Goal: Transaction & Acquisition: Purchase product/service

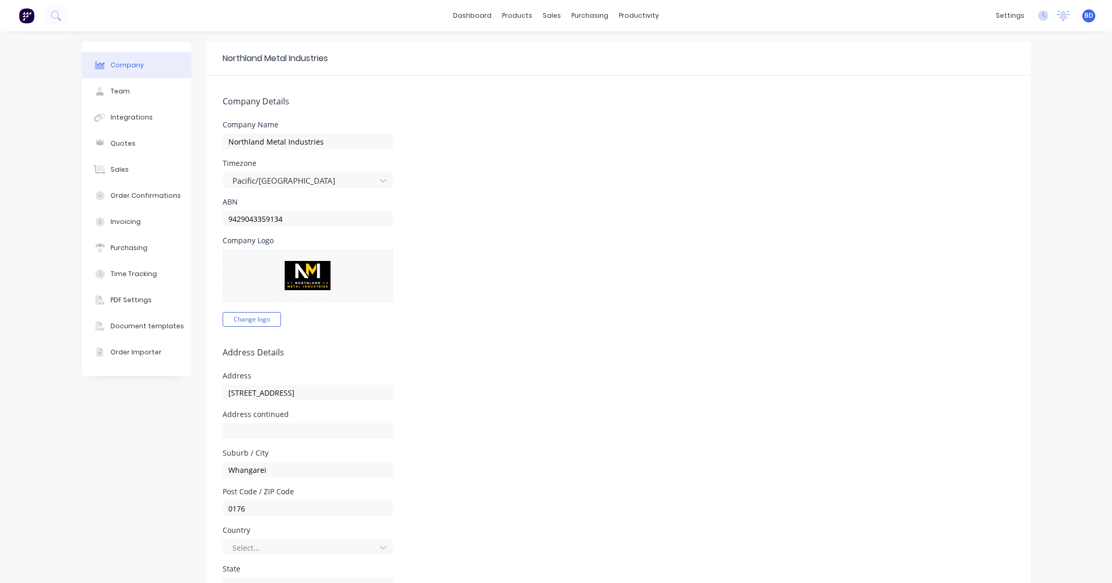
select select "NZ"
click at [662, 70] on link "Planner" at bounding box center [675, 71] width 138 height 21
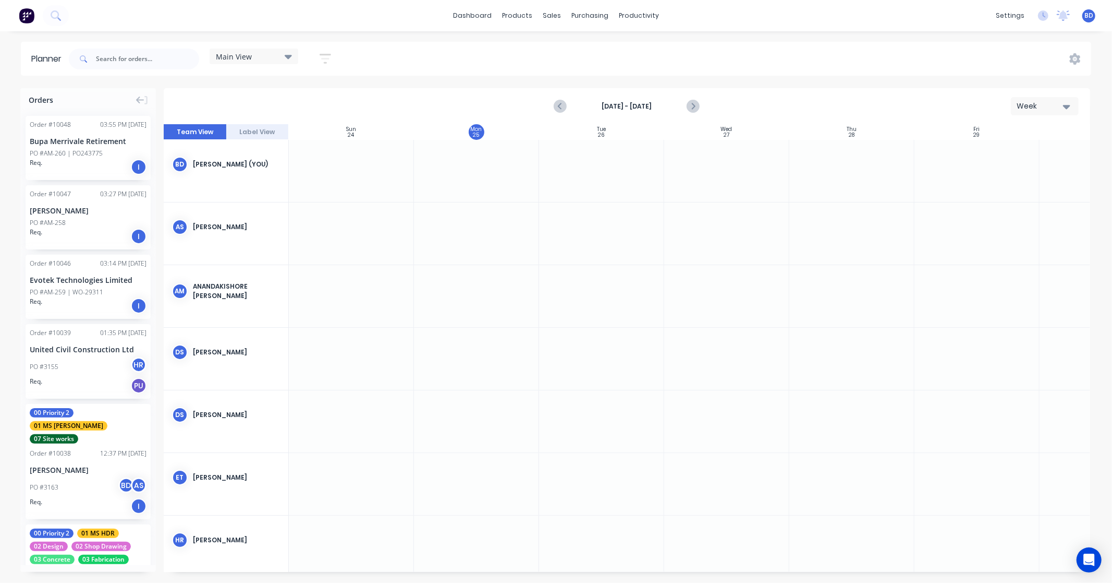
scroll to position [0, 1]
click at [134, 55] on input "text" at bounding box center [147, 59] width 103 height 21
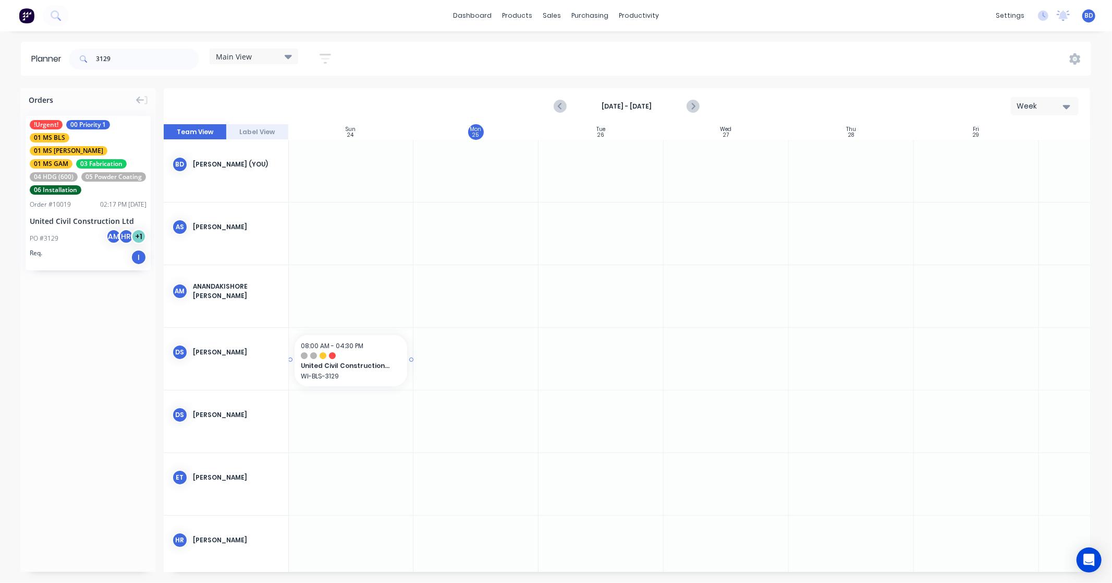
scroll to position [0, 0]
drag, startPoint x: 90, startPoint y: 139, endPoint x: 457, endPoint y: 311, distance: 404.8
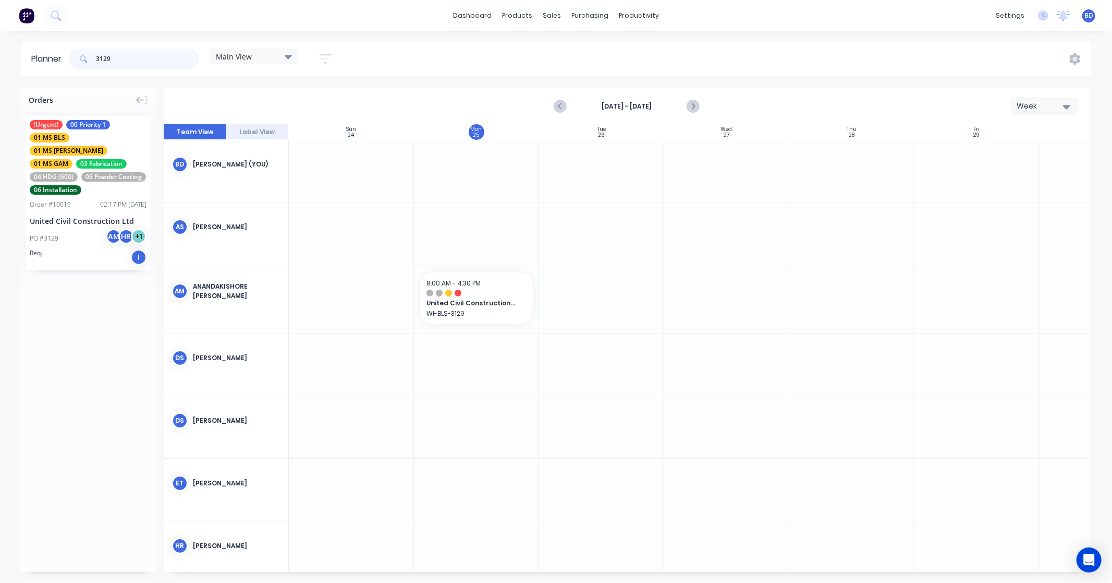
drag, startPoint x: 120, startPoint y: 64, endPoint x: 12, endPoint y: 54, distance: 108.9
click at [12, 54] on div "Planner 3129 Main View Save new view None edit Main View (Default) edit Duncan …" at bounding box center [556, 59] width 1112 height 34
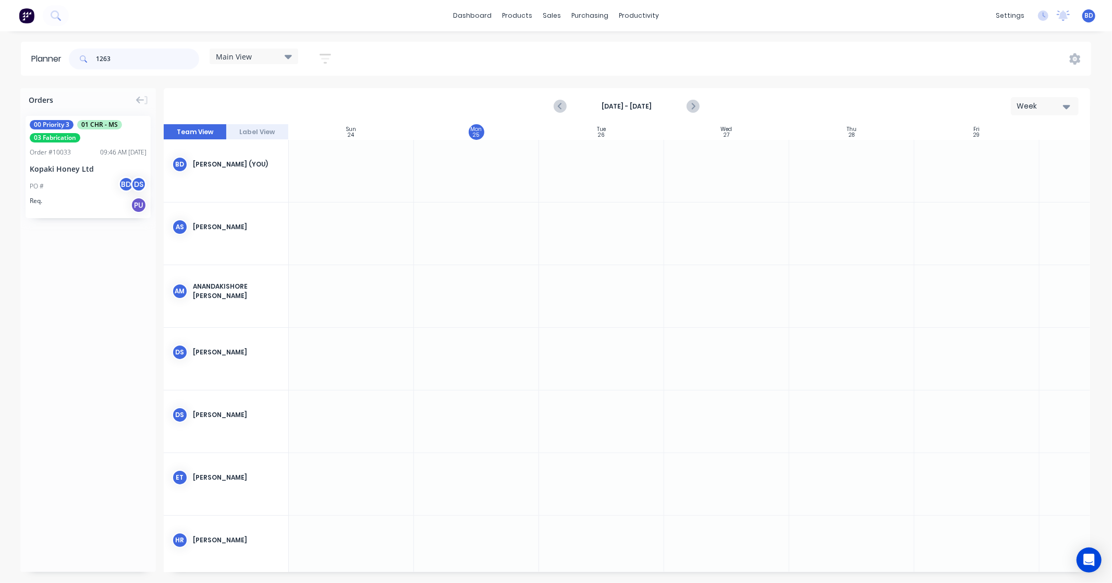
type input "1263"
drag, startPoint x: 75, startPoint y: 151, endPoint x: 482, endPoint y: 282, distance: 427.9
drag, startPoint x: 538, startPoint y: 296, endPoint x: 546, endPoint y: 295, distance: 7.8
drag, startPoint x: 128, startPoint y: 54, endPoint x: 22, endPoint y: 56, distance: 105.9
click at [22, 56] on header "Planner 1263 Main View Save new view None edit Main View (Default) edit Duncan …" at bounding box center [556, 59] width 1071 height 34
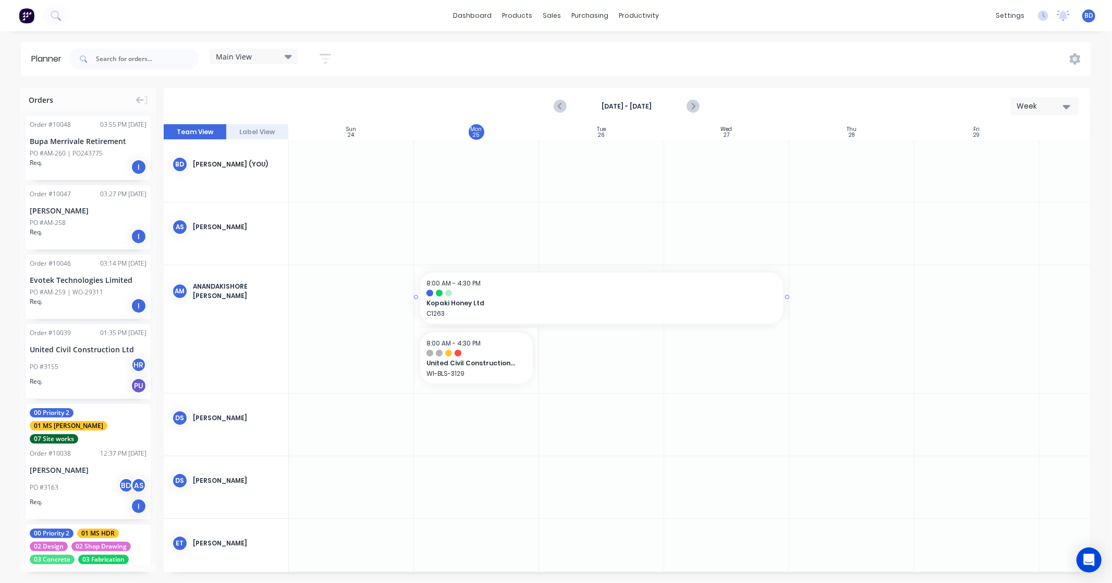
drag, startPoint x: 663, startPoint y: 295, endPoint x: 687, endPoint y: 294, distance: 24.5
click at [139, 59] on input "text" at bounding box center [147, 59] width 103 height 21
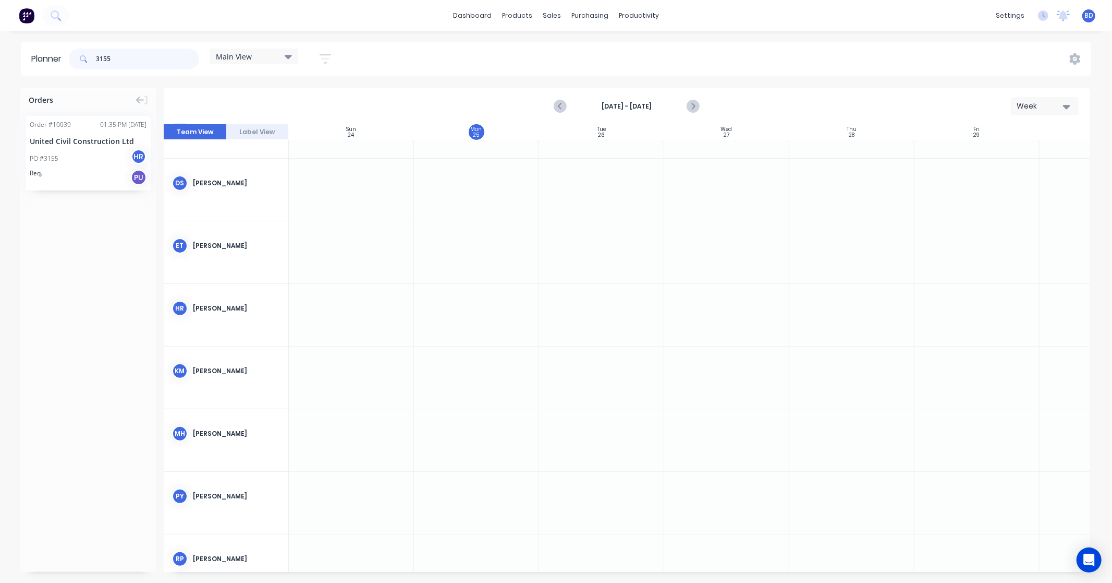
scroll to position [268, 0]
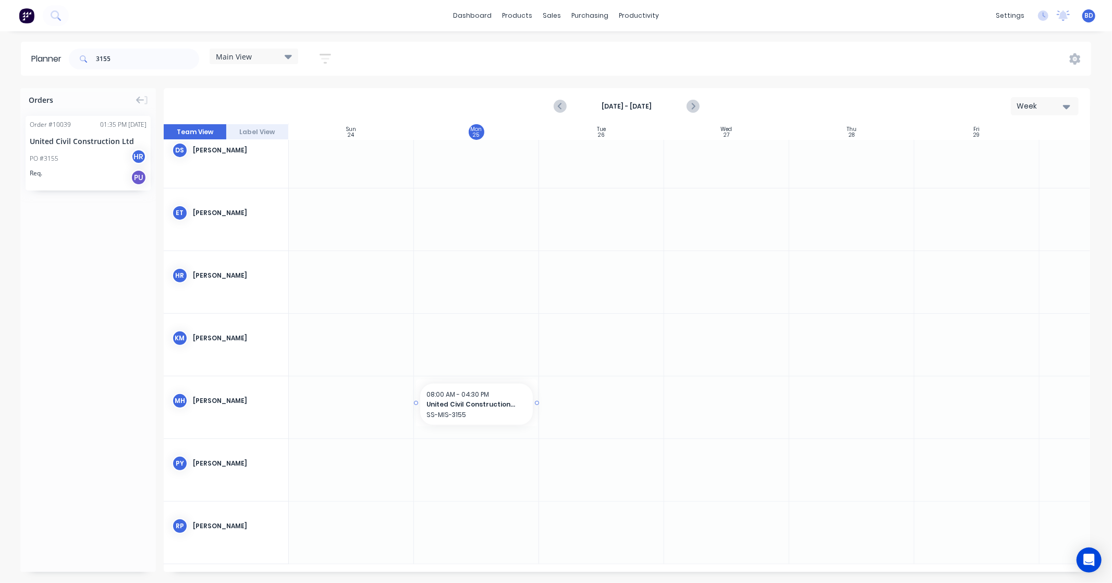
drag, startPoint x: 102, startPoint y: 152, endPoint x: 500, endPoint y: 407, distance: 472.9
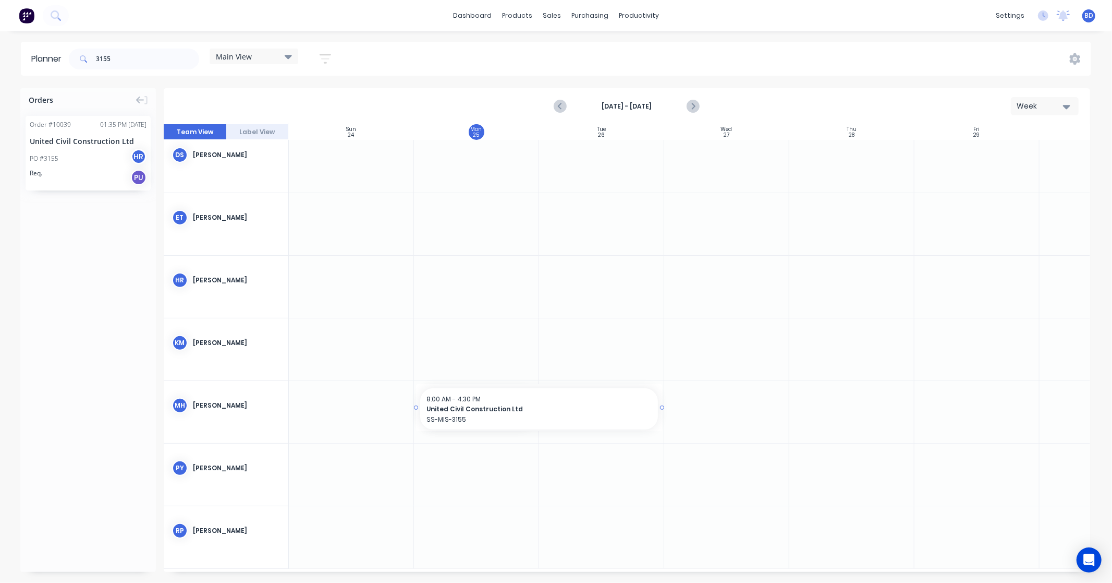
drag, startPoint x: 538, startPoint y: 408, endPoint x: 599, endPoint y: 410, distance: 61.0
drag, startPoint x: 560, startPoint y: 414, endPoint x: 608, endPoint y: 416, distance: 48.1
drag, startPoint x: 562, startPoint y: 406, endPoint x: 705, endPoint y: 410, distance: 142.5
drag, startPoint x: 126, startPoint y: 63, endPoint x: 4, endPoint y: 57, distance: 121.7
click at [4, 57] on div "Planner 3155 Main View Save new view None edit Main View (Default) edit Duncan …" at bounding box center [556, 59] width 1112 height 34
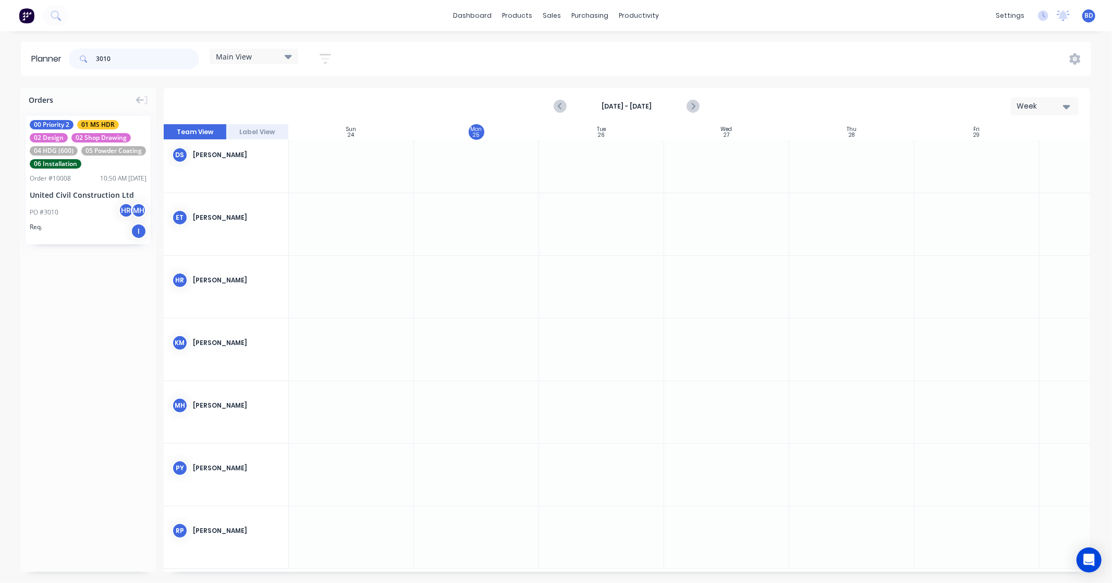
type input "3010"
drag, startPoint x: 95, startPoint y: 154, endPoint x: 423, endPoint y: 409, distance: 414.8
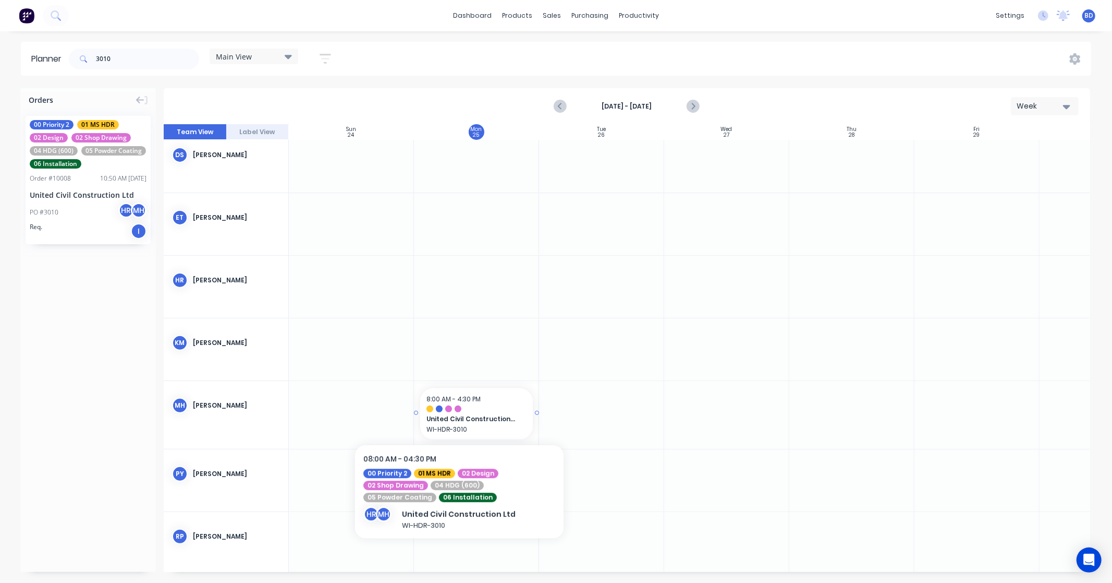
click at [459, 409] on div at bounding box center [458, 408] width 7 height 7
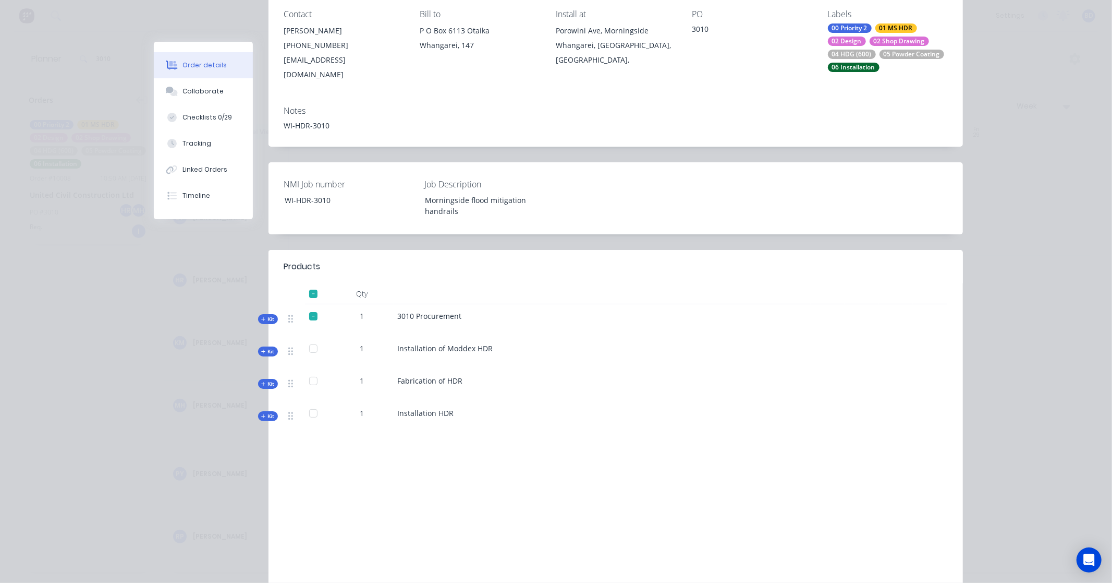
scroll to position [207, 0]
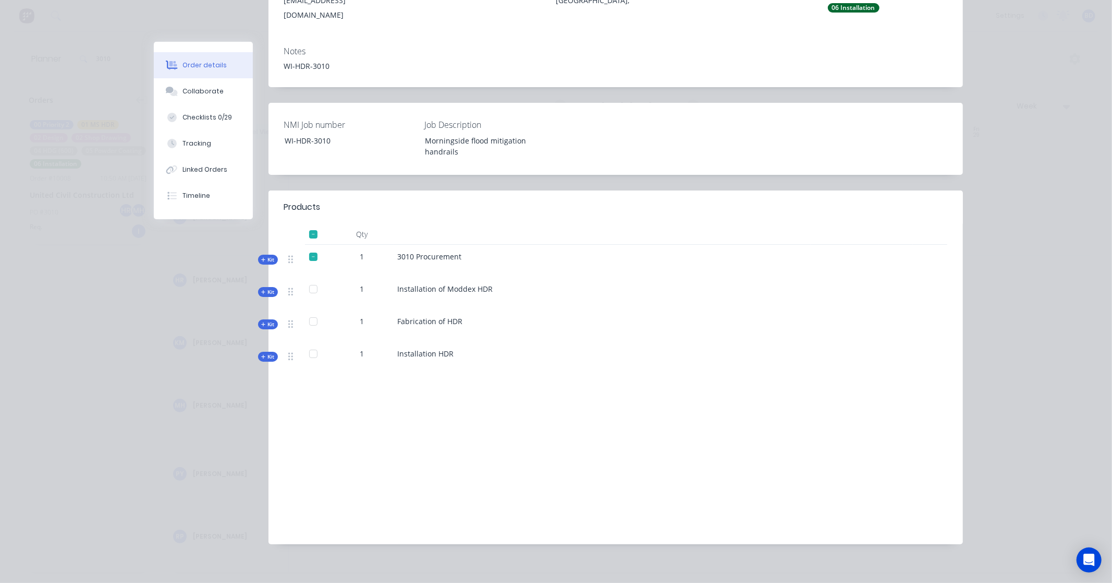
click at [269, 288] on span "Kit" at bounding box center [268, 292] width 14 height 8
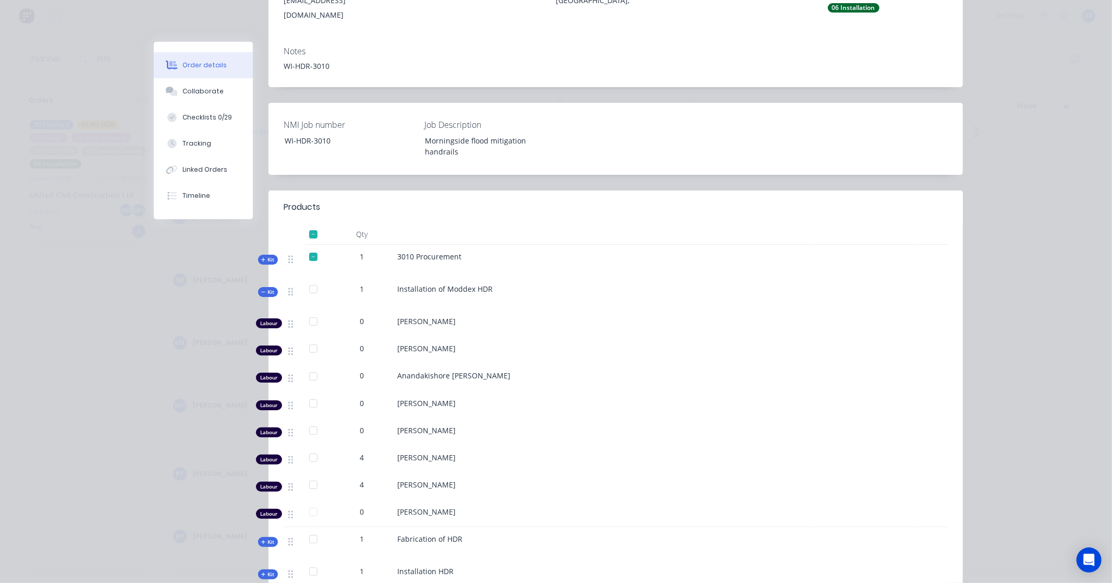
click at [269, 288] on span "Kit" at bounding box center [268, 292] width 14 height 8
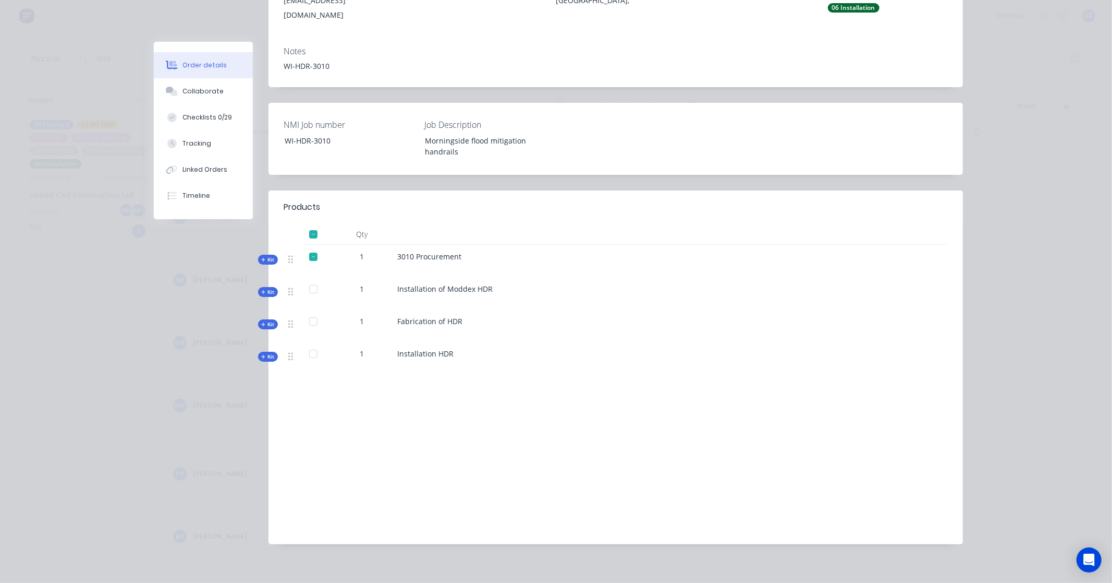
click at [269, 288] on span "Kit" at bounding box center [268, 292] width 14 height 8
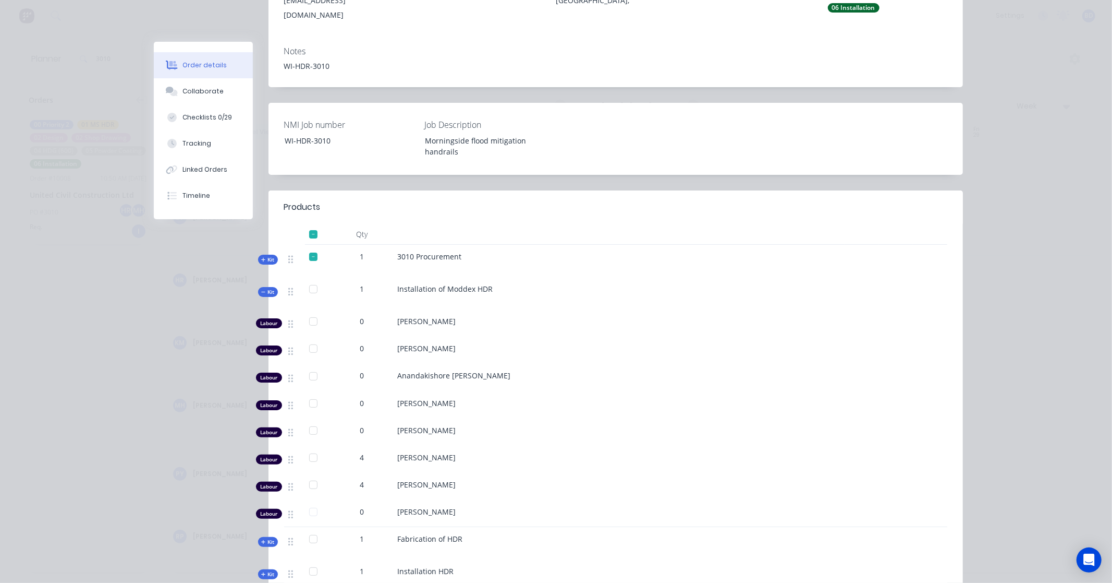
click at [269, 288] on span "Kit" at bounding box center [268, 292] width 14 height 8
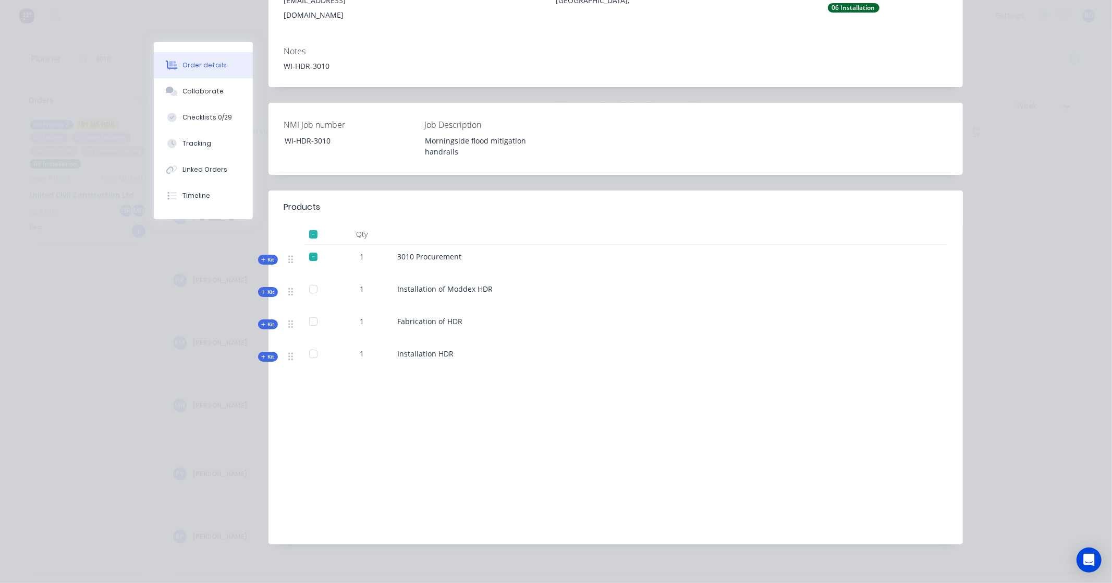
click at [262, 320] on span "Kit" at bounding box center [268, 324] width 14 height 8
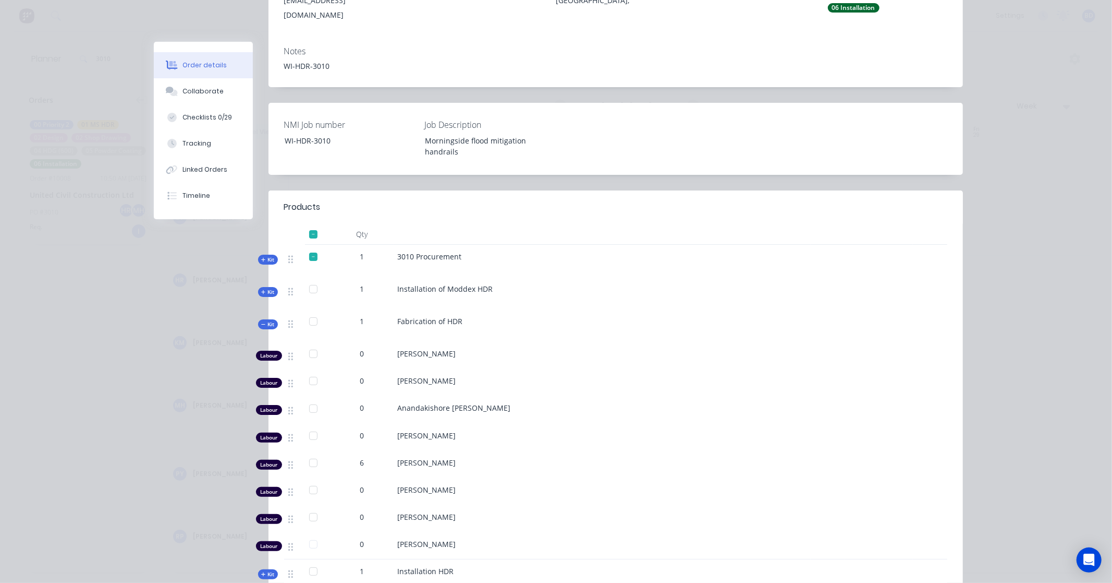
click at [262, 320] on span "Kit" at bounding box center [268, 324] width 14 height 8
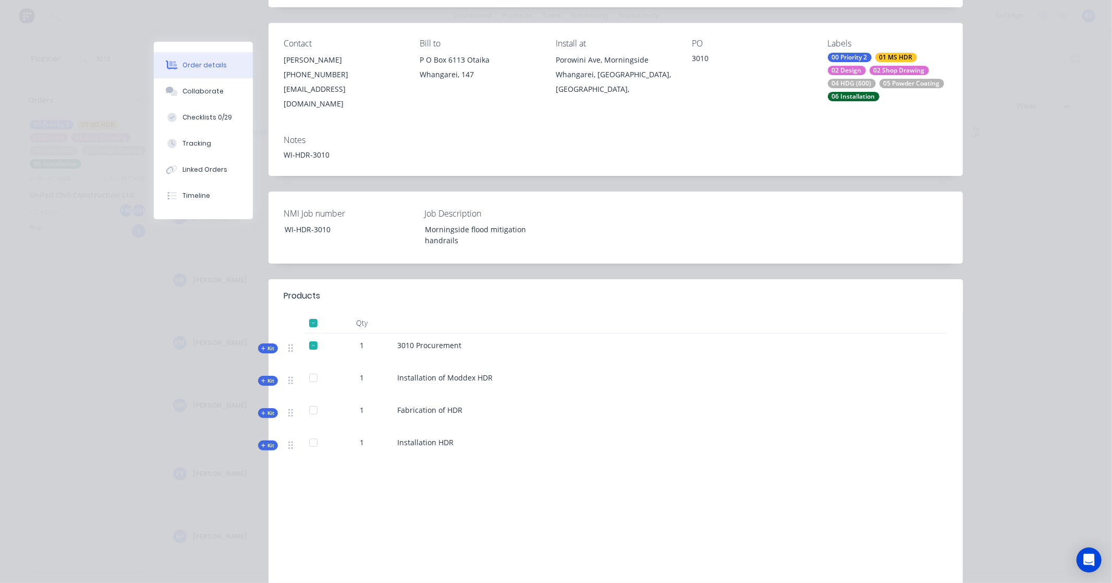
scroll to position [0, 0]
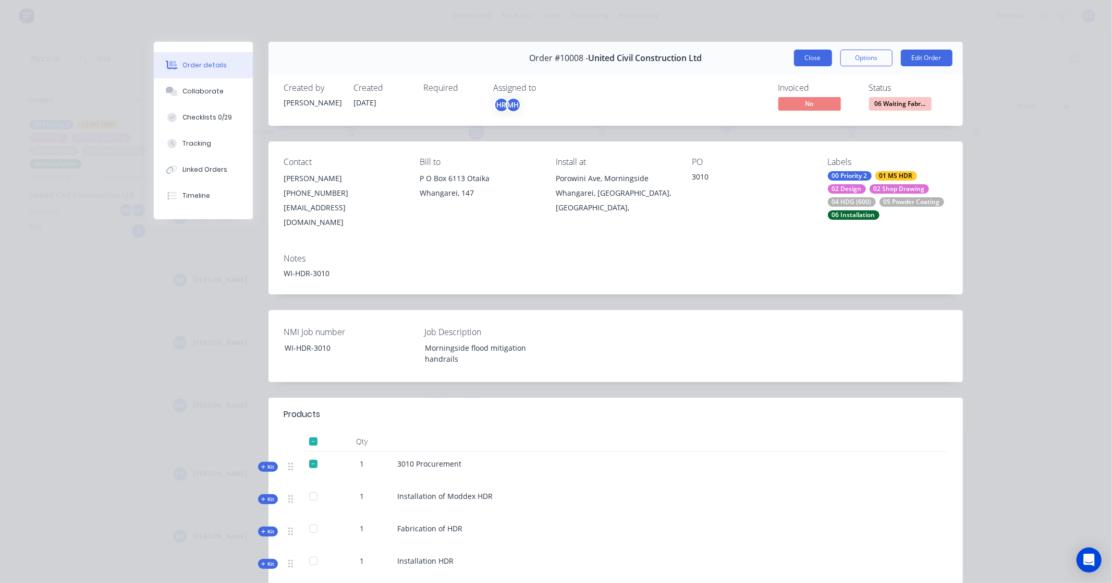
click at [826, 52] on button "Close" at bounding box center [813, 58] width 38 height 17
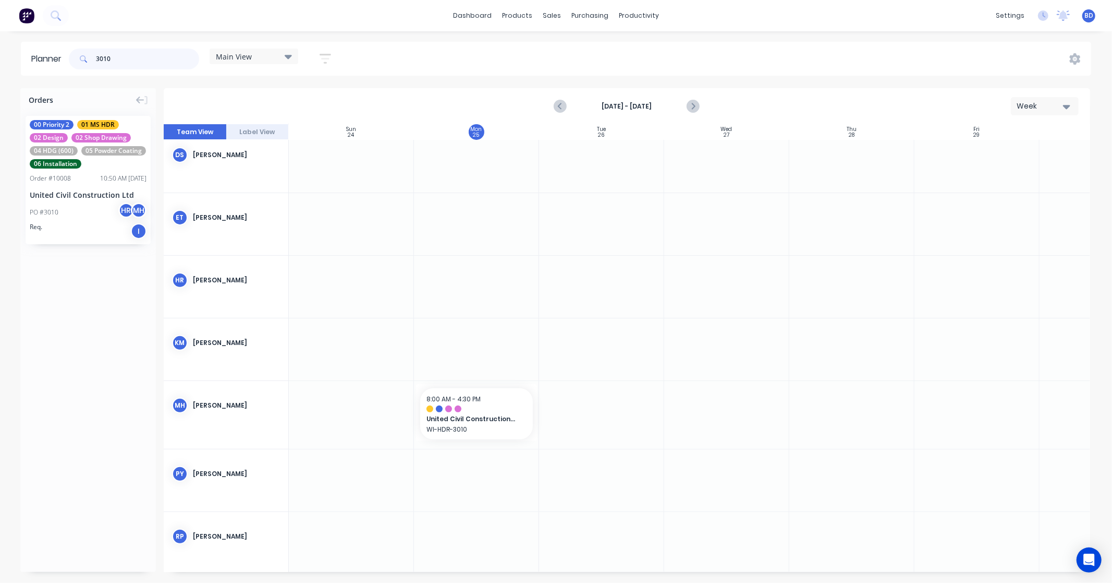
drag, startPoint x: 115, startPoint y: 55, endPoint x: -58, endPoint y: 46, distance: 173.9
click at [0, 46] on html "dashboard products sales purchasing productivity dashboard products Product Cat…" at bounding box center [556, 291] width 1112 height 583
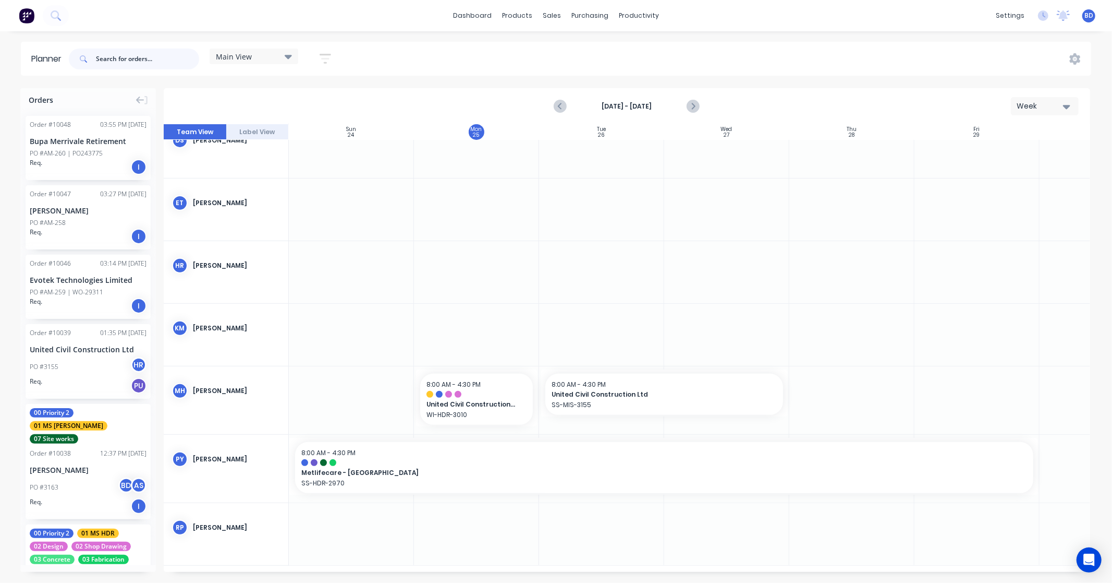
scroll to position [345, 0]
drag, startPoint x: 1038, startPoint y: 461, endPoint x: 436, endPoint y: 465, distance: 602.9
click at [147, 66] on input "text" at bounding box center [147, 59] width 103 height 21
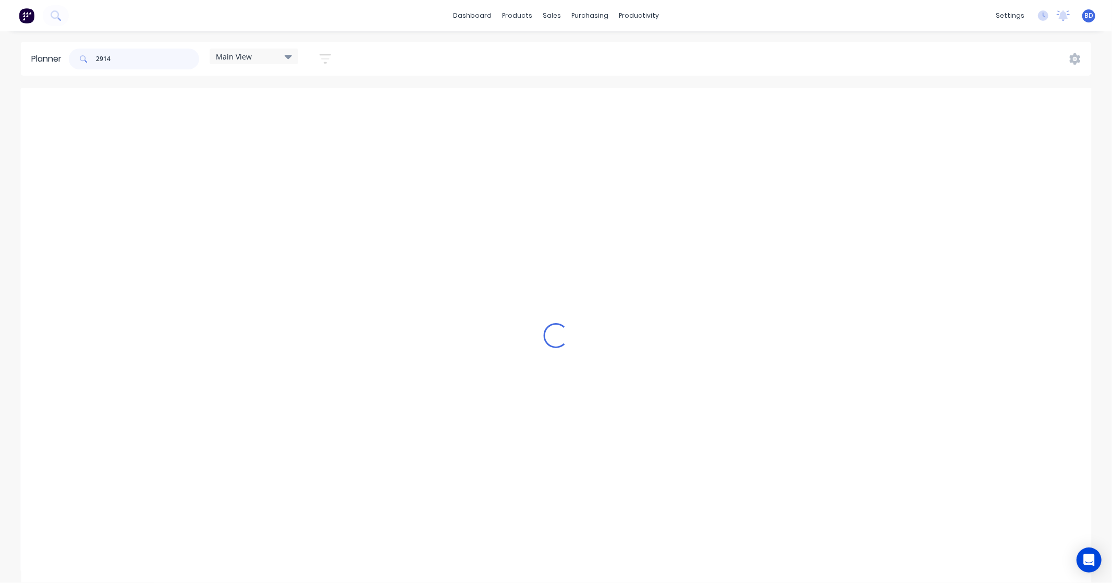
scroll to position [260, 0]
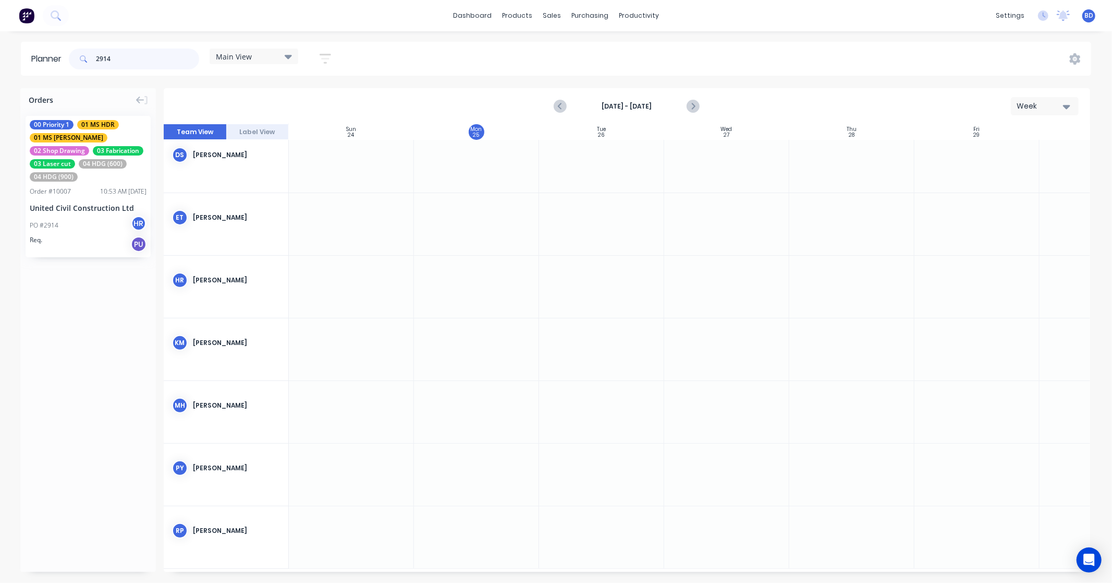
type input "2914"
drag, startPoint x: 79, startPoint y: 164, endPoint x: 795, endPoint y: 412, distance: 758.2
drag, startPoint x: 913, startPoint y: 410, endPoint x: 932, endPoint y: 410, distance: 18.3
drag, startPoint x: 95, startPoint y: 56, endPoint x: 39, endPoint y: 56, distance: 56.8
click at [39, 56] on header "Planner 2914 Main View Save new view None edit Main View (Default) edit Duncan …" at bounding box center [556, 59] width 1071 height 34
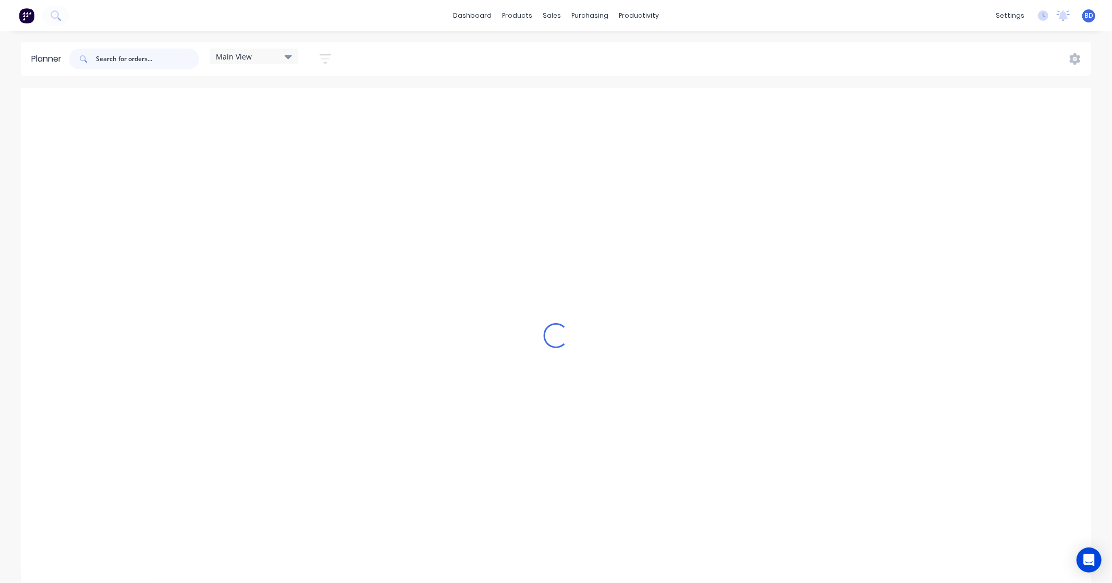
scroll to position [273, 0]
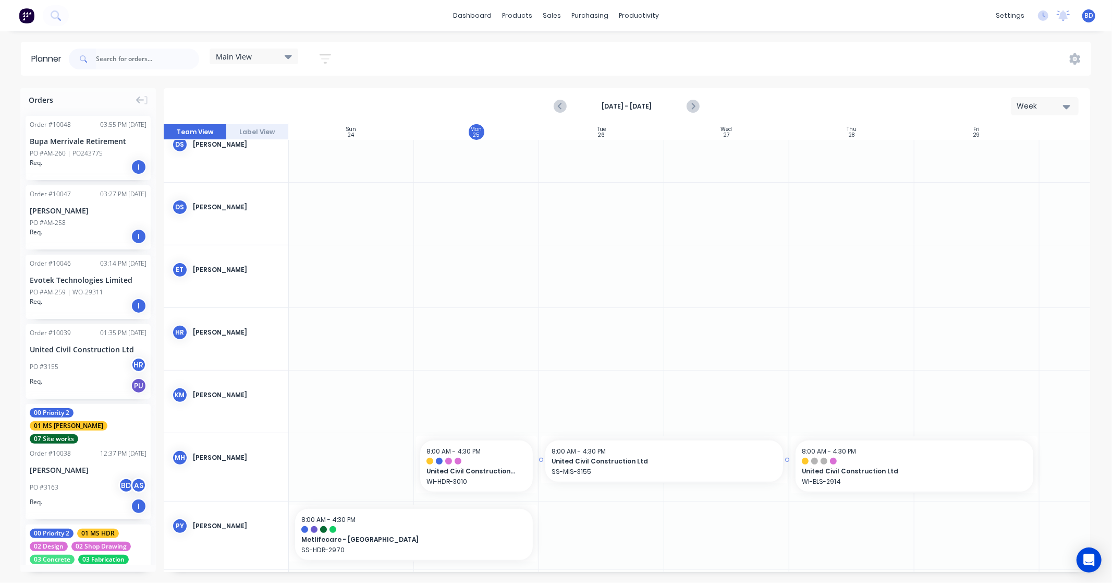
click at [622, 456] on span "United Civil Construction Ltd" at bounding box center [653, 460] width 203 height 9
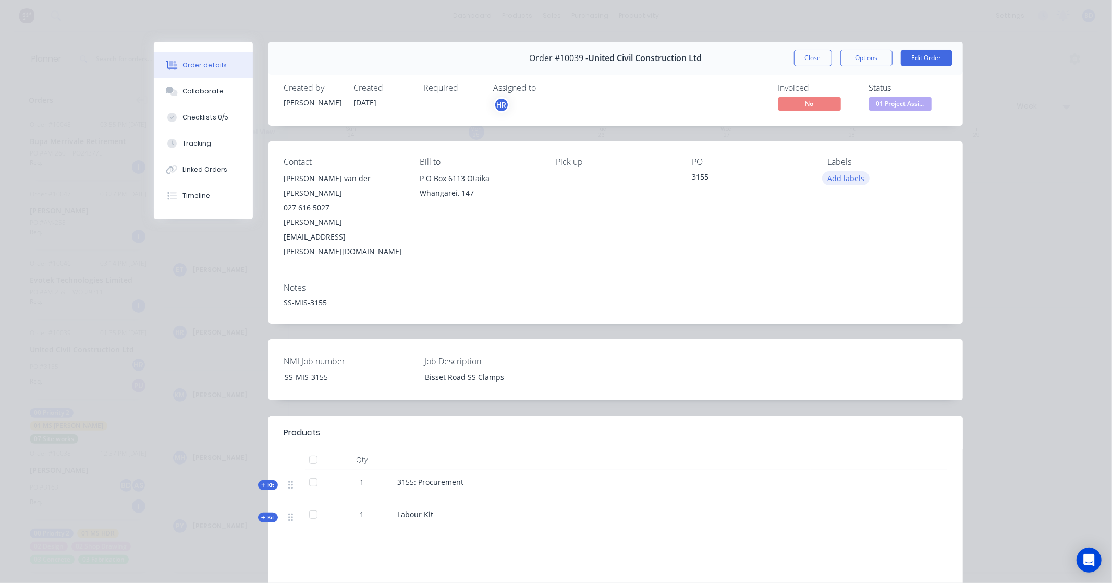
click at [843, 176] on button "Add labels" at bounding box center [846, 178] width 48 height 14
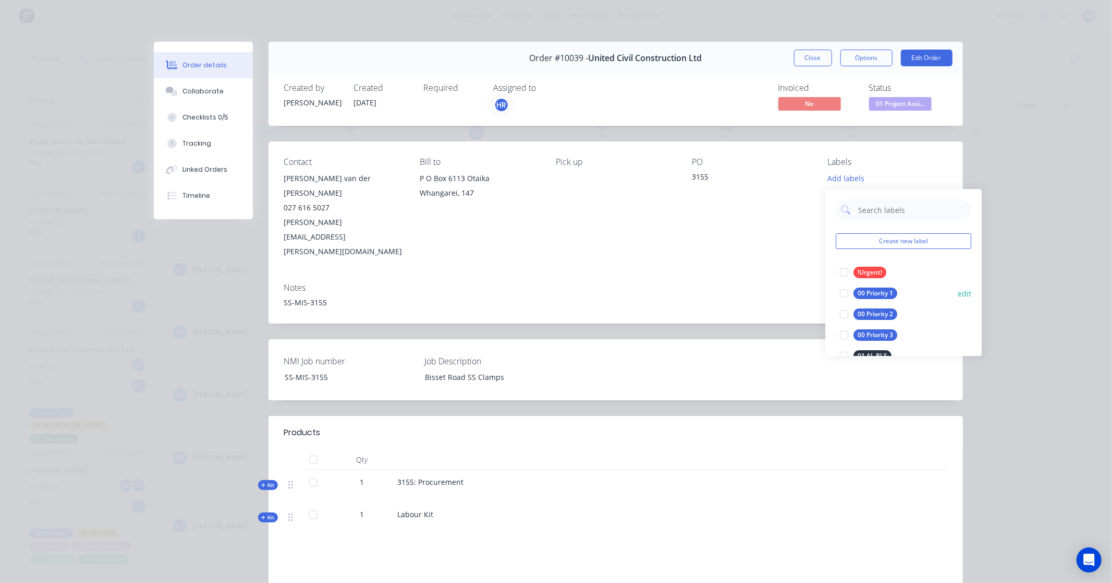
click at [874, 295] on div "00 Priority 1" at bounding box center [876, 292] width 44 height 11
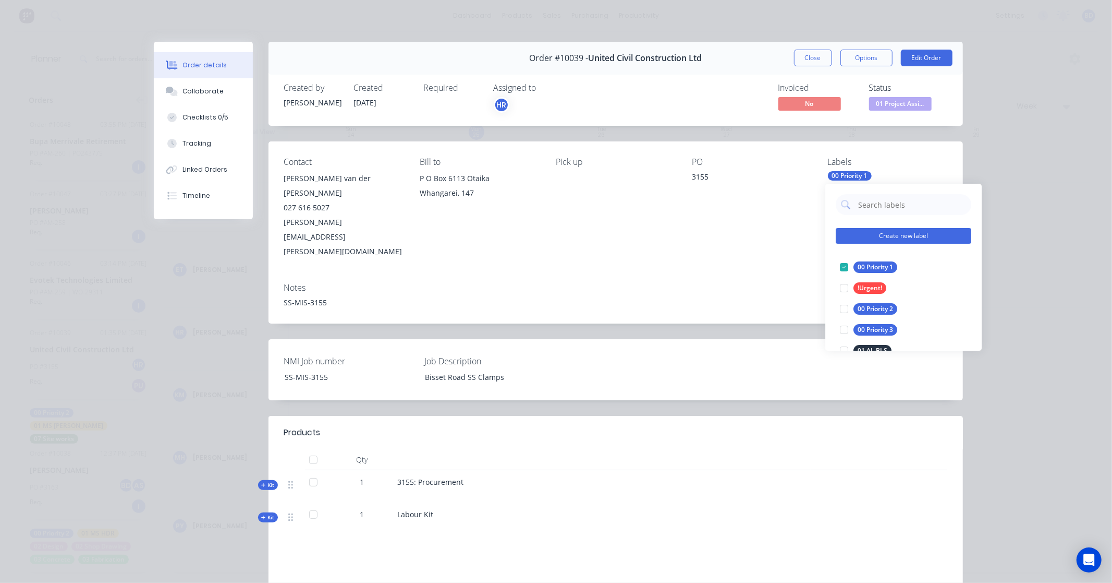
click at [887, 238] on button "Create new label" at bounding box center [904, 236] width 136 height 16
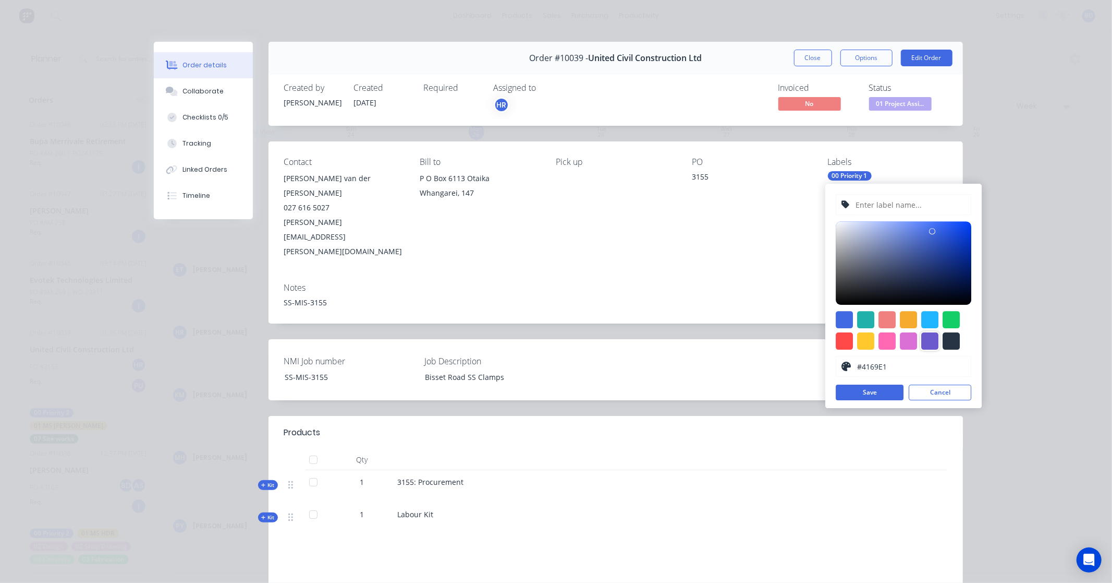
click at [927, 344] on div at bounding box center [930, 340] width 17 height 17
type input "#6A5ACD"
click at [900, 200] on input "text" at bounding box center [910, 205] width 111 height 20
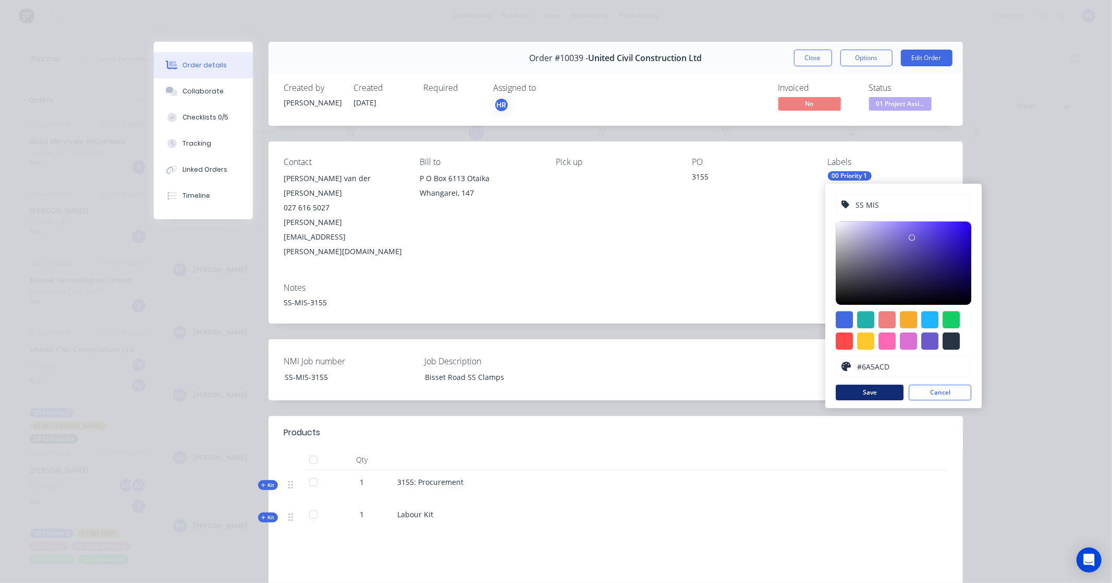
type input "SS MIS"
click at [892, 393] on button "Save" at bounding box center [870, 392] width 68 height 16
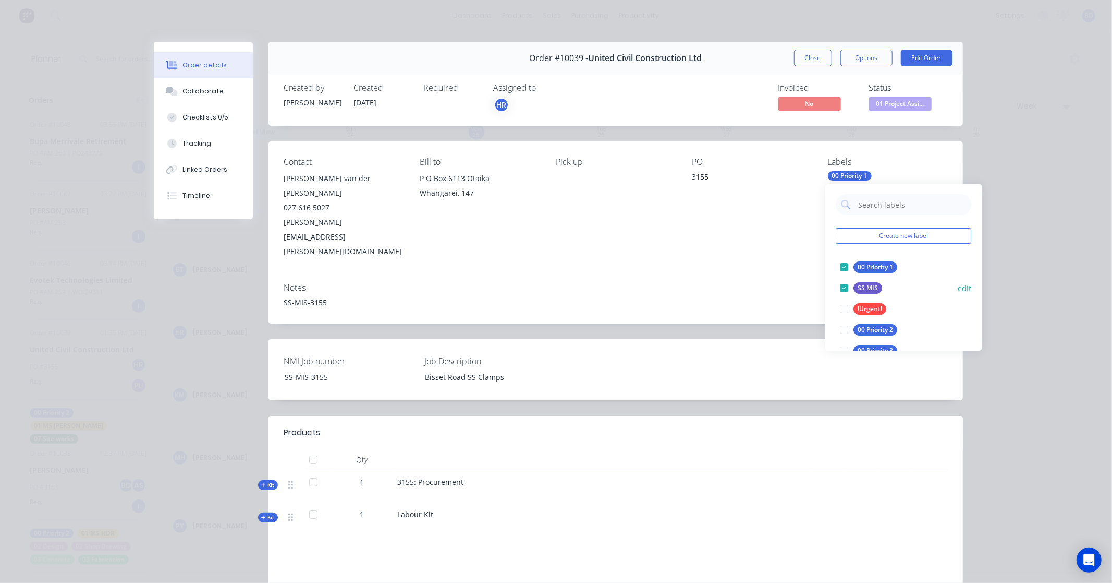
click at [958, 288] on button "edit" at bounding box center [965, 288] width 14 height 11
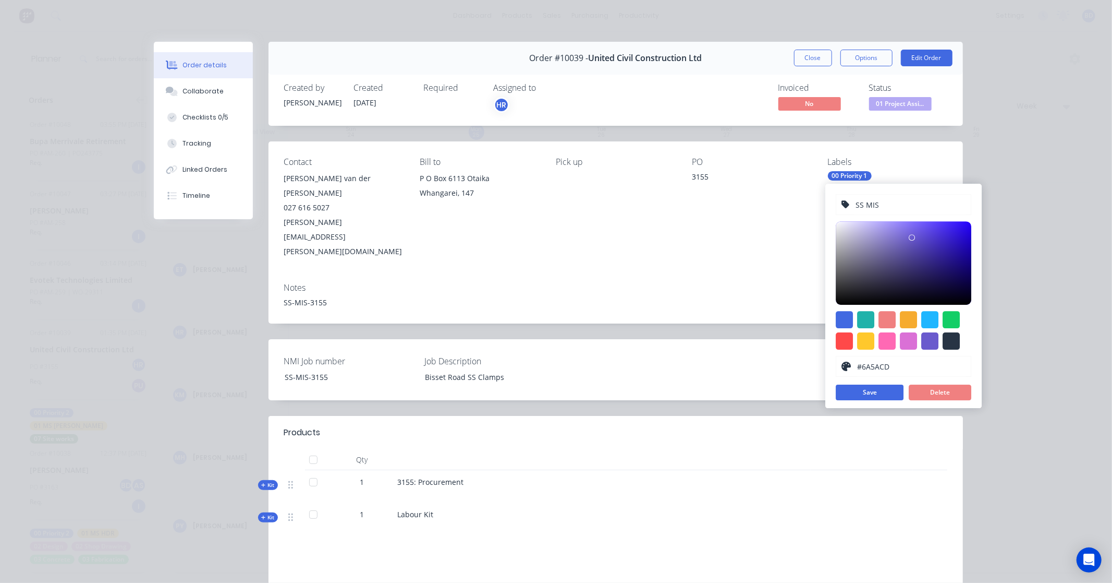
click at [856, 210] on input "SS MIS" at bounding box center [910, 205] width 111 height 20
type input "01 SS MIS"
click at [876, 394] on button "Save" at bounding box center [870, 392] width 68 height 16
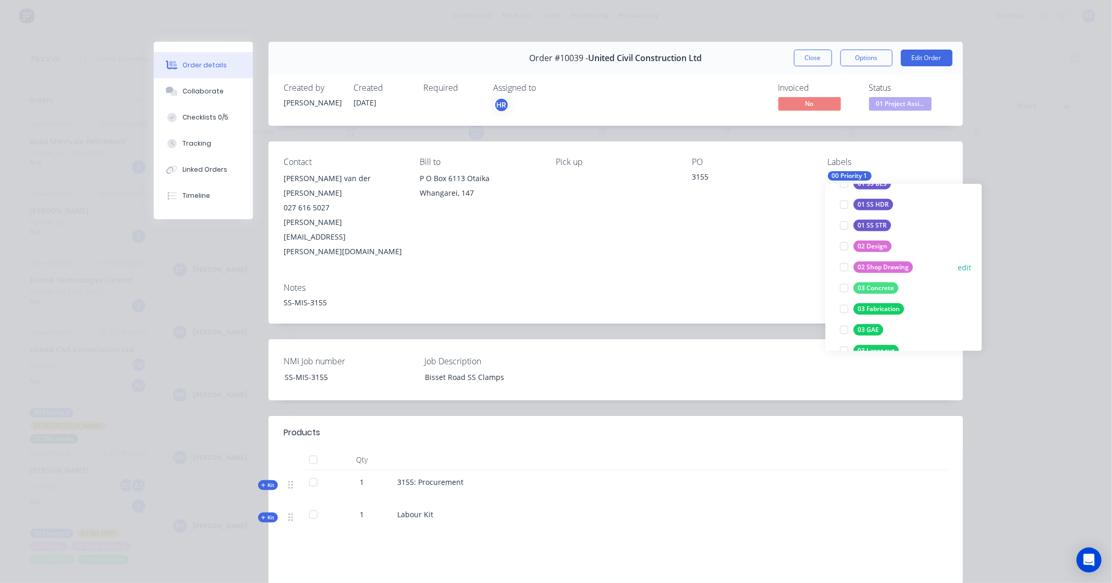
scroll to position [579, 0]
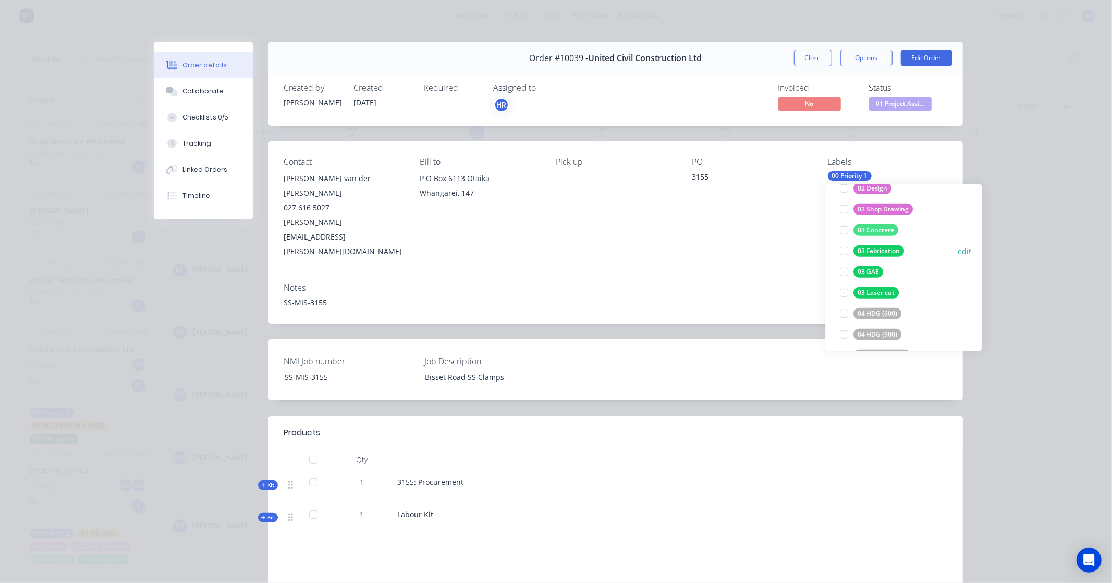
click at [893, 248] on div "03 Fabrication" at bounding box center [879, 250] width 51 height 11
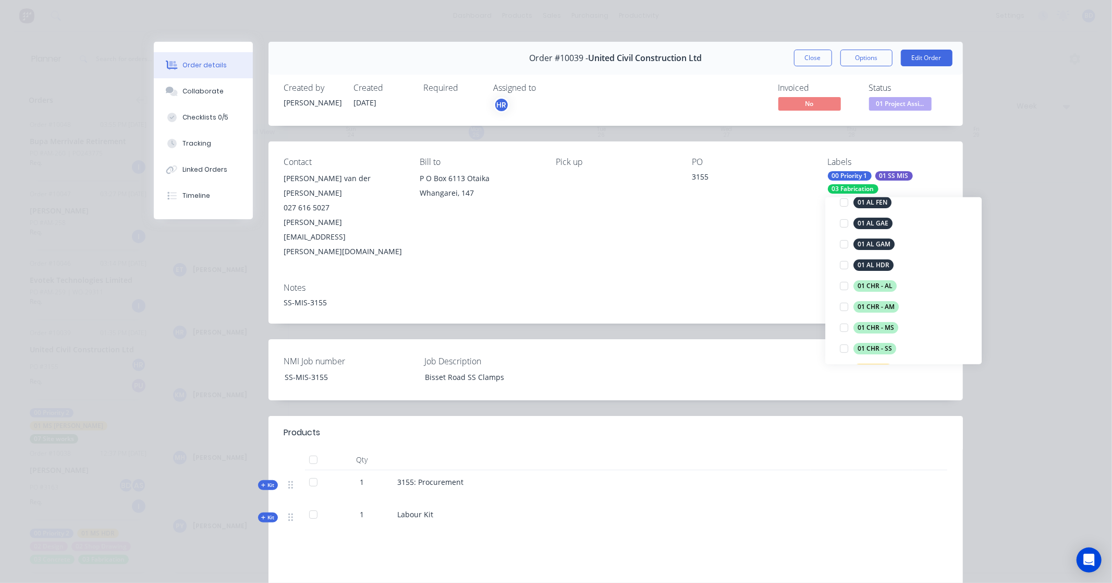
scroll to position [0, 0]
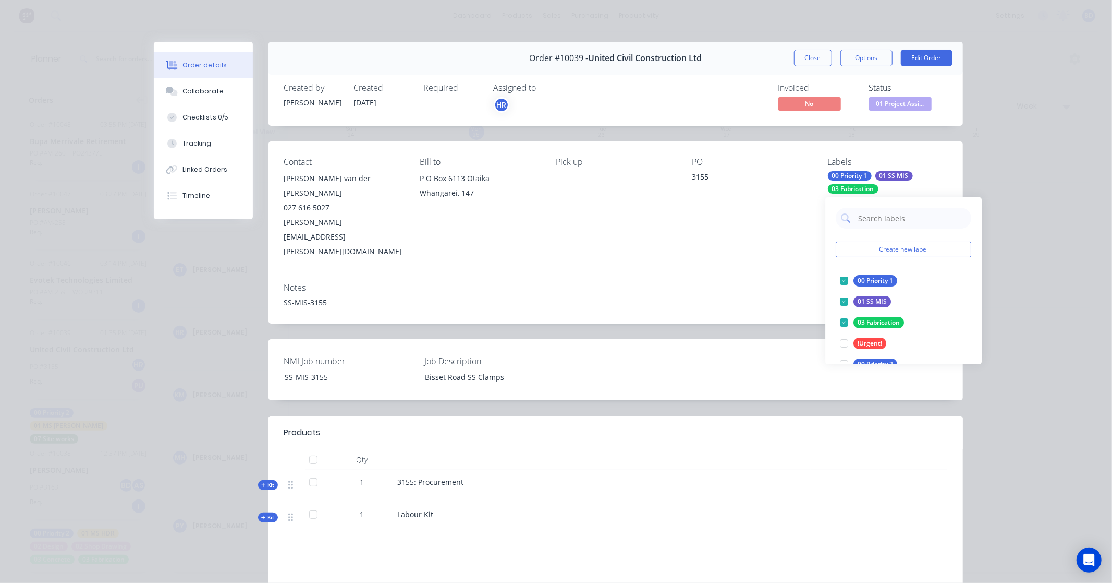
click at [998, 159] on div "Order details Collaborate Checklists 0/5 Tracking Linked Orders Timeline Order …" at bounding box center [556, 291] width 1112 height 583
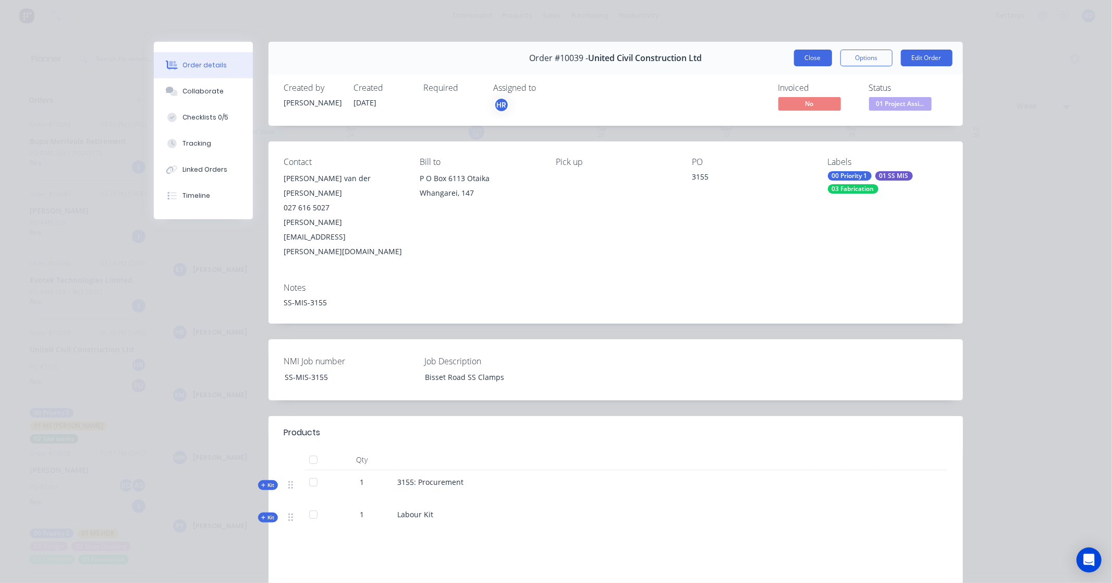
click at [802, 52] on button "Close" at bounding box center [813, 58] width 38 height 17
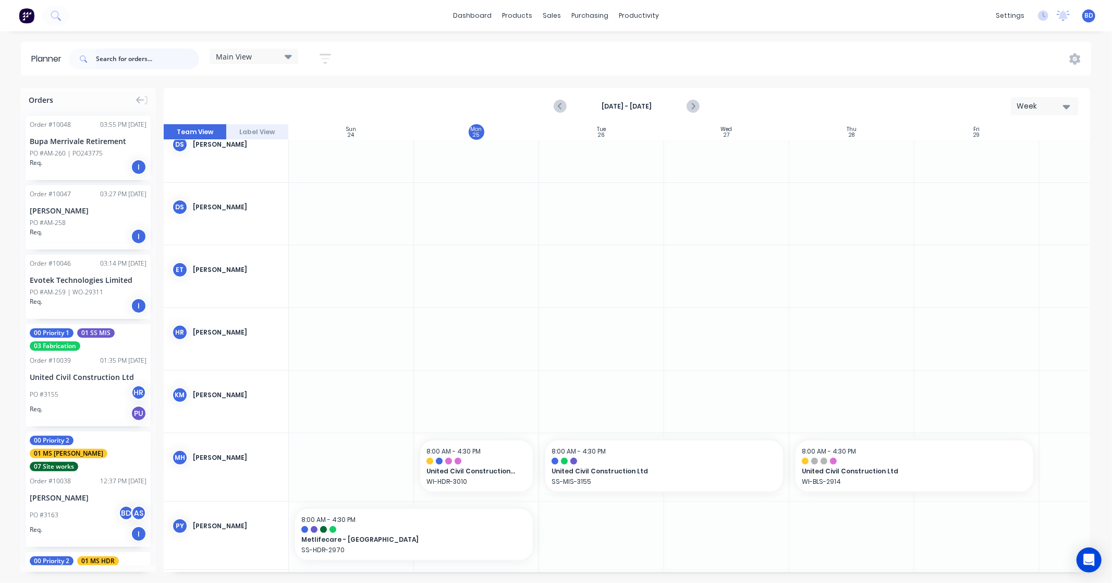
click at [116, 61] on input "text" at bounding box center [147, 59] width 103 height 21
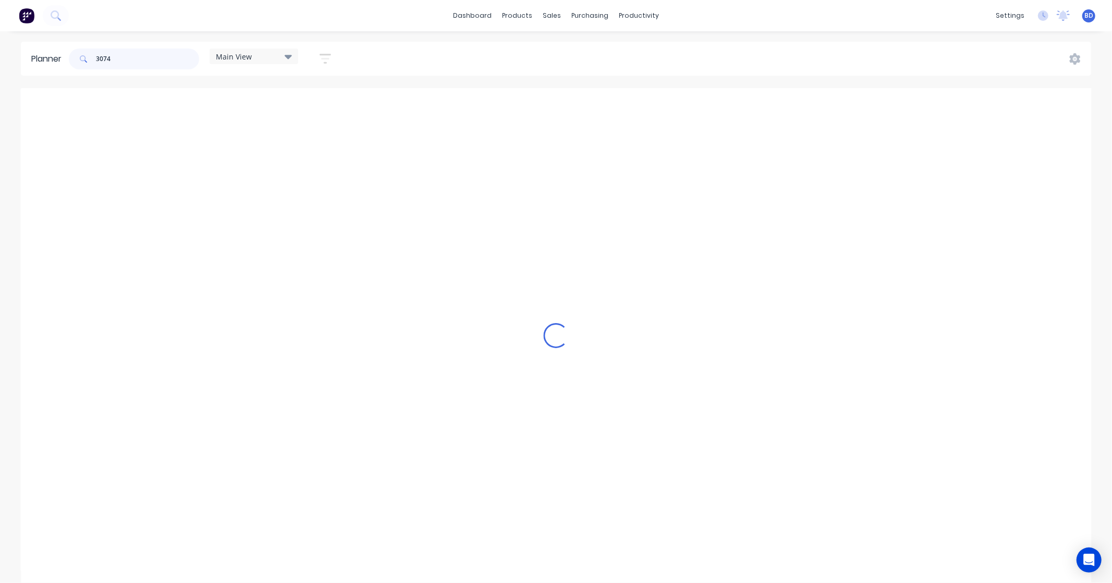
scroll to position [207, 0]
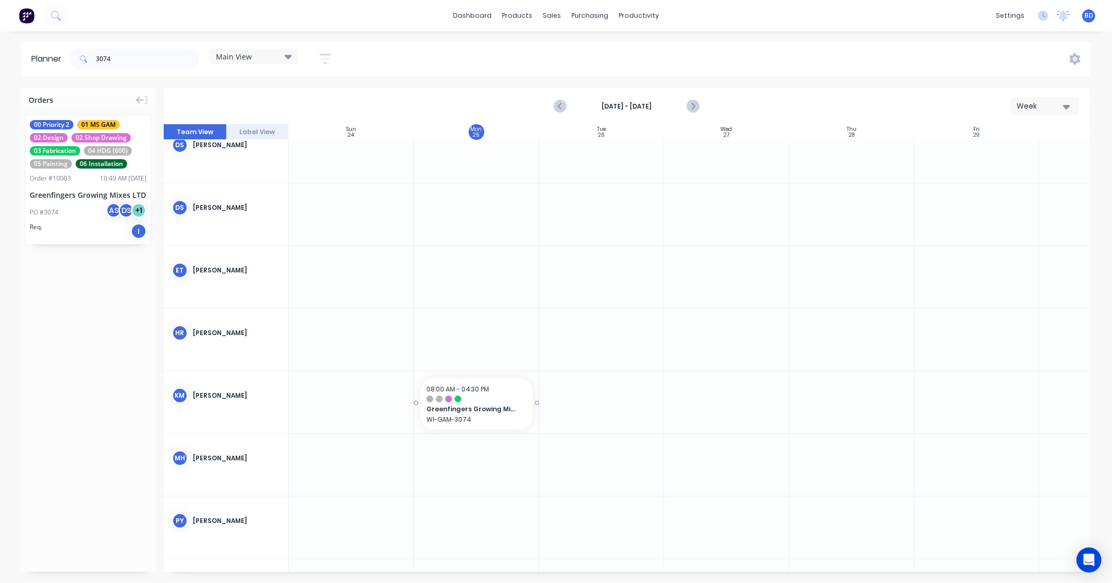
drag, startPoint x: 49, startPoint y: 147, endPoint x: 497, endPoint y: 409, distance: 519.2
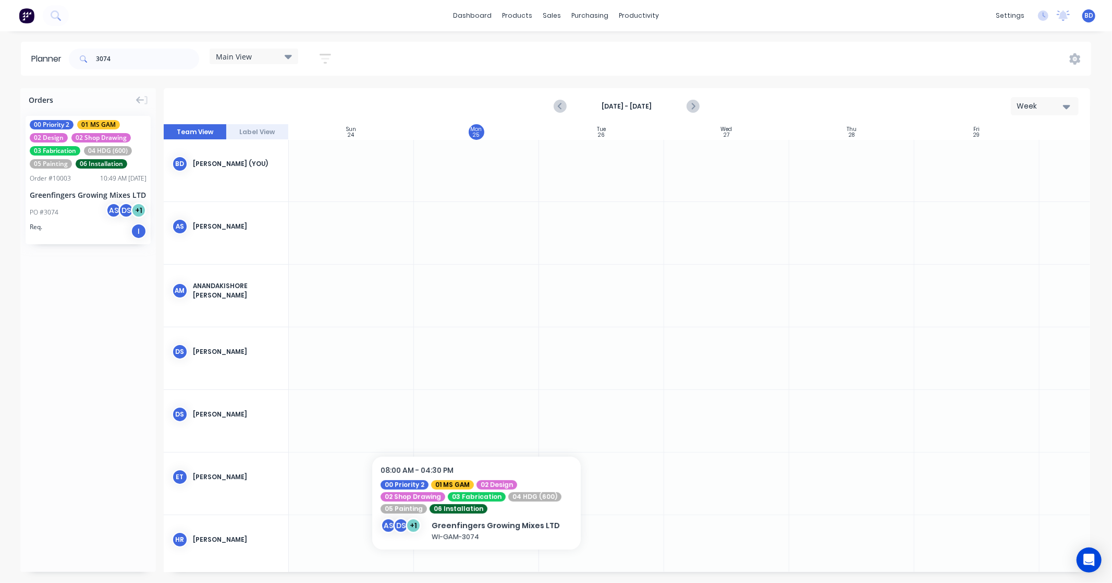
scroll to position [0, 0]
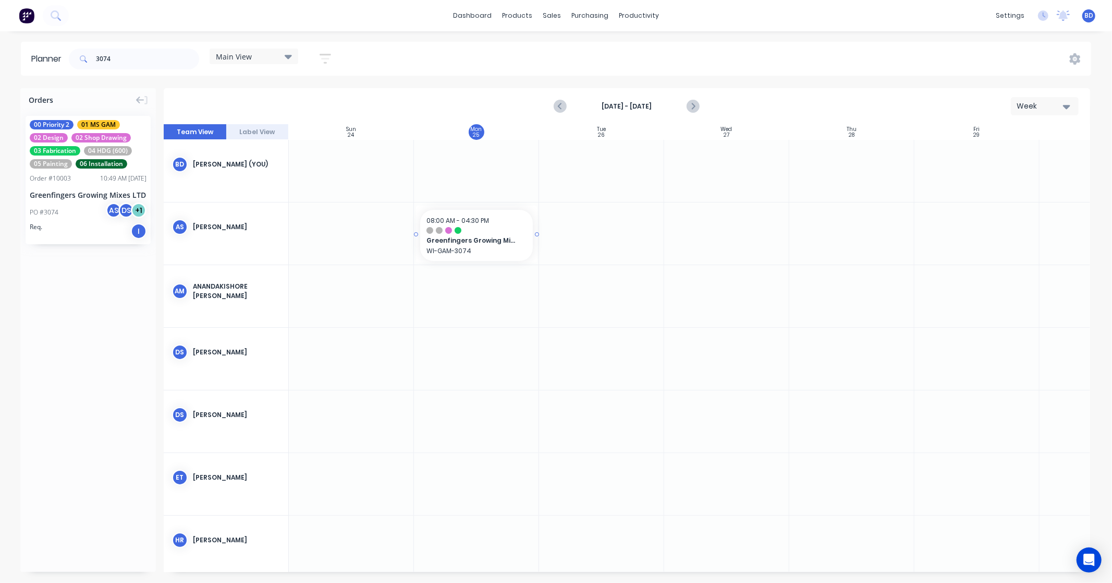
drag, startPoint x: 89, startPoint y: 163, endPoint x: 492, endPoint y: 240, distance: 409.9
drag, startPoint x: 122, startPoint y: 59, endPoint x: -43, endPoint y: 55, distance: 164.3
click at [0, 55] on html "dashboard products sales purchasing productivity dashboard products Product Cat…" at bounding box center [556, 291] width 1112 height 583
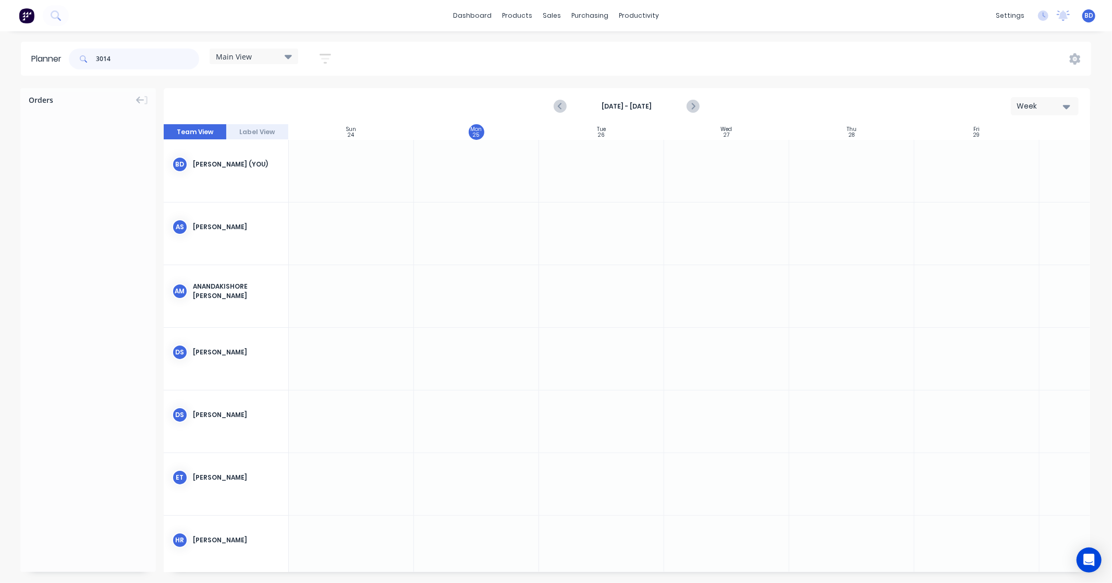
drag, startPoint x: 136, startPoint y: 60, endPoint x: -24, endPoint y: 54, distance: 160.2
click at [0, 54] on html "dashboard products sales purchasing productivity dashboard products Product Cat…" at bounding box center [556, 291] width 1112 height 583
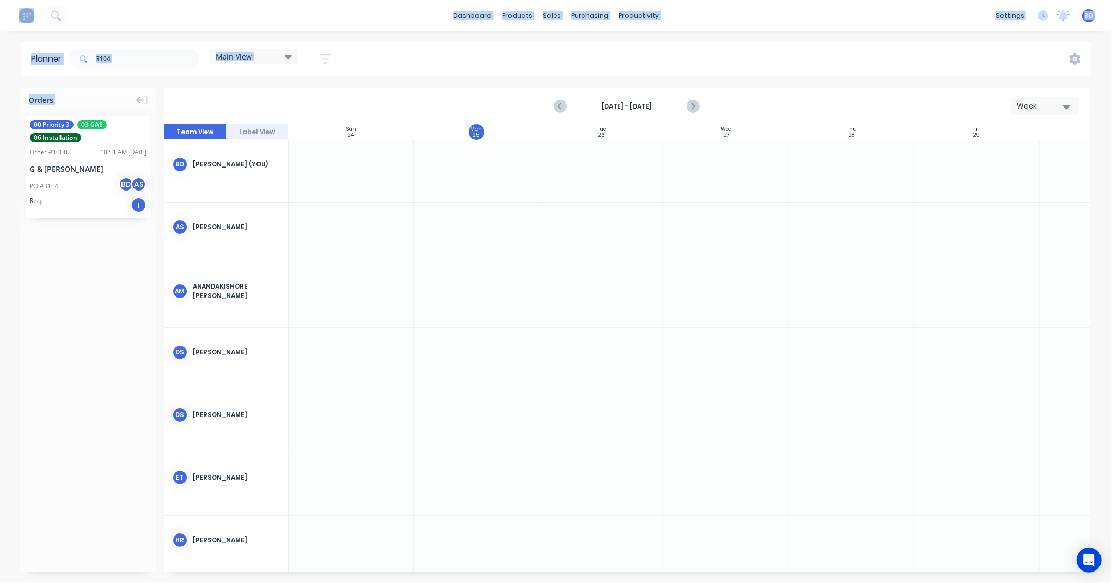
drag, startPoint x: 86, startPoint y: 154, endPoint x: 98, endPoint y: 170, distance: 19.3
drag, startPoint x: 97, startPoint y: 192, endPoint x: 553, endPoint y: 252, distance: 460.3
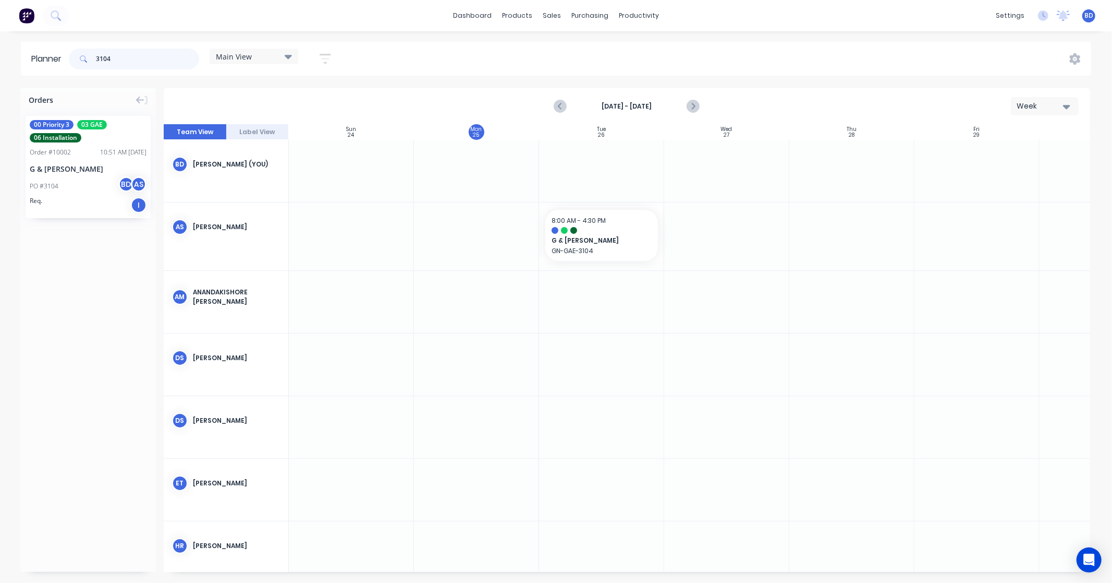
drag, startPoint x: 128, startPoint y: 62, endPoint x: 24, endPoint y: 59, distance: 103.8
click at [24, 59] on header "Planner 3104 Main View Save new view None edit Main View (Default) edit Duncan …" at bounding box center [556, 59] width 1071 height 34
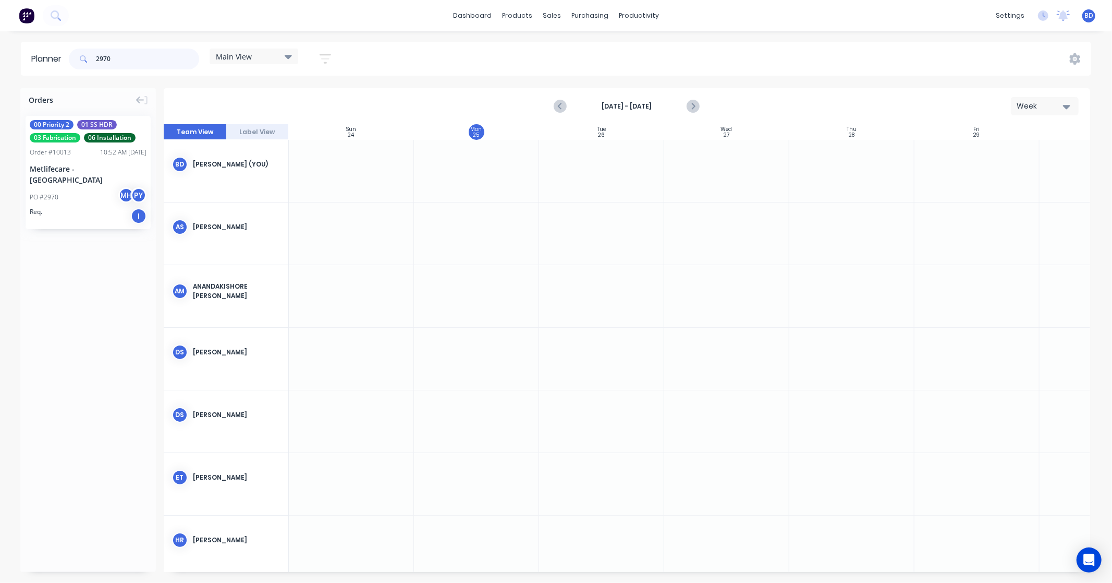
type input "2970"
click at [84, 185] on div "00 Priority 2 01 SS HDR 03 Fabrication 06 Installation Order # 10013 10:52 AM 0…" at bounding box center [88, 172] width 125 height 113
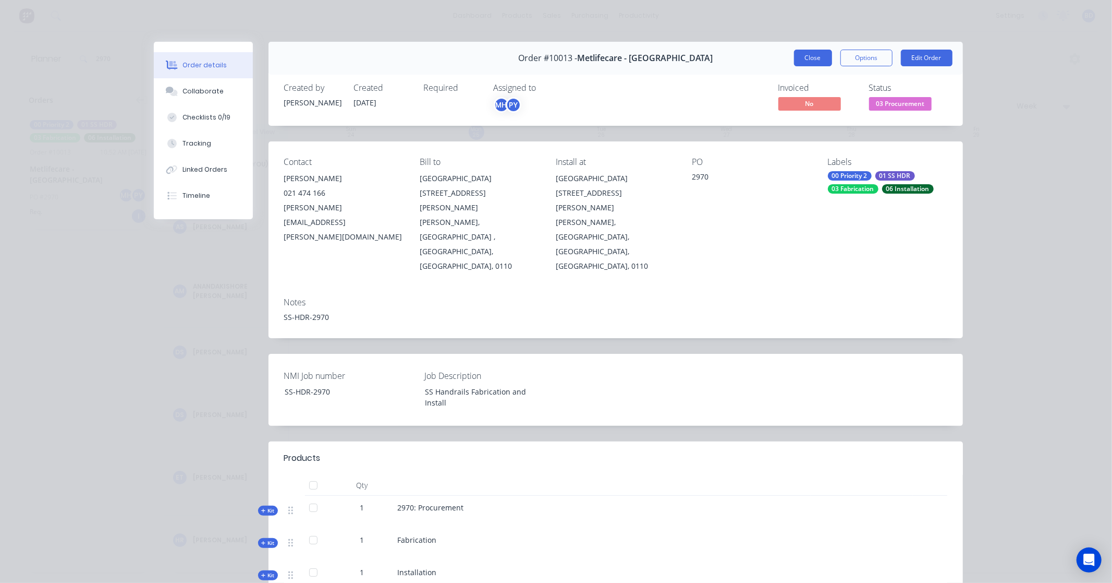
click at [811, 55] on button "Close" at bounding box center [813, 58] width 38 height 17
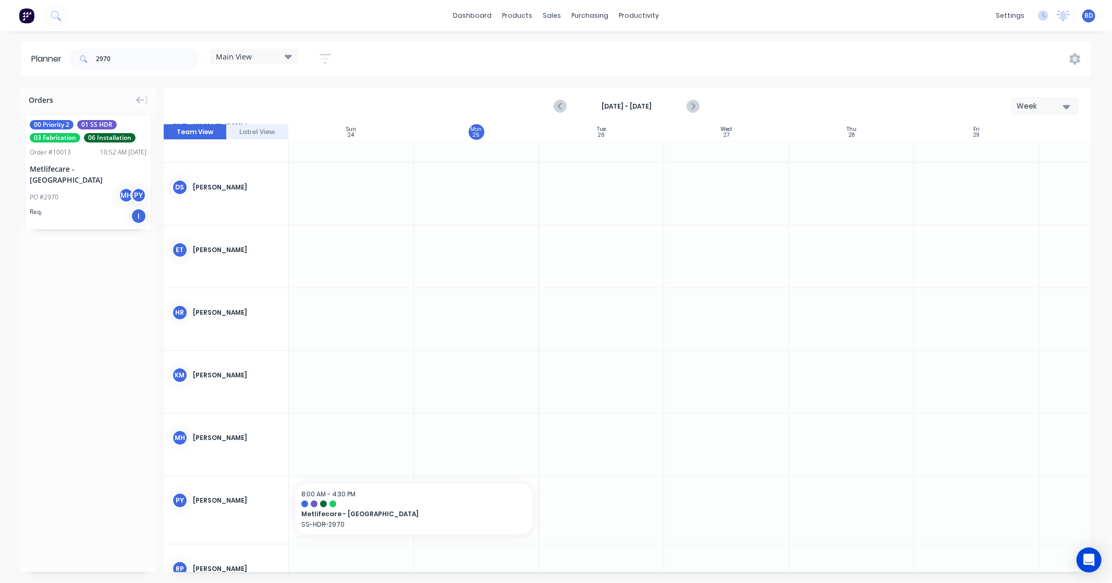
scroll to position [232, 0]
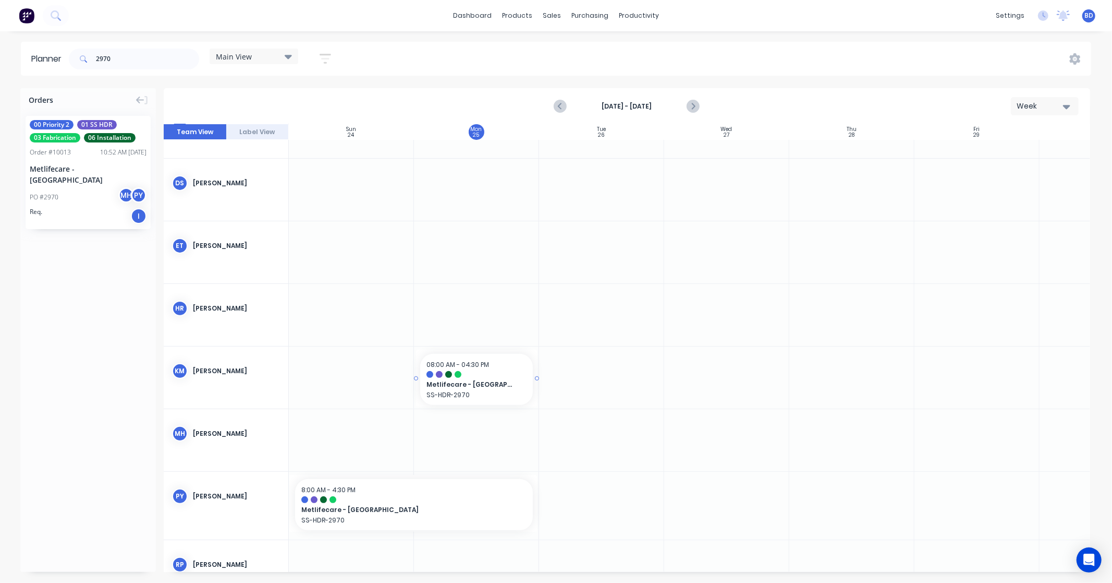
drag, startPoint x: 74, startPoint y: 189, endPoint x: 464, endPoint y: 367, distance: 429.4
drag, startPoint x: 538, startPoint y: 378, endPoint x: 733, endPoint y: 385, distance: 195.2
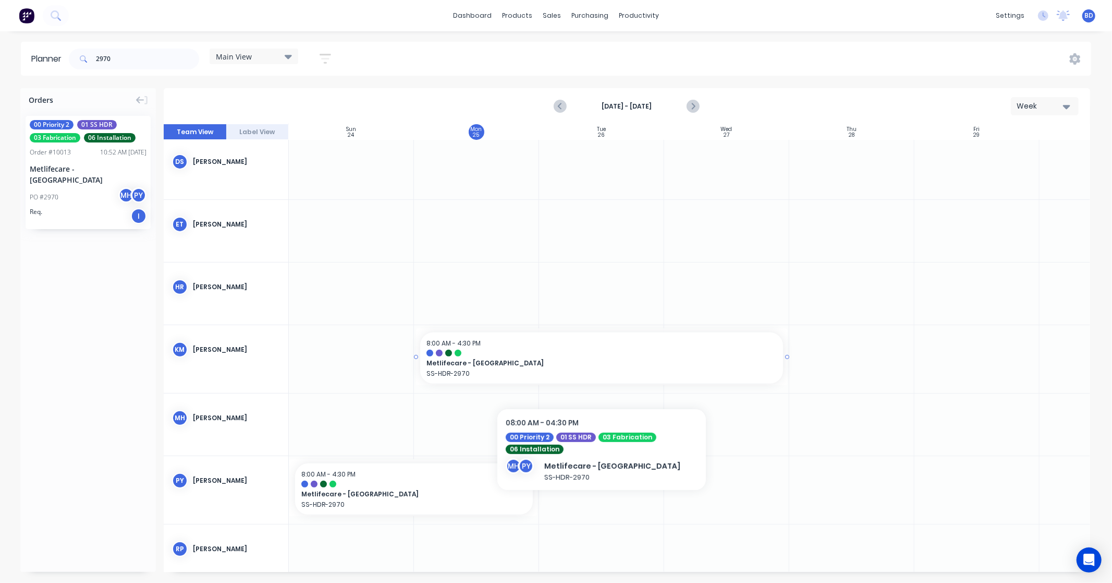
scroll to position [279, 0]
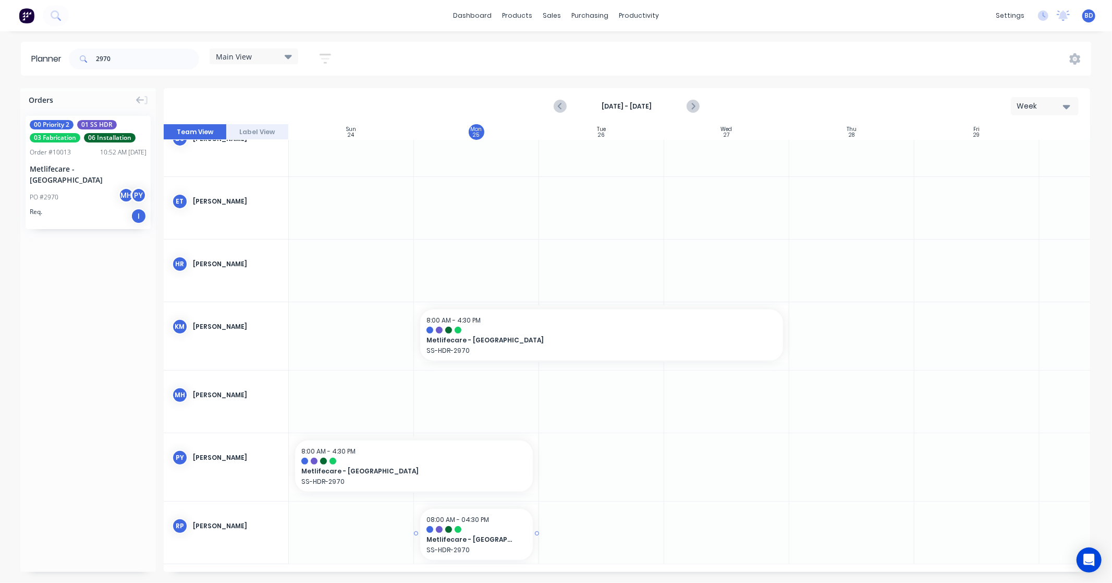
drag, startPoint x: 64, startPoint y: 153, endPoint x: 485, endPoint y: 516, distance: 555.8
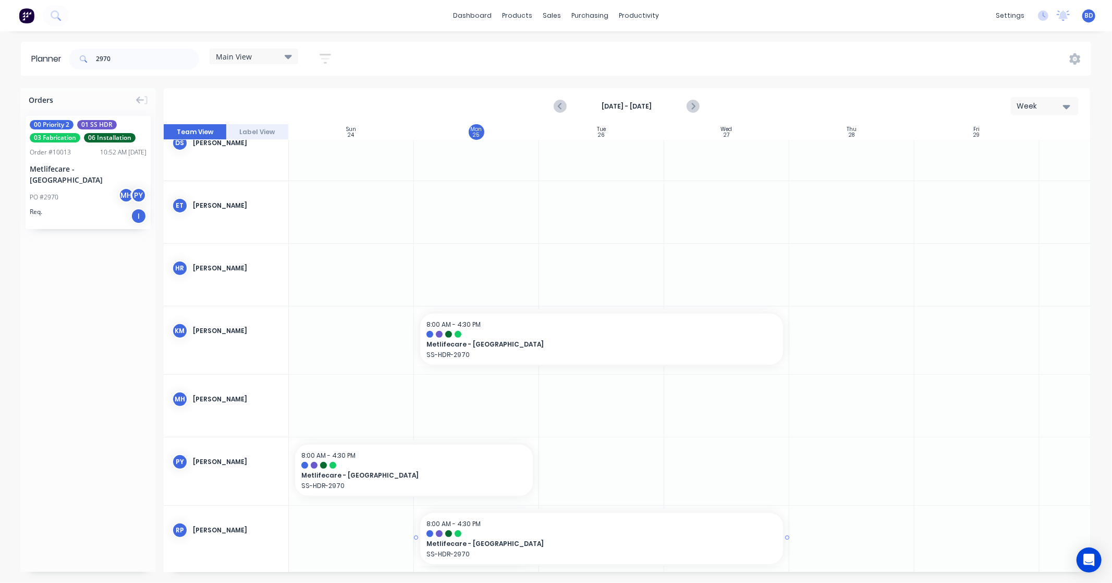
drag, startPoint x: 535, startPoint y: 537, endPoint x: 753, endPoint y: 549, distance: 217.8
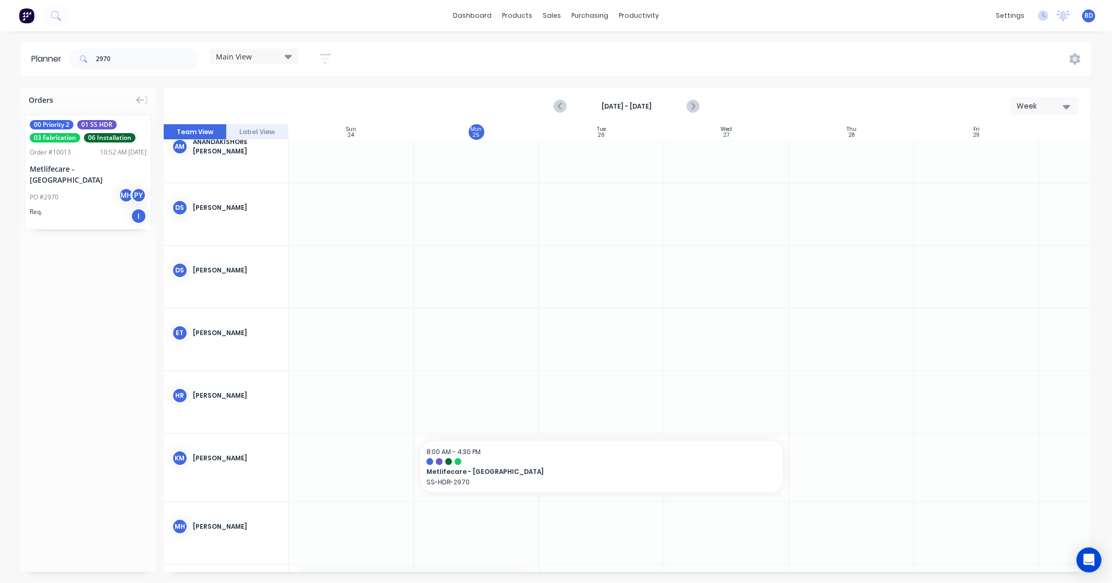
scroll to position [0, 0]
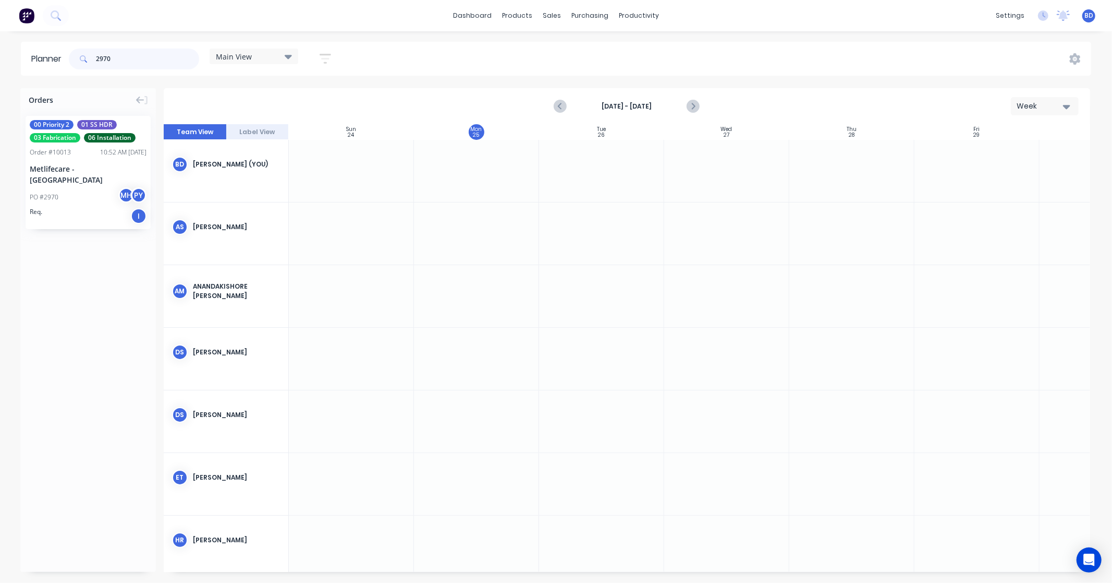
drag, startPoint x: 108, startPoint y: 54, endPoint x: 88, endPoint y: 58, distance: 21.2
click at [88, 58] on div "2970" at bounding box center [134, 59] width 130 height 21
drag, startPoint x: 131, startPoint y: 56, endPoint x: 21, endPoint y: 56, distance: 109.5
click at [21, 56] on header "Planner 2970 Main View Save new view None edit Main View (Default) edit Duncan …" at bounding box center [556, 59] width 1071 height 34
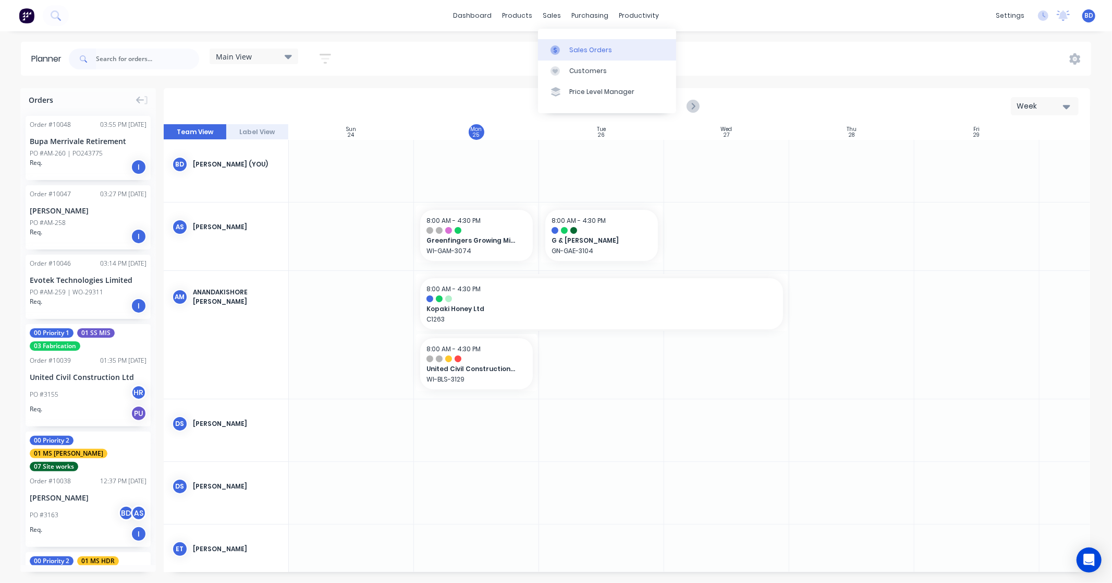
click at [590, 45] on div "Sales Orders" at bounding box center [591, 49] width 43 height 9
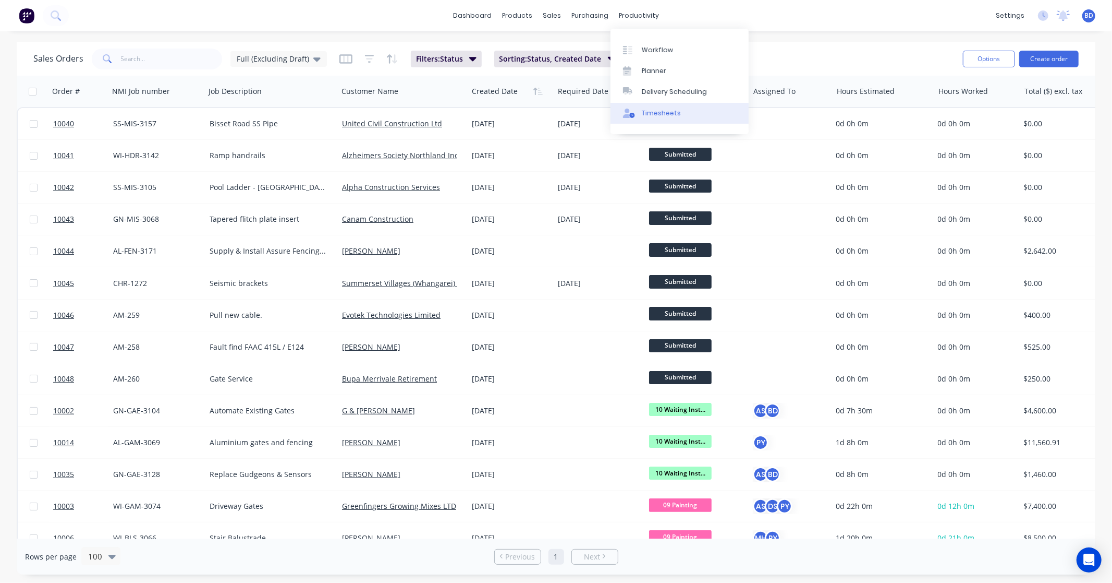
click at [662, 111] on div "Timesheets" at bounding box center [661, 112] width 39 height 9
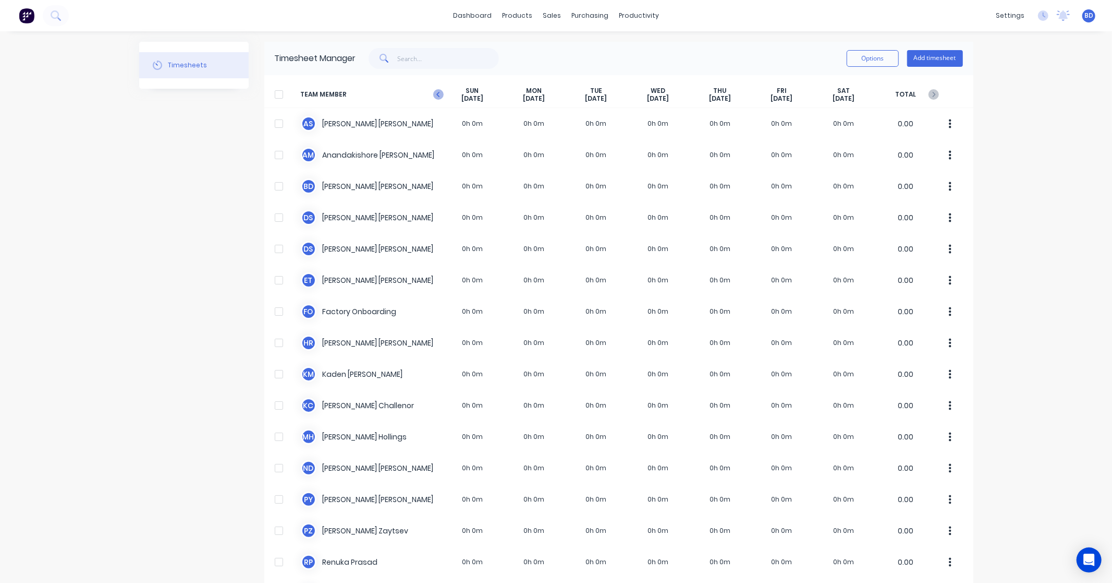
click at [436, 92] on icon at bounding box center [438, 94] width 10 height 10
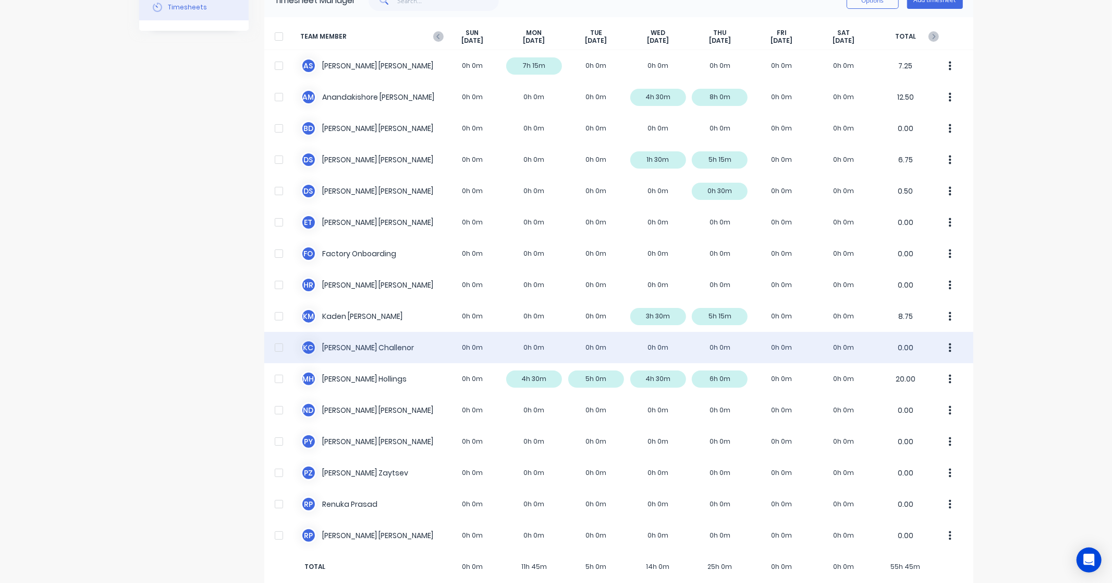
scroll to position [74, 0]
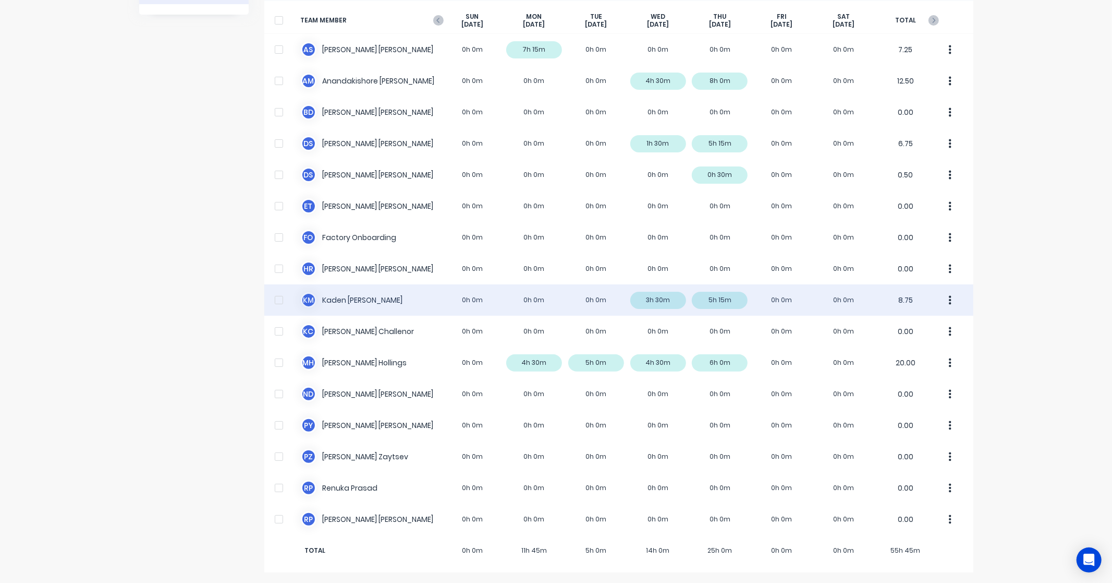
click at [366, 293] on div "K M Kaden Mcconnell 0h 0m 0h 0m 0h 0m 3h 30m 5h 15m 0h 0m 0h 0m 8.75" at bounding box center [618, 299] width 709 height 31
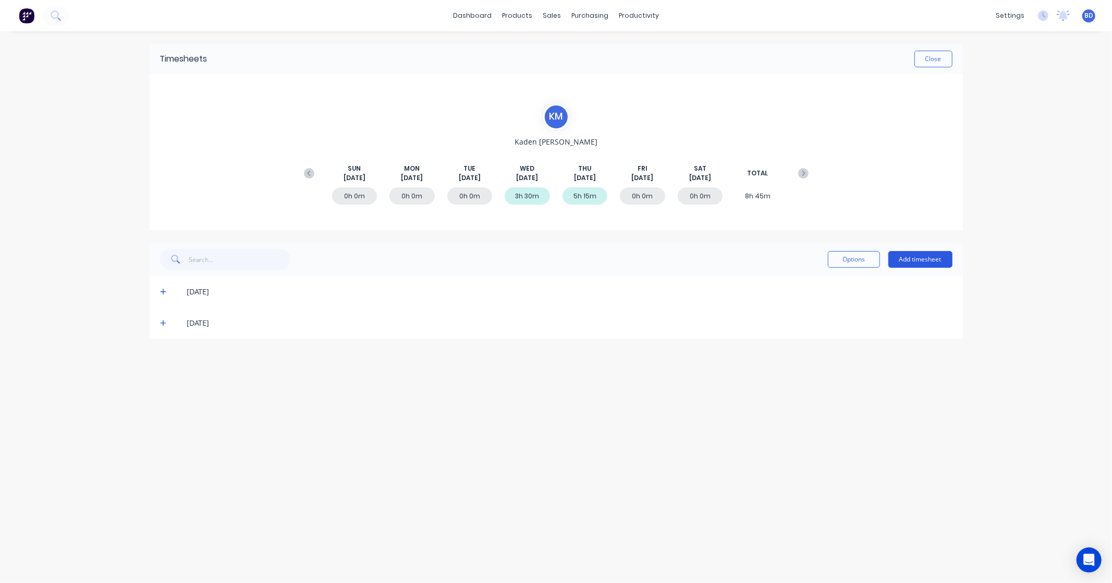
click at [929, 259] on button "Add timesheet" at bounding box center [921, 259] width 64 height 17
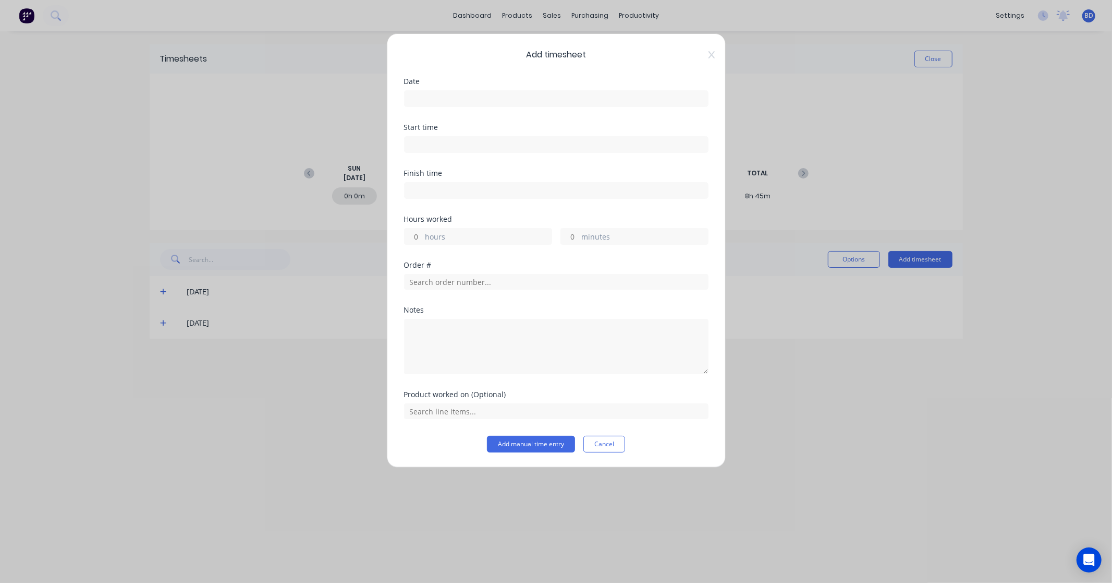
click at [460, 99] on input at bounding box center [557, 99] width 304 height 16
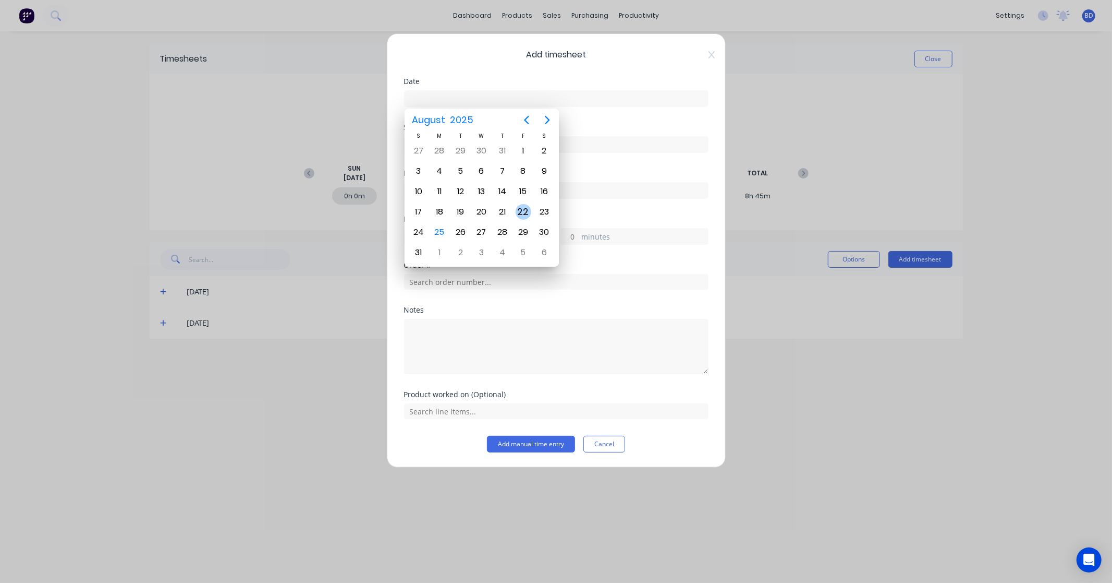
click at [521, 209] on div "22" at bounding box center [524, 212] width 16 height 16
type input "22/08/2025"
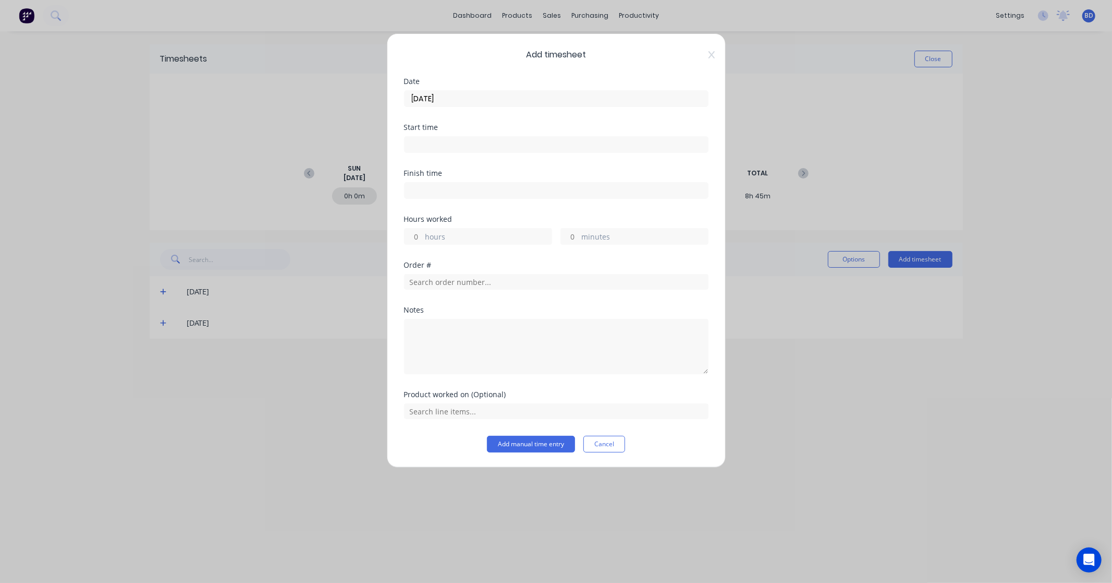
click at [430, 146] on input at bounding box center [557, 145] width 304 height 16
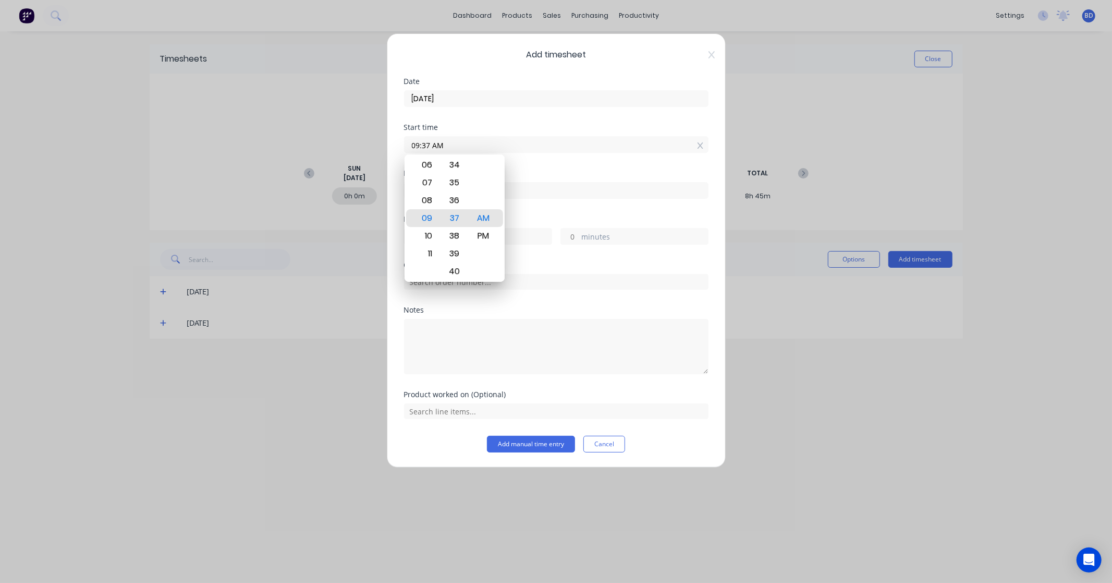
drag, startPoint x: 470, startPoint y: 146, endPoint x: 343, endPoint y: 141, distance: 126.8
click at [343, 141] on div "Add timesheet Date 22/08/2025 Start time 09:37 AM Finish time Hours worked hour…" at bounding box center [556, 291] width 1112 height 583
type input "08:00 AM"
click at [491, 217] on div "AM" at bounding box center [483, 218] width 26 height 18
click at [528, 196] on input at bounding box center [557, 191] width 304 height 16
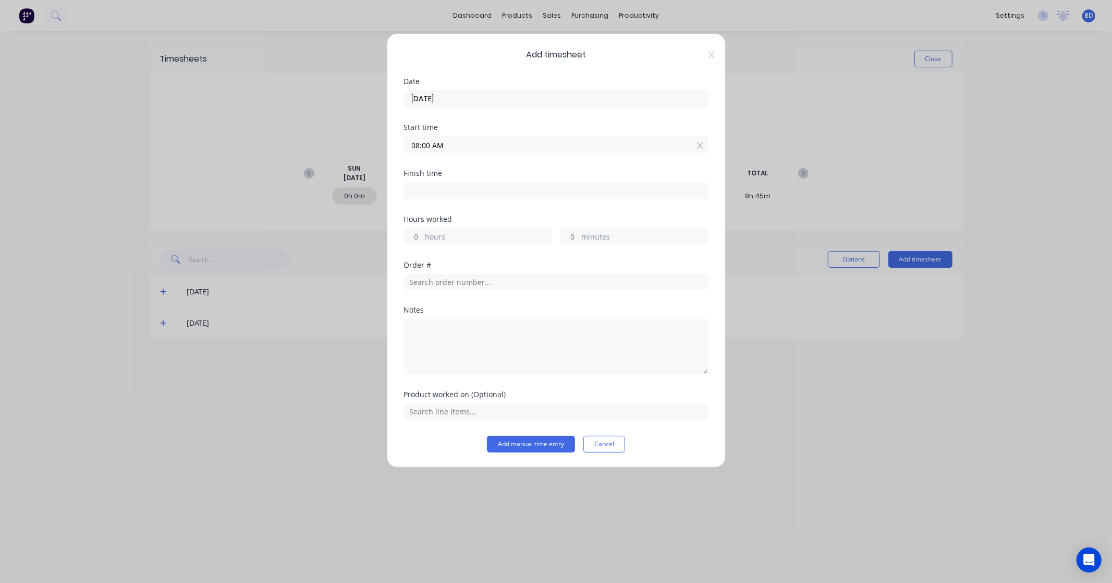
type input "09:37 AM"
type input "1"
type input "37"
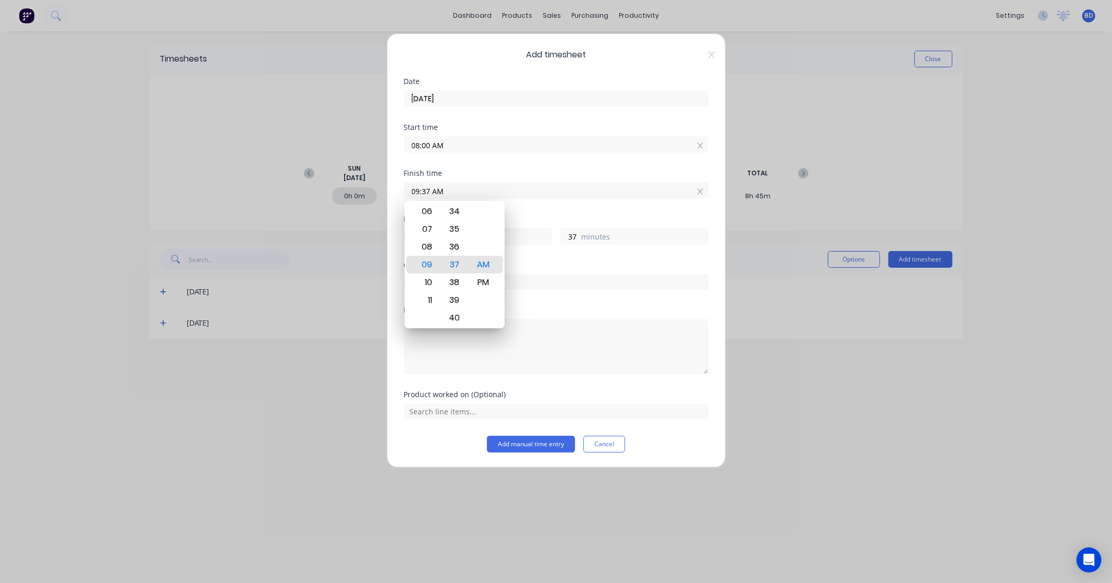
drag, startPoint x: 528, startPoint y: 196, endPoint x: 308, endPoint y: 180, distance: 220.1
click at [308, 180] on div "Add timesheet Date 22/08/2025 Start time 08:00 AM Finish time 09:37 AM Hours wo…" at bounding box center [556, 291] width 1112 height 583
type input "04:00 AM"
type input "-4"
type input "0"
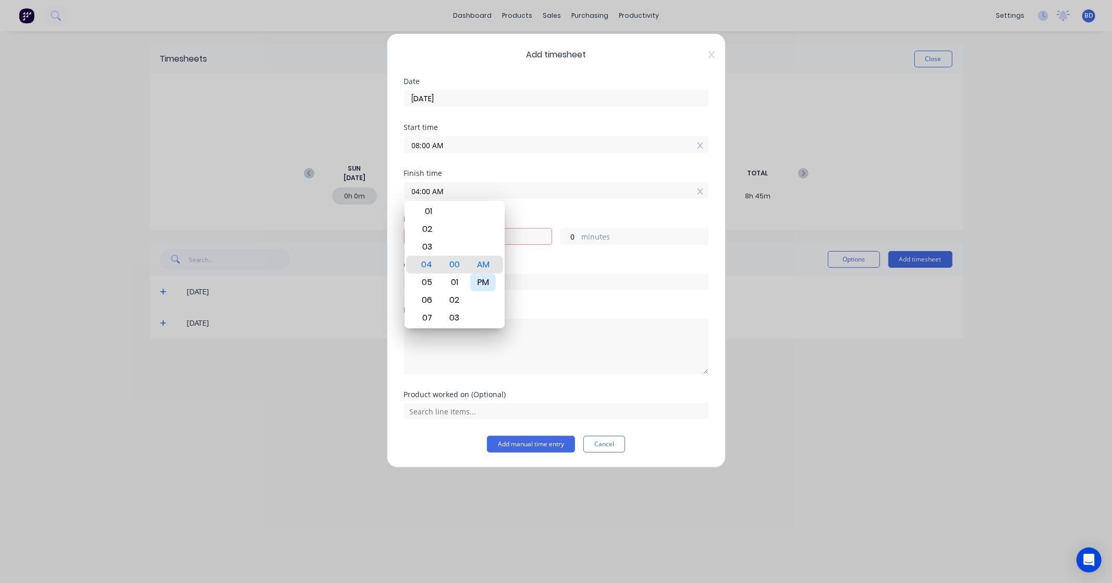
click at [489, 283] on div "PM" at bounding box center [483, 282] width 26 height 18
type input "04:00 PM"
type input "8"
click at [573, 252] on div "Hours worked 8 hours 0 minutes" at bounding box center [556, 238] width 305 height 46
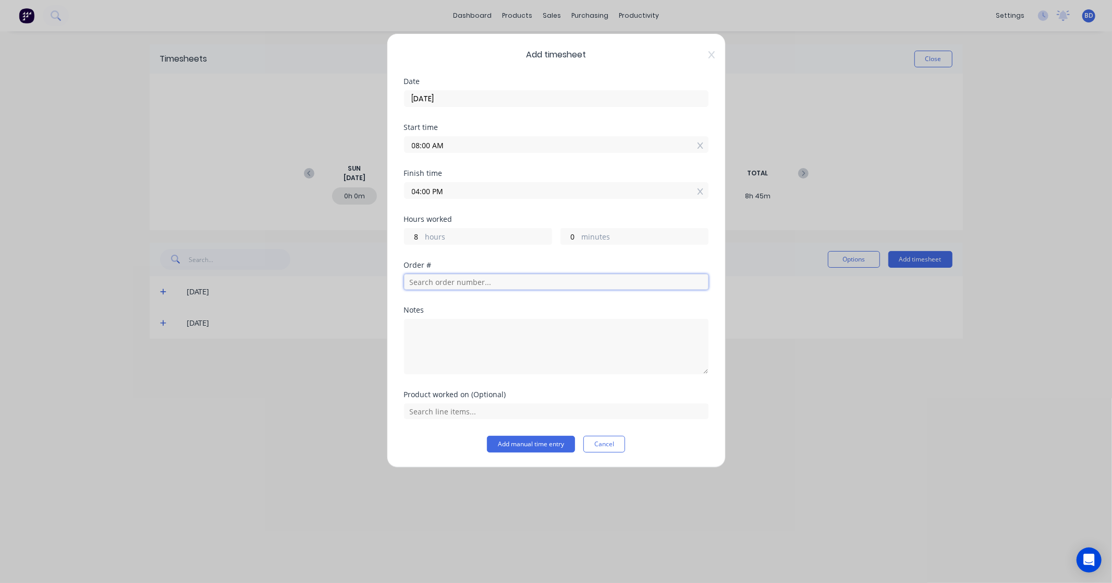
click at [492, 287] on input "text" at bounding box center [556, 282] width 305 height 16
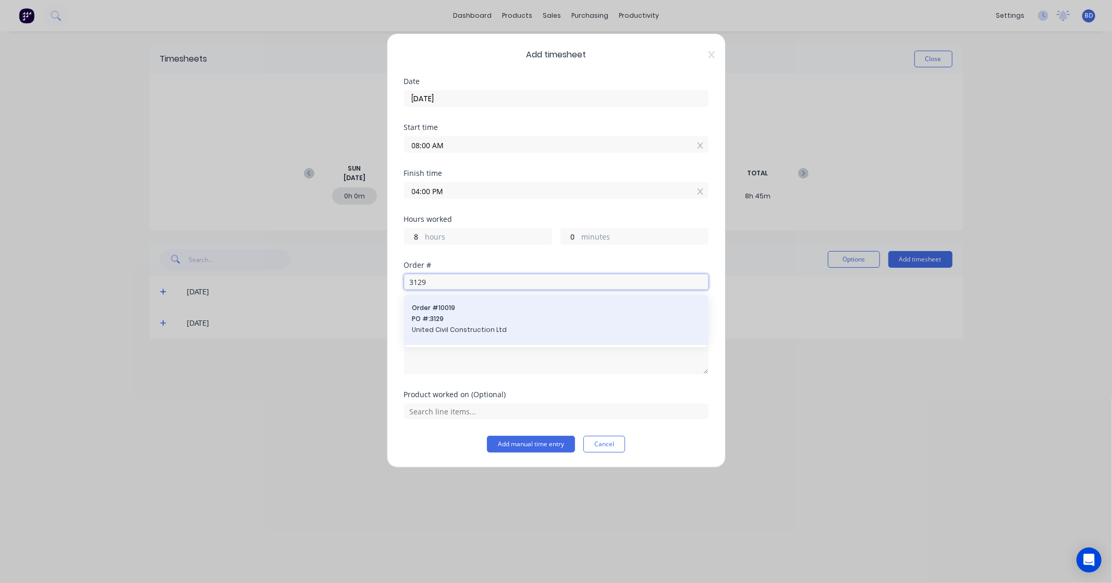
type input "3129"
click at [491, 316] on span "PO #: 3129" at bounding box center [557, 318] width 288 height 9
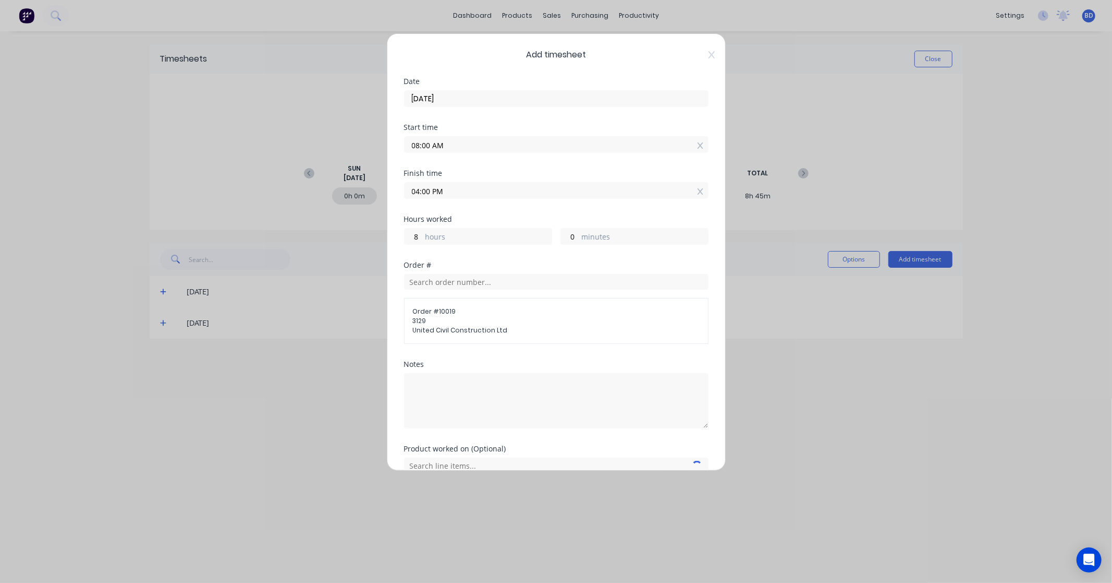
scroll to position [51, 0]
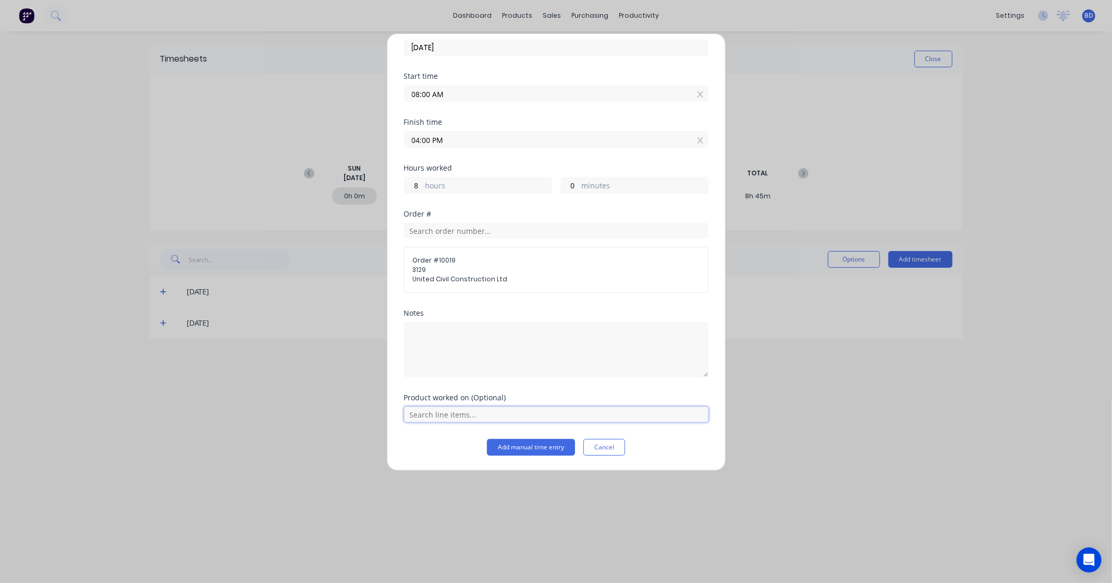
click at [486, 415] on input "text" at bounding box center [556, 414] width 305 height 16
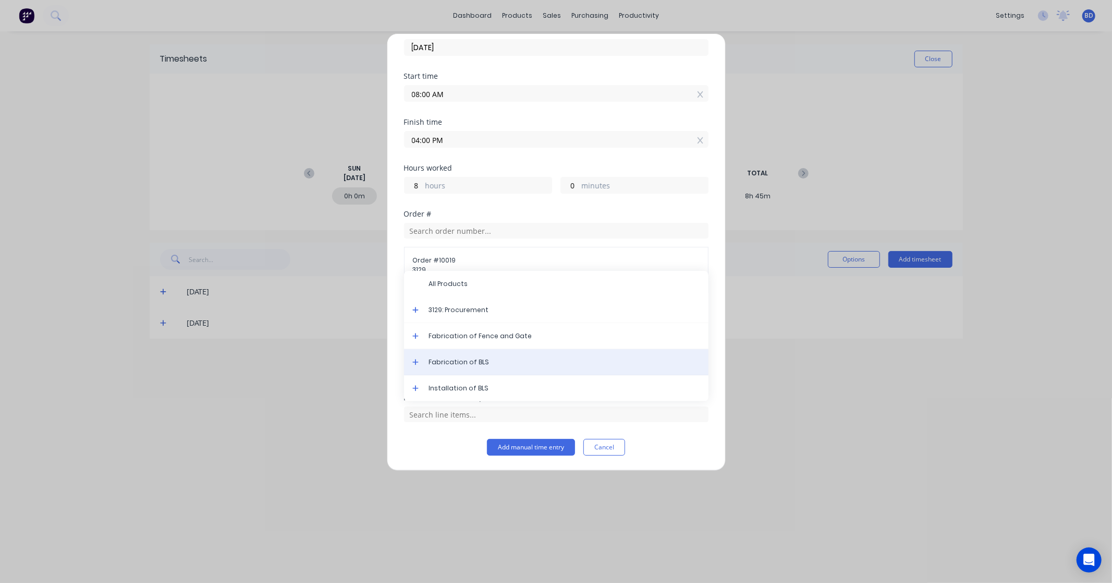
click at [494, 368] on div "Fabrication of BLS" at bounding box center [556, 362] width 305 height 26
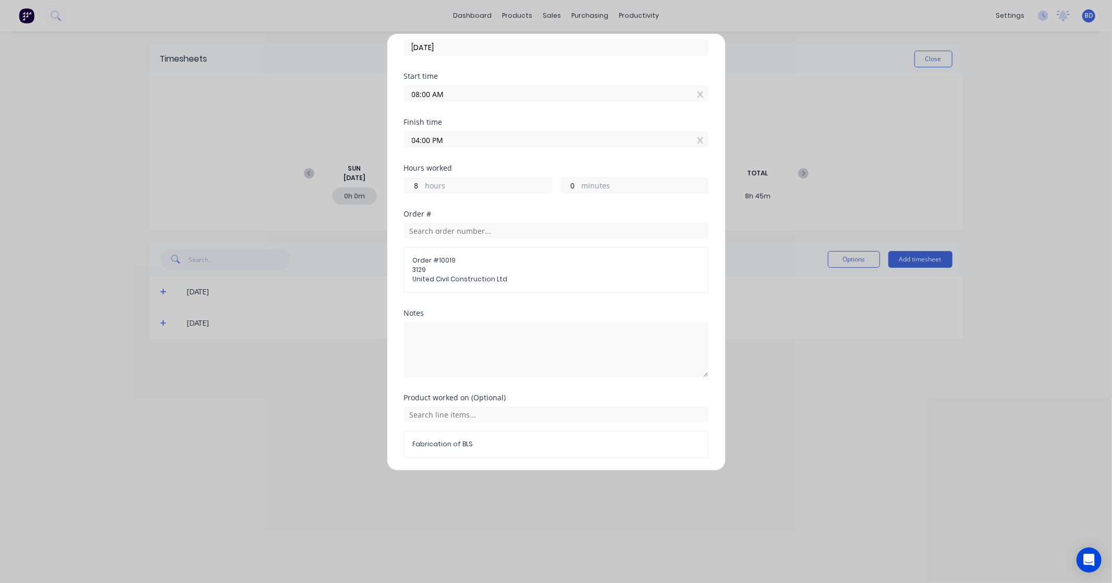
click at [727, 346] on div "Add timesheet Date 22/08/2025 Start time 08:00 AM Finish time 04:00 PM Hours wo…" at bounding box center [556, 291] width 1112 height 583
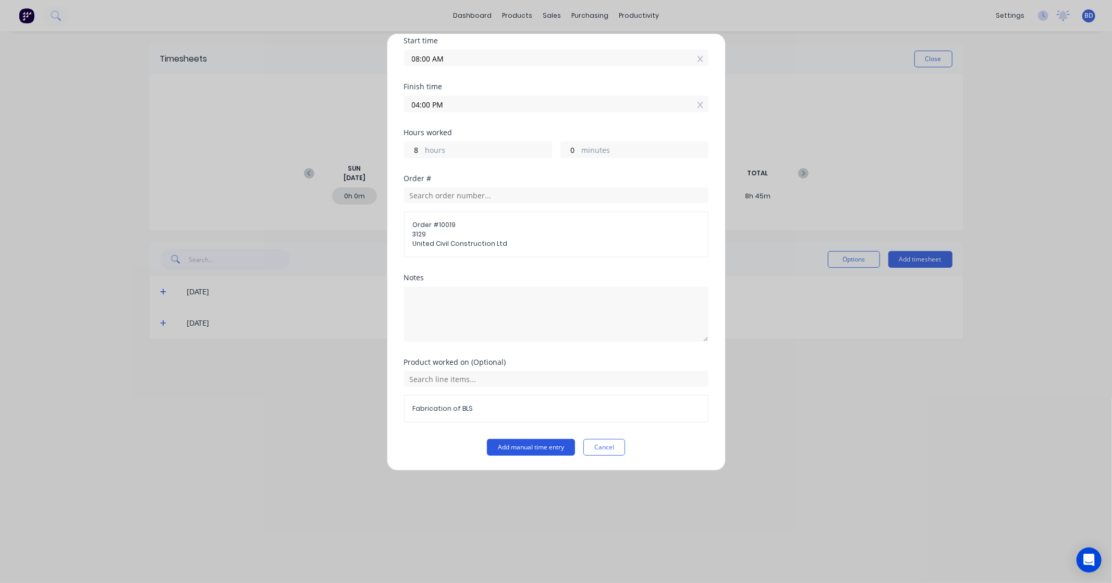
click at [512, 444] on button "Add manual time entry" at bounding box center [531, 447] width 88 height 17
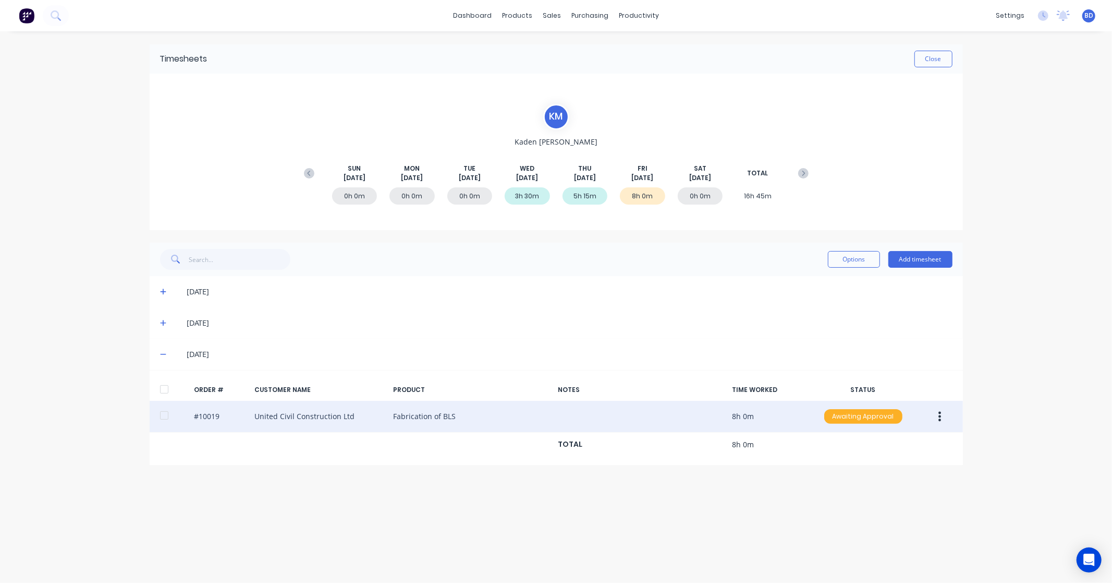
click at [853, 418] on div "Awaiting Approval" at bounding box center [864, 416] width 78 height 15
click at [852, 470] on div "Approved" at bounding box center [841, 469] width 86 height 15
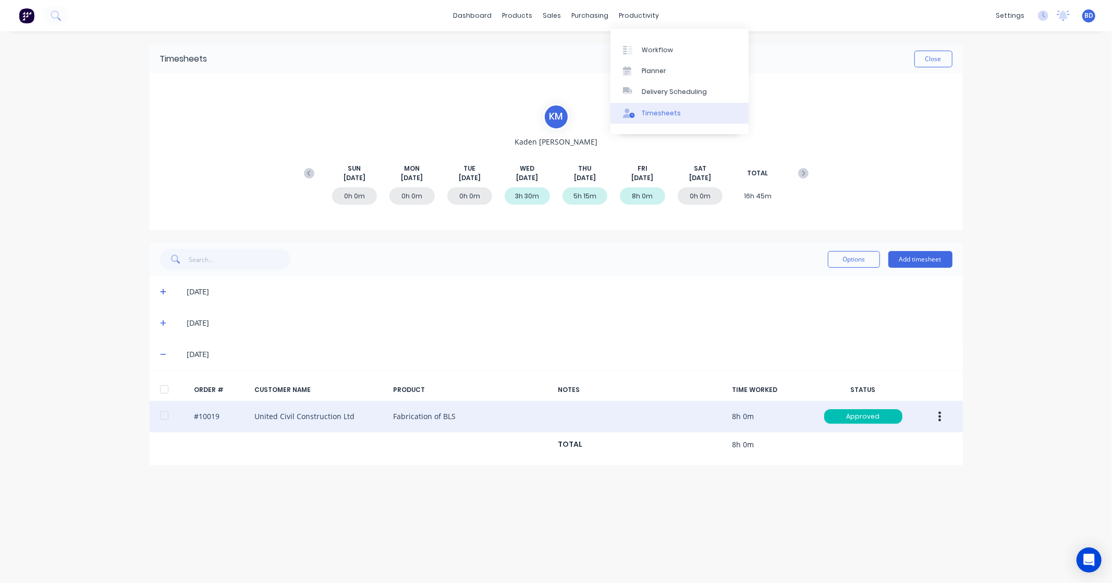
click at [670, 110] on div "Timesheets" at bounding box center [661, 112] width 39 height 9
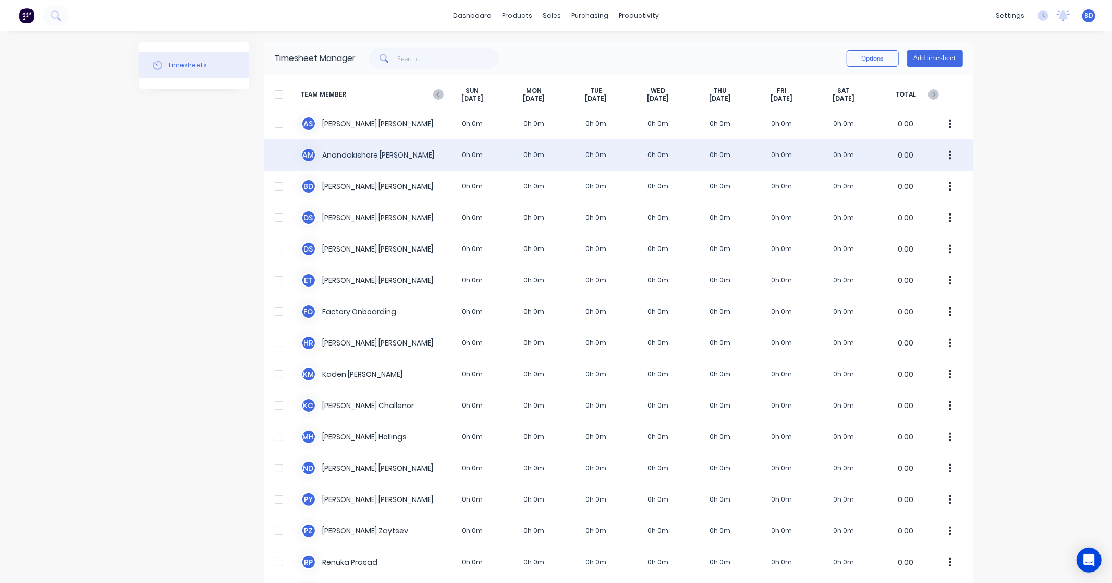
click at [355, 150] on div "A M Anandakishore Marothi 0h 0m 0h 0m 0h 0m 0h 0m 0h 0m 0h 0m 0h 0m 0.00" at bounding box center [618, 154] width 709 height 31
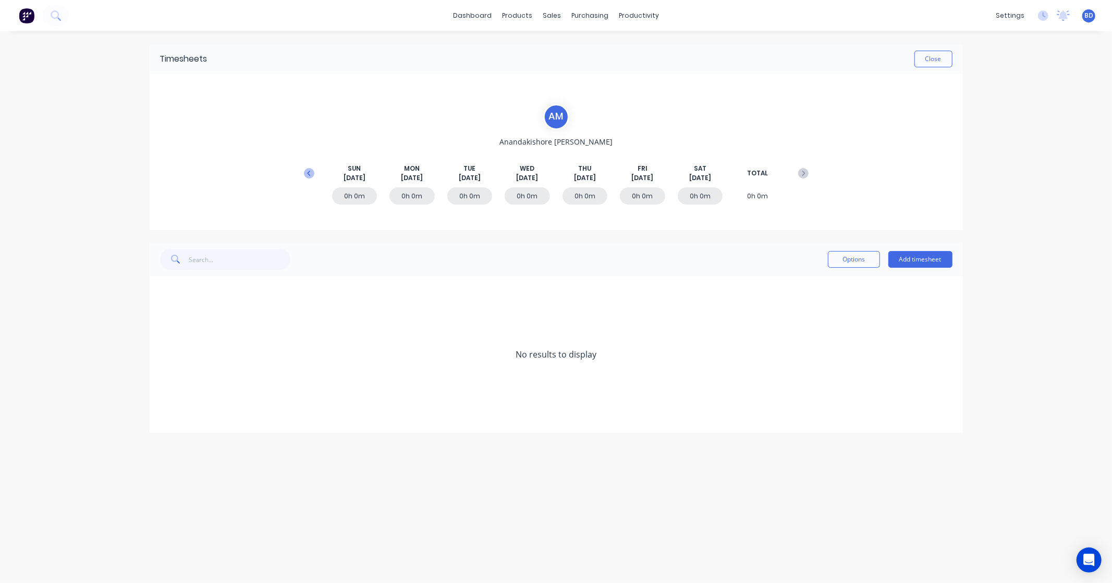
click at [307, 174] on icon at bounding box center [309, 173] width 10 height 10
click at [934, 259] on button "Add timesheet" at bounding box center [921, 259] width 64 height 17
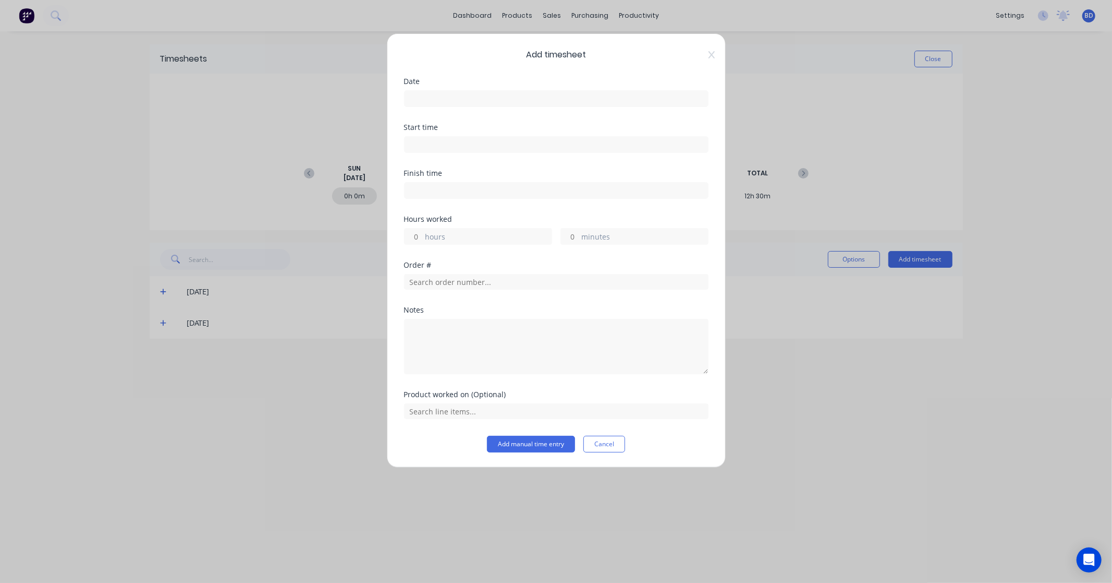
click at [476, 100] on input at bounding box center [557, 99] width 304 height 16
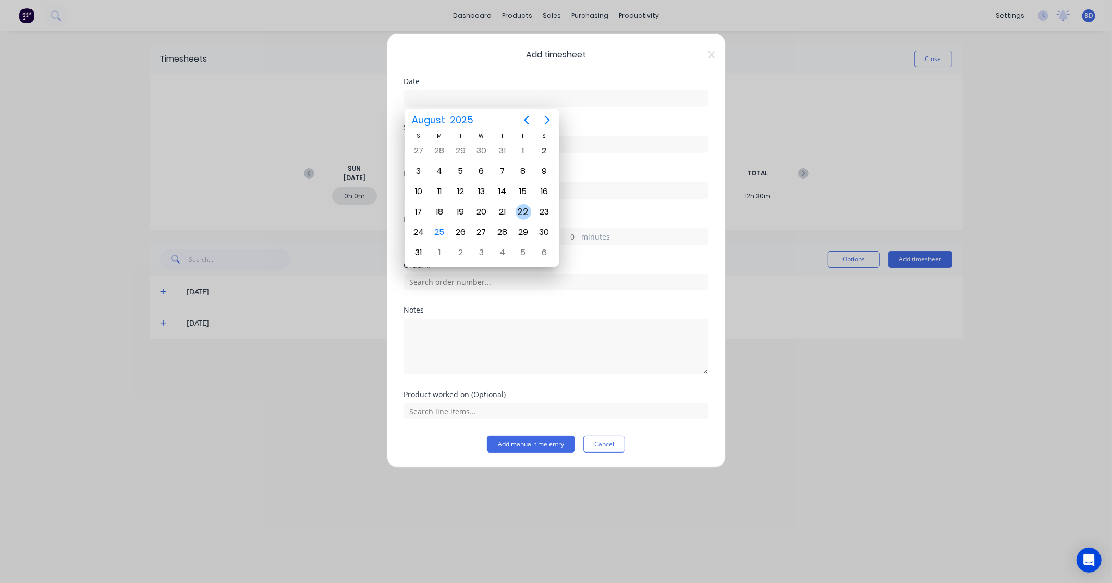
click at [518, 205] on div "22" at bounding box center [524, 212] width 16 height 16
type input "22/08/2025"
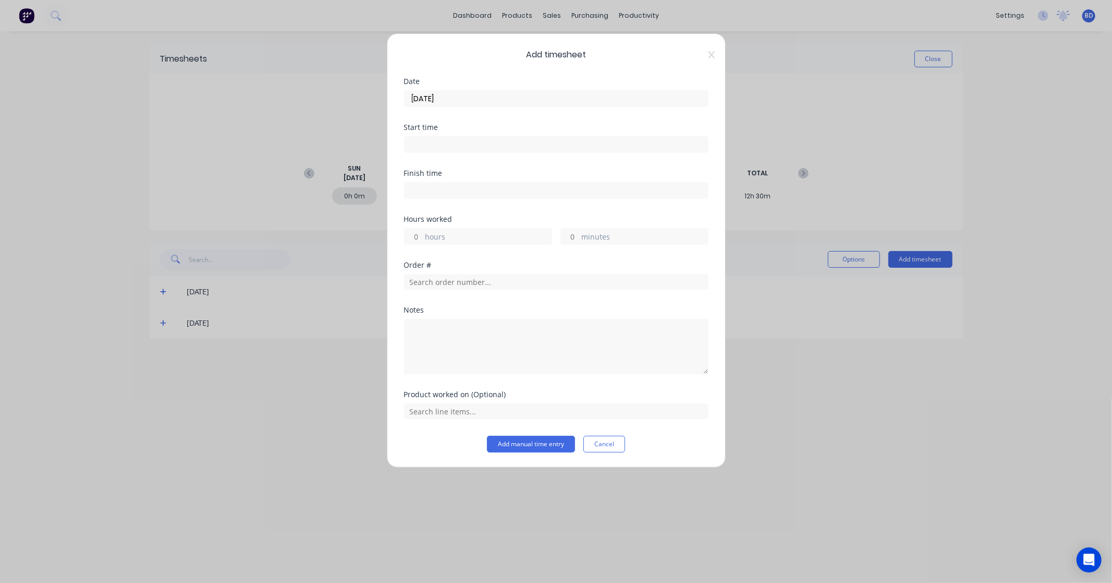
click at [421, 148] on input at bounding box center [557, 145] width 304 height 16
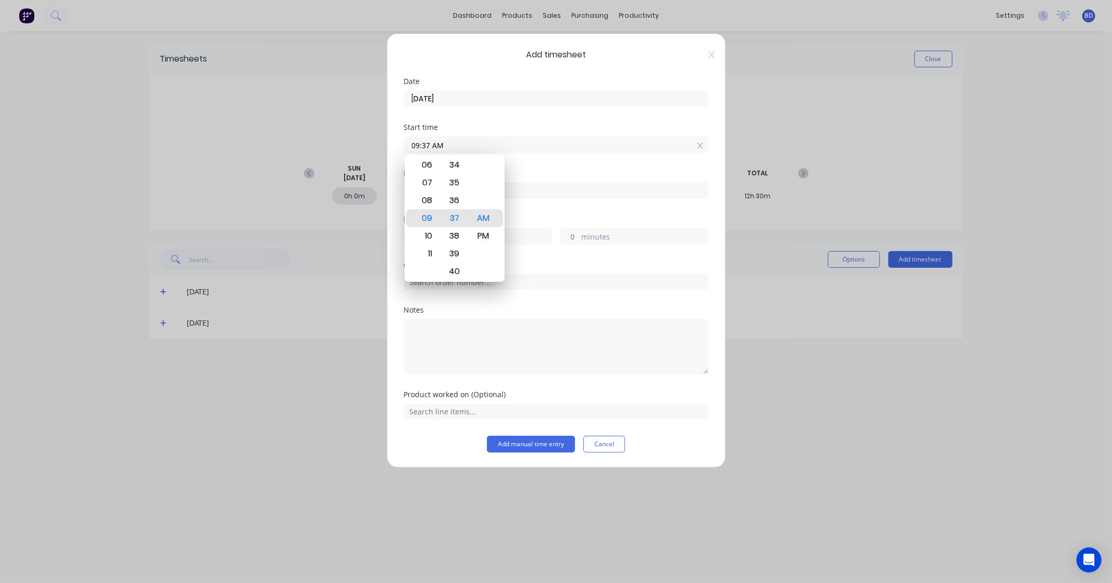
drag, startPoint x: 450, startPoint y: 146, endPoint x: 315, endPoint y: 131, distance: 136.4
click at [315, 131] on div "Add timesheet Date 22/08/2025 Start time 09:37 AM Finish time Hours worked hour…" at bounding box center [556, 291] width 1112 height 583
click at [483, 231] on div "PM" at bounding box center [483, 236] width 26 height 18
click at [487, 200] on div "AM" at bounding box center [483, 200] width 26 height 18
type input "08:00 AM"
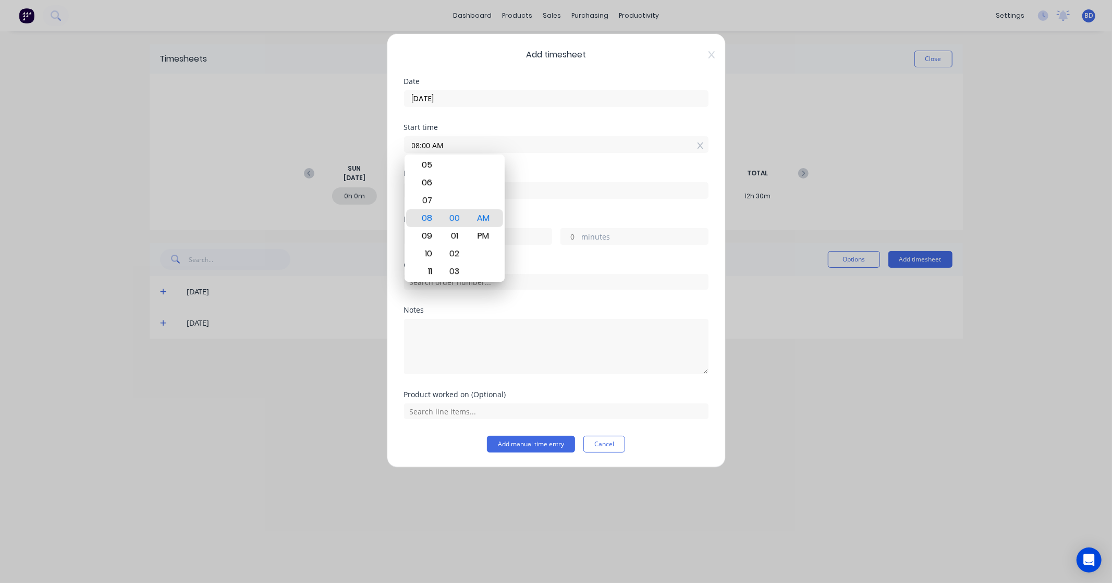
click at [540, 197] on input at bounding box center [557, 191] width 304 height 16
type input "09:38 AM"
type input "1"
type input "38"
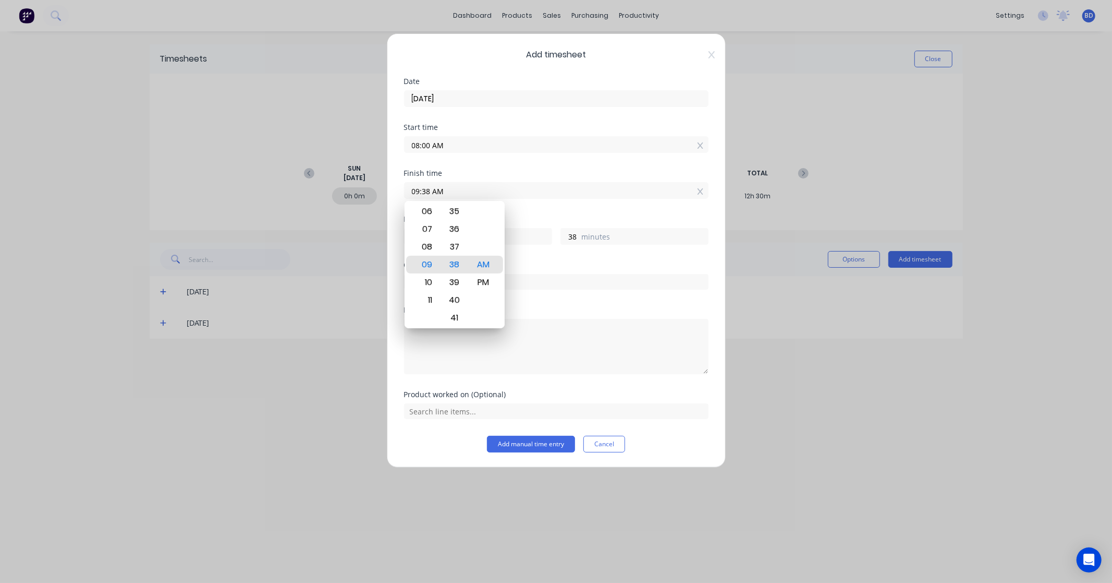
drag, startPoint x: 512, startPoint y: 193, endPoint x: 403, endPoint y: 192, distance: 108.5
click at [403, 192] on div "Add timesheet Date 22/08/2025 Start time 08:00 AM Finish time 09:38 AM Hours wo…" at bounding box center [556, 250] width 339 height 434
type input "04:00 AM"
type input "-4"
type input "0"
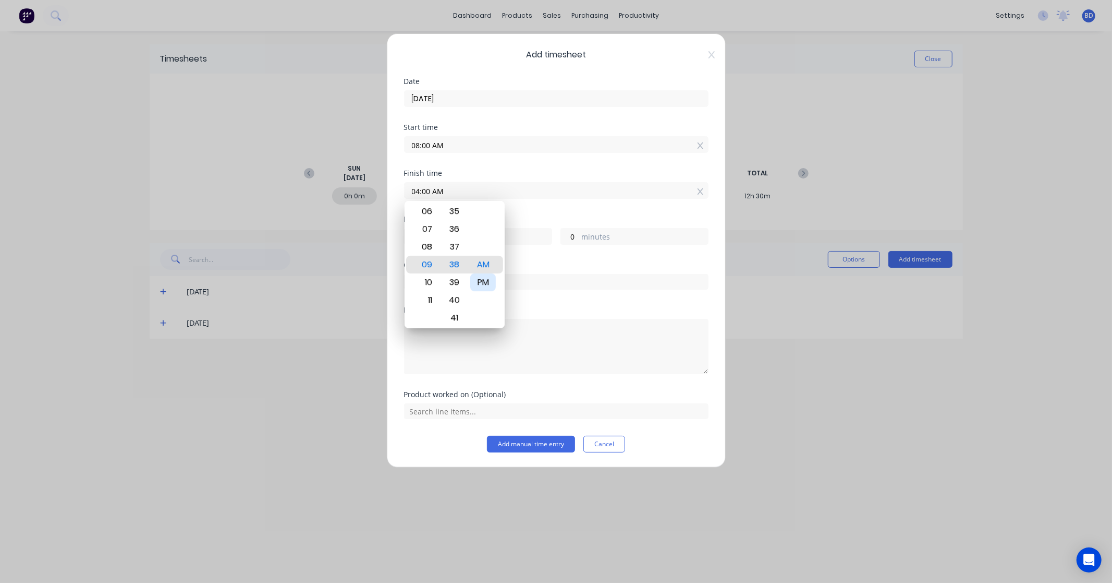
click at [480, 282] on div "PM" at bounding box center [483, 282] width 26 height 18
type input "04:00 PM"
type input "8"
click at [559, 209] on div "Finish time 04:00 PM" at bounding box center [556, 193] width 305 height 46
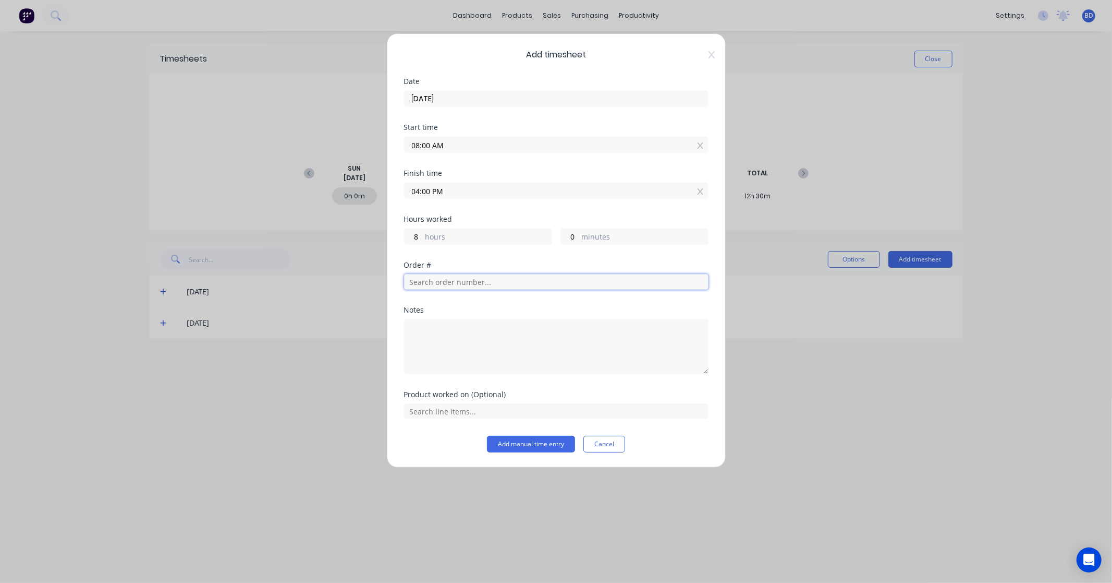
click at [557, 282] on input "text" at bounding box center [556, 282] width 305 height 16
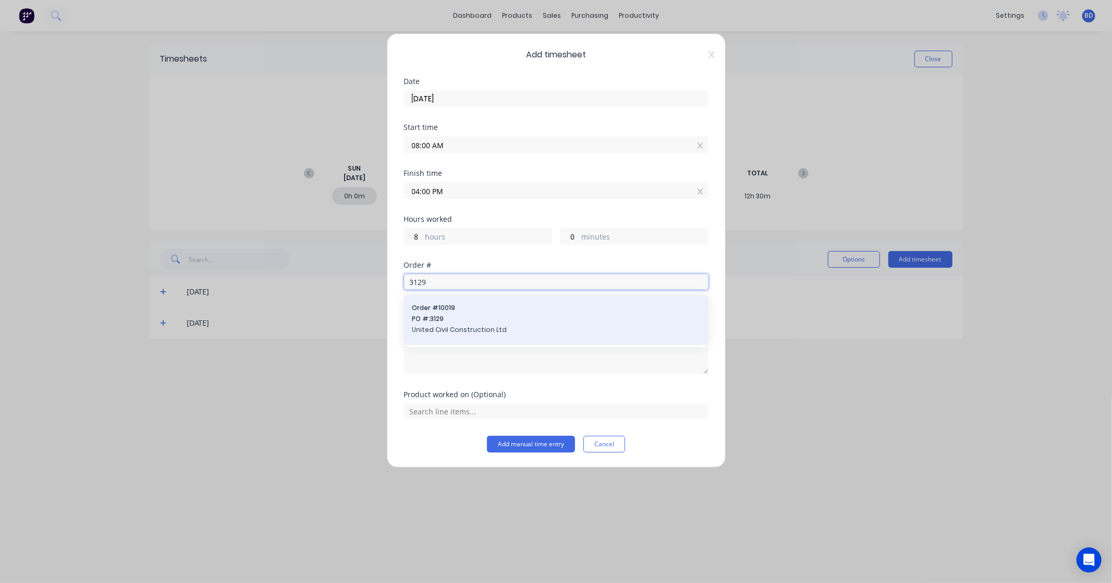
type input "3129"
click at [557, 320] on span "PO #: 3129" at bounding box center [557, 318] width 288 height 9
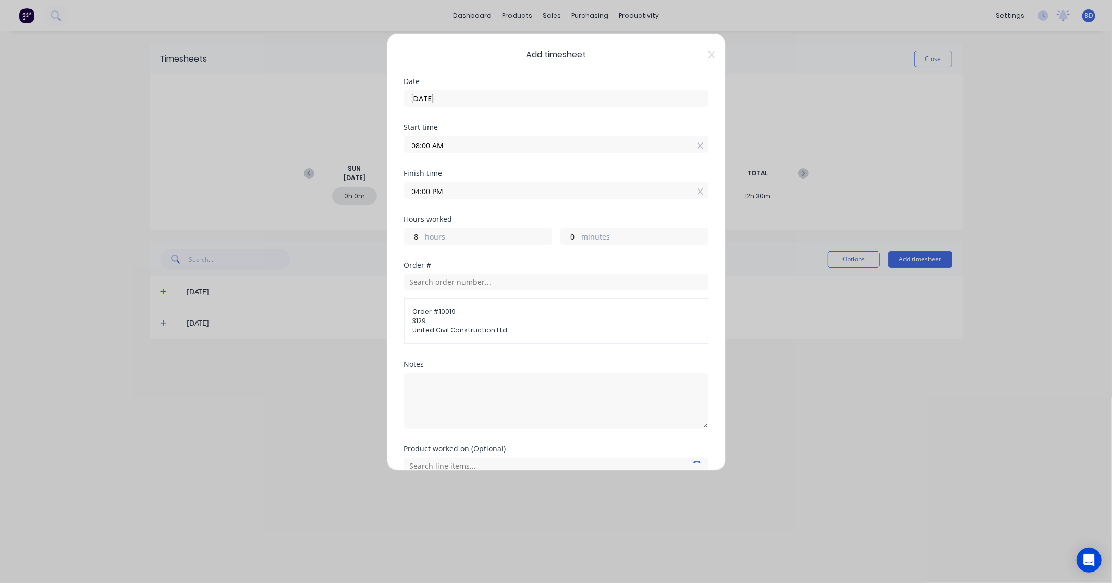
scroll to position [51, 0]
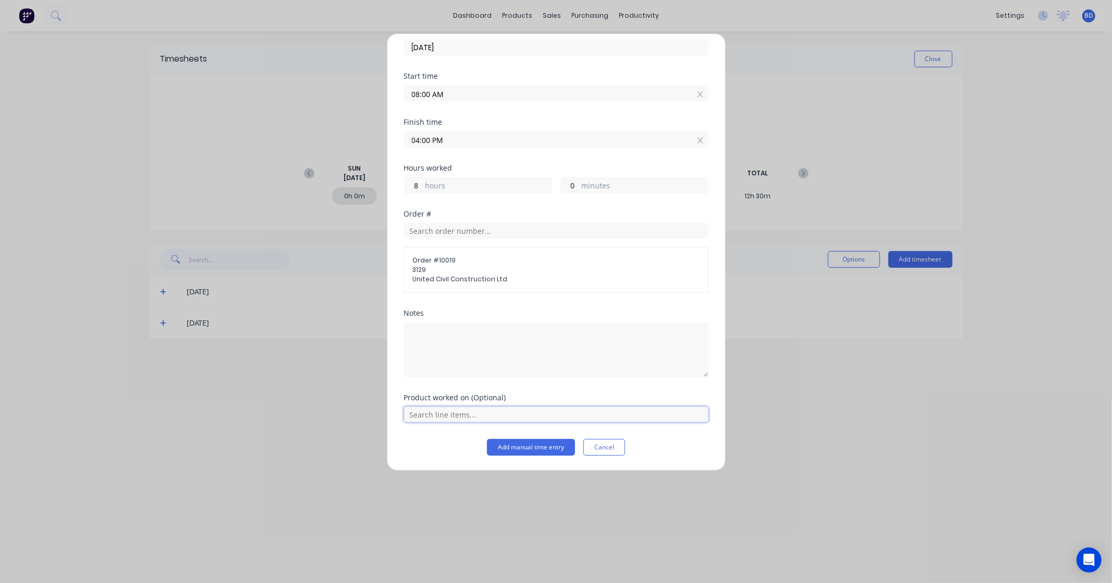
click at [657, 413] on input "text" at bounding box center [556, 414] width 305 height 16
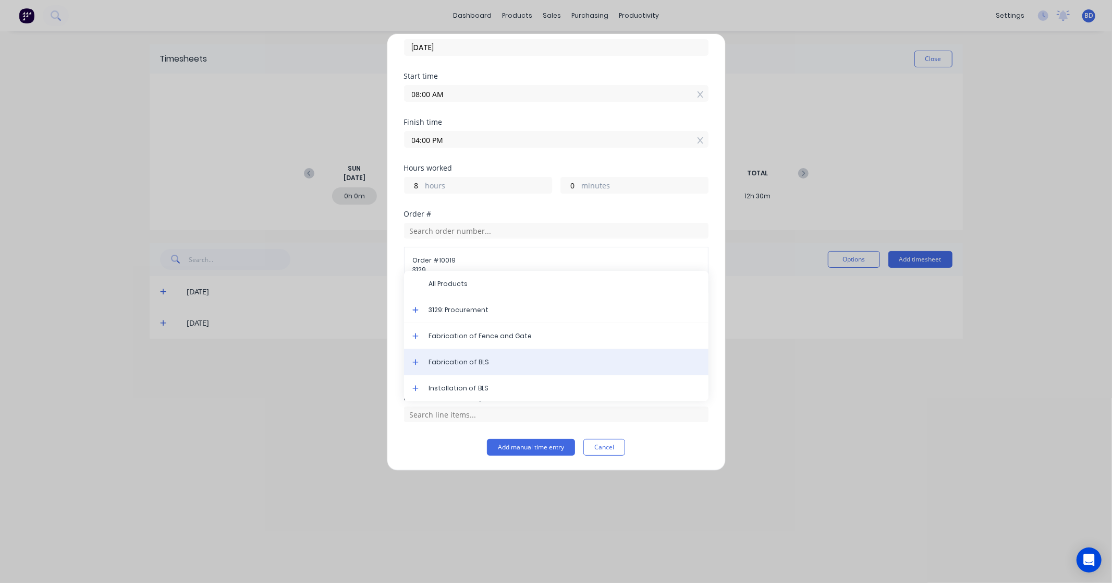
click at [515, 366] on span "Fabrication of BLS" at bounding box center [564, 361] width 271 height 9
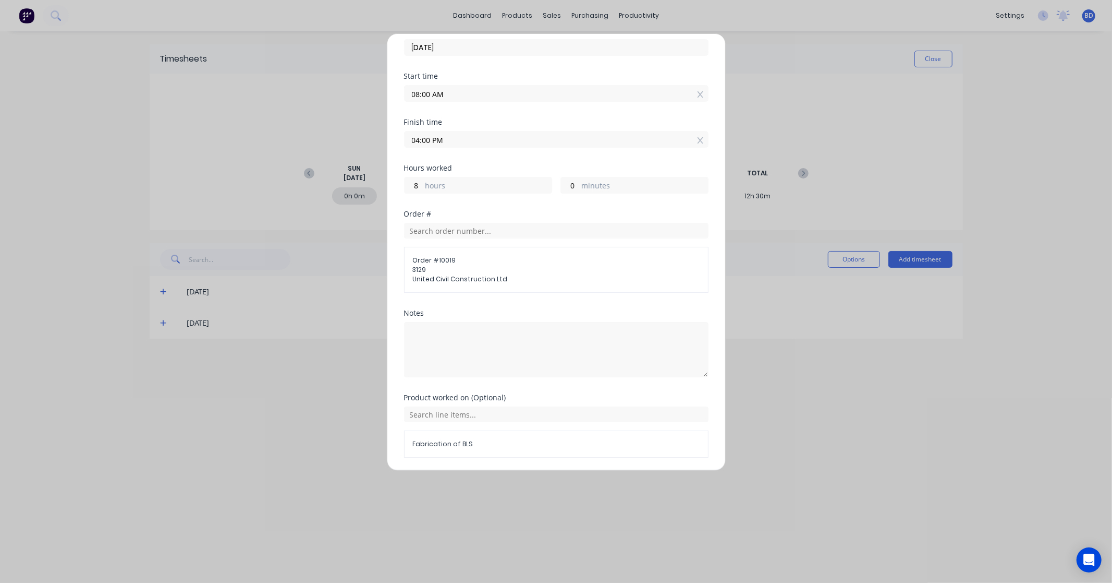
scroll to position [87, 0]
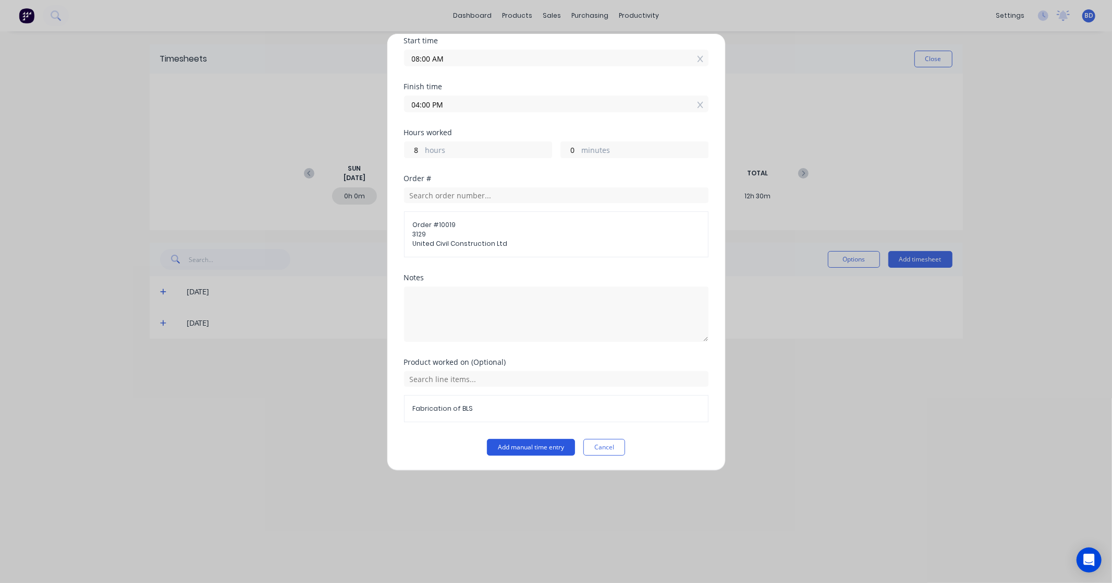
click at [540, 452] on button "Add manual time entry" at bounding box center [531, 447] width 88 height 17
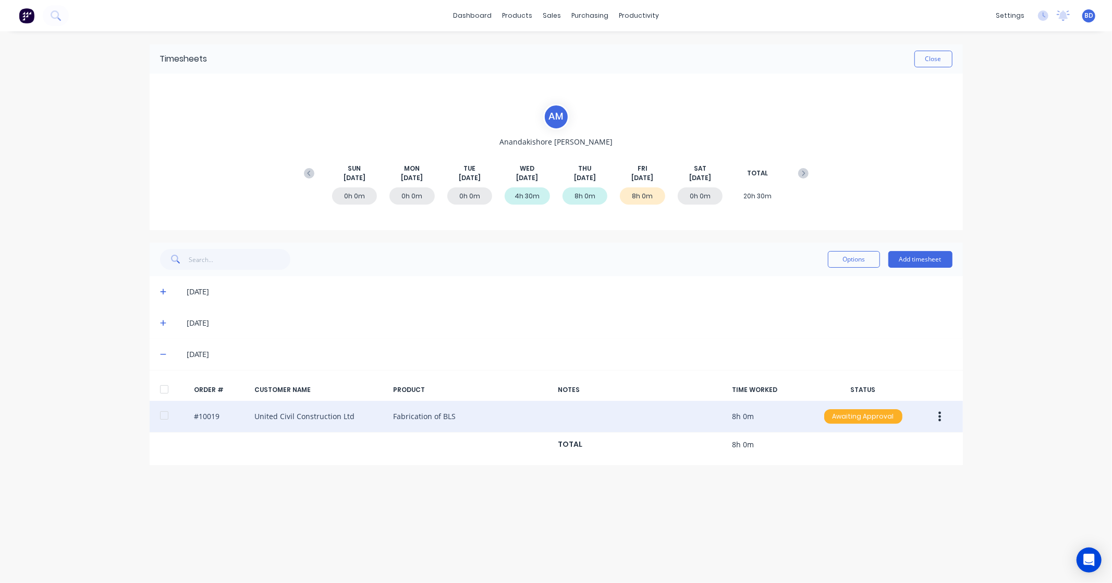
click at [887, 421] on div "Awaiting Approval" at bounding box center [864, 416] width 78 height 15
click at [868, 466] on div "Approved" at bounding box center [841, 469] width 86 height 15
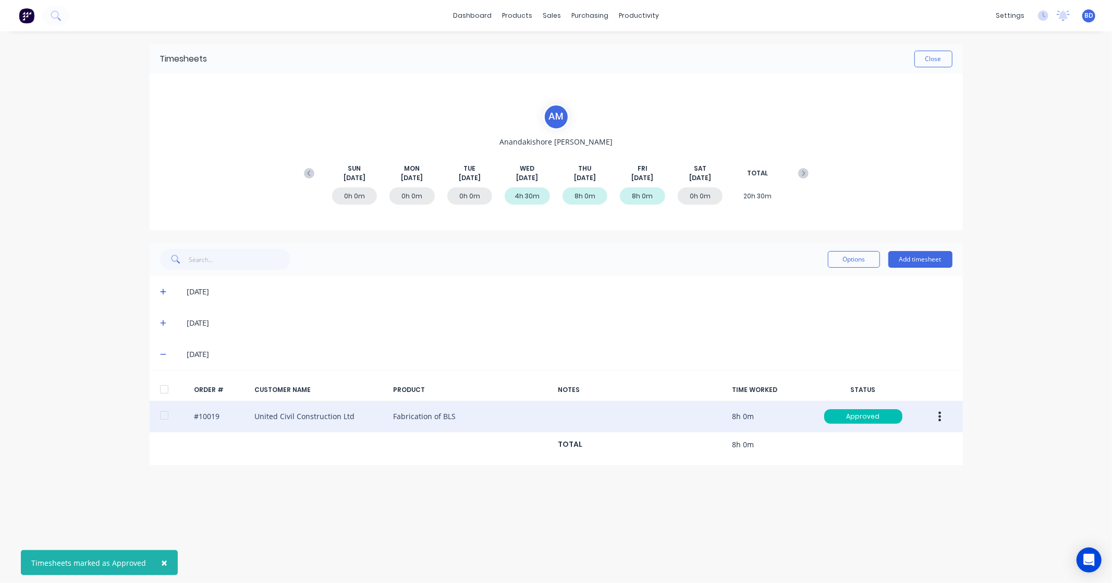
click at [862, 489] on div "Timesheets Close A M Anandakishore Marothi SUN Aug 17th MON Aug 18th TUE Aug 19…" at bounding box center [556, 296] width 834 height 530
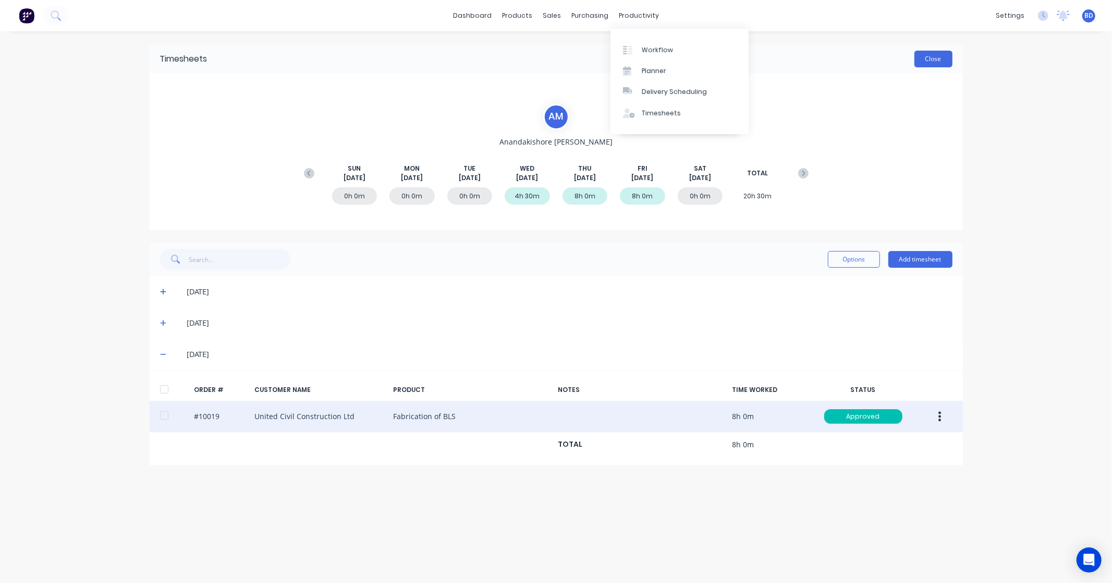
click at [932, 60] on button "Close" at bounding box center [934, 59] width 38 height 17
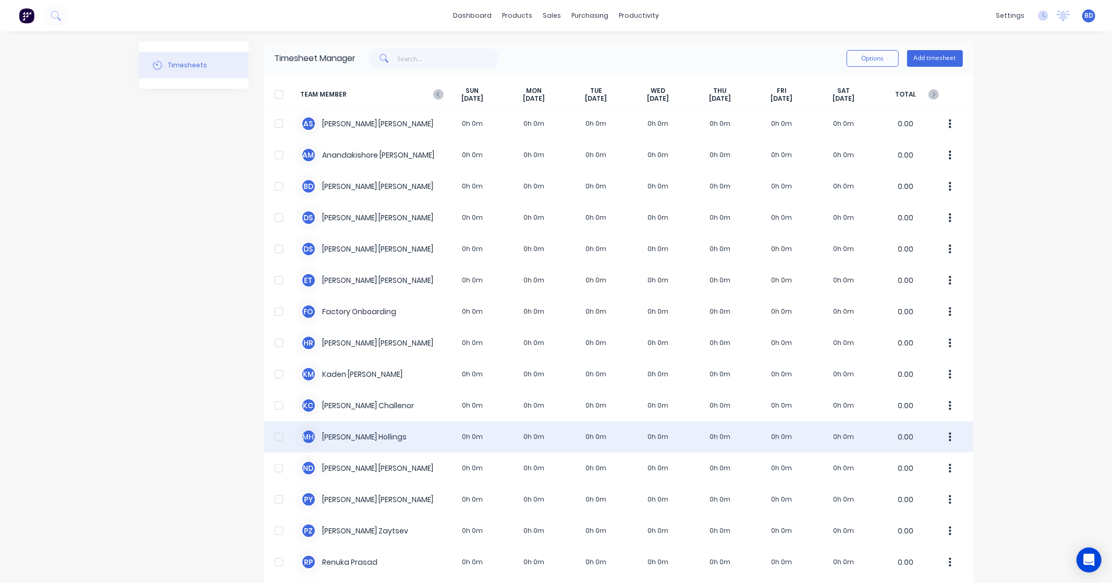
click at [358, 440] on div "M H Matt Hollings 0h 0m 0h 0m 0h 0m 0h 0m 0h 0m 0h 0m 0h 0m 0.00" at bounding box center [618, 436] width 709 height 31
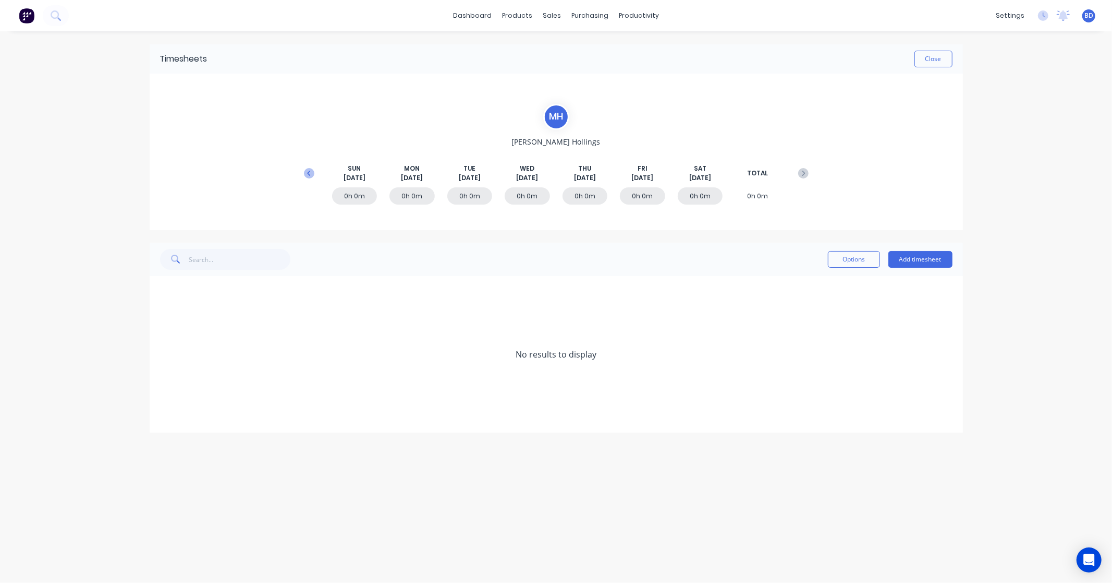
click at [308, 170] on icon at bounding box center [309, 173] width 10 height 10
click at [924, 259] on button "Add timesheet" at bounding box center [921, 259] width 64 height 17
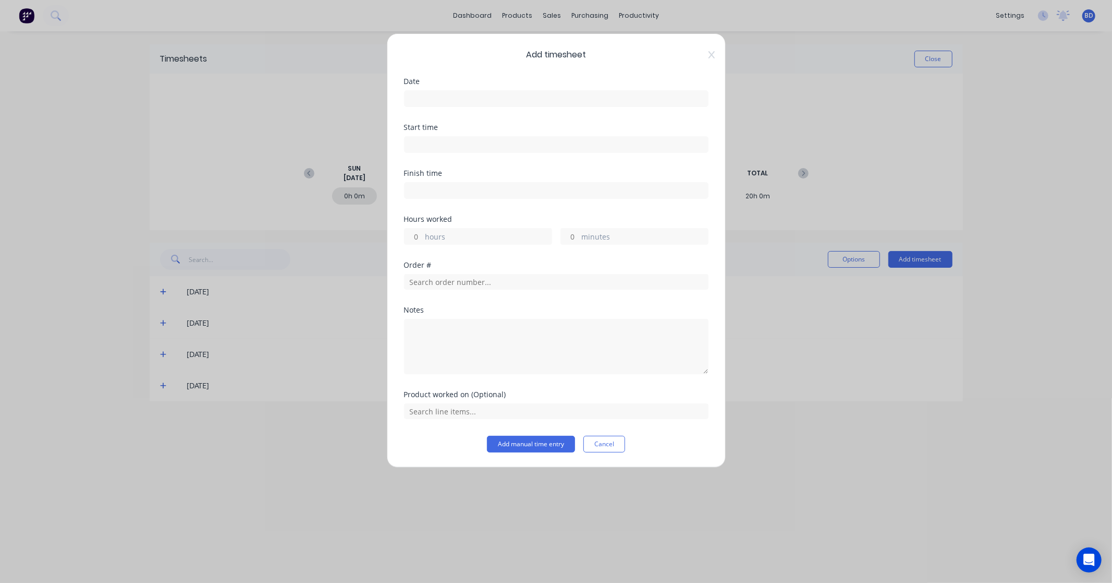
click at [428, 100] on input at bounding box center [557, 99] width 304 height 16
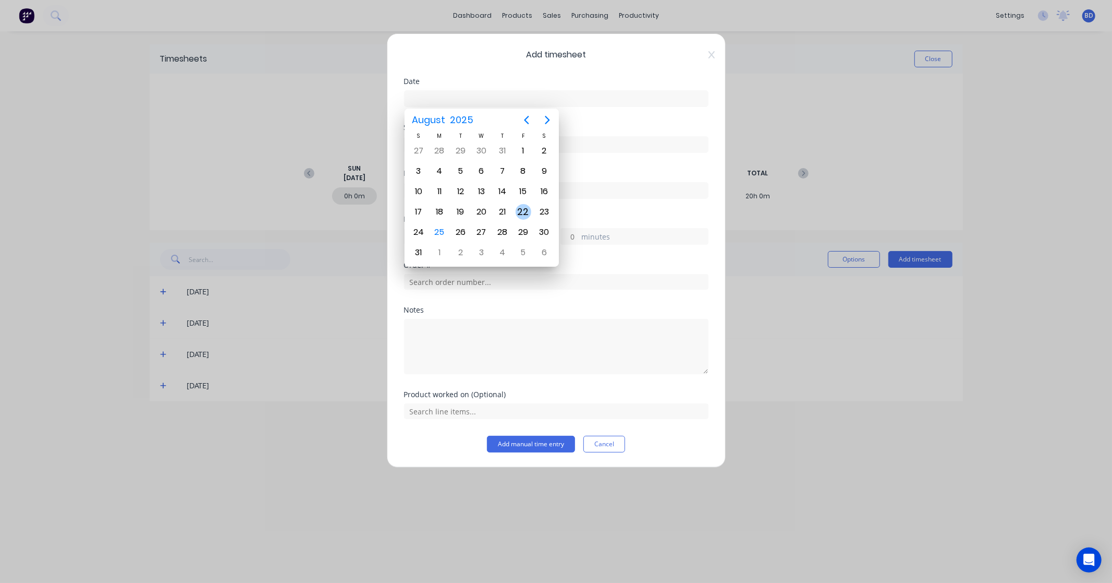
click at [522, 207] on div "22" at bounding box center [524, 212] width 16 height 16
type input "22/08/2025"
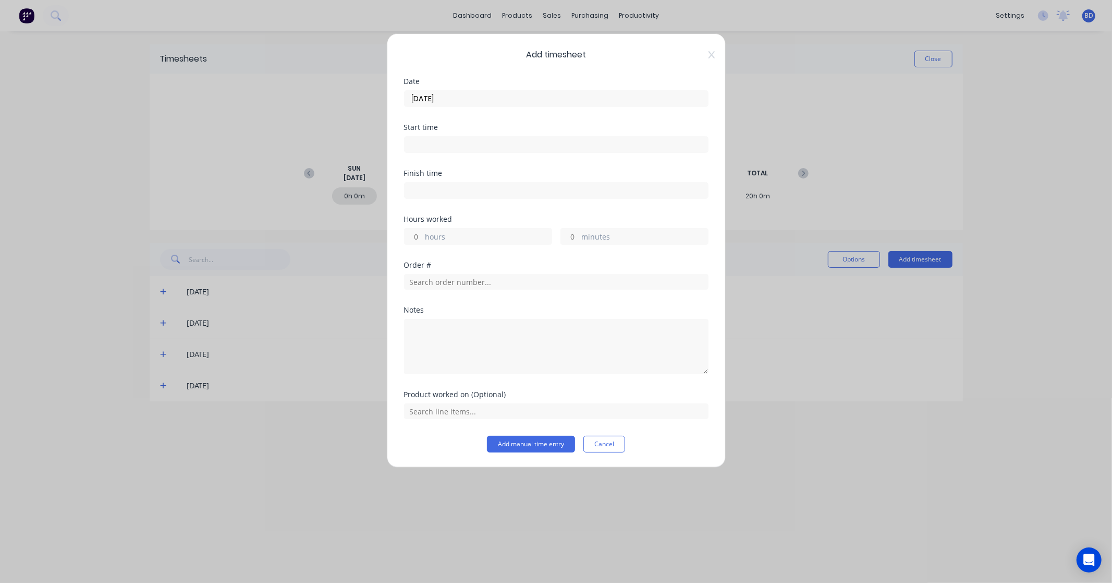
click at [440, 150] on input at bounding box center [557, 145] width 304 height 16
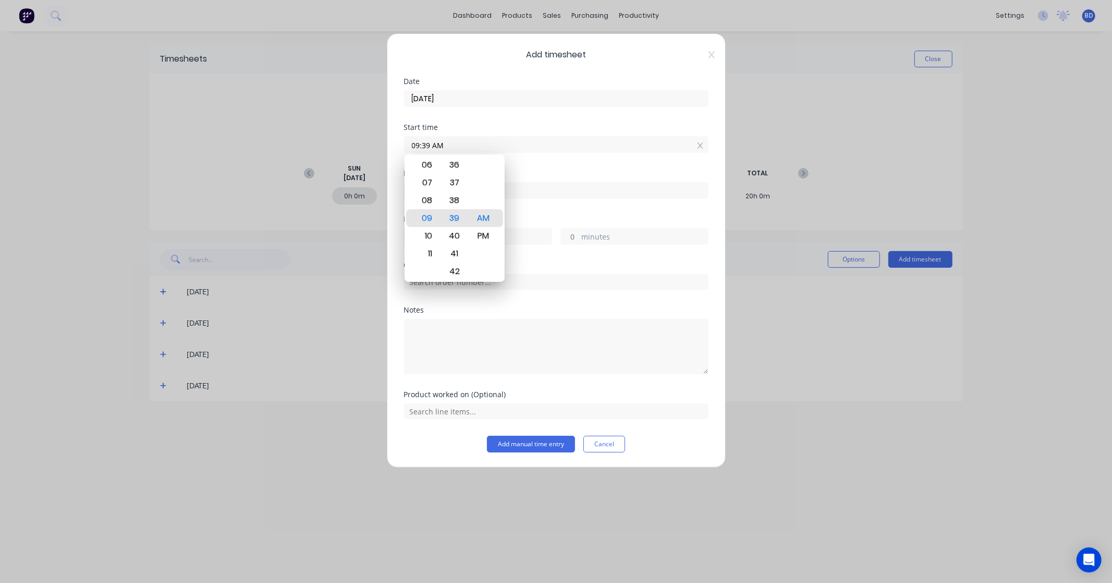
drag, startPoint x: 457, startPoint y: 144, endPoint x: 315, endPoint y: 122, distance: 144.1
click at [315, 122] on div "Add timesheet Date 22/08/2025 Start time 09:39 AM Finish time Hours worked hour…" at bounding box center [556, 291] width 1112 height 583
click at [486, 215] on div "AM" at bounding box center [483, 218] width 26 height 18
type input "08:00 AM"
click at [561, 190] on input at bounding box center [557, 191] width 304 height 16
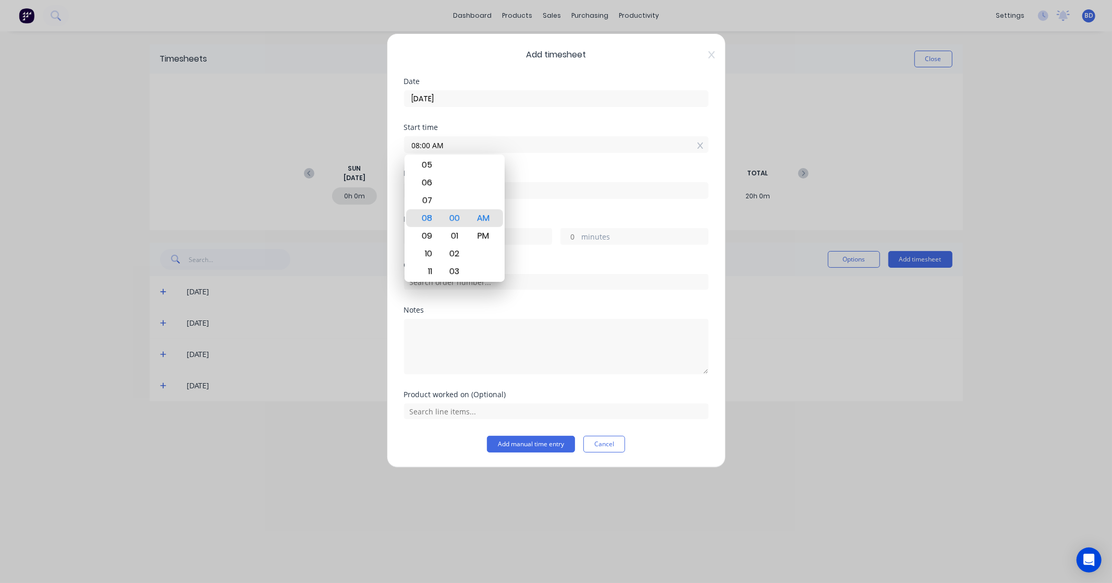
type input "09:40 AM"
type input "1"
type input "40"
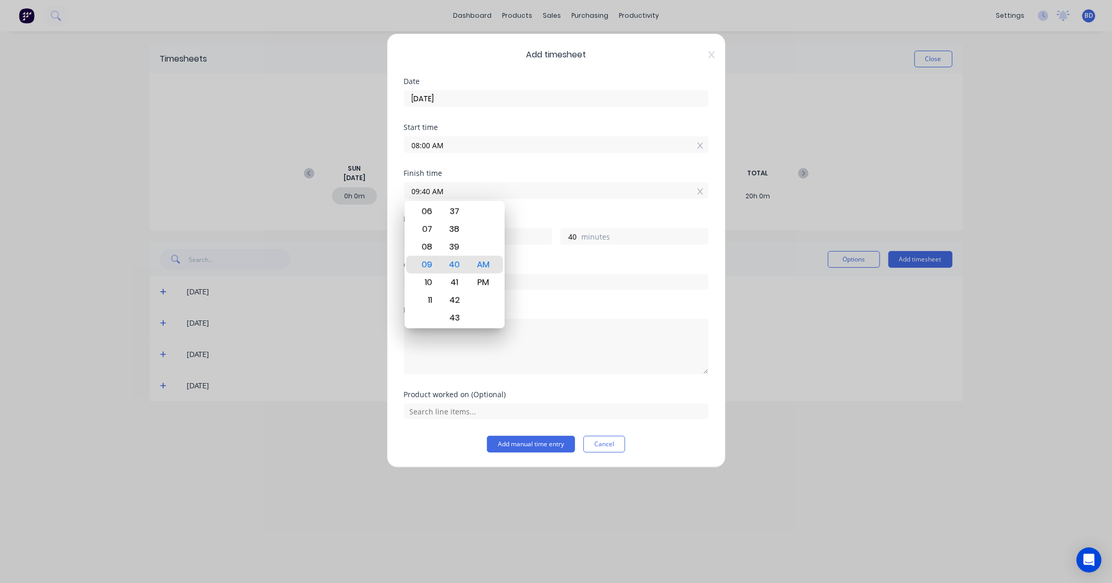
drag, startPoint x: 536, startPoint y: 196, endPoint x: 294, endPoint y: 185, distance: 241.7
click at [294, 185] on div "Add timesheet Date 22/08/2025 Start time 08:00 AM Finish time 09:40 AM Hours wo…" at bounding box center [556, 291] width 1112 height 583
type input "10:00 AM"
type input "2"
type input "0"
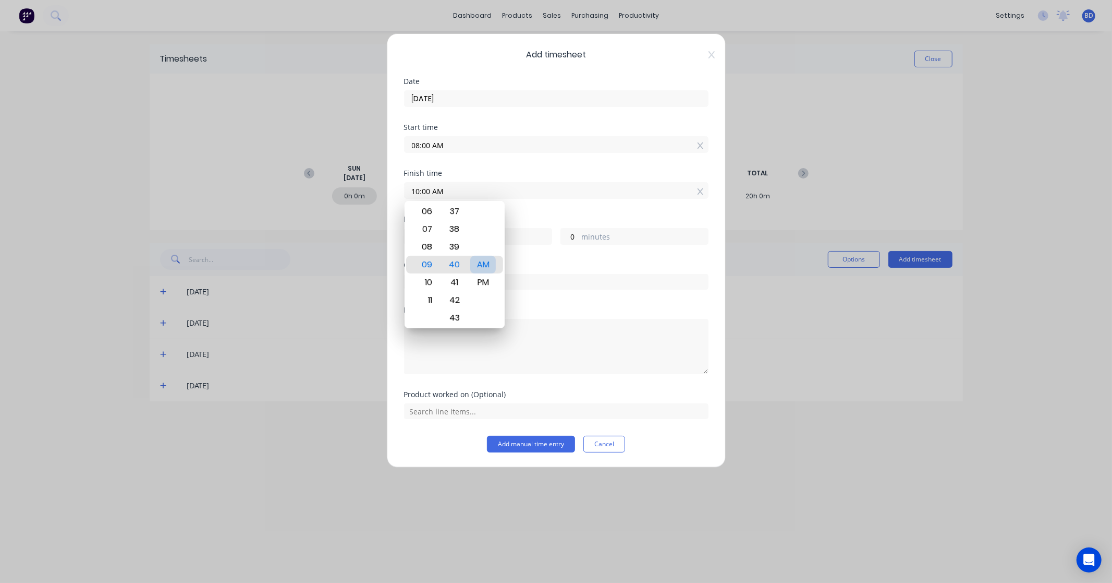
click at [483, 267] on div "AM" at bounding box center [483, 265] width 26 height 18
click at [557, 223] on div "Hours worked 2 hours 0 minutes" at bounding box center [556, 229] width 305 height 29
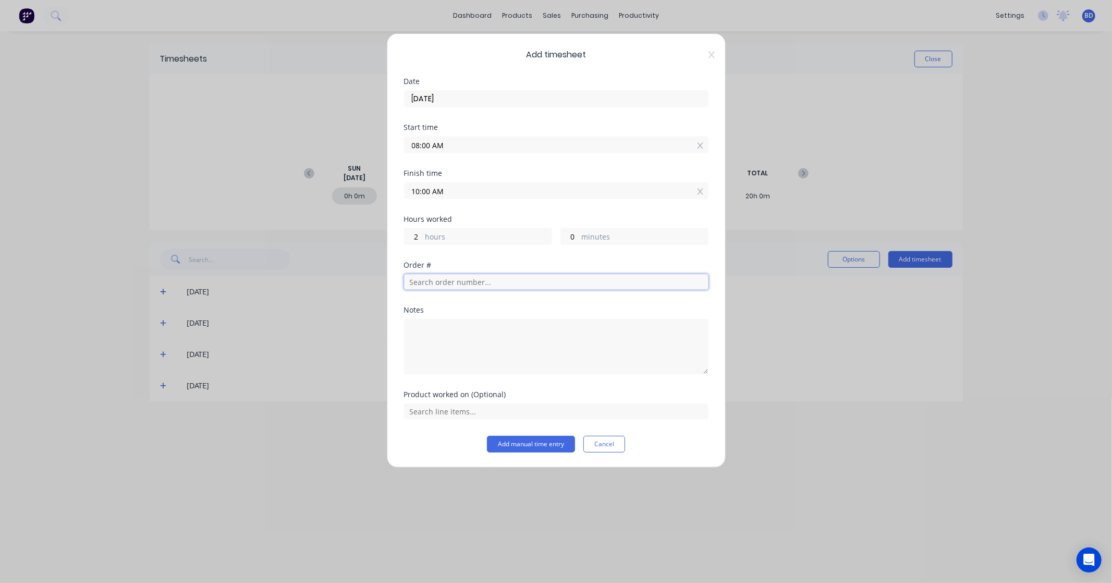
click at [469, 285] on input "text" at bounding box center [556, 282] width 305 height 16
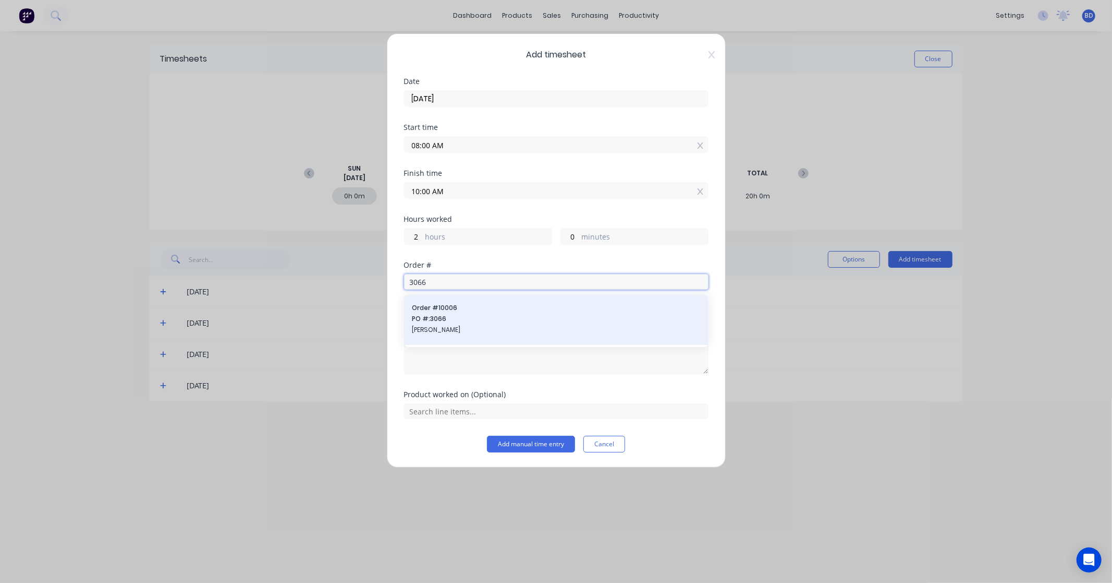
type input "3066"
click at [466, 329] on span "[PERSON_NAME]" at bounding box center [557, 329] width 288 height 9
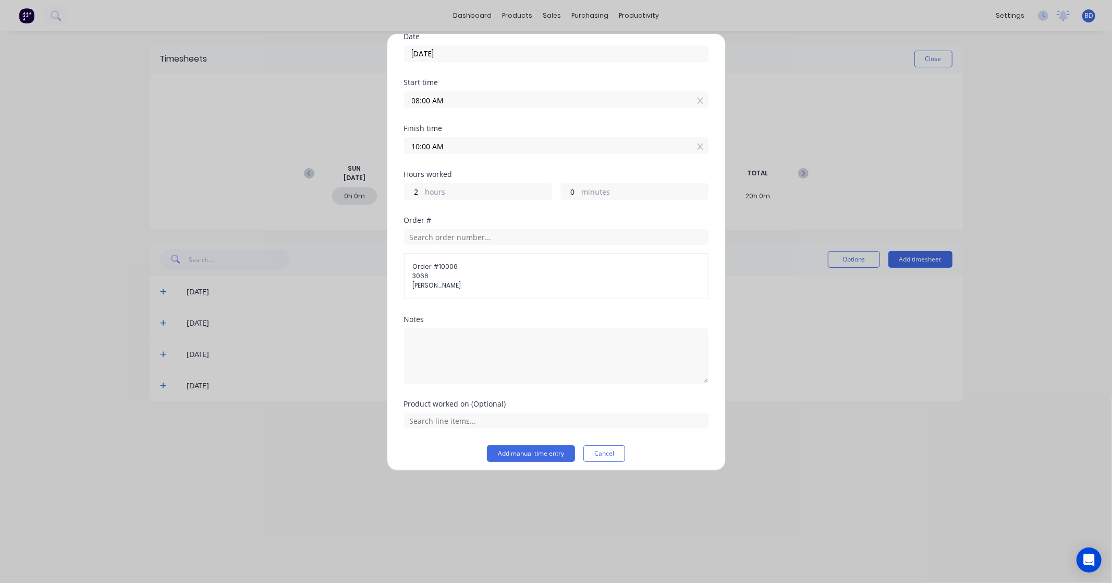
scroll to position [51, 0]
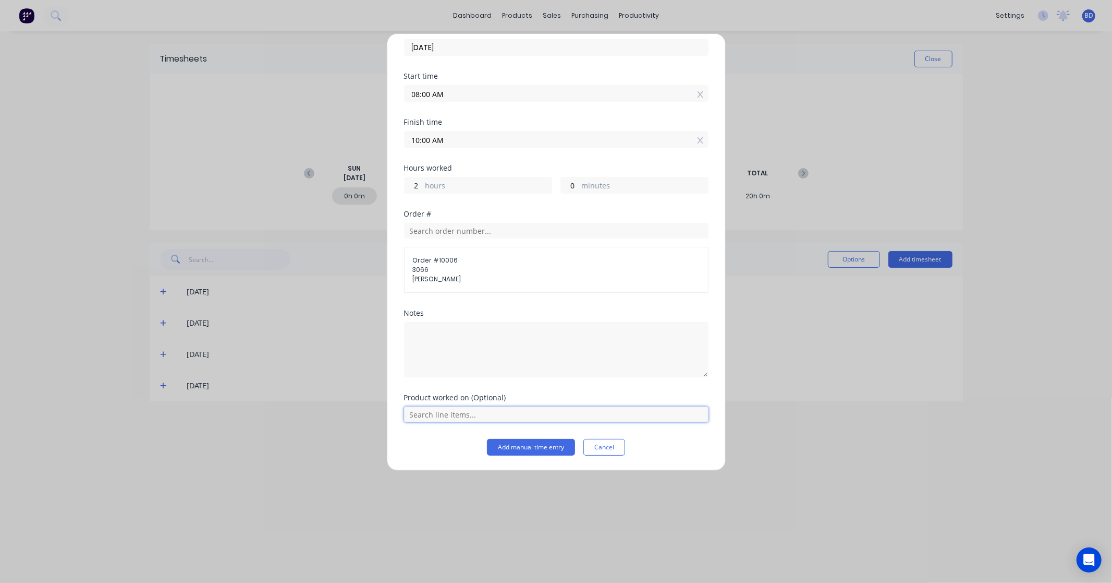
click at [564, 413] on input "text" at bounding box center [556, 414] width 305 height 16
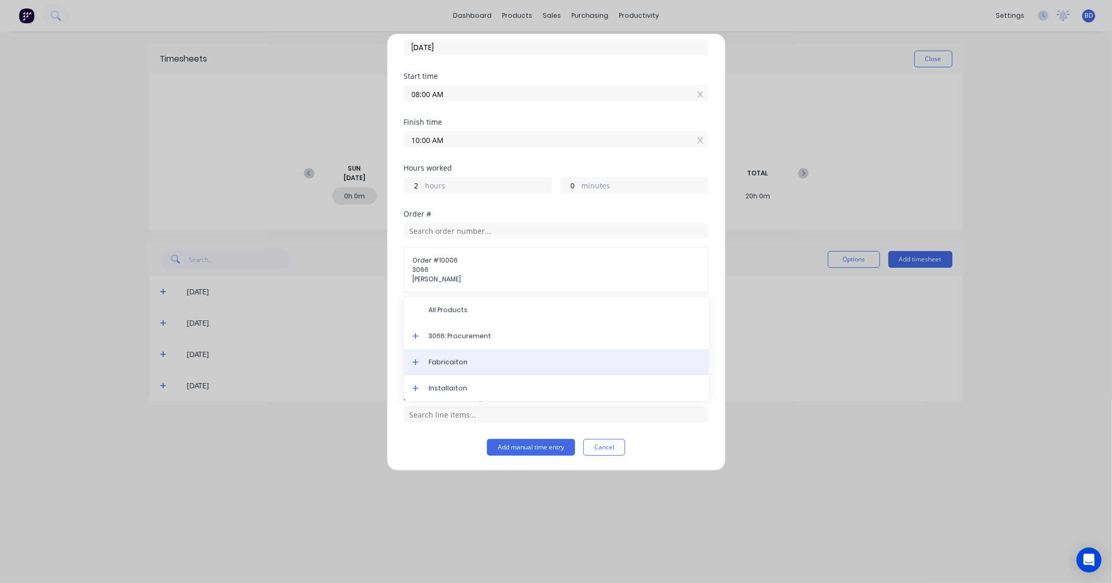
click at [505, 361] on span "Fabricaiton" at bounding box center [564, 361] width 271 height 9
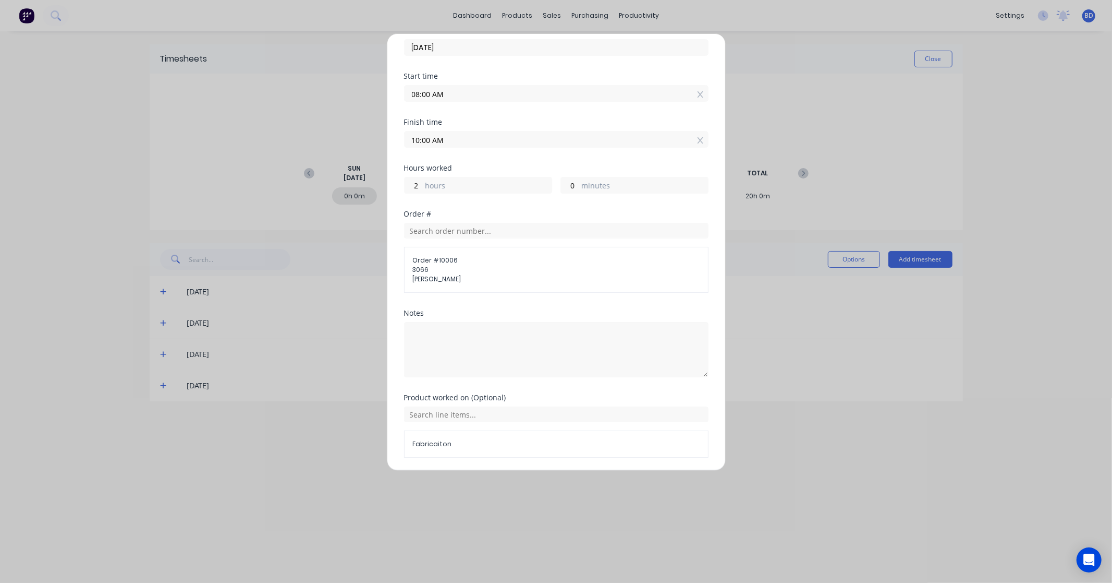
scroll to position [87, 0]
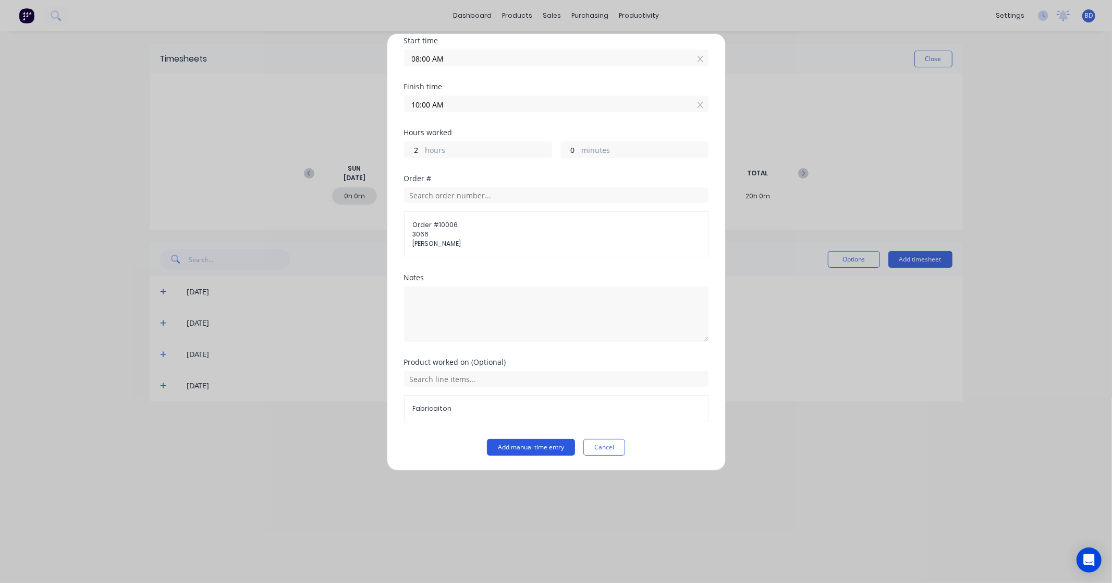
click at [549, 451] on button "Add manual time entry" at bounding box center [531, 447] width 88 height 17
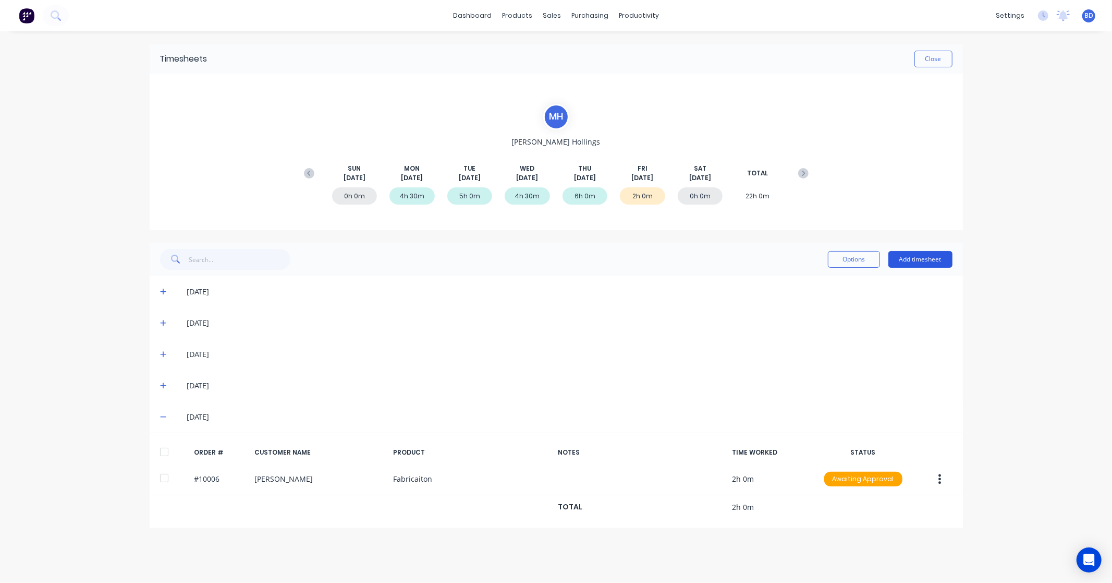
click at [935, 263] on button "Add timesheet" at bounding box center [921, 259] width 64 height 17
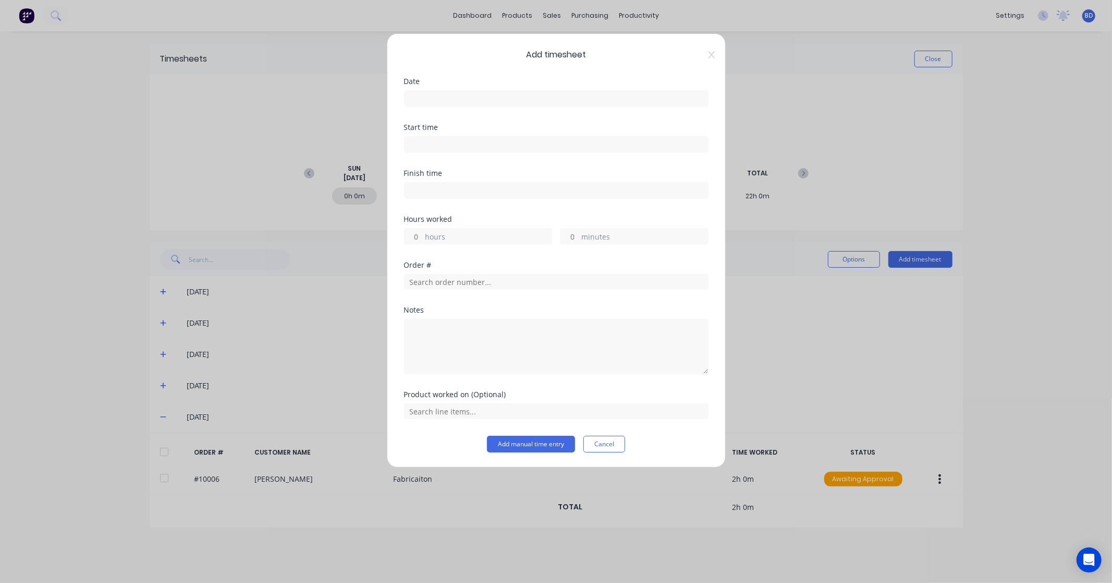
click at [447, 93] on input at bounding box center [557, 99] width 304 height 16
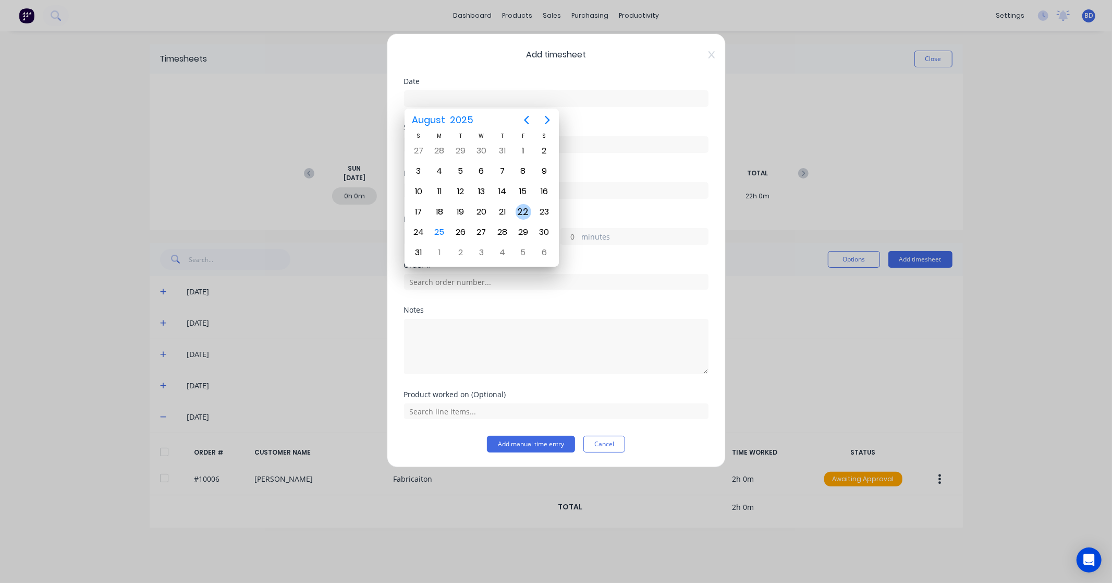
click at [520, 204] on div "22" at bounding box center [524, 212] width 16 height 16
type input "22/08/2025"
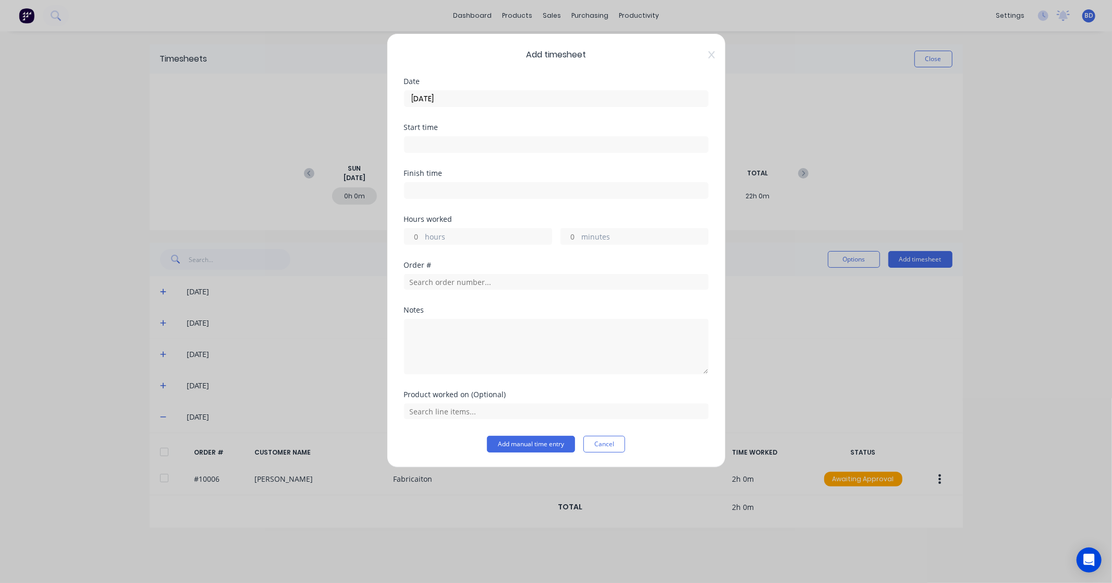
click at [445, 143] on input at bounding box center [557, 145] width 304 height 16
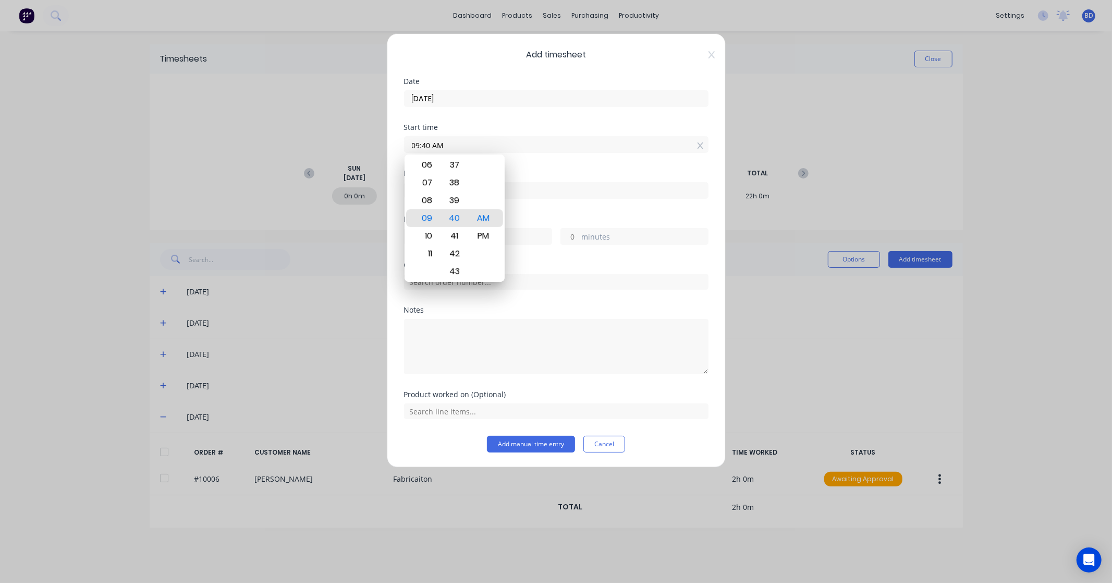
drag, startPoint x: 462, startPoint y: 142, endPoint x: 273, endPoint y: 138, distance: 188.9
click at [273, 138] on div "Add timesheet Date 22/08/2025 Start time 09:40 AM Finish time Hours worked hour…" at bounding box center [556, 291] width 1112 height 583
click at [481, 216] on div "AM" at bounding box center [483, 218] width 26 height 18
type input "11:00 AM"
click at [512, 192] on input at bounding box center [557, 191] width 304 height 16
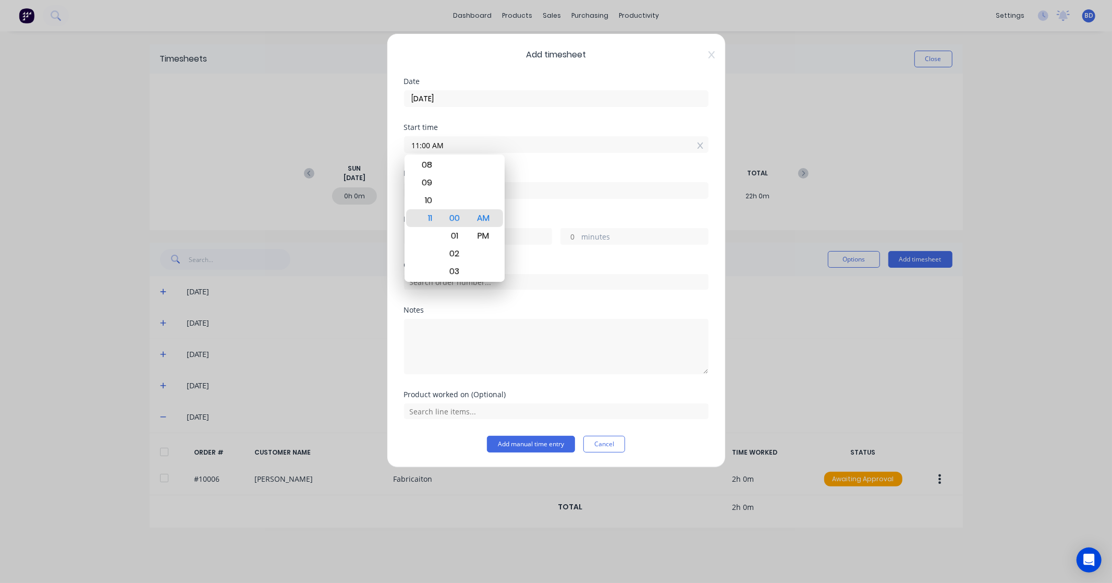
type input "09:40 AM"
type input "-1"
type input "-20"
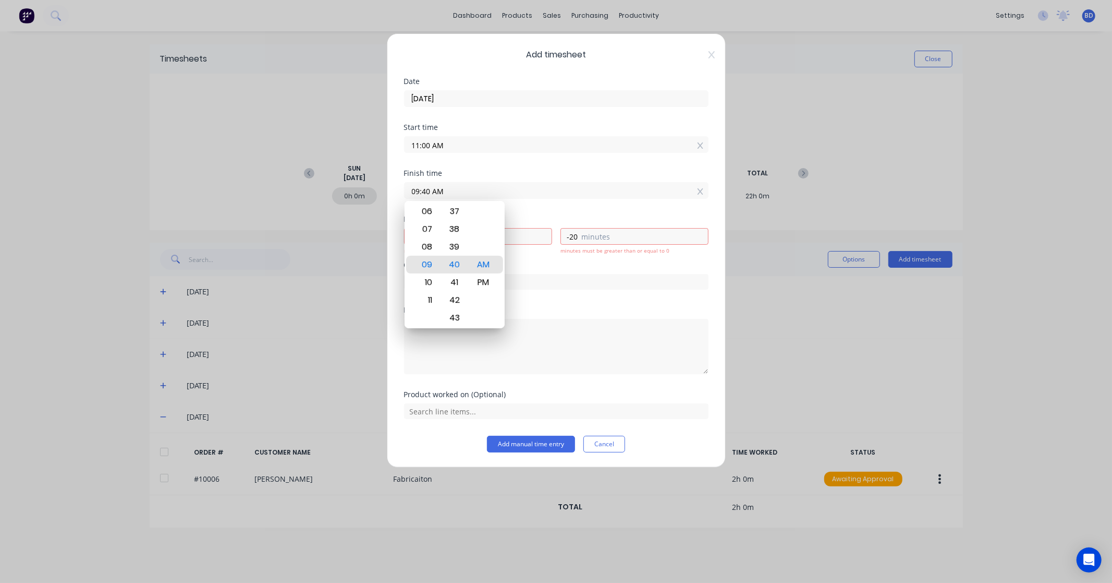
drag, startPoint x: 519, startPoint y: 190, endPoint x: 306, endPoint y: 185, distance: 213.4
click at [306, 185] on div "Add timesheet Date 22/08/2025 Start time 11:00 AM Finish time 09:40 AM Hours wo…" at bounding box center [556, 291] width 1112 height 583
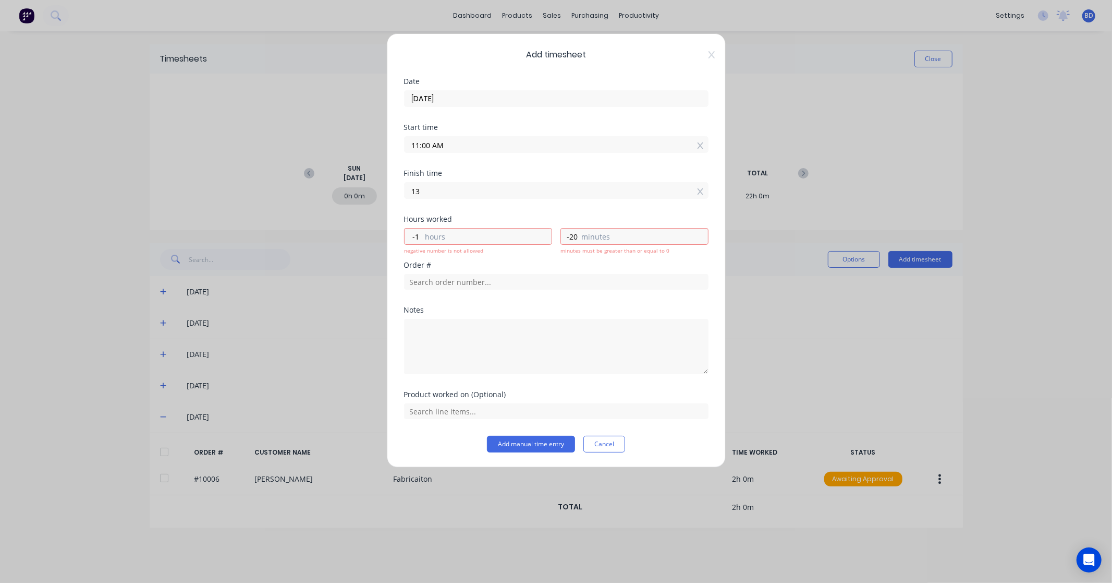
type input "1"
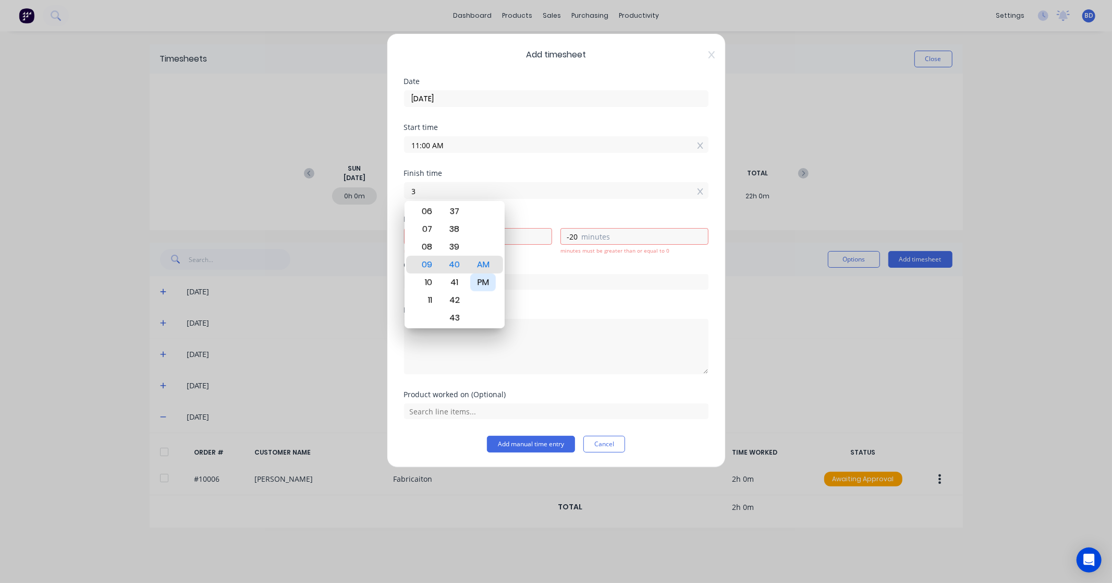
click at [489, 281] on div "PM" at bounding box center [483, 282] width 26 height 18
type input "03:00 PM"
type input "4"
type input "0"
click at [558, 264] on div "Order #" at bounding box center [556, 264] width 305 height 7
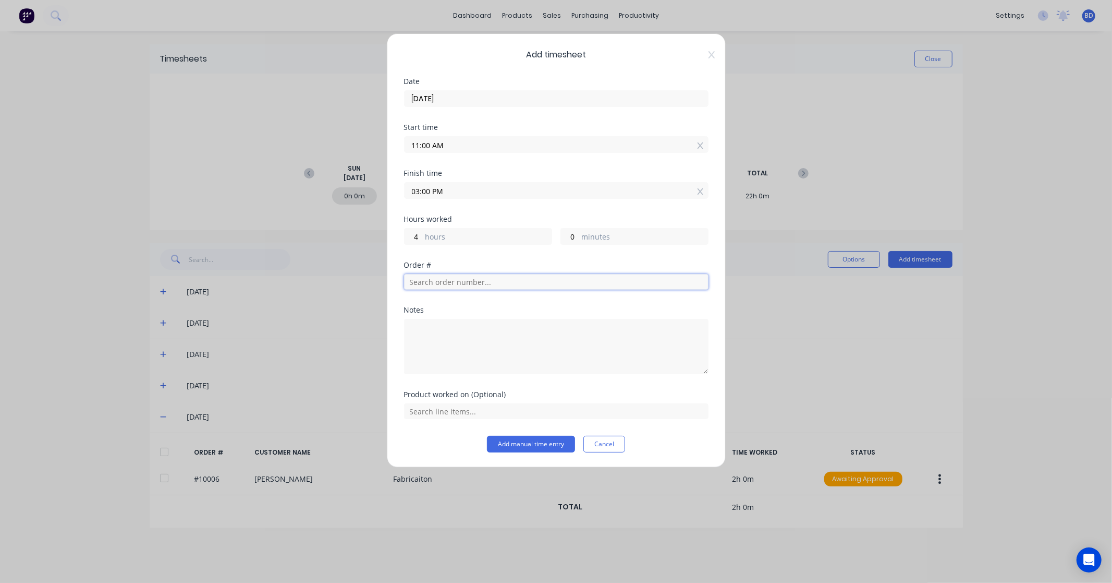
click at [464, 286] on input "text" at bounding box center [556, 282] width 305 height 16
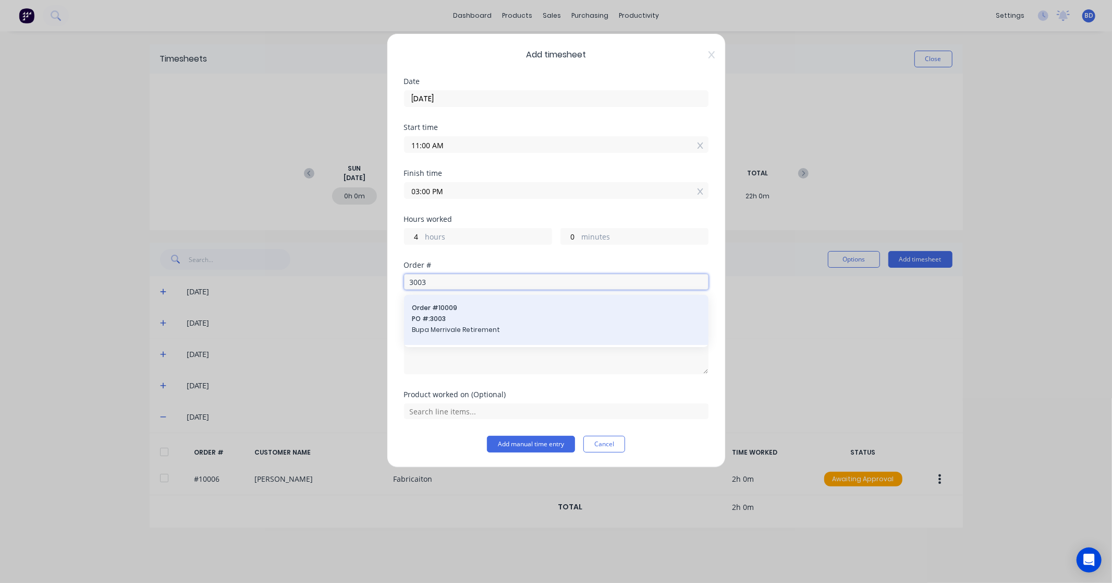
type input "3003"
click at [488, 322] on span "PO #: 3003" at bounding box center [557, 318] width 288 height 9
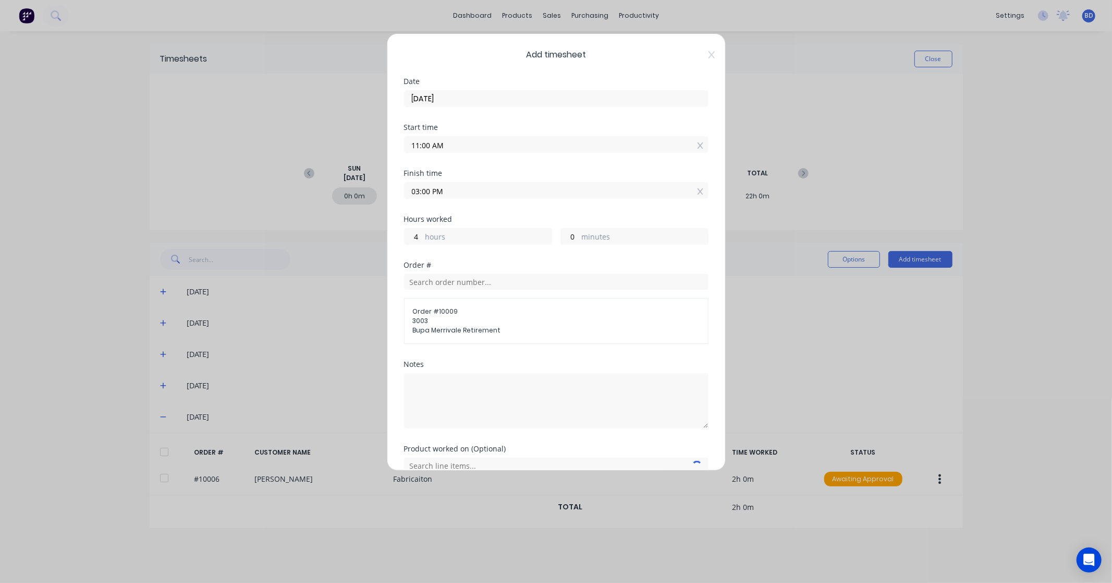
scroll to position [51, 0]
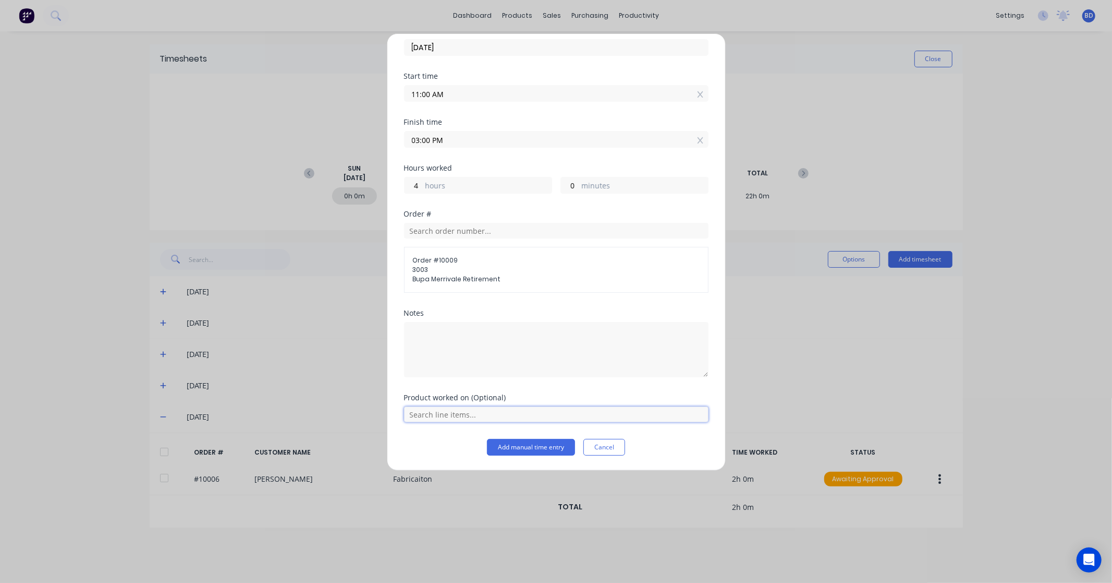
click at [570, 413] on input "text" at bounding box center [556, 414] width 305 height 16
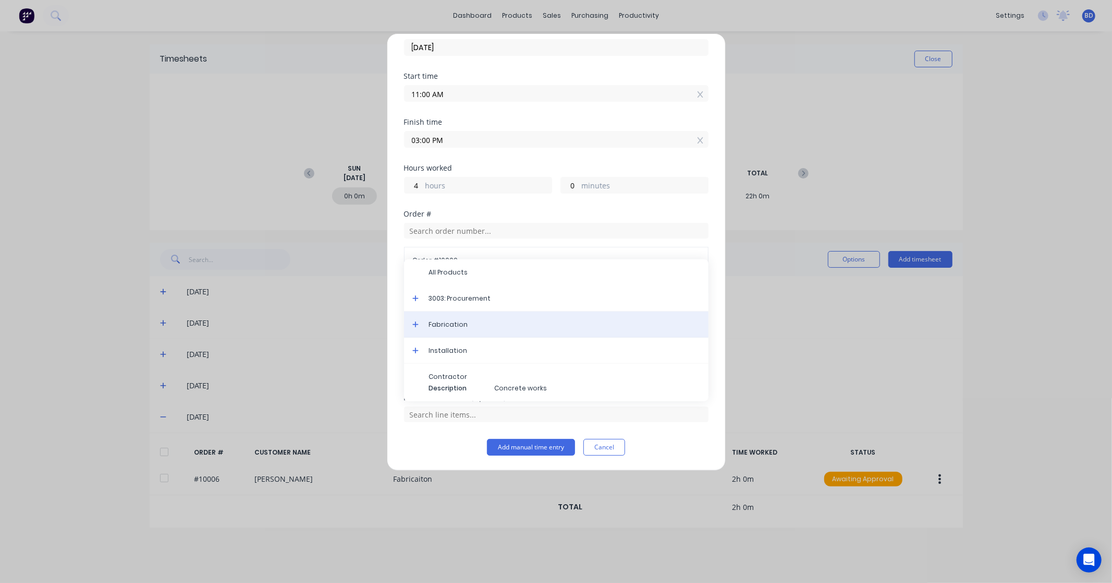
click at [463, 324] on span "Fabrication" at bounding box center [564, 324] width 271 height 9
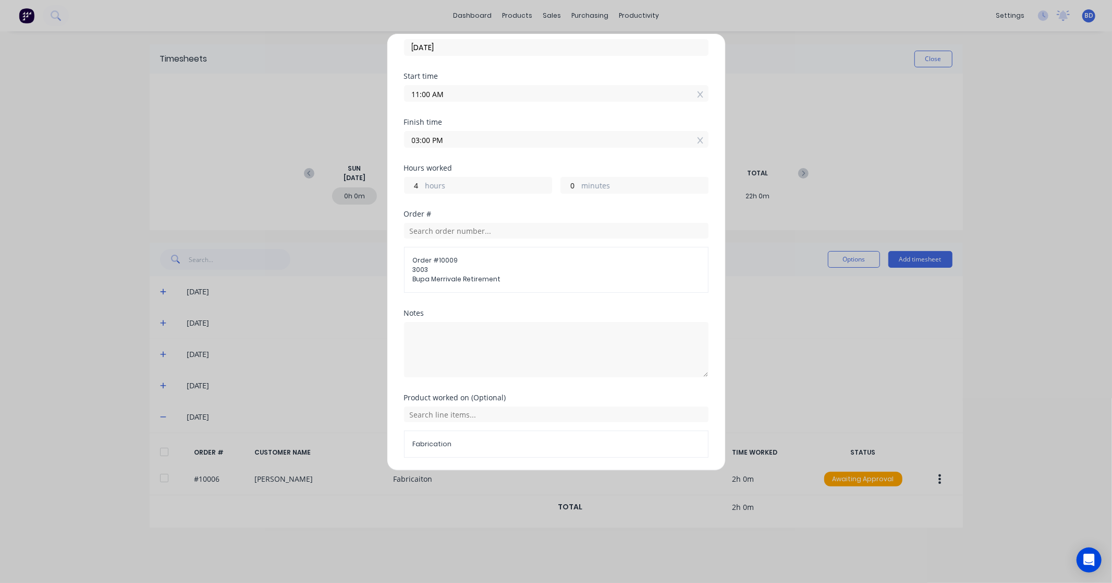
scroll to position [87, 0]
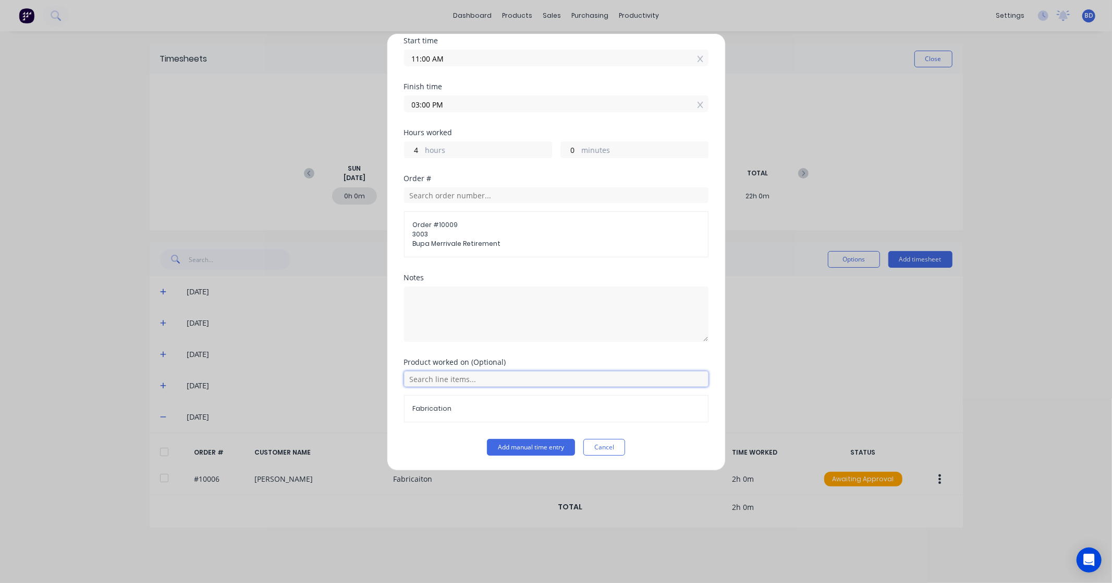
click at [498, 381] on input "text" at bounding box center [556, 379] width 305 height 16
click at [529, 446] on button "Add manual time entry" at bounding box center [531, 447] width 88 height 17
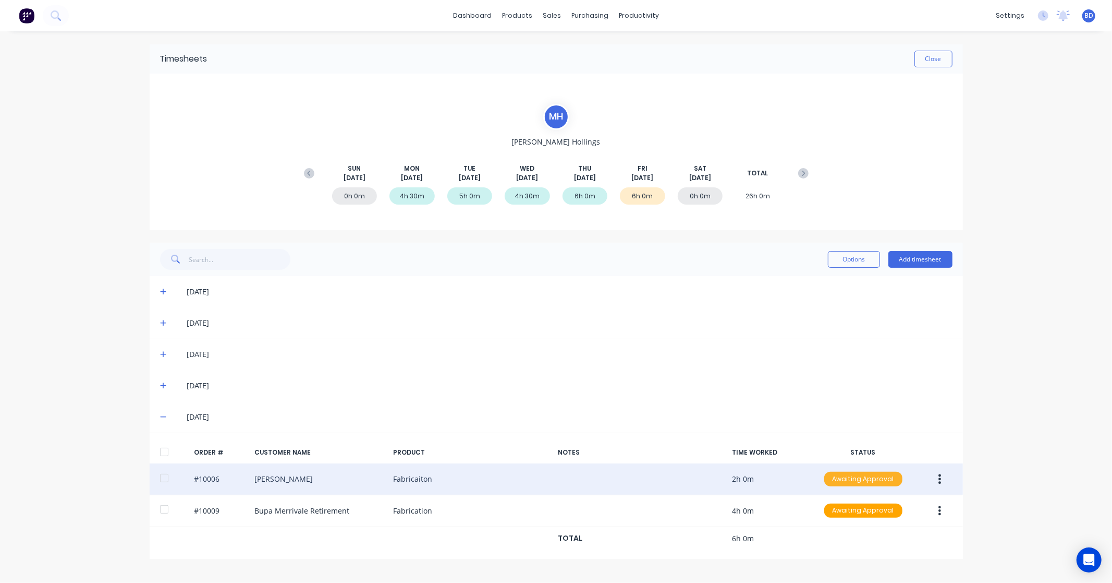
click at [857, 478] on div "Awaiting Approval" at bounding box center [864, 478] width 78 height 15
click at [843, 528] on div "Approved" at bounding box center [841, 531] width 86 height 15
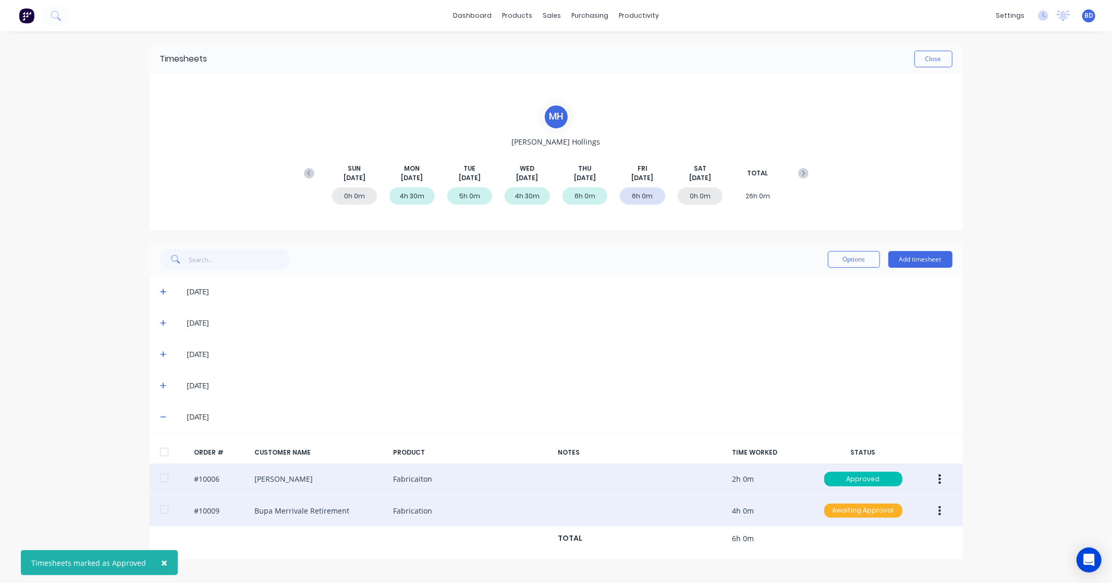
click at [874, 510] on div "Awaiting Approval" at bounding box center [864, 510] width 78 height 15
click at [846, 565] on div "Approved" at bounding box center [841, 562] width 86 height 15
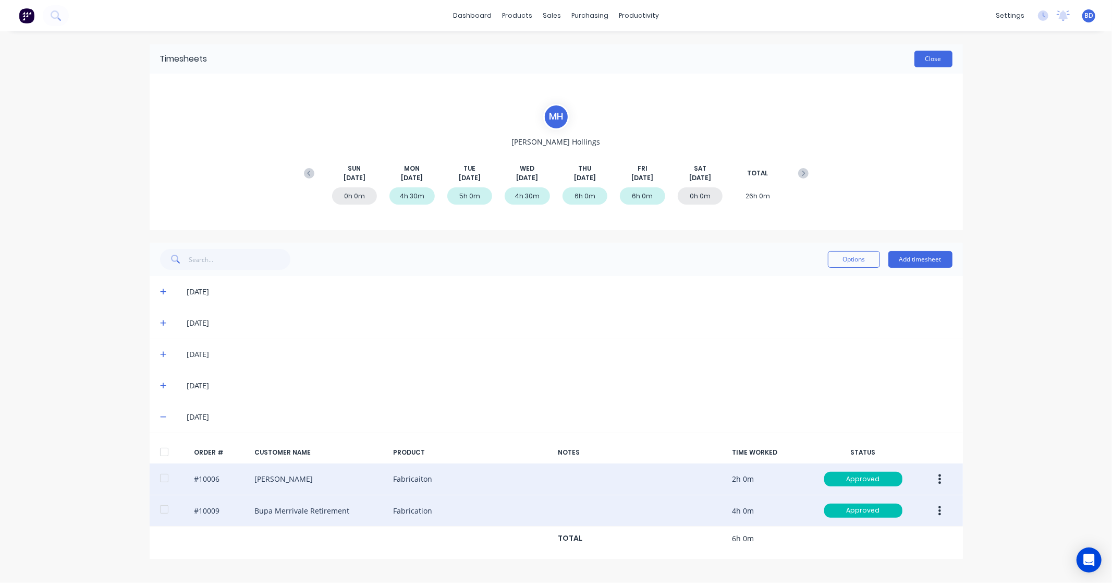
click at [939, 53] on button "Close" at bounding box center [934, 59] width 38 height 17
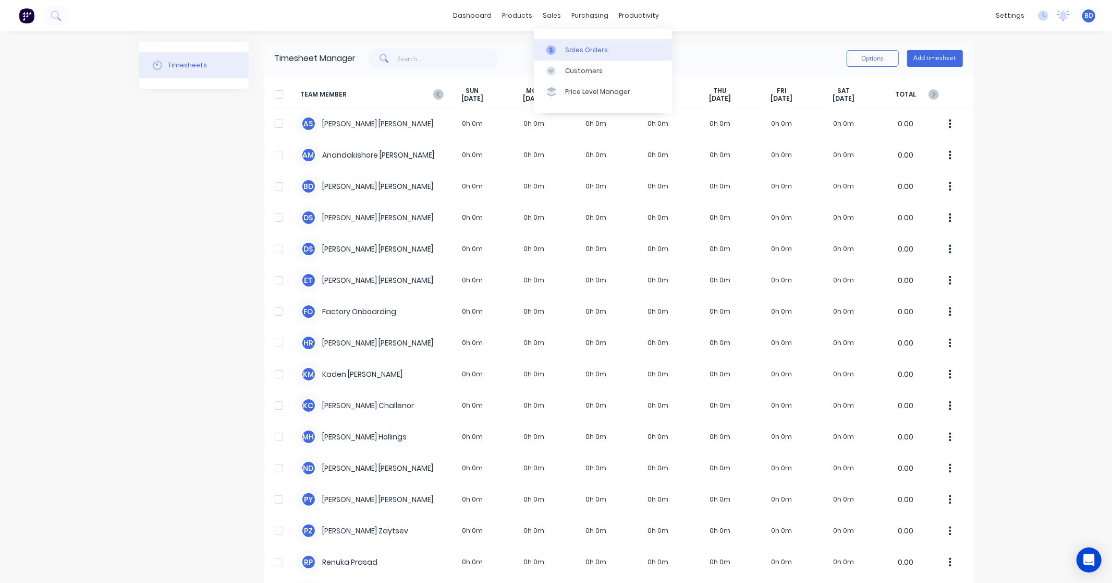
click at [564, 43] on link "Sales Orders" at bounding box center [603, 49] width 138 height 21
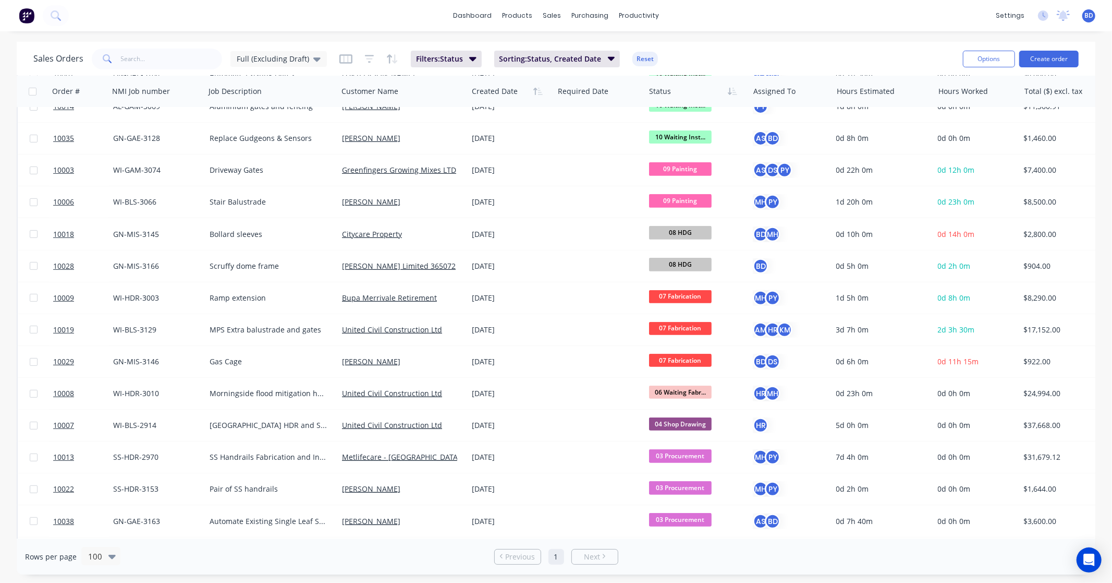
scroll to position [347, 0]
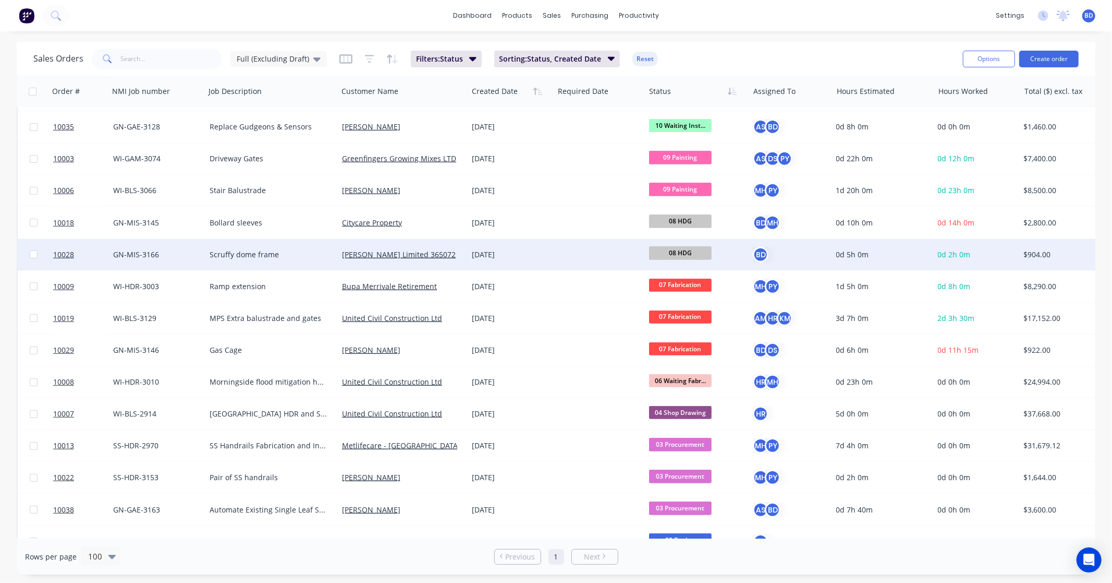
click at [678, 255] on span "08 HDG" at bounding box center [680, 252] width 63 height 13
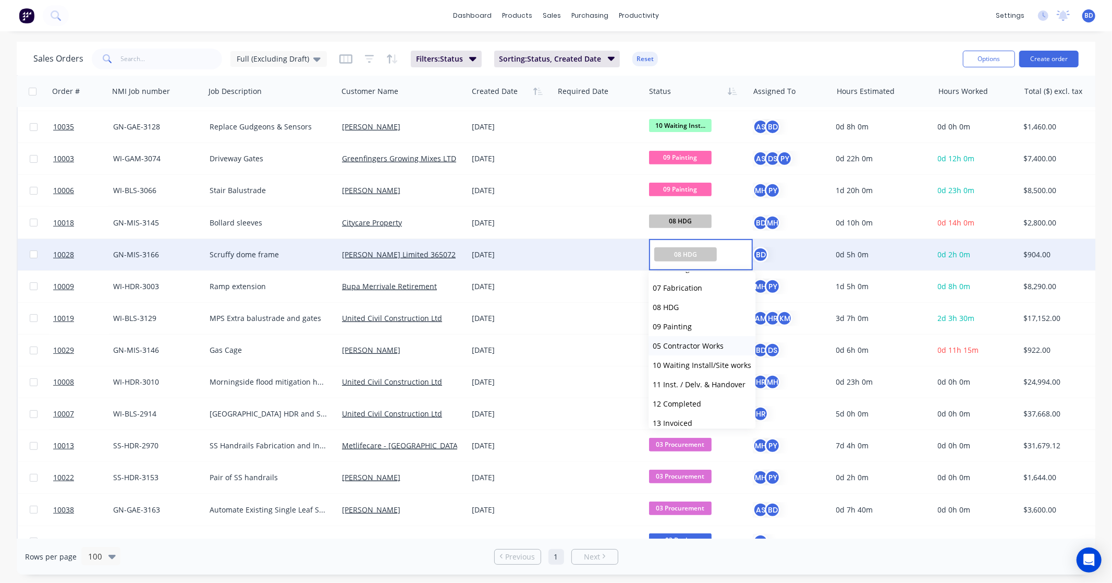
scroll to position [116, 0]
click at [703, 358] on span "10 Waiting Install/Site works" at bounding box center [702, 363] width 99 height 10
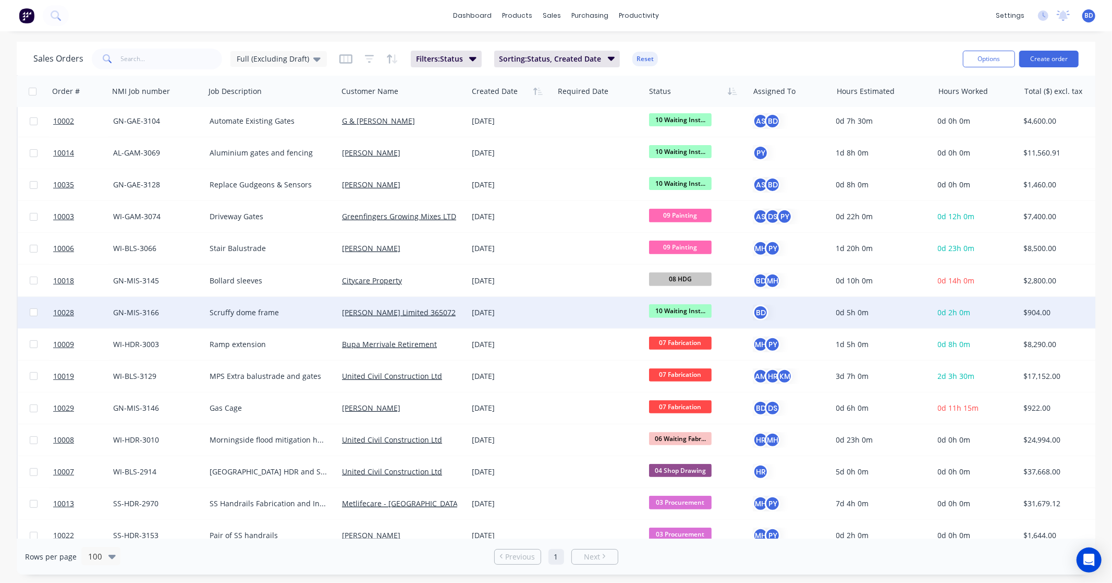
scroll to position [347, 0]
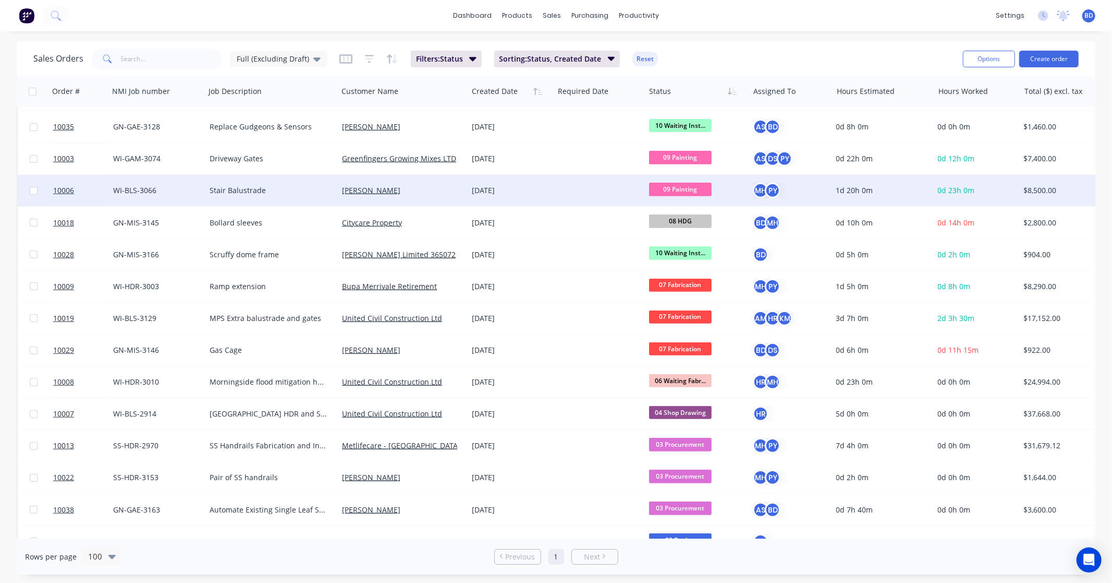
click at [692, 188] on span "09 Painting" at bounding box center [680, 189] width 63 height 13
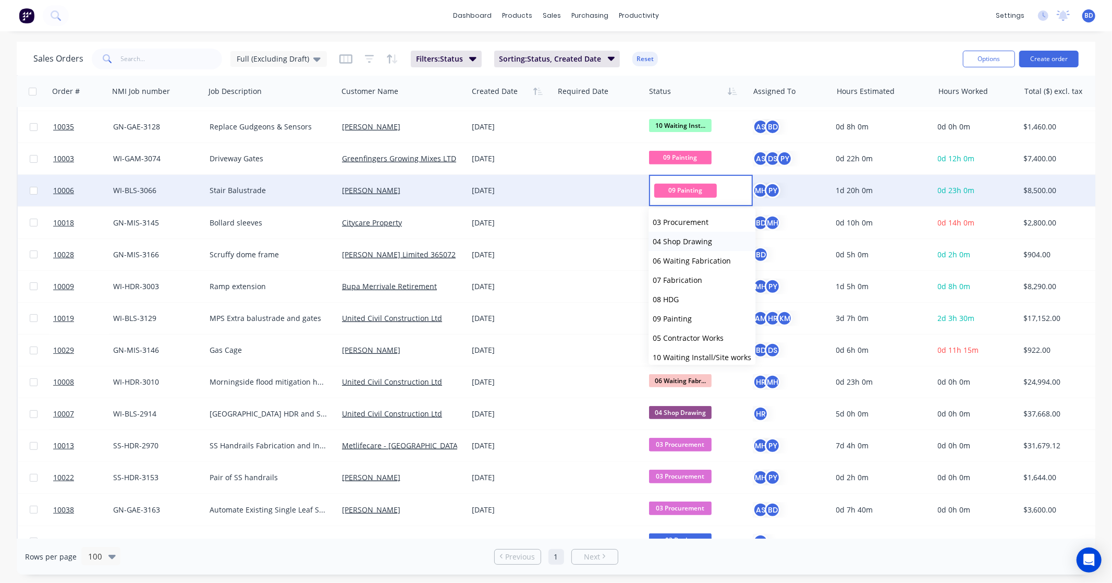
scroll to position [116, 0]
click at [701, 294] on span "10 Waiting Install/Site works" at bounding box center [702, 299] width 99 height 10
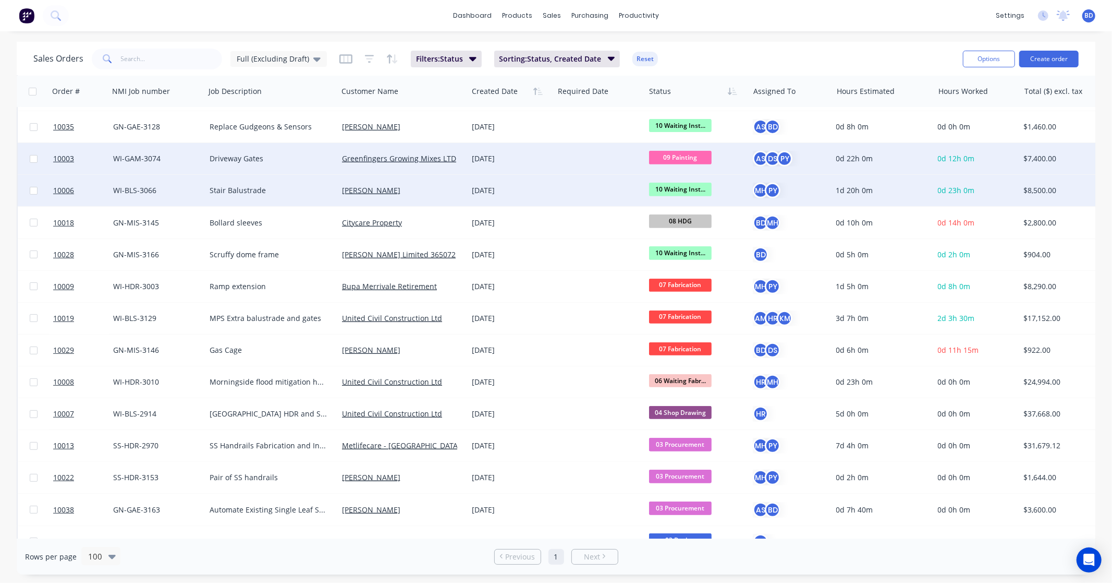
click at [682, 156] on span "09 Painting" at bounding box center [680, 157] width 63 height 13
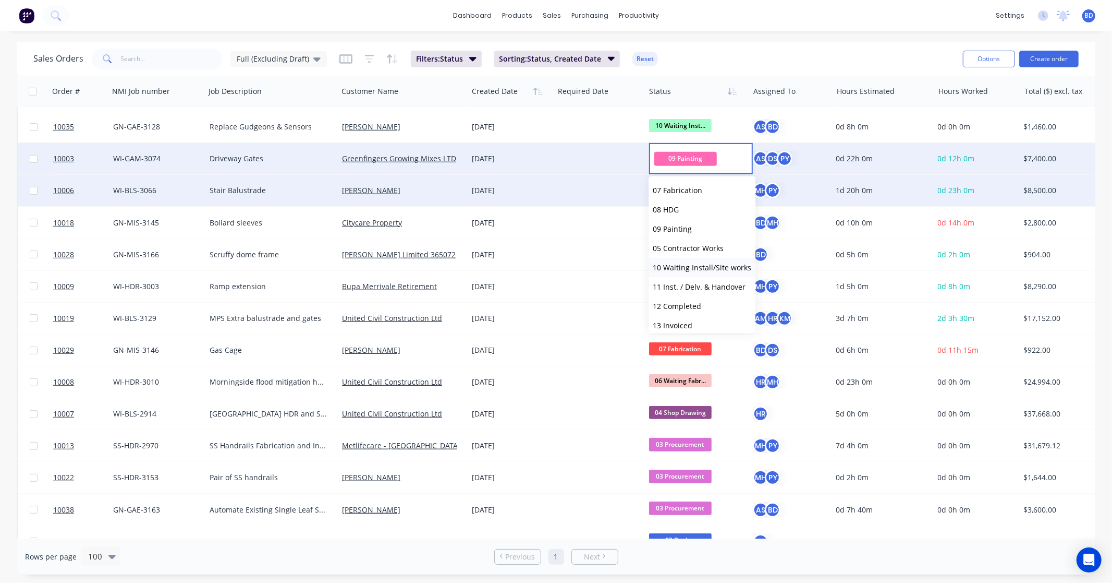
click at [706, 262] on span "10 Waiting Install/Site works" at bounding box center [702, 267] width 99 height 10
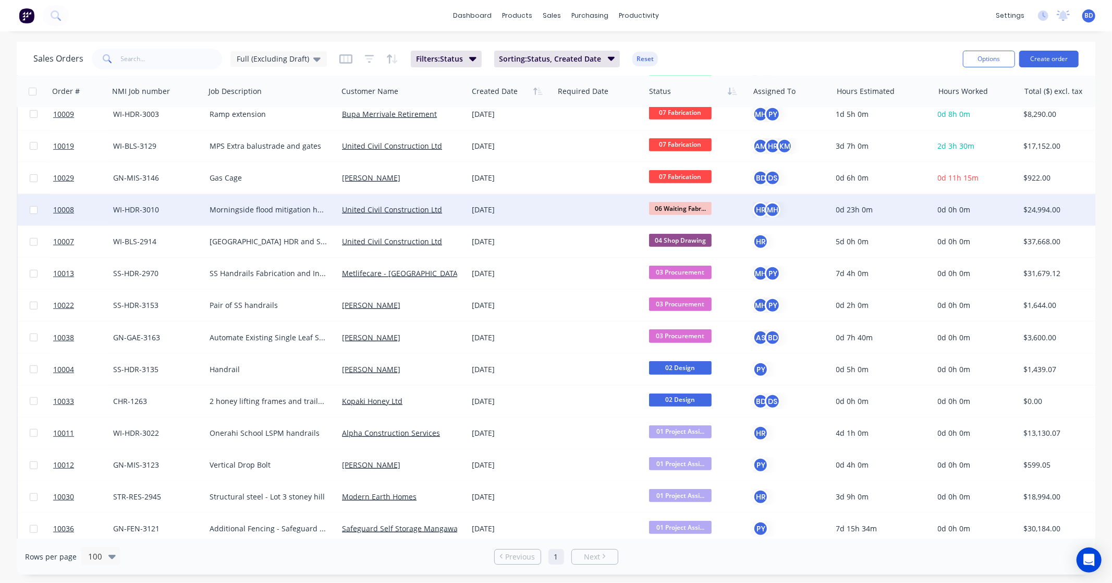
scroll to position [522, 0]
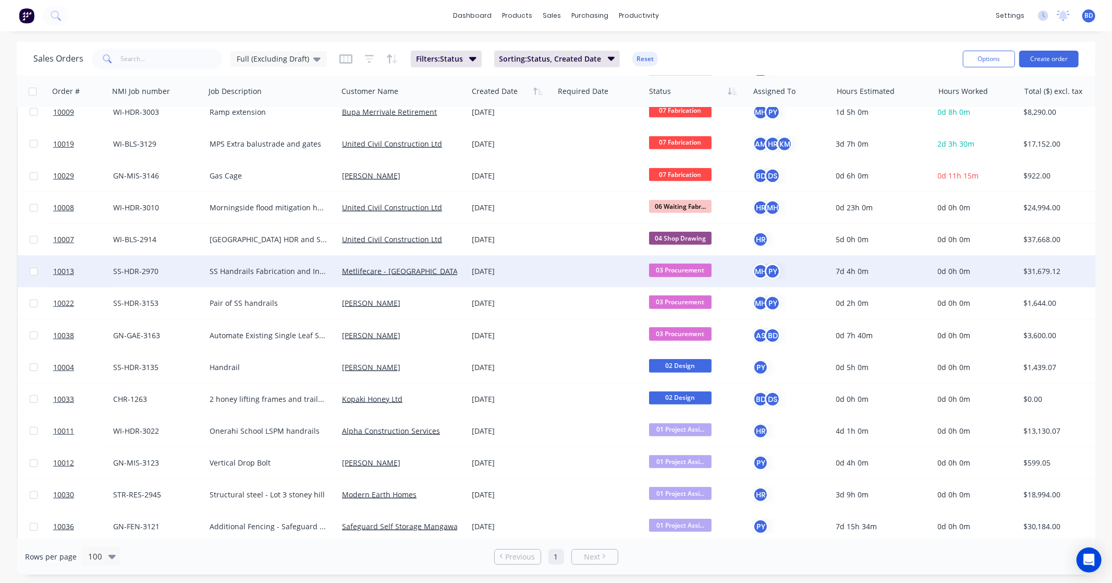
click at [690, 269] on span "03 Procurement" at bounding box center [680, 269] width 63 height 13
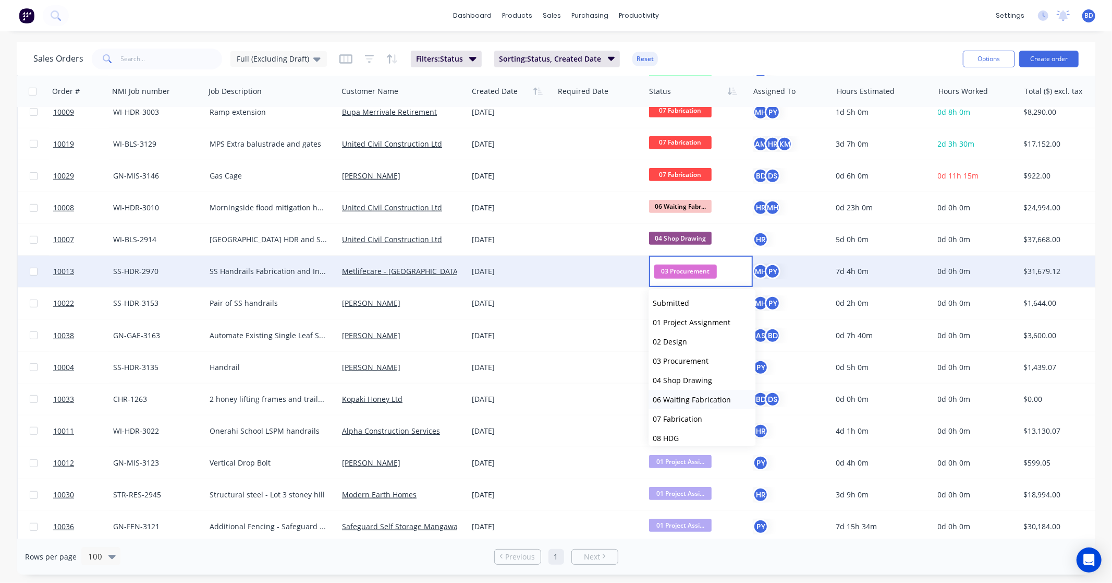
click at [700, 397] on span "06 Waiting Fabrication" at bounding box center [692, 399] width 78 height 10
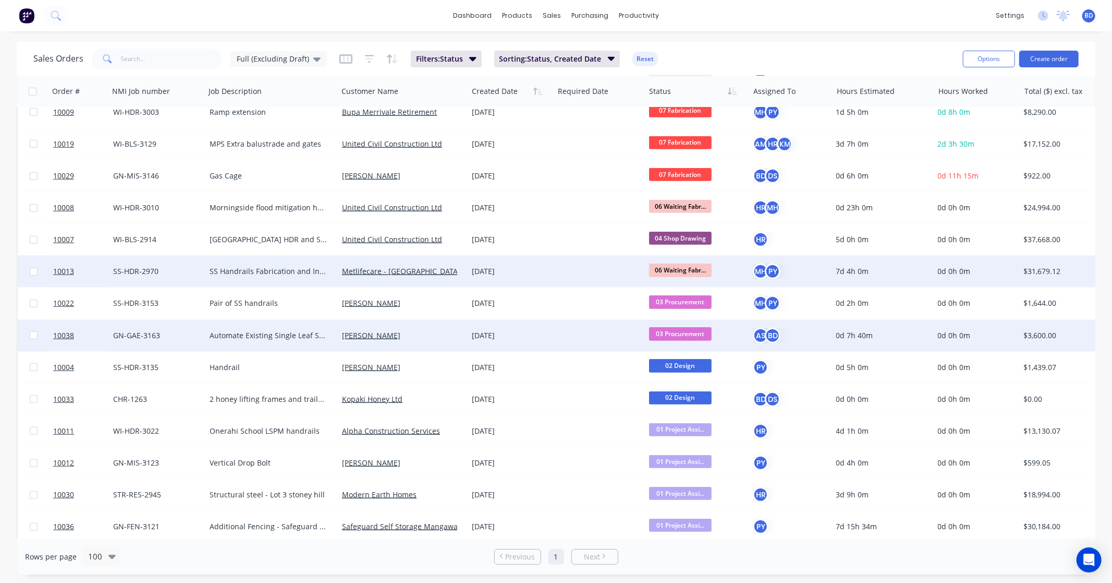
scroll to position [561, 0]
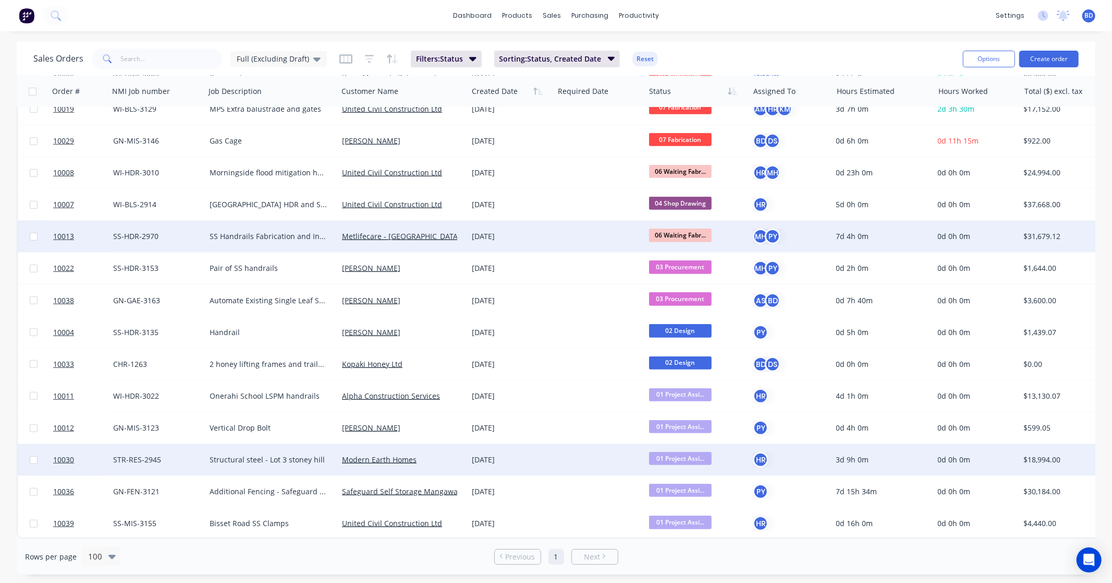
click at [686, 454] on span "01 Project Assi..." at bounding box center [680, 458] width 63 height 13
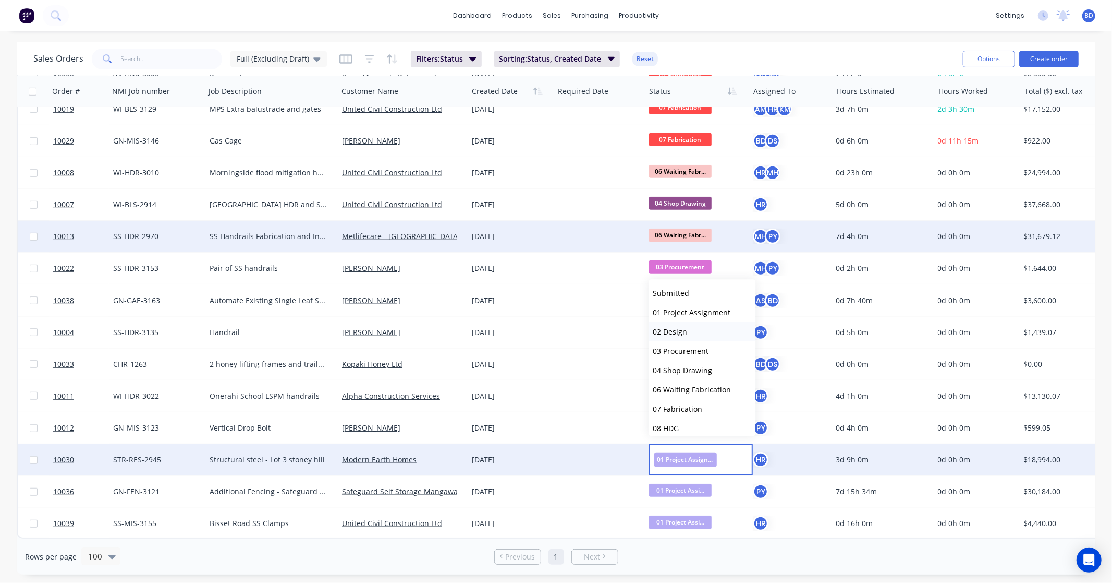
click at [693, 335] on button "02 Design" at bounding box center [702, 331] width 107 height 19
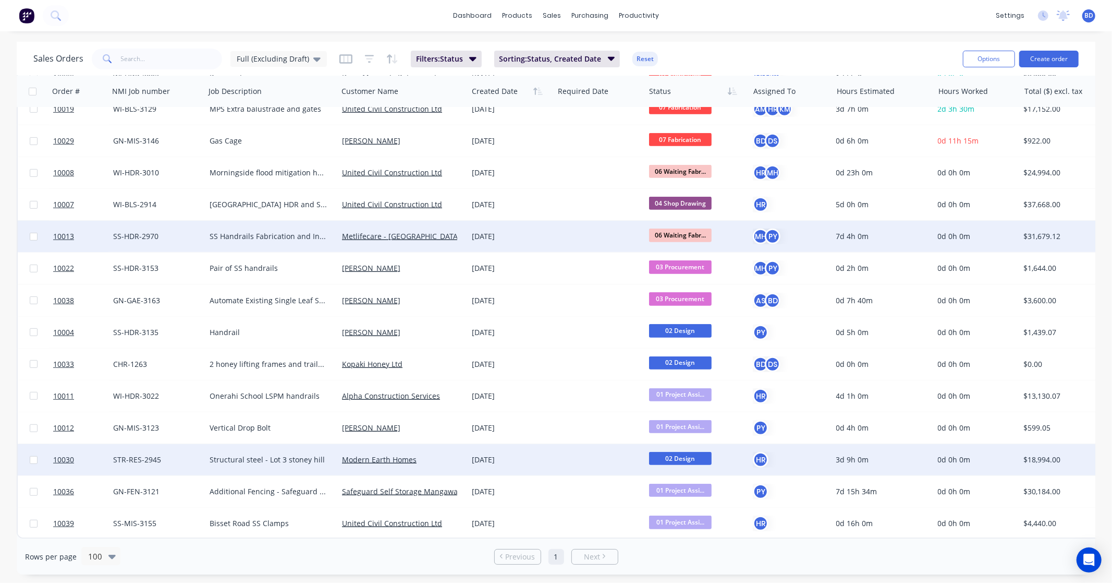
click at [692, 452] on span "02 Design" at bounding box center [680, 458] width 63 height 13
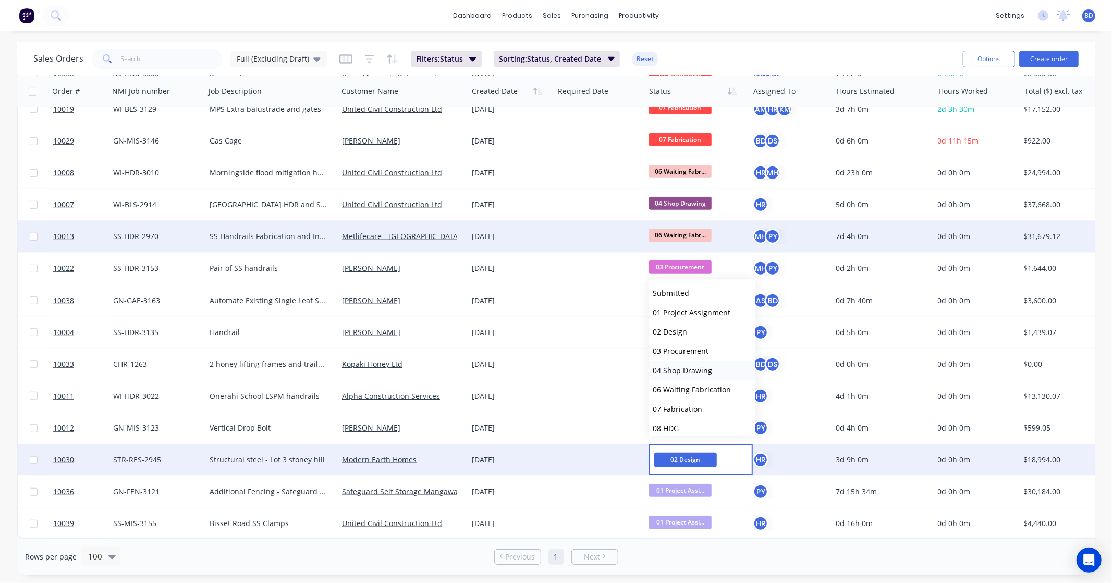
click at [701, 368] on span "04 Shop Drawing" at bounding box center [682, 371] width 59 height 10
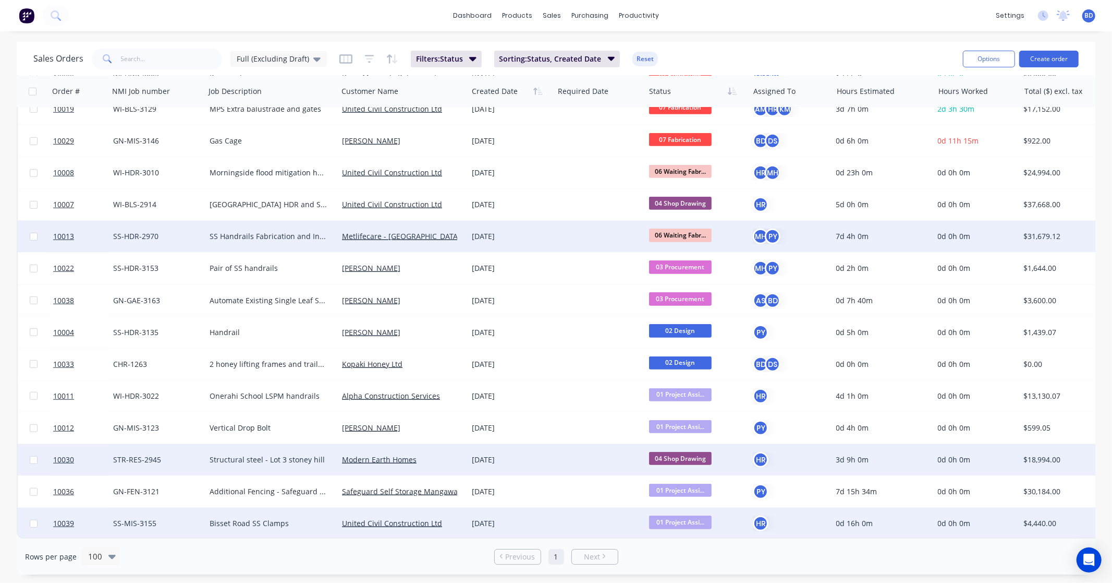
click at [691, 516] on span "01 Project Assi..." at bounding box center [680, 521] width 63 height 13
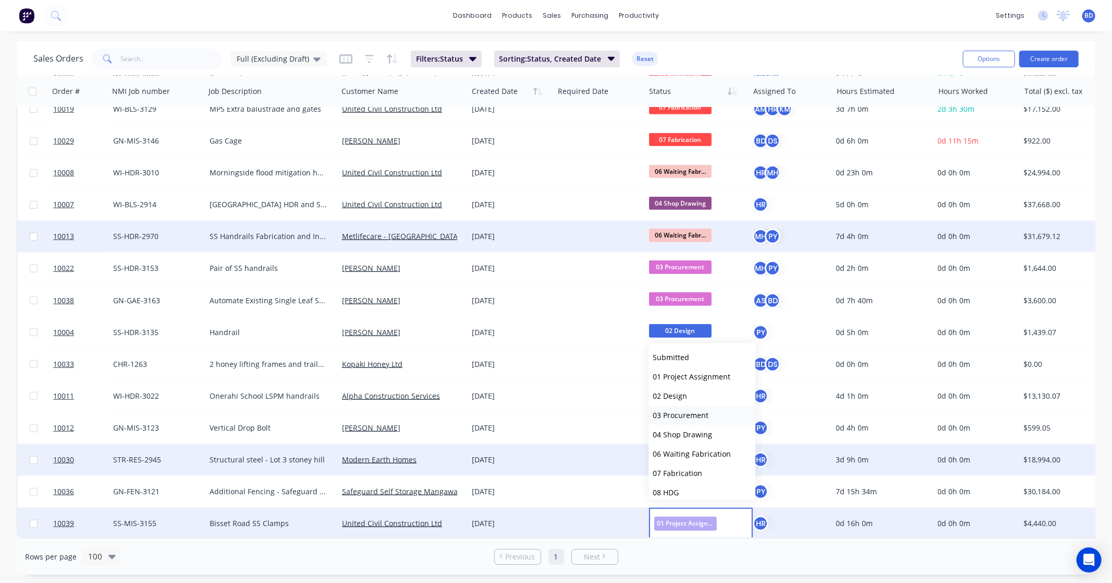
click at [698, 412] on span "03 Procurement" at bounding box center [681, 415] width 56 height 10
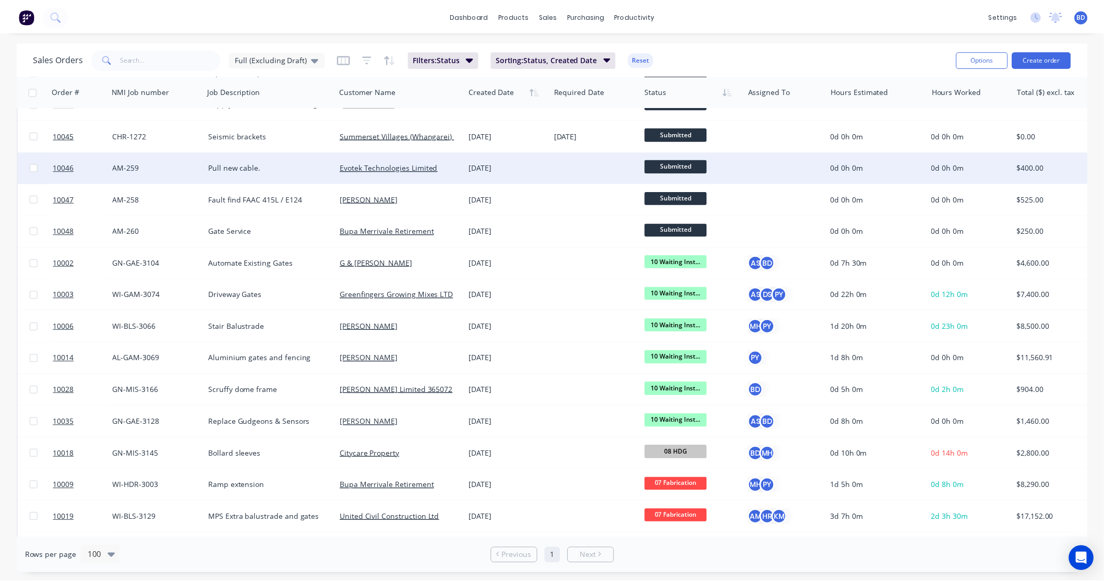
scroll to position [289, 0]
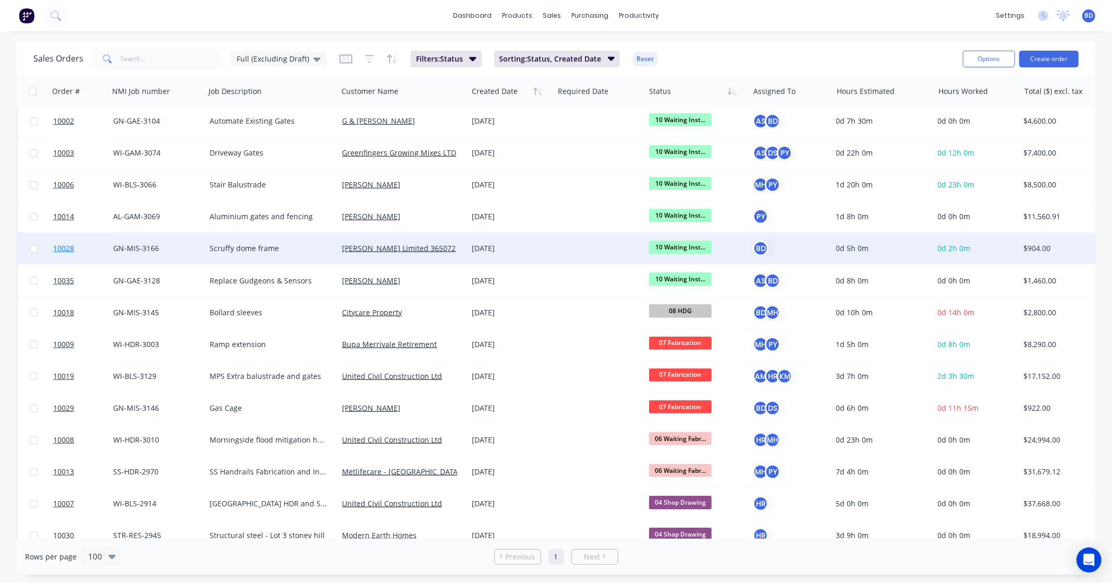
click at [65, 244] on span "10028" at bounding box center [63, 248] width 21 height 10
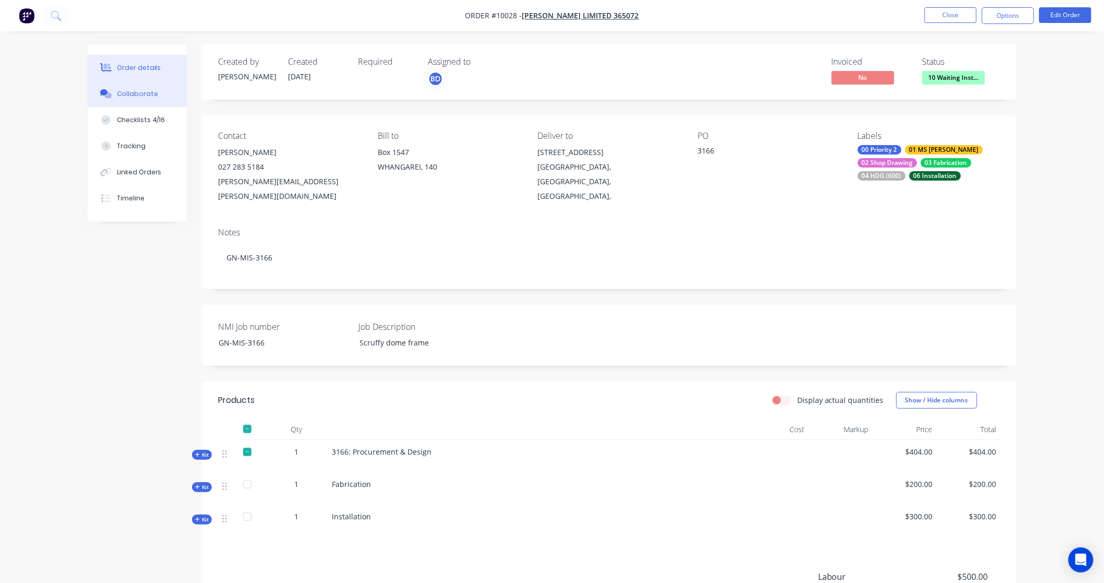
click at [147, 94] on div "Collaborate" at bounding box center [137, 93] width 41 height 9
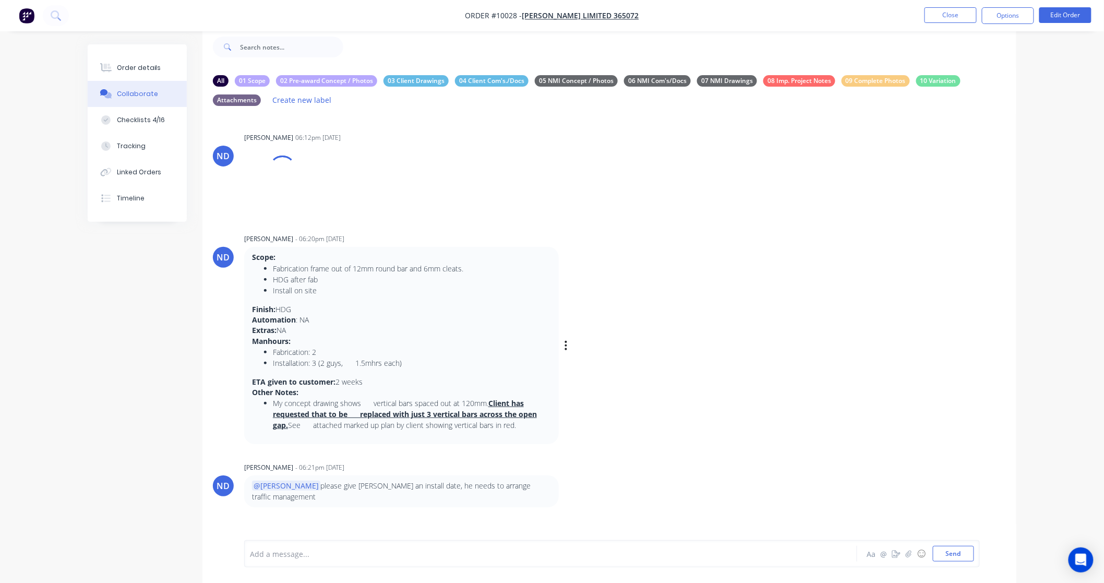
scroll to position [33, 0]
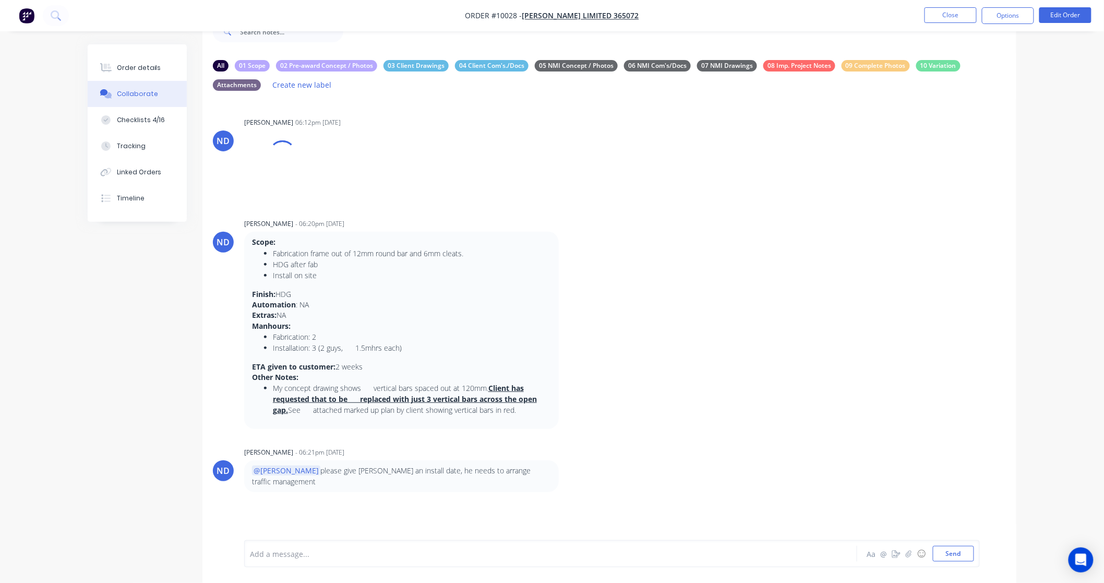
click at [306, 557] on div at bounding box center [521, 553] width 542 height 11
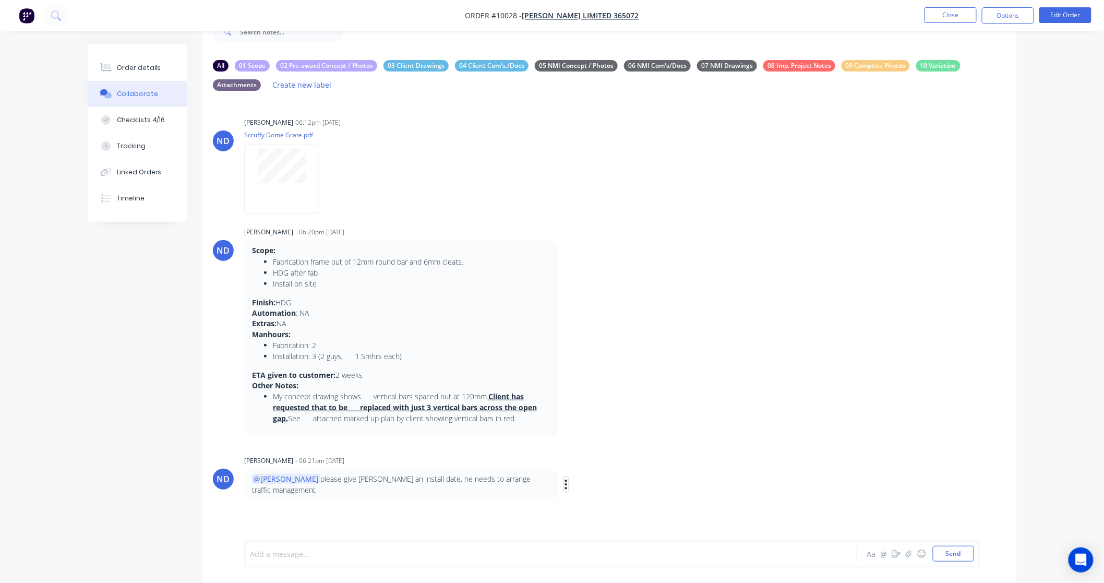
click at [564, 479] on icon "button" at bounding box center [565, 484] width 3 height 12
click at [572, 480] on button "Labels" at bounding box center [604, 484] width 66 height 17
click at [564, 481] on icon "button" at bounding box center [565, 484] width 3 height 12
click at [580, 482] on button "Labels" at bounding box center [604, 484] width 66 height 17
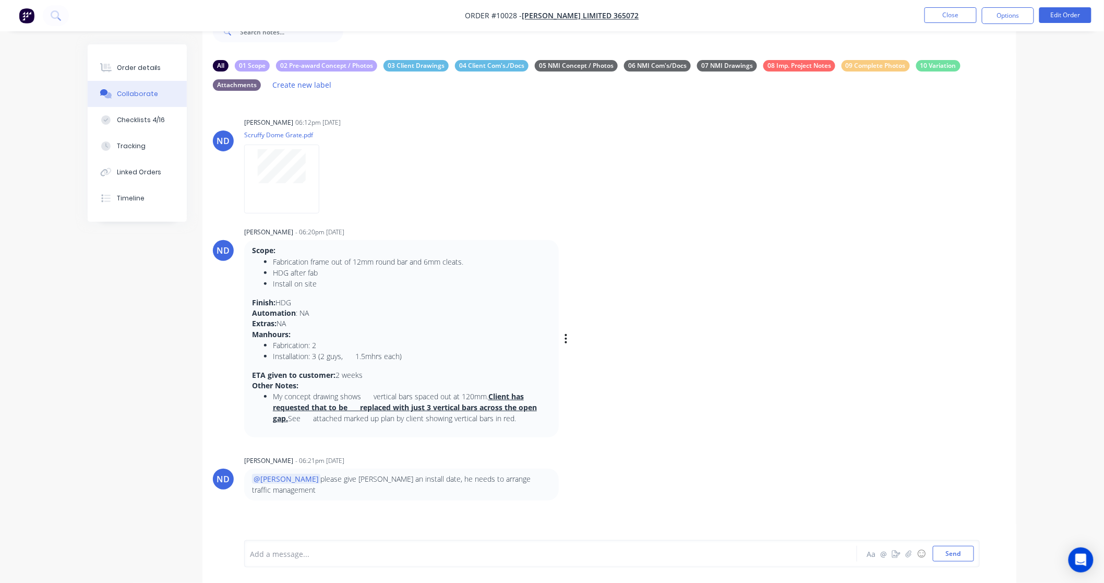
click at [908, 411] on div "ND [PERSON_NAME] - 06:20pm [DATE] Scope: Fabrication frame out of 12mm round ba…" at bounding box center [609, 330] width 814 height 213
click at [286, 554] on div at bounding box center [521, 553] width 542 height 11
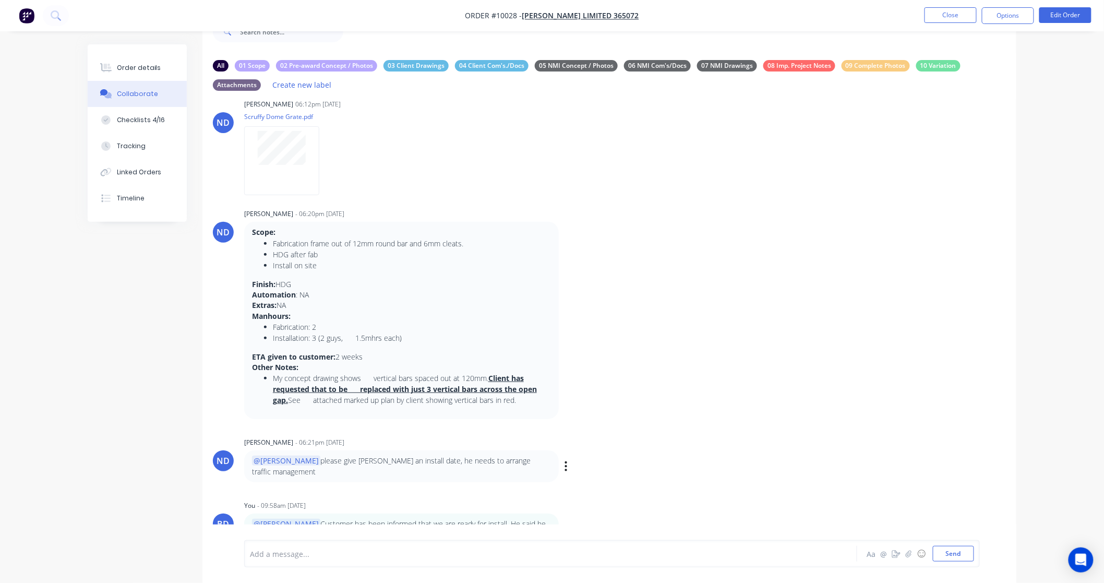
scroll to position [28, 0]
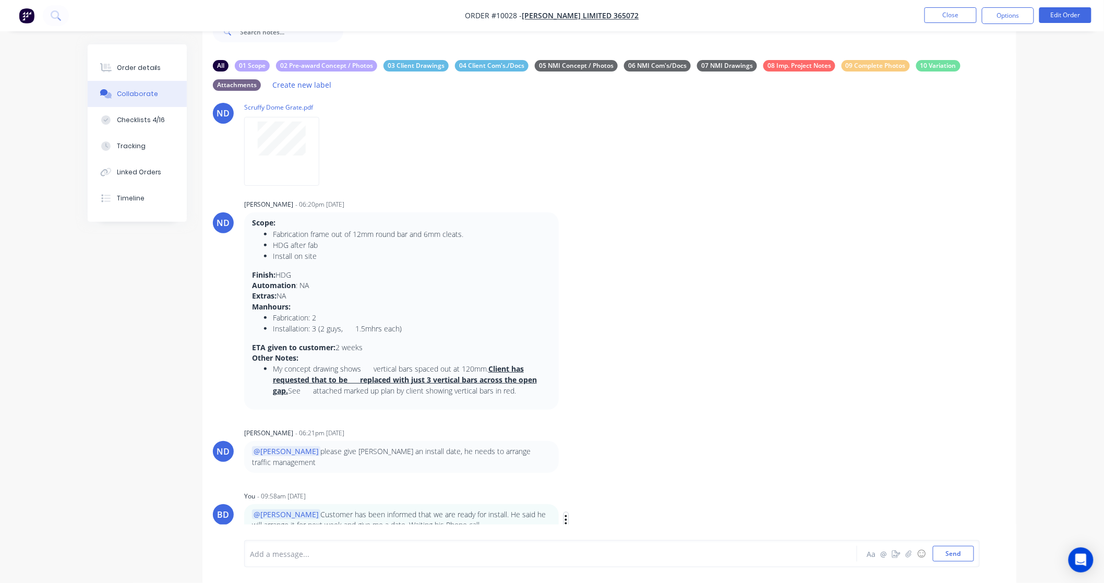
click at [567, 512] on button "button" at bounding box center [566, 519] width 4 height 15
click at [595, 498] on button "Edit" at bounding box center [604, 506] width 66 height 17
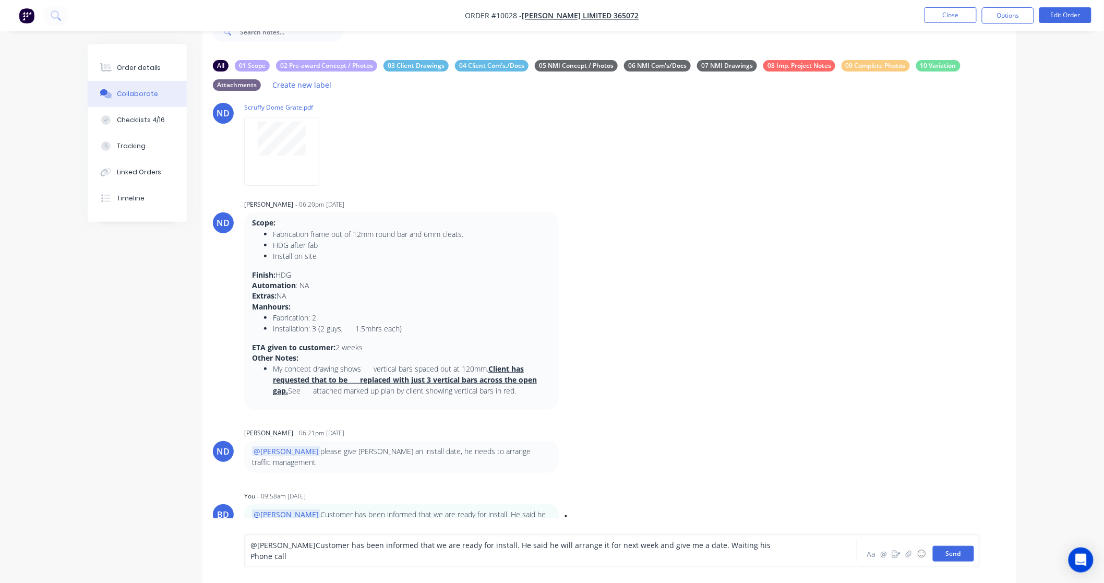
click at [965, 553] on button "Send" at bounding box center [953, 554] width 41 height 16
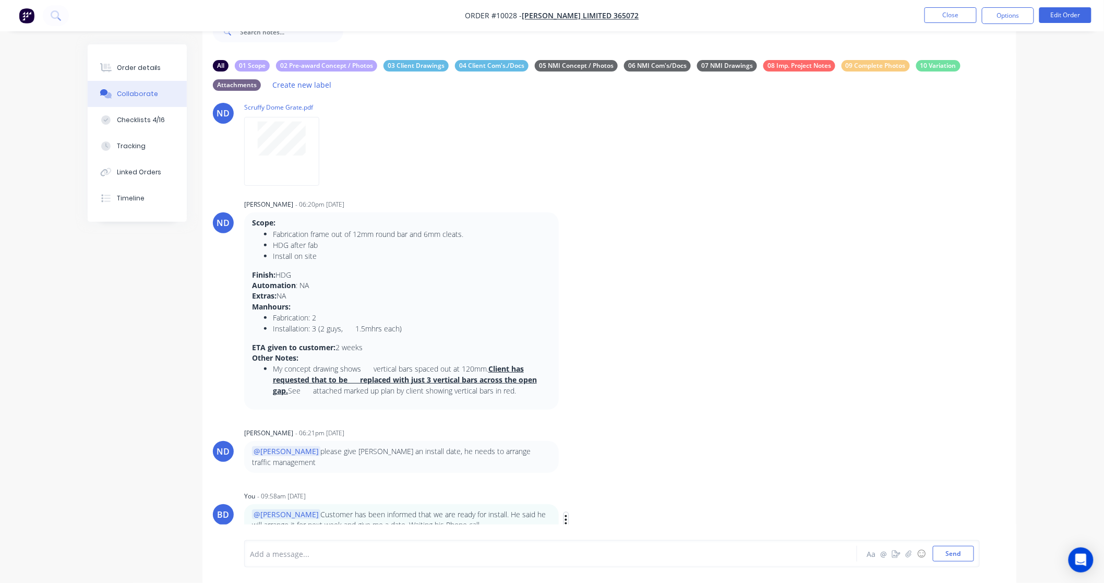
click at [567, 512] on button "button" at bounding box center [566, 519] width 4 height 15
click at [597, 481] on button "Labels" at bounding box center [604, 489] width 66 height 17
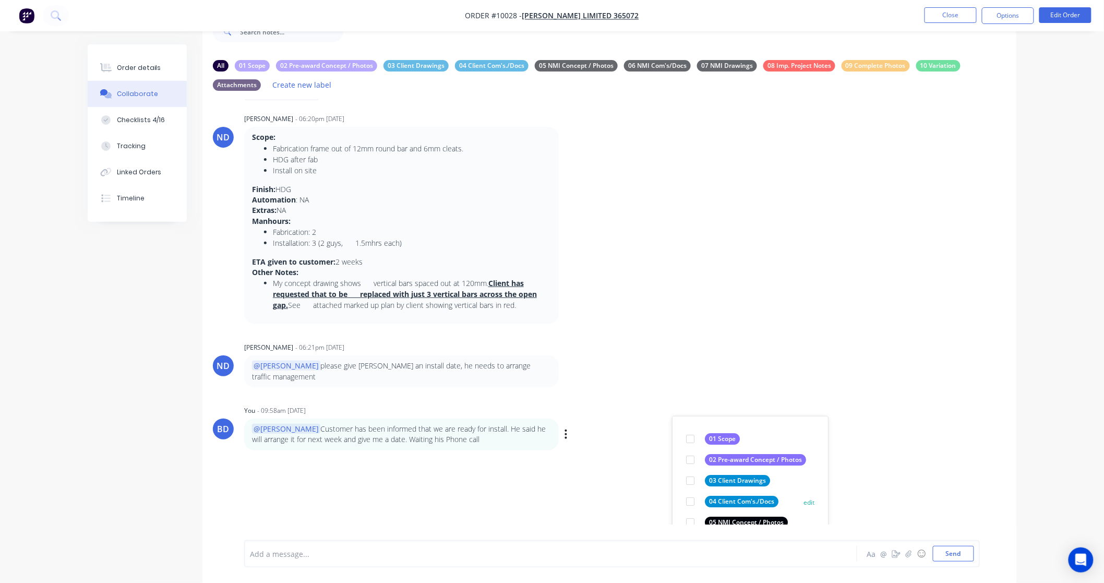
scroll to position [201, 0]
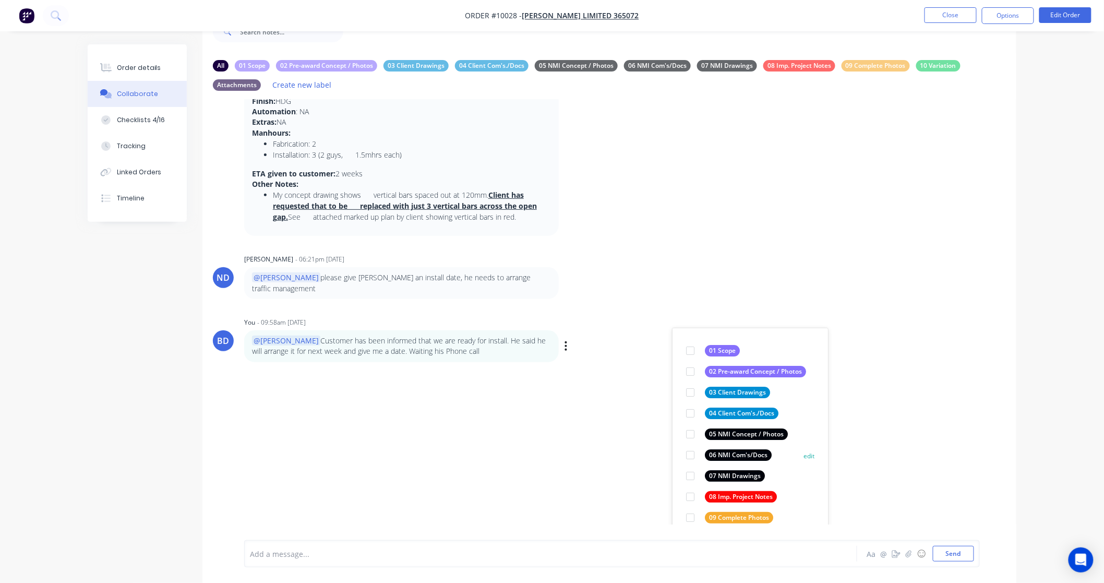
click at [692, 444] on div at bounding box center [690, 454] width 21 height 21
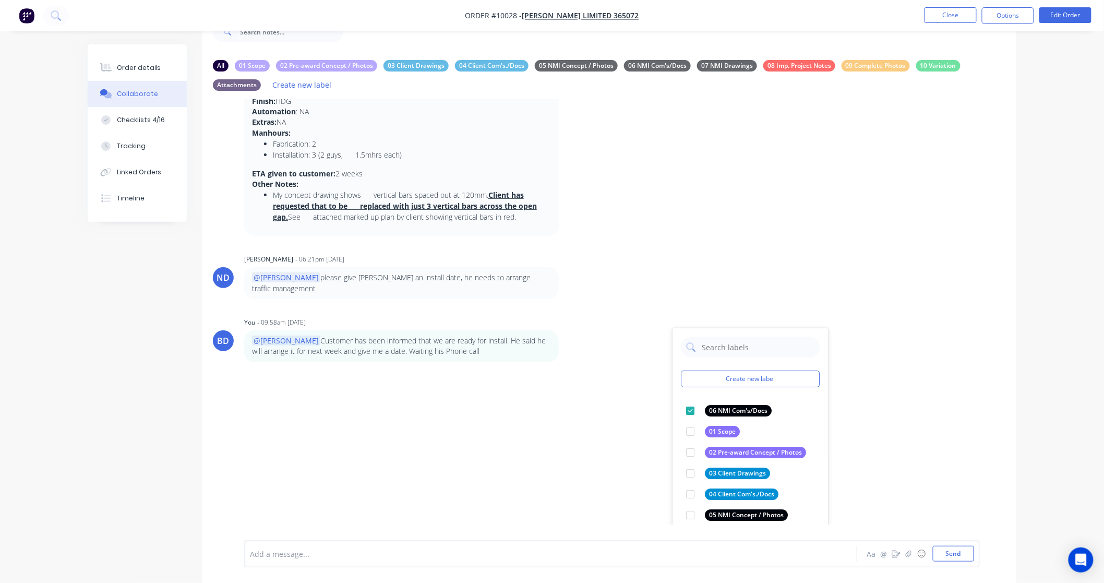
click at [882, 410] on div "ND [PERSON_NAME] 06:12pm [DATE] Scruffy Dome Grate.pdf Labels Download Delete N…" at bounding box center [609, 311] width 814 height 425
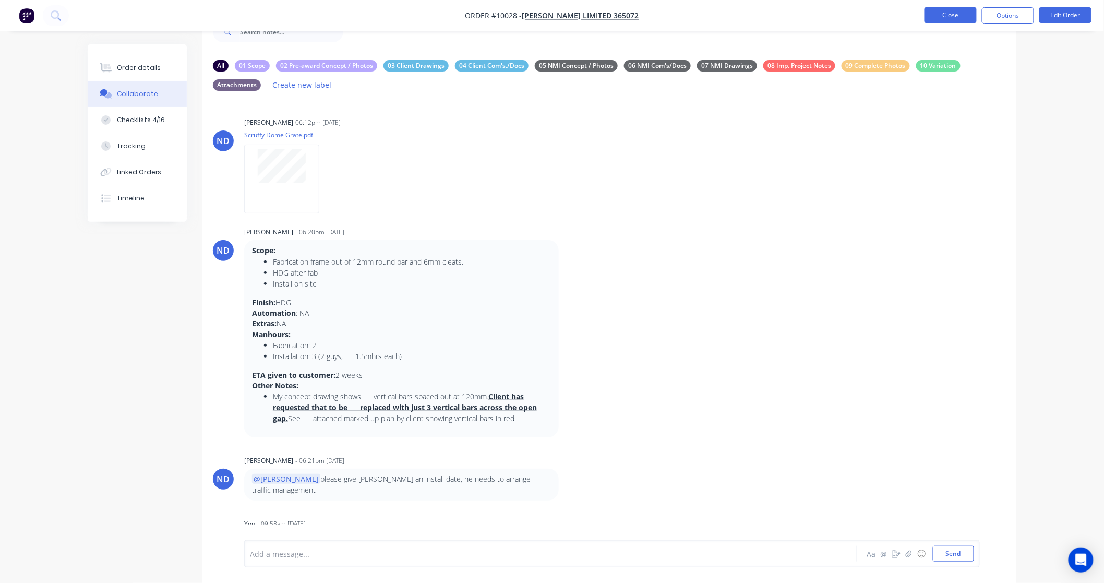
click at [957, 16] on button "Close" at bounding box center [950, 15] width 52 height 16
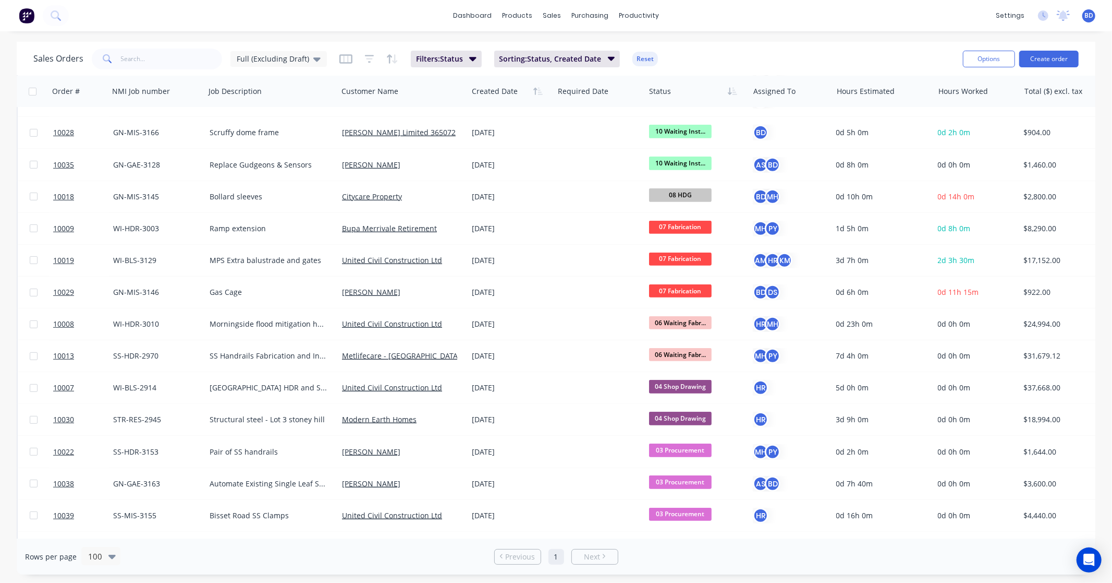
scroll to position [561, 0]
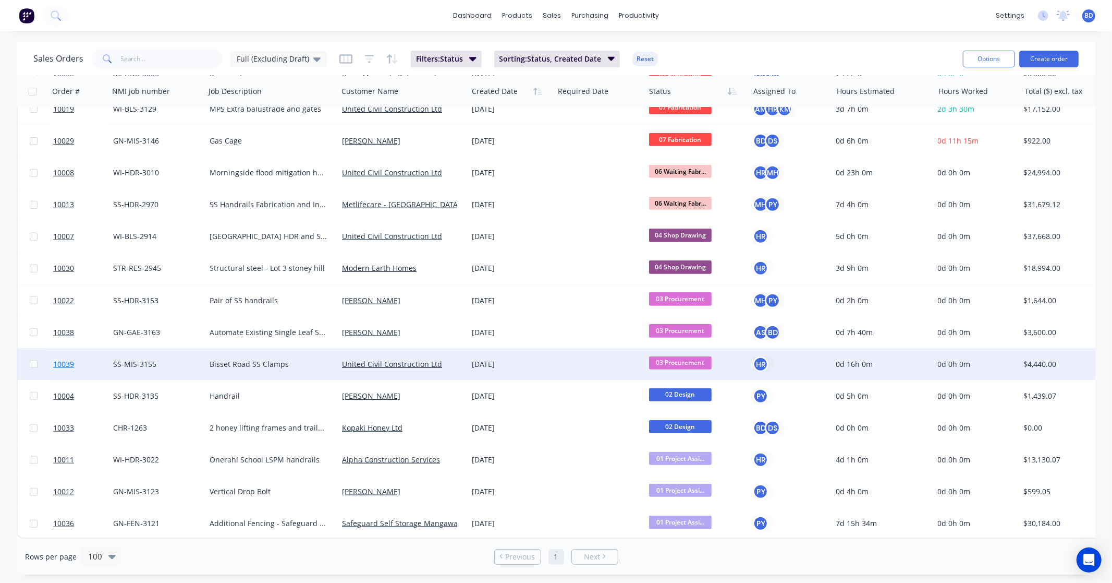
click at [67, 359] on span "10039" at bounding box center [63, 364] width 21 height 10
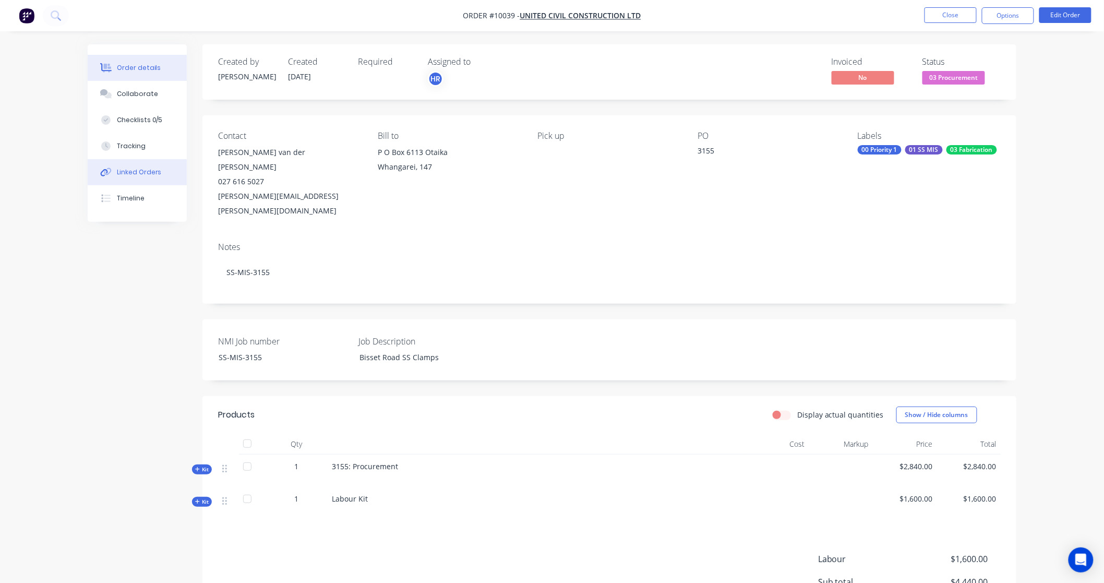
click at [143, 177] on button "Linked Orders" at bounding box center [137, 172] width 99 height 26
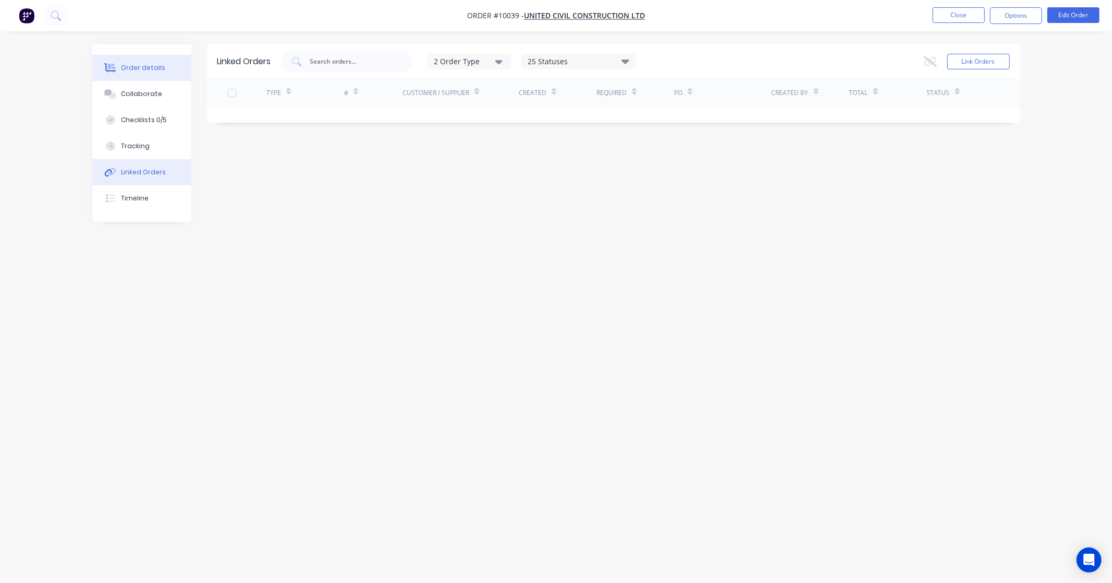
click at [133, 69] on div "Order details" at bounding box center [143, 67] width 44 height 9
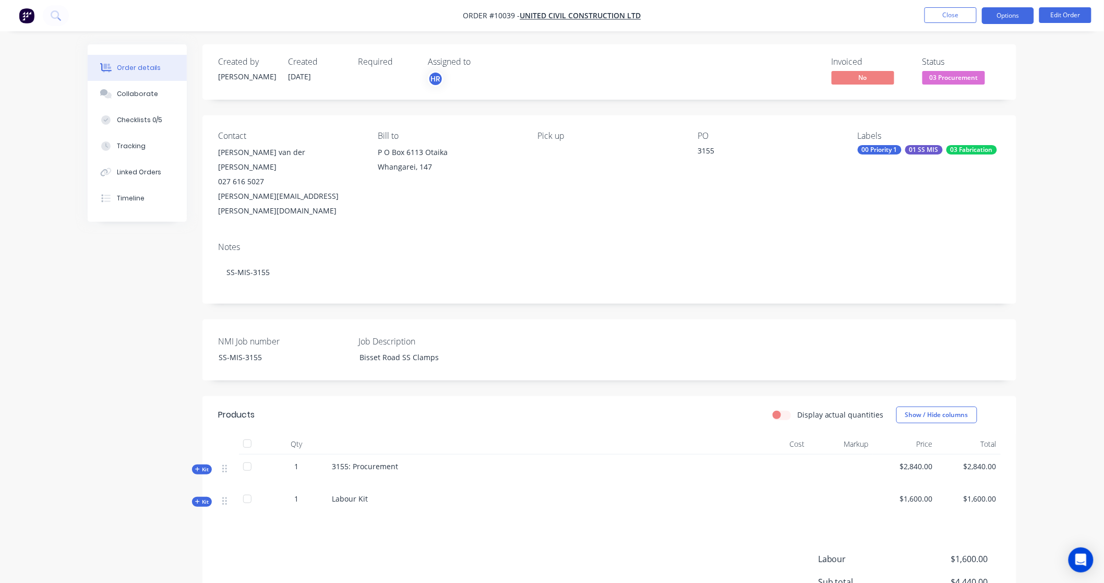
click at [1029, 17] on button "Options" at bounding box center [1008, 15] width 52 height 17
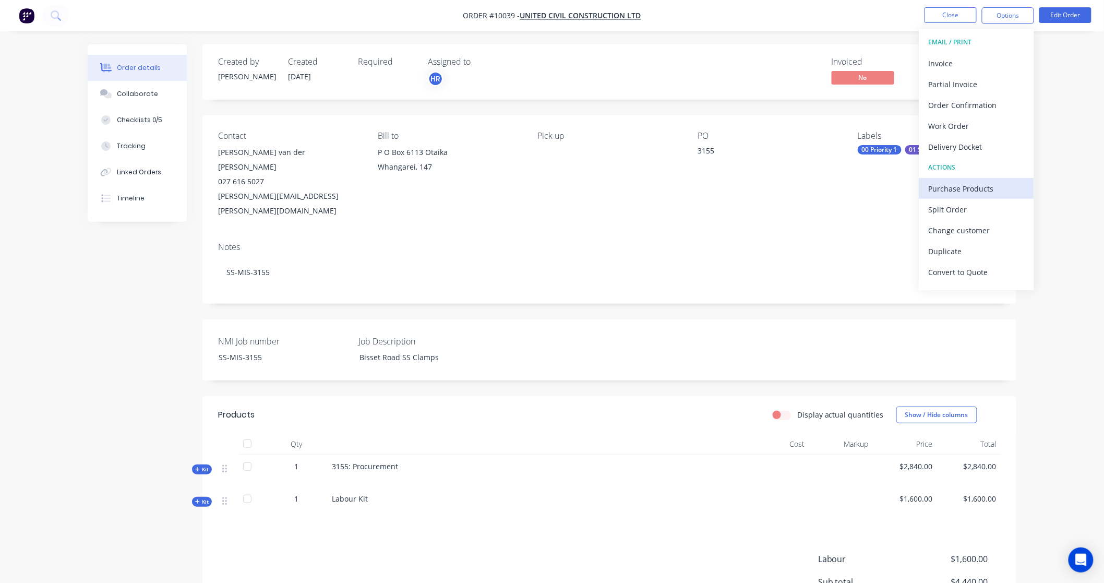
click at [978, 184] on div "Purchase Products" at bounding box center [976, 188] width 96 height 15
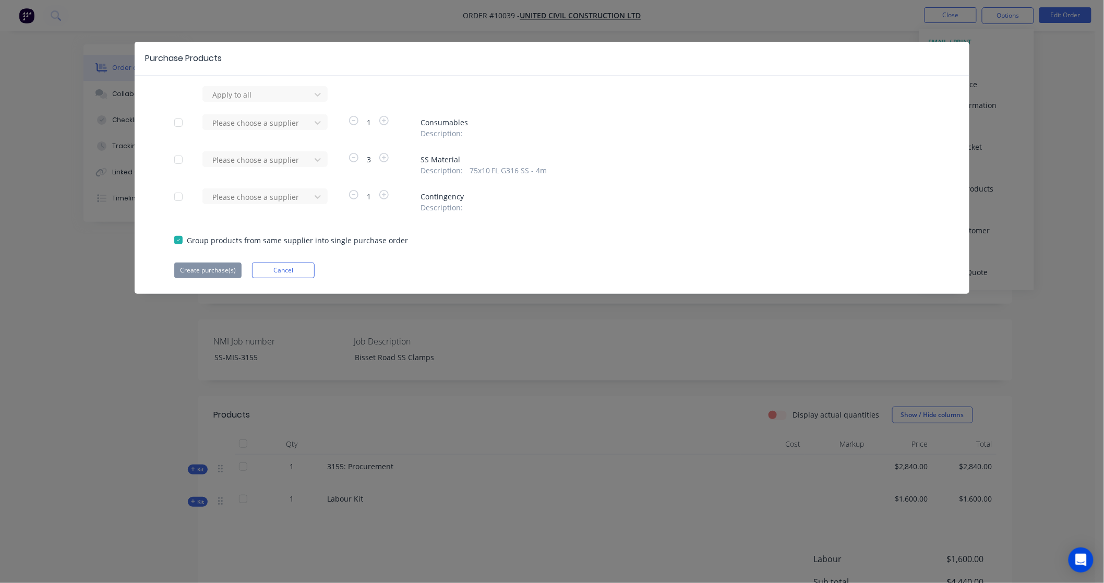
click at [176, 159] on div at bounding box center [178, 159] width 21 height 21
click at [250, 101] on div at bounding box center [258, 94] width 94 height 13
click at [283, 165] on div at bounding box center [258, 159] width 94 height 13
type input "vulc"
click at [270, 215] on div "Vulcan Steel" at bounding box center [264, 217] width 125 height 19
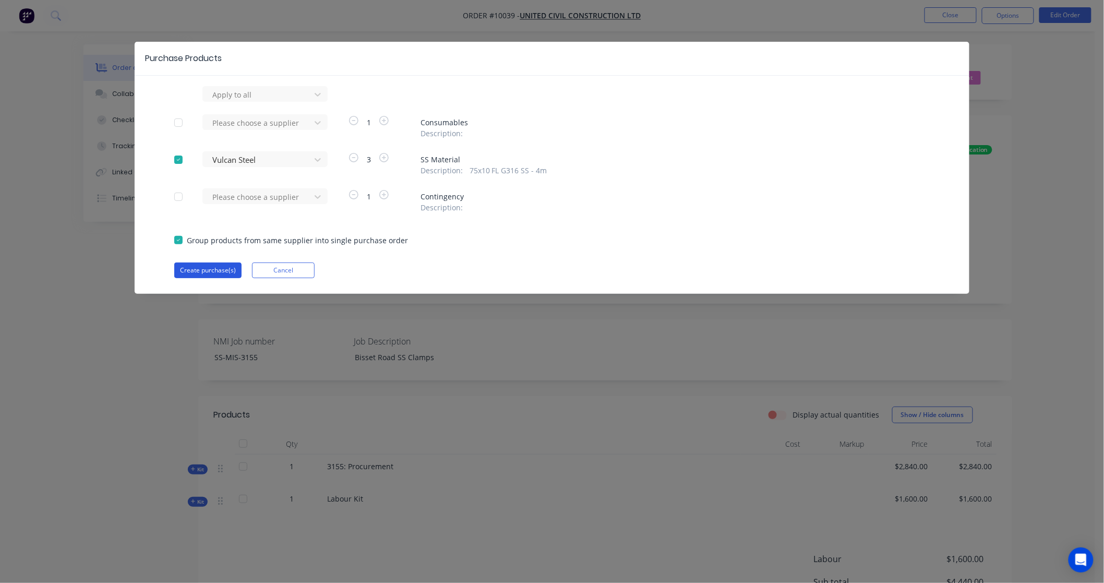
click at [199, 268] on button "Create purchase(s)" at bounding box center [207, 270] width 67 height 16
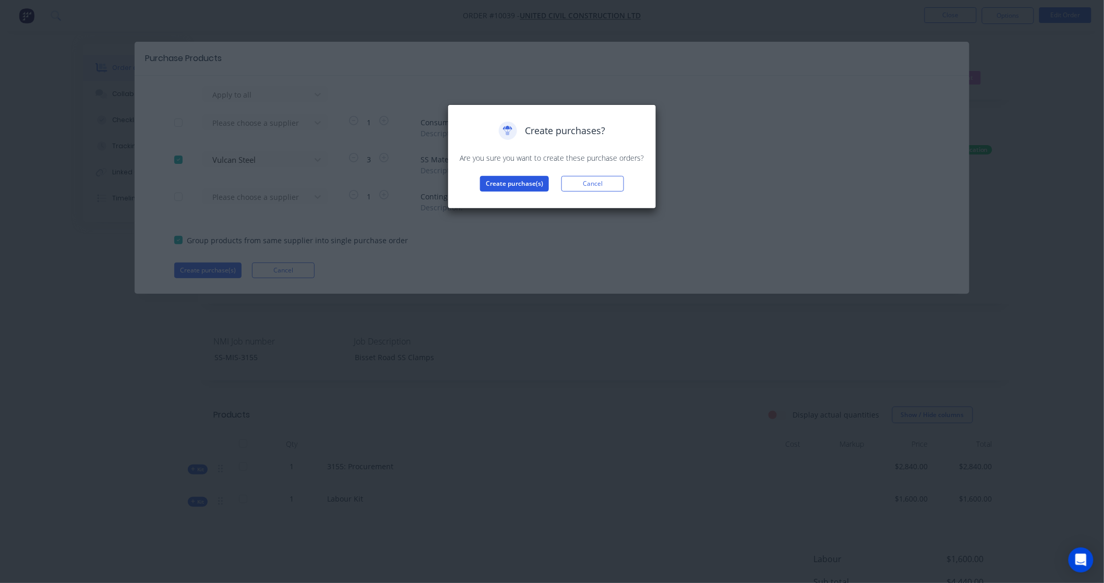
click at [508, 183] on button "Create purchase(s)" at bounding box center [514, 184] width 69 height 16
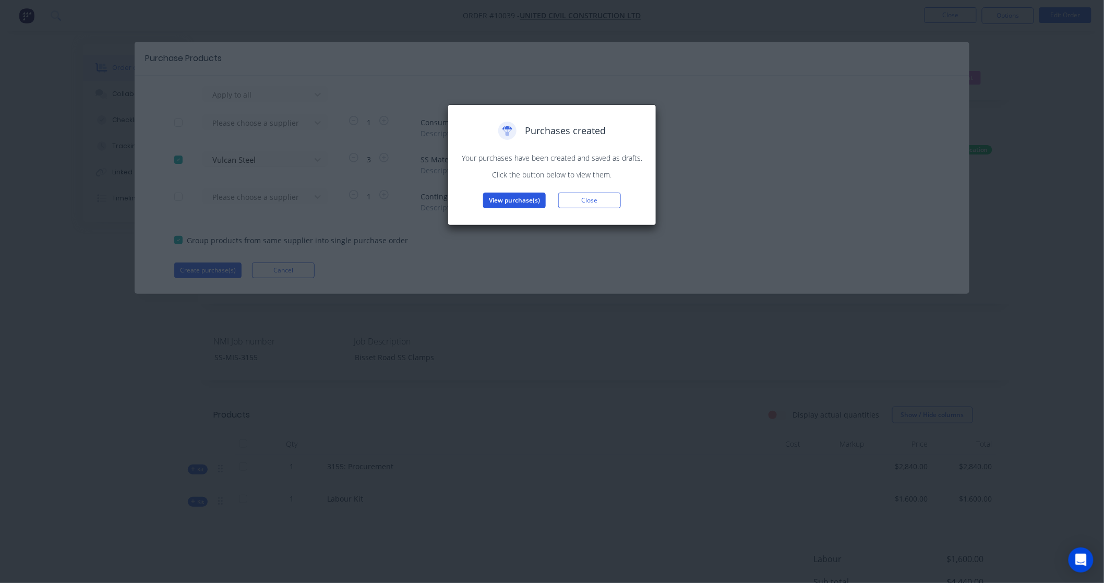
click at [513, 199] on button "View purchase(s)" at bounding box center [514, 200] width 63 height 16
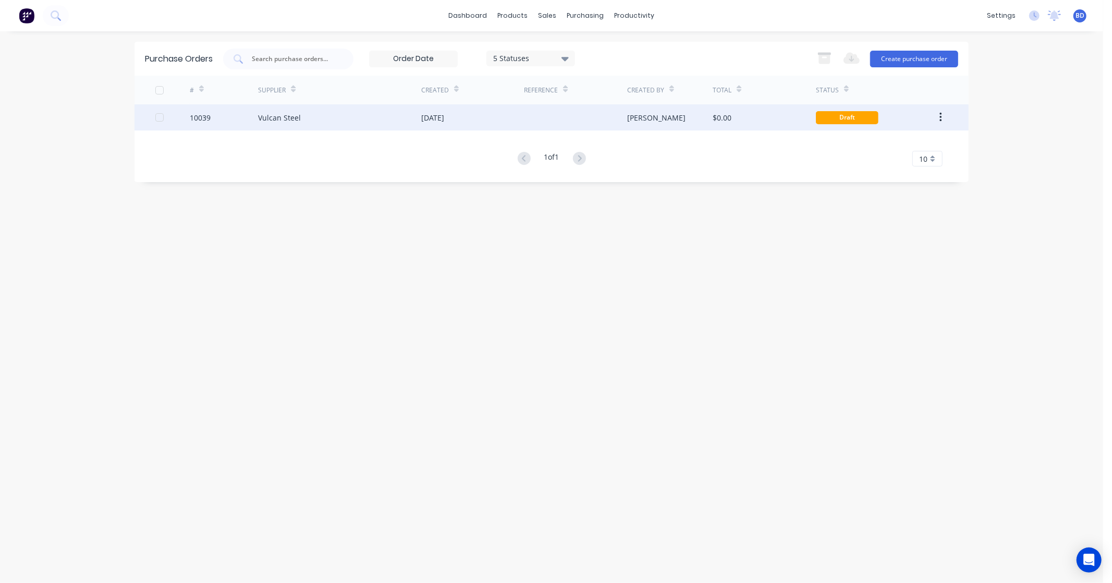
click at [288, 121] on div "Vulcan Steel" at bounding box center [279, 117] width 43 height 11
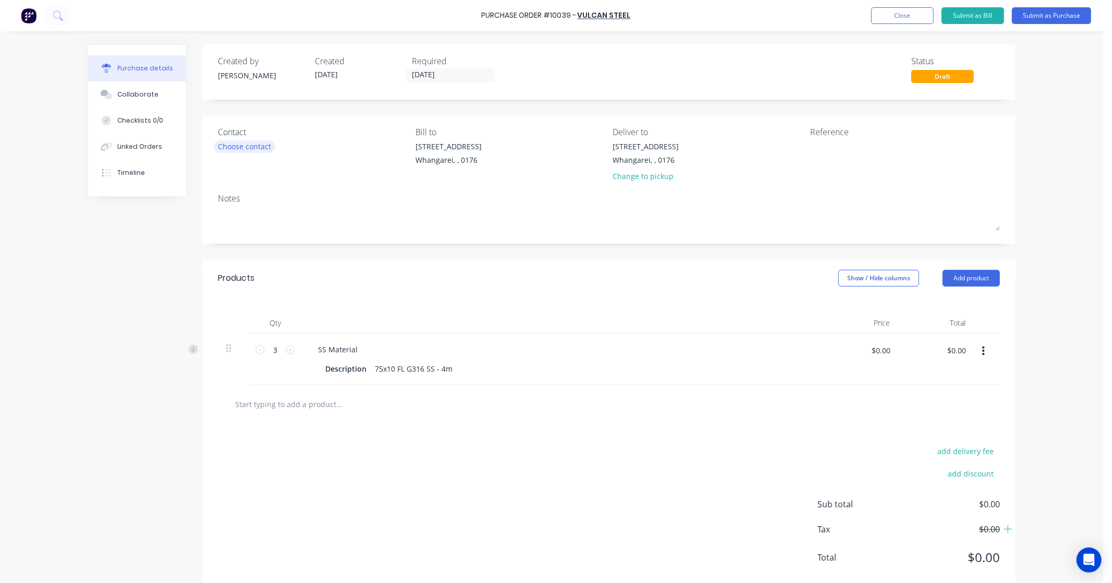
click at [238, 148] on div "Choose contact" at bounding box center [244, 146] width 53 height 11
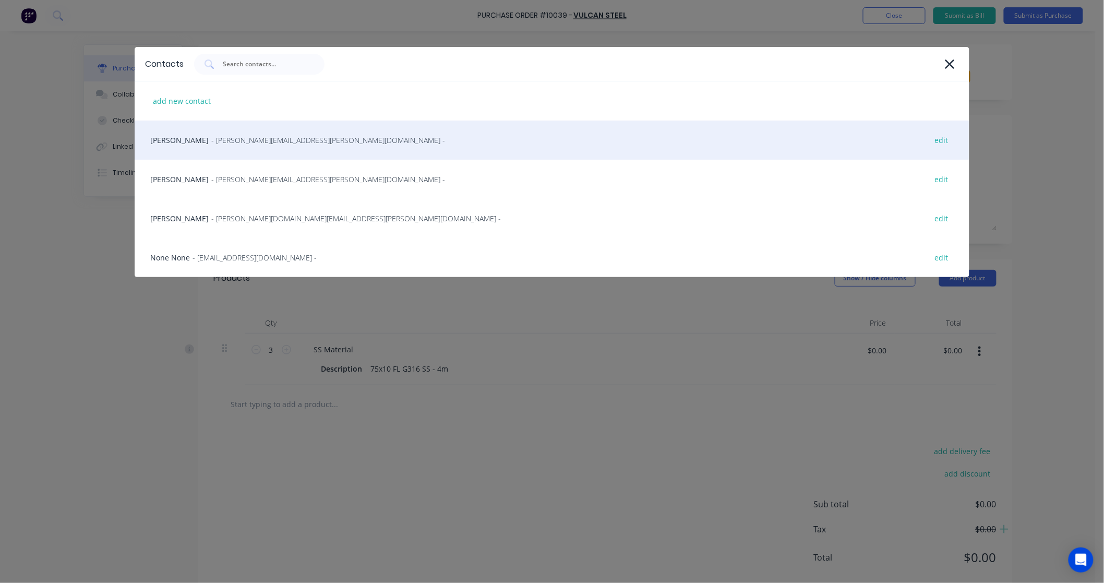
click at [240, 147] on div "[PERSON_NAME] - [PERSON_NAME][EMAIL_ADDRESS][PERSON_NAME][DOMAIN_NAME] - edit" at bounding box center [552, 139] width 834 height 39
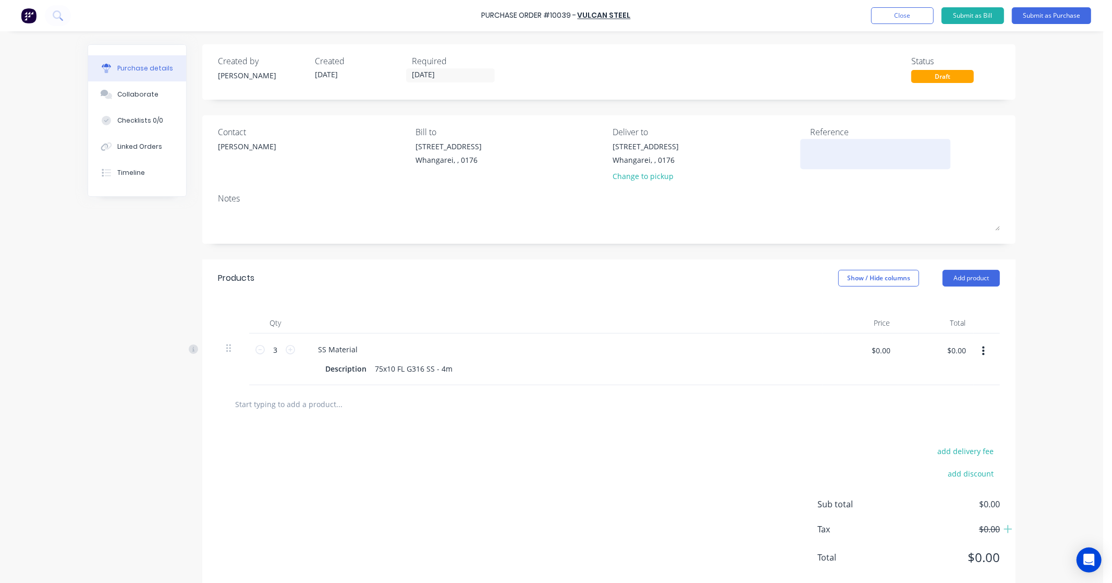
click at [829, 150] on textarea at bounding box center [876, 152] width 130 height 23
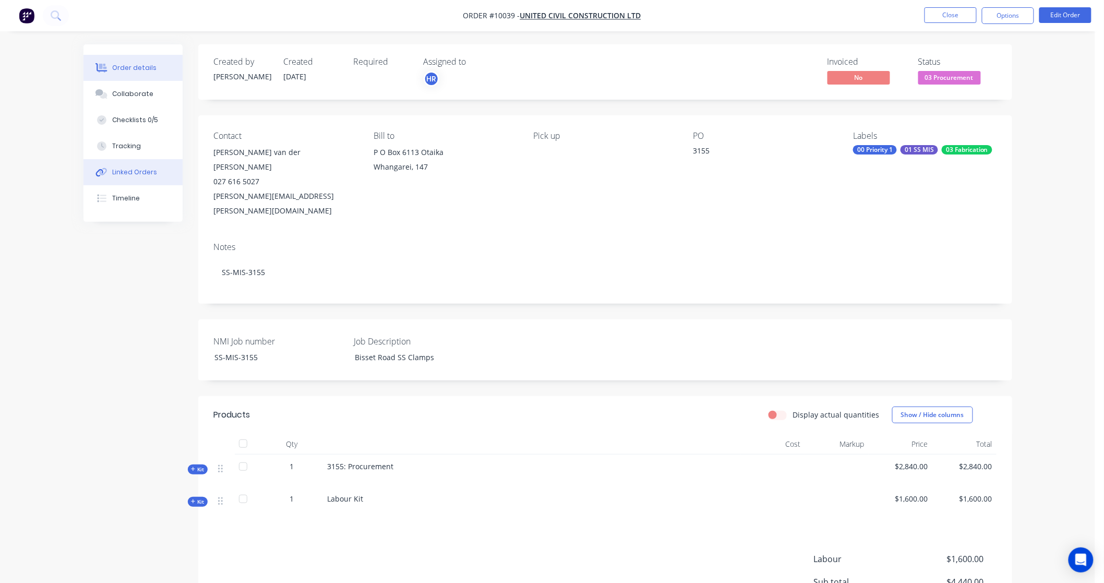
click at [144, 173] on div "Linked Orders" at bounding box center [134, 171] width 45 height 9
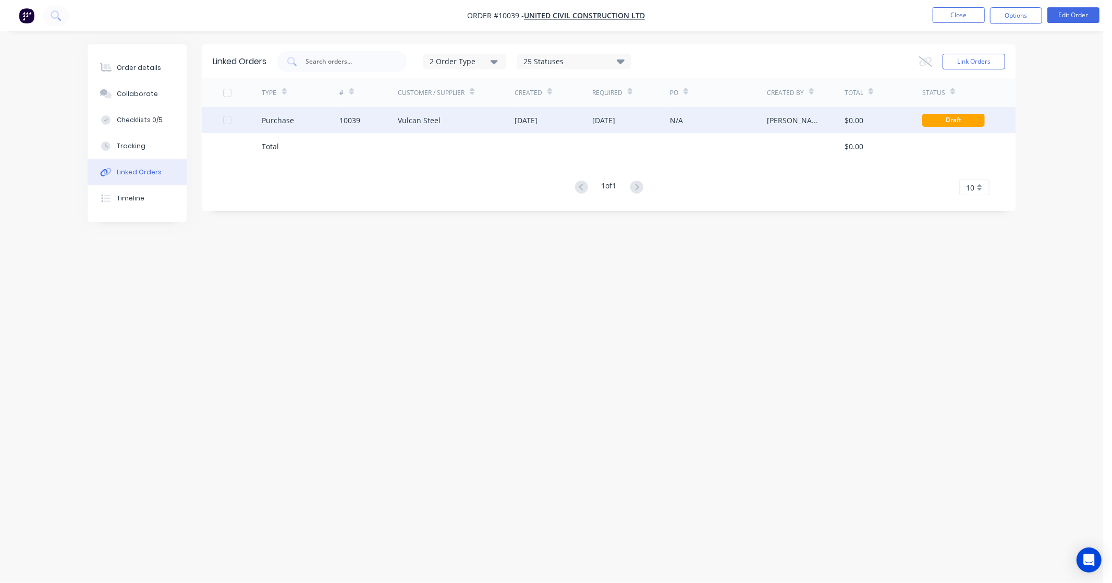
click at [291, 117] on div "Purchase" at bounding box center [278, 120] width 32 height 11
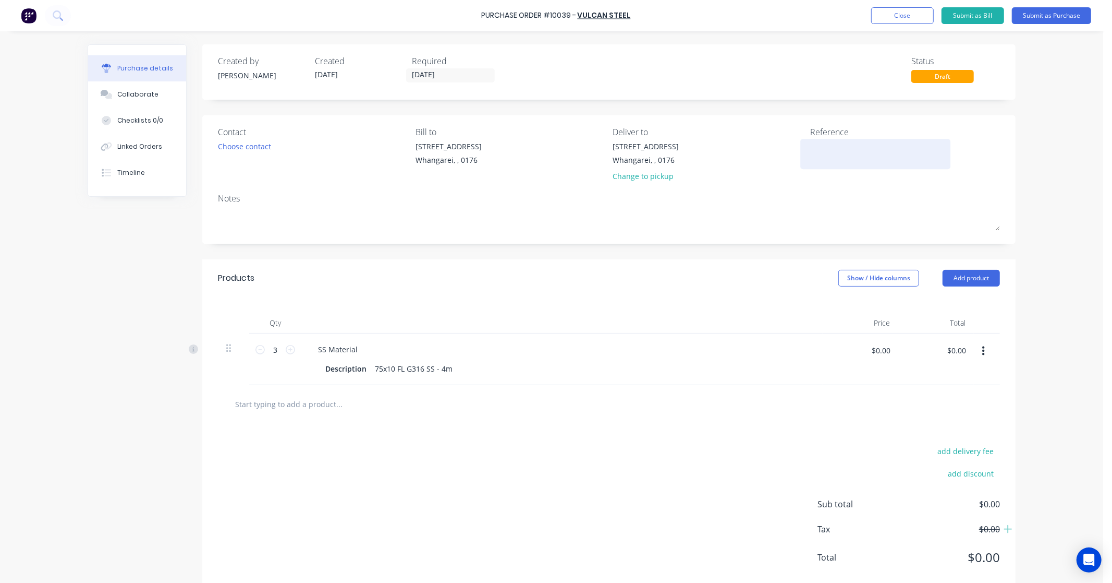
click at [815, 155] on textarea at bounding box center [876, 152] width 130 height 23
type textarea "x"
type textarea "3"
type textarea "x"
type textarea "31"
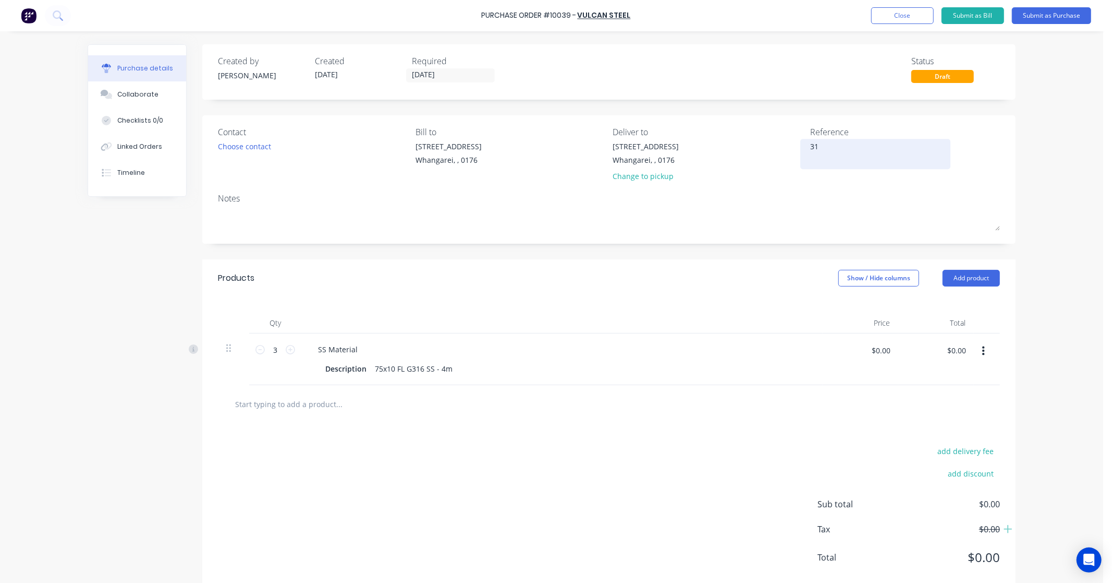
type textarea "x"
type textarea "315"
type textarea "x"
type textarea "3155"
type textarea "x"
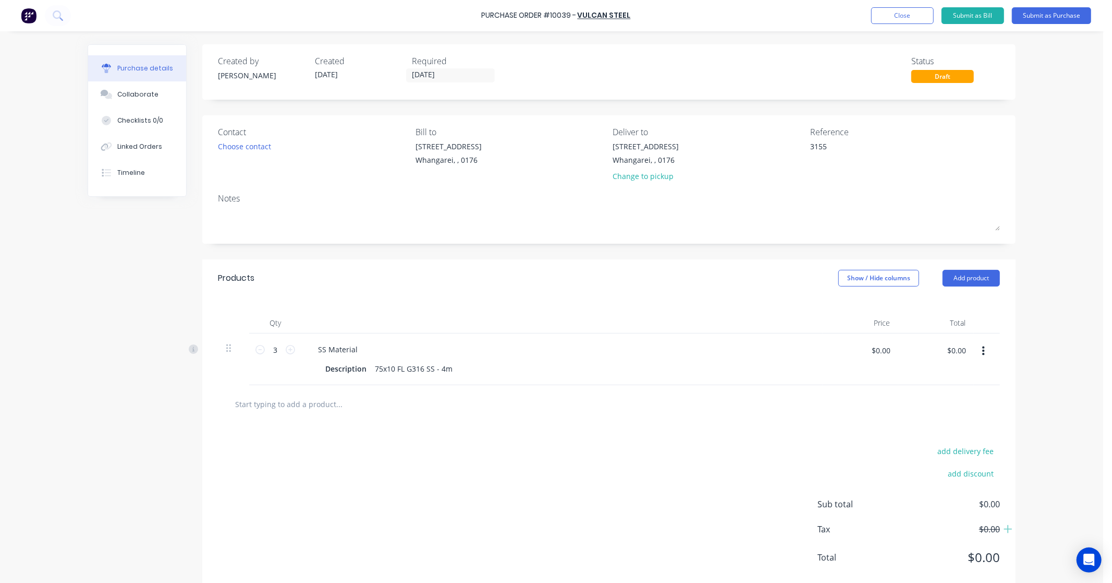
type textarea "3155"
click at [126, 287] on div "Created by [PERSON_NAME] Created [DATE] Required [DATE] Status Draft Contact Ch…" at bounding box center [552, 319] width 928 height 550
click at [1070, 13] on button "Submit as Purchase" at bounding box center [1051, 15] width 79 height 17
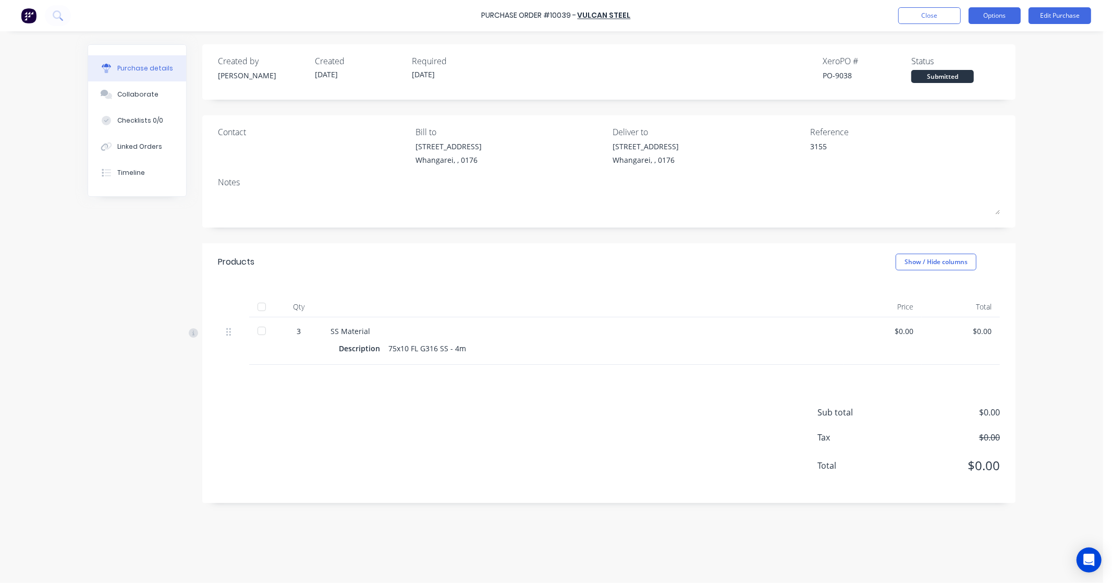
click at [999, 19] on button "Options" at bounding box center [995, 15] width 52 height 17
click at [986, 40] on div "Print / Email" at bounding box center [972, 42] width 80 height 15
click at [1069, 16] on button "Edit Purchase" at bounding box center [1060, 15] width 63 height 17
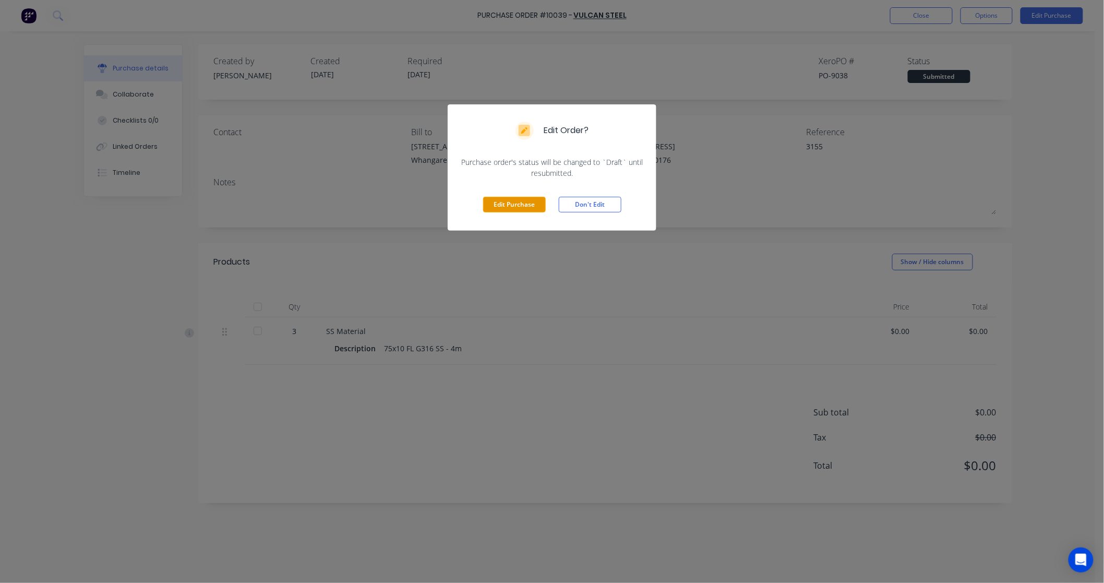
click at [508, 202] on button "Edit Purchase" at bounding box center [514, 205] width 63 height 16
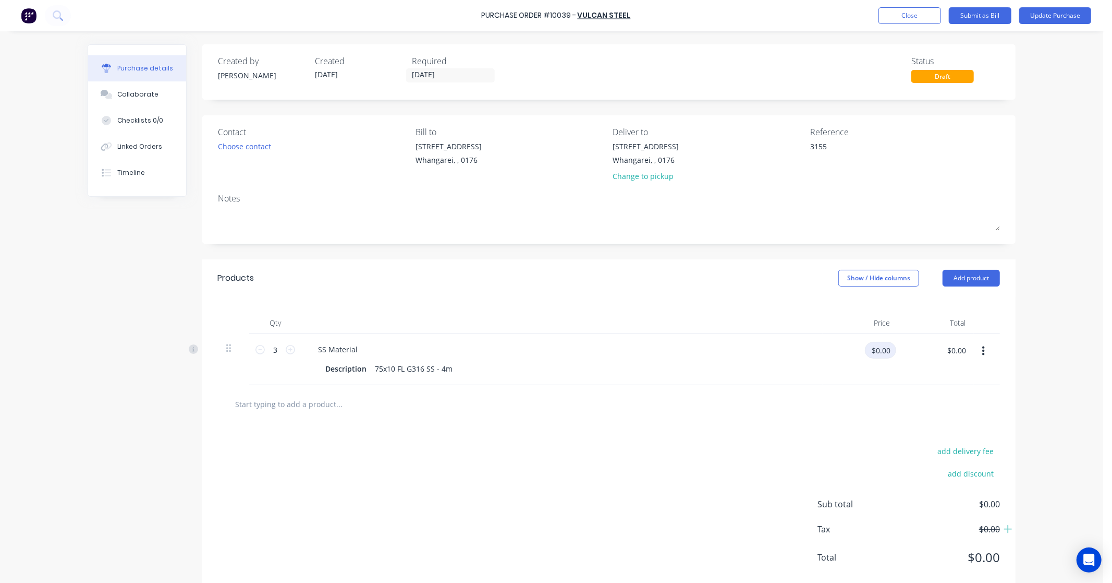
type textarea "x"
click at [884, 355] on input "$0.00" at bounding box center [880, 350] width 31 height 17
type input "315"
type textarea "x"
type input "$315.00"
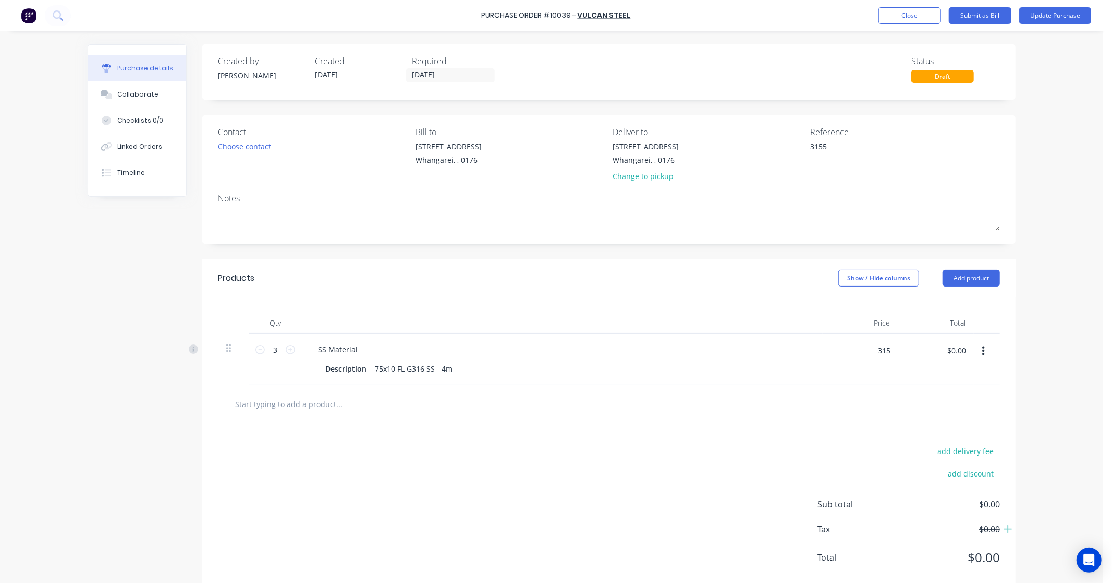
type input "$945.00"
click at [725, 431] on div "add delivery fee add discount Sub total $945.00 Tax $141.75 Total $1,086.75" at bounding box center [609, 509] width 814 height 172
type textarea "x"
drag, startPoint x: 888, startPoint y: 350, endPoint x: 828, endPoint y: 349, distance: 60.0
click at [831, 349] on div "$315.00 $315.00" at bounding box center [863, 354] width 65 height 25
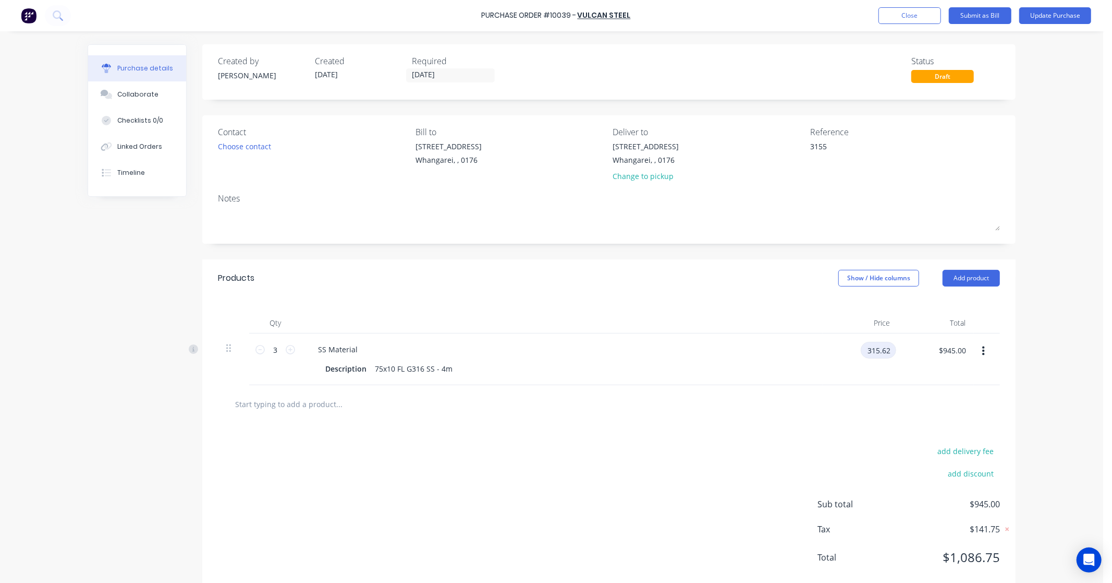
type input "315.62"
click at [676, 436] on div "add delivery fee add discount Sub total $945.00 Tax $141.75 Total $1,086.75" at bounding box center [609, 509] width 814 height 172
type textarea "x"
type input "$315.62"
type input "$946.86"
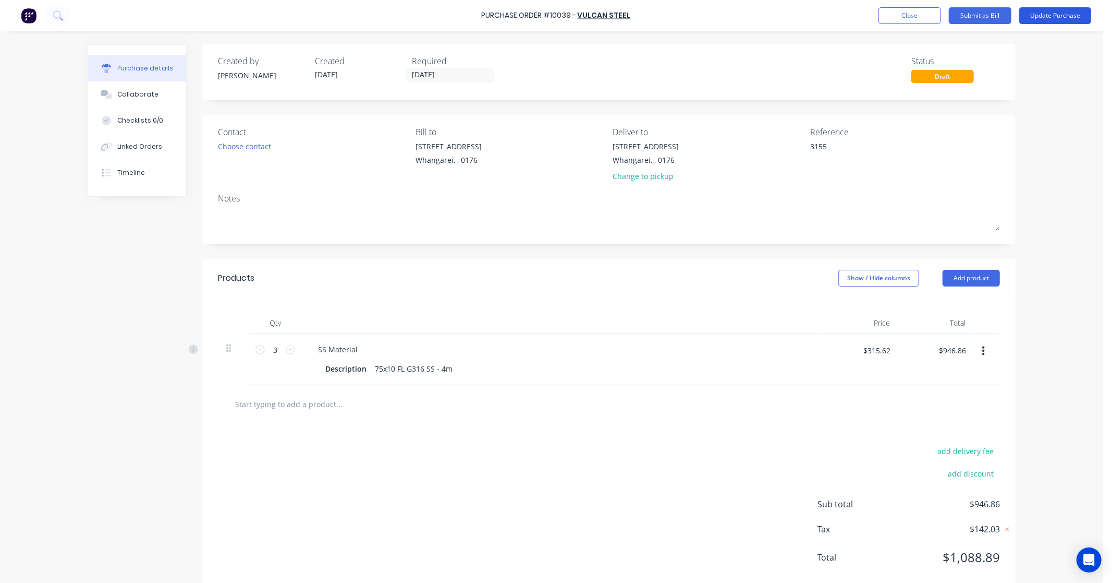
click at [1059, 18] on button "Update Purchase" at bounding box center [1056, 15] width 72 height 17
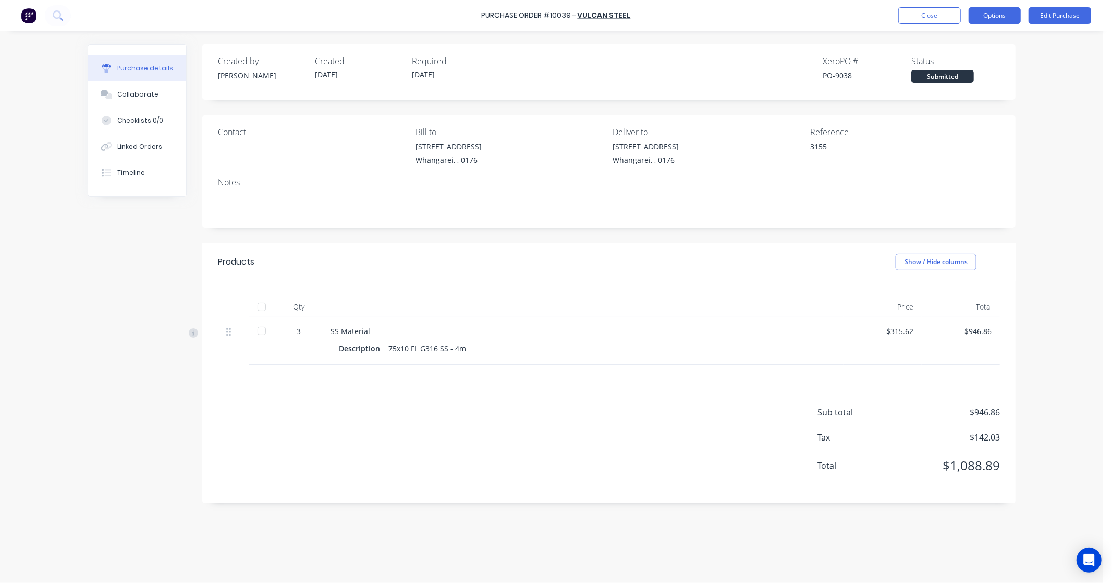
click at [1008, 17] on button "Options" at bounding box center [995, 15] width 52 height 17
click at [974, 57] on div "With pricing" at bounding box center [972, 63] width 80 height 15
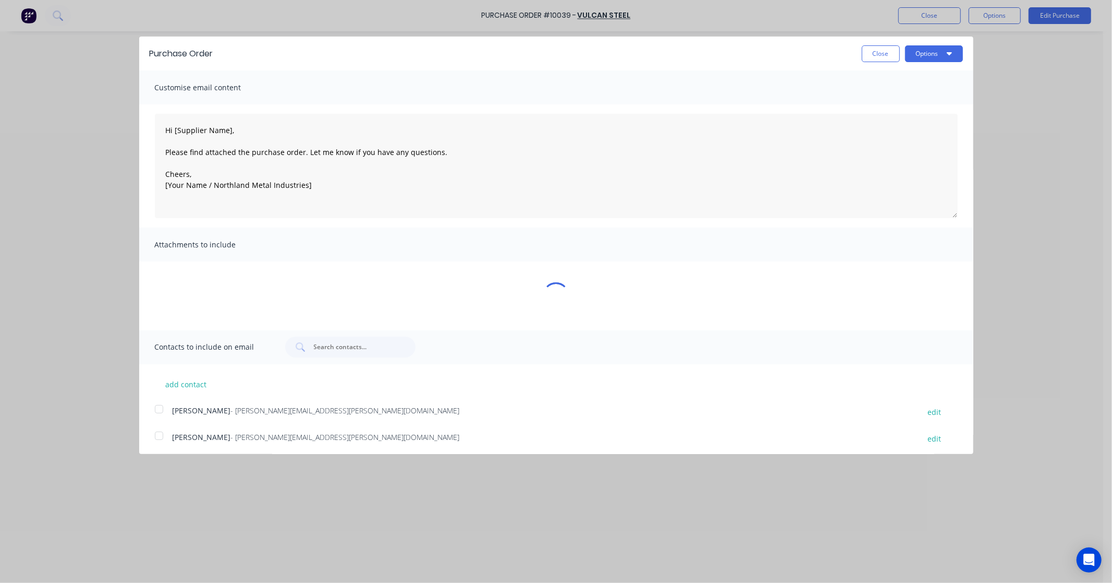
type textarea "x"
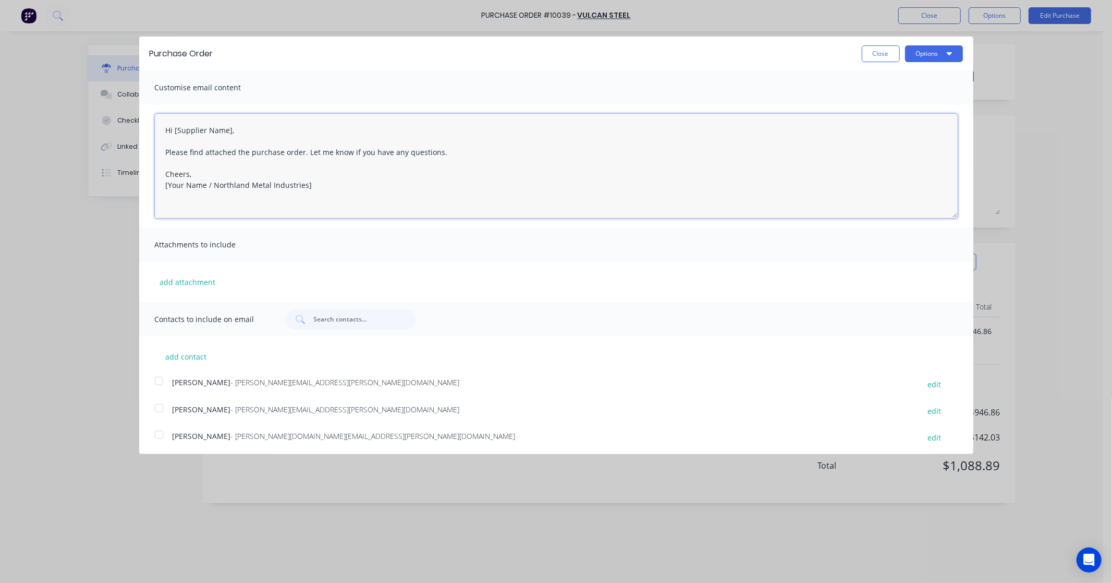
drag, startPoint x: 229, startPoint y: 131, endPoint x: 175, endPoint y: 134, distance: 54.3
click at [175, 134] on textarea "Hi [Supplier Name], Please find attached the purchase order. Let me know if you…" at bounding box center [556, 166] width 803 height 104
drag, startPoint x: 308, startPoint y: 185, endPoint x: 171, endPoint y: 183, distance: 137.2
click at [171, 183] on textarea "Hi [PERSON_NAME], Please find attached the purchase order. Let me know if you h…" at bounding box center [556, 166] width 803 height 104
click at [209, 188] on textarea "Hi [PERSON_NAME], Please find attached the purchase order. Let me know if you h…" at bounding box center [556, 166] width 803 height 104
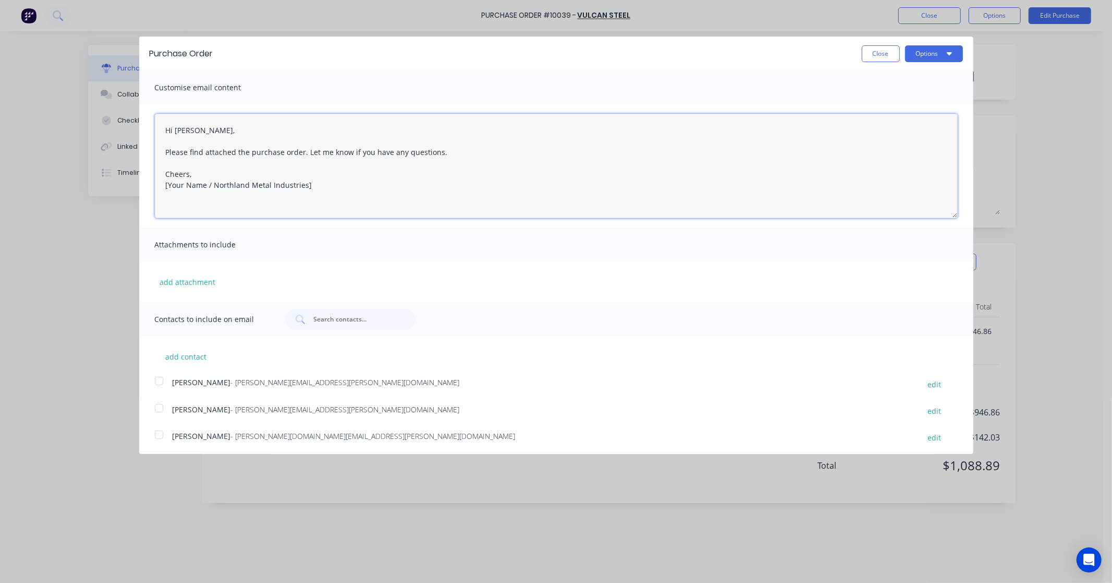
drag, startPoint x: 207, startPoint y: 186, endPoint x: 166, endPoint y: 186, distance: 41.2
click at [166, 186] on textarea "Hi [PERSON_NAME], Please find attached the purchase order. Let me know if you h…" at bounding box center [556, 166] width 803 height 104
click at [273, 199] on textarea "Hi [PERSON_NAME], Please find attached the purchase order. Let me know if you h…" at bounding box center [556, 166] width 803 height 104
click at [155, 382] on div at bounding box center [159, 380] width 21 height 21
type textarea "Hi [PERSON_NAME], Please find attached the purchase order. Let me know if you h…"
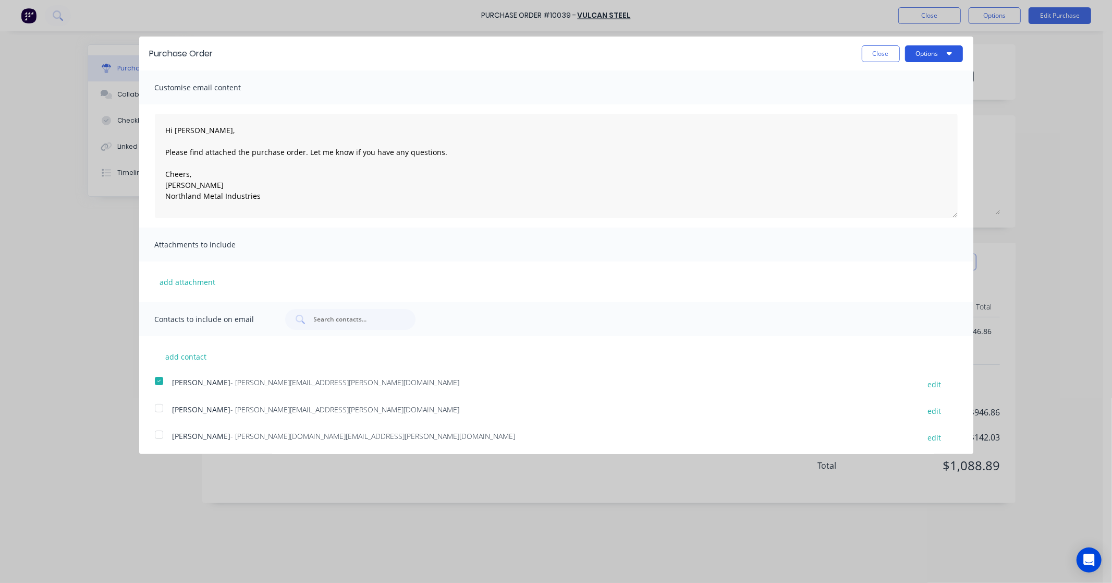
click at [937, 56] on button "Options" at bounding box center [934, 53] width 58 height 17
click at [894, 81] on div "Print" at bounding box center [914, 79] width 80 height 15
click at [869, 52] on button "Close" at bounding box center [881, 53] width 38 height 17
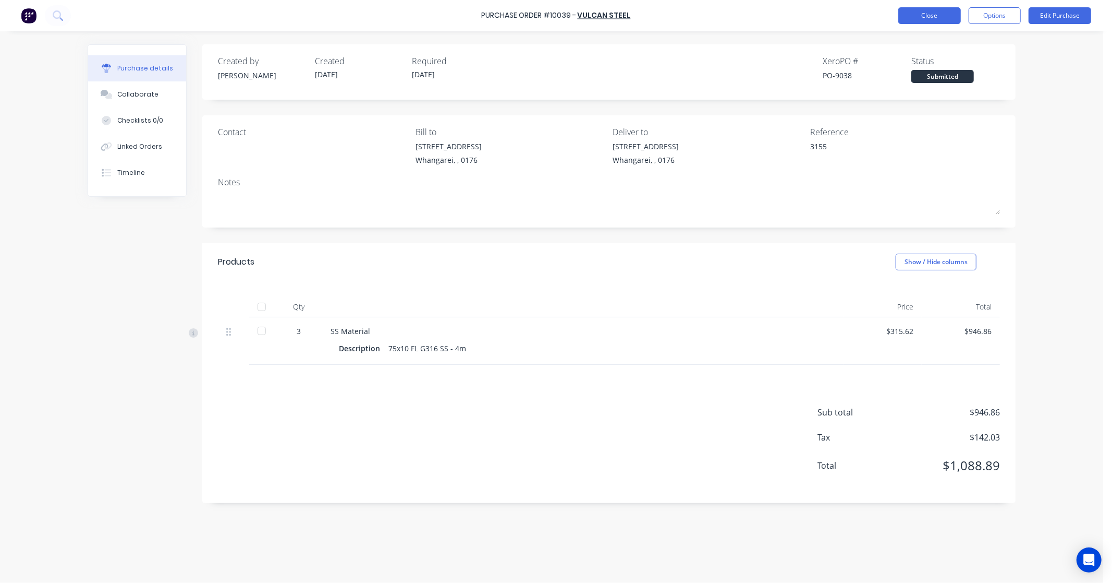
click at [942, 13] on button "Close" at bounding box center [930, 15] width 63 height 17
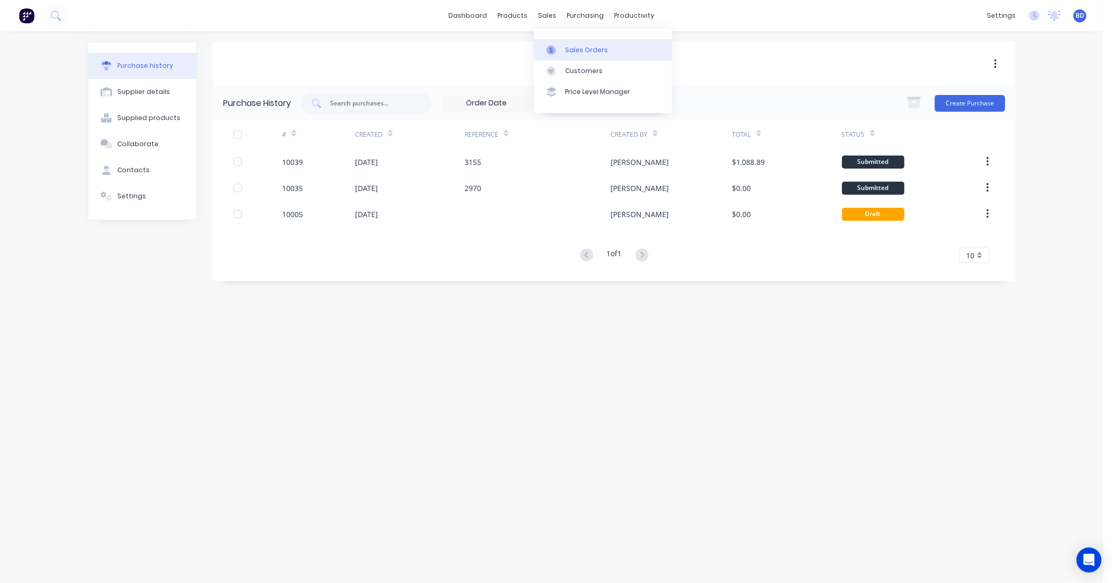
click at [570, 46] on div "Sales Orders" at bounding box center [586, 49] width 43 height 9
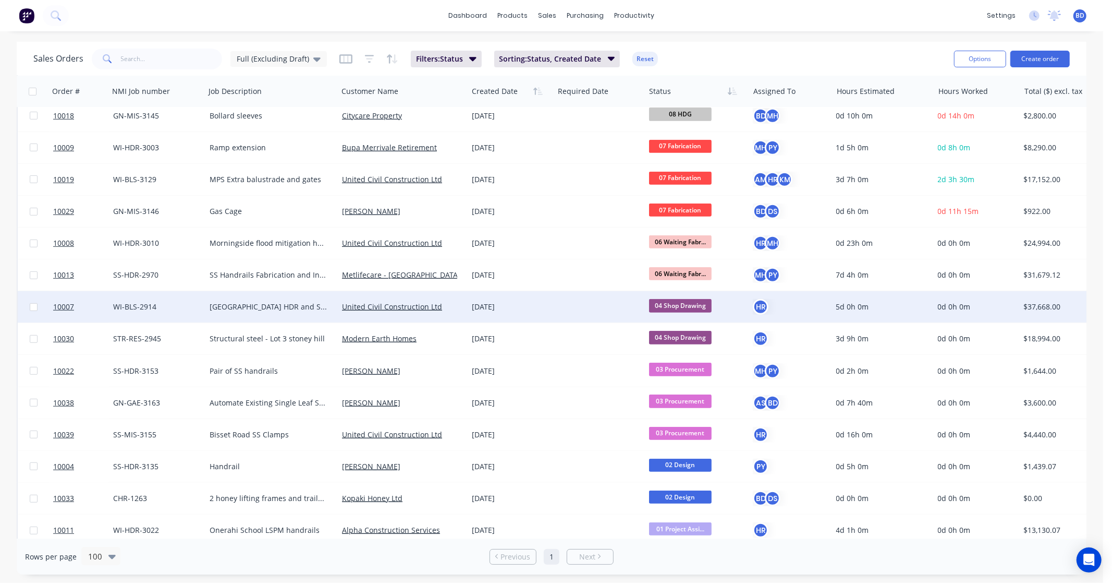
scroll to position [463, 0]
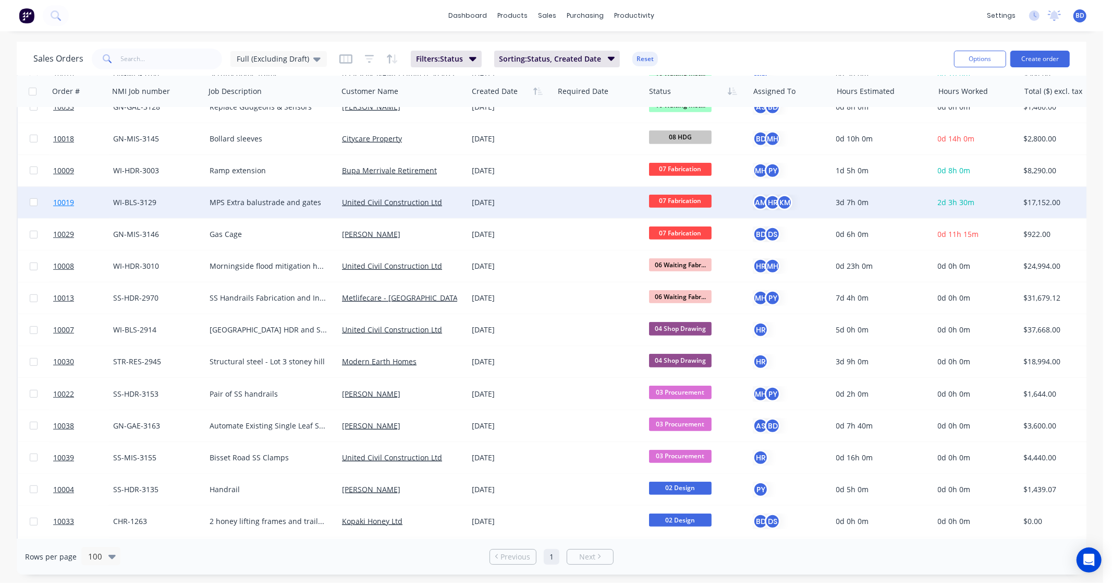
click at [67, 200] on span "10019" at bounding box center [63, 202] width 21 height 10
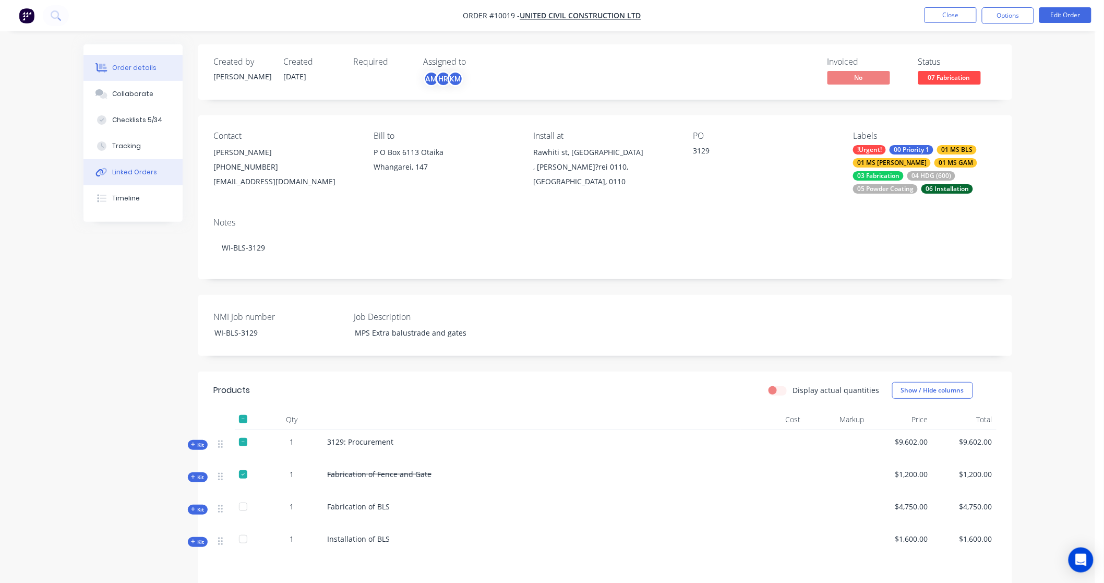
click at [132, 175] on div "Linked Orders" at bounding box center [134, 171] width 45 height 9
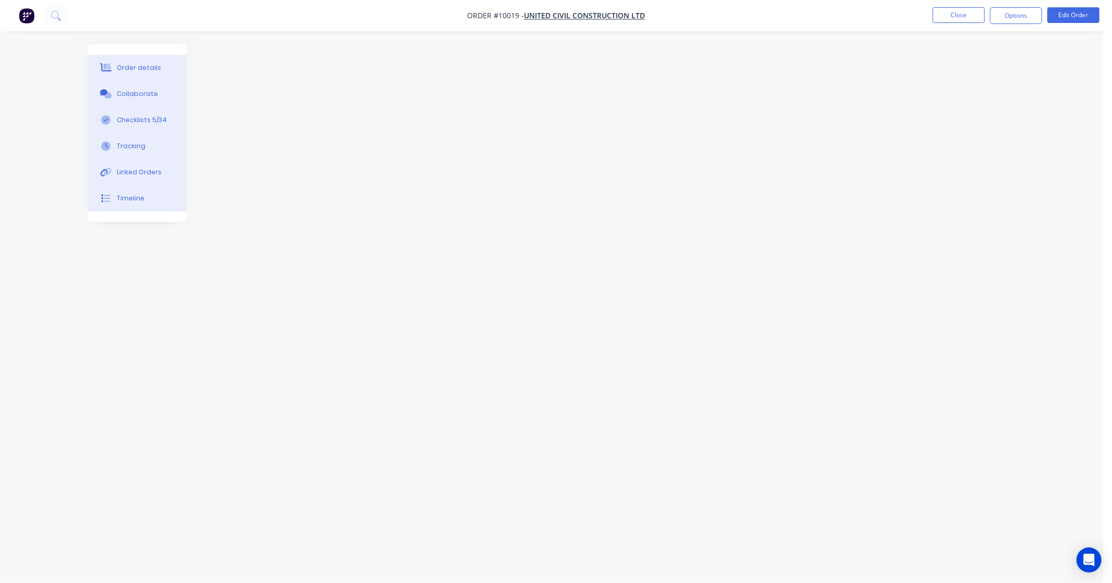
click at [141, 61] on button "Order details" at bounding box center [137, 68] width 99 height 26
click at [972, 21] on button "Close" at bounding box center [959, 15] width 52 height 16
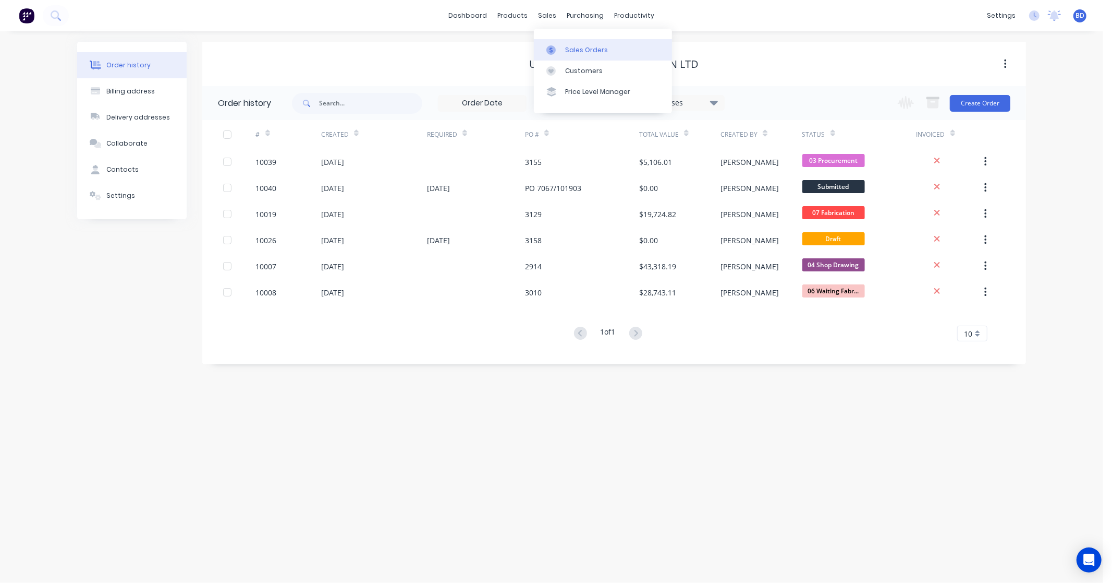
click at [571, 56] on link "Sales Orders" at bounding box center [603, 49] width 138 height 21
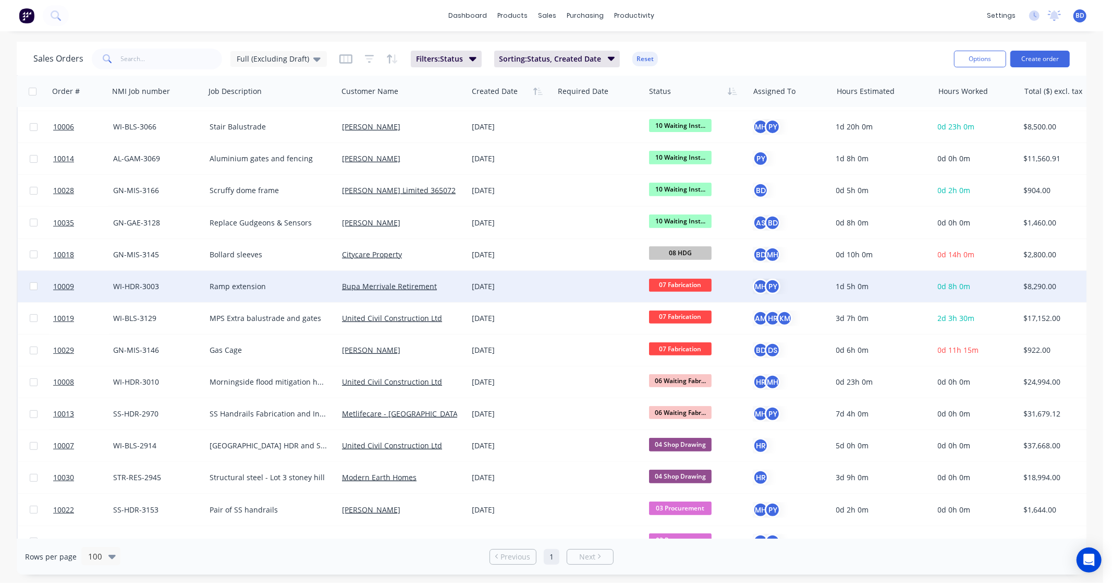
scroll to position [405, 0]
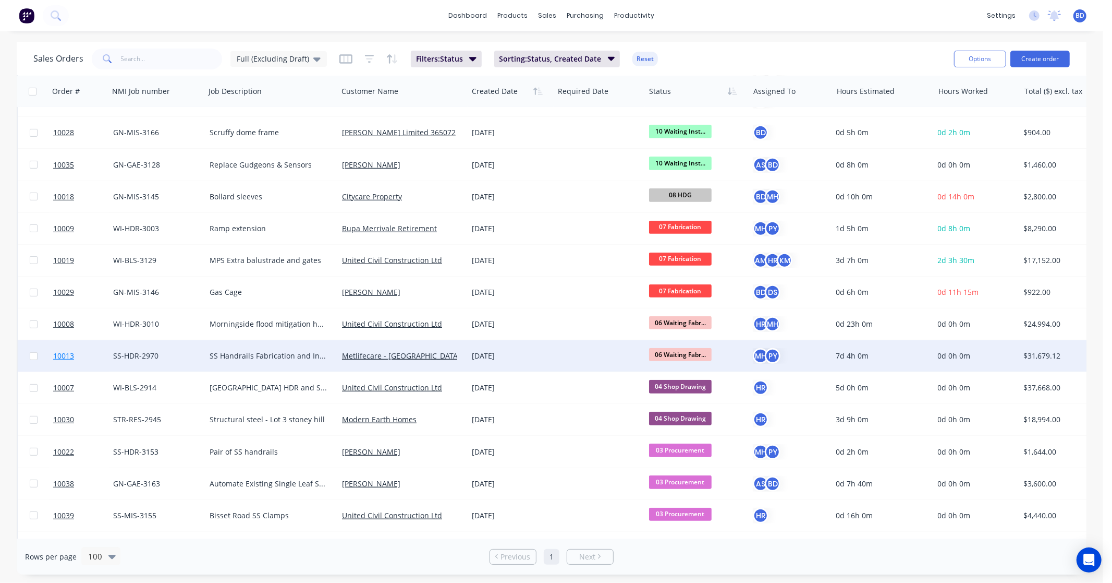
click at [65, 353] on span "10013" at bounding box center [63, 355] width 21 height 10
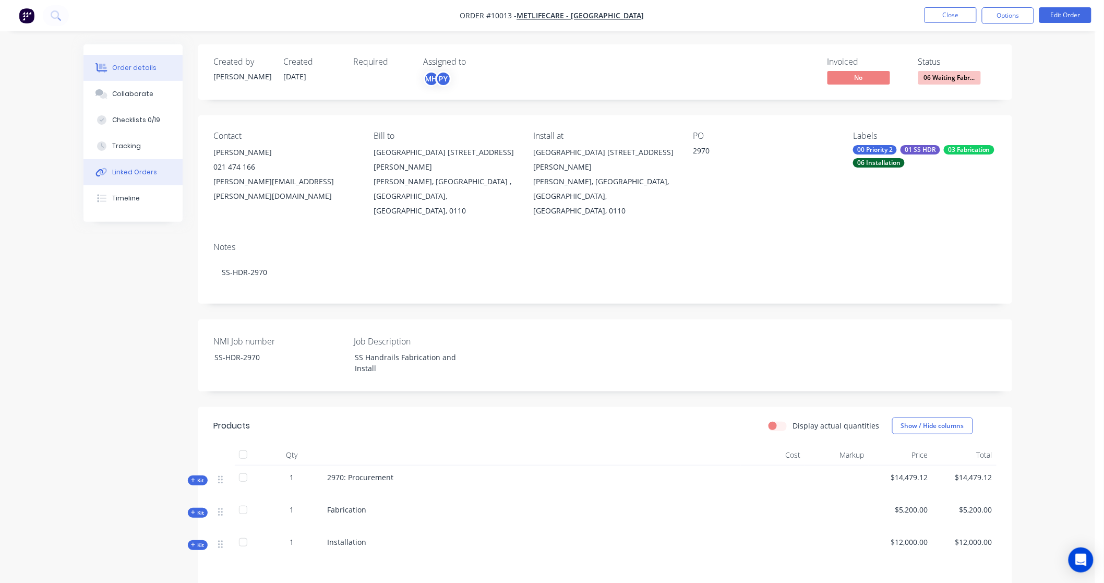
click at [147, 173] on div "Linked Orders" at bounding box center [134, 171] width 45 height 9
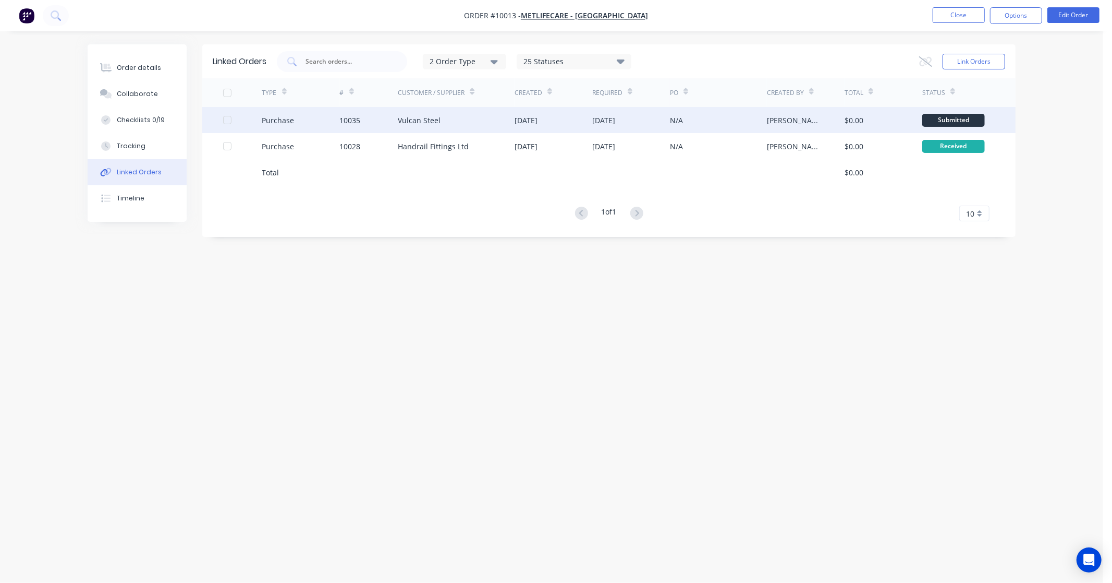
click at [225, 122] on div at bounding box center [227, 120] width 21 height 21
click at [1035, 18] on button "Options" at bounding box center [1016, 15] width 52 height 17
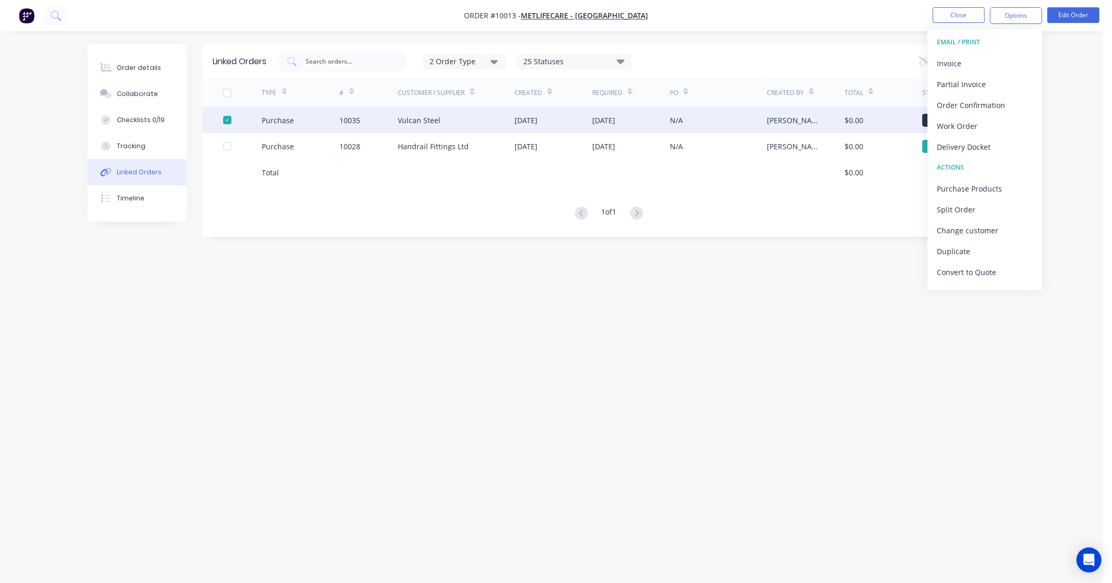
click at [1097, 134] on div "Order details Collaborate Checklists 0/19 Tracking Linked Orders Timeline Order…" at bounding box center [552, 291] width 1104 height 583
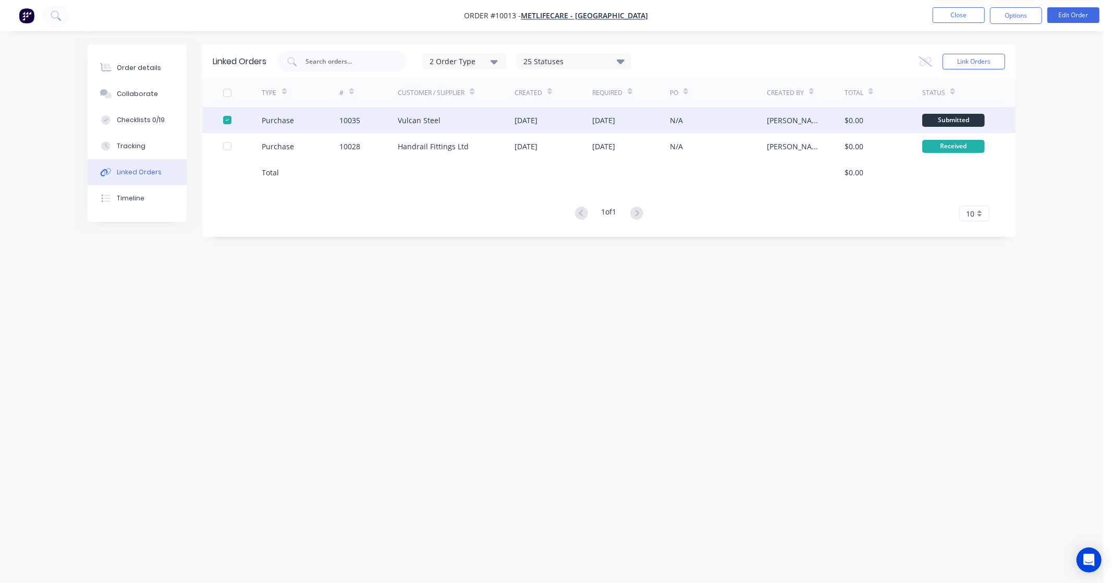
click at [951, 117] on div "Submitted" at bounding box center [954, 120] width 63 height 13
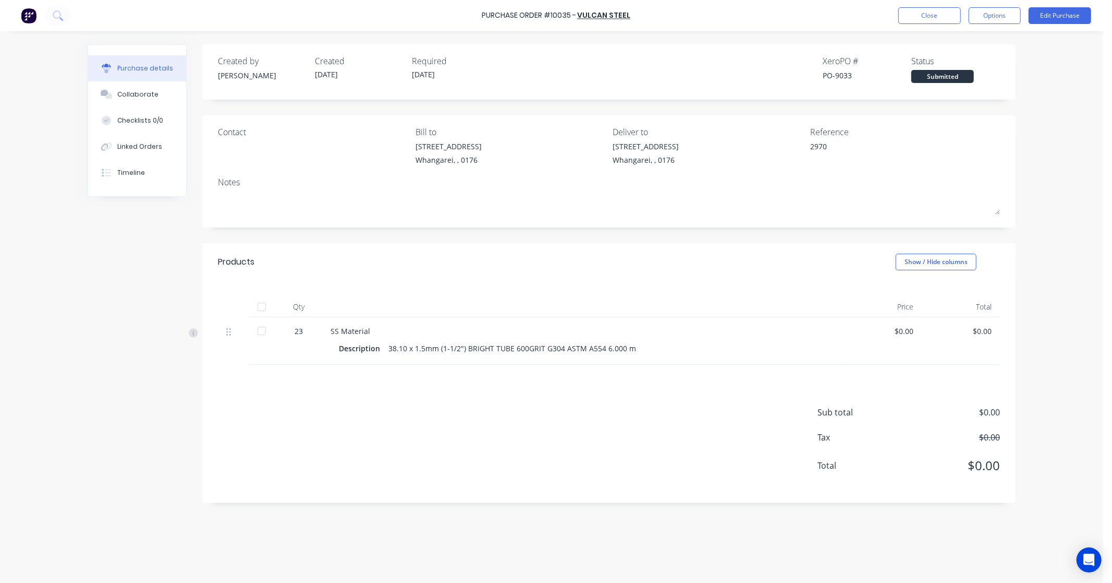
click at [962, 77] on div "Submitted" at bounding box center [943, 76] width 63 height 13
click at [261, 332] on div at bounding box center [261, 330] width 21 height 21
click at [144, 64] on div "Purchase details" at bounding box center [145, 68] width 56 height 9
type textarea "x"
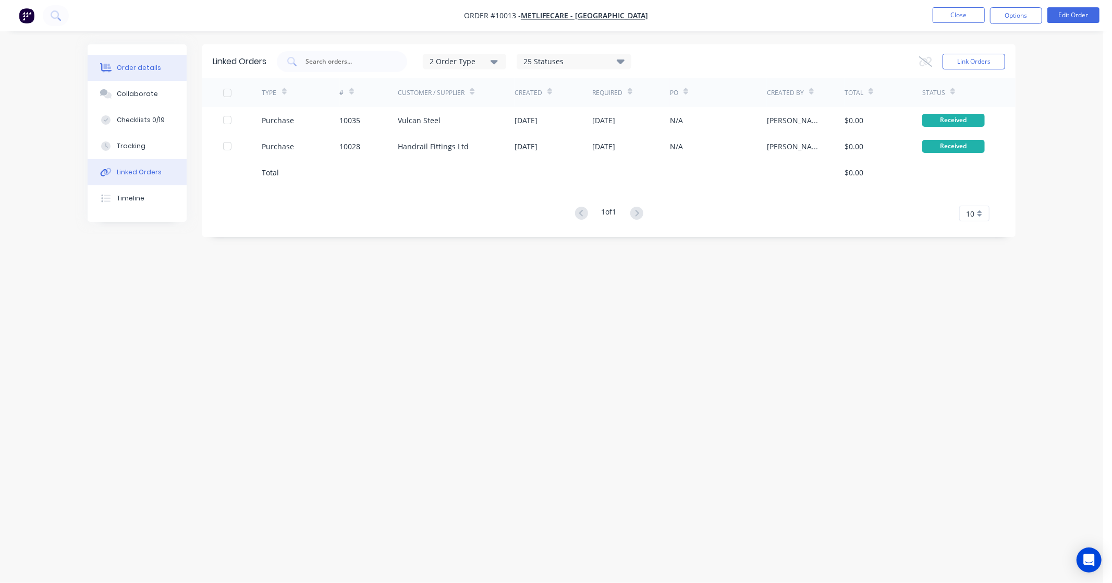
click at [130, 66] on div "Order details" at bounding box center [139, 67] width 44 height 9
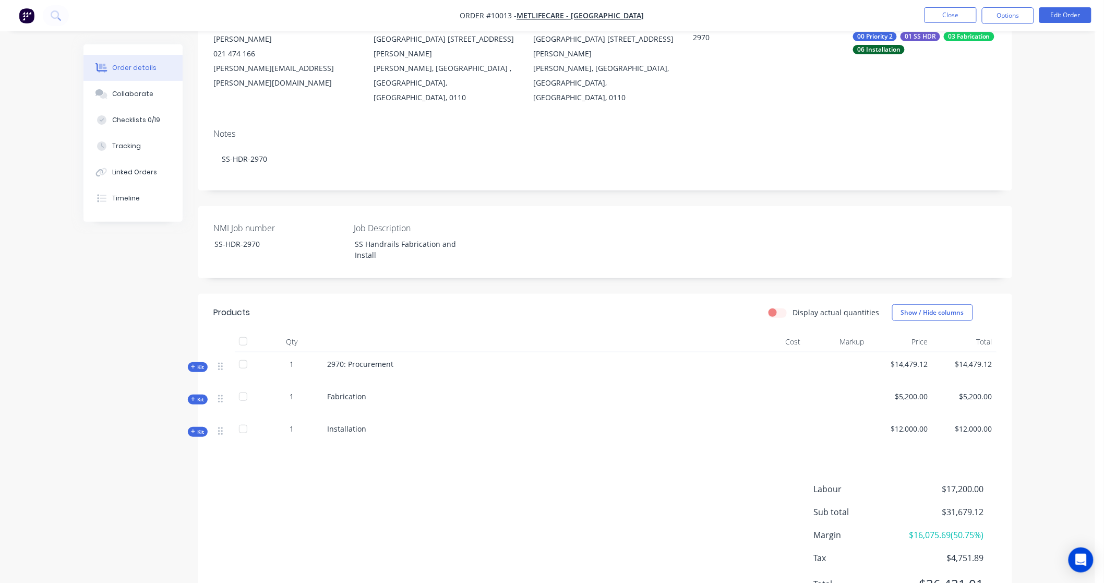
scroll to position [116, 0]
click at [241, 351] on div at bounding box center [243, 361] width 21 height 21
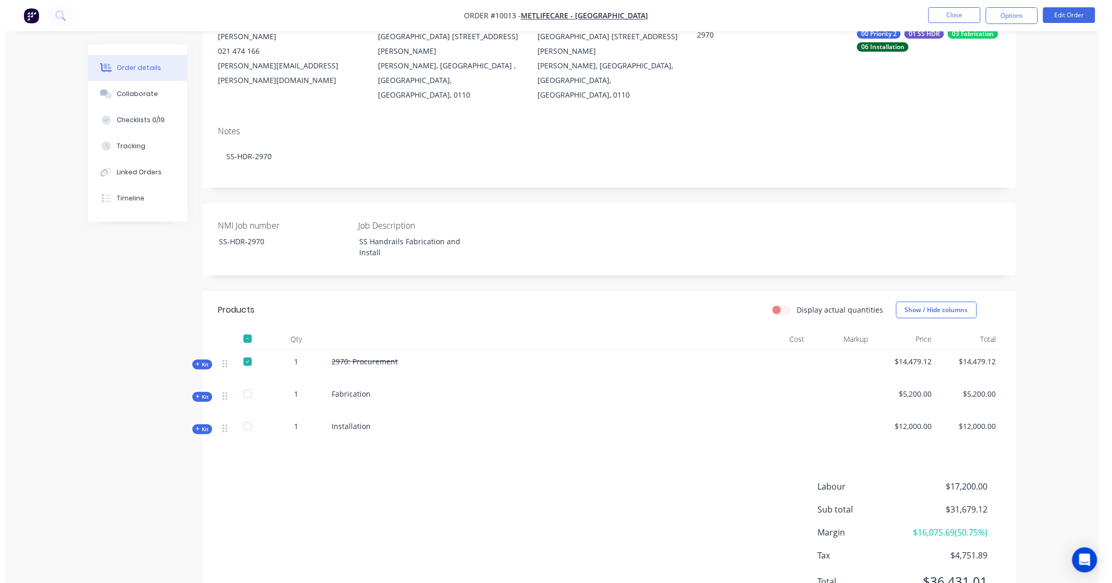
scroll to position [0, 0]
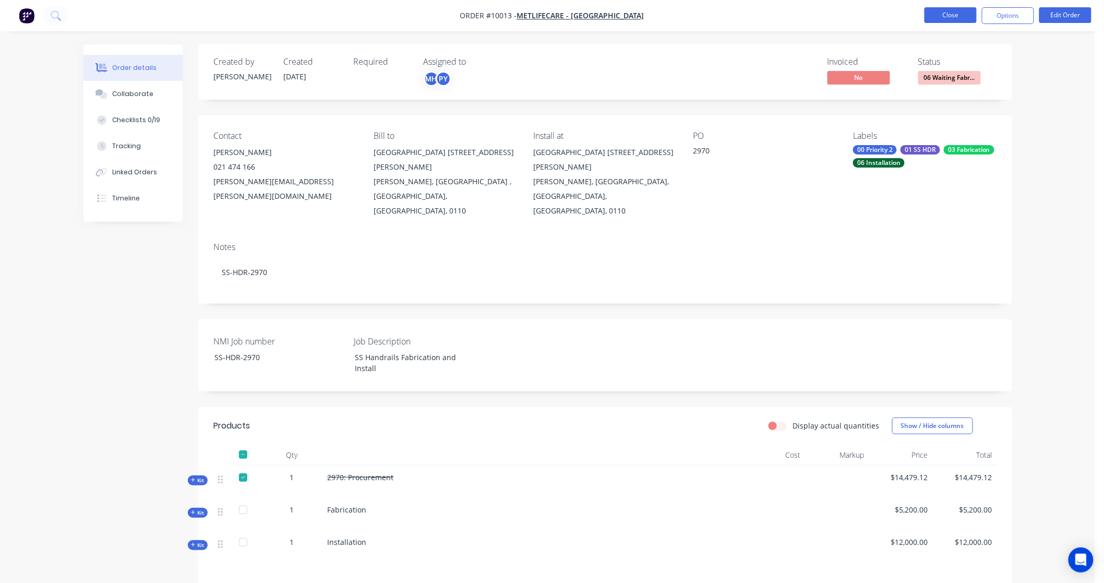
click at [946, 14] on button "Close" at bounding box center [950, 15] width 52 height 16
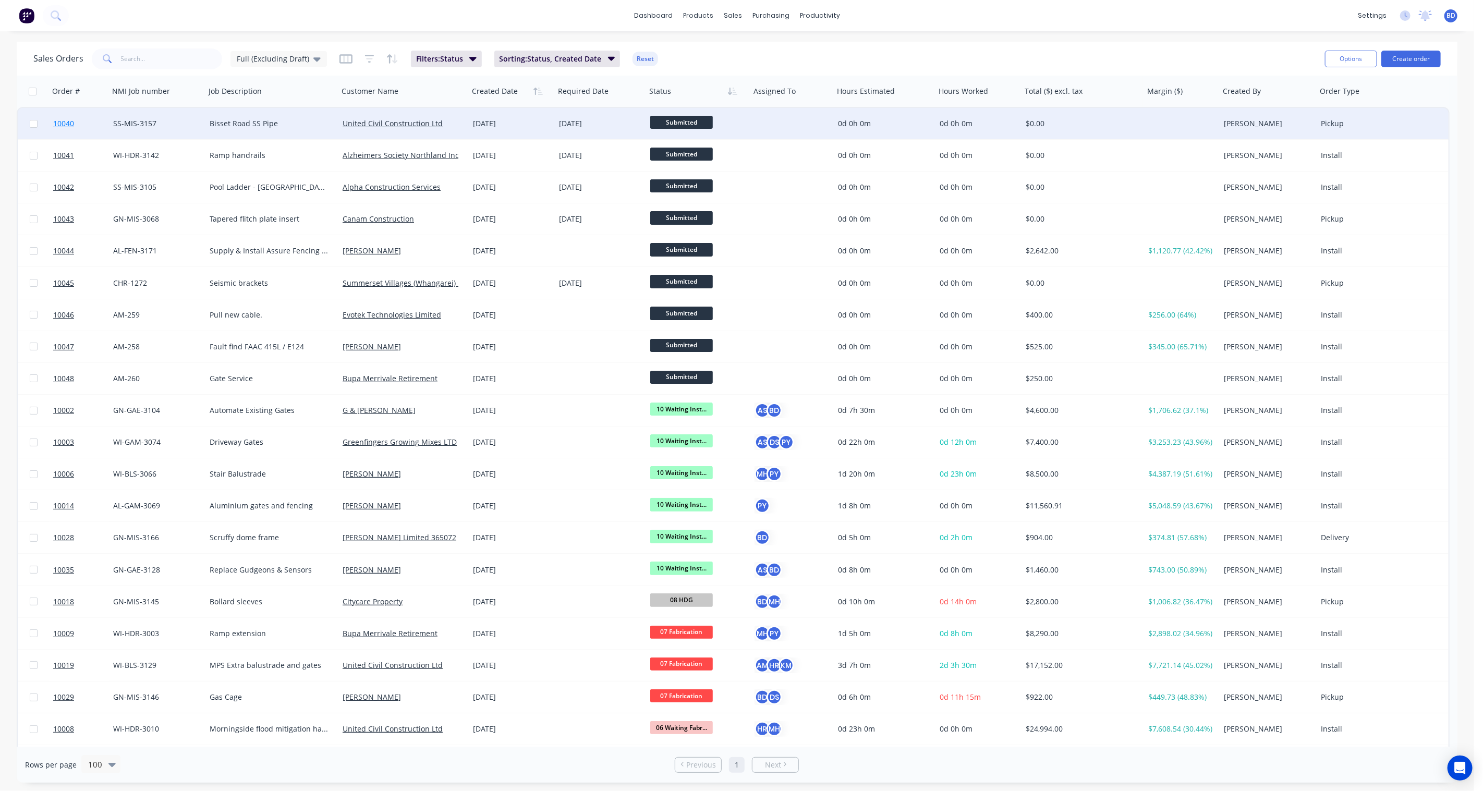
click at [63, 121] on span "10040" at bounding box center [63, 123] width 21 height 10
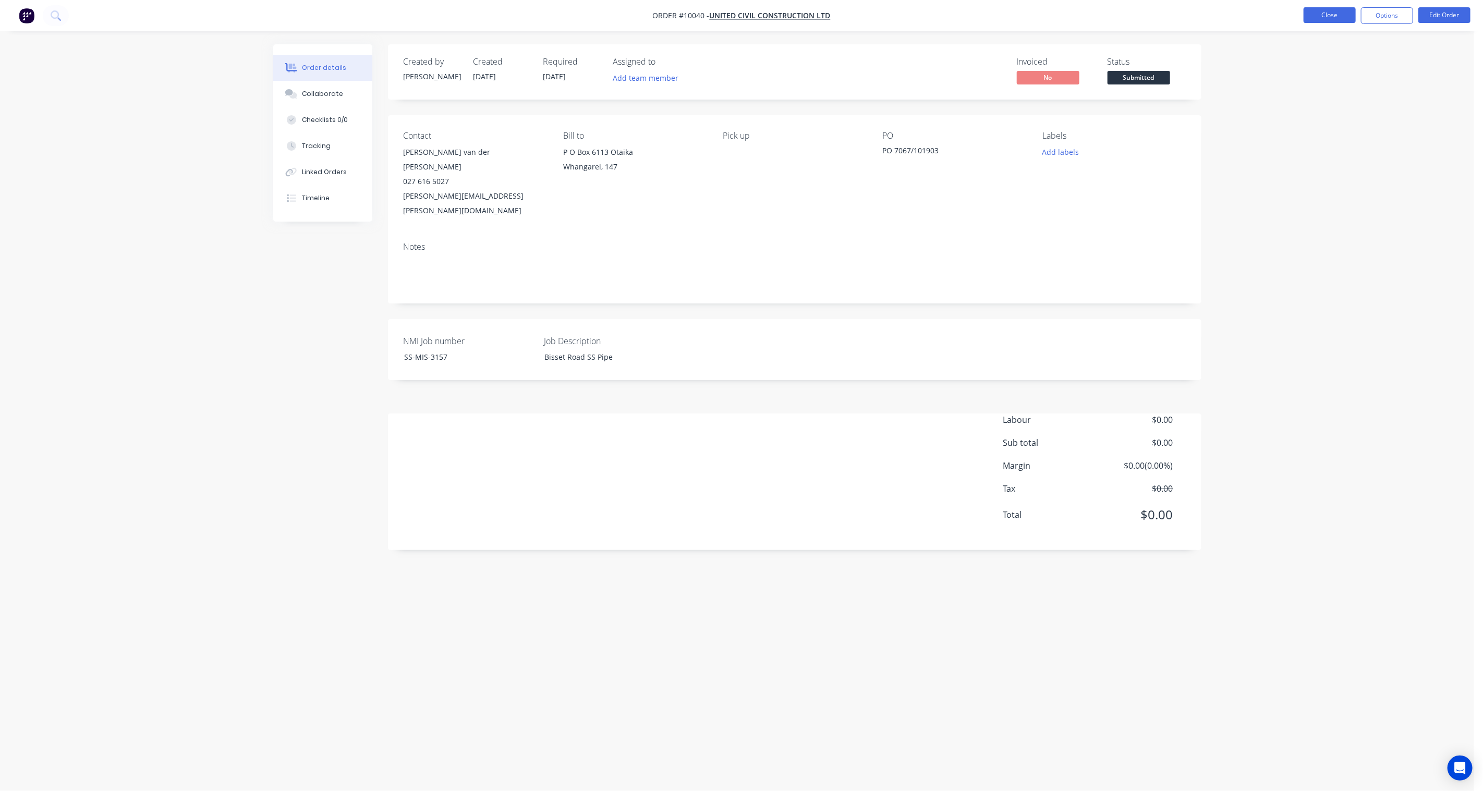
click at [1112, 9] on button "Close" at bounding box center [1330, 15] width 52 height 16
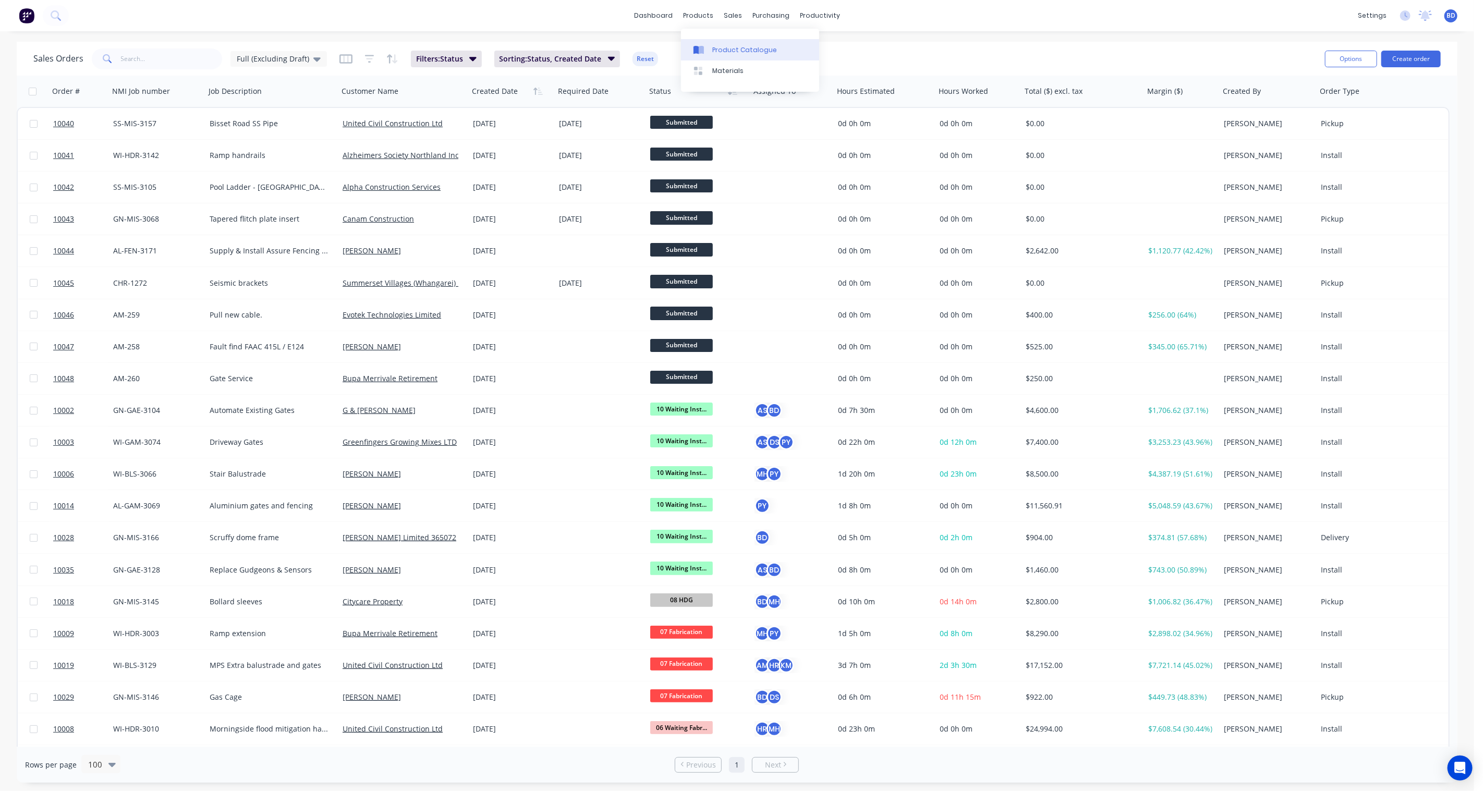
click at [736, 49] on div "Product Catalogue" at bounding box center [744, 49] width 65 height 9
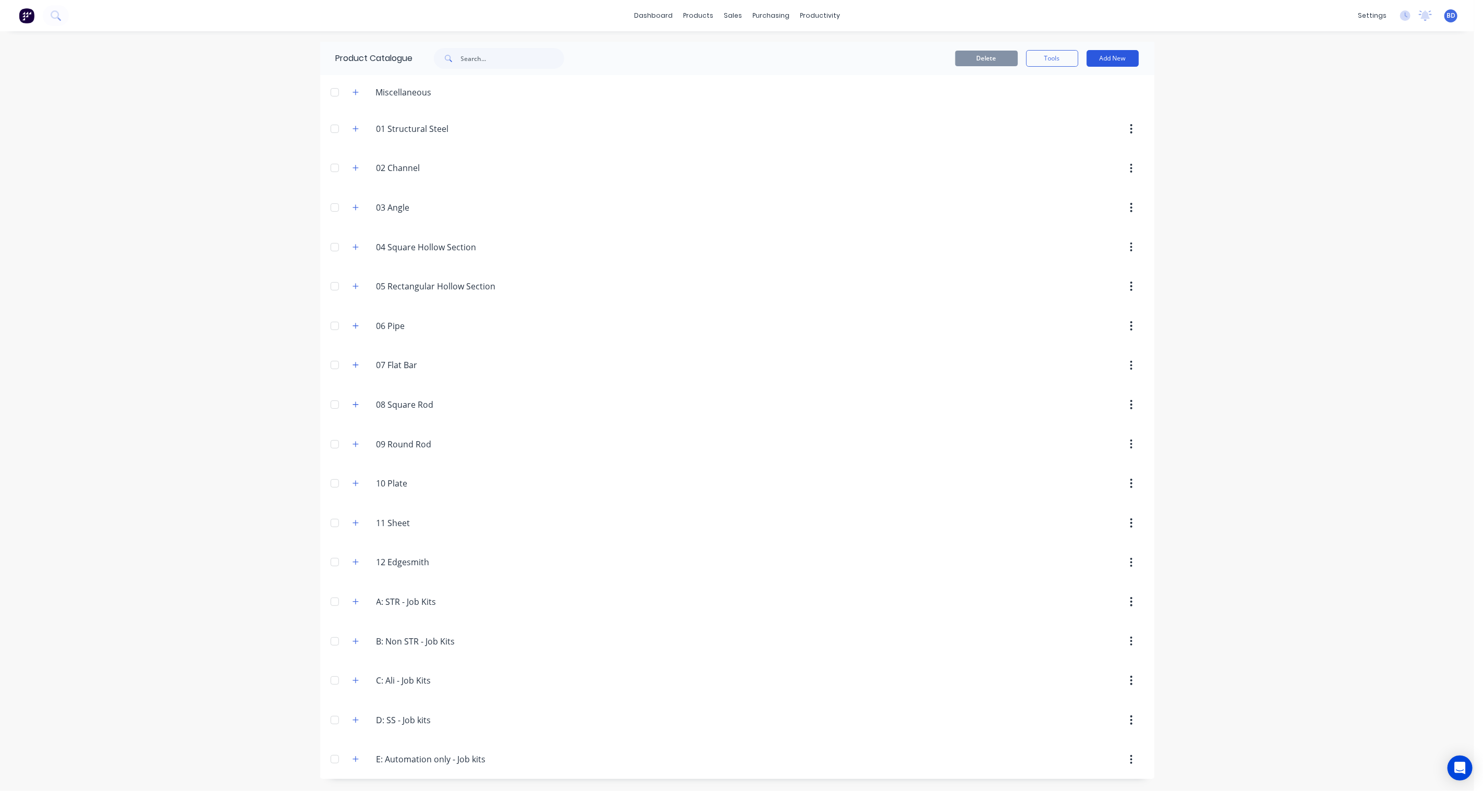
click at [1104, 59] on button "Add New" at bounding box center [1113, 58] width 52 height 17
click at [1076, 126] on div "Product Kit" at bounding box center [1089, 126] width 80 height 15
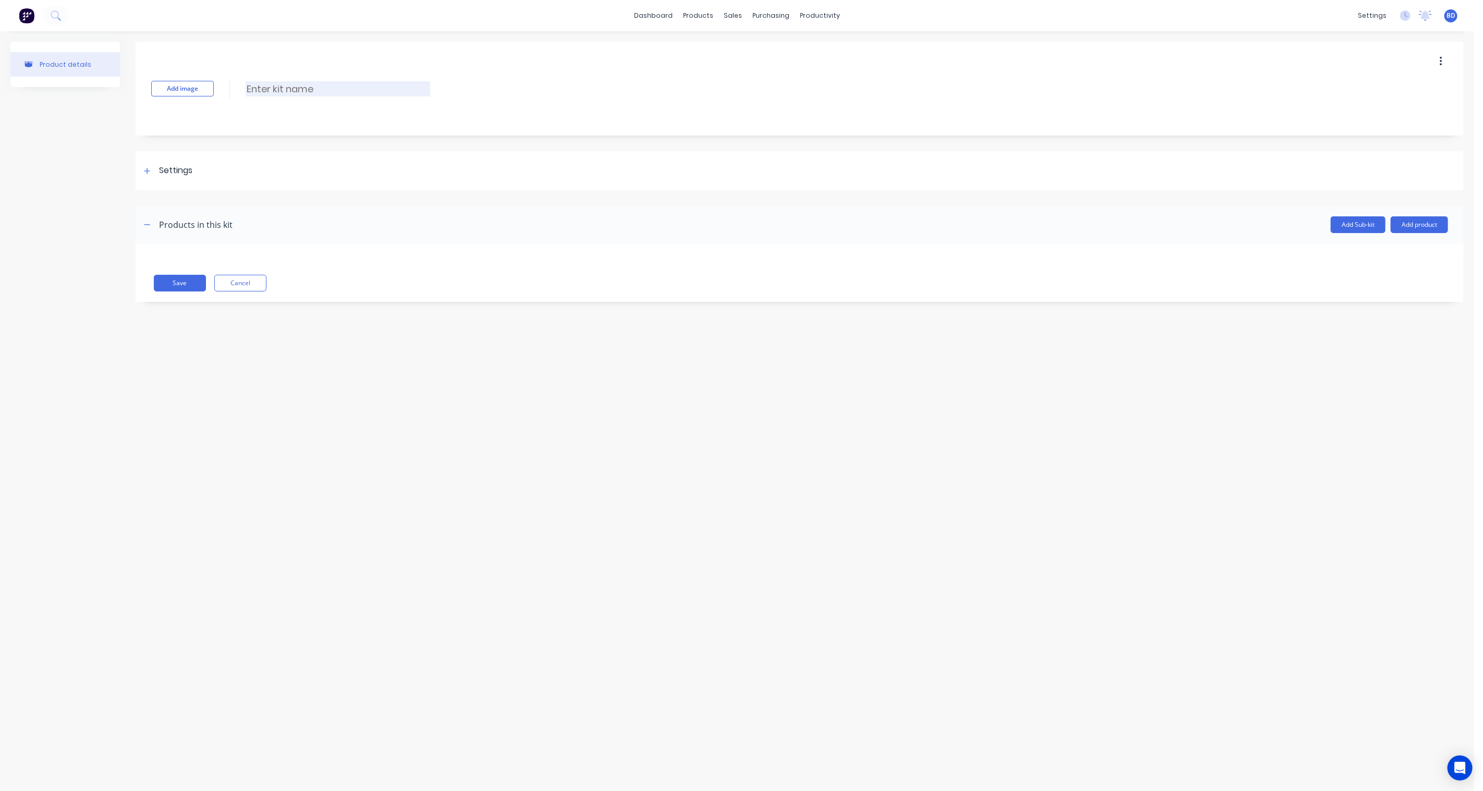
click at [304, 93] on input at bounding box center [338, 88] width 185 height 15
type input "3157: Procurement"
click at [147, 171] on icon at bounding box center [147, 171] width 6 height 6
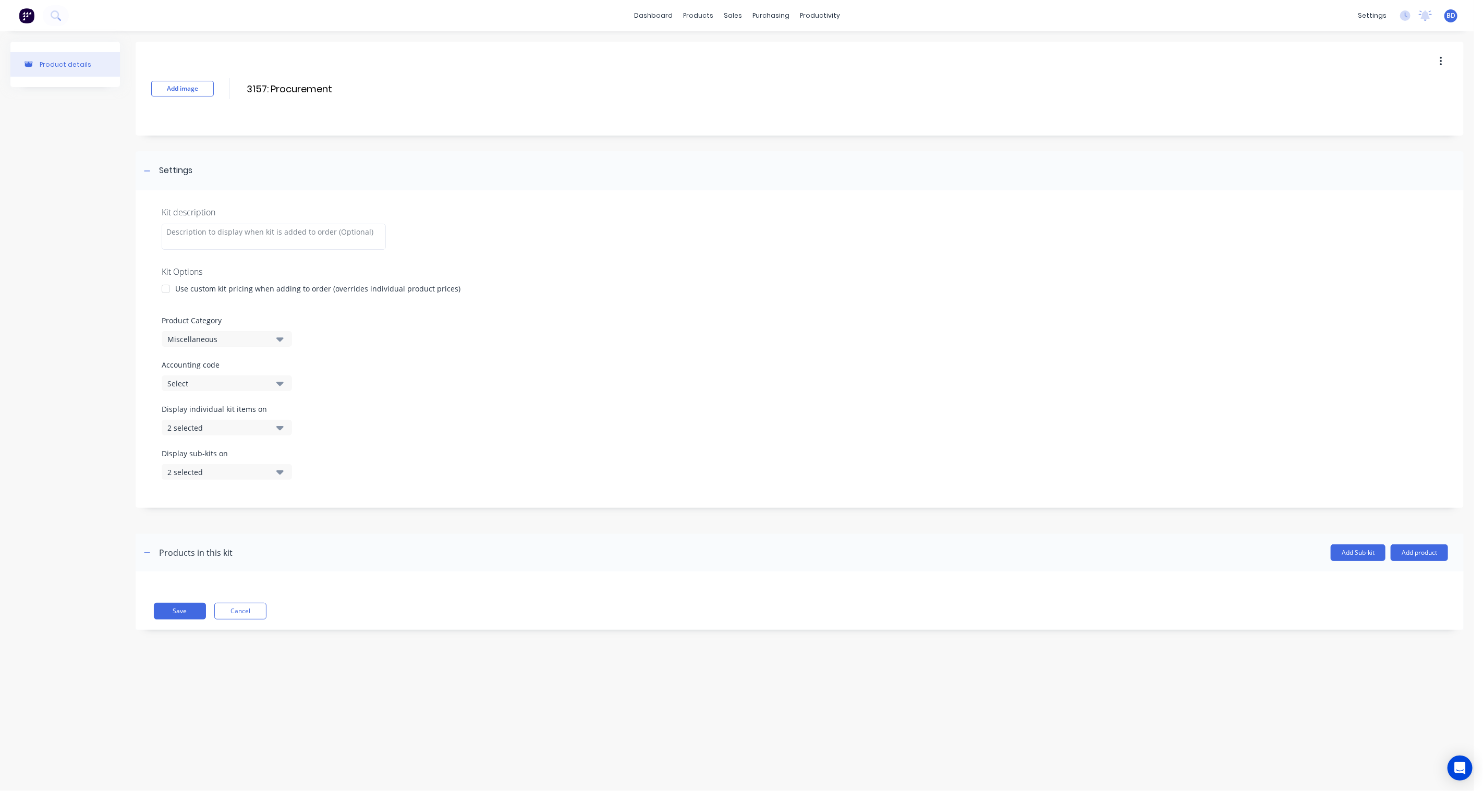
click at [279, 337] on icon "button" at bounding box center [279, 338] width 7 height 11
click at [309, 476] on div "E: Automation only - Job kits" at bounding box center [240, 469] width 156 height 21
click at [277, 340] on icon "button" at bounding box center [279, 339] width 7 height 4
click at [228, 447] on div "D: SS - Job kits" at bounding box center [240, 448] width 156 height 21
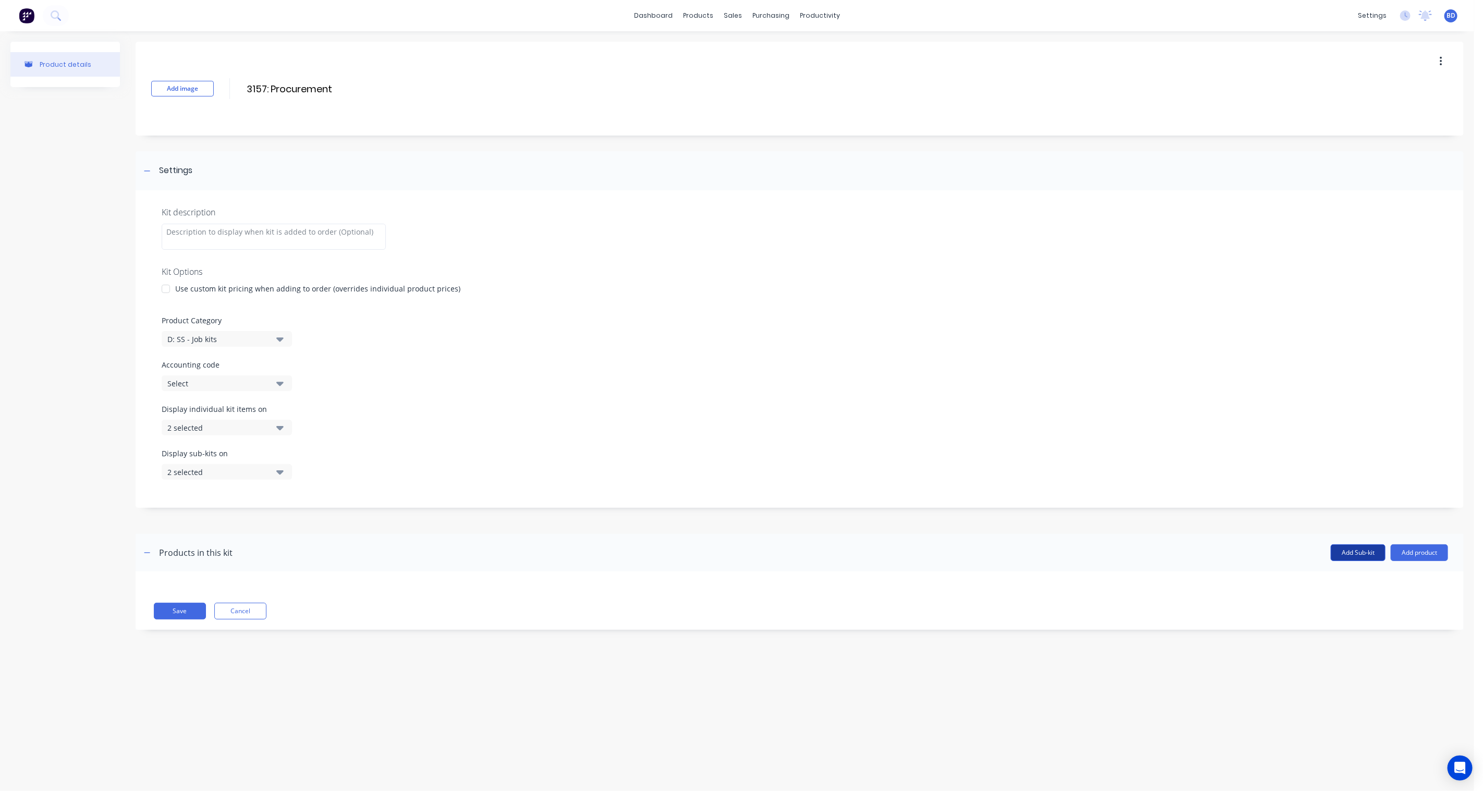
click at [1112, 551] on button "Add Sub-kit" at bounding box center [1358, 553] width 55 height 17
click at [274, 582] on input at bounding box center [251, 632] width 185 height 15
type input "Steel"
click at [1112, 582] on button "Add product" at bounding box center [1419, 632] width 57 height 17
click at [1112, 582] on div "Product catalogue" at bounding box center [1399, 658] width 80 height 15
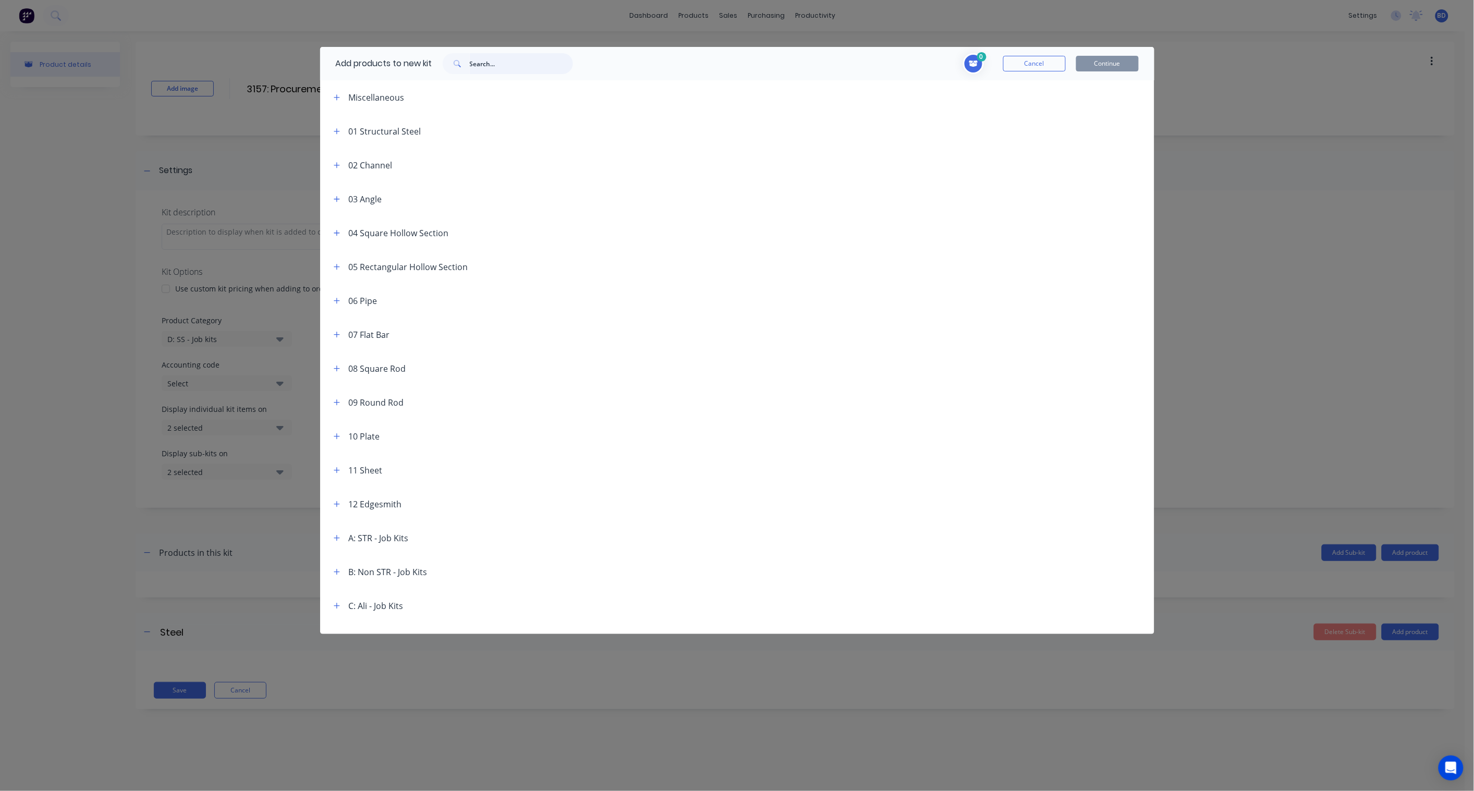
click at [519, 58] on input "text" at bounding box center [521, 63] width 103 height 21
type input "stainless"
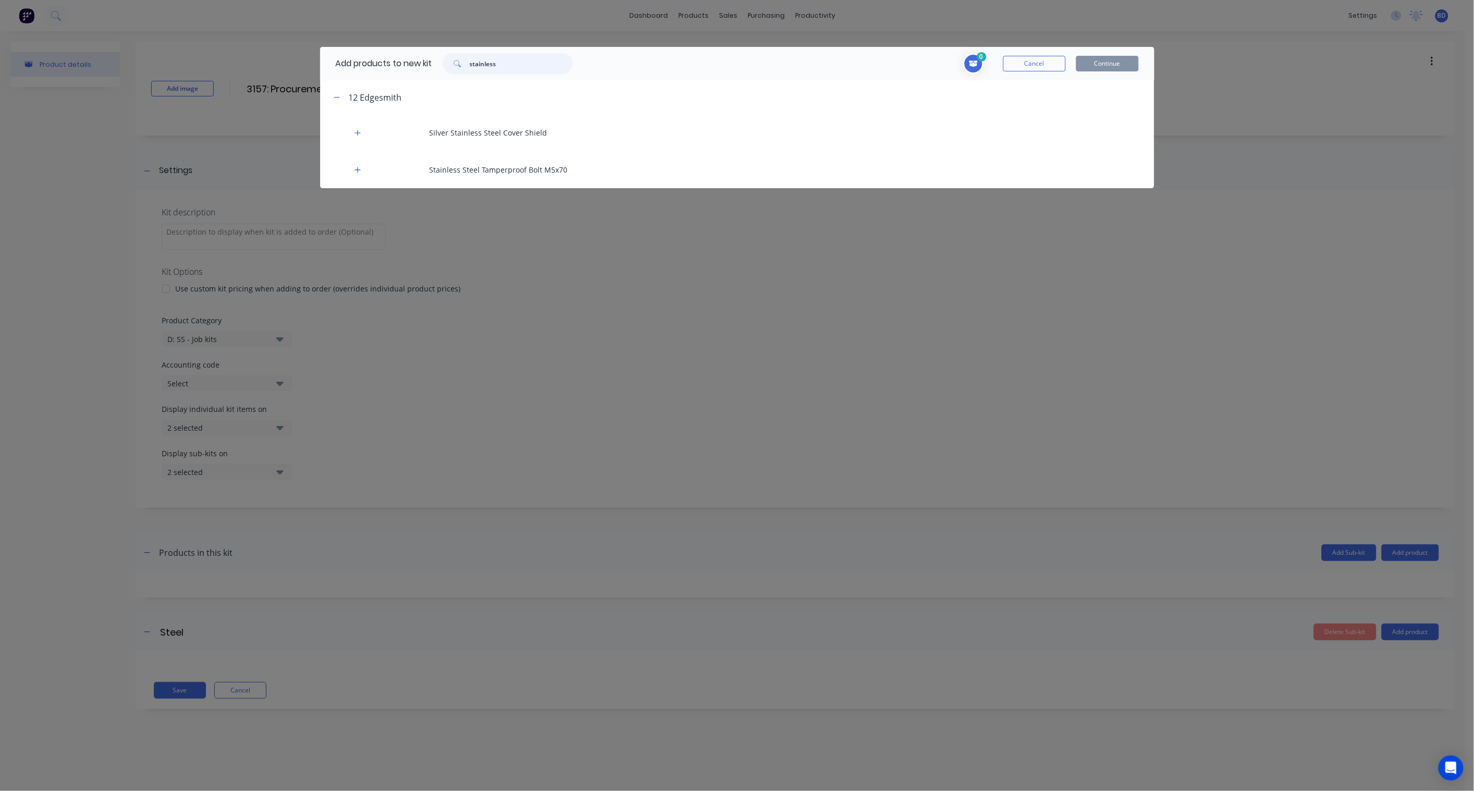
drag, startPoint x: 523, startPoint y: 63, endPoint x: 374, endPoint y: 55, distance: 149.3
click at [374, 55] on div "Add products to new kit stainless" at bounding box center [451, 63] width 263 height 33
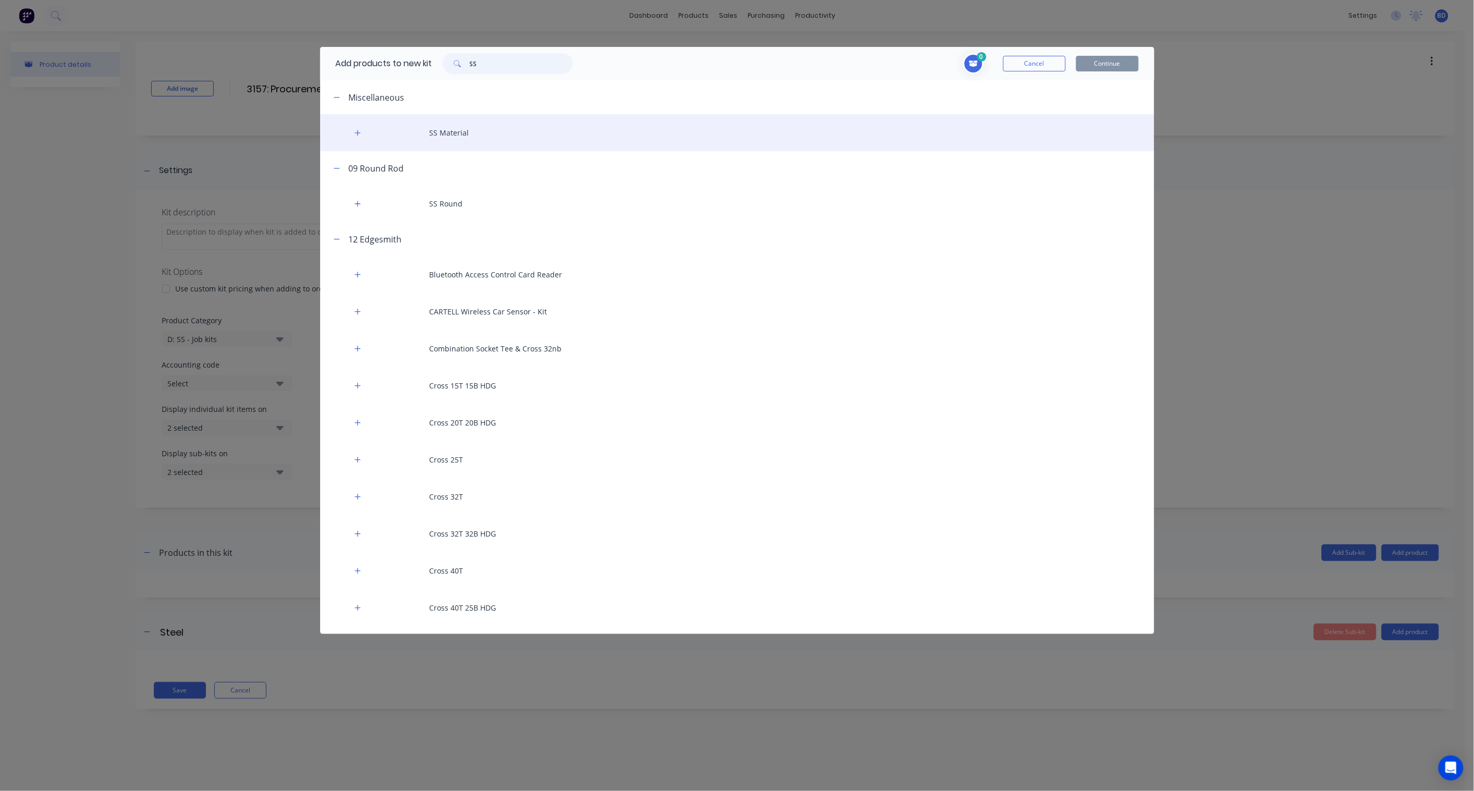
type input "SS"
click at [500, 135] on div "SS Material" at bounding box center [737, 132] width 834 height 37
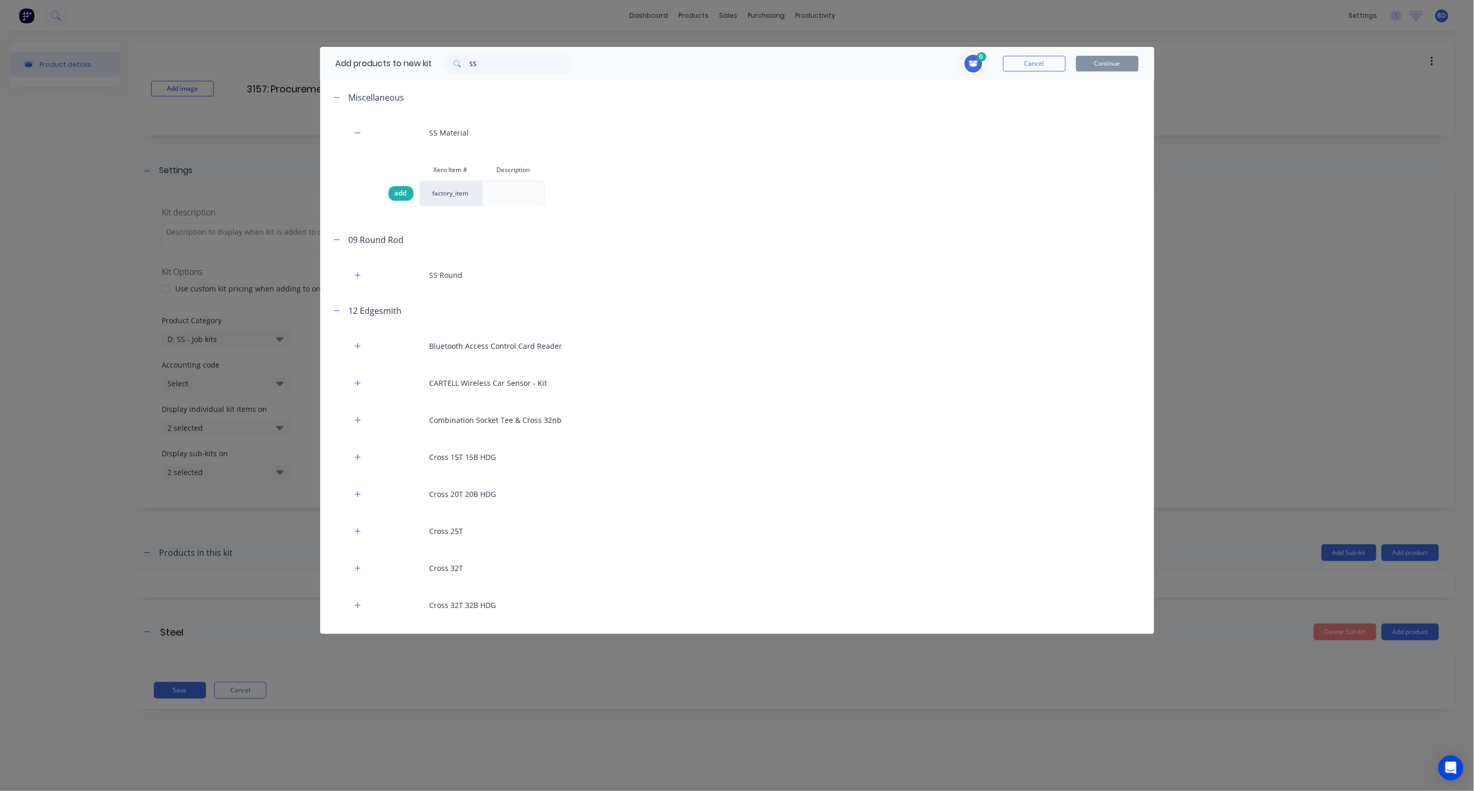
click at [398, 192] on span "add" at bounding box center [401, 193] width 13 height 10
click at [1112, 68] on button "Continue" at bounding box center [1107, 64] width 63 height 16
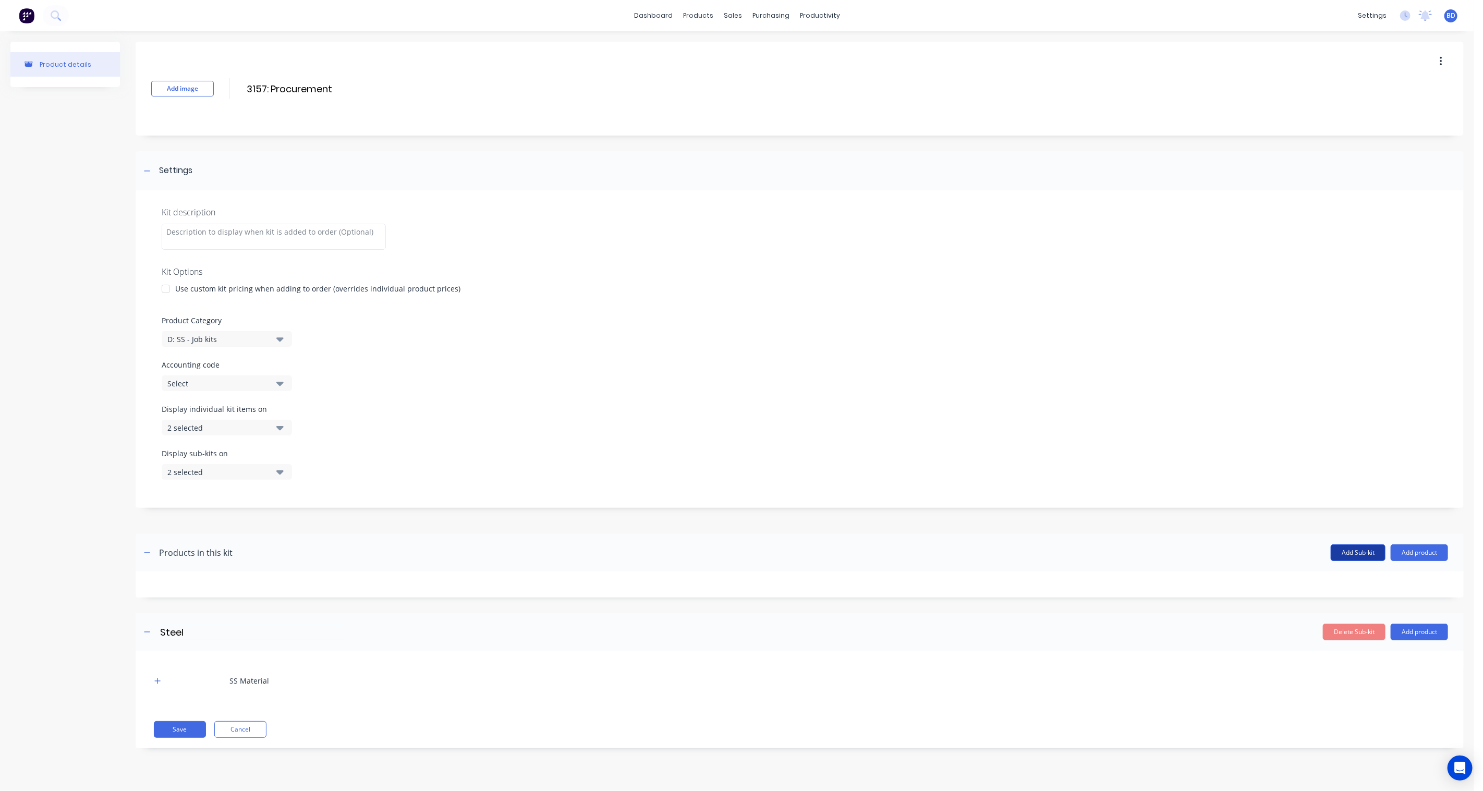
click at [1112, 554] on button "Add Sub-kit" at bounding box center [1358, 553] width 55 height 17
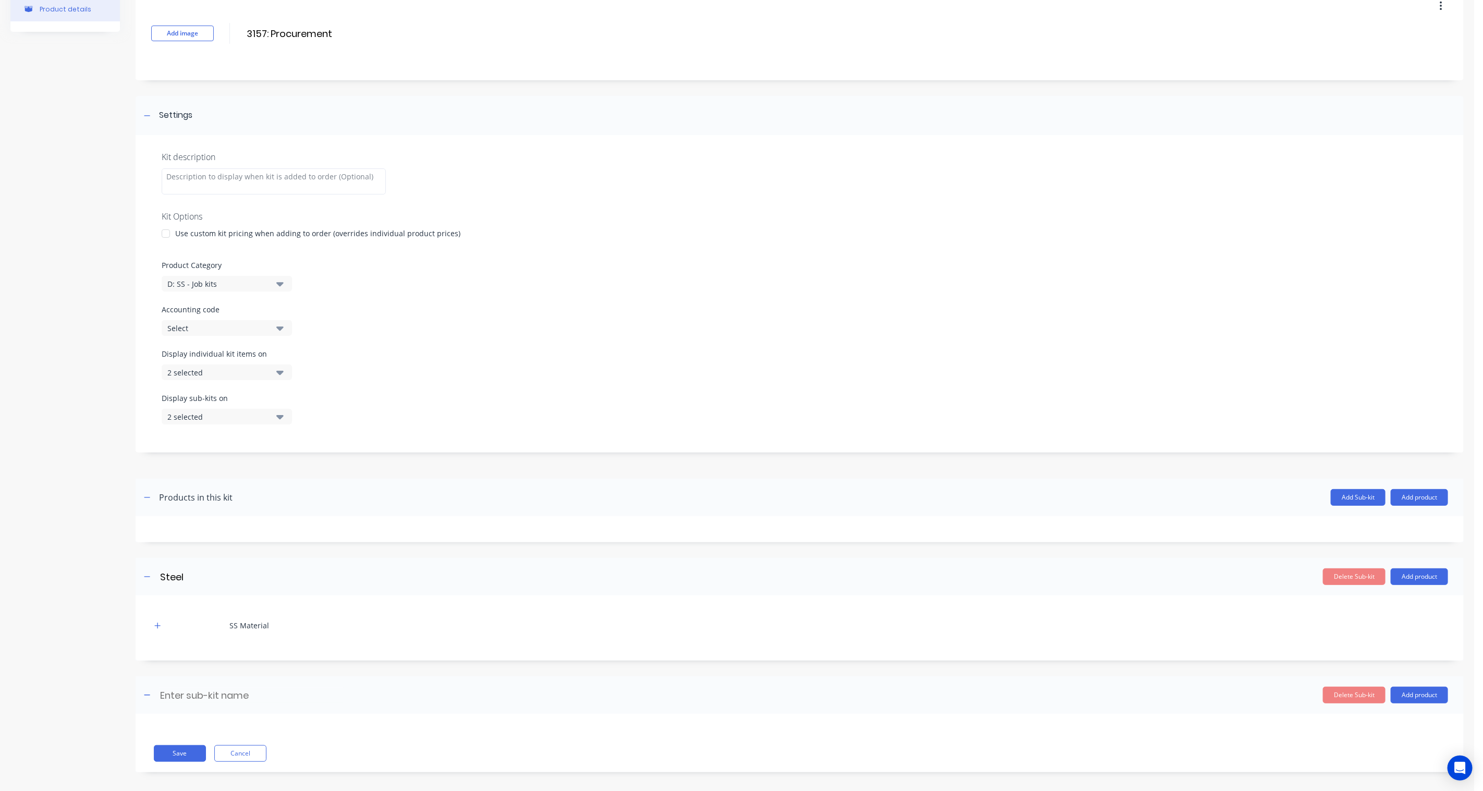
scroll to position [63, 0]
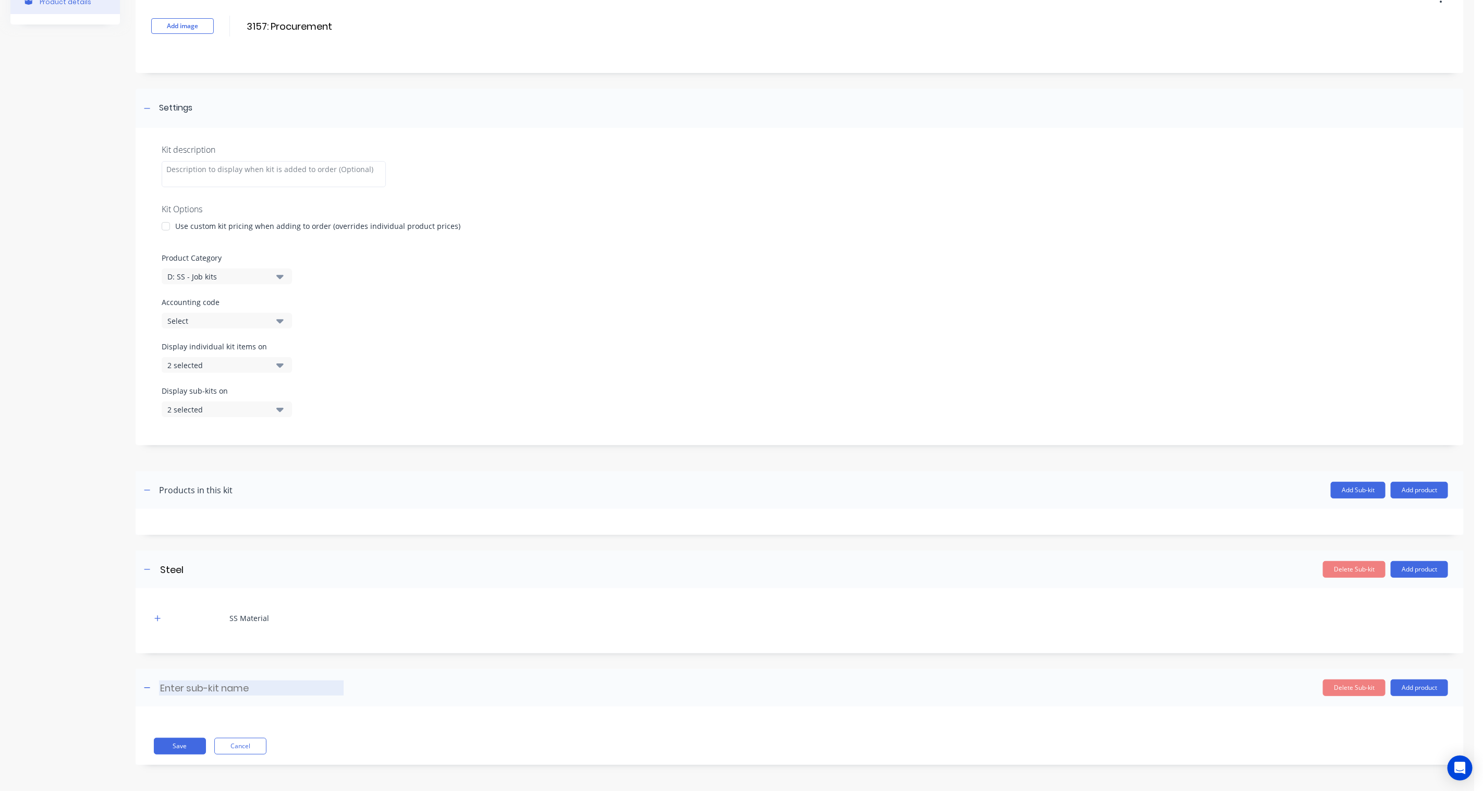
click at [183, 582] on input at bounding box center [251, 688] width 185 height 15
type input "Misc"
click at [1112, 582] on button "Add product" at bounding box center [1419, 688] width 57 height 17
click at [1112, 582] on div "Product catalogue" at bounding box center [1399, 714] width 80 height 15
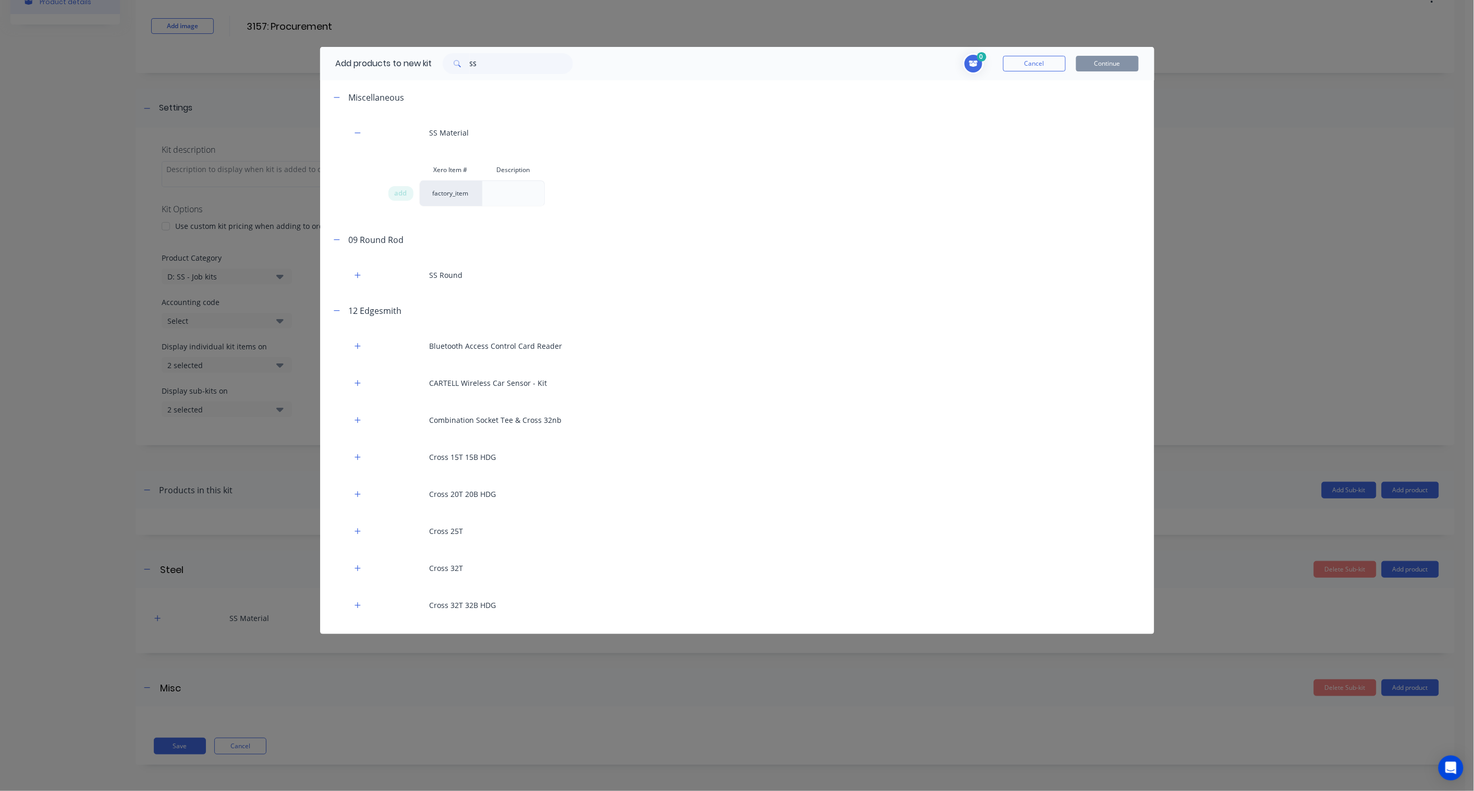
click at [524, 53] on div "Add products to new kit SS" at bounding box center [451, 63] width 263 height 33
drag, startPoint x: 517, startPoint y: 61, endPoint x: 433, endPoint y: 55, distance: 84.2
click at [433, 55] on div "Add products to new kit SS" at bounding box center [451, 63] width 263 height 33
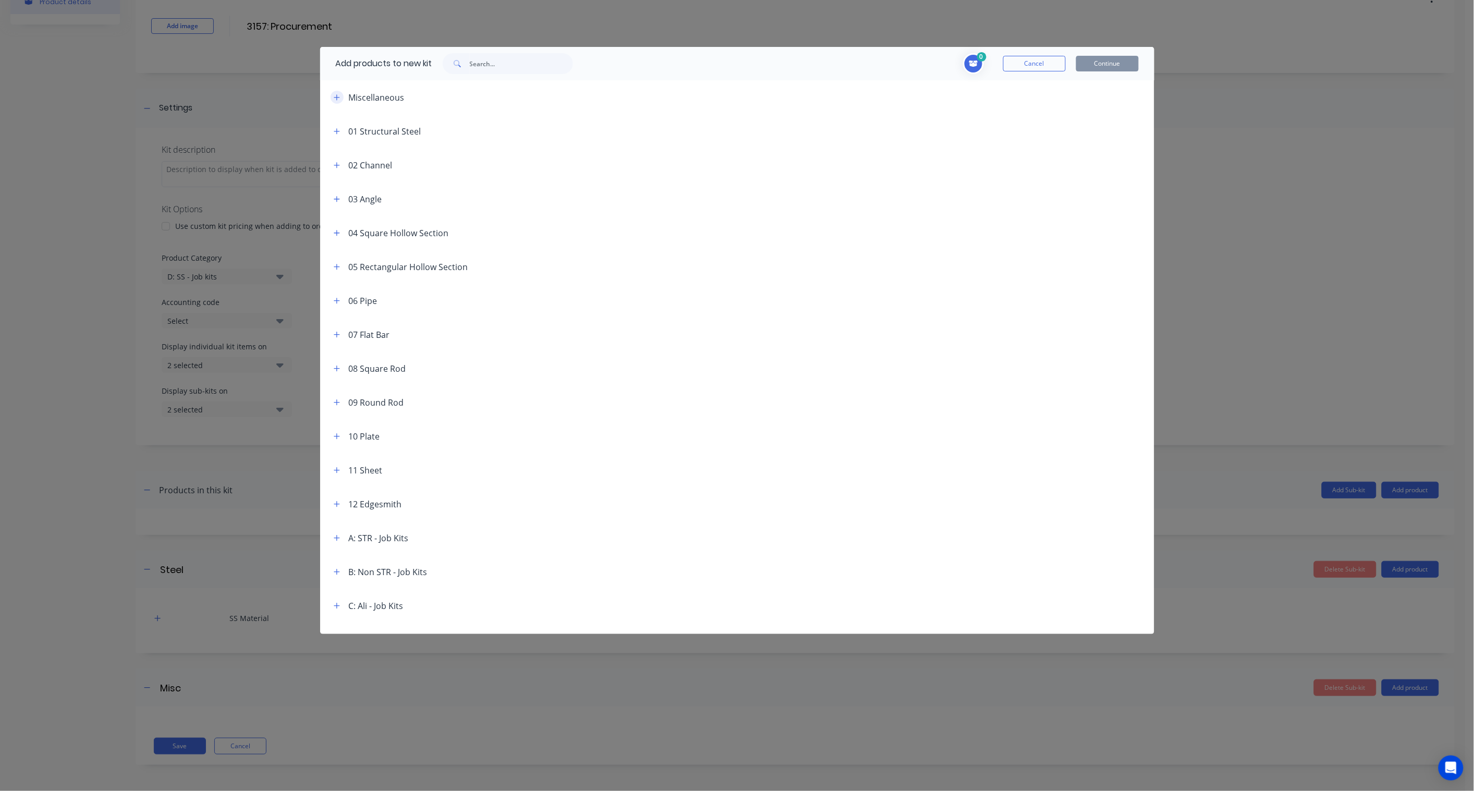
click at [339, 97] on icon "button" at bounding box center [337, 97] width 6 height 6
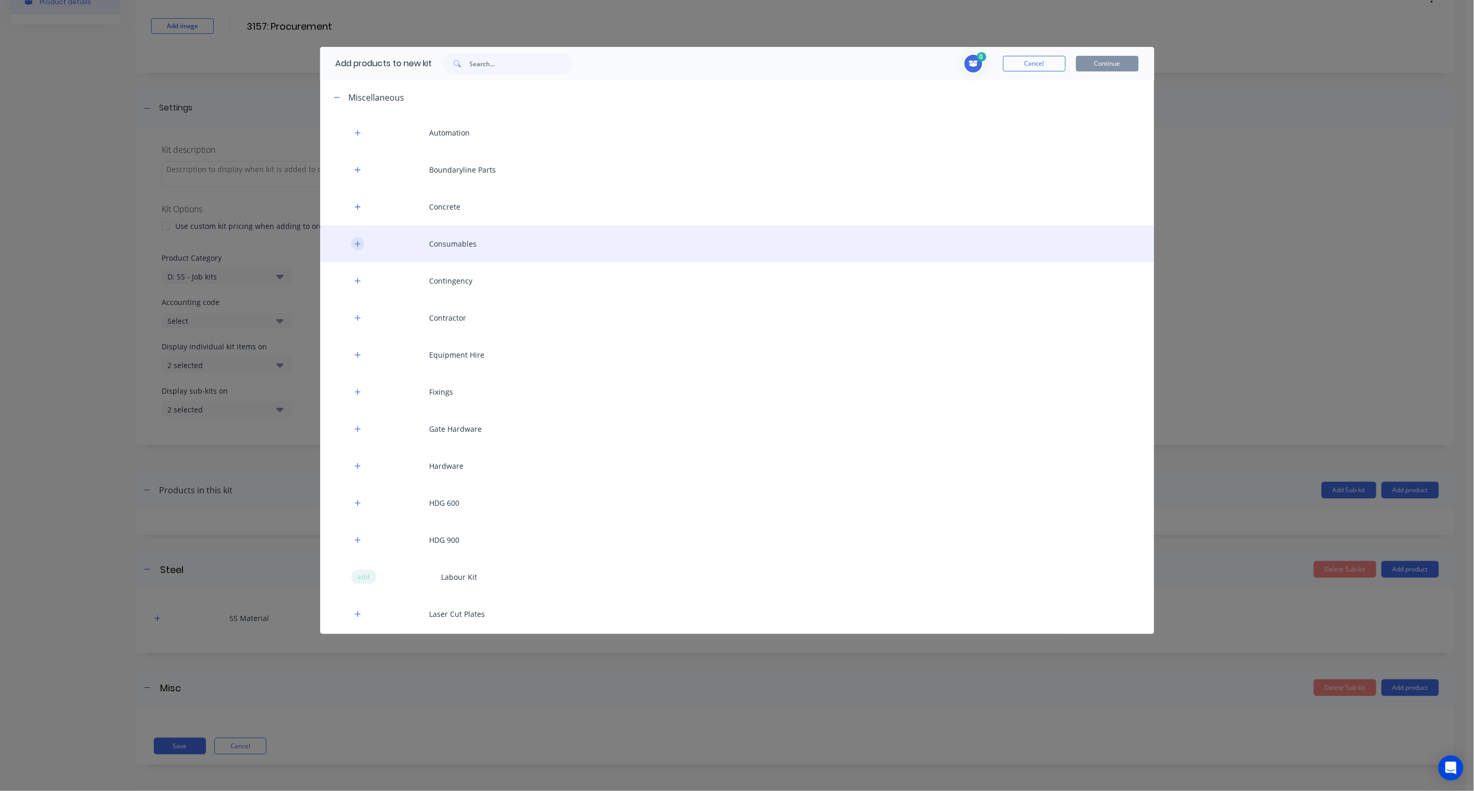
click at [361, 247] on button "button" at bounding box center [358, 243] width 13 height 13
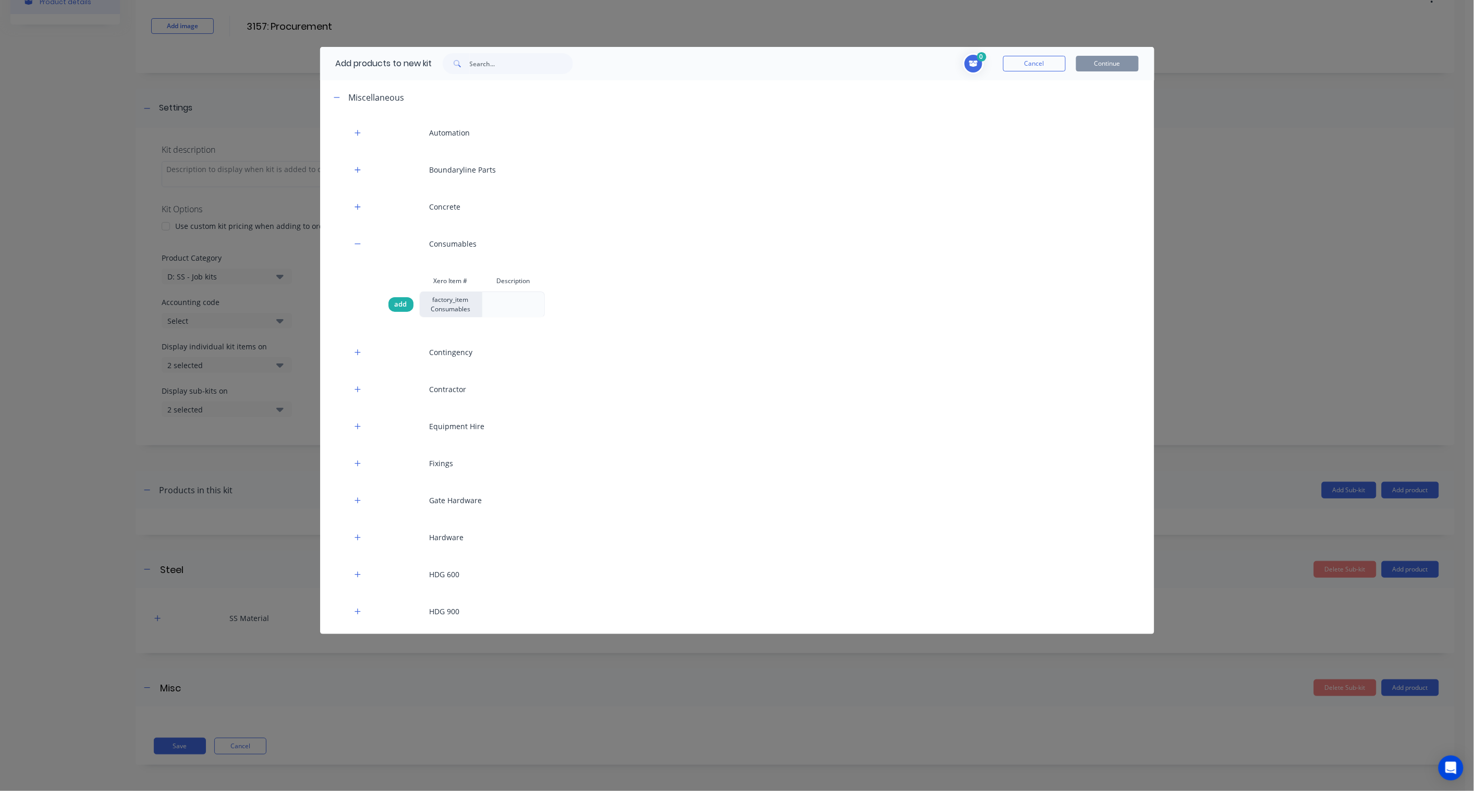
click at [398, 308] on span "add" at bounding box center [401, 304] width 13 height 10
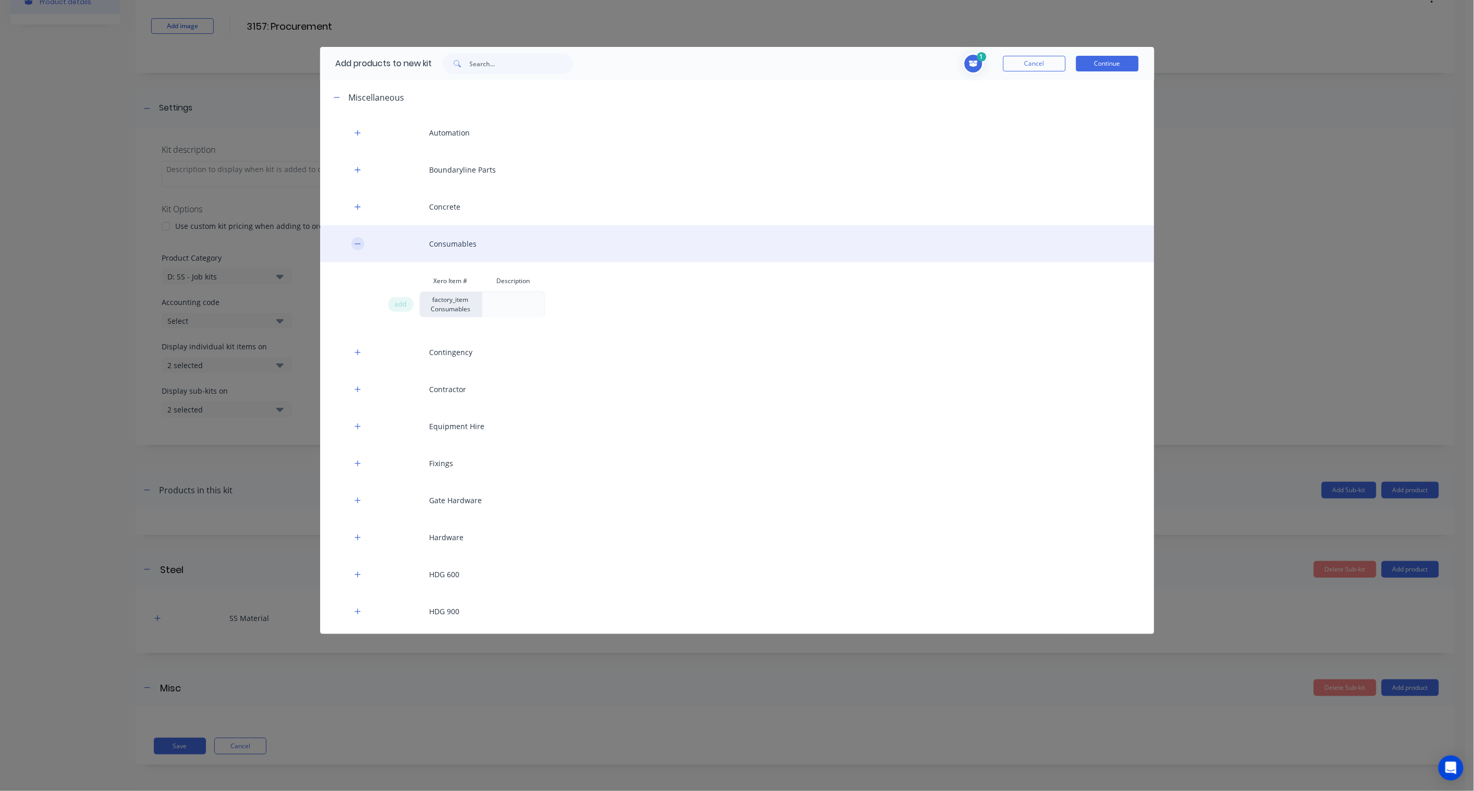
click at [359, 246] on icon "button" at bounding box center [358, 243] width 6 height 7
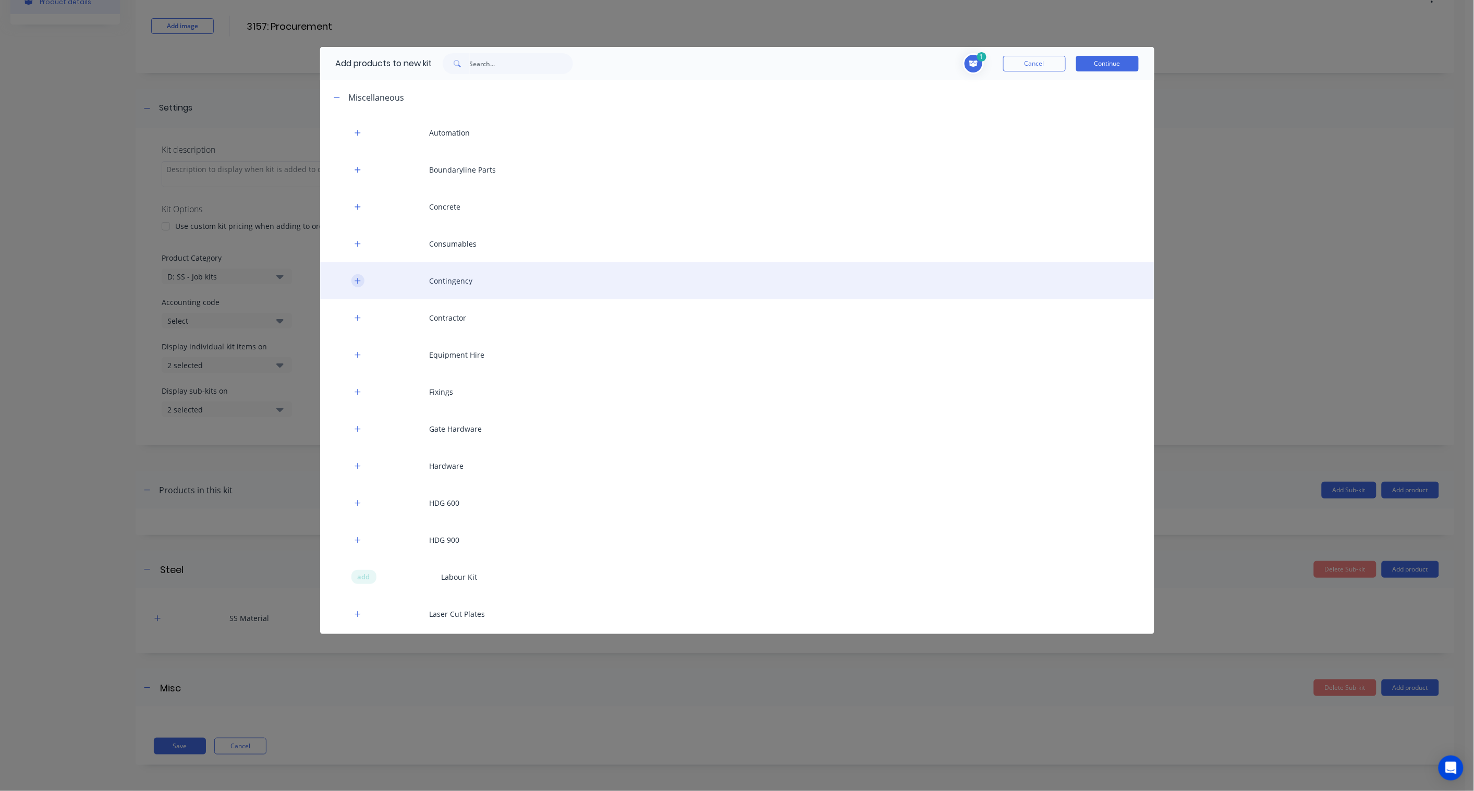
click at [359, 284] on icon "button" at bounding box center [358, 280] width 6 height 7
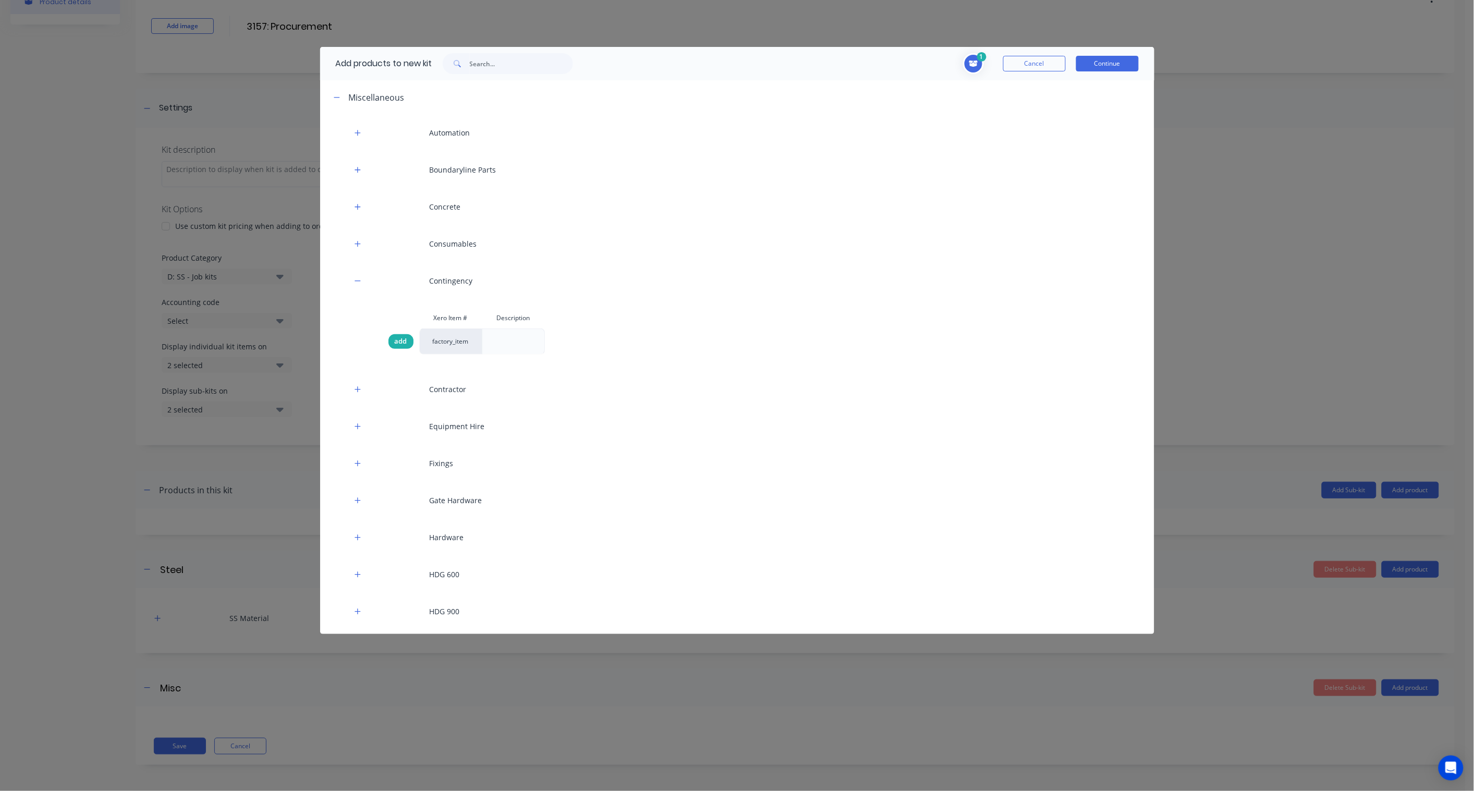
click at [394, 338] on div "add" at bounding box center [401, 341] width 25 height 15
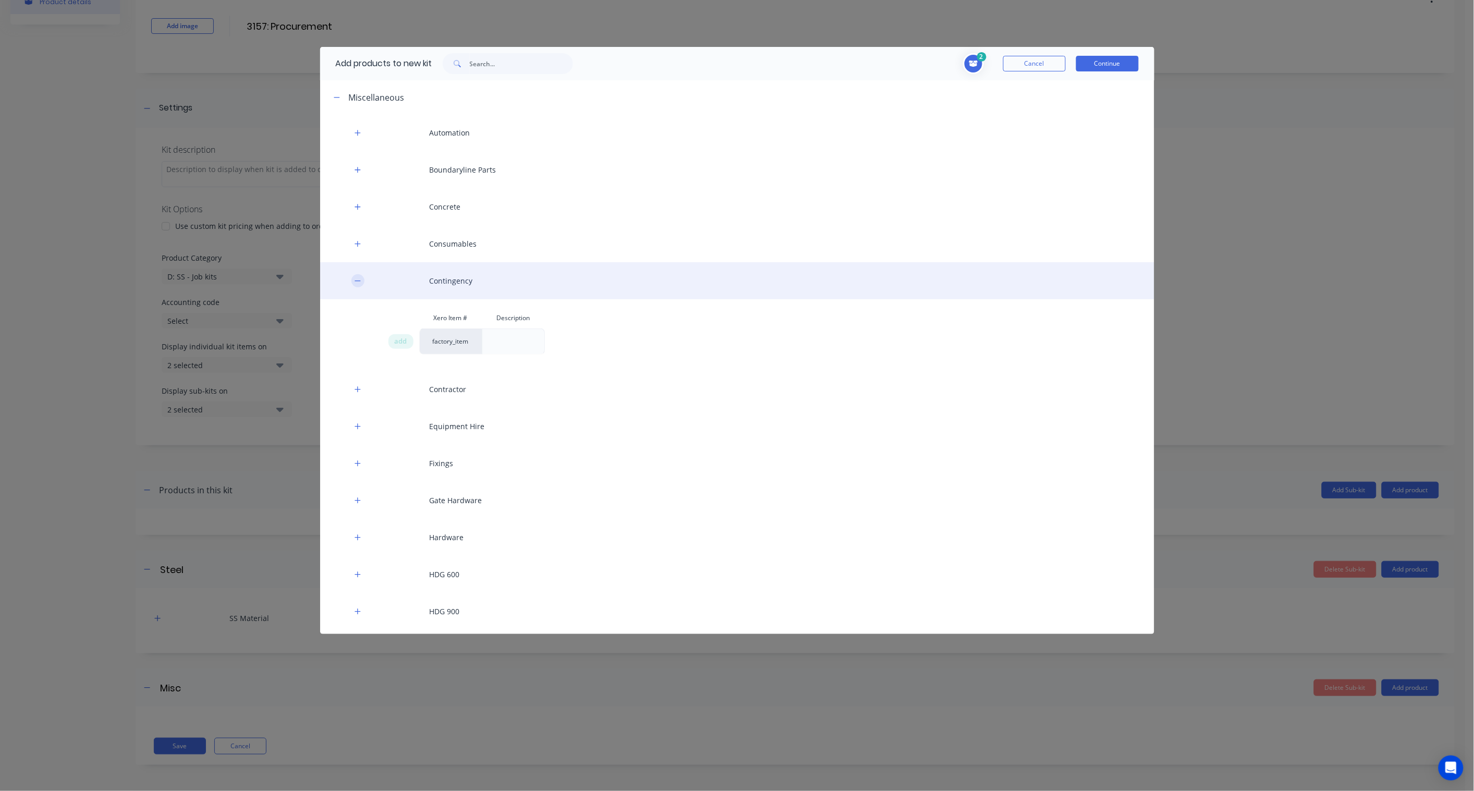
click at [357, 277] on icon "button" at bounding box center [358, 280] width 6 height 7
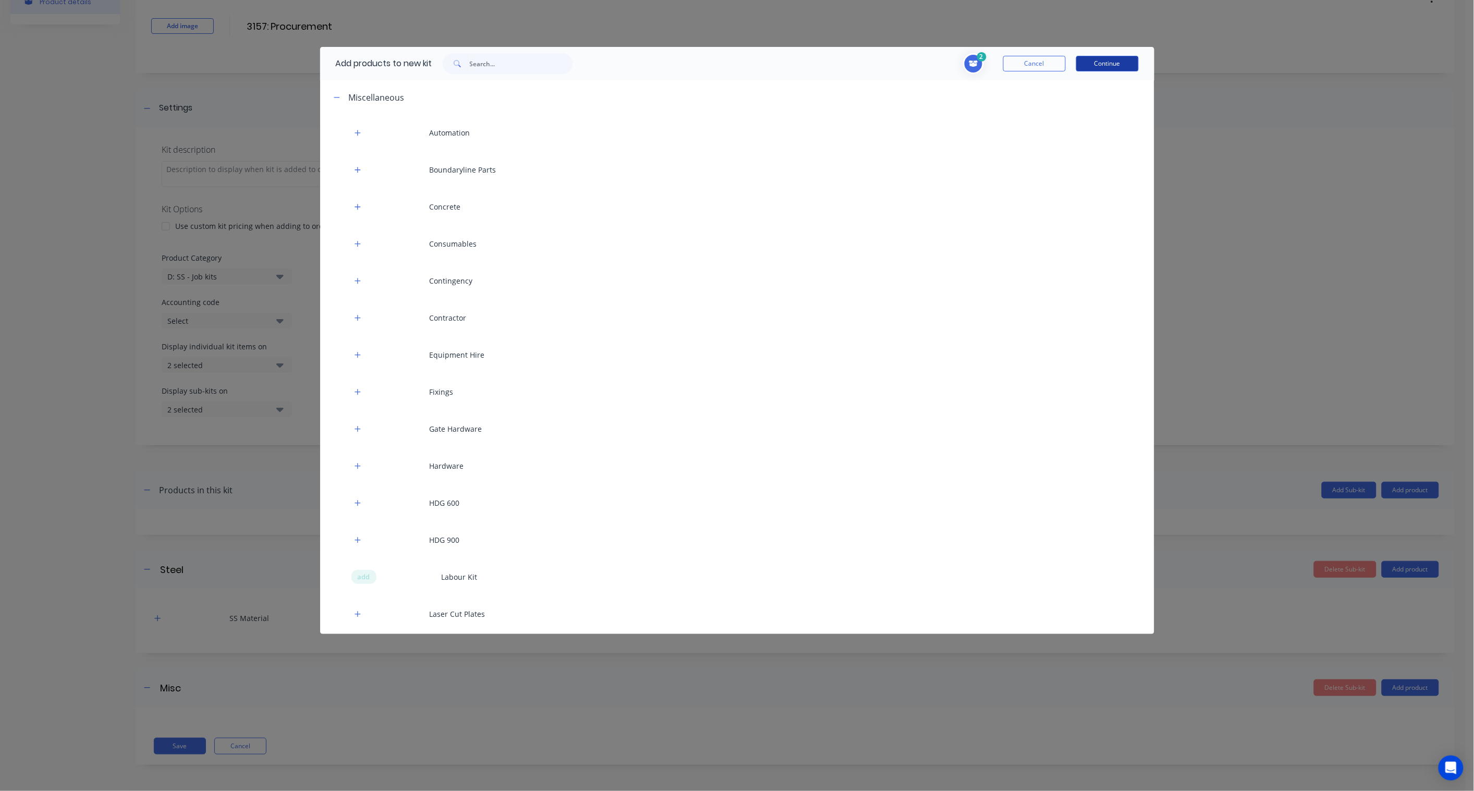
click at [1112, 64] on button "Continue" at bounding box center [1107, 64] width 63 height 16
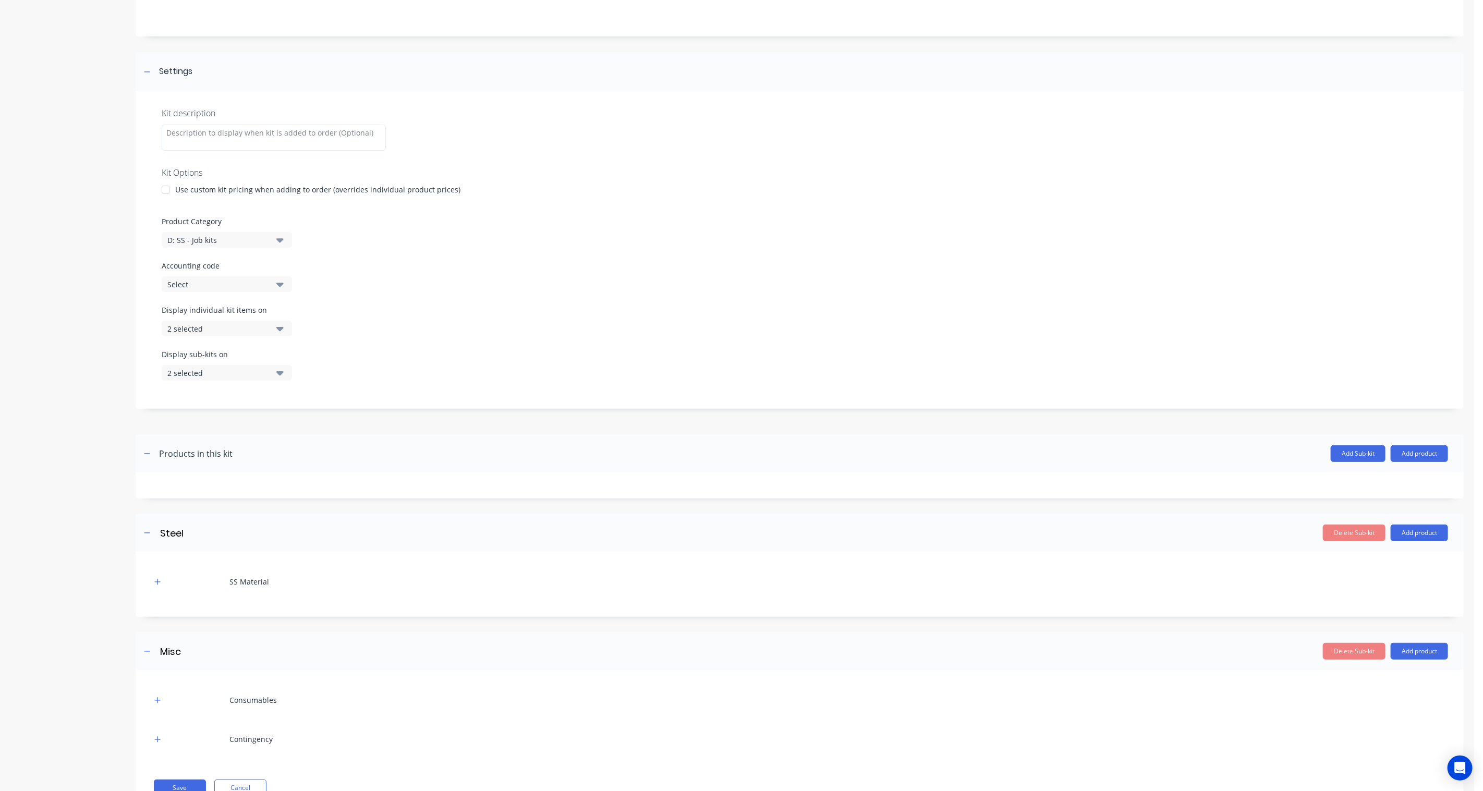
scroll to position [141, 0]
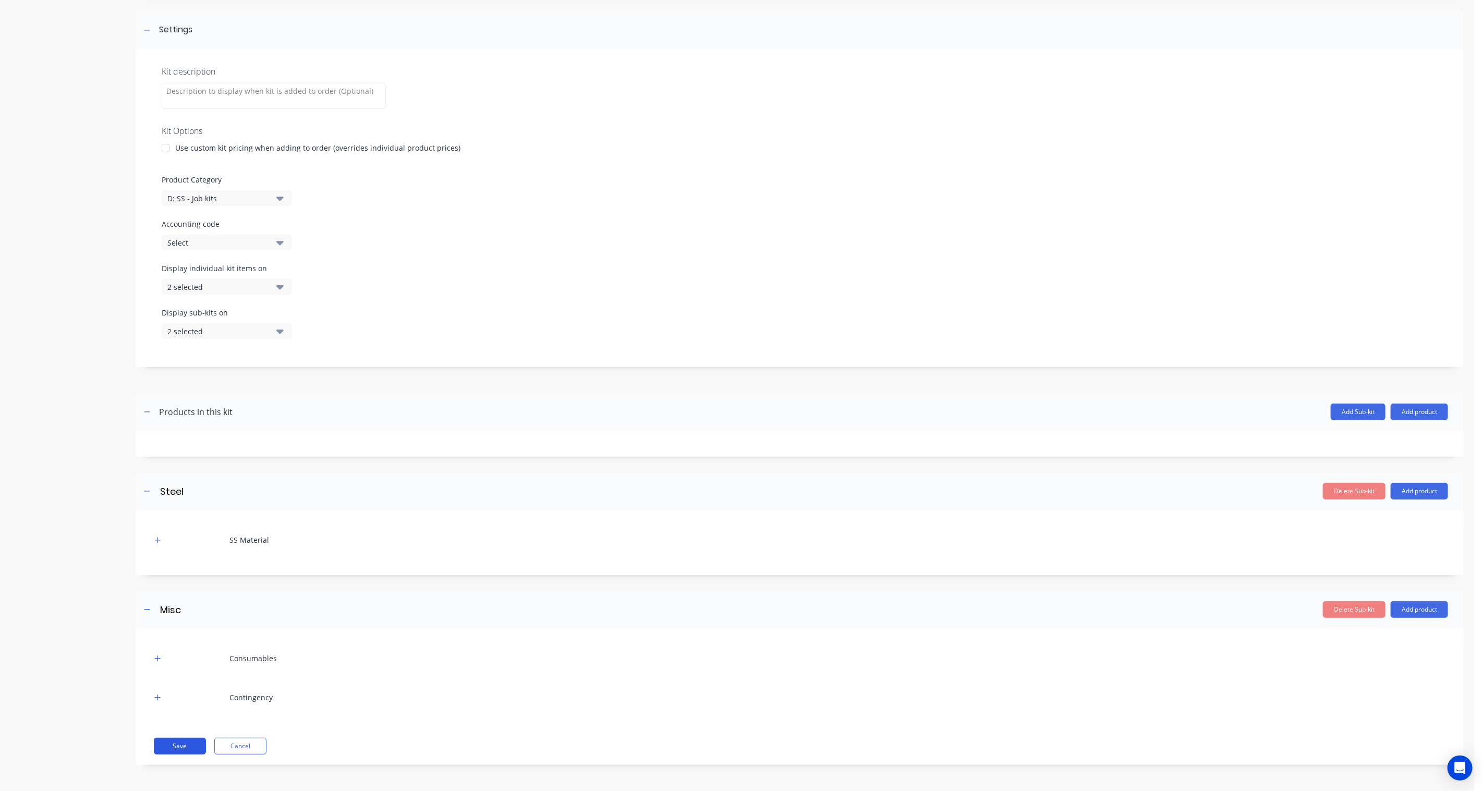
click at [174, 582] on button "Save" at bounding box center [180, 746] width 52 height 17
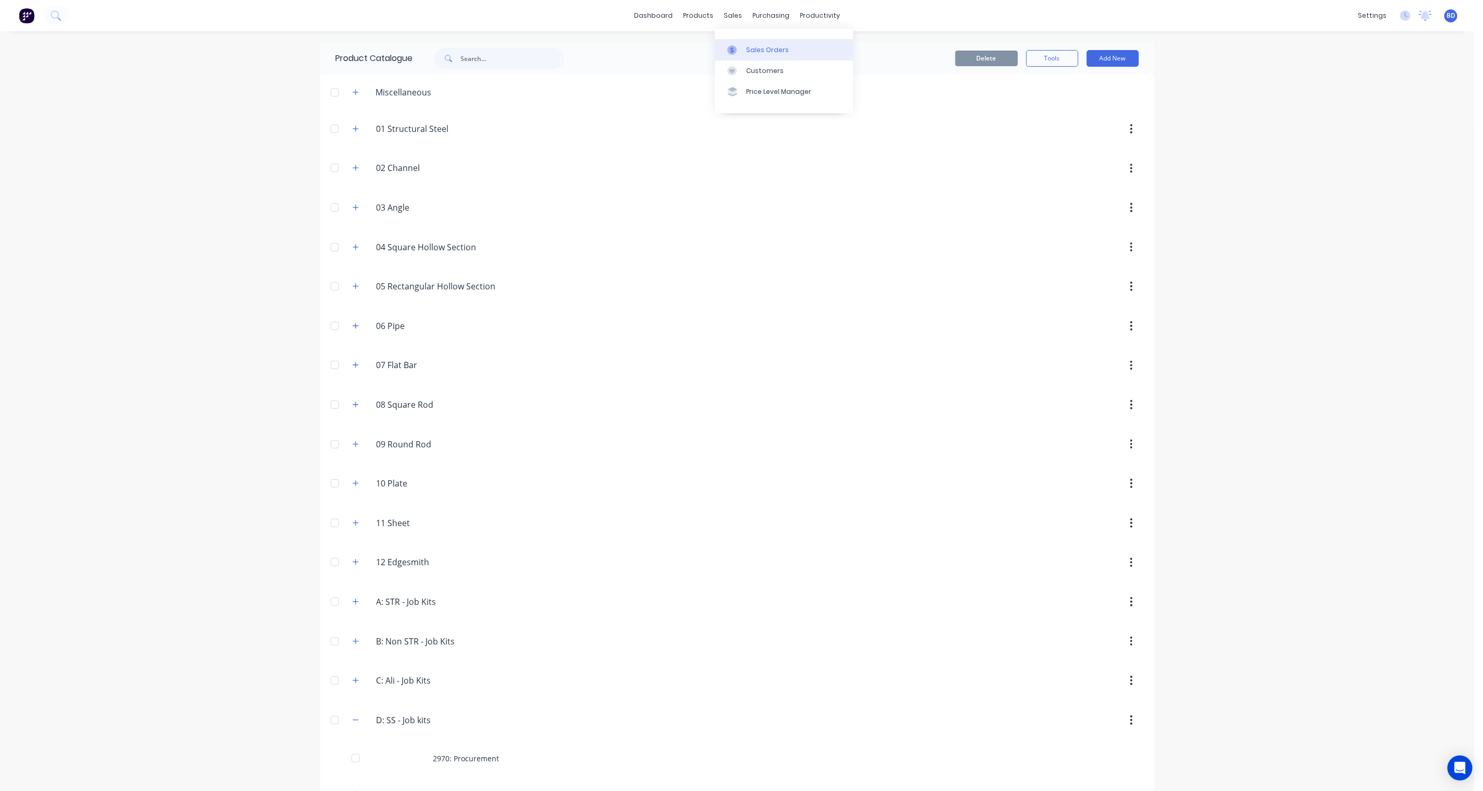
click at [758, 44] on link "Sales Orders" at bounding box center [784, 49] width 138 height 21
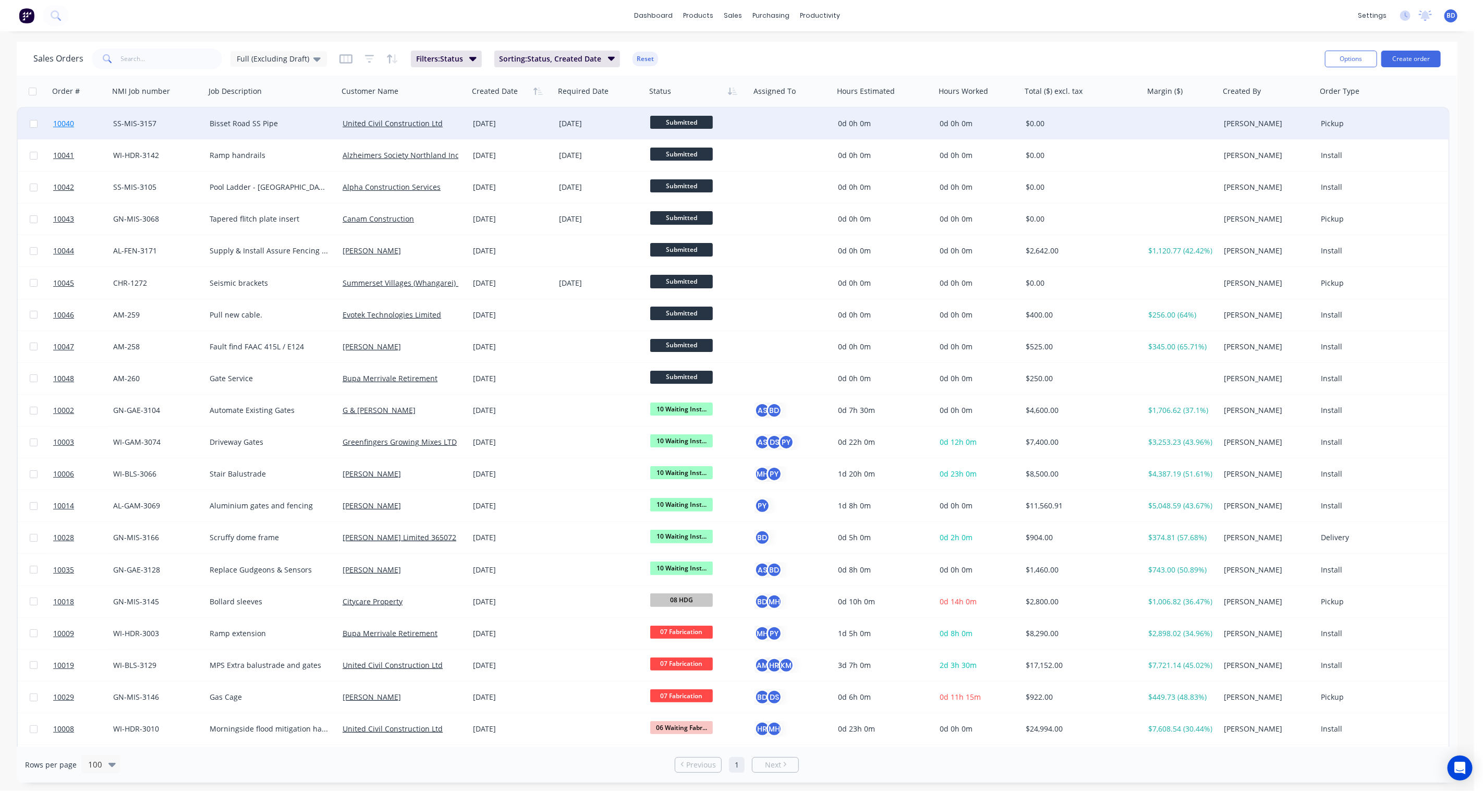
click at [65, 123] on span "10040" at bounding box center [63, 123] width 21 height 10
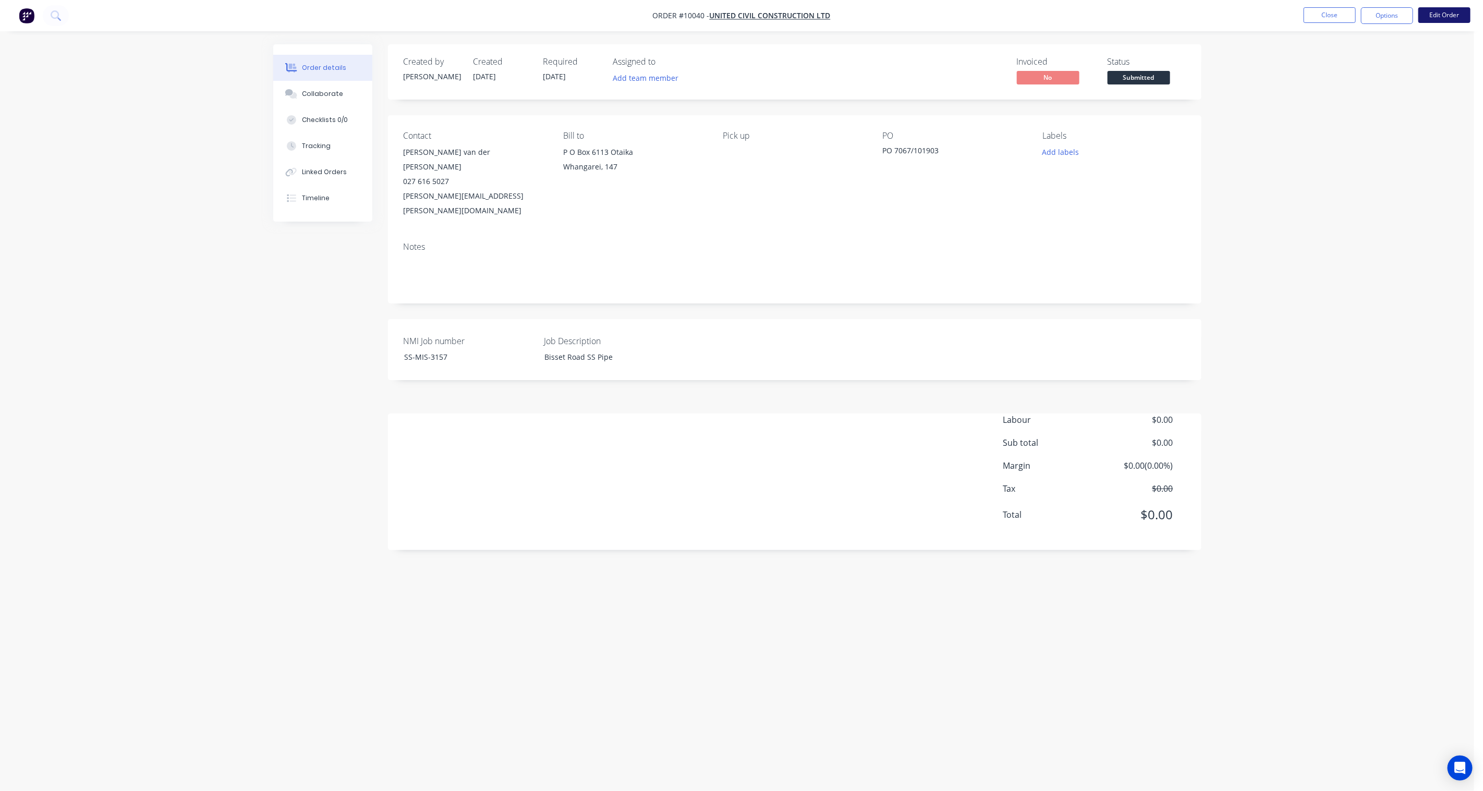
click at [1112, 10] on button "Edit Order" at bounding box center [1445, 15] width 52 height 16
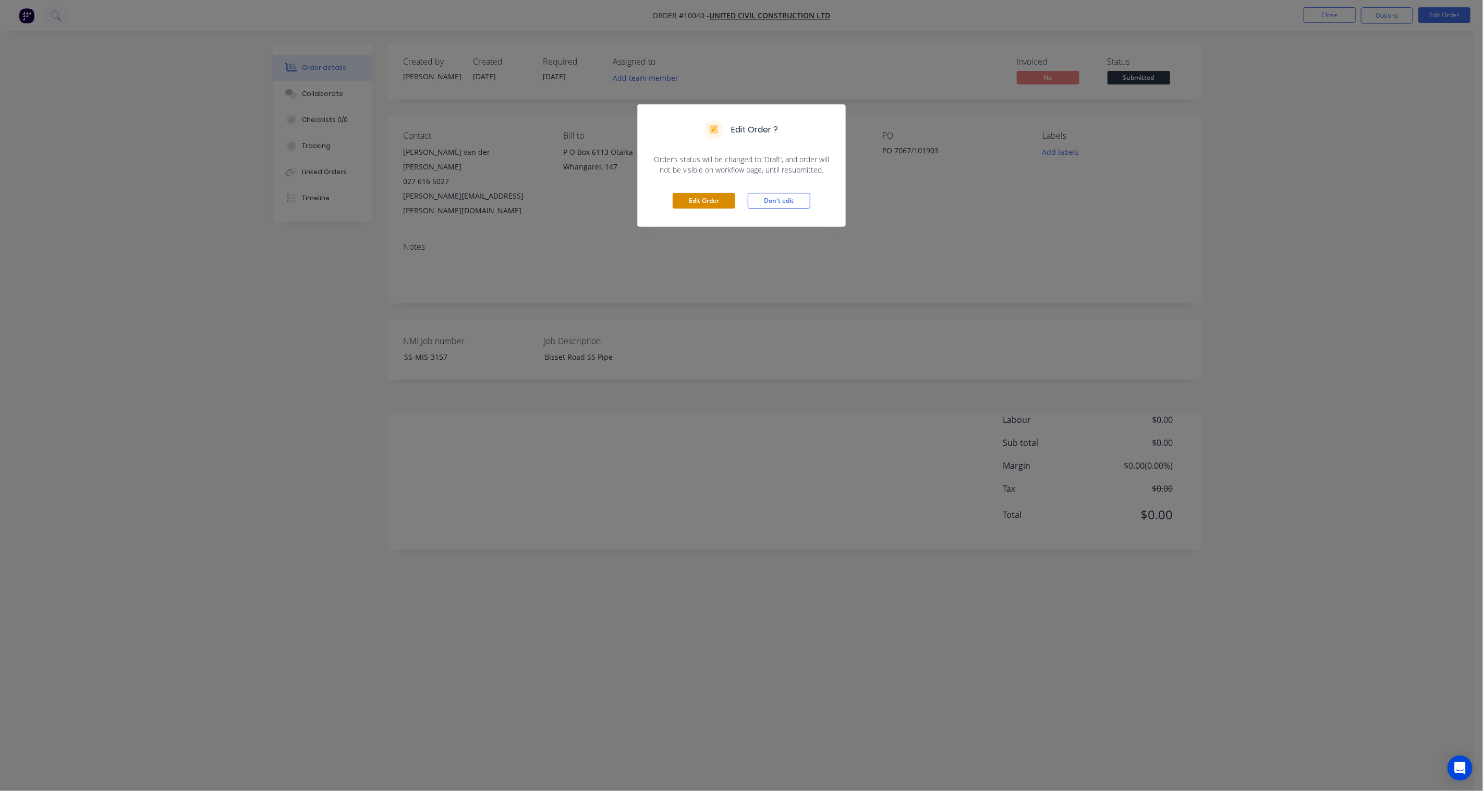
click at [704, 201] on button "Edit Order" at bounding box center [704, 201] width 63 height 16
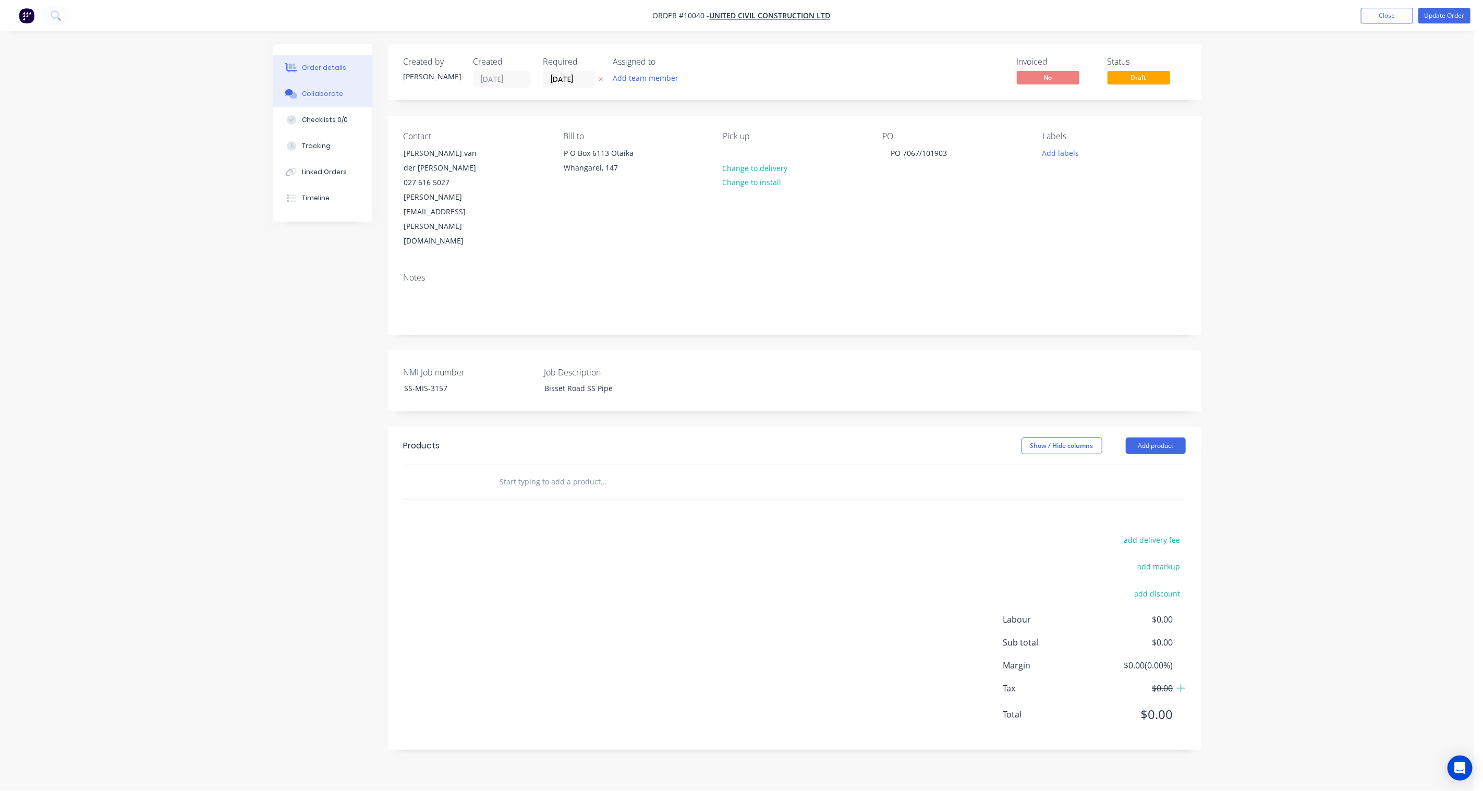
click at [331, 81] on button "Collaborate" at bounding box center [322, 94] width 99 height 26
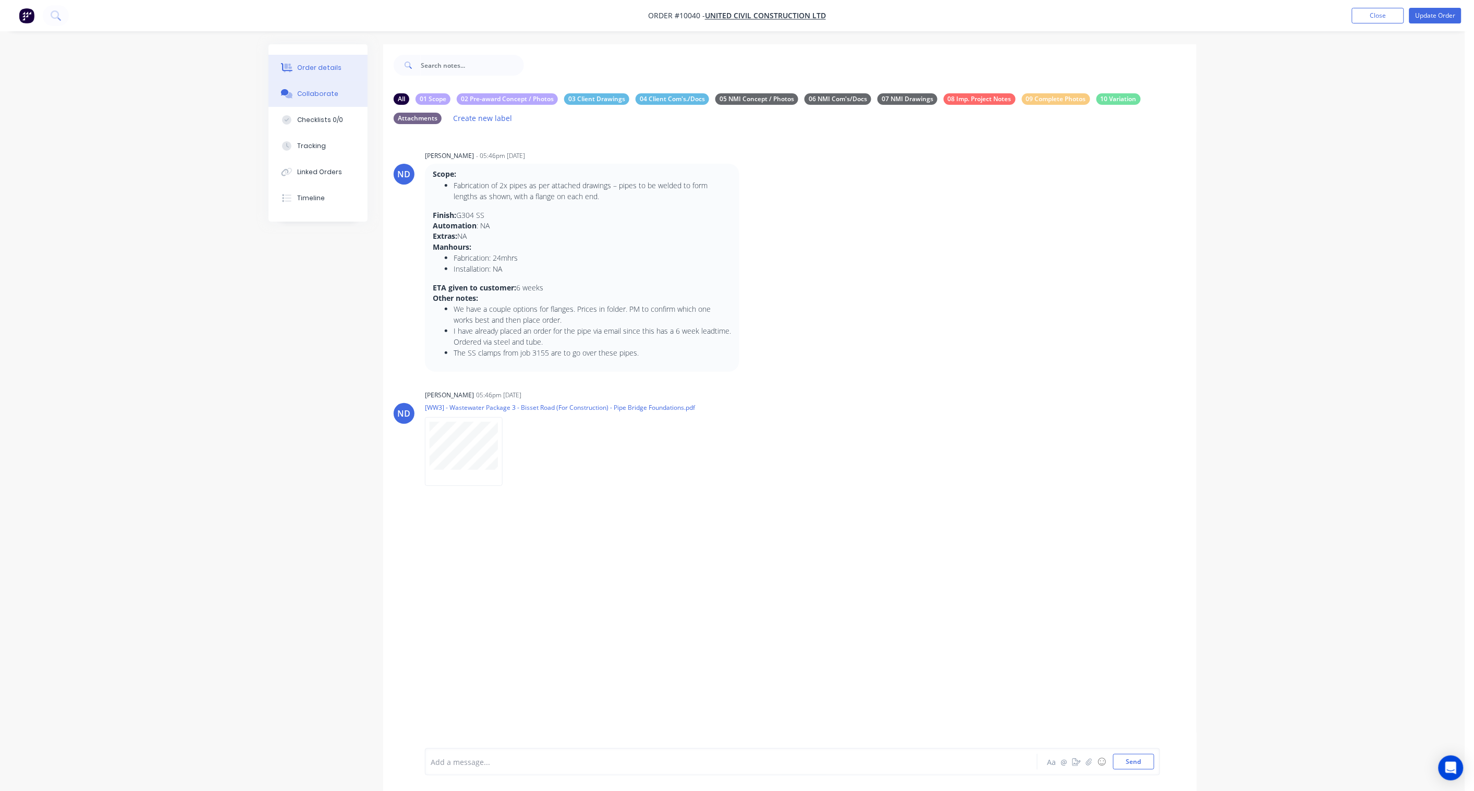
click at [312, 66] on div "Order details" at bounding box center [320, 67] width 44 height 9
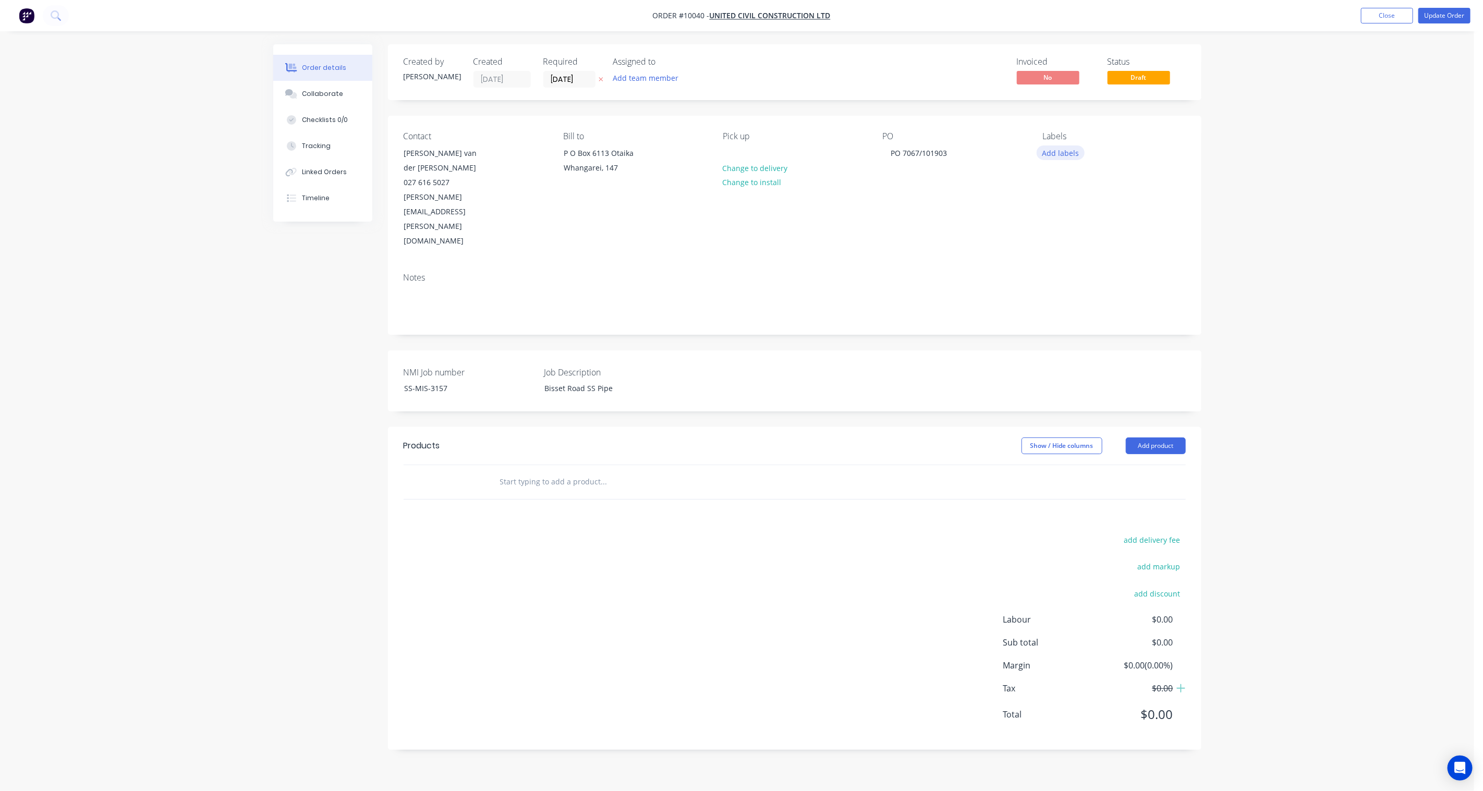
click at [1055, 152] on button "Add labels" at bounding box center [1061, 153] width 48 height 14
click at [945, 158] on div "PO 7067/101903" at bounding box center [919, 153] width 73 height 15
drag, startPoint x: 950, startPoint y: 153, endPoint x: 819, endPoint y: 145, distance: 131.1
click at [819, 145] on div "Contact [PERSON_NAME] van der Linde 027 616 5027 [PERSON_NAME][EMAIL_ADDRESS][P…" at bounding box center [795, 190] width 814 height 149
click at [1064, 154] on button "Add labels" at bounding box center [1061, 153] width 48 height 14
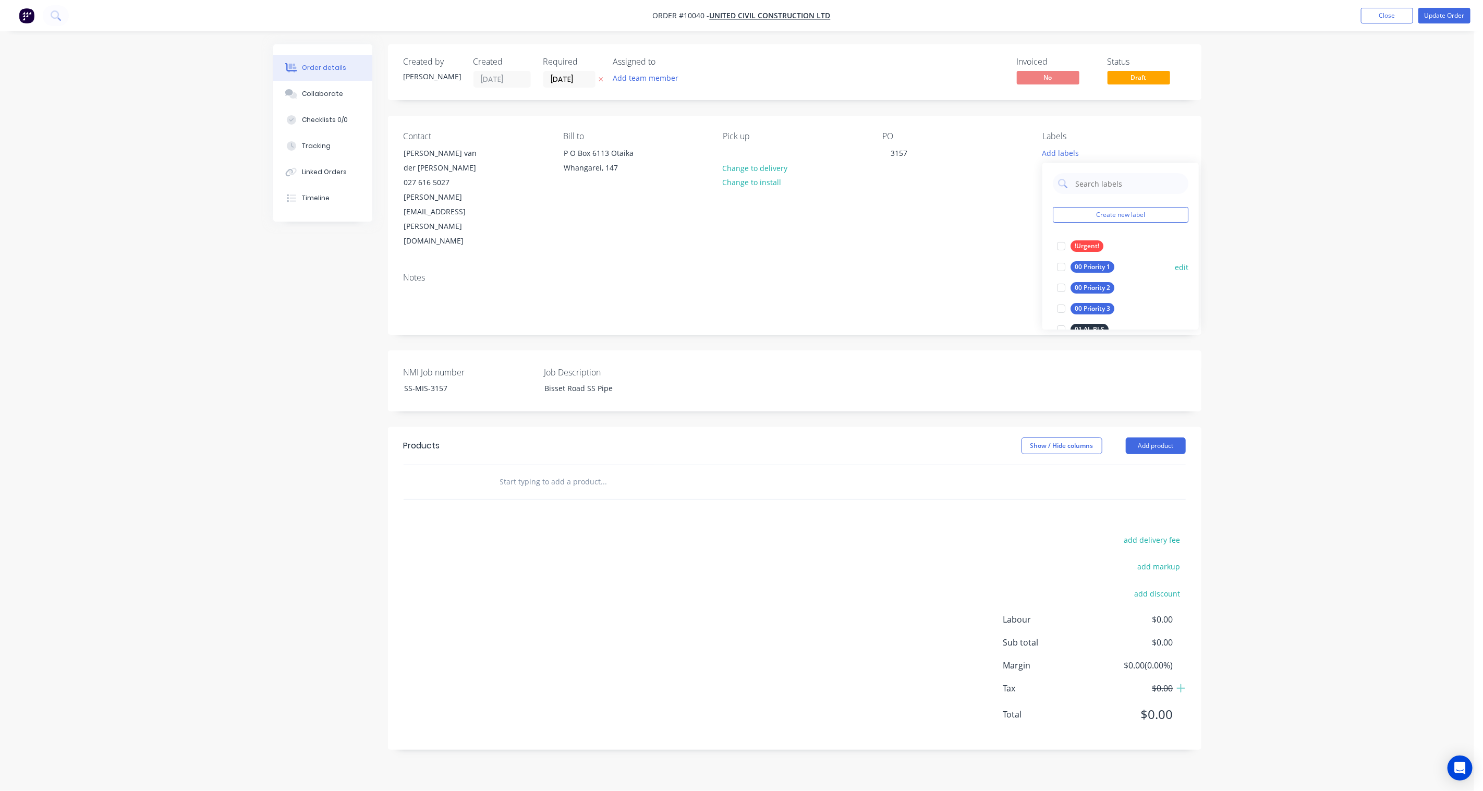
click at [1086, 268] on div "00 Priority 1" at bounding box center [1093, 266] width 44 height 11
click at [600, 79] on icon at bounding box center [601, 79] width 5 height 6
click at [1057, 149] on div "00 Priority 1" at bounding box center [1065, 150] width 44 height 9
click at [1086, 282] on div "01 SS MIS" at bounding box center [1090, 281] width 38 height 11
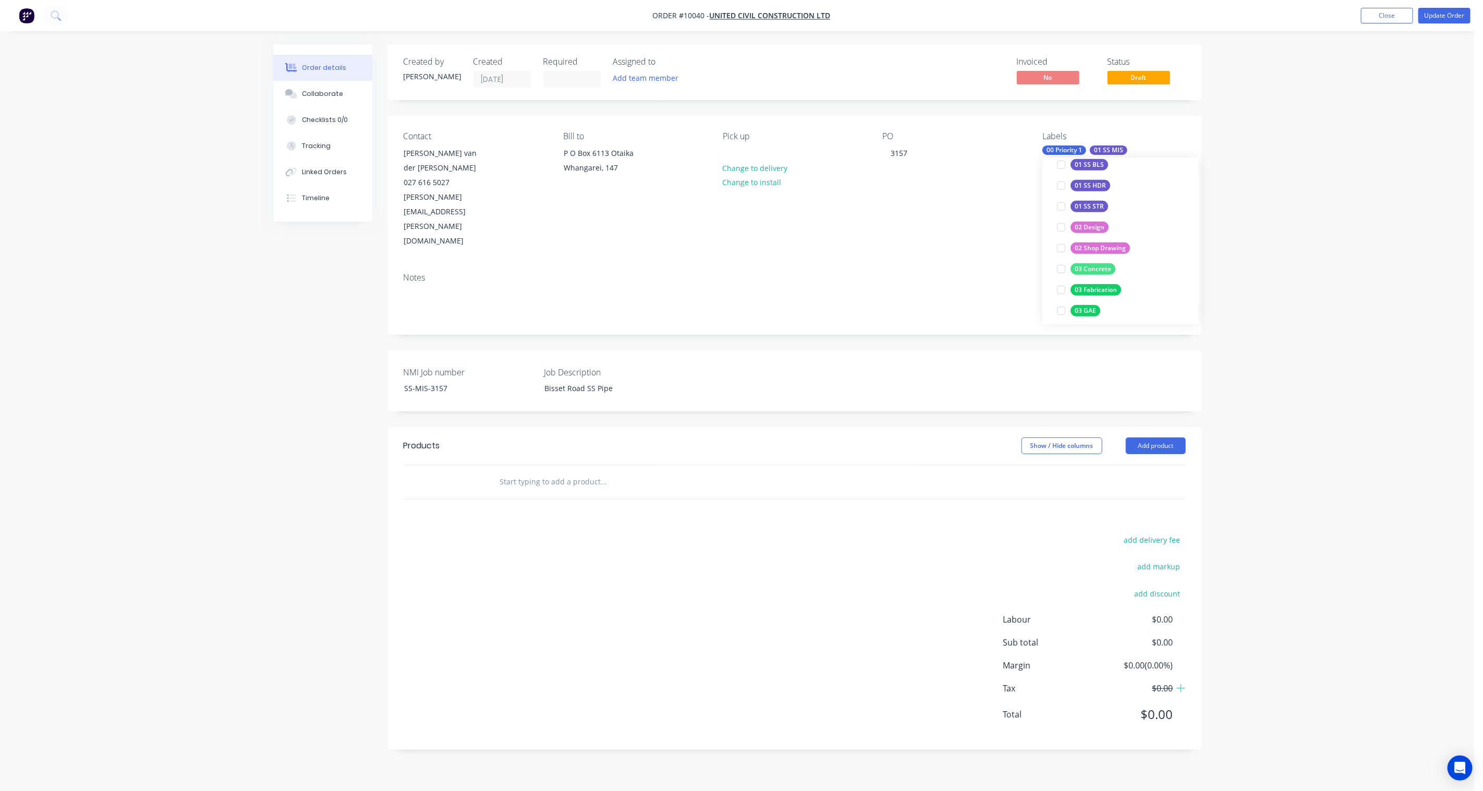
scroll to position [518, 0]
click at [1103, 242] on div "02 Shop Drawing" at bounding box center [1100, 244] width 59 height 11
click at [1112, 227] on div "03 Fabrication" at bounding box center [1096, 227] width 51 height 11
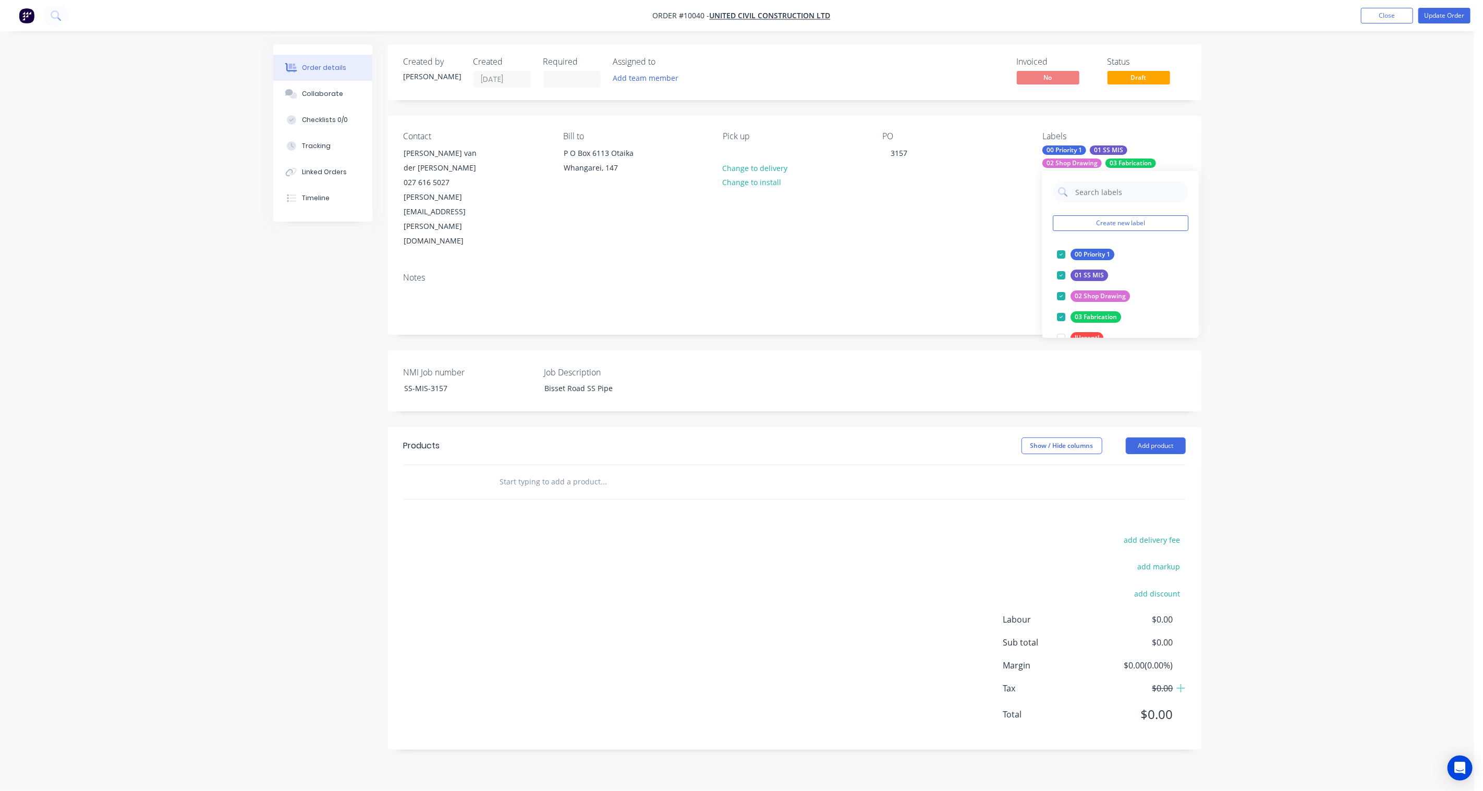
click at [1112, 199] on div "Order details Collaborate Checklists 0/0 Tracking Linked Orders Timeline Order …" at bounding box center [737, 395] width 1474 height 791
click at [1112, 438] on button "Add product" at bounding box center [1156, 446] width 60 height 17
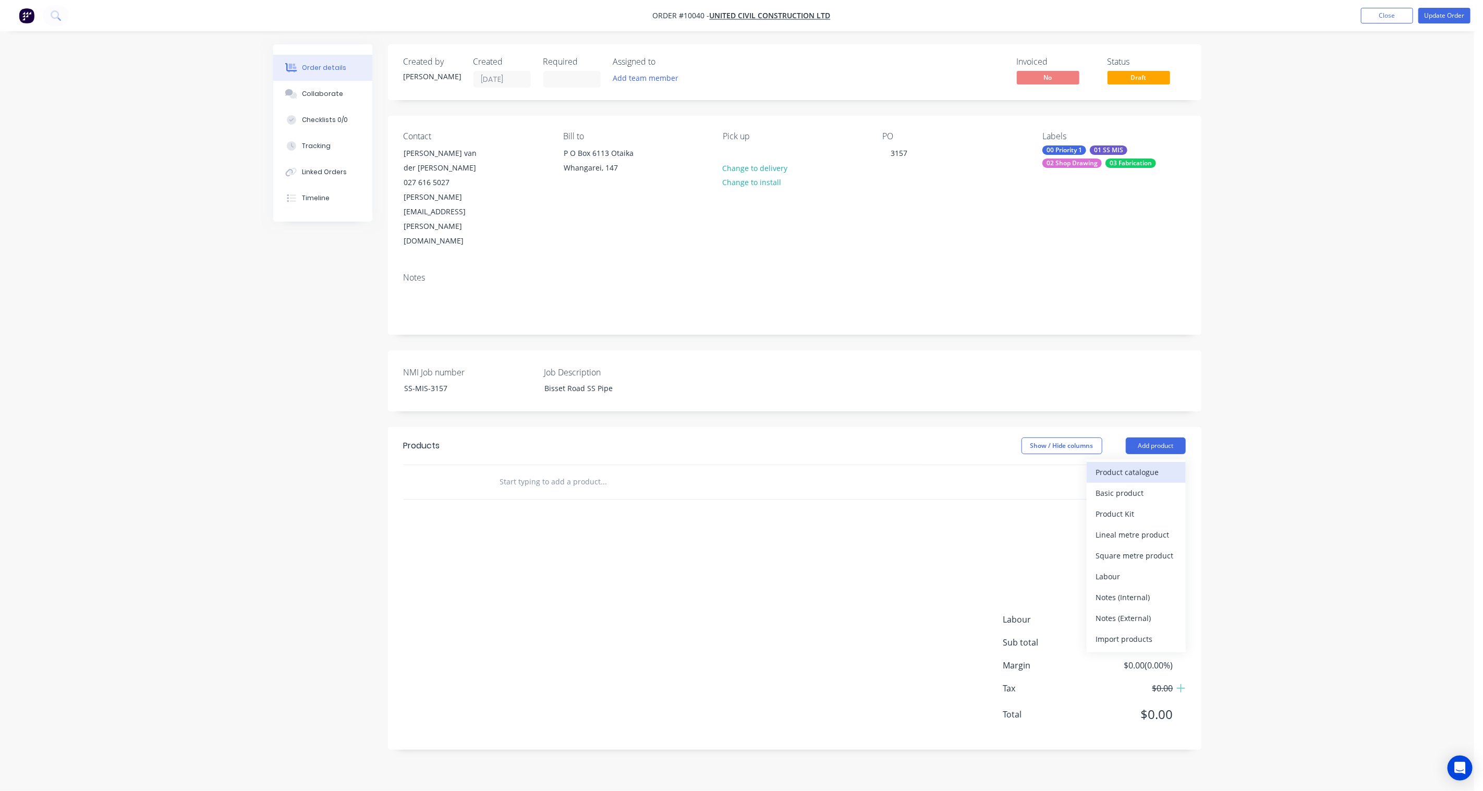
click at [1112, 465] on div "Product catalogue" at bounding box center [1136, 472] width 80 height 15
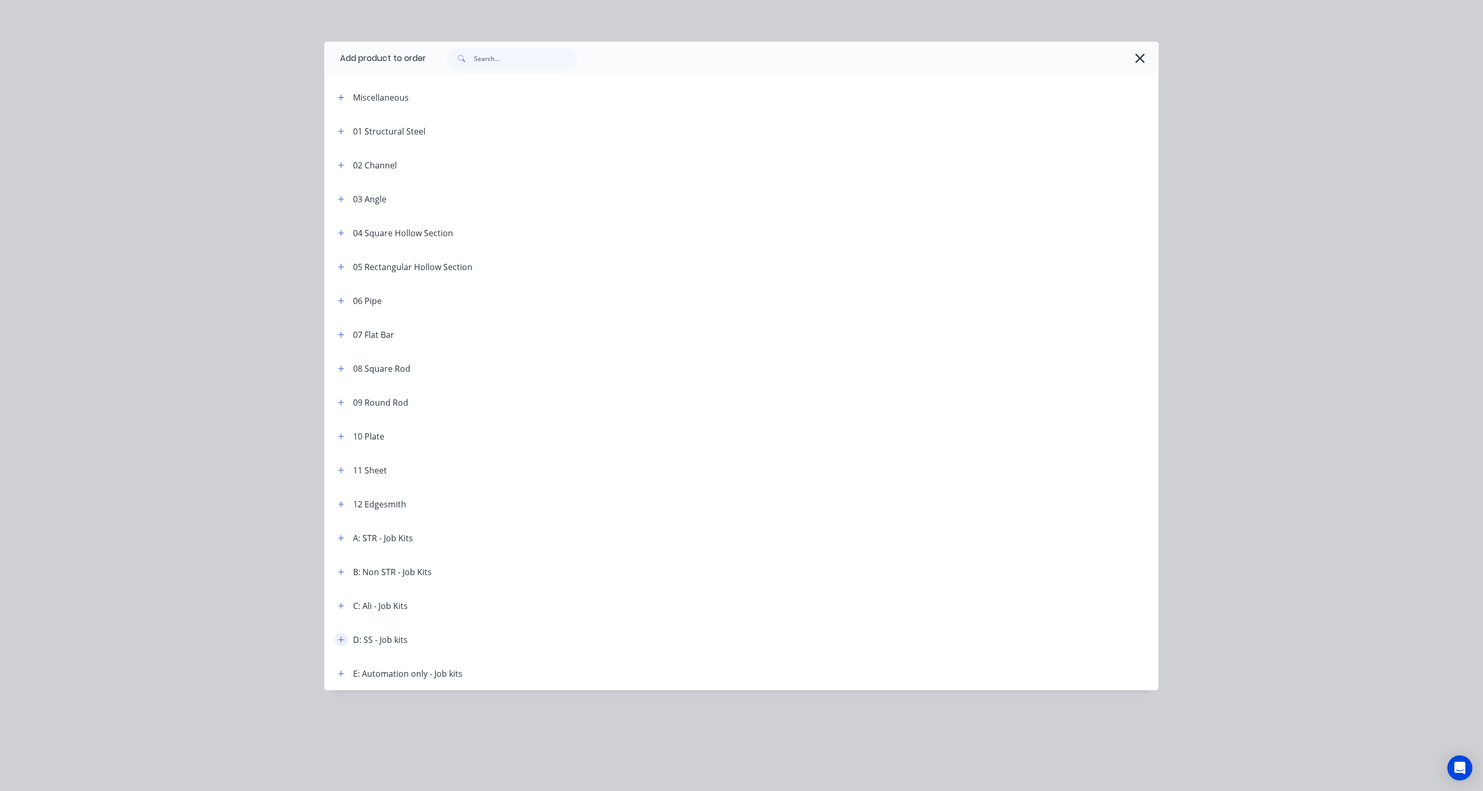
click at [341, 582] on icon "button" at bounding box center [341, 640] width 6 height 6
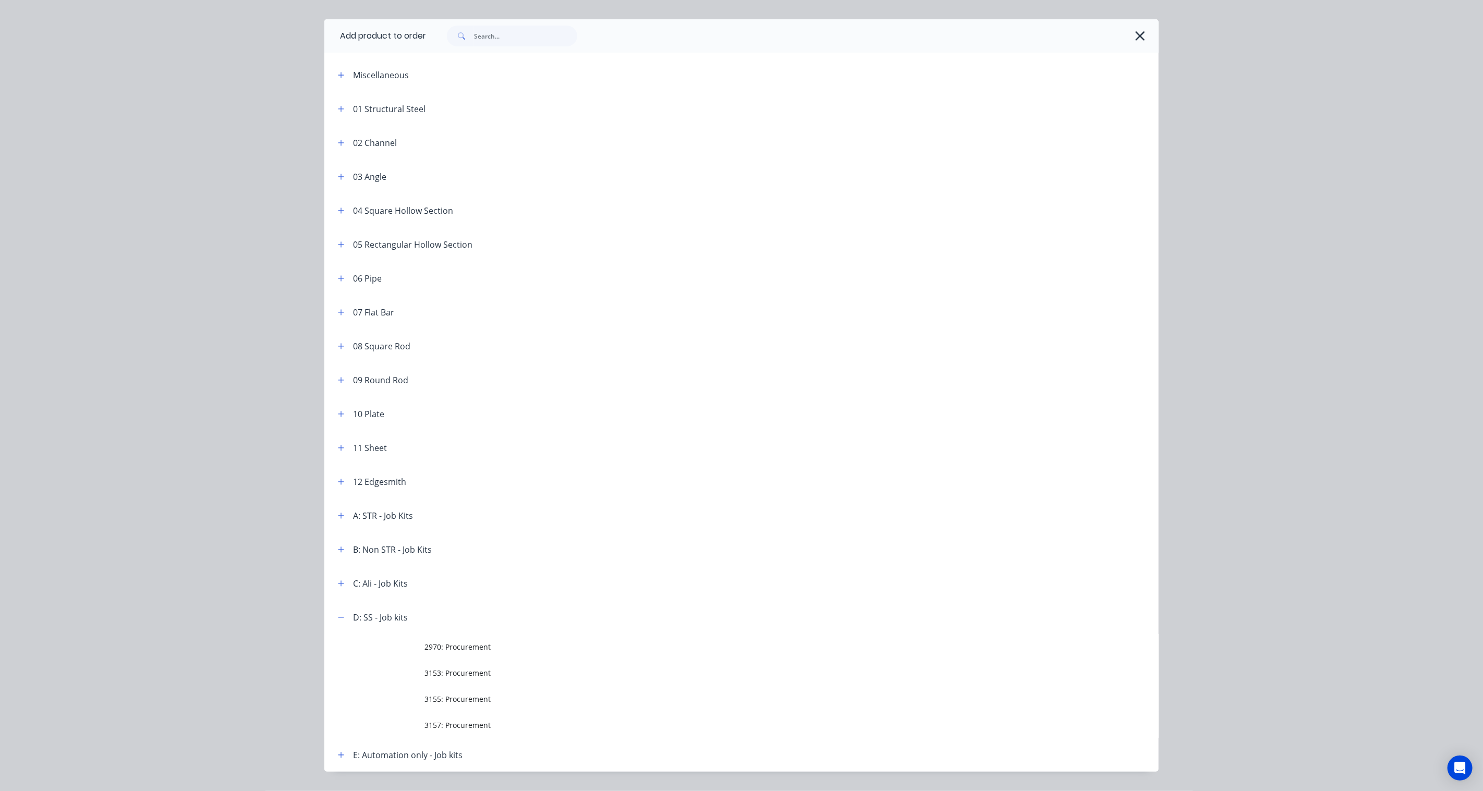
scroll to position [49, 0]
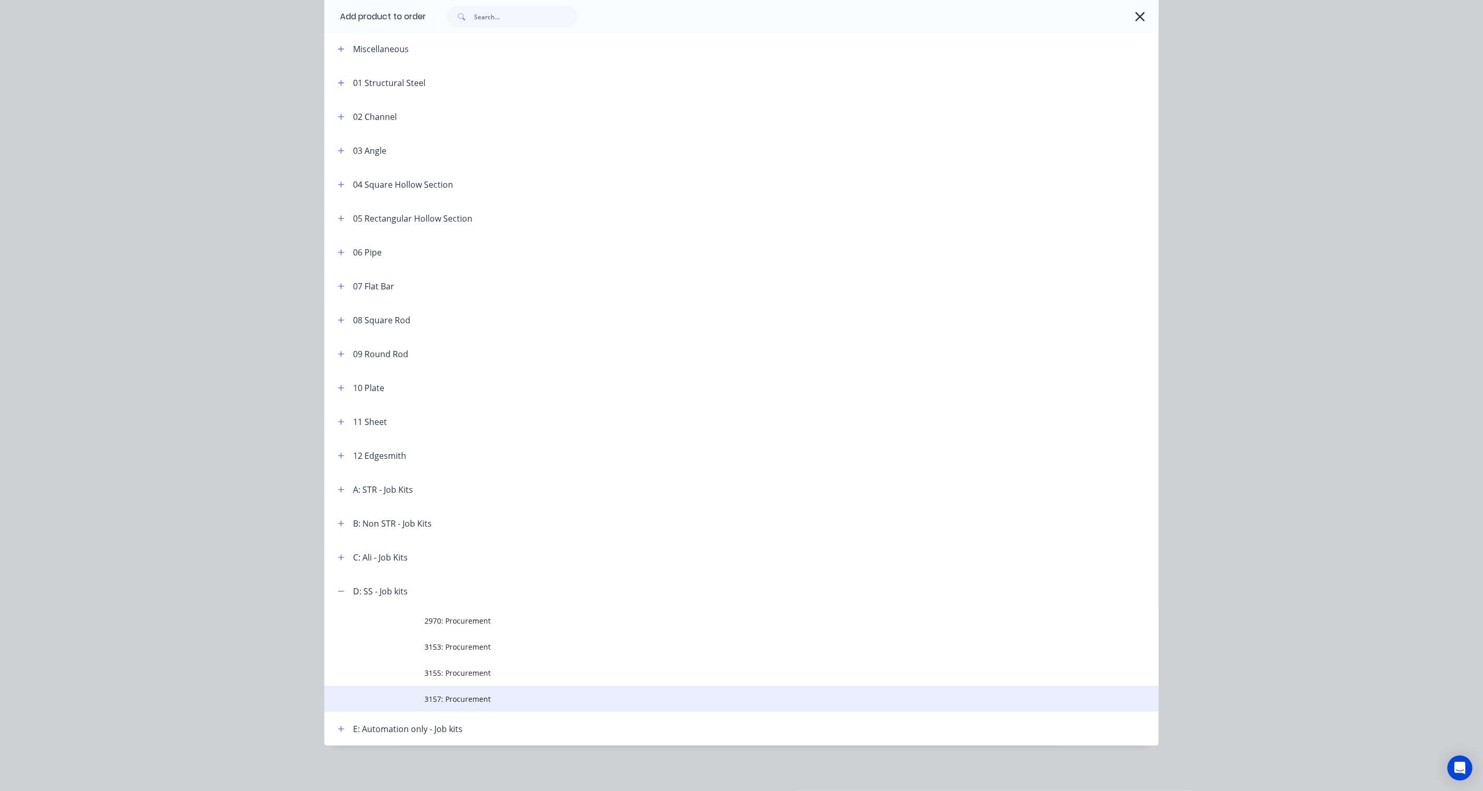
click at [472, 582] on span "3157: Procurement" at bounding box center [718, 699] width 587 height 11
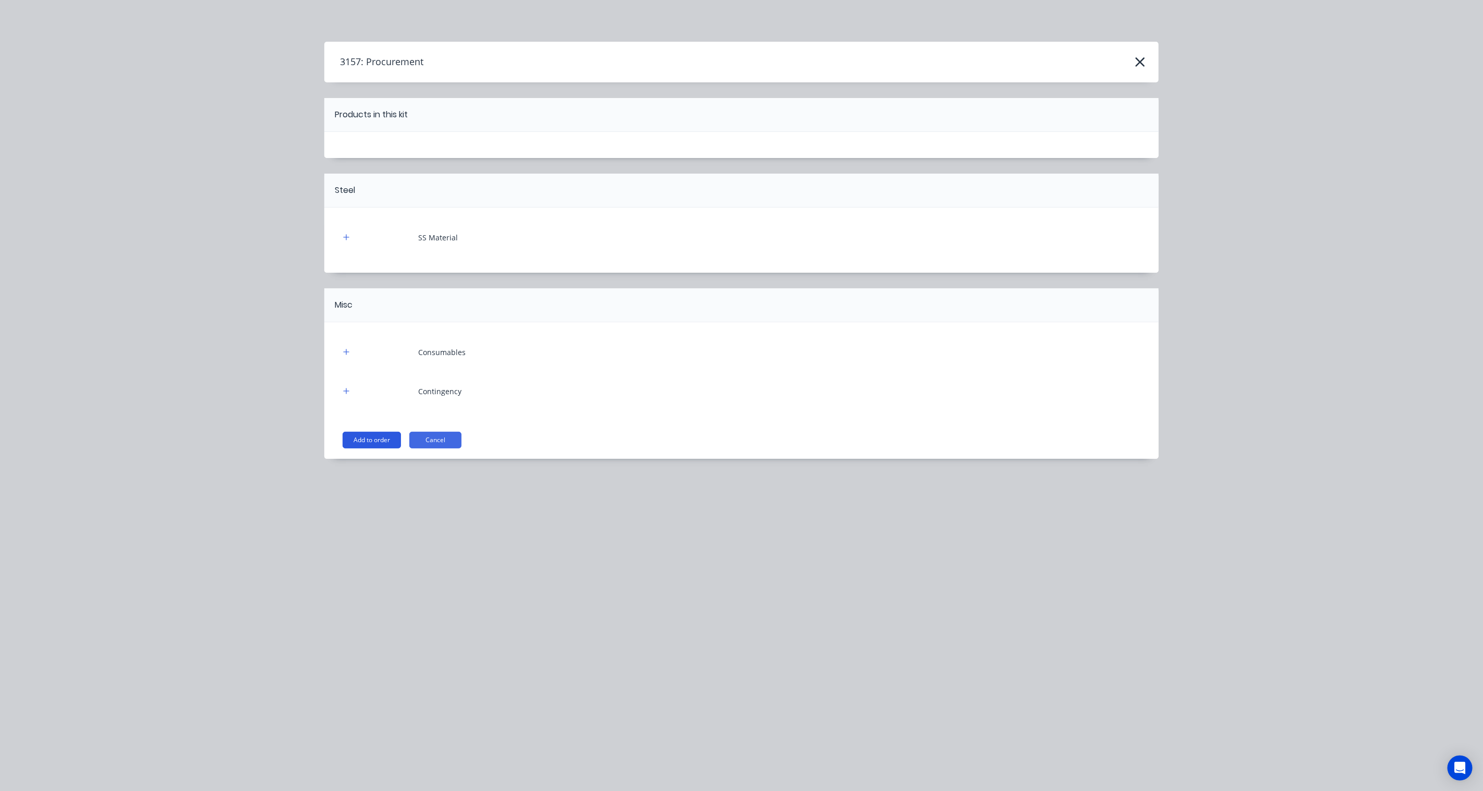
click at [382, 440] on button "Add to order" at bounding box center [372, 440] width 58 height 17
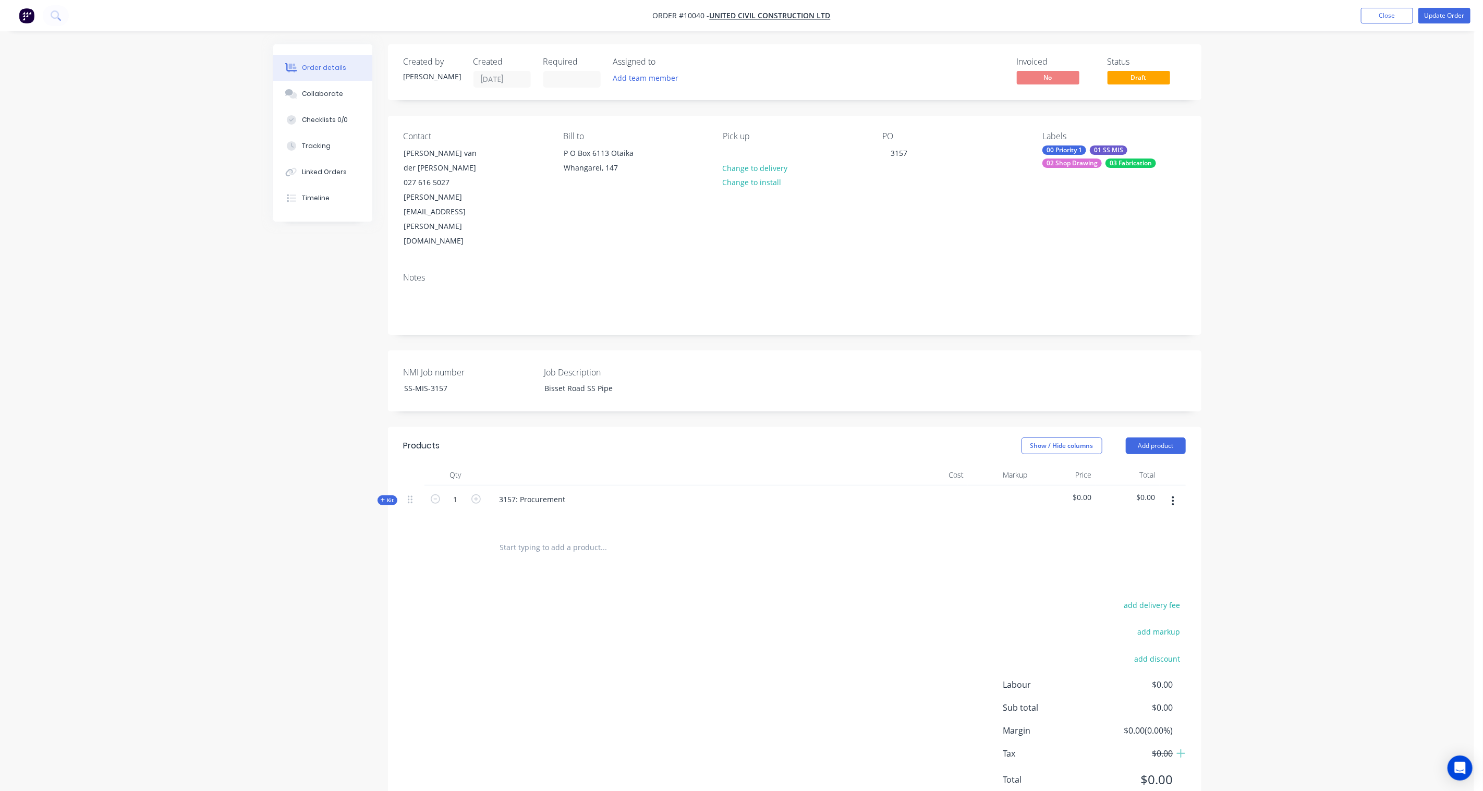
click at [395, 495] on div "Kit" at bounding box center [388, 500] width 20 height 10
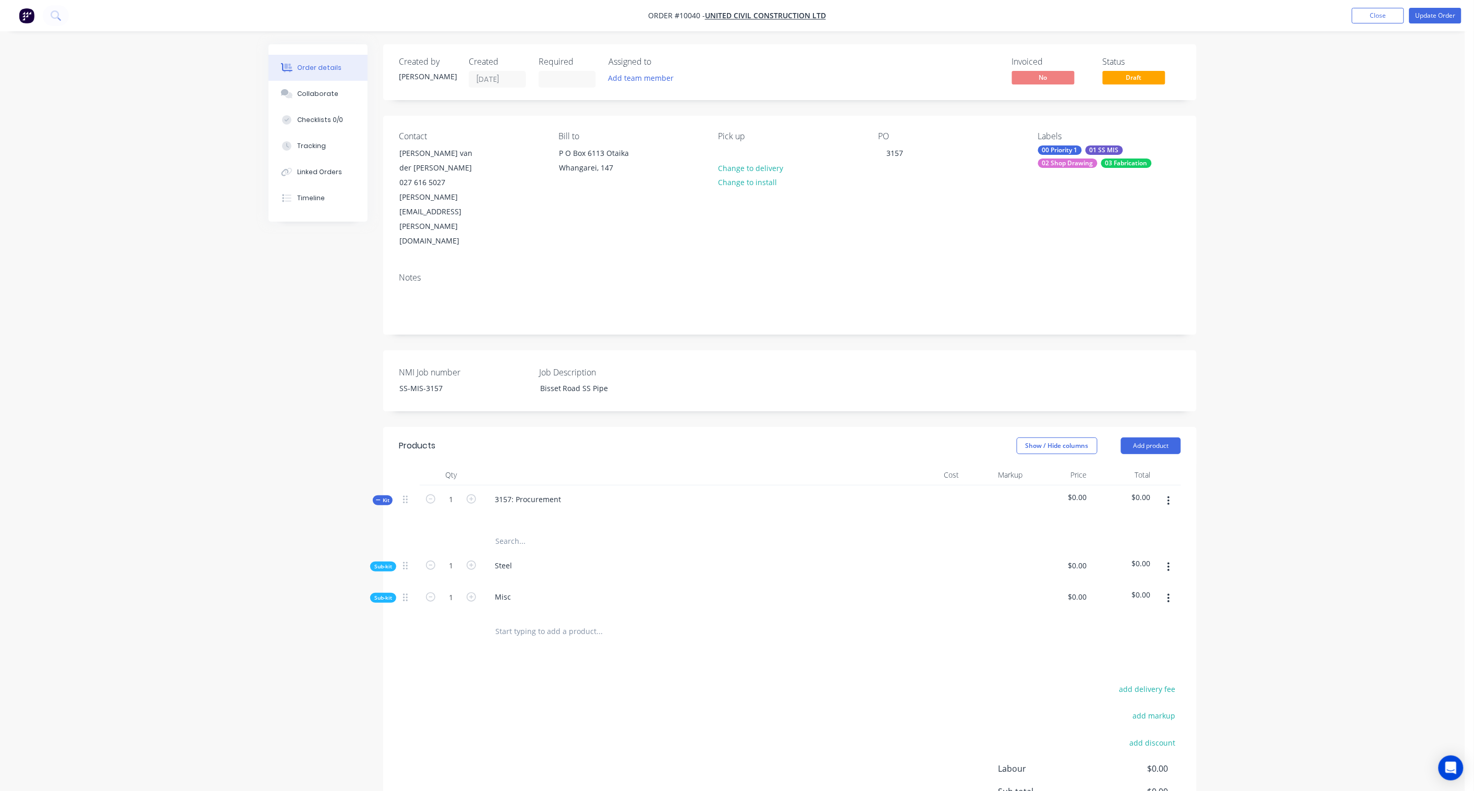
click at [383, 582] on span "Sub-kit" at bounding box center [383, 598] width 18 height 8
click at [389, 563] on span "Sub-kit" at bounding box center [383, 567] width 18 height 8
click at [1112, 562] on icon "button" at bounding box center [1169, 567] width 3 height 11
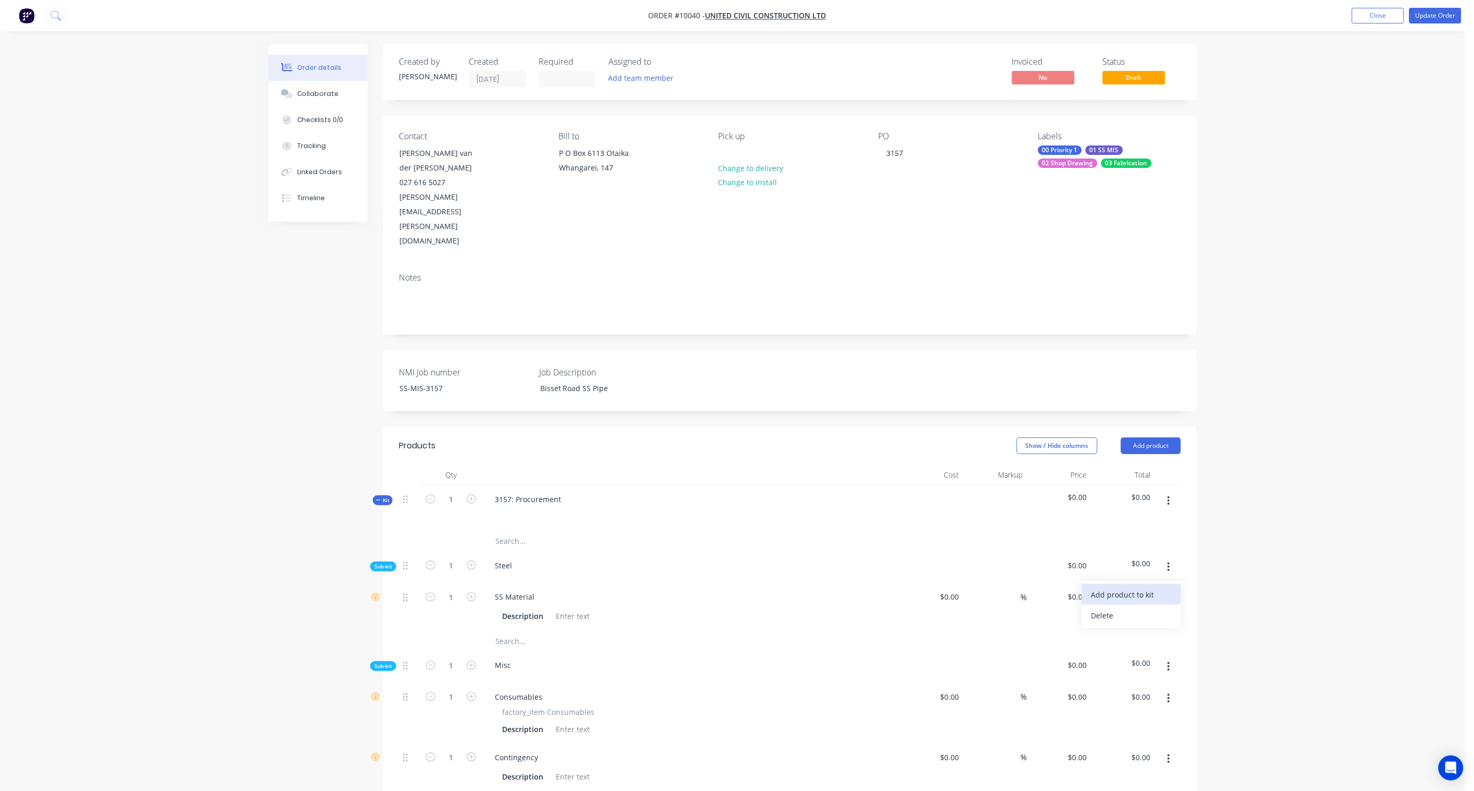
click at [1112, 582] on div "Add product to kit" at bounding box center [1132, 594] width 80 height 15
click at [1112, 582] on div "Product catalogue" at bounding box center [1132, 636] width 80 height 15
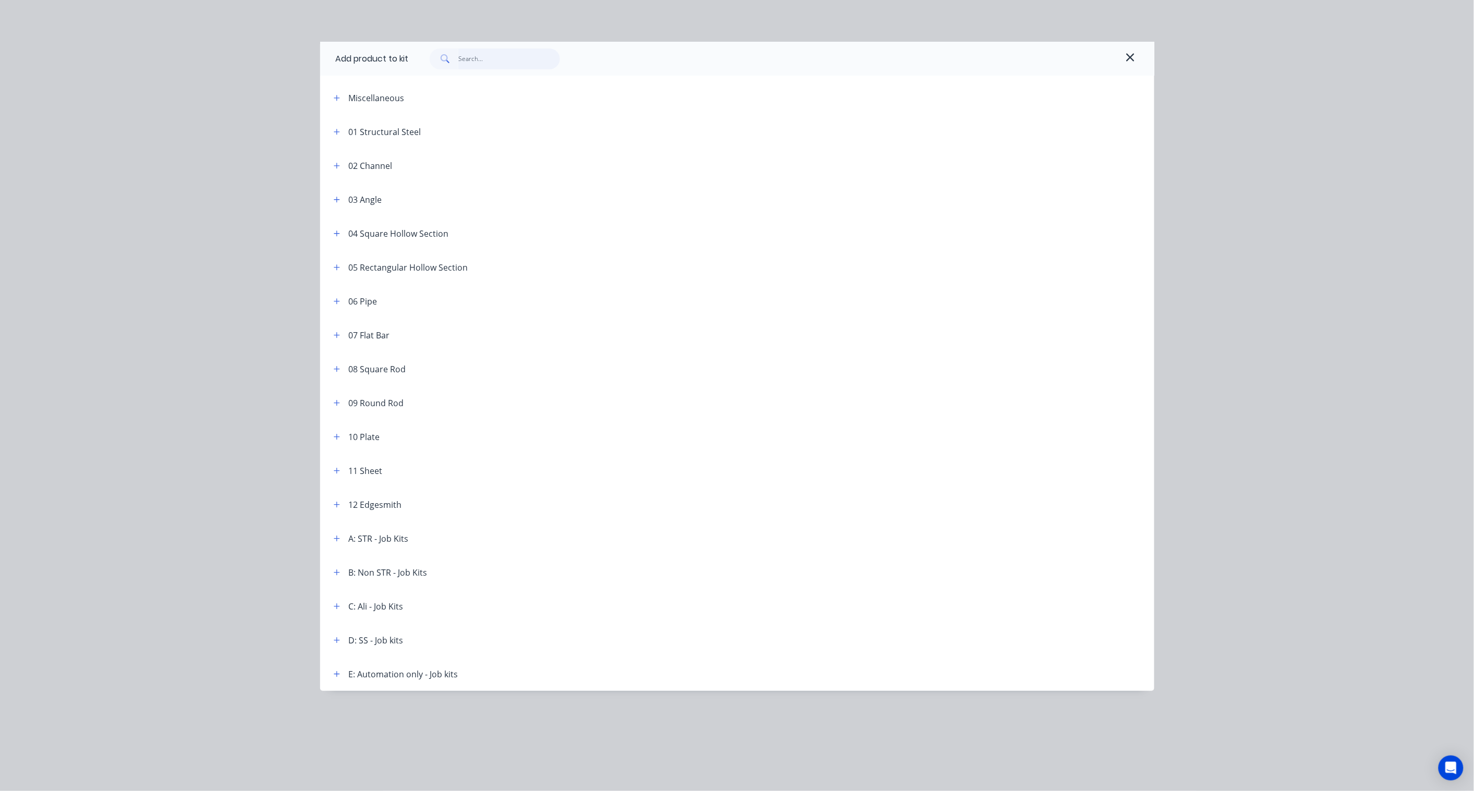
click at [476, 62] on input "text" at bounding box center [509, 59] width 102 height 21
type input "A"
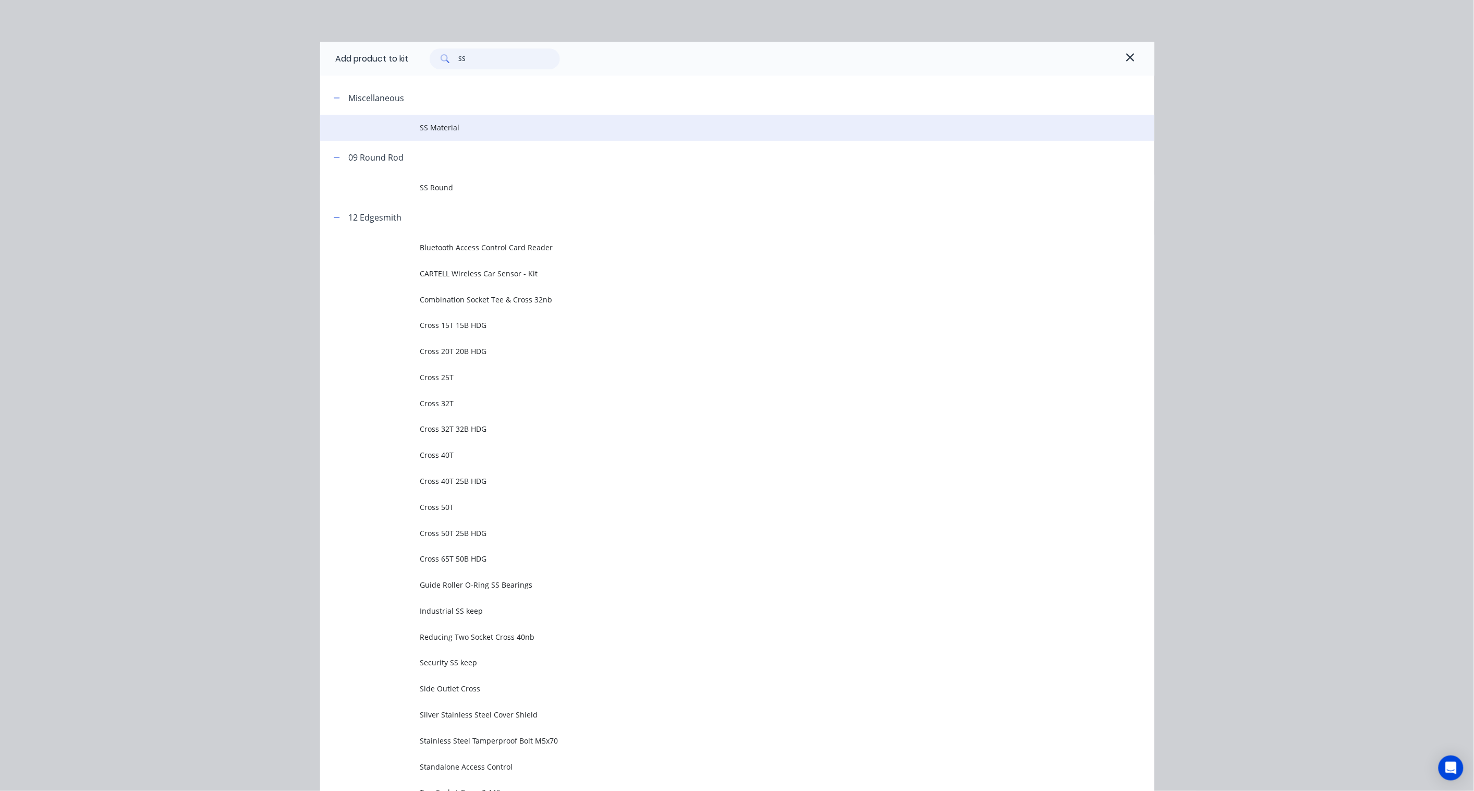
type input "SS"
click at [454, 129] on span "SS Material" at bounding box center [713, 127] width 587 height 11
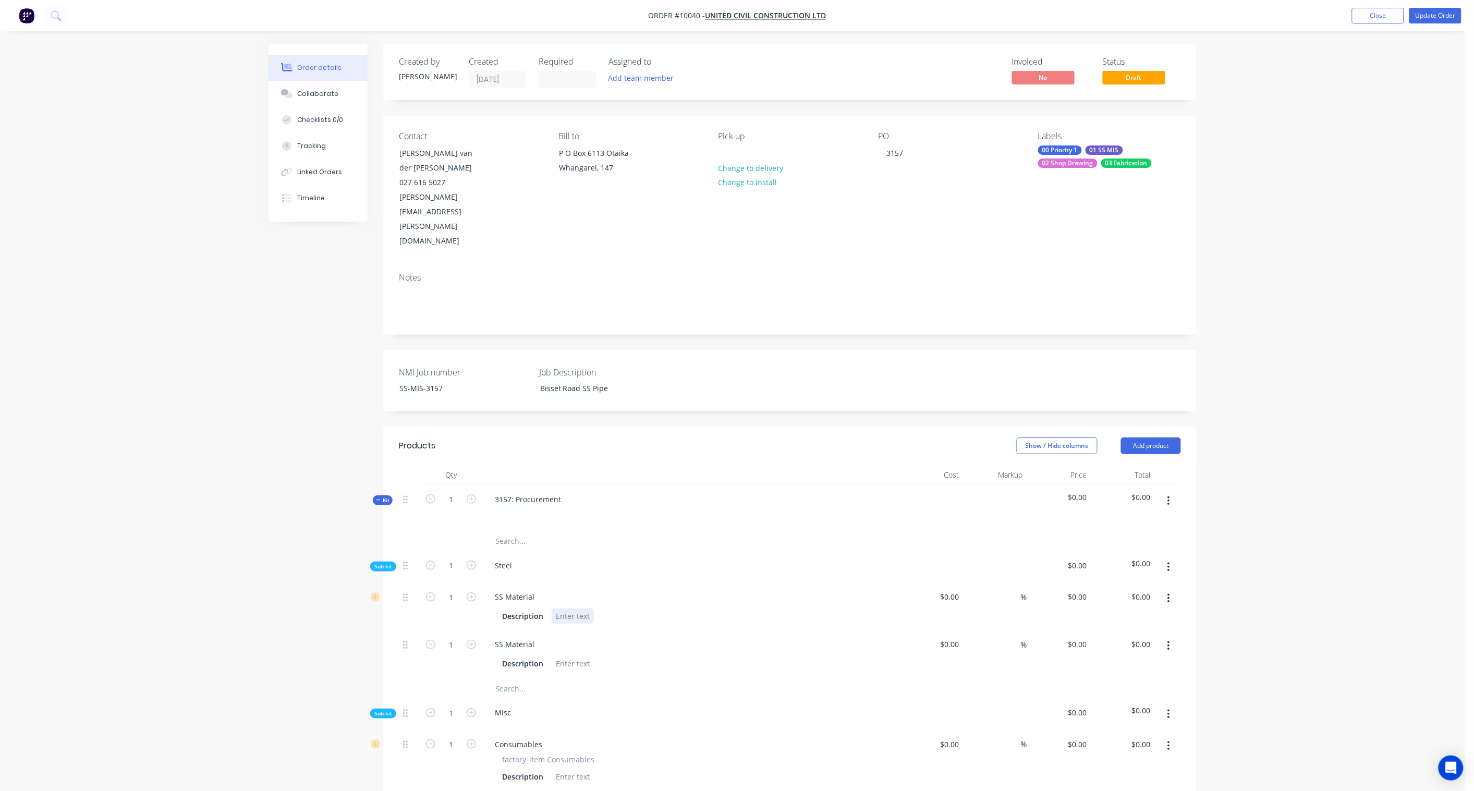
click at [576, 582] on div at bounding box center [573, 616] width 42 height 15
paste div
click at [581, 582] on div at bounding box center [573, 663] width 42 height 15
paste div
click at [471, 582] on icon "button" at bounding box center [471, 596] width 9 height 9
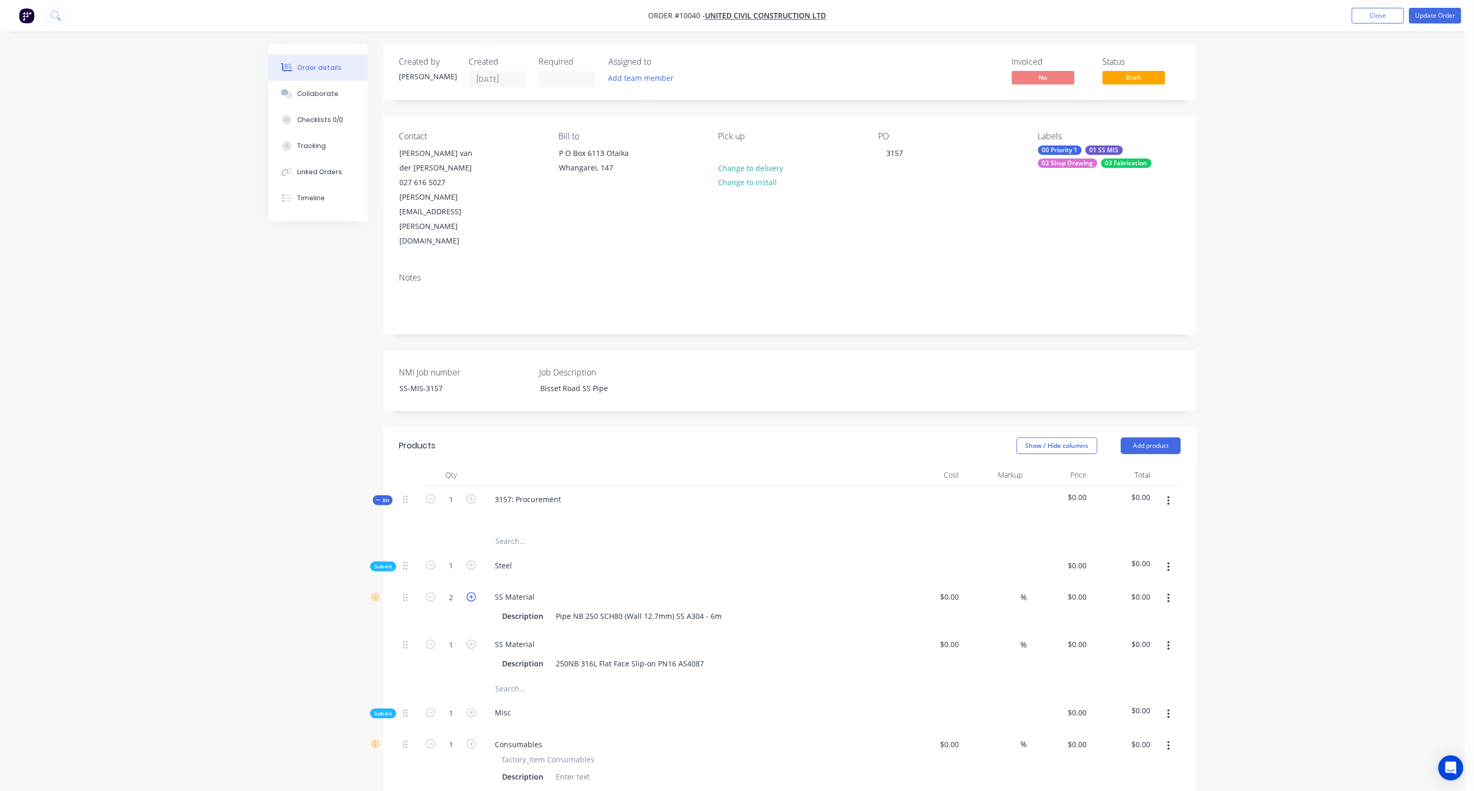
click at [471, 582] on icon "button" at bounding box center [471, 596] width 9 height 9
type input "4"
click at [471, 582] on icon "button" at bounding box center [471, 644] width 9 height 9
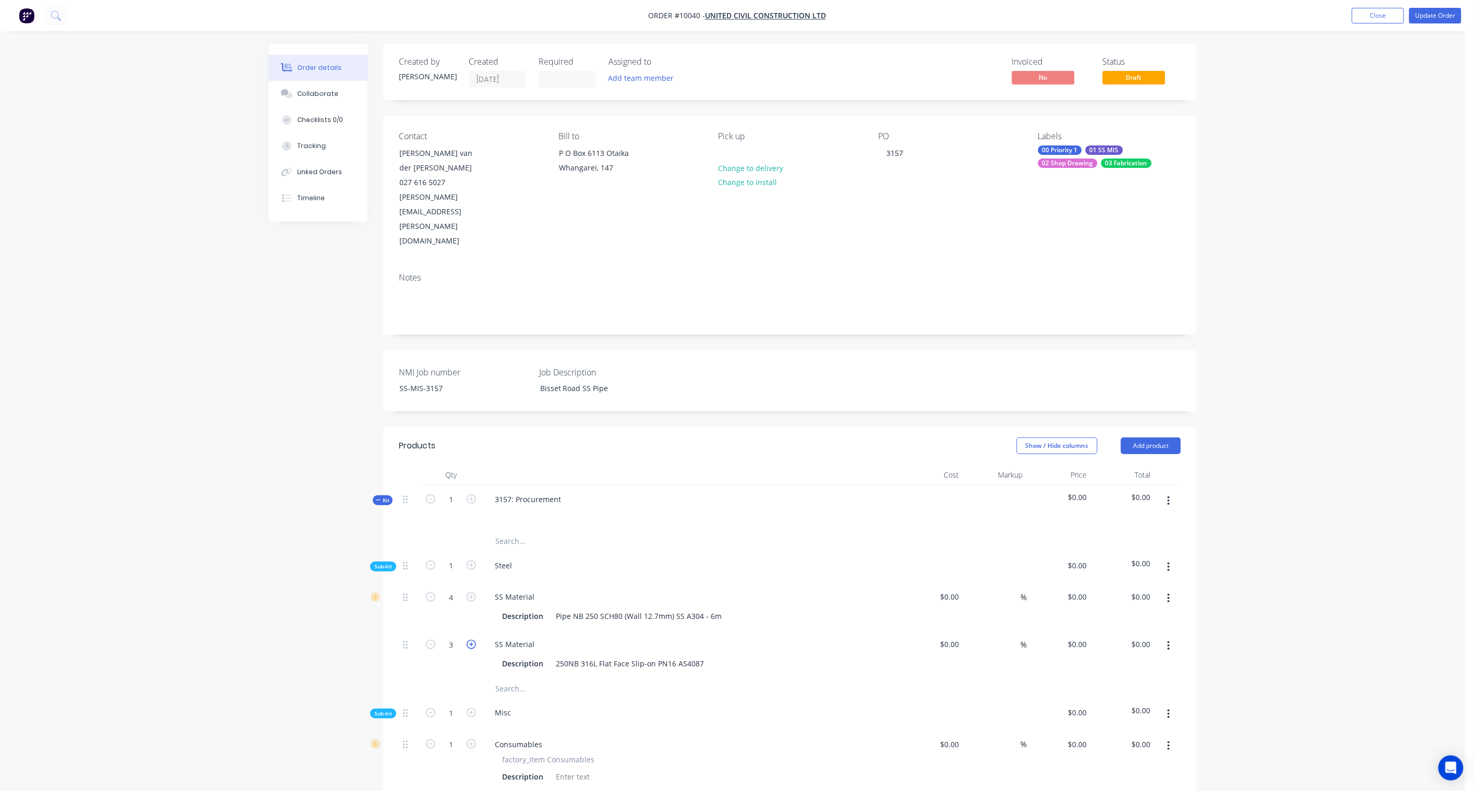
click at [471, 582] on icon "button" at bounding box center [471, 644] width 9 height 9
type input "4"
click at [952, 582] on input at bounding box center [952, 596] width 24 height 15
paste input "5520.00"
type input "$5,520.00"
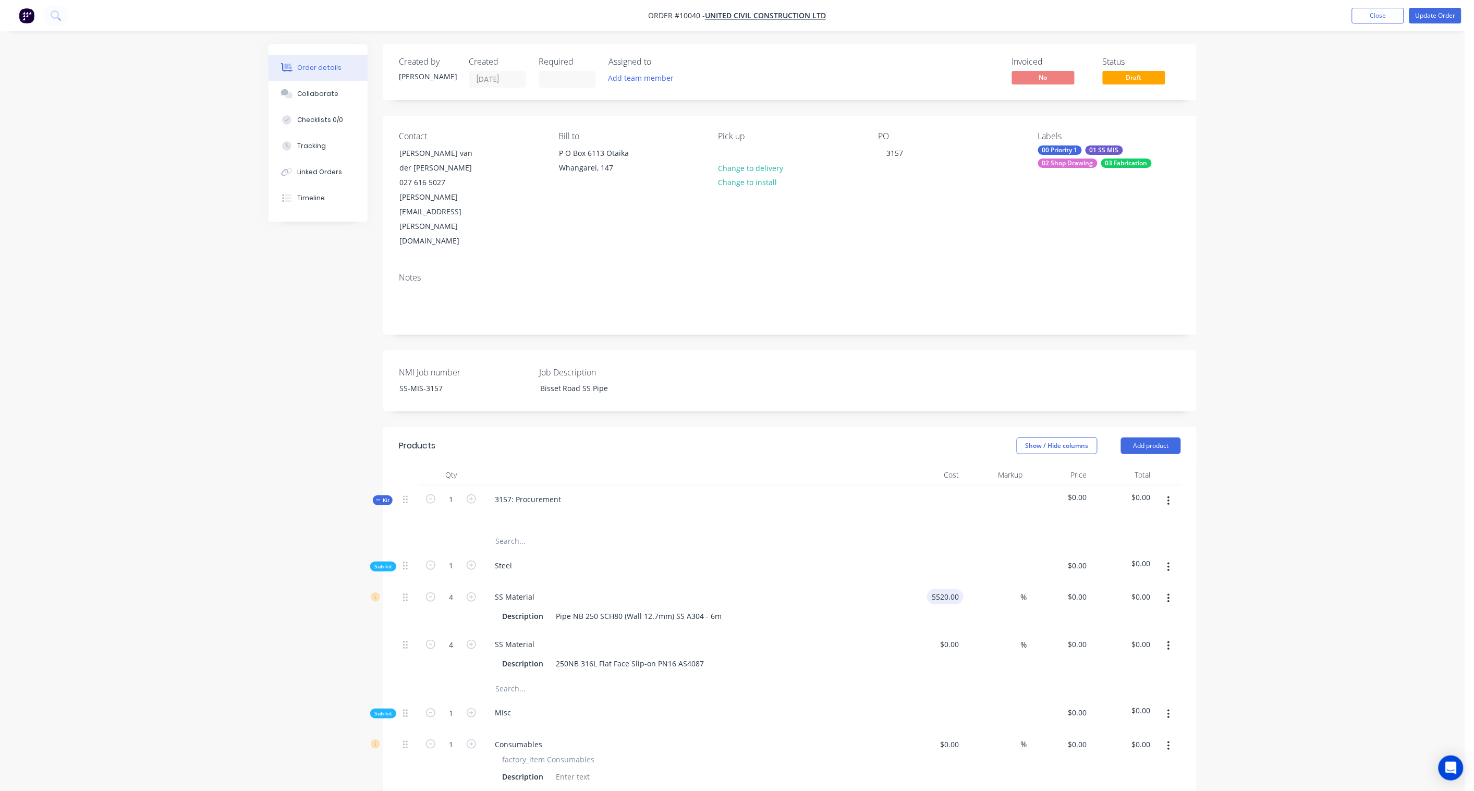
type input "$5,520.00"
click at [1112, 520] on div "Order details Collaborate Checklists 0/0 Tracking Linked Orders Timeline Order …" at bounding box center [733, 580] width 1466 height 1160
click at [1112, 582] on input "22080.00" at bounding box center [1134, 596] width 42 height 15
paste input "944"
type input "29440.00"
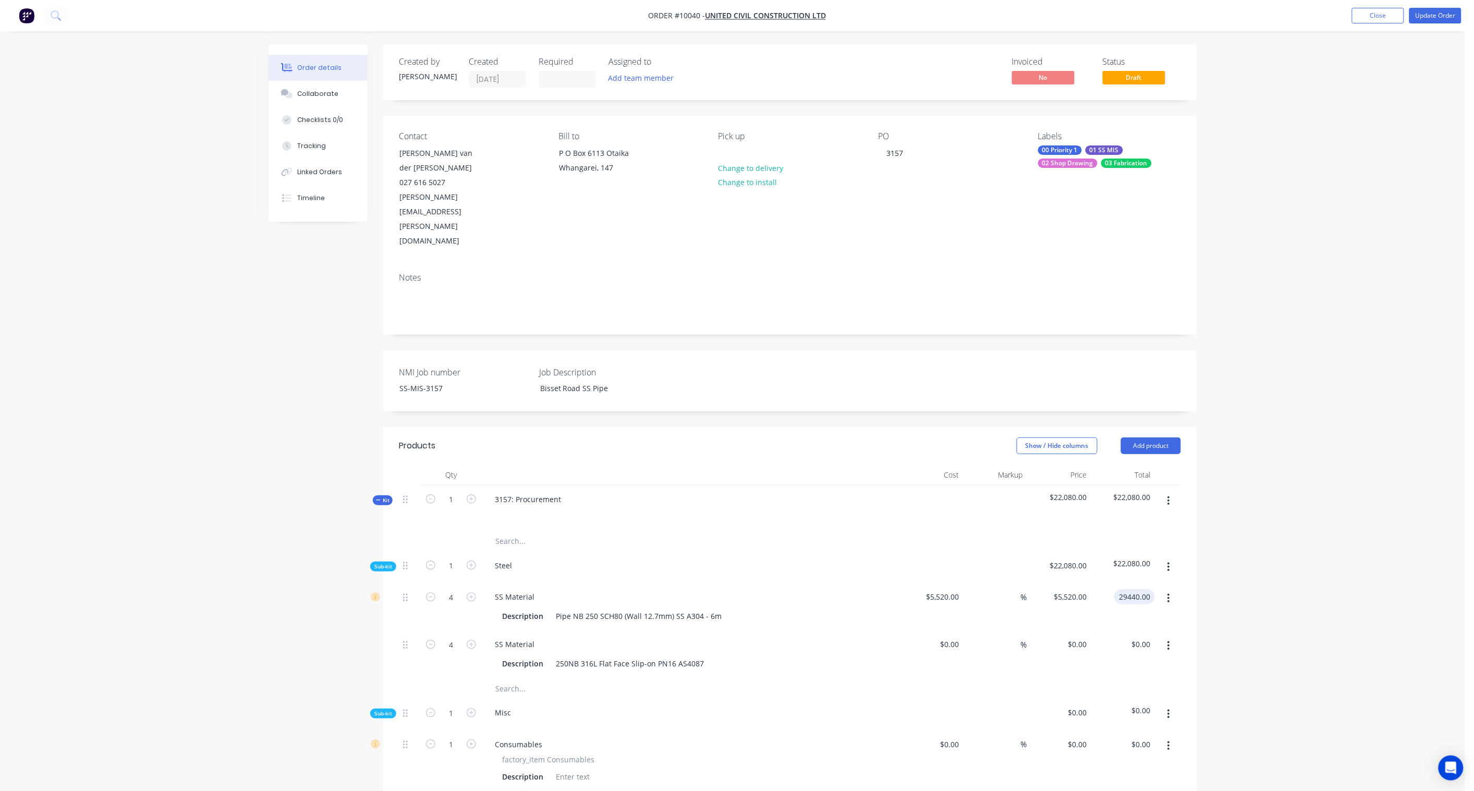
type input "33.33"
type input "$7,360.00"
type input "$29,440.00"
click at [1112, 543] on div "Order details Collaborate Checklists 0/0 Tracking Linked Orders Timeline Order …" at bounding box center [733, 580] width 1466 height 1160
click at [952, 582] on input at bounding box center [952, 644] width 24 height 15
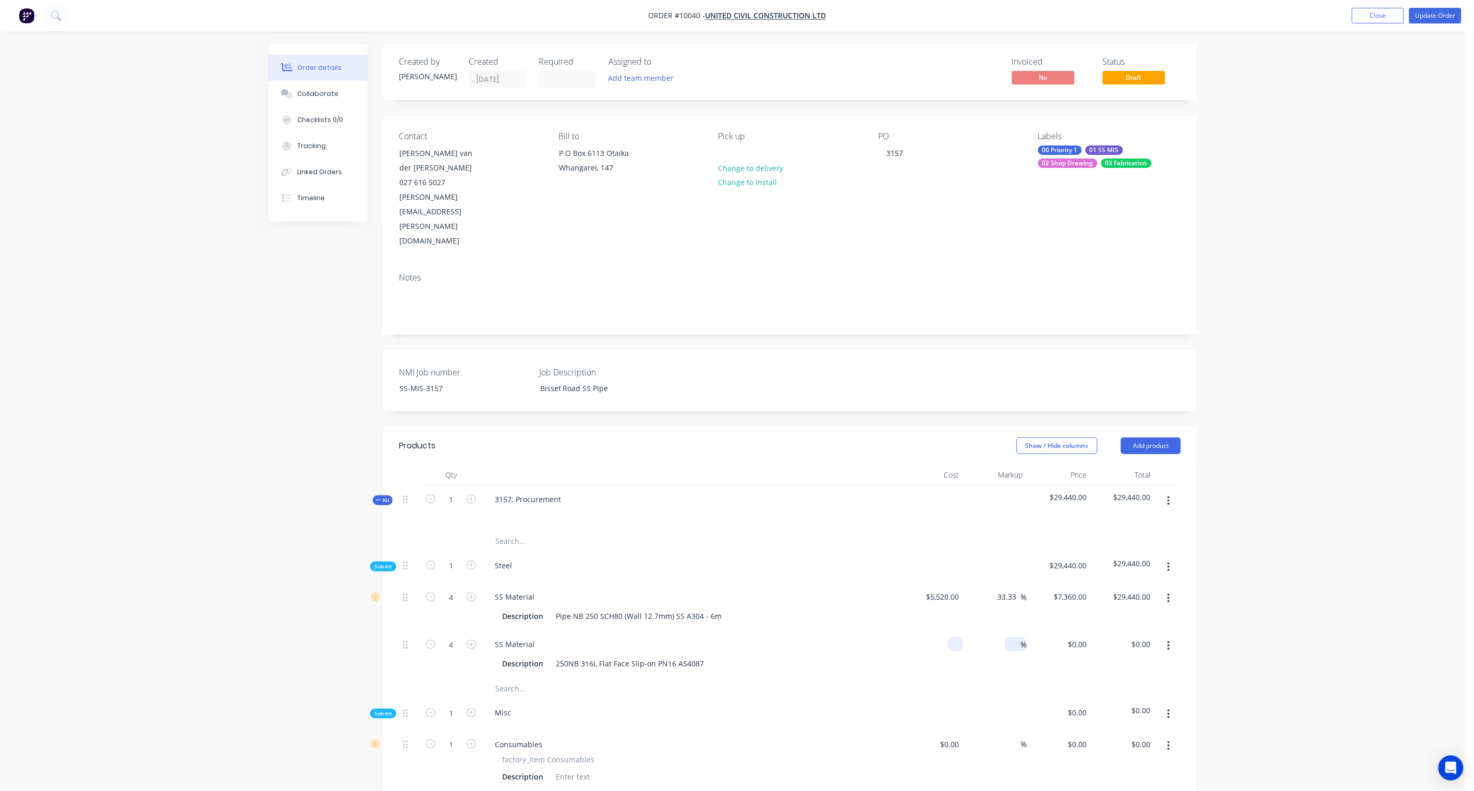
paste input "175.00"
type input "$175.00"
click at [1112, 545] on div "Order details Collaborate Checklists 0/0 Tracking Linked Orders Timeline Order …" at bounding box center [733, 580] width 1466 height 1160
click at [1112, 582] on div "700.00 700.00" at bounding box center [1141, 644] width 28 height 15
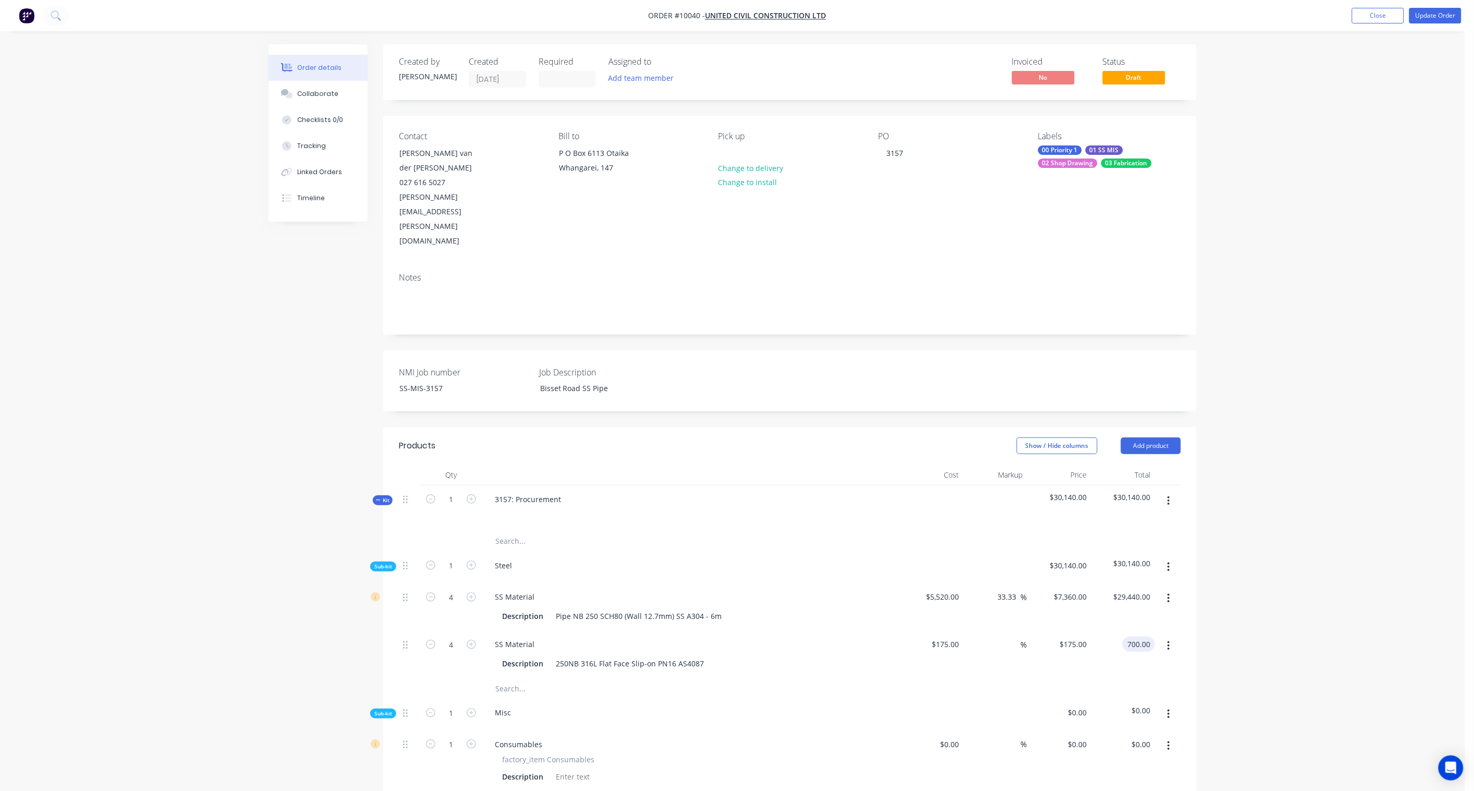
paste input "933.33"
type input "933.33"
type input "33.33"
type input "$233.3325"
type input "$933.33"
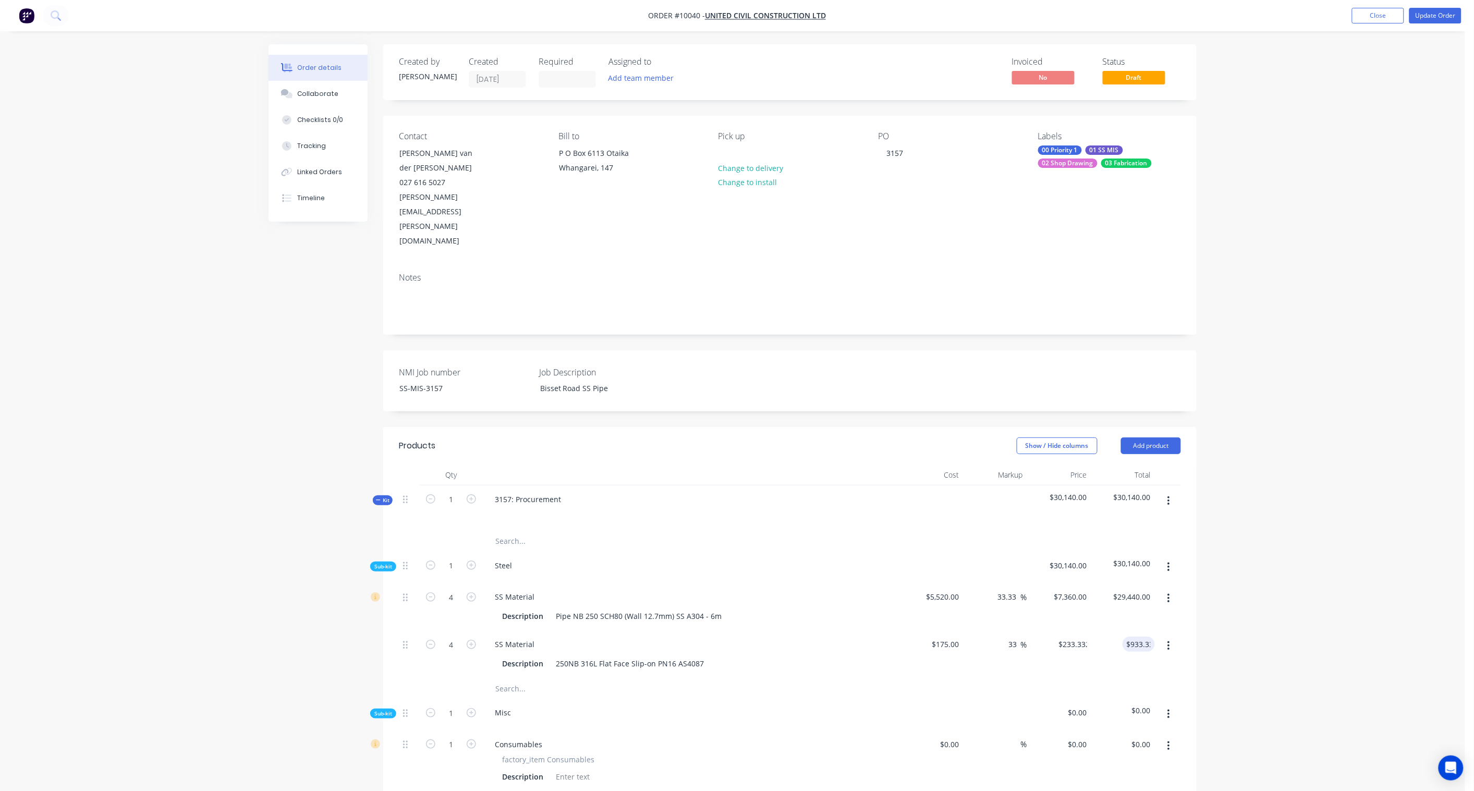
click at [1112, 582] on div "Order details Collaborate Checklists 0/0 Tracking Linked Orders Timeline Order …" at bounding box center [733, 580] width 1466 height 1160
click at [1112, 558] on button "button" at bounding box center [1169, 567] width 25 height 19
click at [1112, 582] on div "Add product to kit" at bounding box center [1132, 594] width 80 height 15
click at [1112, 582] on div "Product catalogue" at bounding box center [1132, 636] width 80 height 15
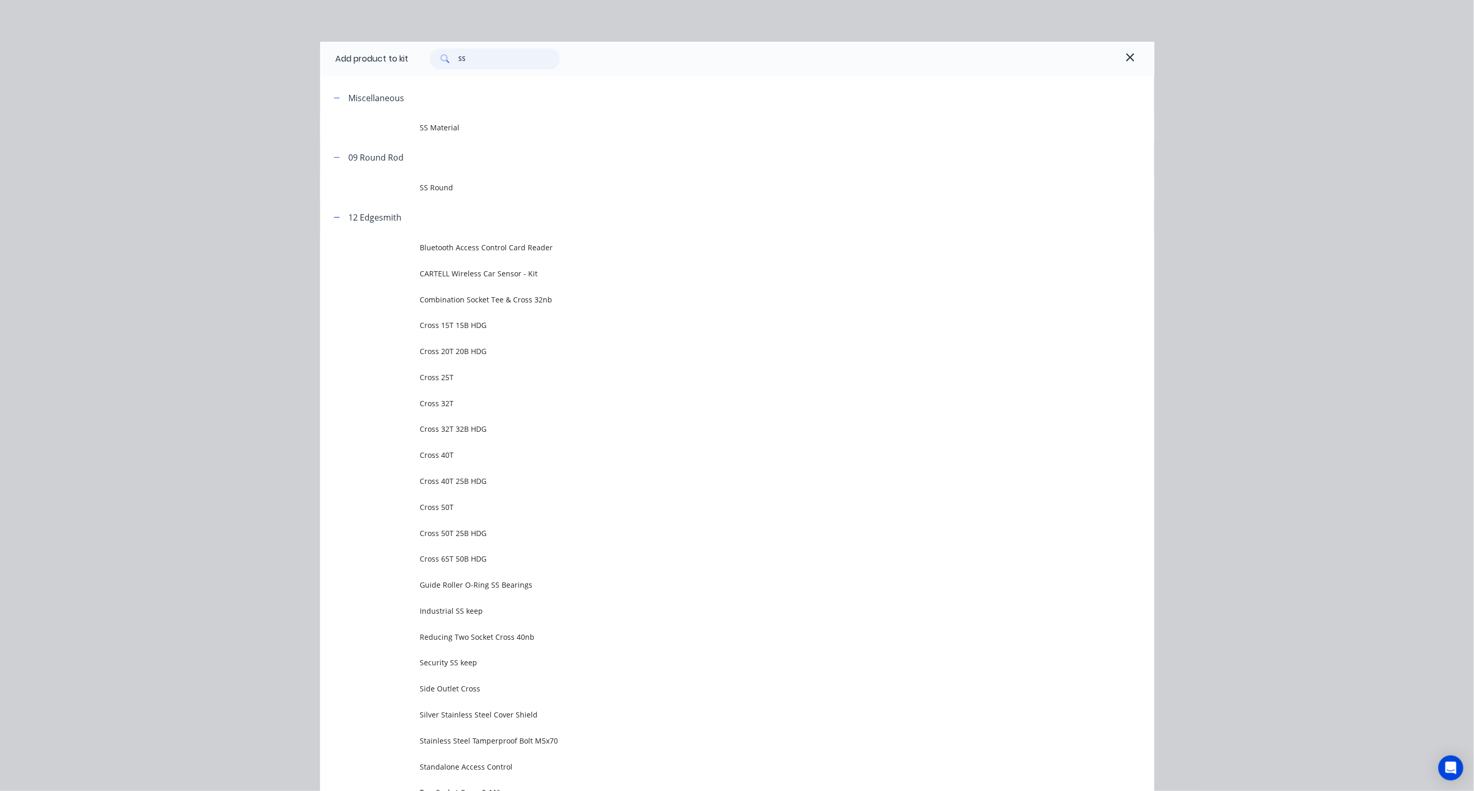
drag, startPoint x: 496, startPoint y: 63, endPoint x: 408, endPoint y: 60, distance: 88.2
click at [409, 60] on div "SS" at bounding box center [492, 59] width 167 height 21
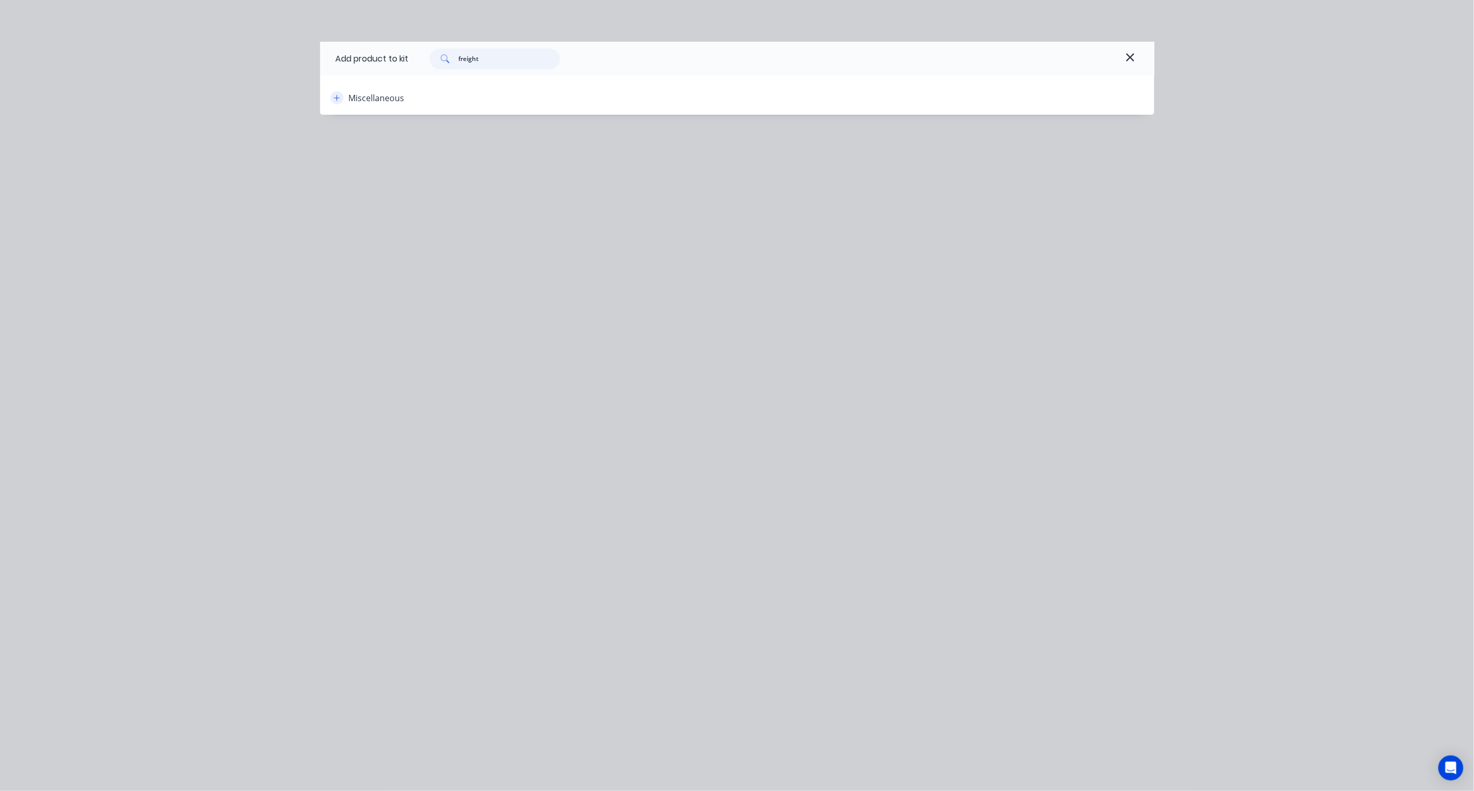
type input "freight"
click at [334, 99] on icon "button" at bounding box center [337, 97] width 6 height 7
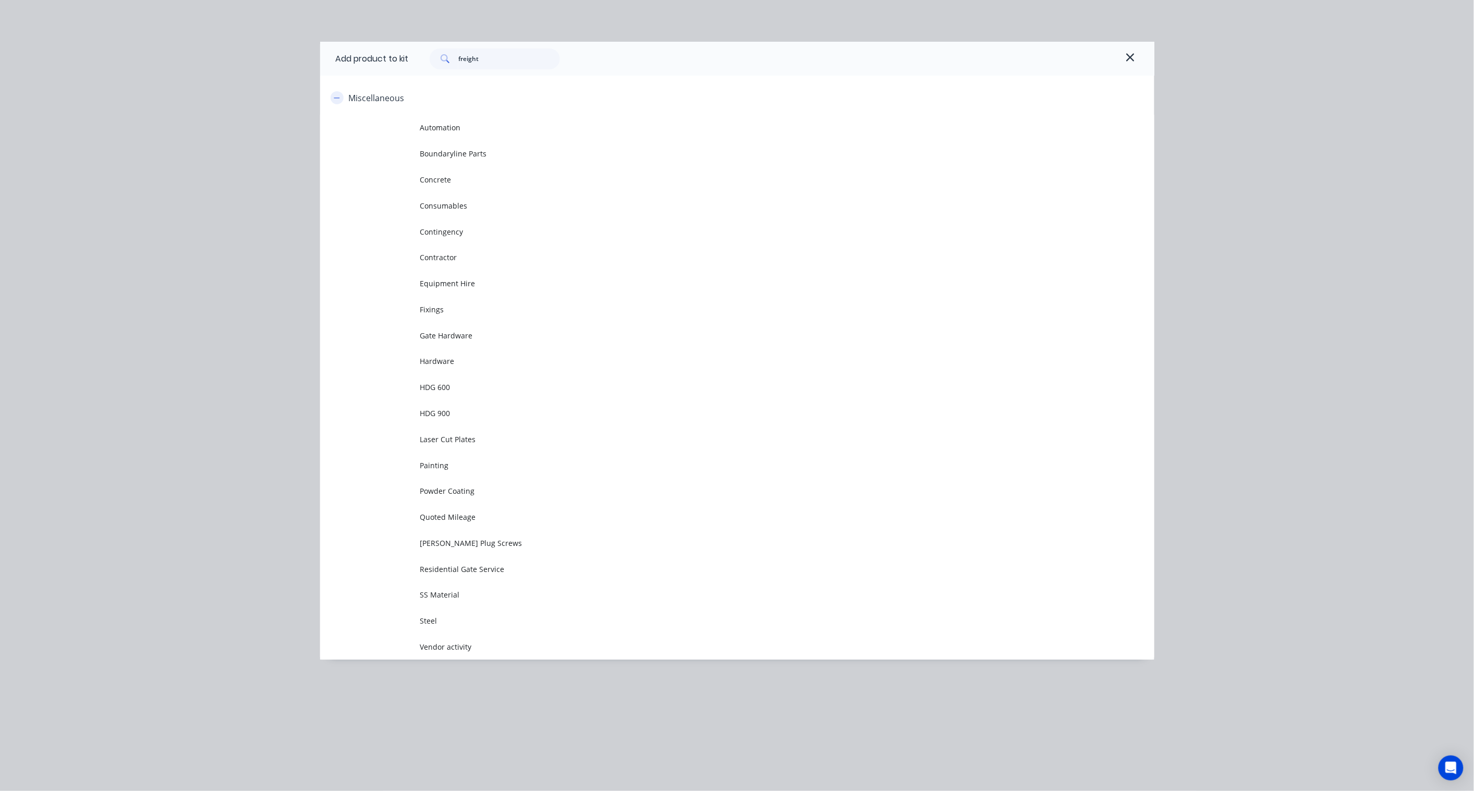
click at [334, 99] on icon "button" at bounding box center [337, 97] width 6 height 7
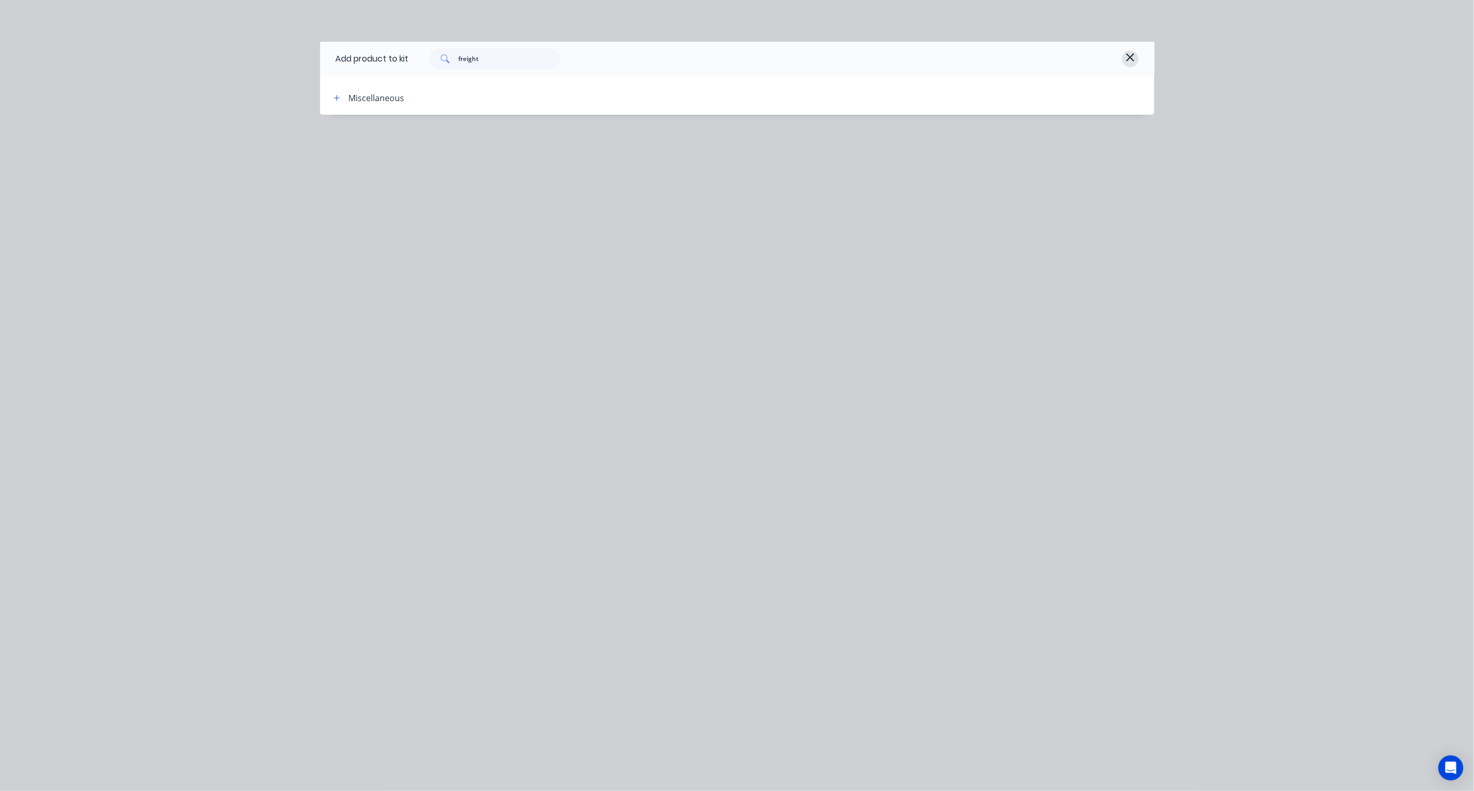
click at [1112, 55] on icon "button" at bounding box center [1130, 57] width 9 height 13
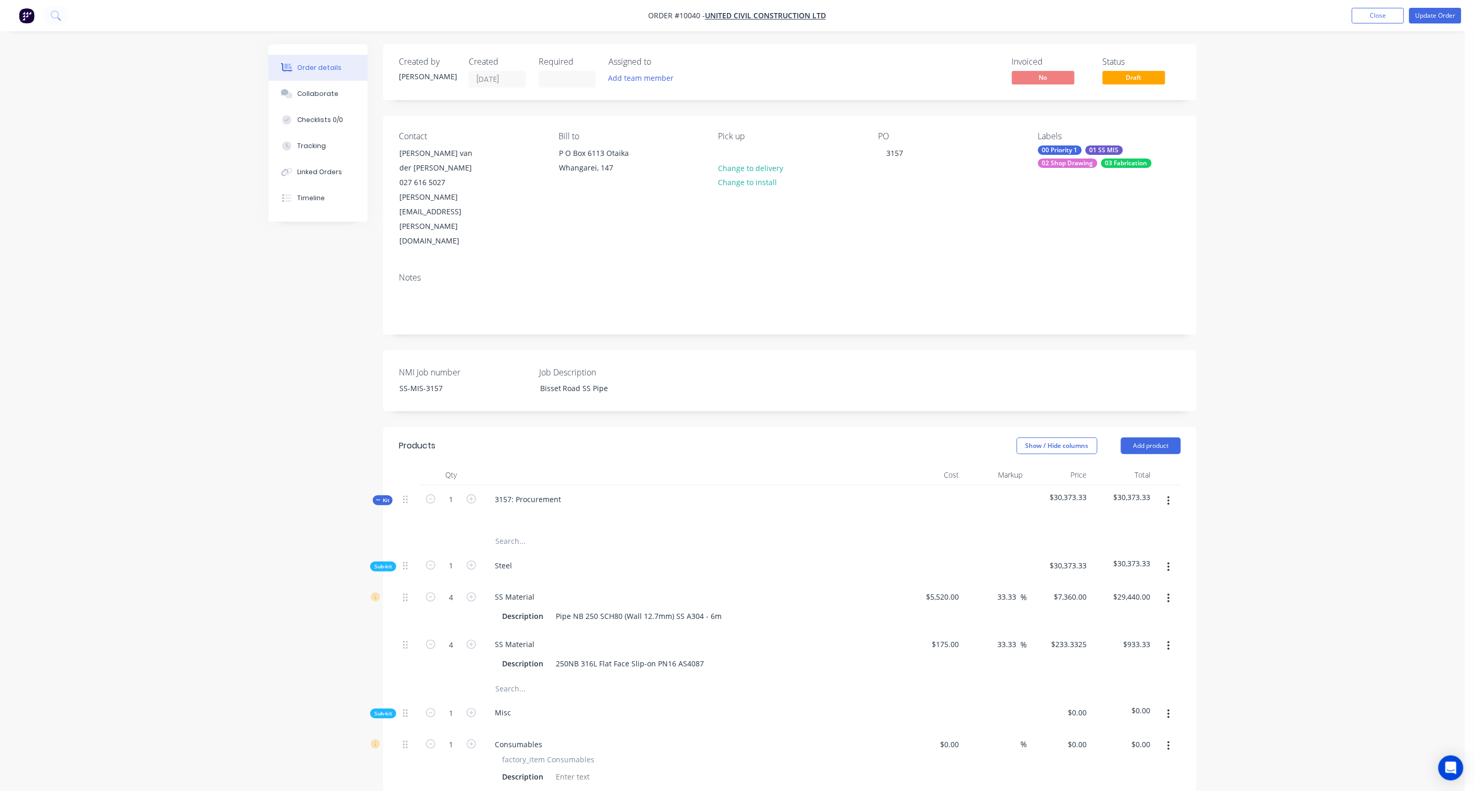
click at [1112, 337] on div "Order details Collaborate Checklists 0/0 Tracking Linked Orders Timeline Order …" at bounding box center [733, 580] width 1466 height 1160
click at [1112, 11] on button "Close" at bounding box center [1378, 16] width 52 height 16
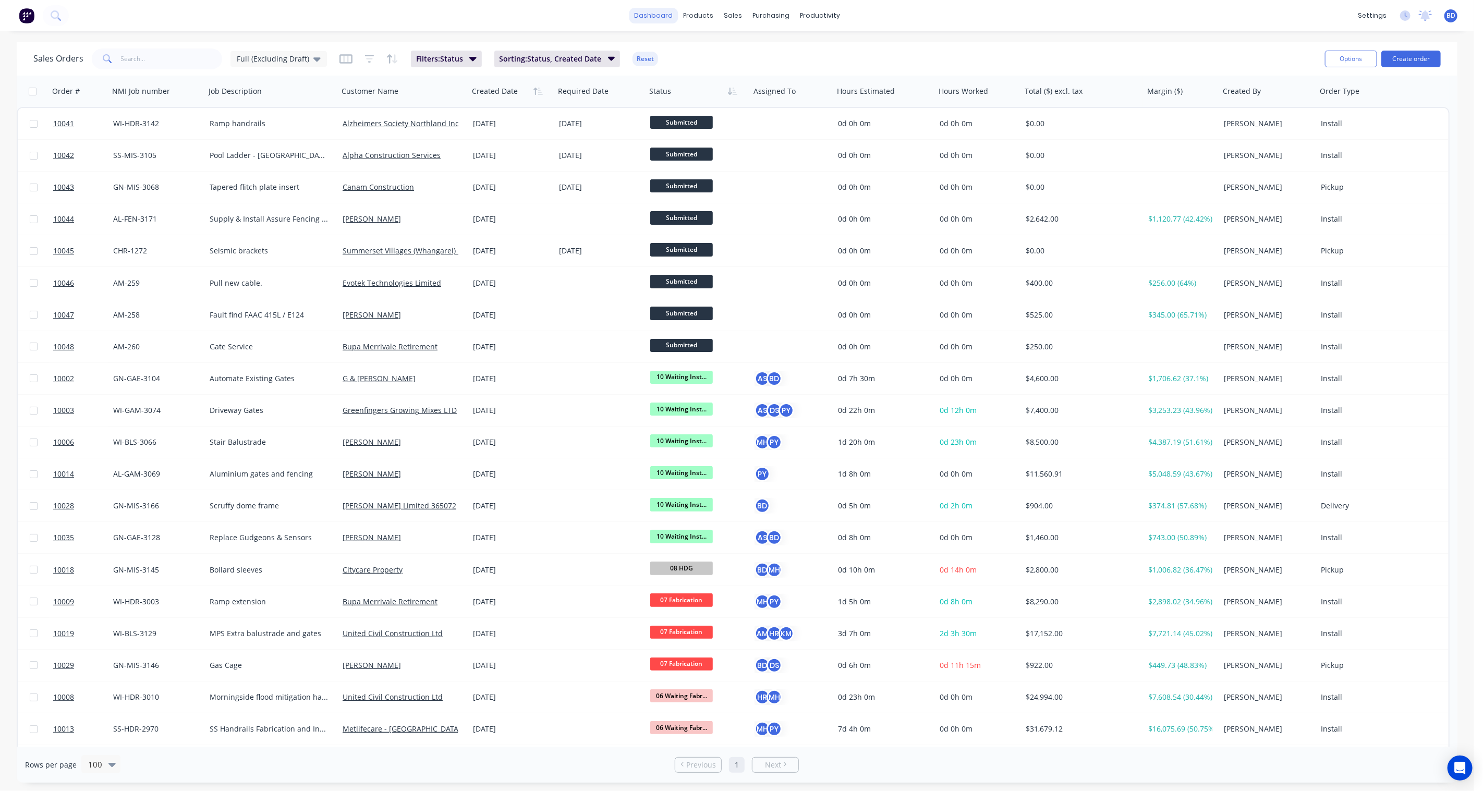
click at [660, 14] on link "dashboard" at bounding box center [653, 16] width 49 height 16
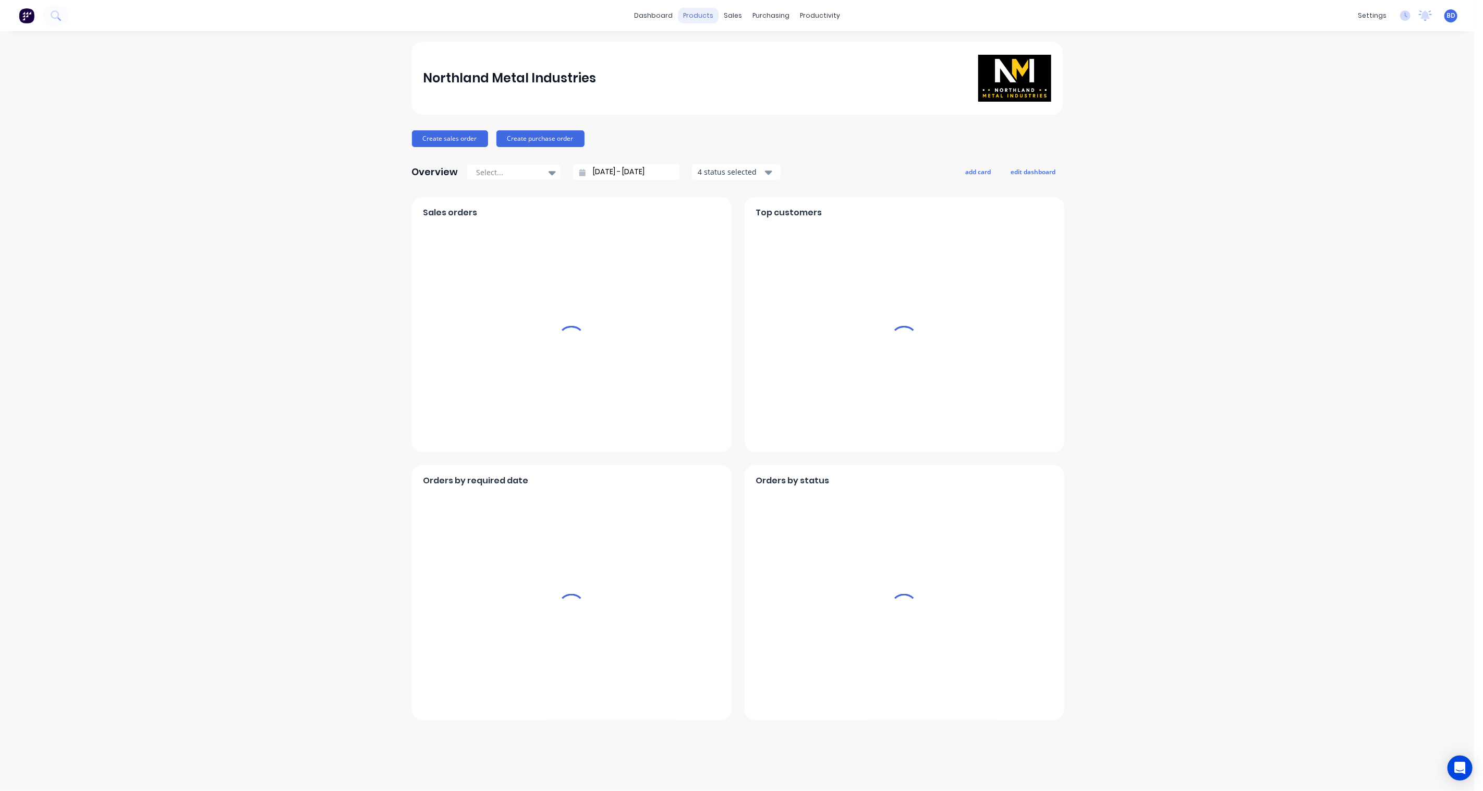
click at [701, 11] on div "products" at bounding box center [698, 16] width 41 height 16
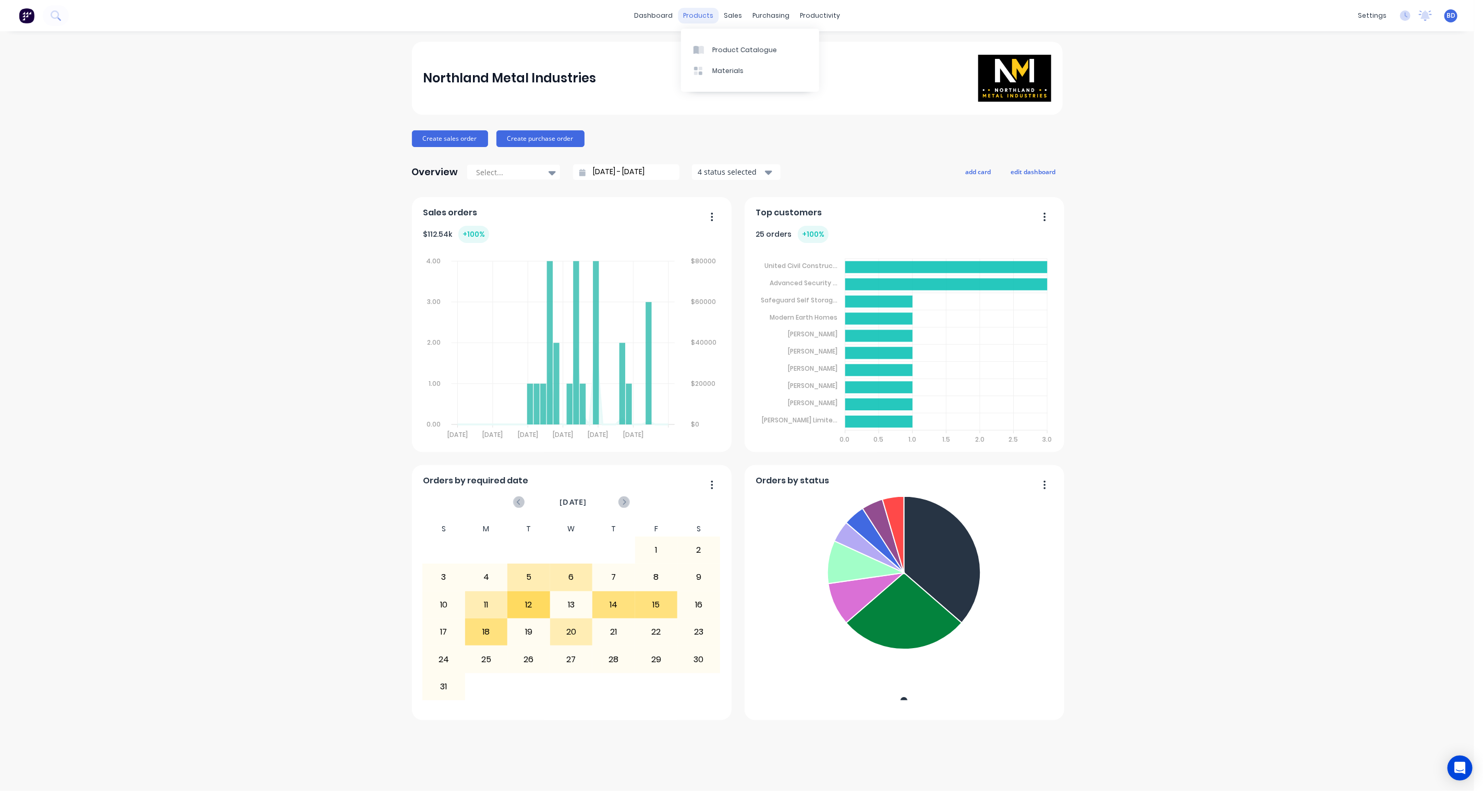
click at [696, 14] on div "products" at bounding box center [698, 16] width 41 height 16
click at [732, 49] on div "Product Catalogue" at bounding box center [744, 49] width 65 height 9
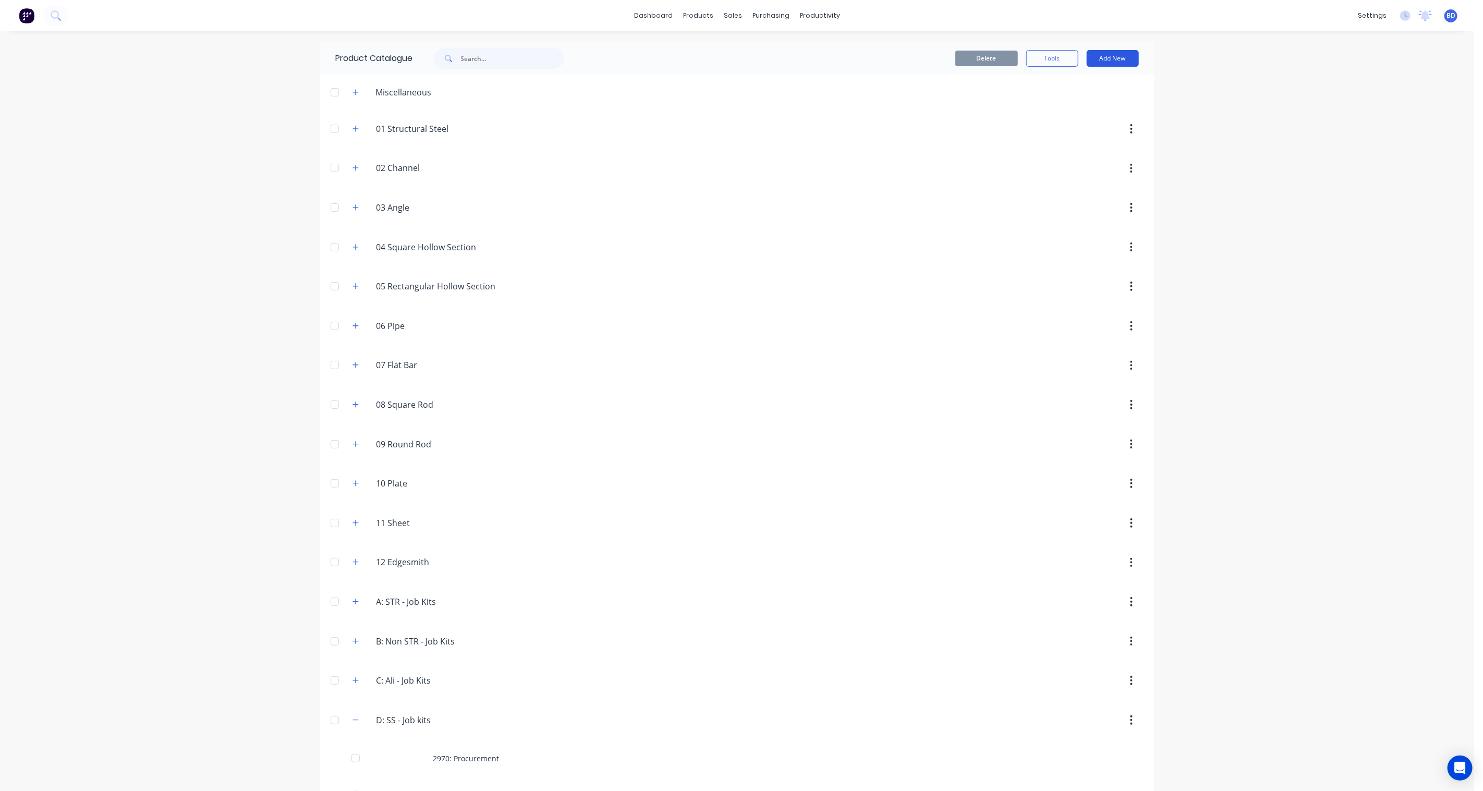
click at [1112, 58] on button "Add New" at bounding box center [1113, 58] width 52 height 17
click at [1093, 108] on div "Product" at bounding box center [1089, 106] width 80 height 15
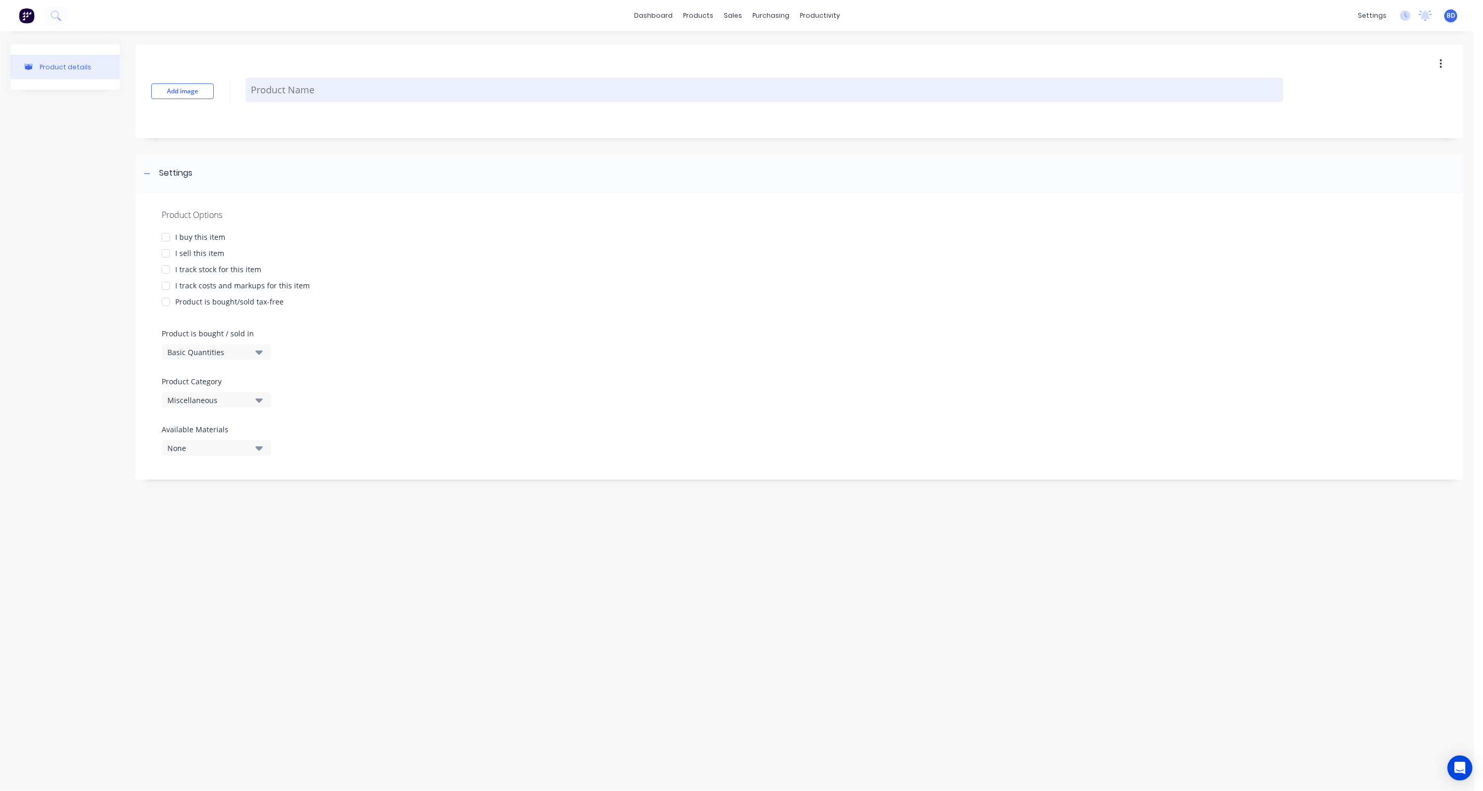
click at [288, 91] on textarea at bounding box center [765, 90] width 1038 height 25
type textarea "x"
type textarea "F"
type textarea "x"
type textarea "Fr"
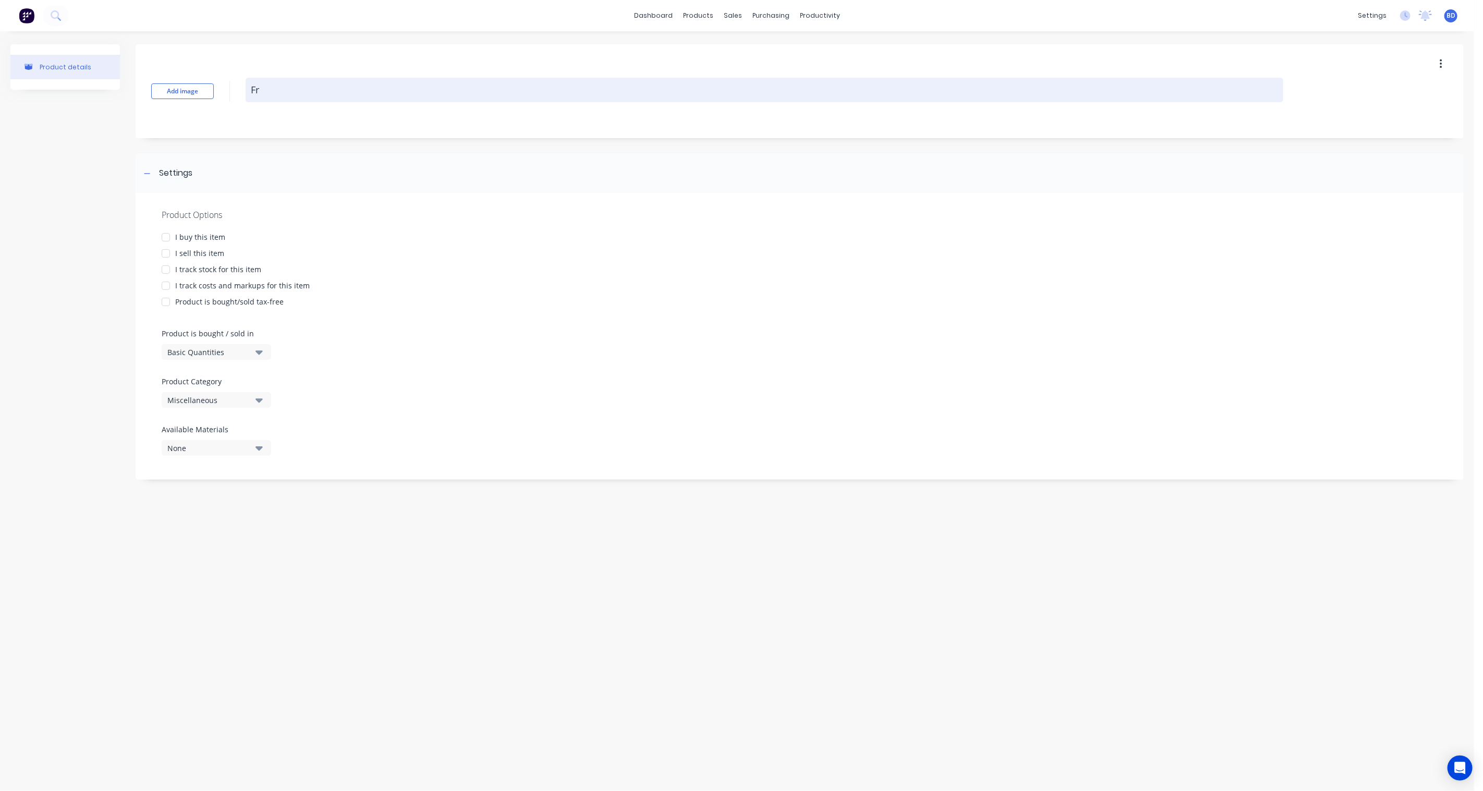
type textarea "x"
type textarea "Fre"
type textarea "x"
type textarea "Frei"
type textarea "x"
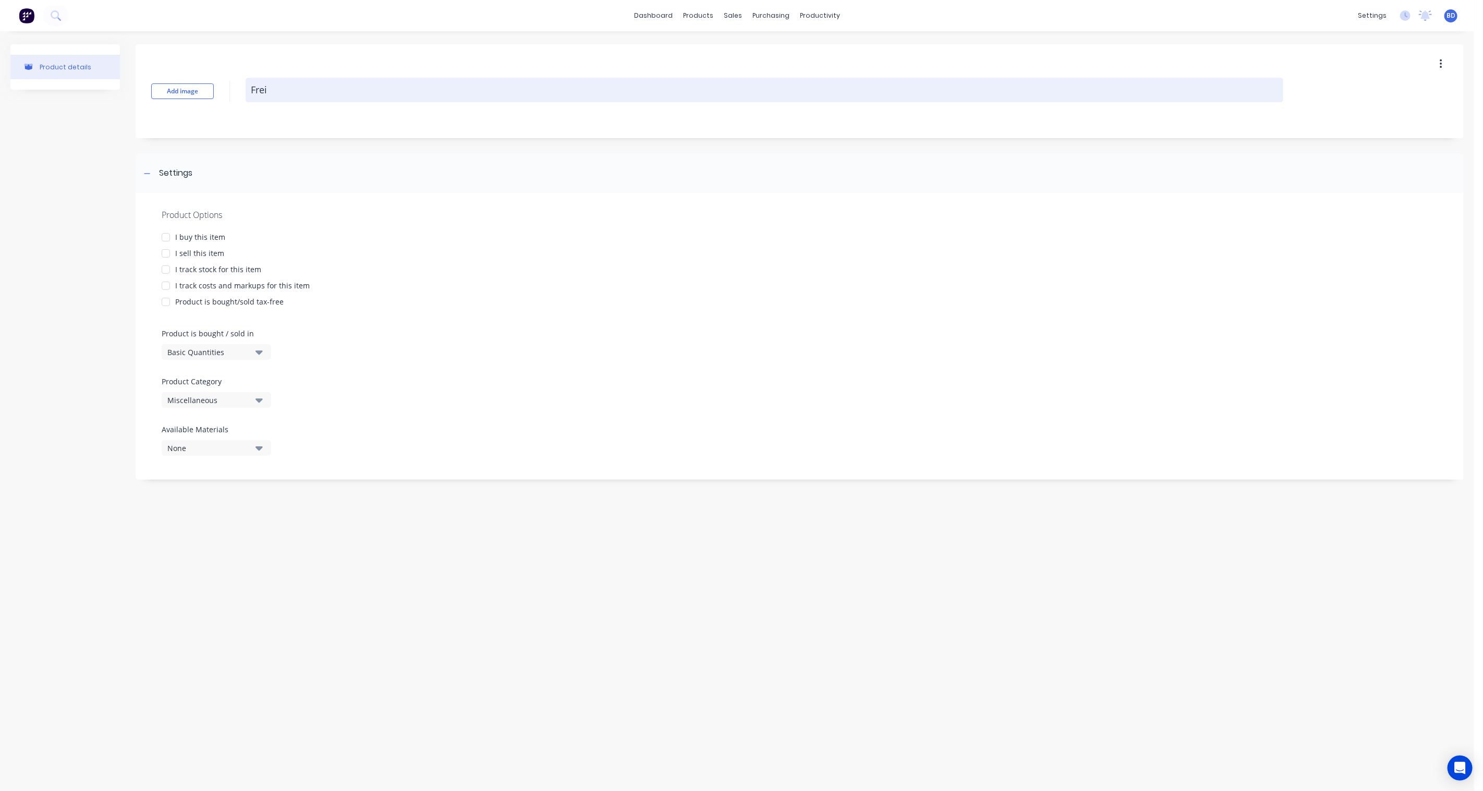
type textarea "Freig"
type textarea "x"
type textarea "Freigh"
type textarea "x"
type textarea "Freight"
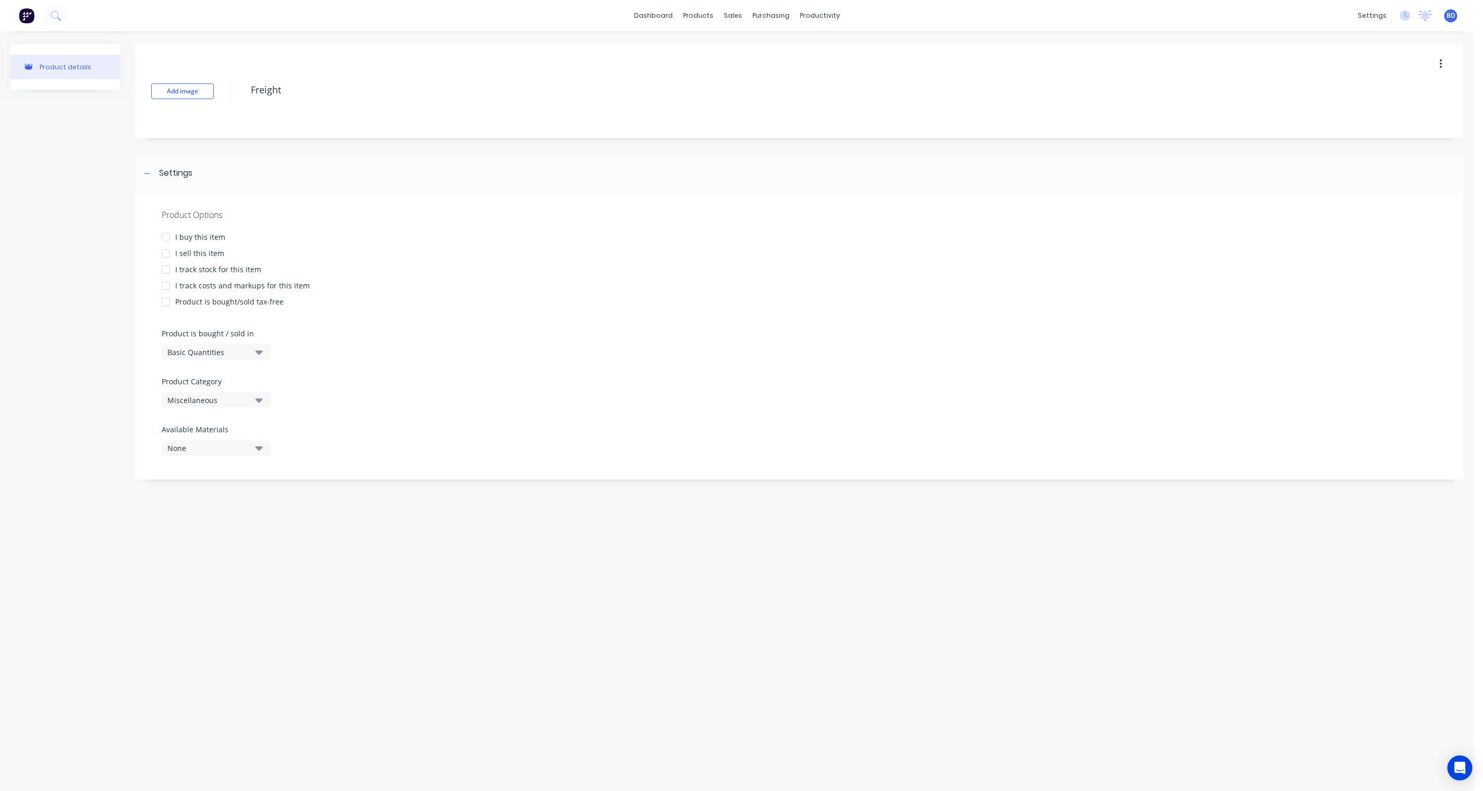
click at [165, 236] on div at bounding box center [165, 237] width 21 height 21
click at [164, 252] on div at bounding box center [165, 253] width 21 height 21
type textarea "x"
type textarea "Freight"
type textarea "x"
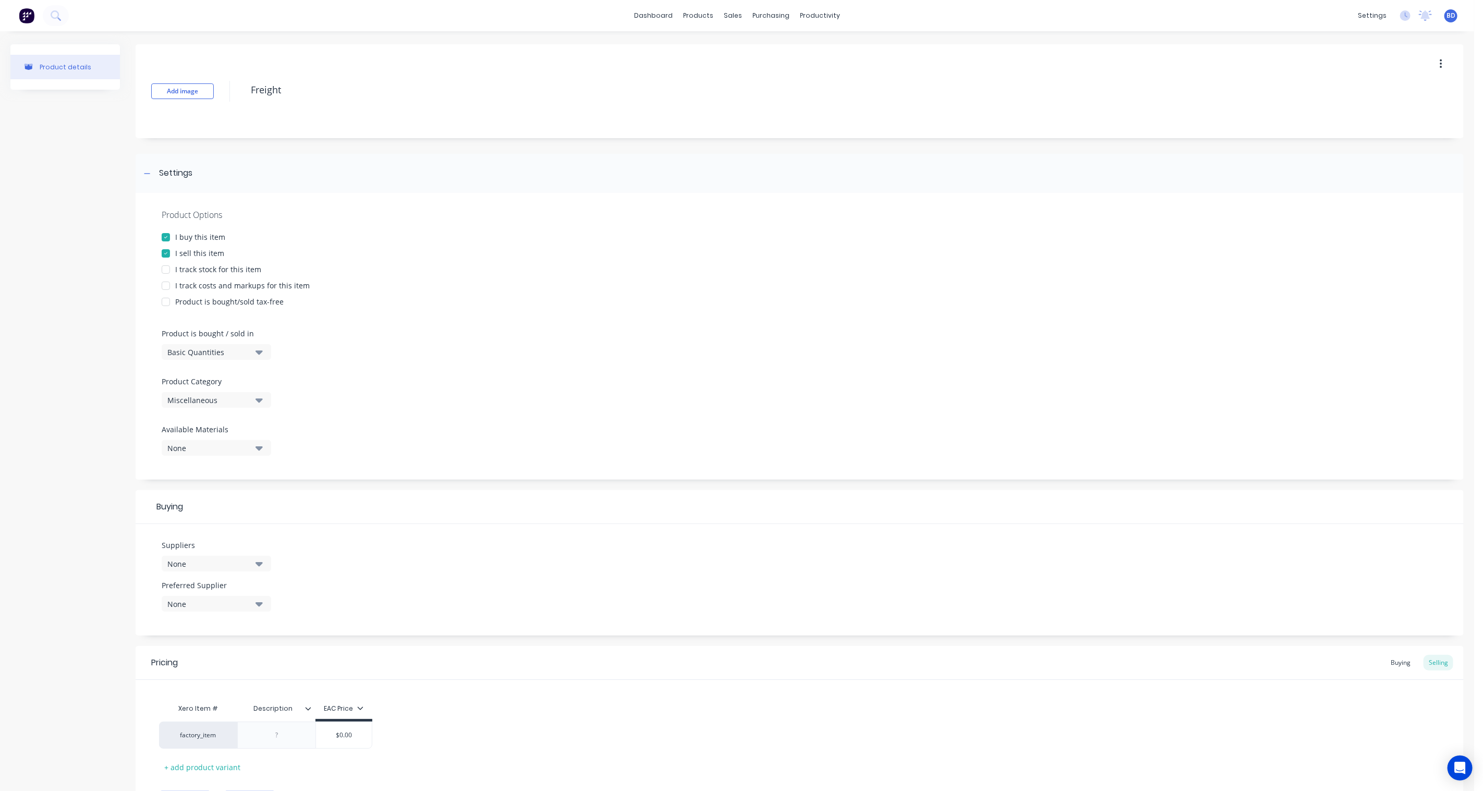
type textarea "Freight"
click at [258, 354] on icon "button" at bounding box center [259, 351] width 7 height 11
click at [241, 376] on div "Basic Quantities" at bounding box center [240, 378] width 156 height 21
type textarea "x"
click at [251, 397] on button "Miscellaneous" at bounding box center [217, 400] width 110 height 16
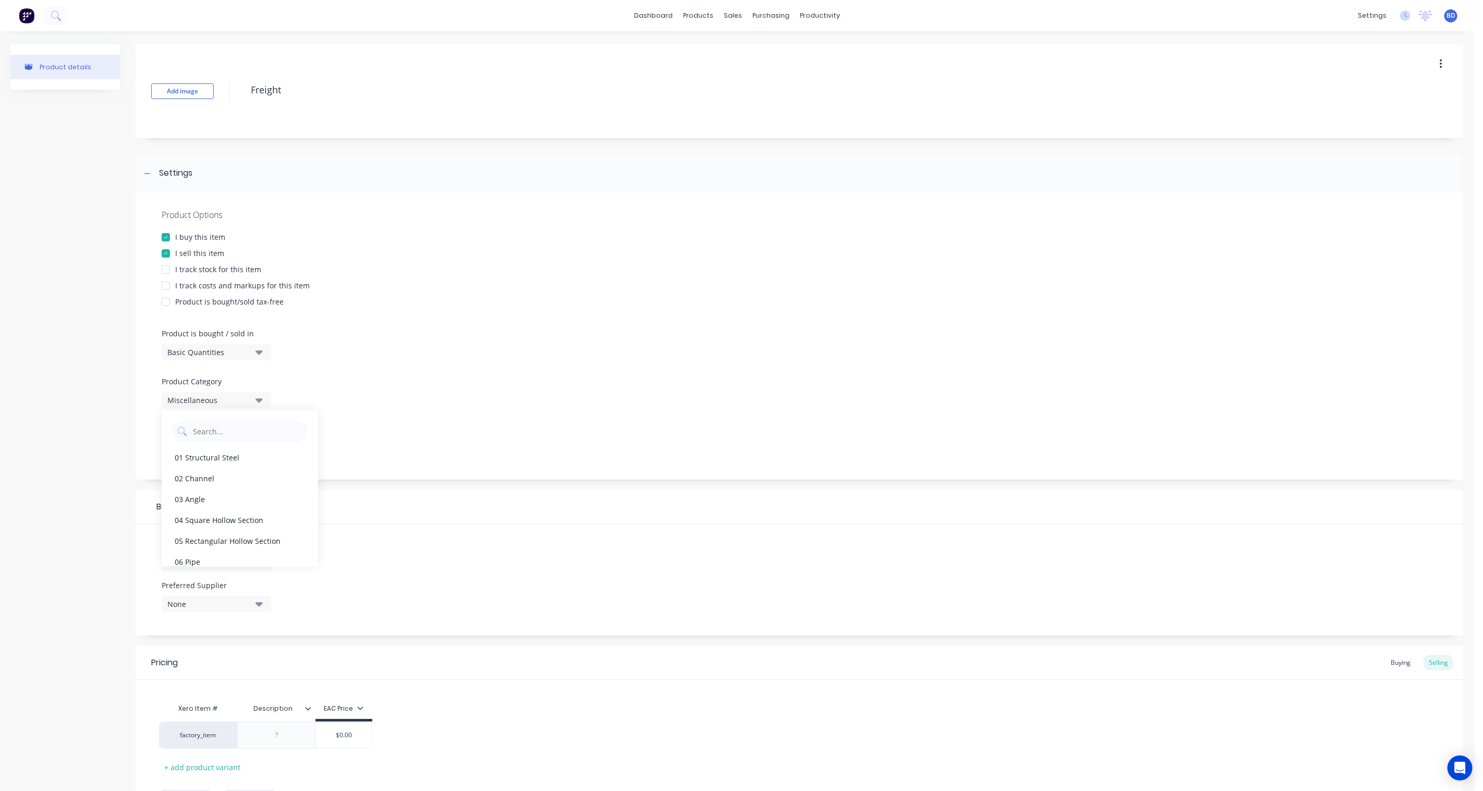
click at [412, 390] on div "Product Options I buy this item I sell this item I track stock for this item I …" at bounding box center [800, 336] width 1328 height 287
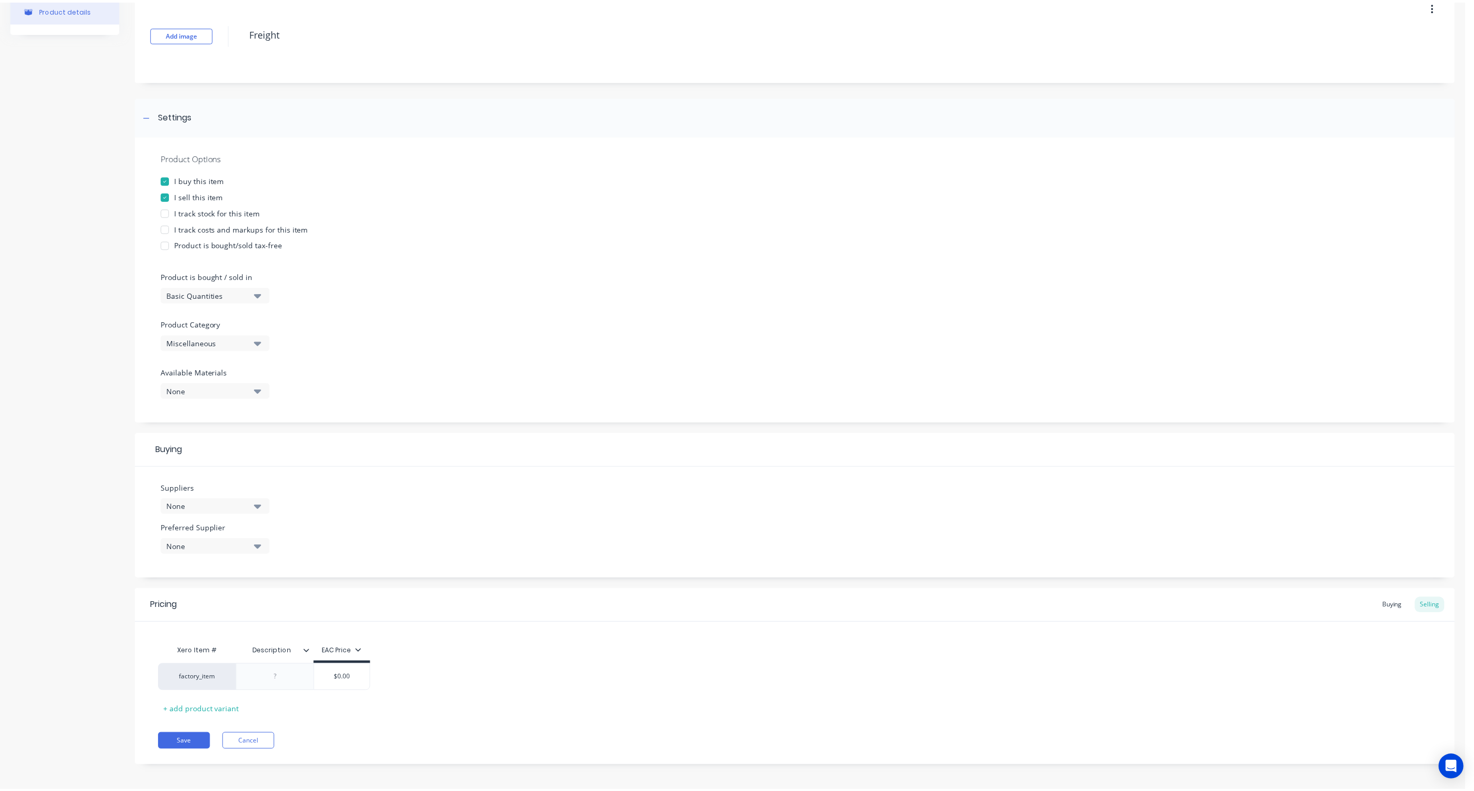
scroll to position [61, 0]
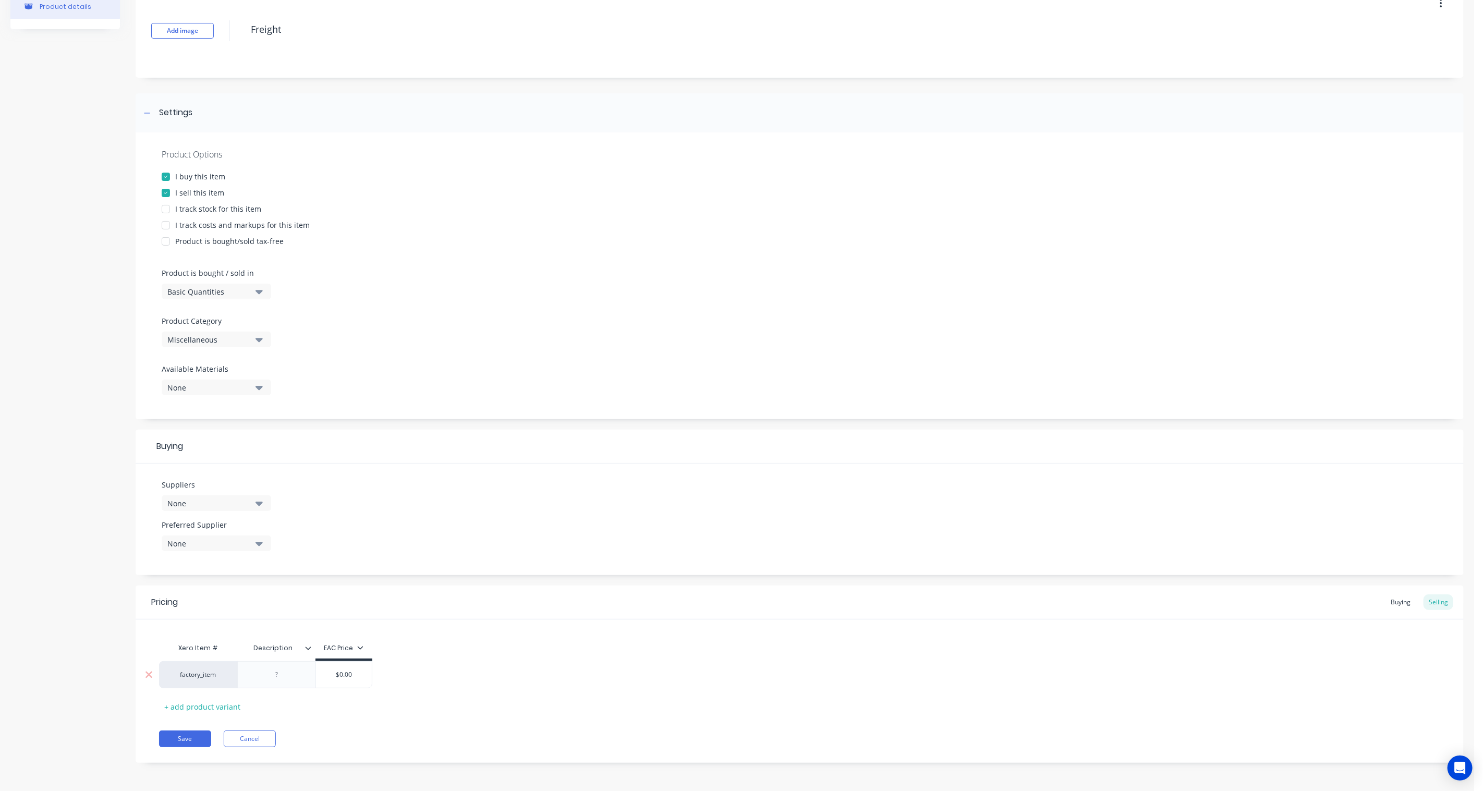
click at [283, 582] on div at bounding box center [277, 675] width 52 height 14
click at [287, 582] on div "Shipping Dreight" at bounding box center [276, 675] width 65 height 14
click at [445, 582] on div "factory_item Shipping Freight $0.00" at bounding box center [799, 674] width 1281 height 27
click at [184, 582] on button "Save" at bounding box center [185, 739] width 52 height 17
type textarea "x"
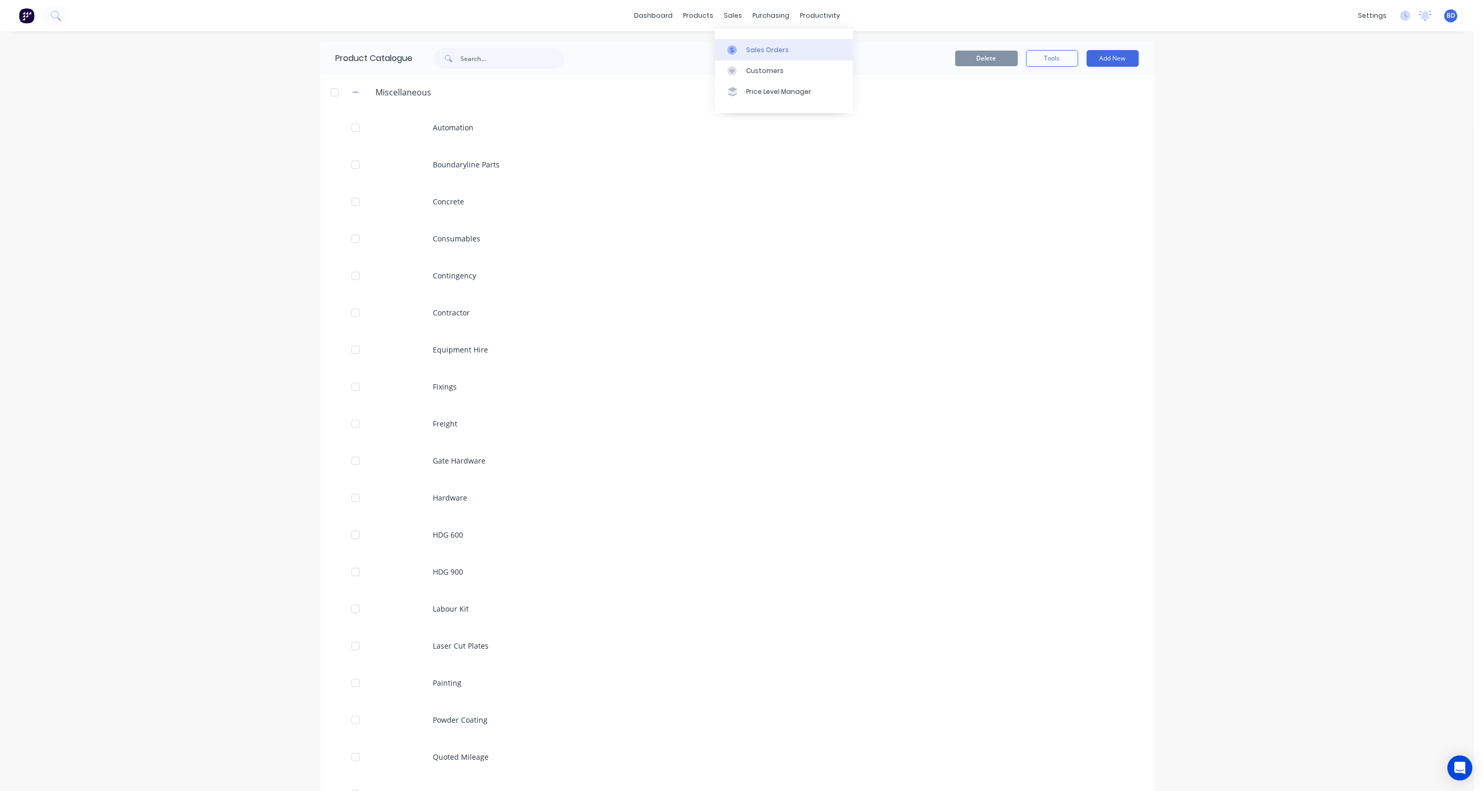
click at [757, 46] on div "Sales Orders" at bounding box center [767, 49] width 43 height 9
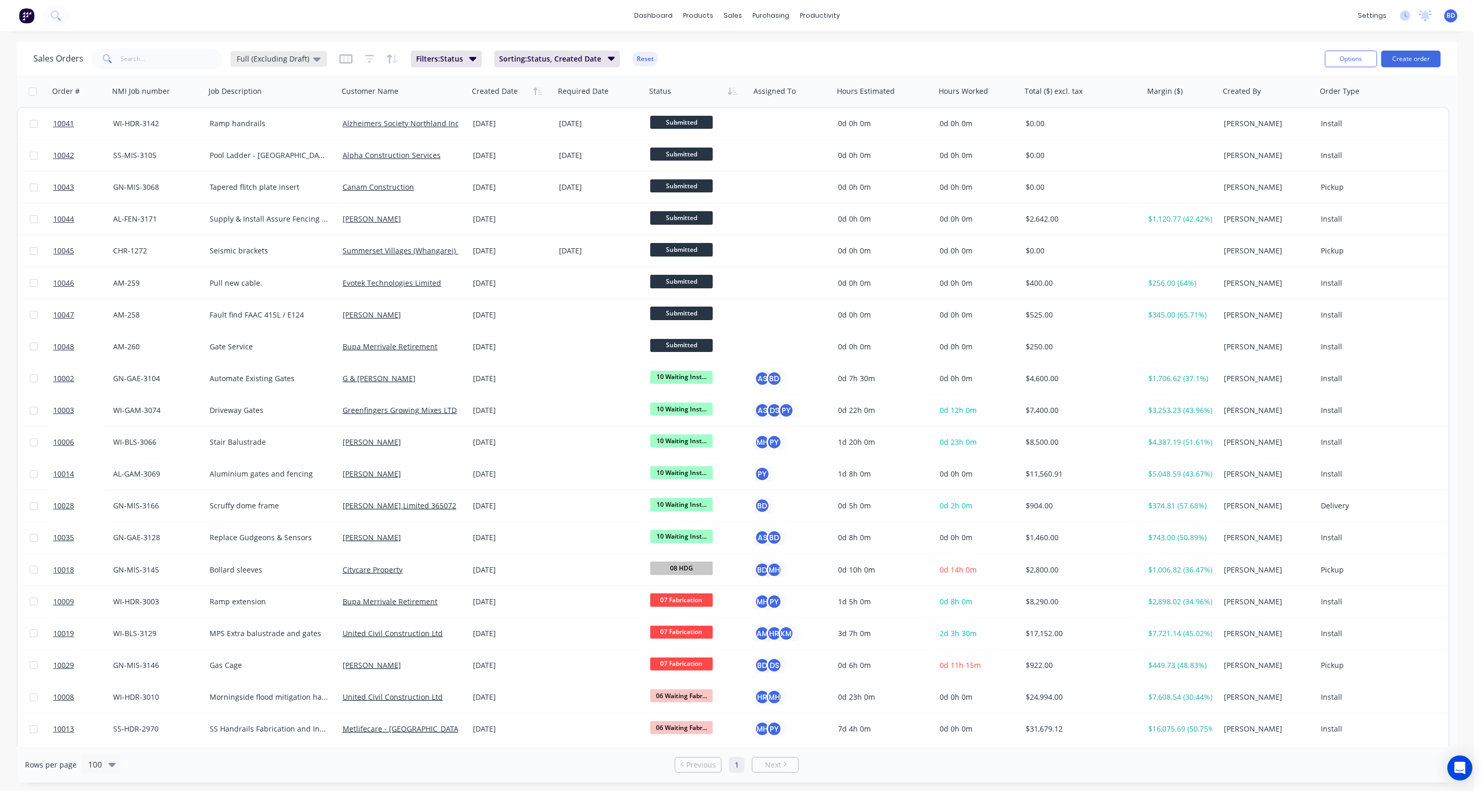
click at [262, 54] on span "Full (Excluding Draft)" at bounding box center [273, 58] width 72 height 11
click at [259, 147] on button "None" at bounding box center [293, 147] width 119 height 12
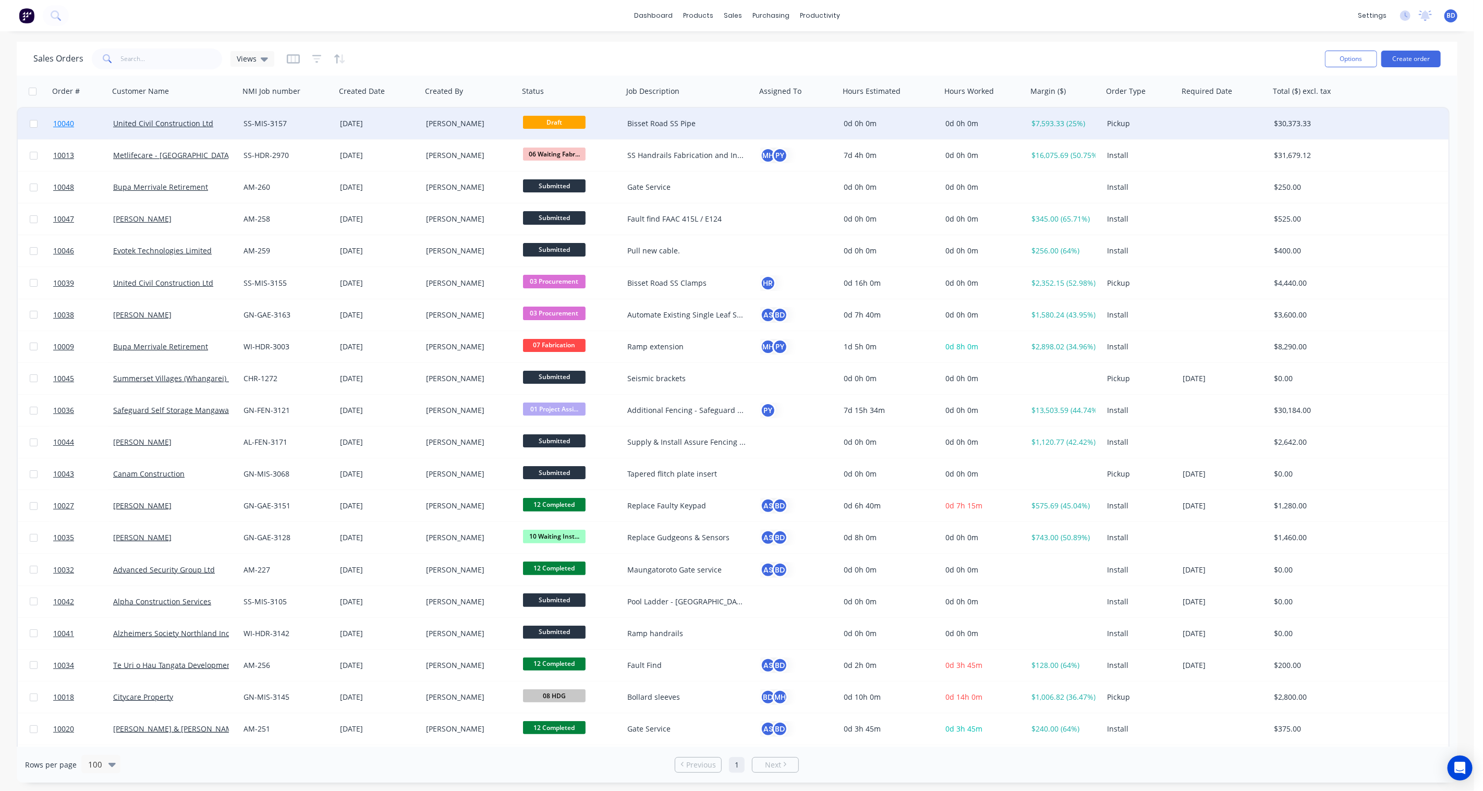
click at [59, 123] on span "10040" at bounding box center [63, 123] width 21 height 10
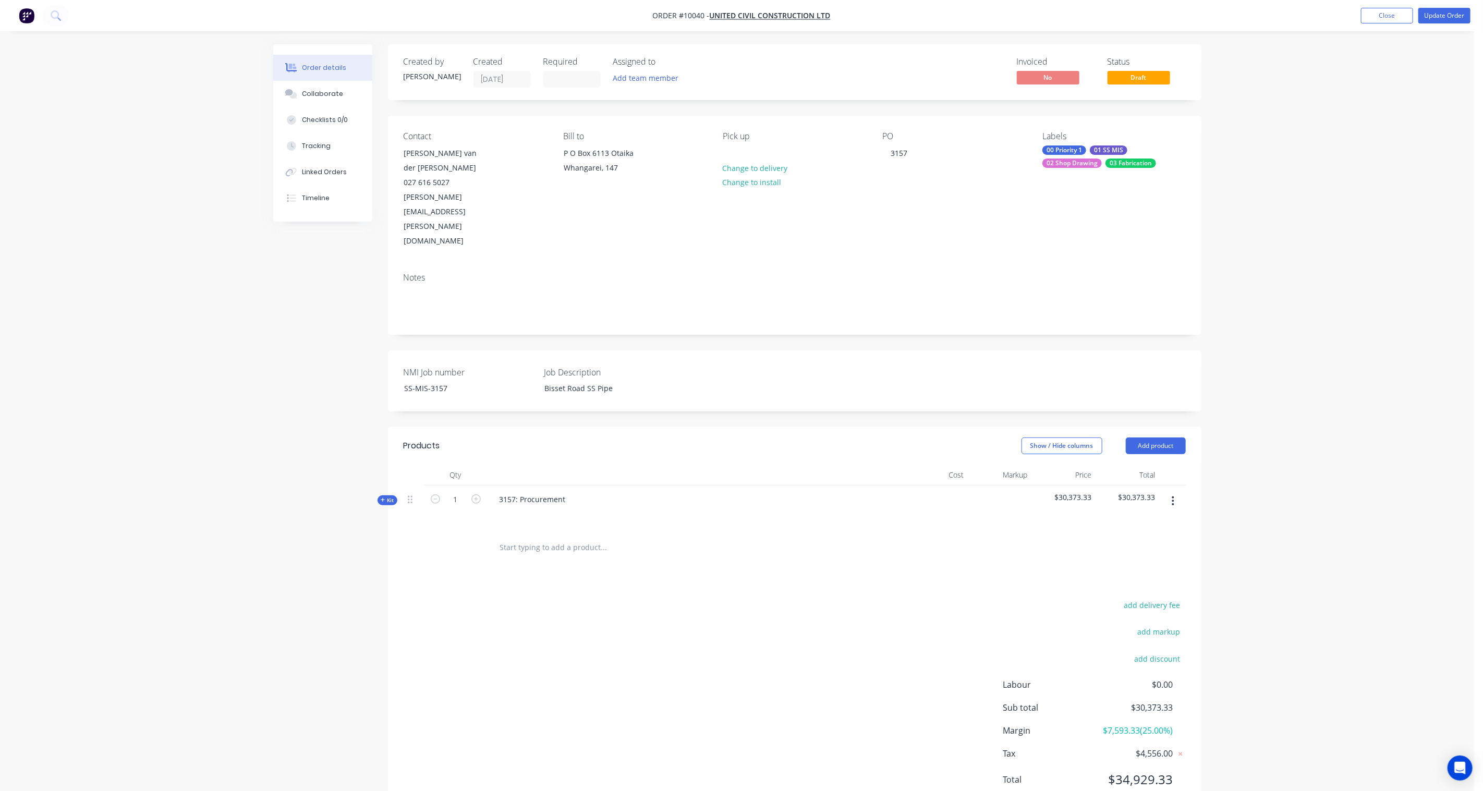
click at [389, 497] on span "Kit" at bounding box center [388, 501] width 14 height 8
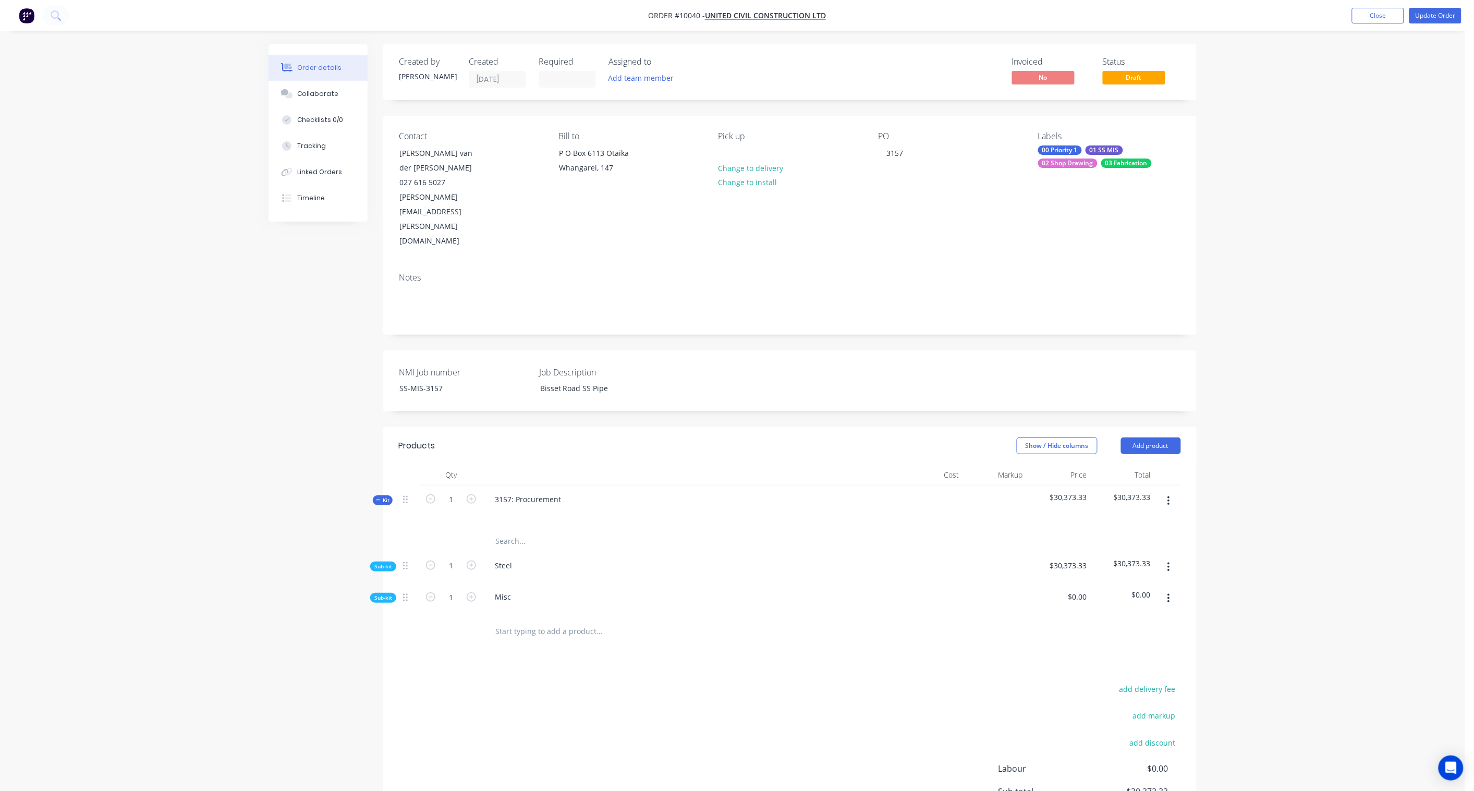
click at [389, 563] on span "Sub-kit" at bounding box center [383, 567] width 18 height 8
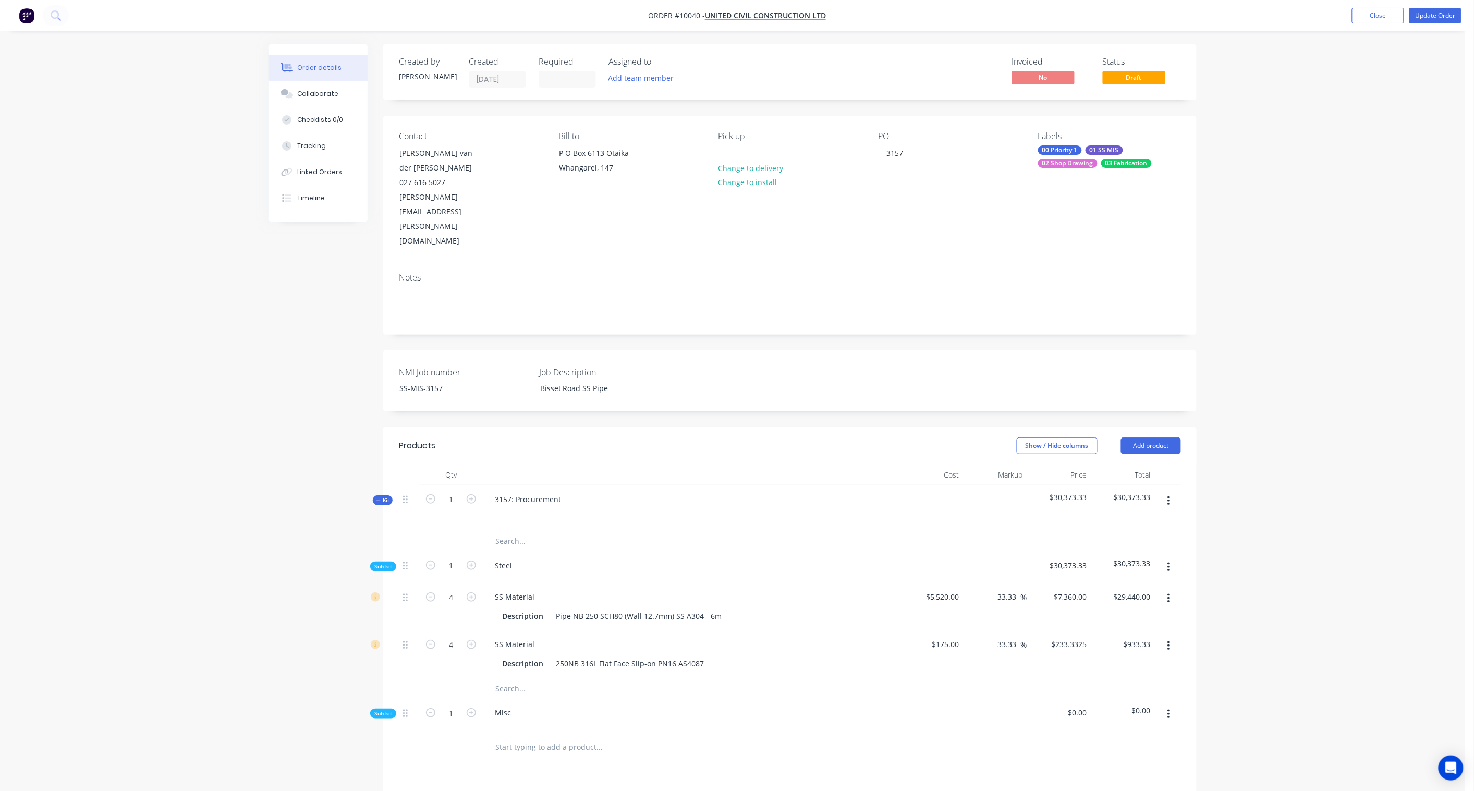
click at [390, 582] on span "Sub-kit" at bounding box center [383, 714] width 18 height 8
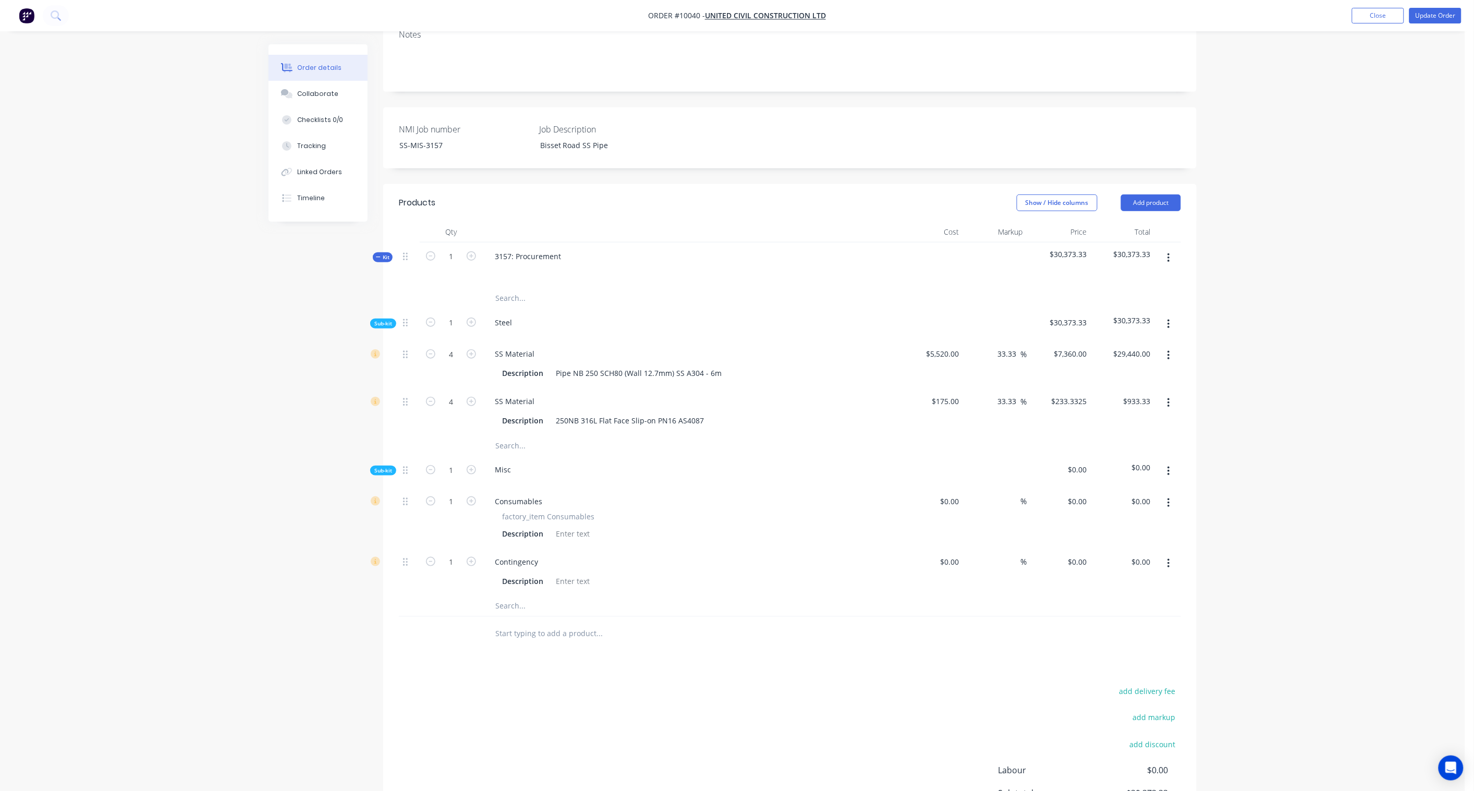
scroll to position [310, 0]
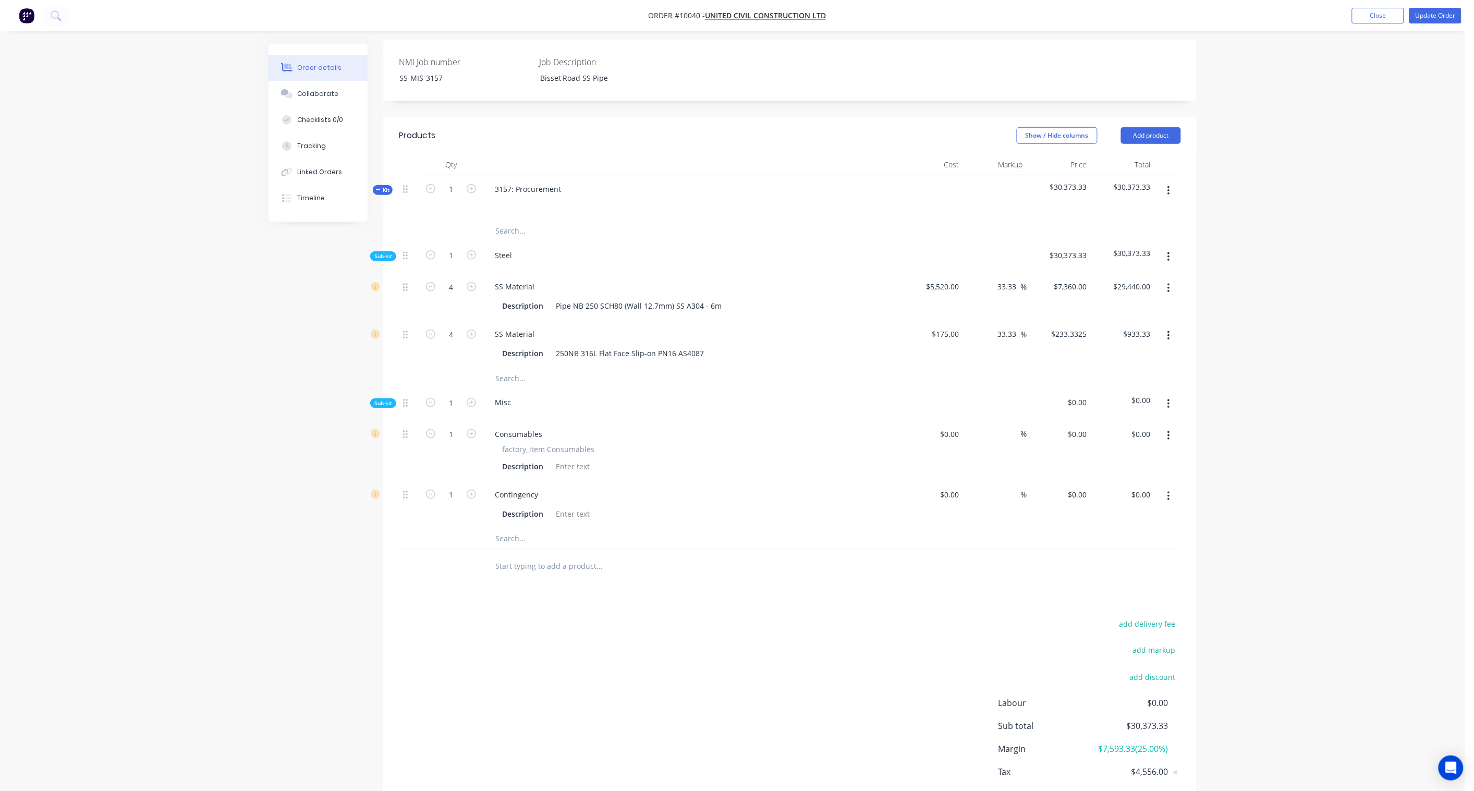
click at [1112, 251] on icon "button" at bounding box center [1169, 256] width 3 height 11
click at [1112, 277] on div "Add product to kit" at bounding box center [1132, 284] width 80 height 15
click at [1112, 319] on div "Product catalogue" at bounding box center [1132, 326] width 80 height 15
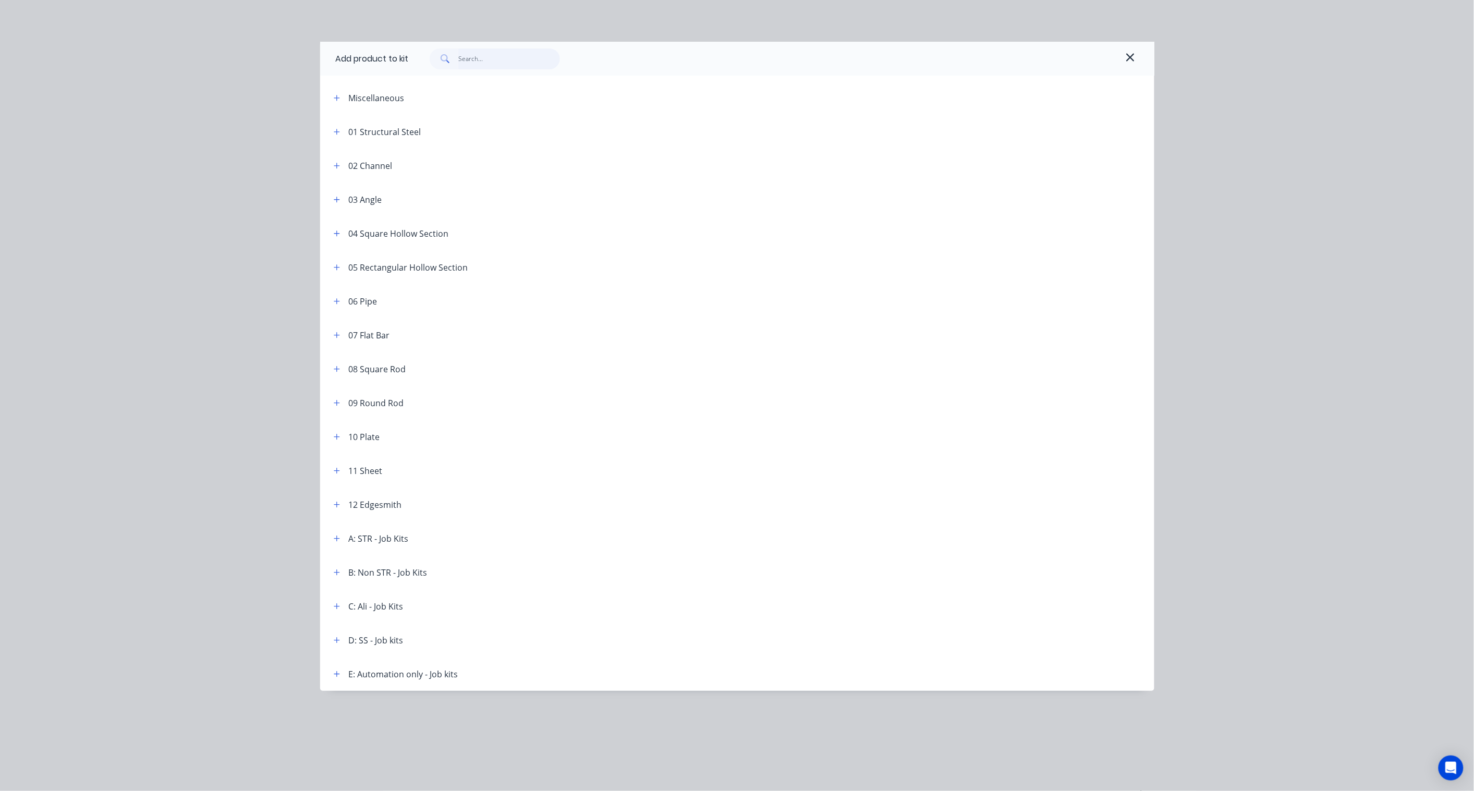
click at [462, 57] on input "text" at bounding box center [509, 59] width 102 height 21
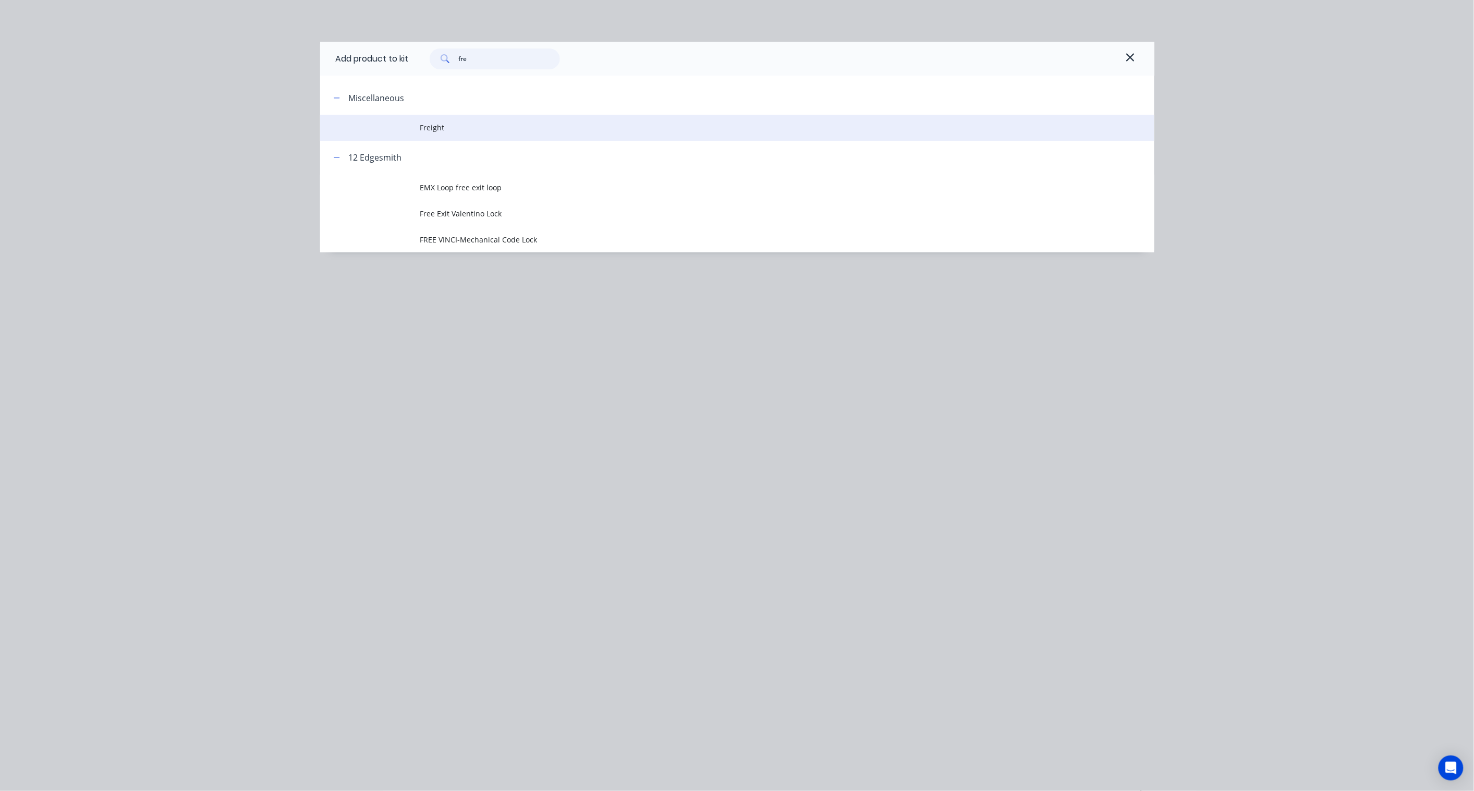
type input "fre"
click at [424, 129] on span "Freight" at bounding box center [713, 127] width 587 height 11
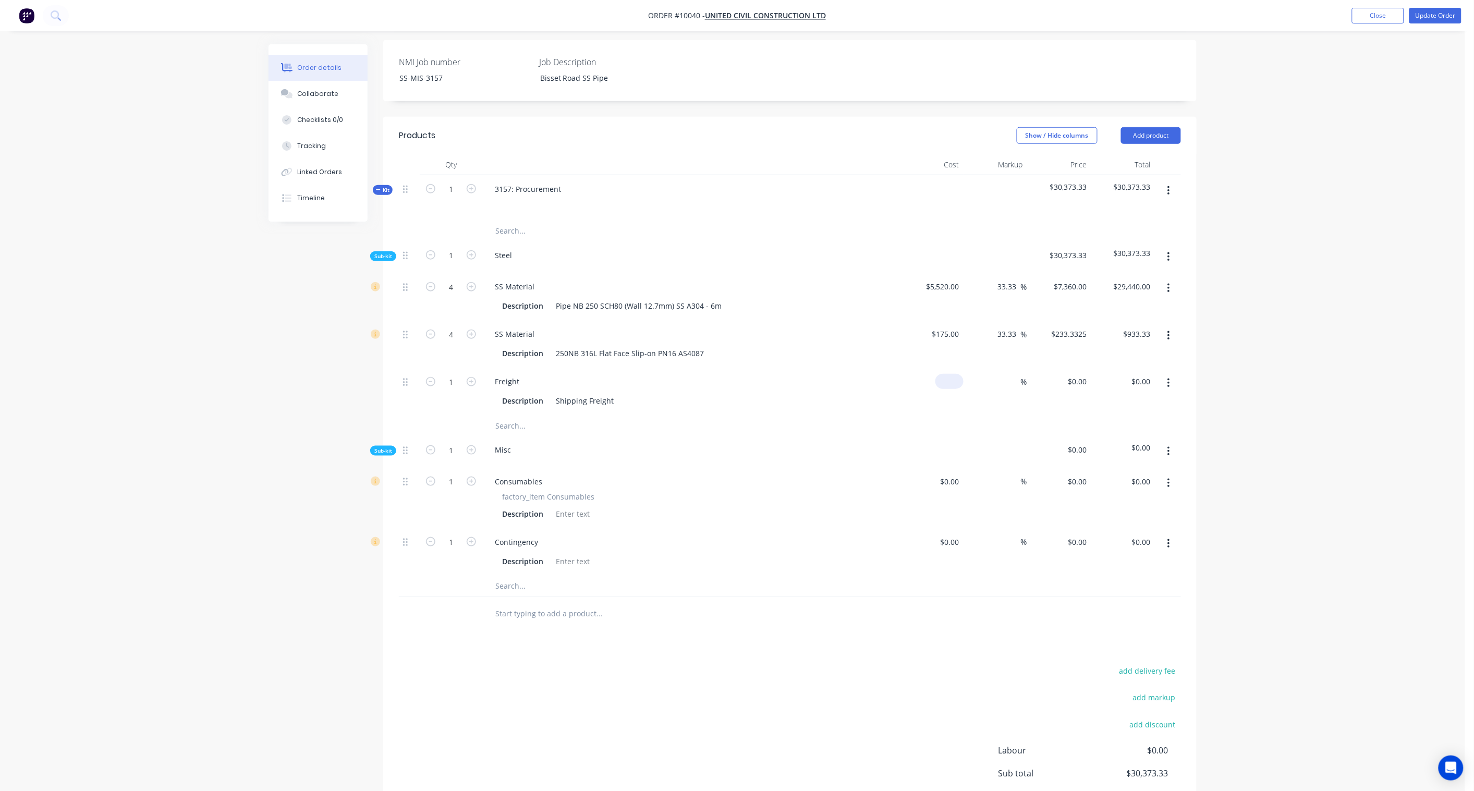
click at [958, 374] on input at bounding box center [952, 381] width 24 height 15
paste input "150.00"
type input "$150.00"
click at [1112, 351] on div "Order details Collaborate Checklists 0/0 Tracking Linked Orders Timeline Order …" at bounding box center [733, 293] width 1466 height 1207
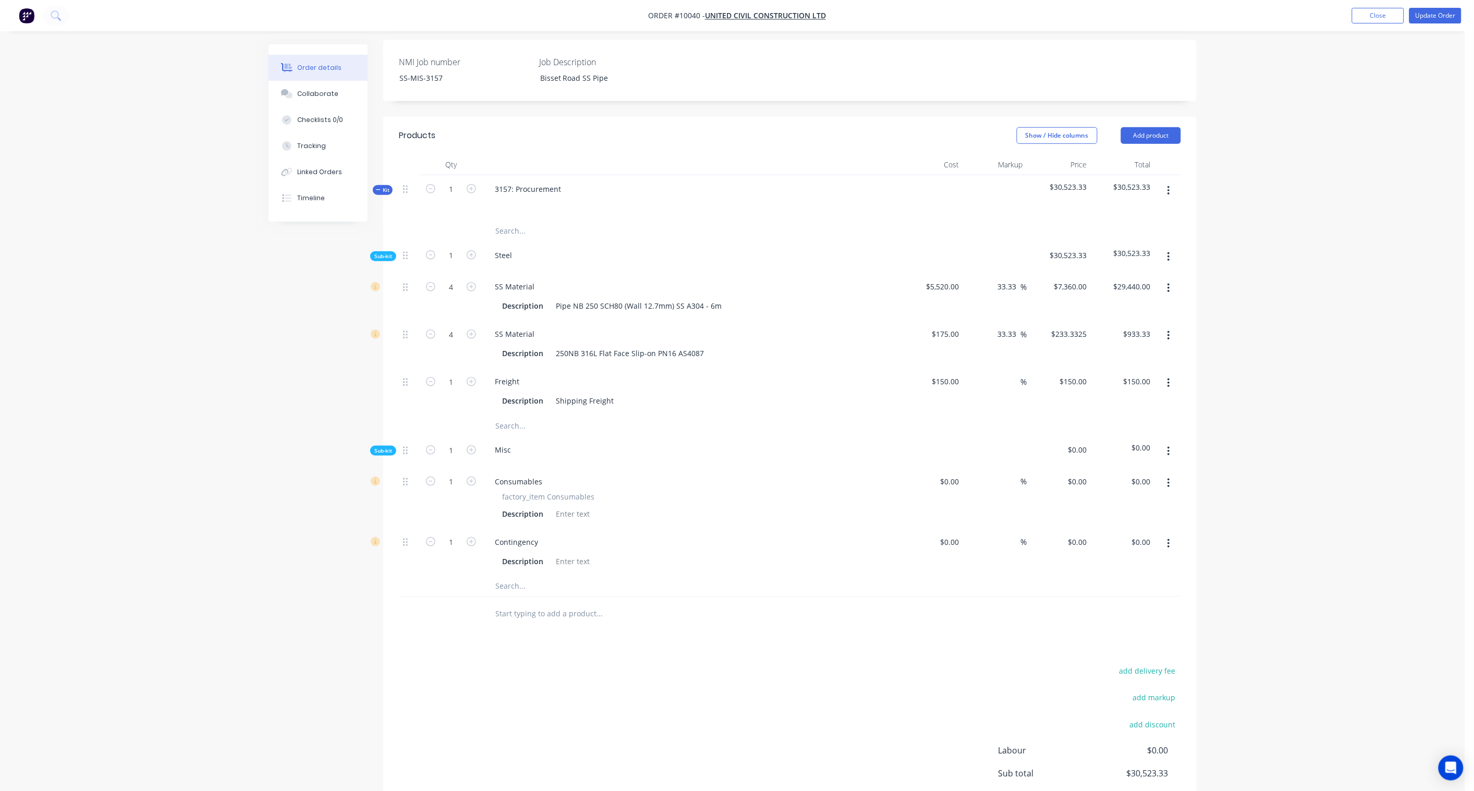
click at [1112, 368] on div at bounding box center [1168, 391] width 26 height 47
click at [1112, 374] on input "150.00" at bounding box center [1139, 381] width 32 height 15
paste input "20"
type input "200.00"
type input "33.33"
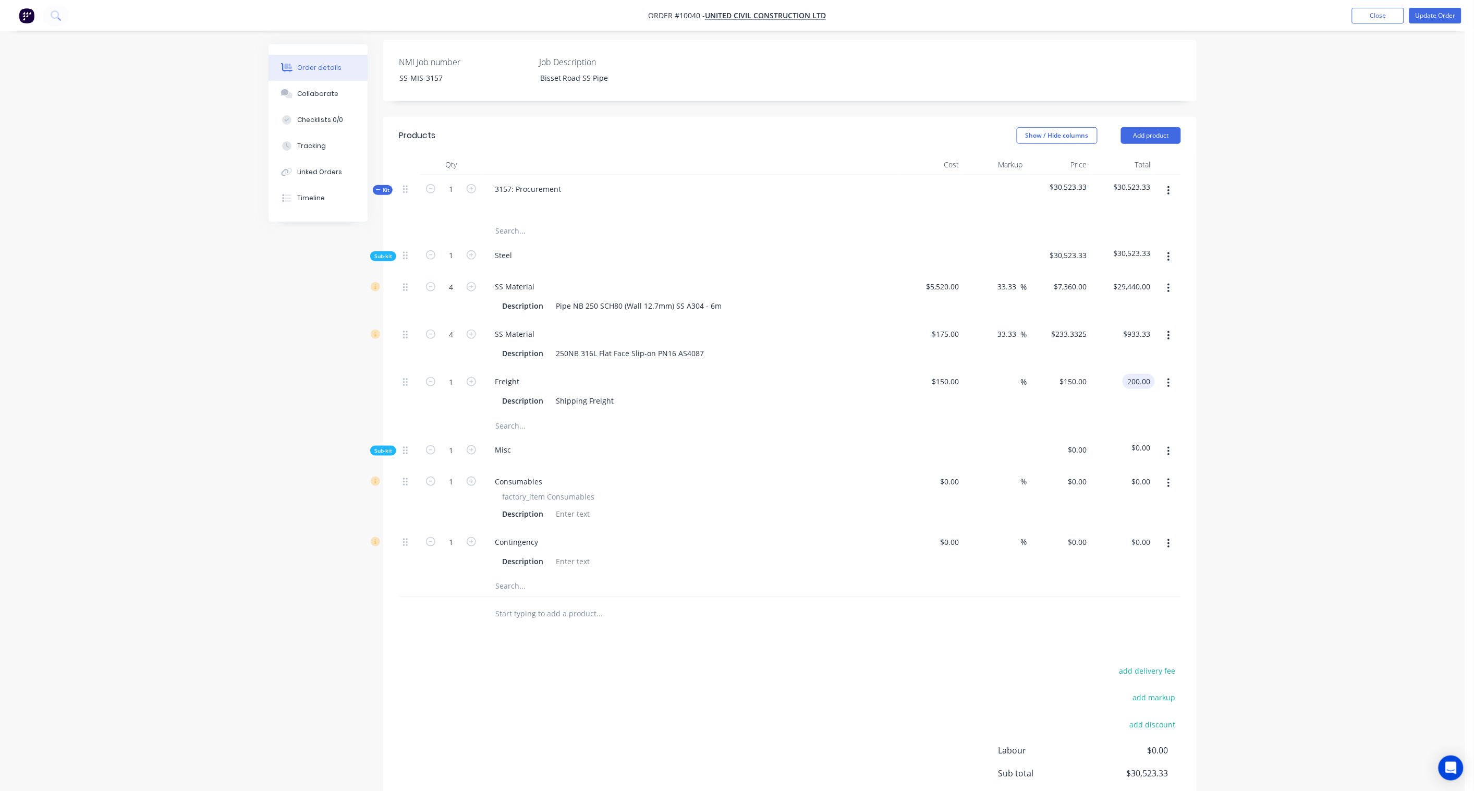
type input "$200.00"
click at [1112, 322] on div "Order details Collaborate Checklists 0/0 Tracking Linked Orders Timeline Order …" at bounding box center [733, 293] width 1466 height 1207
click at [937, 468] on div "0 $0.00" at bounding box center [932, 498] width 64 height 61
paste input "1146.5"
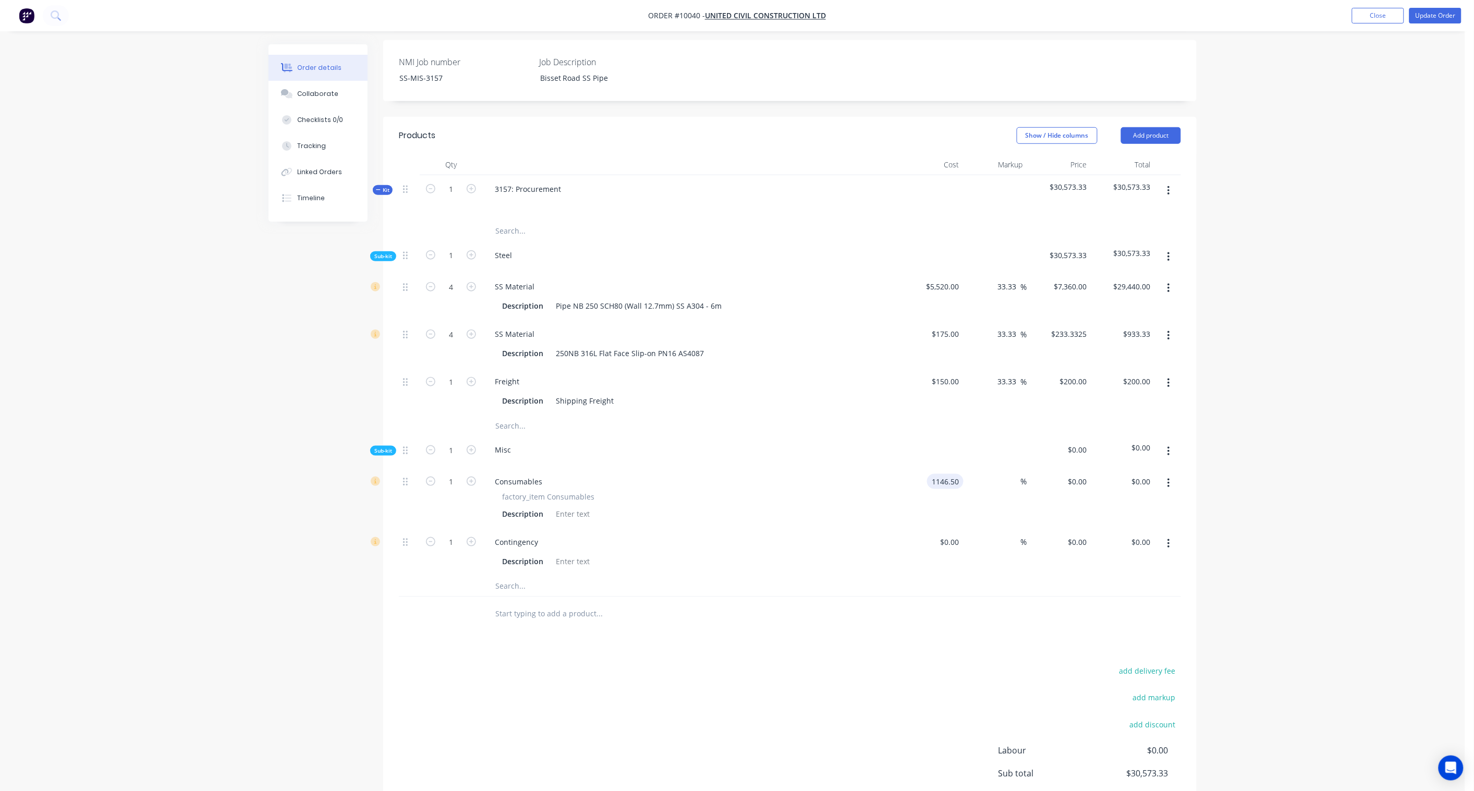
type input "$1,146.50"
click at [1112, 474] on input "1146.50" at bounding box center [1136, 481] width 38 height 15
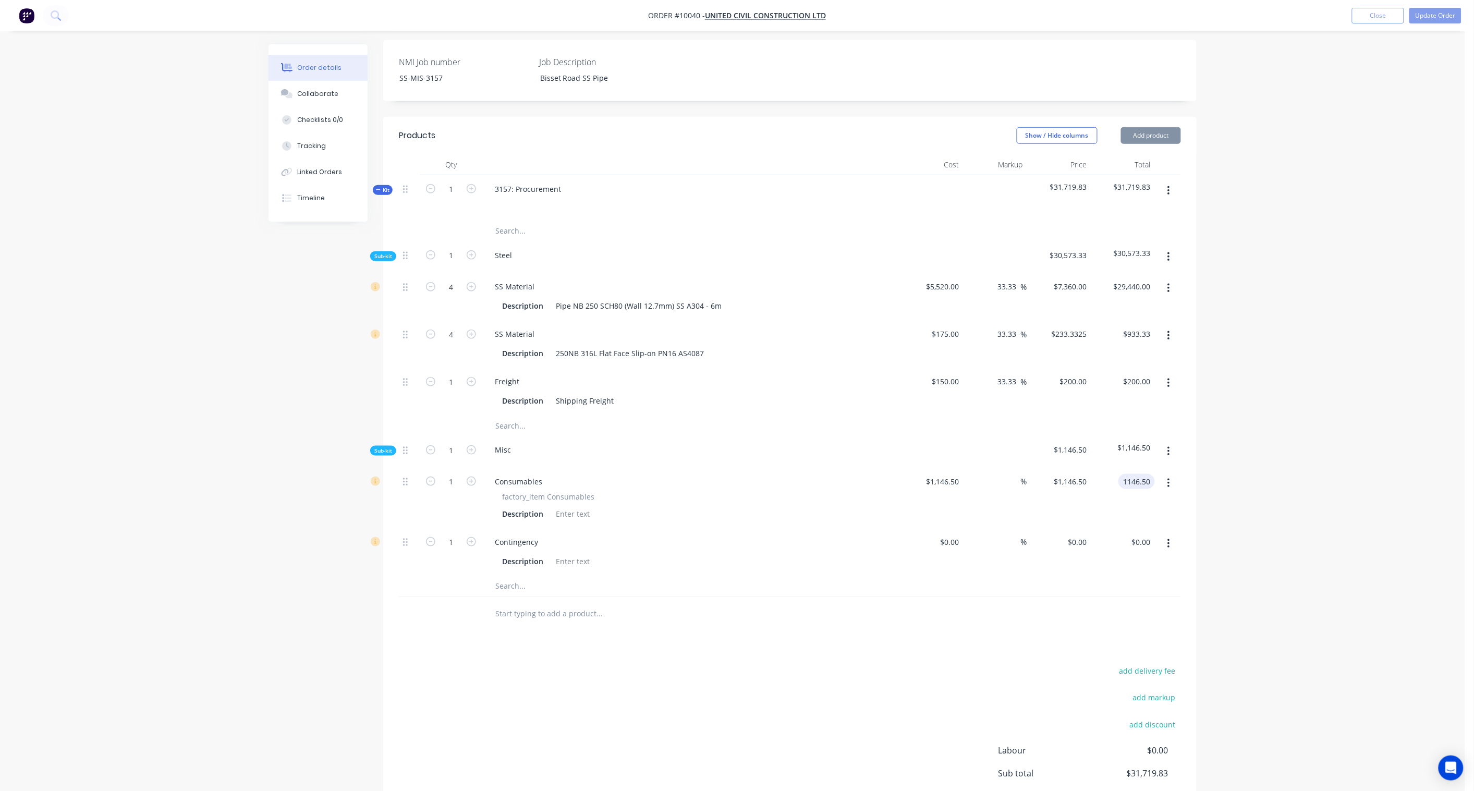
paste input "528.67"
type input "1528.67"
type input "33.33"
type input "$1,528.67"
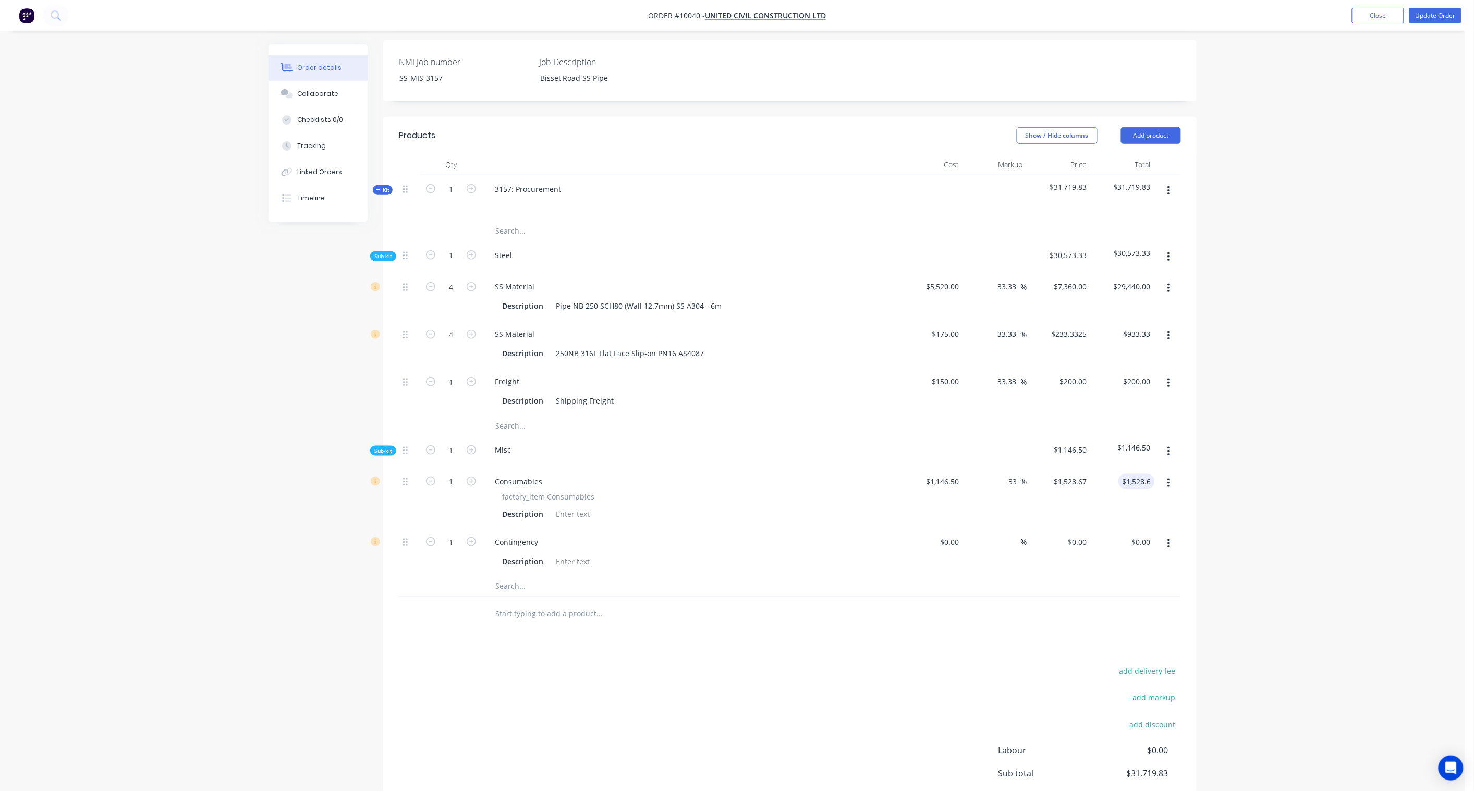
click at [1112, 417] on div "Order details Collaborate Checklists 0/0 Tracking Linked Orders Timeline Order …" at bounding box center [733, 293] width 1466 height 1207
click at [952, 535] on input "0" at bounding box center [952, 542] width 24 height 15
paste input "406.8"
type input "$406.80"
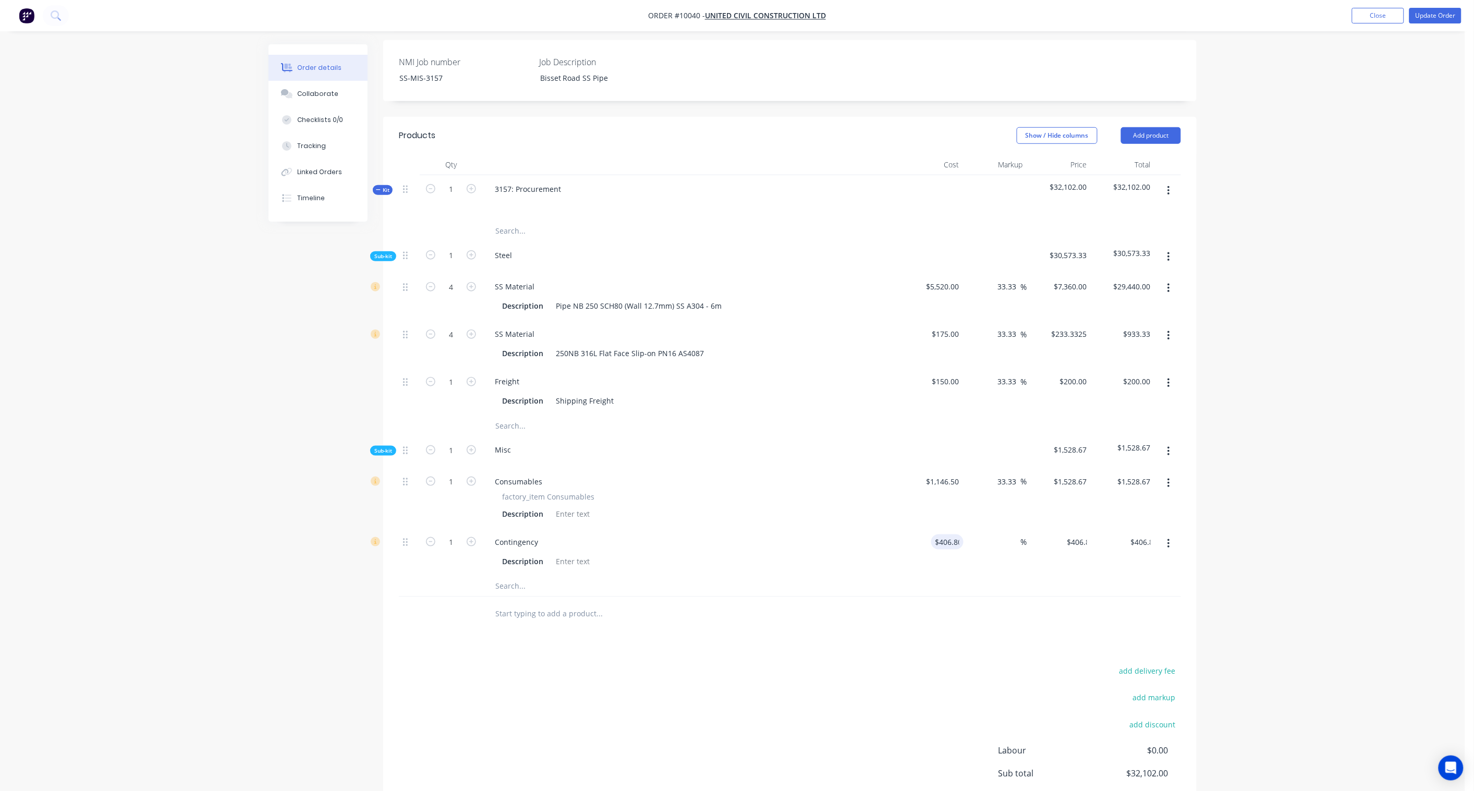
click at [1112, 482] on div "Order details Collaborate Checklists 0/0 Tracking Linked Orders Timeline Order …" at bounding box center [733, 293] width 1466 height 1207
click at [1112, 535] on input "406.80" at bounding box center [1139, 542] width 32 height 15
paste input "1240.0"
type input "1240.00"
type input "204.82"
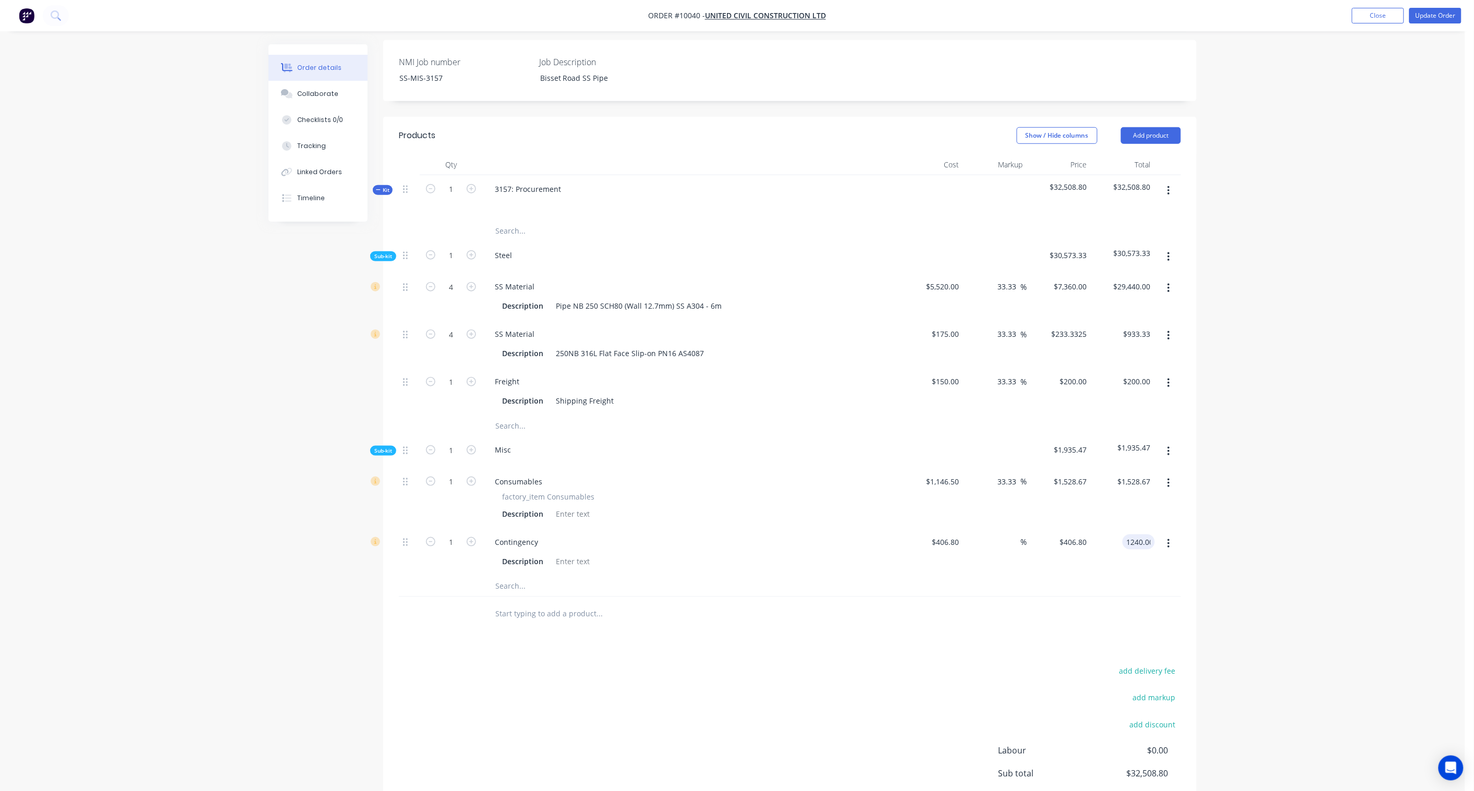
type input "$1,240.00"
click at [1112, 469] on div "Order details Collaborate Checklists 0/0 Tracking Linked Orders Timeline Order …" at bounding box center [733, 293] width 1466 height 1207
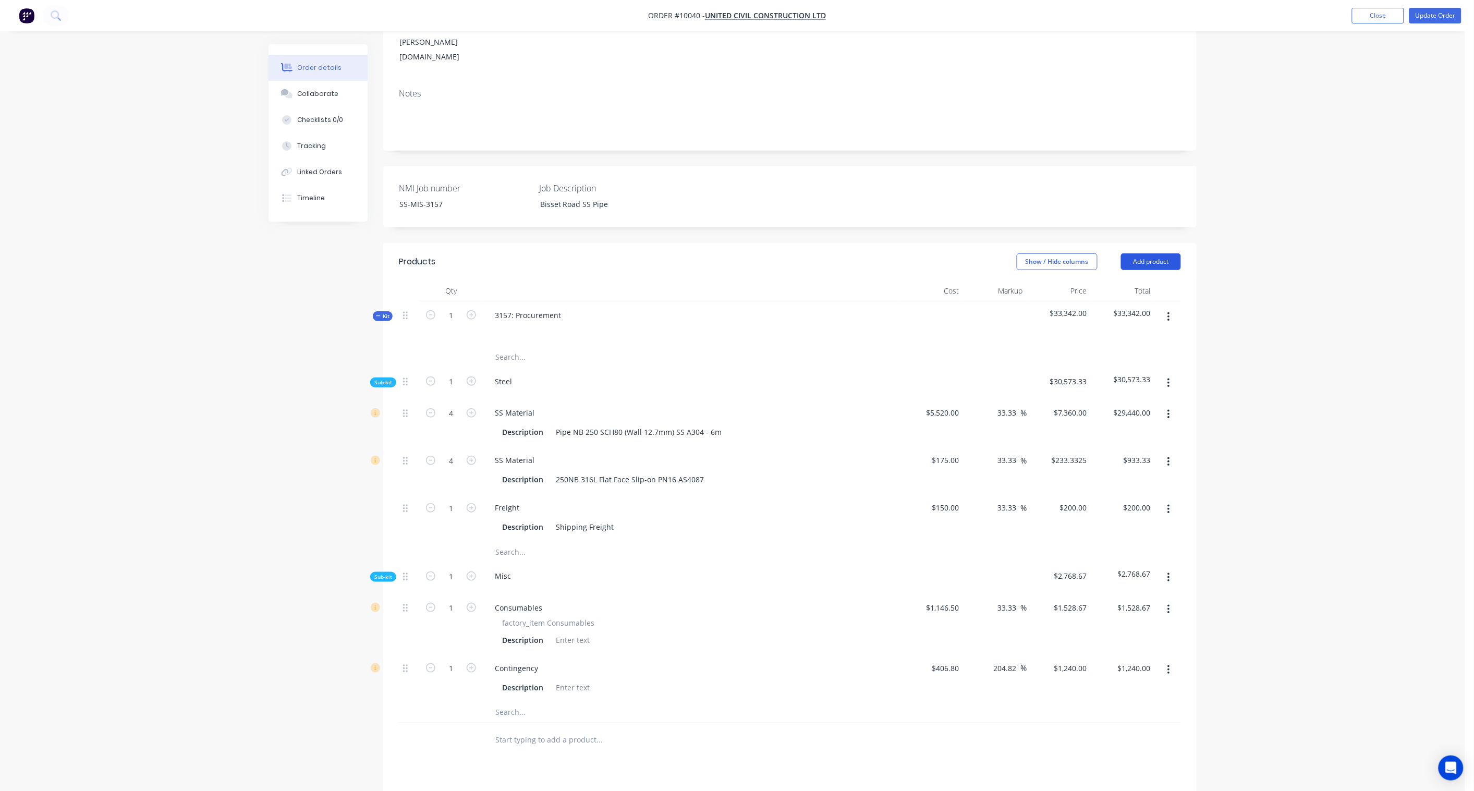
click at [1112, 253] on button "Add product" at bounding box center [1151, 261] width 60 height 17
click at [1112, 301] on div "Basic product" at bounding box center [1132, 308] width 80 height 15
click at [1112, 582] on button "button" at bounding box center [1169, 739] width 25 height 19
click at [1112, 423] on div "Order details Collaborate Checklists 0/0 Tracking Linked Orders Timeline Order …" at bounding box center [733, 419] width 1466 height 1207
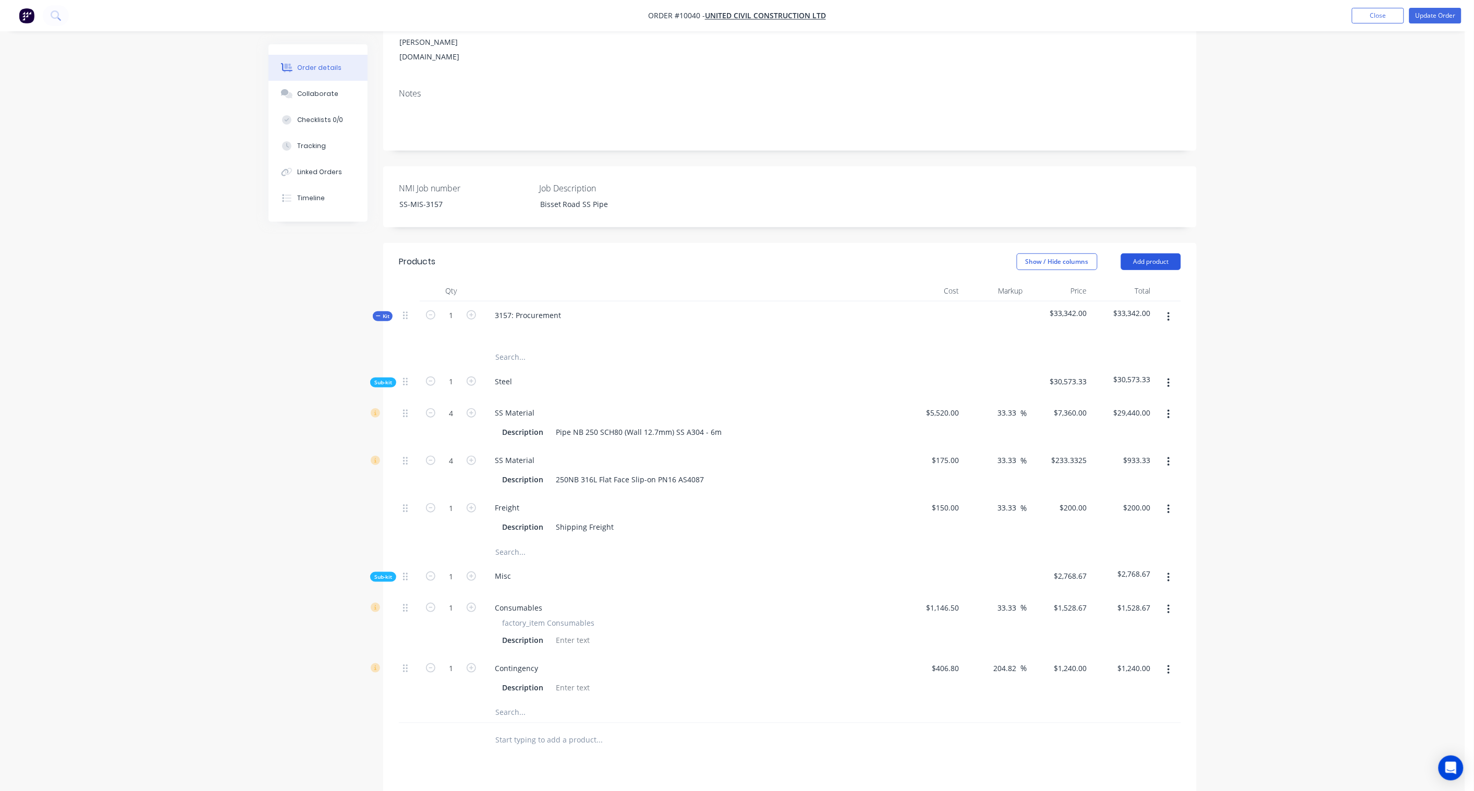
click at [1112, 253] on button "Add product" at bounding box center [1151, 261] width 60 height 17
click at [1112, 281] on div "Product catalogue" at bounding box center [1132, 288] width 80 height 15
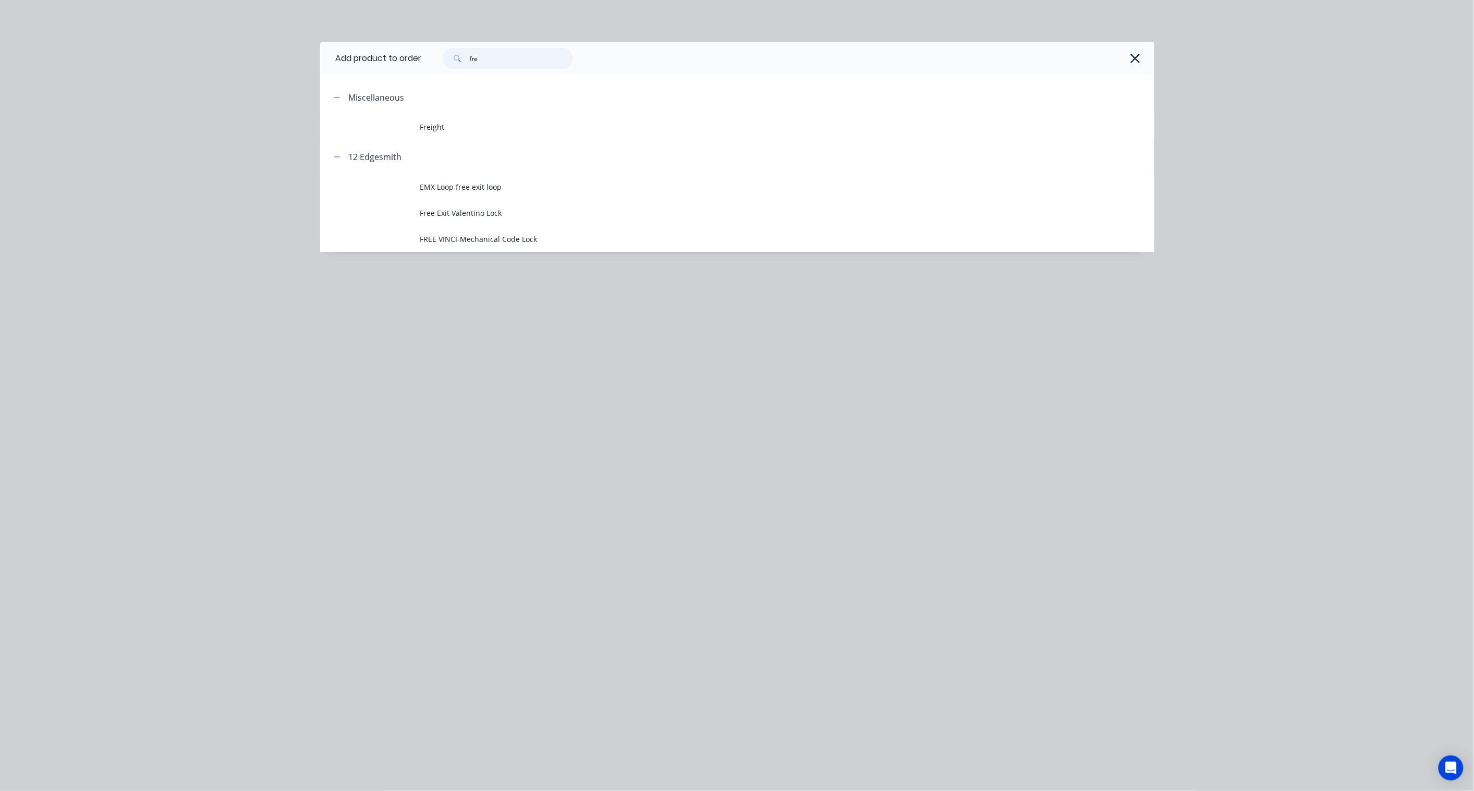
drag, startPoint x: 499, startPoint y: 60, endPoint x: 422, endPoint y: 60, distance: 76.7
click at [422, 60] on header "Add product to order fre" at bounding box center [737, 58] width 834 height 33
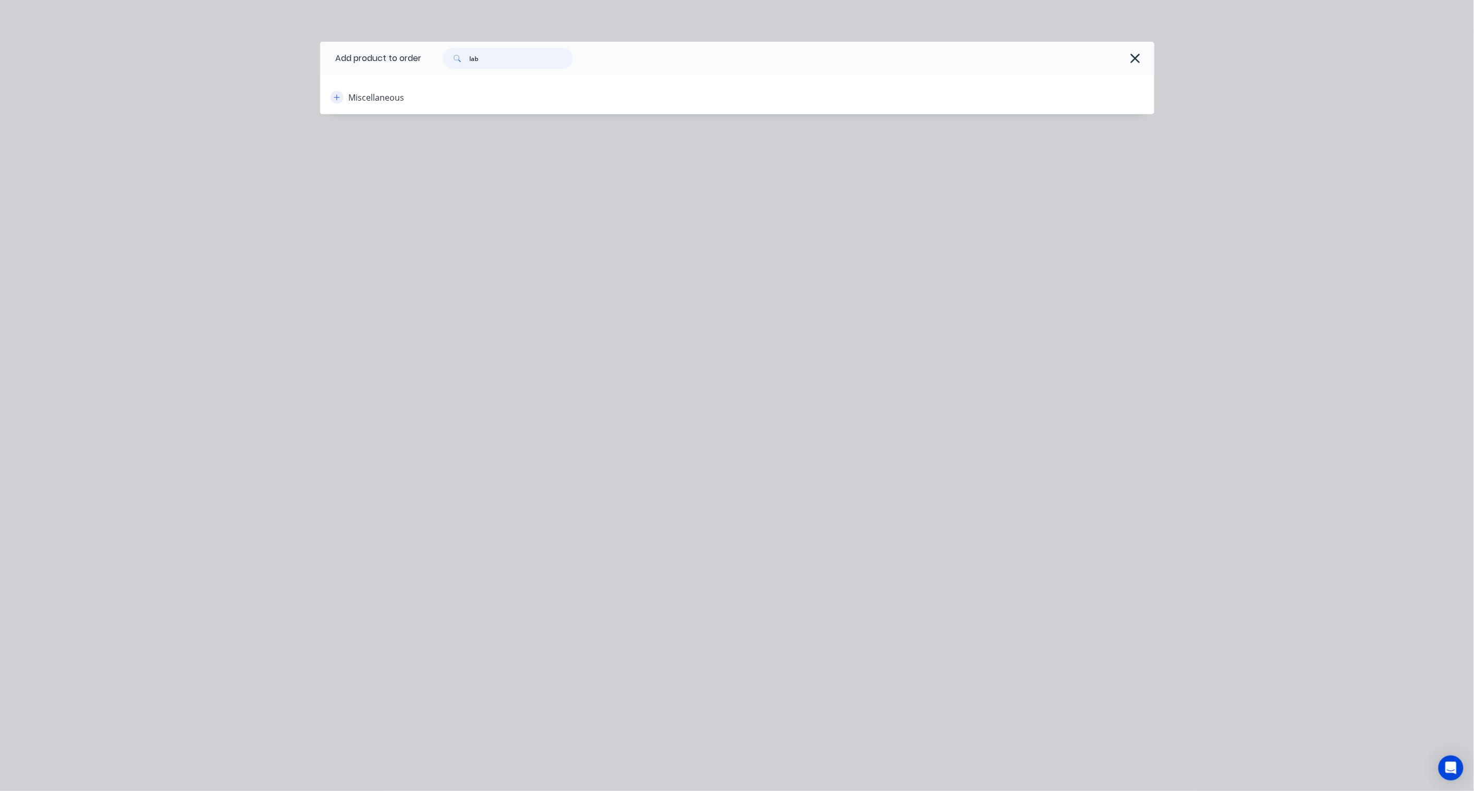
type input "lab"
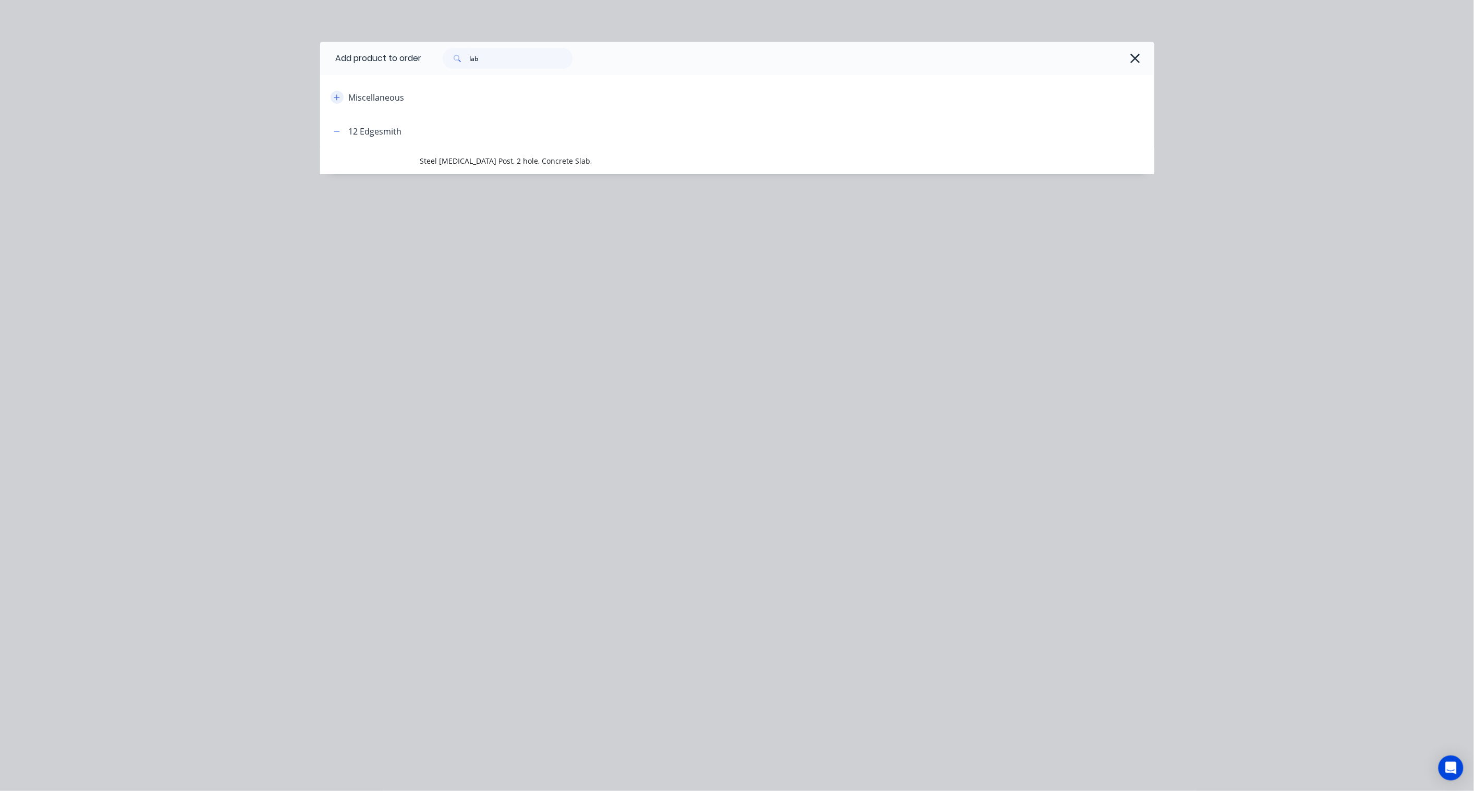
click at [340, 96] on icon "button" at bounding box center [337, 97] width 6 height 7
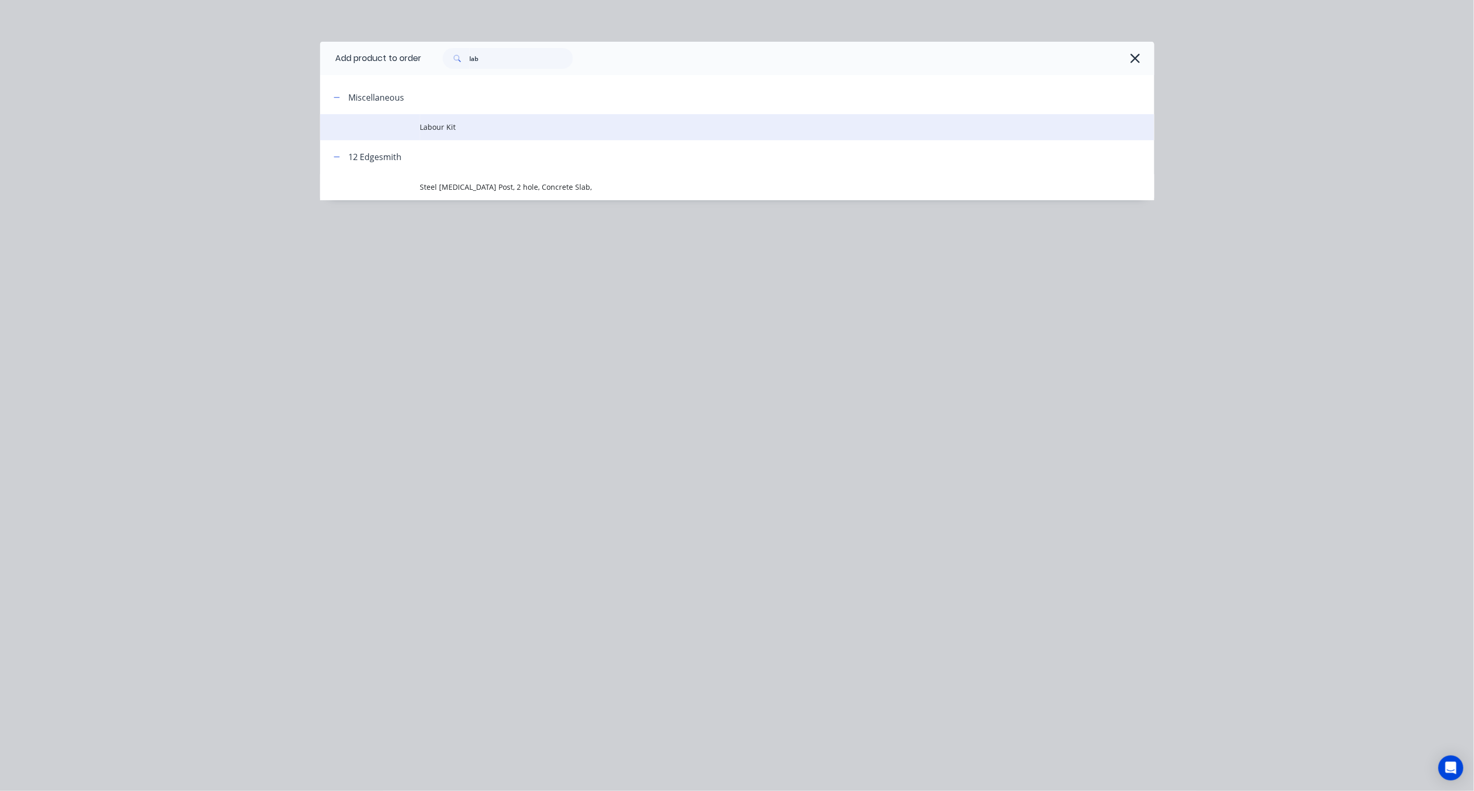
click at [424, 127] on span "Labour Kit" at bounding box center [713, 127] width 587 height 11
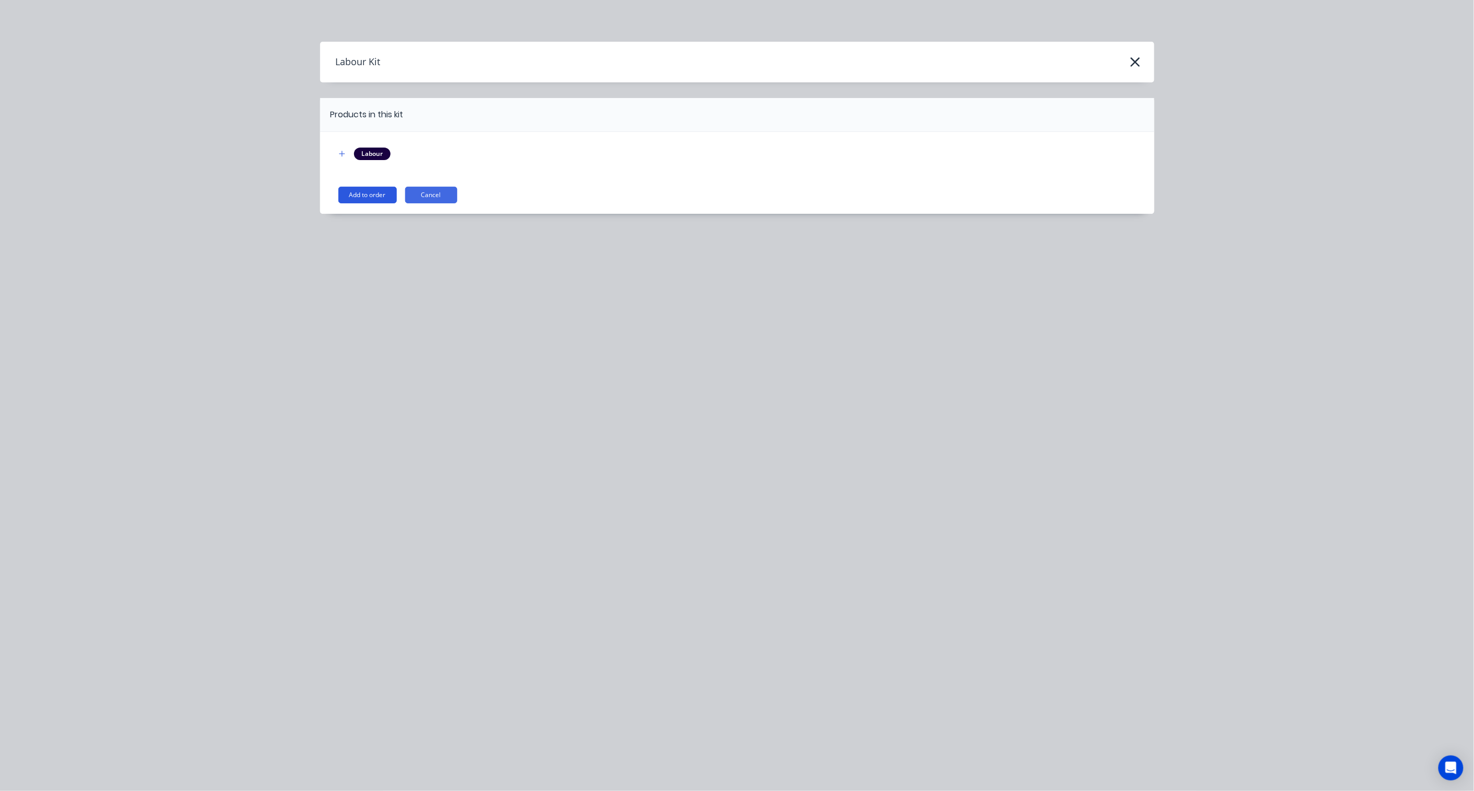
click at [371, 191] on button "Add to order" at bounding box center [367, 195] width 58 height 17
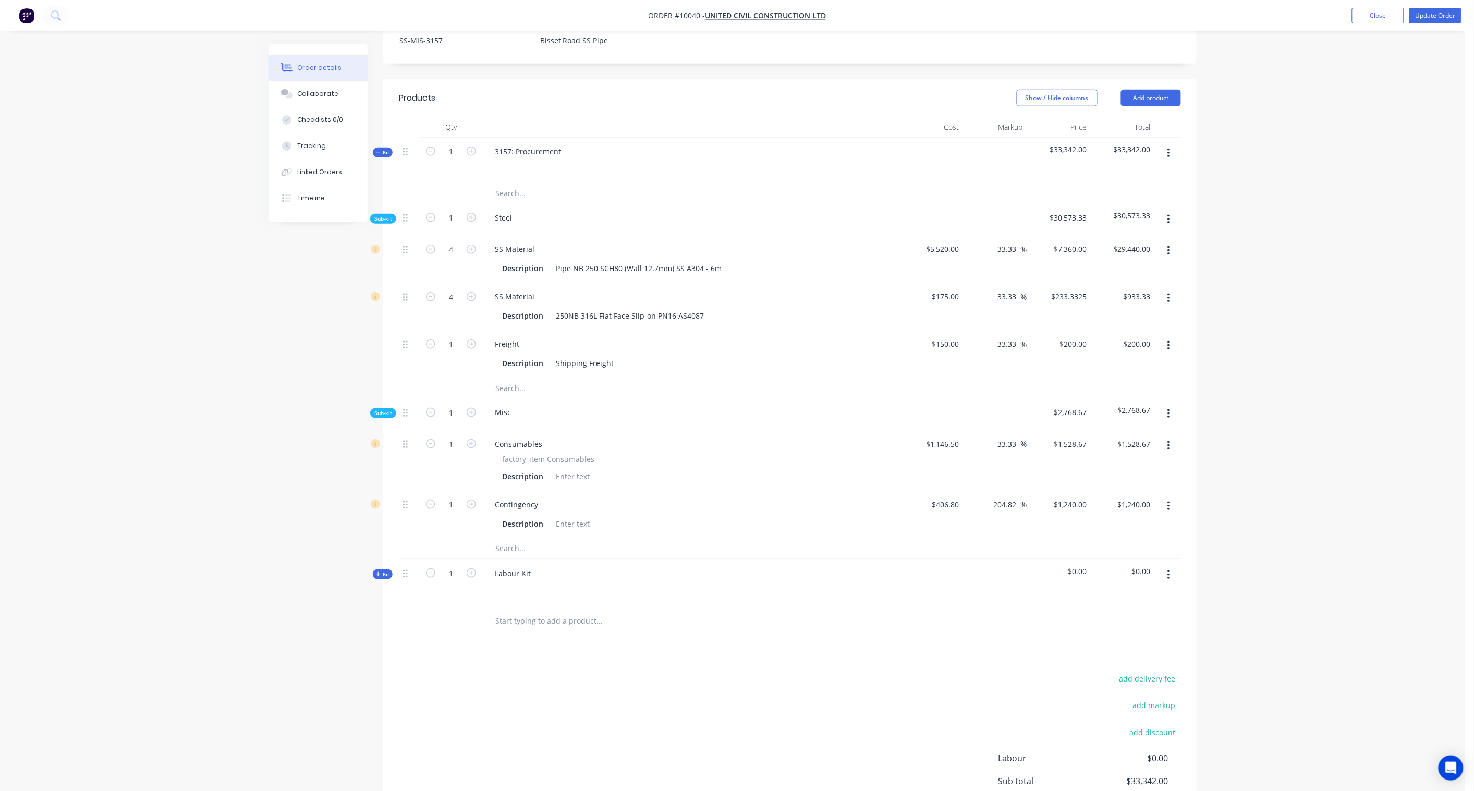
scroll to position [358, 0]
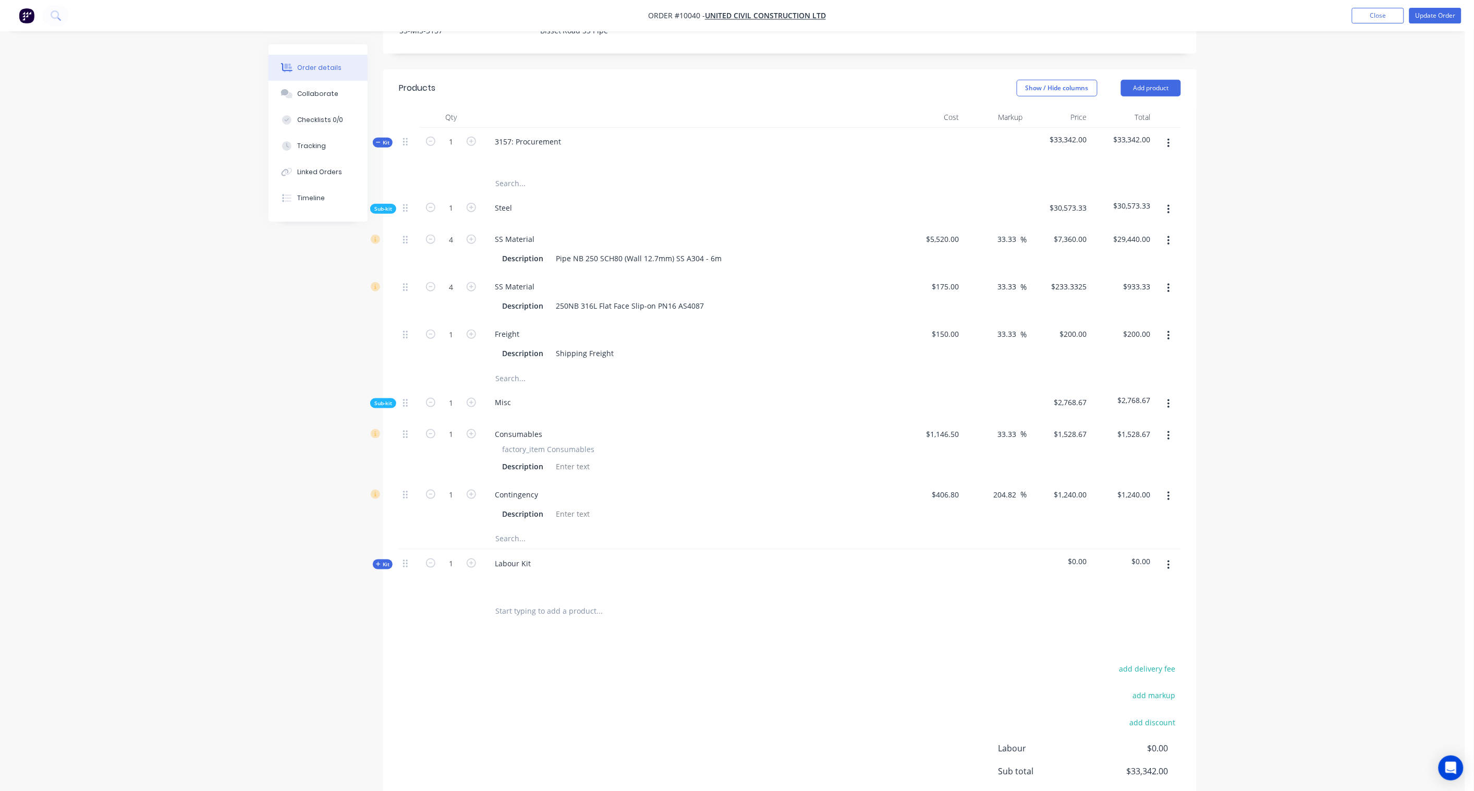
click at [533, 571] on div at bounding box center [691, 578] width 409 height 15
click at [533, 556] on div "Labour Kit" at bounding box center [513, 563] width 53 height 15
drag, startPoint x: 535, startPoint y: 507, endPoint x: 483, endPoint y: 503, distance: 51.2
click at [483, 550] on div "Labour Kit" at bounding box center [690, 572] width 417 height 45
click at [336, 582] on div "Created by [PERSON_NAME] Created [DATE] Required Assigned to Add team member In…" at bounding box center [733, 291] width 928 height 1208
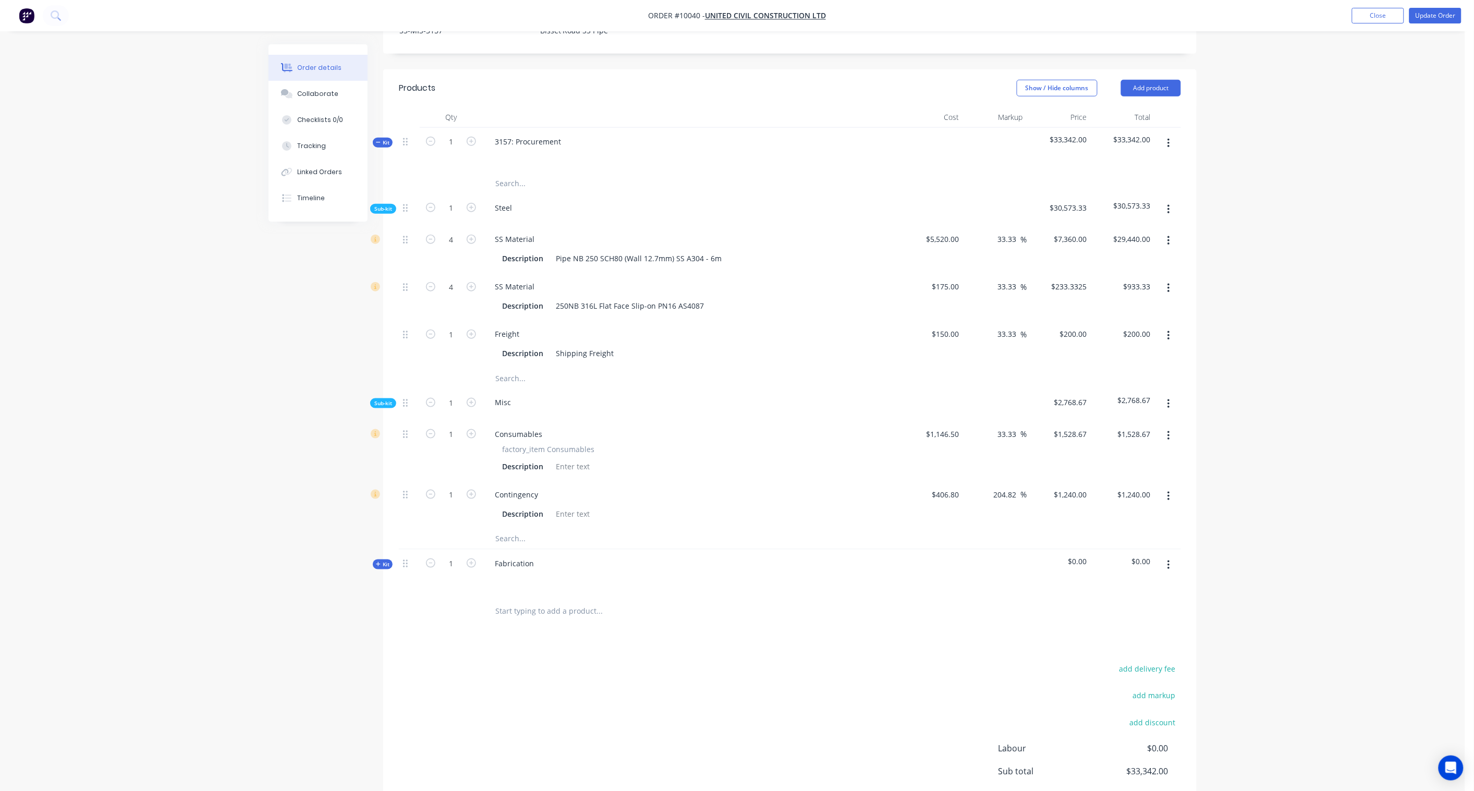
click at [390, 560] on div "Kit" at bounding box center [383, 565] width 20 height 10
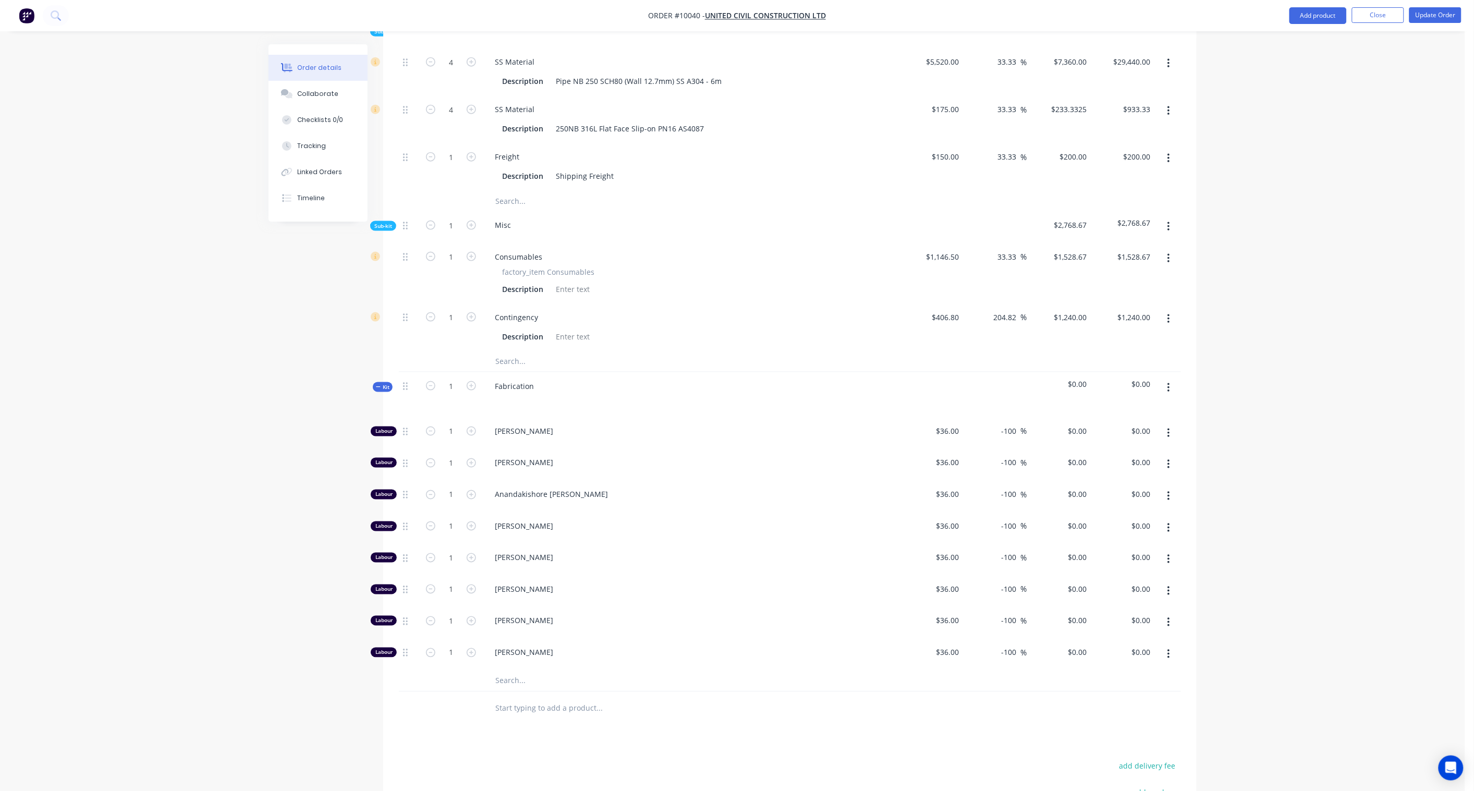
scroll to position [590, 0]
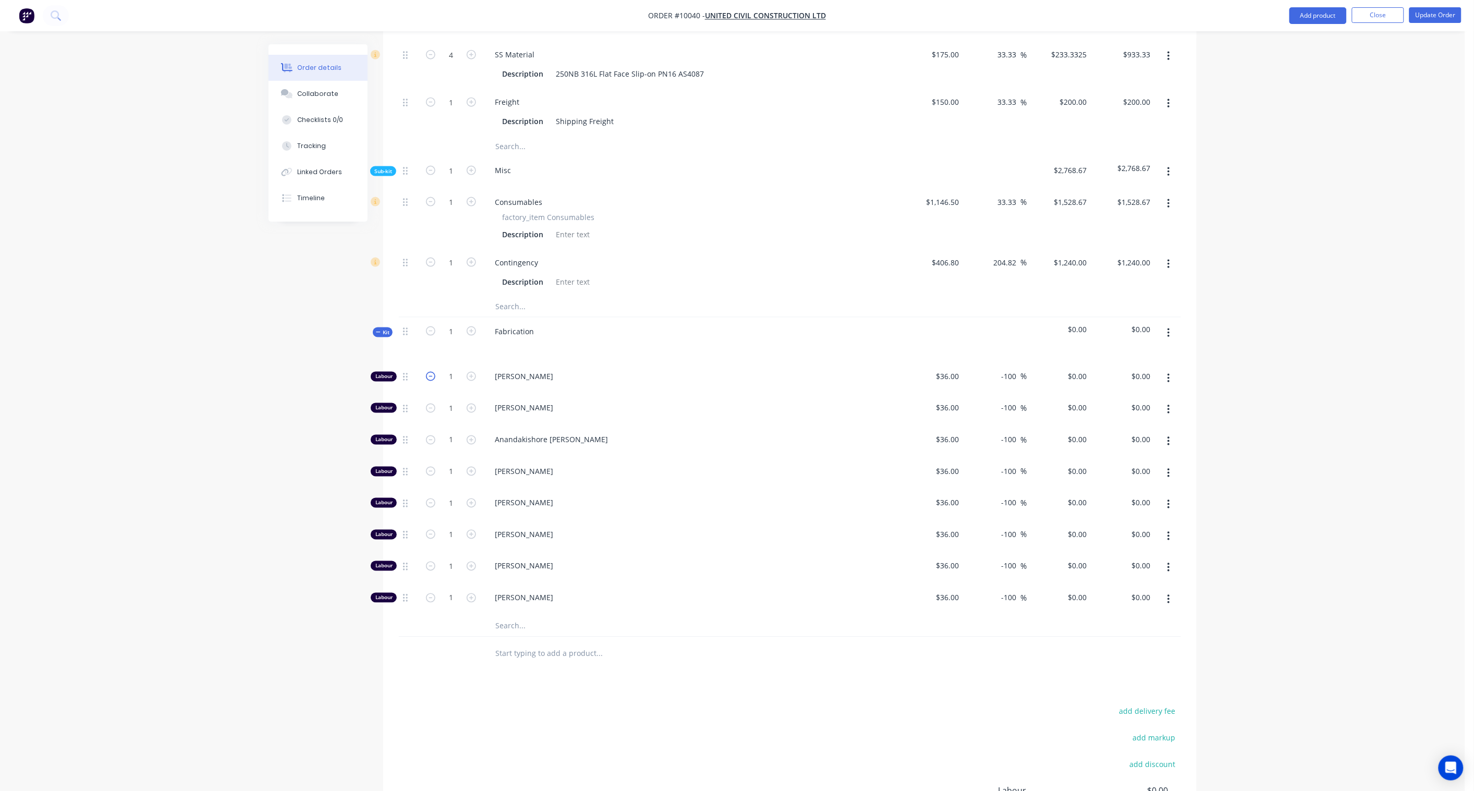
click at [430, 372] on icon "button" at bounding box center [430, 376] width 9 height 9
type input "0"
click at [431, 404] on icon "button" at bounding box center [430, 408] width 9 height 9
type input "0"
click at [430, 436] on icon "button" at bounding box center [430, 440] width 9 height 9
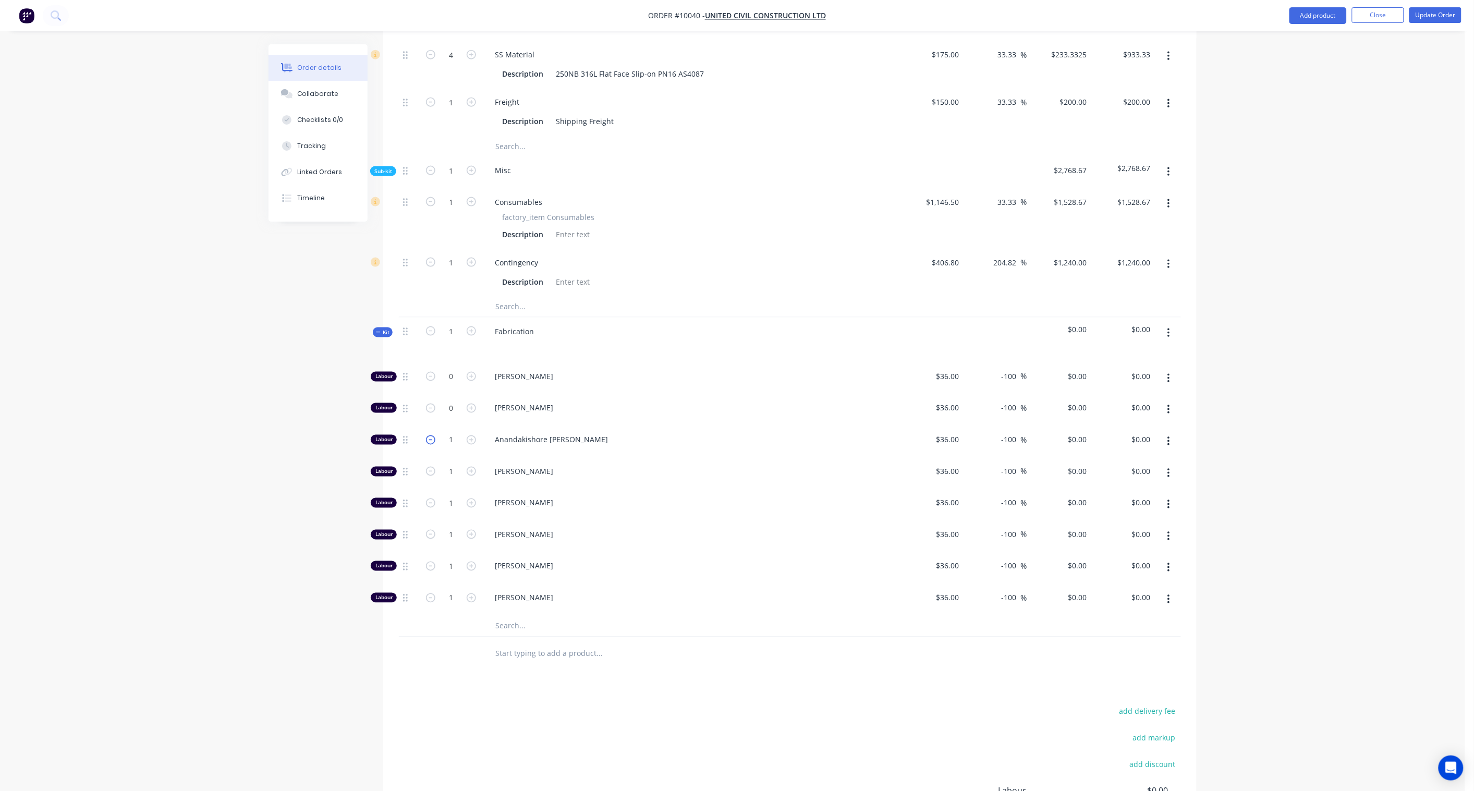
type input "0"
click at [430, 467] on icon "button" at bounding box center [430, 471] width 9 height 9
type input "0"
click at [428, 499] on icon "button" at bounding box center [430, 503] width 9 height 9
type input "0"
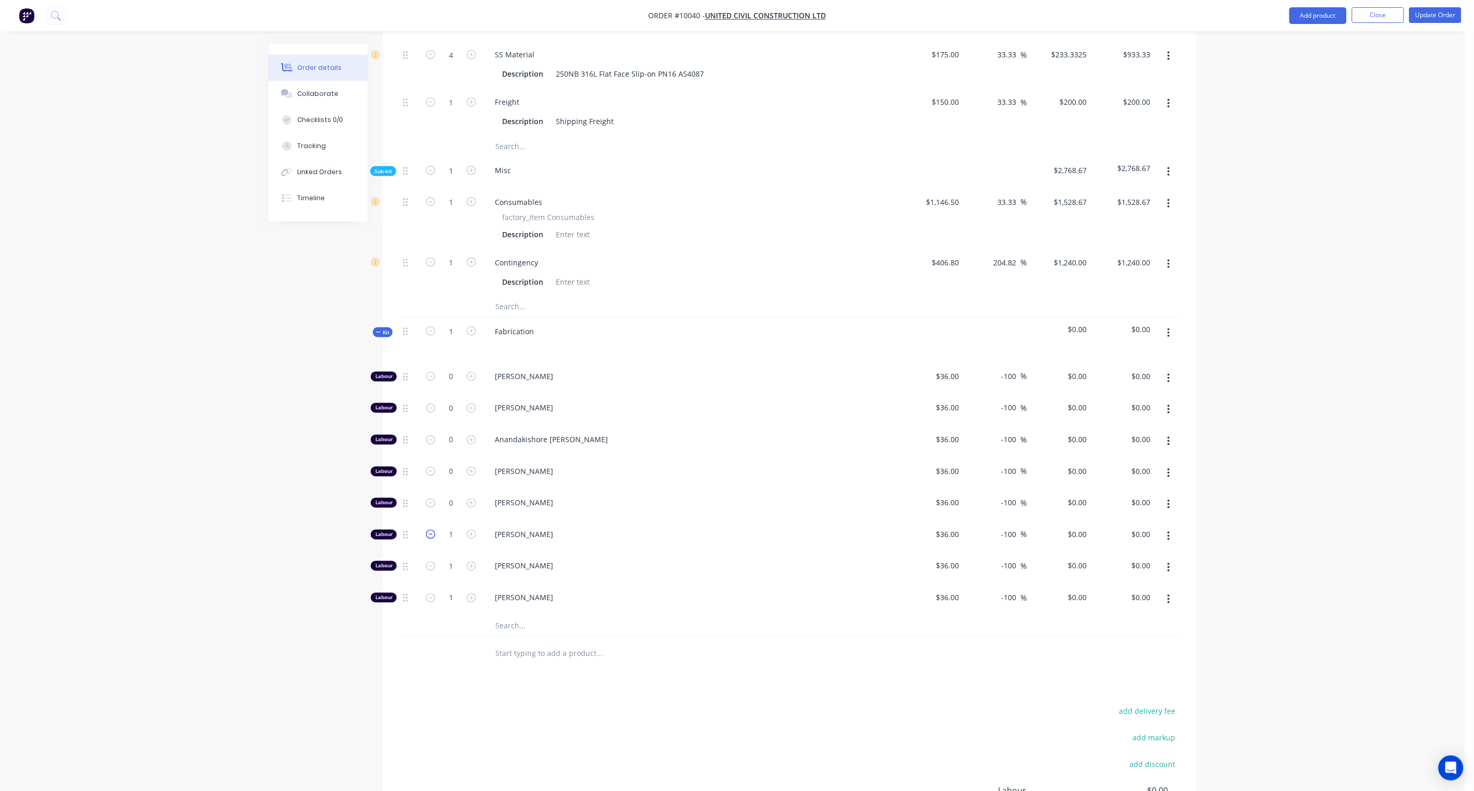
click at [429, 530] on icon "button" at bounding box center [430, 534] width 9 height 9
type input "0"
click at [429, 562] on icon "button" at bounding box center [430, 566] width 9 height 9
type input "0"
click at [459, 15] on input "1" at bounding box center [451, 7] width 27 height 16
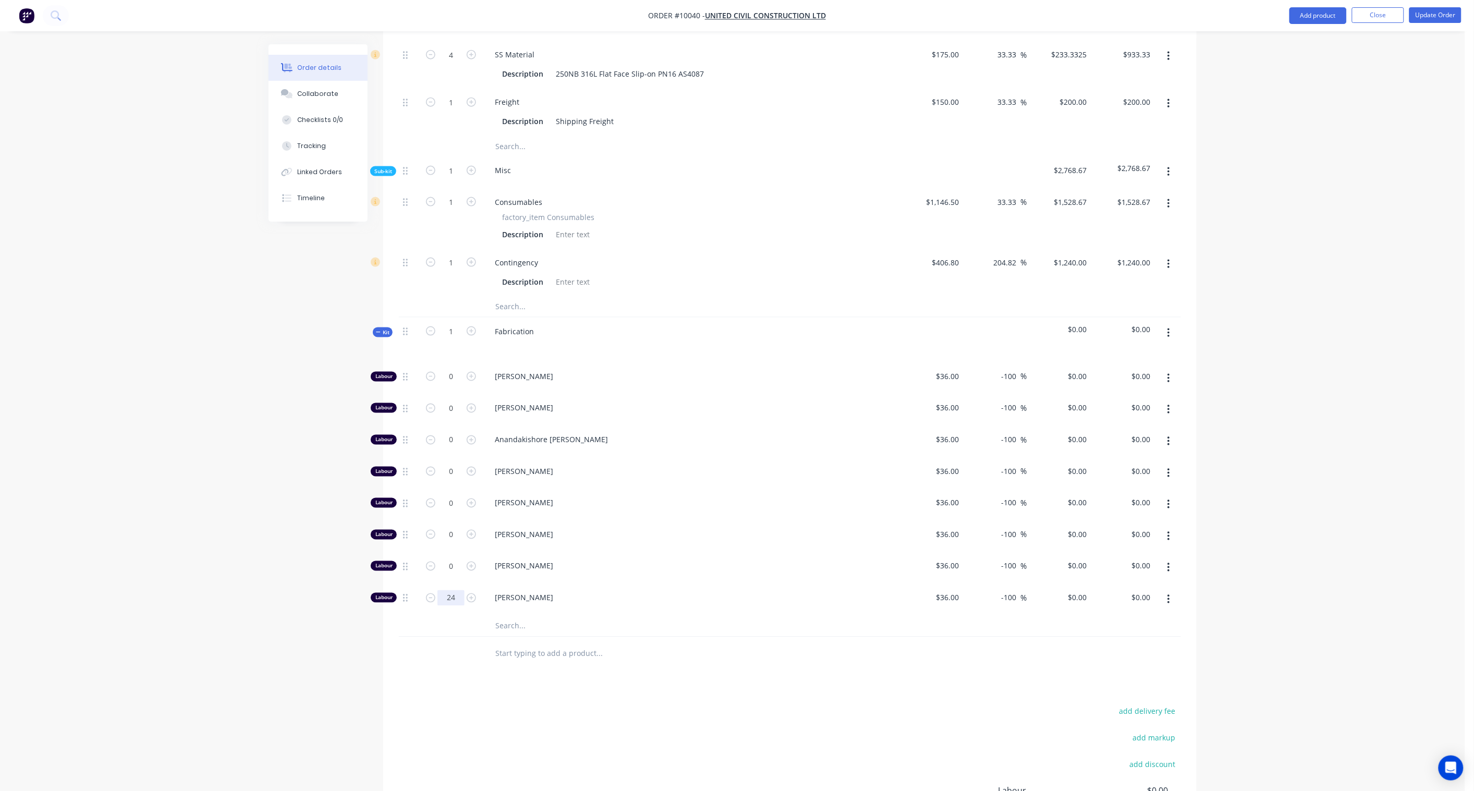
type input "24"
click at [324, 534] on div "Created by [PERSON_NAME] Created [DATE] Required Assigned to Add team member In…" at bounding box center [733, 195] width 928 height 1483
drag, startPoint x: 1143, startPoint y: 541, endPoint x: 1150, endPoint y: 540, distance: 6.5
click at [1112, 582] on input "$0.00" at bounding box center [1143, 597] width 24 height 15
paste input "276"
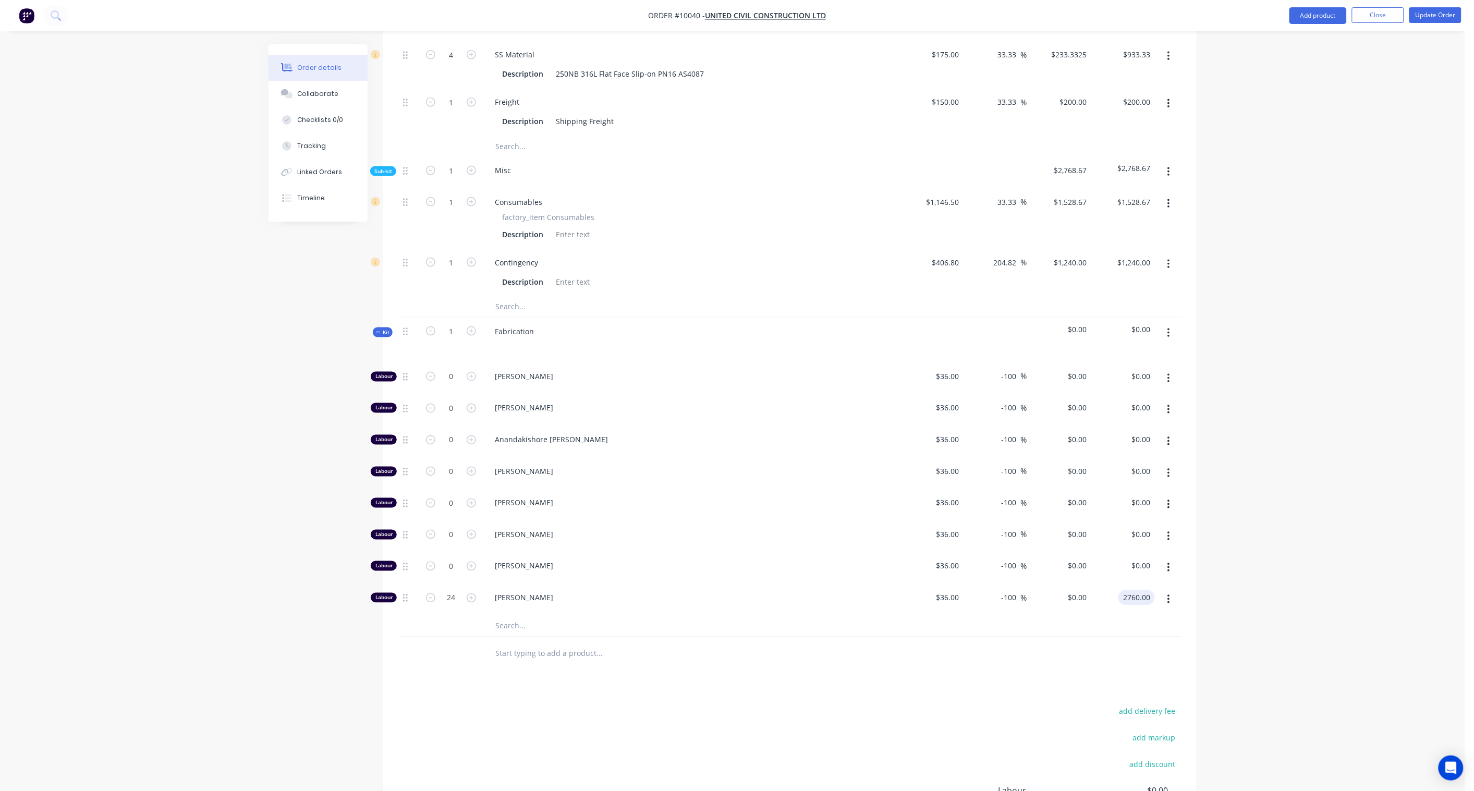
type input "2760.00"
click at [1112, 530] on div "Order details Collaborate Checklists 0/0 Tracking Linked Orders Timeline Order …" at bounding box center [733, 173] width 1466 height 1527
type input "219.44"
type input "$115.00"
type input "$2,760.00"
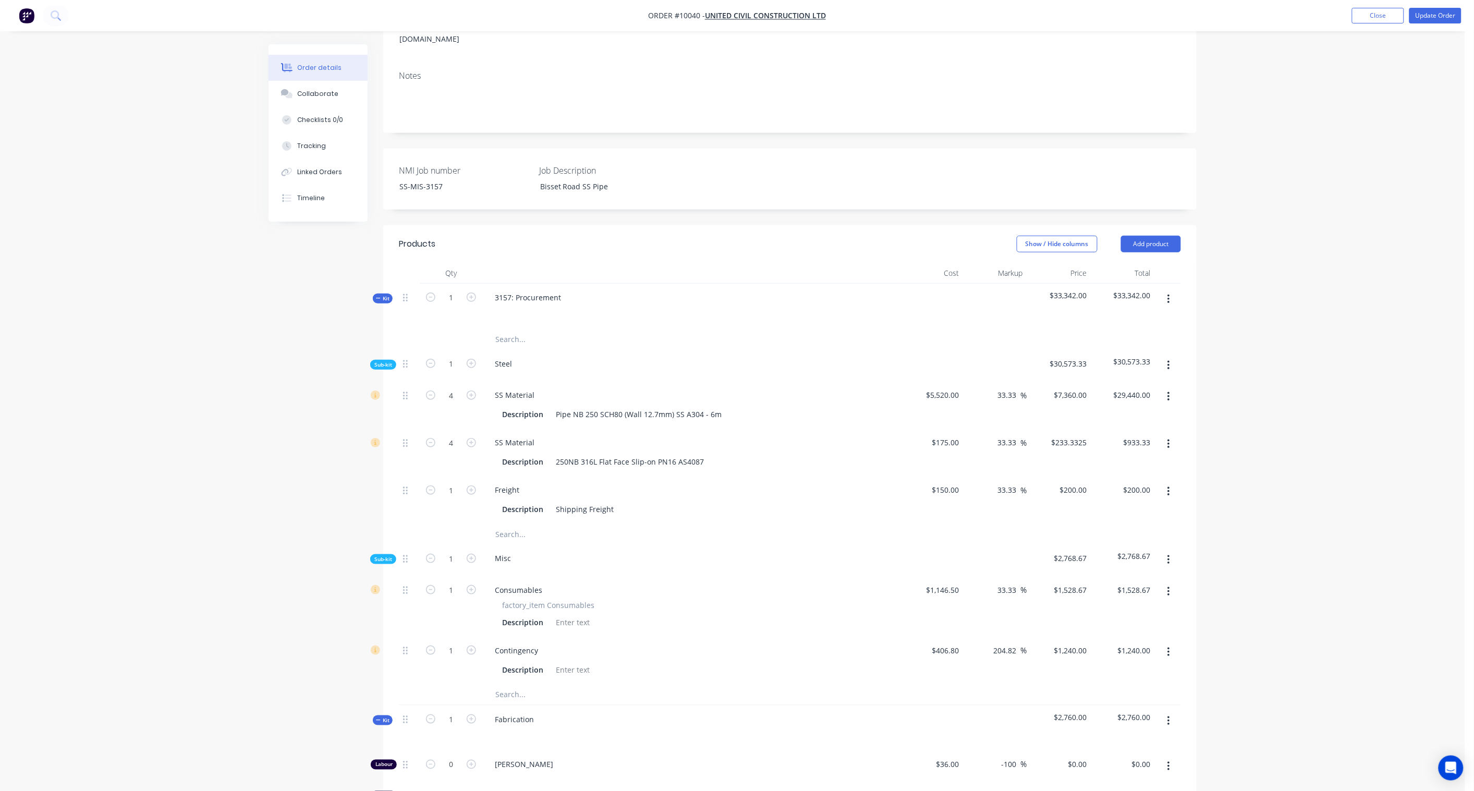
scroll to position [68, 0]
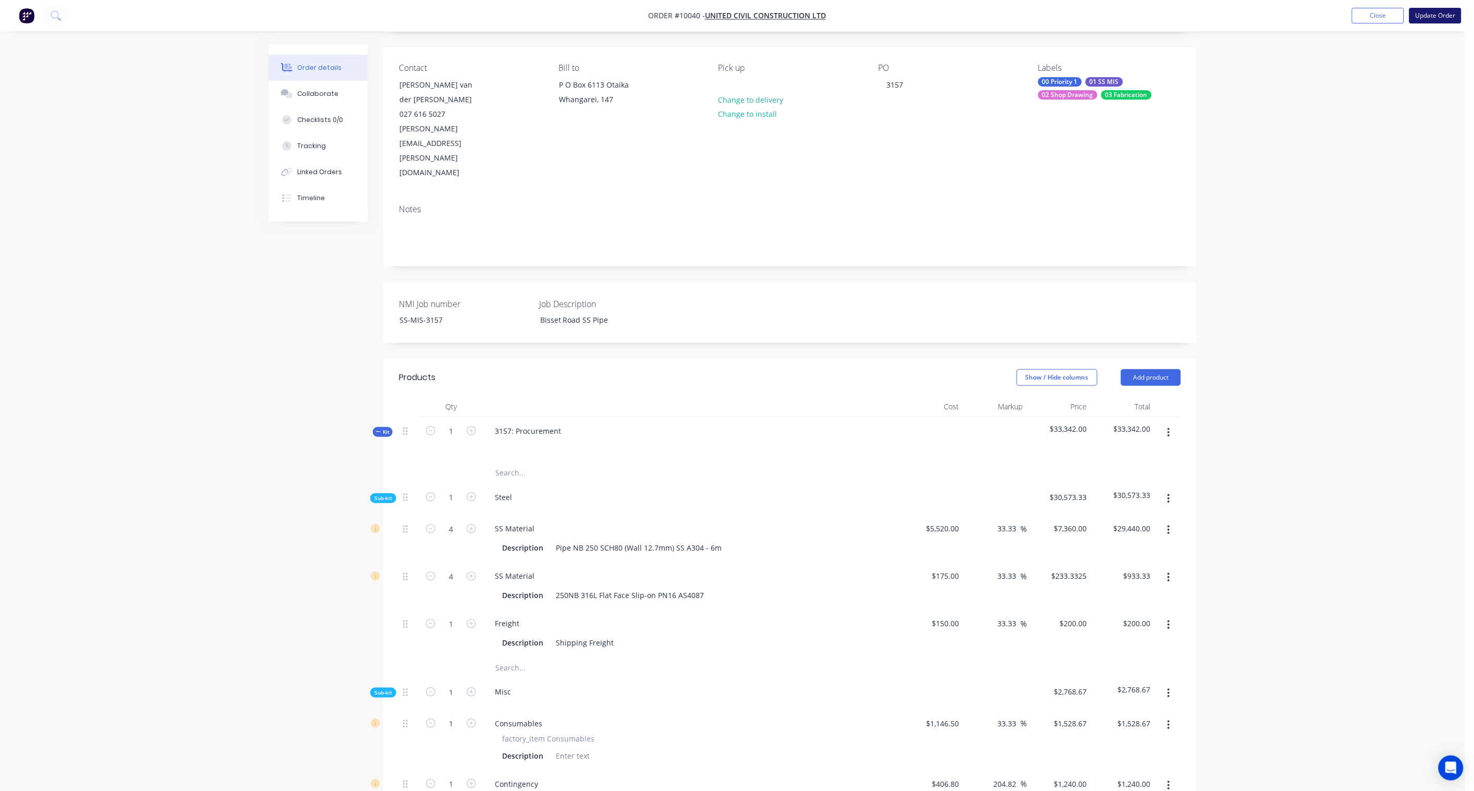
click at [1112, 15] on button "Update Order" at bounding box center [1436, 16] width 52 height 16
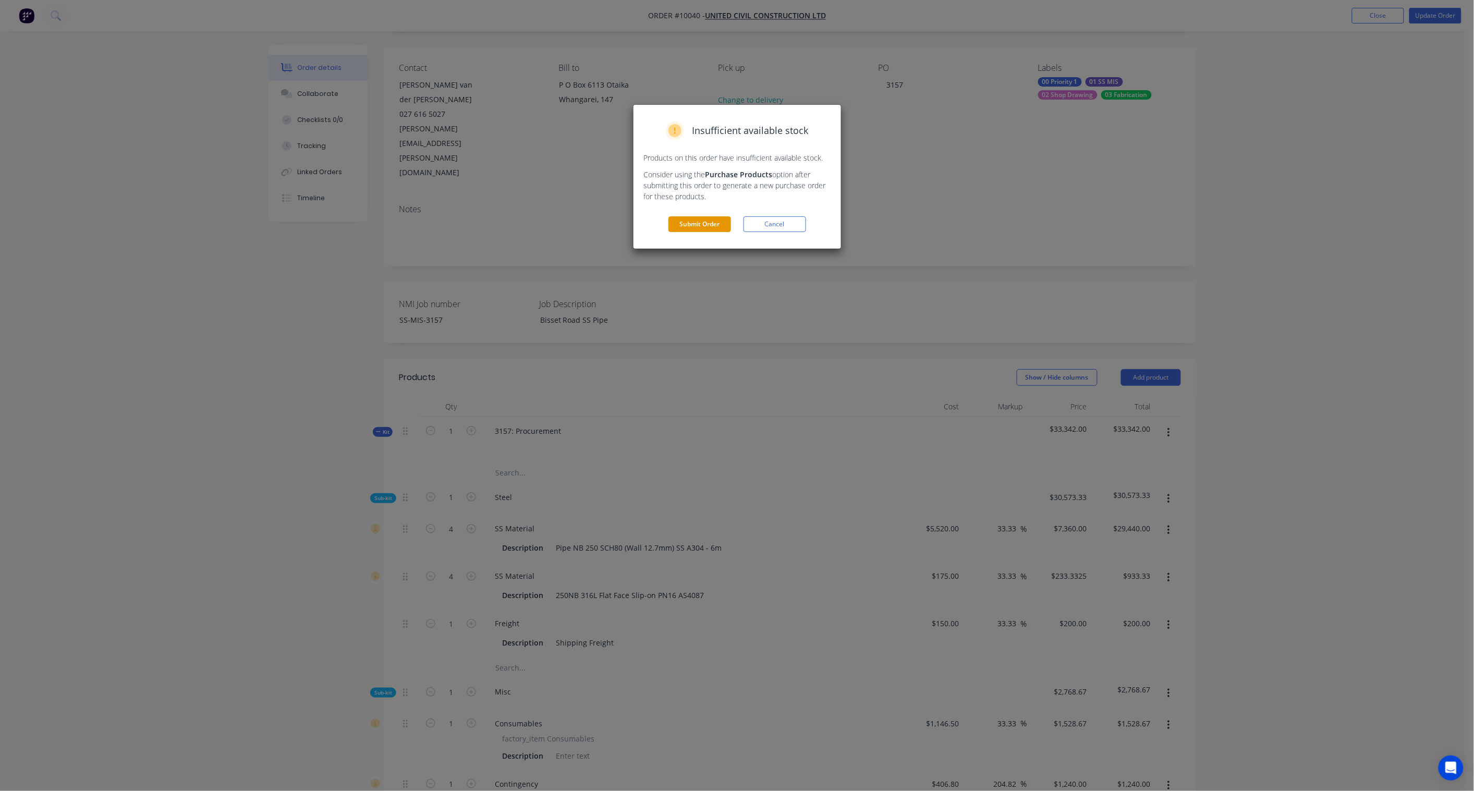
click at [695, 221] on button "Submit Order" at bounding box center [700, 224] width 63 height 16
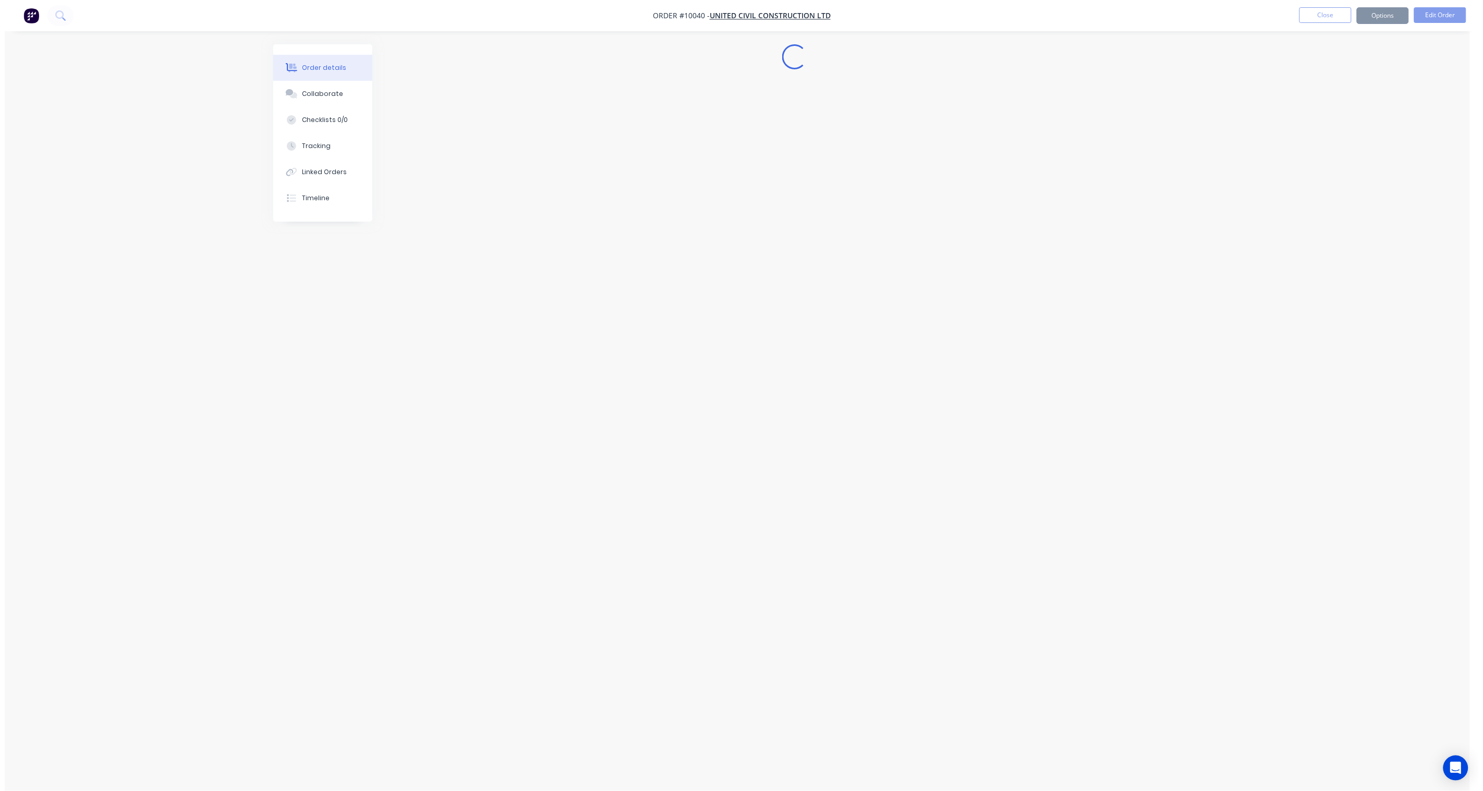
scroll to position [0, 0]
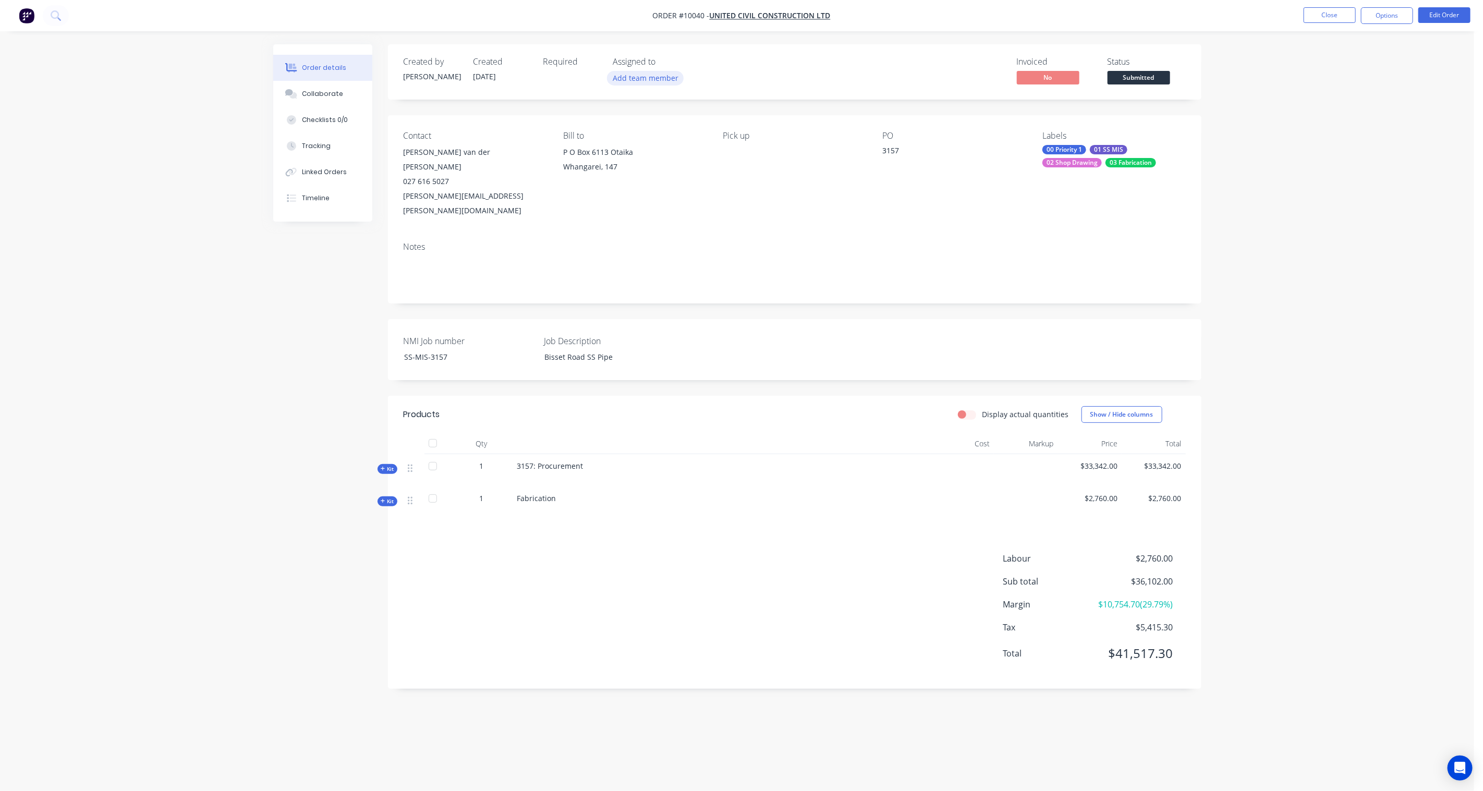
click at [652, 80] on button "Add team member" at bounding box center [645, 78] width 77 height 14
type input "hay"
click at [669, 134] on div "[PERSON_NAME]" at bounding box center [697, 136] width 104 height 11
click at [327, 309] on div "Created by [PERSON_NAME] Created [DATE] Required Assigned to HR Invoiced No Sta…" at bounding box center [737, 375] width 928 height 663
click at [1112, 77] on span "Submitted" at bounding box center [1139, 77] width 63 height 13
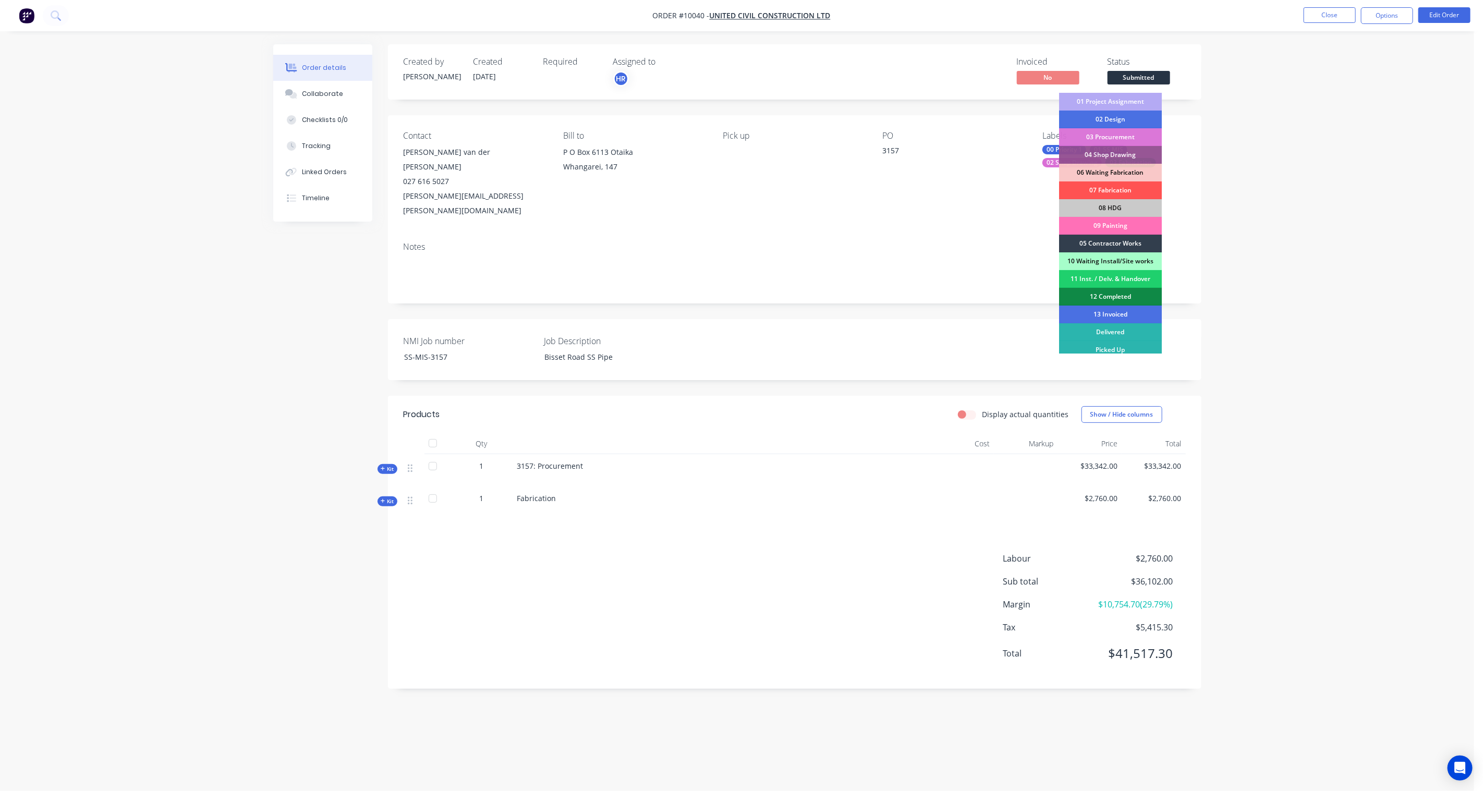
click at [1112, 102] on div "01 Project Assignment" at bounding box center [1110, 102] width 103 height 18
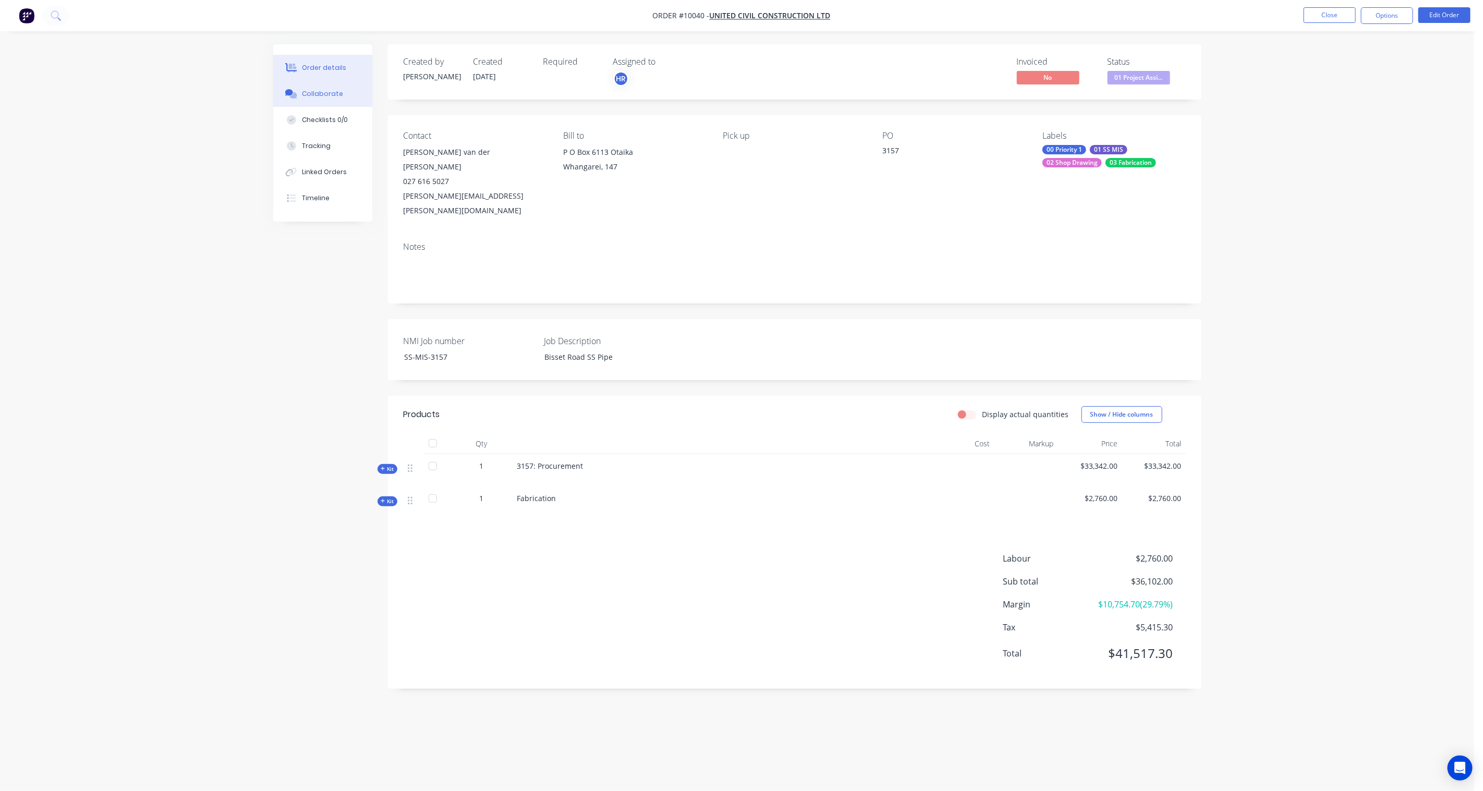
click at [335, 92] on div "Collaborate" at bounding box center [322, 93] width 41 height 9
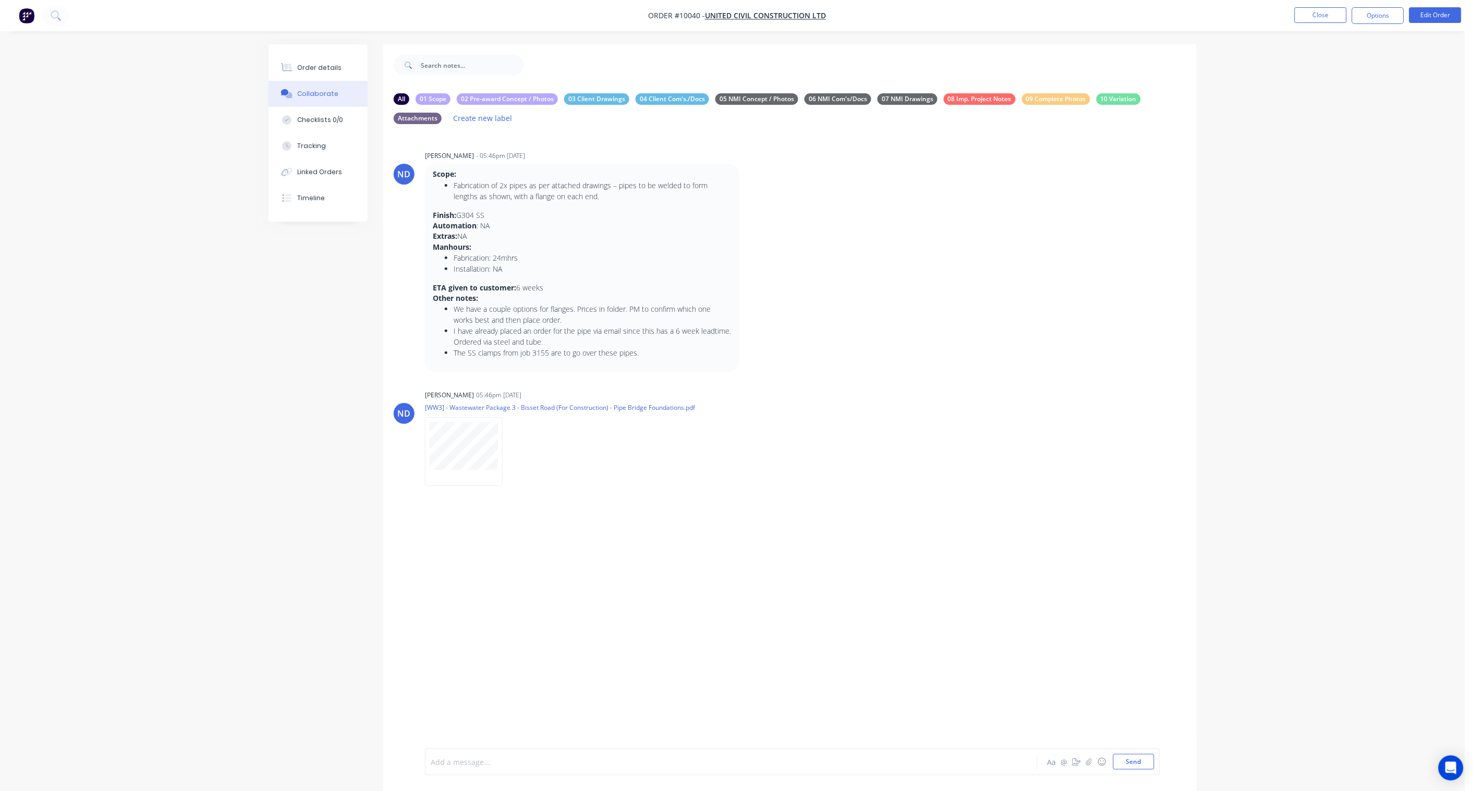
click at [550, 582] on div at bounding box center [702, 762] width 542 height 11
click at [747, 528] on icon "button" at bounding box center [747, 528] width 2 height 9
click at [762, 531] on button "Labels" at bounding box center [785, 530] width 66 height 17
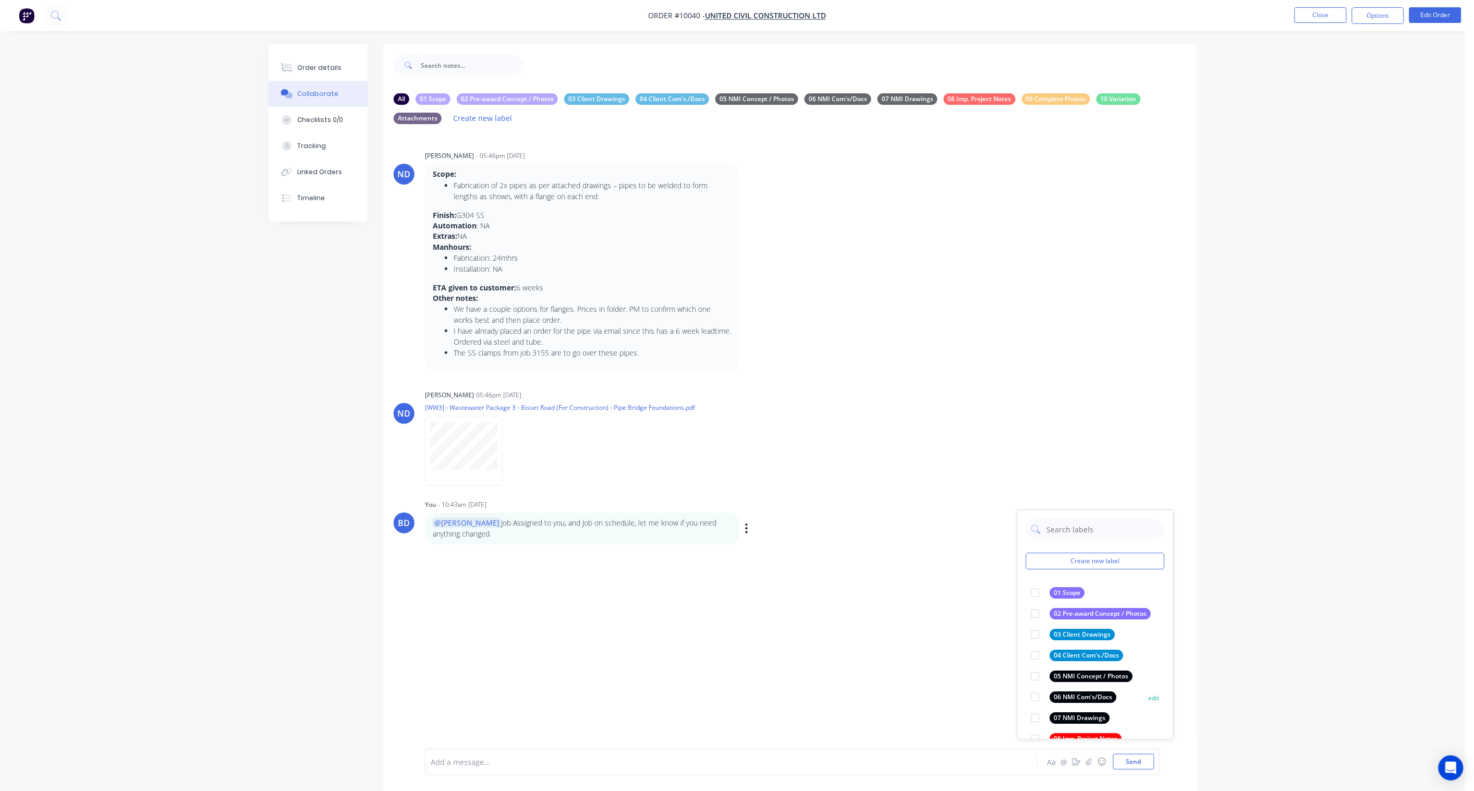
click at [1034, 582] on div at bounding box center [1035, 697] width 21 height 21
click at [509, 449] on div "Labels Download Delete" at bounding box center [565, 451] width 117 height 15
click at [513, 450] on icon "button" at bounding box center [511, 452] width 3 height 12
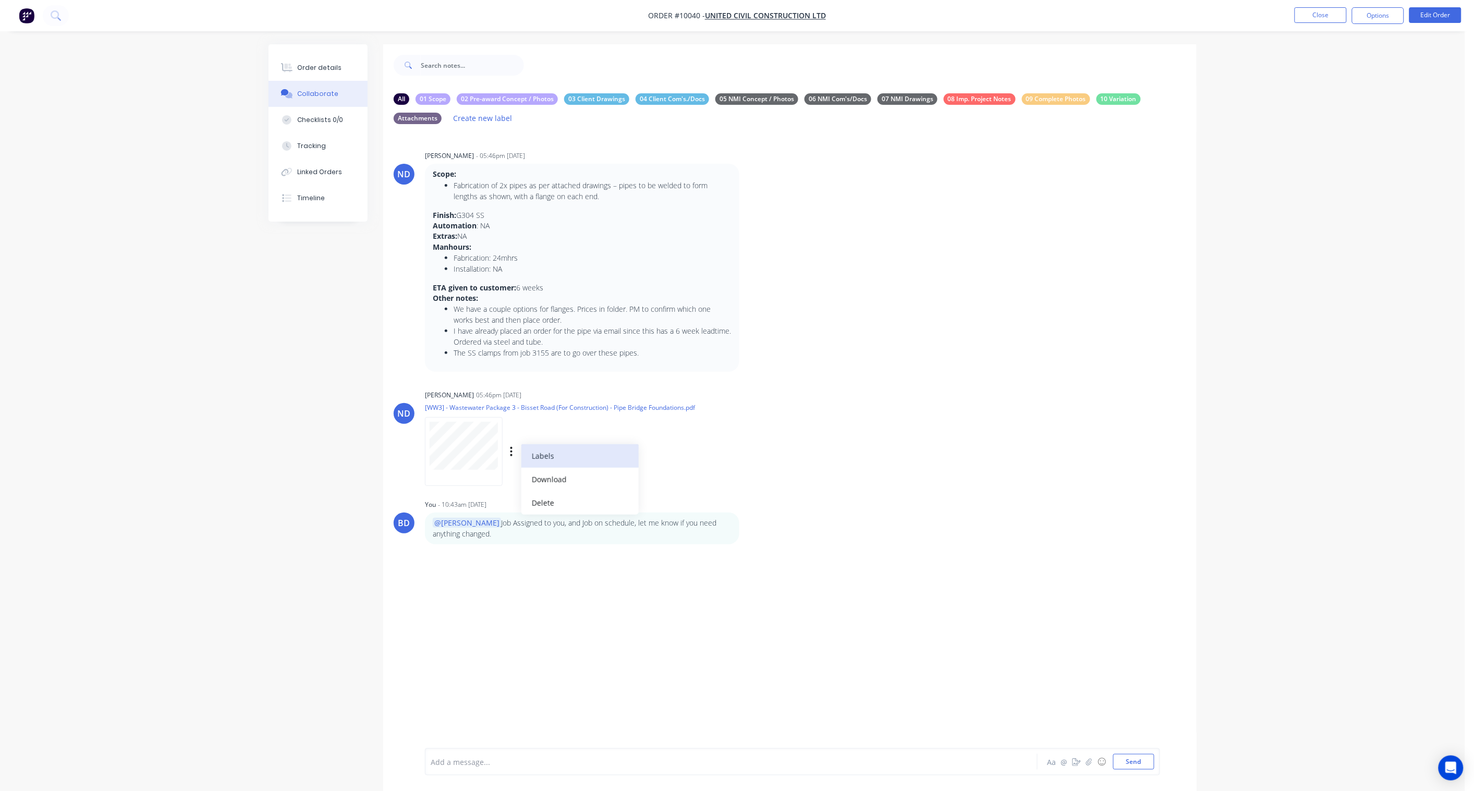
click at [545, 451] on button "Labels" at bounding box center [580, 455] width 117 height 23
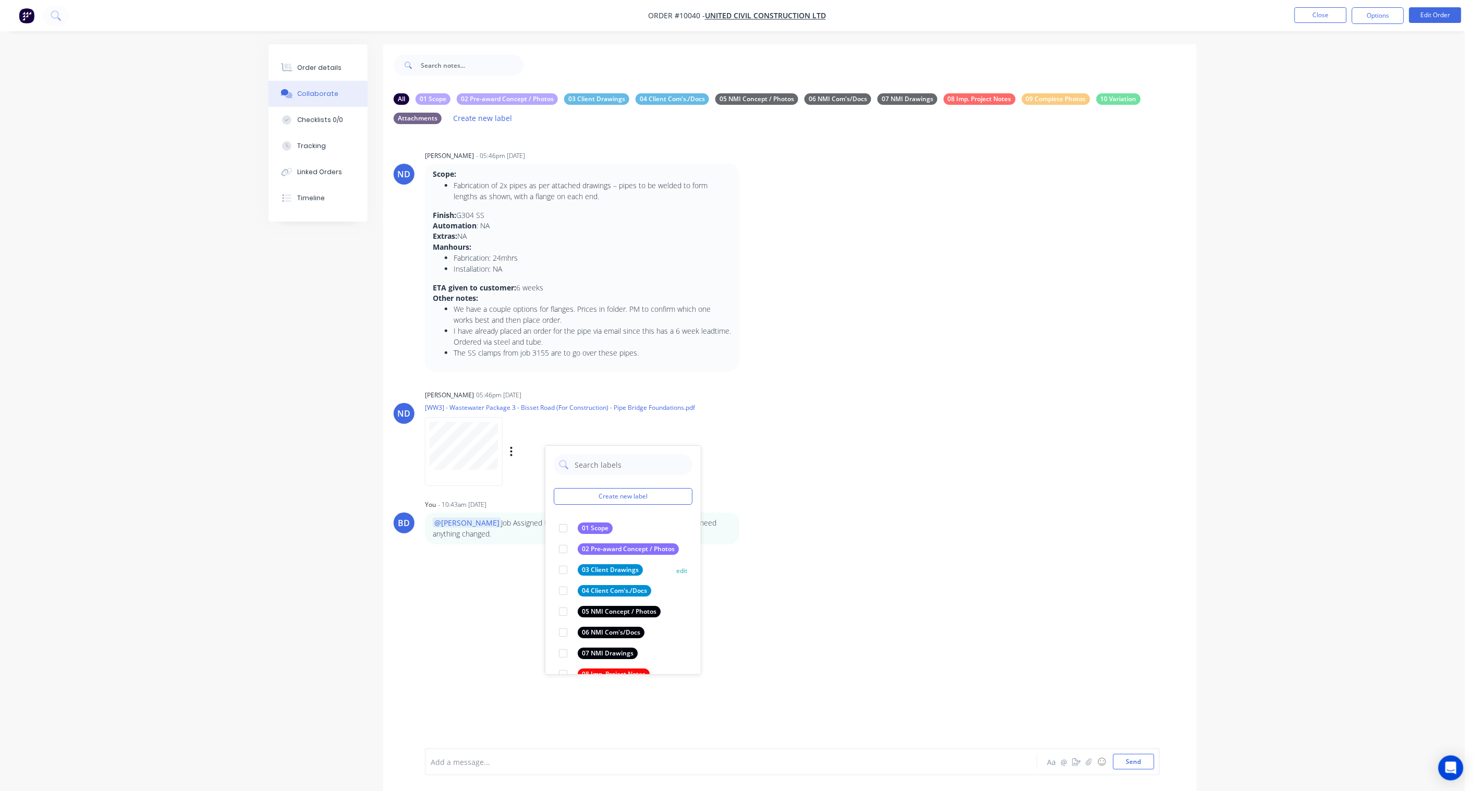
click at [564, 568] on div at bounding box center [563, 570] width 21 height 21
click at [773, 509] on div "BD You - 10:43am [DATE] @Hayden Job Assigned to you, and Job on schedule, let m…" at bounding box center [790, 520] width 814 height 47
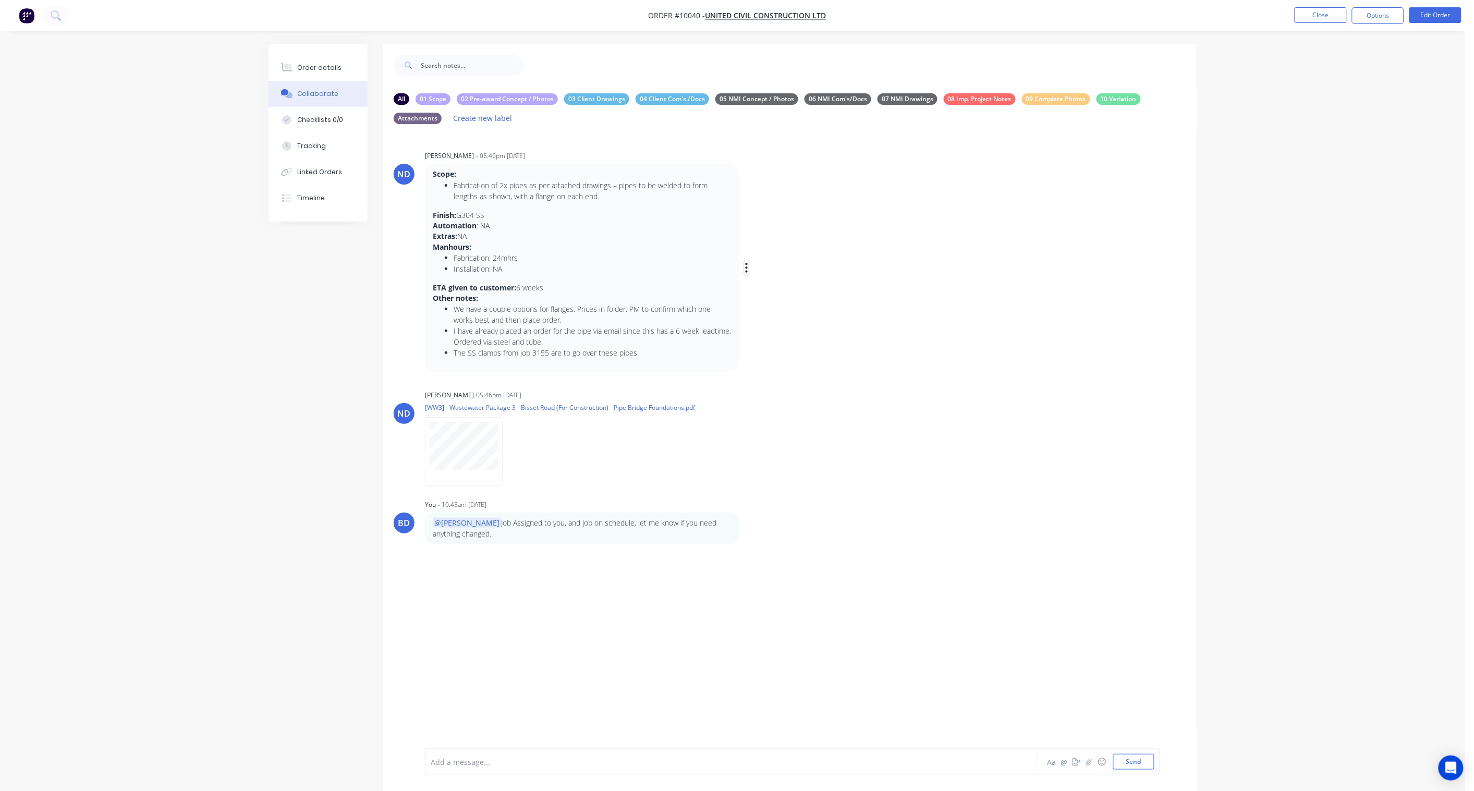
click at [747, 264] on icon "button" at bounding box center [747, 267] width 2 height 9
click at [765, 269] on button "Labels" at bounding box center [785, 269] width 66 height 17
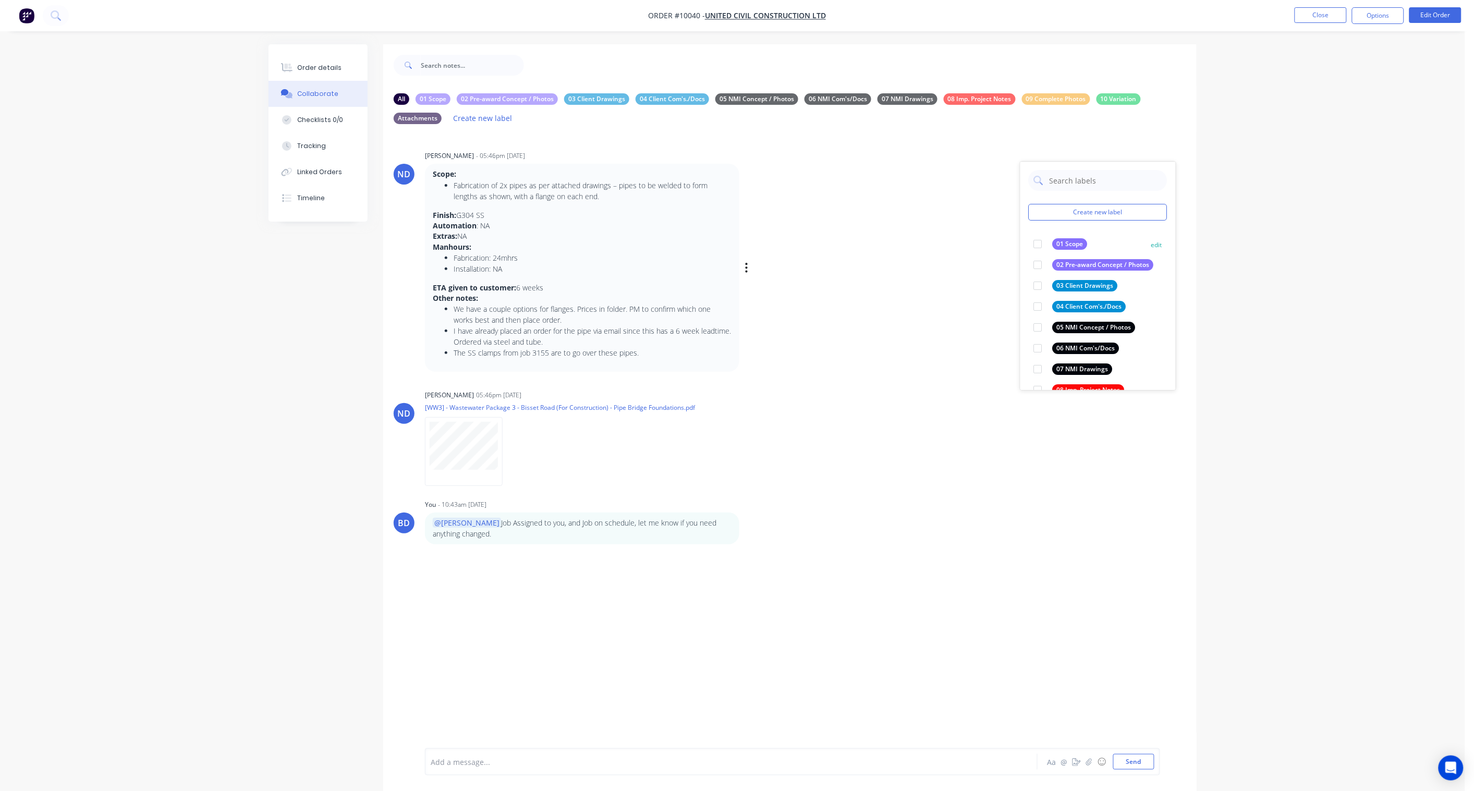
click at [1036, 248] on div at bounding box center [1038, 244] width 21 height 21
click at [1112, 306] on div "Order details Collaborate Checklists 0/0 Tracking Linked Orders Timeline Order …" at bounding box center [733, 412] width 1466 height 825
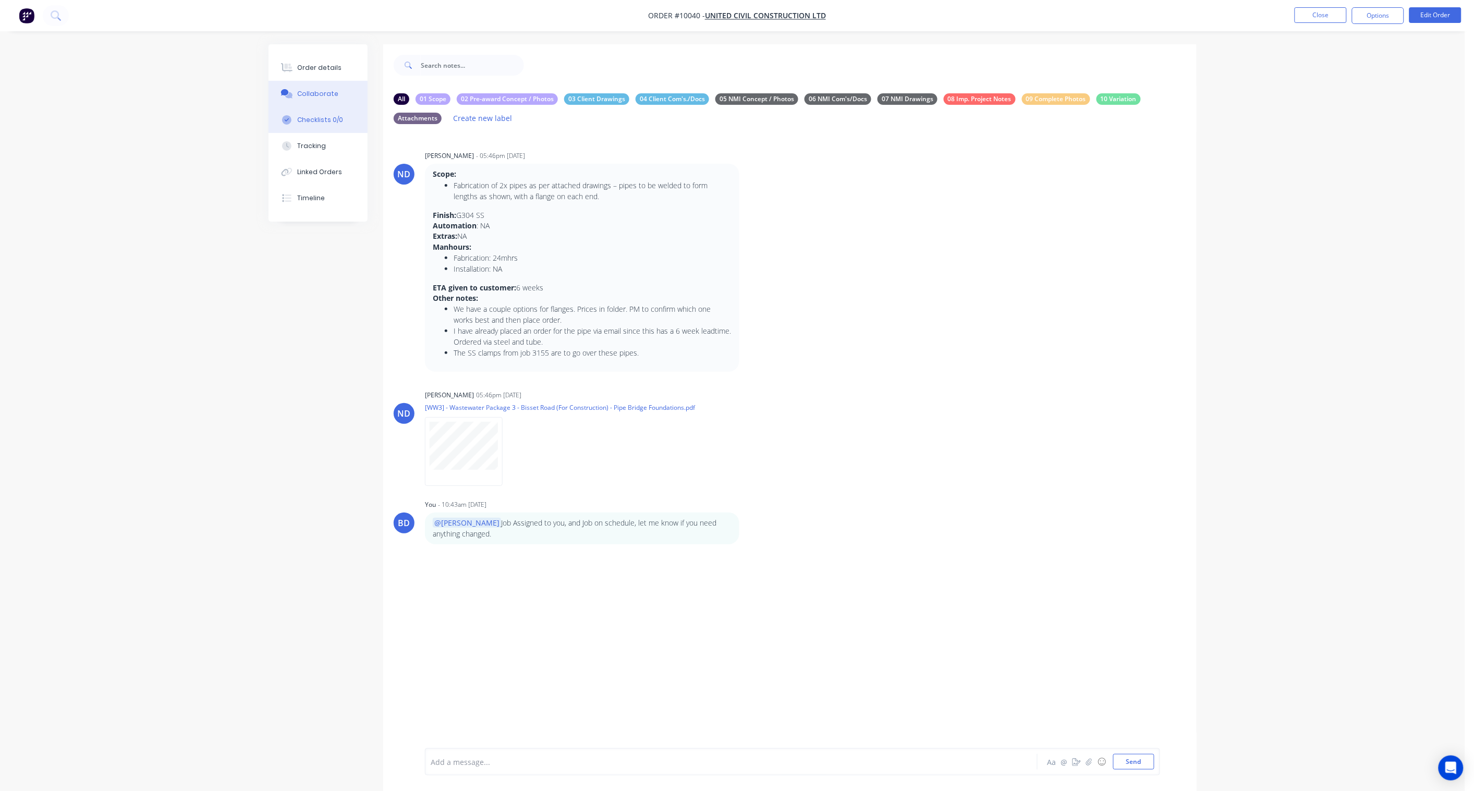
click at [318, 115] on div "Checklists 0/0" at bounding box center [321, 119] width 46 height 9
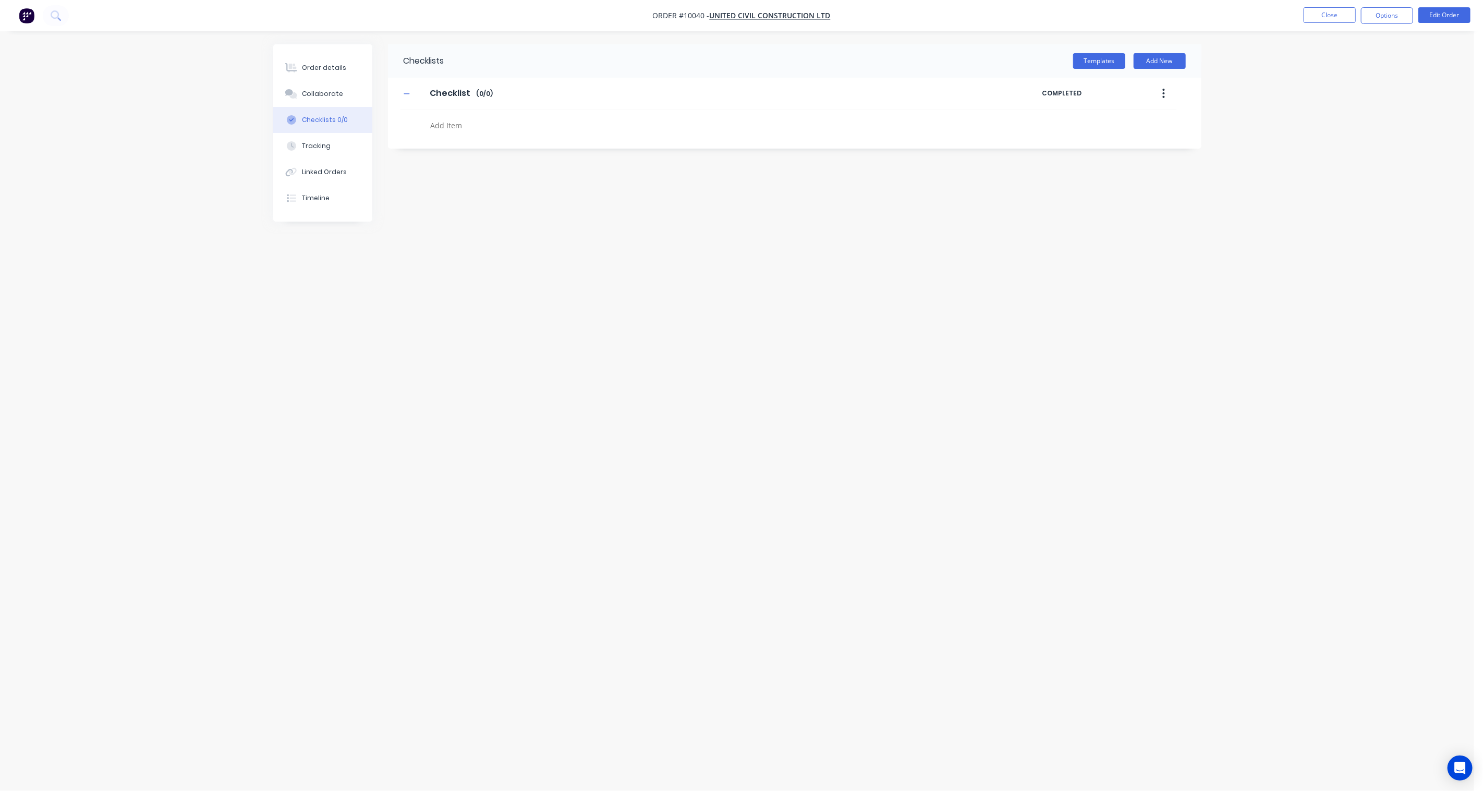
click at [1112, 91] on button "button" at bounding box center [1164, 93] width 25 height 19
click at [1112, 138] on div "Delete" at bounding box center [1127, 141] width 80 height 15
click at [1099, 61] on button "Templates" at bounding box center [1099, 61] width 52 height 16
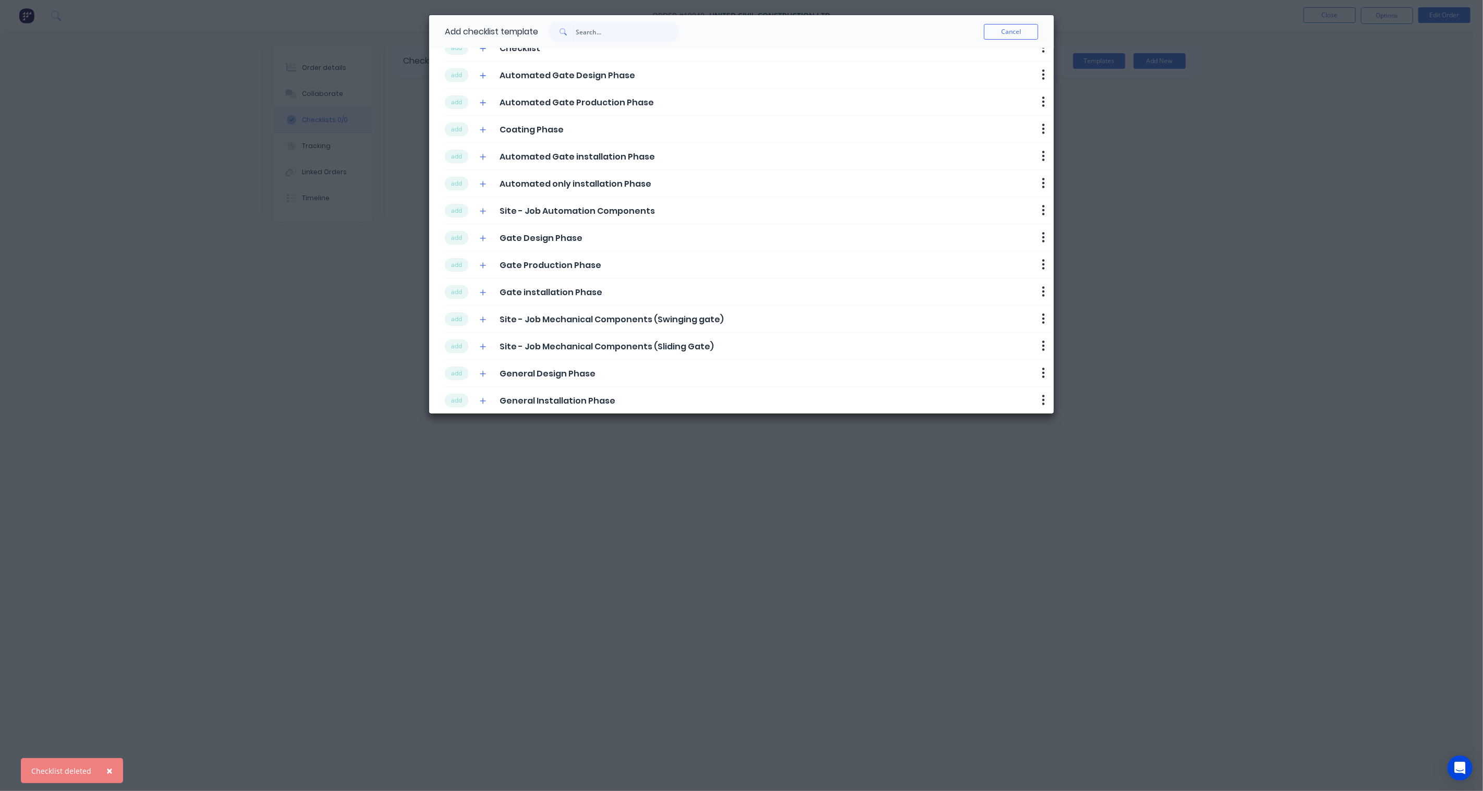
scroll to position [111, 0]
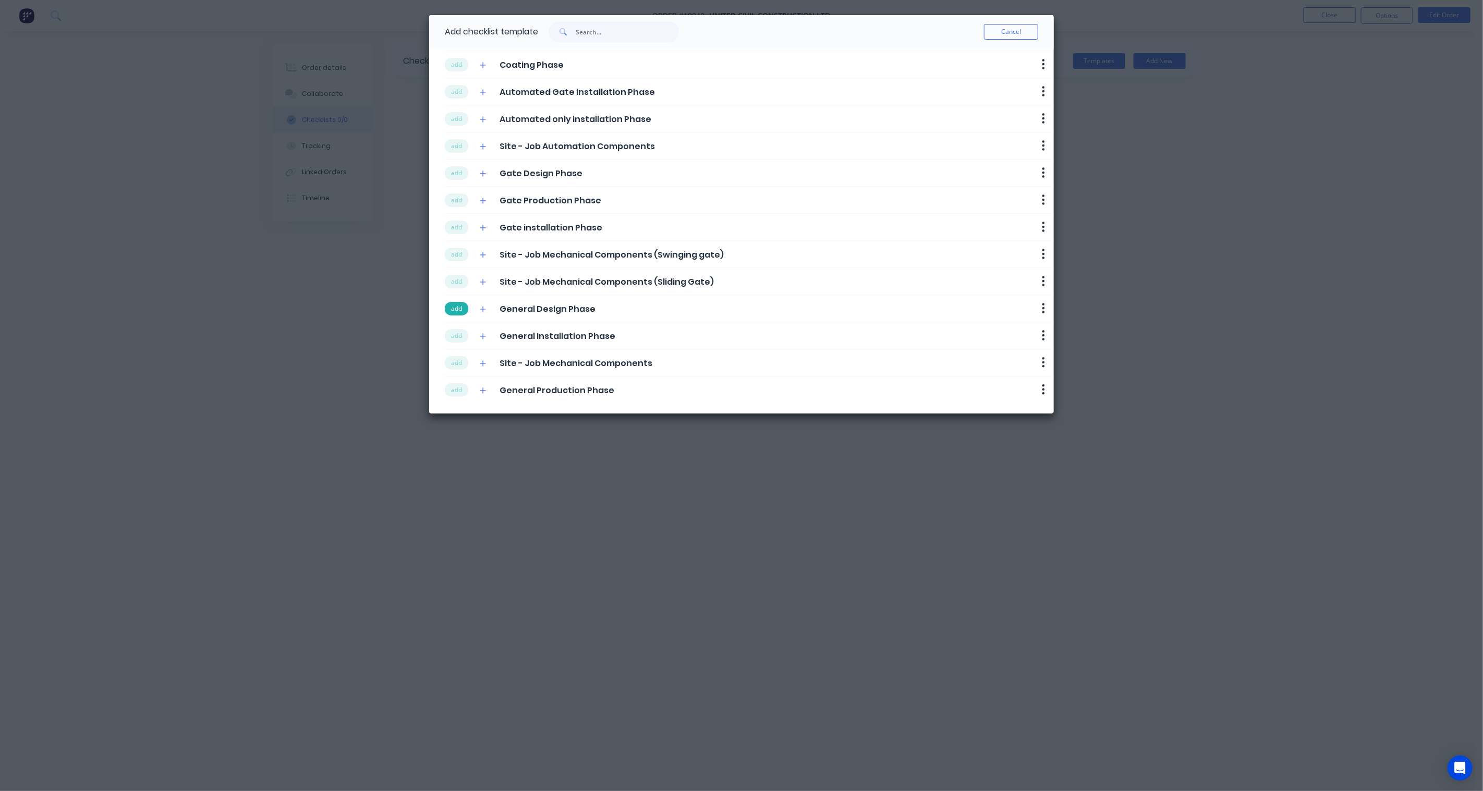
click at [458, 307] on button "add" at bounding box center [456, 309] width 23 height 14
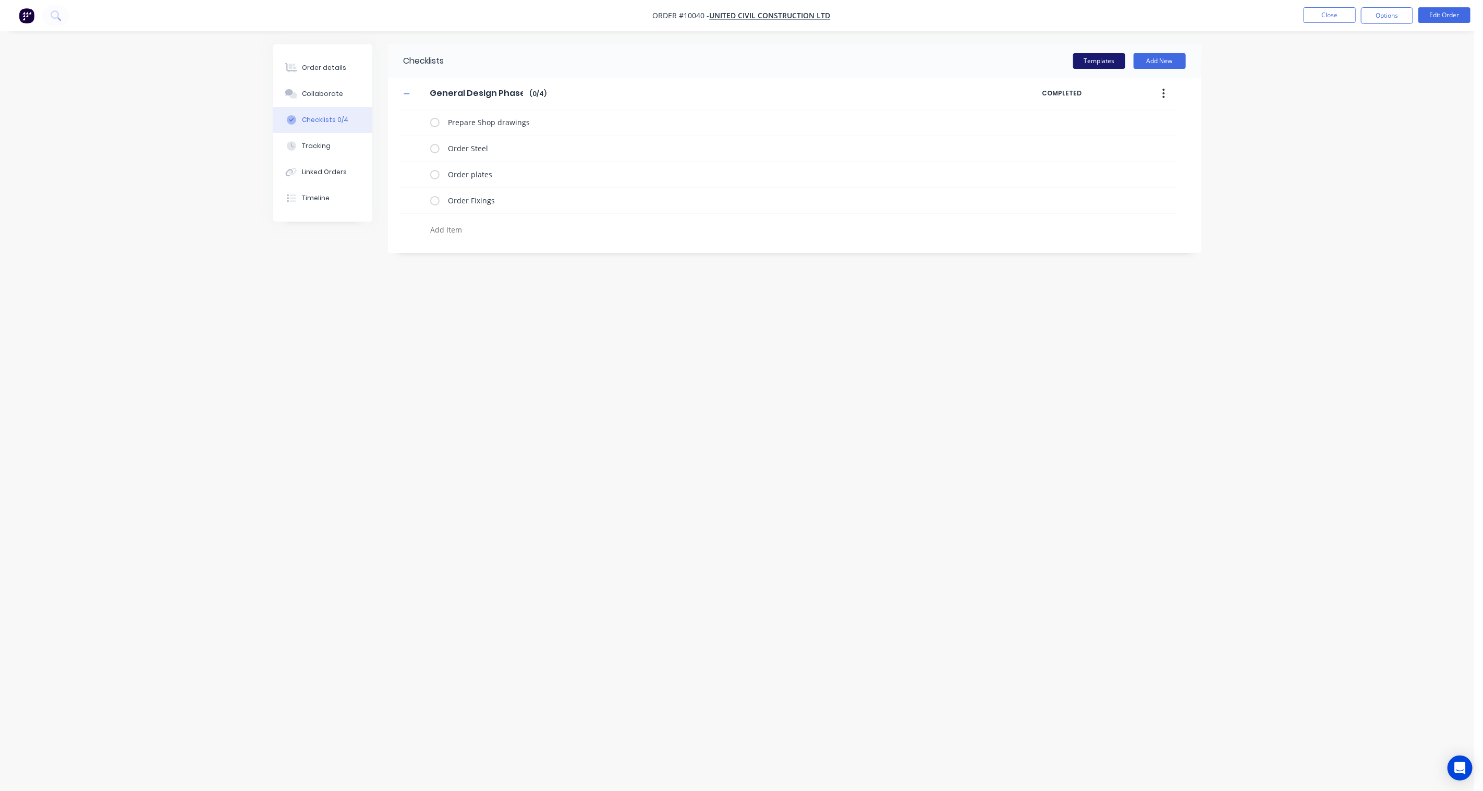
click at [1094, 57] on button "Templates" at bounding box center [1099, 61] width 52 height 16
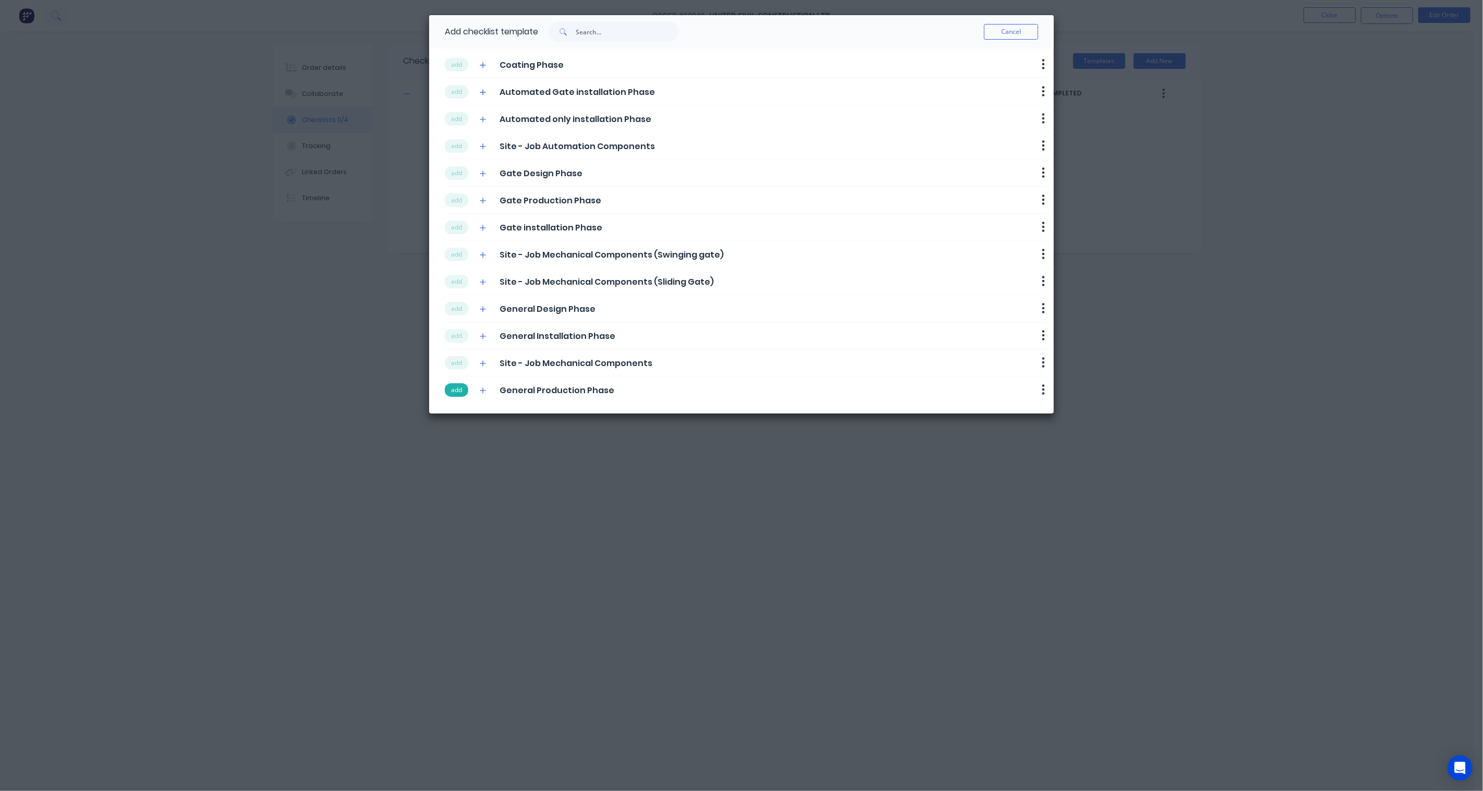
click at [459, 389] on button "add" at bounding box center [456, 390] width 23 height 14
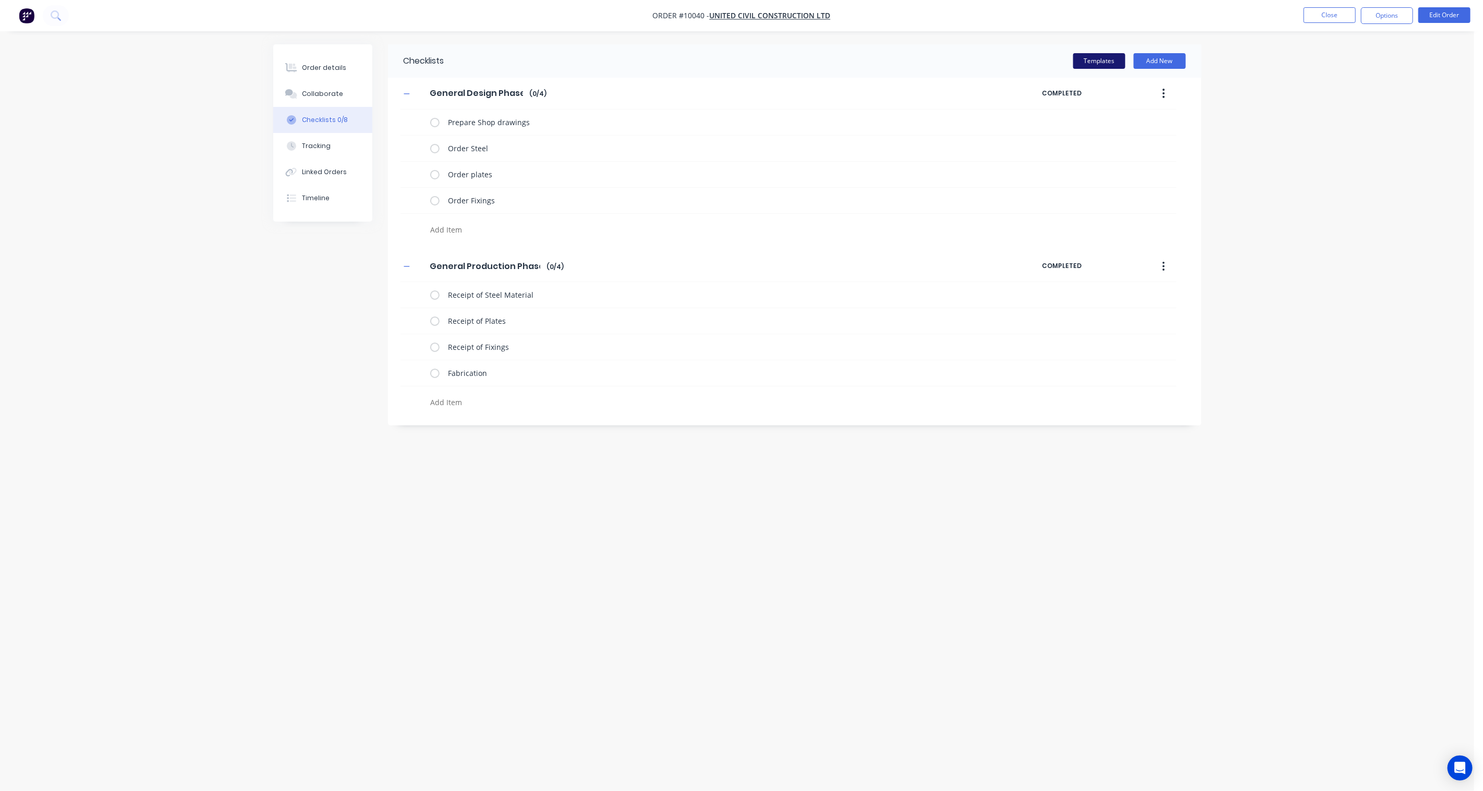
click at [1111, 62] on button "Templates" at bounding box center [1099, 61] width 52 height 16
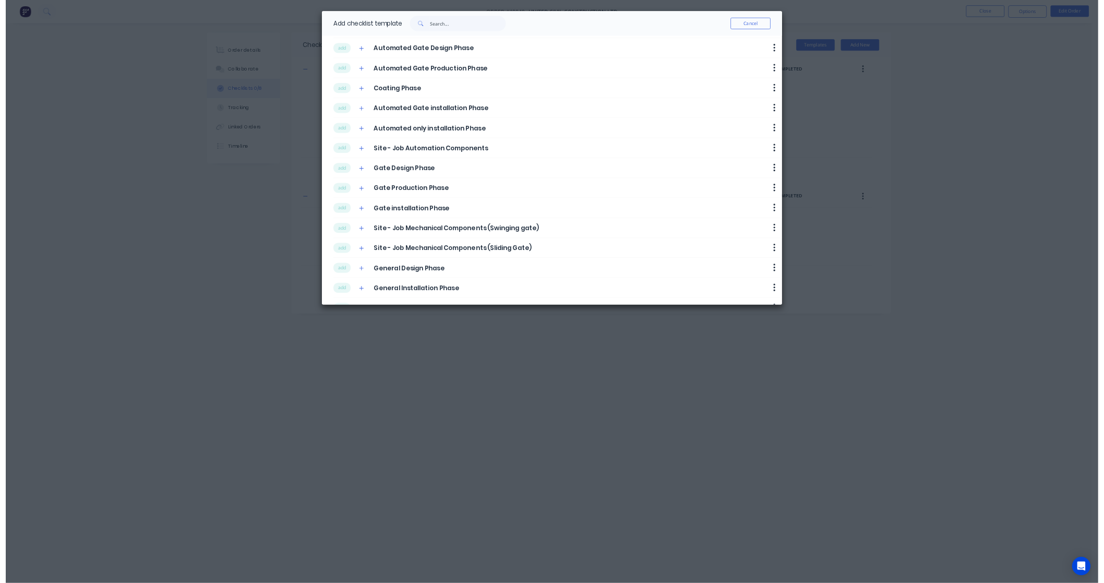
scroll to position [0, 0]
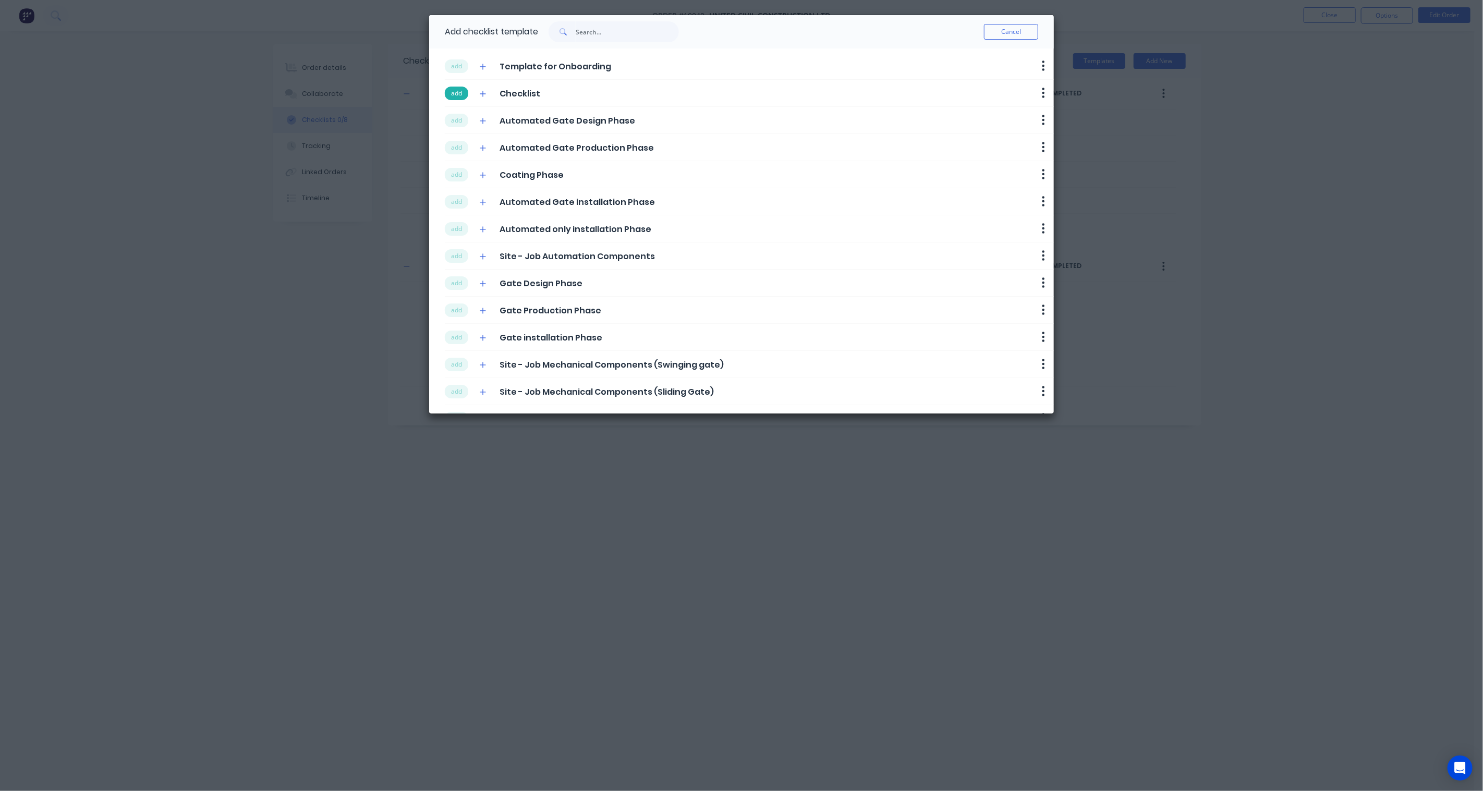
click at [453, 94] on button "add" at bounding box center [456, 94] width 23 height 14
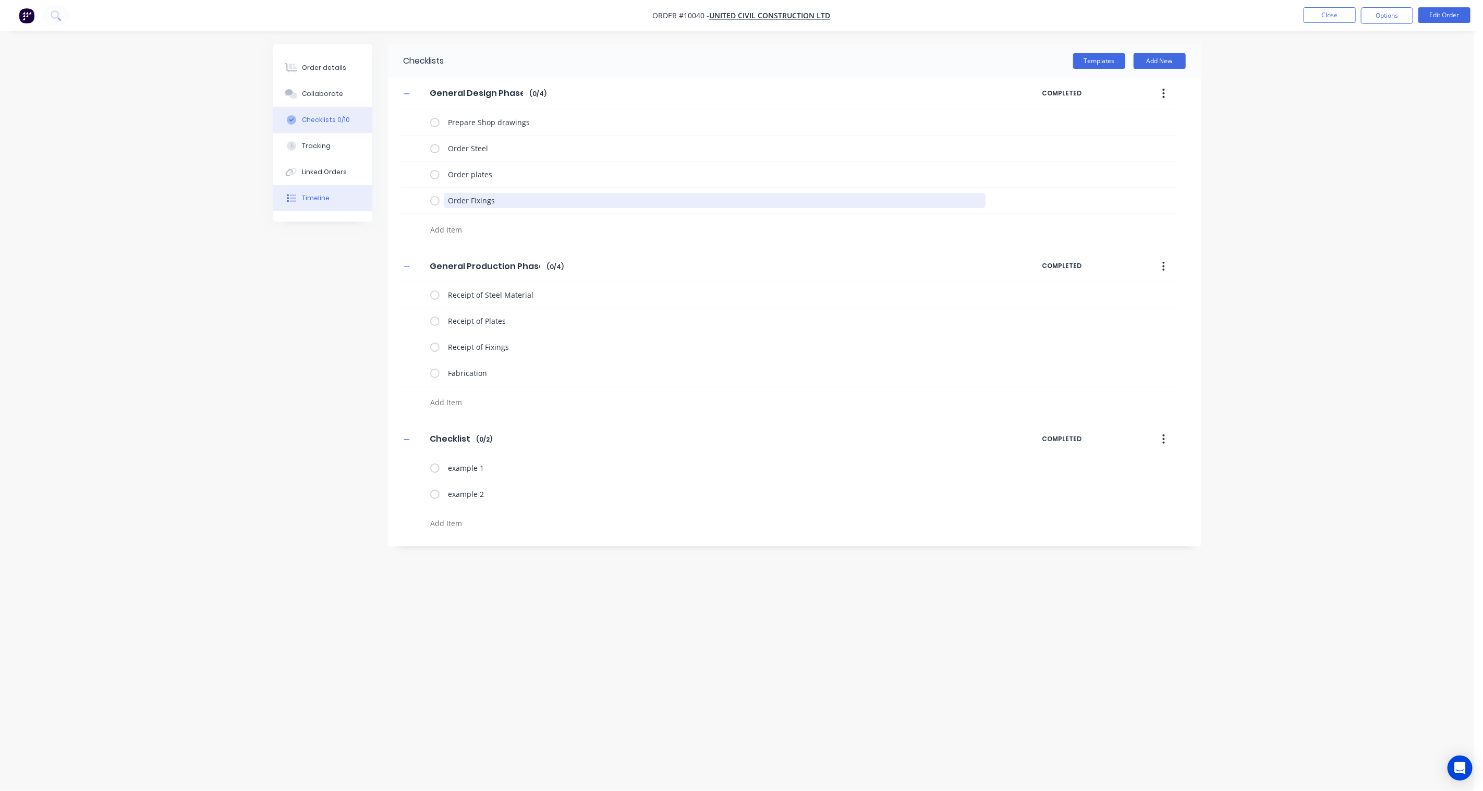
drag, startPoint x: 500, startPoint y: 199, endPoint x: 355, endPoint y: 195, distance: 145.1
click at [355, 195] on div "Order details Collaborate Checklists 0/10 Tracking Linked Orders Timeline Order…" at bounding box center [737, 375] width 949 height 663
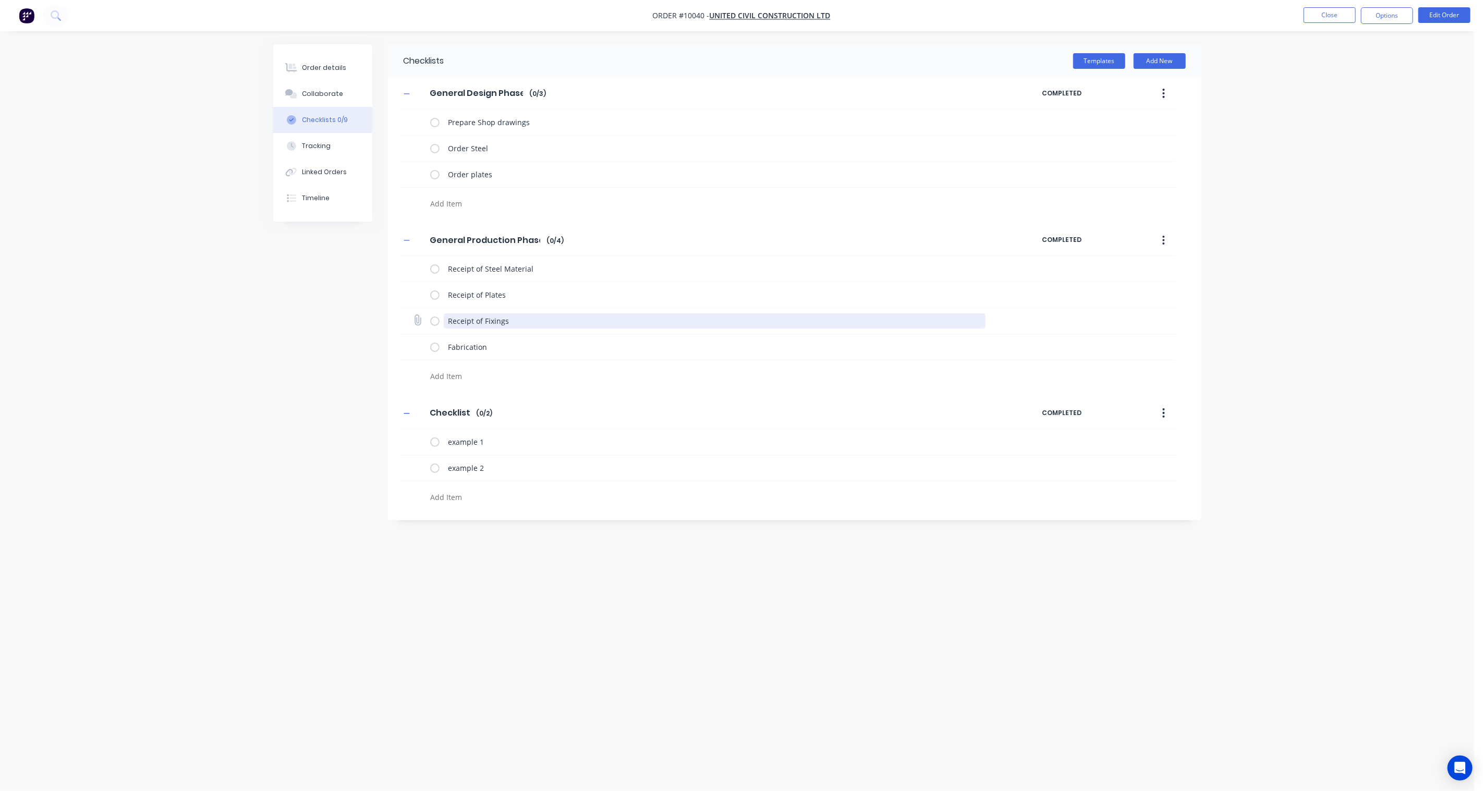
drag, startPoint x: 521, startPoint y: 324, endPoint x: 419, endPoint y: 318, distance: 101.9
click at [419, 318] on div "Receipt of Fixings" at bounding box center [789, 321] width 776 height 26
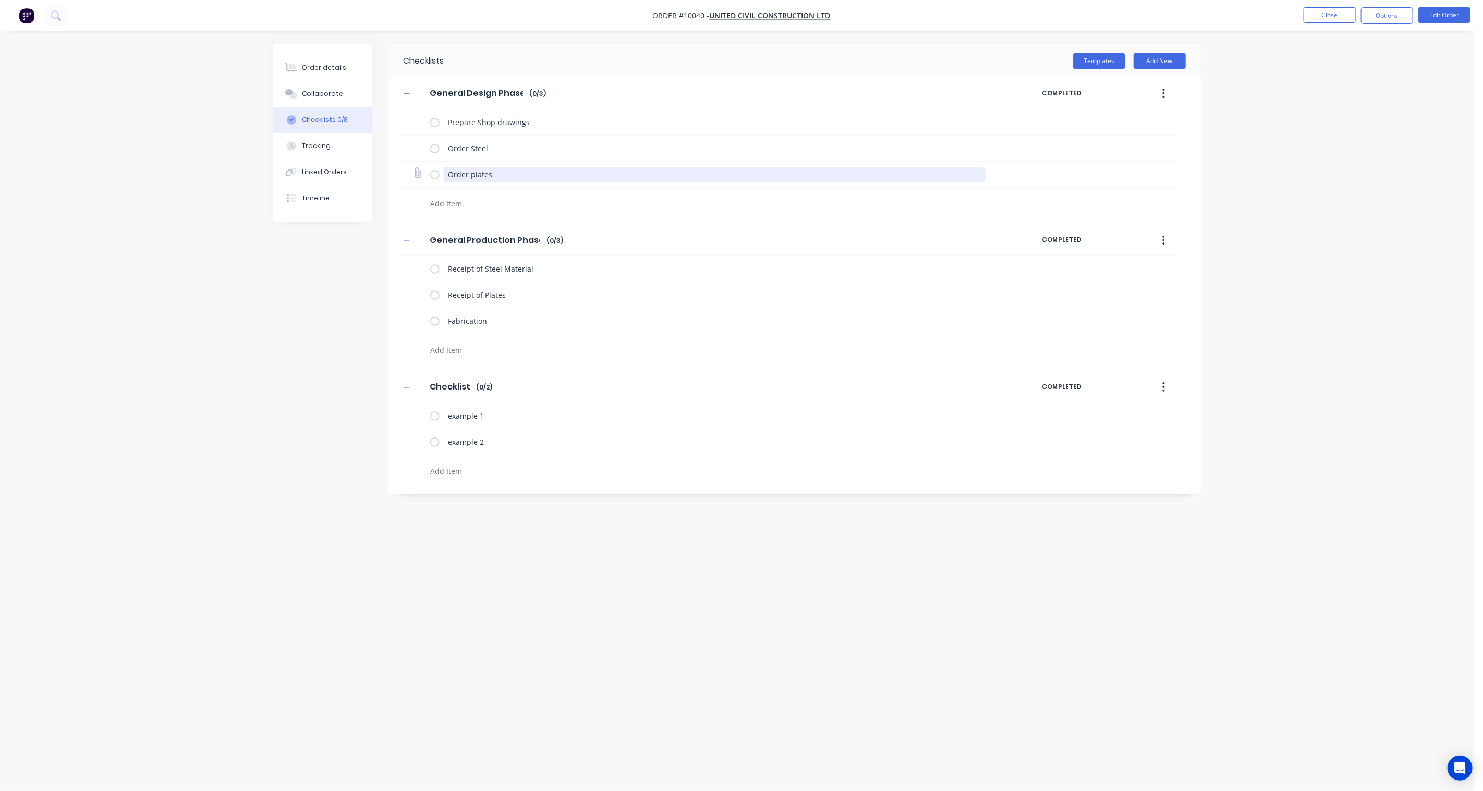
click at [493, 174] on textarea "Order plates" at bounding box center [715, 174] width 542 height 15
drag, startPoint x: 498, startPoint y: 173, endPoint x: 469, endPoint y: 174, distance: 28.7
click at [469, 174] on textarea "Order plates" at bounding box center [715, 174] width 542 height 15
type textarea "x"
type textarea "Order F"
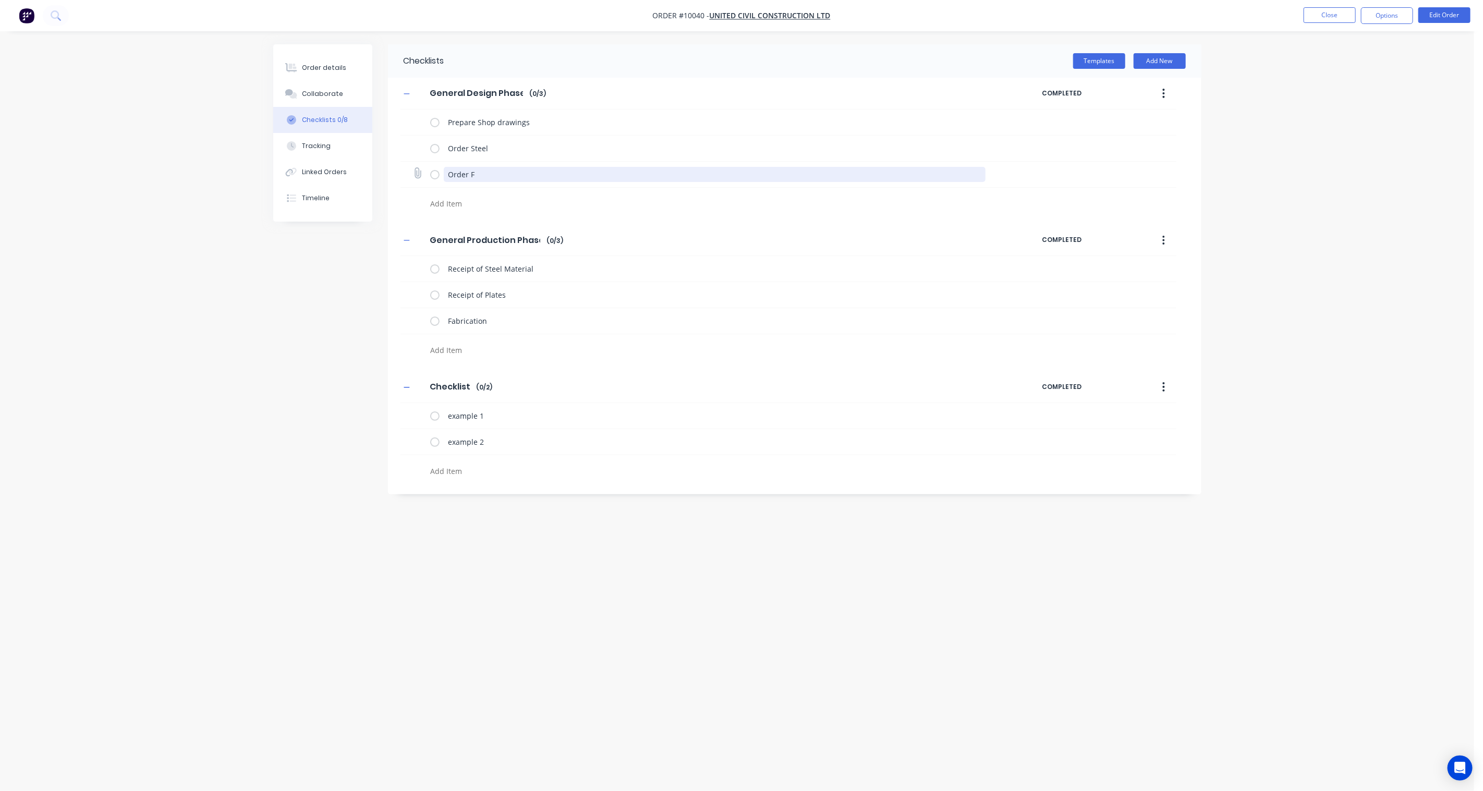
type textarea "x"
type textarea "Order Fr"
type textarea "x"
type textarea "Order [PERSON_NAME]"
type textarea "x"
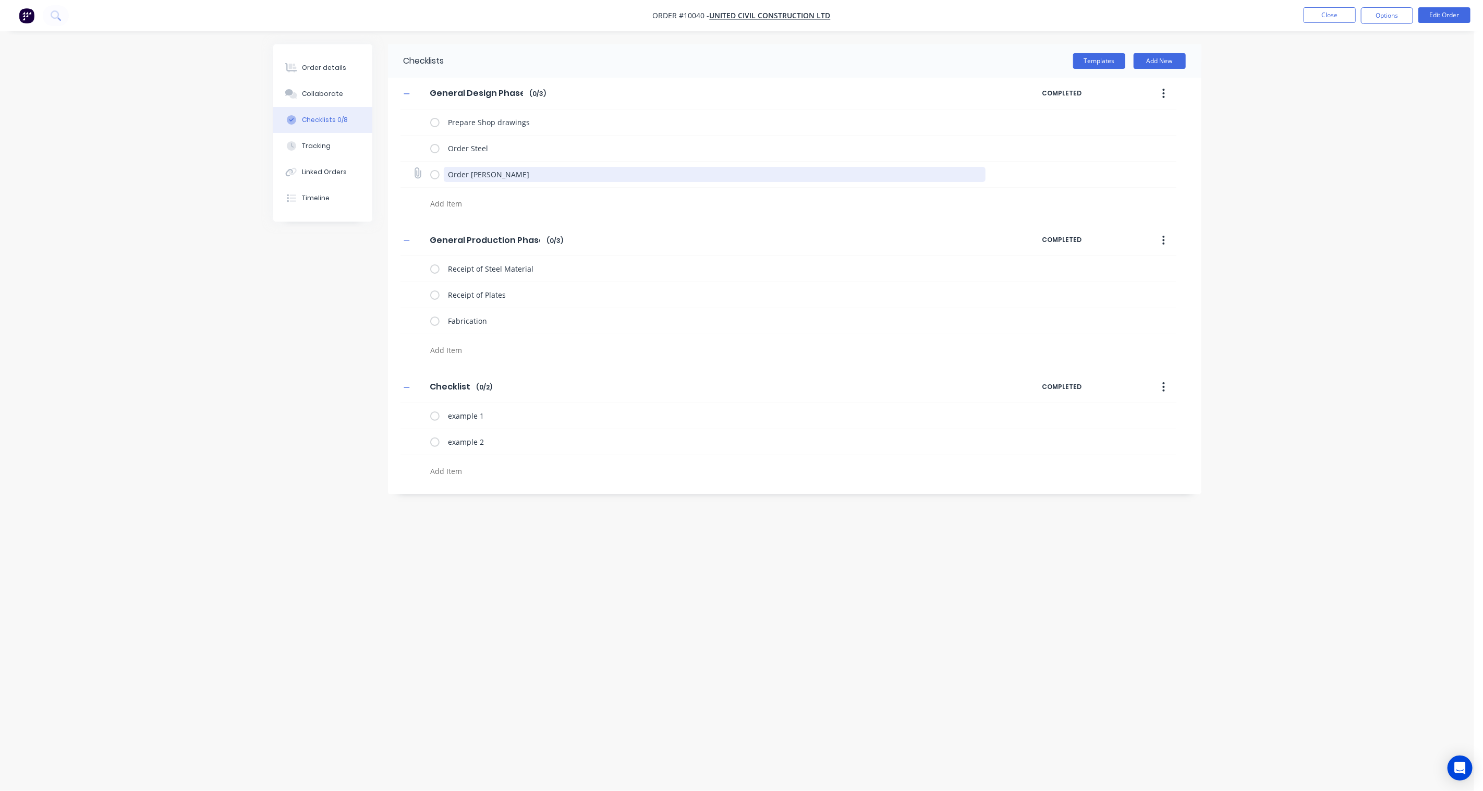
type textarea "Order Frang"
type textarea "x"
type textarea "Order Frange"
type textarea "x"
type textarea "Order Franges"
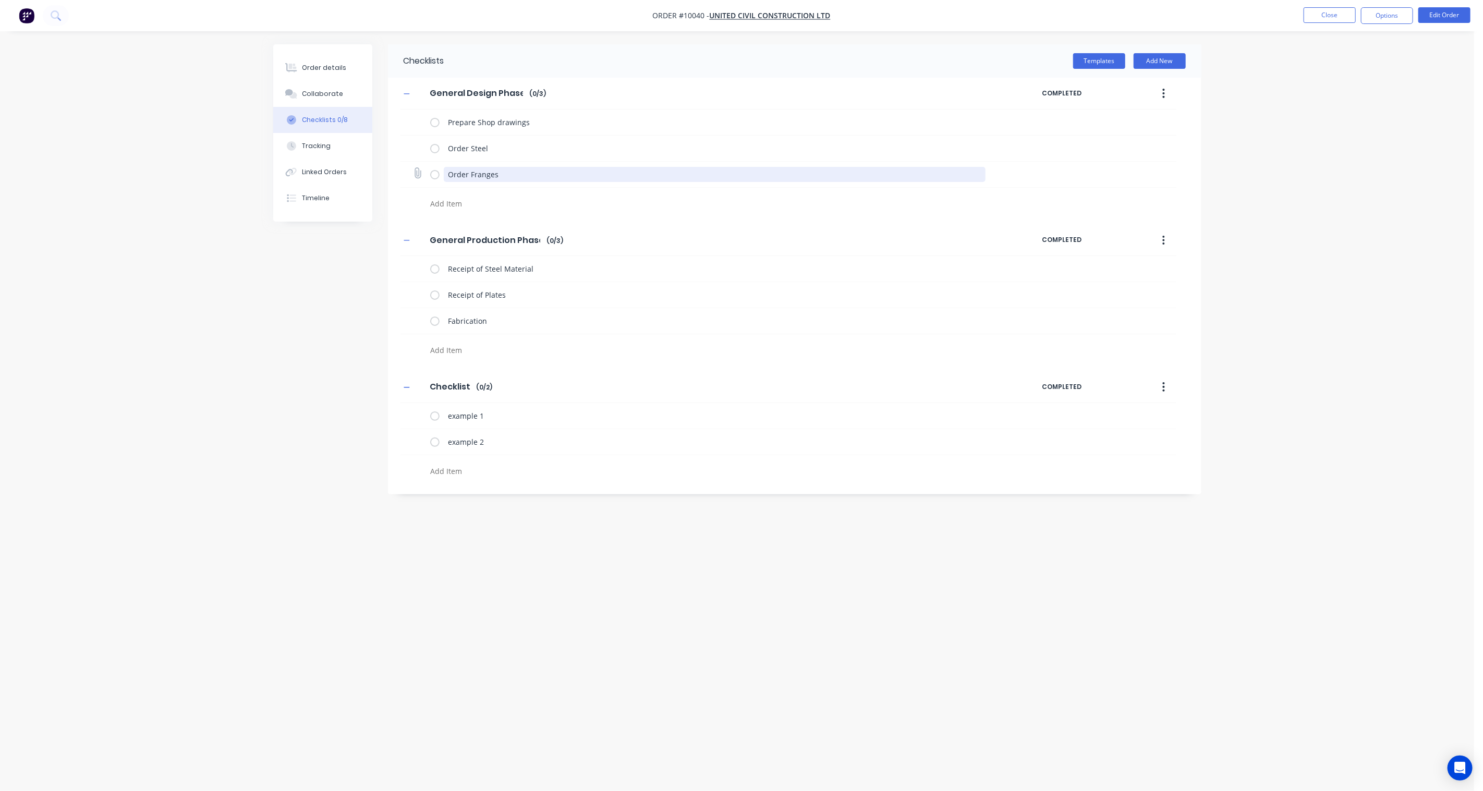
drag, startPoint x: 504, startPoint y: 173, endPoint x: 470, endPoint y: 175, distance: 33.9
click at [470, 175] on textarea "Order Franges" at bounding box center [715, 174] width 542 height 15
type textarea "x"
type textarea "Order F"
type textarea "x"
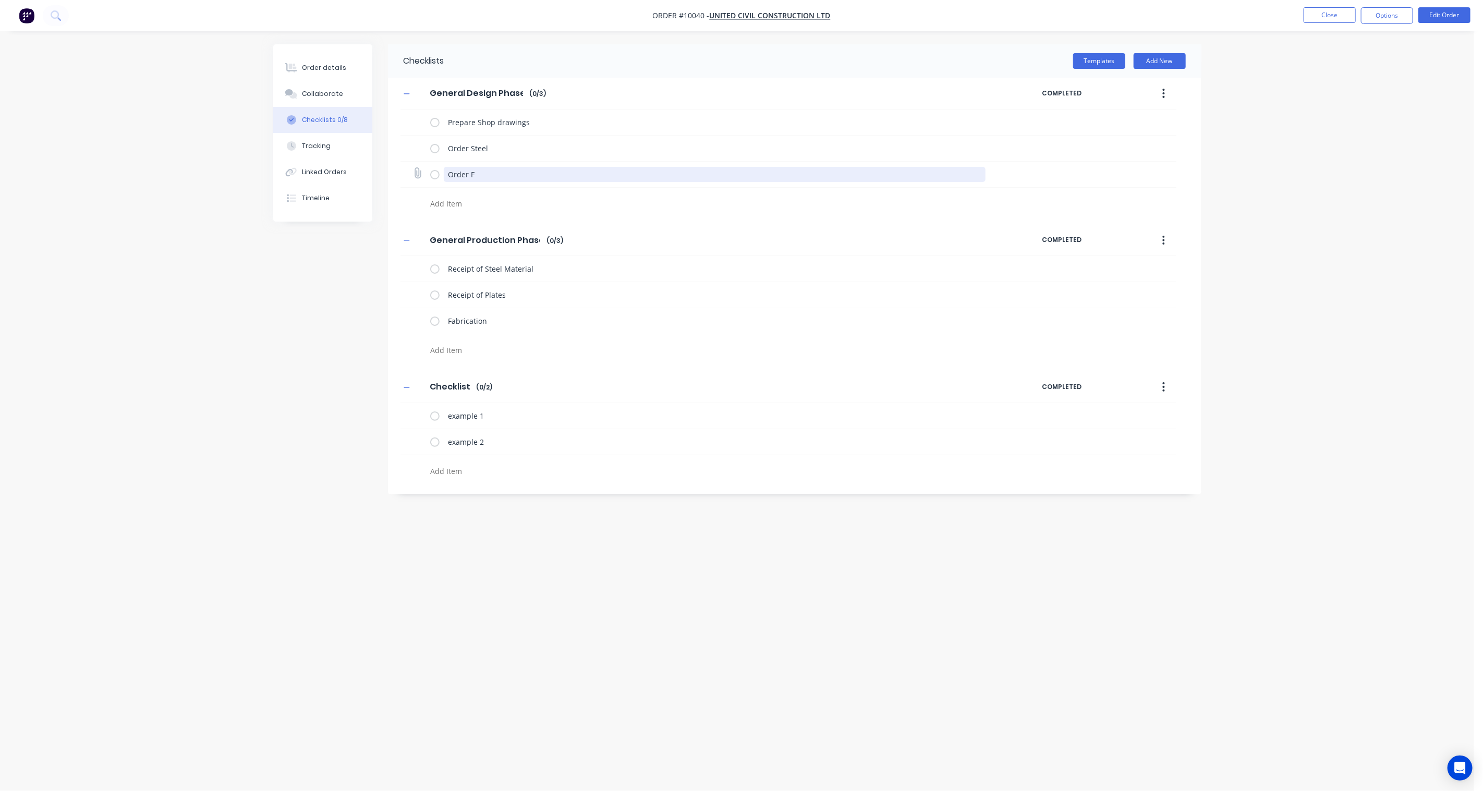
type textarea "Order Fl"
type textarea "x"
type textarea "Order Fla"
type textarea "x"
type textarea "Order Flan"
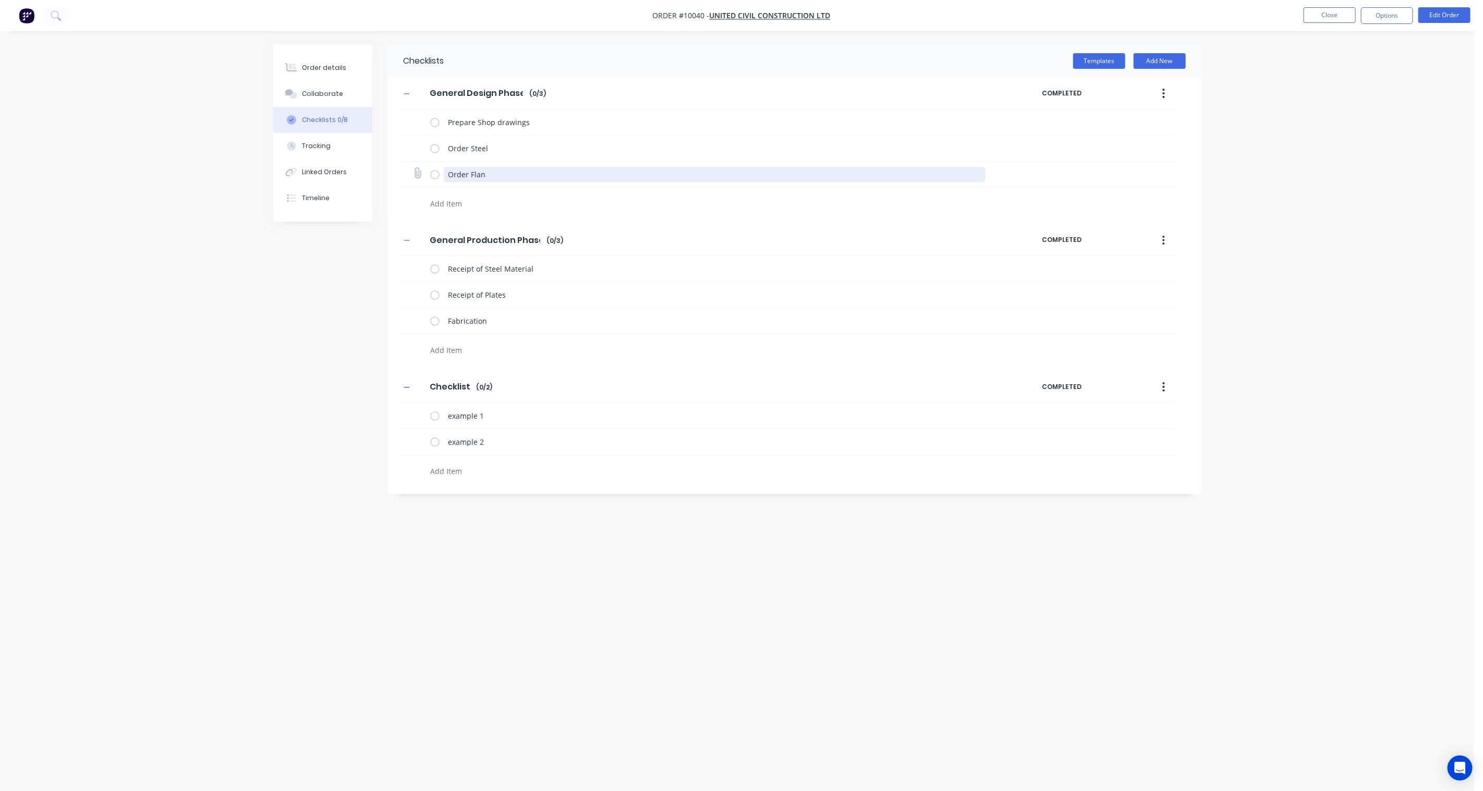
type textarea "x"
type textarea "Order Flang"
type textarea "x"
type textarea "Order Flange"
type textarea "x"
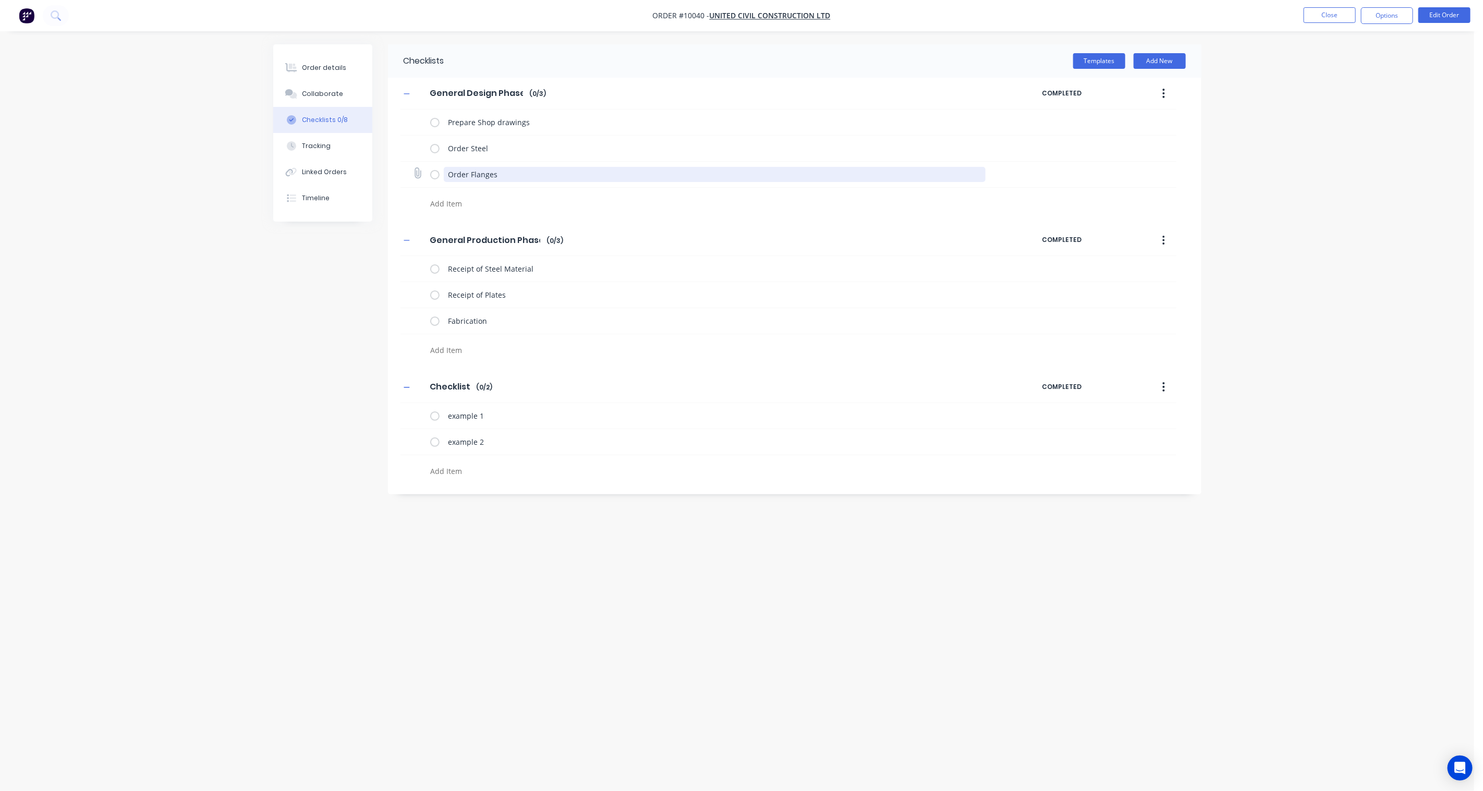
drag, startPoint x: 509, startPoint y: 175, endPoint x: 469, endPoint y: 176, distance: 39.1
click at [469, 176] on textarea "Order Flanges" at bounding box center [715, 174] width 542 height 15
type textarea "Order Flanges"
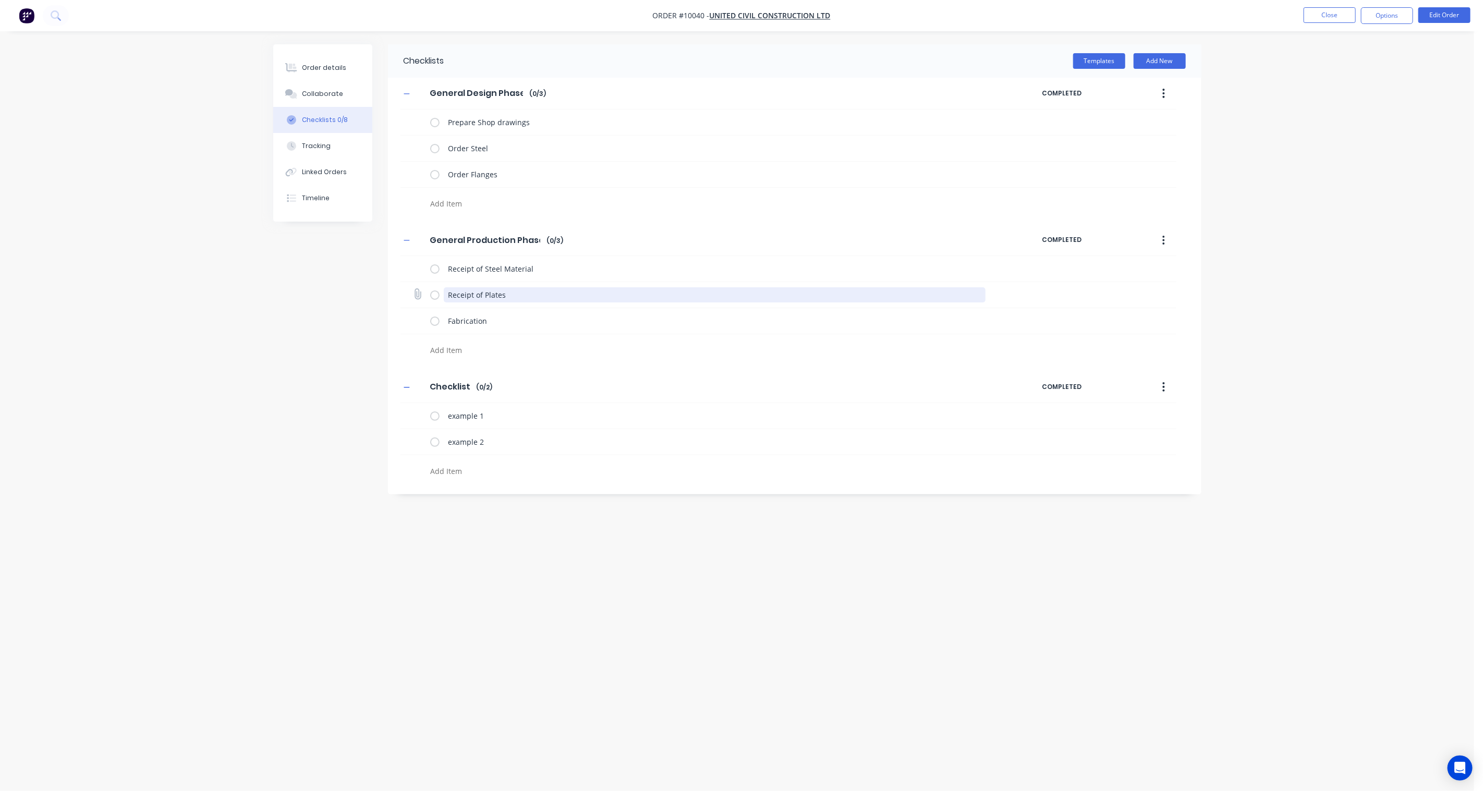
click at [510, 299] on textarea "Receipt of Plates" at bounding box center [715, 294] width 542 height 15
drag, startPoint x: 519, startPoint y: 298, endPoint x: 483, endPoint y: 298, distance: 36.0
click at [483, 298] on textarea "Receipt of Plates" at bounding box center [715, 294] width 542 height 15
paste textarea "Flang"
type textarea "x"
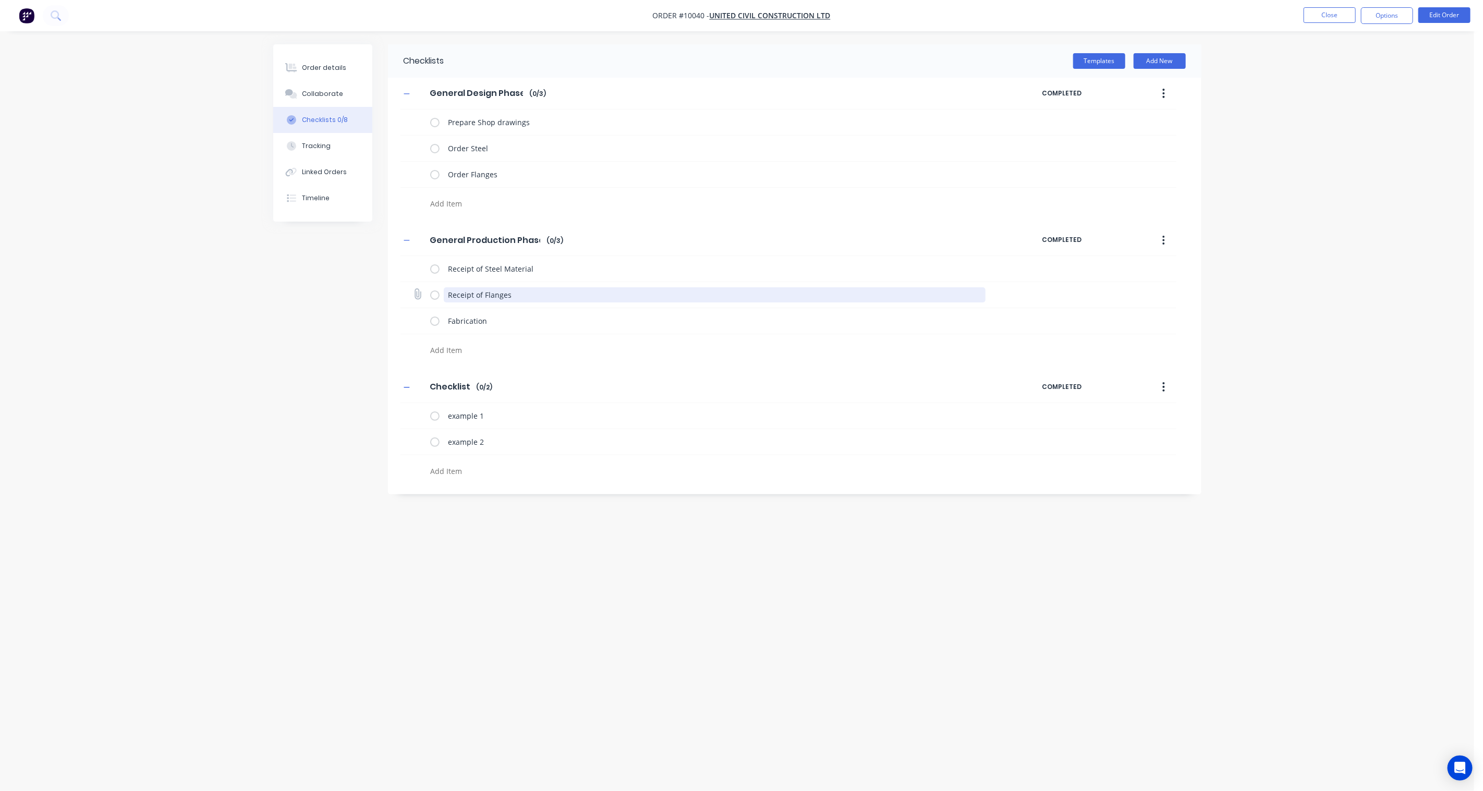
click at [559, 295] on textarea "Receipt of Flanges" at bounding box center [715, 294] width 542 height 15
type textarea "Receipt of Flanges"
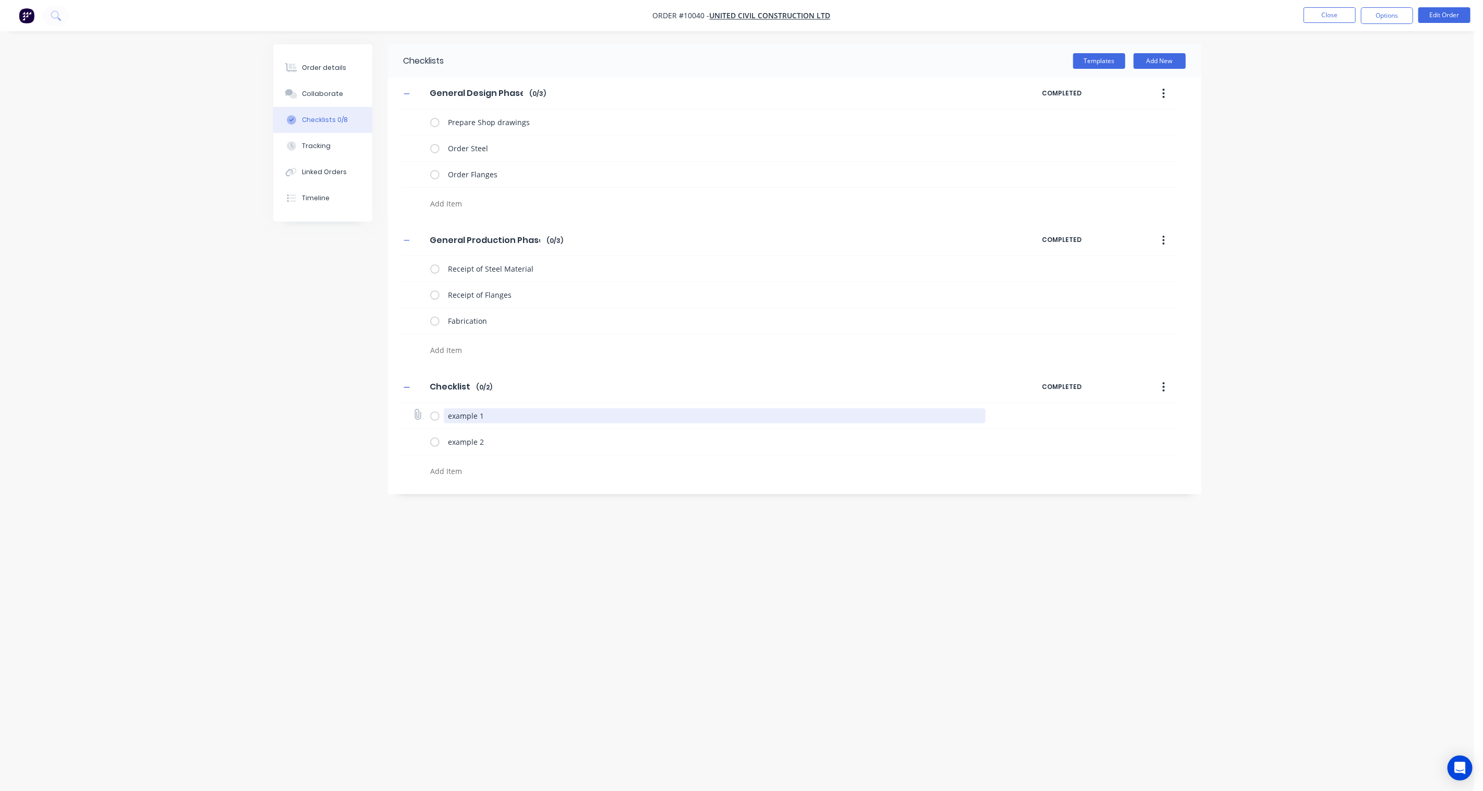
drag, startPoint x: 492, startPoint y: 417, endPoint x: 428, endPoint y: 411, distance: 64.5
click at [428, 411] on div "example 1" at bounding box center [789, 416] width 776 height 26
type textarea "x"
type textarea "F"
type textarea "x"
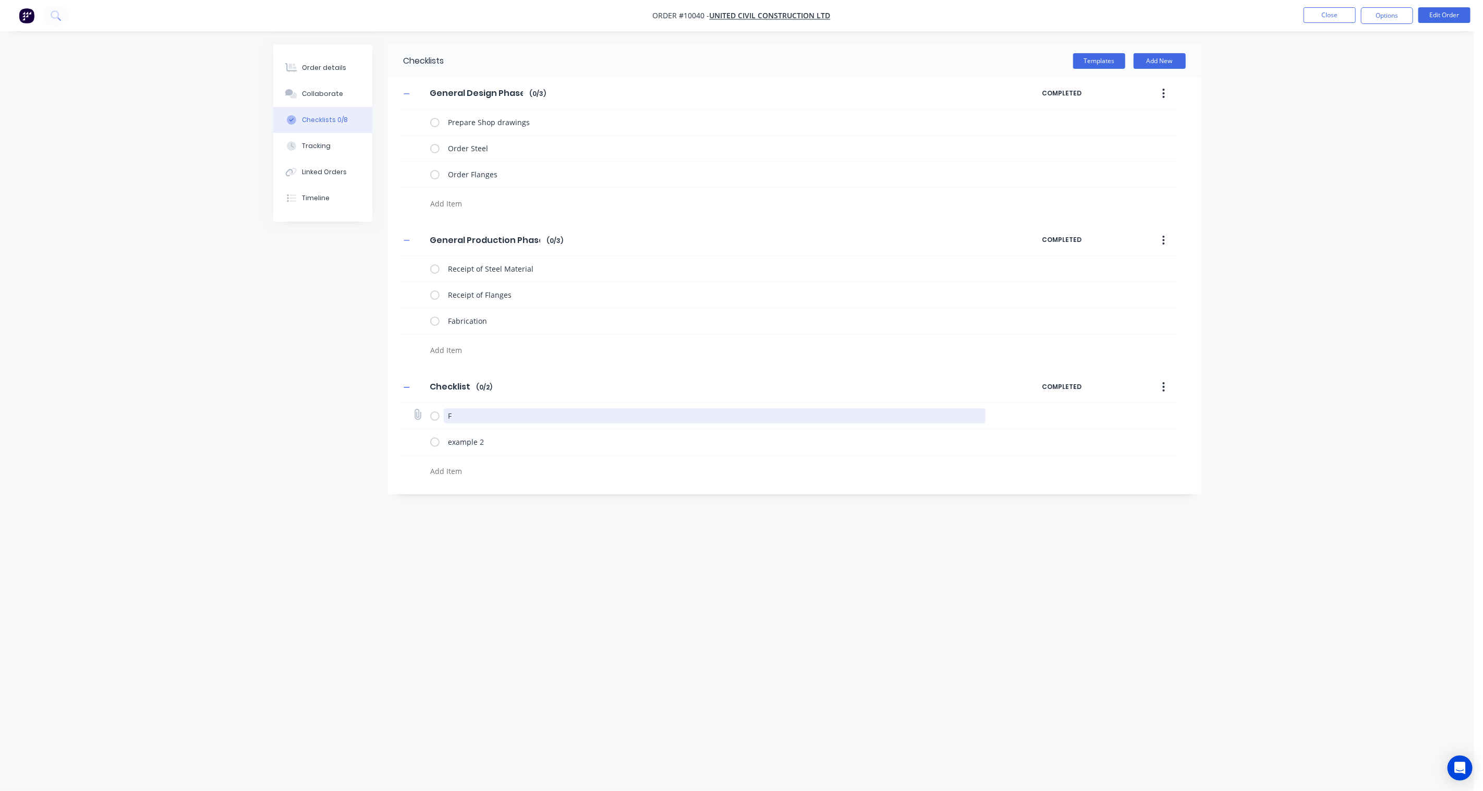
type textarea "Fa"
type textarea "x"
type textarea "Fab"
type textarea "x"
type textarea "Fabr"
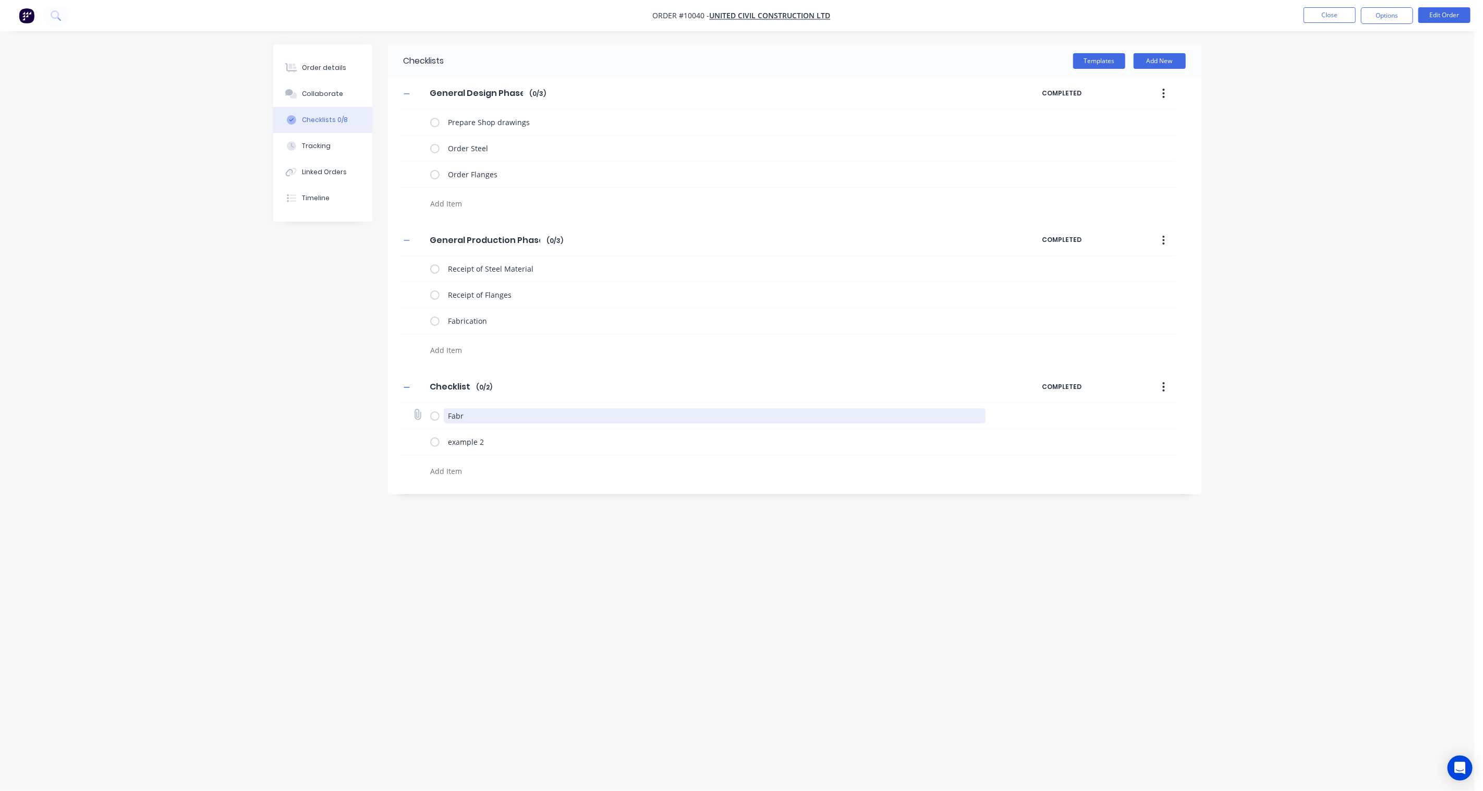
type textarea "x"
type textarea "Fabri"
type textarea "x"
type textarea "Fabric"
type textarea "x"
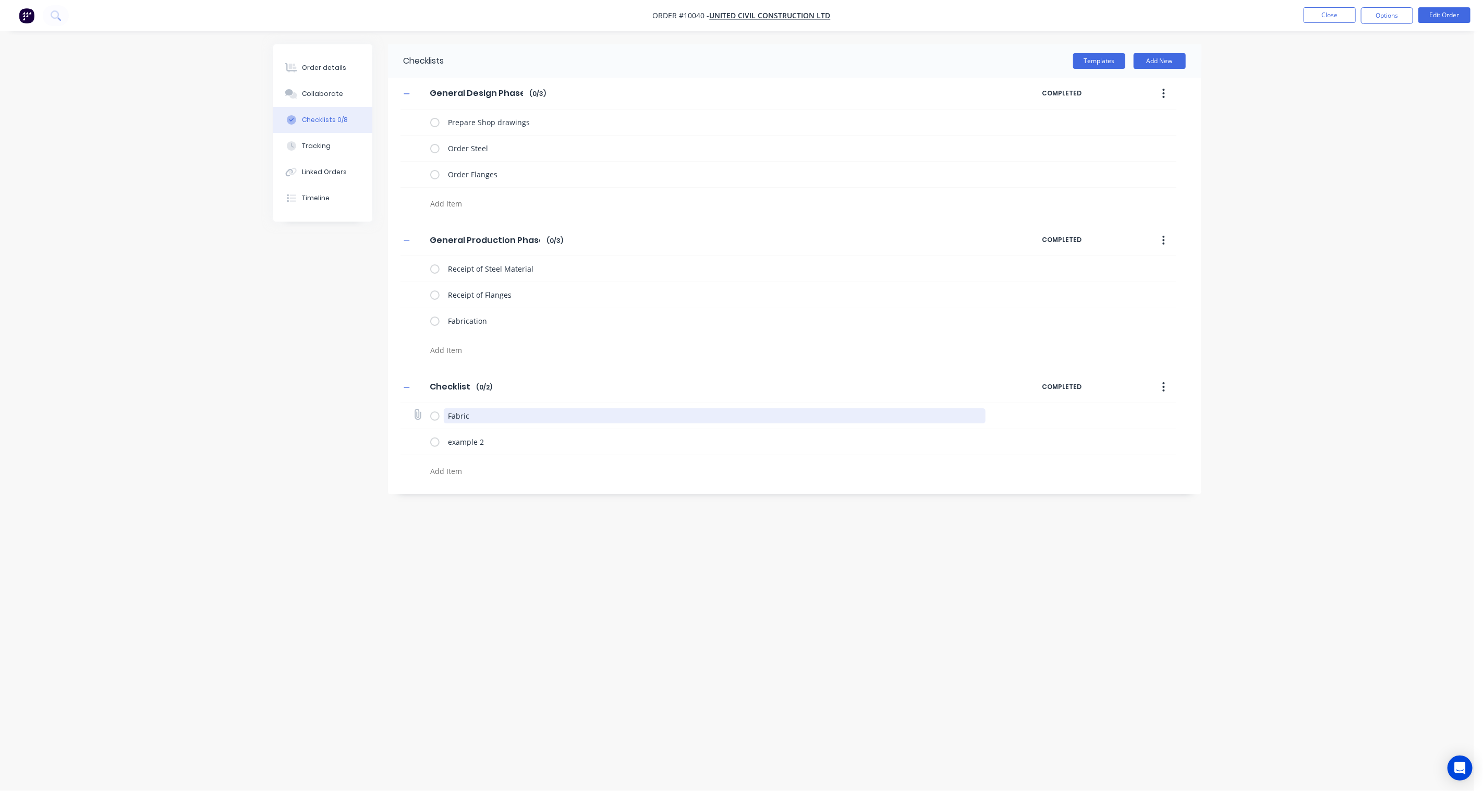
type textarea "Fabrica"
type textarea "x"
type textarea "Fabricat"
type textarea "x"
type textarea "Fabricatio"
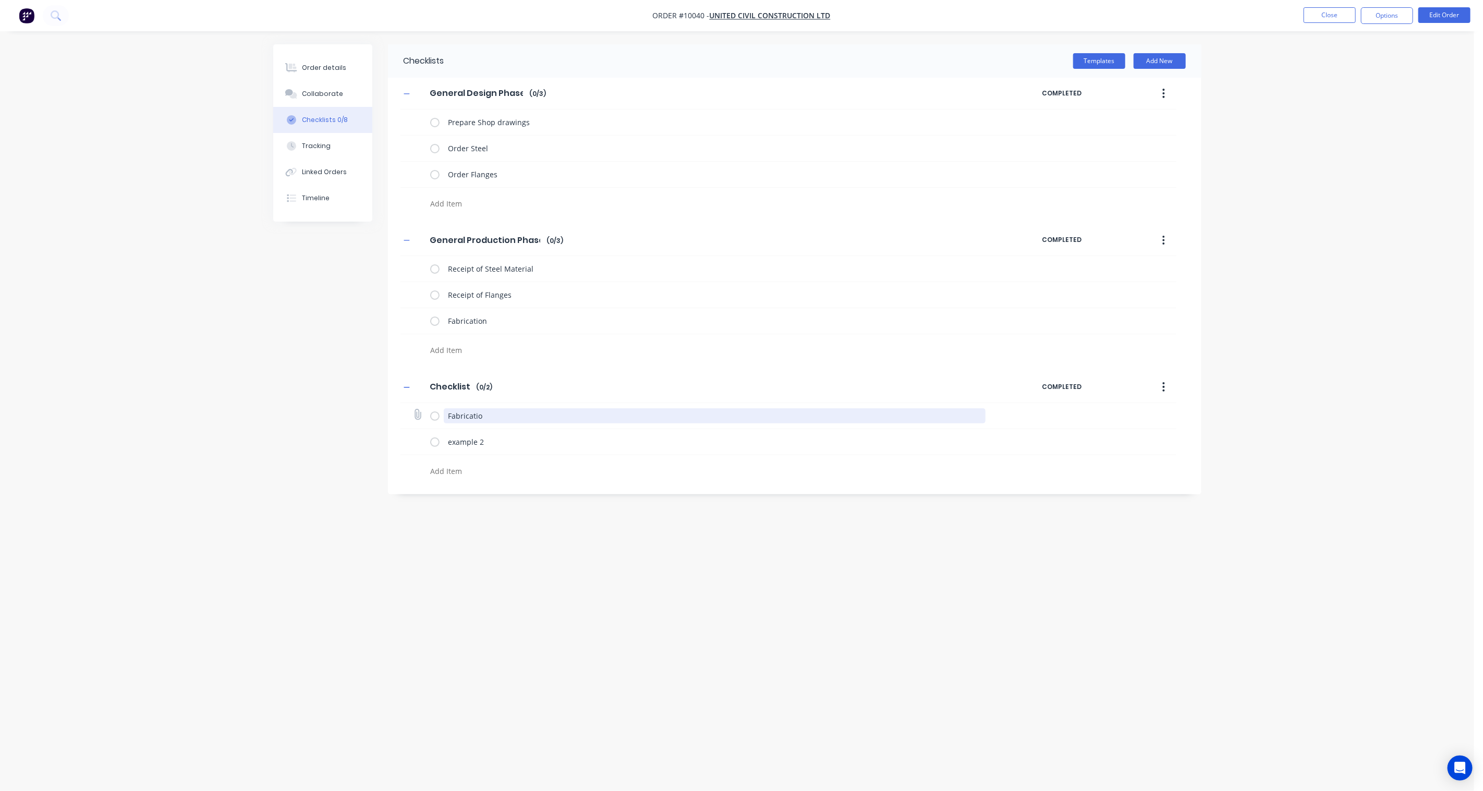
type textarea "x"
type textarea "Fabrication"
type textarea "x"
type textarea "Fabrication"
type textarea "x"
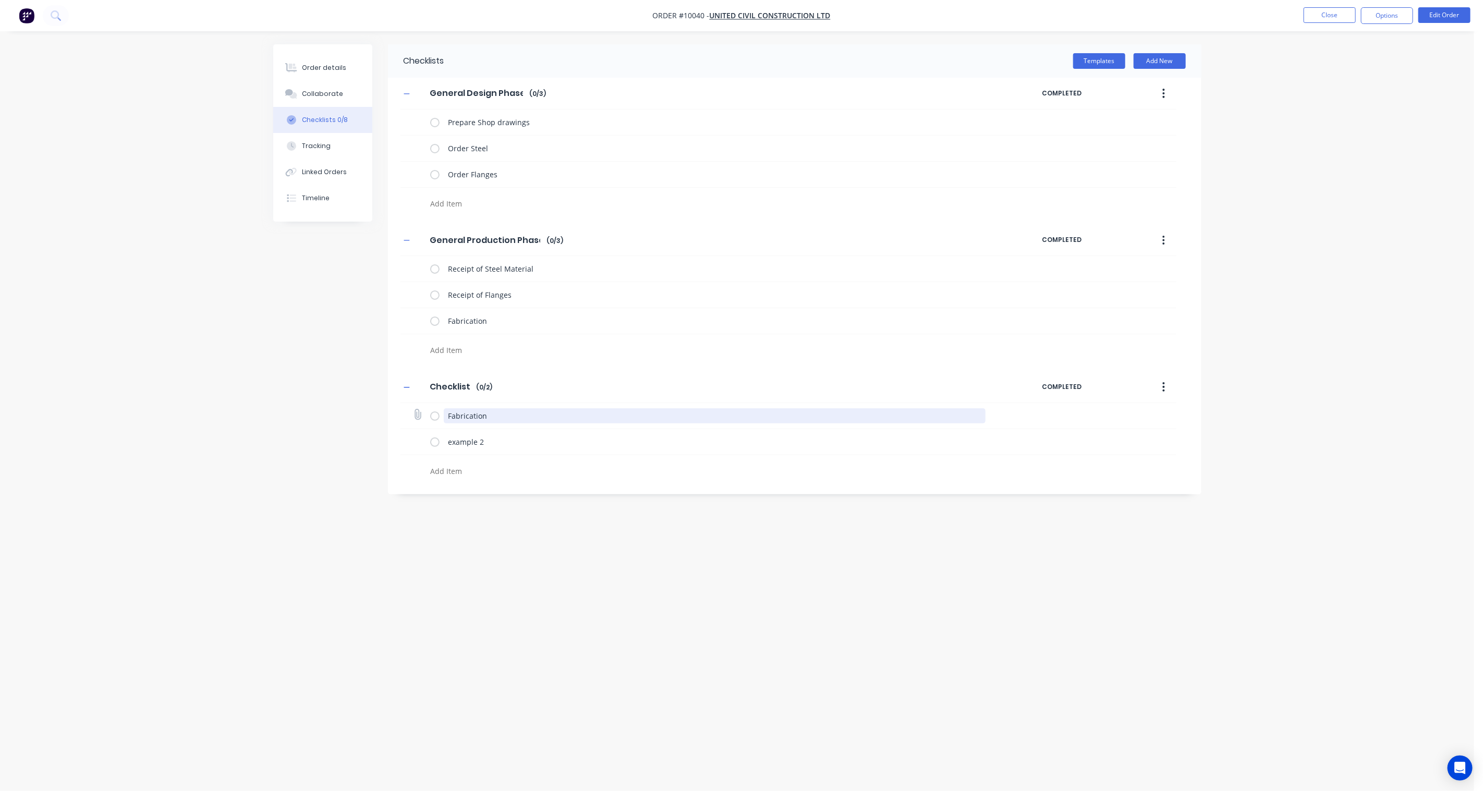
type textarea "Fabrication o"
type textarea "x"
type textarea "Fabrication of"
type textarea "x"
type textarea "Fabrication of"
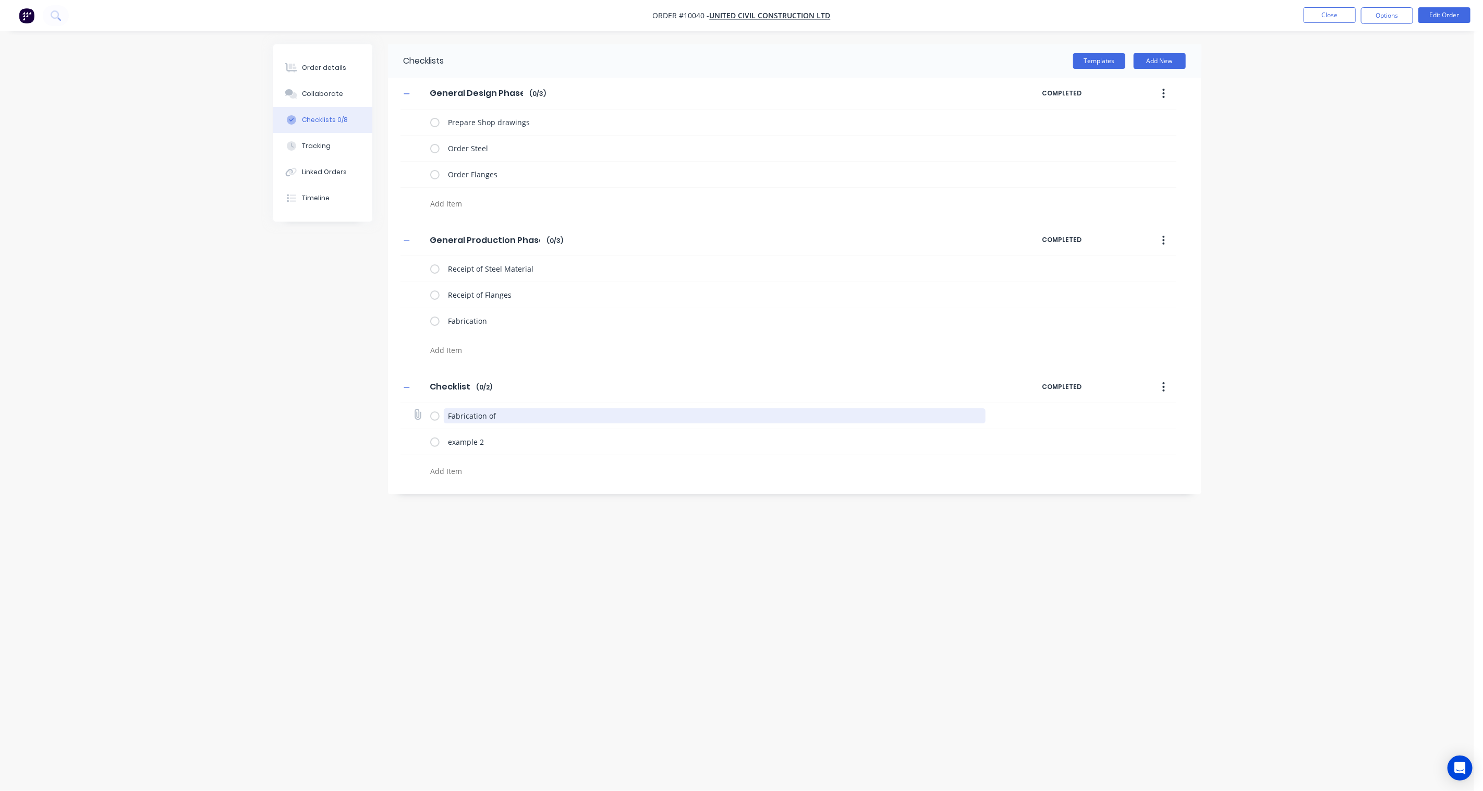
type textarea "x"
type textarea "Fabrication of P"
type textarea "x"
type textarea "Fabrication of Pi"
type textarea "x"
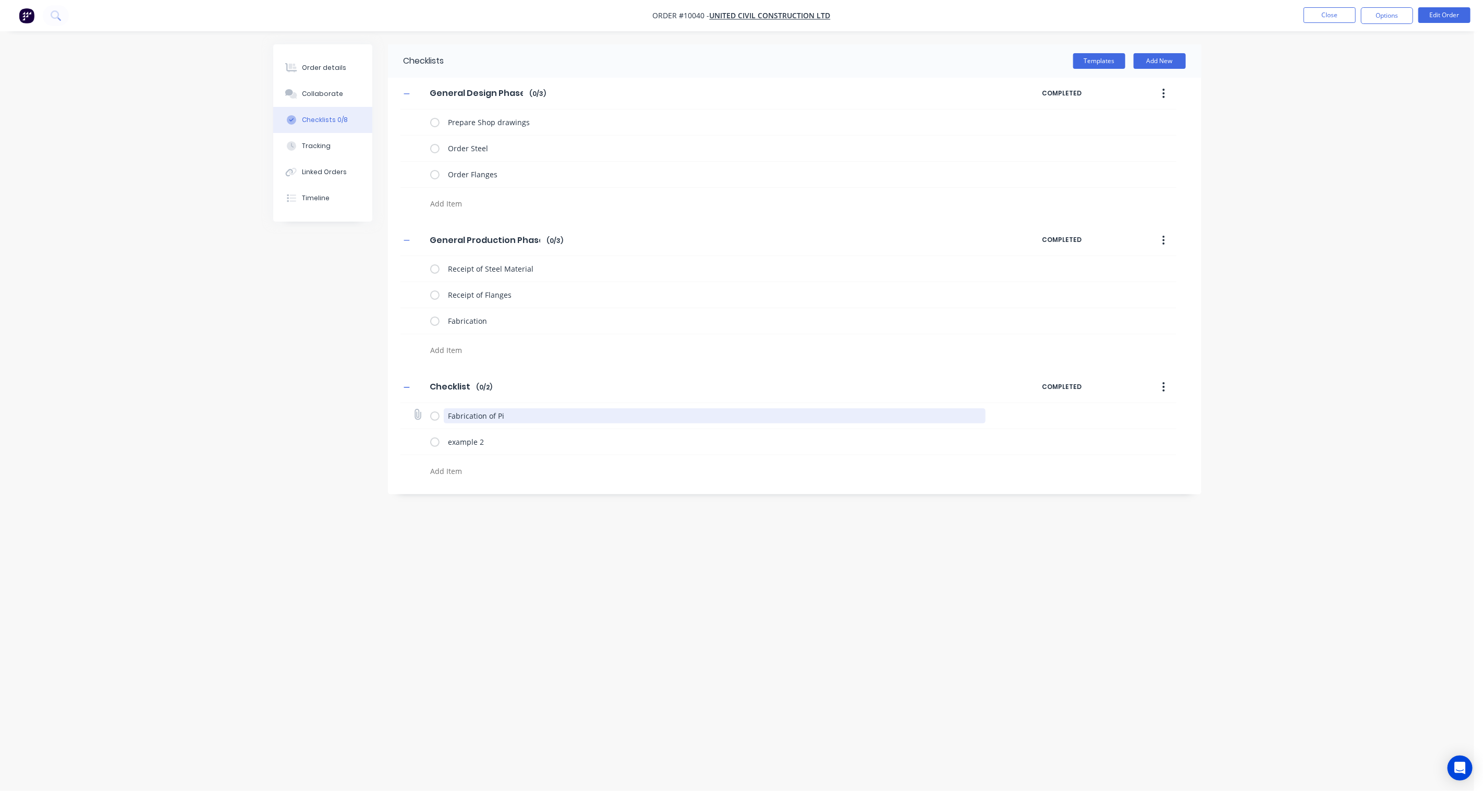
type textarea "Fabrication of Pip"
type textarea "x"
type textarea "Fabrication of Pipe"
click at [1112, 388] on icon "button" at bounding box center [1164, 386] width 2 height 9
click at [1112, 433] on div "Delete" at bounding box center [1127, 435] width 80 height 15
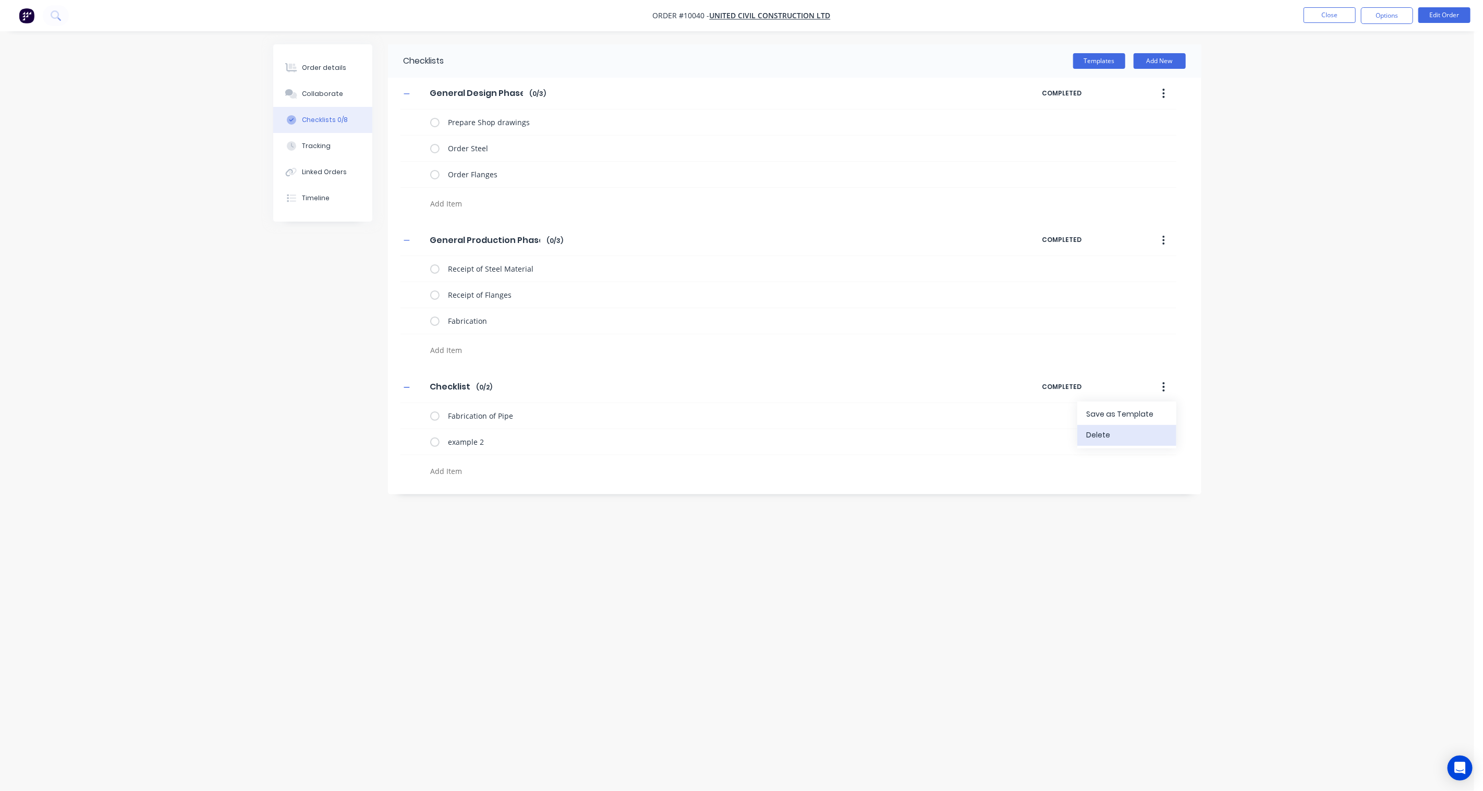
type textarea "x"
click at [937, 464] on div "Checklists Templates Add New General Design Phase General Design Phase Enter Ch…" at bounding box center [737, 375] width 928 height 663
click at [324, 69] on div "Order details" at bounding box center [324, 67] width 44 height 9
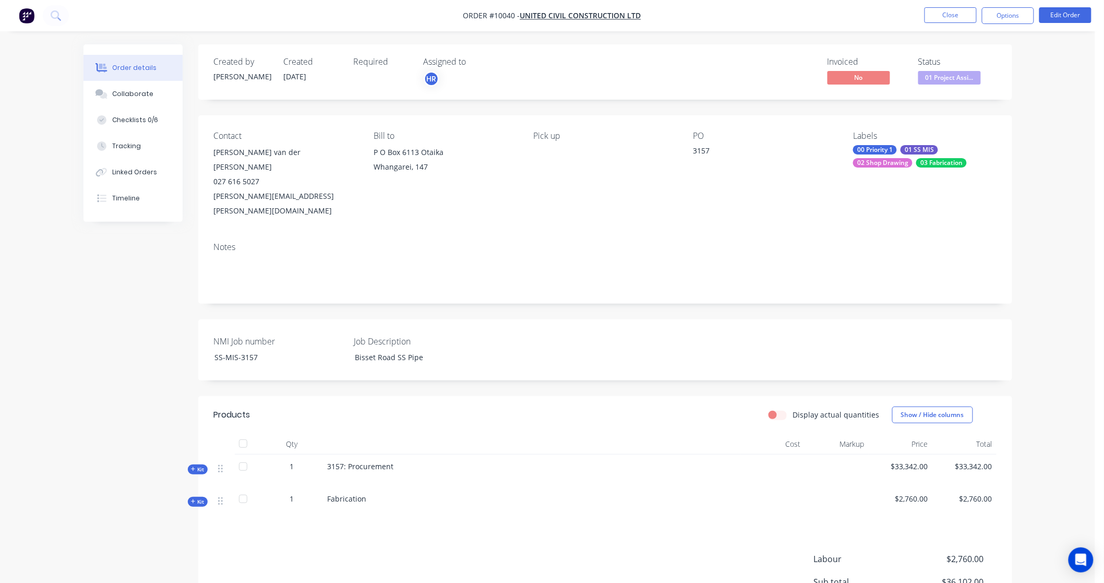
click at [195, 499] on icon at bounding box center [193, 501] width 5 height 5
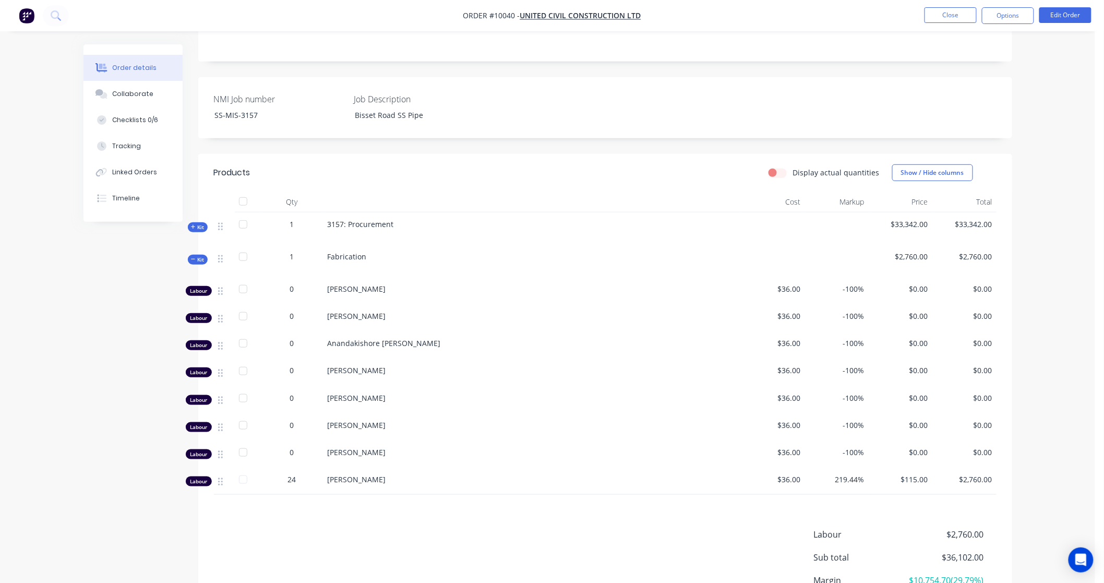
scroll to position [98, 0]
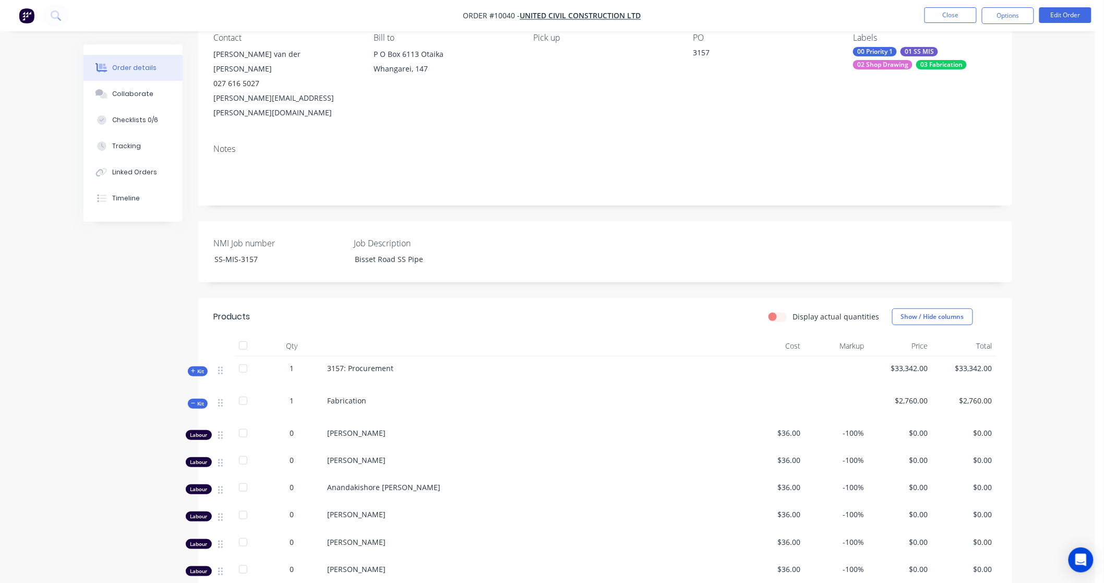
click at [199, 400] on span "Kit" at bounding box center [198, 404] width 14 height 8
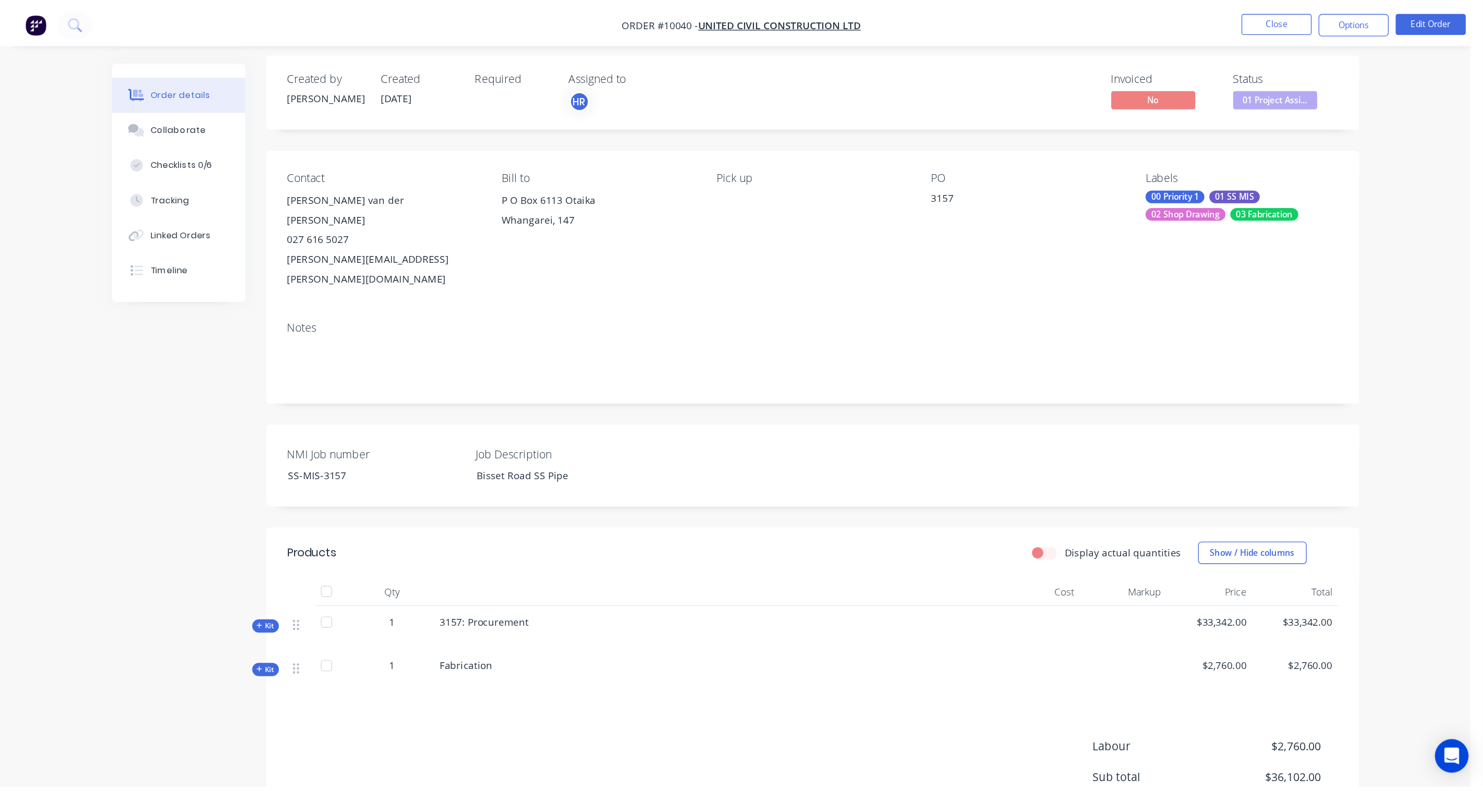
scroll to position [0, 0]
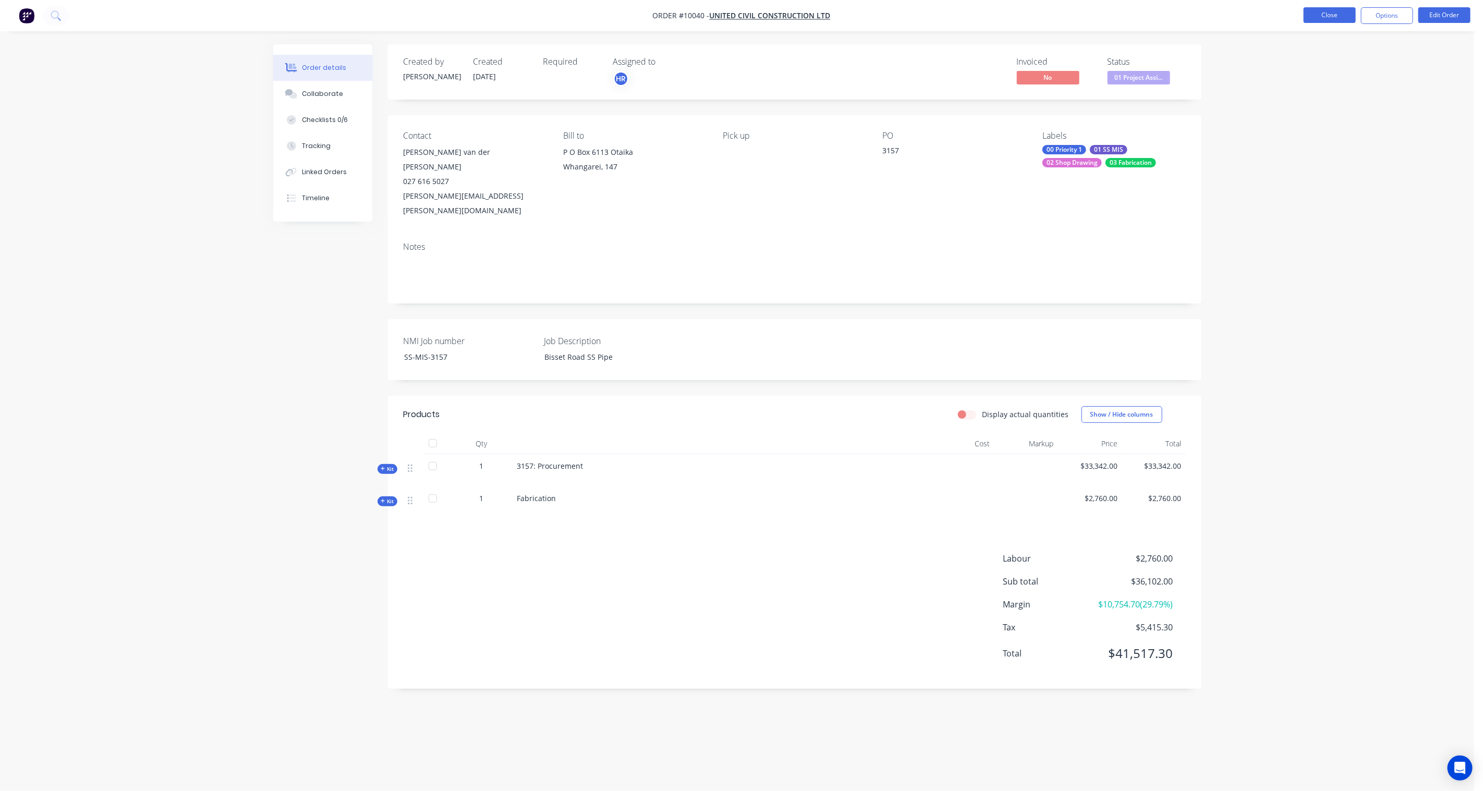
click at [1112, 12] on button "Close" at bounding box center [1330, 15] width 52 height 16
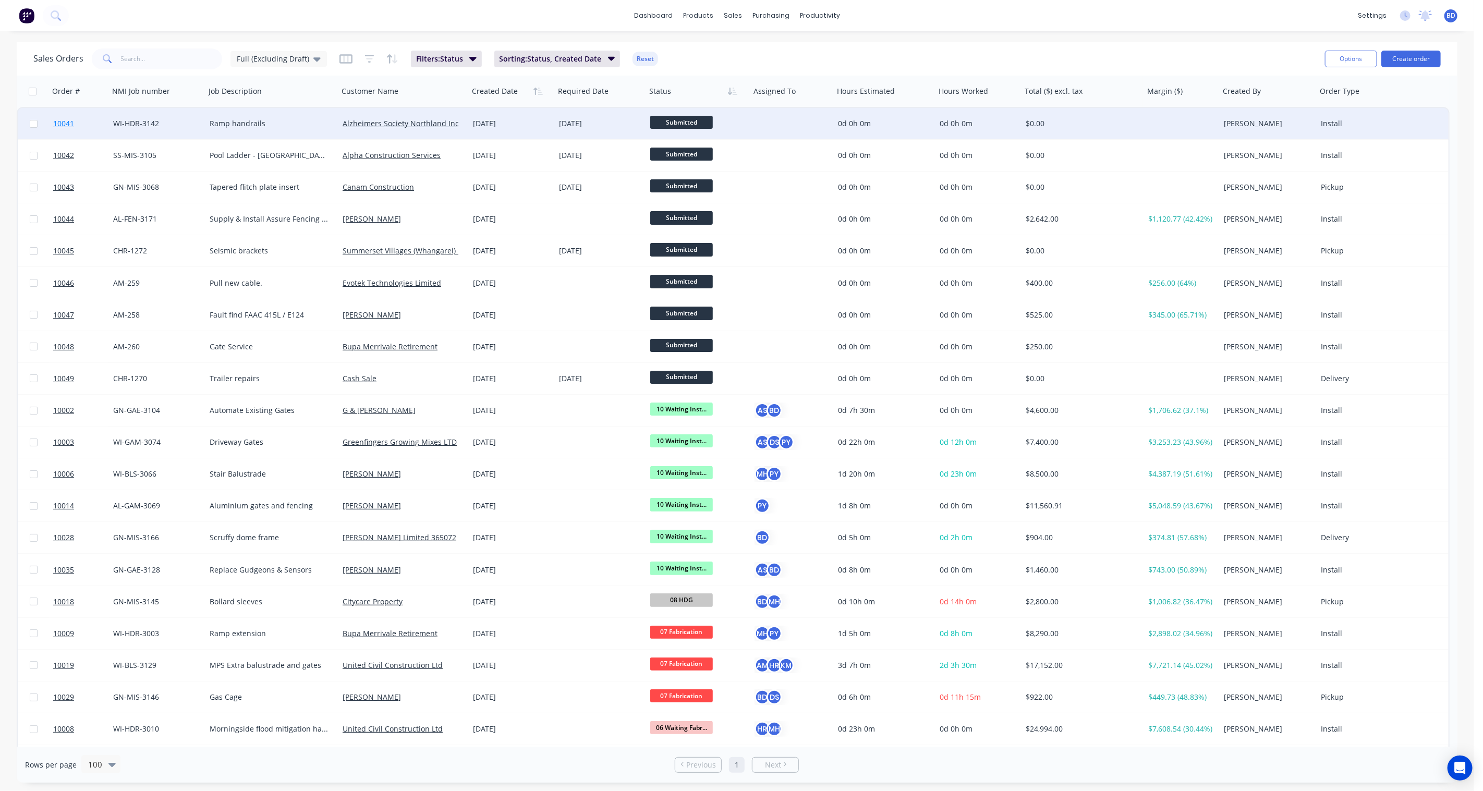
click at [64, 122] on span "10041" at bounding box center [63, 123] width 21 height 10
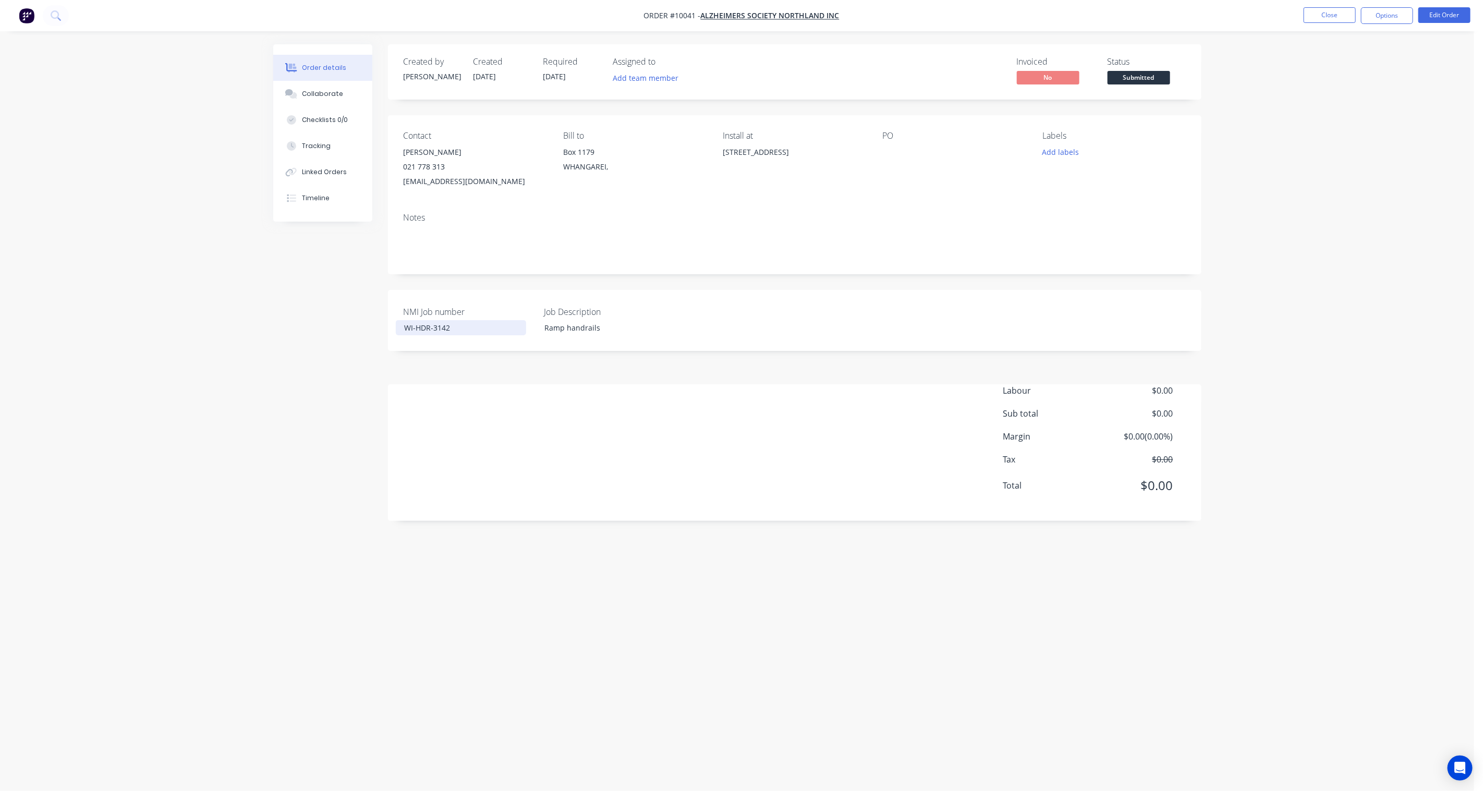
click at [451, 330] on div "WI-HDR-3142" at bounding box center [461, 327] width 130 height 15
drag, startPoint x: 382, startPoint y: 324, endPoint x: 337, endPoint y: 319, distance: 45.6
click at [337, 319] on div "Created by [PERSON_NAME] Created [DATE] Required [DATE] Assigned to Add team me…" at bounding box center [737, 375] width 928 height 663
copy div "WI-HDR-3142"
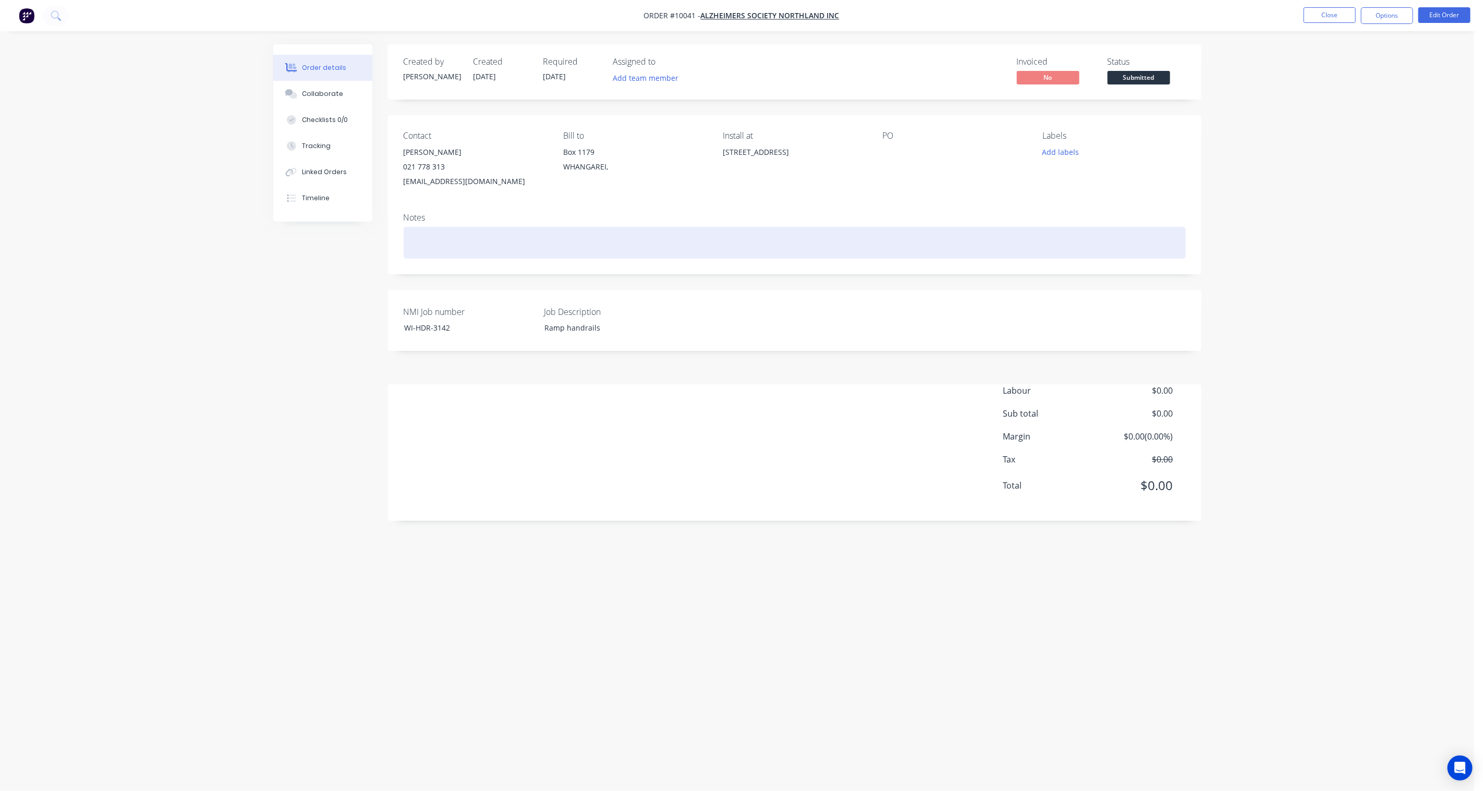
click at [452, 240] on div at bounding box center [795, 243] width 782 height 32
paste div
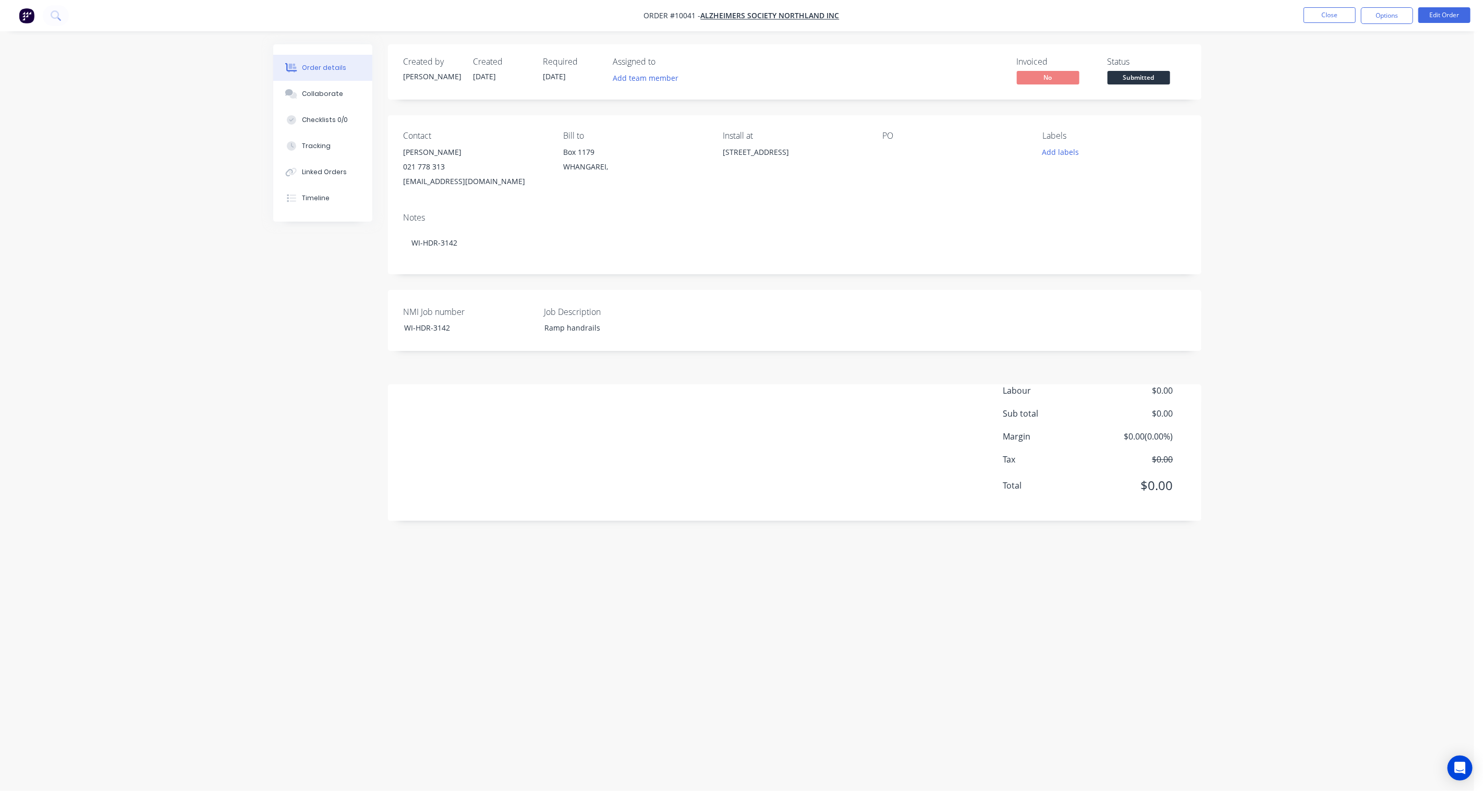
click at [903, 150] on div at bounding box center [948, 152] width 130 height 15
click at [889, 141] on div "PO" at bounding box center [954, 160] width 143 height 58
click at [1112, 14] on button "Close" at bounding box center [1330, 15] width 52 height 16
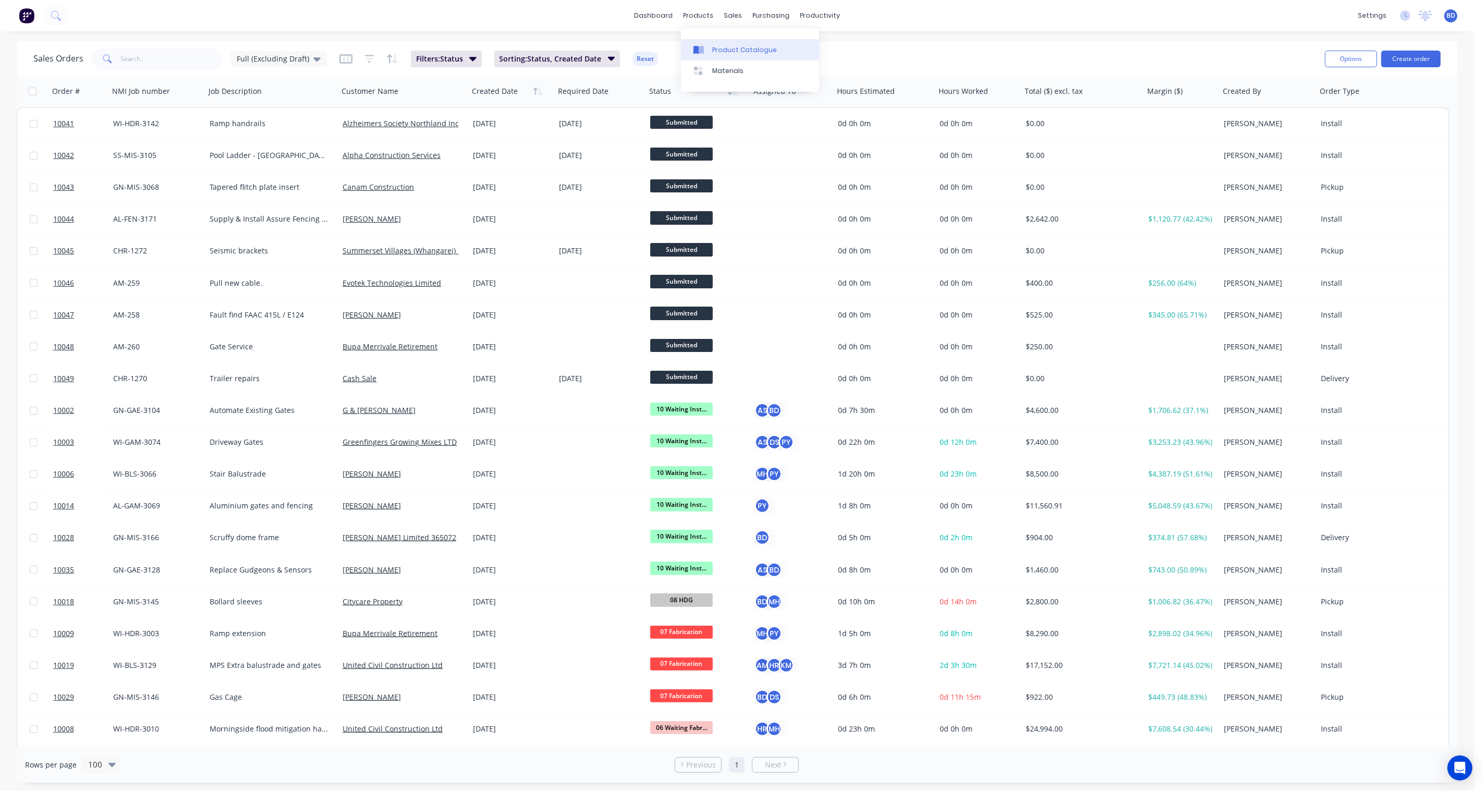
click at [725, 47] on div "Product Catalogue" at bounding box center [744, 49] width 65 height 9
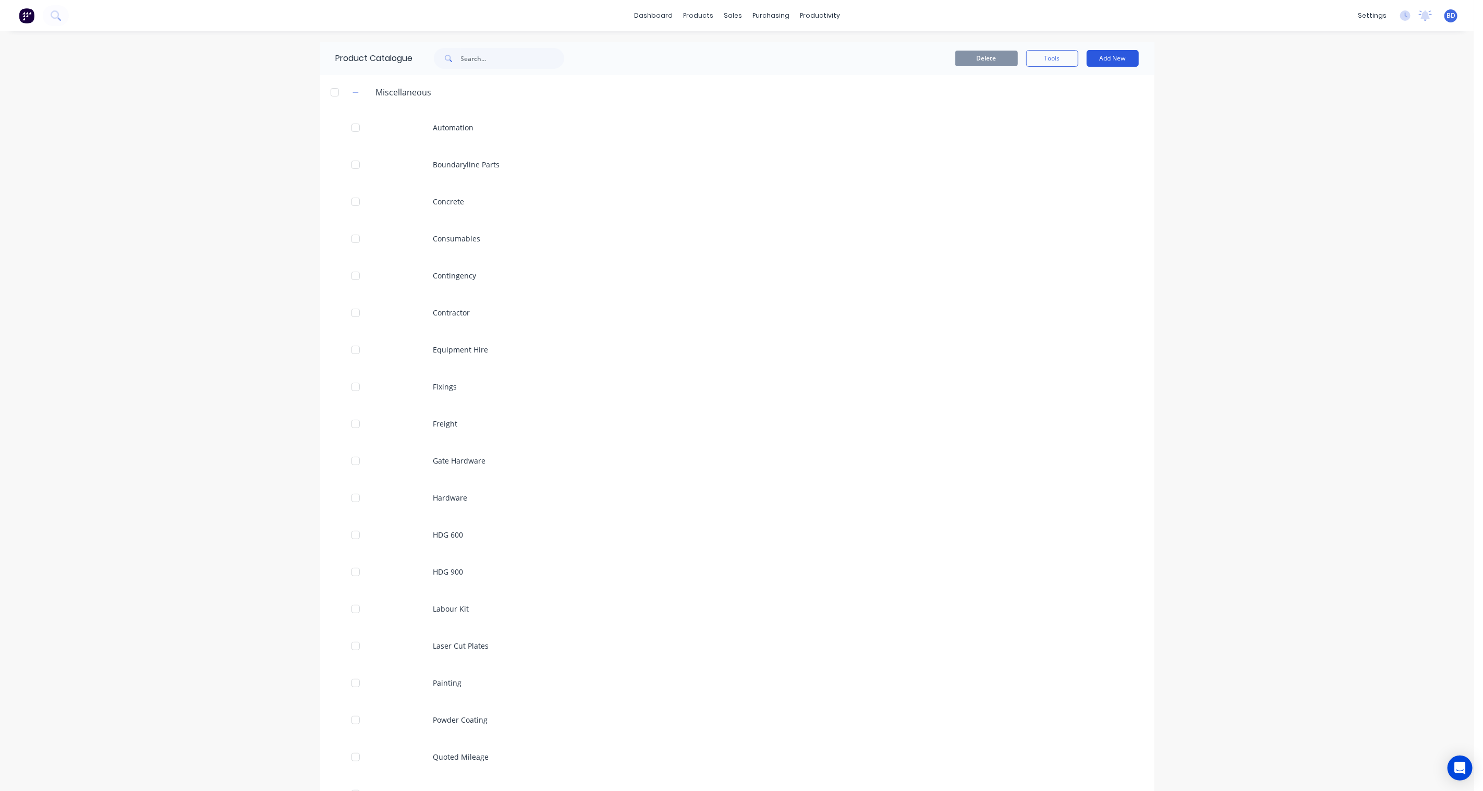
click at [1112, 61] on button "Add New" at bounding box center [1113, 58] width 52 height 17
click at [1077, 127] on div "Product Kit" at bounding box center [1089, 126] width 80 height 15
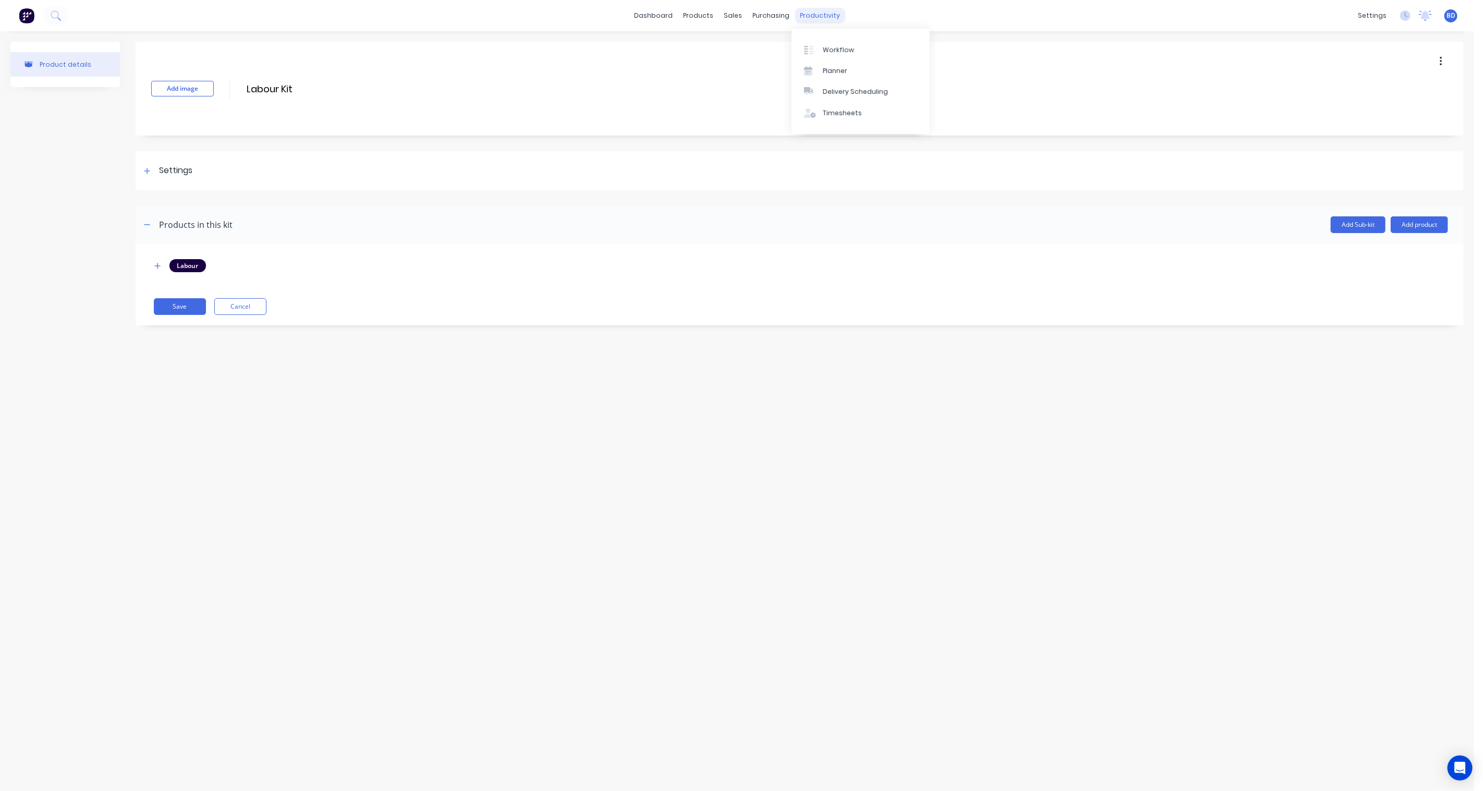
click at [816, 9] on div "productivity" at bounding box center [820, 16] width 51 height 16
click at [727, 51] on div "Product Catalogue" at bounding box center [744, 49] width 65 height 9
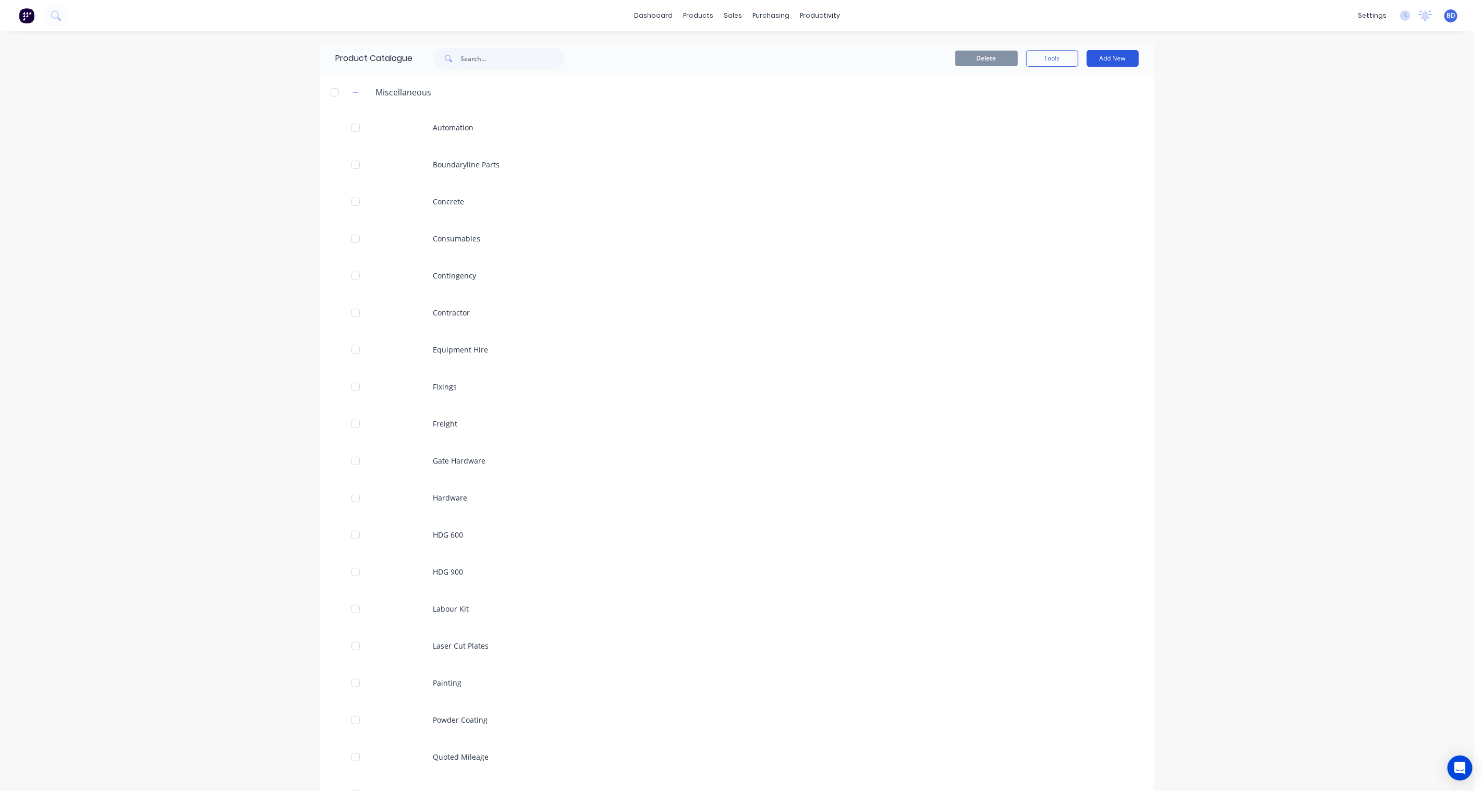
click at [1112, 62] on button "Add New" at bounding box center [1113, 58] width 52 height 17
click at [1086, 117] on button "Product Kit" at bounding box center [1089, 126] width 99 height 21
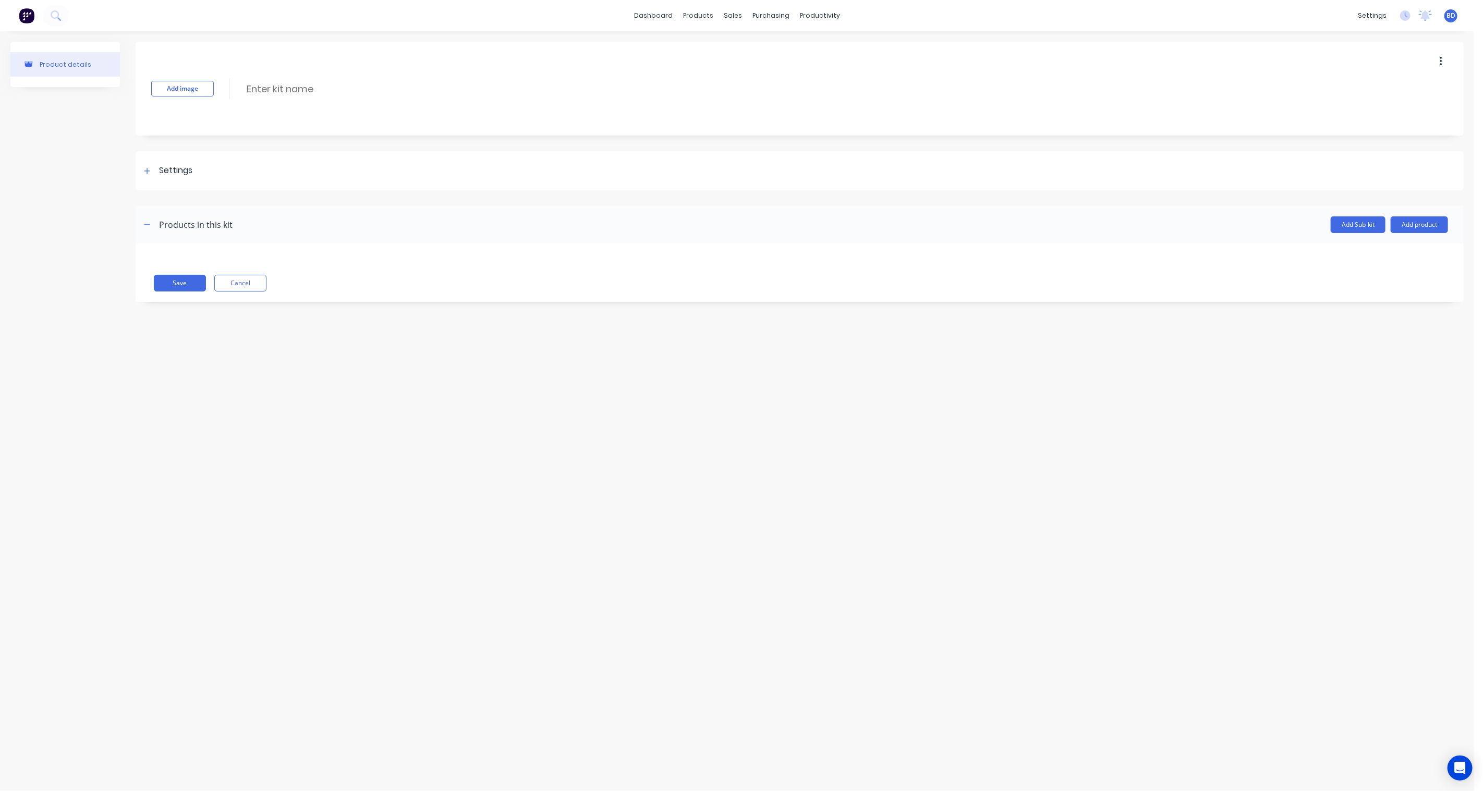
click at [297, 79] on div "Add image Enter kit name" at bounding box center [800, 89] width 1328 height 94
click at [295, 87] on input at bounding box center [338, 88] width 185 height 15
type input "3142: Procurement and Design"
click at [144, 171] on icon at bounding box center [147, 171] width 6 height 6
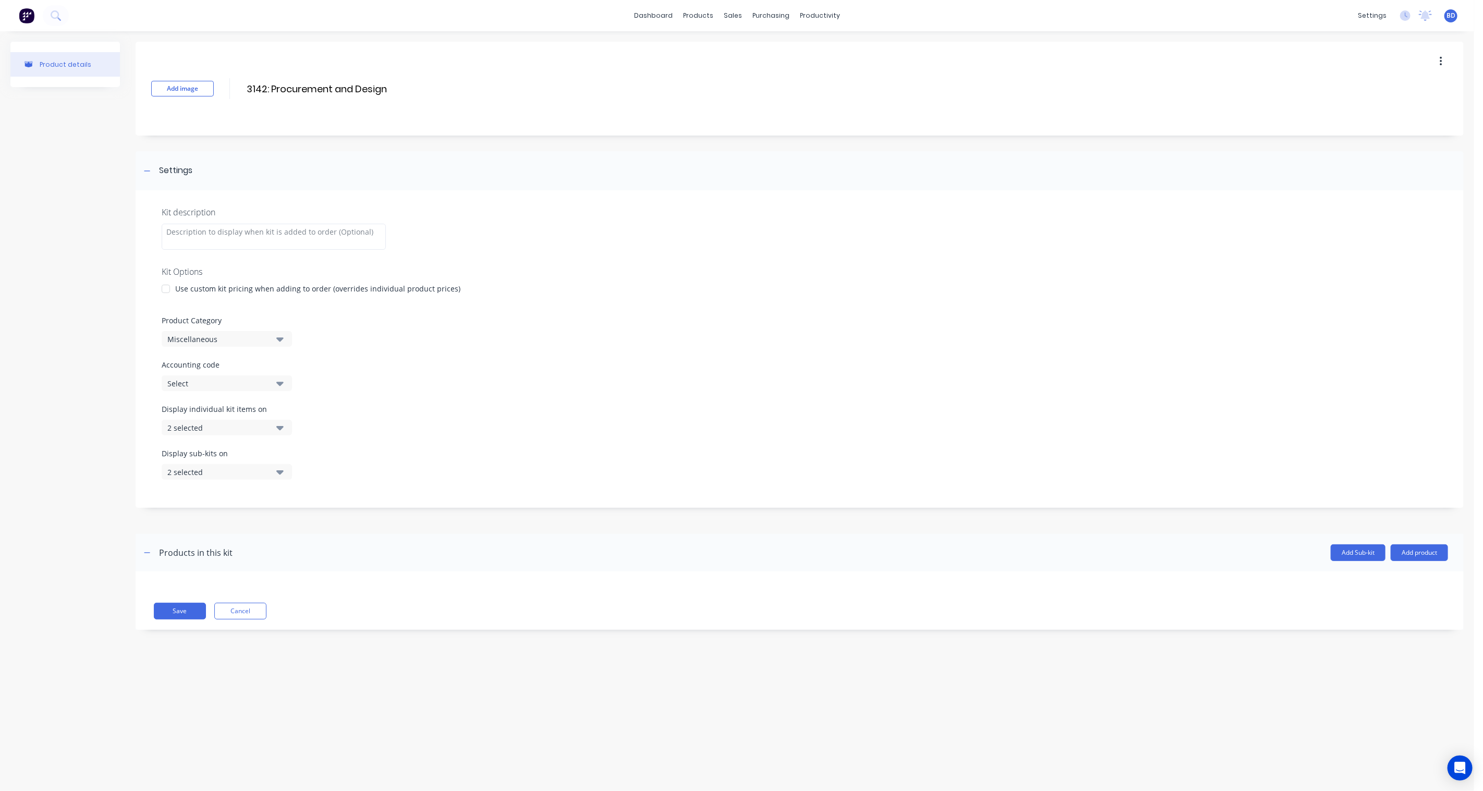
click at [236, 340] on div "Miscellaneous" at bounding box center [217, 339] width 101 height 11
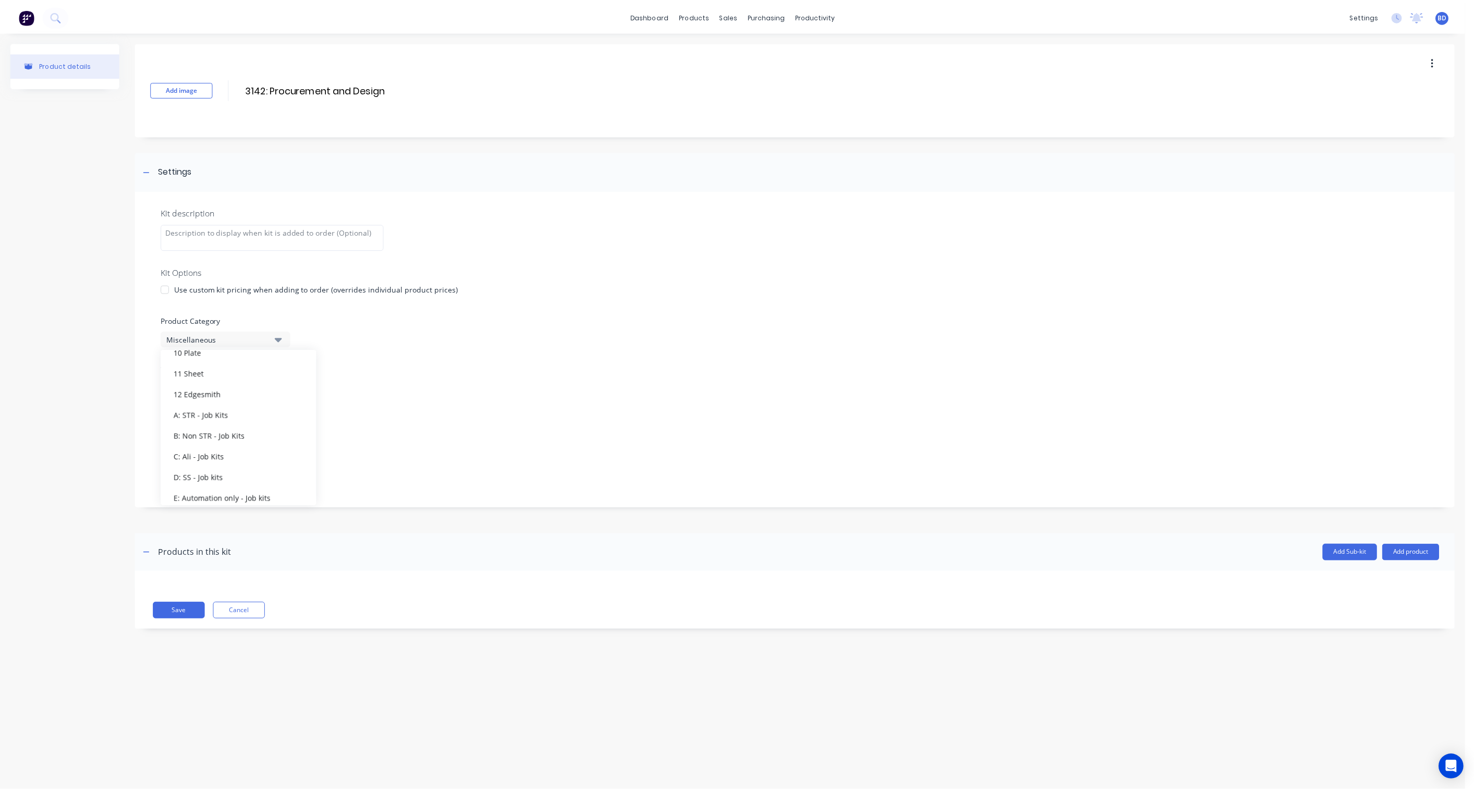
scroll to position [261, 0]
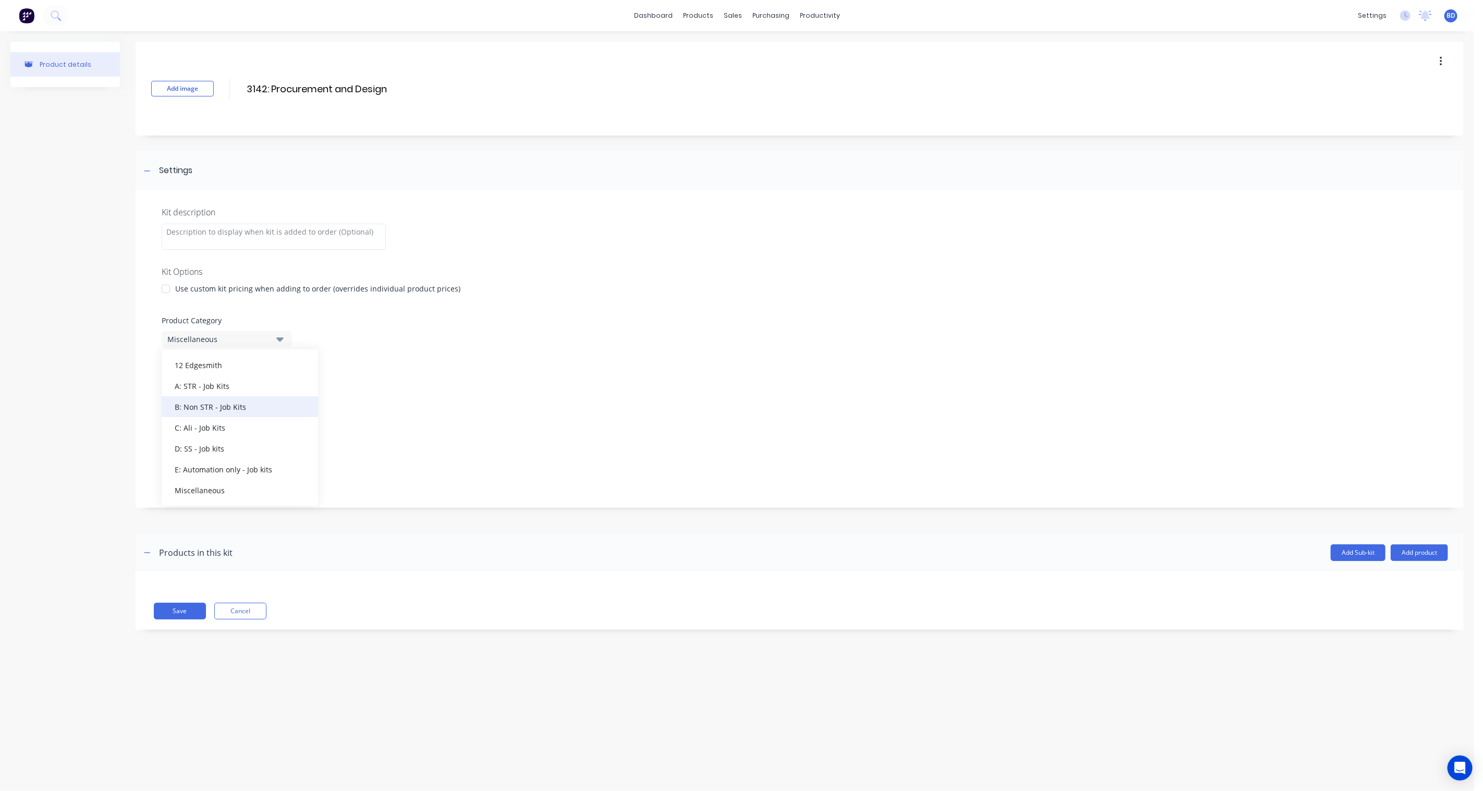
click at [238, 412] on div "B: Non STR - Job Kits" at bounding box center [240, 406] width 156 height 21
click at [446, 383] on div "Accounting code Select" at bounding box center [800, 375] width 1276 height 32
click at [1112, 559] on button "Add Sub-kit" at bounding box center [1358, 553] width 55 height 17
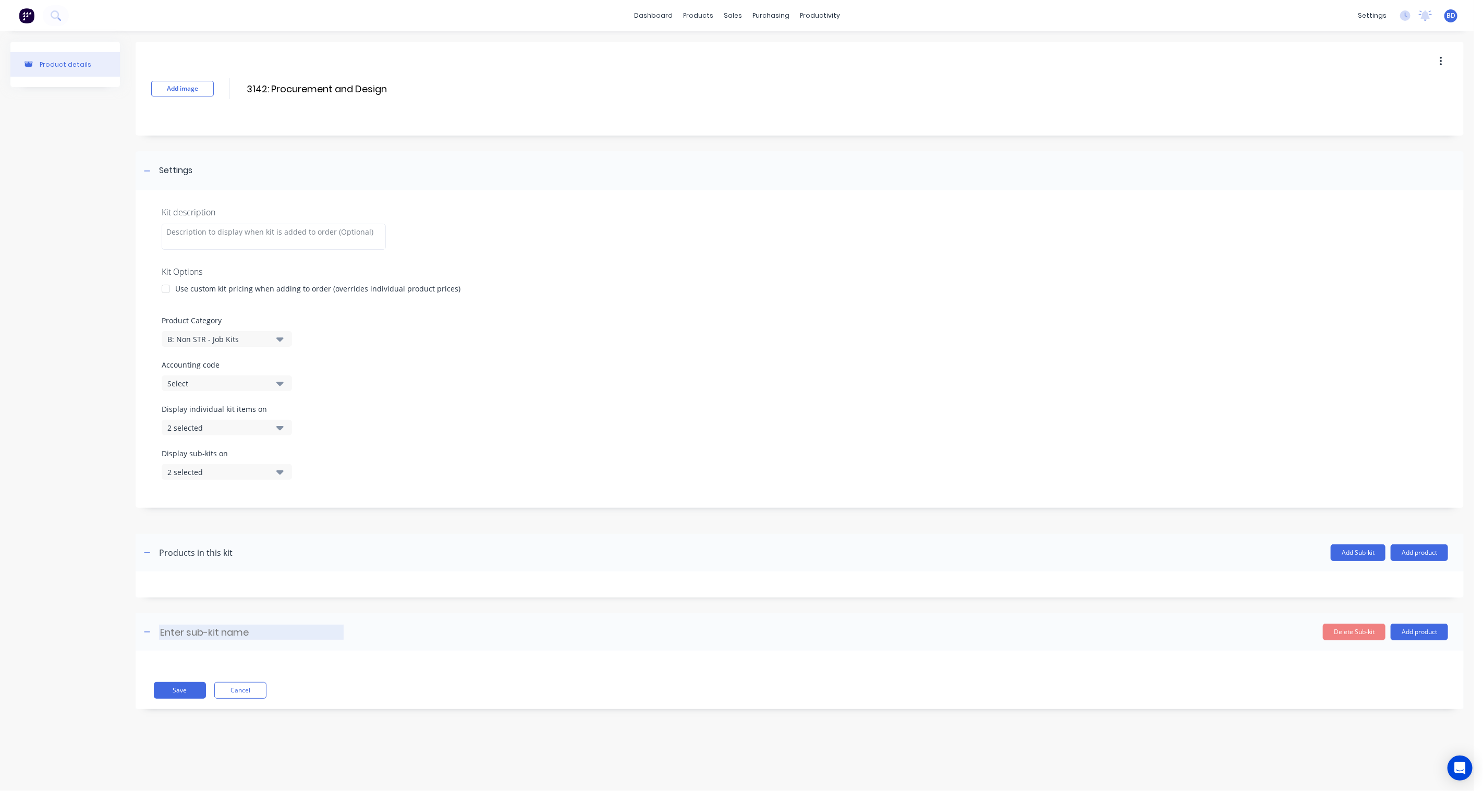
click at [223, 582] on input at bounding box center [251, 632] width 185 height 15
type input "Steel"
click at [459, 582] on header "Steel Steel Enter sub-kit name Delete Sub-kit Add product" at bounding box center [800, 632] width 1328 height 38
click at [1112, 582] on button "Add product" at bounding box center [1419, 632] width 57 height 17
click at [1112, 582] on div "Product catalogue" at bounding box center [1399, 658] width 80 height 15
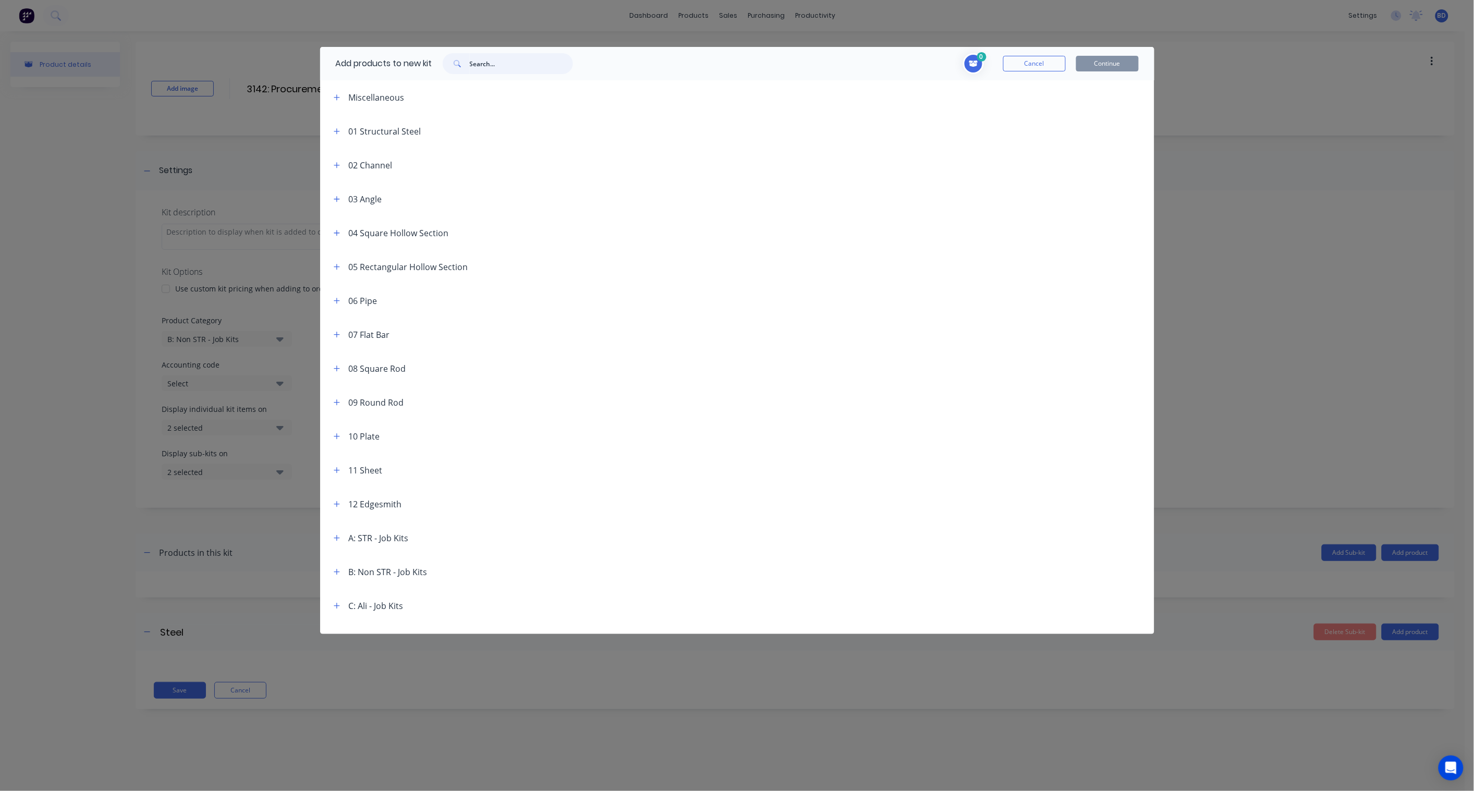
click at [497, 69] on input "text" at bounding box center [521, 63] width 103 height 21
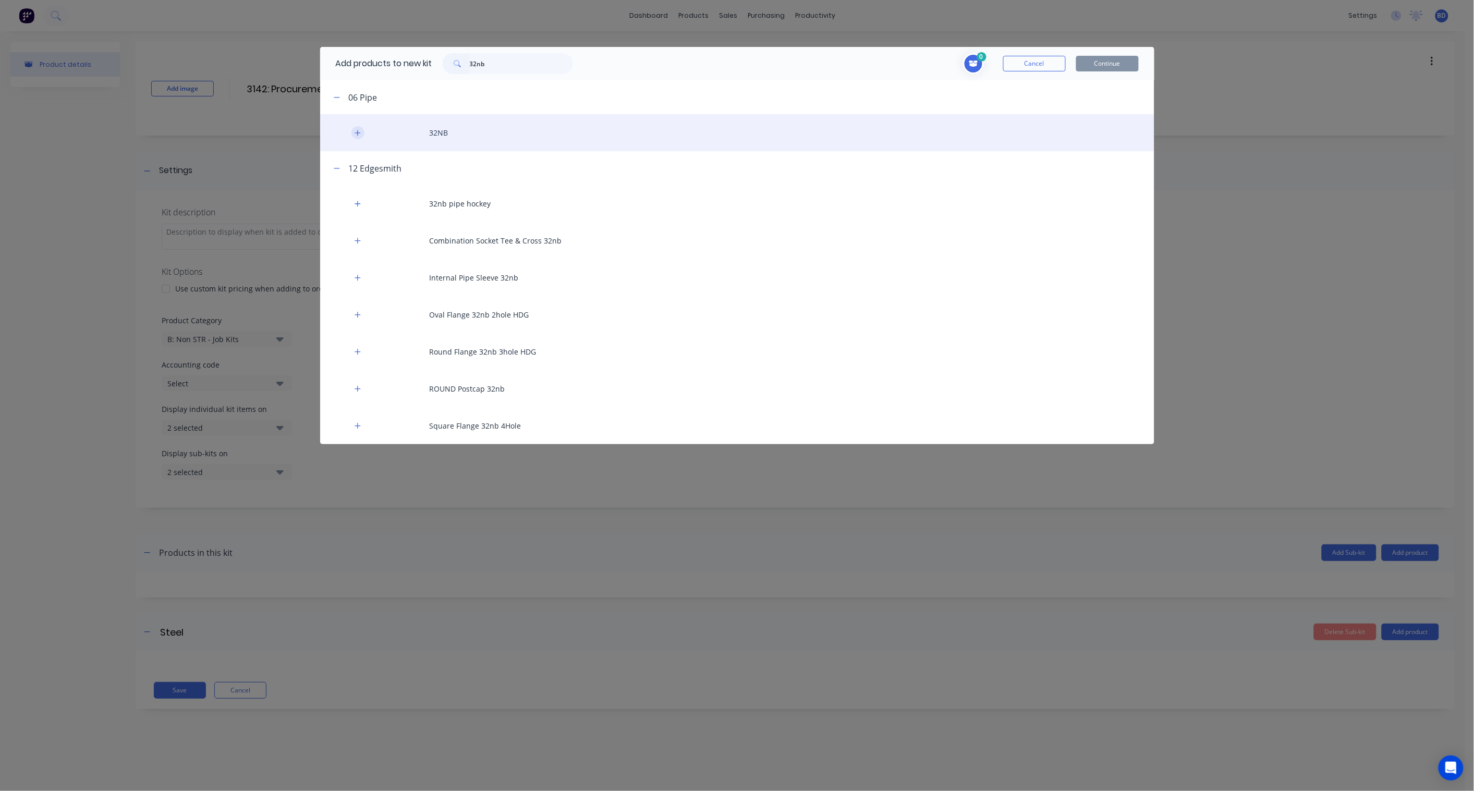
click at [355, 131] on icon "button" at bounding box center [358, 132] width 6 height 7
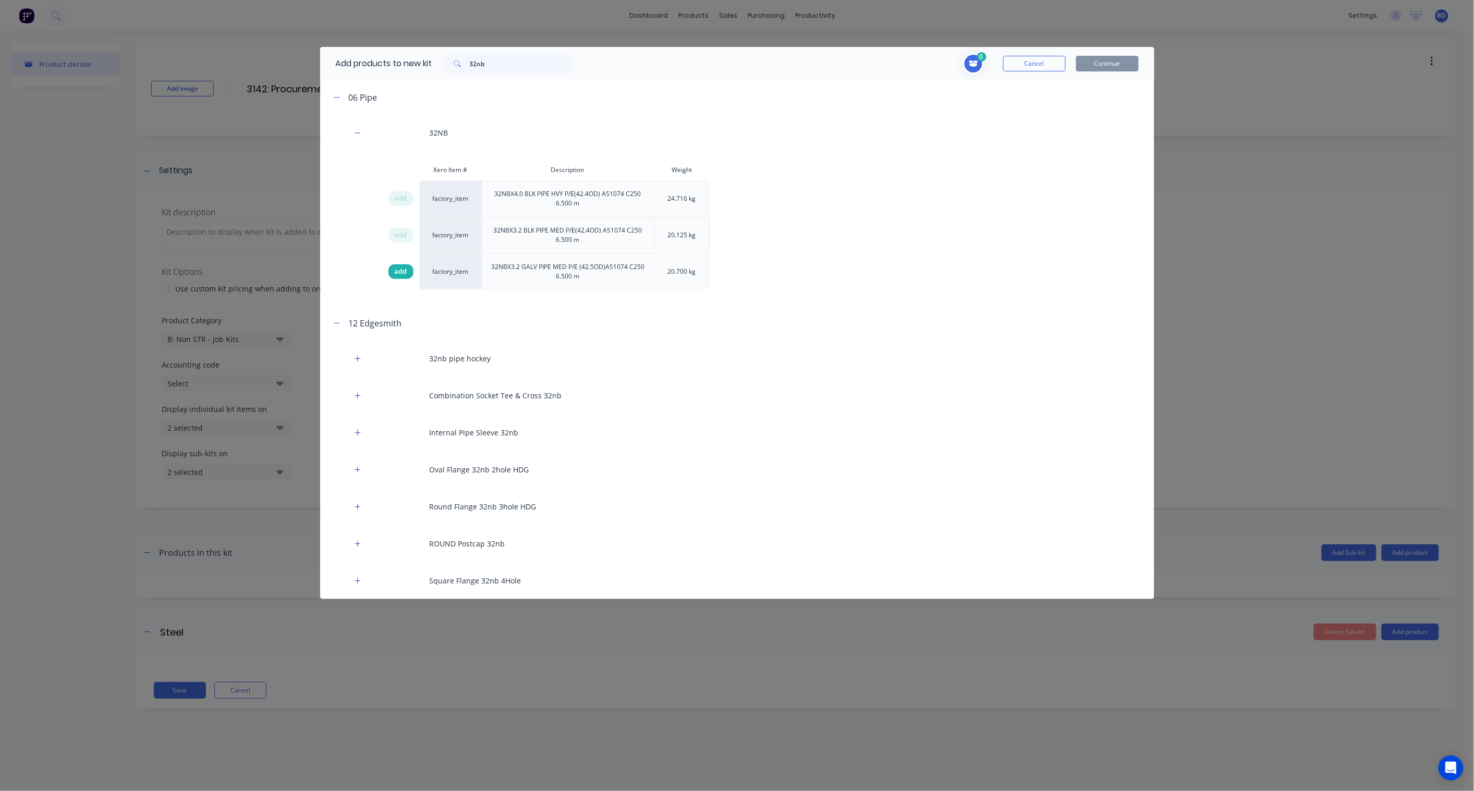
click at [398, 274] on span "add" at bounding box center [401, 272] width 13 height 10
click at [974, 63] on icon at bounding box center [973, 64] width 9 height 6
drag, startPoint x: 513, startPoint y: 57, endPoint x: 406, endPoint y: 56, distance: 106.9
click at [406, 56] on div "Add products to new kit 32nb" at bounding box center [451, 63] width 263 height 33
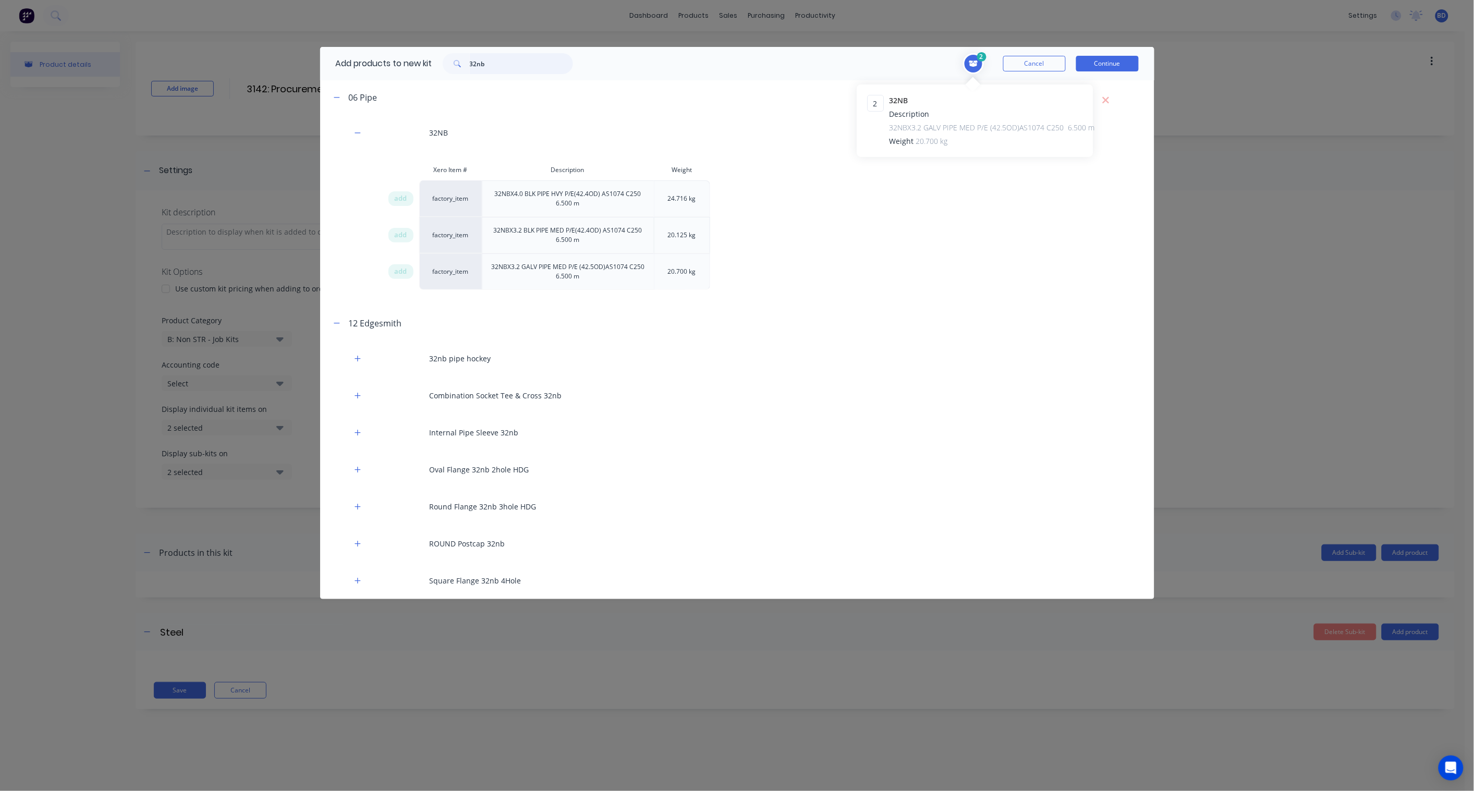
click at [488, 66] on input "32nb" at bounding box center [521, 63] width 103 height 21
drag, startPoint x: 497, startPoint y: 68, endPoint x: 449, endPoint y: 64, distance: 47.6
click at [449, 64] on div "32nb" at bounding box center [508, 63] width 130 height 21
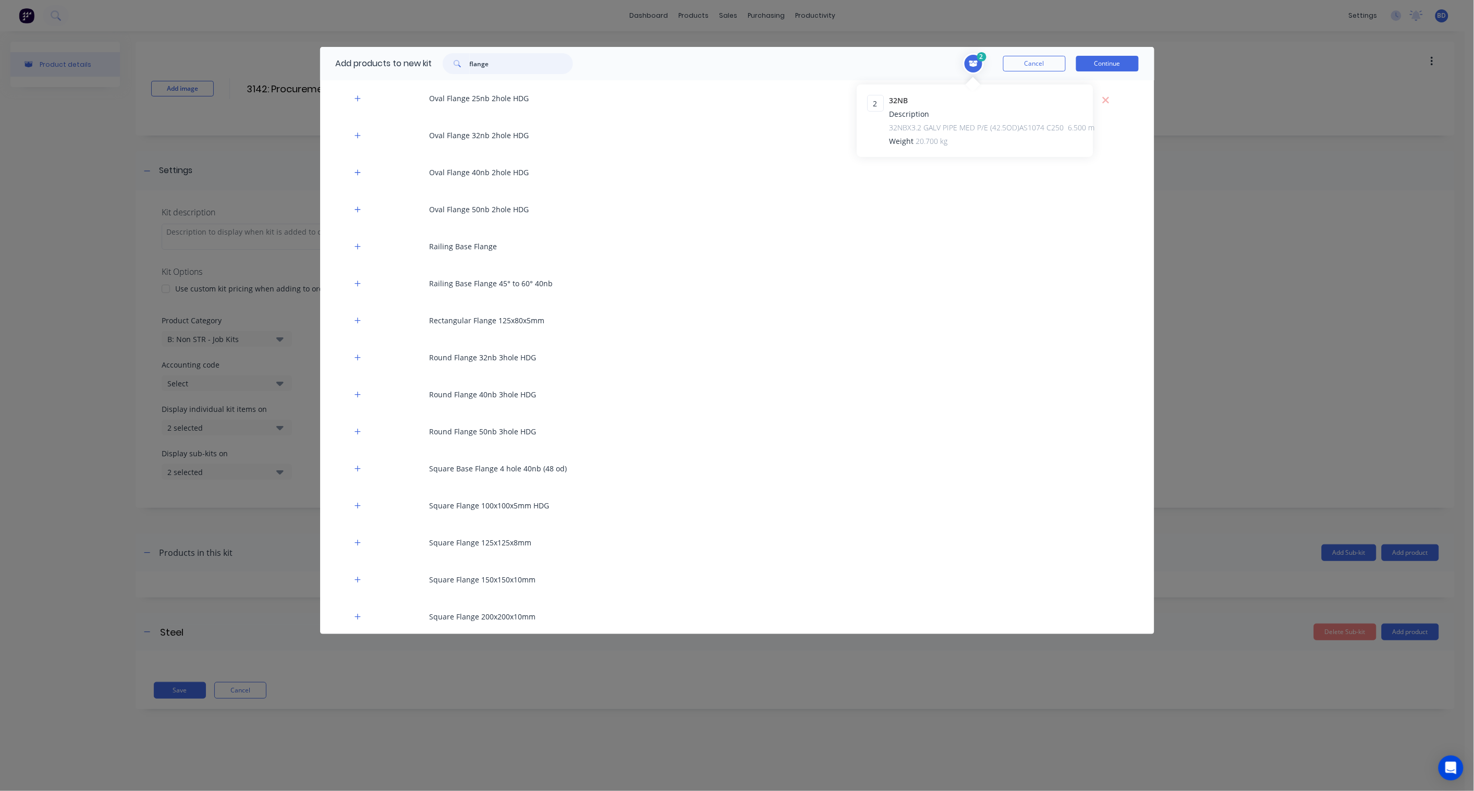
scroll to position [811, 0]
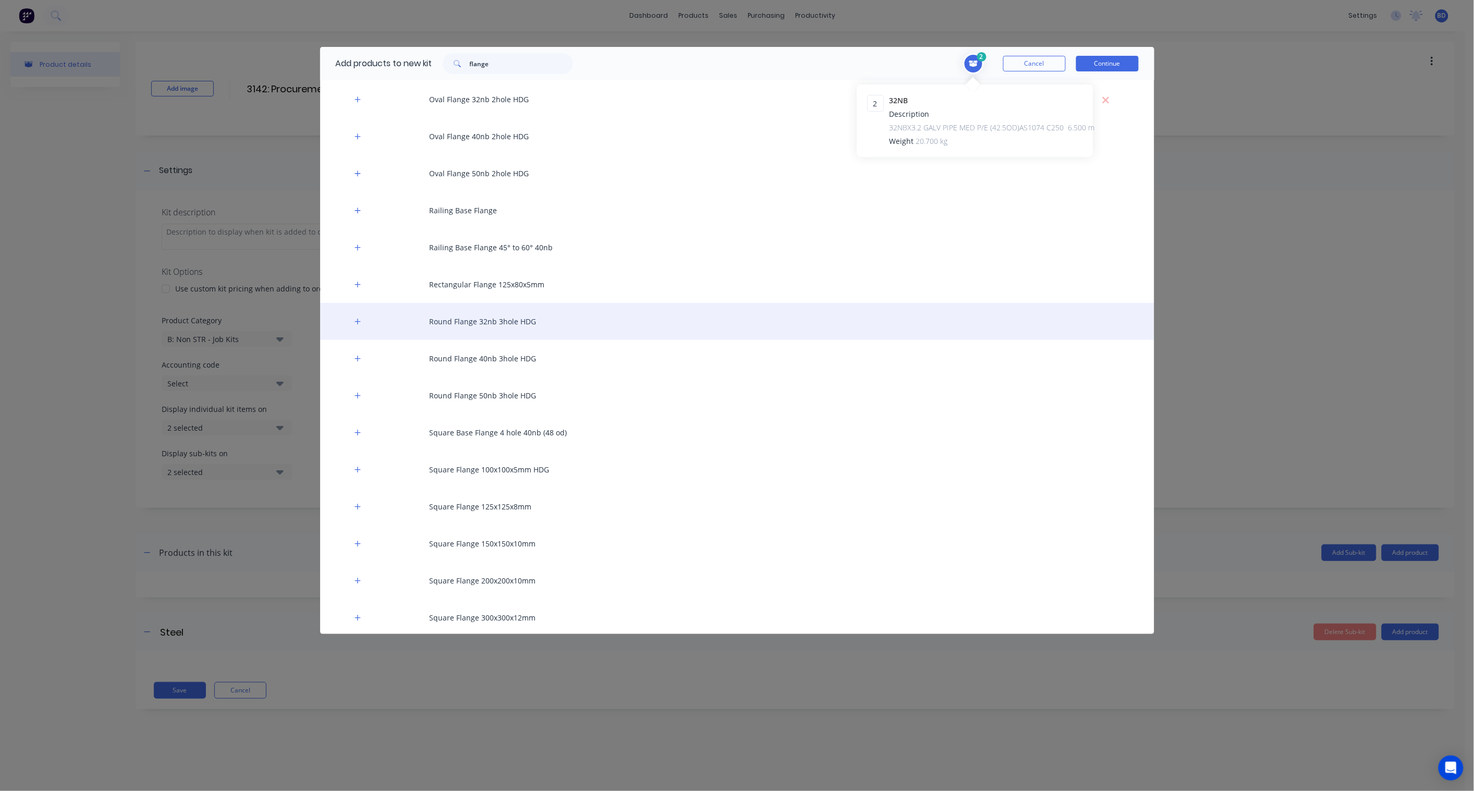
click at [345, 321] on div "Round Flange 32nb 3hole HDG" at bounding box center [737, 321] width 834 height 37
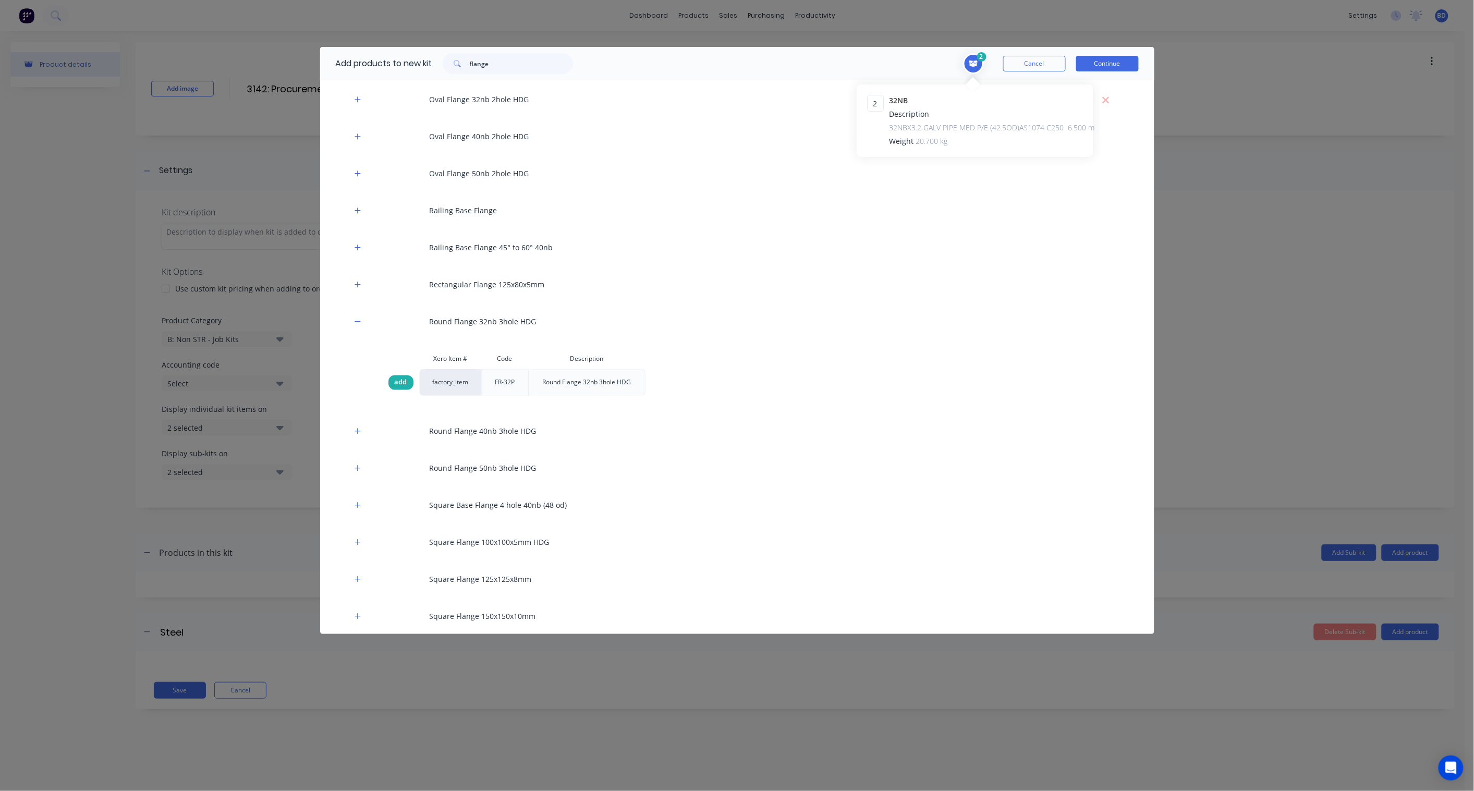
click at [404, 384] on span "add" at bounding box center [401, 383] width 13 height 10
click at [1077, 161] on icon at bounding box center [1079, 161] width 8 height 10
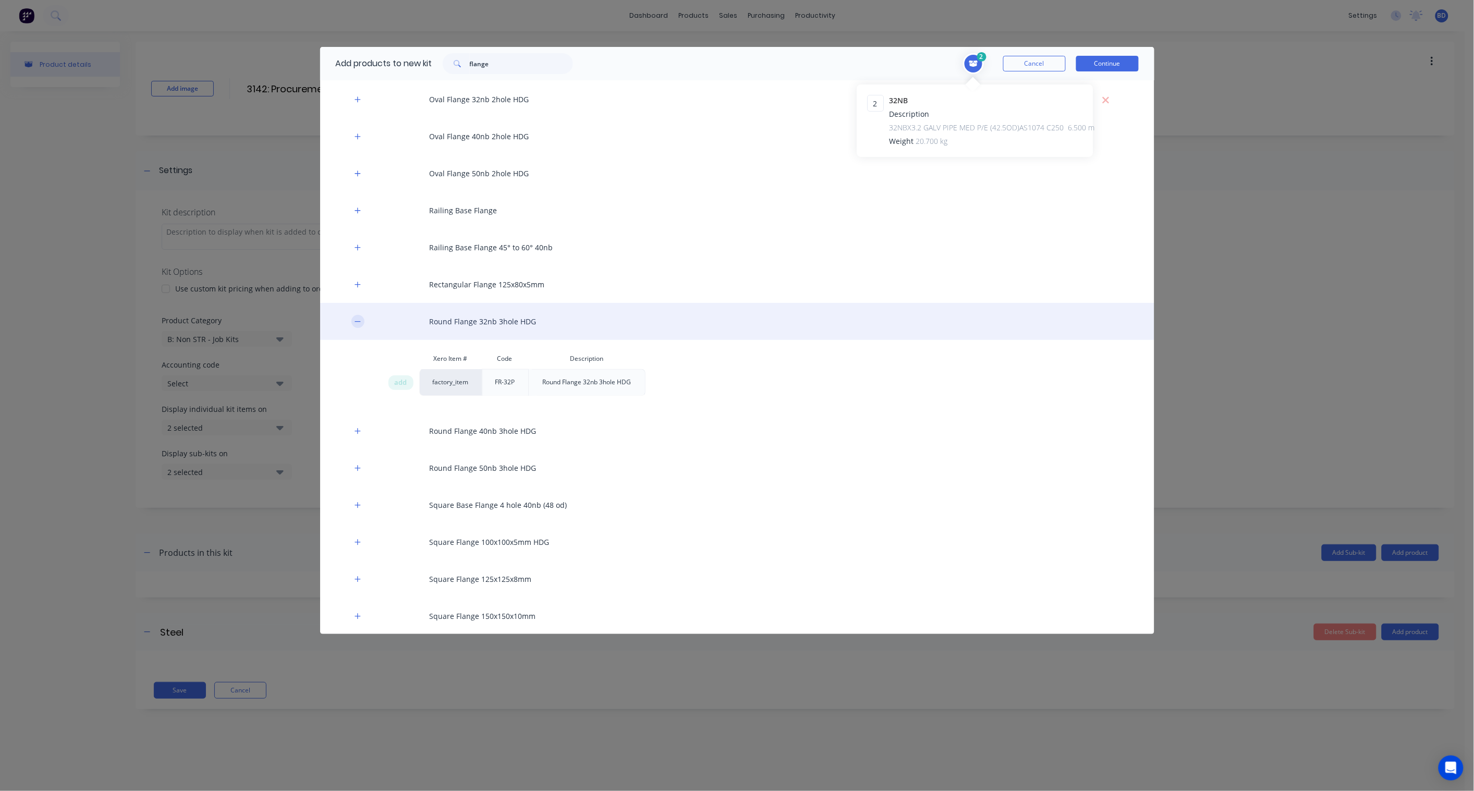
click at [360, 320] on icon "button" at bounding box center [358, 321] width 6 height 7
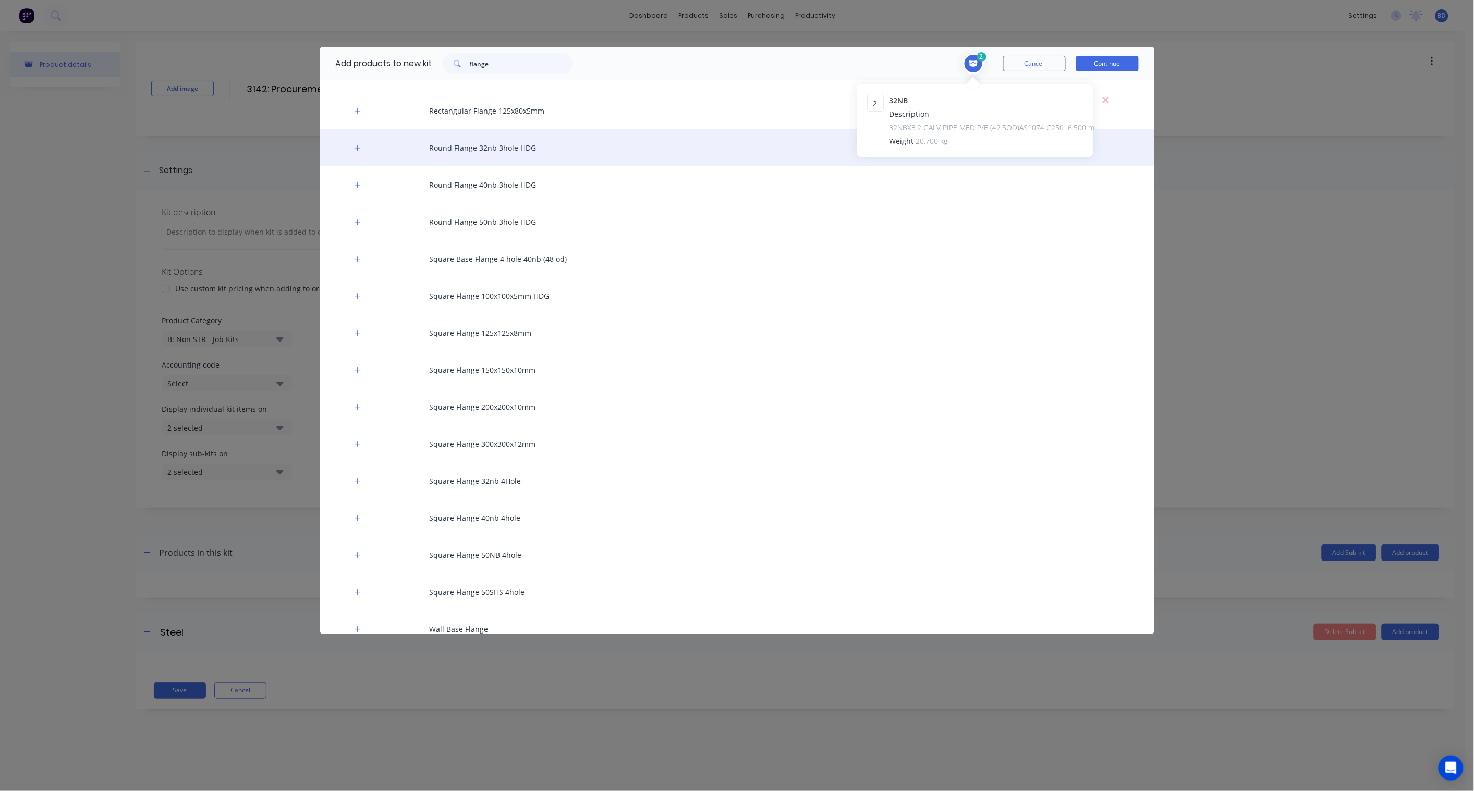
scroll to position [997, 0]
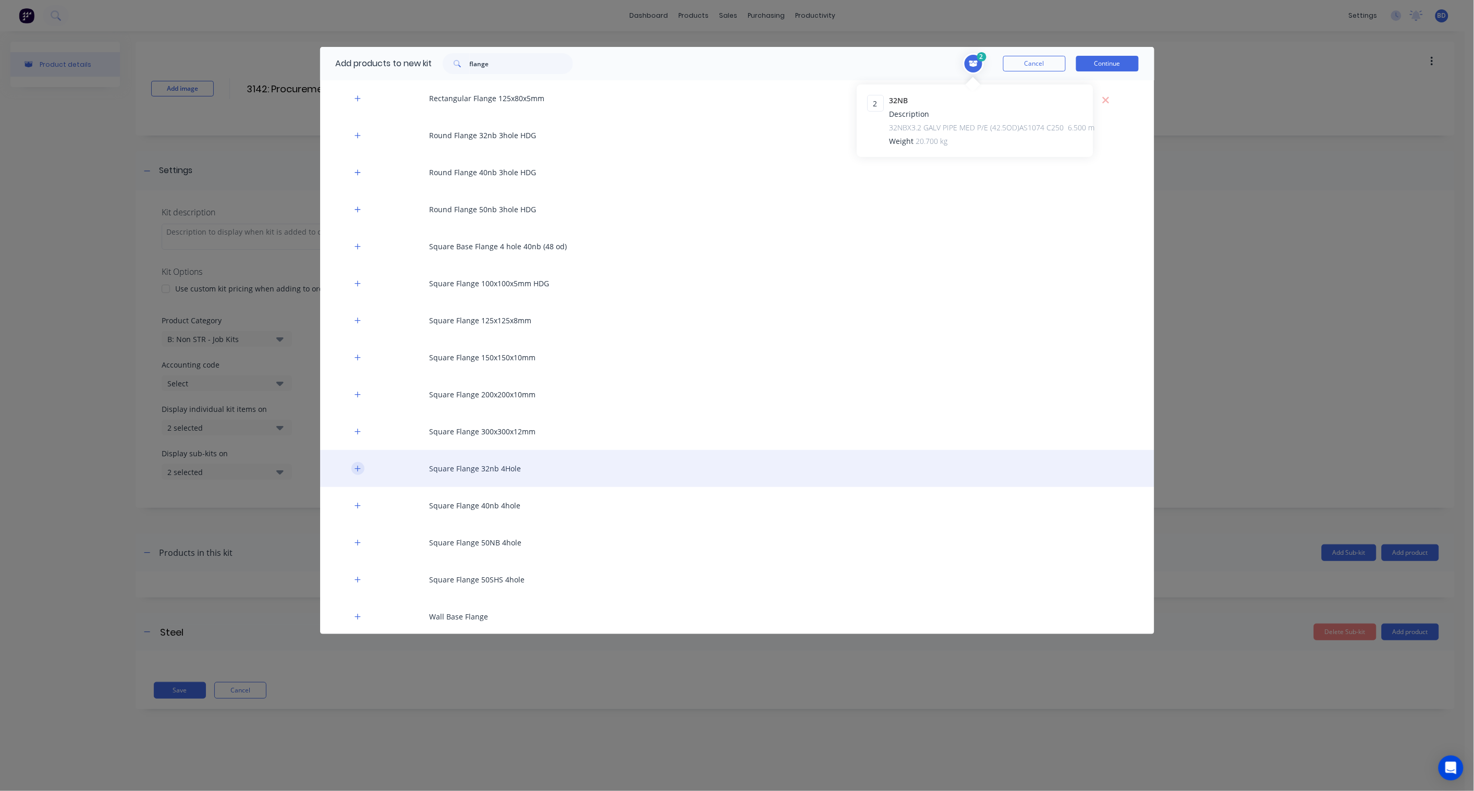
click at [356, 470] on icon "button" at bounding box center [358, 468] width 6 height 7
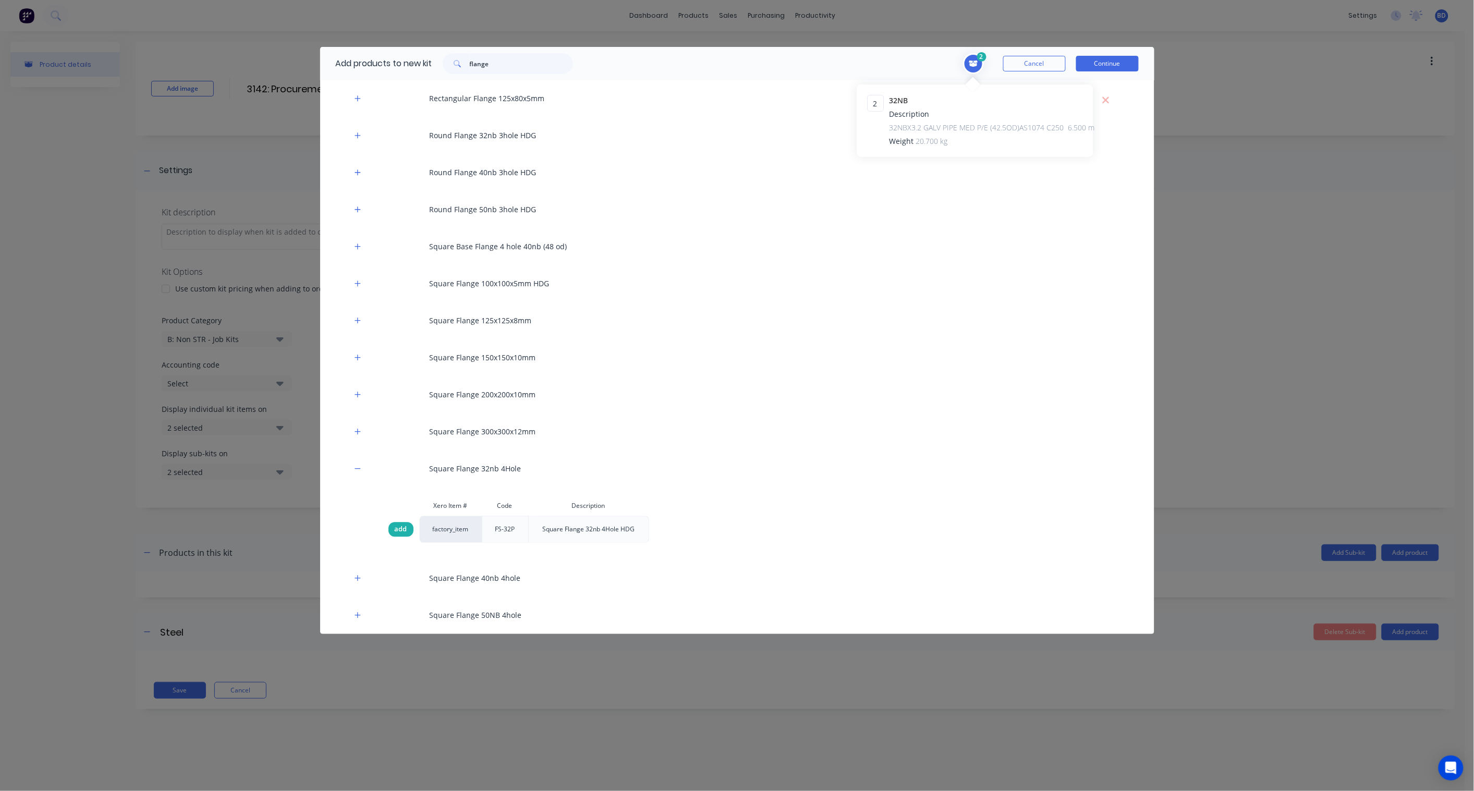
click at [403, 526] on span "add" at bounding box center [401, 530] width 13 height 10
drag, startPoint x: 518, startPoint y: 63, endPoint x: 369, endPoint y: 56, distance: 149.3
click at [369, 56] on div "Add products to new kit flange" at bounding box center [451, 63] width 263 height 33
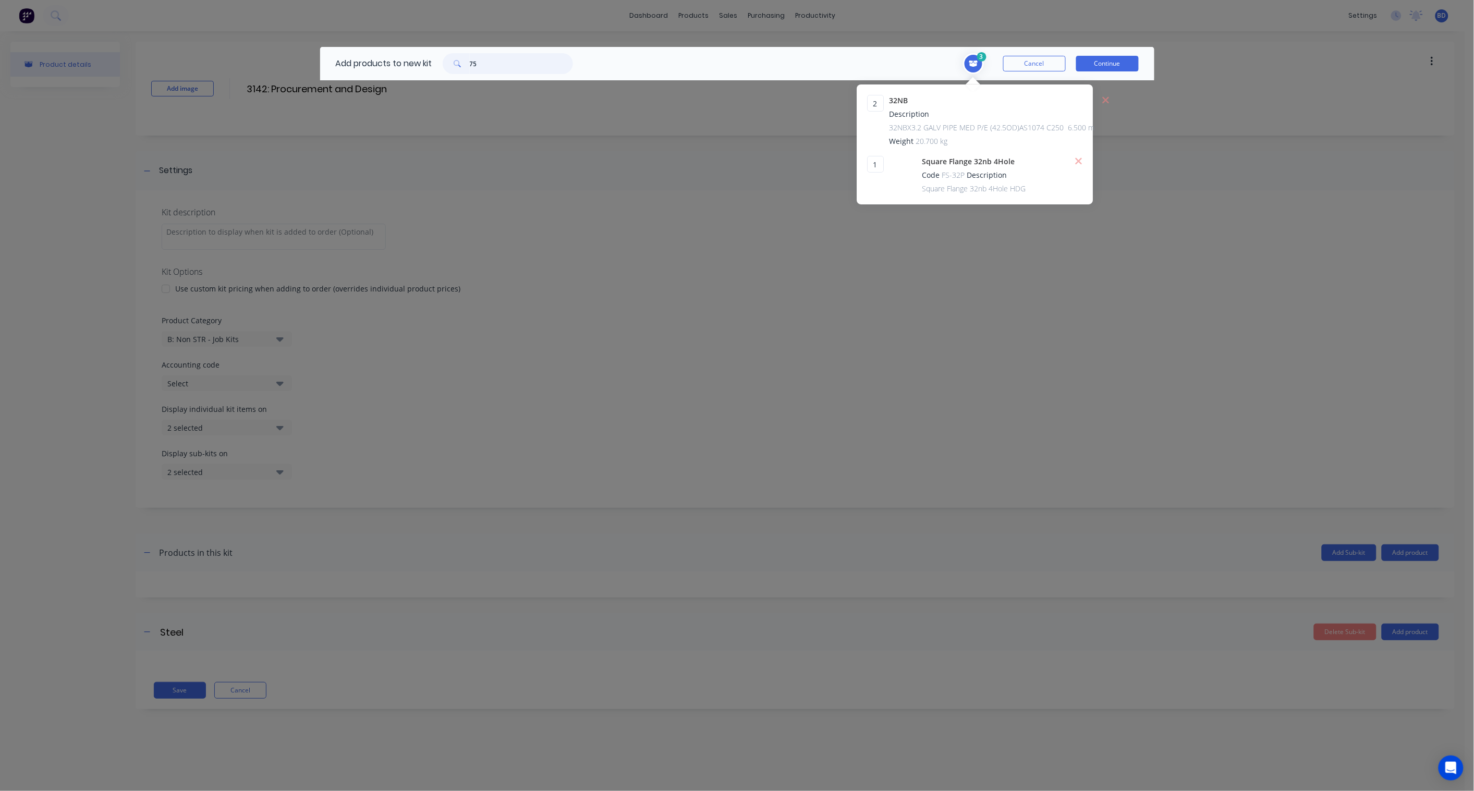
type input "7"
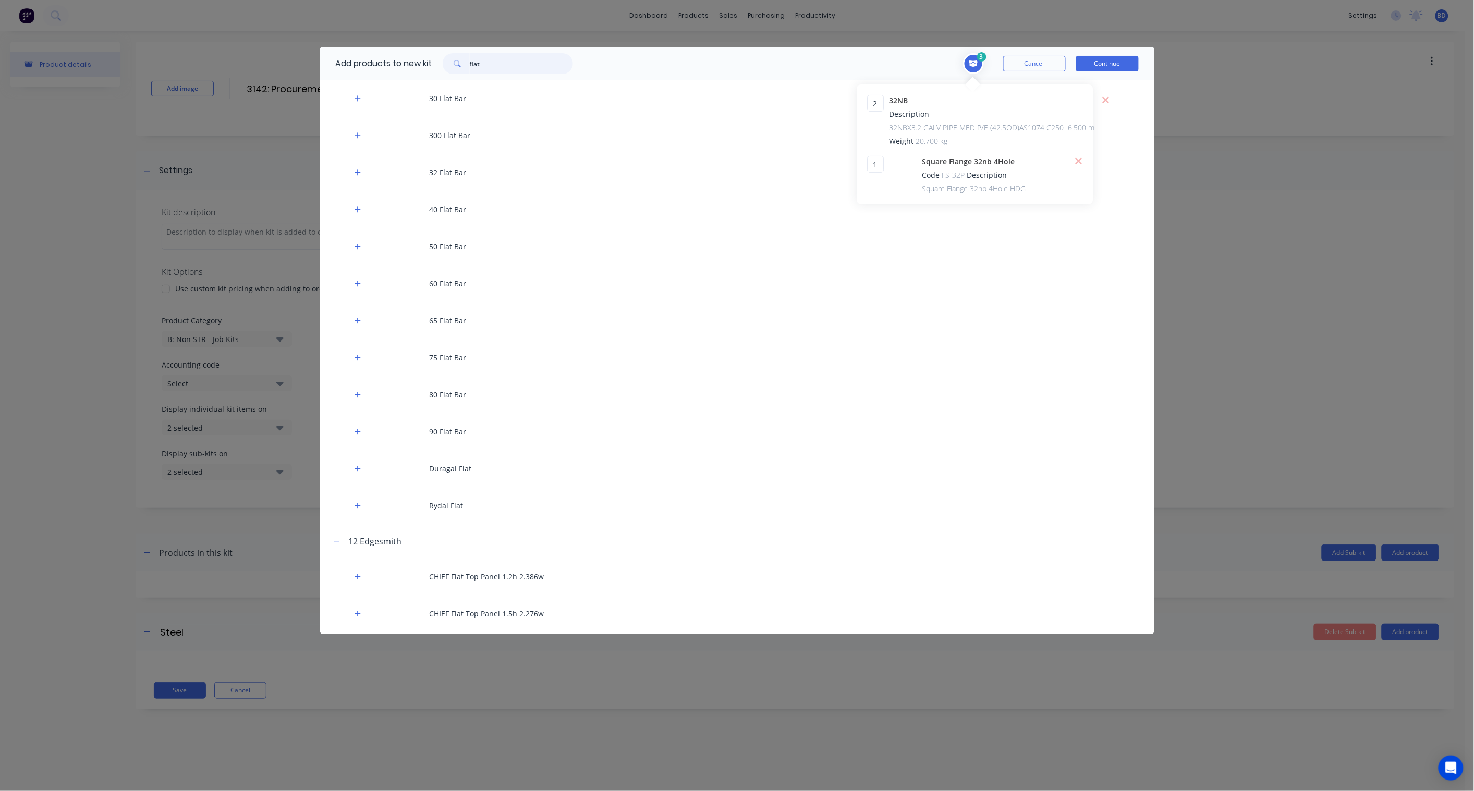
scroll to position [405, 0]
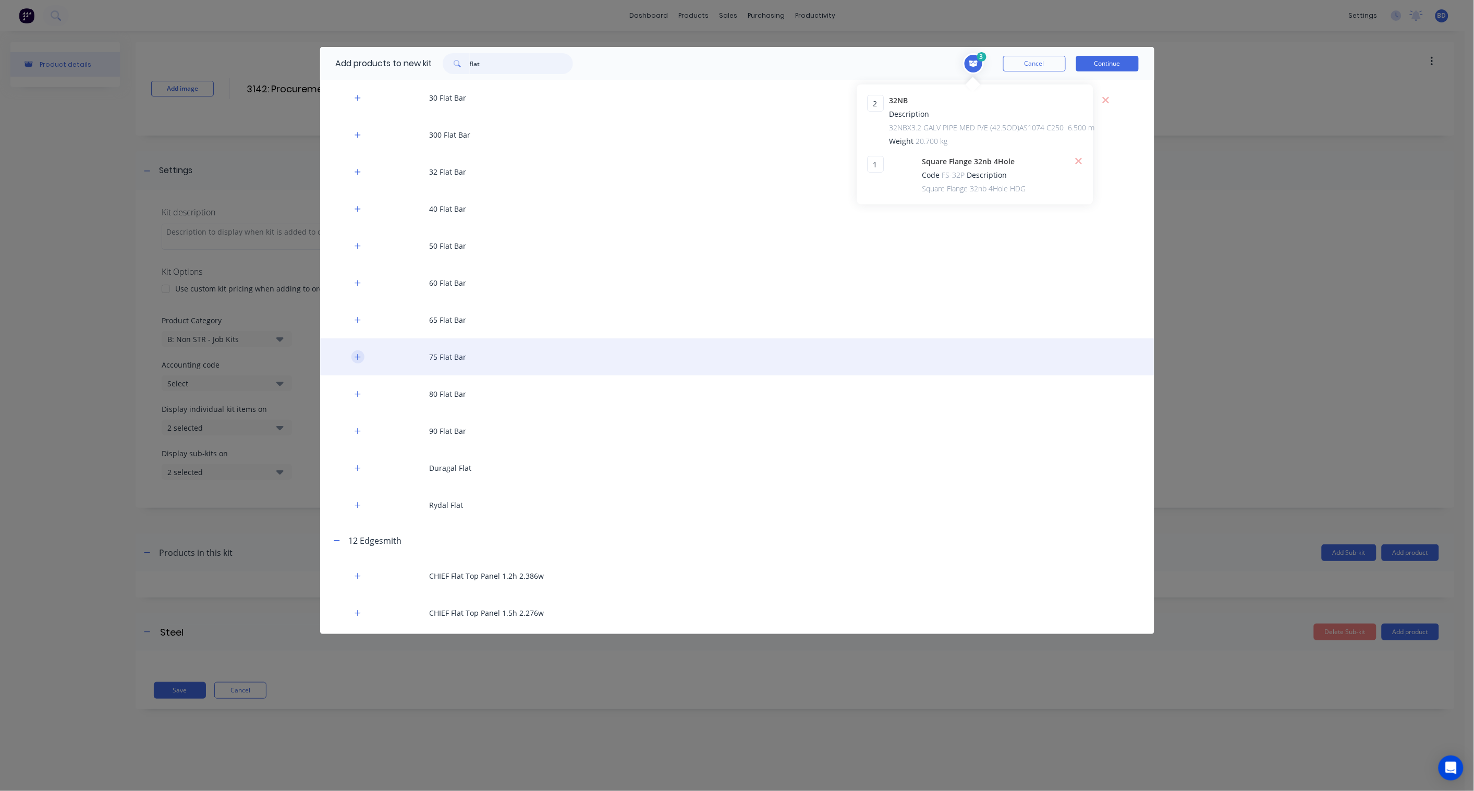
type input "flat"
click at [353, 355] on button "button" at bounding box center [358, 356] width 13 height 13
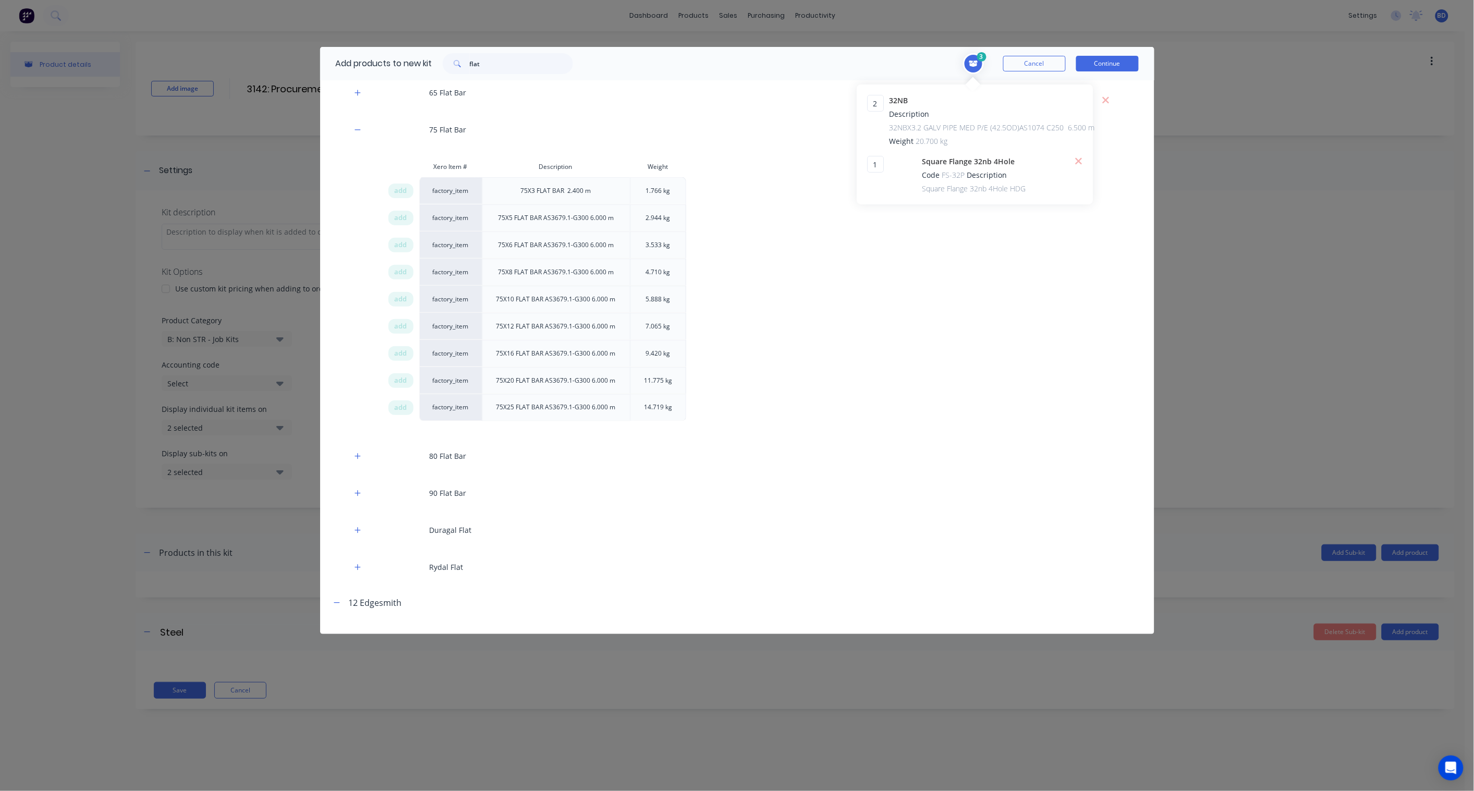
scroll to position [637, 0]
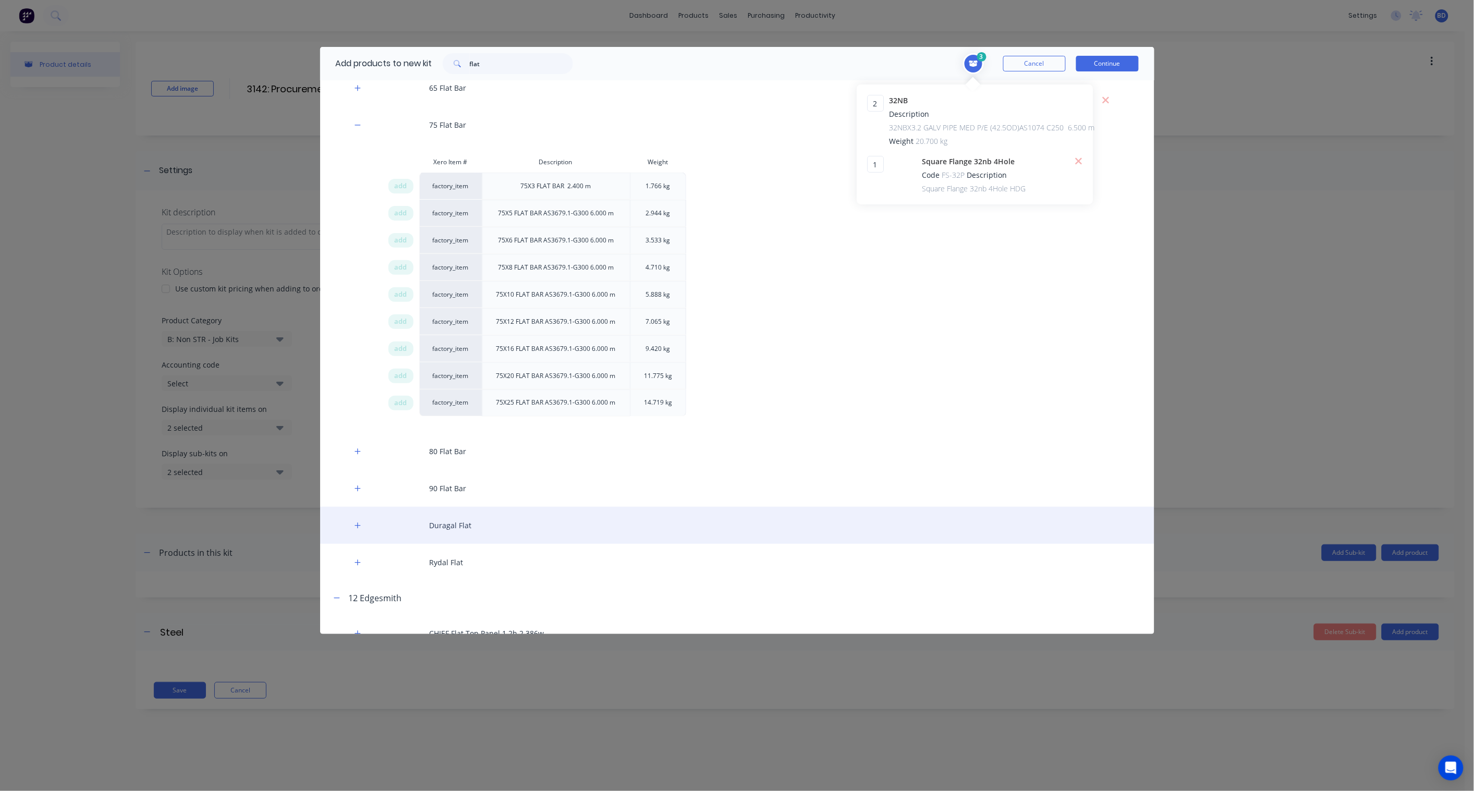
click at [353, 534] on div "Duragal Flat" at bounding box center [737, 525] width 834 height 37
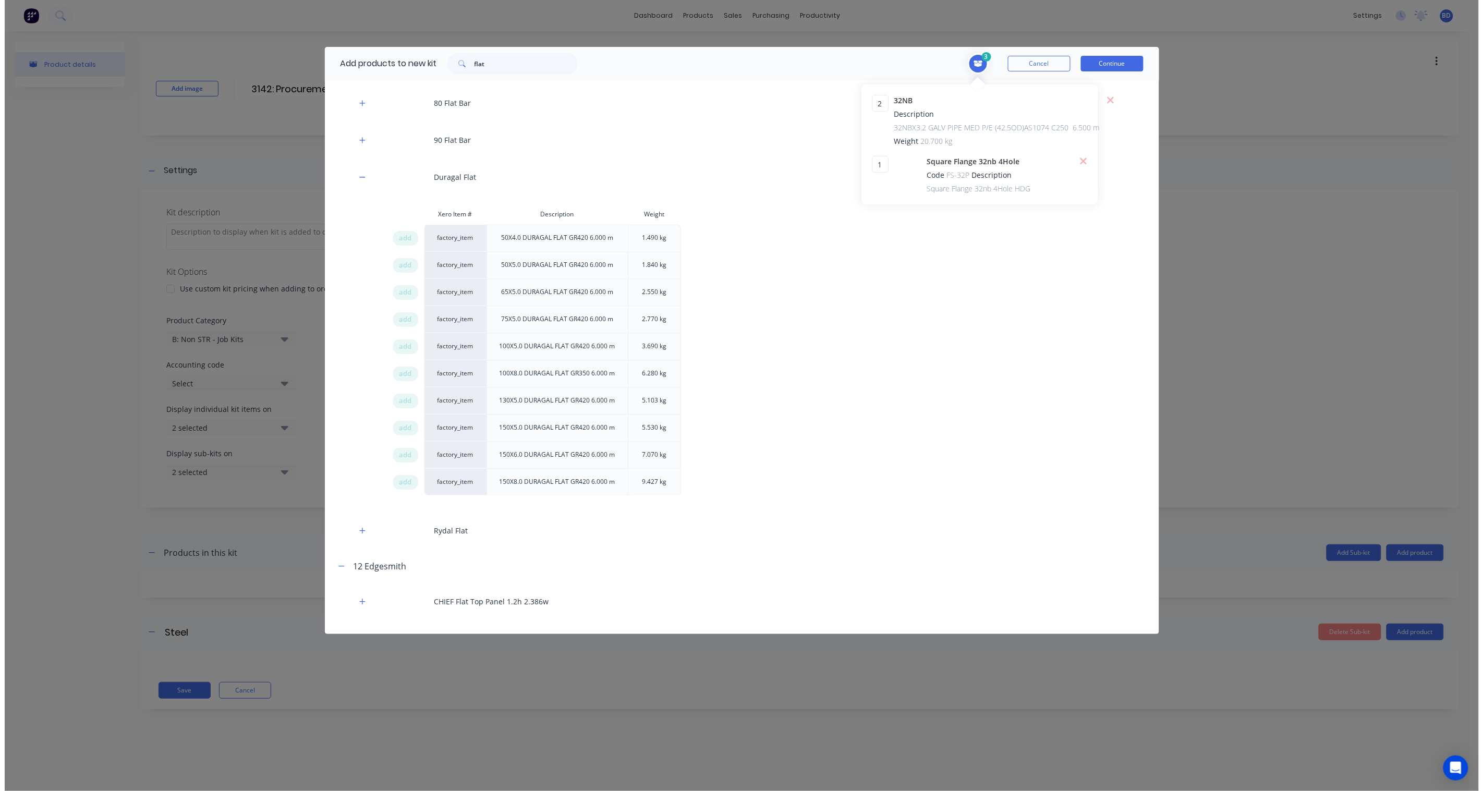
scroll to position [1043, 0]
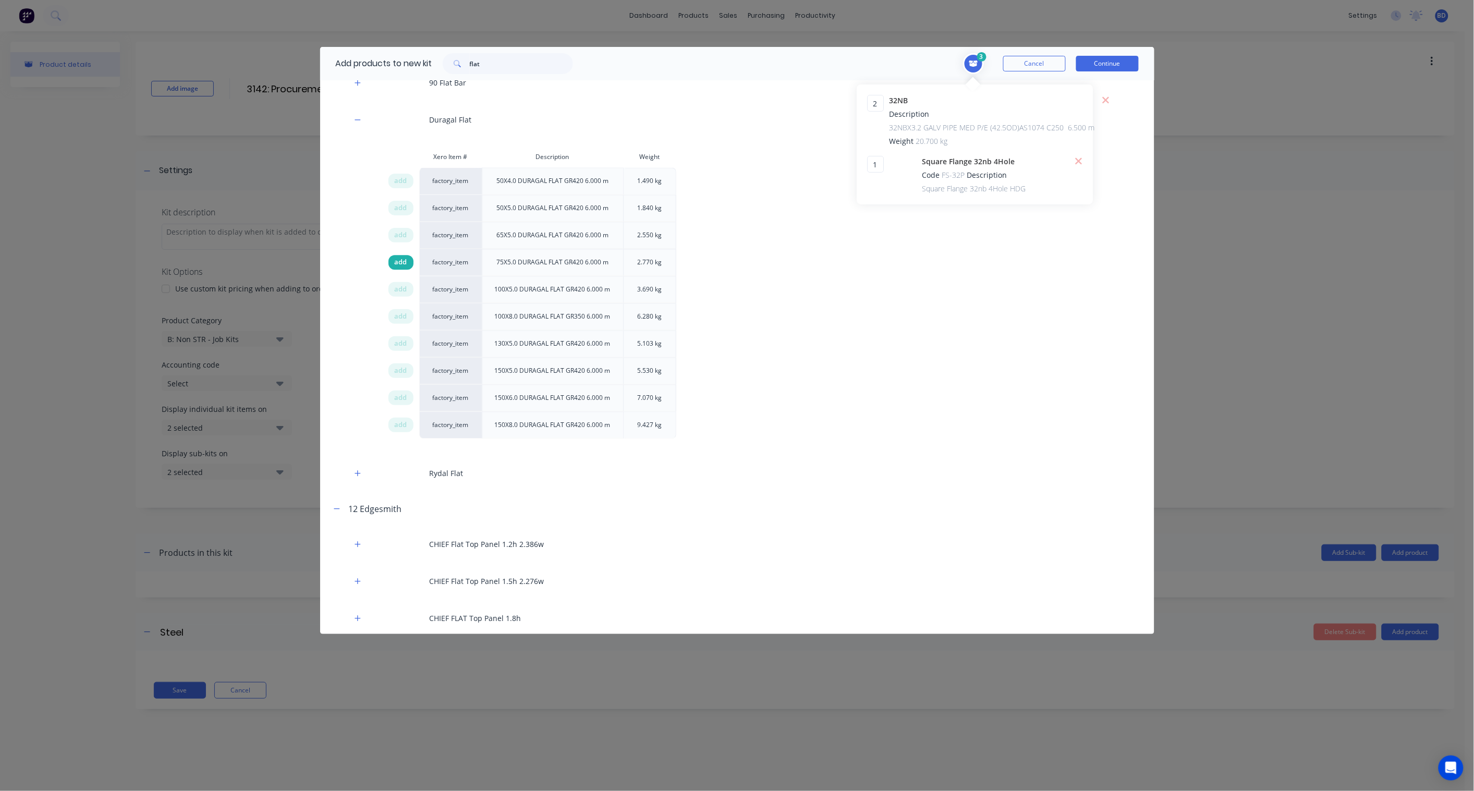
click at [396, 263] on span "add" at bounding box center [401, 262] width 13 height 10
drag, startPoint x: 877, startPoint y: 165, endPoint x: 872, endPoint y: 165, distance: 5.7
click at [872, 165] on input "1" at bounding box center [876, 164] width 17 height 17
type input "4"
click at [1112, 66] on button "Continue" at bounding box center [1107, 64] width 63 height 16
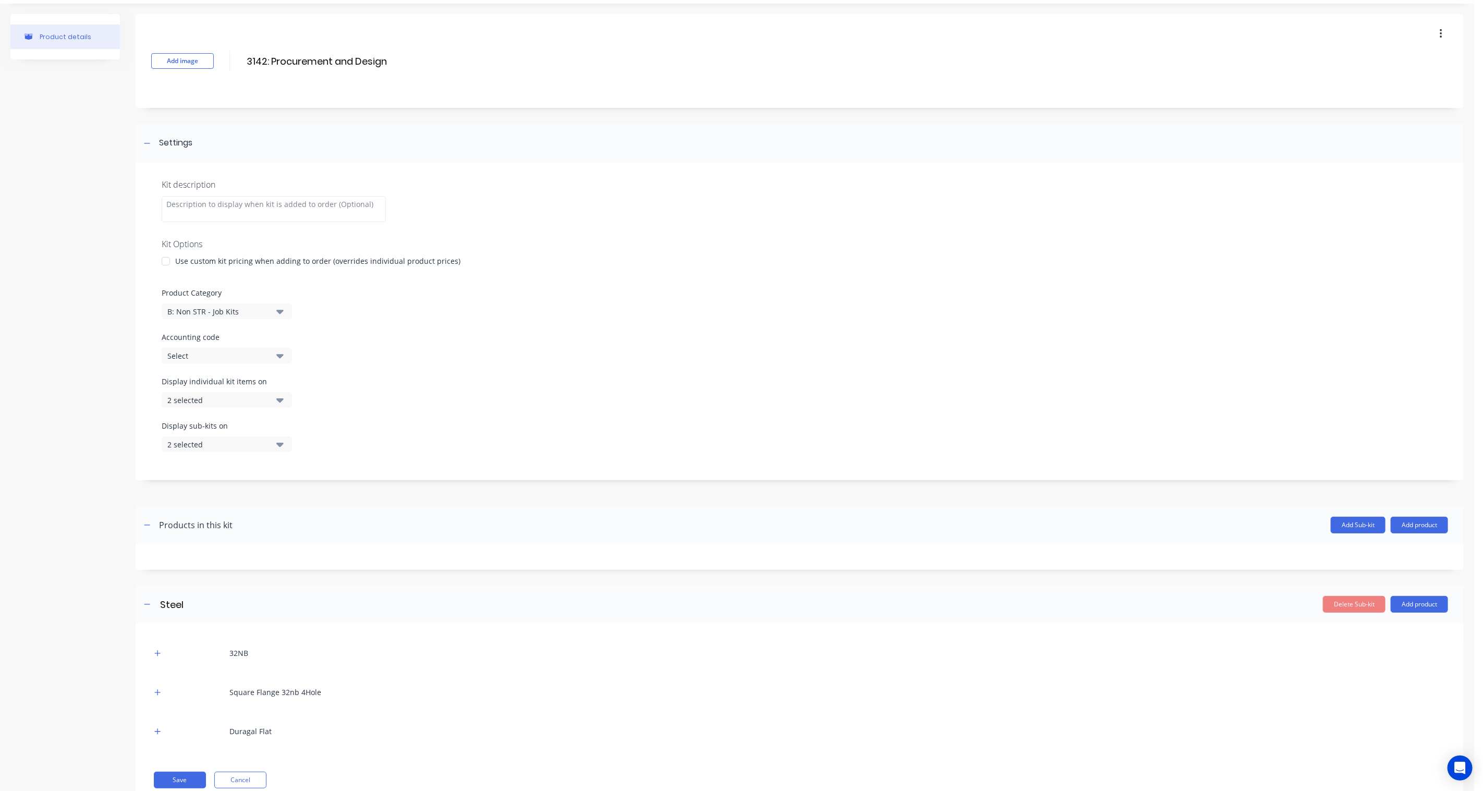
scroll to position [61, 0]
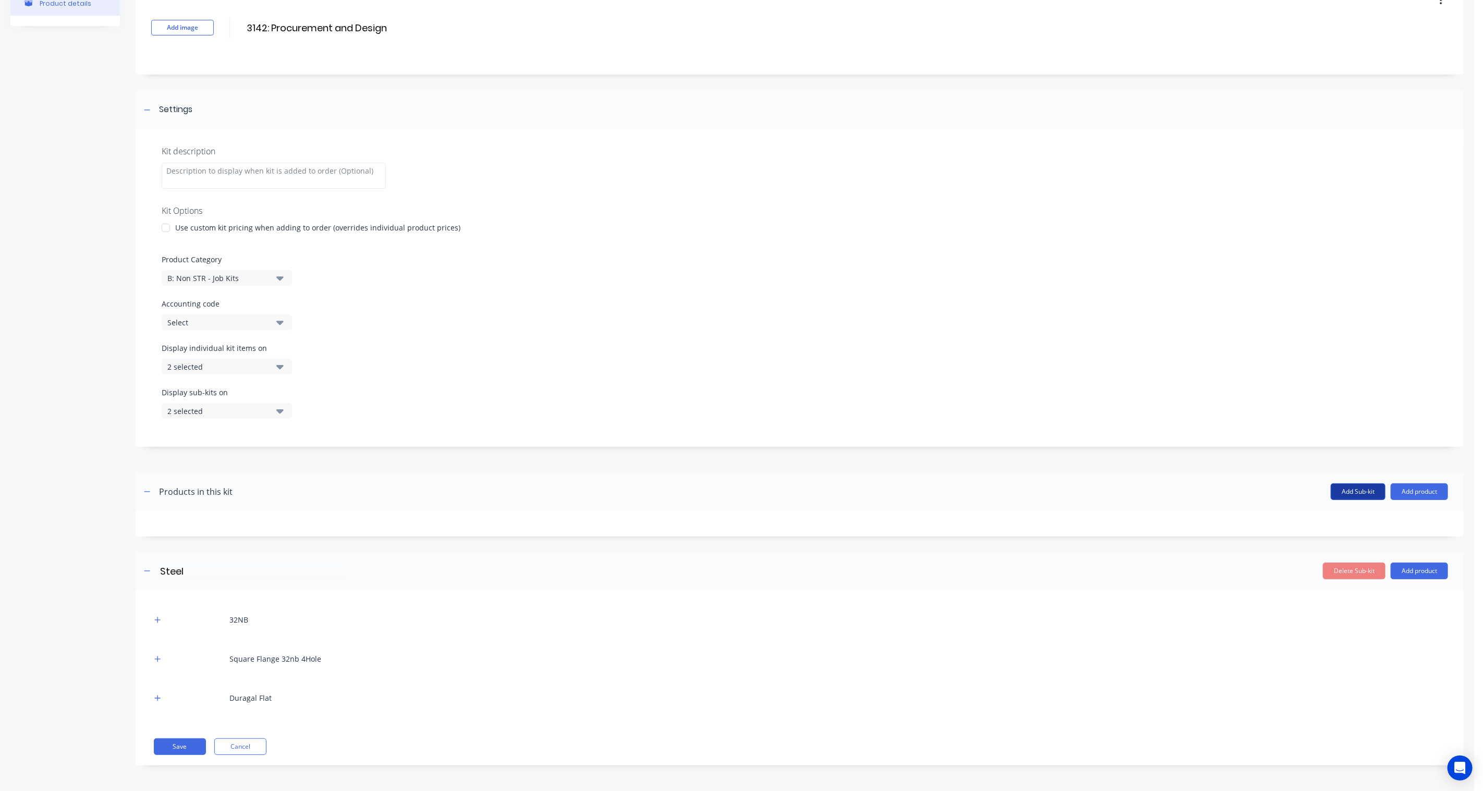
click at [1112, 492] on button "Add Sub-kit" at bounding box center [1358, 491] width 55 height 17
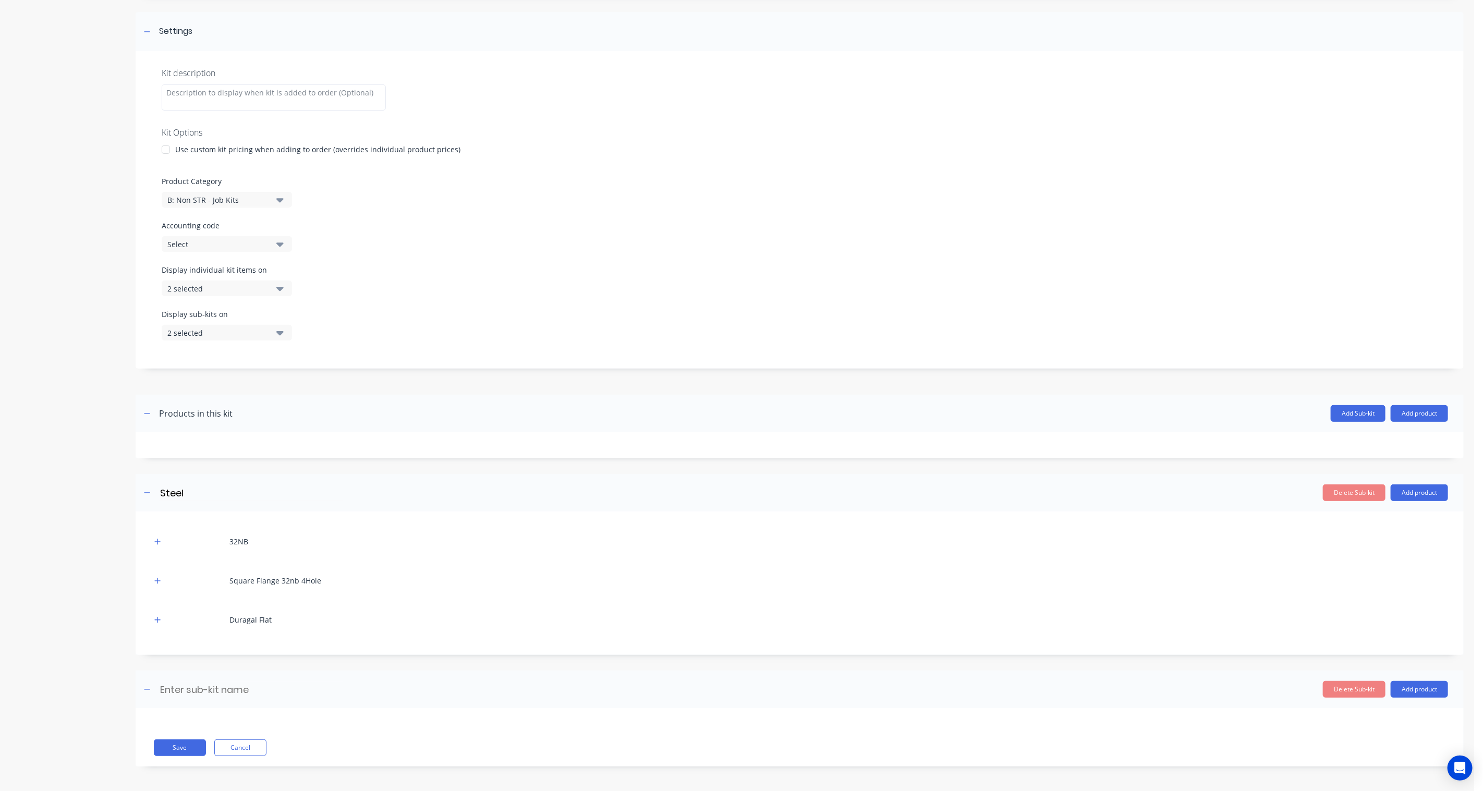
scroll to position [141, 0]
click at [243, 582] on input at bounding box center [251, 688] width 185 height 15
type input "Misc"
click at [1112, 582] on button "Add product" at bounding box center [1419, 688] width 57 height 17
click at [1112, 582] on div "Product catalogue" at bounding box center [1399, 714] width 80 height 15
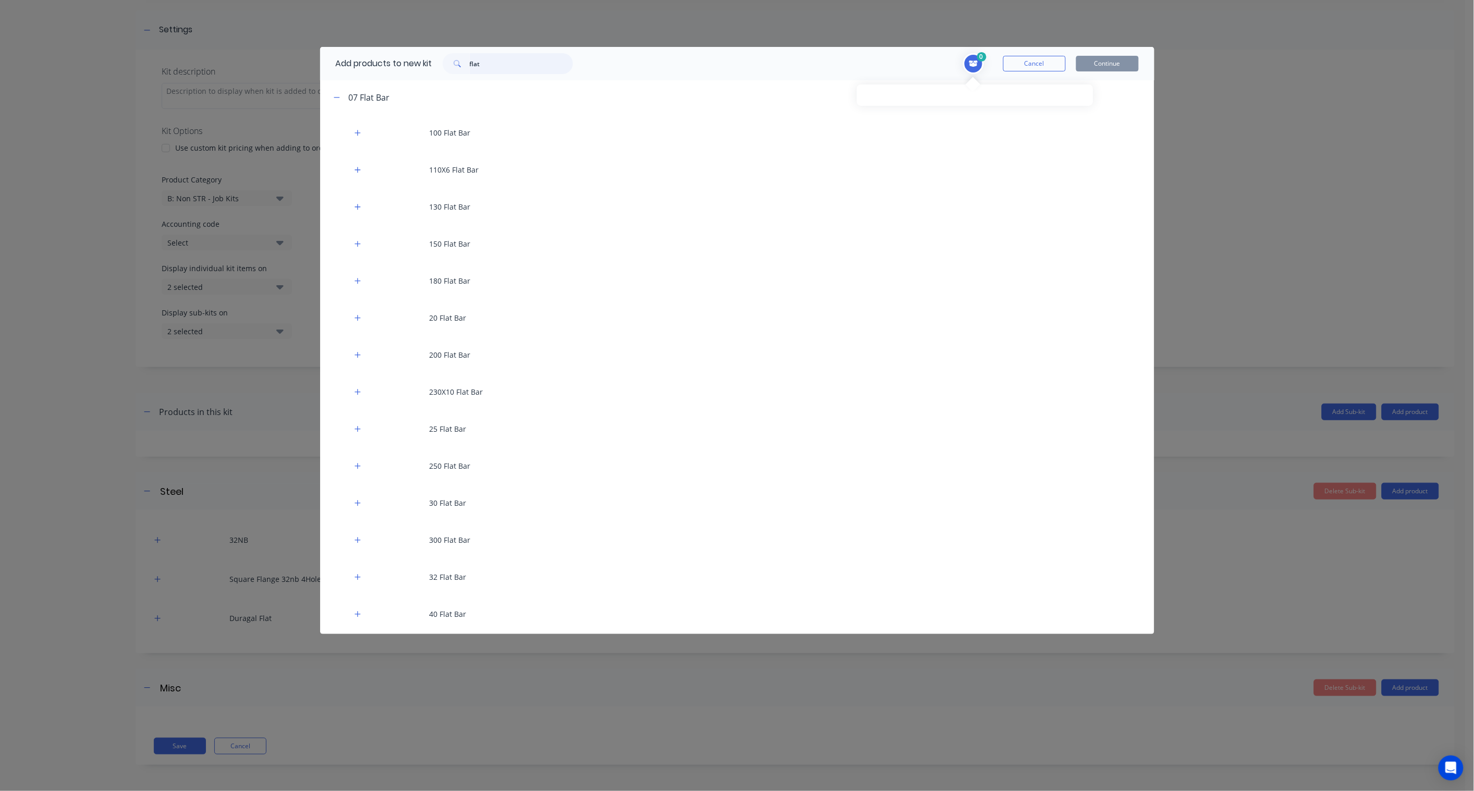
drag, startPoint x: 513, startPoint y: 65, endPoint x: 396, endPoint y: 64, distance: 116.8
click at [396, 64] on div "Add products to new kit flat" at bounding box center [451, 63] width 263 height 33
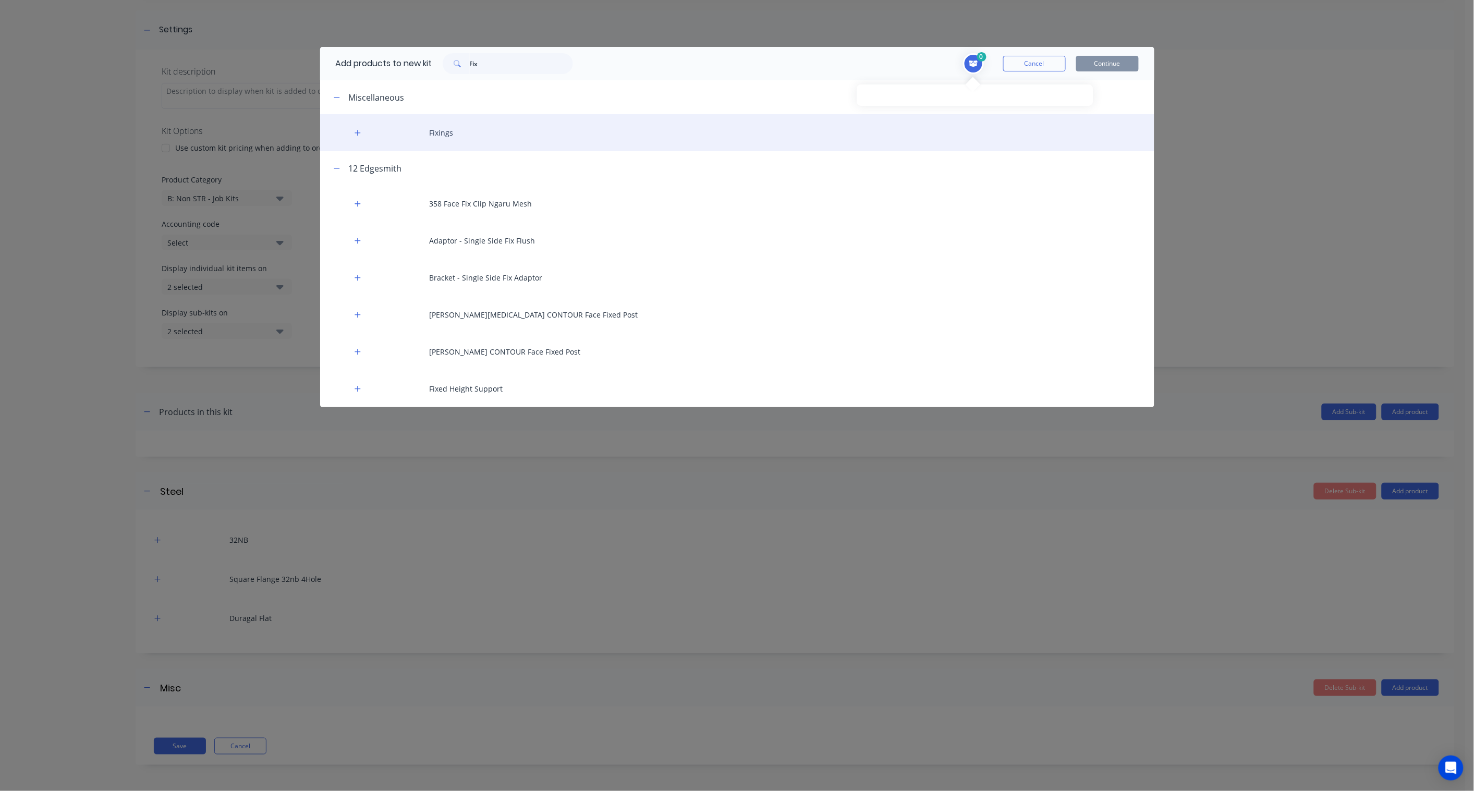
click at [444, 134] on div "Fixings" at bounding box center [737, 132] width 834 height 37
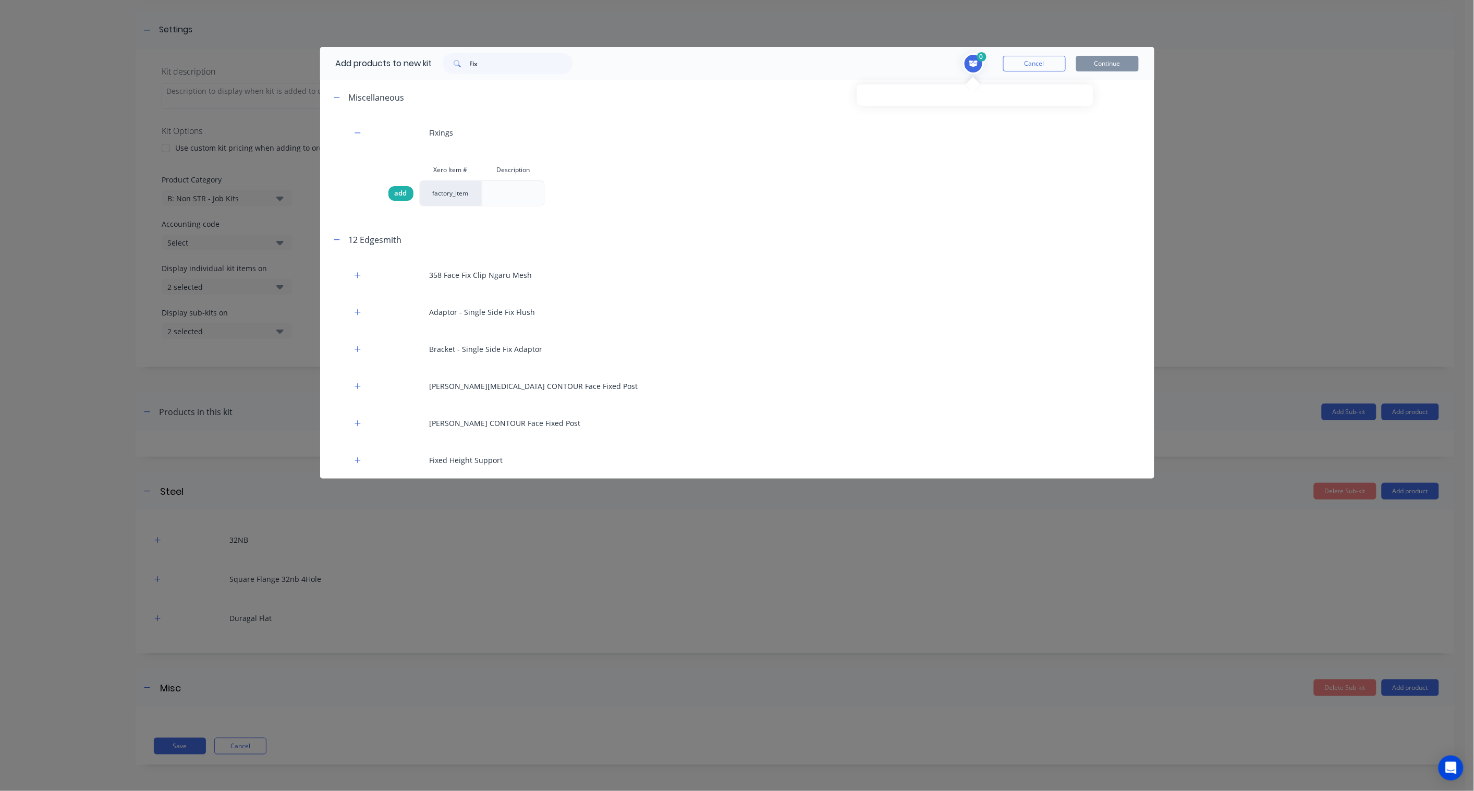
click at [399, 194] on span "add" at bounding box center [401, 193] width 13 height 10
drag, startPoint x: 498, startPoint y: 66, endPoint x: 392, endPoint y: 59, distance: 106.6
click at [392, 59] on div "Add products to new kit Fix" at bounding box center [451, 63] width 263 height 33
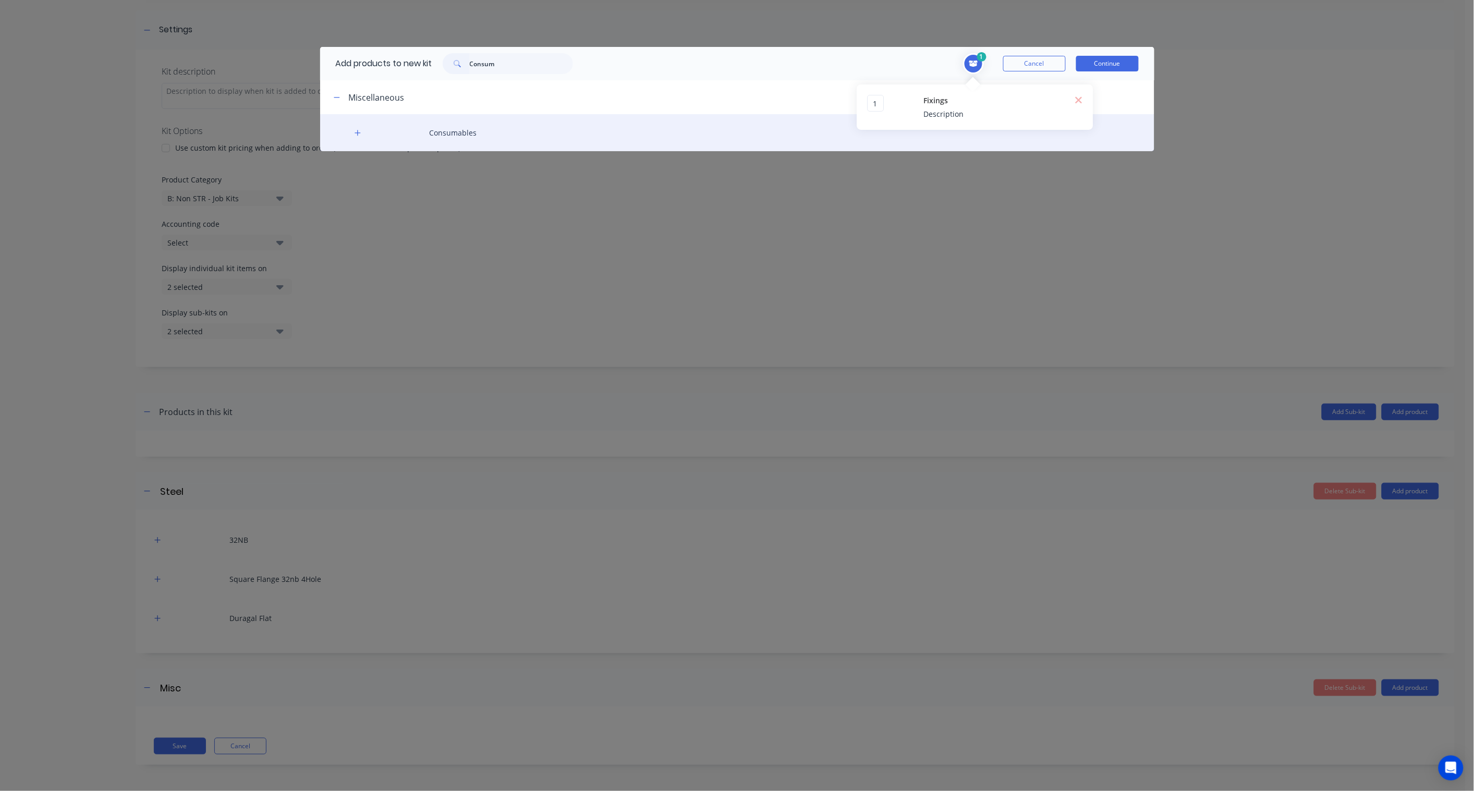
click at [482, 134] on div "Consumables" at bounding box center [737, 132] width 834 height 37
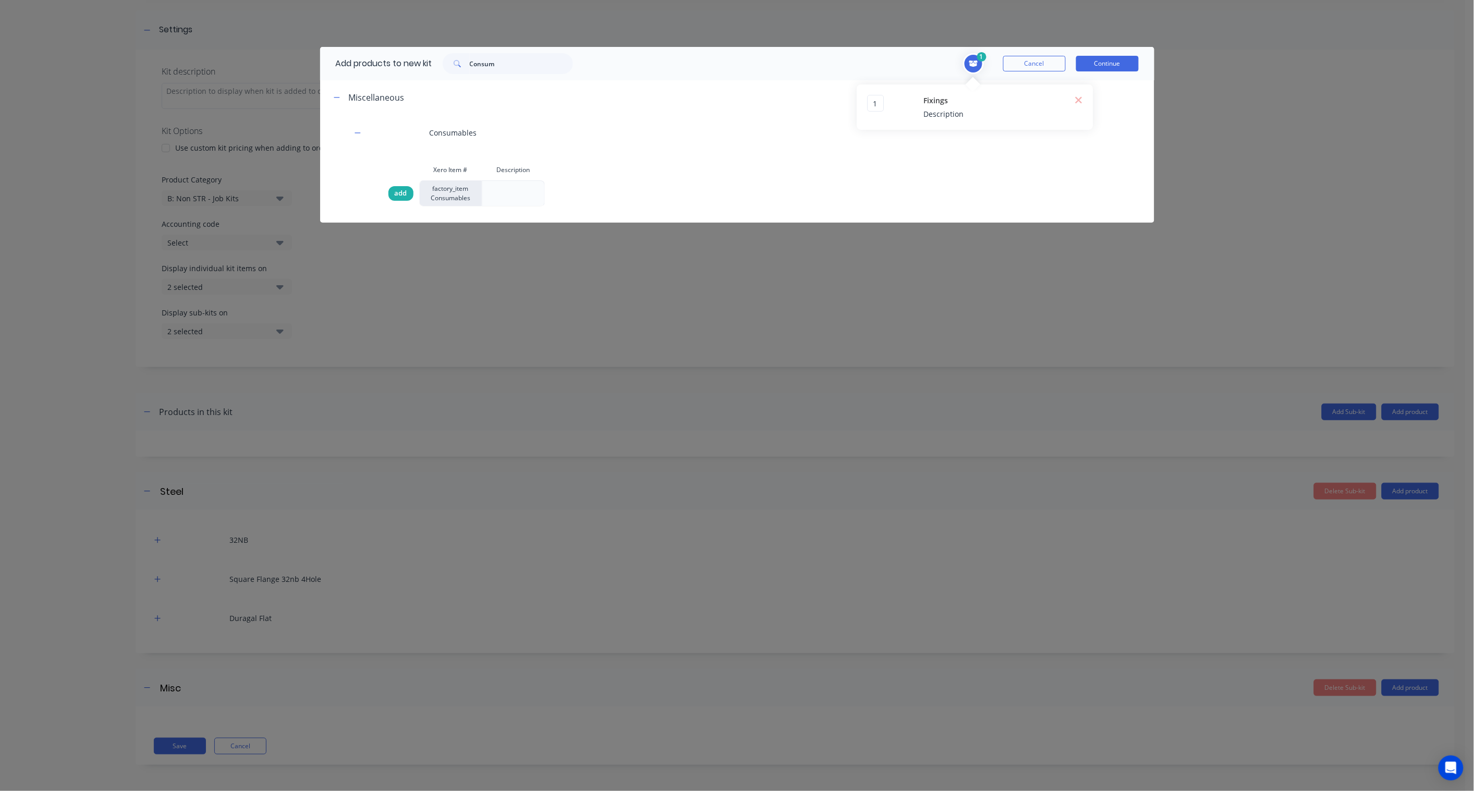
click at [402, 191] on span "add" at bounding box center [401, 193] width 13 height 10
drag, startPoint x: 525, startPoint y: 67, endPoint x: 417, endPoint y: 65, distance: 107.5
click at [417, 65] on div "Add products to new kit Consum" at bounding box center [451, 63] width 263 height 33
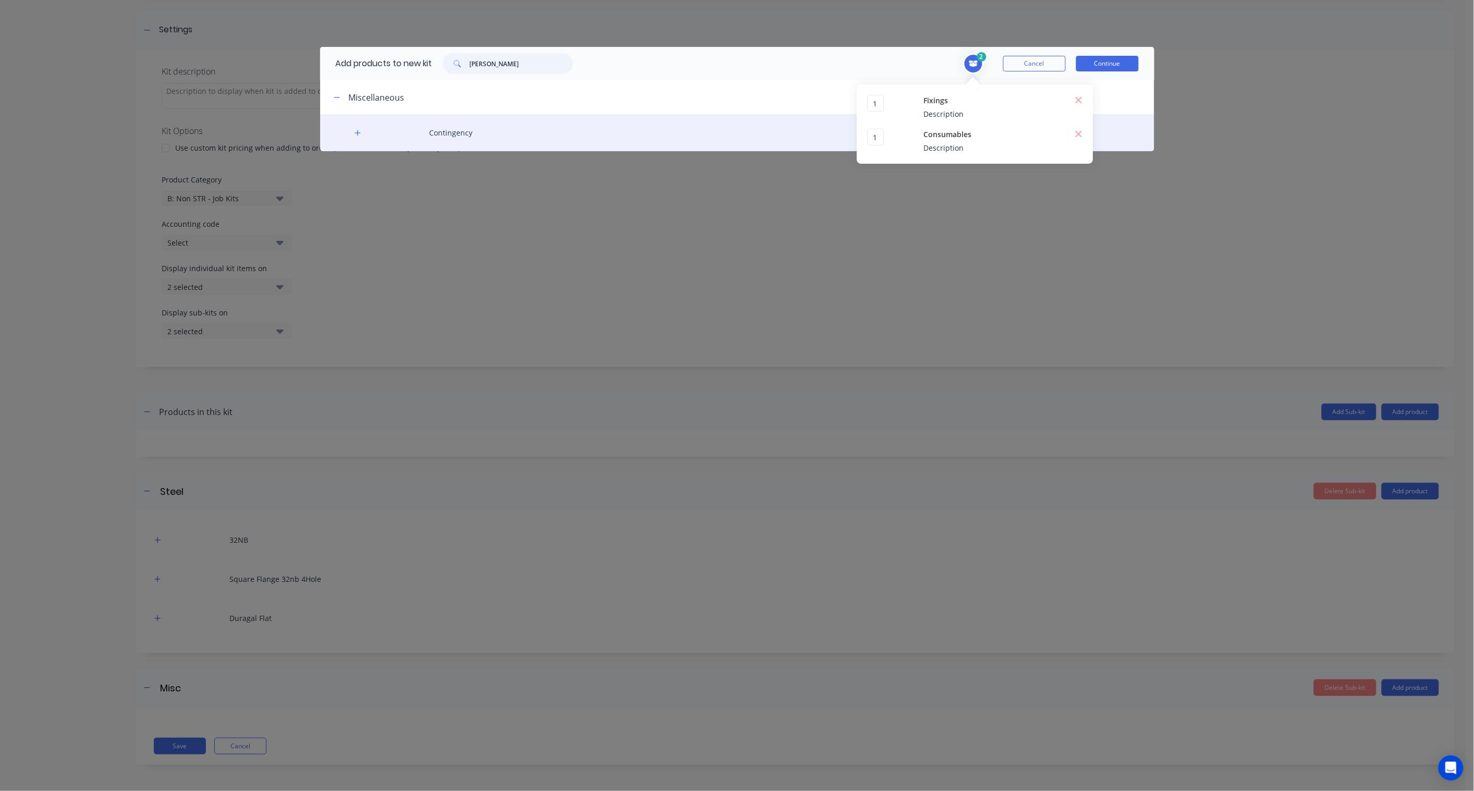
type input "[PERSON_NAME]"
click at [471, 128] on div "Contingency" at bounding box center [737, 132] width 834 height 37
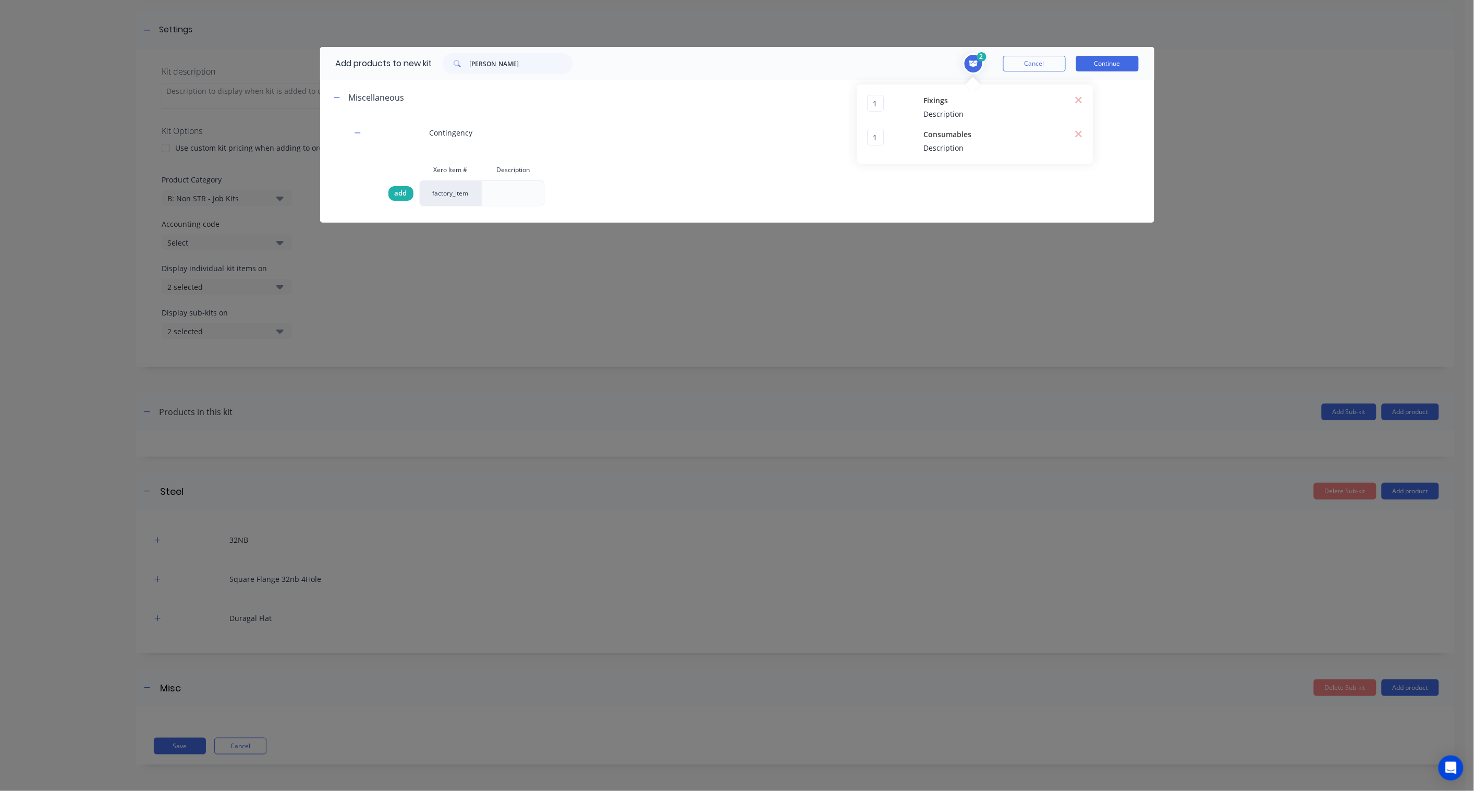
click at [399, 195] on span "add" at bounding box center [401, 193] width 13 height 10
click at [1112, 62] on button "Continue" at bounding box center [1107, 64] width 63 height 16
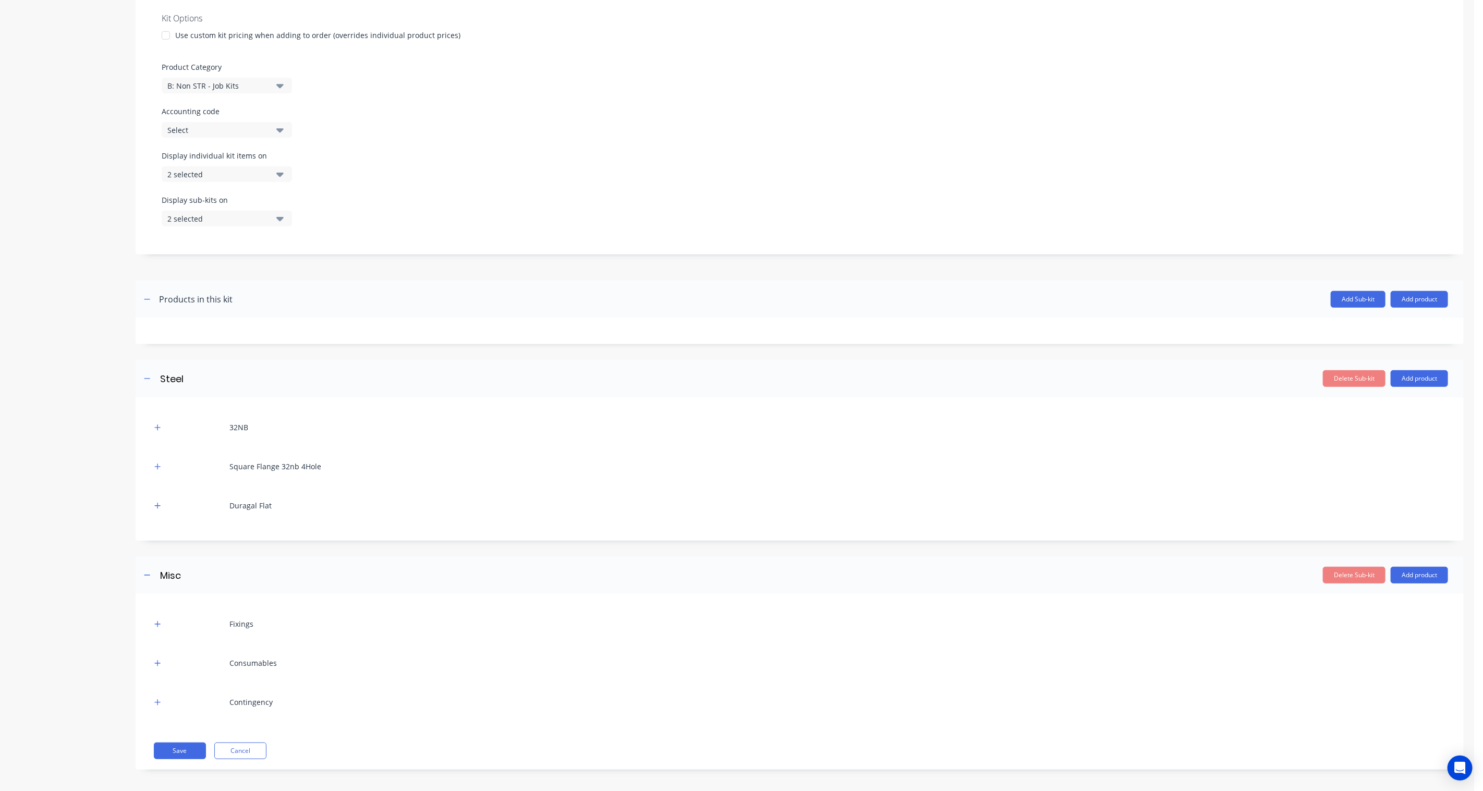
scroll to position [258, 0]
click at [175, 582] on button "Save" at bounding box center [180, 747] width 52 height 17
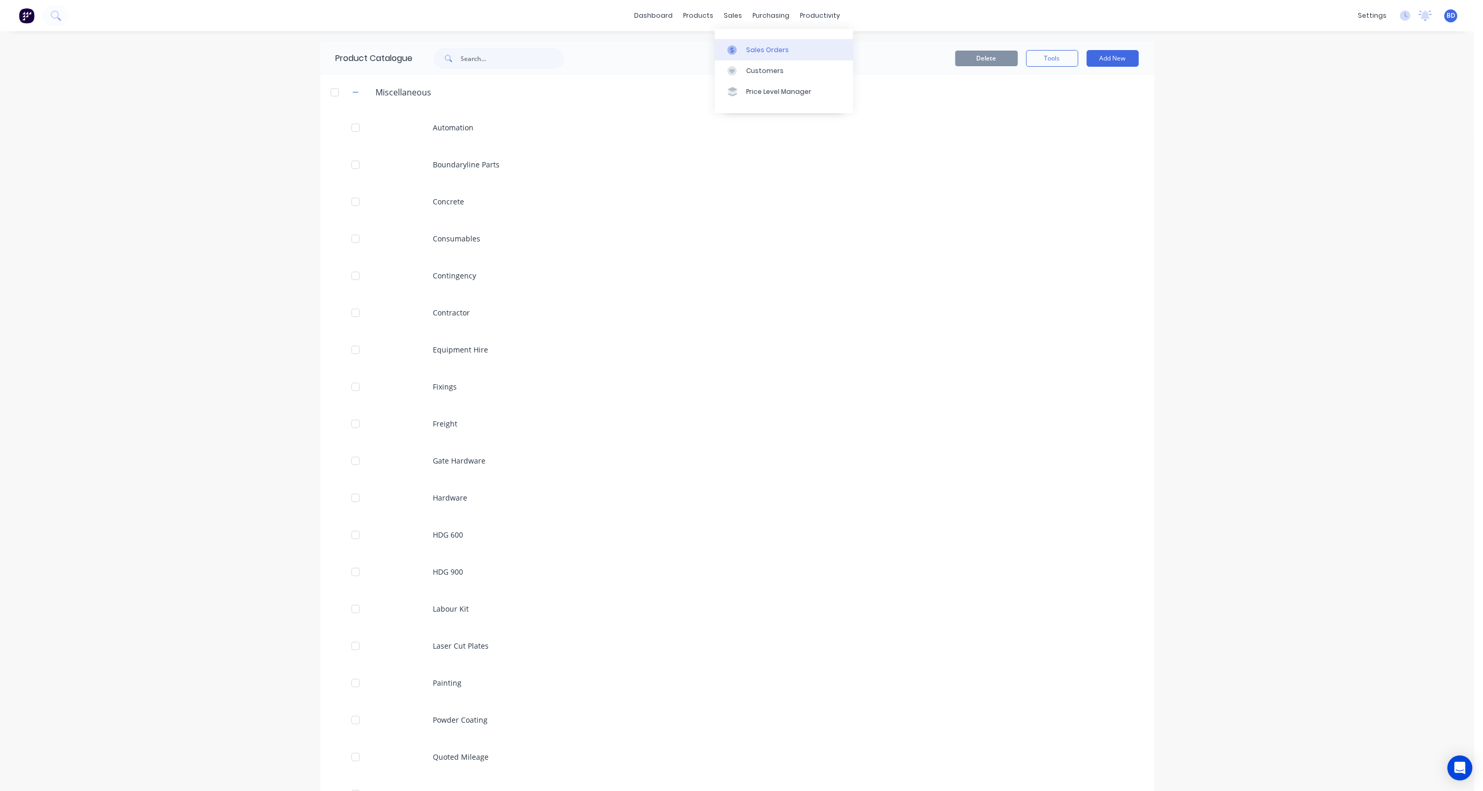
click at [756, 49] on div "Sales Orders" at bounding box center [767, 49] width 43 height 9
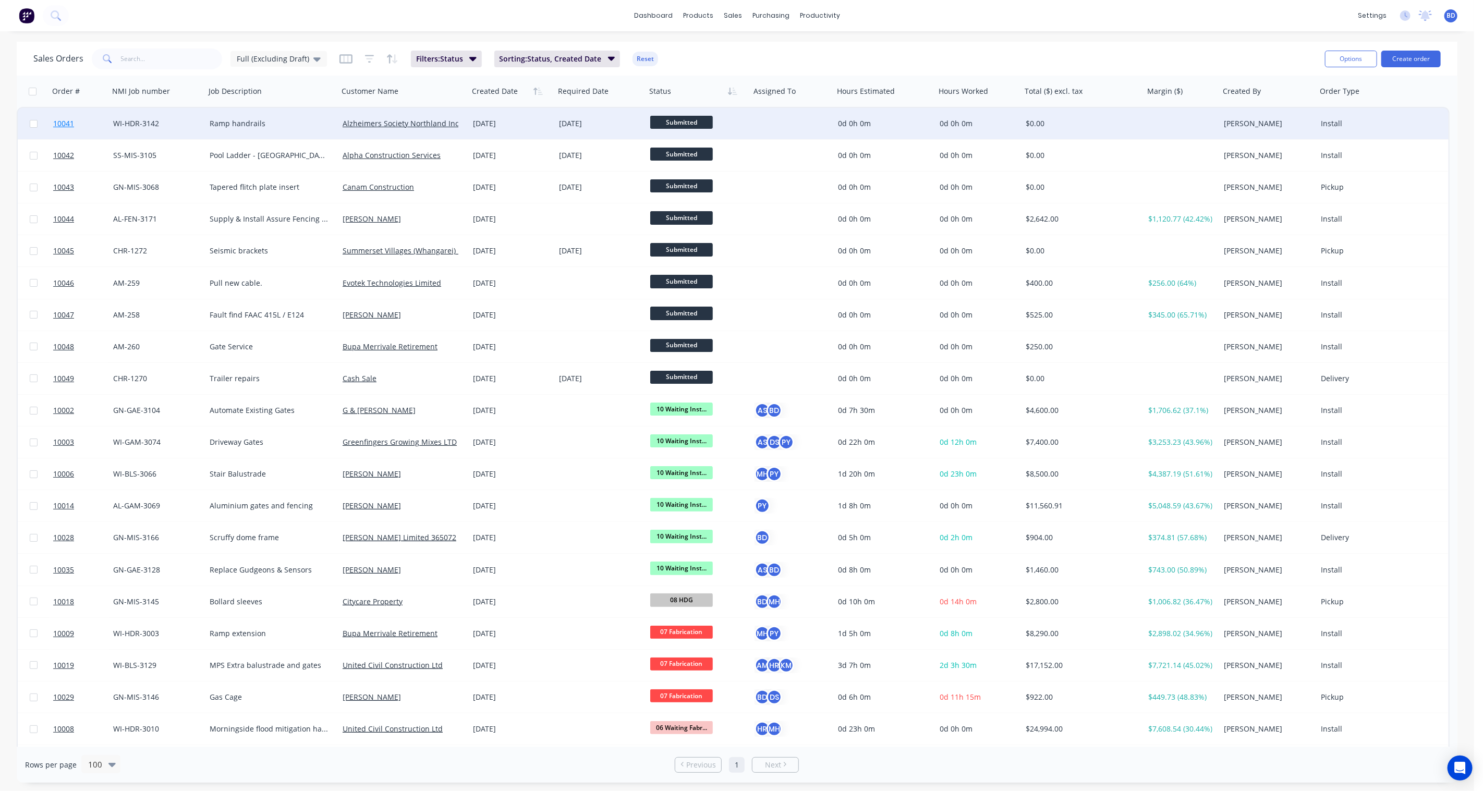
click at [56, 121] on span "10041" at bounding box center [63, 123] width 21 height 10
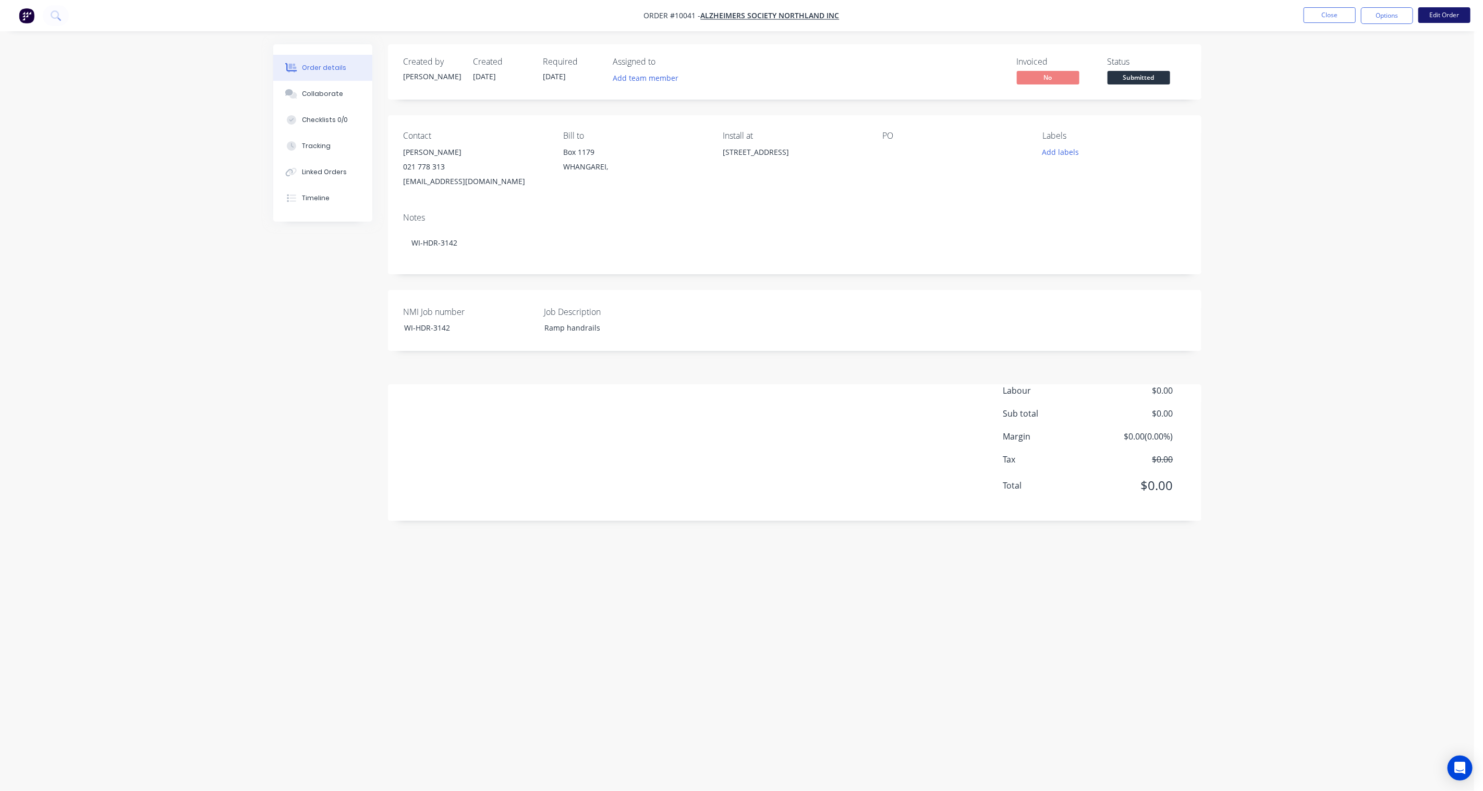
click at [1112, 18] on button "Edit Order" at bounding box center [1445, 15] width 52 height 16
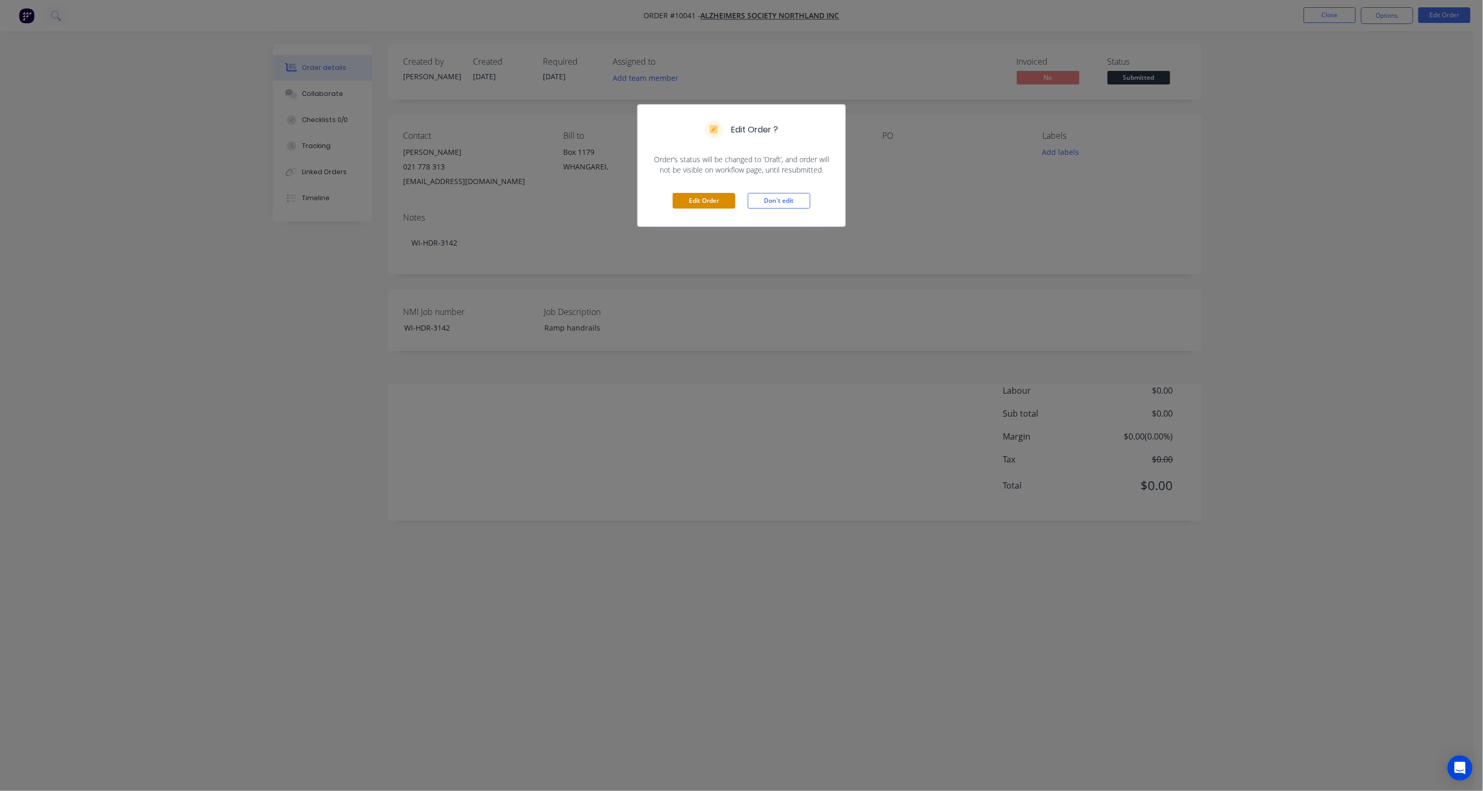
click at [687, 200] on button "Edit Order" at bounding box center [704, 201] width 63 height 16
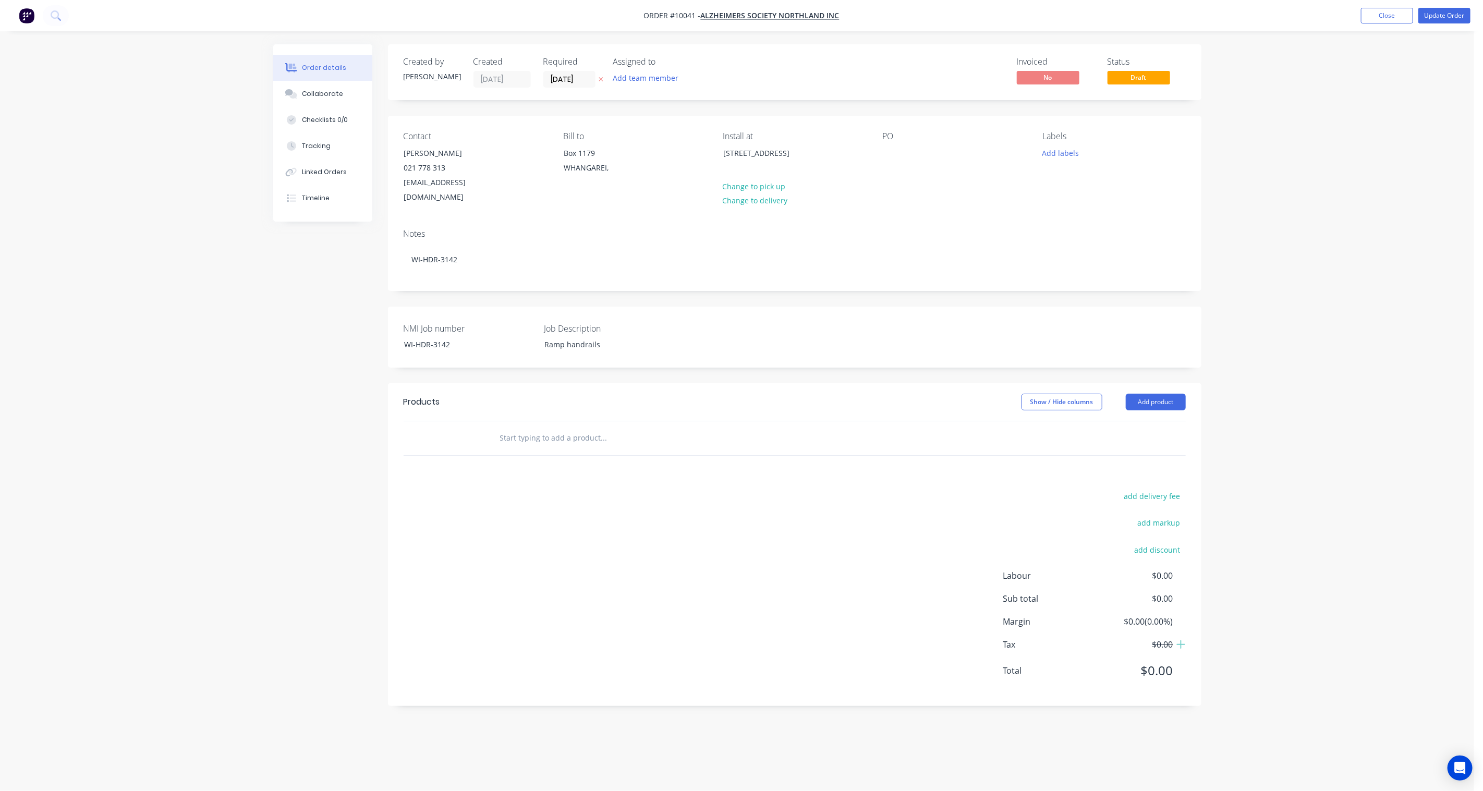
click at [601, 76] on icon at bounding box center [601, 79] width 5 height 6
click at [1112, 394] on button "Add product" at bounding box center [1156, 402] width 60 height 17
click at [1112, 421] on div "Product catalogue" at bounding box center [1136, 428] width 80 height 15
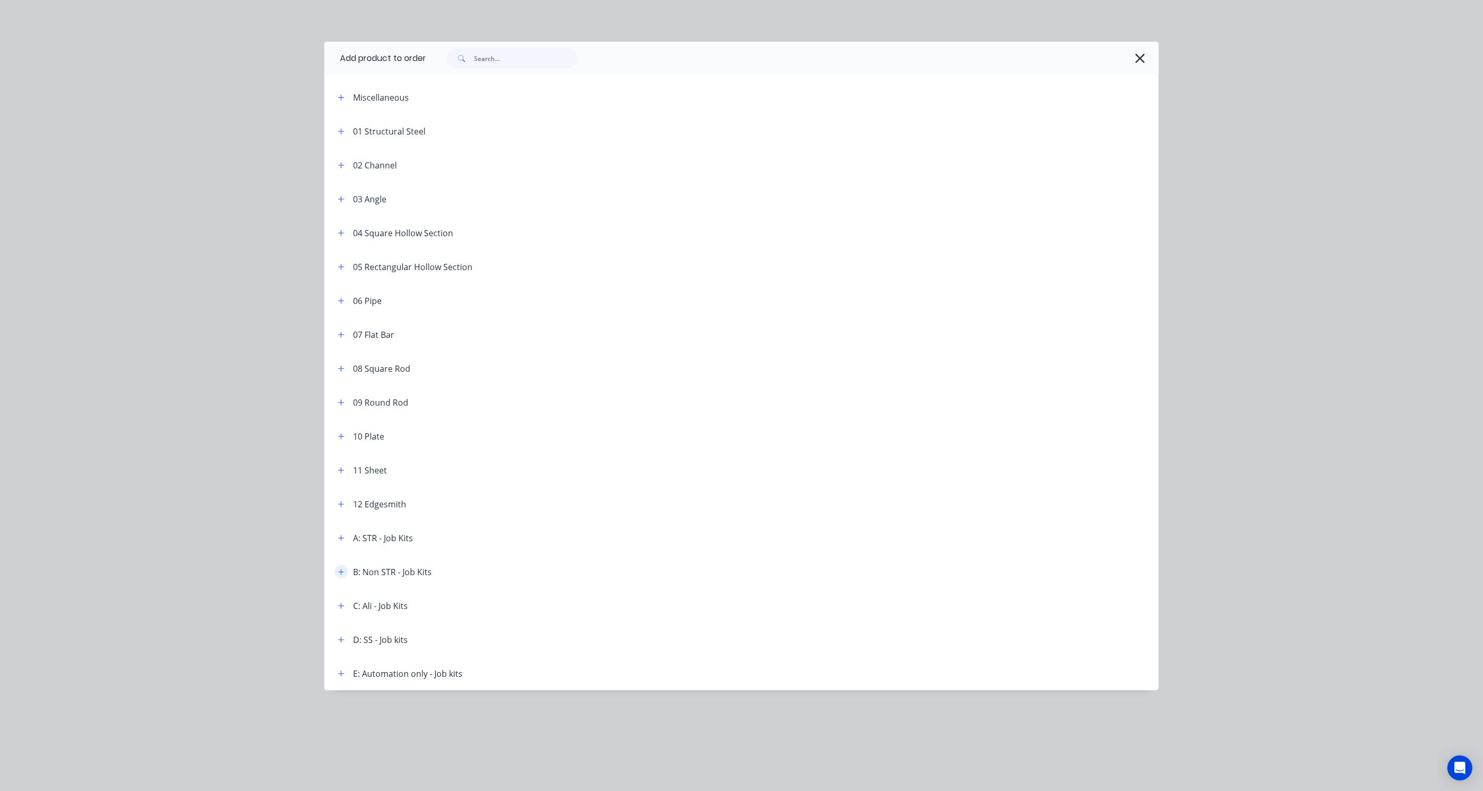
click at [342, 574] on icon "button" at bounding box center [341, 571] width 6 height 7
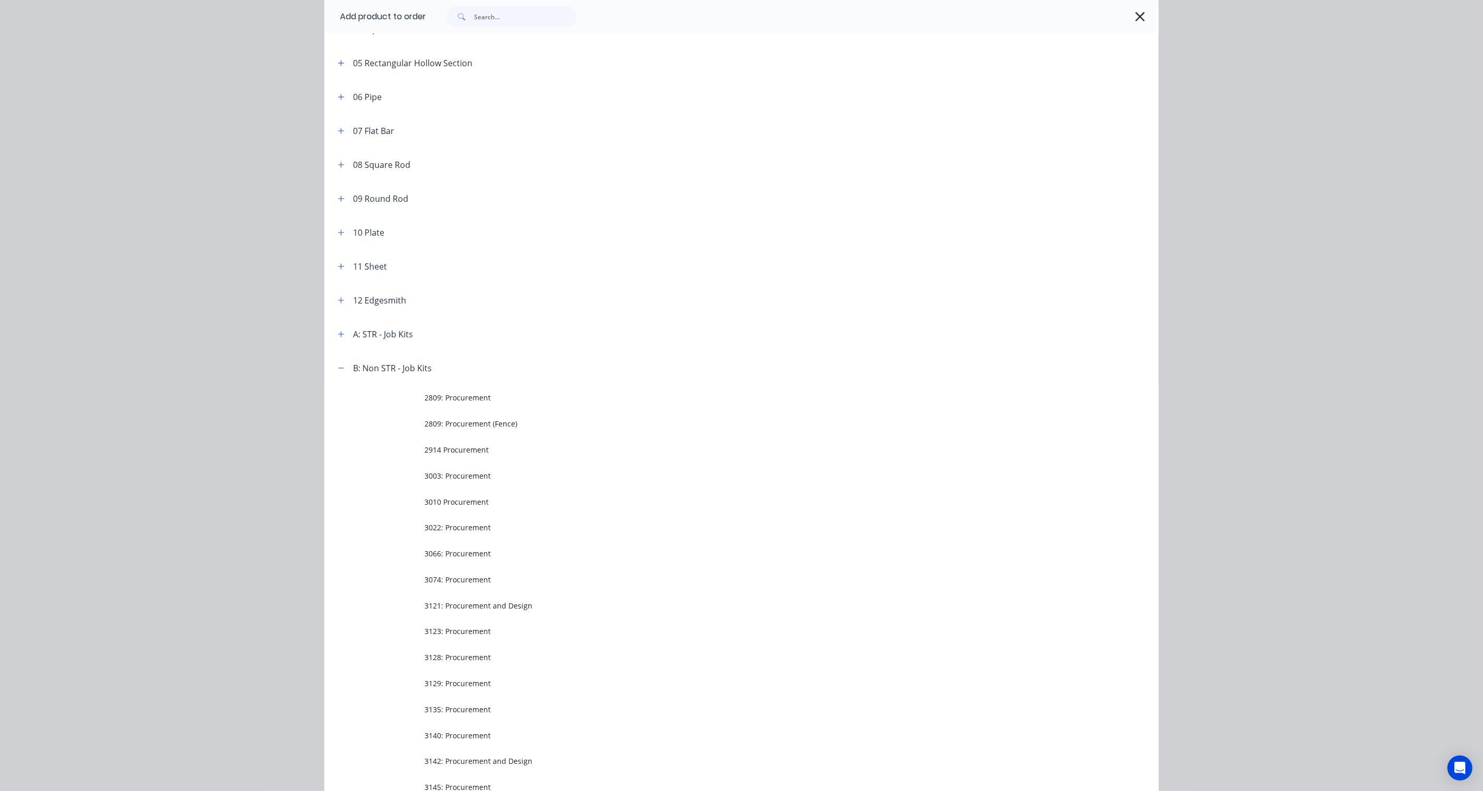
scroll to position [412, 0]
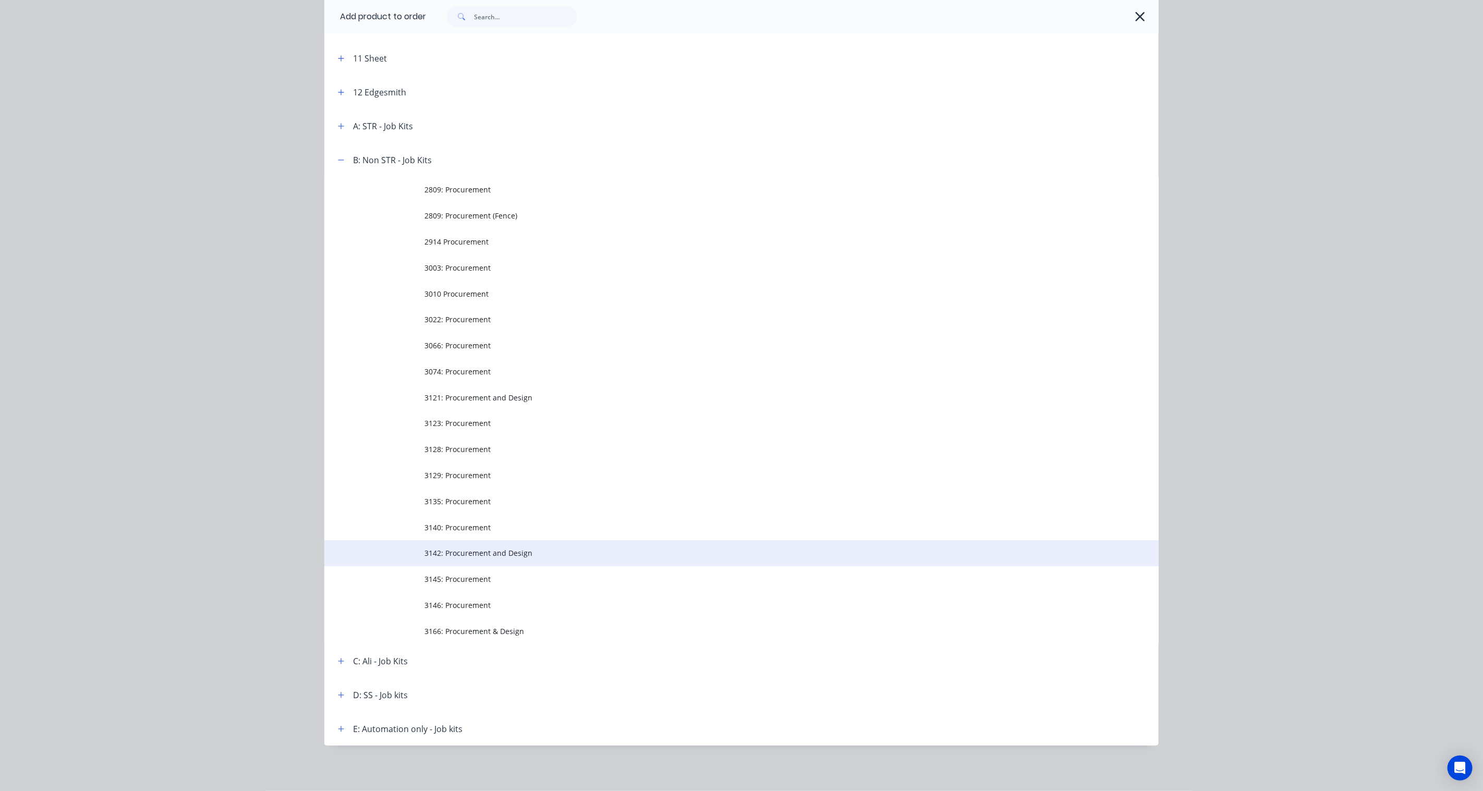
click at [466, 549] on span "3142: Procurement and Design" at bounding box center [718, 553] width 587 height 11
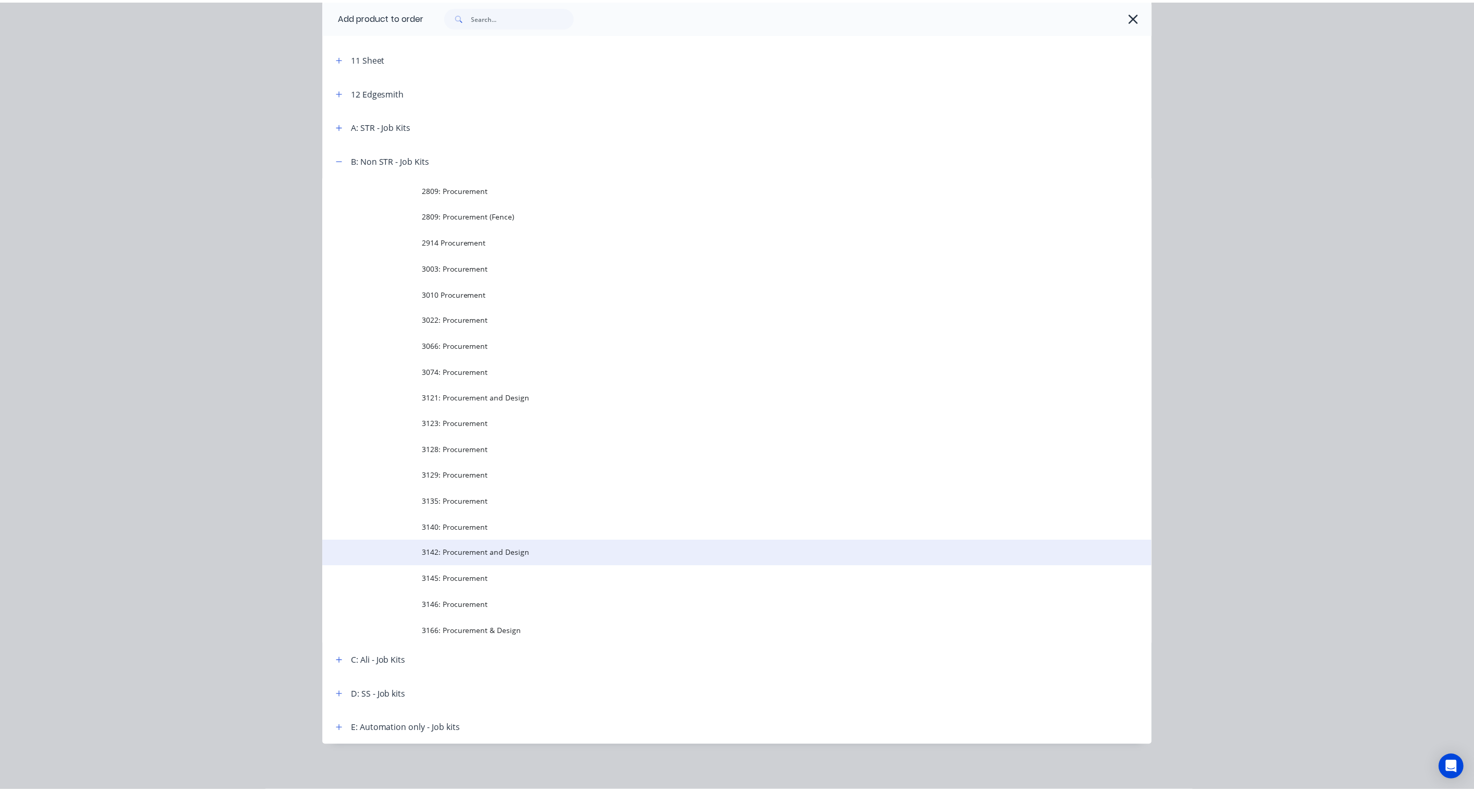
scroll to position [0, 0]
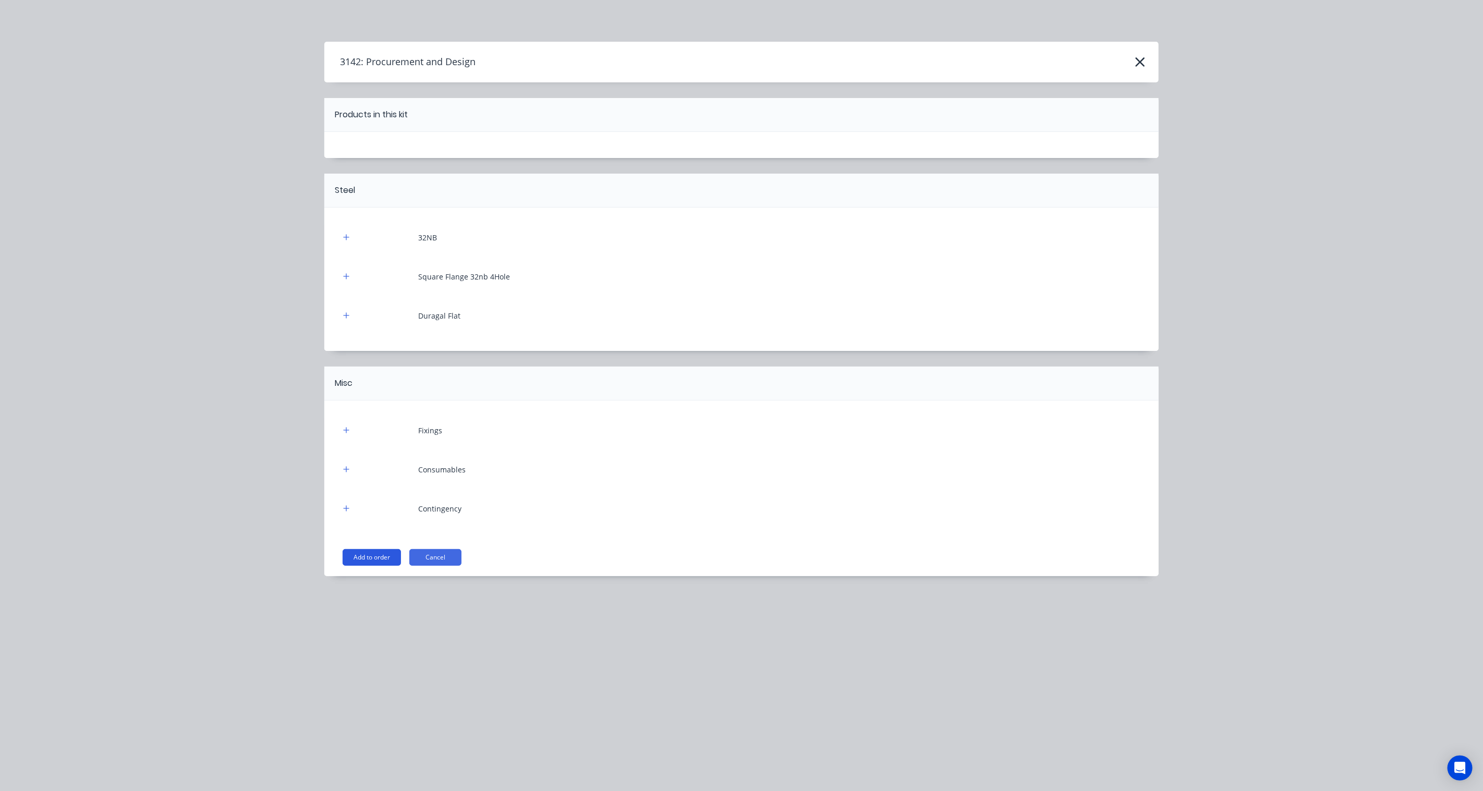
click at [386, 559] on button "Add to order" at bounding box center [372, 557] width 58 height 17
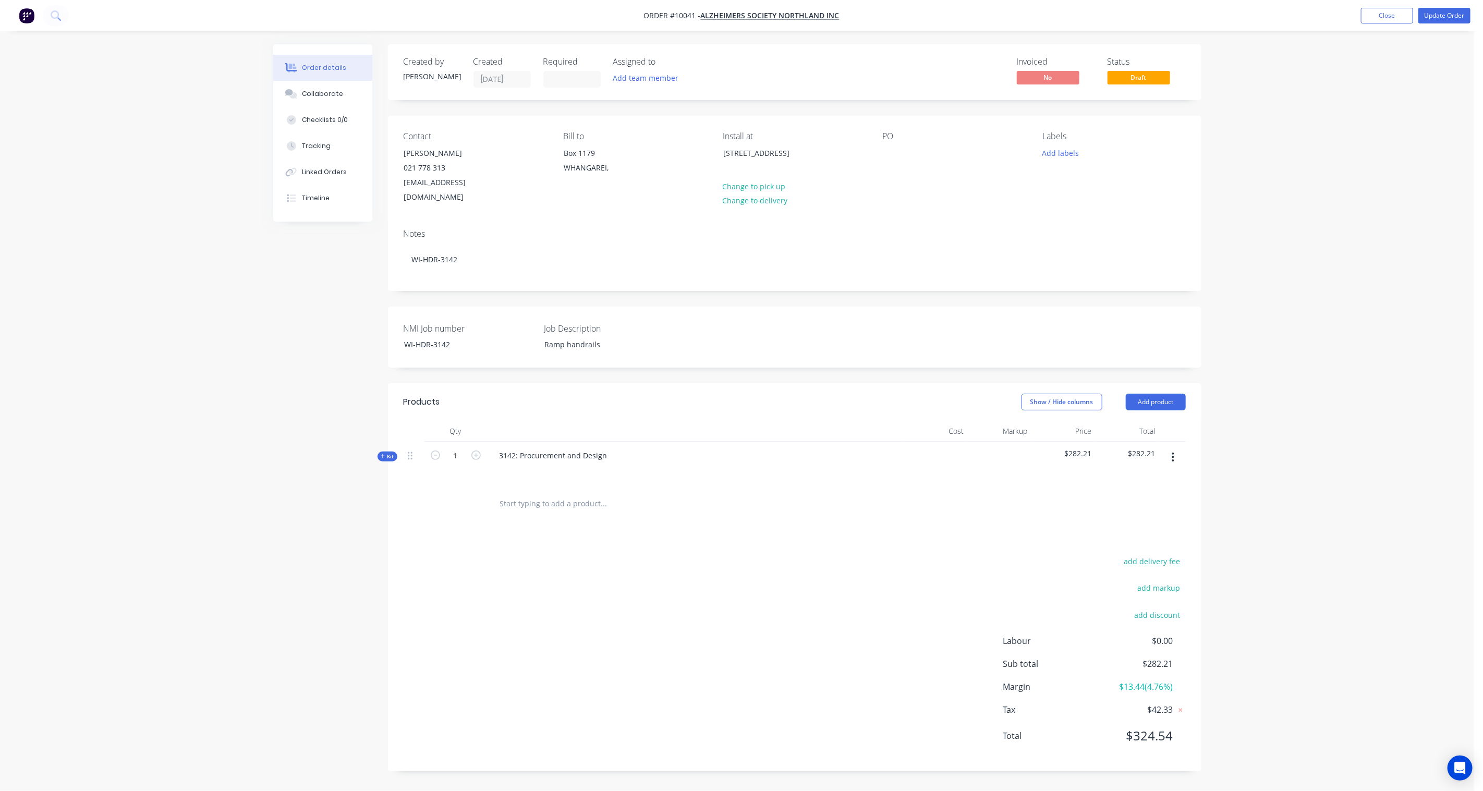
click at [392, 453] on span "Kit" at bounding box center [388, 457] width 14 height 8
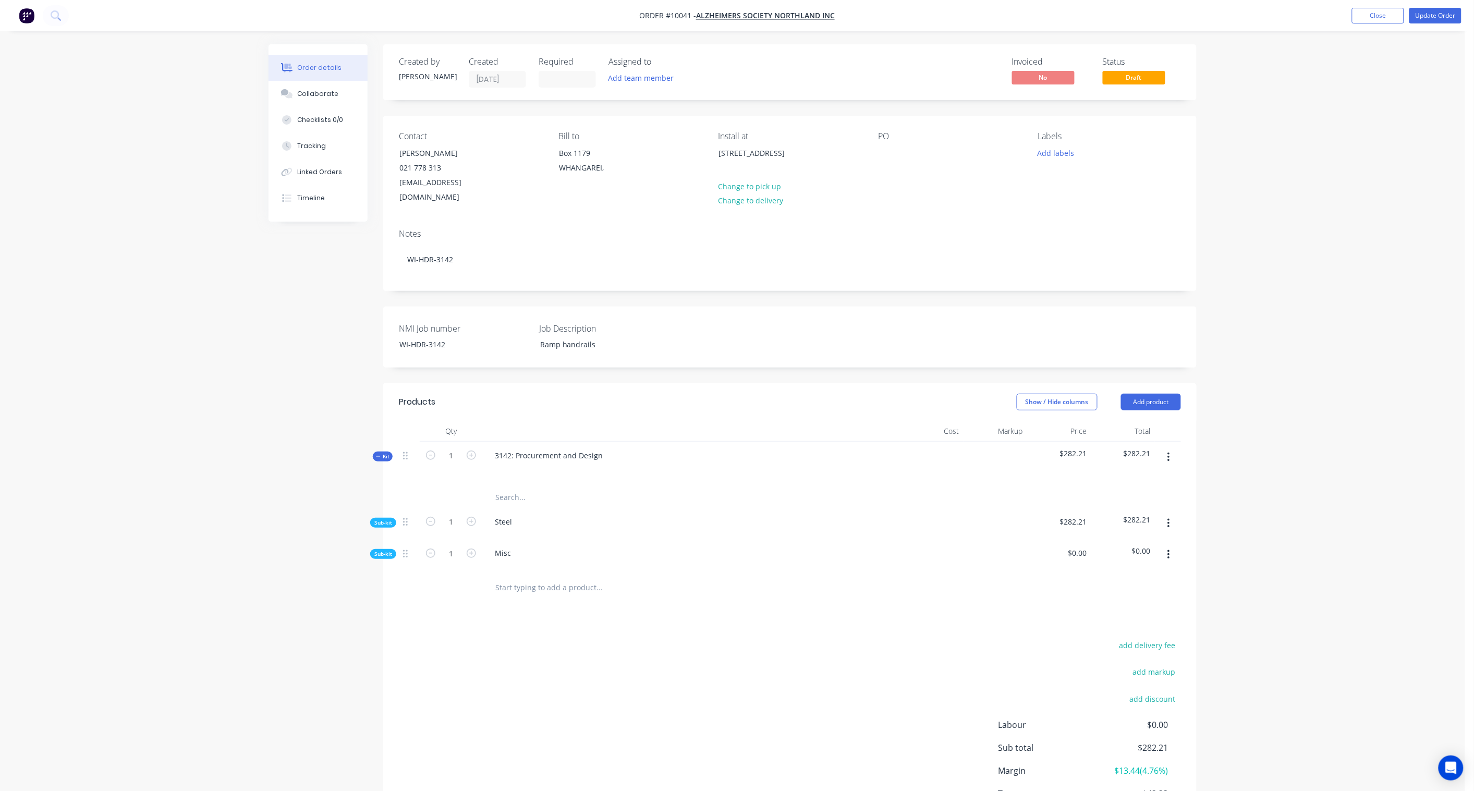
click at [380, 550] on span "Sub-kit" at bounding box center [383, 554] width 18 height 8
click at [387, 519] on span "Sub-kit" at bounding box center [383, 523] width 18 height 8
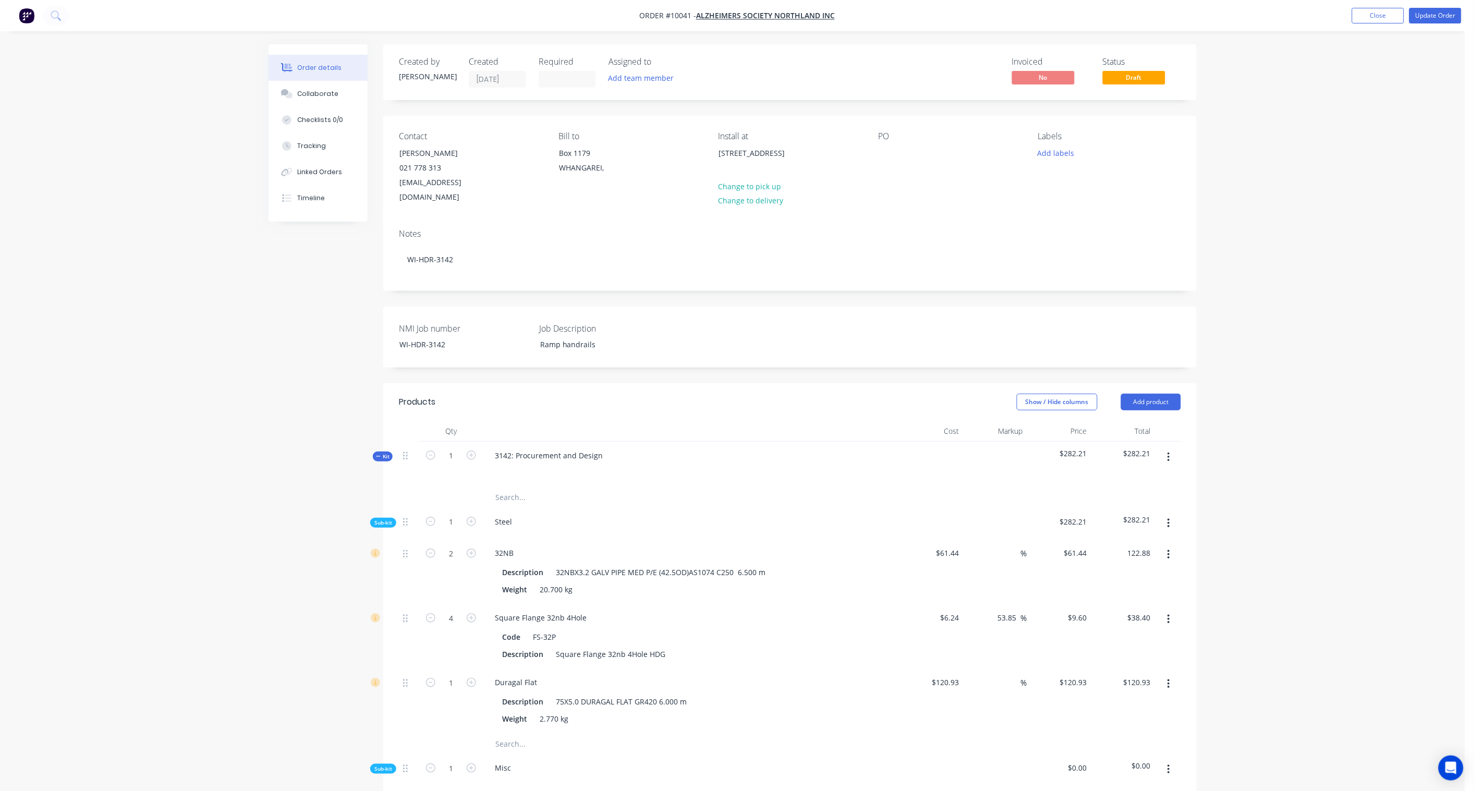
drag, startPoint x: 1150, startPoint y: 539, endPoint x: 1157, endPoint y: 539, distance: 7.3
click at [1112, 546] on input "122.88" at bounding box center [1139, 553] width 32 height 15
paste input "89.05"
type input "189.05"
type input "53.85"
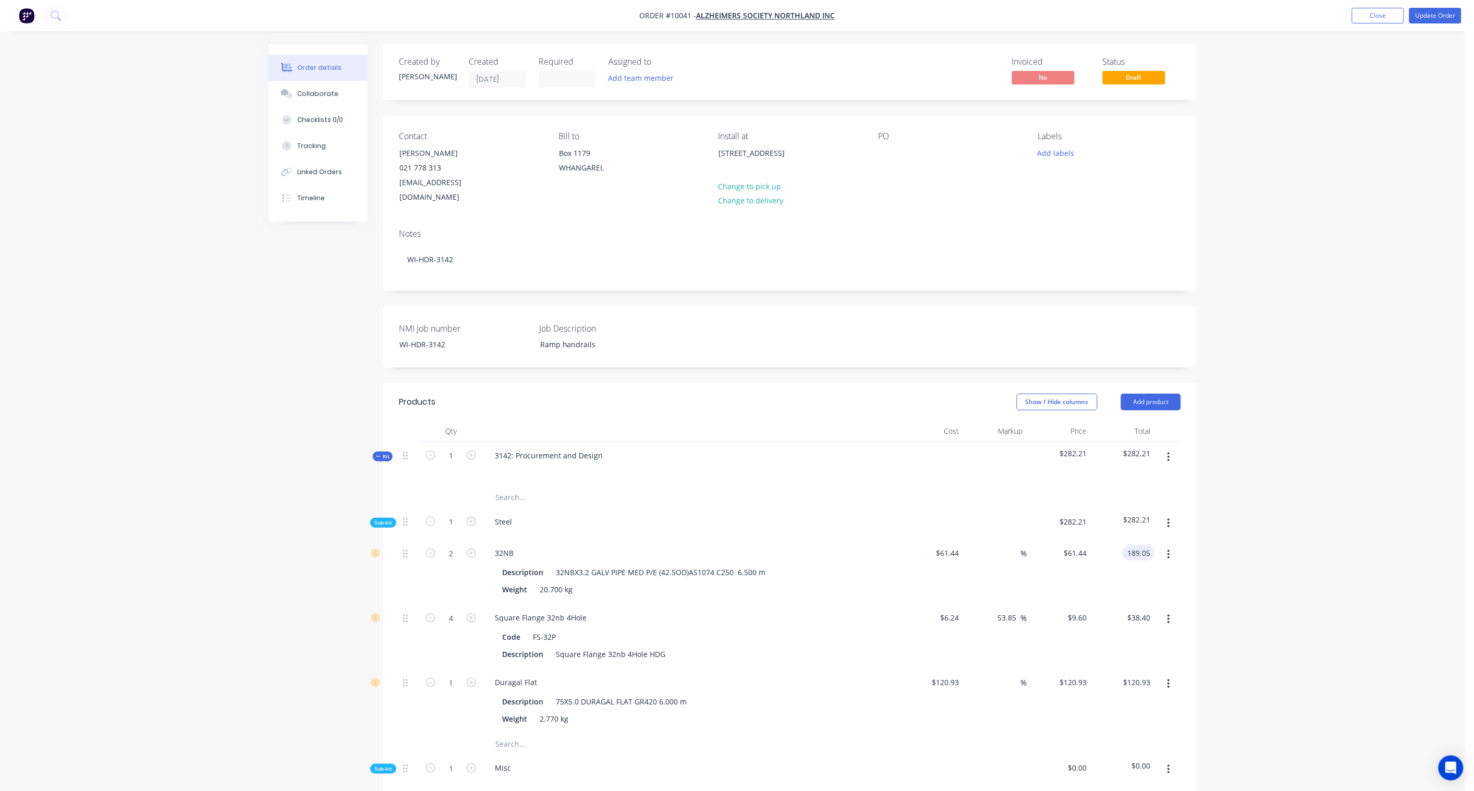
type input "$94.525"
type input "$189.05"
click at [1112, 532] on div "Order details Collaborate Checklists 0/0 Tracking Linked Orders Timeline Order …" at bounding box center [733, 631] width 1466 height 1263
click at [951, 582] on input "6.24" at bounding box center [954, 617] width 20 height 15
paste input "69"
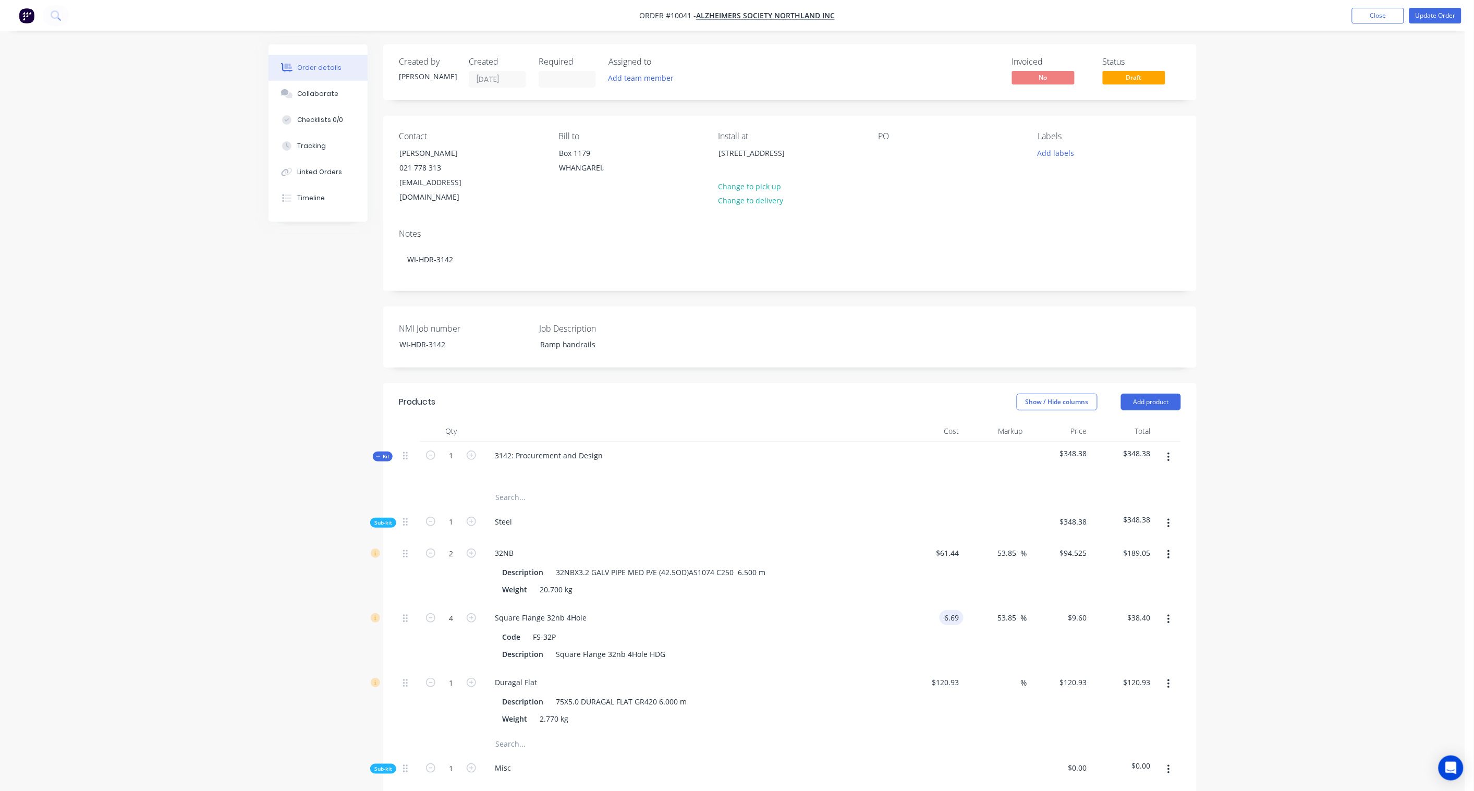
type input "$6.69"
type input "$10.2923"
click at [1112, 580] on div "Order details Collaborate Checklists 0/0 Tracking Linked Orders Timeline Order …" at bounding box center [733, 631] width 1466 height 1263
click at [1112, 582] on input "41.17" at bounding box center [1141, 617] width 28 height 15
paste input
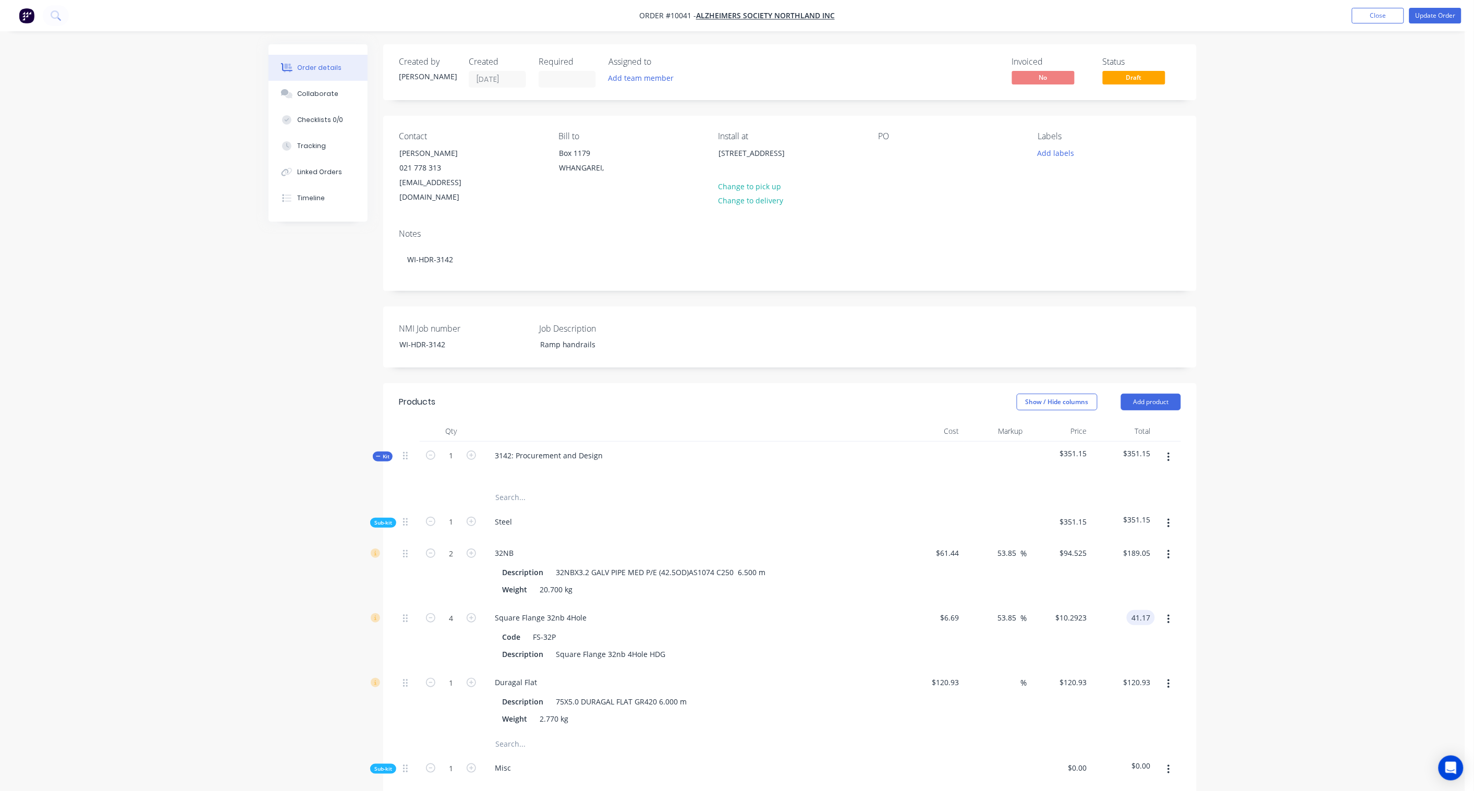
type input "41.17"
type input "$10.2925"
type input "$41.17"
click at [1112, 582] on div "Order details Collaborate Checklists 0/0 Tracking Linked Orders Timeline Order …" at bounding box center [733, 631] width 1466 height 1263
click at [1112, 582] on input "120.93" at bounding box center [1139, 682] width 32 height 15
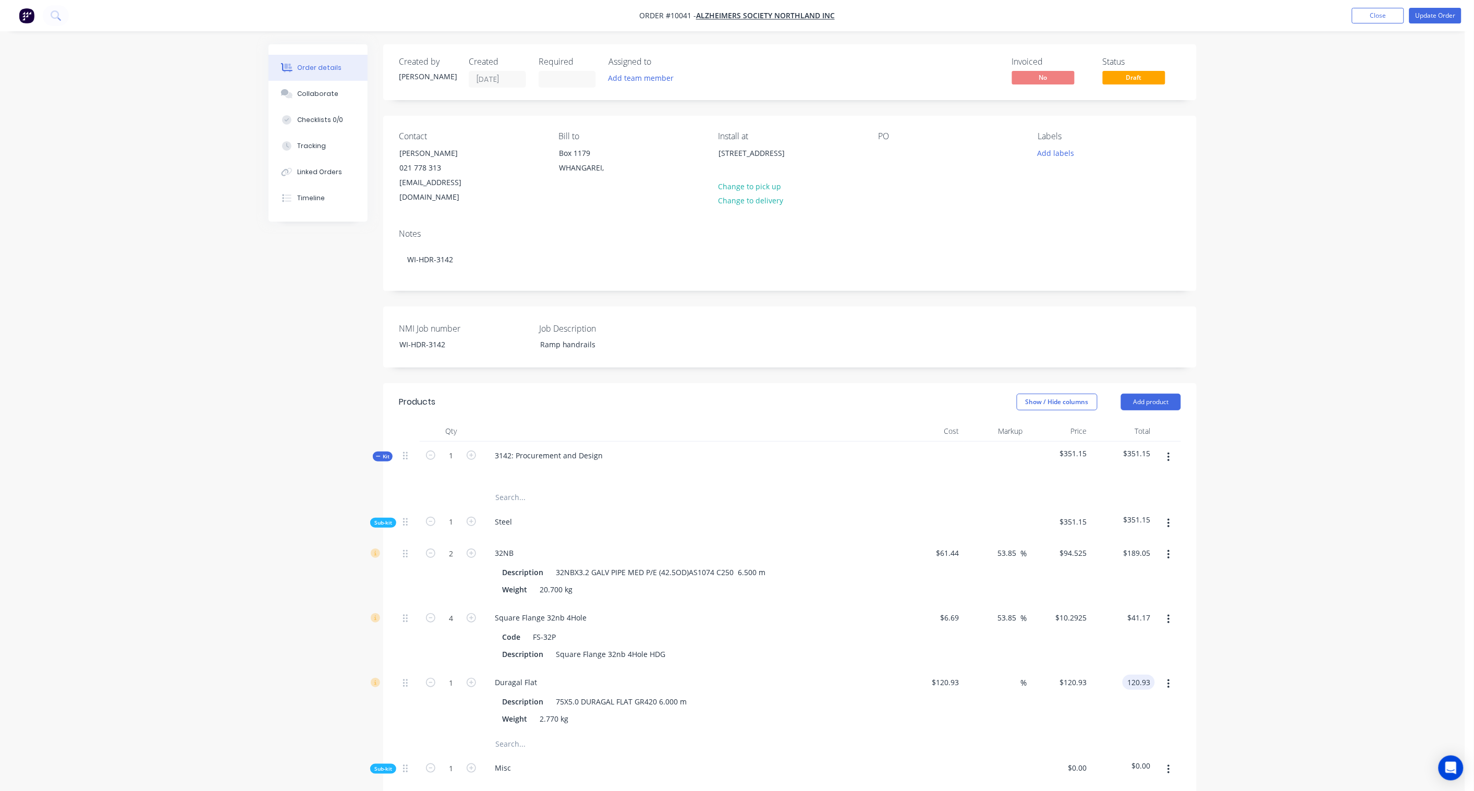
paste input "86.05"
type input "186.05"
type input "53.85"
type input "$186.05"
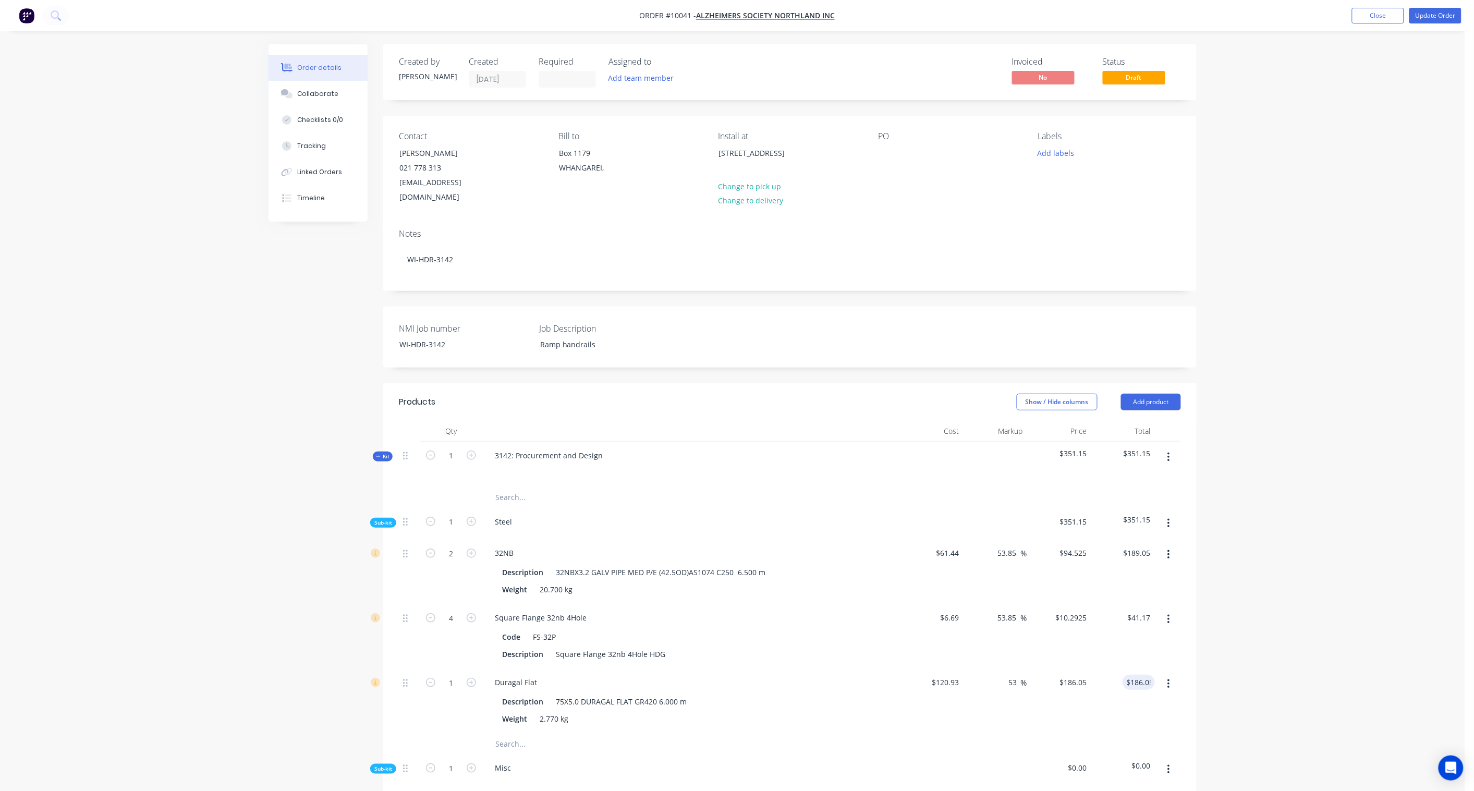
click at [1112, 582] on div "Order details Collaborate Checklists 0/0 Tracking Linked Orders Timeline Order …" at bounding box center [733, 631] width 1466 height 1263
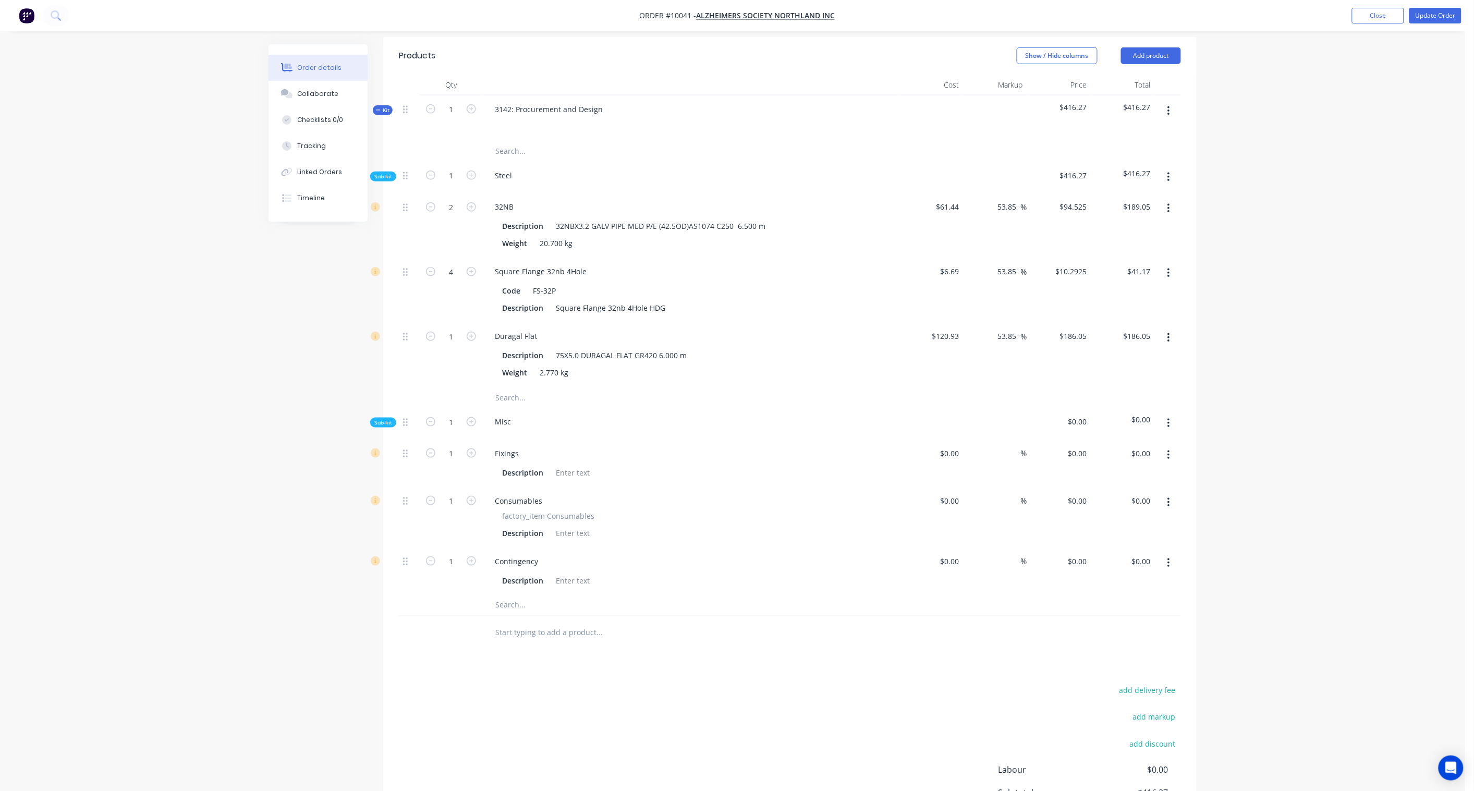
scroll to position [347, 0]
click at [473, 447] on icon "button" at bounding box center [471, 451] width 9 height 9
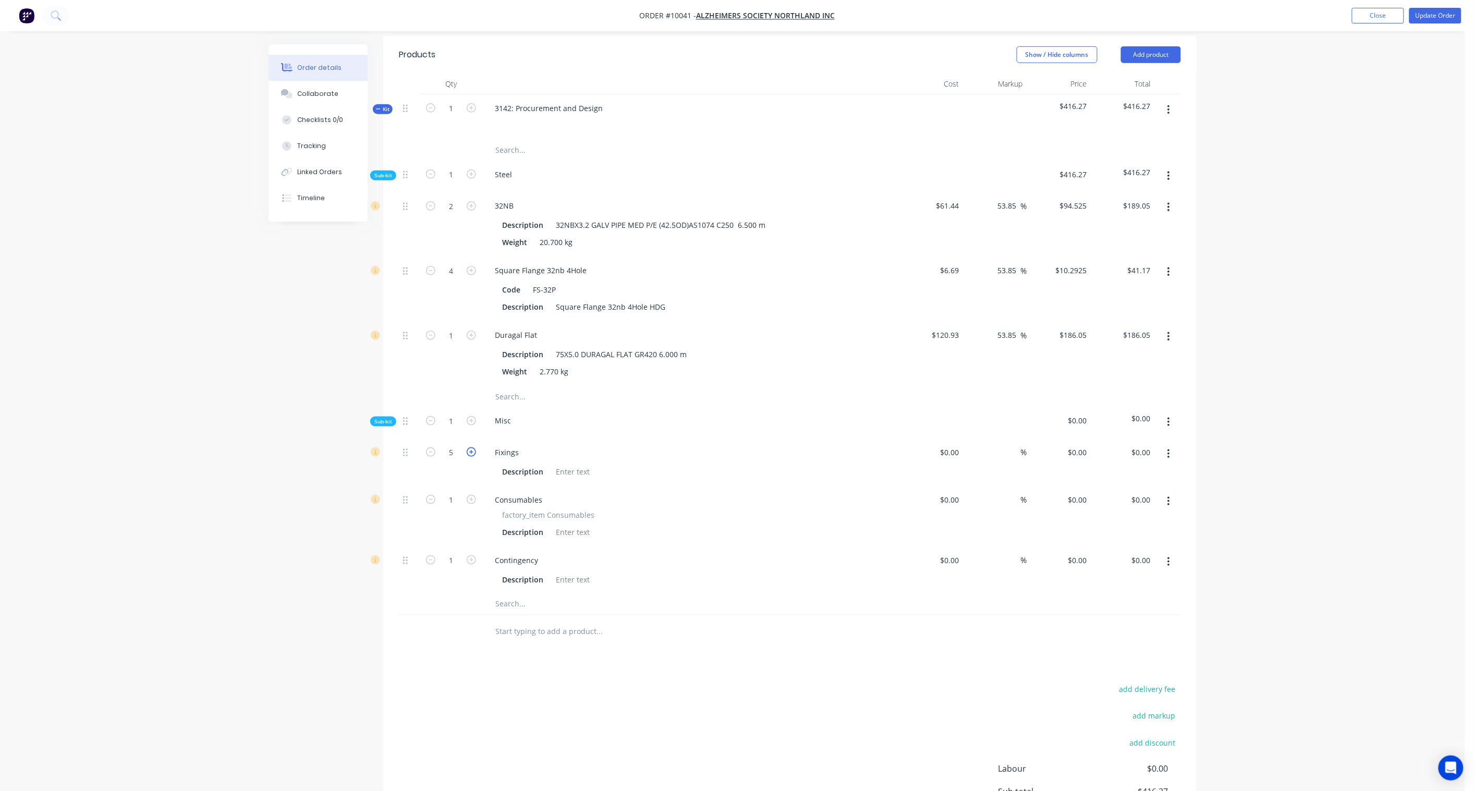
click at [473, 447] on icon "button" at bounding box center [471, 451] width 9 height 9
type input "8"
click at [942, 439] on div "$0.00" at bounding box center [932, 462] width 64 height 47
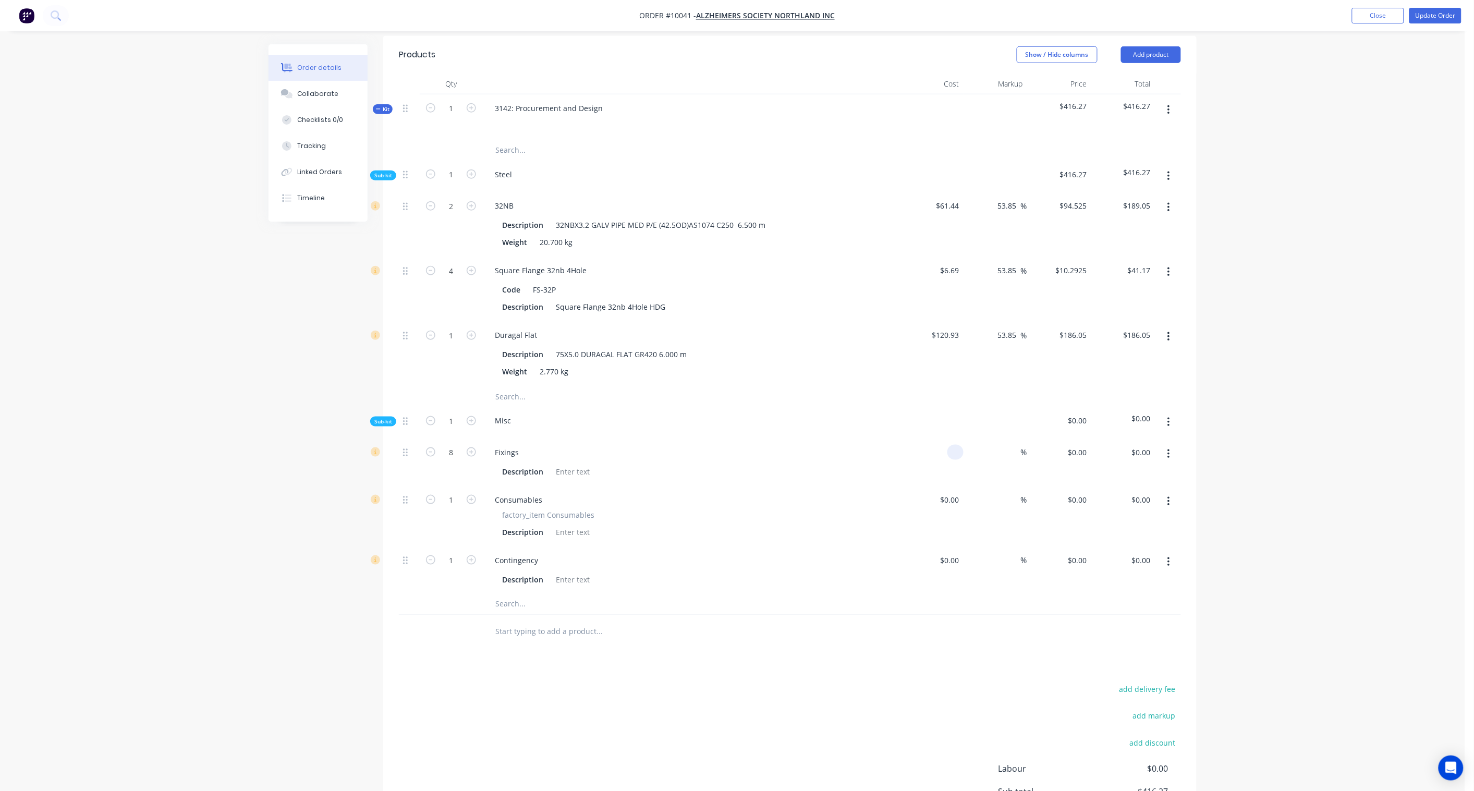
paste input "6.00"
type input "$6.00"
click at [1112, 426] on div "Order details Collaborate Checklists 0/0 Tracking Linked Orders Timeline Order …" at bounding box center [733, 284] width 1466 height 1263
click at [1112, 445] on input "48.00" at bounding box center [1141, 452] width 28 height 15
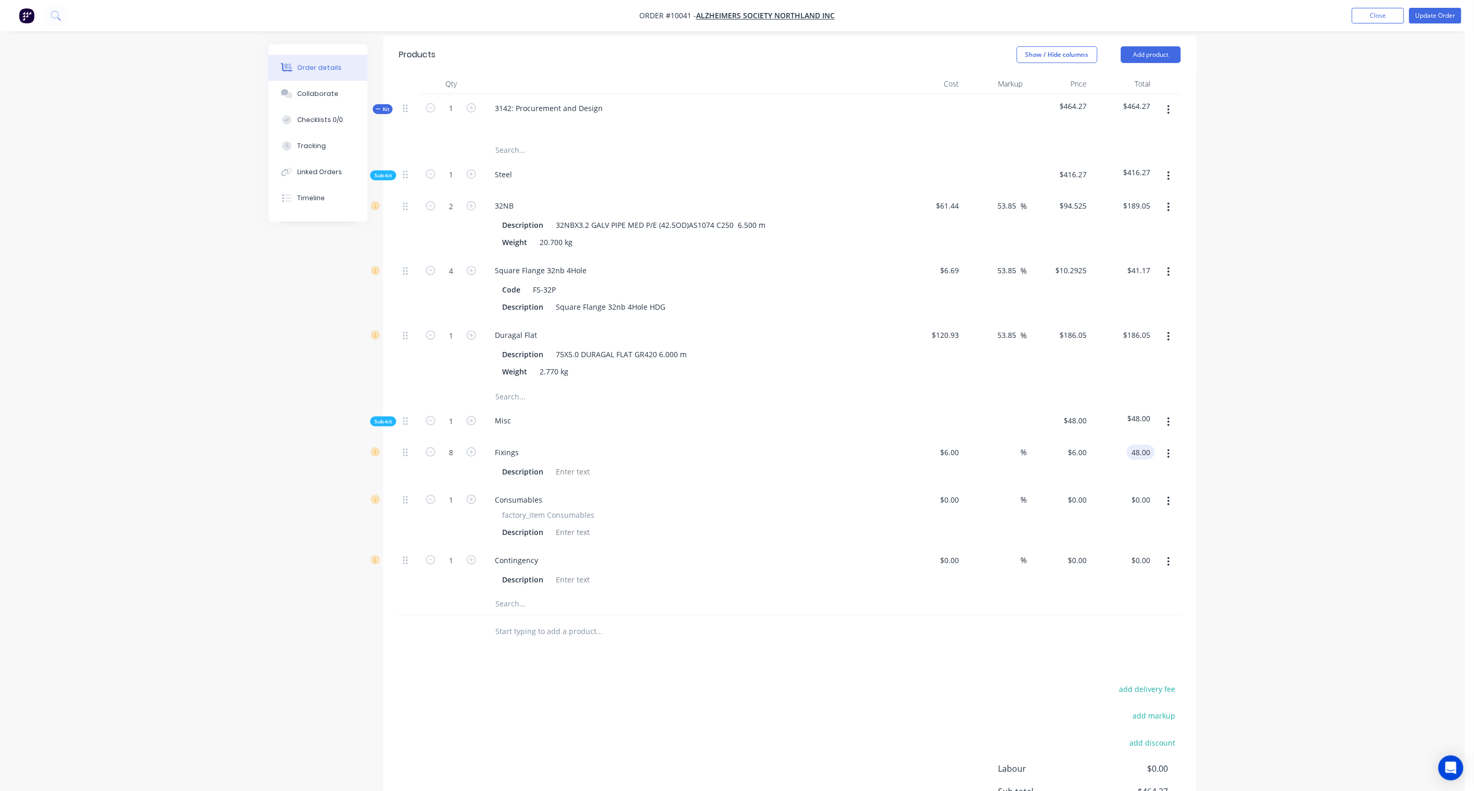
paste input "73.85"
click at [1112, 425] on div "Order details Collaborate Checklists 0/0 Tracking Linked Orders Timeline Order …" at bounding box center [733, 284] width 1466 height 1263
click at [956, 492] on input at bounding box center [952, 499] width 24 height 15
paste input "34.41"
click at [1112, 487] on div "Order details Collaborate Checklists 0/0 Tracking Linked Orders Timeline Order …" at bounding box center [733, 284] width 1466 height 1263
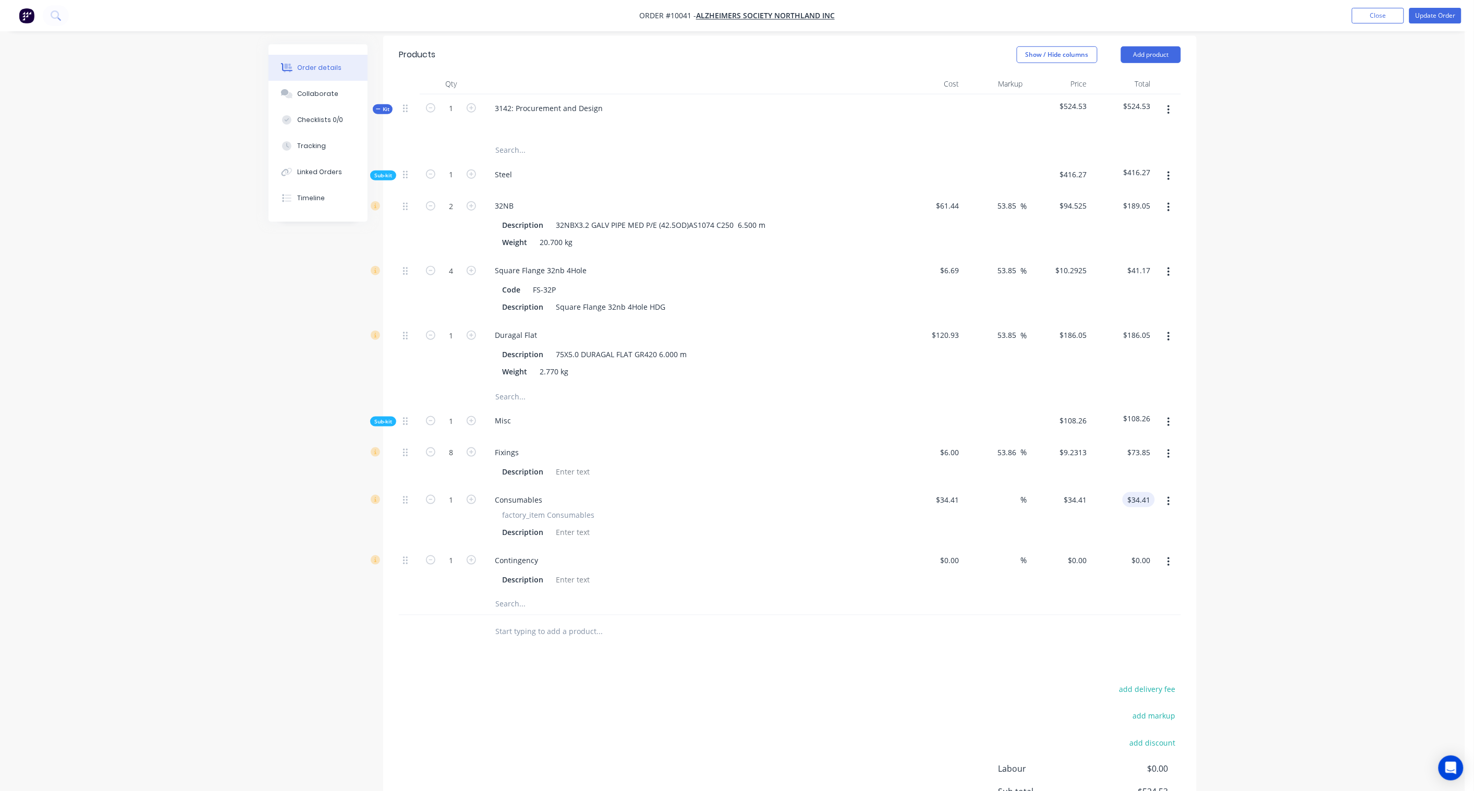
click at [1112, 492] on input "$34.41" at bounding box center [1141, 499] width 28 height 15
paste input "57.34"
click at [1112, 489] on div "Order details Collaborate Checklists 0/0 Tracking Linked Orders Timeline Order …" at bounding box center [733, 284] width 1466 height 1263
click at [955, 553] on input at bounding box center [958, 560] width 12 height 15
paste input "72.00"
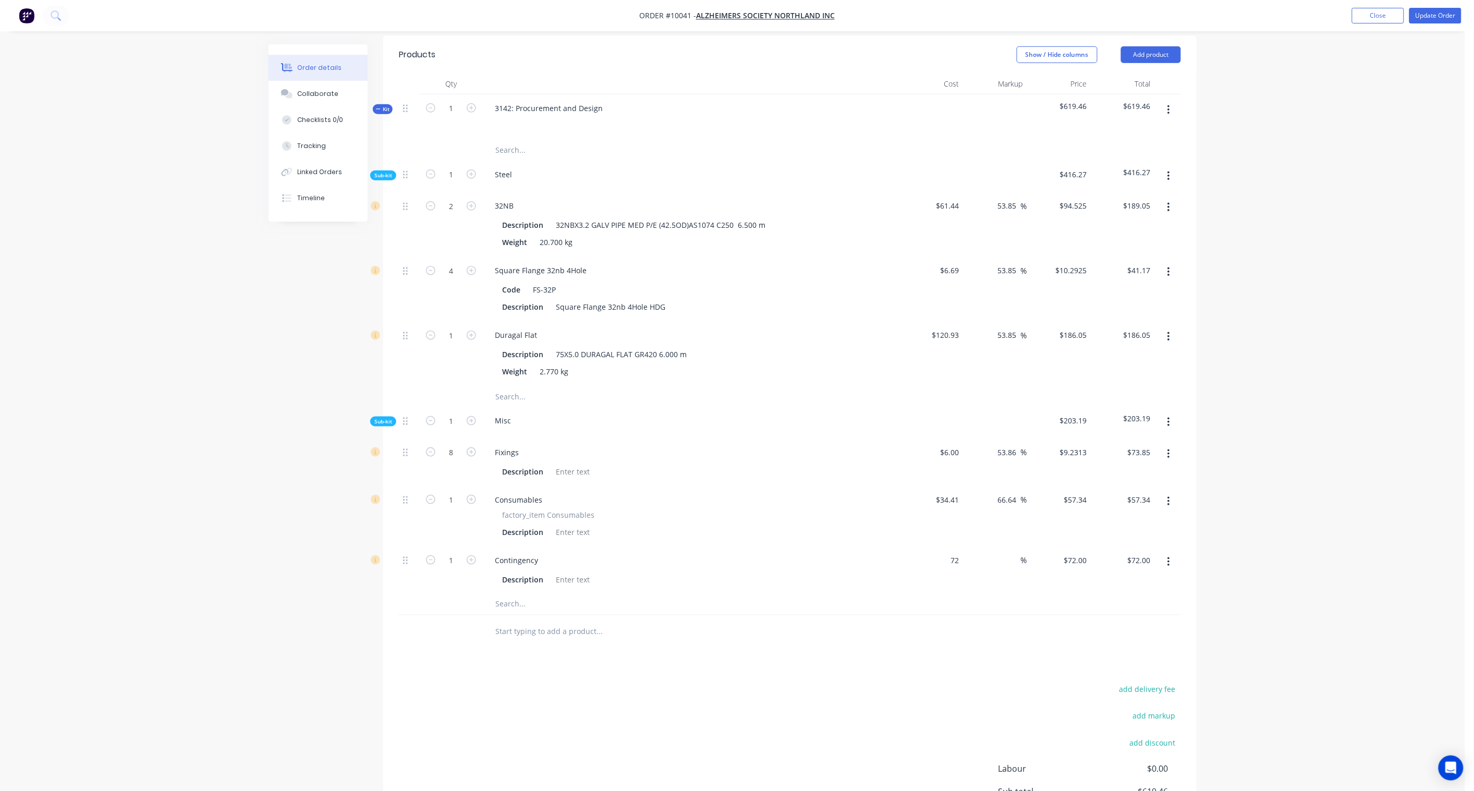
drag, startPoint x: 1145, startPoint y: 546, endPoint x: 1158, endPoint y: 550, distance: 14.3
click at [1112, 553] on input "$72.00" at bounding box center [1141, 560] width 28 height 15
paste input "372.55"
click at [1112, 540] on div "Order details Collaborate Checklists 0/0 Tracking Linked Orders Timeline Order …" at bounding box center [733, 284] width 1466 height 1263
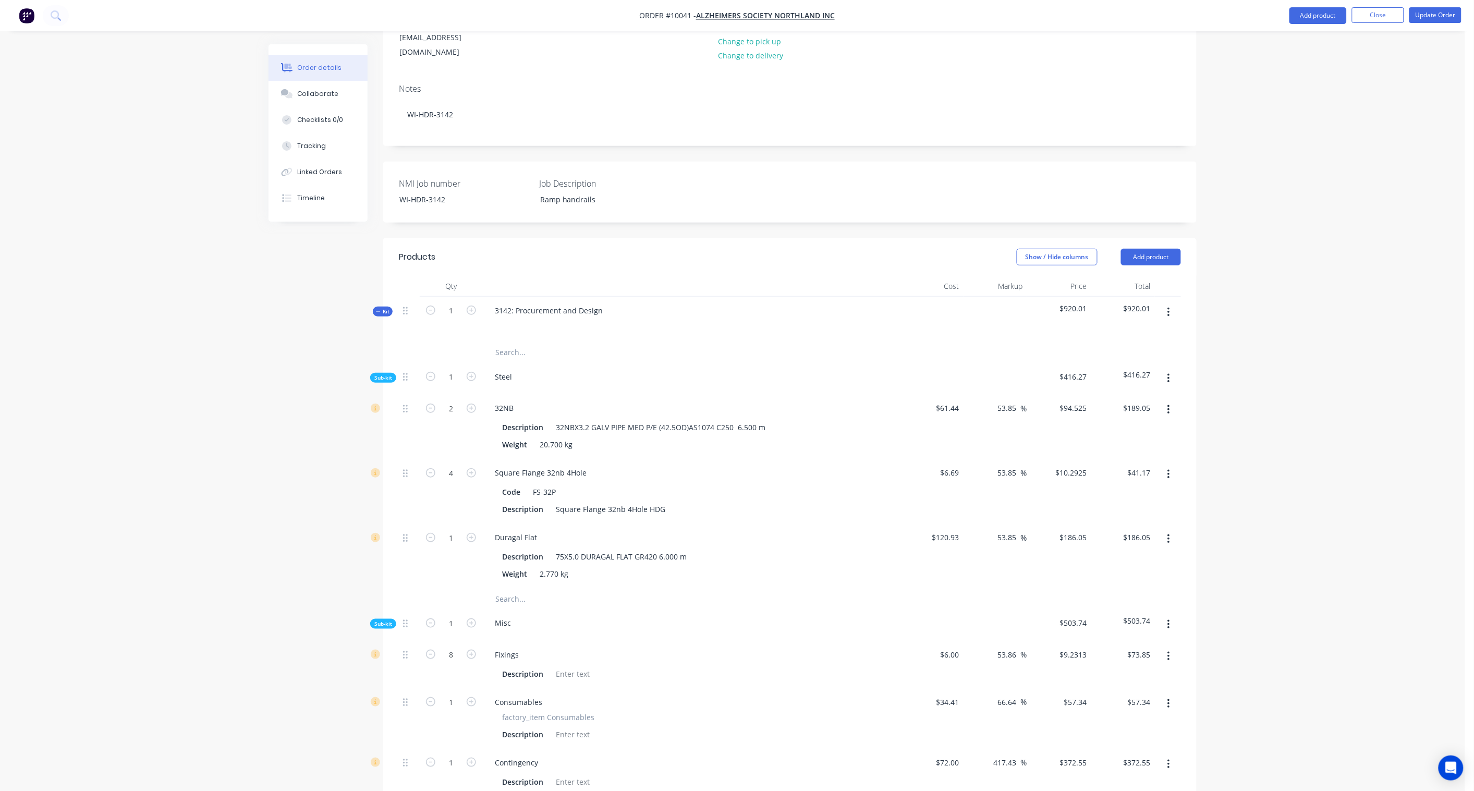
scroll to position [110, 0]
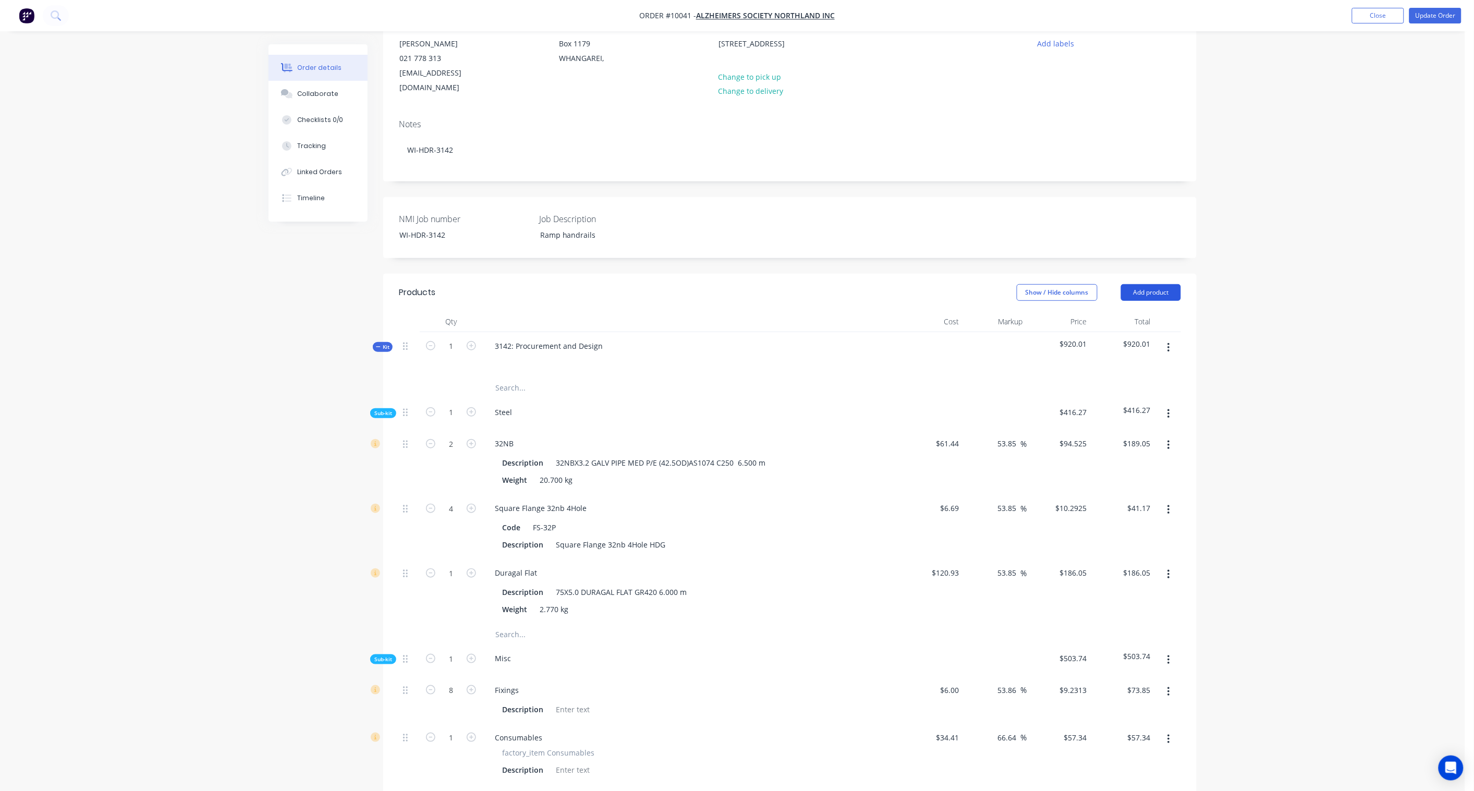
click at [1112, 284] on button "Add product" at bounding box center [1151, 292] width 60 height 17
click at [1112, 311] on div "Product catalogue" at bounding box center [1132, 318] width 80 height 15
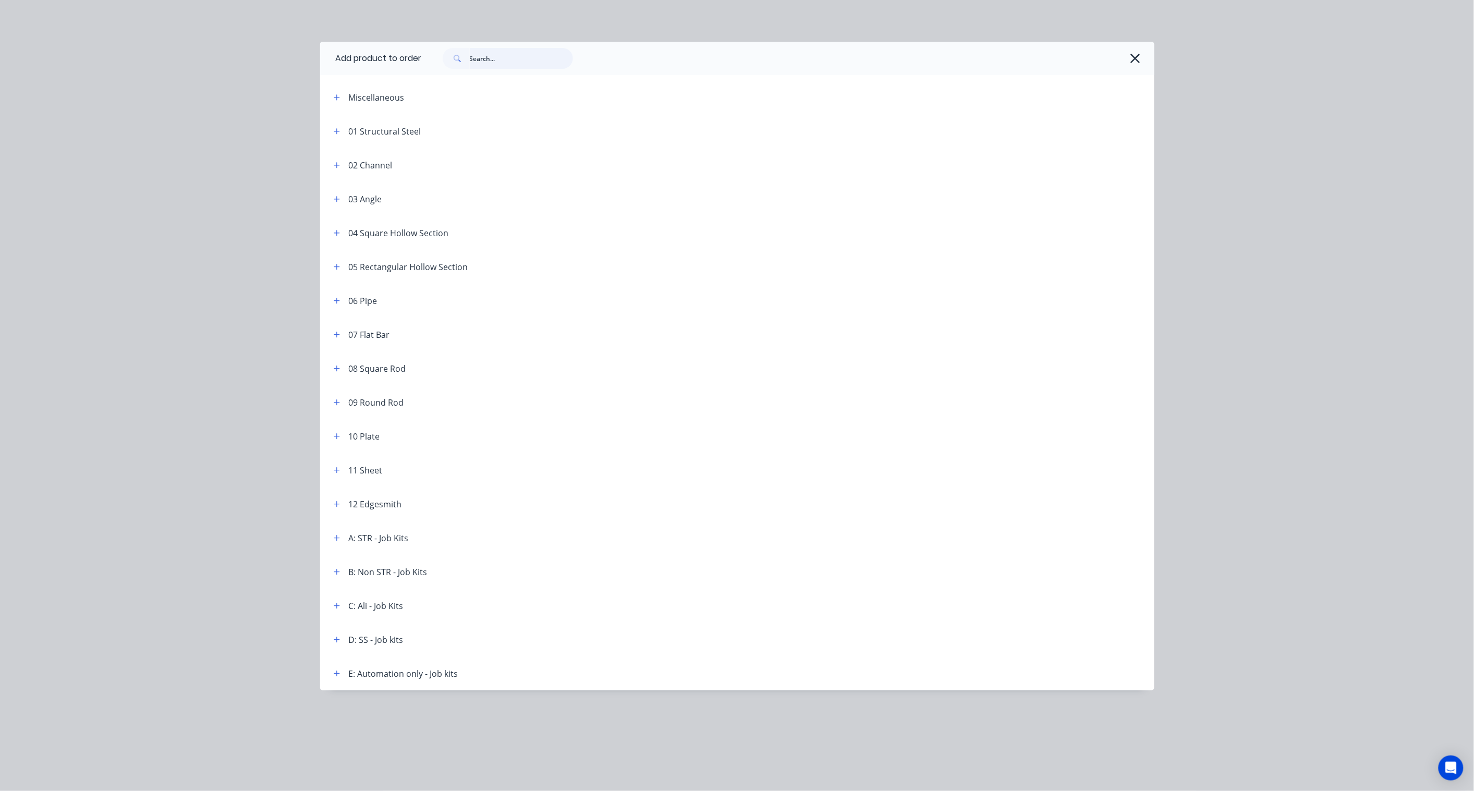
click at [500, 59] on input "text" at bounding box center [521, 58] width 103 height 21
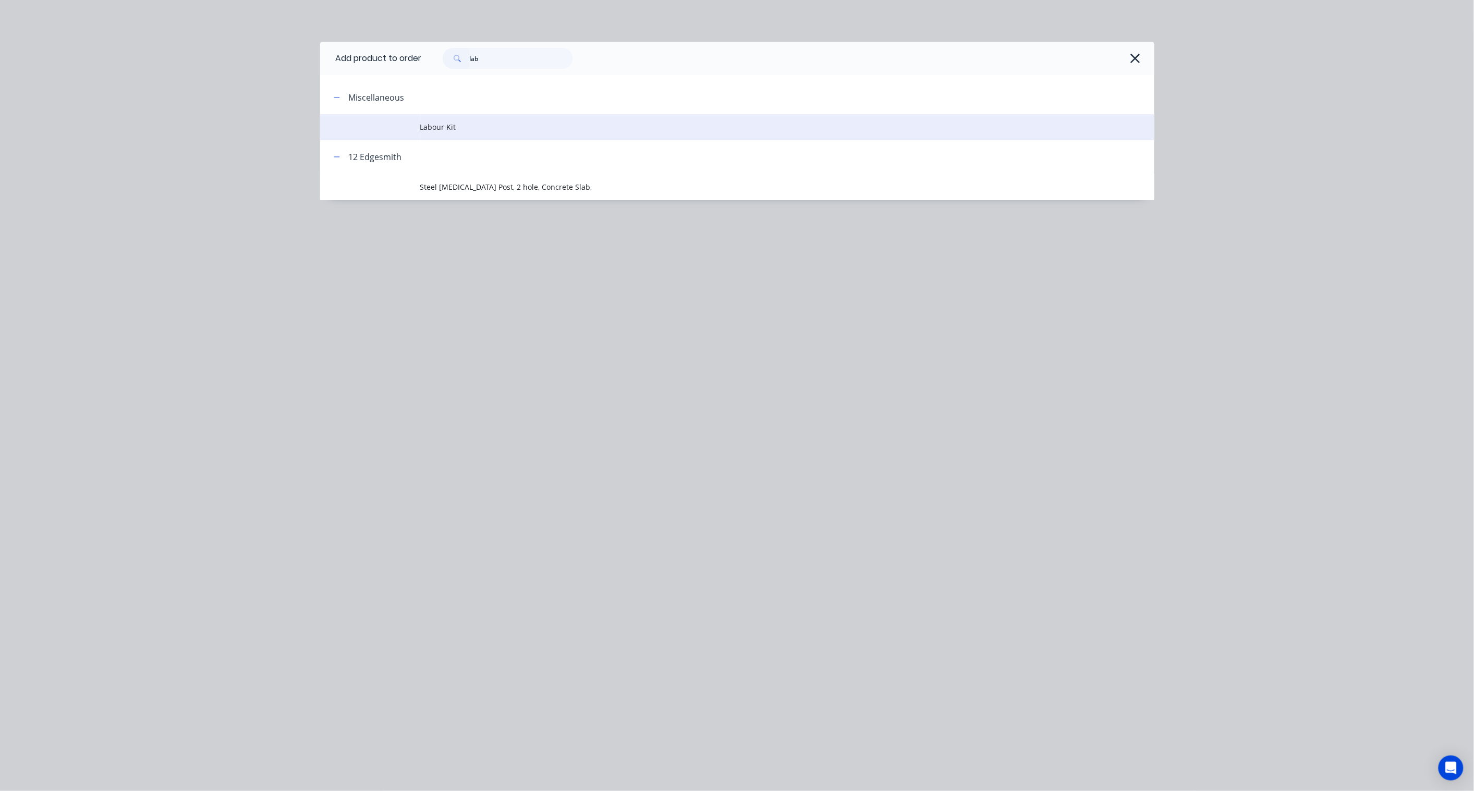
click at [471, 127] on span "Labour Kit" at bounding box center [713, 127] width 587 height 11
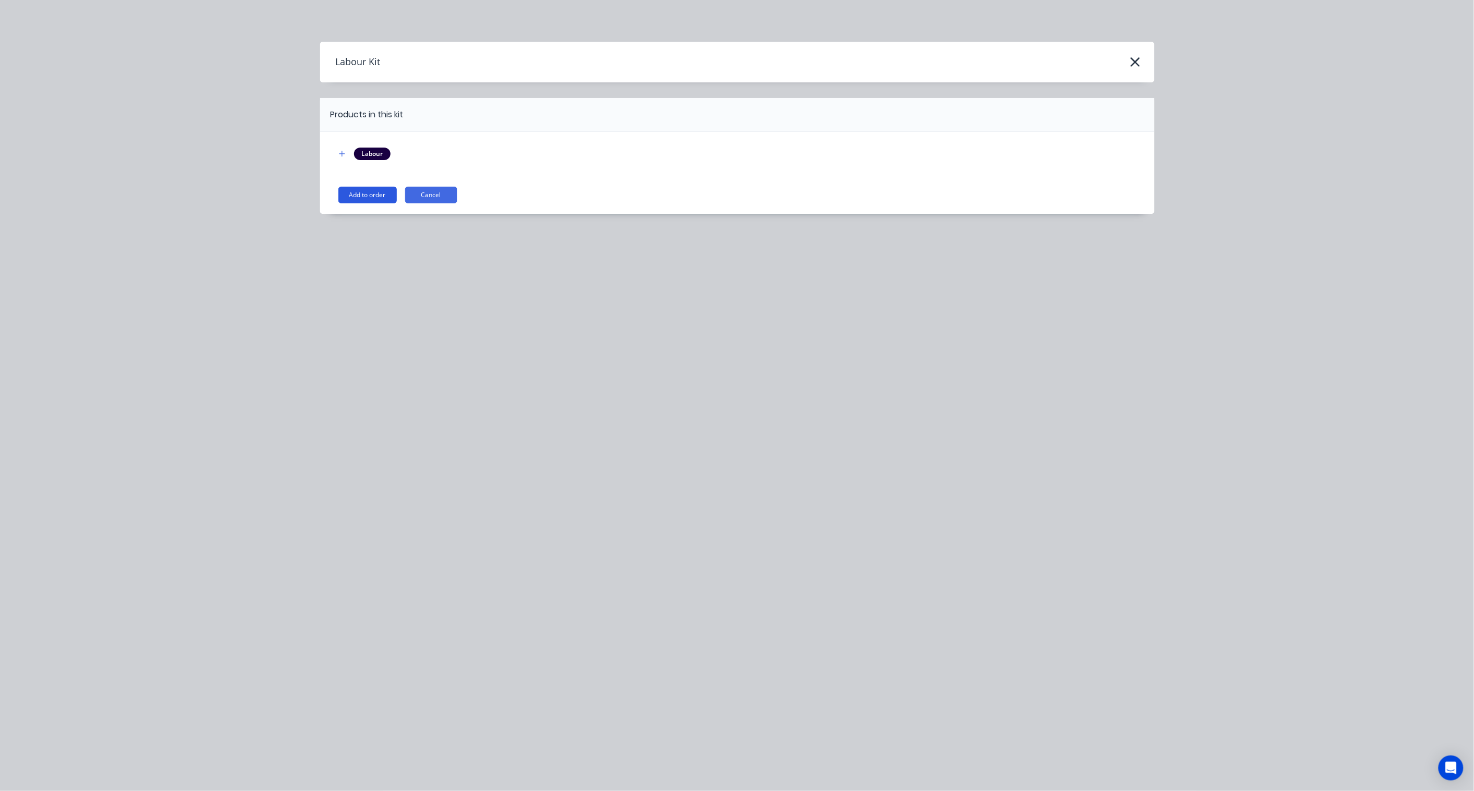
click at [370, 190] on button "Add to order" at bounding box center [367, 195] width 58 height 17
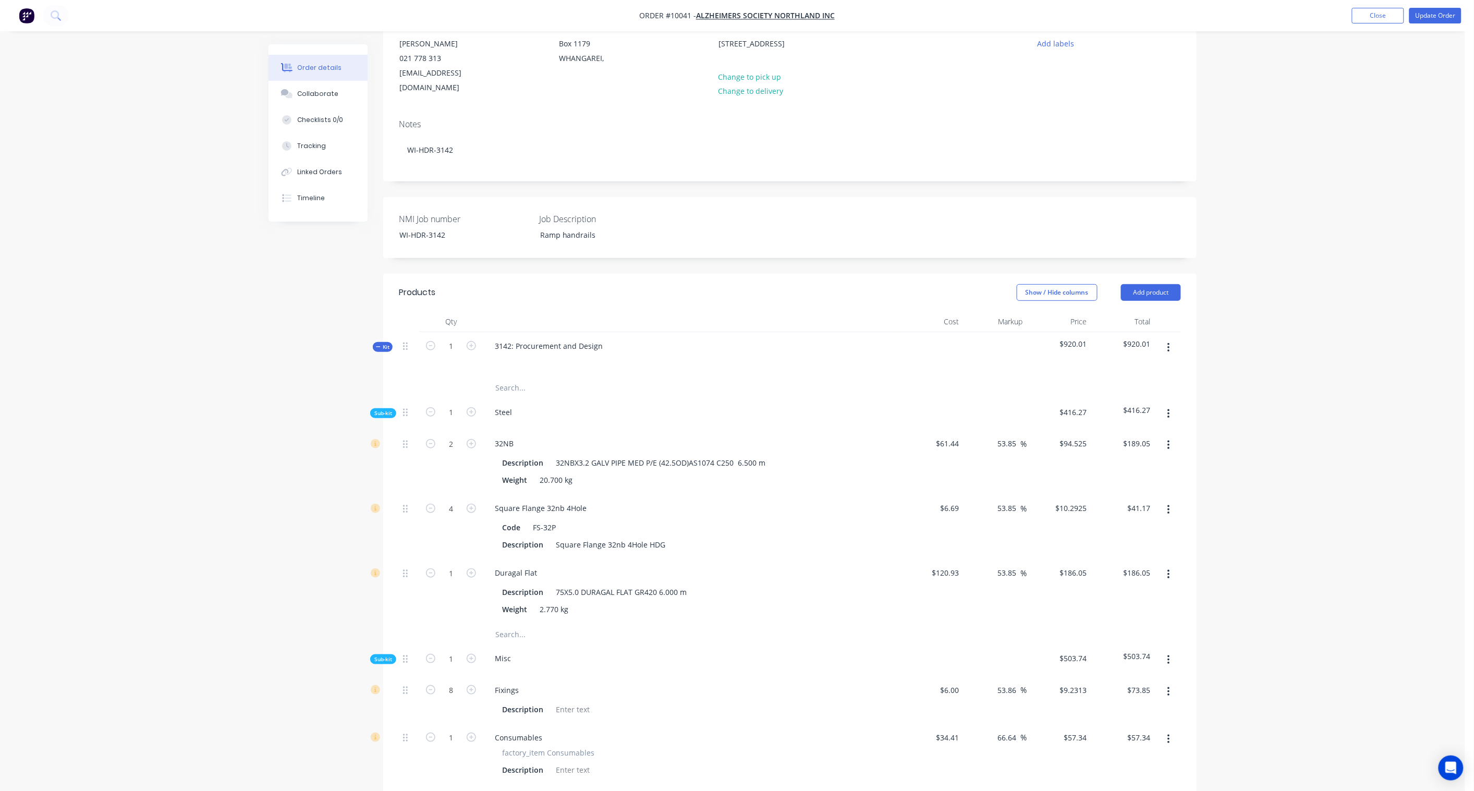
scroll to position [502, 0]
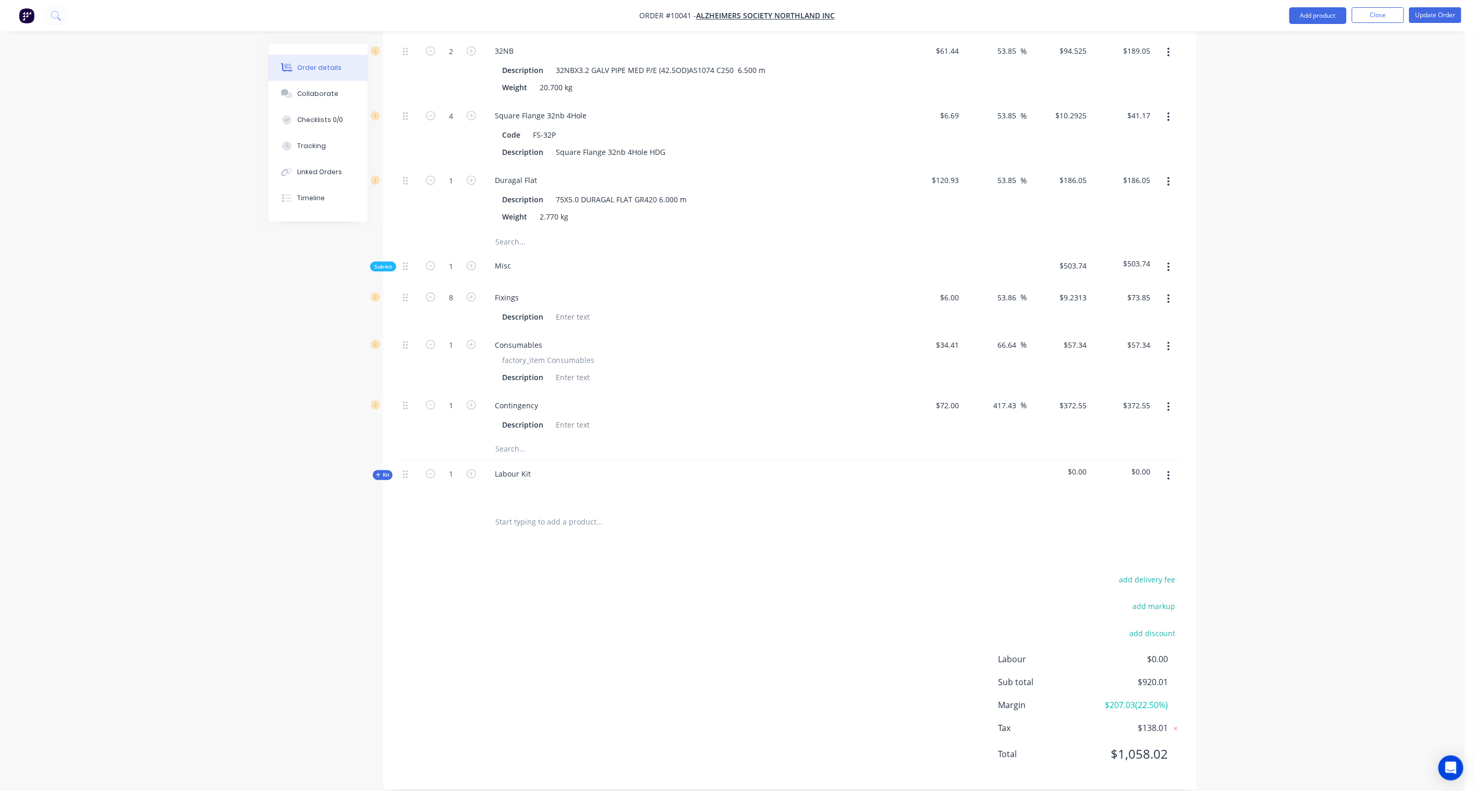
click at [388, 471] on span "Kit" at bounding box center [383, 475] width 14 height 8
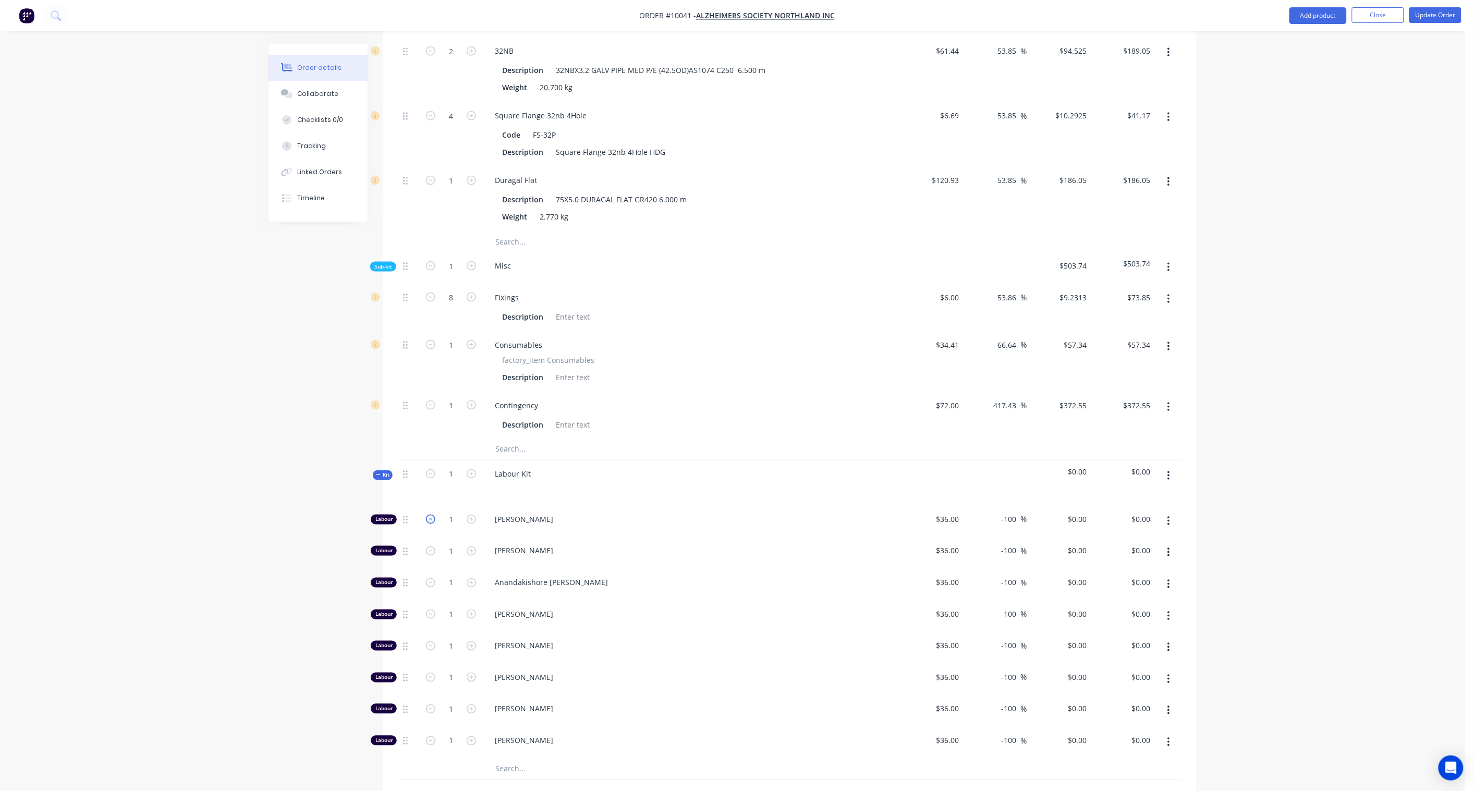
click at [431, 515] on icon "button" at bounding box center [430, 519] width 9 height 9
click at [431, 547] on icon "button" at bounding box center [430, 551] width 9 height 9
click at [427, 578] on icon "button" at bounding box center [430, 582] width 9 height 9
click at [428, 582] on icon "button" at bounding box center [430, 614] width 9 height 9
click at [430, 582] on icon "button" at bounding box center [430, 646] width 9 height 9
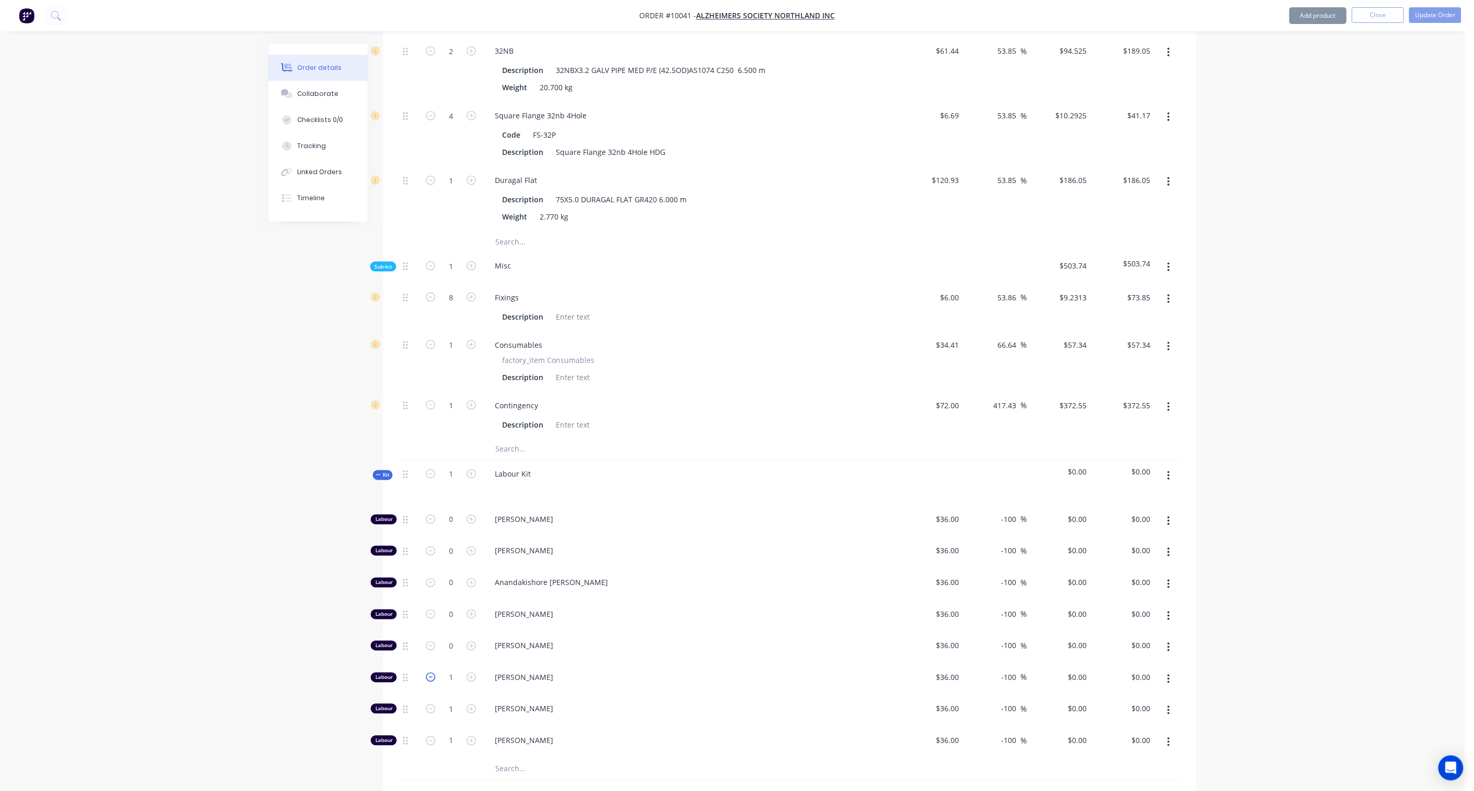
click at [433, 582] on icon "button" at bounding box center [430, 677] width 9 height 9
click at [431, 582] on icon "button" at bounding box center [430, 709] width 9 height 9
click at [428, 582] on icon "button" at bounding box center [430, 740] width 9 height 9
click at [1112, 547] on icon "button" at bounding box center [1169, 552] width 3 height 11
click at [1112, 582] on div "Delete" at bounding box center [1132, 621] width 80 height 15
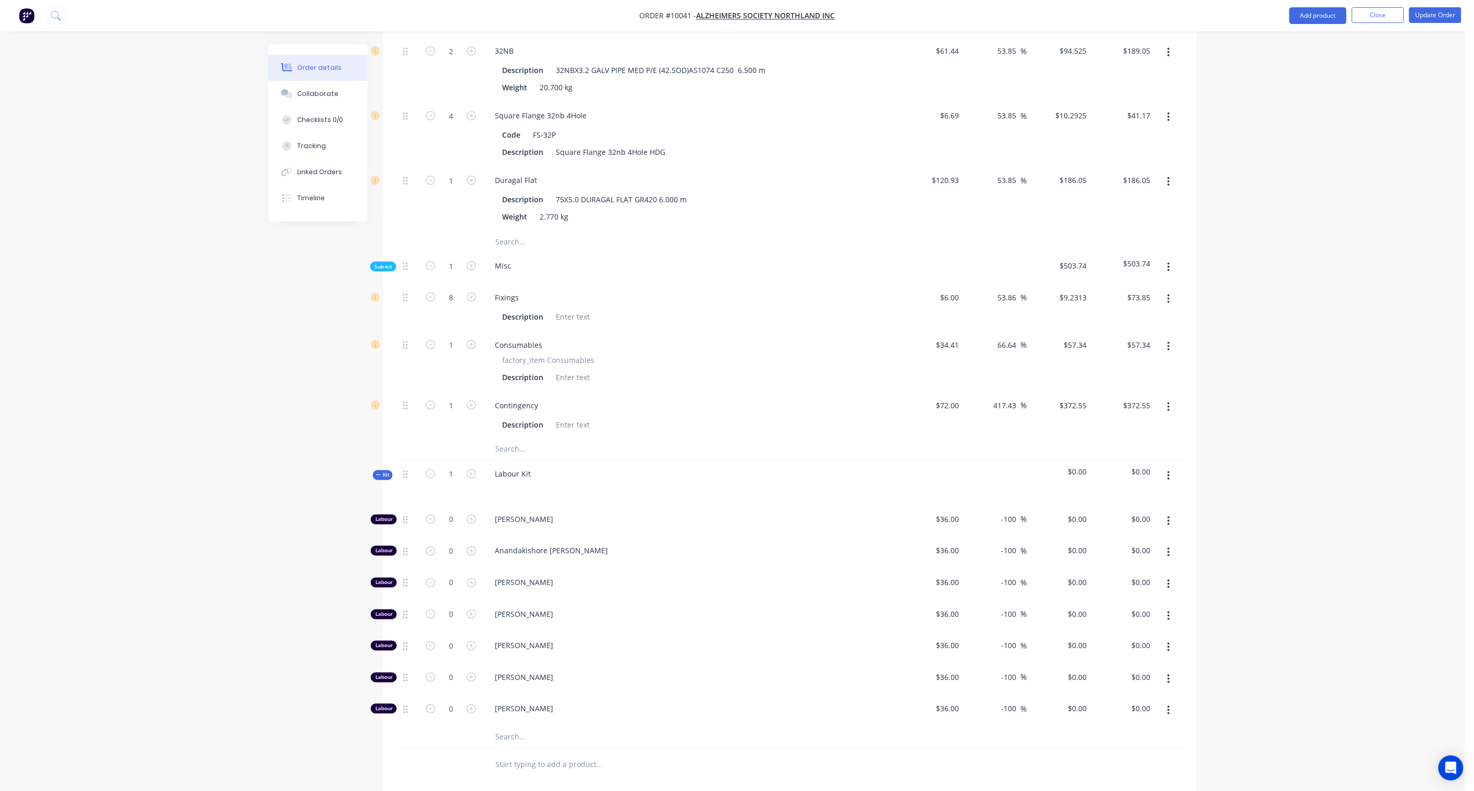
click at [1112, 575] on button "button" at bounding box center [1169, 584] width 25 height 19
click at [1112, 582] on div "Delete" at bounding box center [1132, 653] width 80 height 15
click at [1112, 575] on button "button" at bounding box center [1169, 584] width 25 height 19
click at [1112, 582] on div "Delete" at bounding box center [1132, 653] width 80 height 15
click at [1112, 580] on icon "button" at bounding box center [1169, 584] width 2 height 9
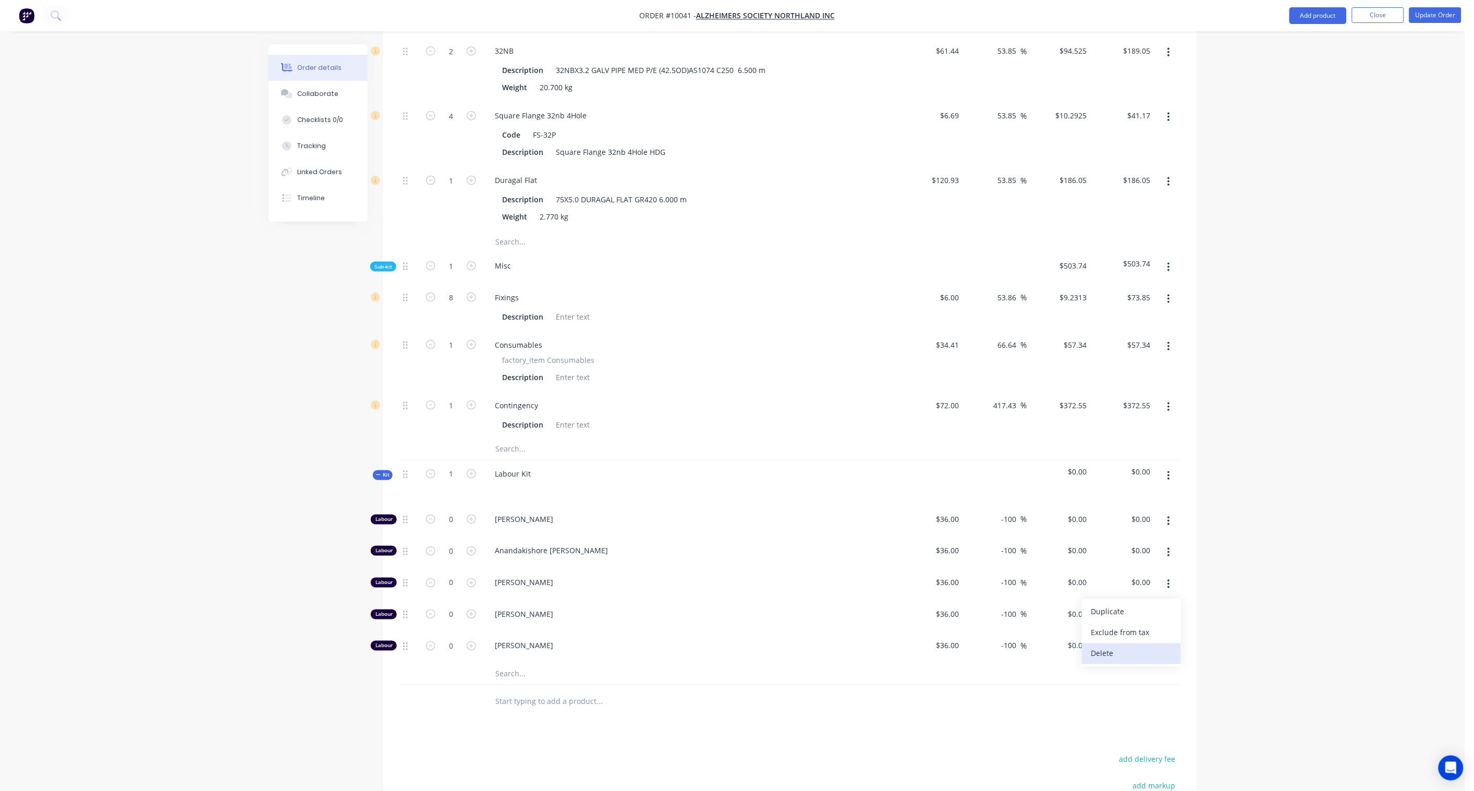
click at [1112, 582] on div "Delete" at bounding box center [1132, 653] width 80 height 15
click at [1112, 575] on button "button" at bounding box center [1169, 584] width 25 height 19
click at [1112, 582] on div "Delete" at bounding box center [1132, 653] width 80 height 15
click at [1112, 579] on icon "button" at bounding box center [1169, 584] width 3 height 11
click at [1112, 582] on div "Delete" at bounding box center [1132, 653] width 80 height 15
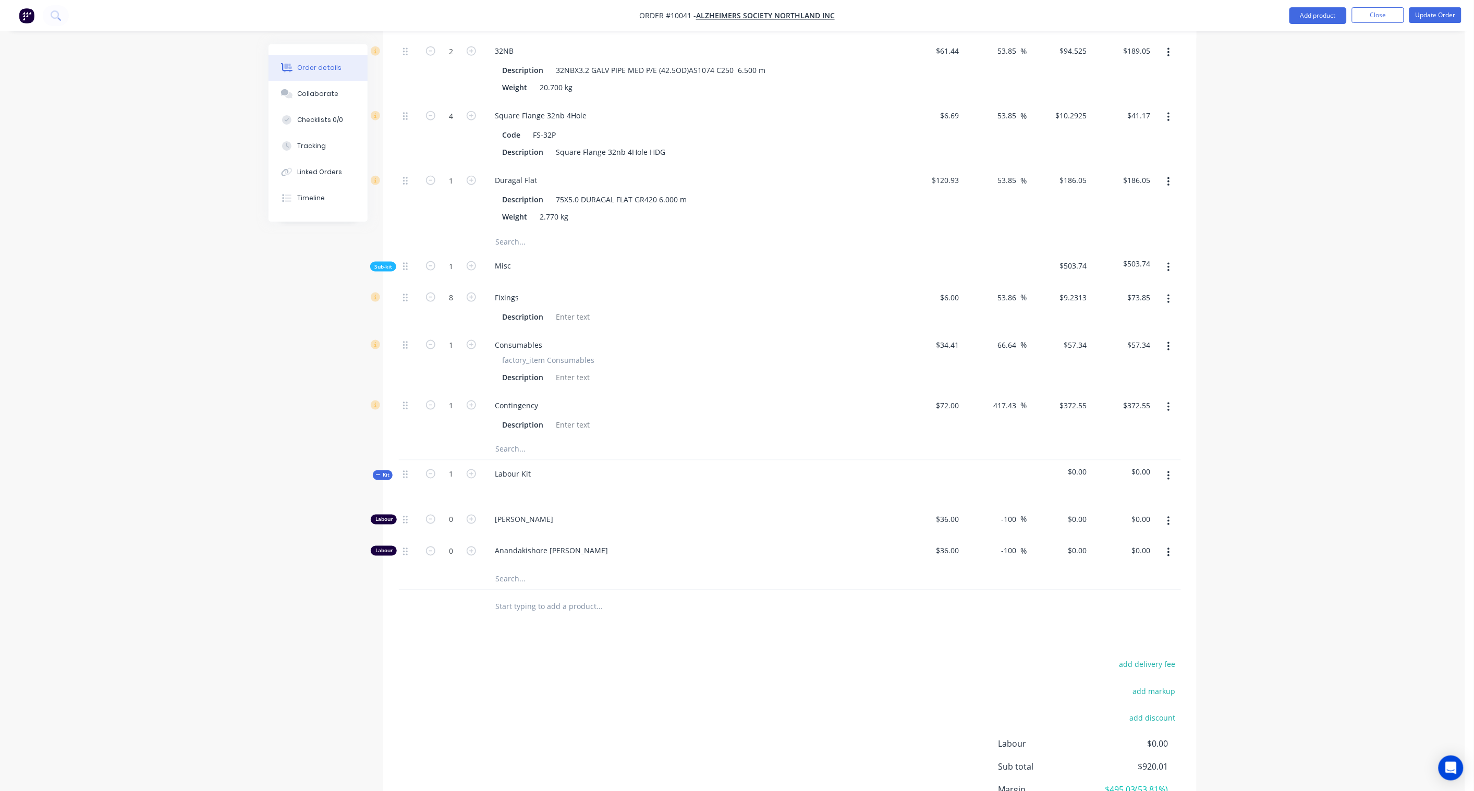
click at [1112, 543] on button "button" at bounding box center [1169, 552] width 25 height 19
click at [1112, 582] on div "Delete" at bounding box center [1132, 621] width 80 height 15
click at [513, 506] on div "[PERSON_NAME]" at bounding box center [690, 522] width 417 height 32
click at [518, 514] on span "[PERSON_NAME]" at bounding box center [695, 519] width 401 height 11
click at [510, 514] on span "[PERSON_NAME]" at bounding box center [695, 519] width 401 height 11
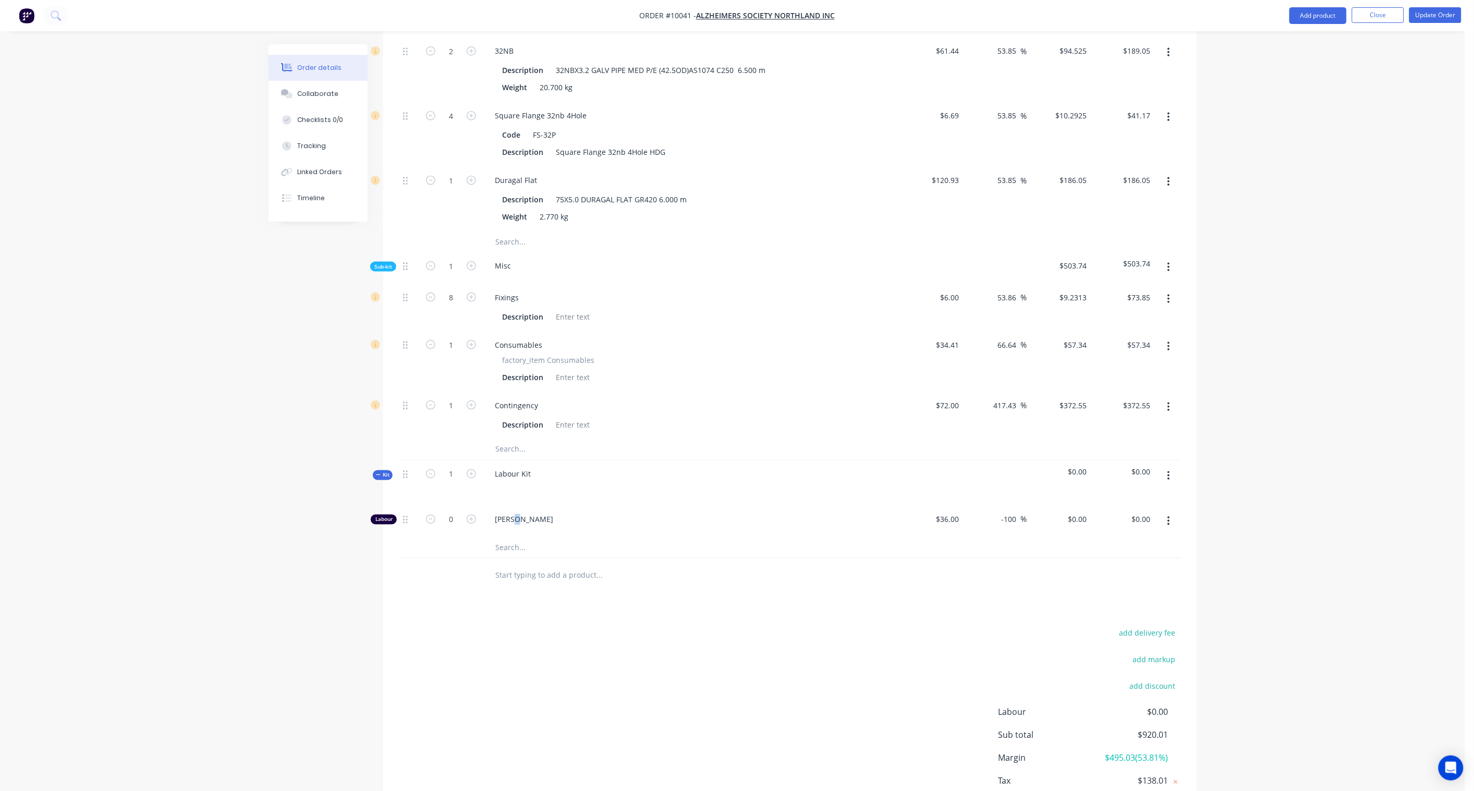
click at [510, 514] on span "[PERSON_NAME]" at bounding box center [695, 519] width 401 height 11
drag, startPoint x: 486, startPoint y: 503, endPoint x: 613, endPoint y: 516, distance: 127.9
click at [613, 516] on div "[PERSON_NAME]" at bounding box center [690, 522] width 417 height 32
click at [1112, 467] on button "button" at bounding box center [1169, 476] width 25 height 19
click at [1112, 559] on div "Delete" at bounding box center [1132, 566] width 80 height 15
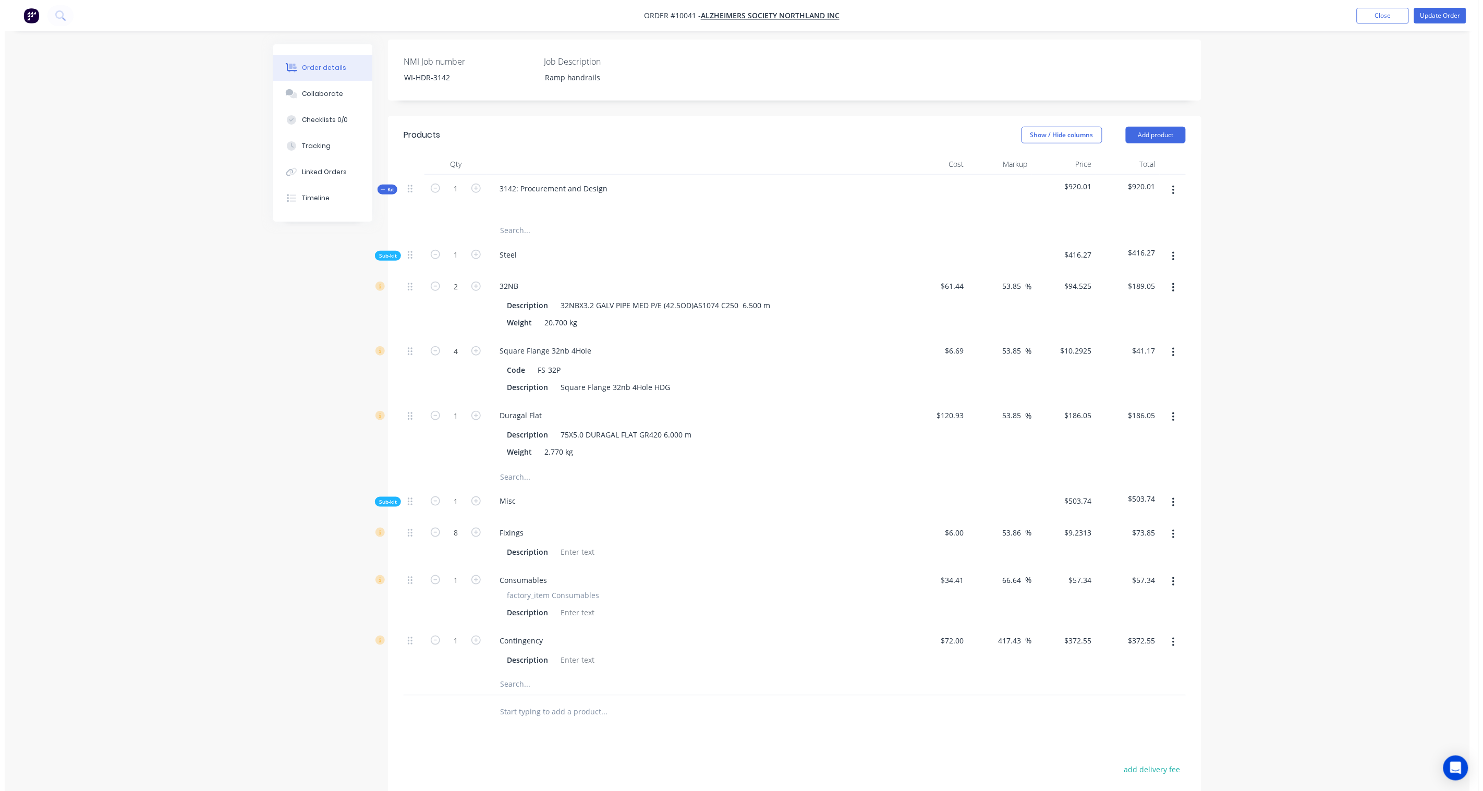
scroll to position [0, 0]
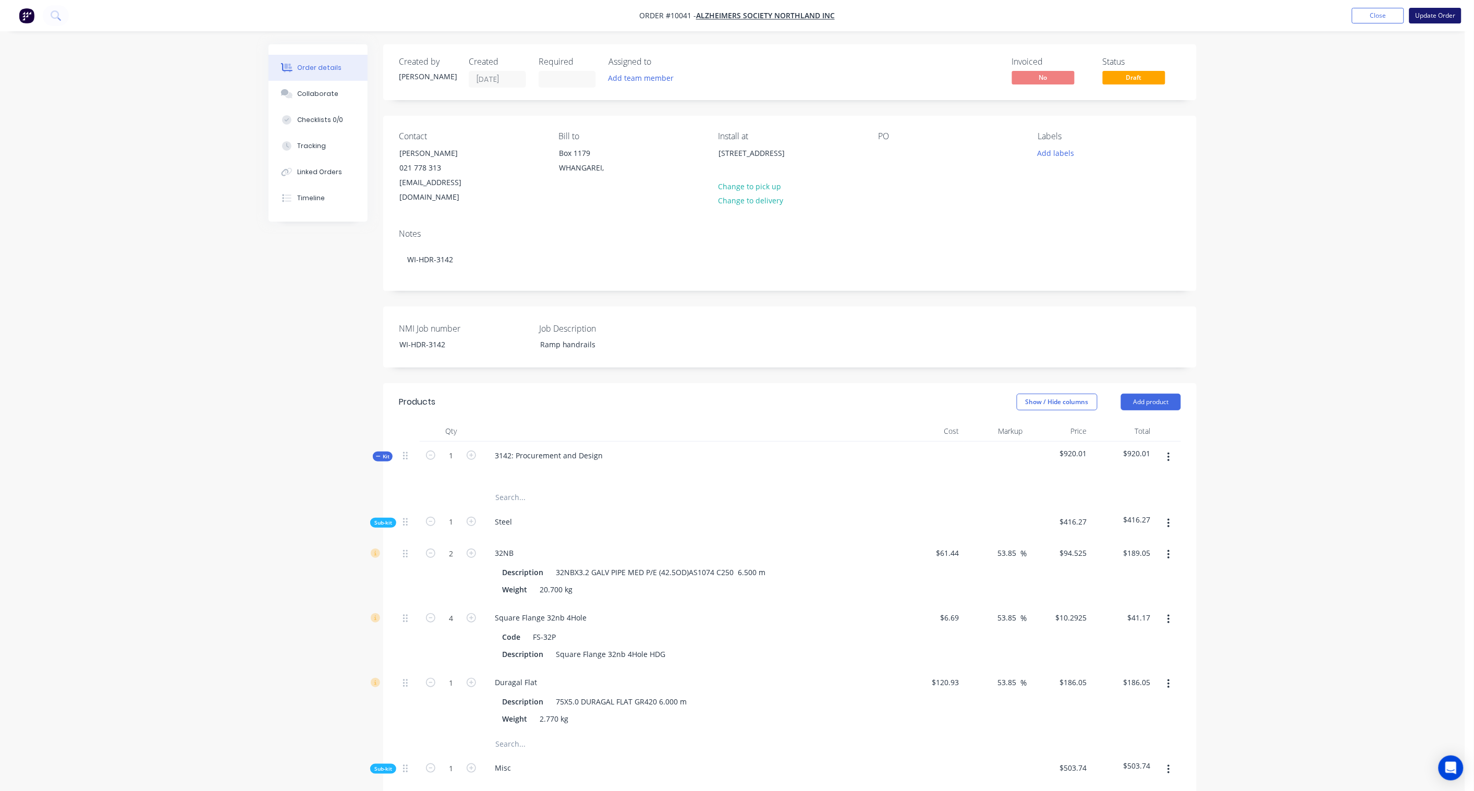
click at [1112, 17] on button "Update Order" at bounding box center [1436, 16] width 52 height 16
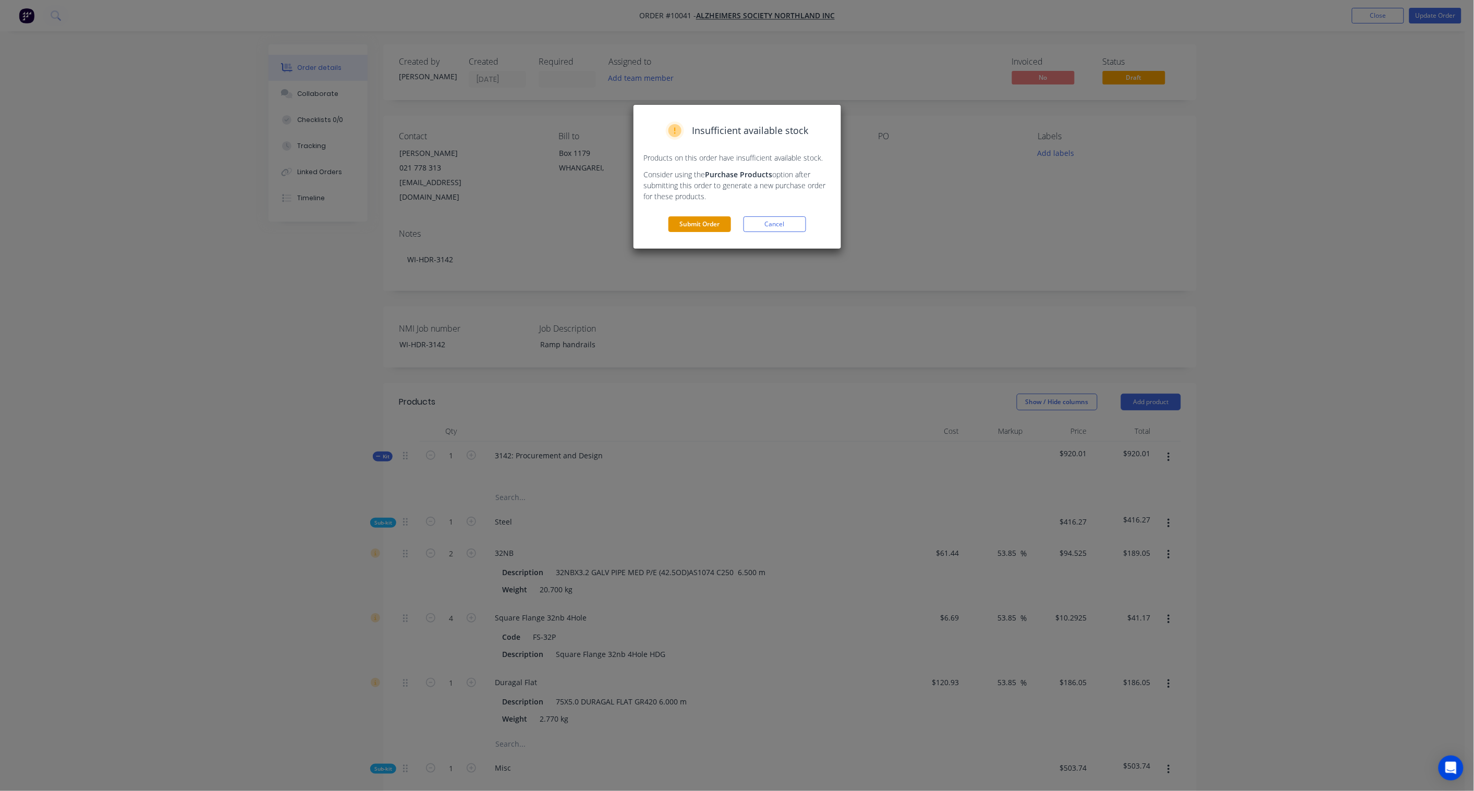
click at [729, 223] on button "Submit Order" at bounding box center [700, 224] width 63 height 16
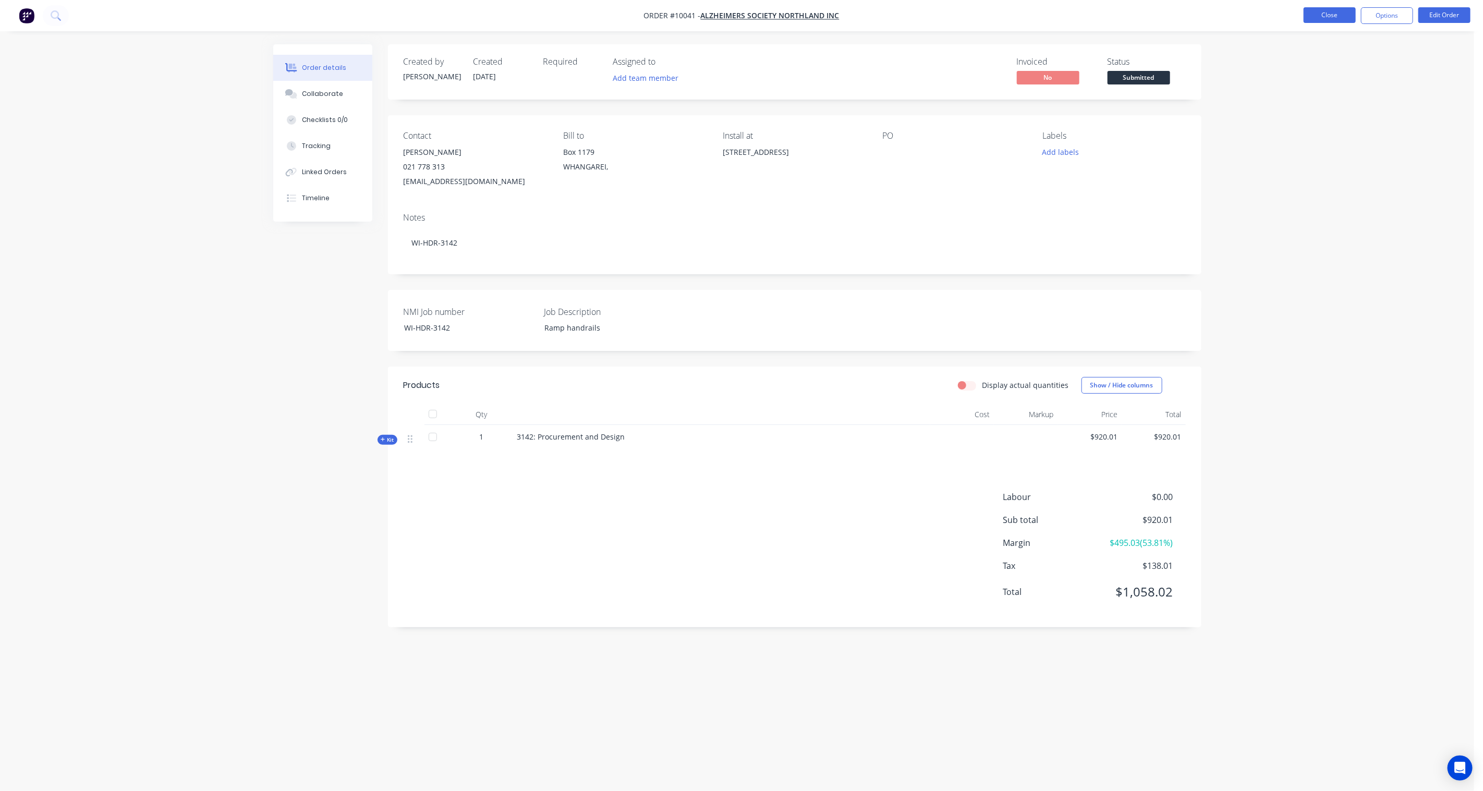
click at [1112, 14] on button "Close" at bounding box center [1330, 15] width 52 height 16
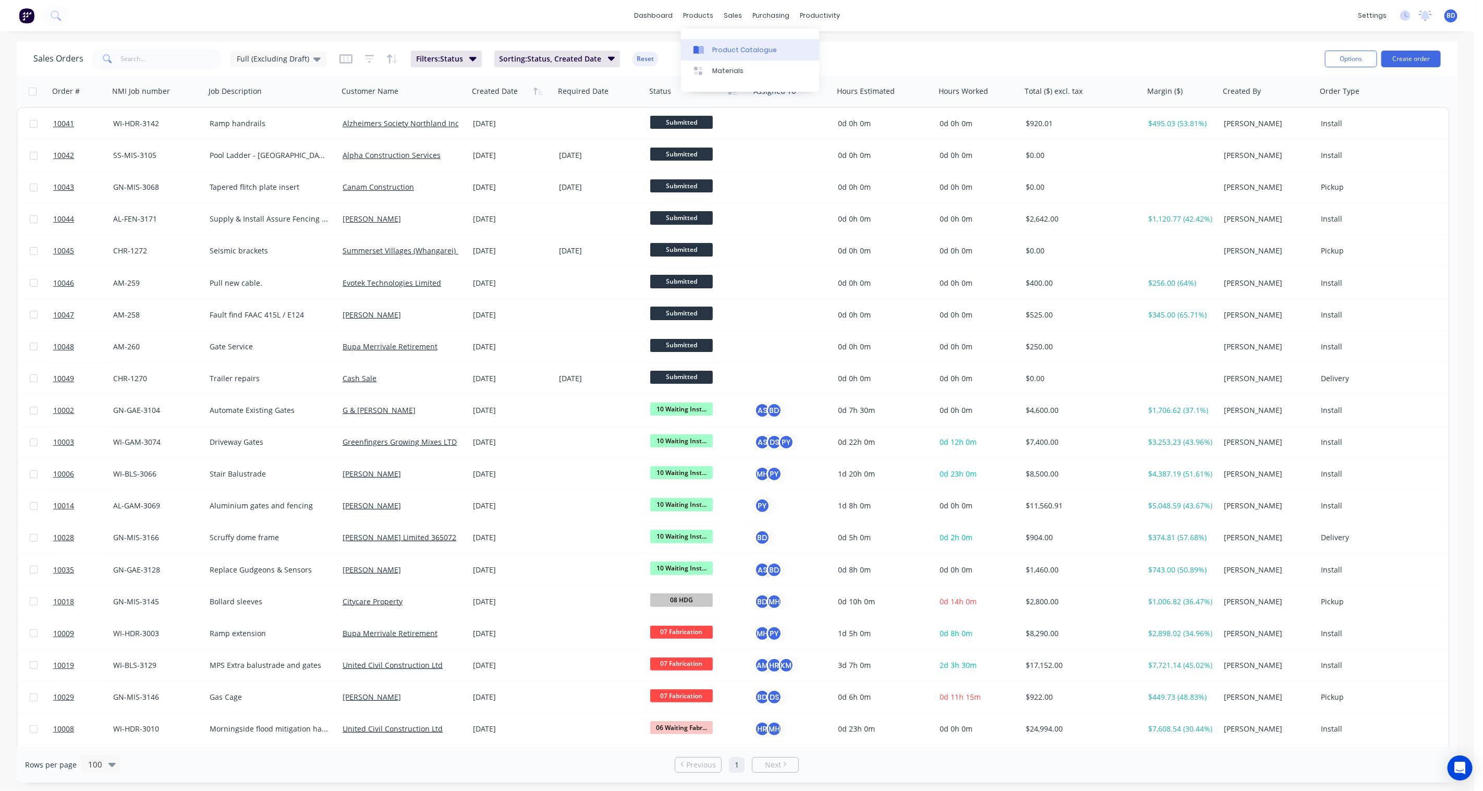
click at [713, 45] on div "Product Catalogue" at bounding box center [744, 49] width 65 height 9
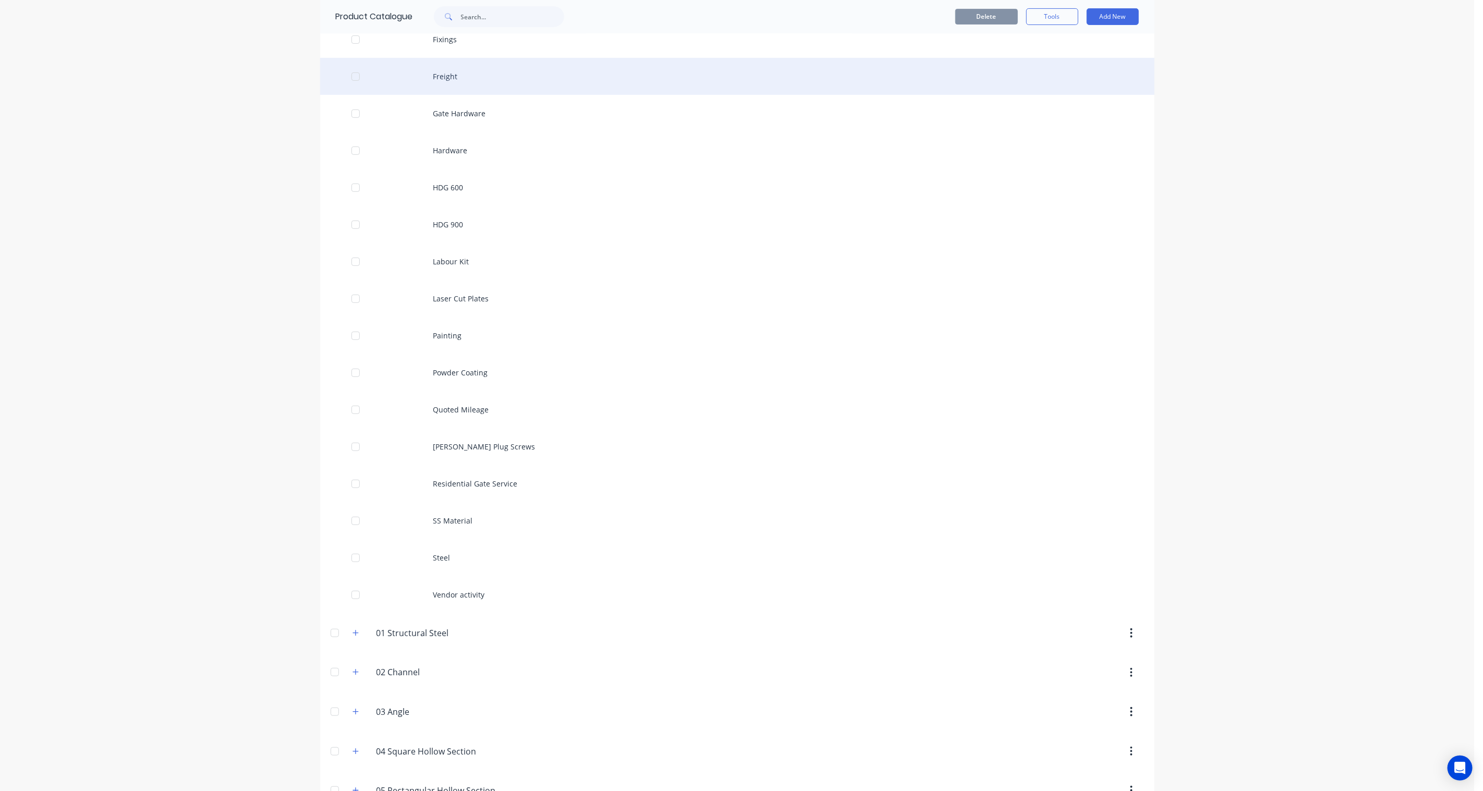
scroll to position [289, 0]
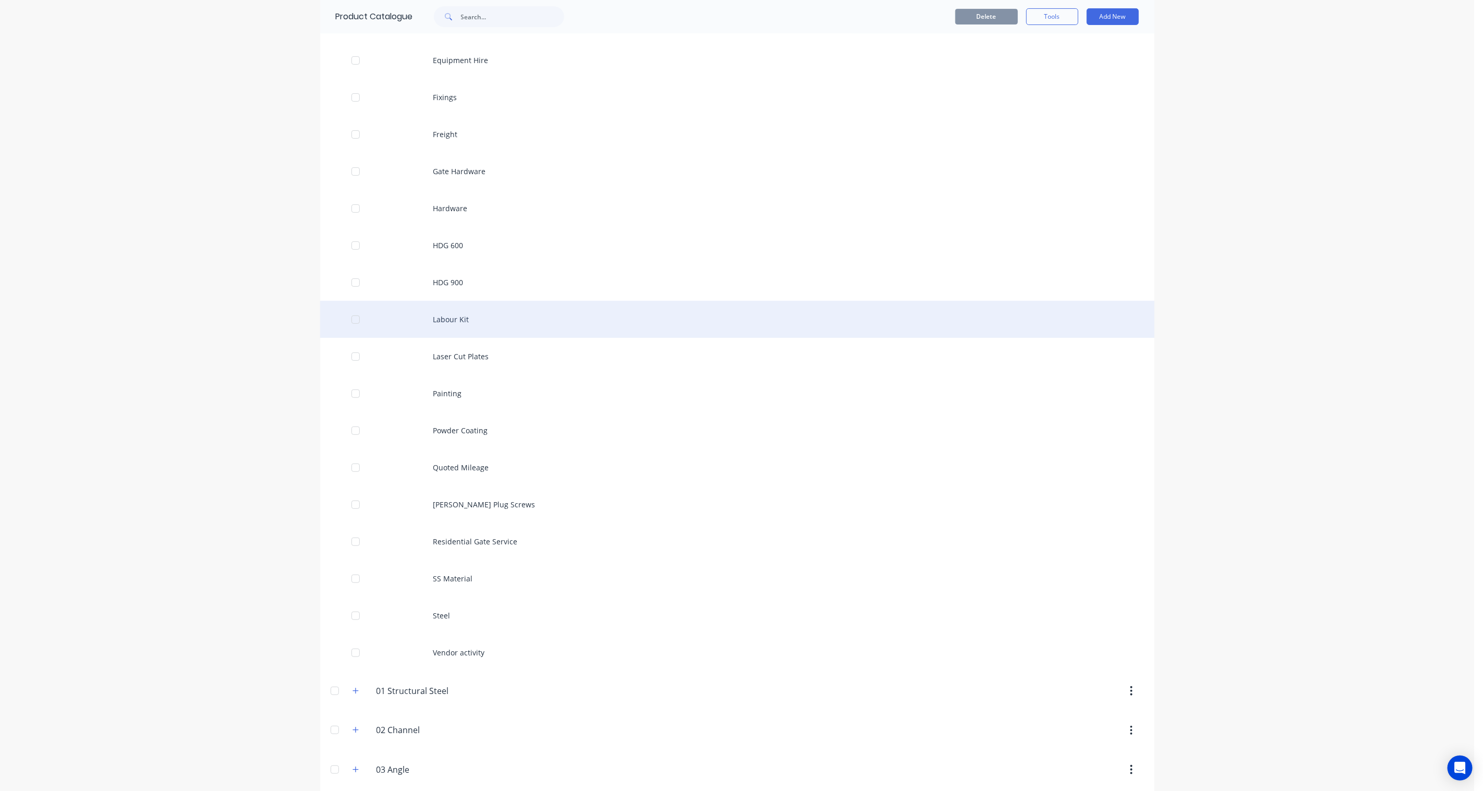
click at [466, 322] on div "Labour Kit" at bounding box center [737, 319] width 834 height 37
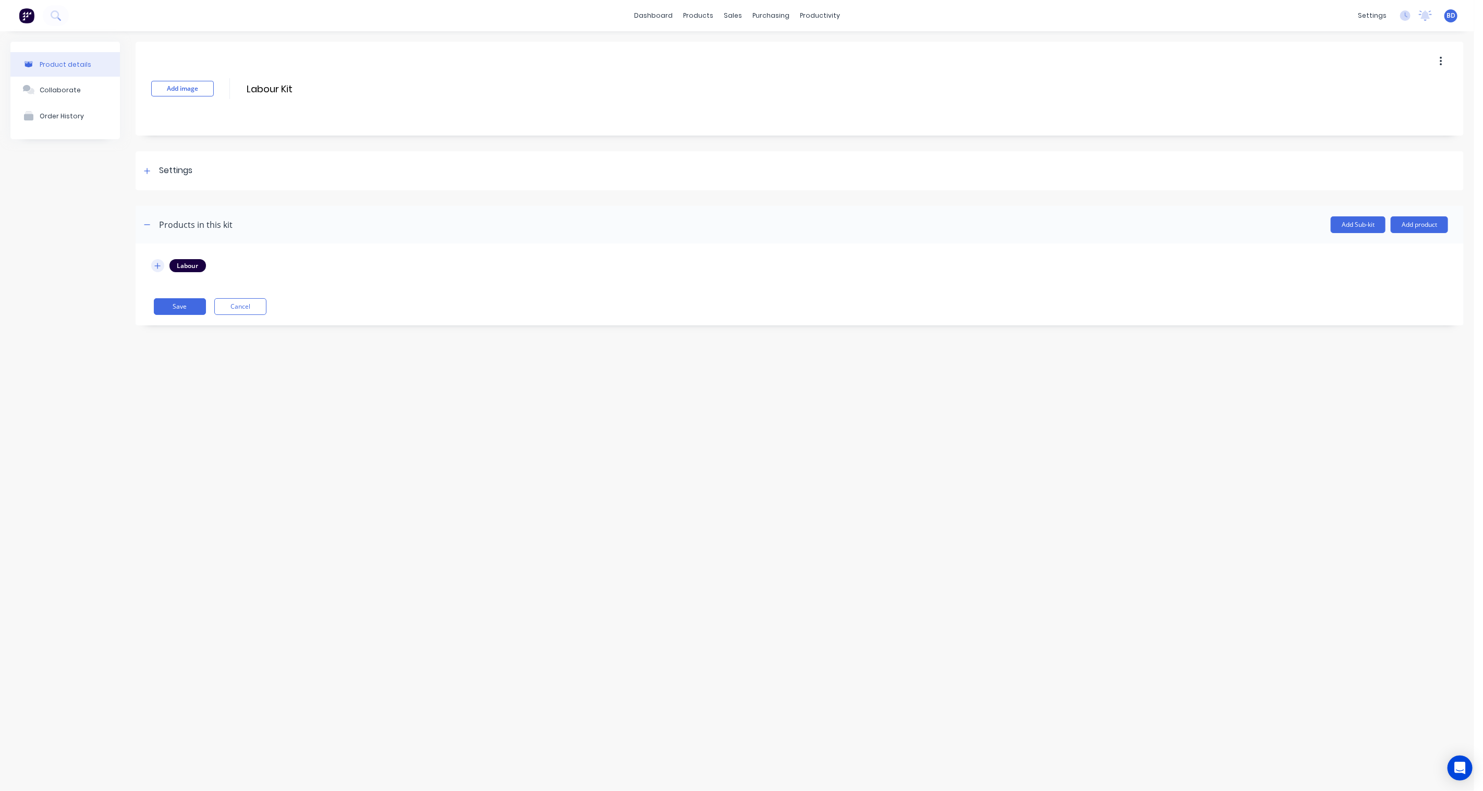
click at [162, 266] on button "button" at bounding box center [157, 265] width 13 height 13
click at [160, 530] on icon at bounding box center [159, 535] width 8 height 10
click at [160, 504] on icon at bounding box center [158, 507] width 7 height 7
click at [158, 473] on icon at bounding box center [159, 478] width 8 height 10
click at [160, 443] on icon at bounding box center [159, 448] width 8 height 10
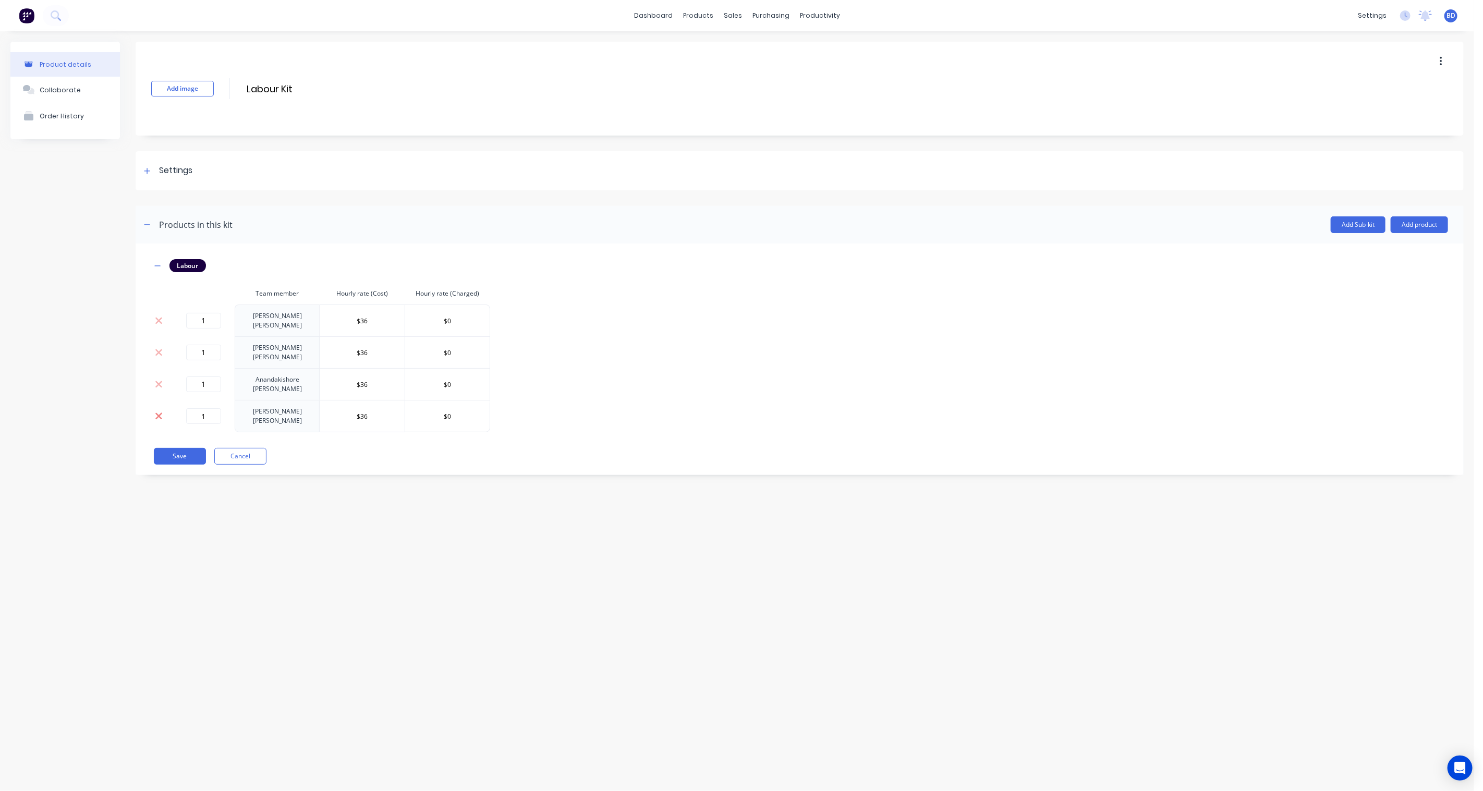
click at [157, 411] on icon at bounding box center [159, 416] width 8 height 10
click at [159, 379] on button at bounding box center [159, 384] width 14 height 11
click at [158, 348] on icon at bounding box center [159, 352] width 8 height 10
click at [266, 325] on td "[PERSON_NAME]" at bounding box center [277, 321] width 85 height 32
click at [276, 318] on td "[PERSON_NAME]" at bounding box center [277, 321] width 85 height 32
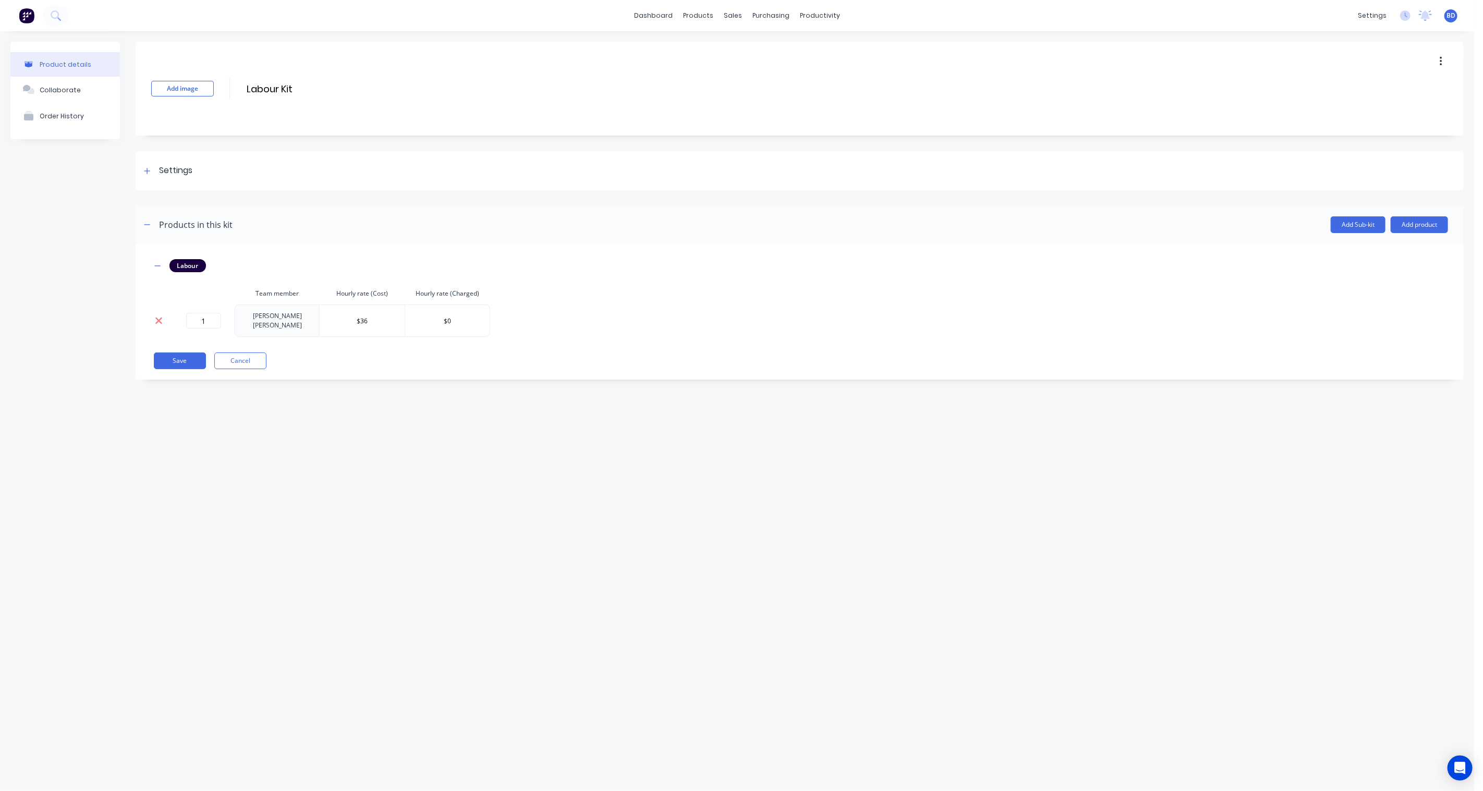
click at [159, 320] on icon at bounding box center [158, 321] width 7 height 7
click at [1112, 227] on button "Add product" at bounding box center [1419, 224] width 57 height 17
click at [1112, 271] on div "Labour" at bounding box center [1399, 272] width 80 height 15
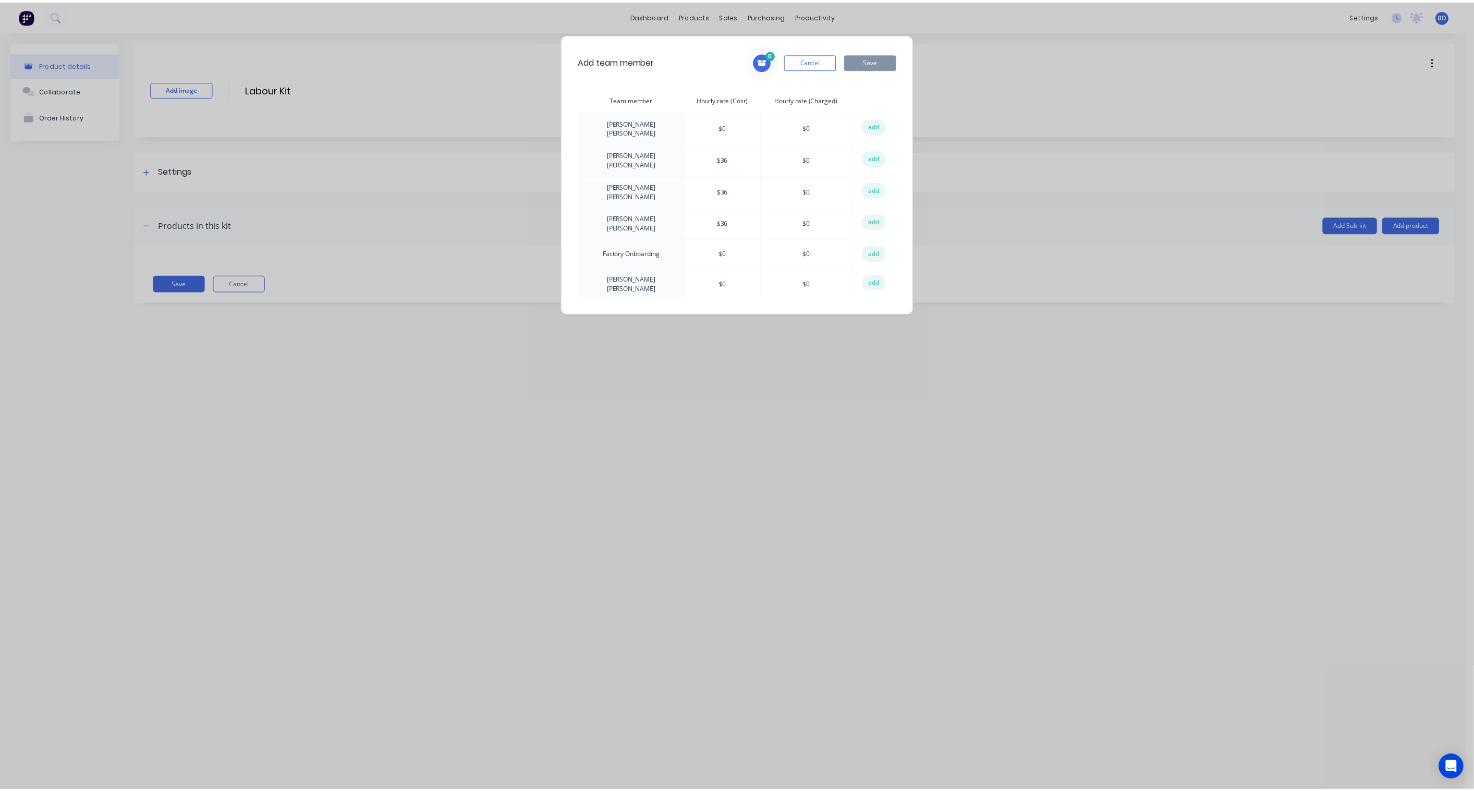
scroll to position [58, 0]
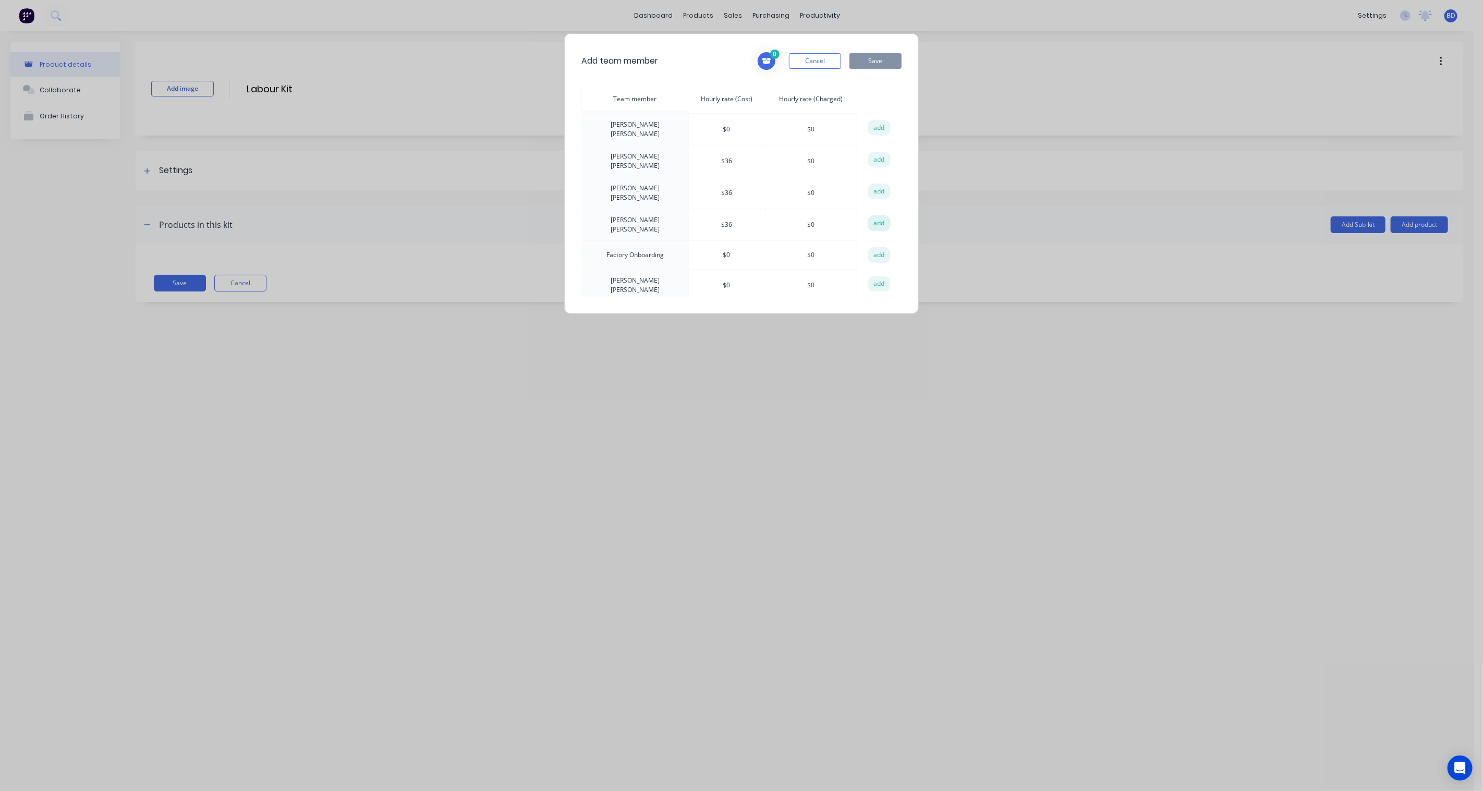
click at [874, 215] on button "add" at bounding box center [879, 223] width 23 height 16
click at [894, 61] on button "Save" at bounding box center [876, 61] width 52 height 16
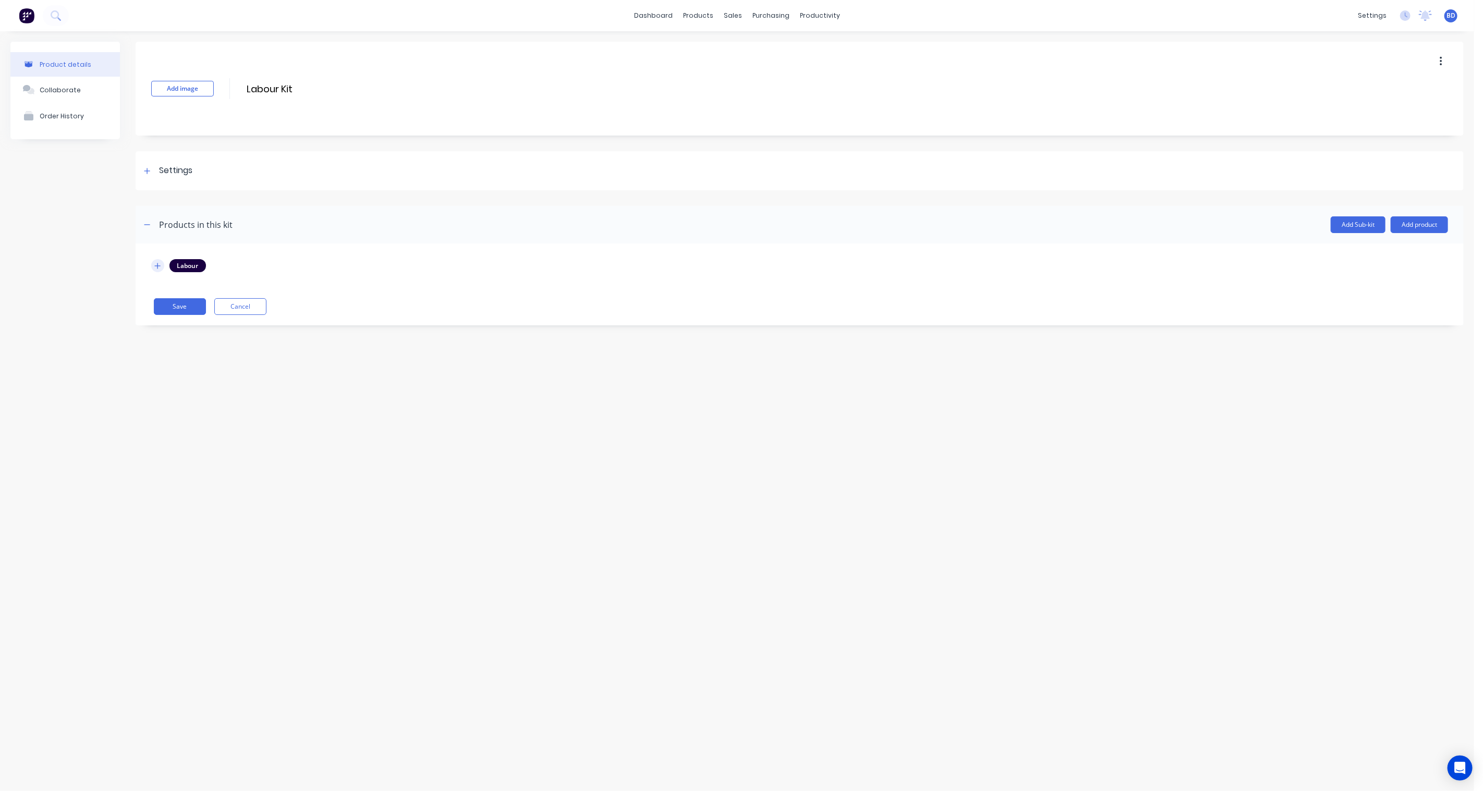
click at [155, 264] on icon "button" at bounding box center [157, 265] width 6 height 7
click at [156, 266] on icon "button" at bounding box center [158, 266] width 6 height 6
click at [168, 353] on button "Save" at bounding box center [180, 361] width 52 height 17
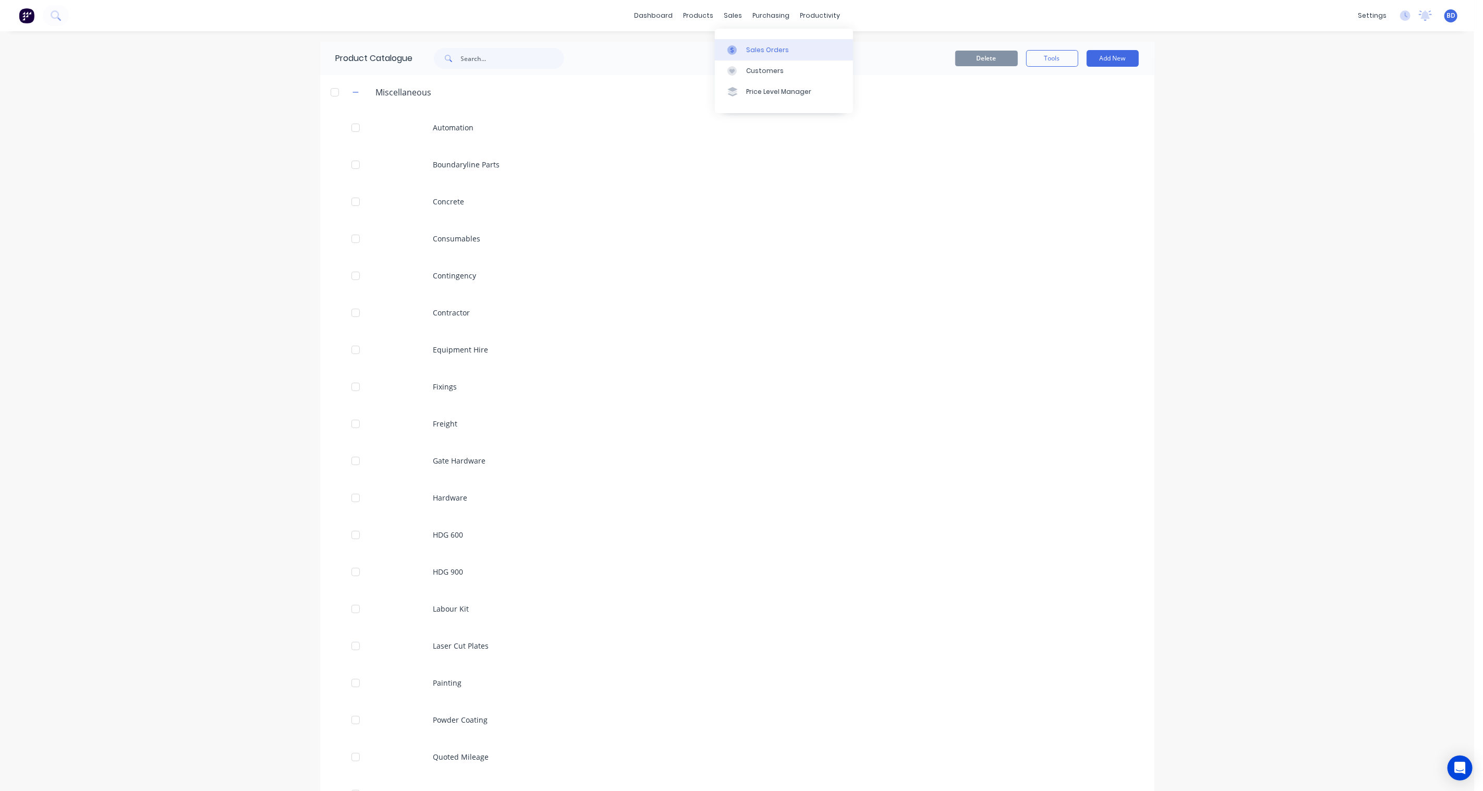
click at [742, 43] on link "Sales Orders" at bounding box center [784, 49] width 138 height 21
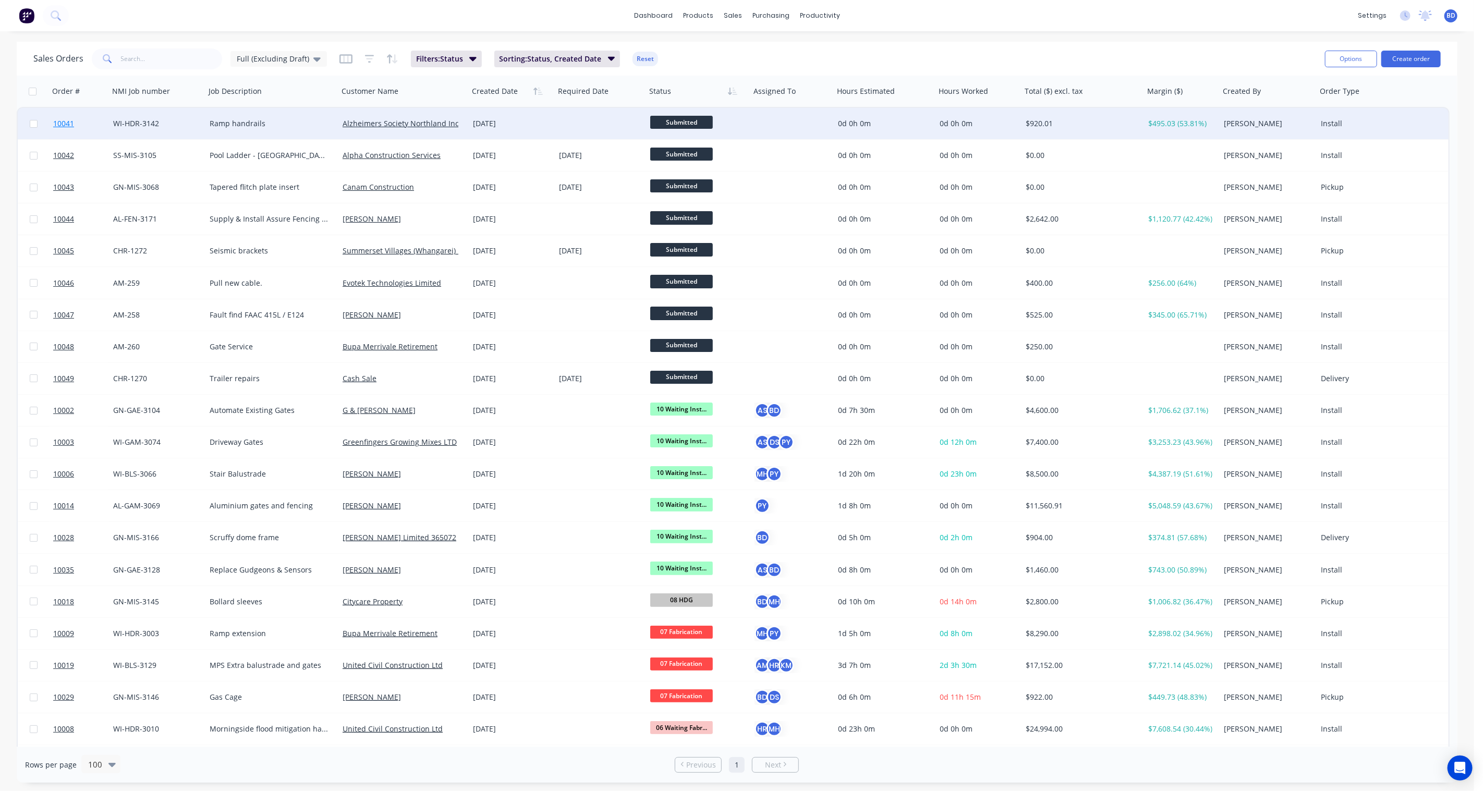
click at [68, 116] on link "10041" at bounding box center [83, 123] width 60 height 31
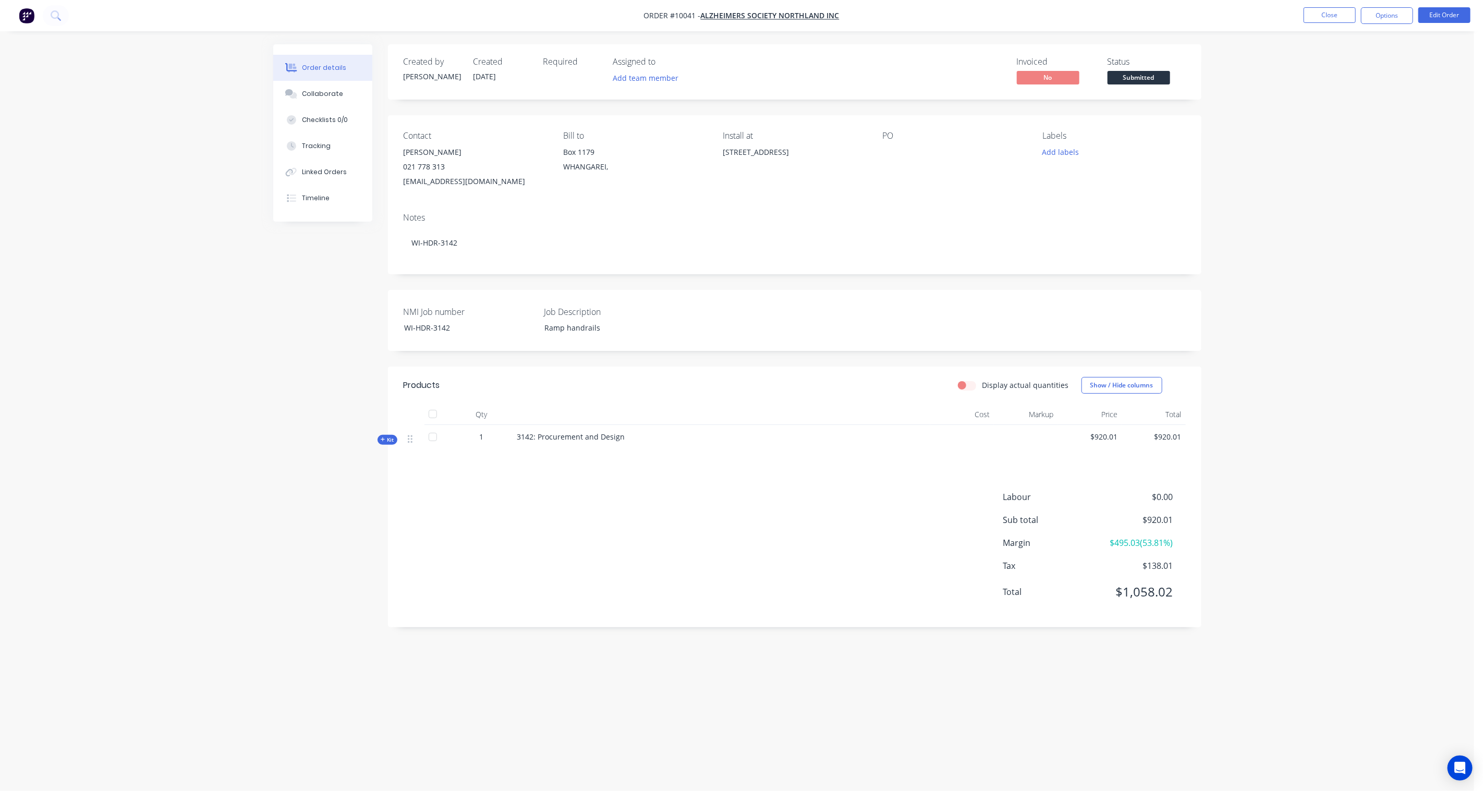
click at [397, 441] on div "Kit" at bounding box center [388, 440] width 20 height 10
click at [393, 473] on span "Sub-kit" at bounding box center [388, 472] width 18 height 8
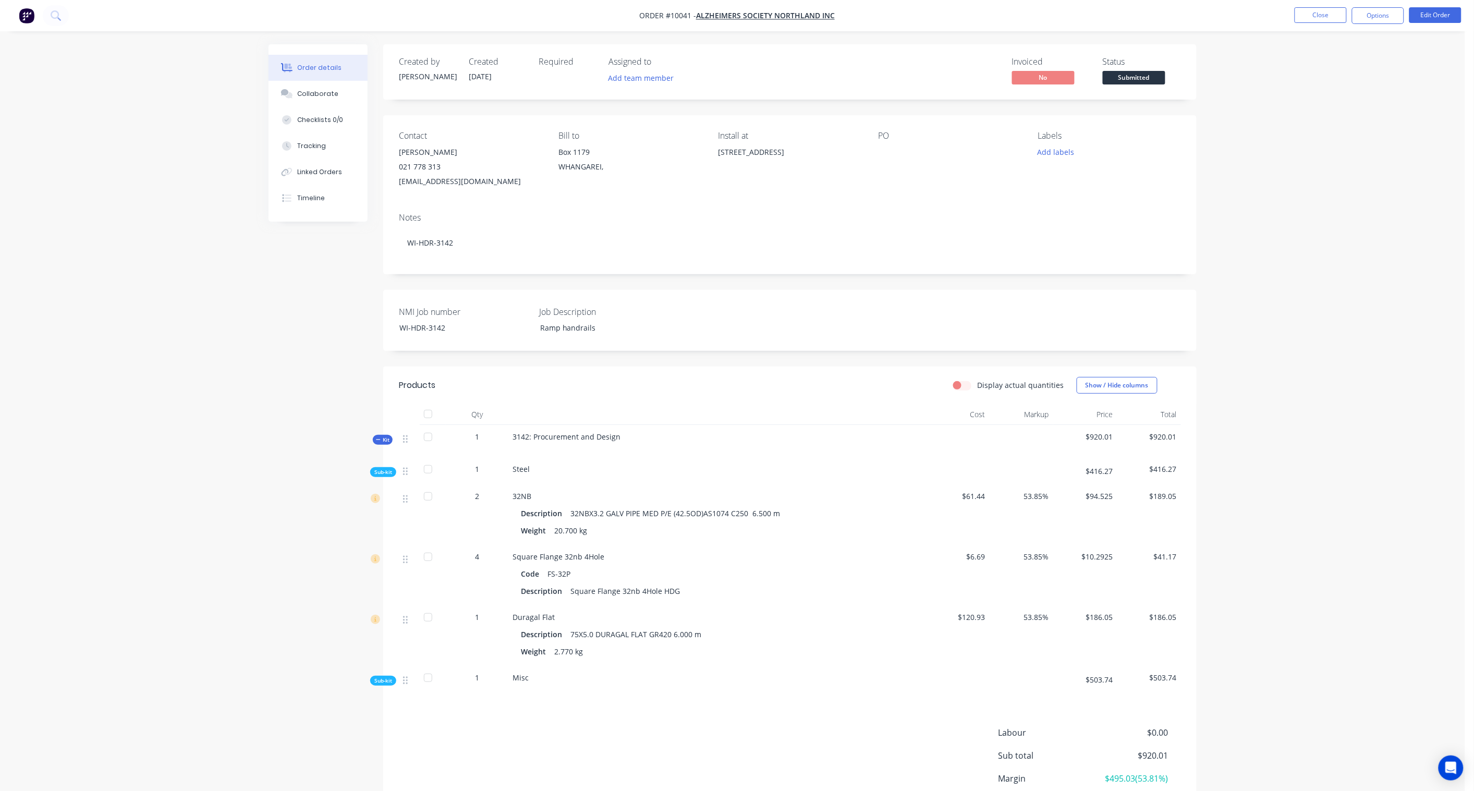
click at [386, 582] on span "Sub-kit" at bounding box center [383, 681] width 18 height 8
click at [1112, 11] on button "Edit Order" at bounding box center [1436, 15] width 52 height 16
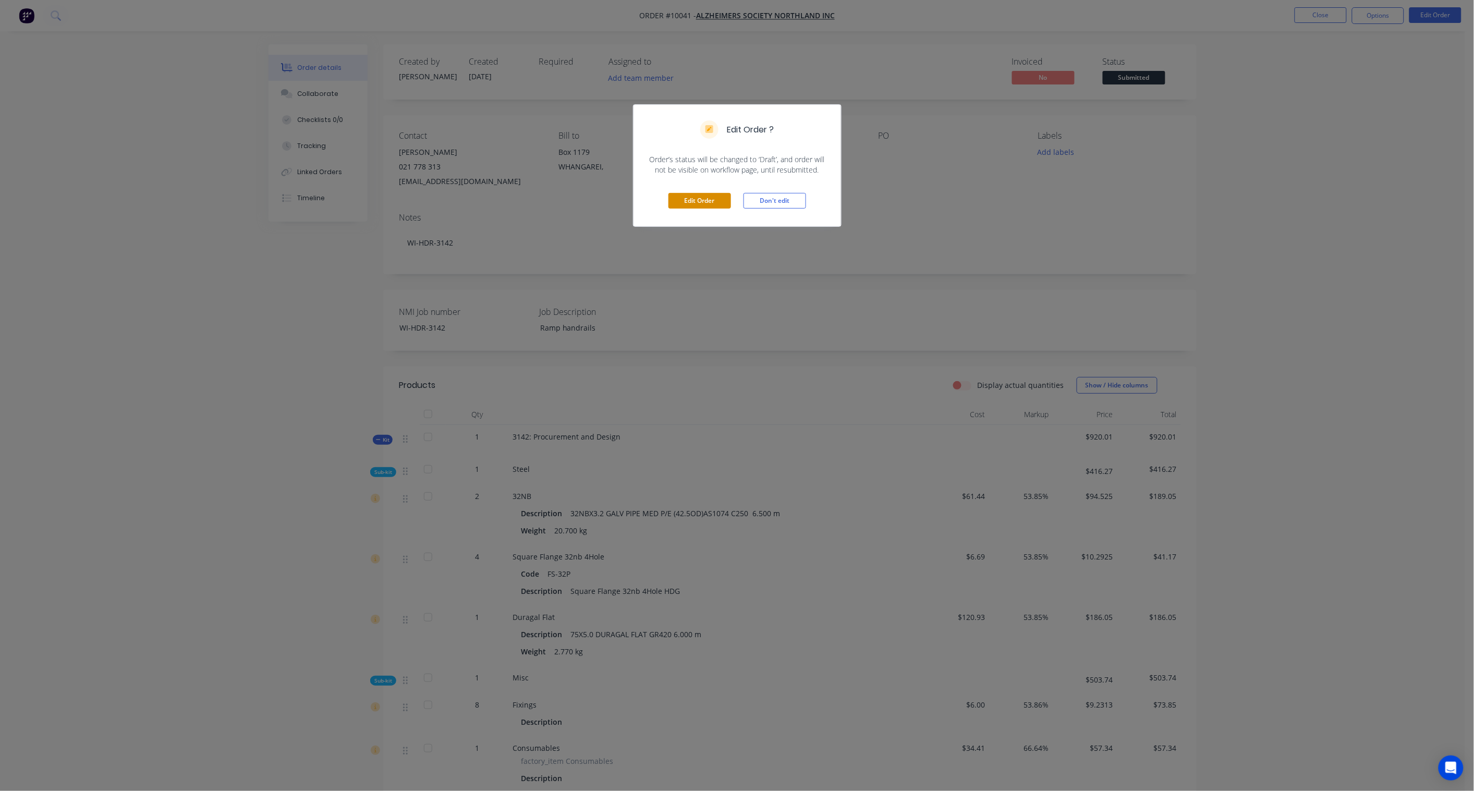
click at [696, 199] on button "Edit Order" at bounding box center [700, 201] width 63 height 16
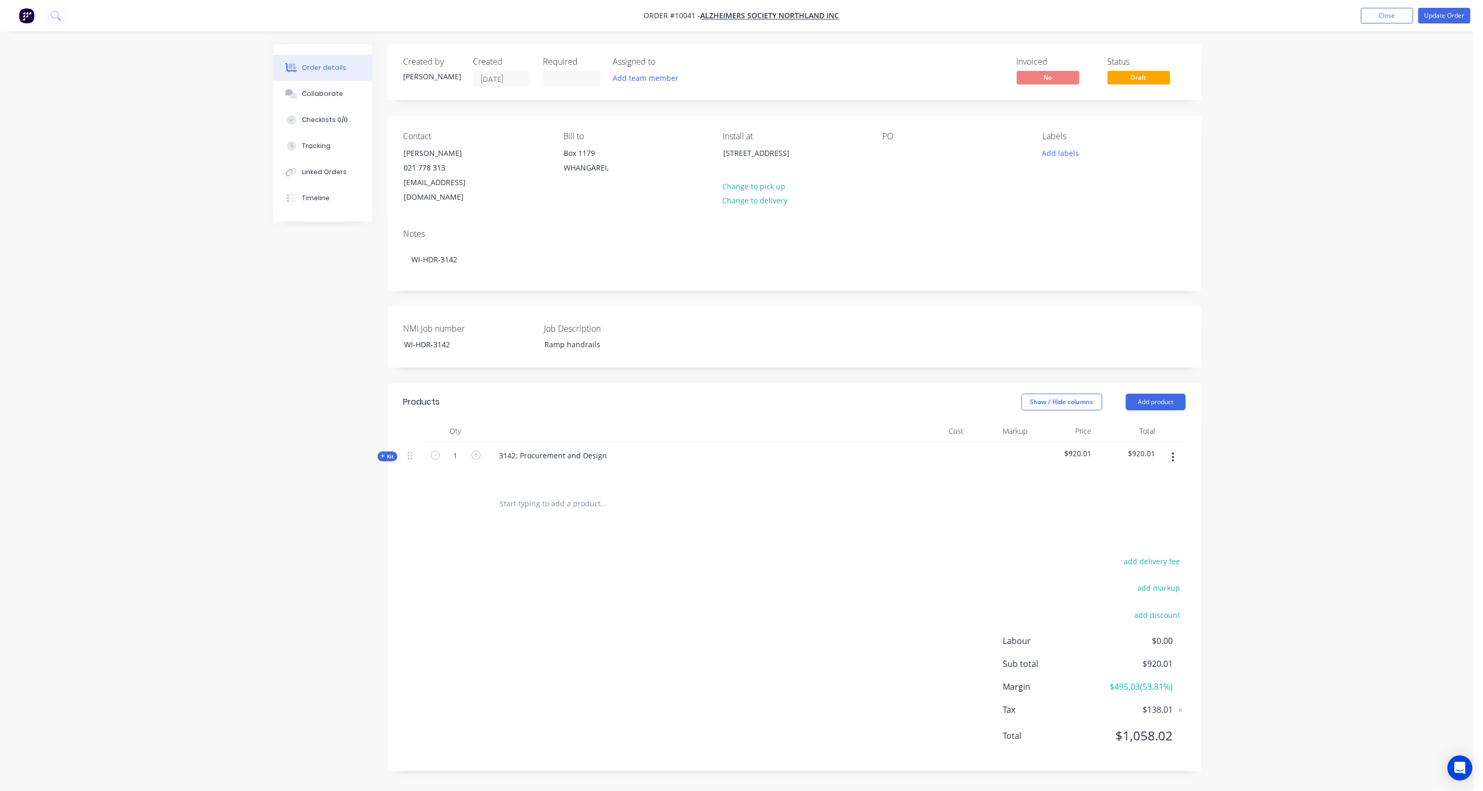
click at [393, 453] on span "Kit" at bounding box center [388, 457] width 14 height 8
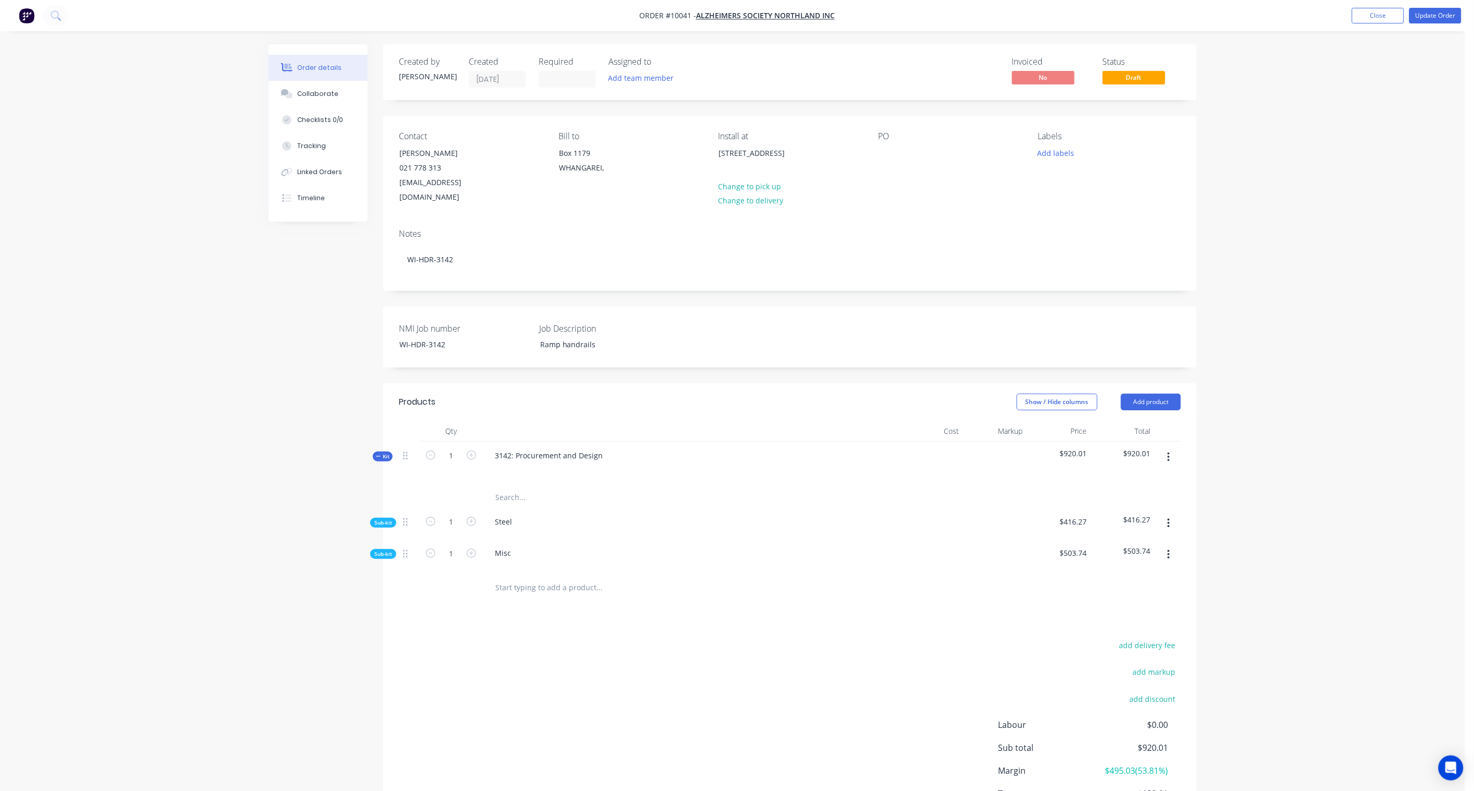
click at [381, 550] on span "Sub-kit" at bounding box center [383, 554] width 18 height 8
click at [388, 519] on span "Sub-kit" at bounding box center [383, 523] width 18 height 8
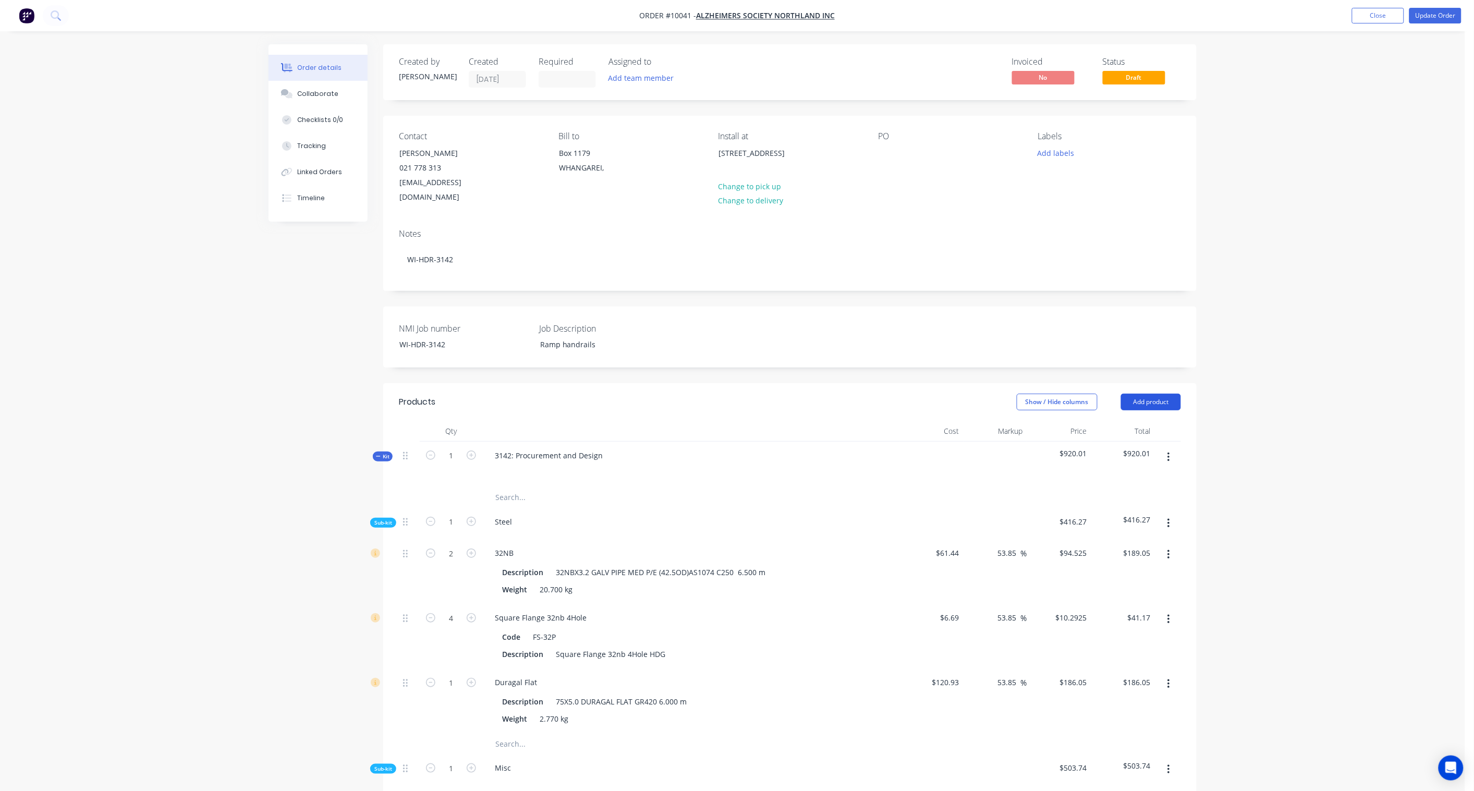
click at [1112, 394] on button "Add product" at bounding box center [1151, 402] width 60 height 17
click at [1112, 421] on div "Product catalogue" at bounding box center [1132, 428] width 80 height 15
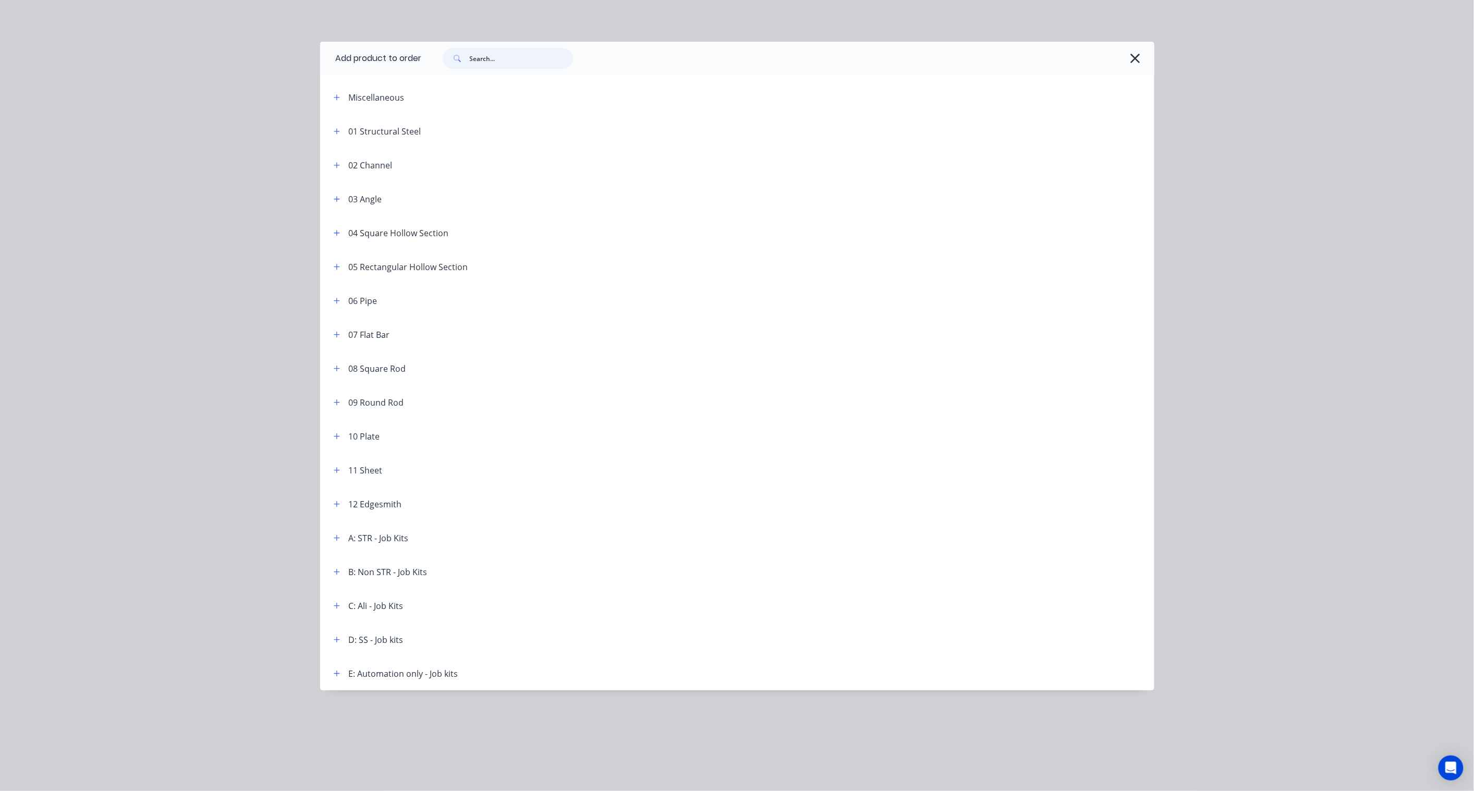
click at [529, 59] on input "text" at bounding box center [521, 58] width 103 height 21
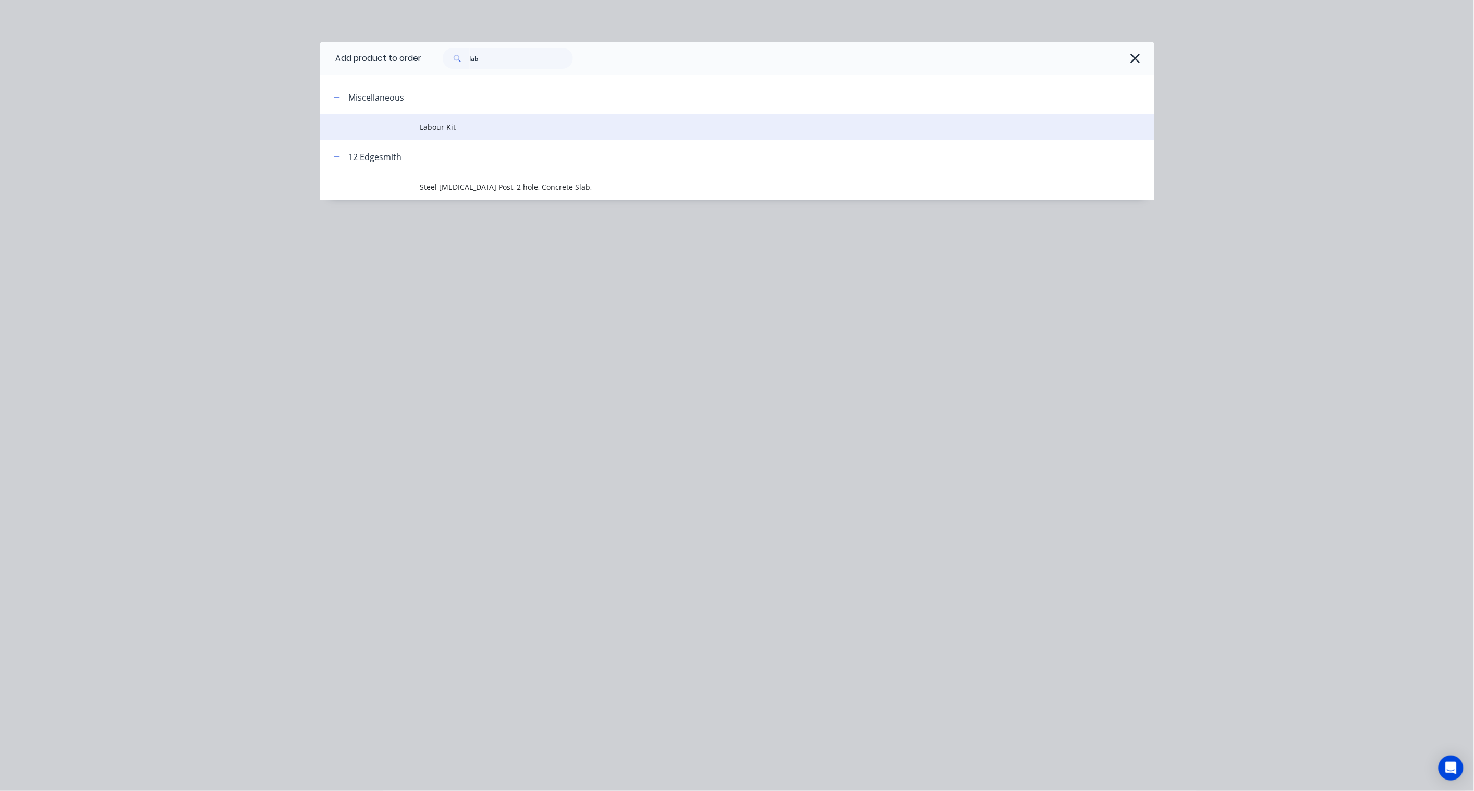
click at [468, 124] on span "Labour Kit" at bounding box center [713, 127] width 587 height 11
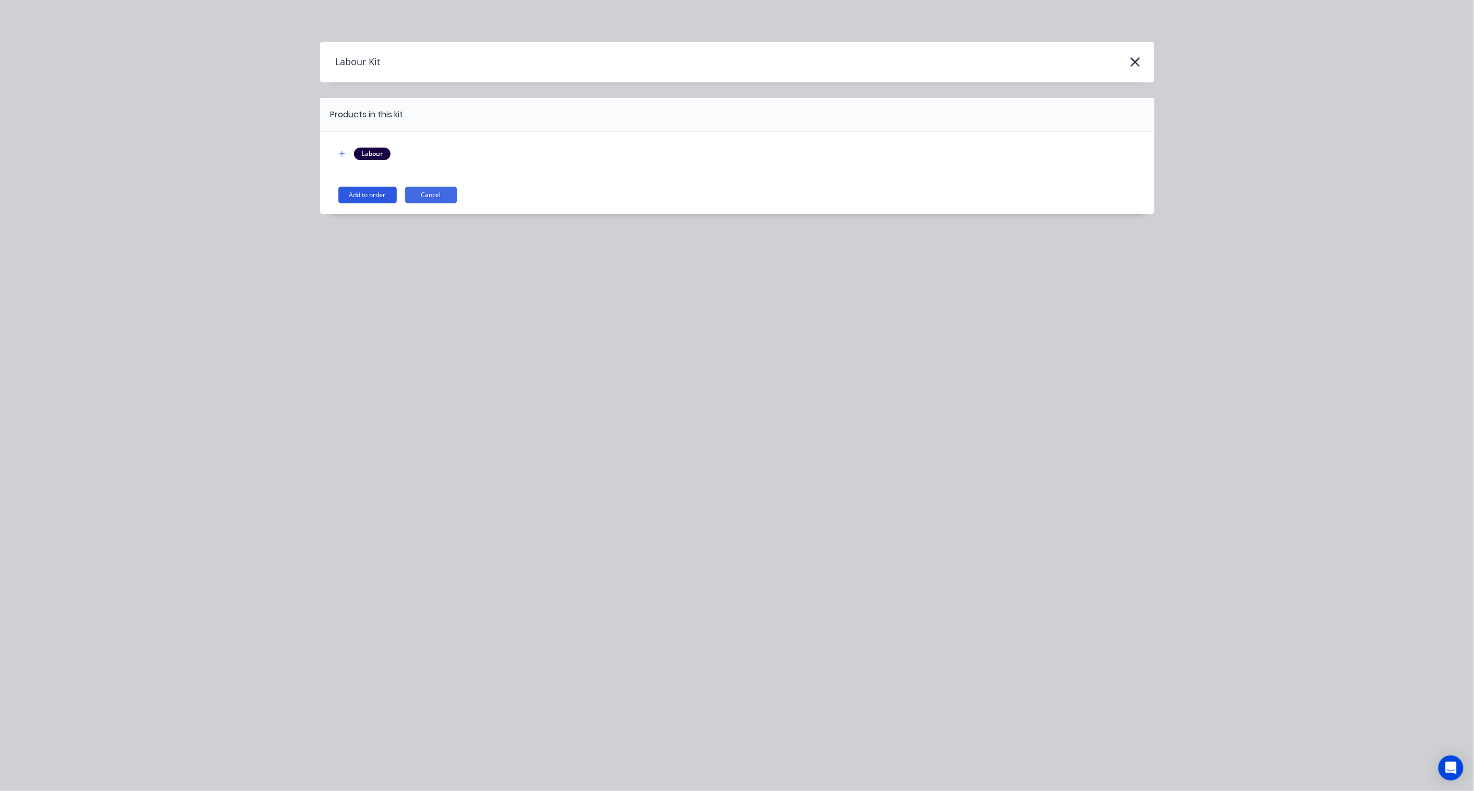
click at [364, 193] on button "Add to order" at bounding box center [367, 195] width 58 height 17
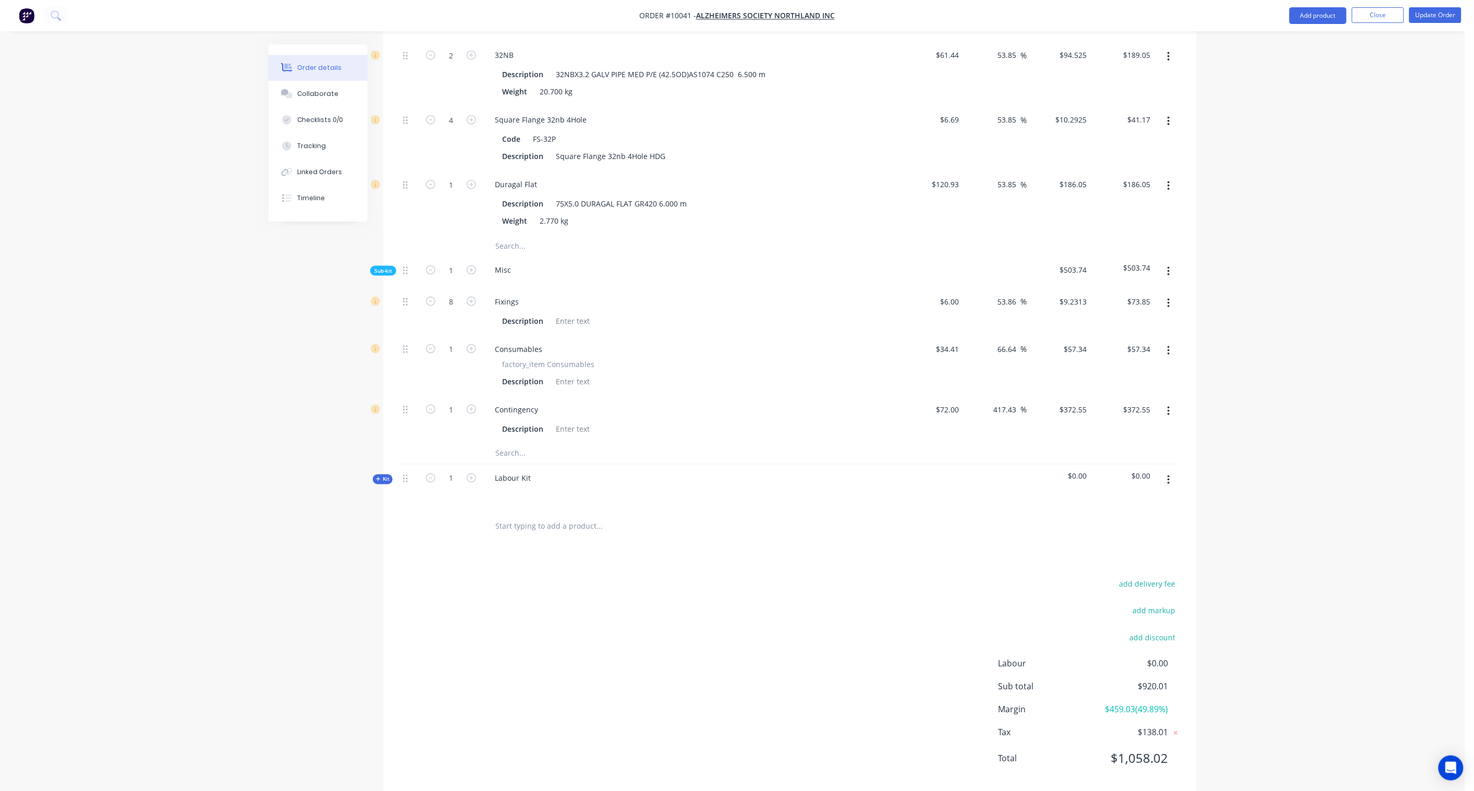
scroll to position [502, 0]
click at [383, 471] on span "Kit" at bounding box center [383, 475] width 14 height 8
click at [519, 467] on div "Labour Kit" at bounding box center [513, 474] width 53 height 15
drag, startPoint x: 533, startPoint y: 459, endPoint x: 456, endPoint y: 460, distance: 76.7
click at [456, 461] on div "Kit 1 Labour Kit $0.00 $0.00" at bounding box center [790, 483] width 782 height 45
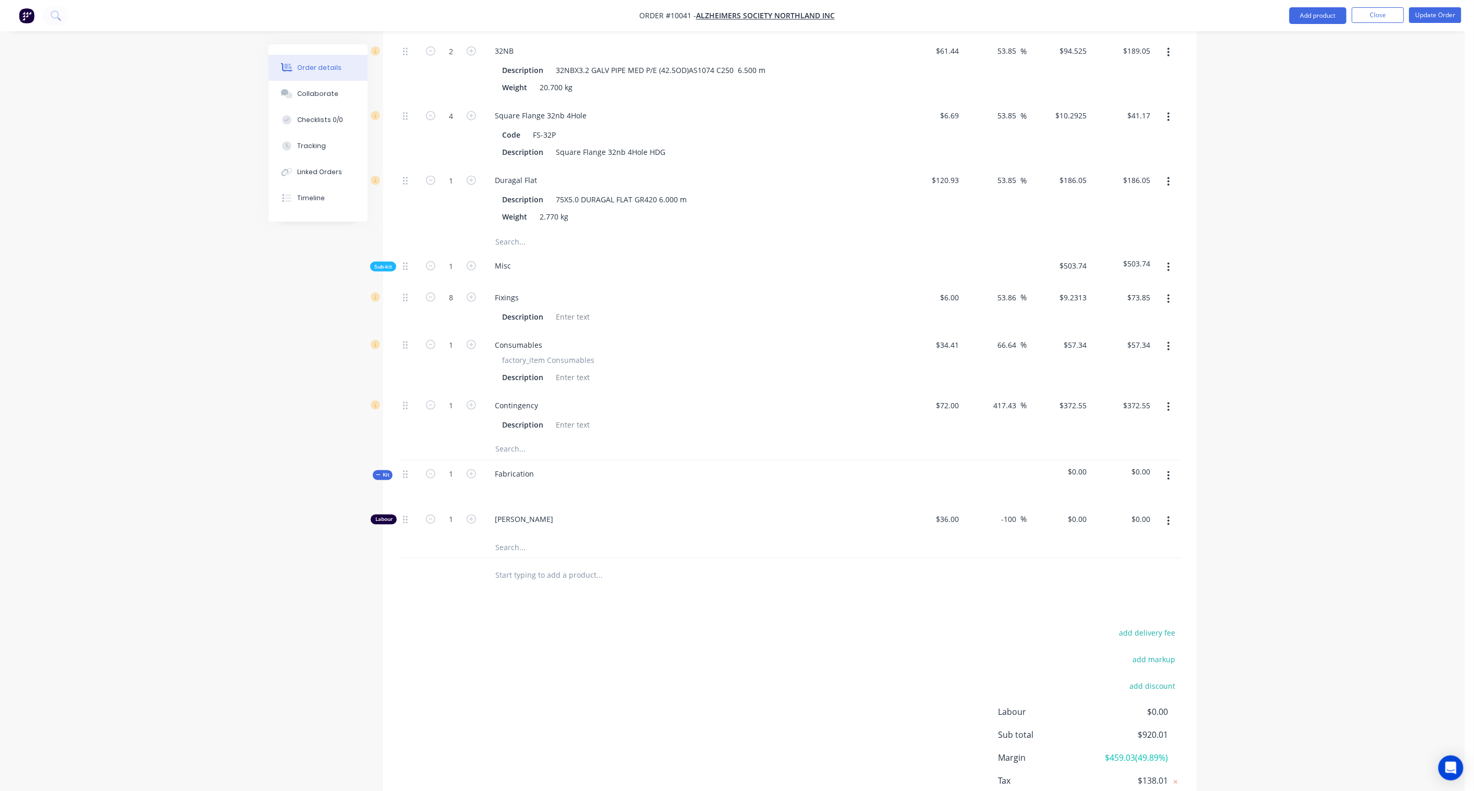
click at [478, 582] on div "add delivery fee add markup add discount Labour $0.00 Sub total $920.01 Margin …" at bounding box center [790, 726] width 782 height 201
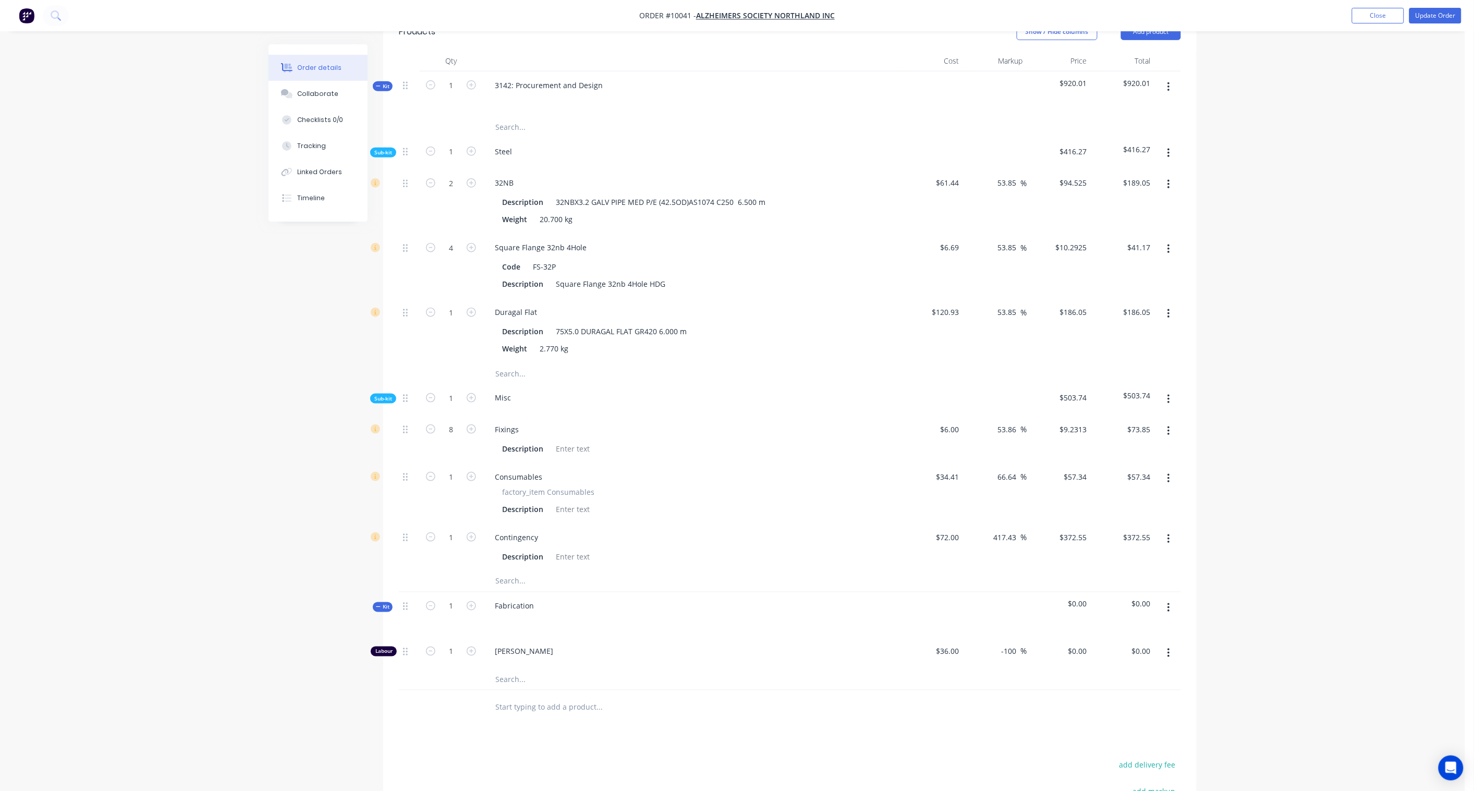
scroll to position [96, 0]
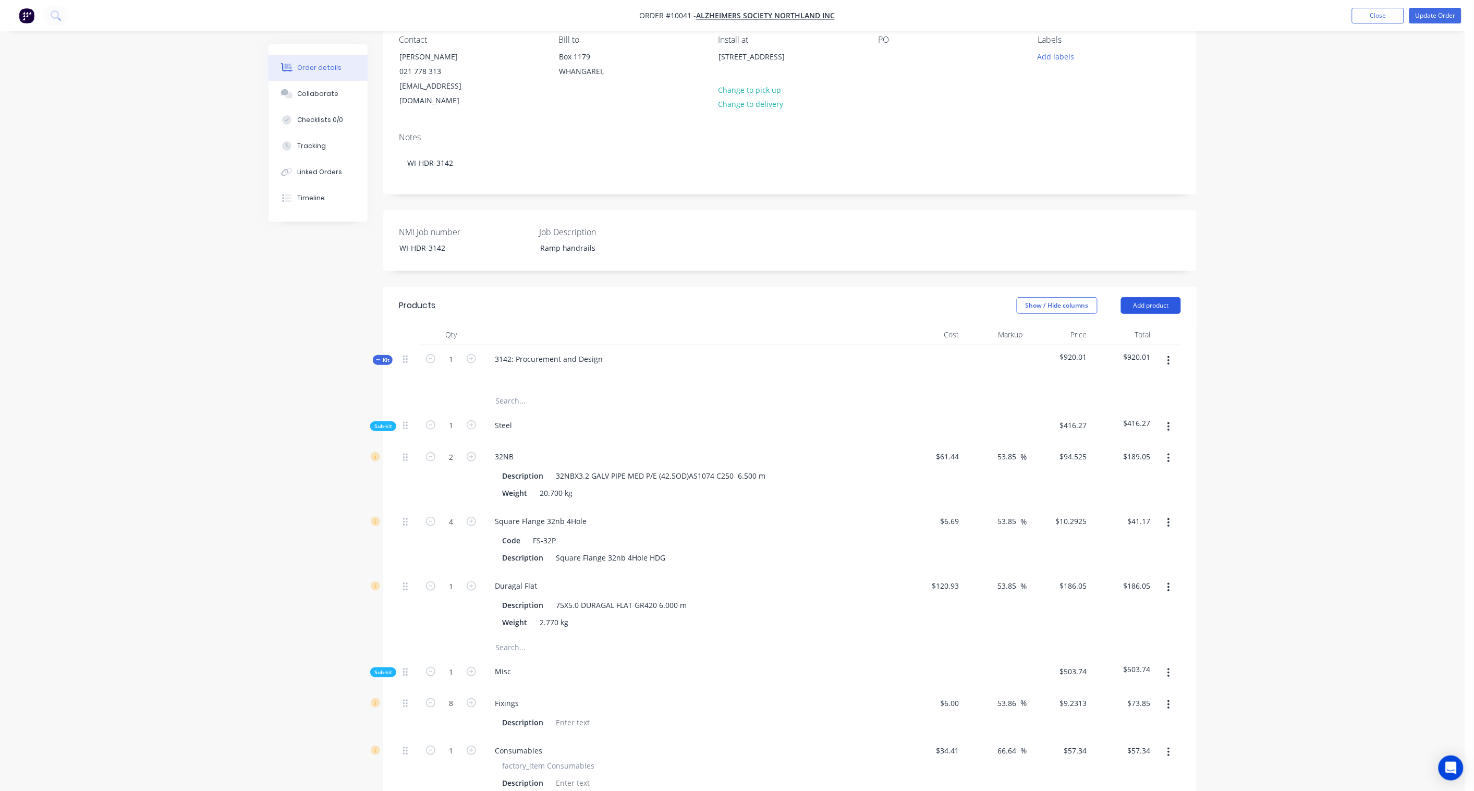
click at [1112, 297] on button "Add product" at bounding box center [1151, 305] width 60 height 17
click at [1112, 324] on div "Product catalogue" at bounding box center [1132, 331] width 80 height 15
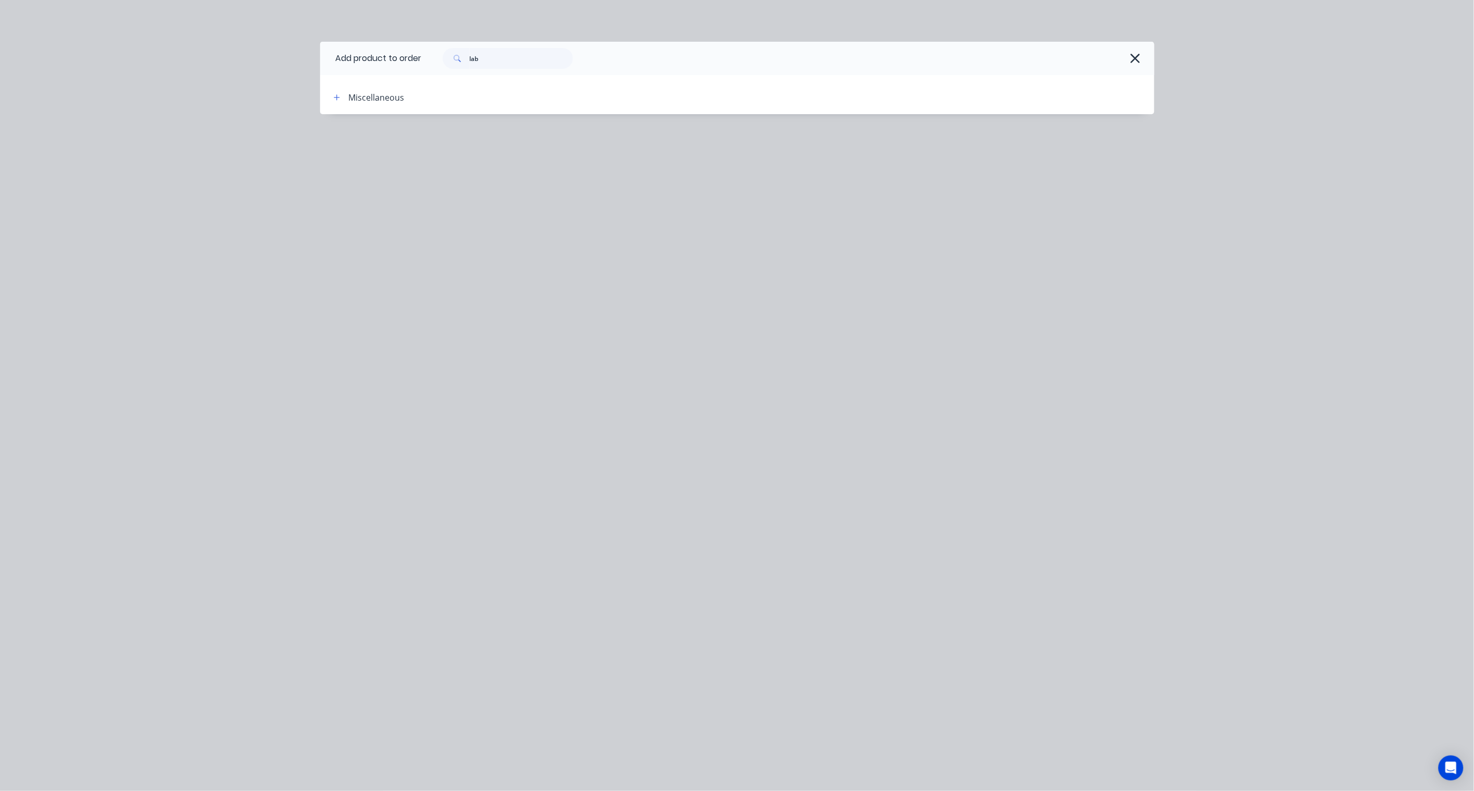
click at [357, 96] on div "Miscellaneous" at bounding box center [377, 97] width 56 height 13
click at [336, 96] on icon "button" at bounding box center [337, 97] width 6 height 7
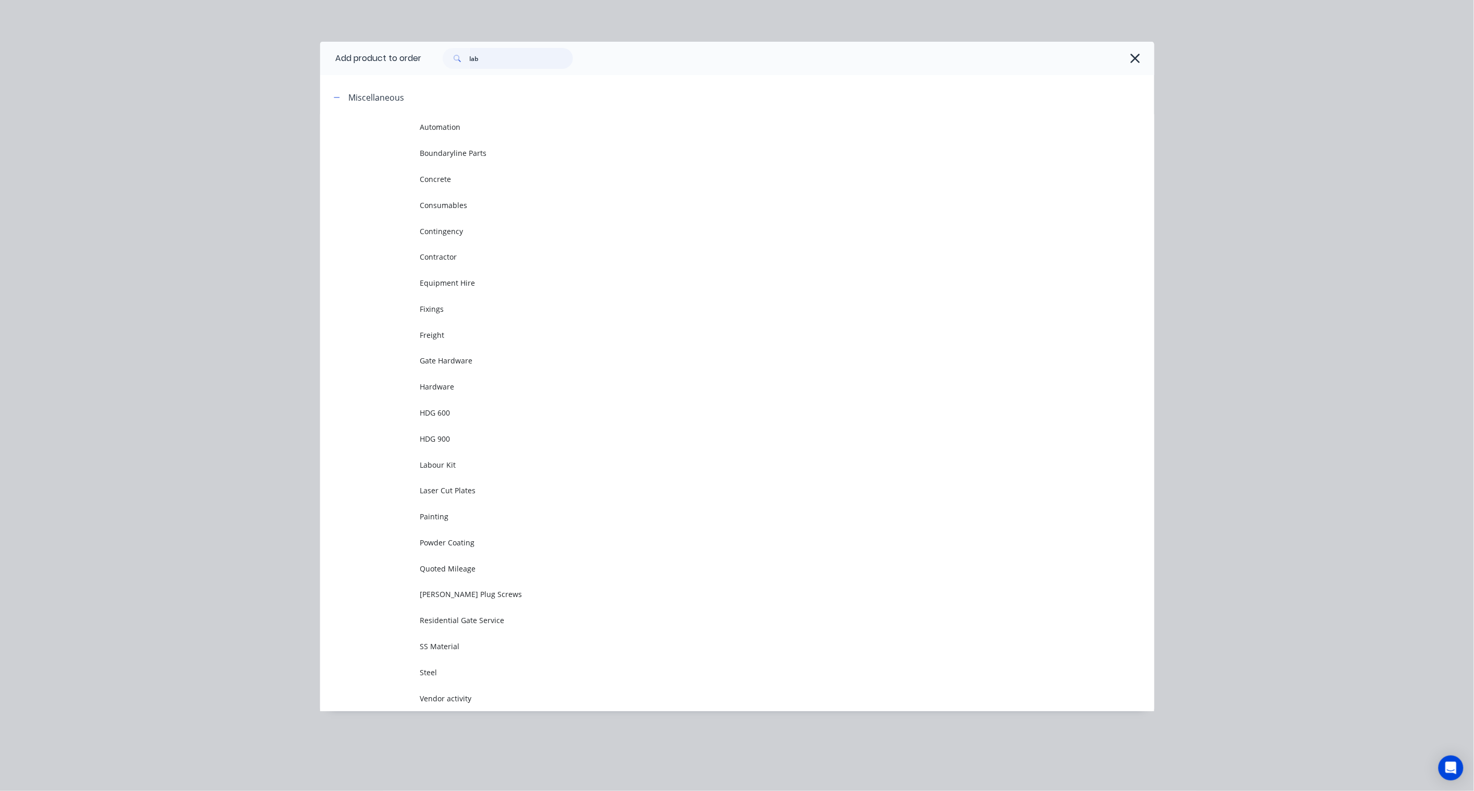
click at [481, 50] on input "lab" at bounding box center [521, 58] width 103 height 21
click at [494, 59] on input "lab" at bounding box center [521, 58] width 103 height 21
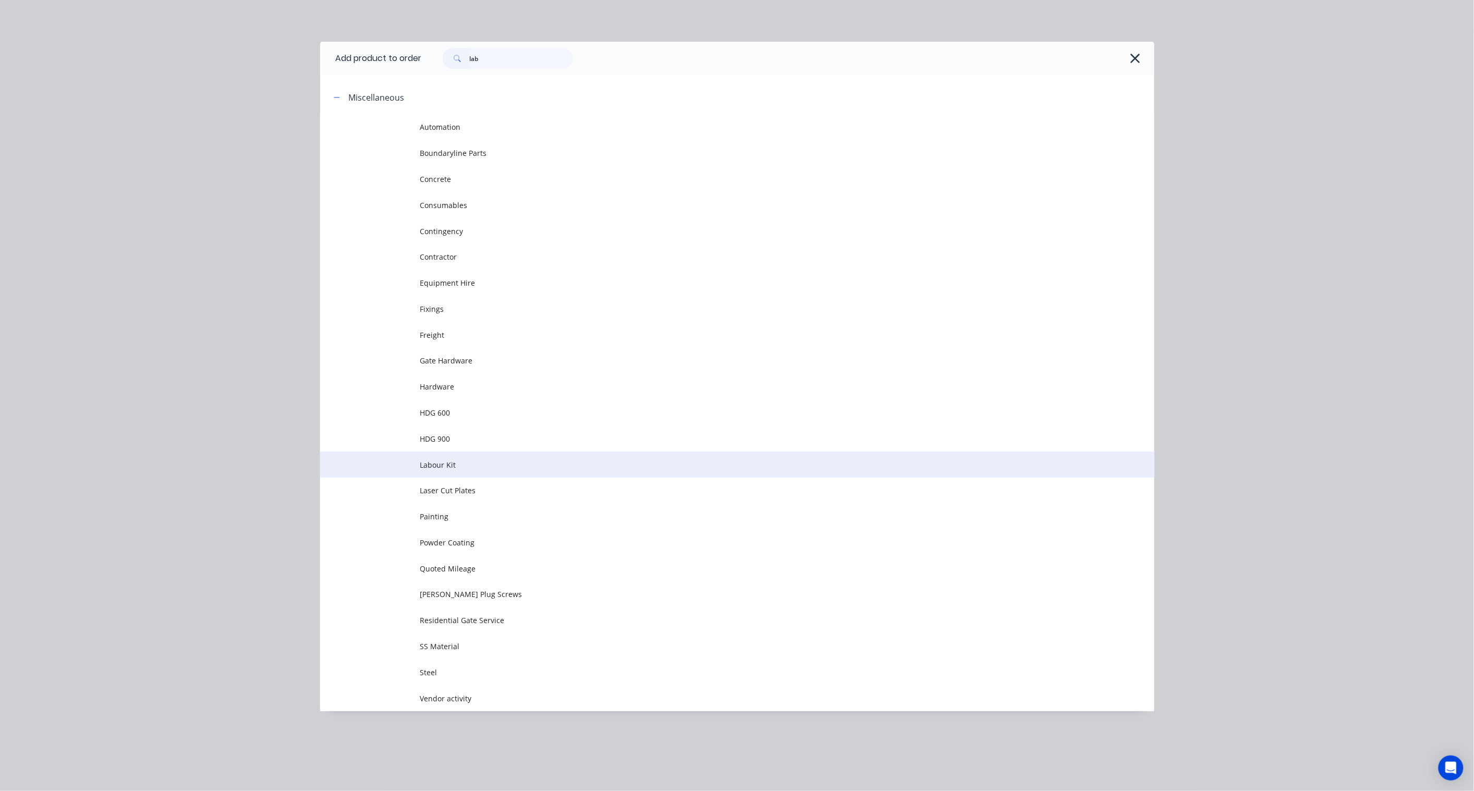
click at [465, 452] on td "Labour Kit" at bounding box center [787, 465] width 734 height 26
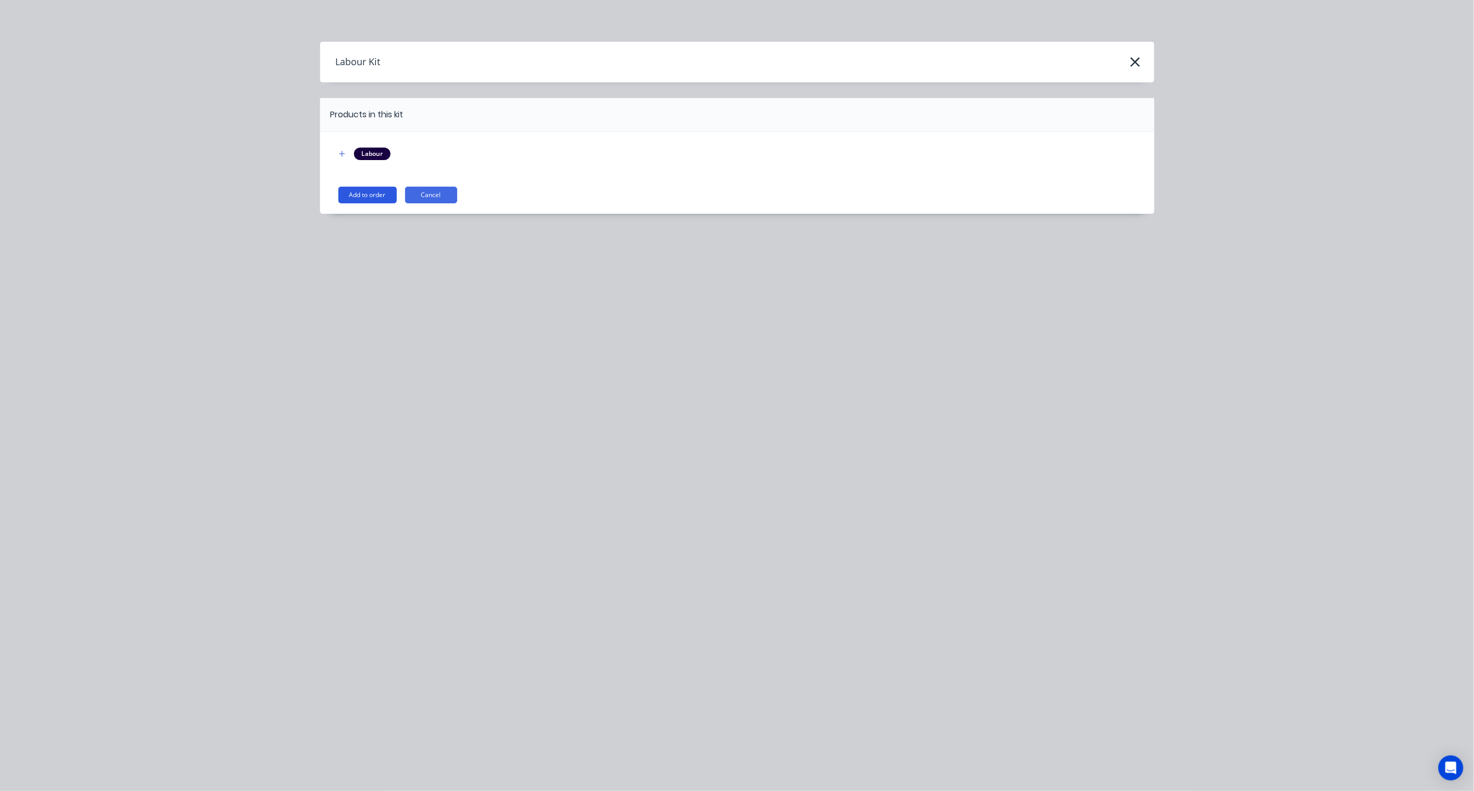
click at [362, 195] on button "Add to order" at bounding box center [367, 195] width 58 height 17
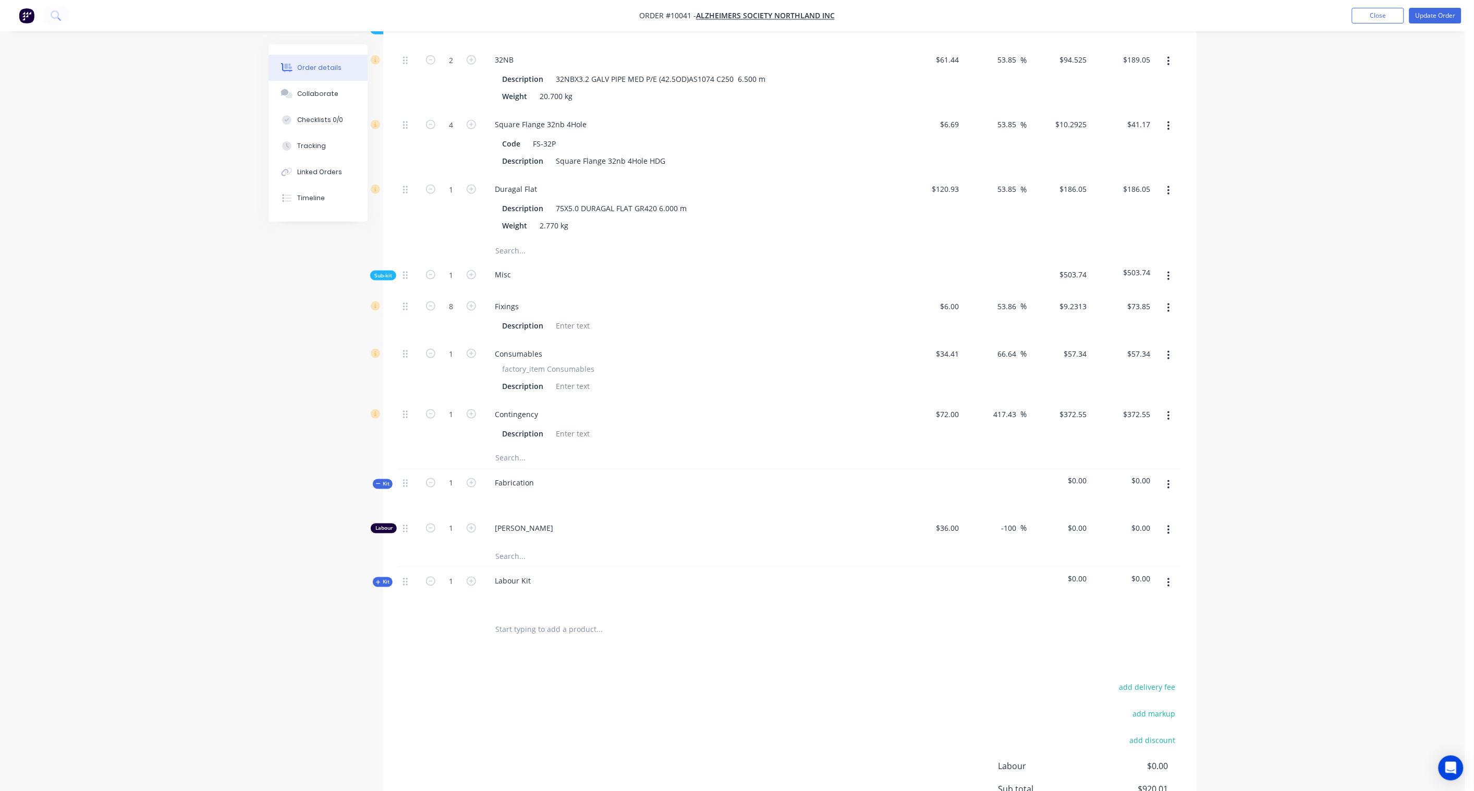
scroll to position [502, 0]
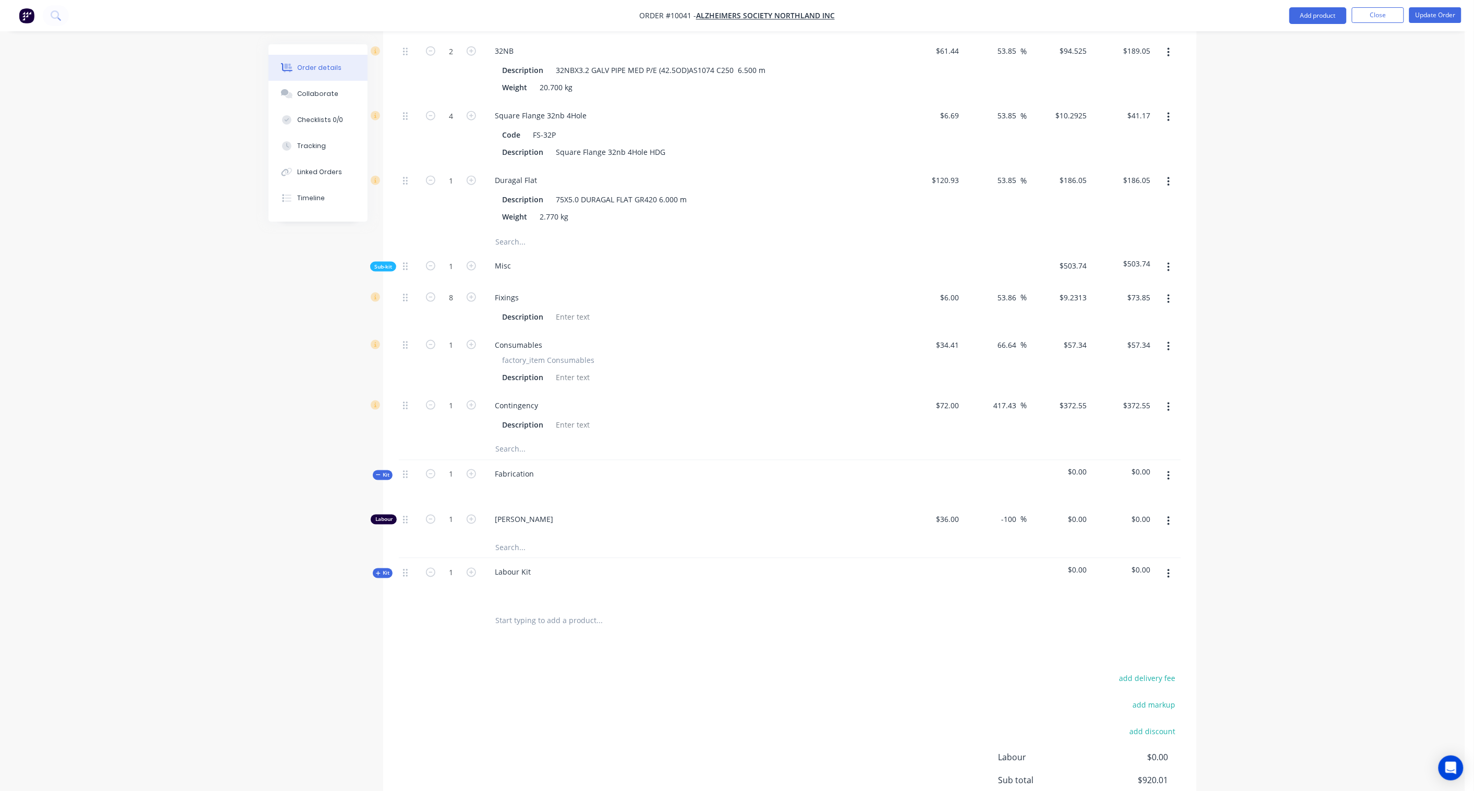
click at [386, 570] on span "Kit" at bounding box center [383, 574] width 14 height 8
click at [517, 565] on div "Labour Kit" at bounding box center [513, 572] width 53 height 15
drag, startPoint x: 535, startPoint y: 557, endPoint x: 477, endPoint y: 551, distance: 58.7
click at [477, 559] on div "Kit 1 Labour Kit $0.00 $0.00" at bounding box center [790, 581] width 782 height 45
click at [291, 564] on div "Created by [PERSON_NAME] Created [DATE] Required Assigned to Add team member In…" at bounding box center [733, 249] width 928 height 1415
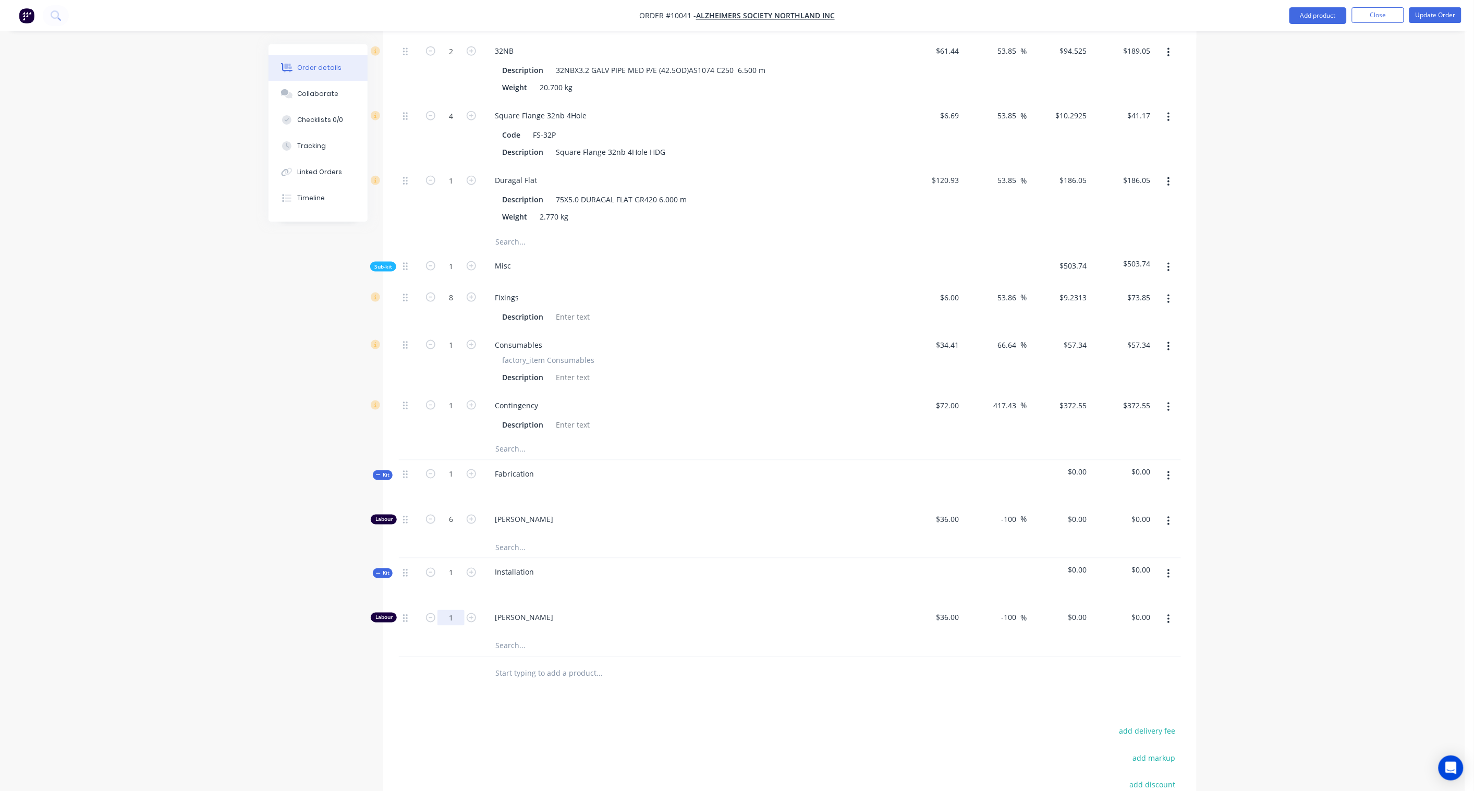
click at [451, 59] on input "1" at bounding box center [451, 51] width 27 height 16
drag, startPoint x: 453, startPoint y: 604, endPoint x: 438, endPoint y: 604, distance: 14.6
click at [438, 59] on input "1" at bounding box center [451, 51] width 27 height 16
click at [331, 582] on div "Created by [PERSON_NAME] Created [DATE] Required Assigned to Add team member In…" at bounding box center [733, 249] width 928 height 1415
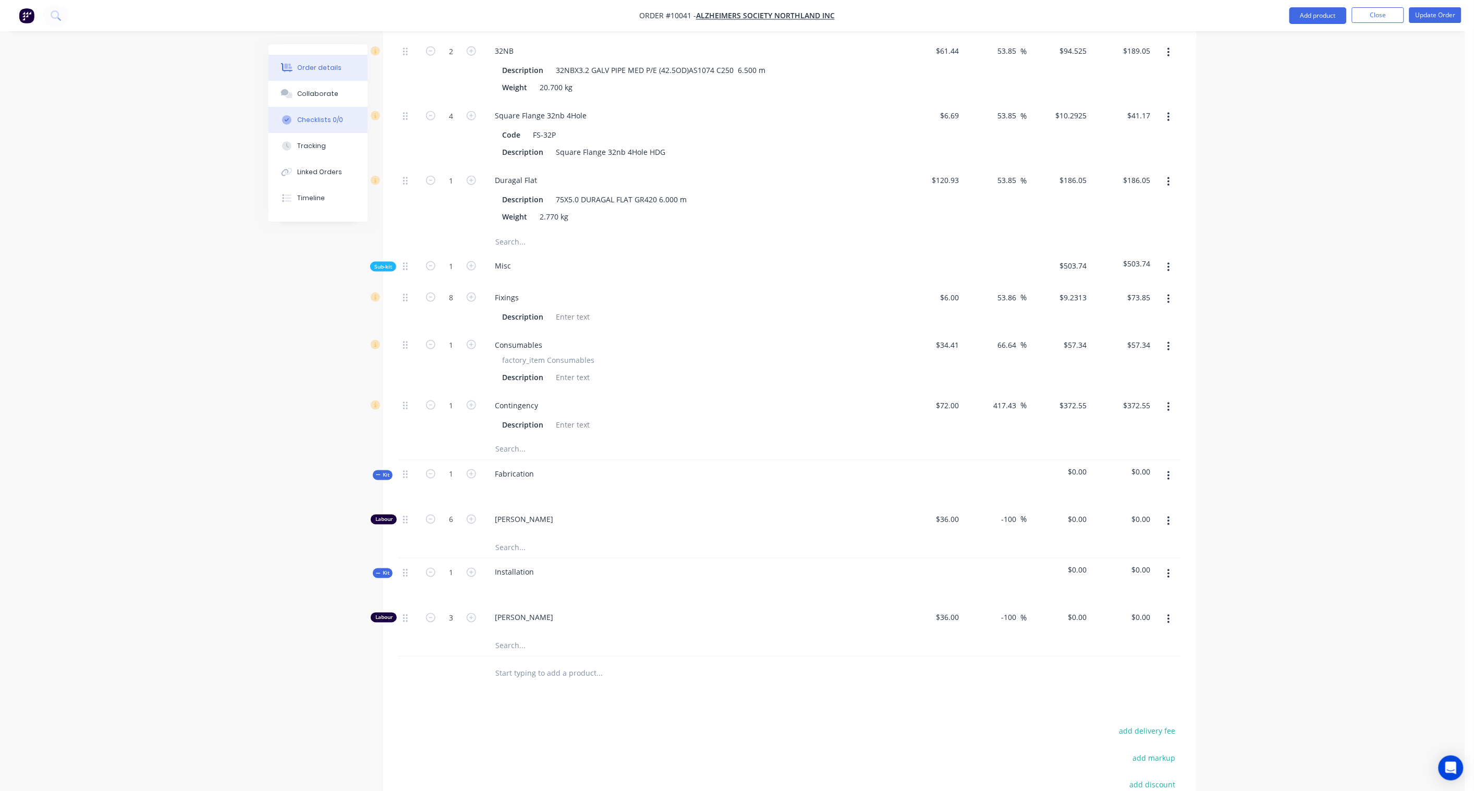
click at [311, 117] on div "Checklists 0/0" at bounding box center [321, 119] width 46 height 9
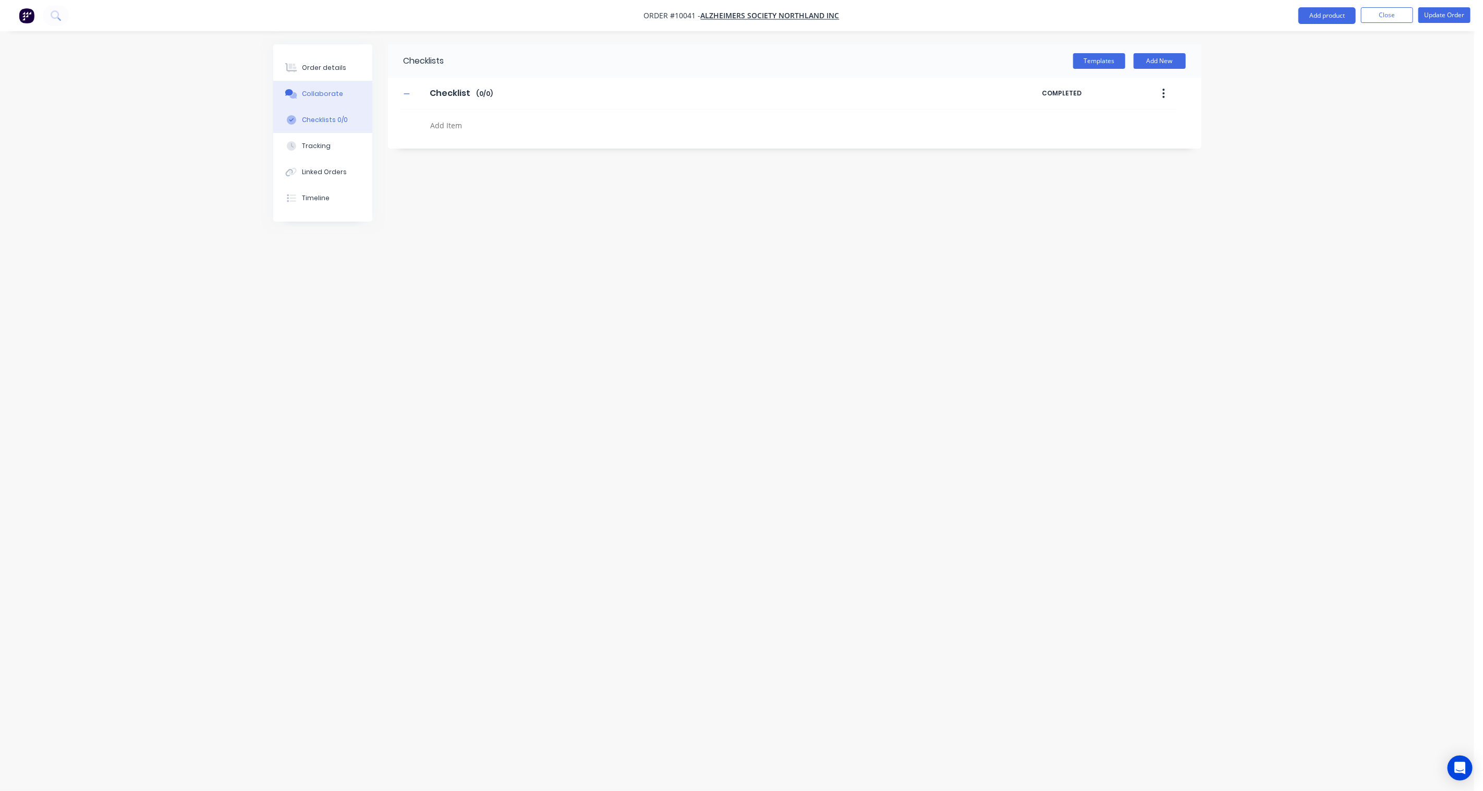
click at [325, 87] on button "Collaborate" at bounding box center [322, 94] width 99 height 26
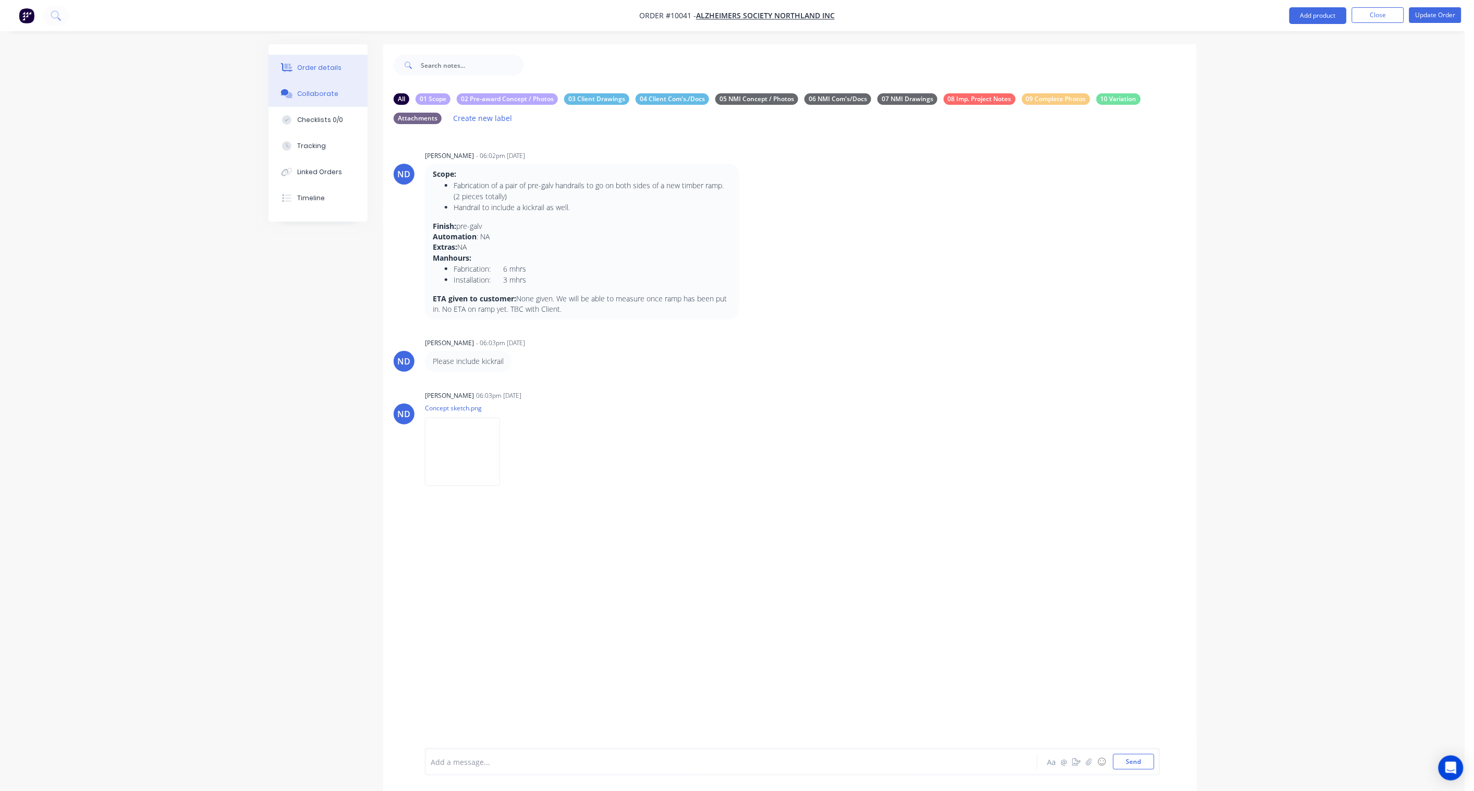
click at [326, 69] on div "Order details" at bounding box center [320, 67] width 44 height 9
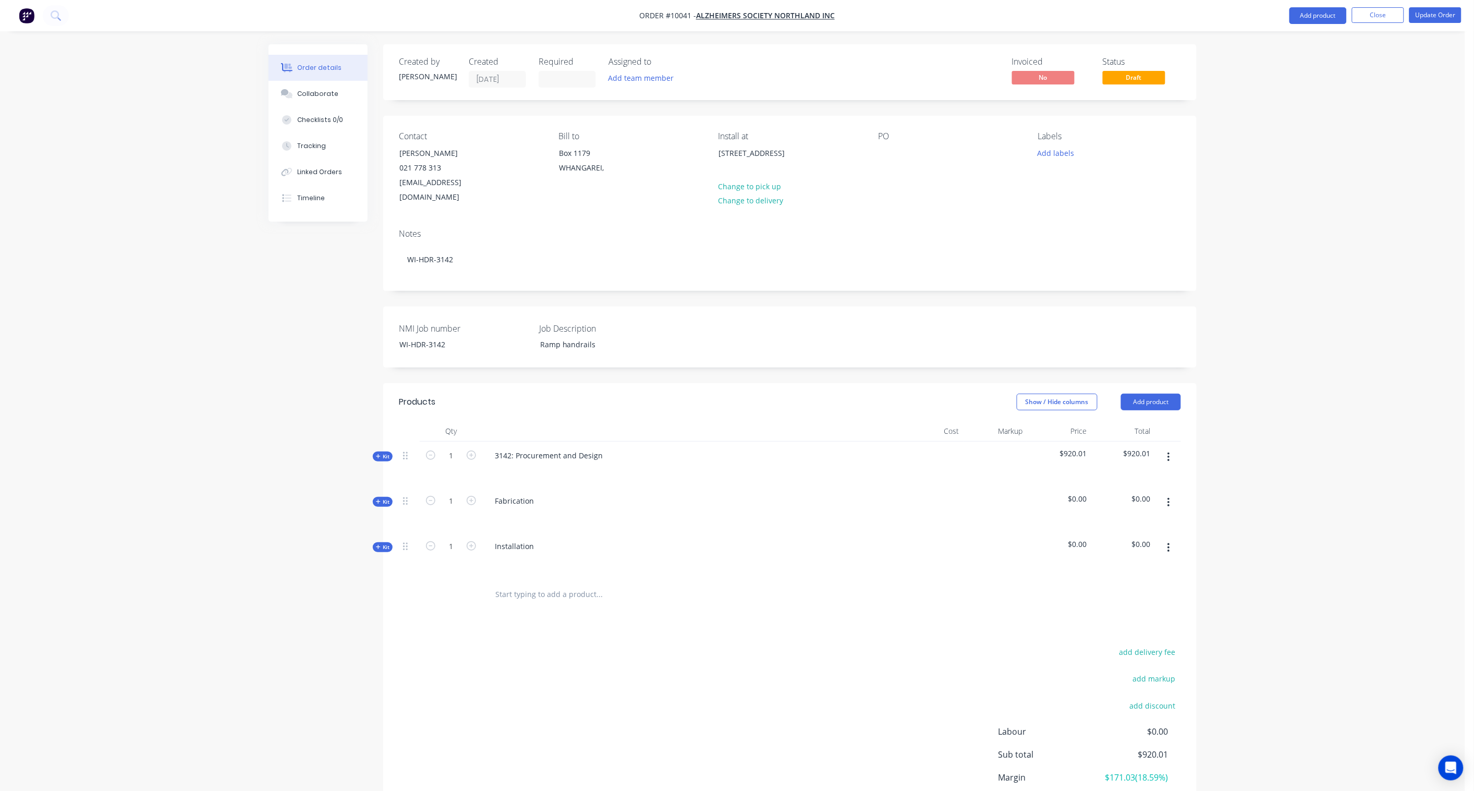
click at [386, 498] on span "Kit" at bounding box center [383, 502] width 14 height 8
click at [389, 582] on span "Kit" at bounding box center [383, 600] width 14 height 8
click at [1112, 539] on input "0.00" at bounding box center [1143, 546] width 24 height 15
paste input "60"
drag, startPoint x: 1135, startPoint y: 633, endPoint x: 1150, endPoint y: 633, distance: 14.1
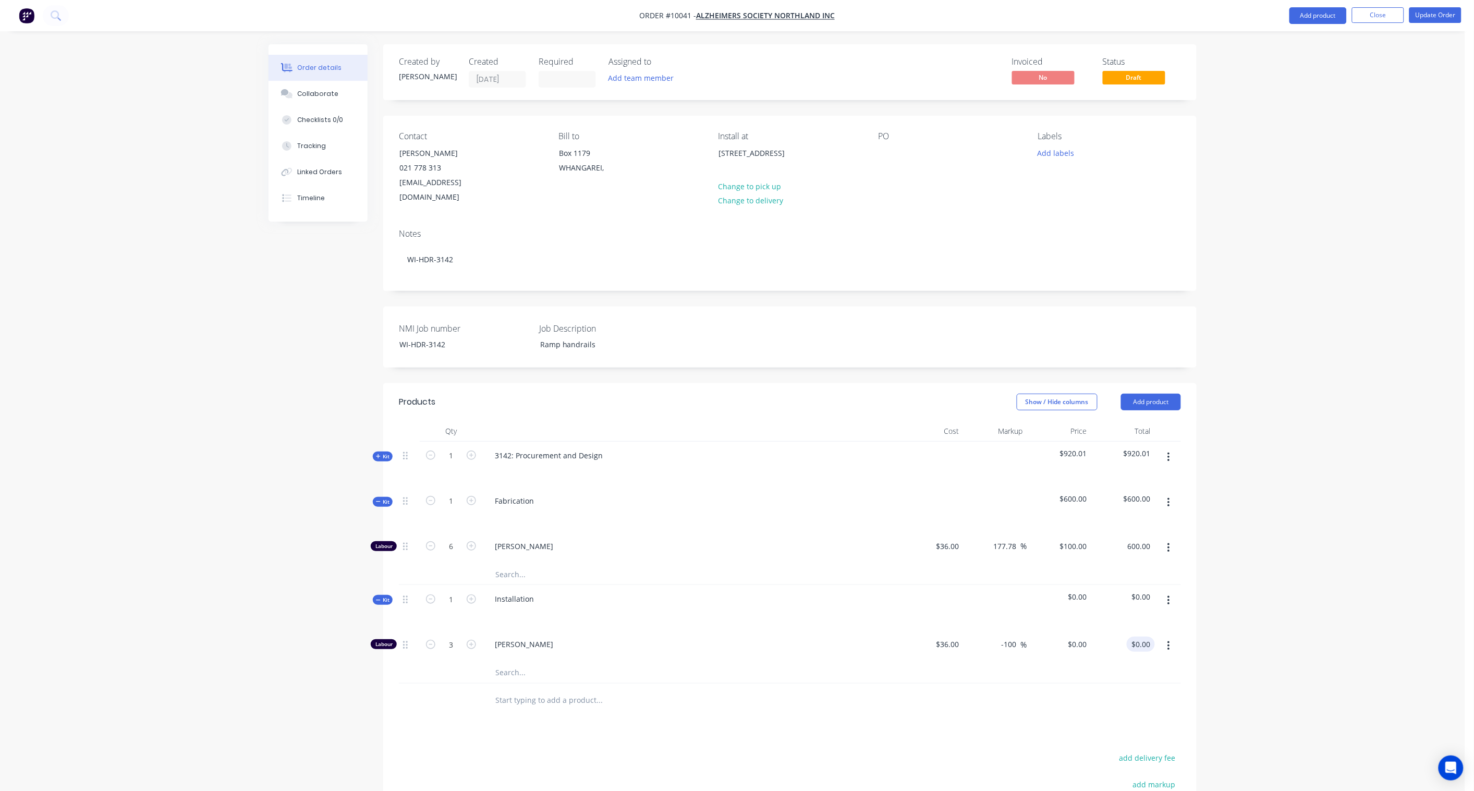
click at [1112, 582] on input "$0.00" at bounding box center [1143, 644] width 24 height 15
paste input "30"
click at [1112, 582] on div "Order details Collaborate Checklists 0/0 Tracking Linked Orders Timeline Order …" at bounding box center [733, 492] width 1466 height 984
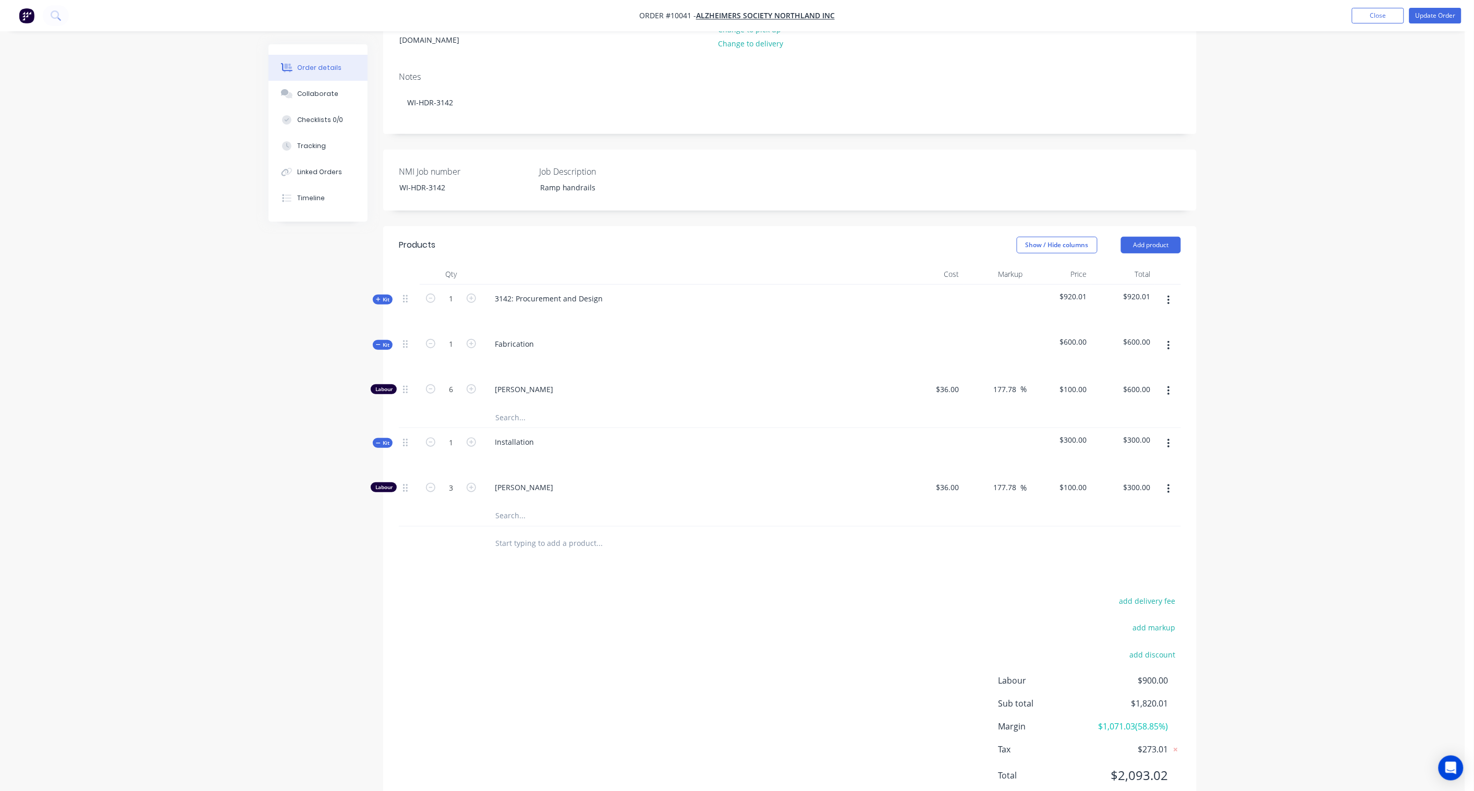
scroll to position [178, 0]
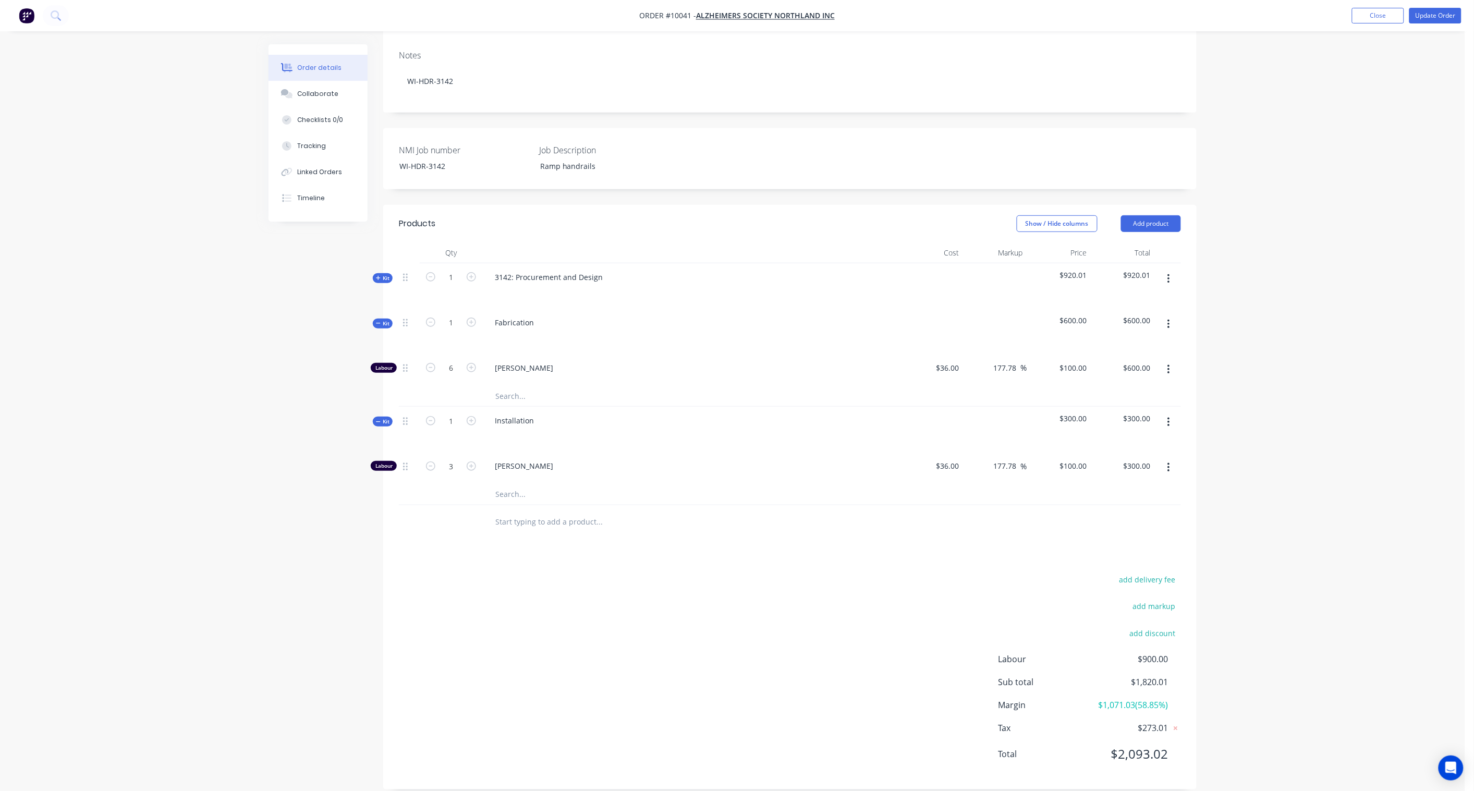
click at [388, 274] on span "Kit" at bounding box center [383, 278] width 14 height 8
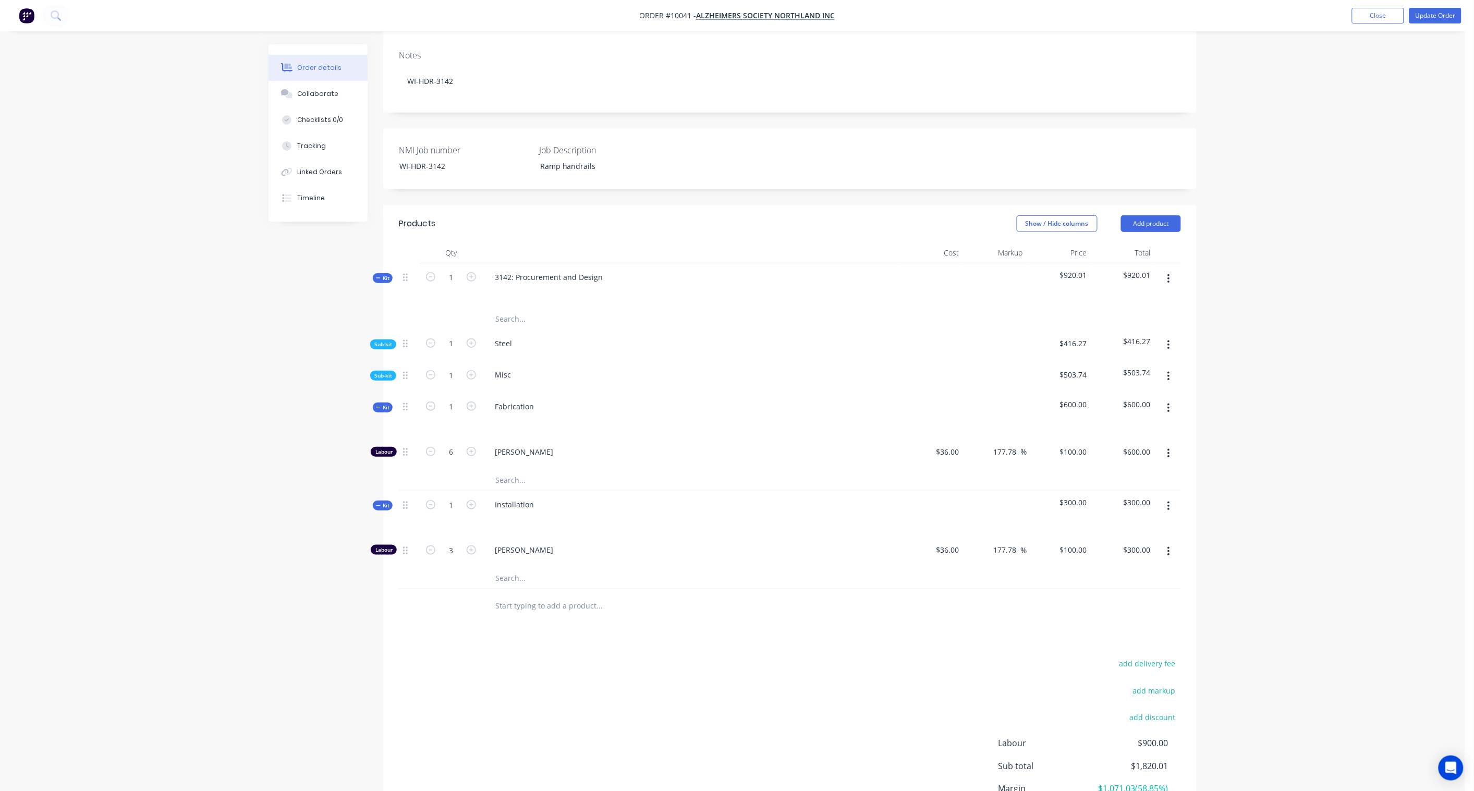
click at [386, 372] on span "Sub-kit" at bounding box center [383, 376] width 18 height 8
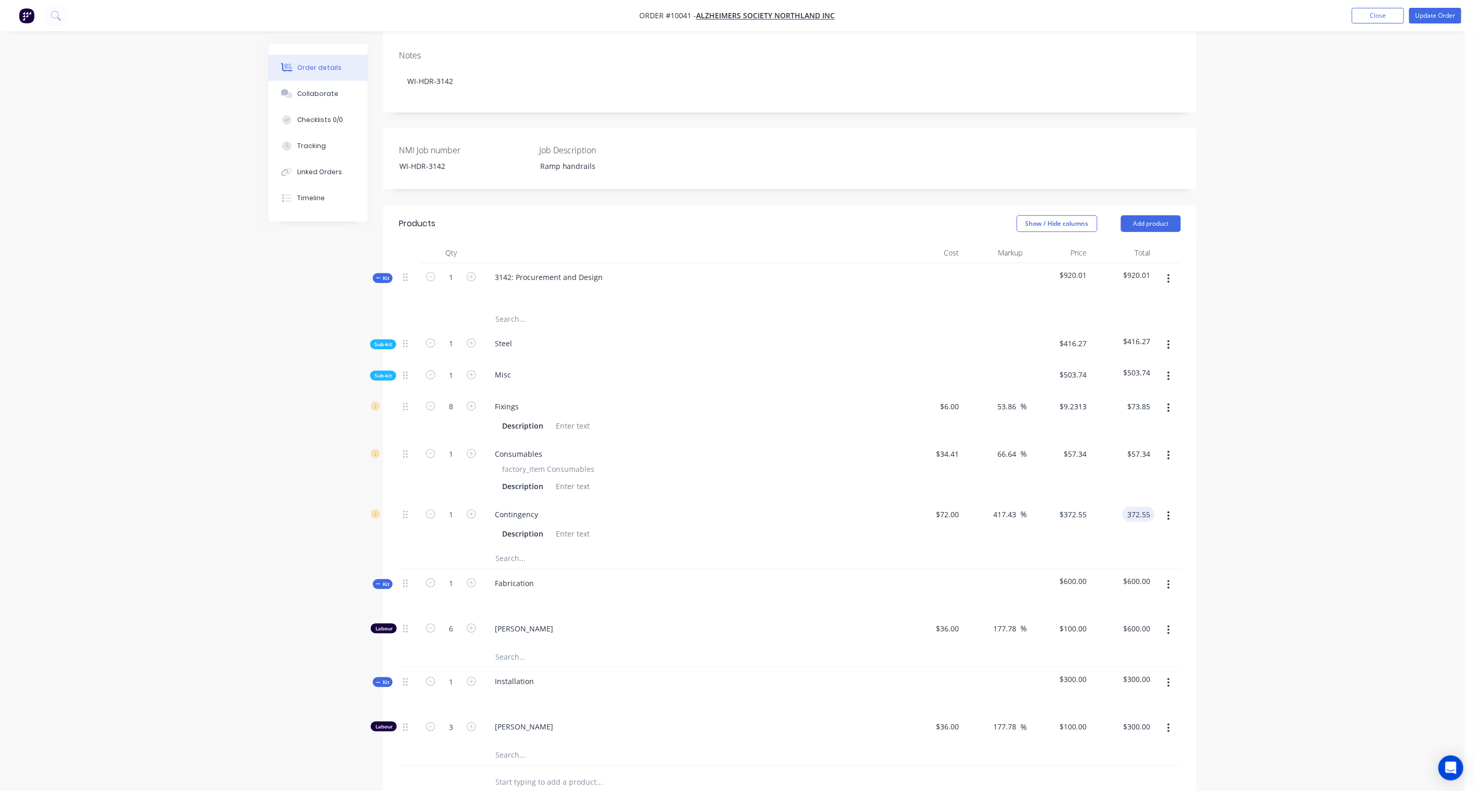
click at [1112, 507] on input "372.55" at bounding box center [1141, 514] width 28 height 15
click at [1112, 506] on div "Order details Collaborate Checklists 0/0 Tracking Linked Orders Timeline Order …" at bounding box center [733, 444] width 1466 height 1244
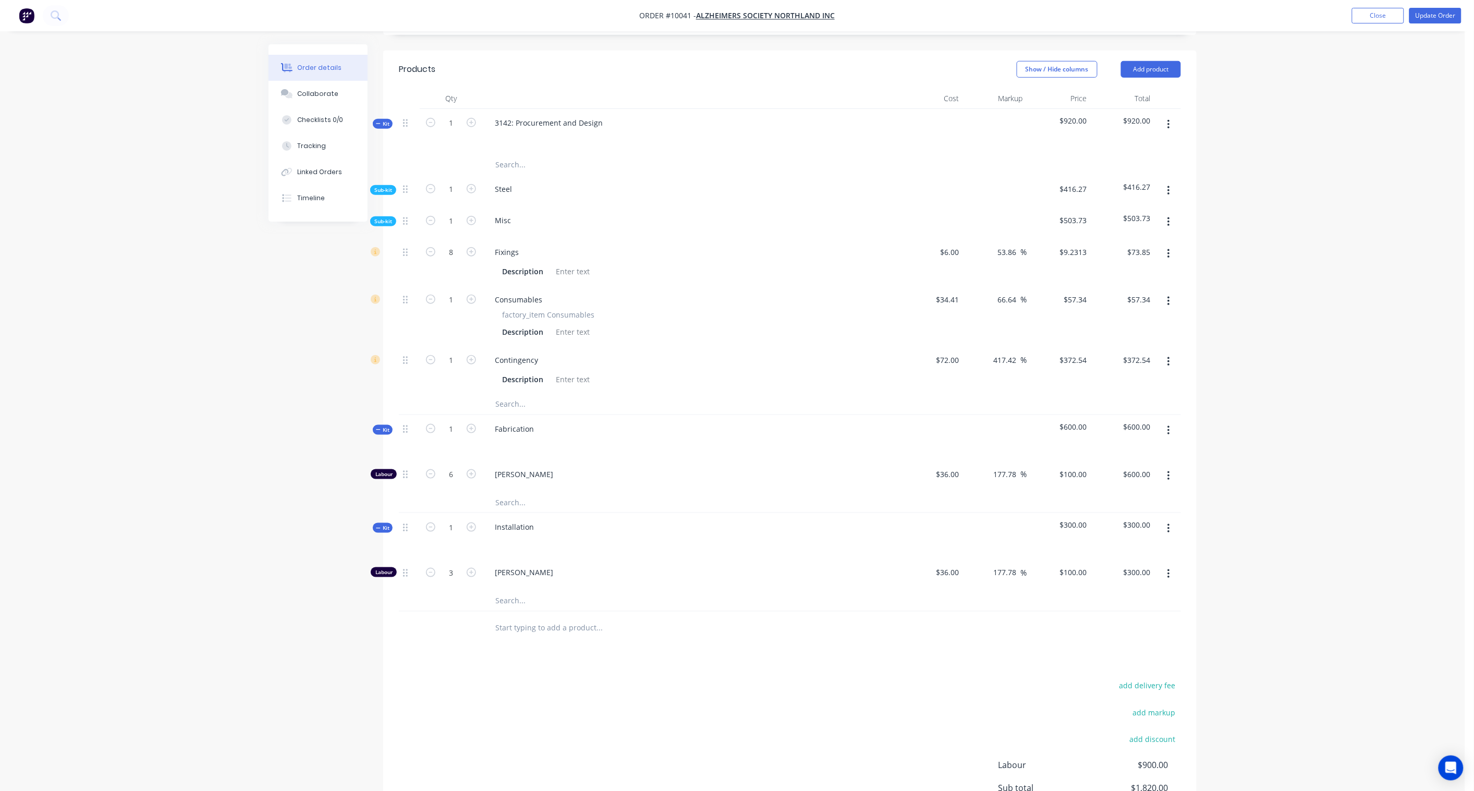
scroll to position [149, 0]
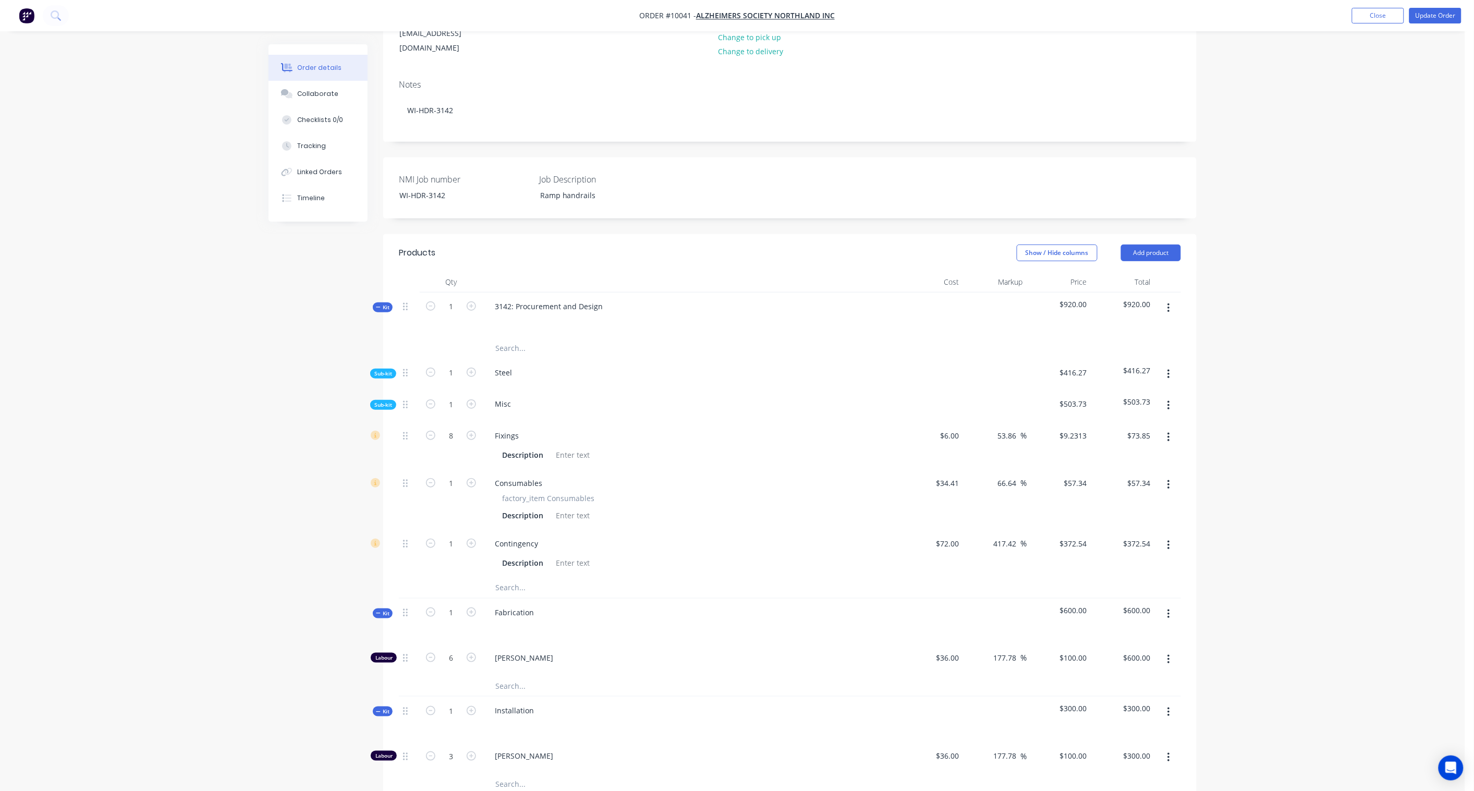
click at [378, 370] on span "Sub-kit" at bounding box center [383, 374] width 18 height 8
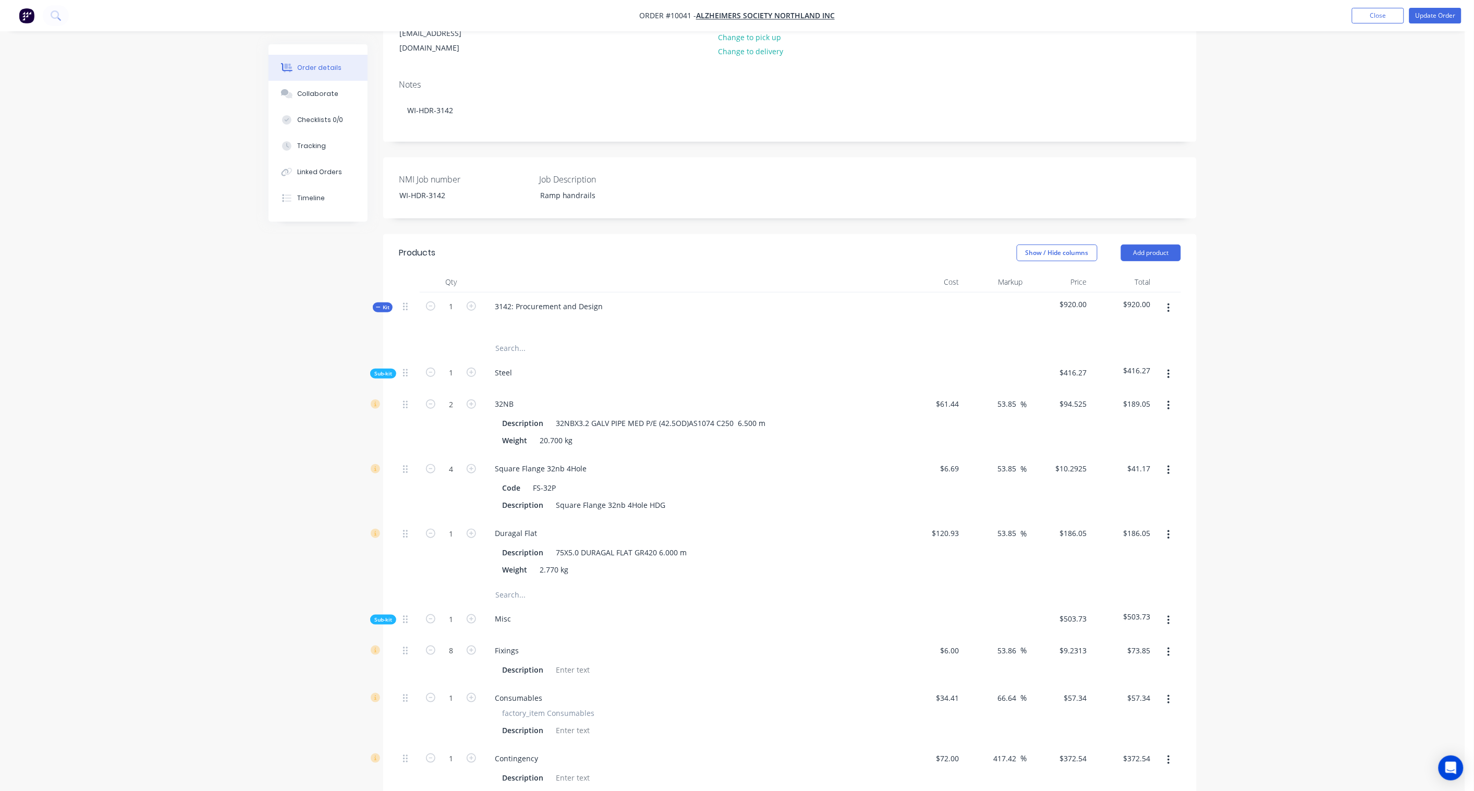
click at [385, 370] on span "Sub-kit" at bounding box center [383, 374] width 18 height 8
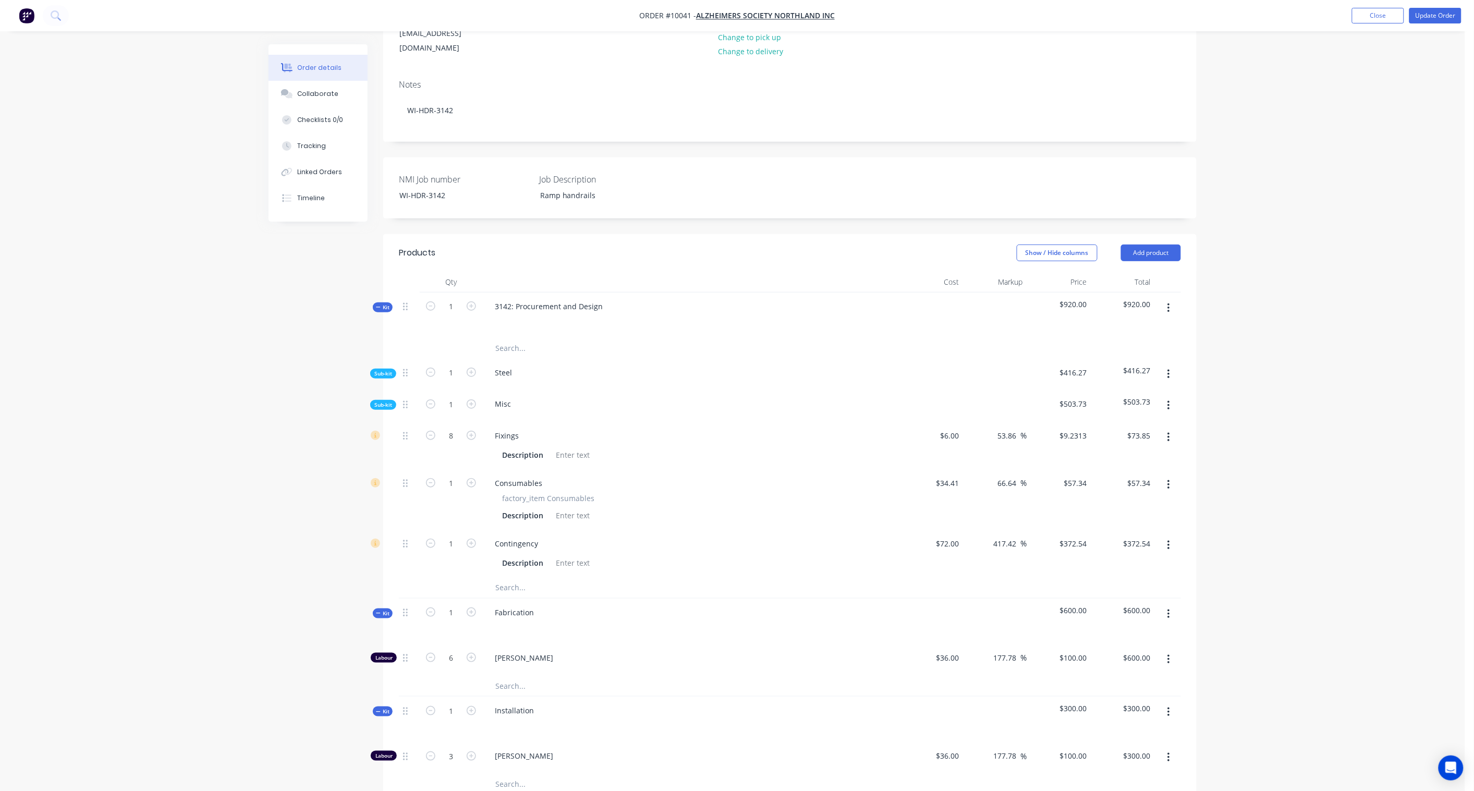
click at [385, 401] on span "Sub-kit" at bounding box center [383, 405] width 18 height 8
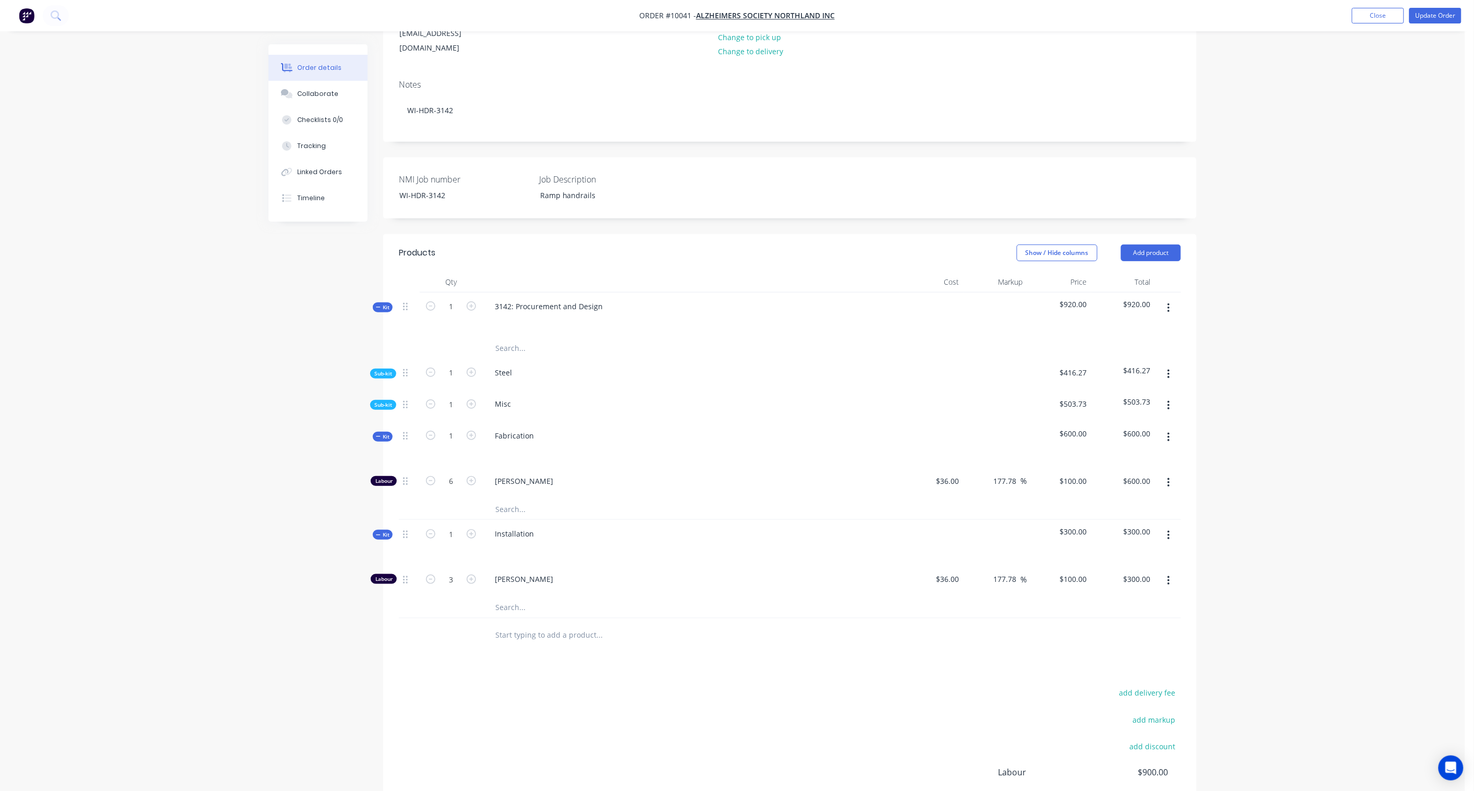
click at [389, 304] on span "Kit" at bounding box center [383, 308] width 14 height 8
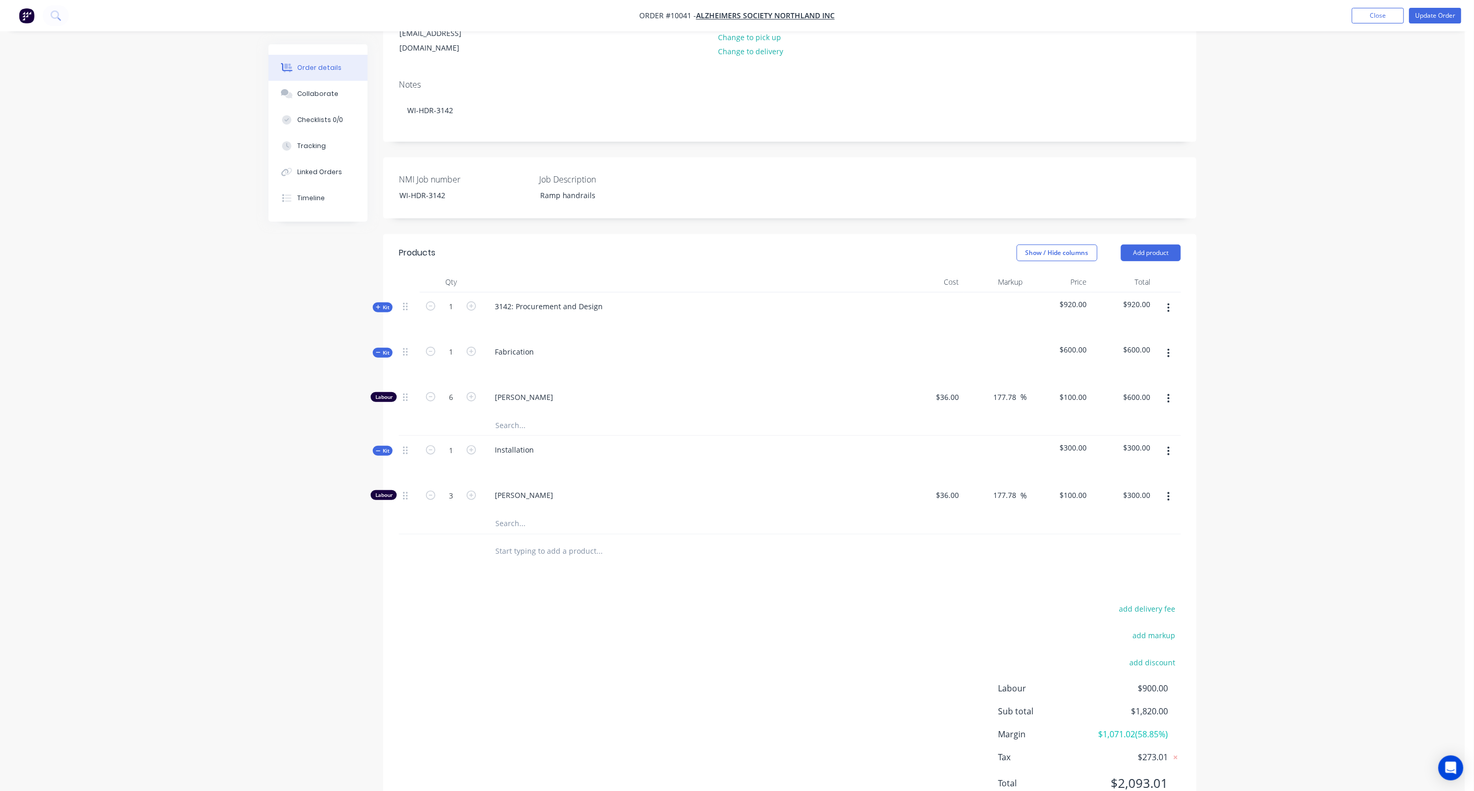
click at [384, 349] on span "Kit" at bounding box center [383, 353] width 14 height 8
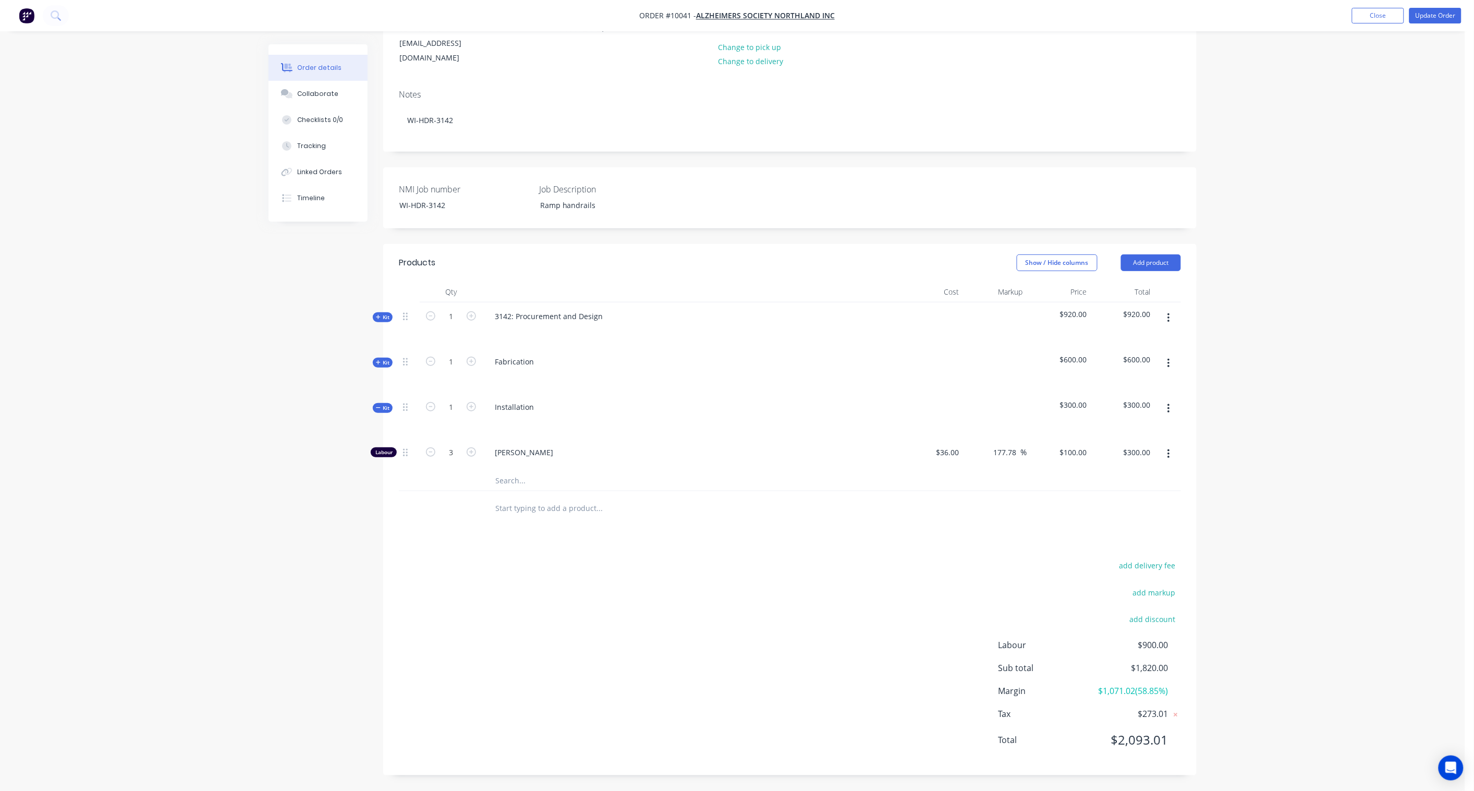
scroll to position [125, 0]
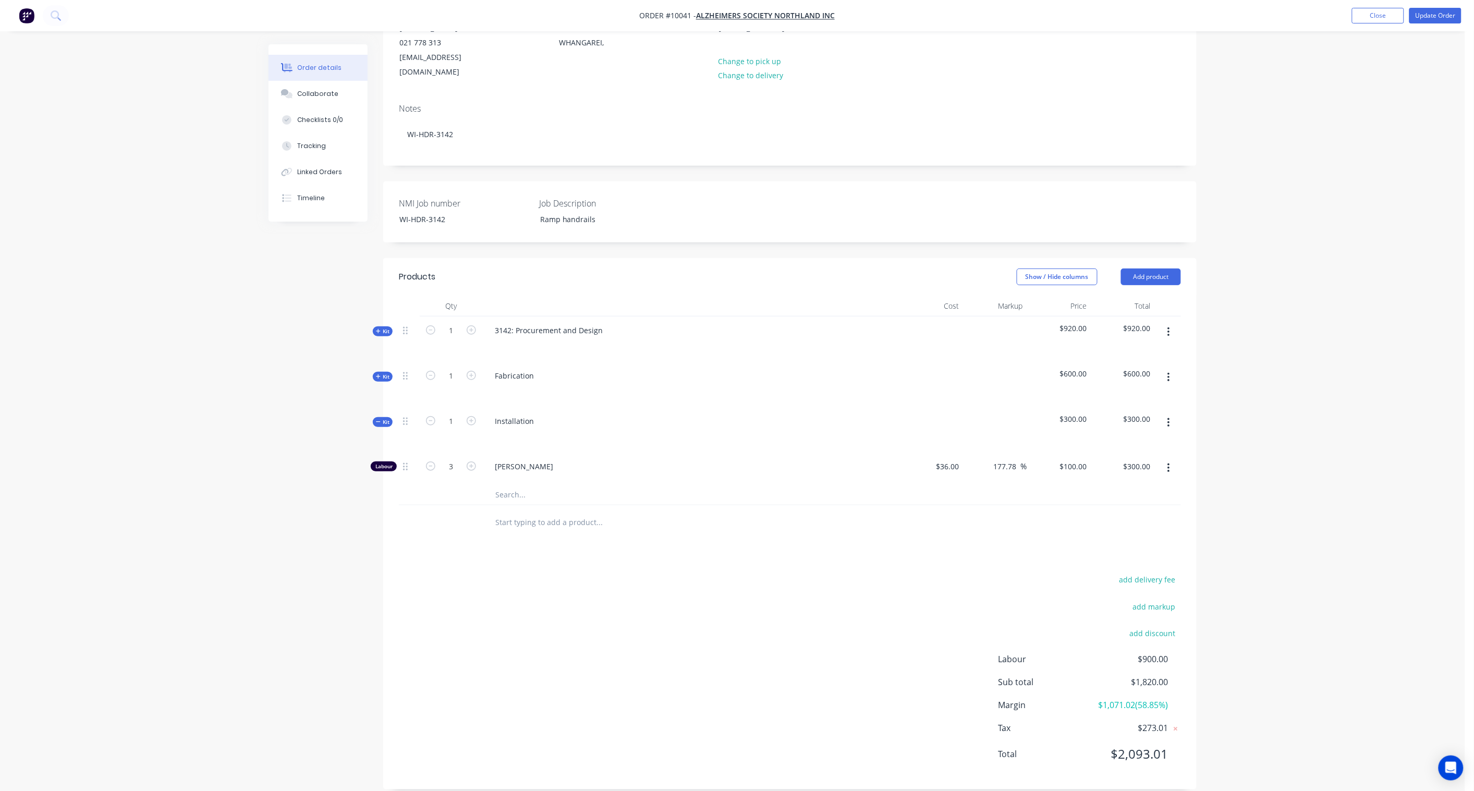
click at [381, 419] on icon at bounding box center [378, 421] width 5 height 5
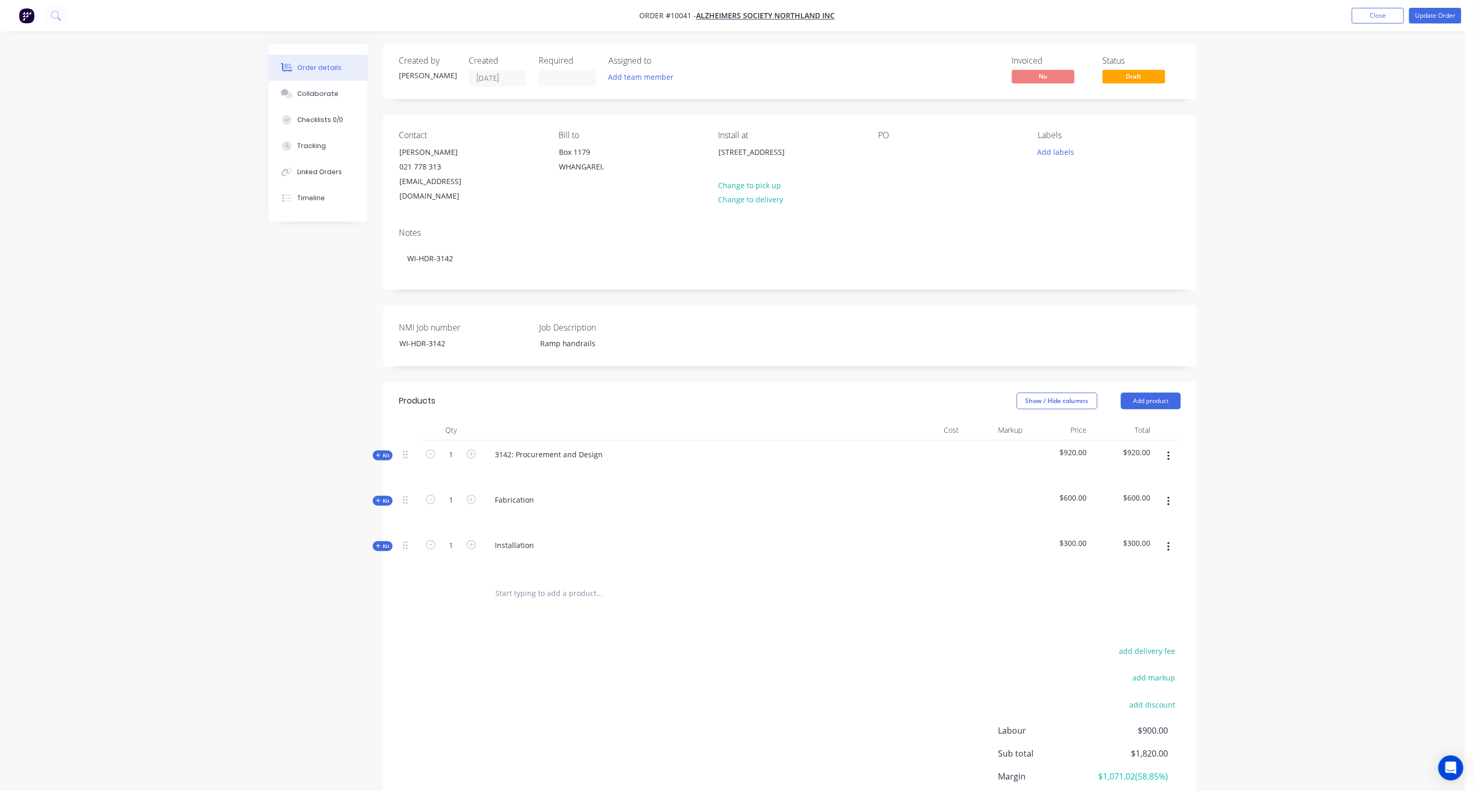
scroll to position [0, 0]
click at [888, 155] on div at bounding box center [886, 153] width 17 height 15
click at [296, 317] on div "Created by [PERSON_NAME] Created [DATE] Required Assigned to Add team member In…" at bounding box center [733, 460] width 928 height 833
click at [1051, 153] on button "Add labels" at bounding box center [1056, 153] width 48 height 14
click at [643, 78] on button "Add team member" at bounding box center [641, 78] width 77 height 14
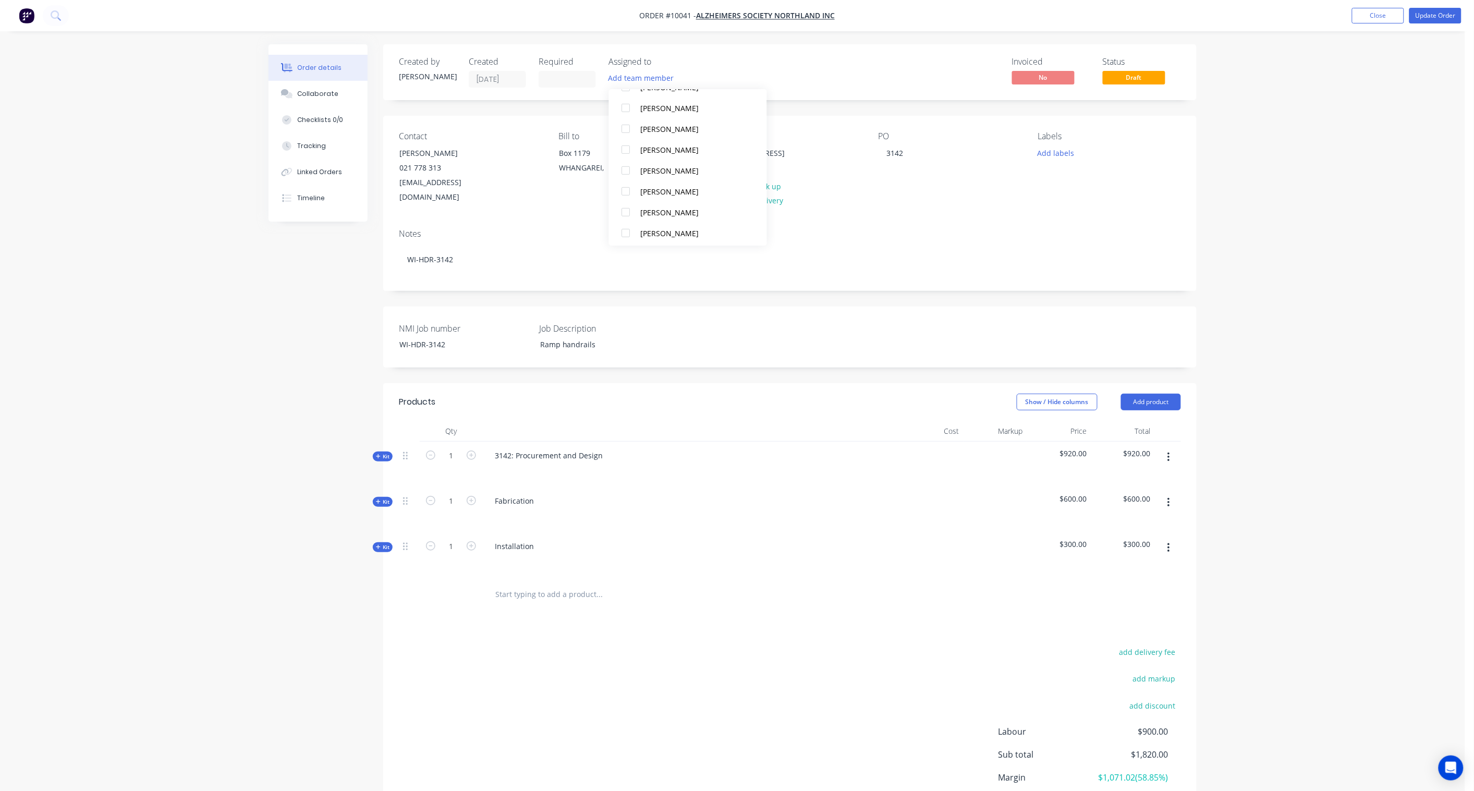
scroll to position [219, 0]
click at [675, 167] on div "[PERSON_NAME]" at bounding box center [693, 167] width 105 height 11
click at [685, 67] on div "Assigned to PY" at bounding box center [661, 72] width 104 height 31
click at [1060, 149] on button "Add labels" at bounding box center [1056, 153] width 48 height 14
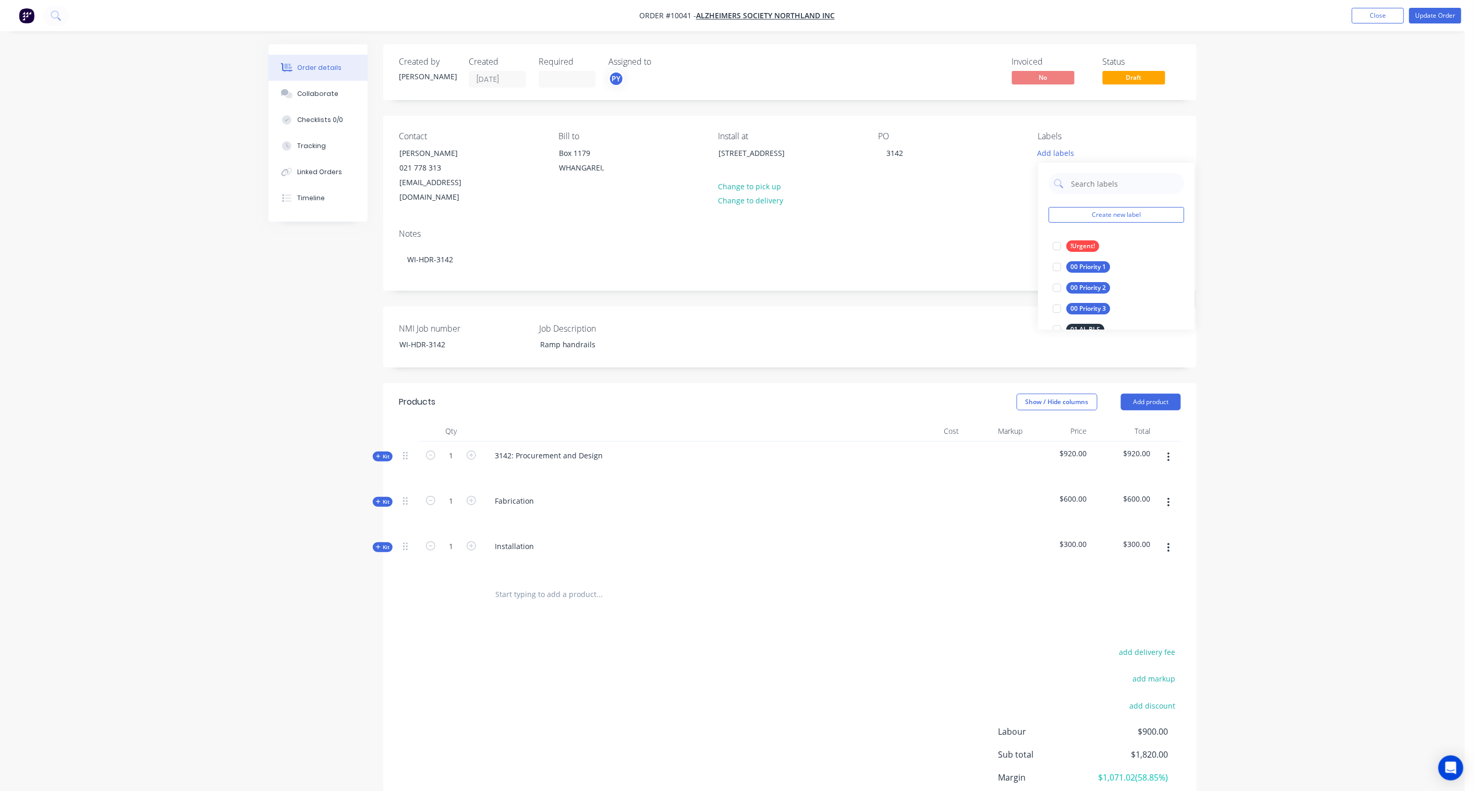
scroll to position [56, 0]
click at [1087, 248] on div "00 Priority 3" at bounding box center [1089, 252] width 44 height 11
click at [1091, 249] on div "01 MS HDR" at bounding box center [1088, 249] width 42 height 11
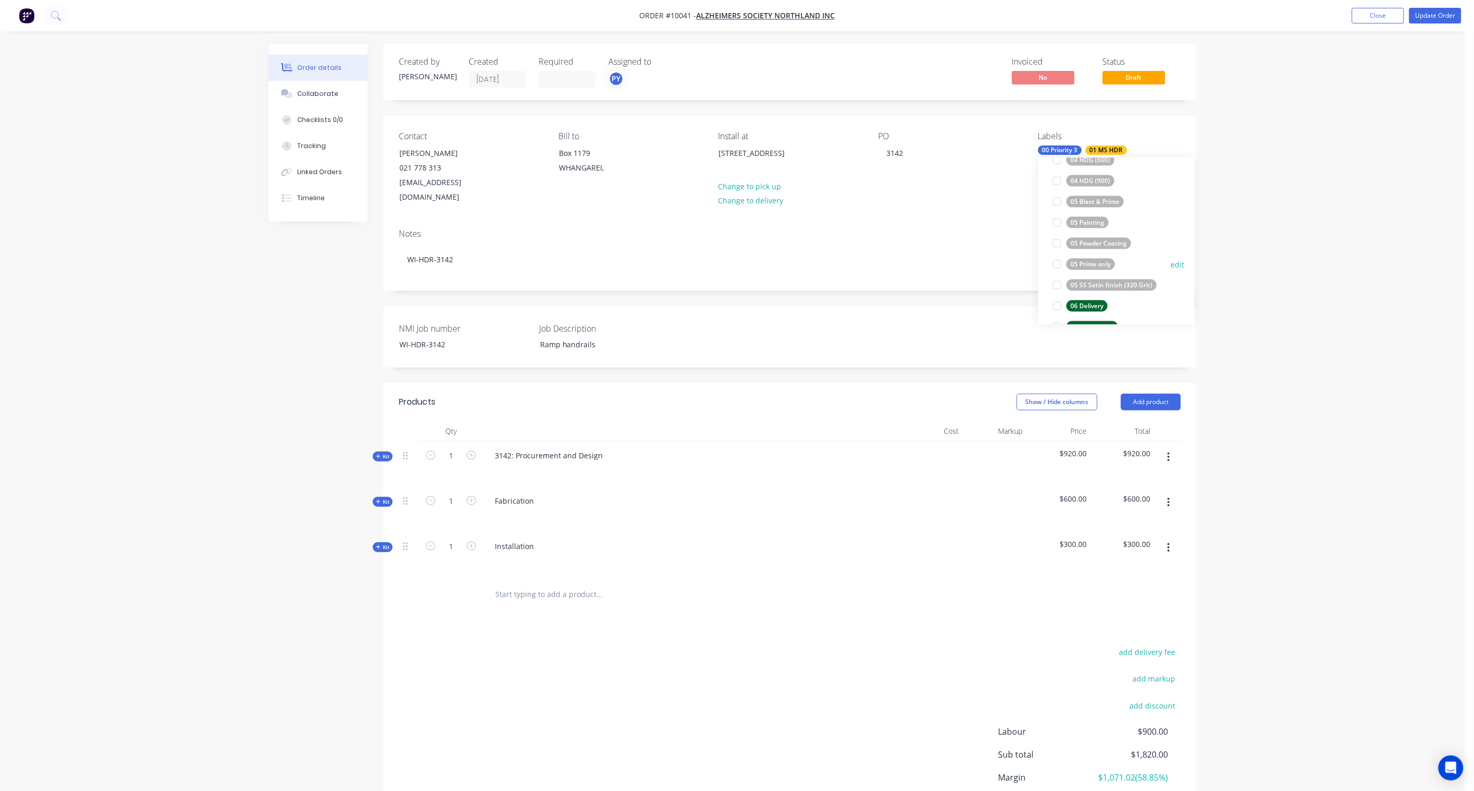
click at [1102, 261] on div "05 Prime only" at bounding box center [1091, 263] width 49 height 11
click at [1098, 258] on div "06 Installation" at bounding box center [1093, 261] width 52 height 11
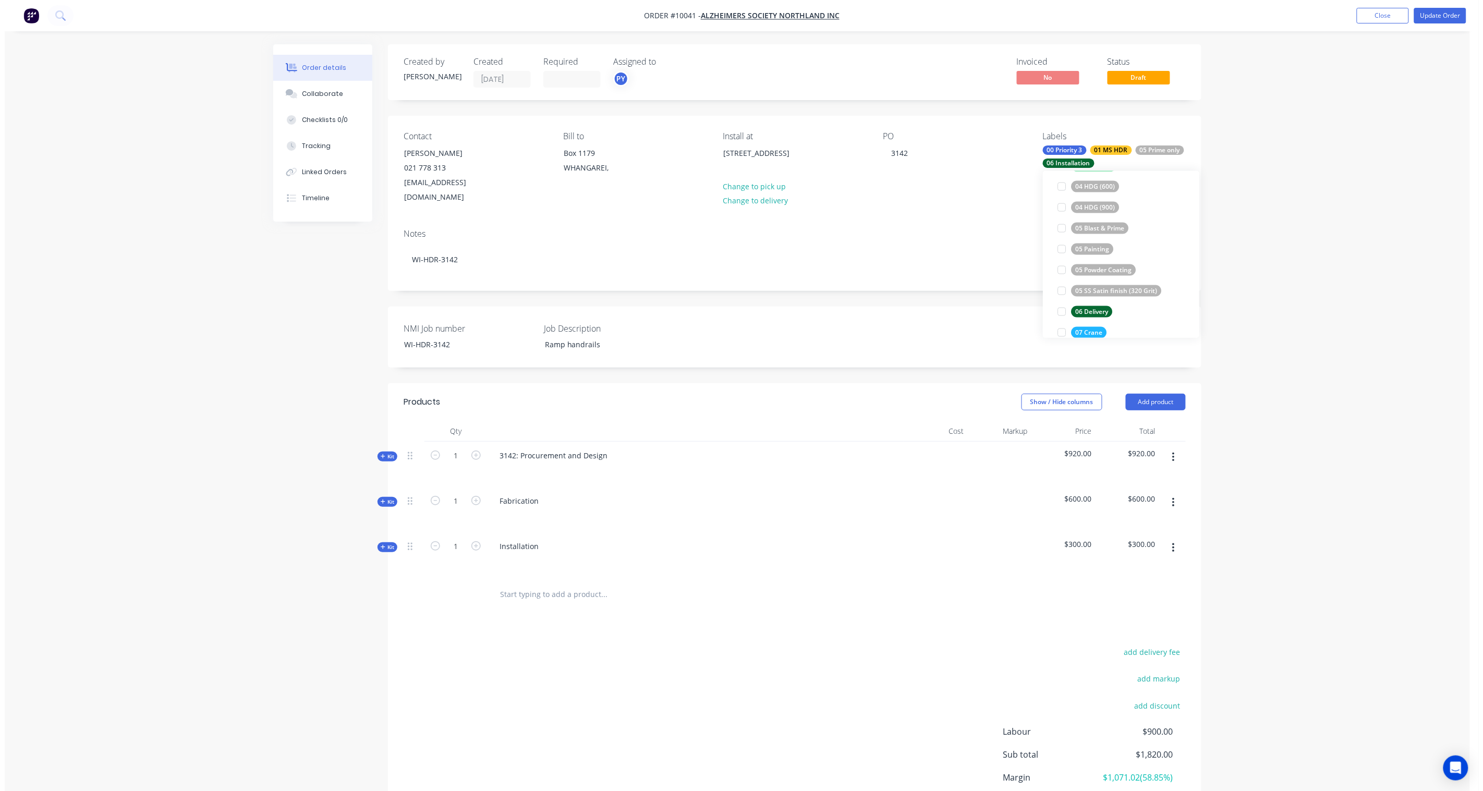
scroll to position [0, 0]
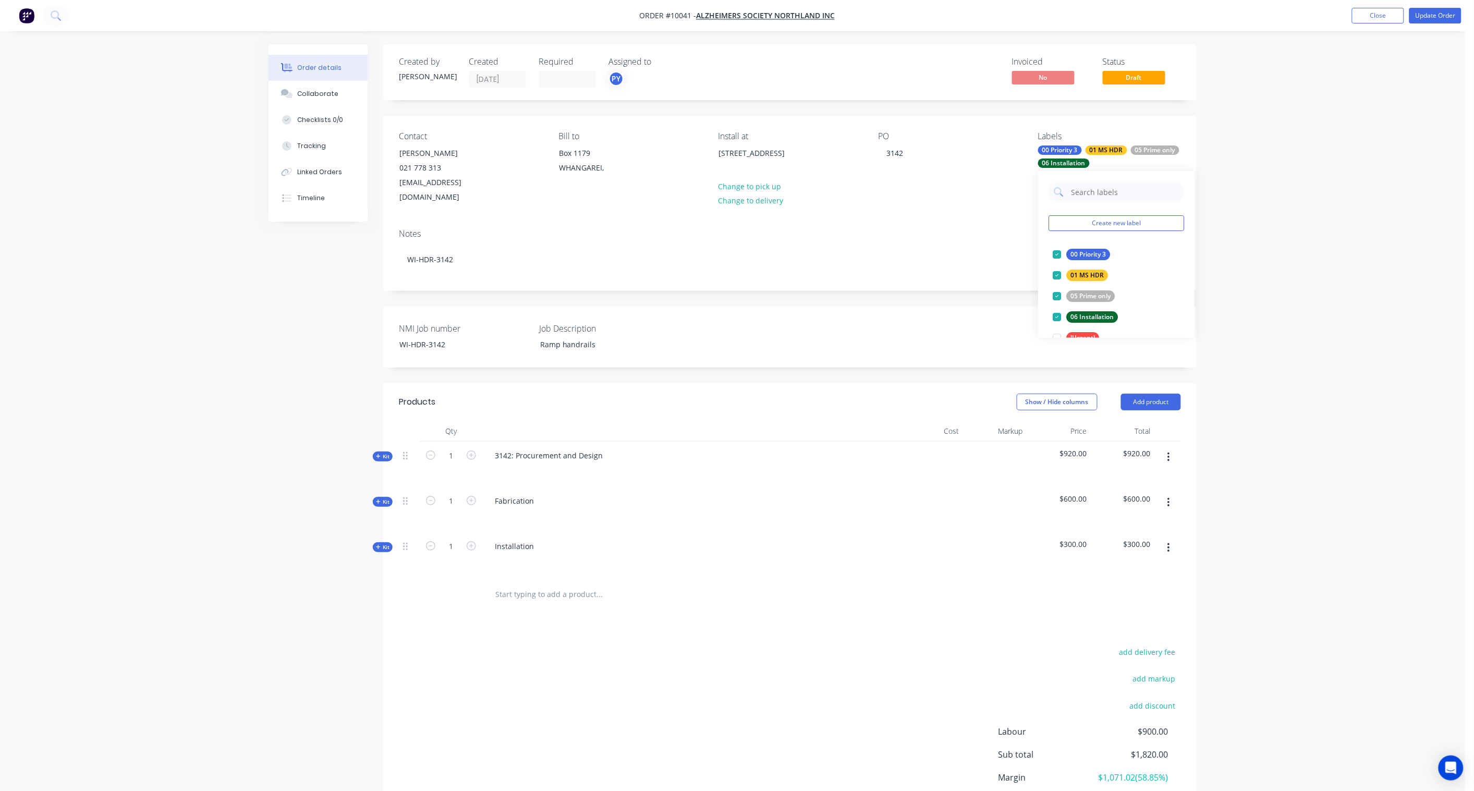
click at [1112, 190] on div "Order details Collaborate Checklists 0/0 Tracking Linked Orders Timeline Order …" at bounding box center [733, 439] width 1466 height 878
click at [326, 126] on button "Checklists 0/0" at bounding box center [318, 120] width 99 height 26
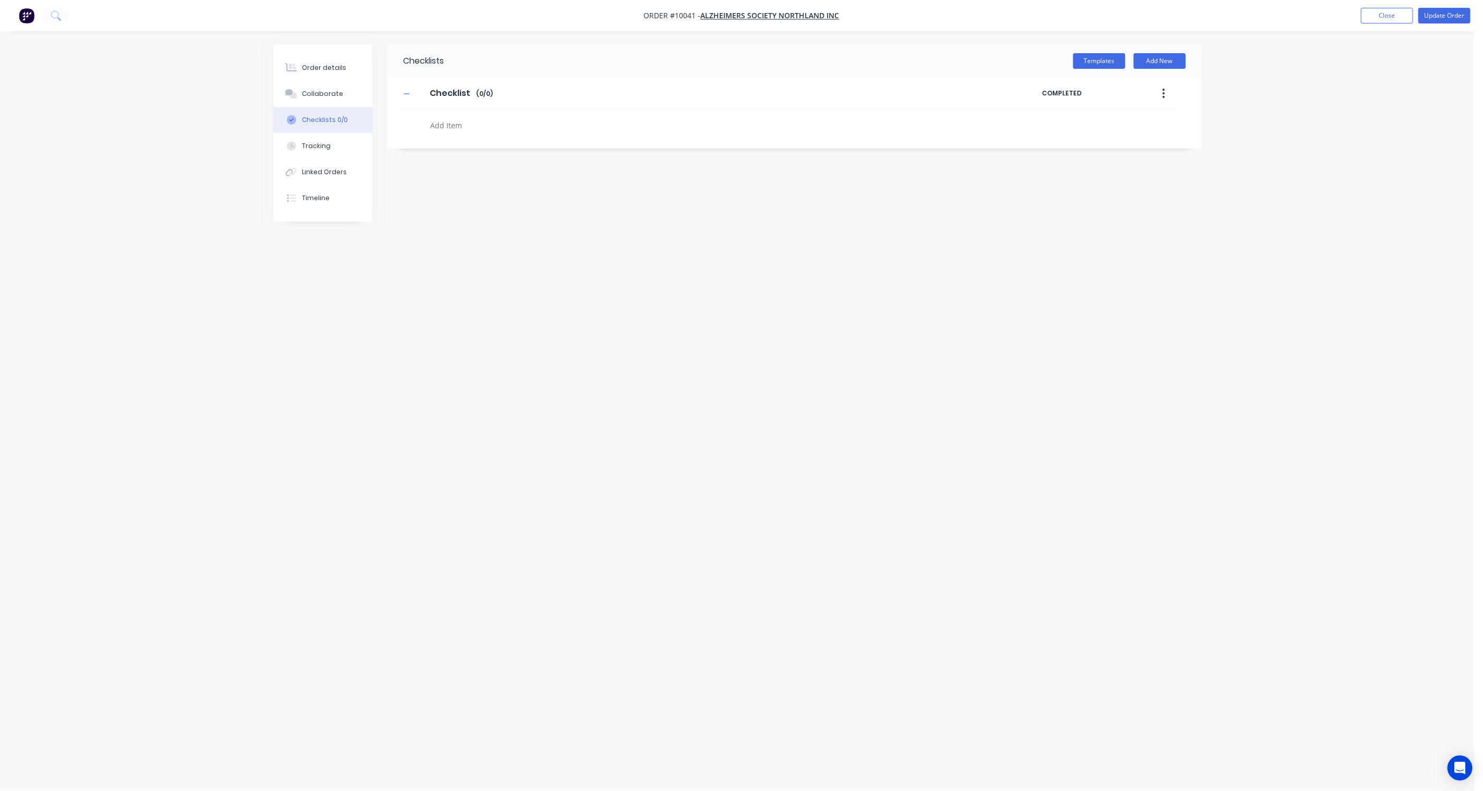
click at [1112, 92] on icon "button" at bounding box center [1164, 93] width 3 height 11
click at [1112, 140] on div "Delete" at bounding box center [1127, 141] width 80 height 15
click at [1108, 61] on button "Templates" at bounding box center [1099, 61] width 52 height 16
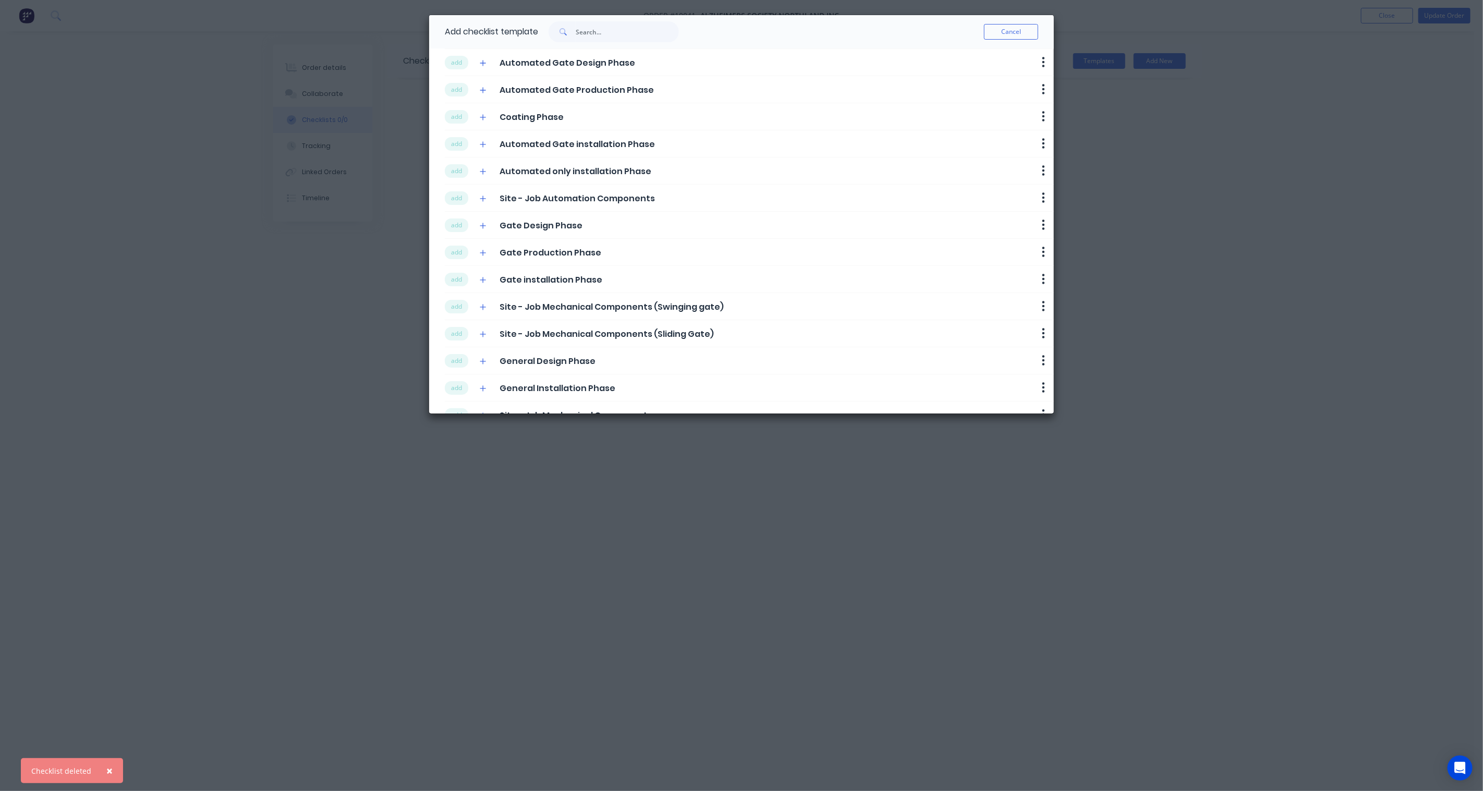
scroll to position [111, 0]
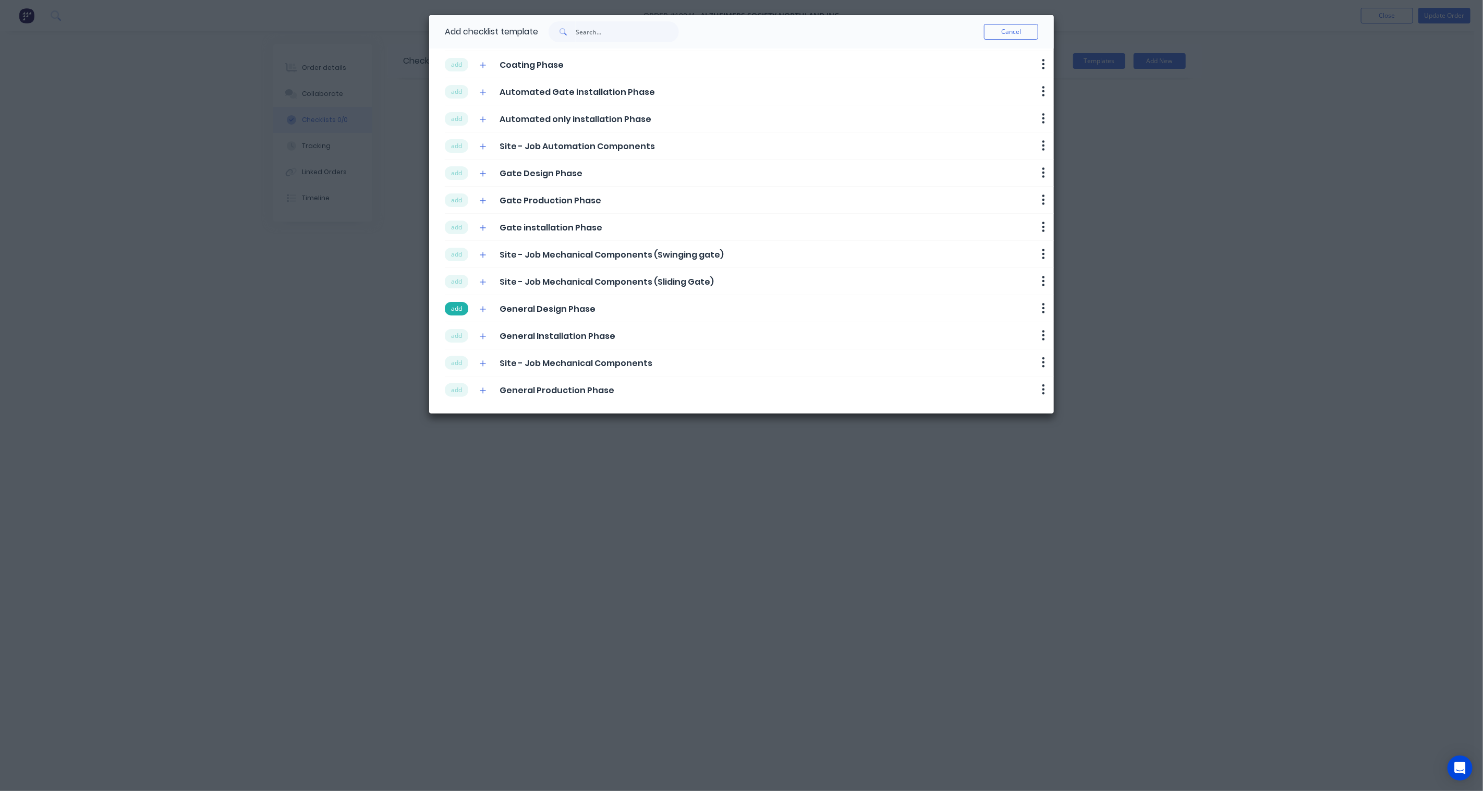
click at [455, 310] on button "add" at bounding box center [456, 309] width 23 height 14
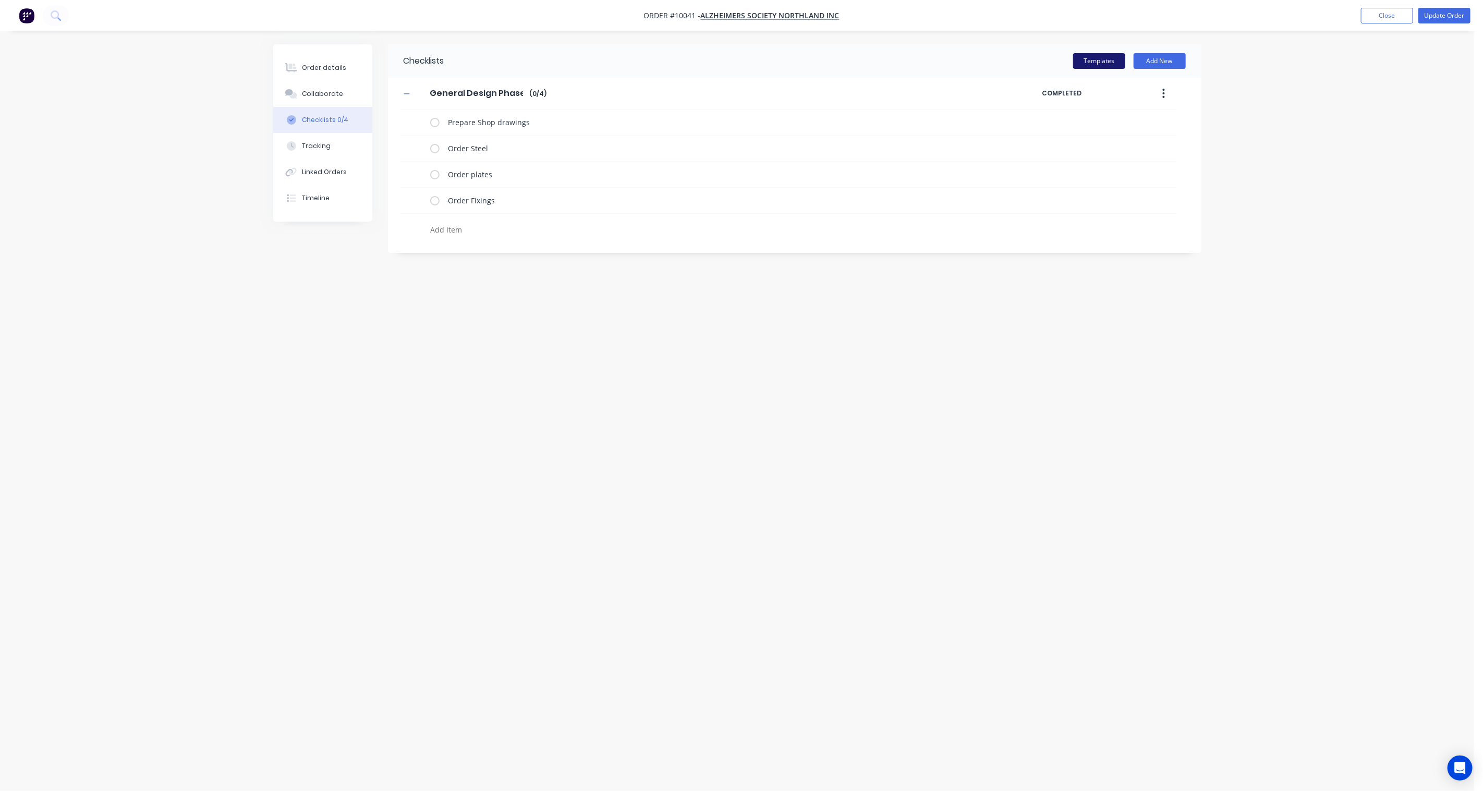
click at [1112, 58] on button "Templates" at bounding box center [1099, 61] width 52 height 16
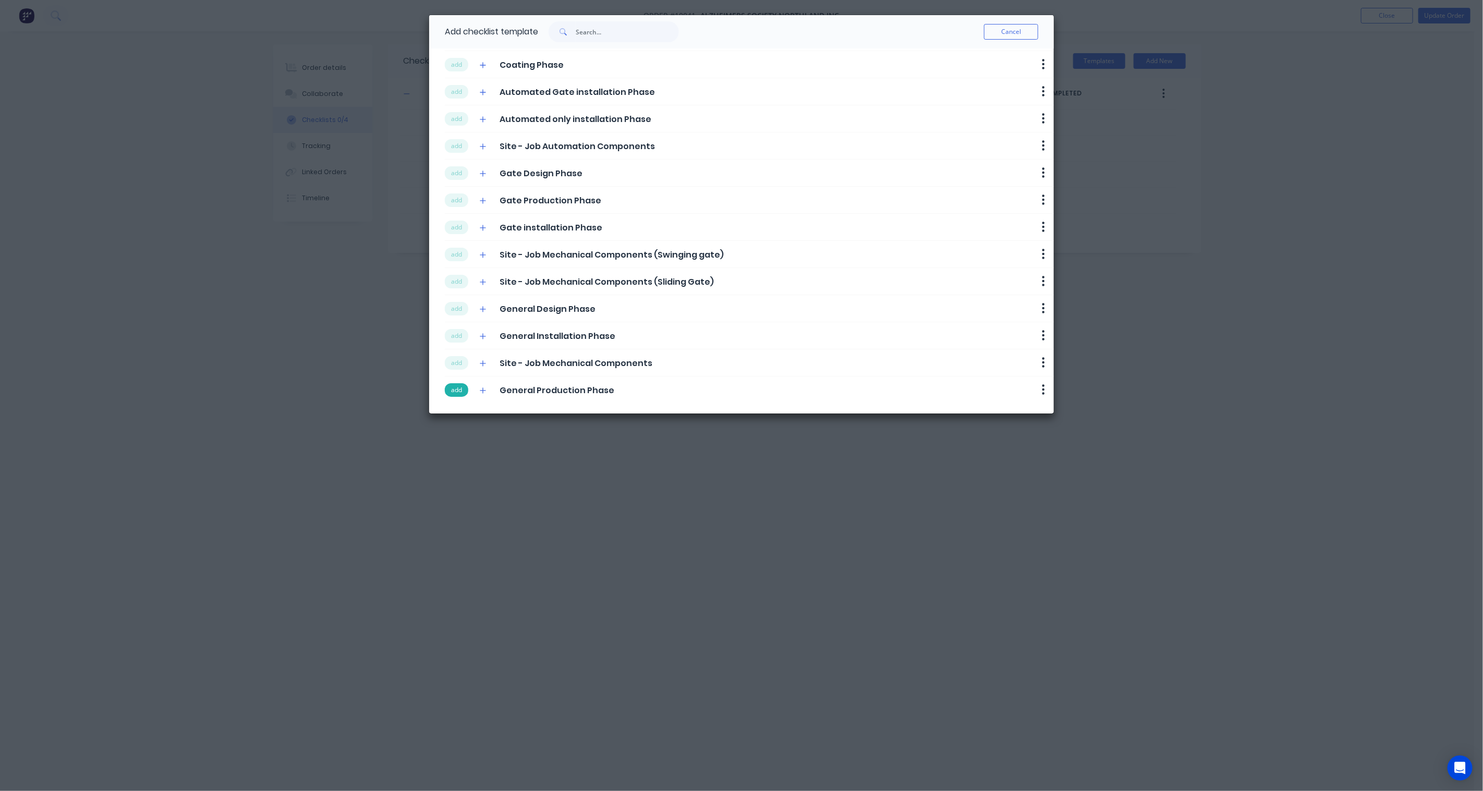
click at [454, 389] on button "add" at bounding box center [456, 390] width 23 height 14
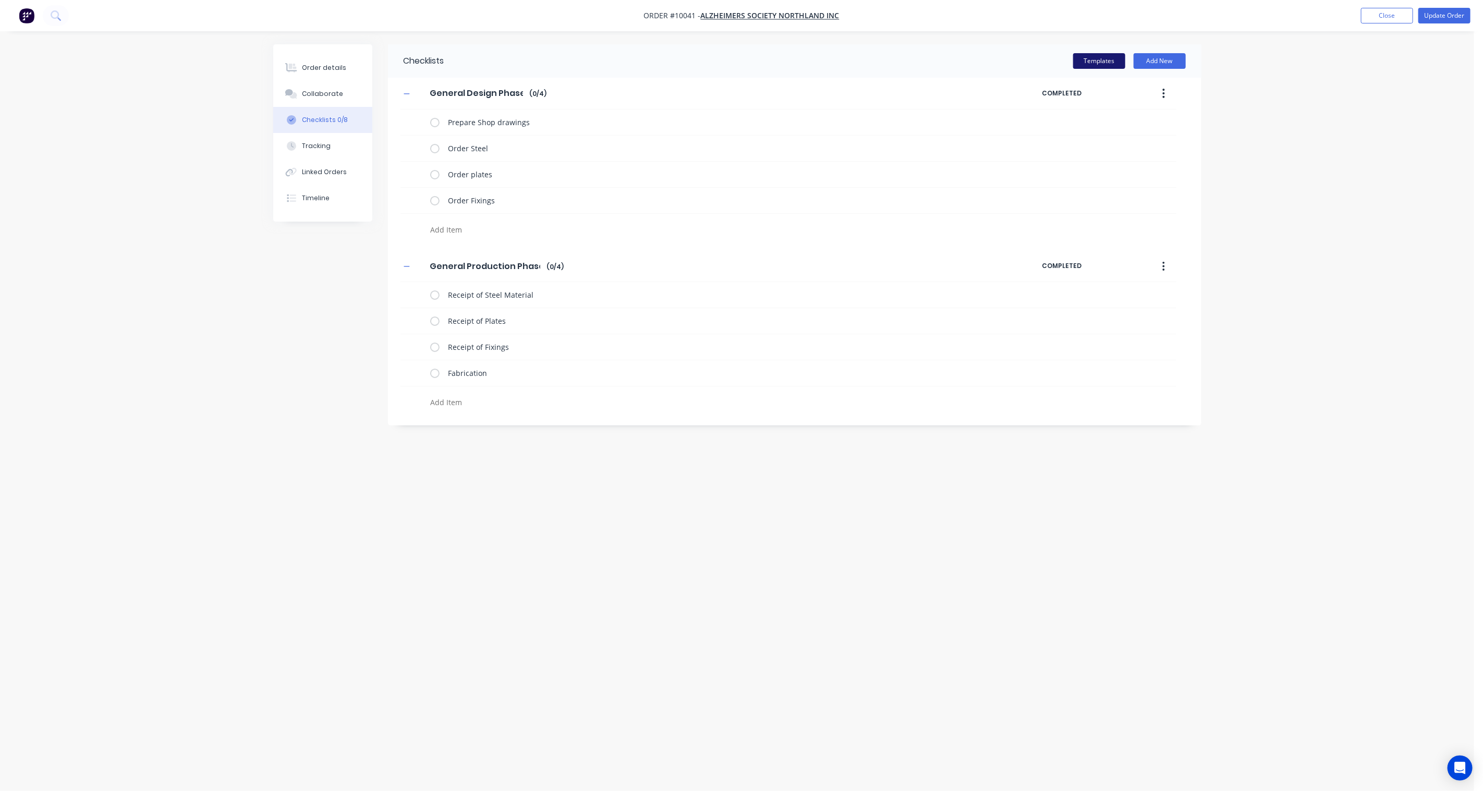
click at [1103, 58] on button "Templates" at bounding box center [1099, 61] width 52 height 16
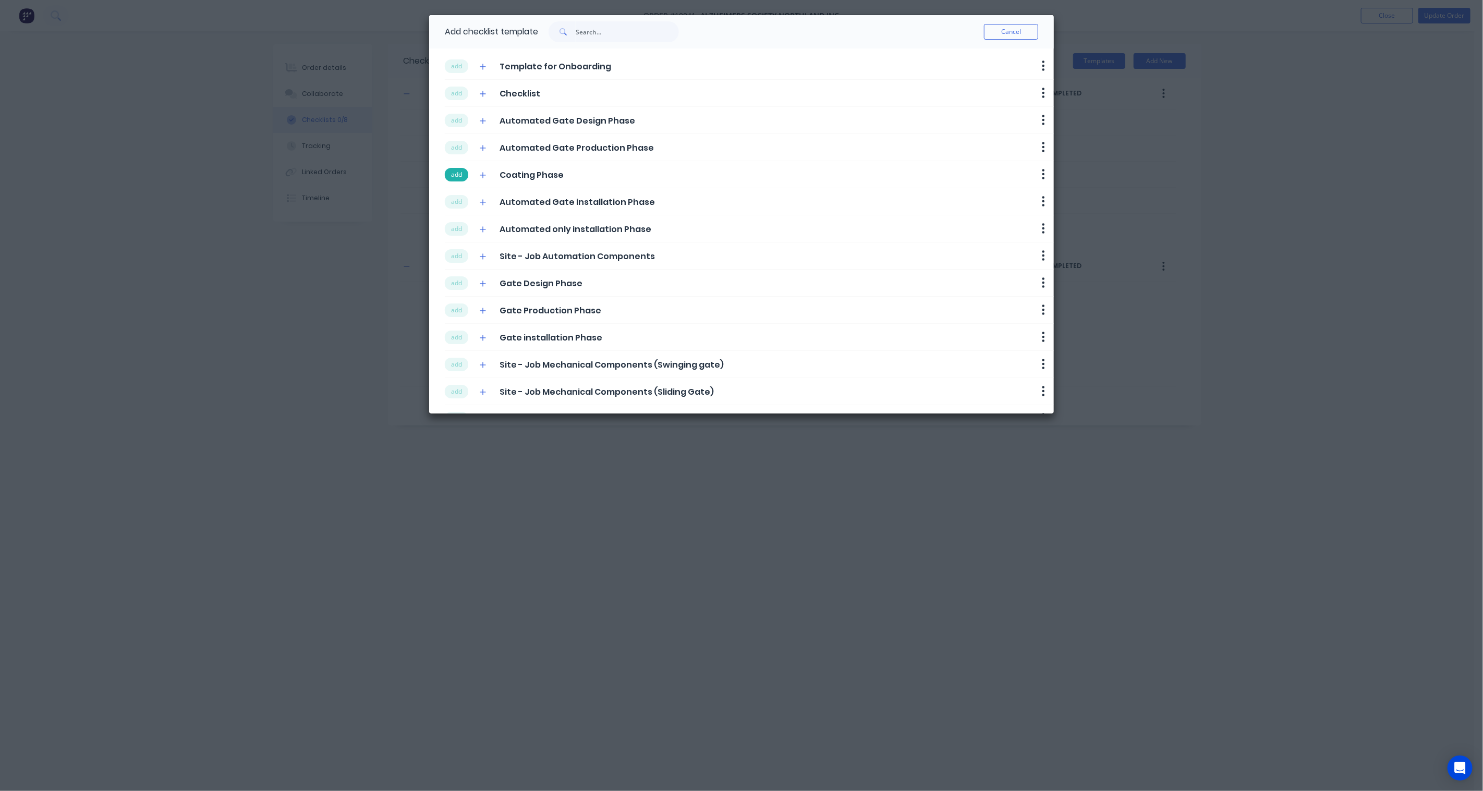
click at [452, 172] on button "add" at bounding box center [456, 175] width 23 height 14
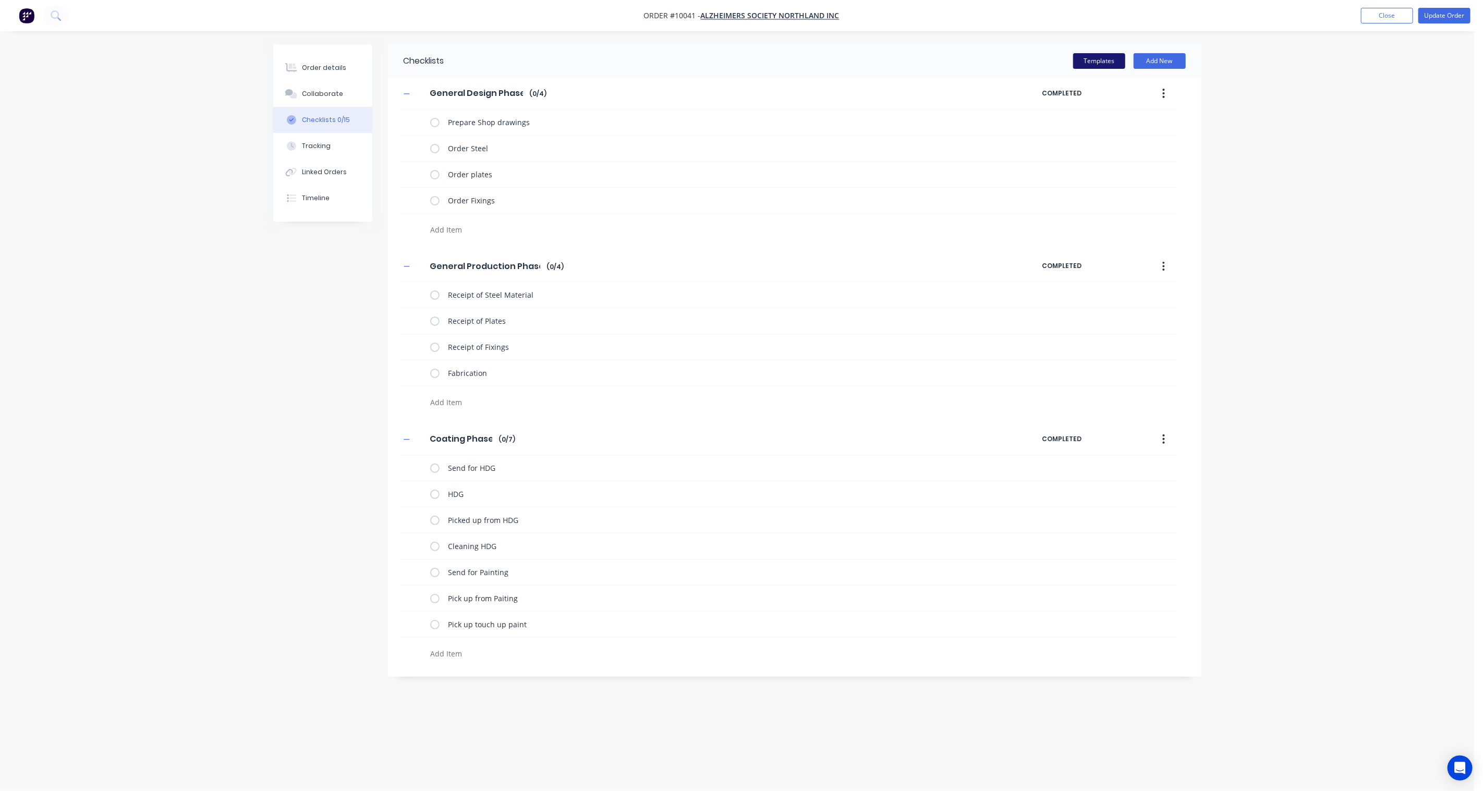
click at [1107, 61] on button "Templates" at bounding box center [1099, 61] width 52 height 16
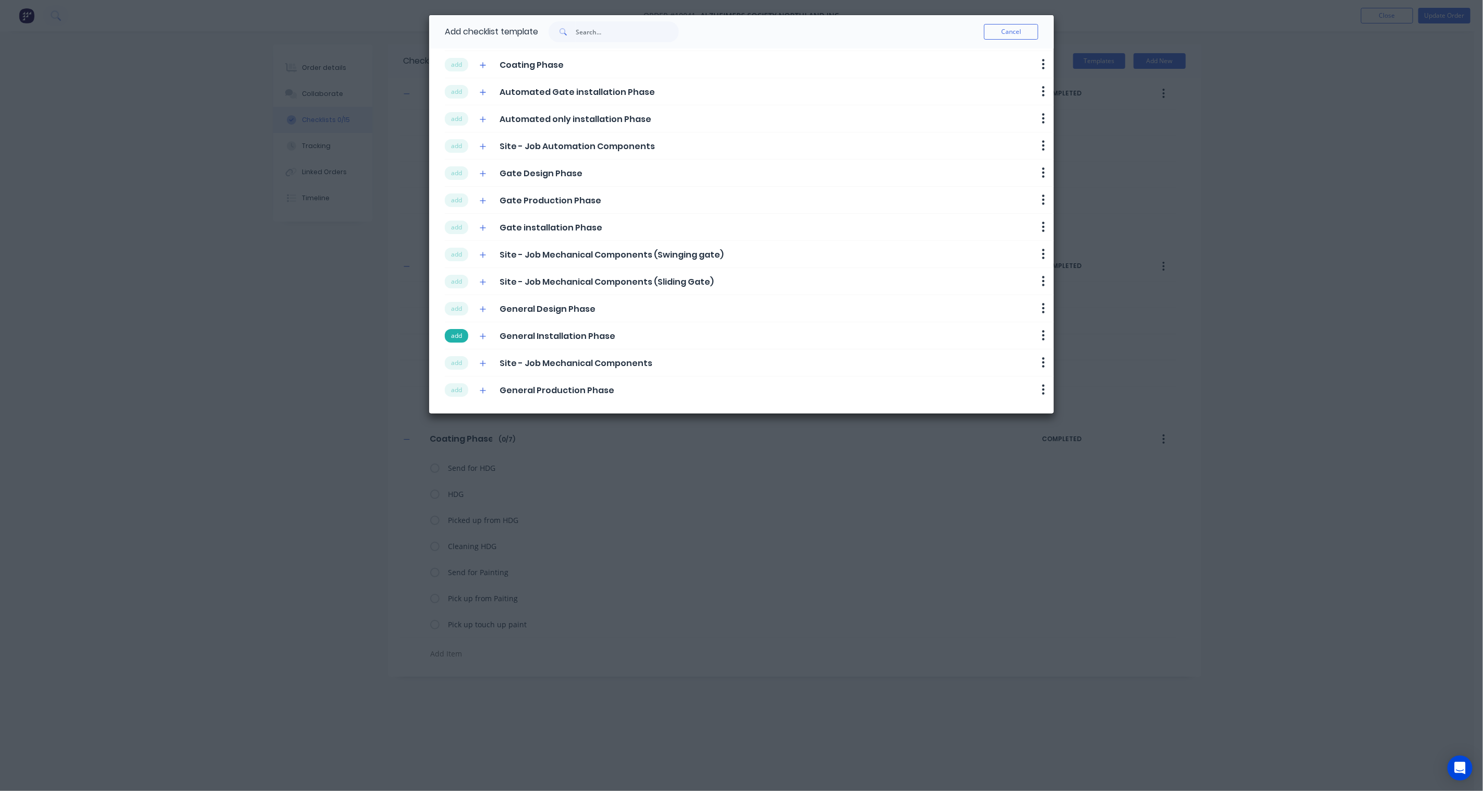
click at [454, 336] on button "add" at bounding box center [456, 336] width 23 height 14
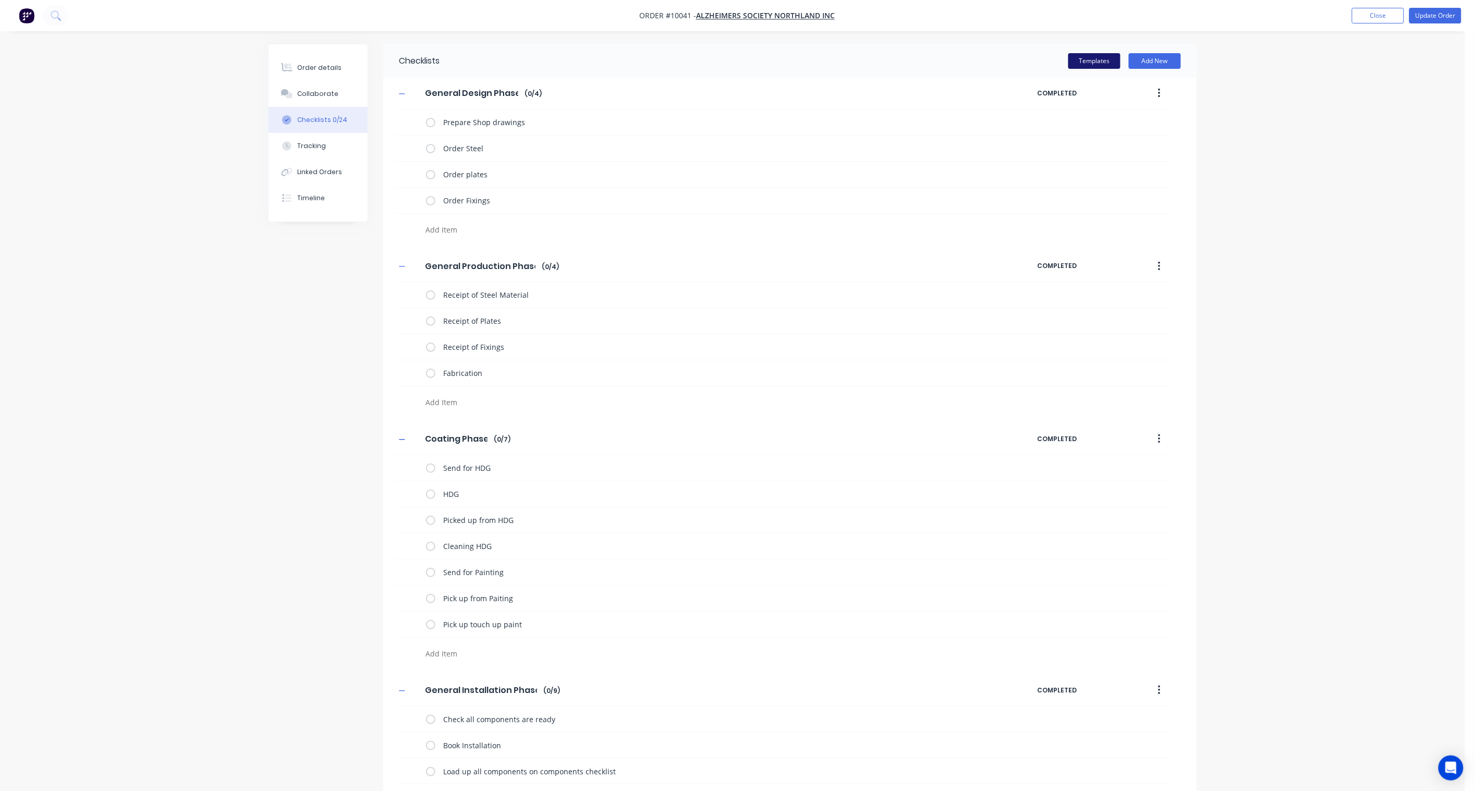
click at [1101, 63] on button "Templates" at bounding box center [1095, 61] width 52 height 16
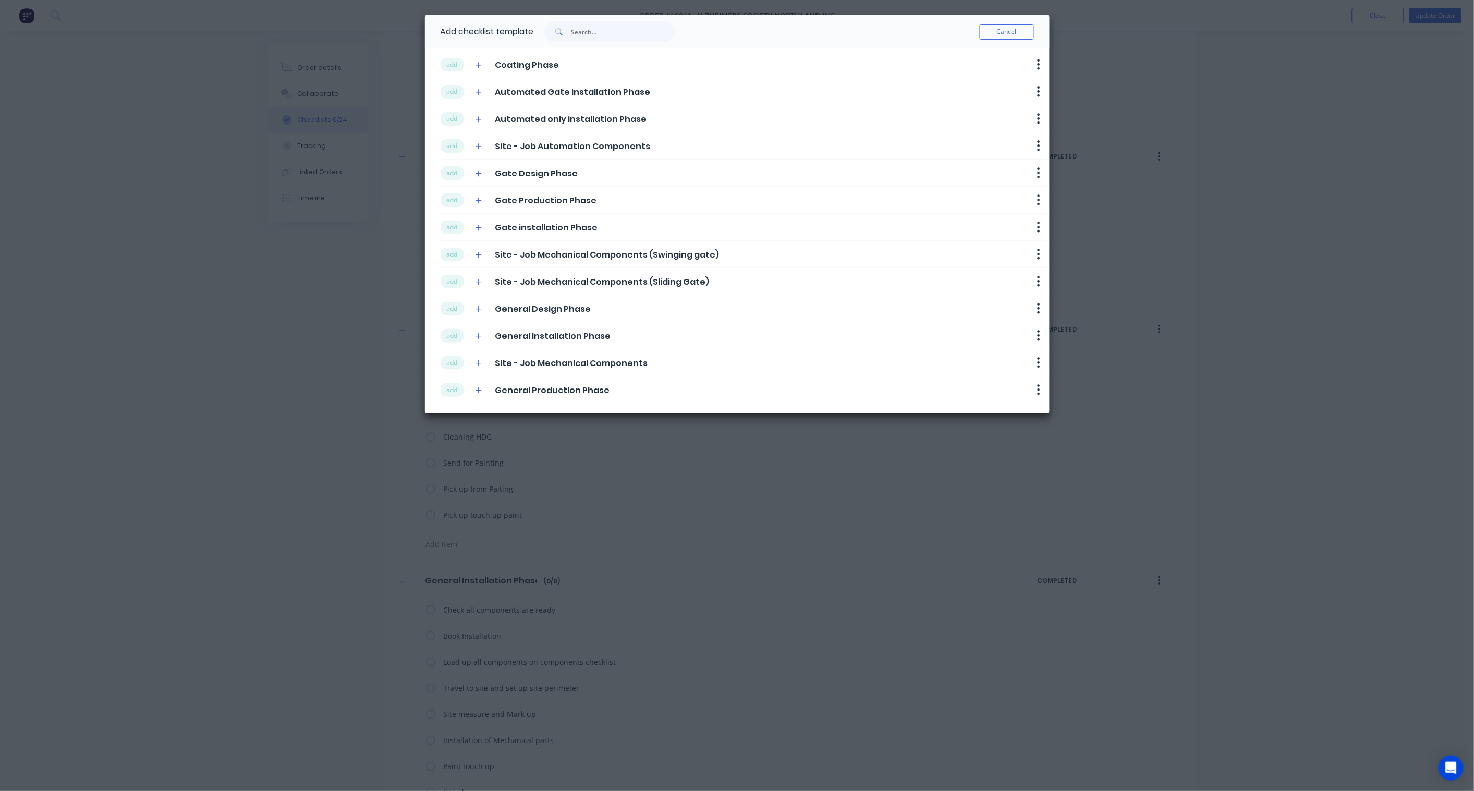
scroll to position [116, 0]
click at [446, 362] on button "add" at bounding box center [452, 363] width 23 height 14
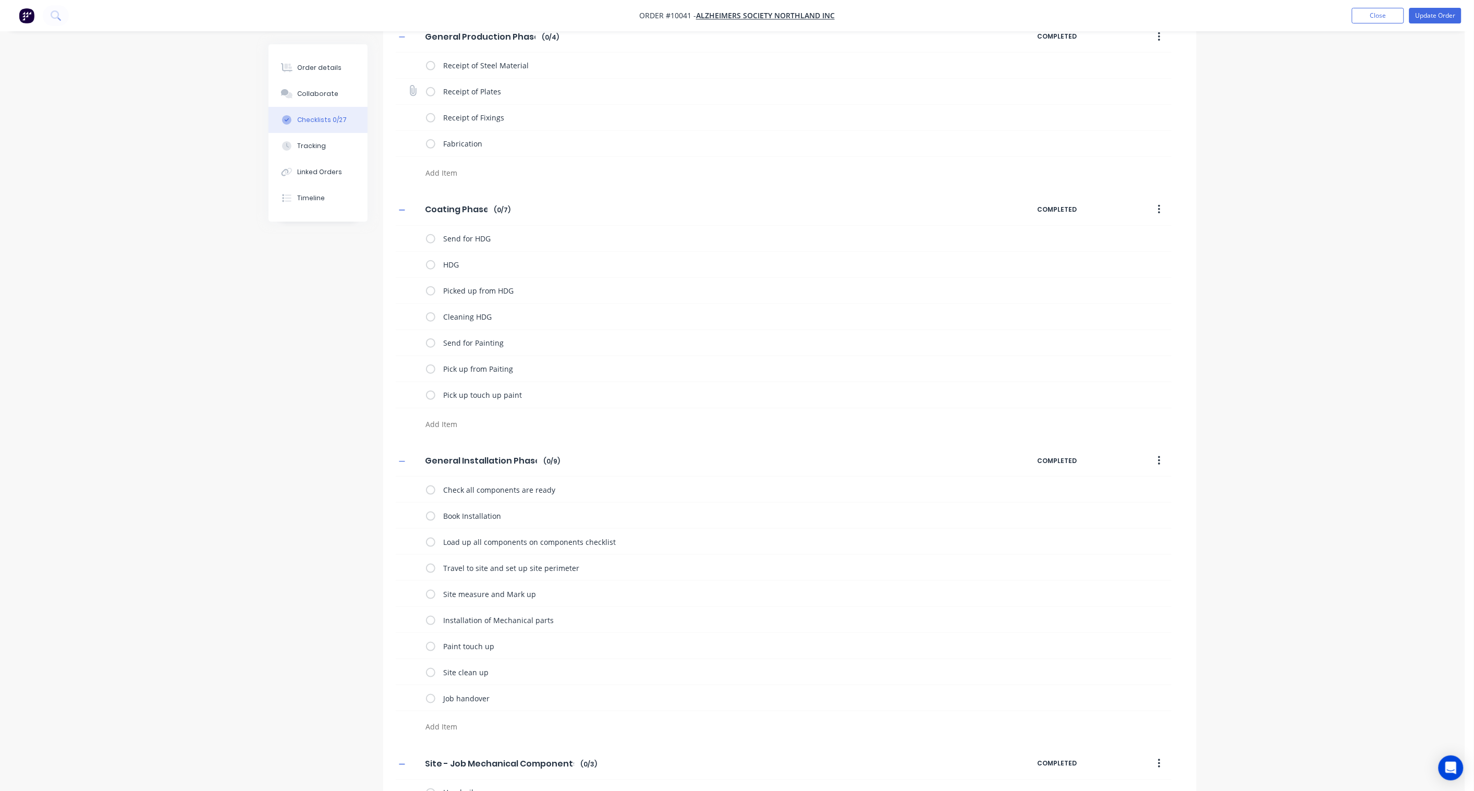
scroll to position [232, 0]
drag, startPoint x: 507, startPoint y: 234, endPoint x: 403, endPoint y: 237, distance: 104.9
click at [403, 237] on div "Send for HDG" at bounding box center [784, 237] width 776 height 26
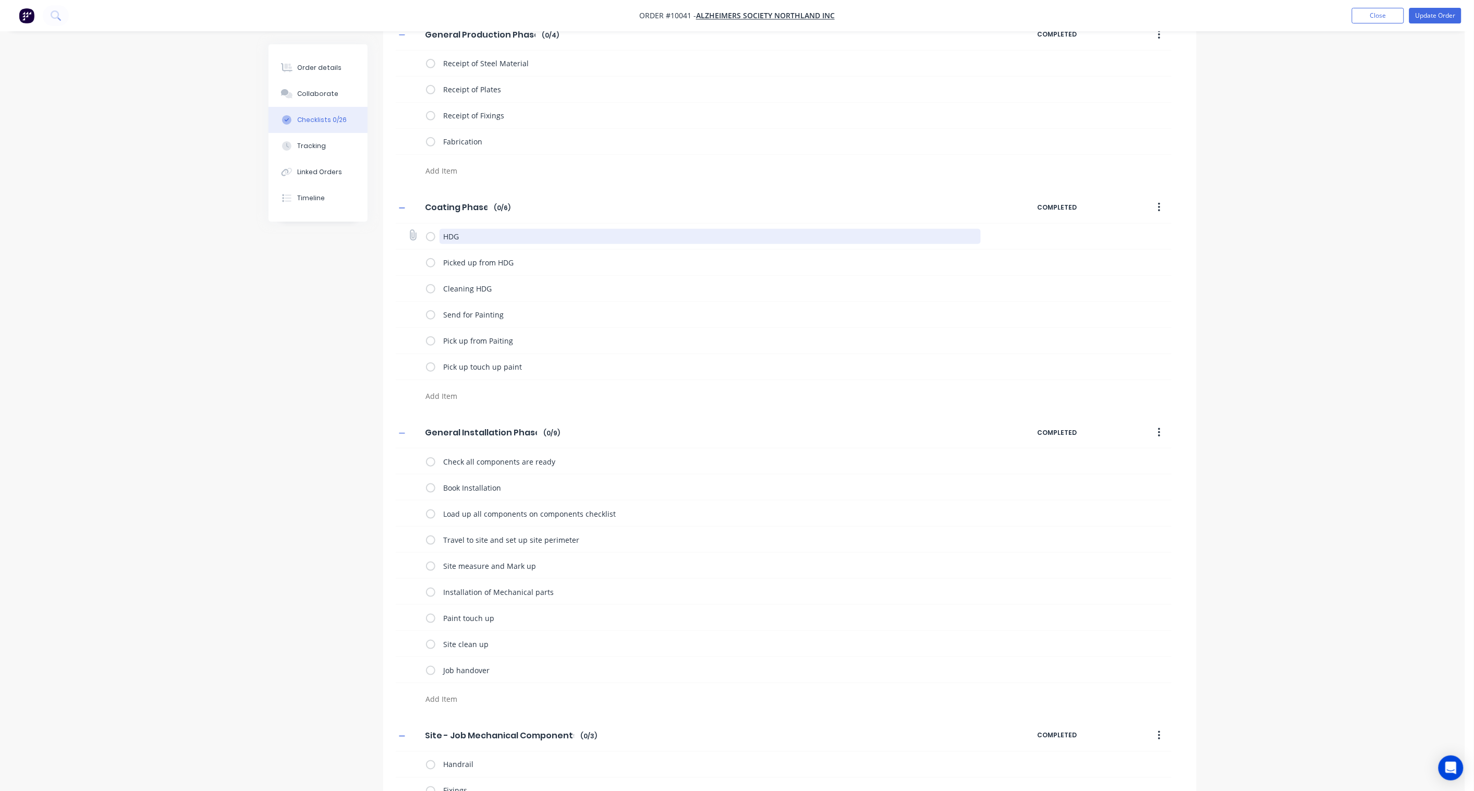
drag, startPoint x: 478, startPoint y: 236, endPoint x: 429, endPoint y: 238, distance: 49.6
click at [429, 238] on div "HDG" at bounding box center [706, 236] width 560 height 21
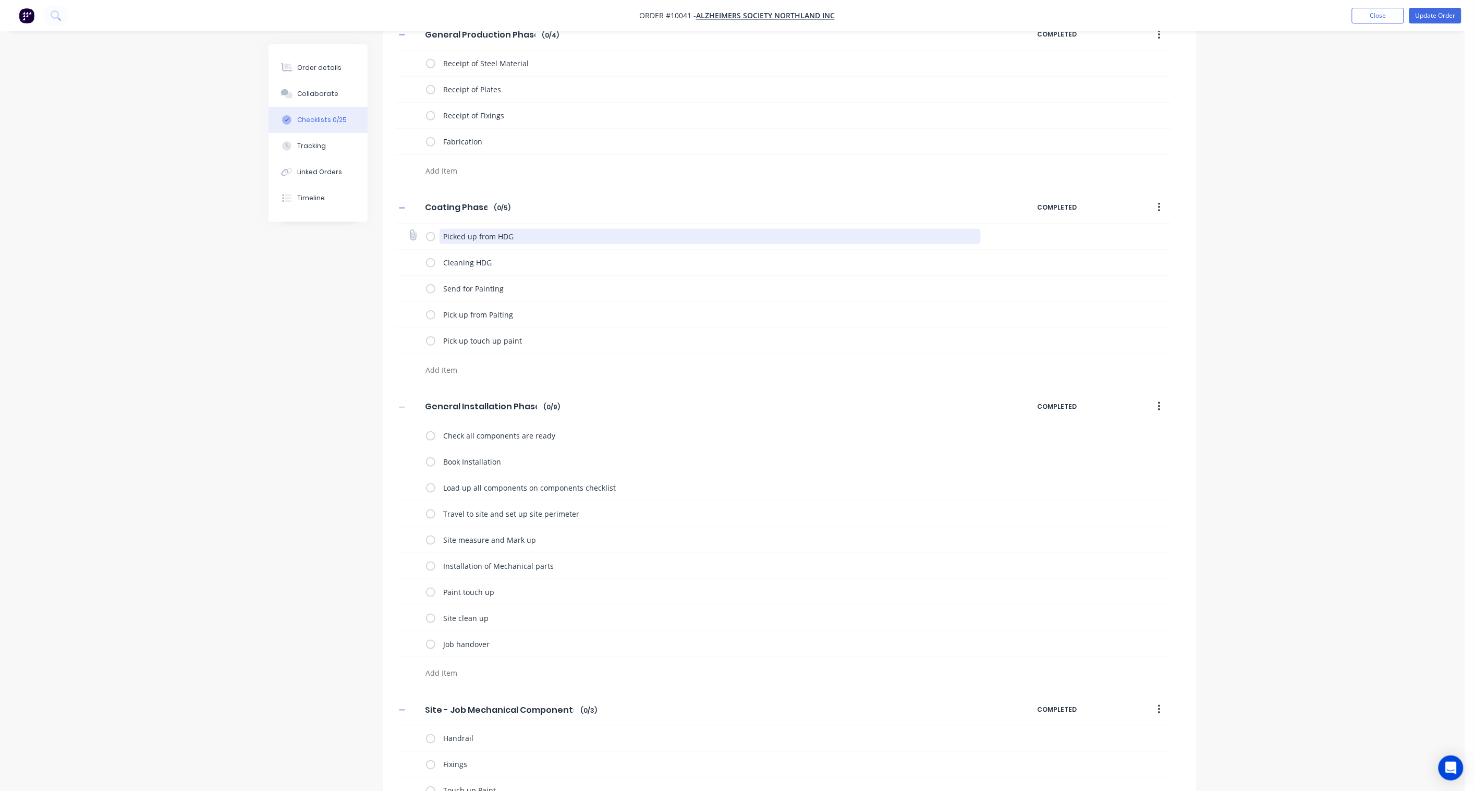
drag, startPoint x: 533, startPoint y: 237, endPoint x: 439, endPoint y: 238, distance: 93.9
click at [440, 238] on textarea "Picked up from HDG" at bounding box center [711, 236] width 542 height 15
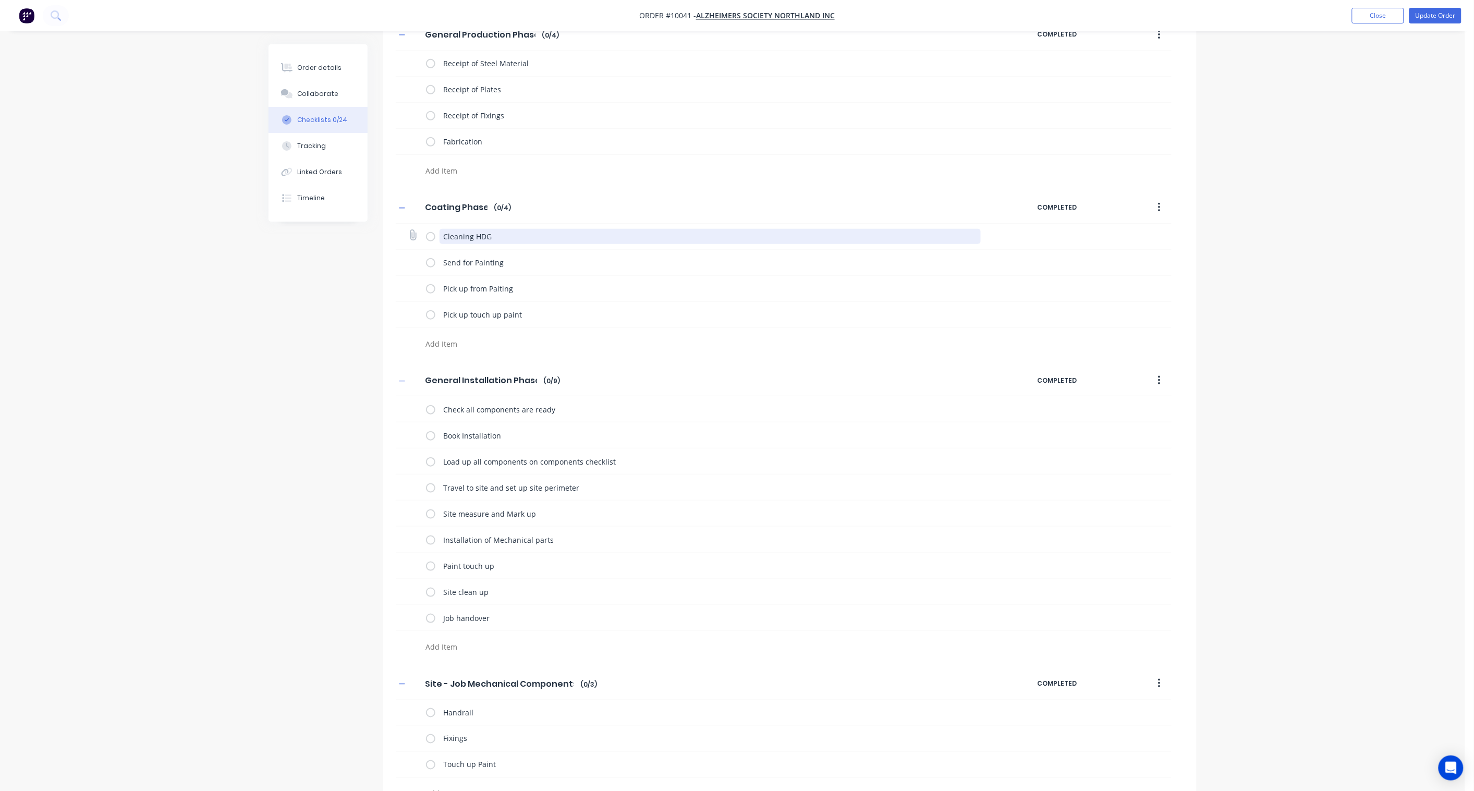
drag, startPoint x: 509, startPoint y: 237, endPoint x: 412, endPoint y: 240, distance: 97.1
click at [412, 240] on div "Cleaning HDG" at bounding box center [784, 237] width 776 height 26
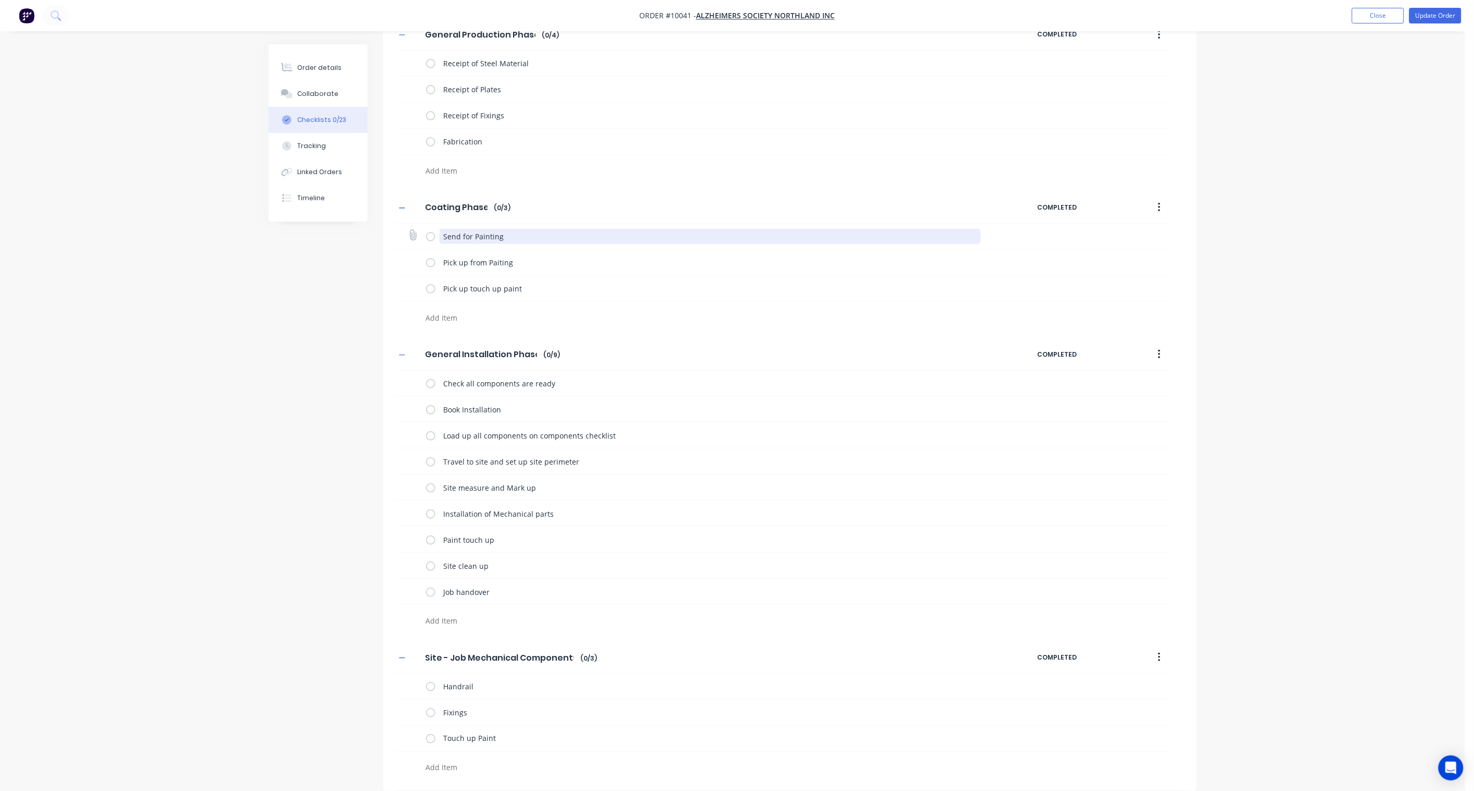
drag, startPoint x: 490, startPoint y: 240, endPoint x: 428, endPoint y: 241, distance: 62.1
click at [428, 241] on div "Send for Painting" at bounding box center [706, 236] width 560 height 21
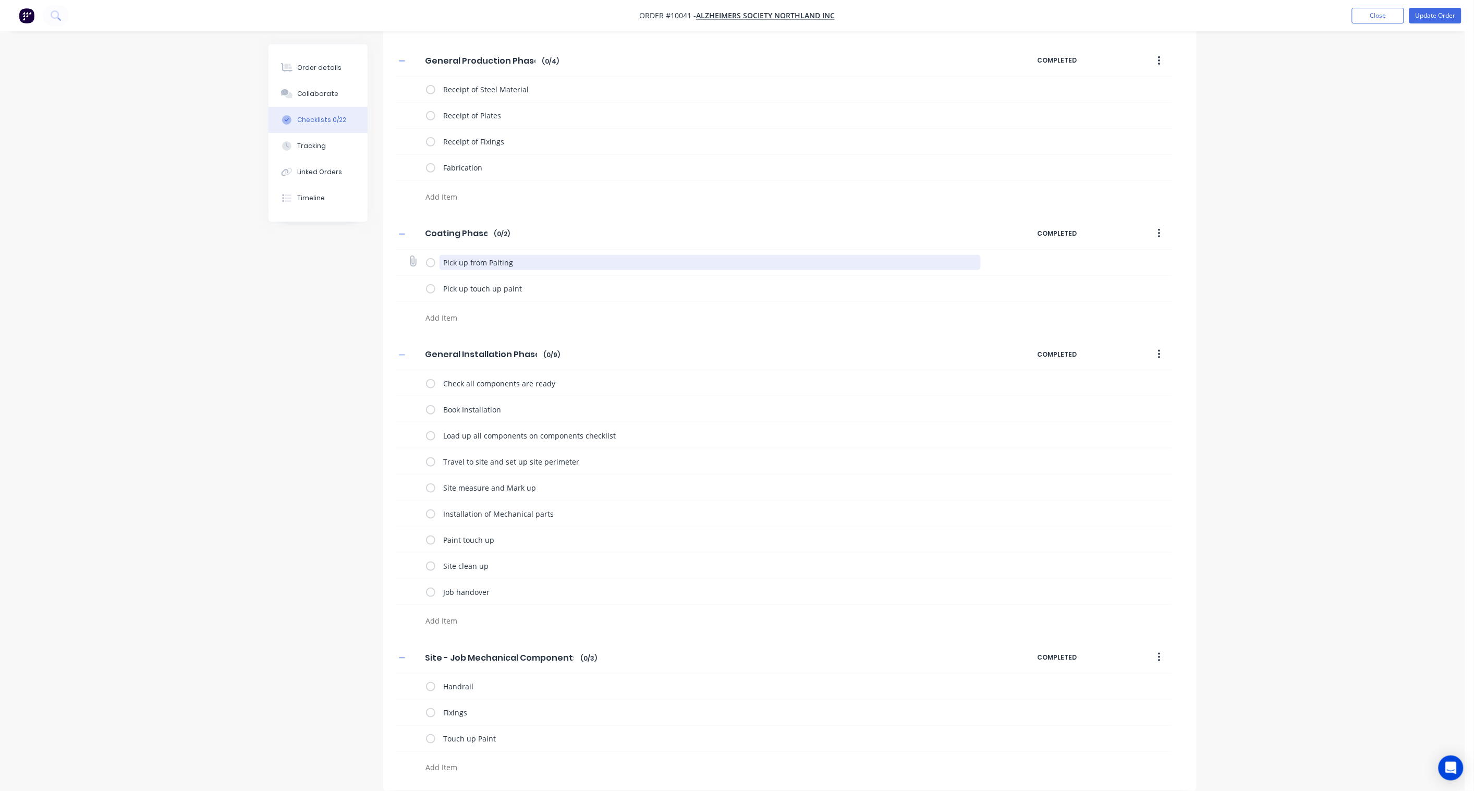
drag, startPoint x: 515, startPoint y: 260, endPoint x: 429, endPoint y: 261, distance: 85.5
click at [429, 261] on div "Pick up from Paiting" at bounding box center [706, 262] width 560 height 21
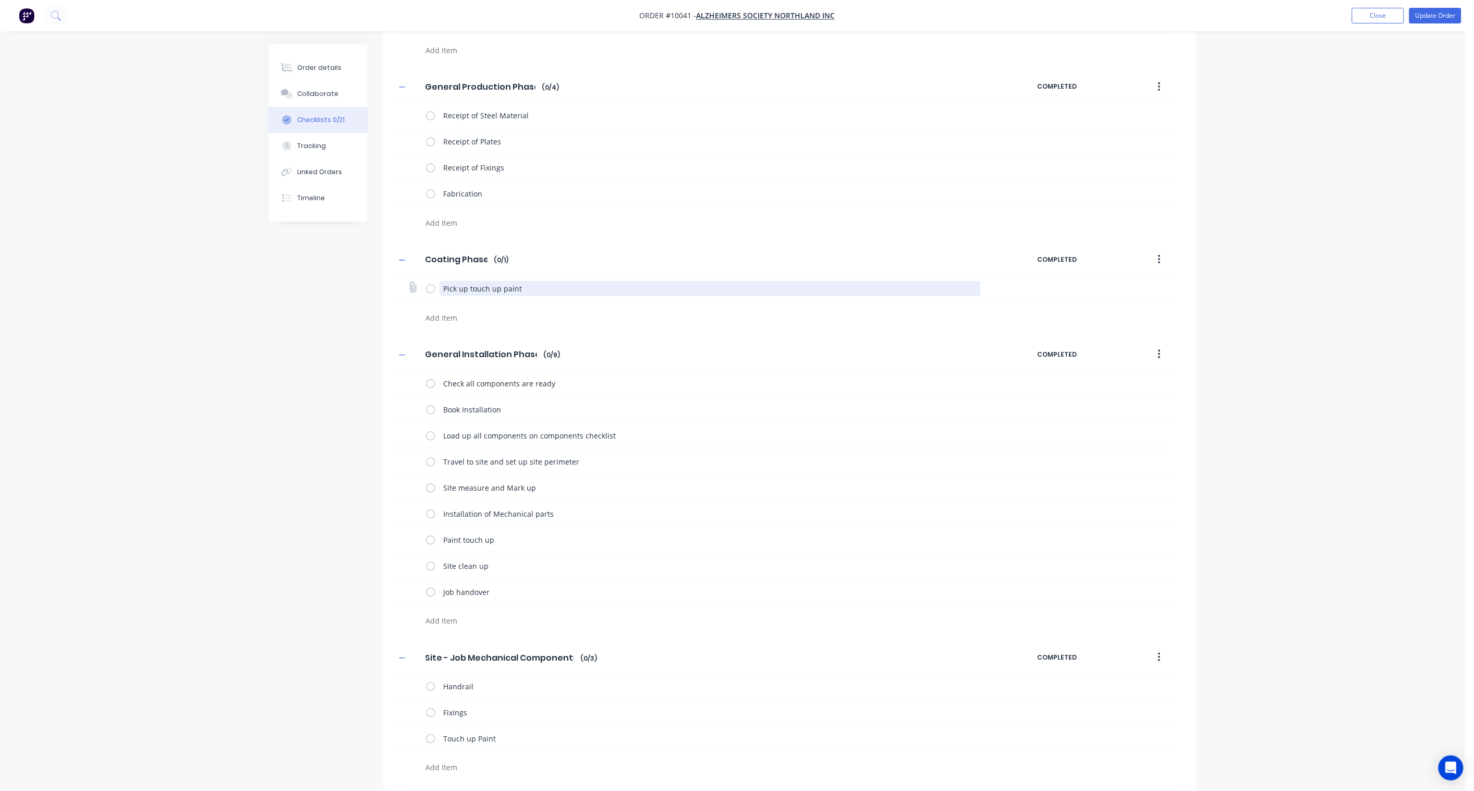
drag, startPoint x: 533, startPoint y: 289, endPoint x: 441, endPoint y: 283, distance: 92.5
click at [441, 283] on textarea "Pick up touch up paint" at bounding box center [711, 288] width 542 height 15
click at [342, 369] on div "Checklists Templates Add New General Design Phase General Design Phase Enter Ch…" at bounding box center [733, 328] width 928 height 926
click at [310, 582] on div "Checklists Templates Add New General Design Phase General Design Phase Enter Ch…" at bounding box center [733, 328] width 928 height 926
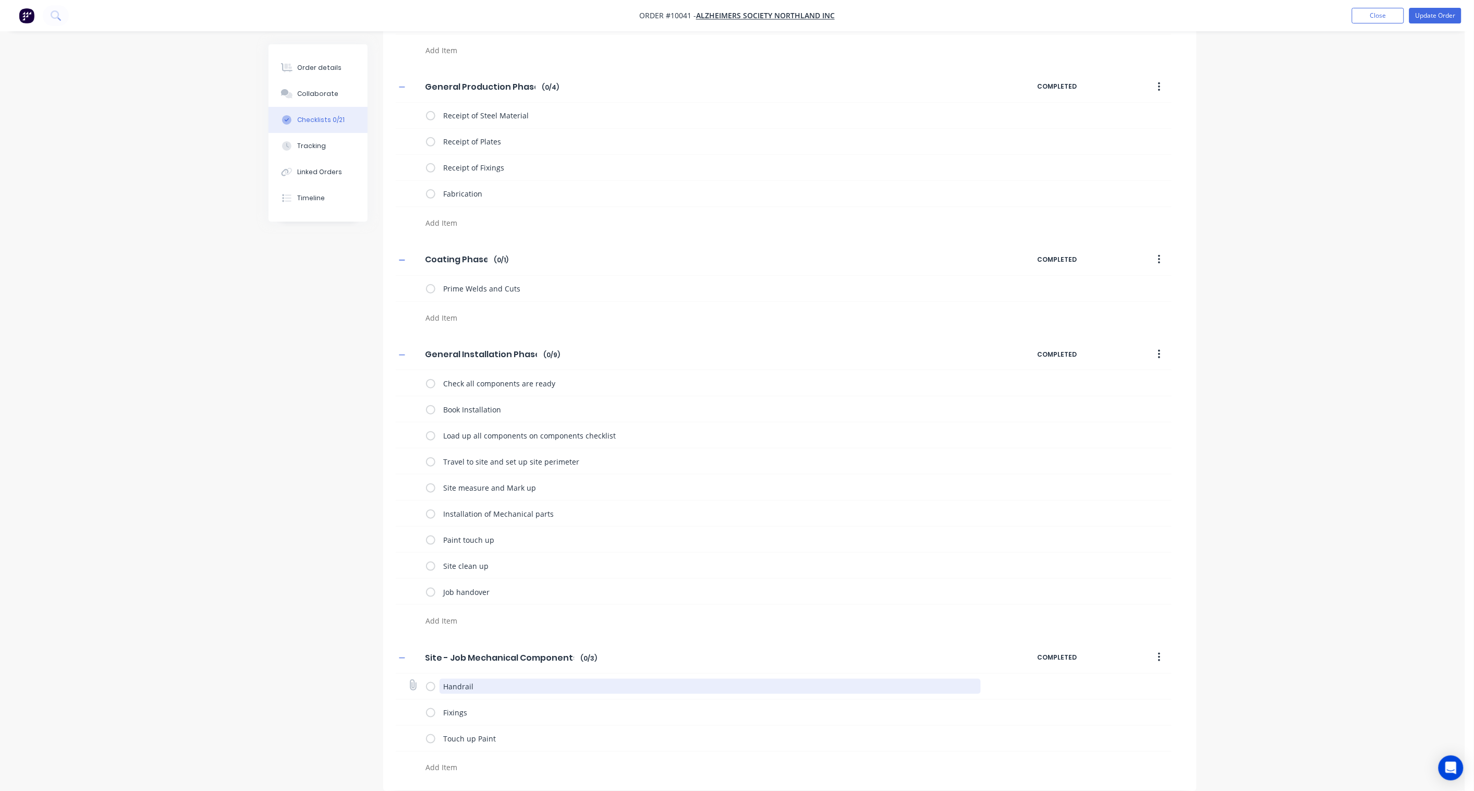
click at [473, 582] on textarea "Handrail" at bounding box center [711, 686] width 542 height 15
click at [525, 582] on textarea "Handrails" at bounding box center [711, 686] width 542 height 15
click at [295, 457] on div "Checklists Templates Add New General Design Phase General Design Phase Enter Ch…" at bounding box center [733, 328] width 928 height 926
click at [336, 62] on button "Order details" at bounding box center [318, 68] width 99 height 26
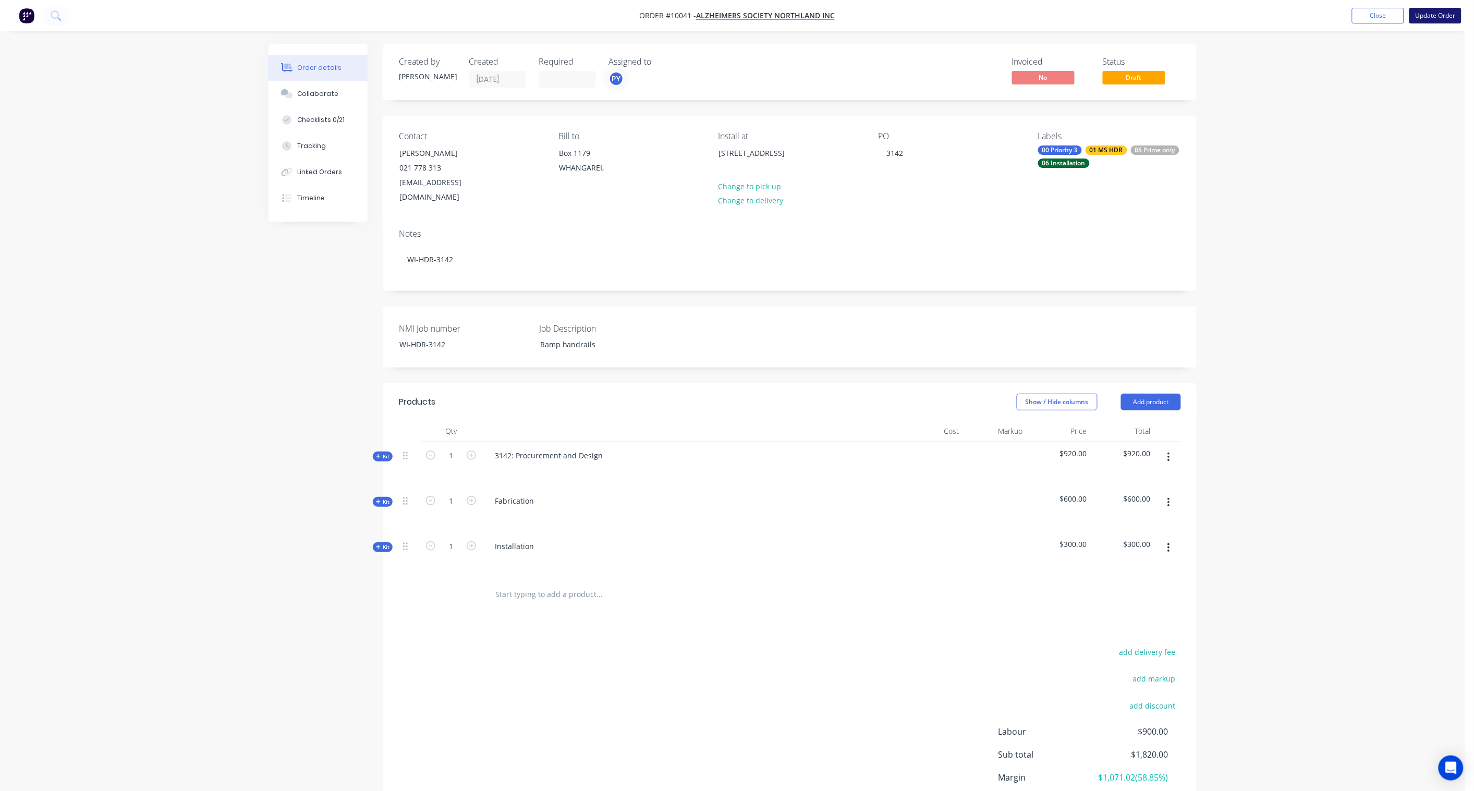
click at [1112, 14] on button "Update Order" at bounding box center [1436, 16] width 52 height 16
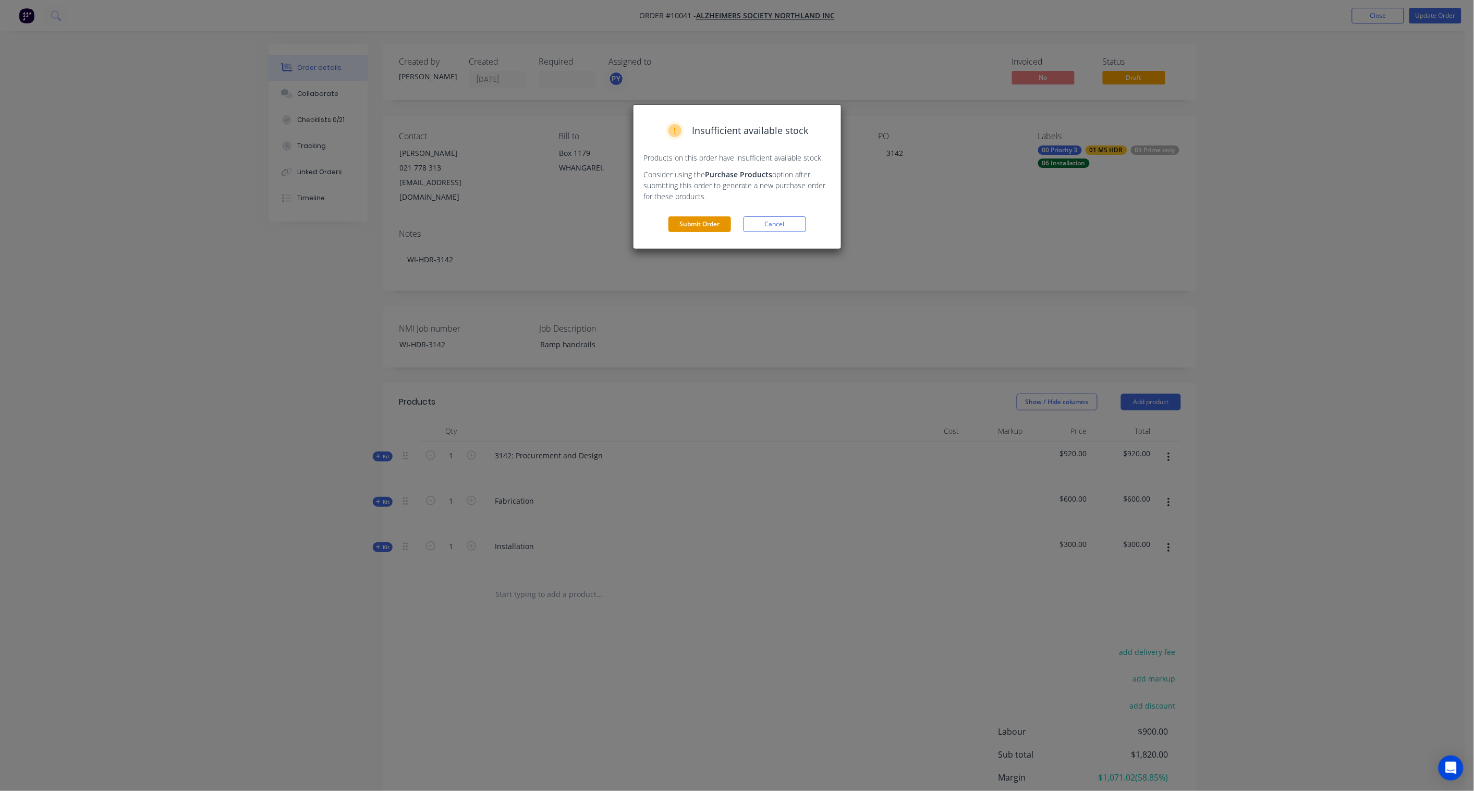
click at [686, 220] on button "Submit Order" at bounding box center [700, 224] width 63 height 16
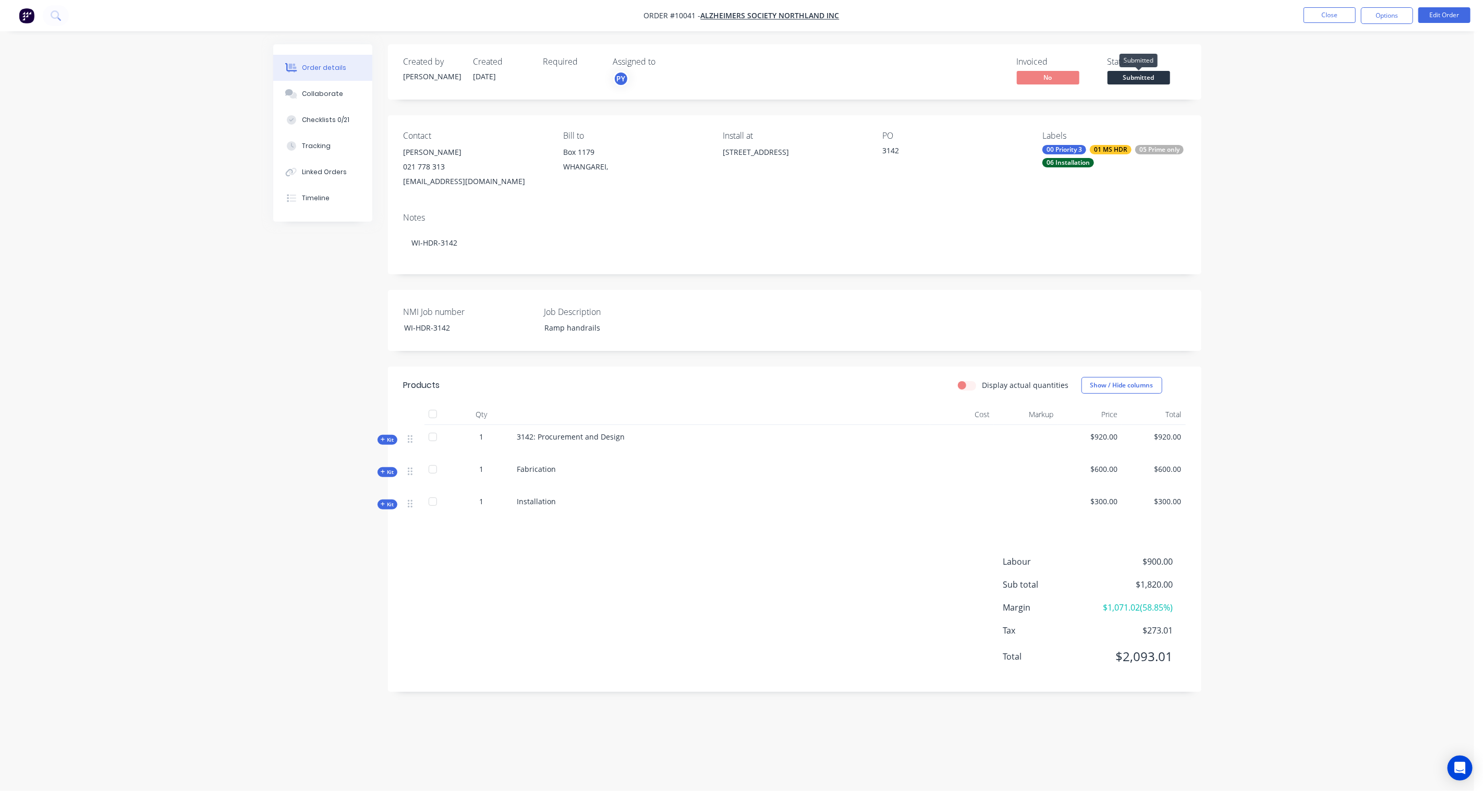
click at [1112, 80] on span "Submitted" at bounding box center [1139, 77] width 63 height 13
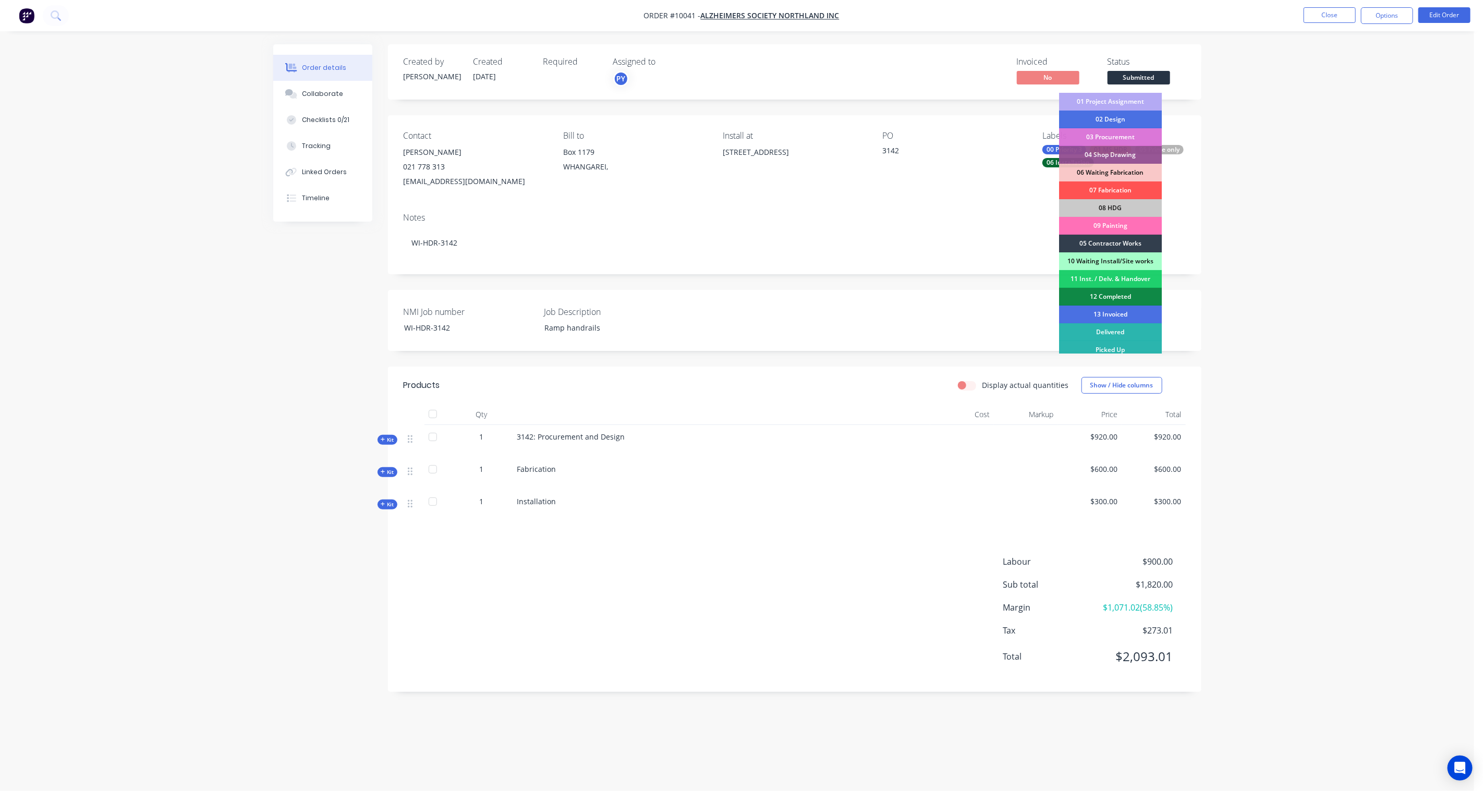
click at [1112, 105] on div "01 Project Assignment" at bounding box center [1110, 102] width 103 height 18
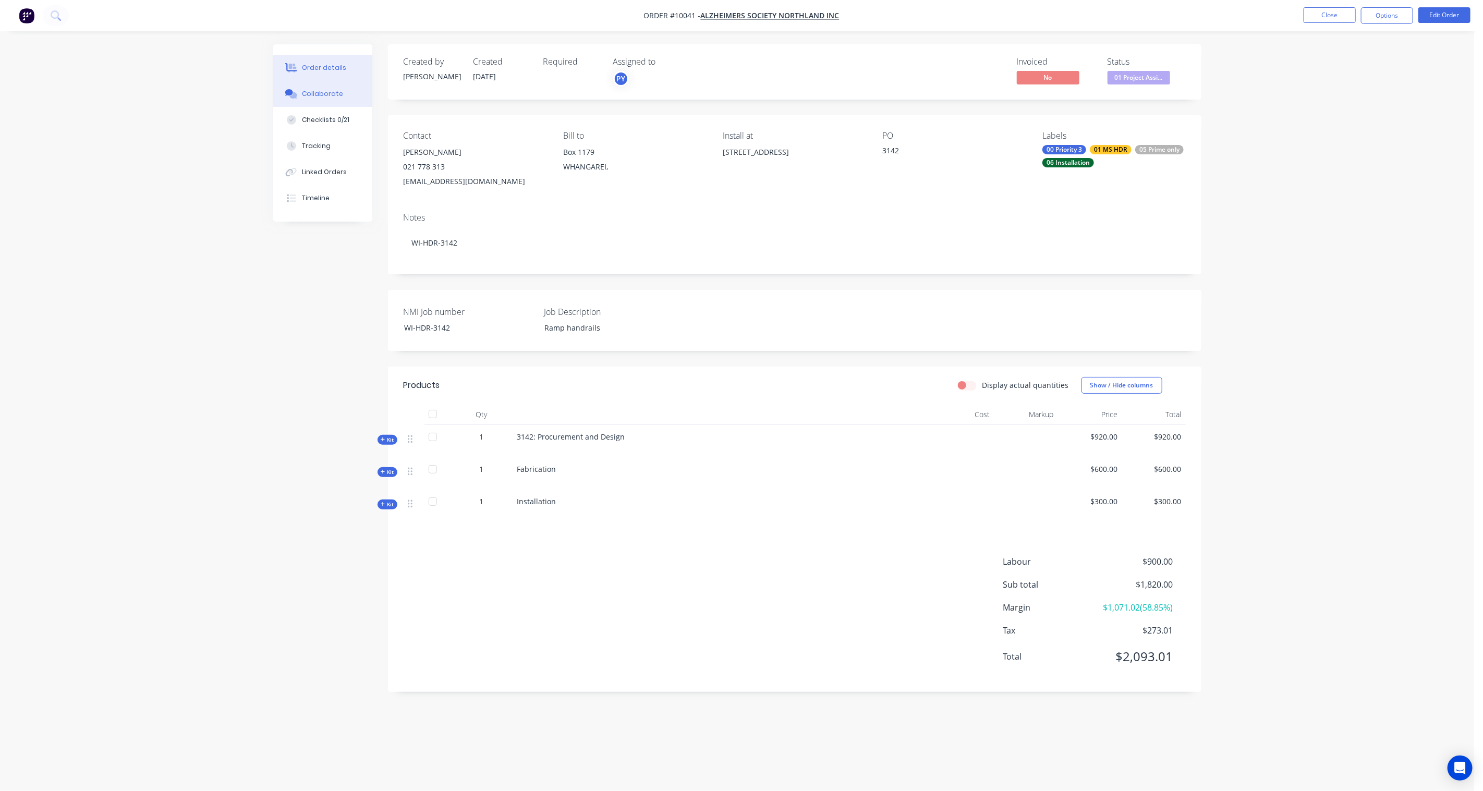
click at [321, 91] on div "Collaborate" at bounding box center [322, 93] width 41 height 9
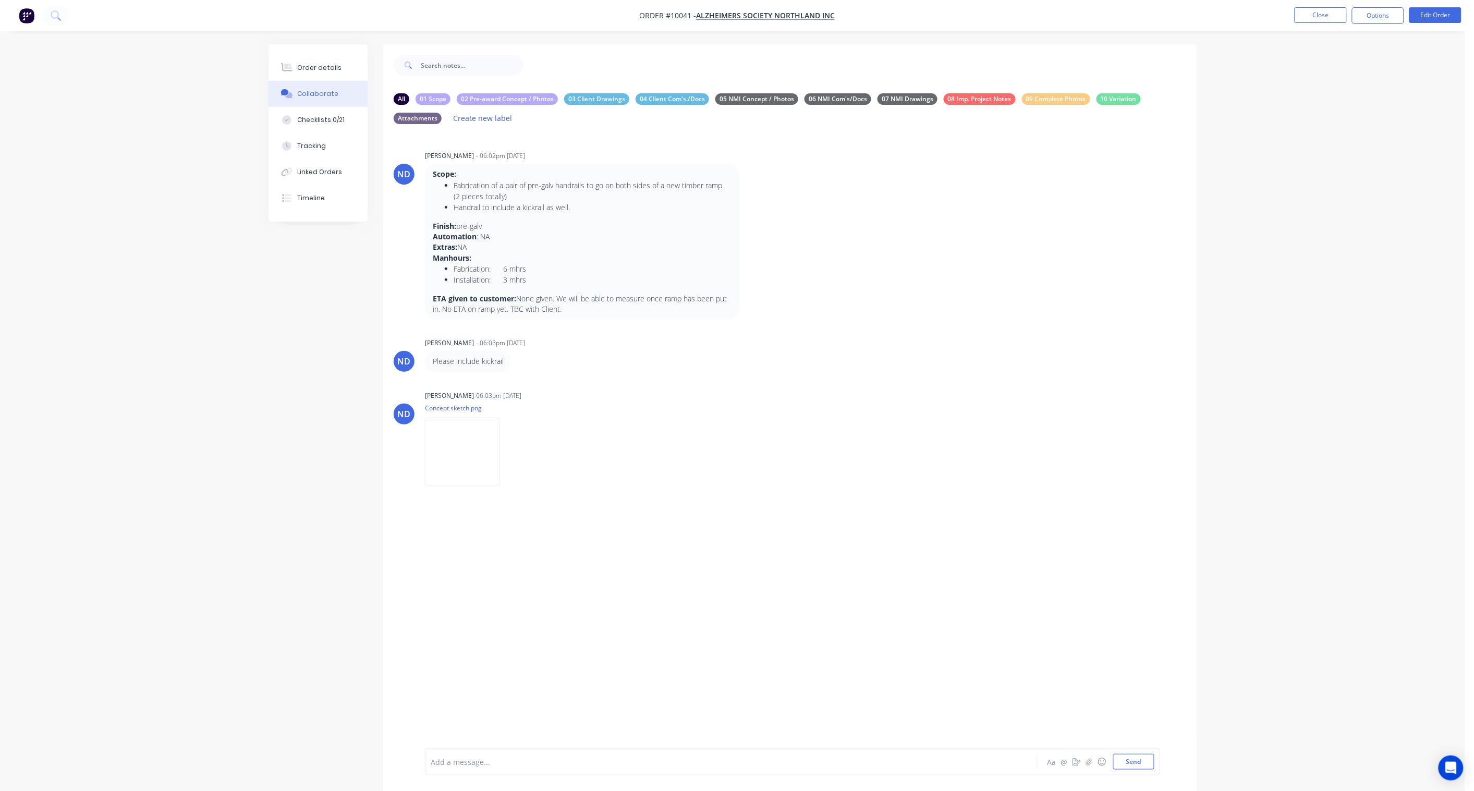
click at [468, 582] on div at bounding box center [702, 762] width 542 height 11
click at [489, 582] on div "@[PERSON_NAME]" at bounding box center [702, 762] width 542 height 11
click at [501, 582] on span "This is you job, please let me know" at bounding box center [561, 762] width 121 height 10
click at [622, 582] on div "@[PERSON_NAME] This is your job, please let me know" at bounding box center [702, 762] width 542 height 11
click at [1112, 582] on button "Send" at bounding box center [1134, 762] width 41 height 16
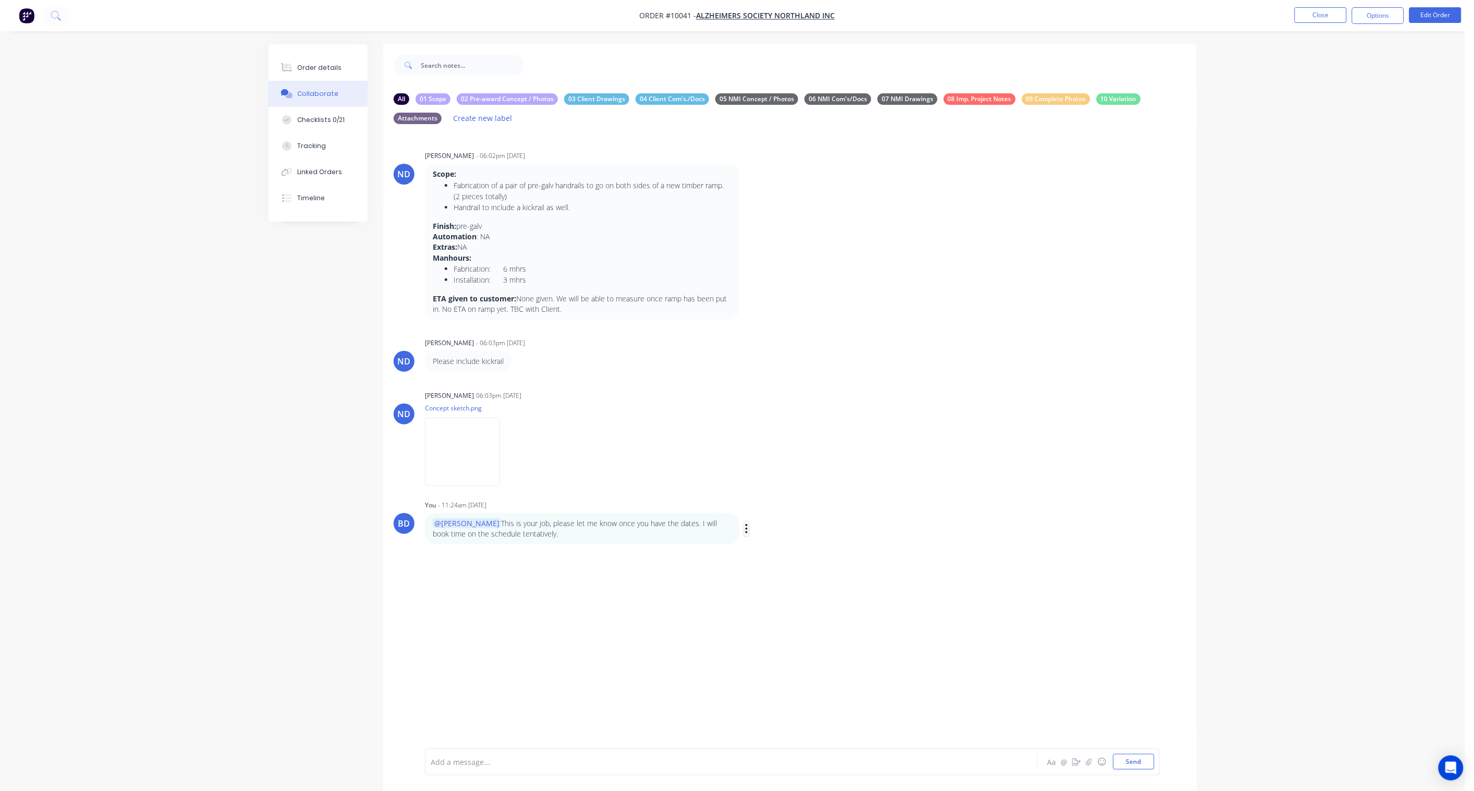
click at [748, 526] on icon "button" at bounding box center [746, 529] width 3 height 12
click at [778, 543] on button "Edit" at bounding box center [785, 547] width 66 height 17
click at [1112, 582] on button "Send" at bounding box center [1134, 762] width 41 height 16
click at [747, 531] on icon "button" at bounding box center [747, 528] width 2 height 9
click at [772, 533] on button "Labels" at bounding box center [785, 530] width 66 height 17
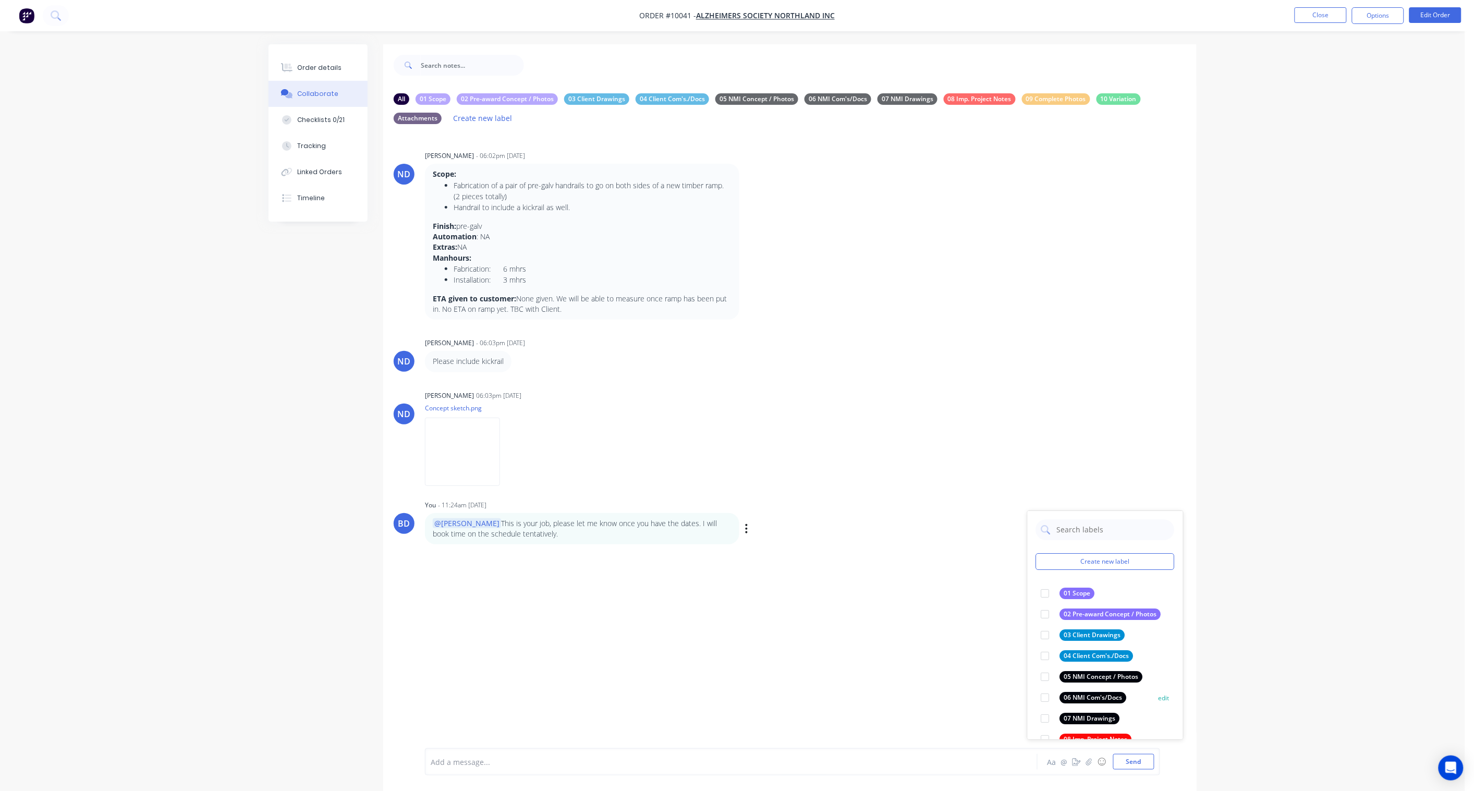
click at [1044, 582] on div at bounding box center [1045, 697] width 21 height 21
click at [1112, 582] on div "Order details Collaborate Checklists 0/21 Tracking Linked Orders Timeline Order…" at bounding box center [733, 412] width 1466 height 825
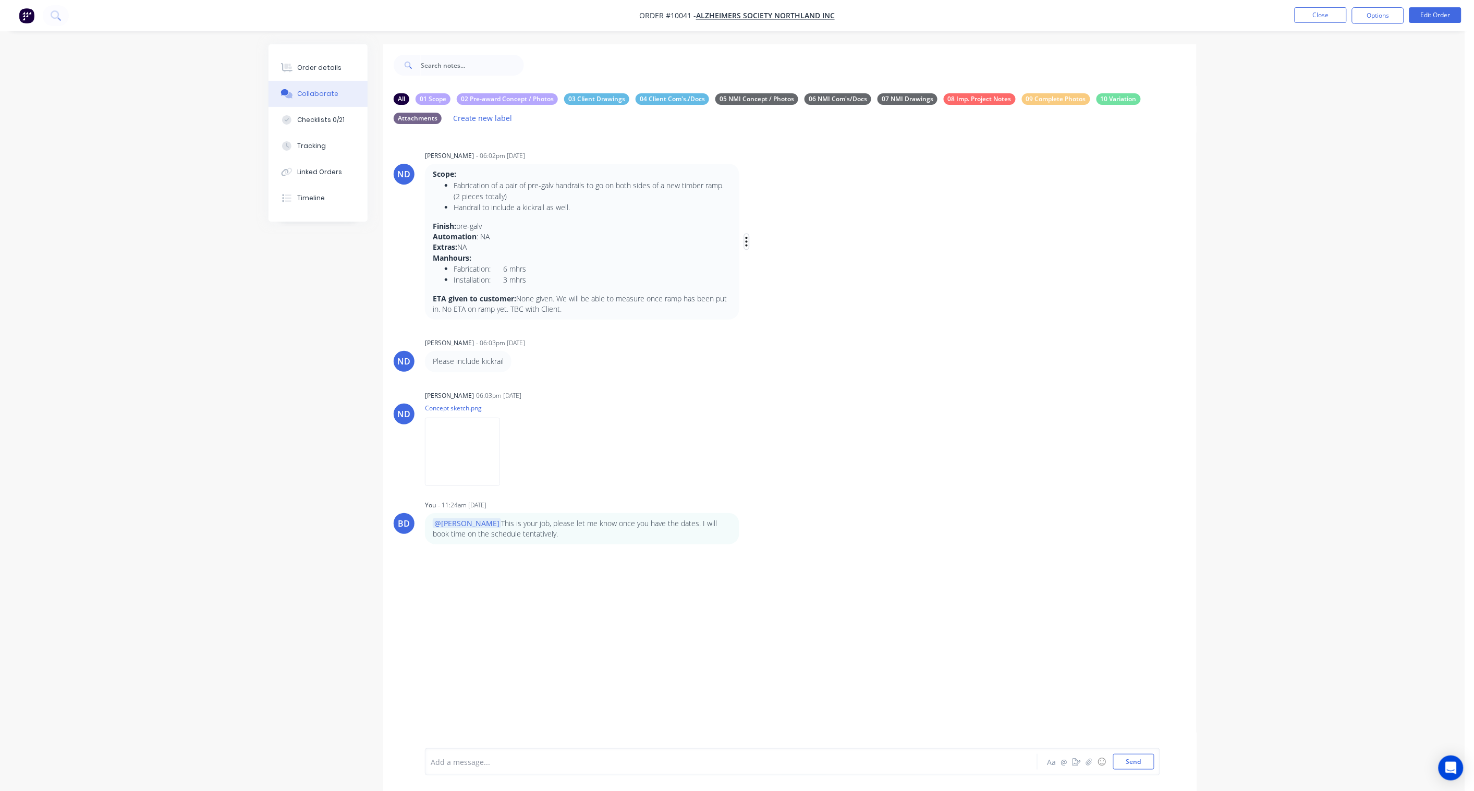
click at [746, 242] on icon "button" at bounding box center [747, 241] width 2 height 9
click at [783, 246] on button "Labels" at bounding box center [785, 243] width 66 height 17
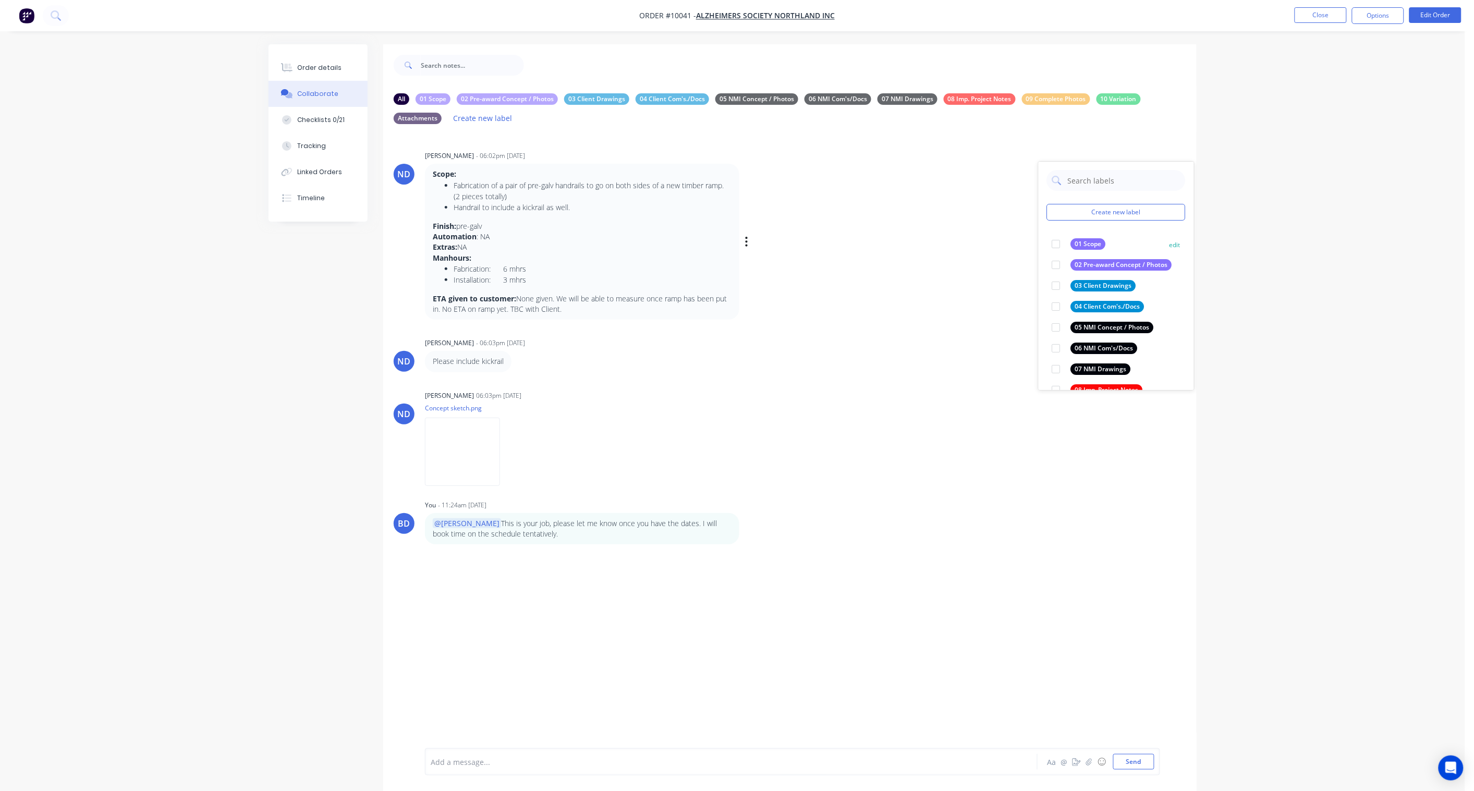
click at [1060, 243] on div at bounding box center [1056, 244] width 21 height 21
click at [519, 361] on icon "button" at bounding box center [519, 361] width 2 height 9
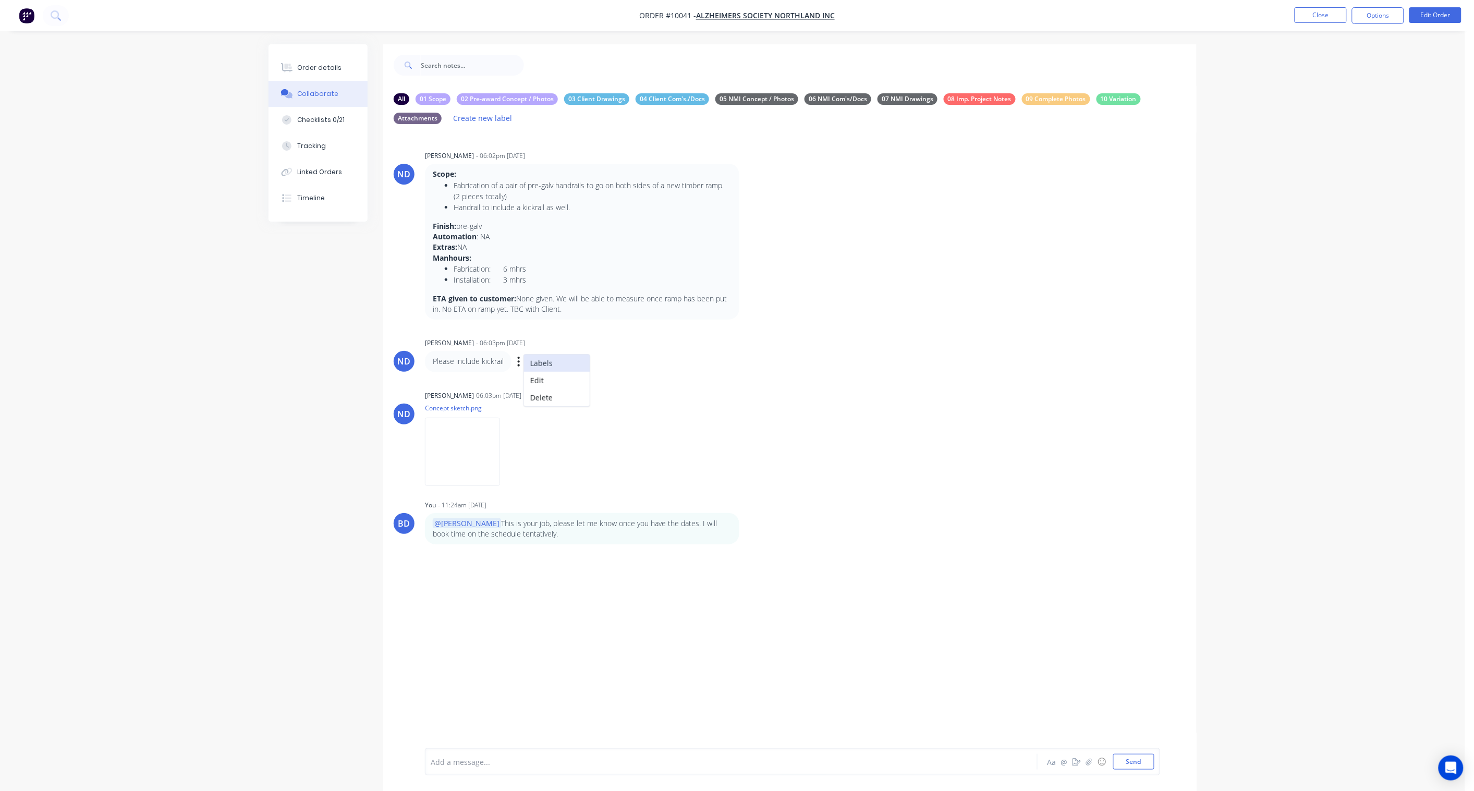
click at [558, 364] on button "Labels" at bounding box center [557, 363] width 66 height 17
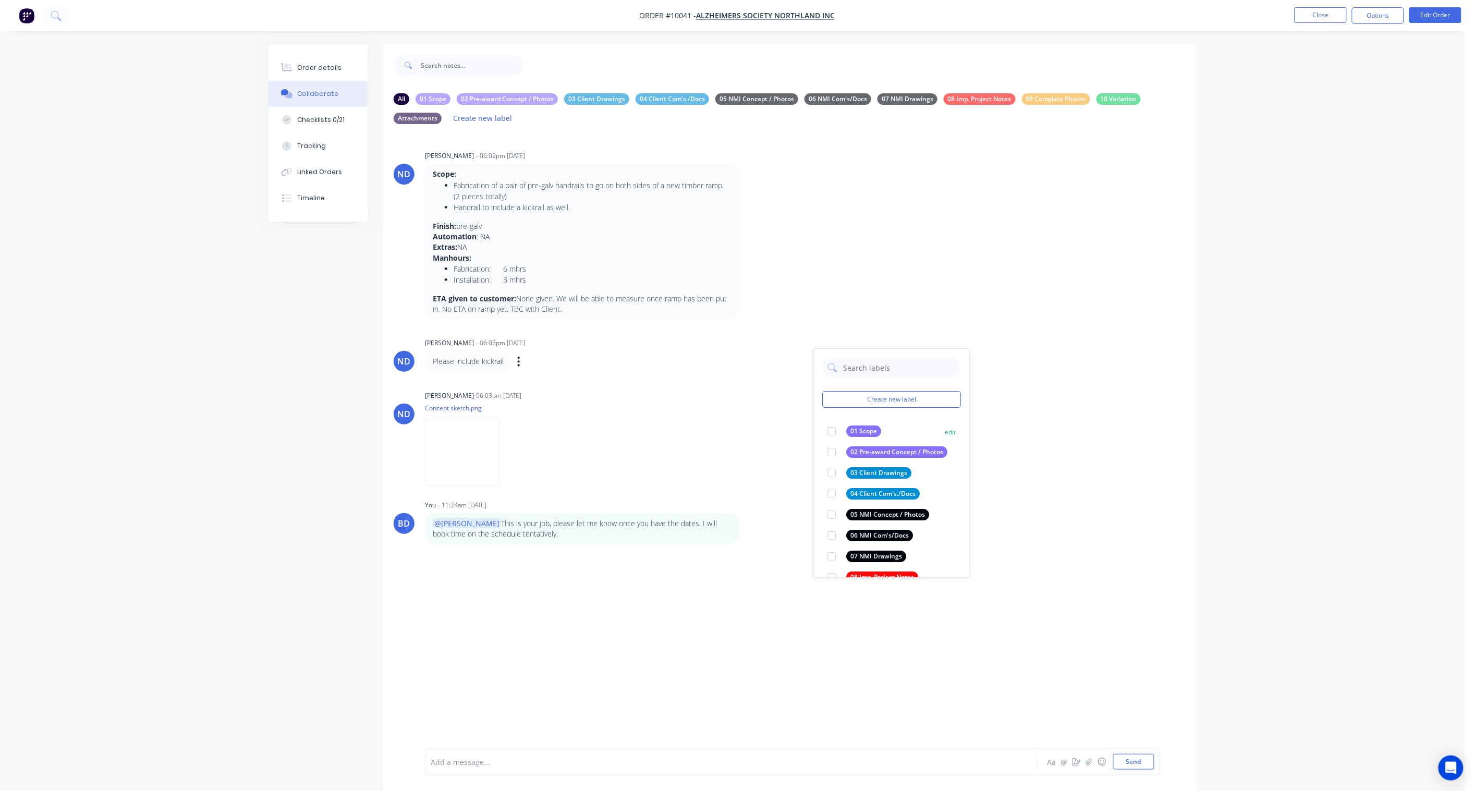
click at [832, 431] on div at bounding box center [831, 431] width 21 height 21
click at [511, 451] on icon "button" at bounding box center [508, 452] width 3 height 12
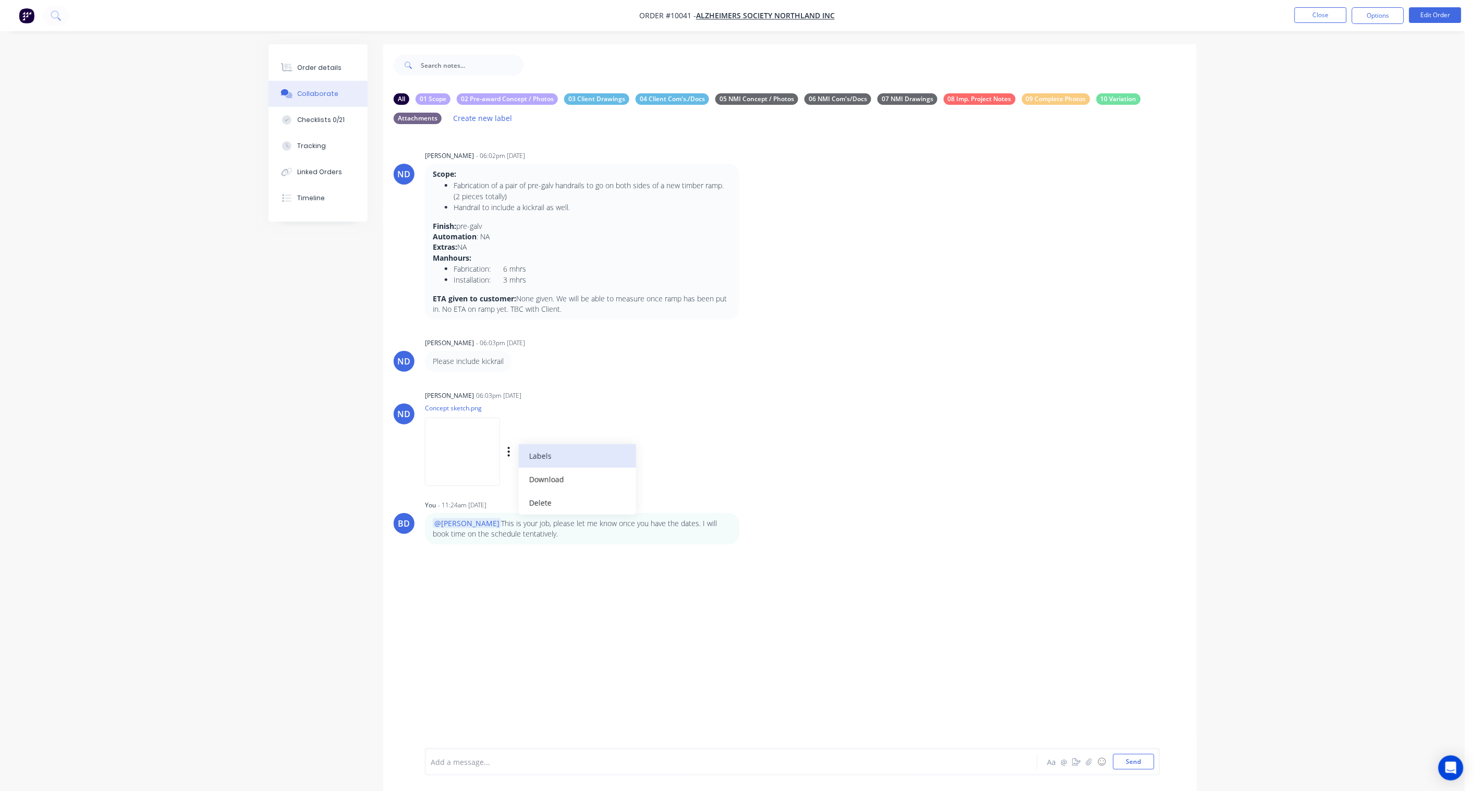
click at [602, 459] on button "Labels" at bounding box center [577, 455] width 117 height 23
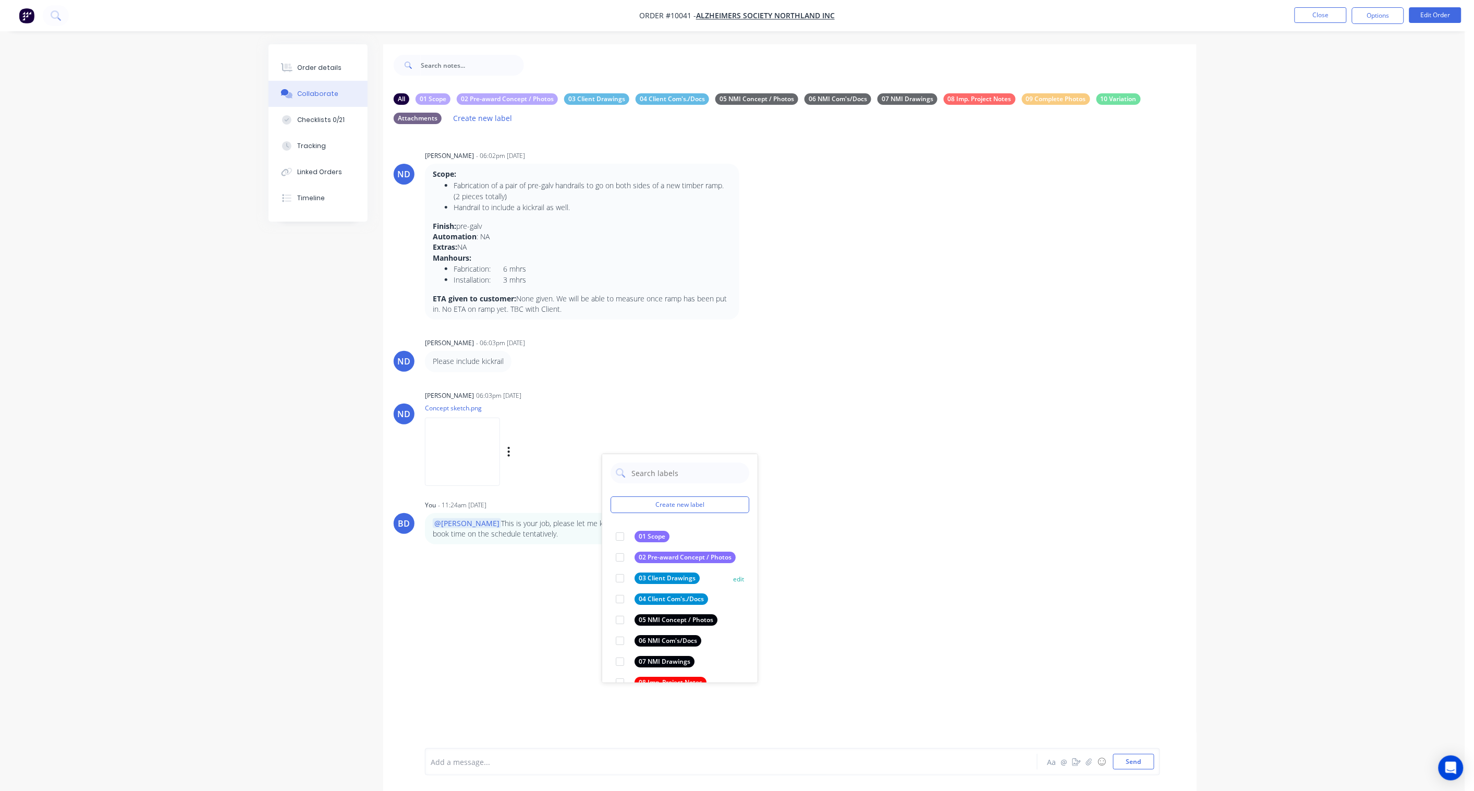
click at [675, 580] on div "03 Client Drawings" at bounding box center [667, 578] width 65 height 11
click at [619, 537] on div at bounding box center [620, 536] width 21 height 21
click at [623, 582] on div at bounding box center [620, 620] width 21 height 21
click at [868, 542] on div "BD You - 11:24am [DATE] @[PERSON_NAME] This is your job, please let me know onc…" at bounding box center [790, 521] width 814 height 47
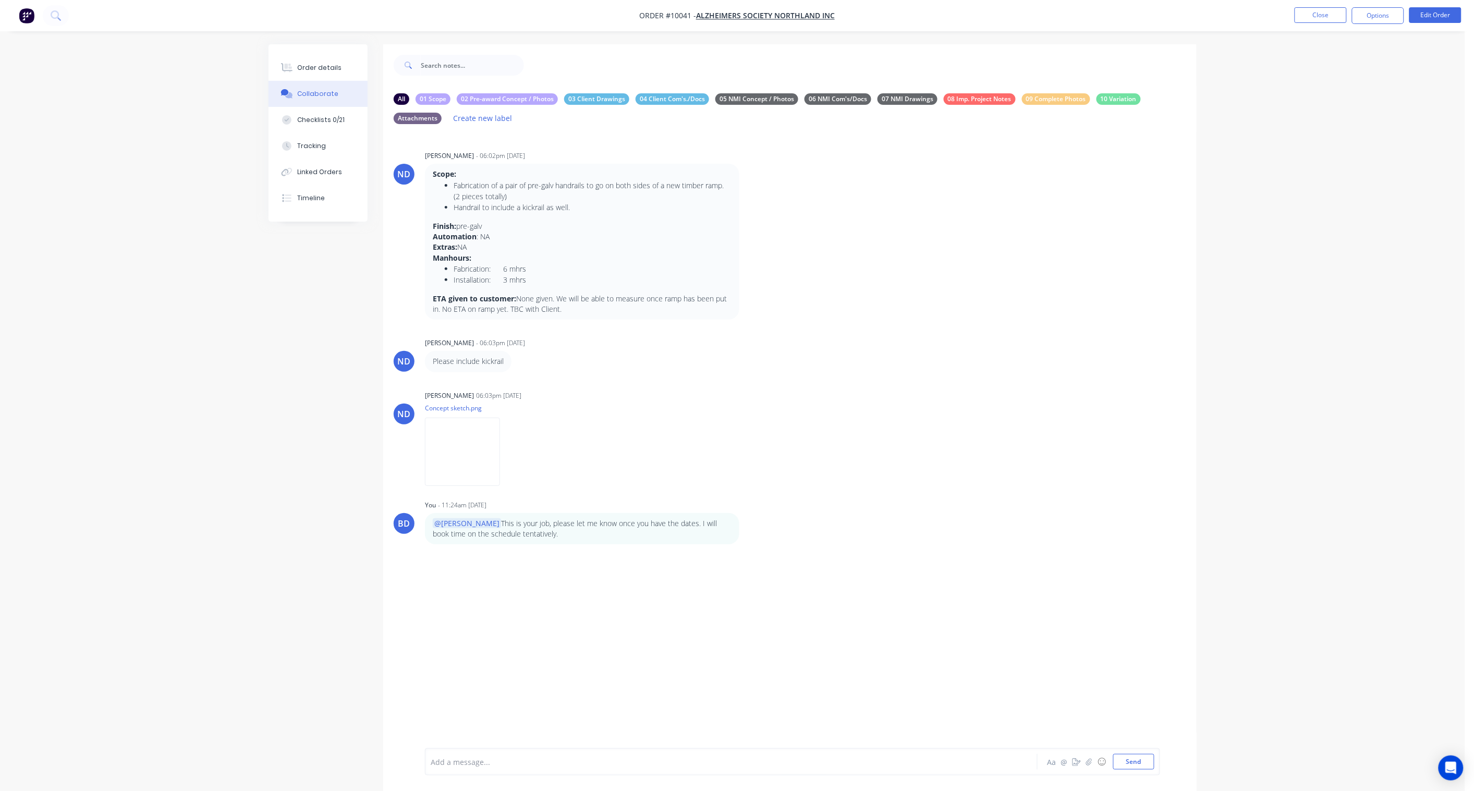
click at [750, 529] on div "Labels Edit Delete" at bounding box center [748, 529] width 6 height 0
click at [0, 0] on icon "button" at bounding box center [0, 0] width 0 height 0
click at [0, 0] on button "Labels" at bounding box center [0, 0] width 0 height 0
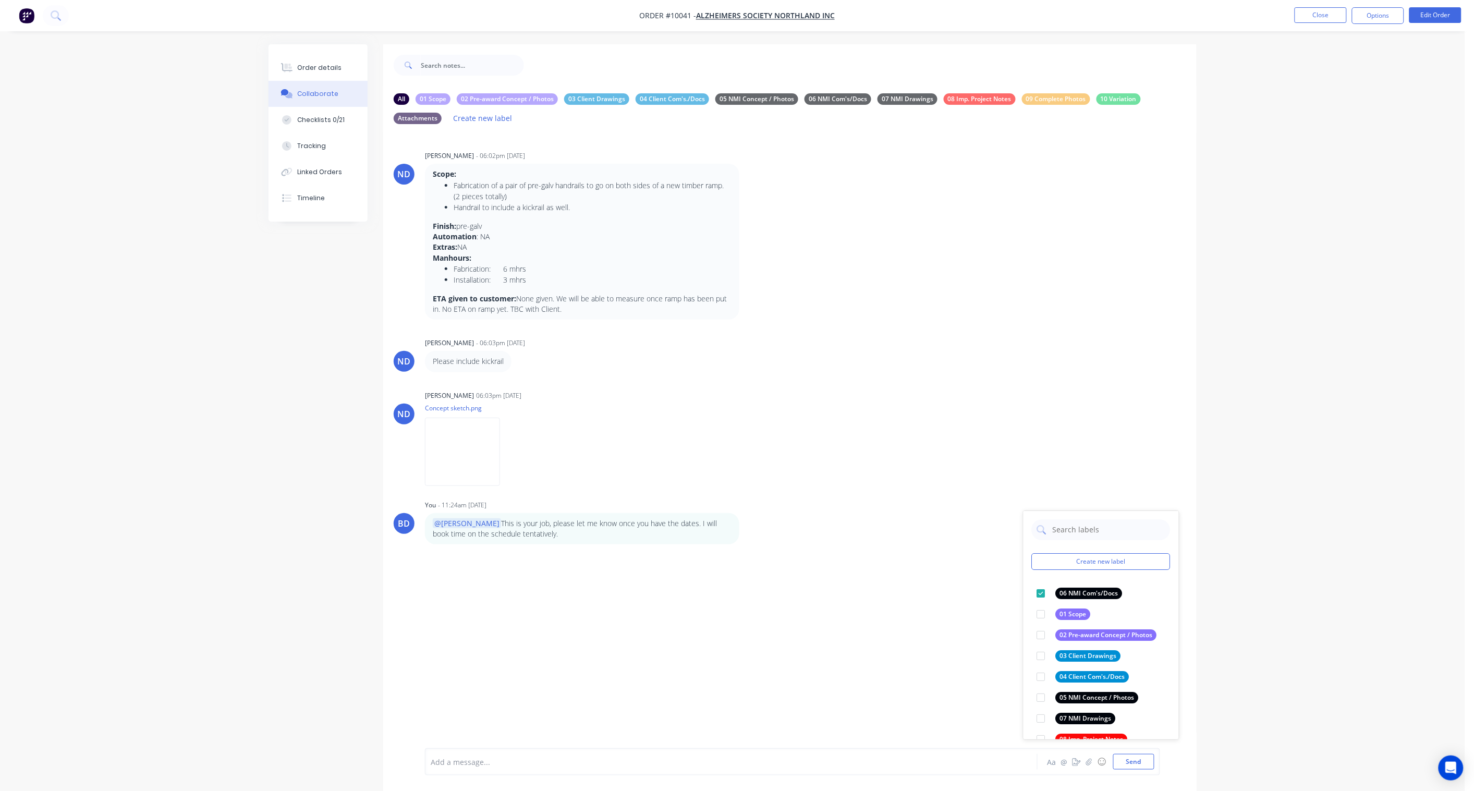
click at [1112, 509] on div "Order details Collaborate Checklists 0/21 Tracking Linked Orders Timeline Order…" at bounding box center [733, 412] width 1466 height 825
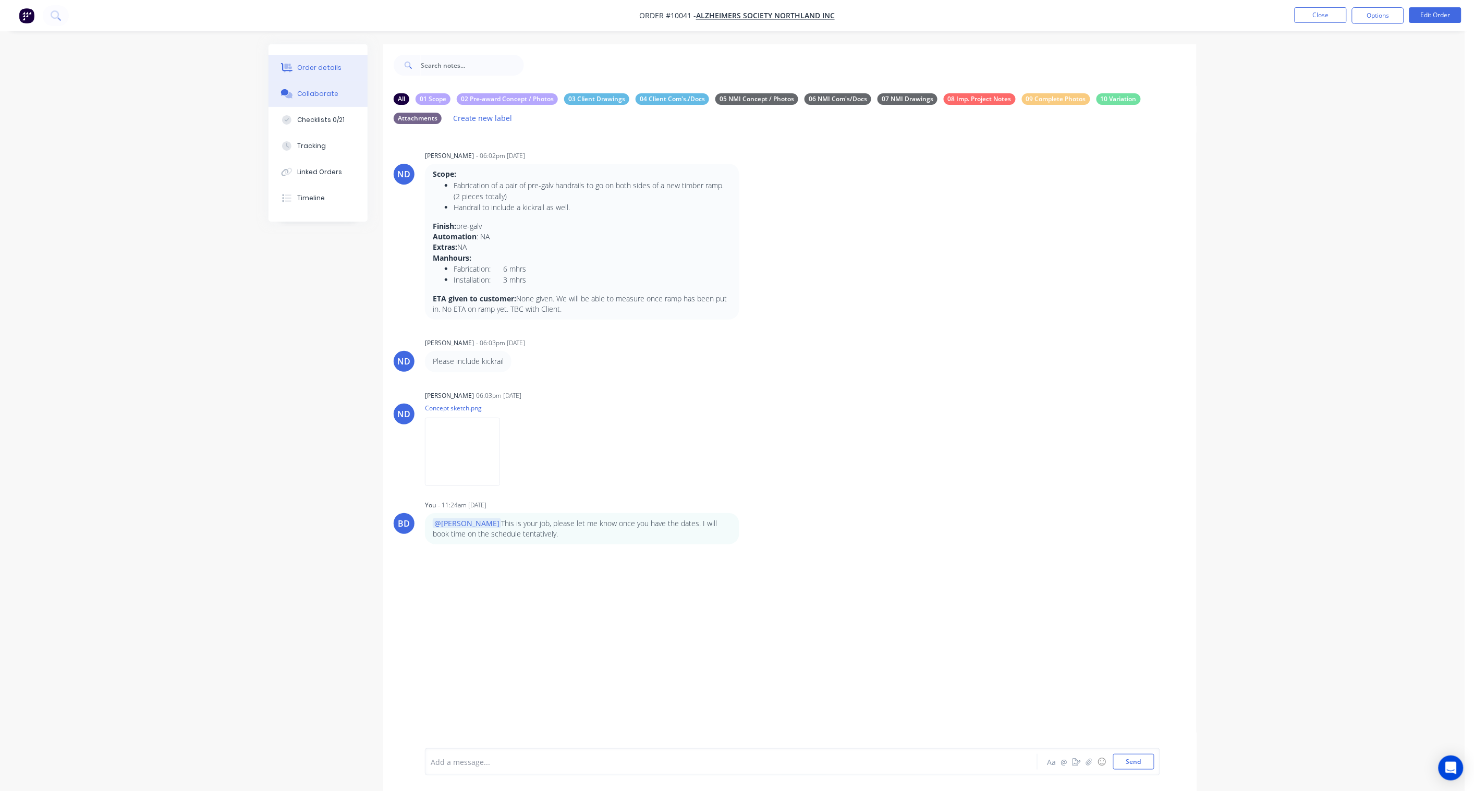
click at [329, 59] on button "Order details" at bounding box center [318, 68] width 99 height 26
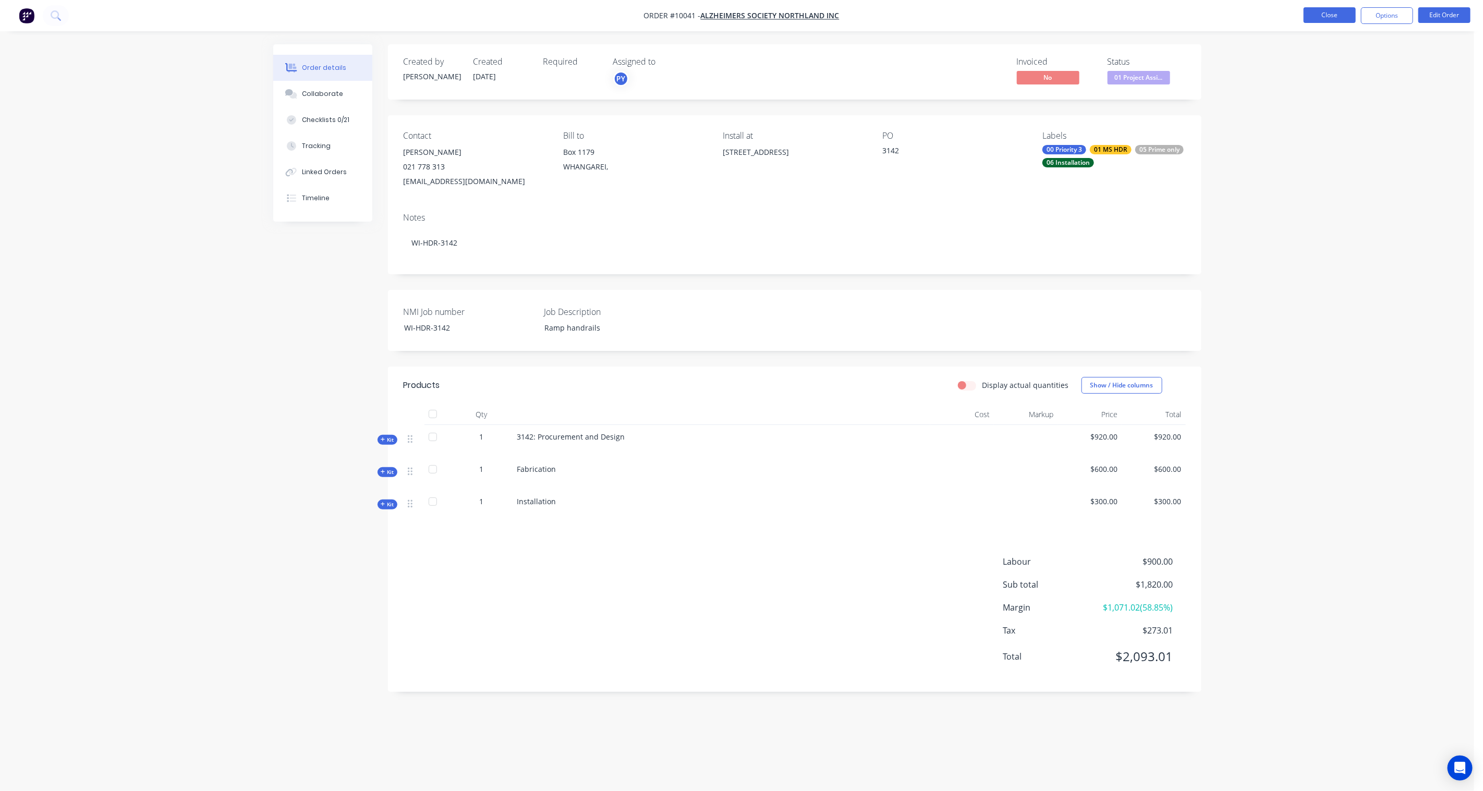
click at [1112, 15] on button "Close" at bounding box center [1330, 15] width 52 height 16
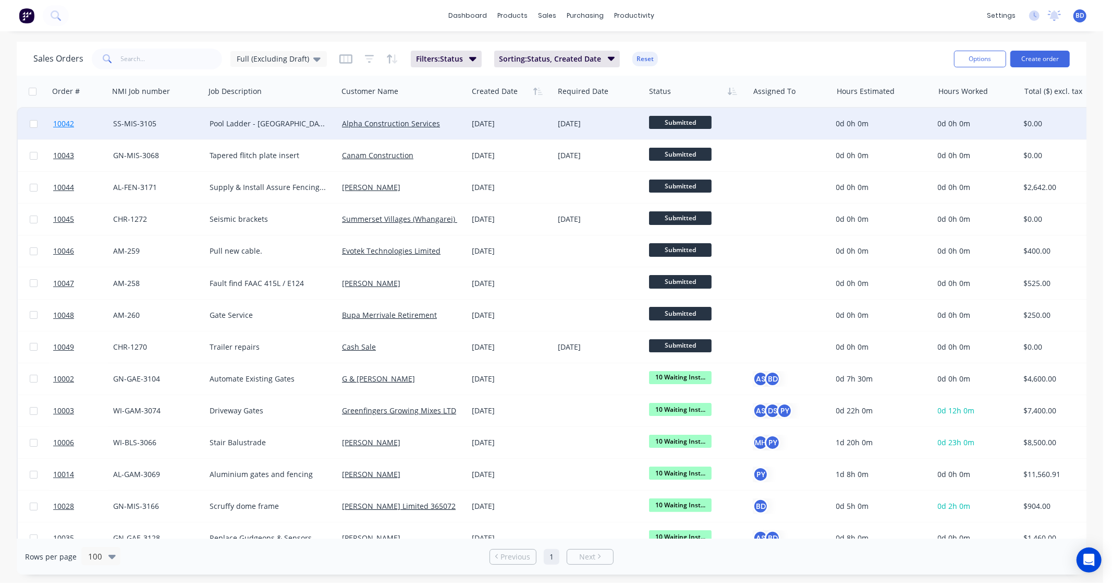
click at [66, 123] on span "10042" at bounding box center [63, 123] width 21 height 10
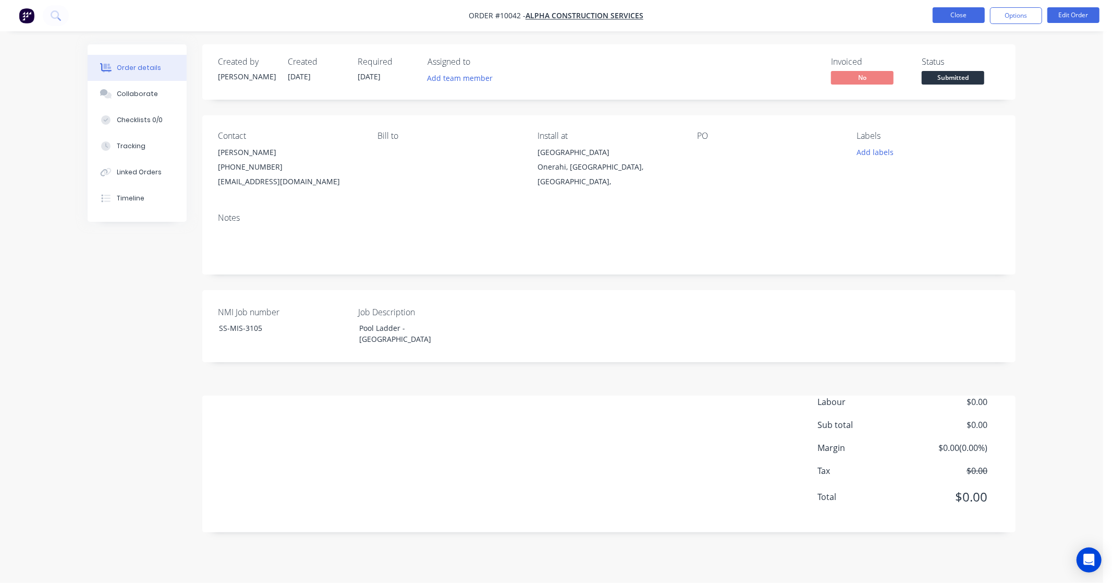
click at [943, 16] on button "Close" at bounding box center [959, 15] width 52 height 16
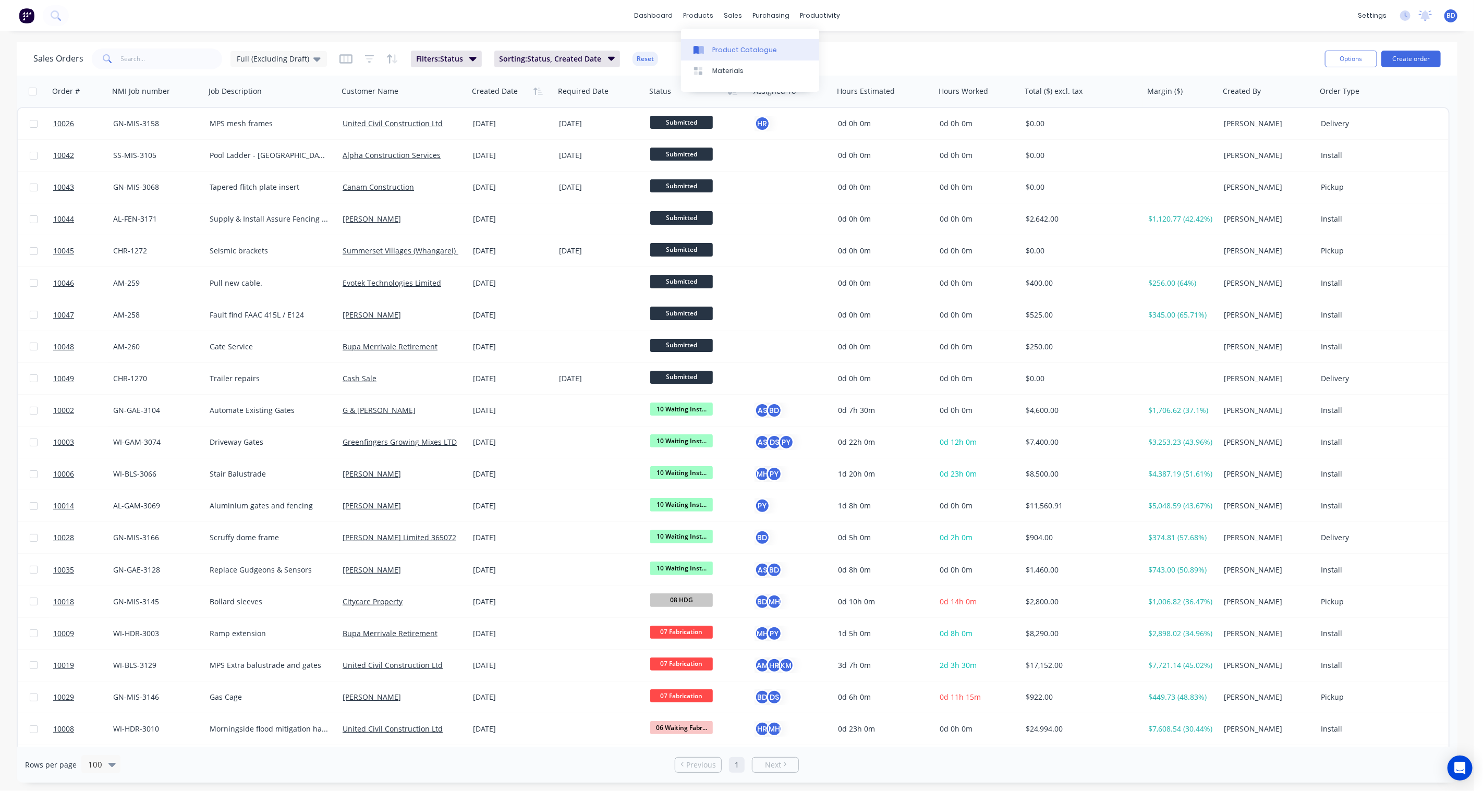
click at [716, 50] on div "Product Catalogue" at bounding box center [744, 49] width 65 height 9
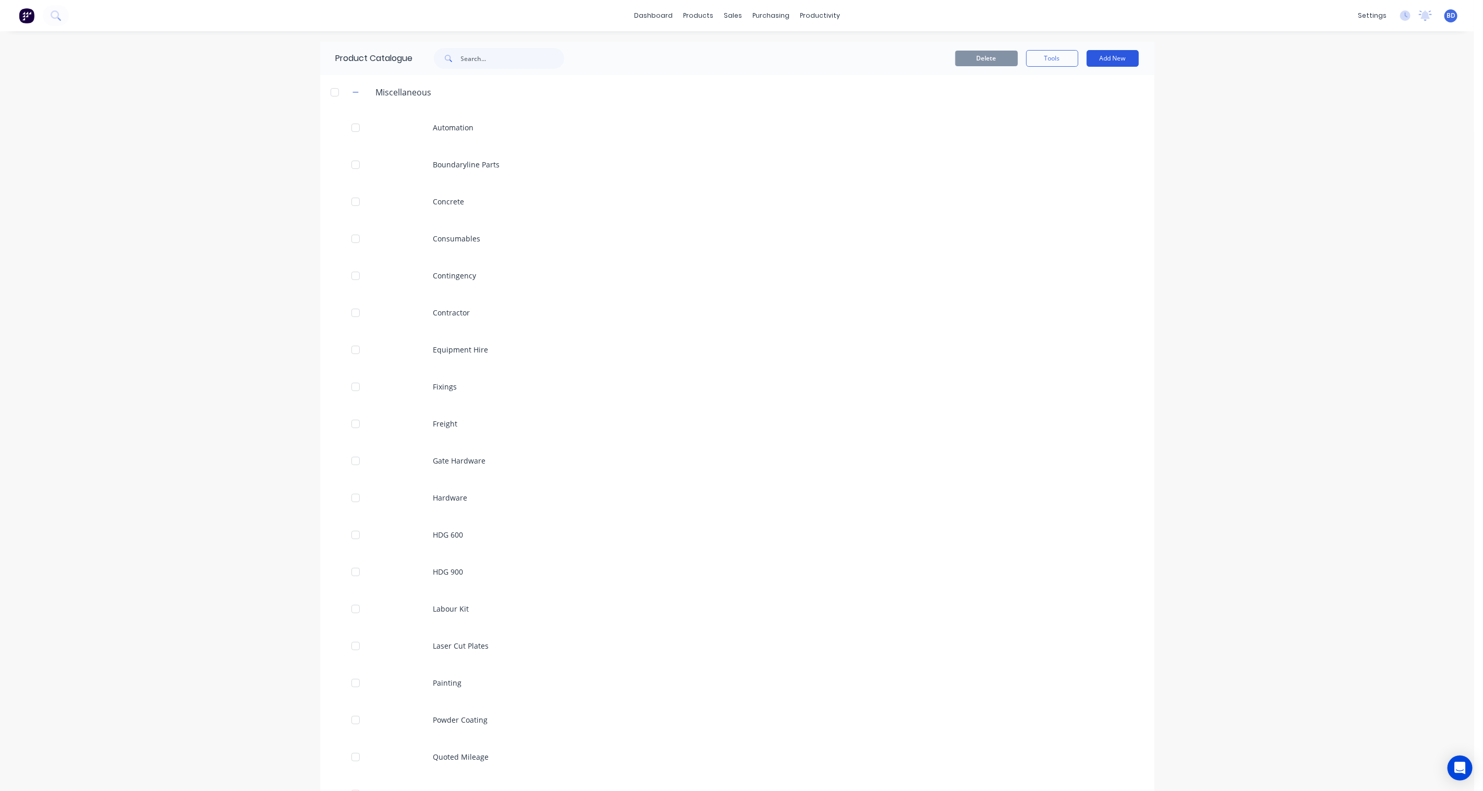
click at [1112, 55] on button "Add New" at bounding box center [1113, 58] width 52 height 17
click at [1085, 128] on div "Product Kit" at bounding box center [1089, 126] width 80 height 15
click at [1112, 56] on button "Add New" at bounding box center [1113, 58] width 52 height 17
click at [1073, 125] on div "Product Kit" at bounding box center [1089, 126] width 80 height 15
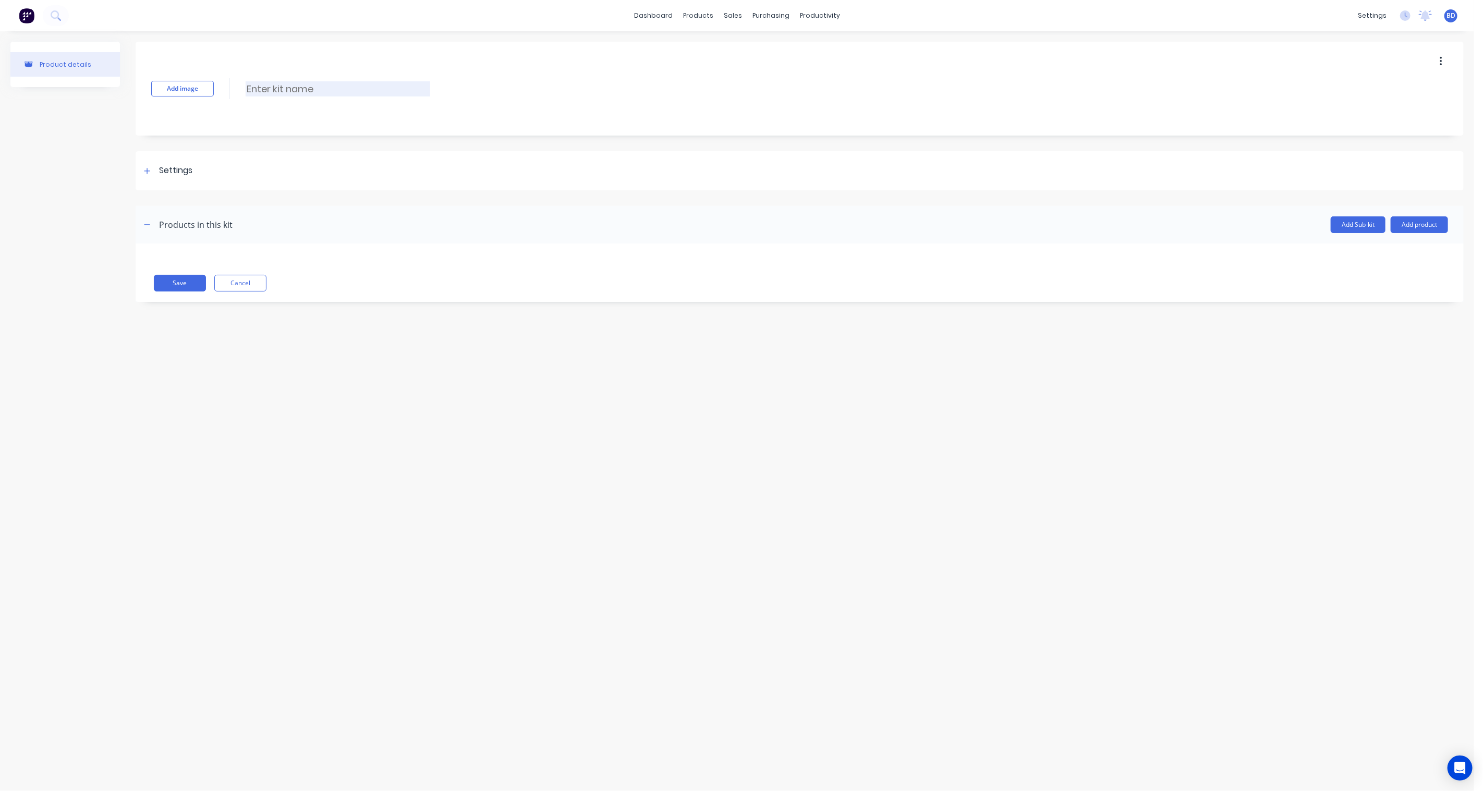
drag, startPoint x: 309, startPoint y: 78, endPoint x: 303, endPoint y: 88, distance: 11.0
click at [308, 78] on div "Add image Enter kit name" at bounding box center [800, 89] width 1328 height 94
click at [303, 89] on input at bounding box center [338, 88] width 185 height 15
click at [144, 170] on icon at bounding box center [147, 170] width 6 height 7
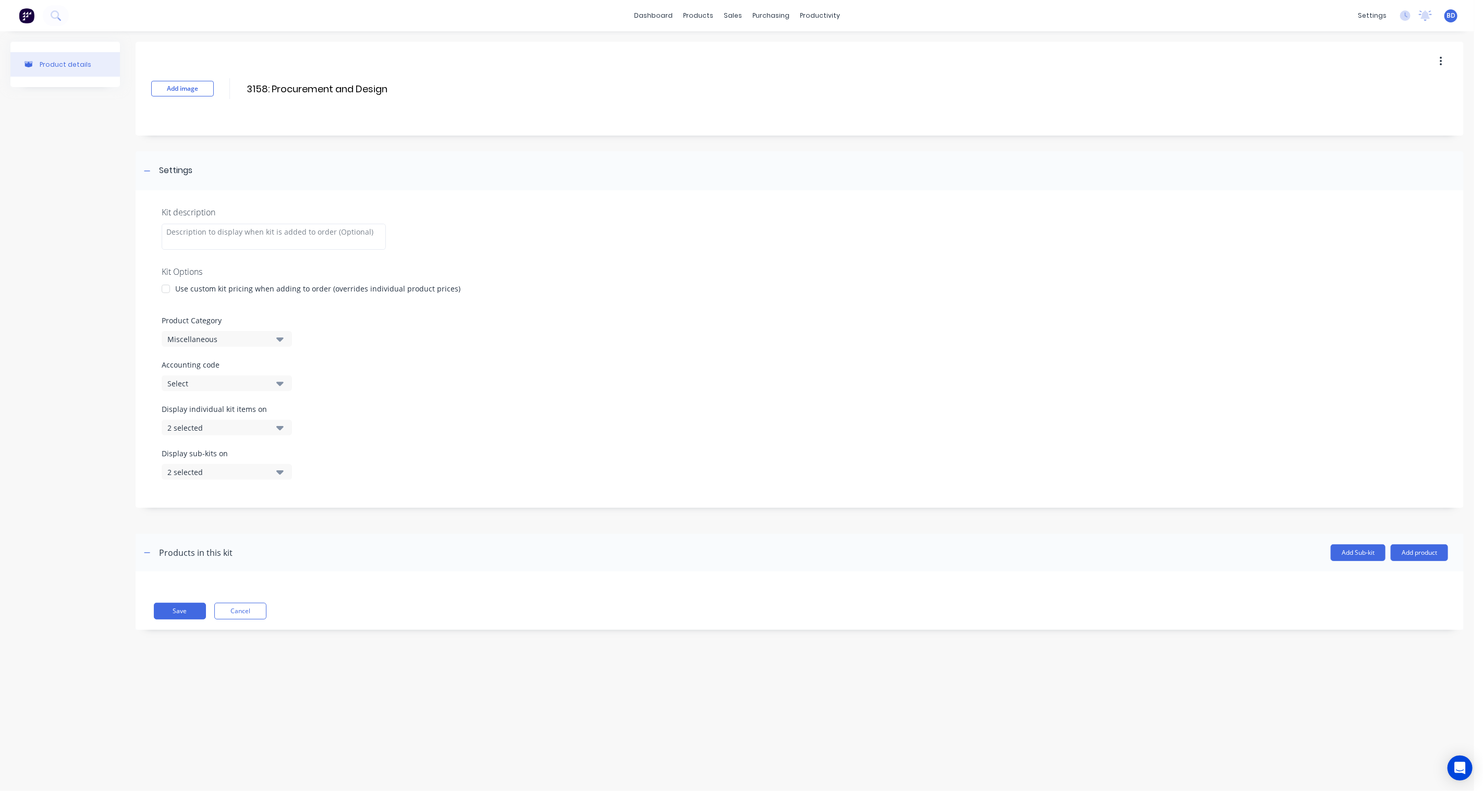
click at [259, 326] on div "Product Category Miscellaneous" at bounding box center [800, 331] width 1276 height 32
click at [259, 334] on div "Miscellaneous" at bounding box center [217, 339] width 101 height 11
click at [221, 406] on div "B: Non STR - Job Kits" at bounding box center [240, 406] width 156 height 21
click at [648, 419] on div "Display individual kit items on 2 selected" at bounding box center [800, 426] width 1276 height 44
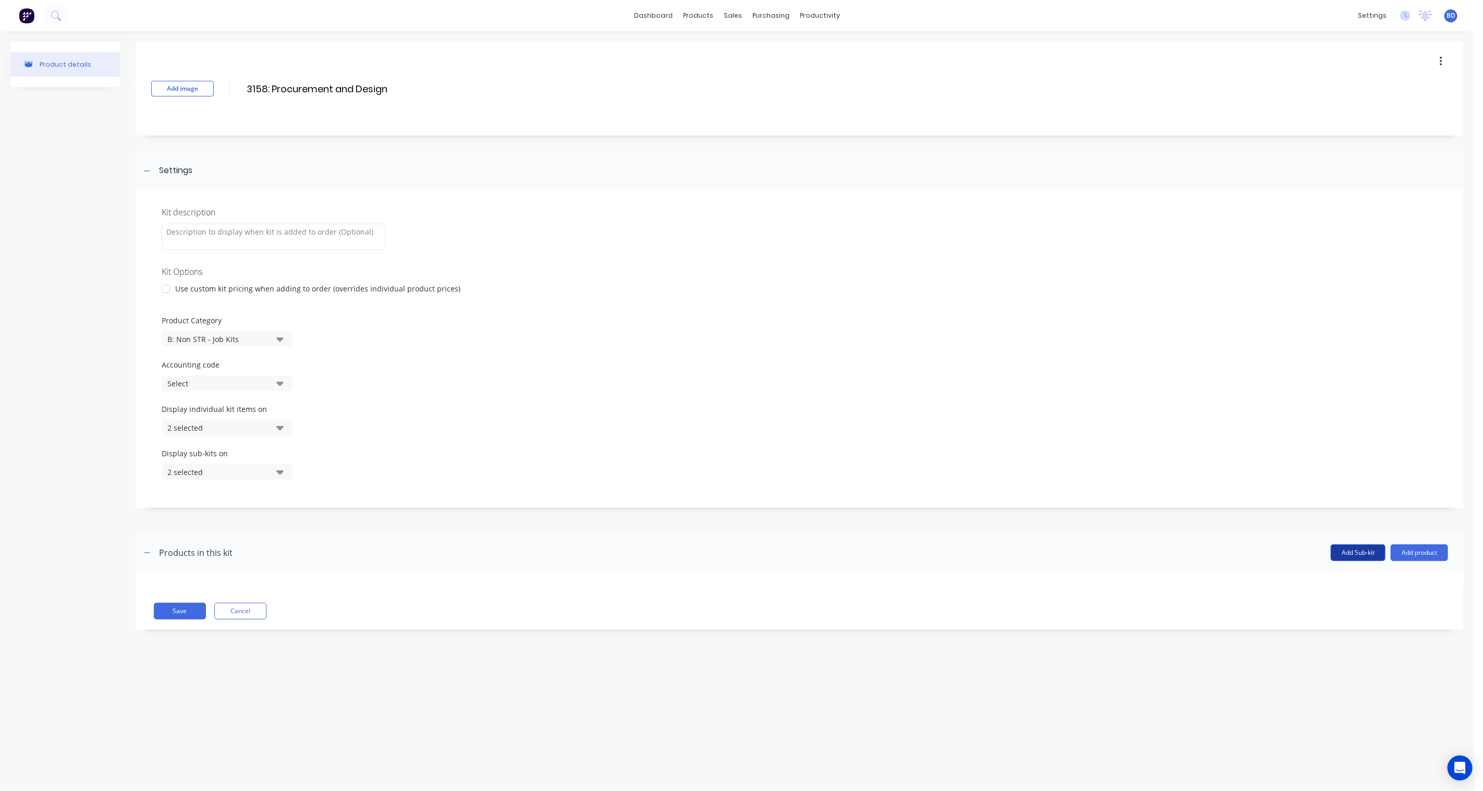
click at [1112, 550] on button "Add Sub-kit" at bounding box center [1358, 553] width 55 height 17
click at [192, 582] on input at bounding box center [251, 632] width 185 height 15
click at [59, 582] on div "Product details" at bounding box center [65, 383] width 110 height 683
click at [1112, 548] on button "Add Sub-kit" at bounding box center [1358, 553] width 55 height 17
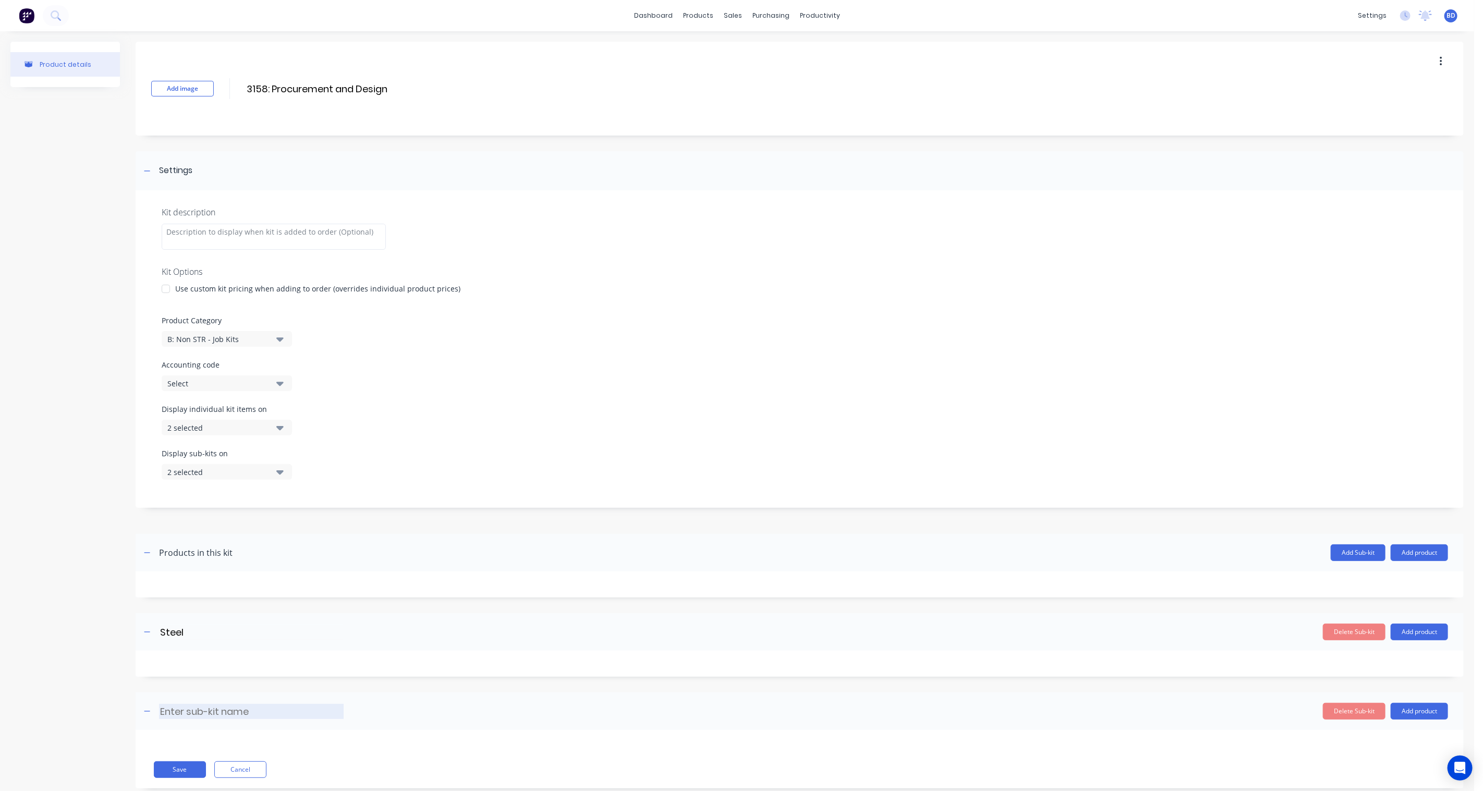
click at [200, 582] on input at bounding box center [251, 711] width 185 height 15
click at [91, 582] on div "Product details" at bounding box center [65, 423] width 110 height 763
click at [1112, 553] on button "Add Sub-kit" at bounding box center [1358, 553] width 55 height 17
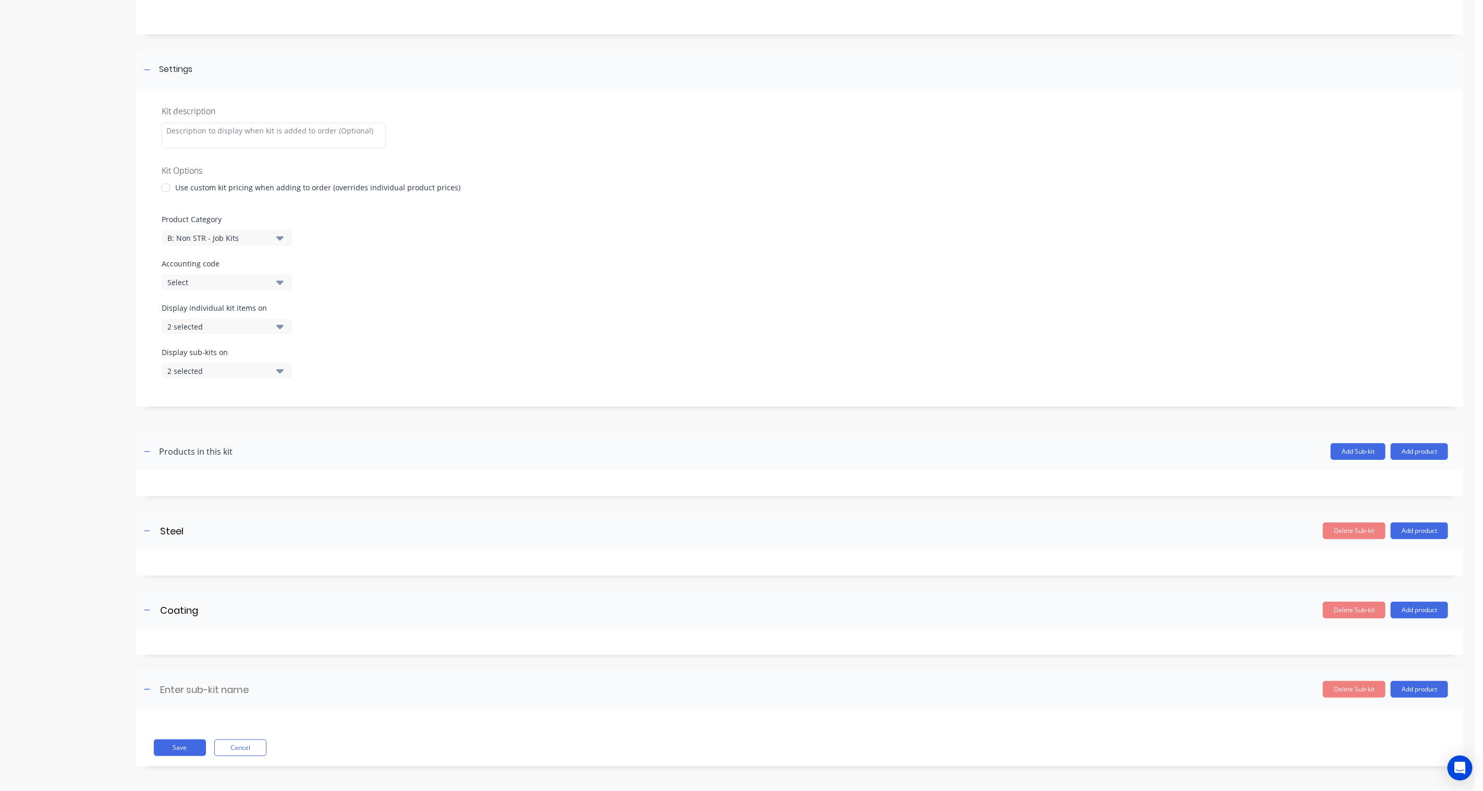
scroll to position [102, 0]
click at [189, 582] on input at bounding box center [251, 688] width 185 height 15
click at [92, 553] on div "Product details" at bounding box center [65, 360] width 110 height 842
click at [182, 582] on button "Save" at bounding box center [180, 747] width 52 height 17
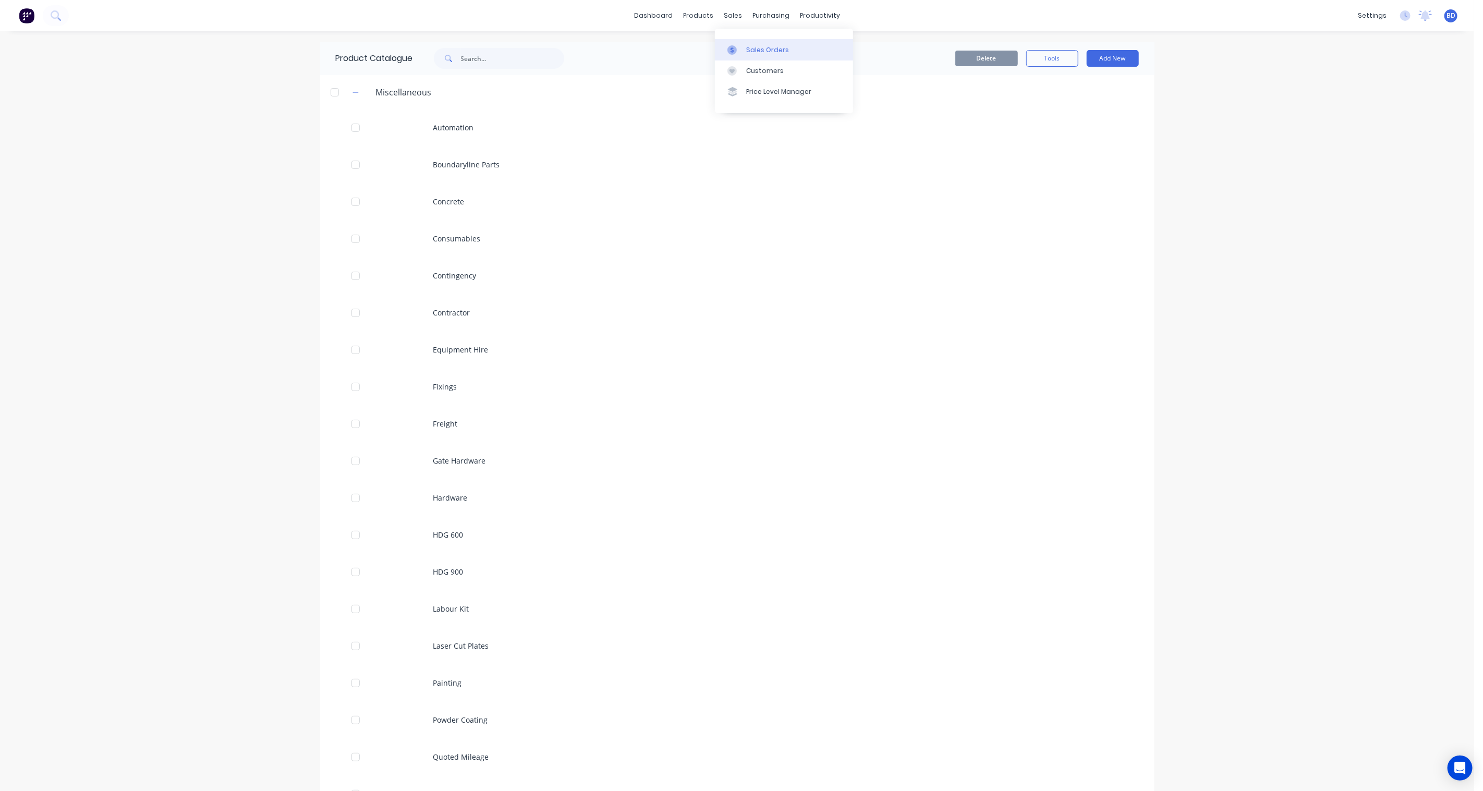
click at [760, 51] on div "Sales Orders" at bounding box center [767, 49] width 43 height 9
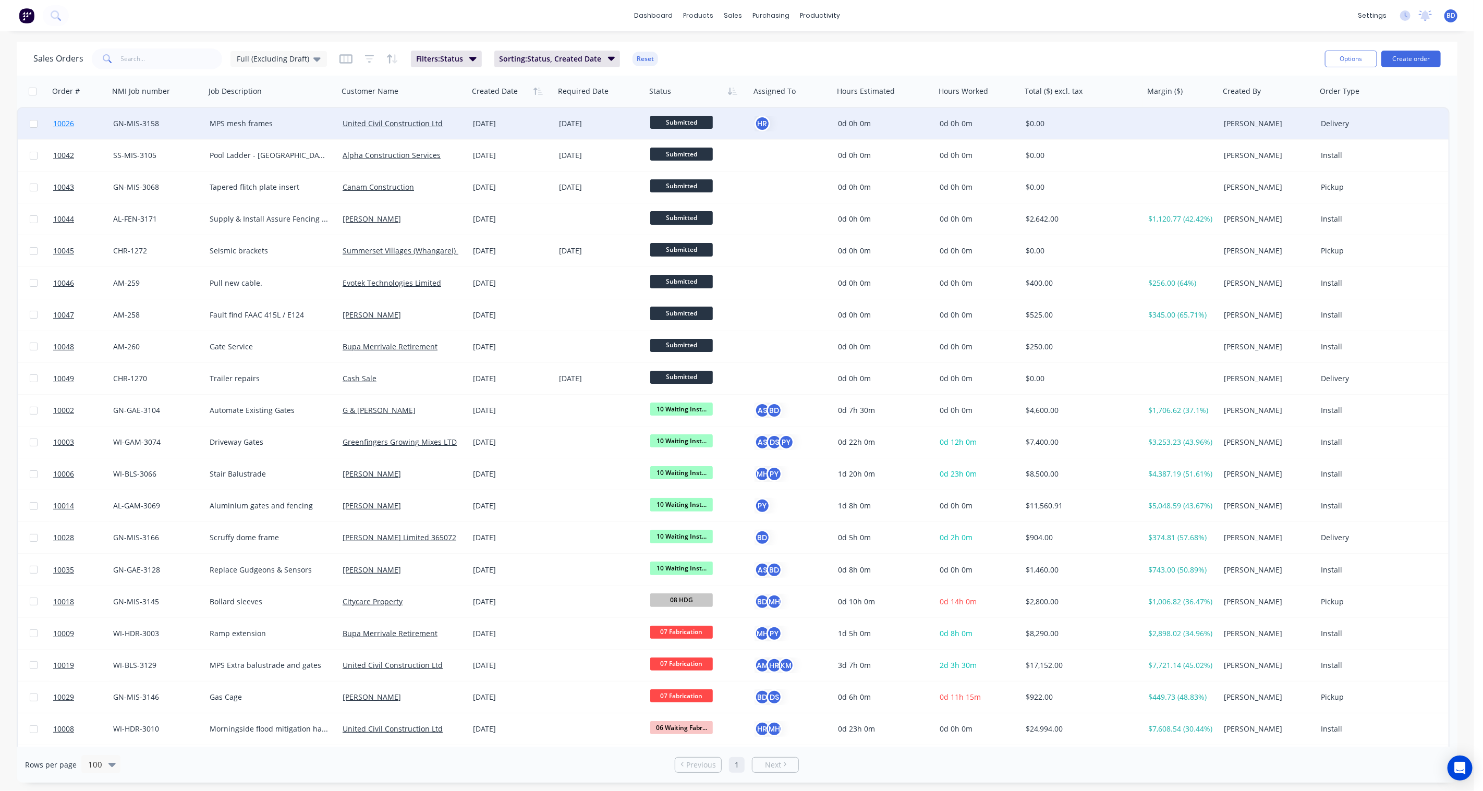
click at [63, 115] on link "10026" at bounding box center [83, 123] width 60 height 31
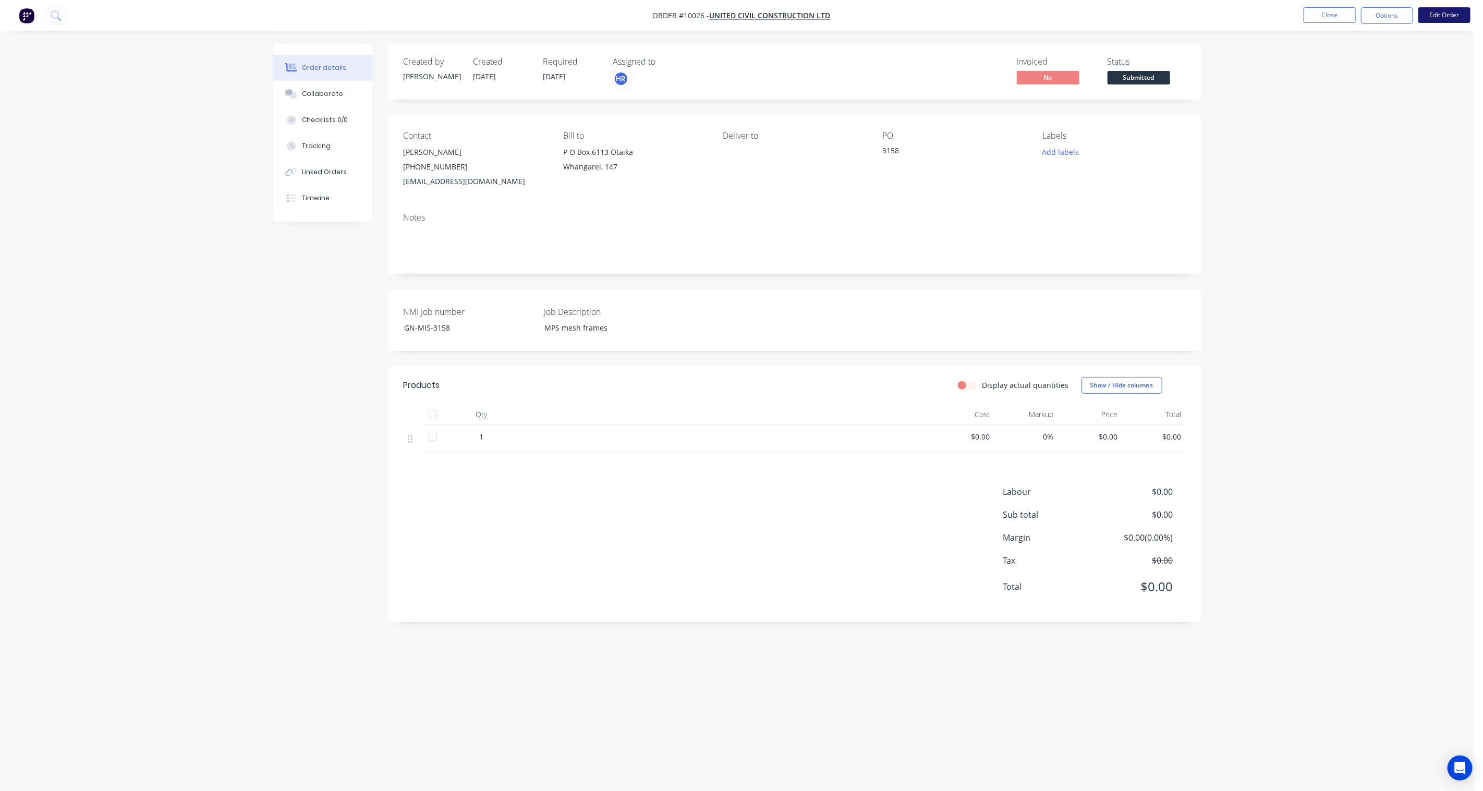
click at [1112, 18] on button "Edit Order" at bounding box center [1445, 15] width 52 height 16
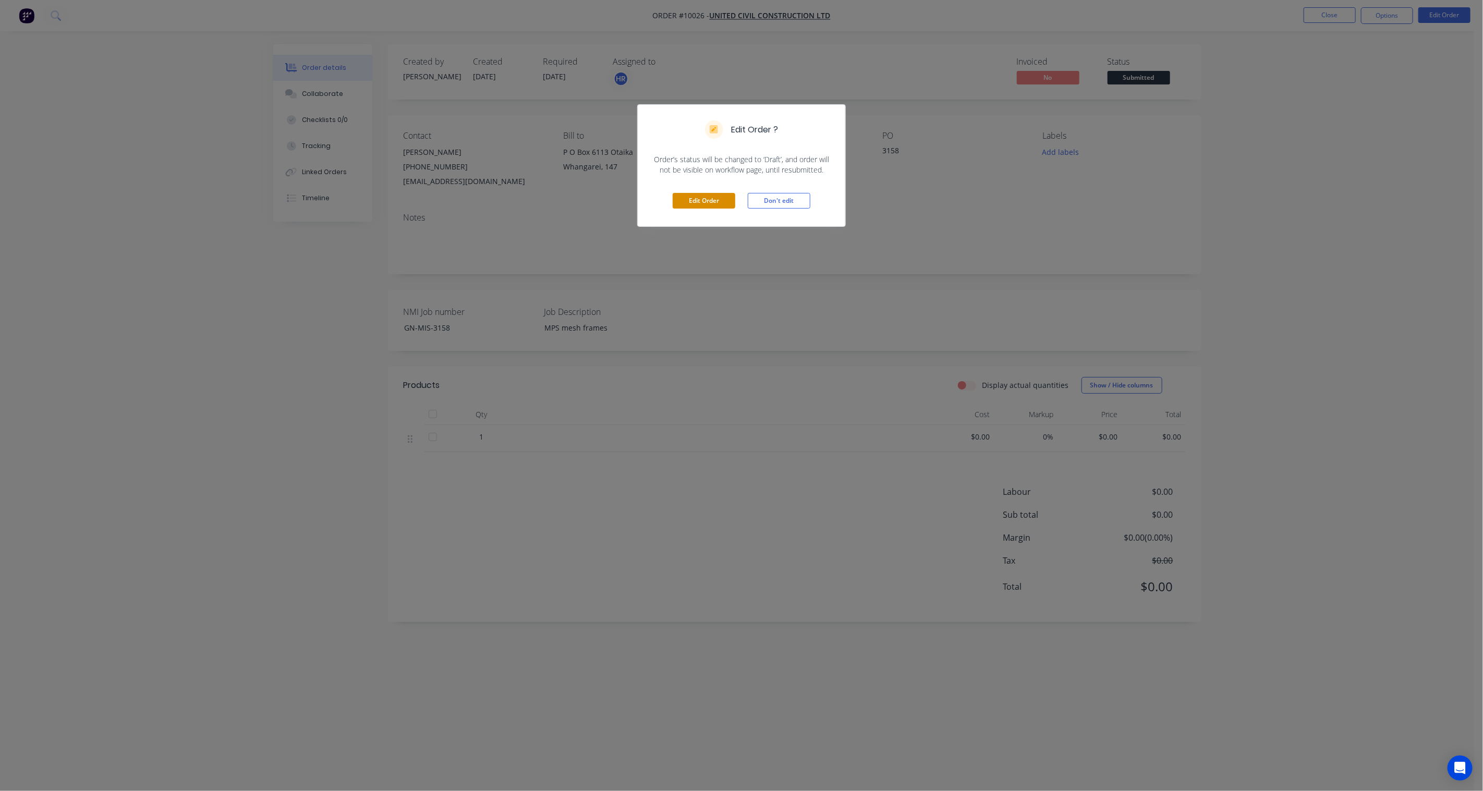
click at [717, 197] on button "Edit Order" at bounding box center [704, 201] width 63 height 16
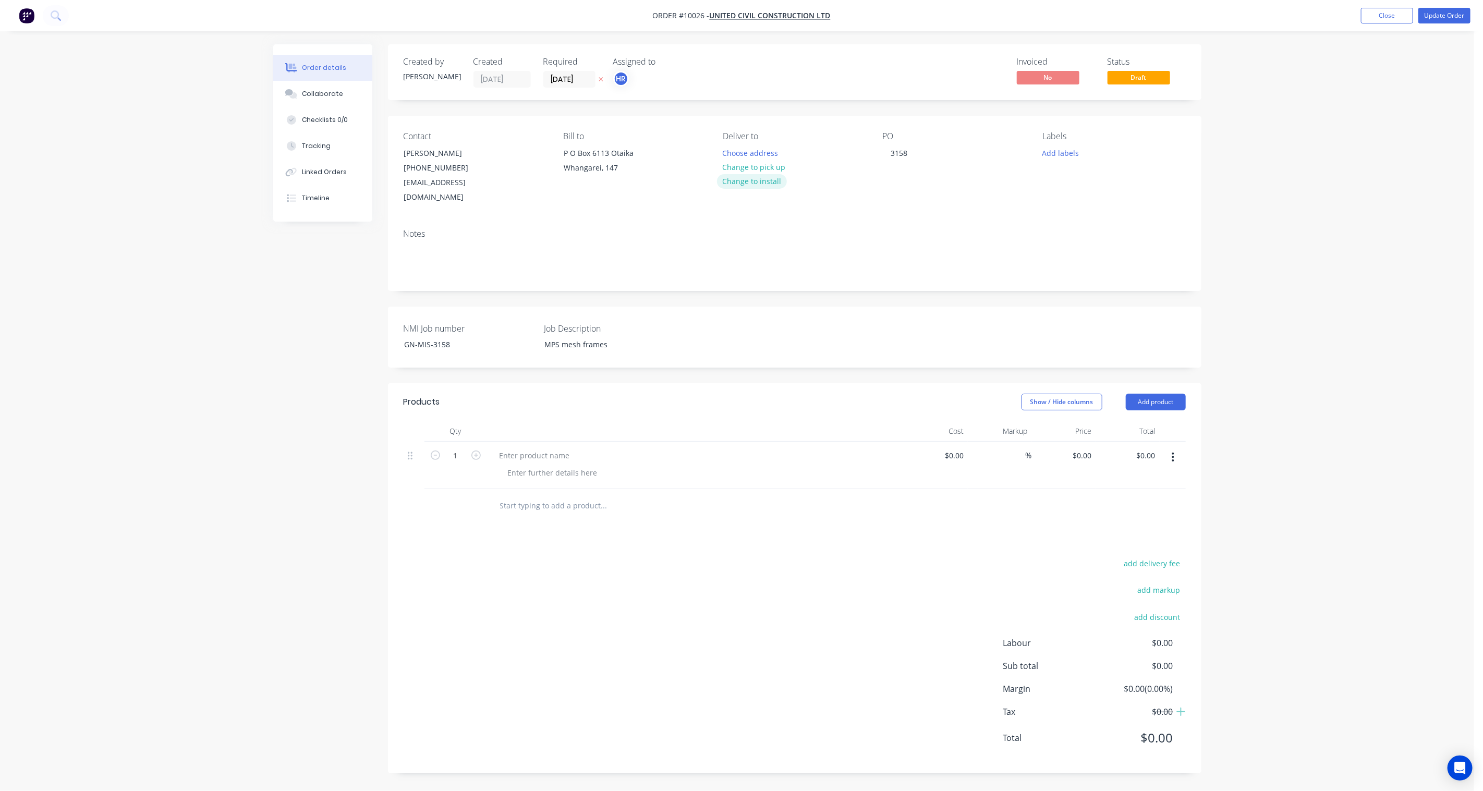
click at [757, 179] on button "Change to install" at bounding box center [752, 181] width 70 height 14
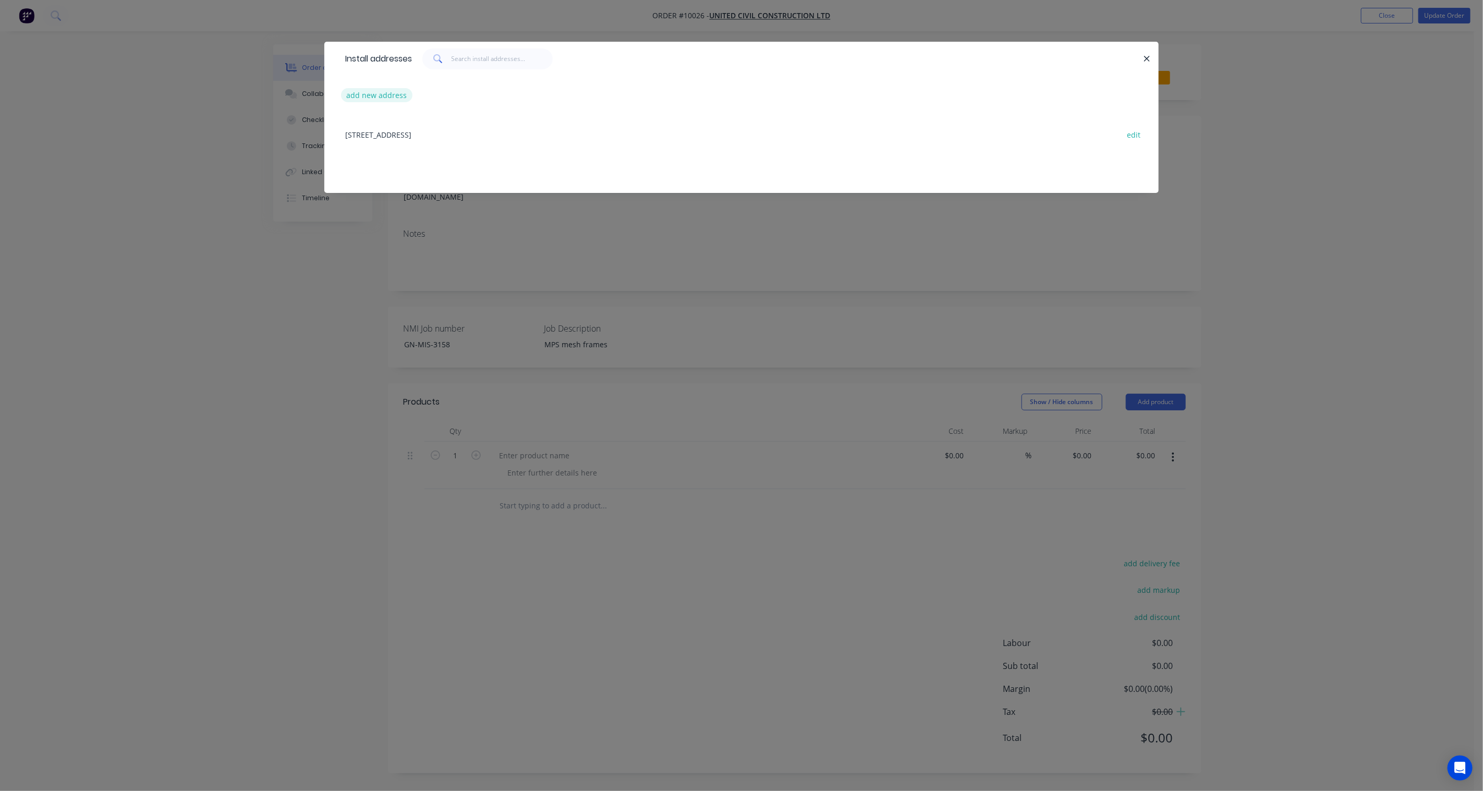
click at [361, 93] on button "add new address" at bounding box center [376, 95] width 71 height 14
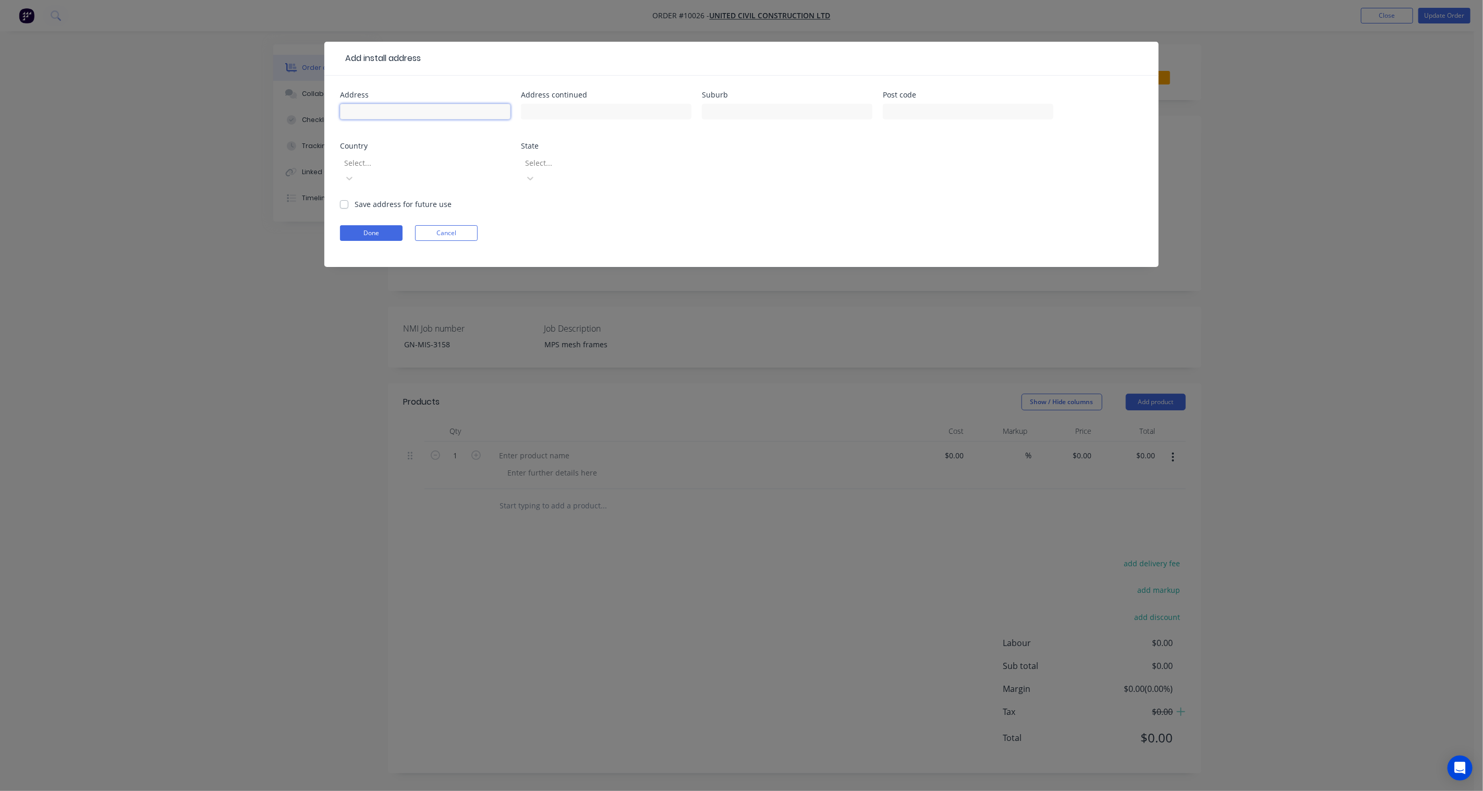
click at [400, 107] on input "text" at bounding box center [425, 112] width 171 height 16
click at [788, 113] on input "text" at bounding box center [787, 112] width 171 height 16
click at [456, 164] on div at bounding box center [418, 162] width 150 height 13
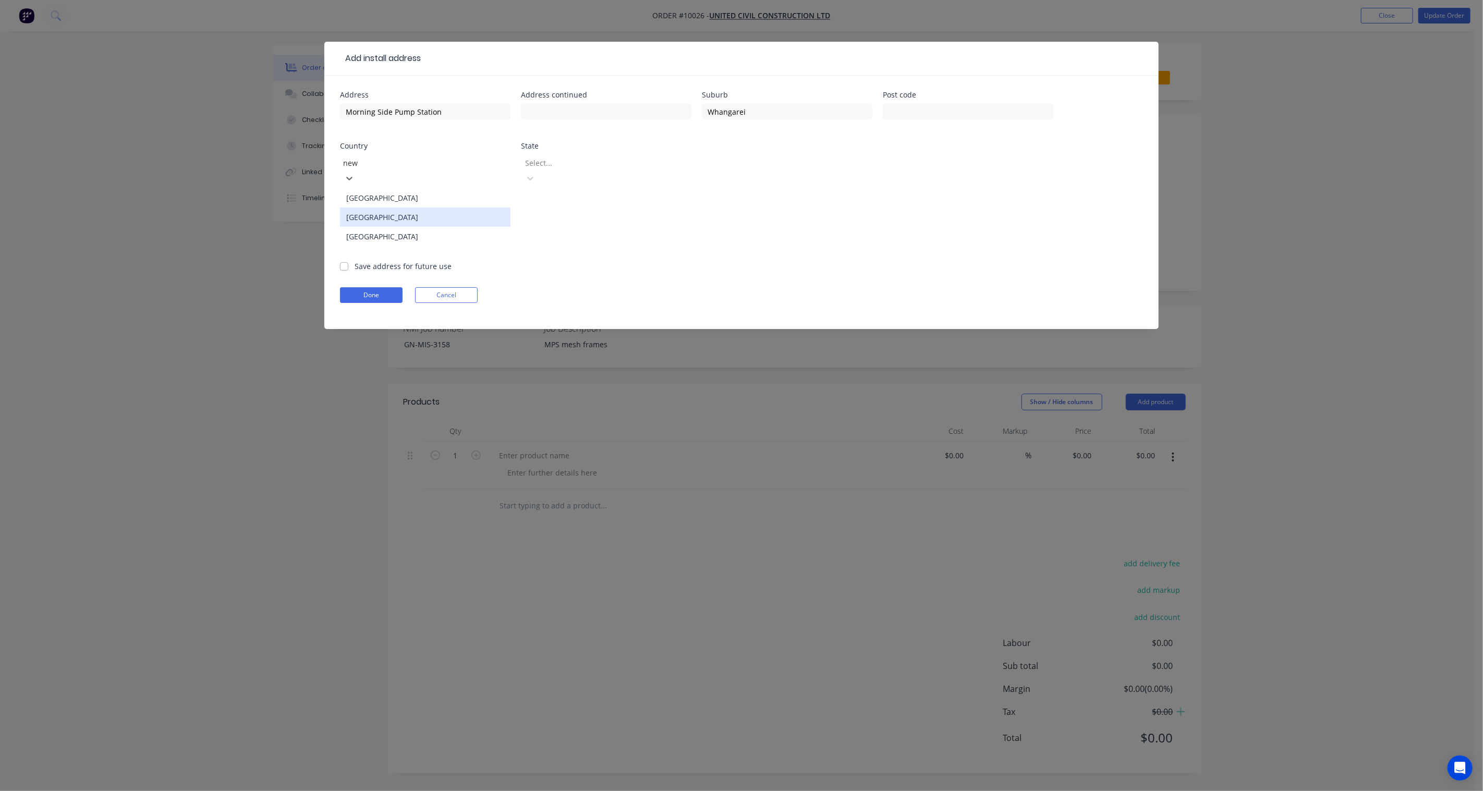
click at [486, 208] on div "[GEOGRAPHIC_DATA]" at bounding box center [425, 217] width 171 height 19
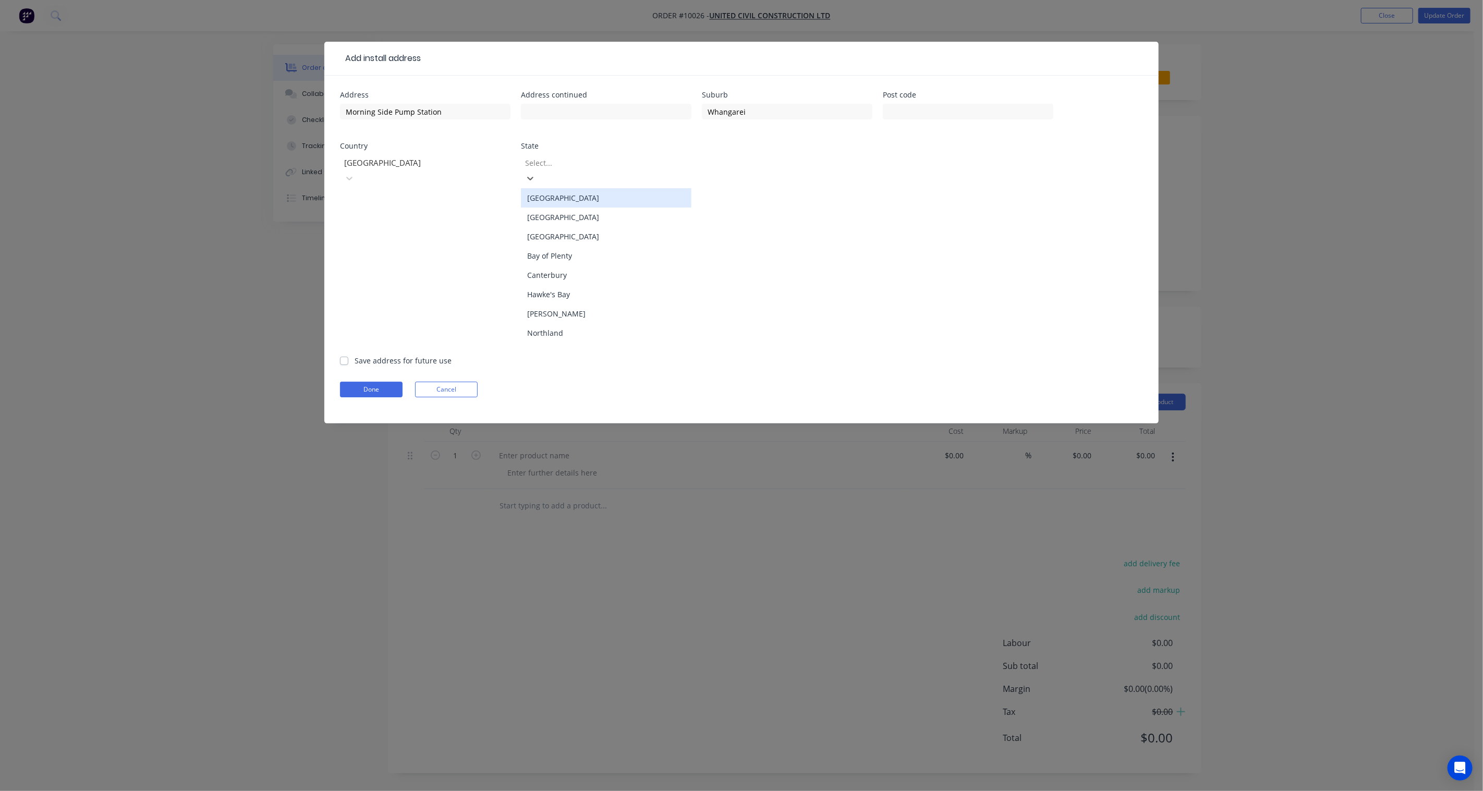
click at [586, 164] on div at bounding box center [599, 162] width 150 height 13
click at [588, 325] on div "Northland" at bounding box center [606, 332] width 171 height 19
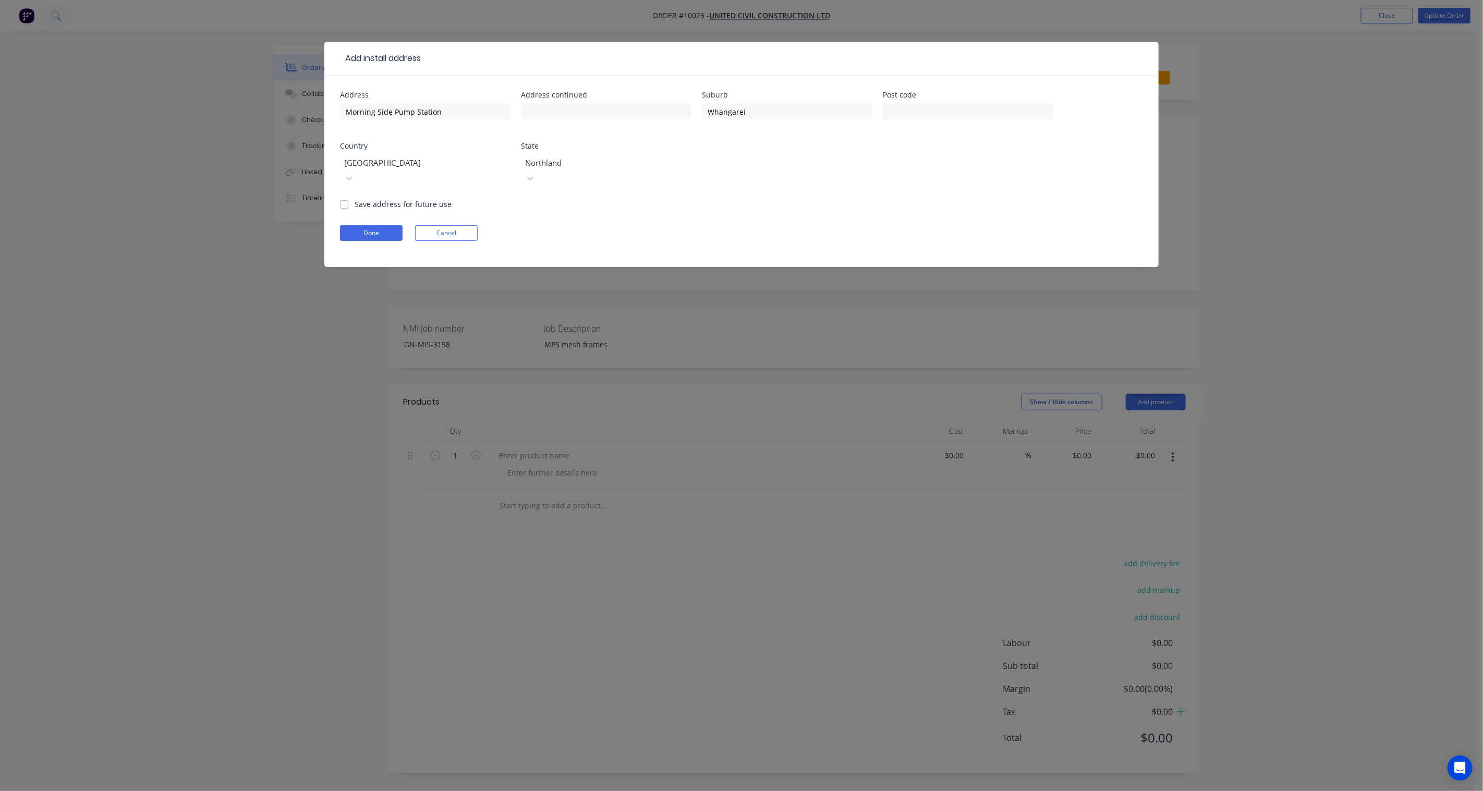
click at [763, 199] on form "Address Morning Side Pump Station Address continued Suburb Whangarei Post code …" at bounding box center [741, 179] width 803 height 176
click at [383, 225] on button "Done" at bounding box center [371, 233] width 63 height 16
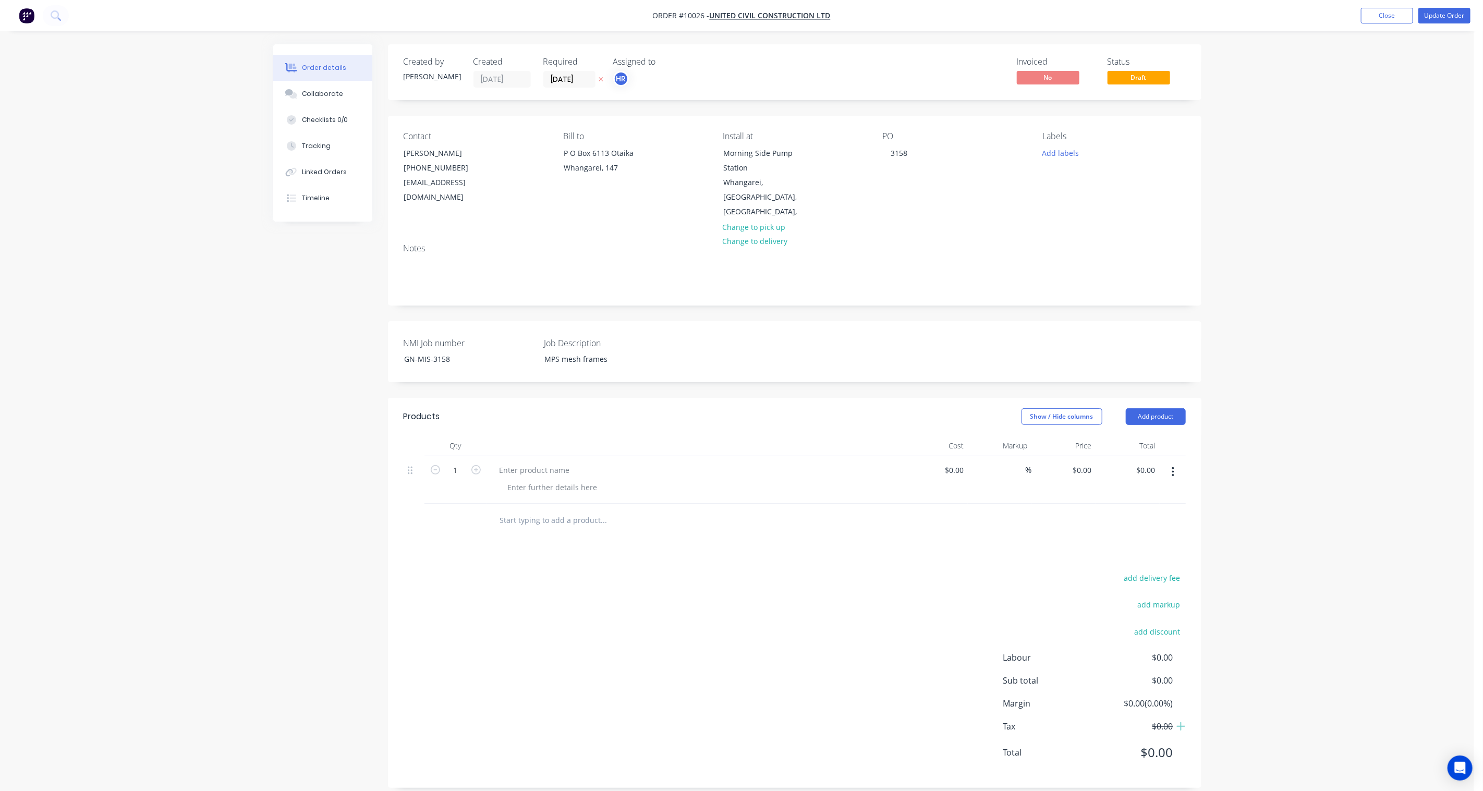
click at [602, 78] on icon at bounding box center [601, 80] width 4 height 4
click at [1068, 155] on button "Add labels" at bounding box center [1061, 153] width 48 height 14
click at [1094, 263] on div "00 Priority 1" at bounding box center [1093, 266] width 44 height 11
click at [1104, 185] on div "01 MS [PERSON_NAME]" at bounding box center [1110, 184] width 78 height 11
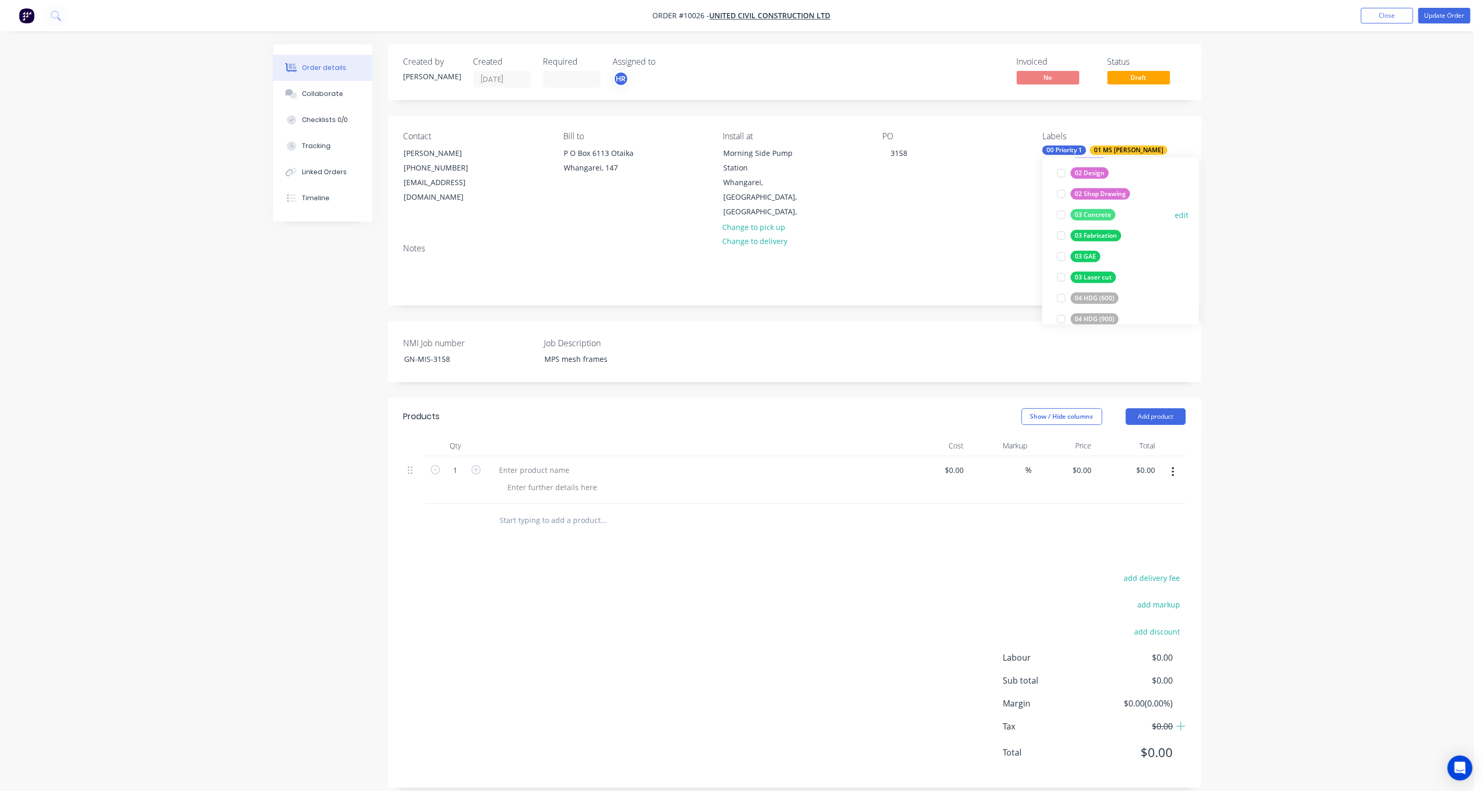
scroll to position [599, 0]
click at [1109, 207] on div "03 Fabrication" at bounding box center [1096, 205] width 51 height 11
click at [1109, 207] on div "04 HDG (600)" at bounding box center [1095, 209] width 48 height 11
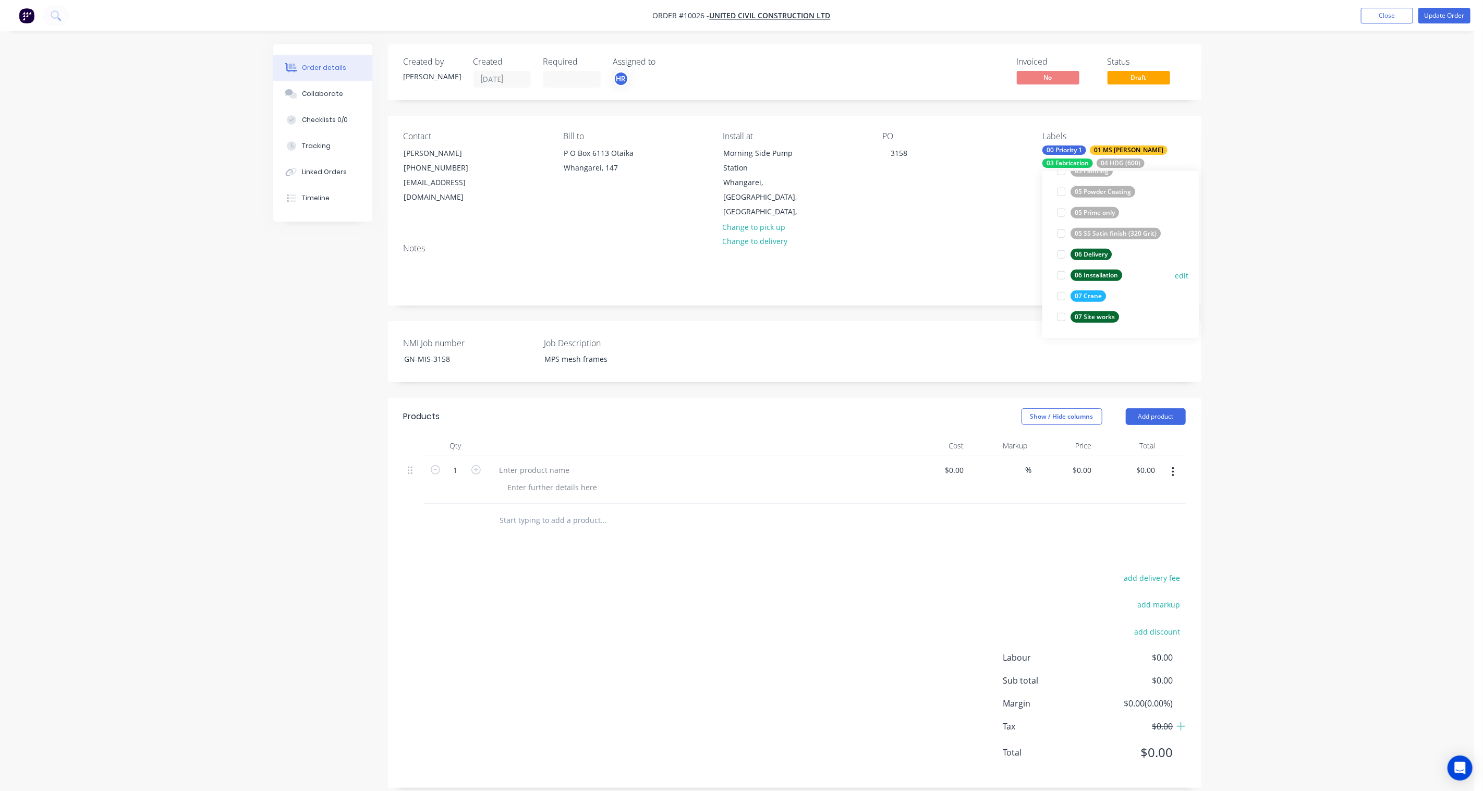
click at [1098, 273] on div "06 Installation" at bounding box center [1097, 275] width 52 height 11
click at [1112, 282] on div "Order details Collaborate Checklists 0/0 Tracking Linked Orders Timeline Order …" at bounding box center [737, 402] width 1474 height 804
click at [1093, 159] on div "03 Fabrication" at bounding box center [1068, 163] width 51 height 9
click at [1103, 237] on div "02 Design" at bounding box center [1090, 238] width 38 height 11
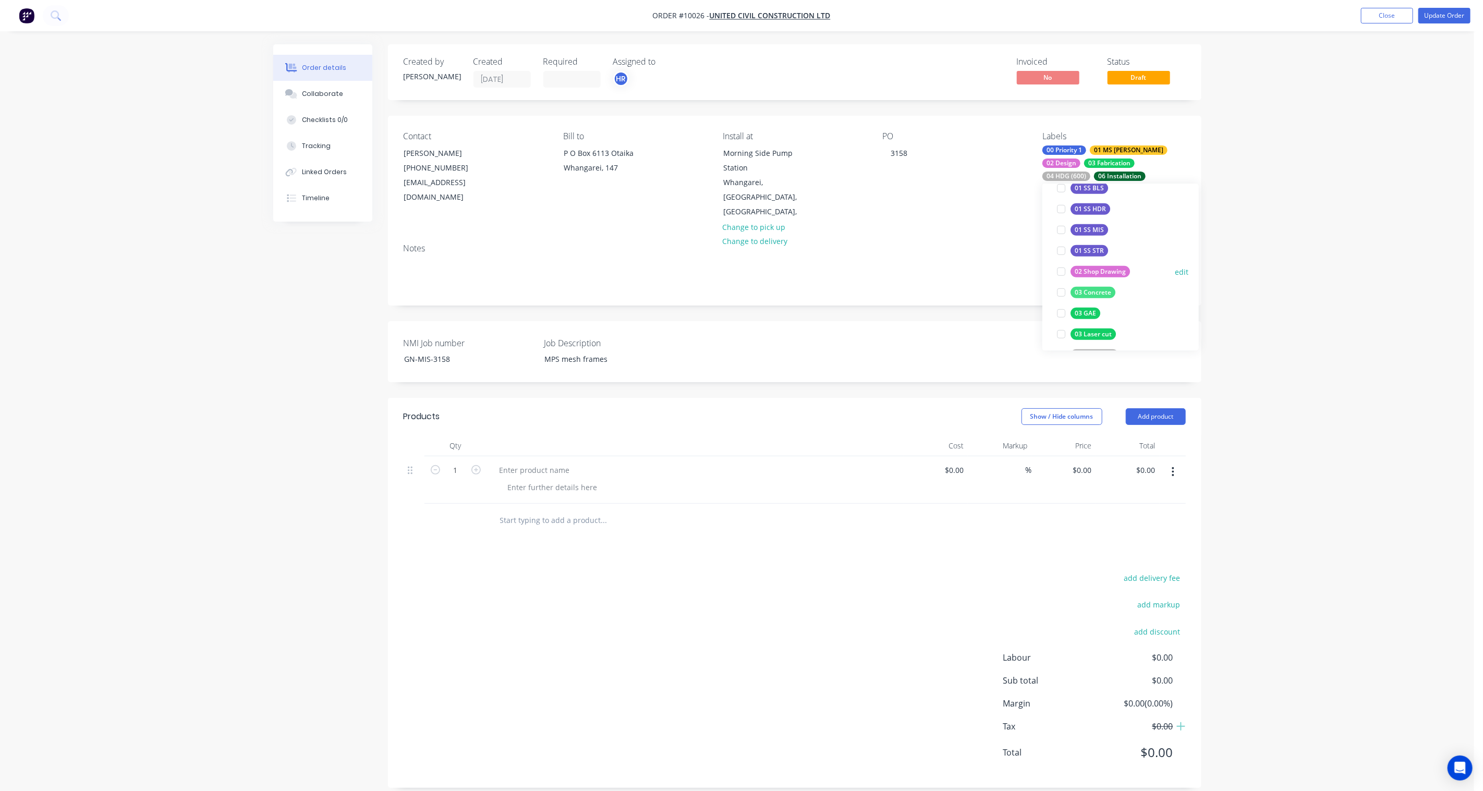
click at [1112, 270] on div "02 Shop Drawing" at bounding box center [1100, 271] width 59 height 11
click at [1112, 261] on div "Order details Collaborate Checklists 0/0 Tracking Linked Orders Timeline Order …" at bounding box center [737, 402] width 1474 height 804
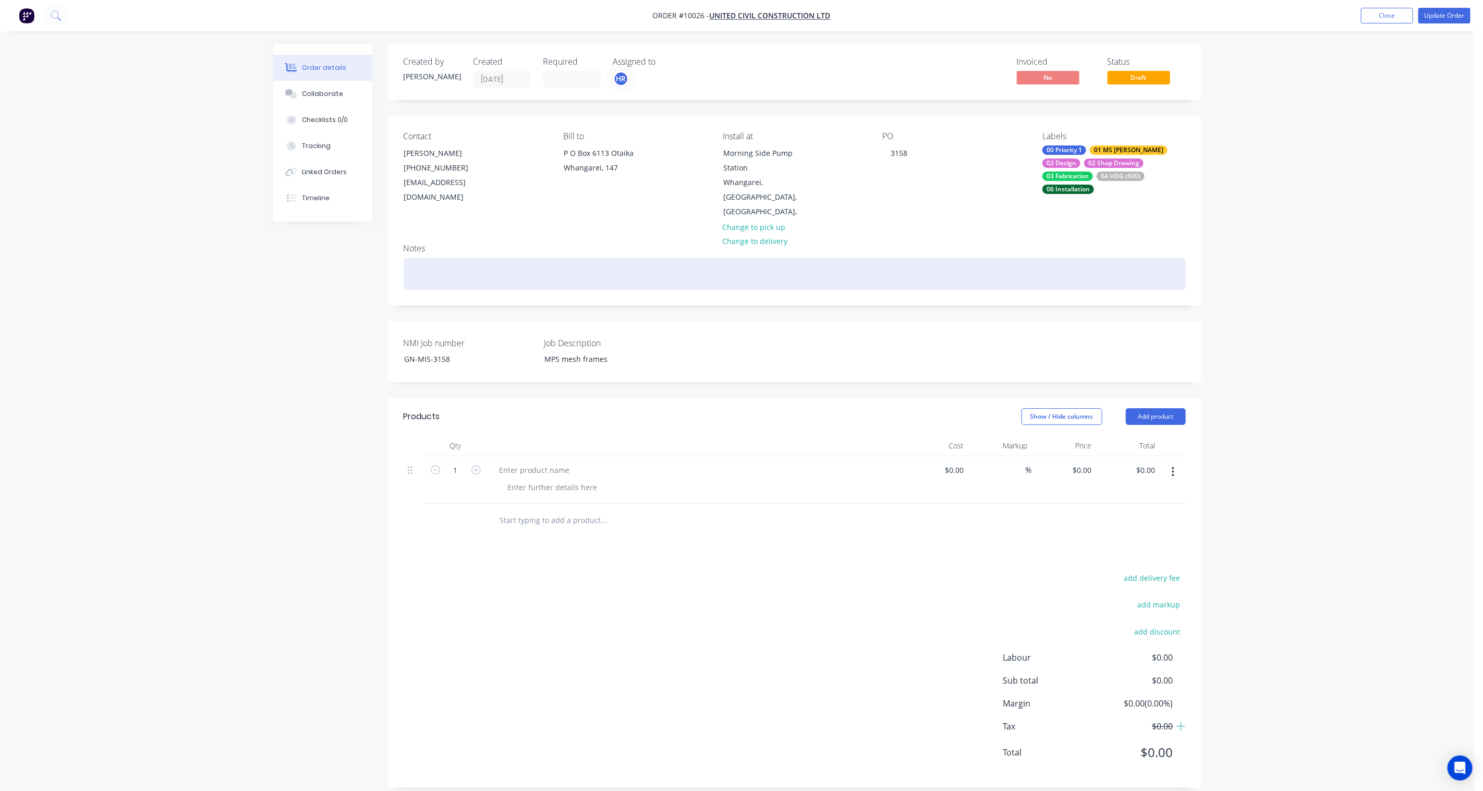
click at [601, 262] on div at bounding box center [795, 274] width 782 height 32
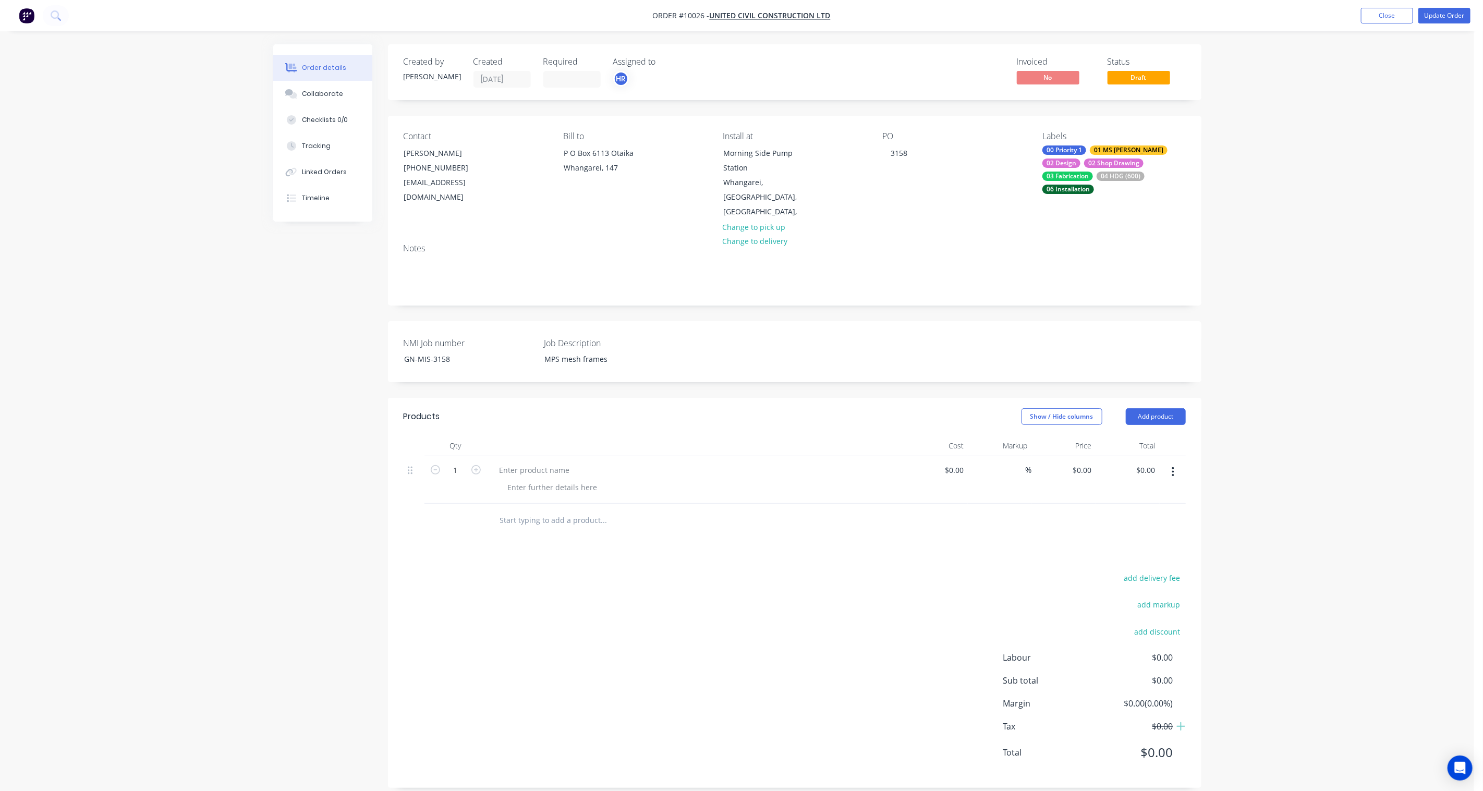
click at [440, 337] on div "NMI Job number GN-MIS-3158" at bounding box center [469, 352] width 130 height 30
click at [446, 352] on div "GN-MIS-3158" at bounding box center [461, 359] width 130 height 15
drag, startPoint x: 453, startPoint y: 342, endPoint x: 358, endPoint y: 342, distance: 94.9
click at [358, 342] on div "Created by [PERSON_NAME] Created [DATE] Required Assigned to HR Invoiced No Sta…" at bounding box center [737, 423] width 928 height 759
copy div "GN-MIS-3158"
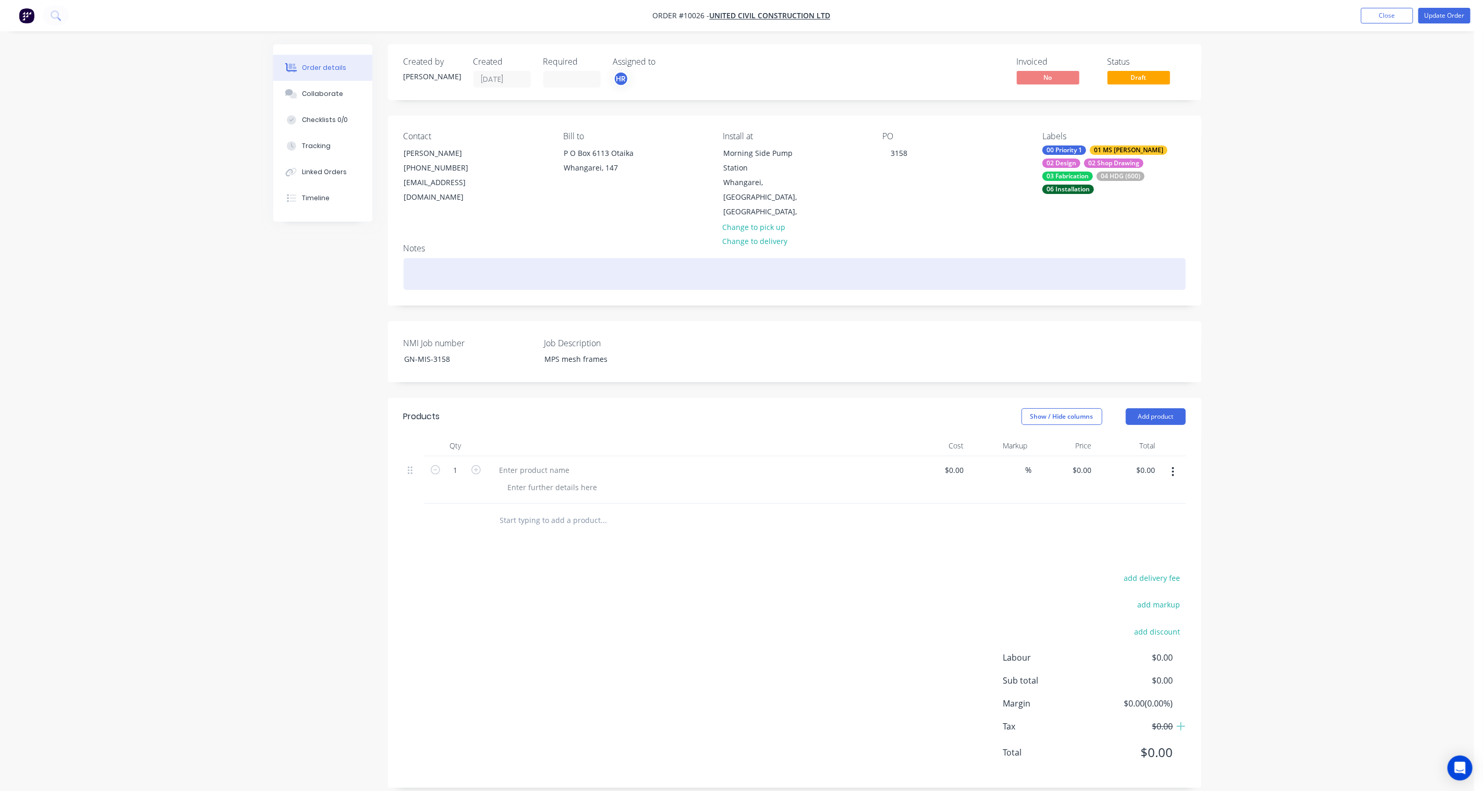
click at [467, 258] on div at bounding box center [795, 274] width 782 height 32
paste div
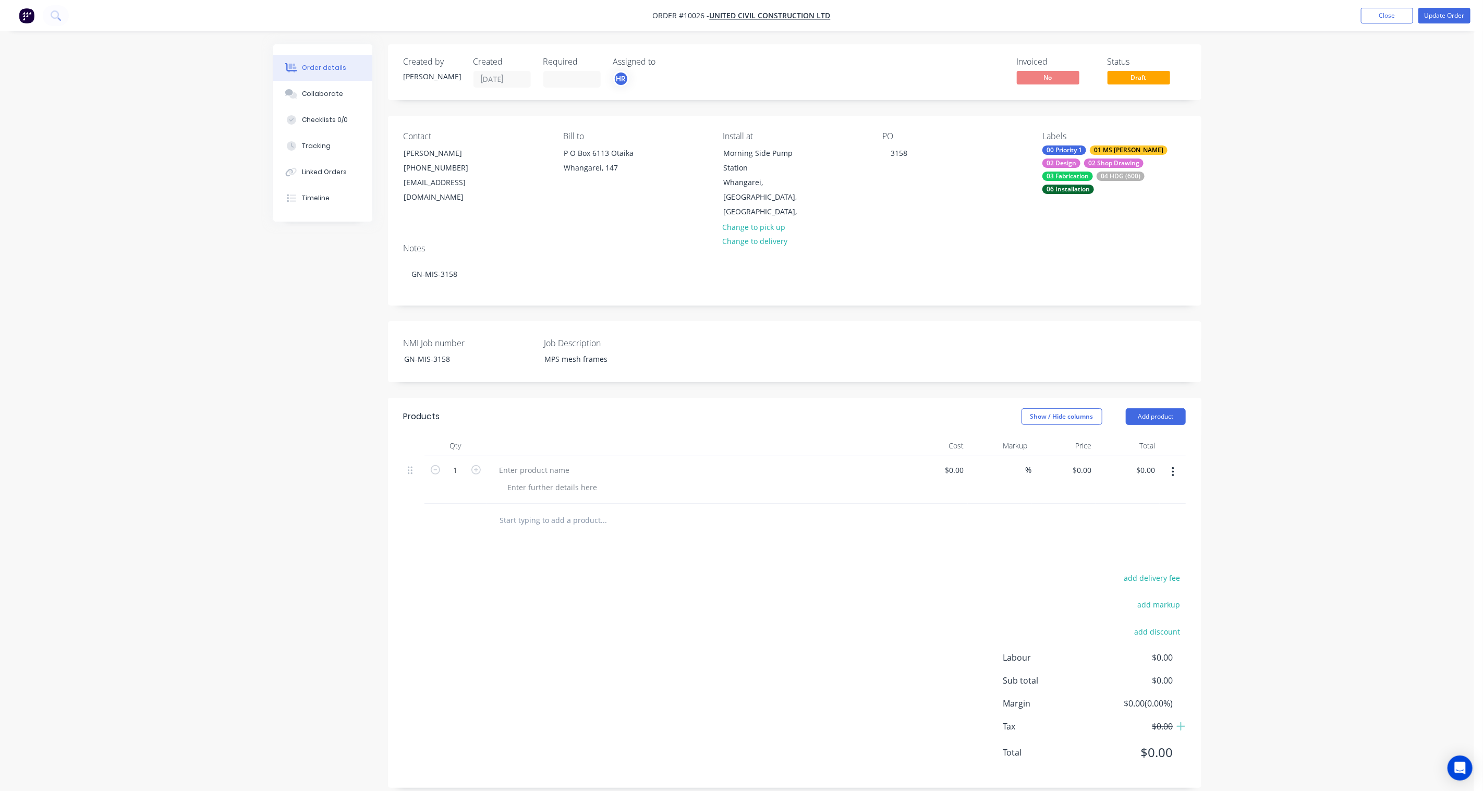
click at [289, 317] on div "Created by [PERSON_NAME] Created [DATE] Required Assigned to HR Invoiced No Sta…" at bounding box center [737, 423] width 928 height 759
click at [331, 118] on div "Checklists 0/0" at bounding box center [325, 119] width 46 height 9
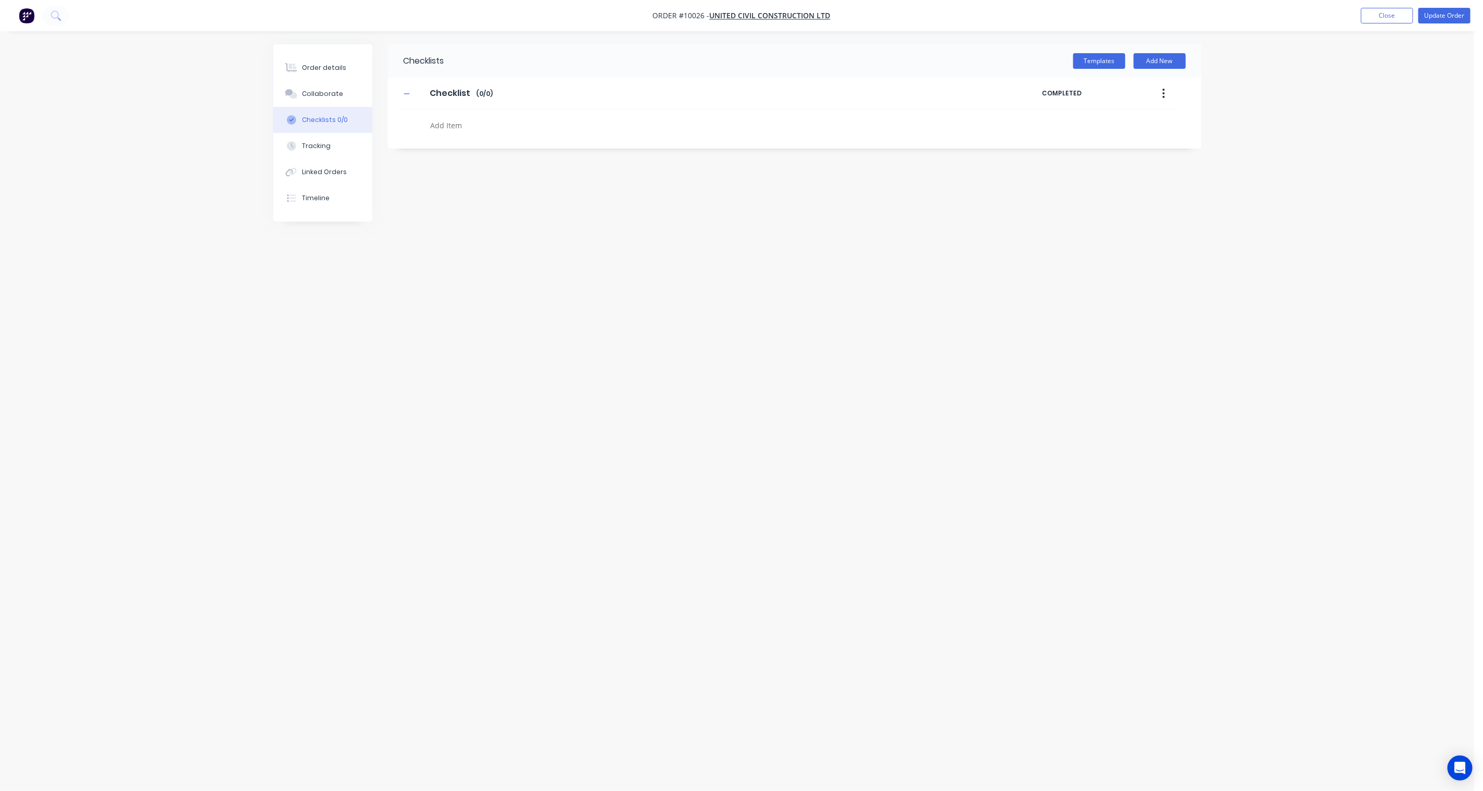
click at [1112, 94] on icon "button" at bounding box center [1164, 93] width 3 height 11
click at [1112, 143] on div "Delete" at bounding box center [1127, 141] width 80 height 15
click at [1099, 62] on button "Templates" at bounding box center [1099, 61] width 52 height 16
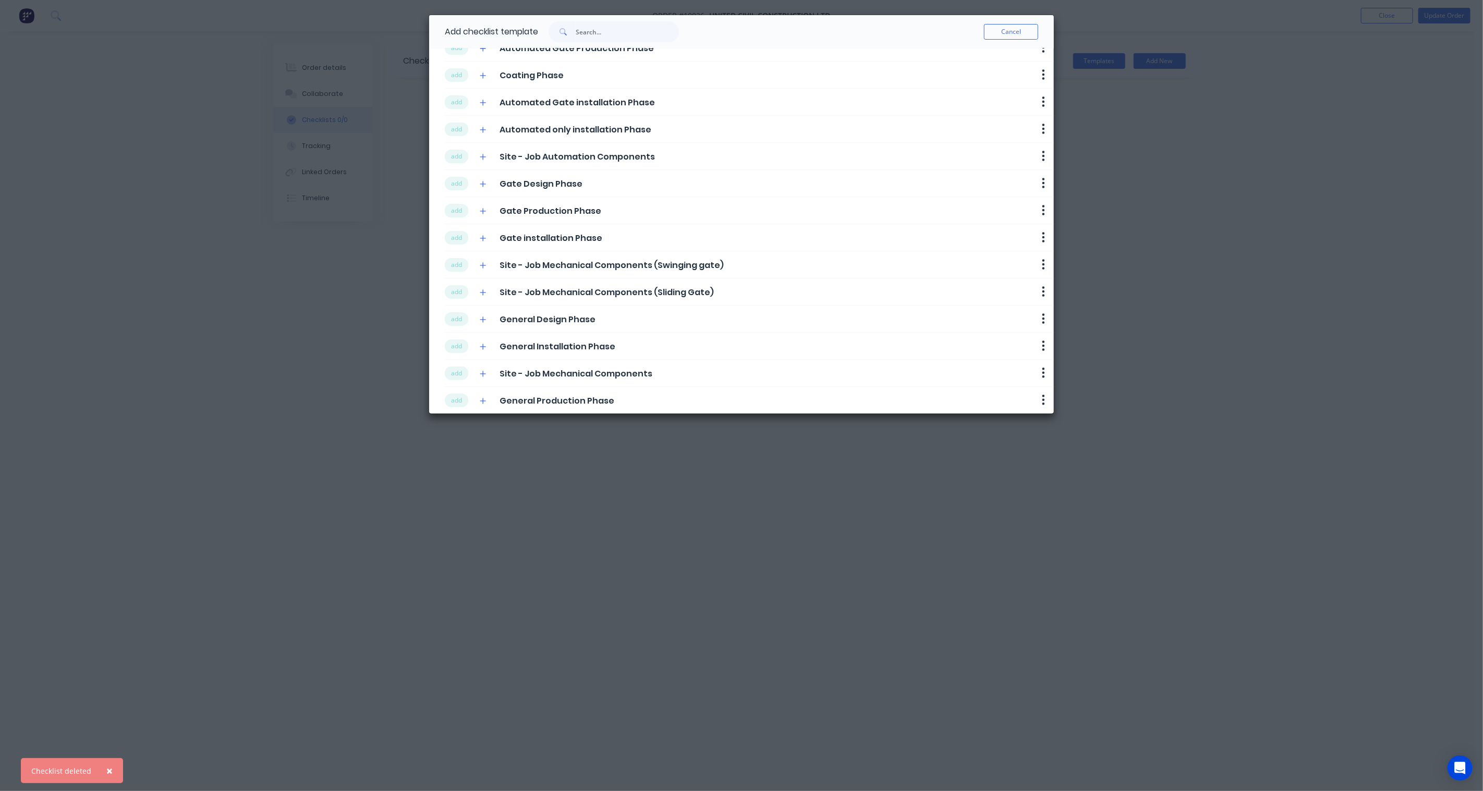
scroll to position [111, 0]
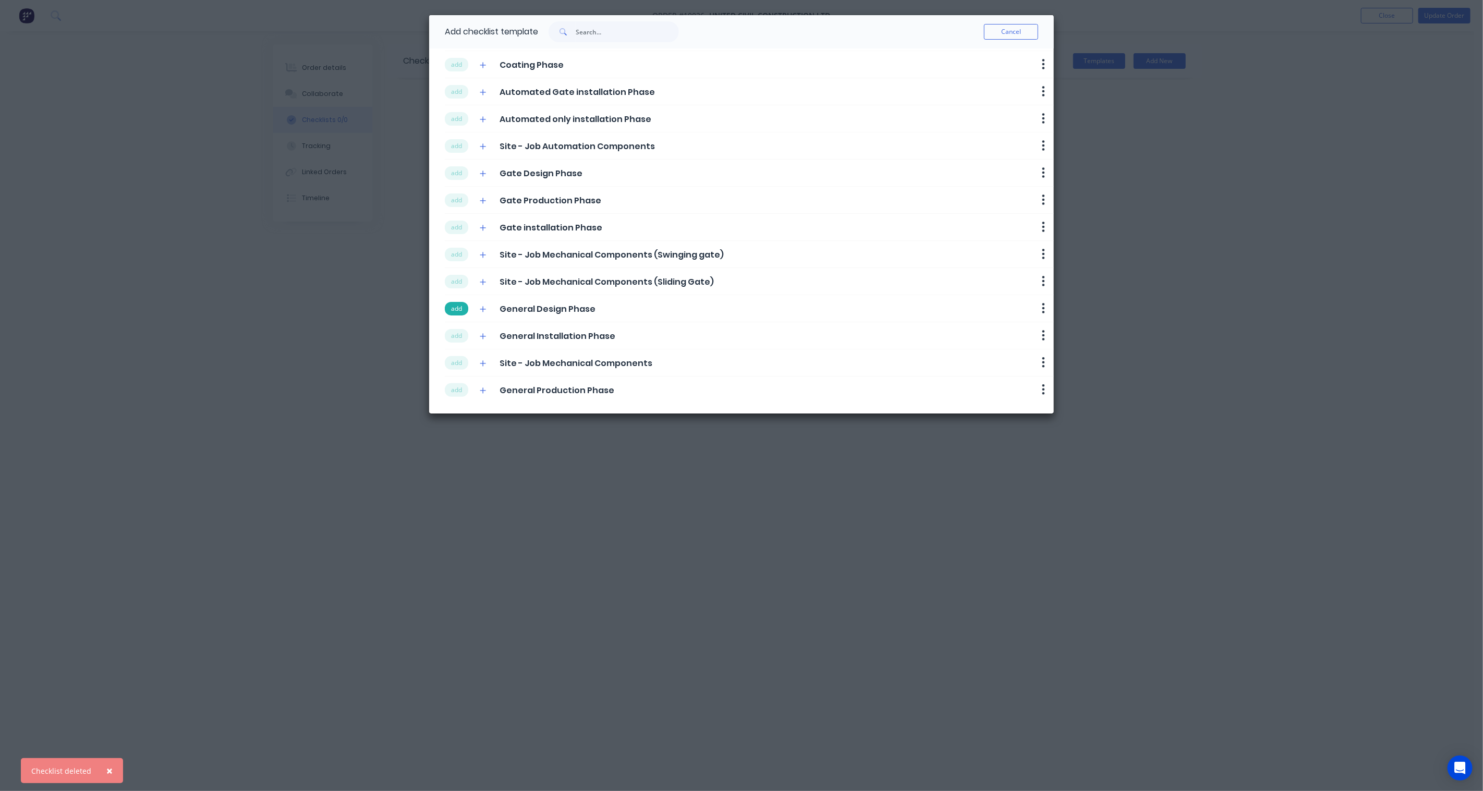
click at [452, 306] on button "add" at bounding box center [456, 309] width 23 height 14
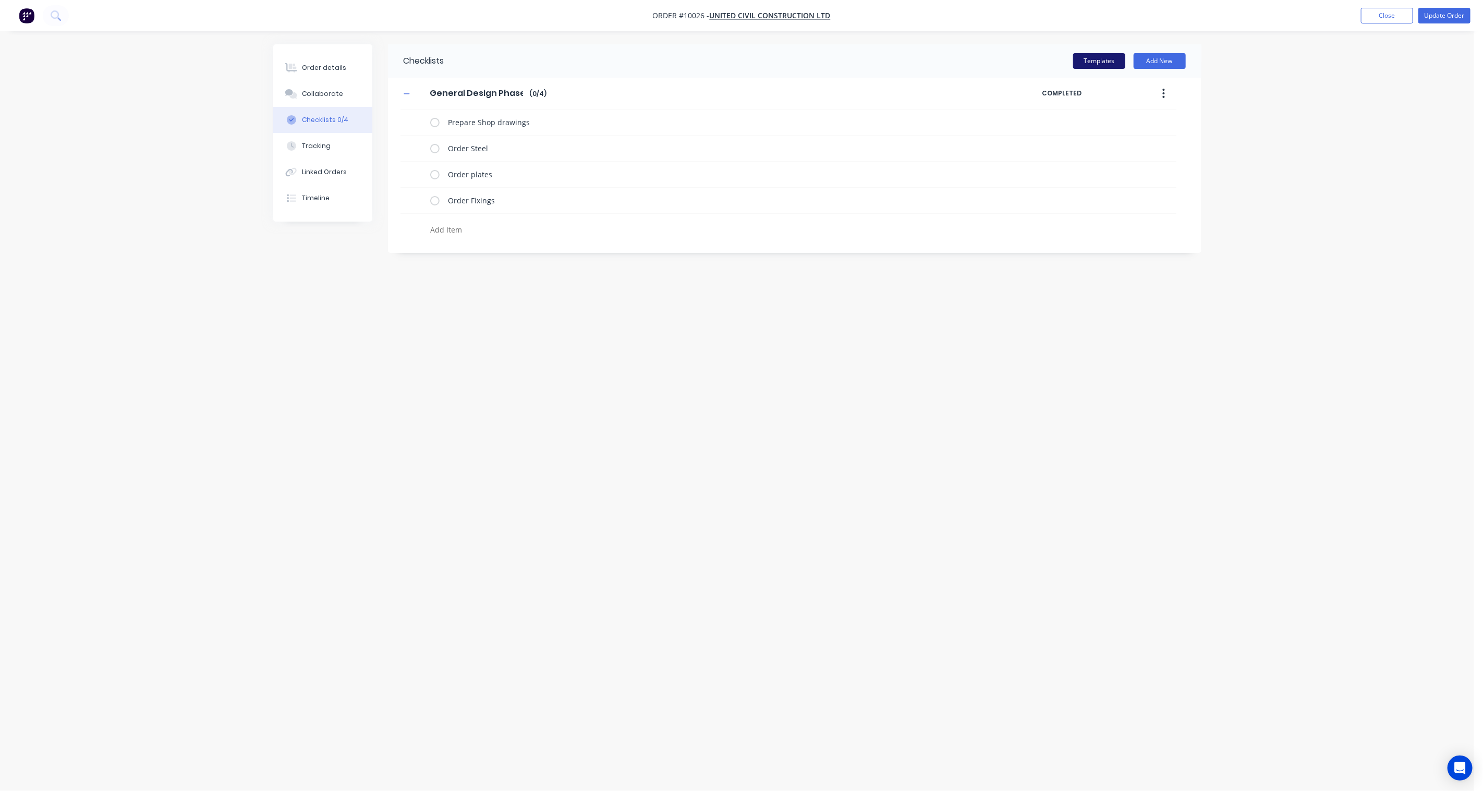
click at [1082, 59] on button "Templates" at bounding box center [1099, 61] width 52 height 16
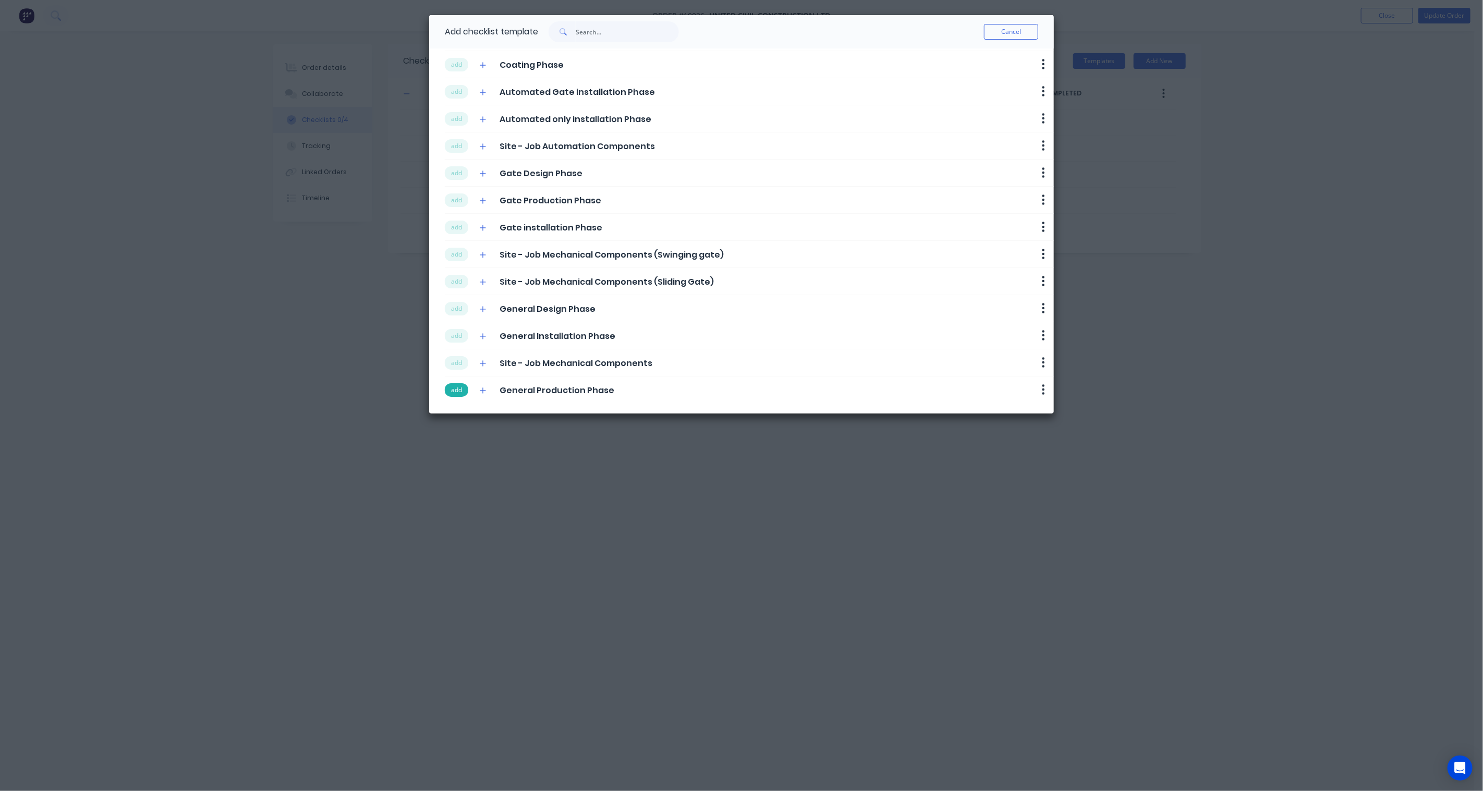
click at [457, 389] on button "add" at bounding box center [456, 390] width 23 height 14
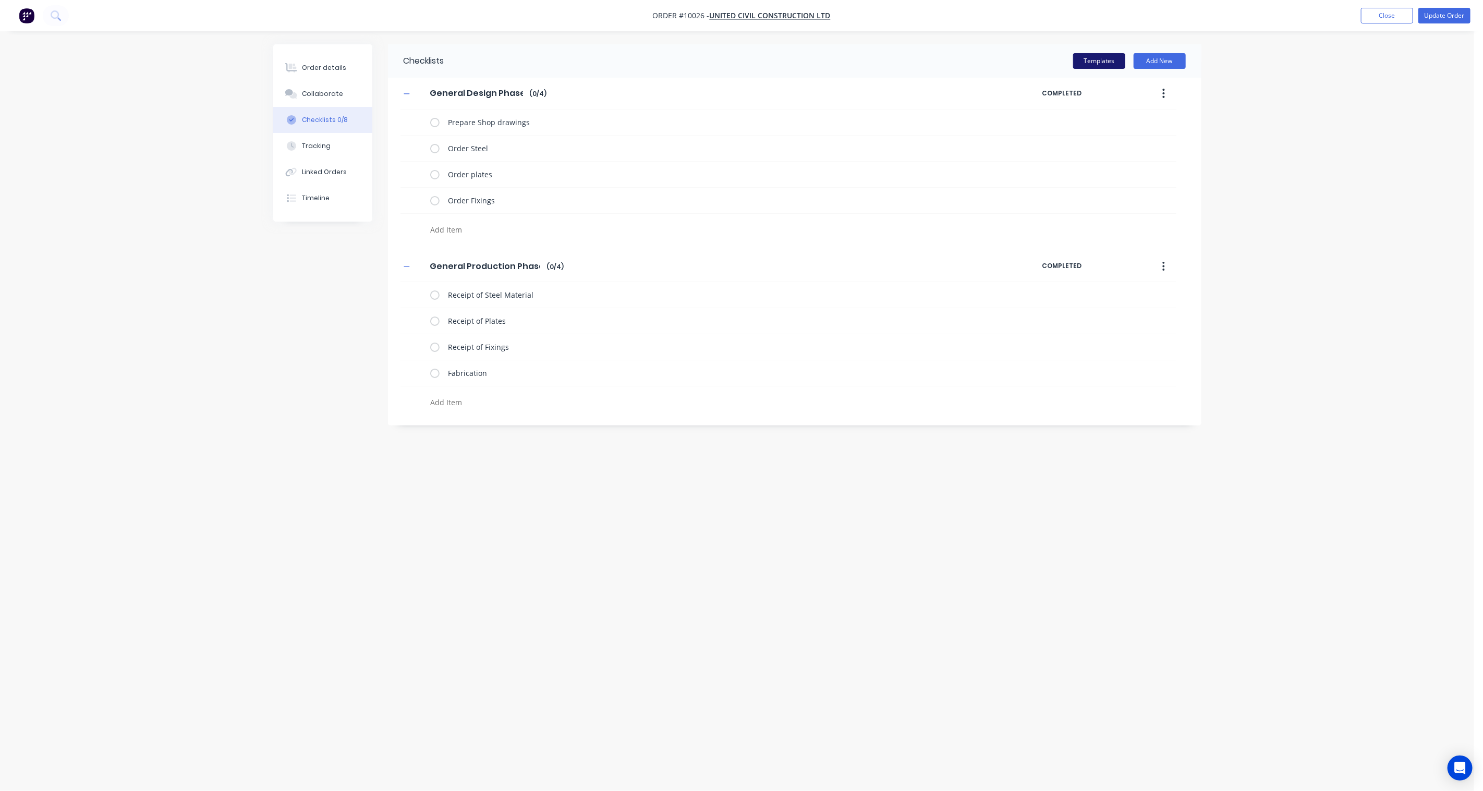
click at [1108, 56] on button "Templates" at bounding box center [1099, 61] width 52 height 16
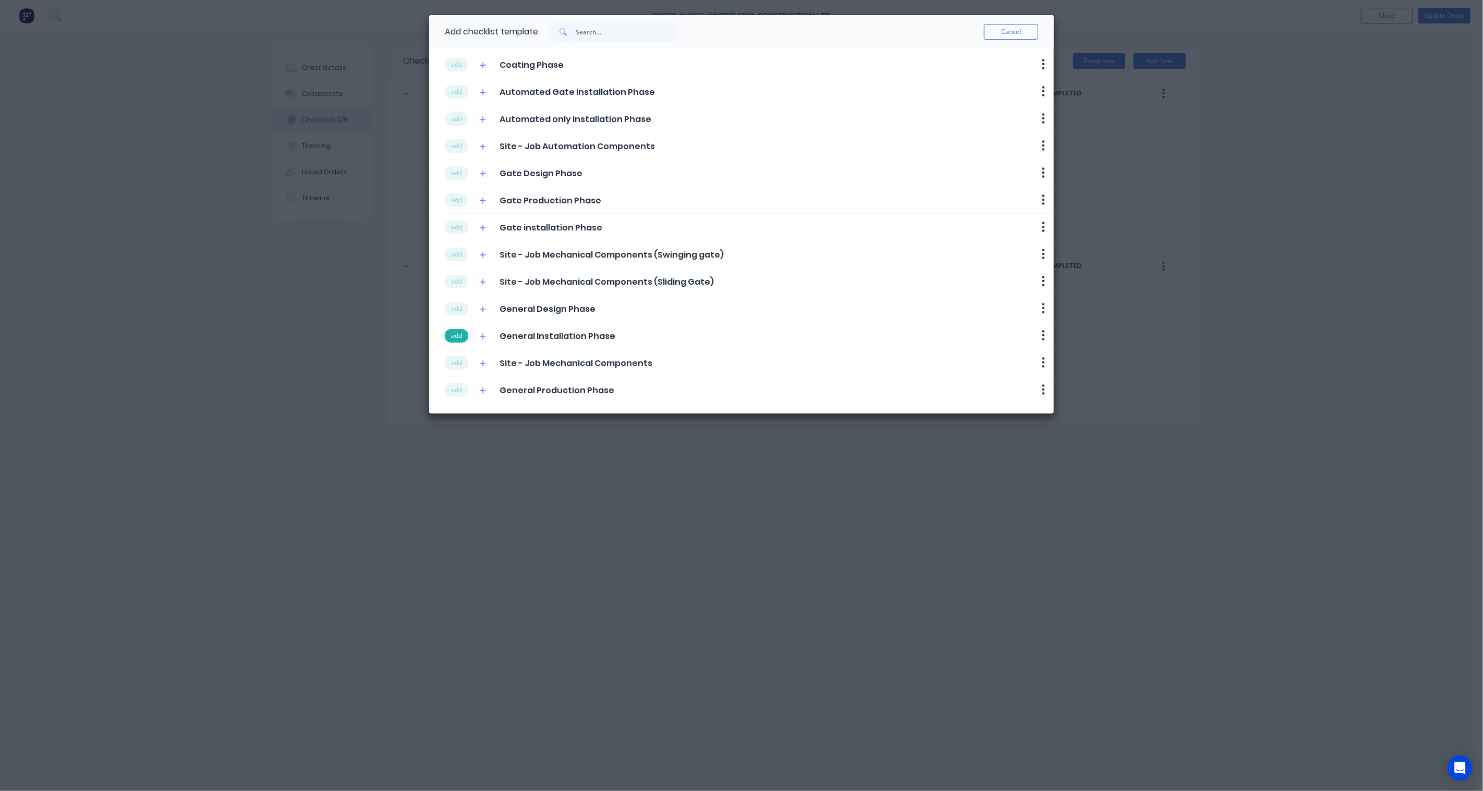
click at [452, 335] on button "add" at bounding box center [456, 336] width 23 height 14
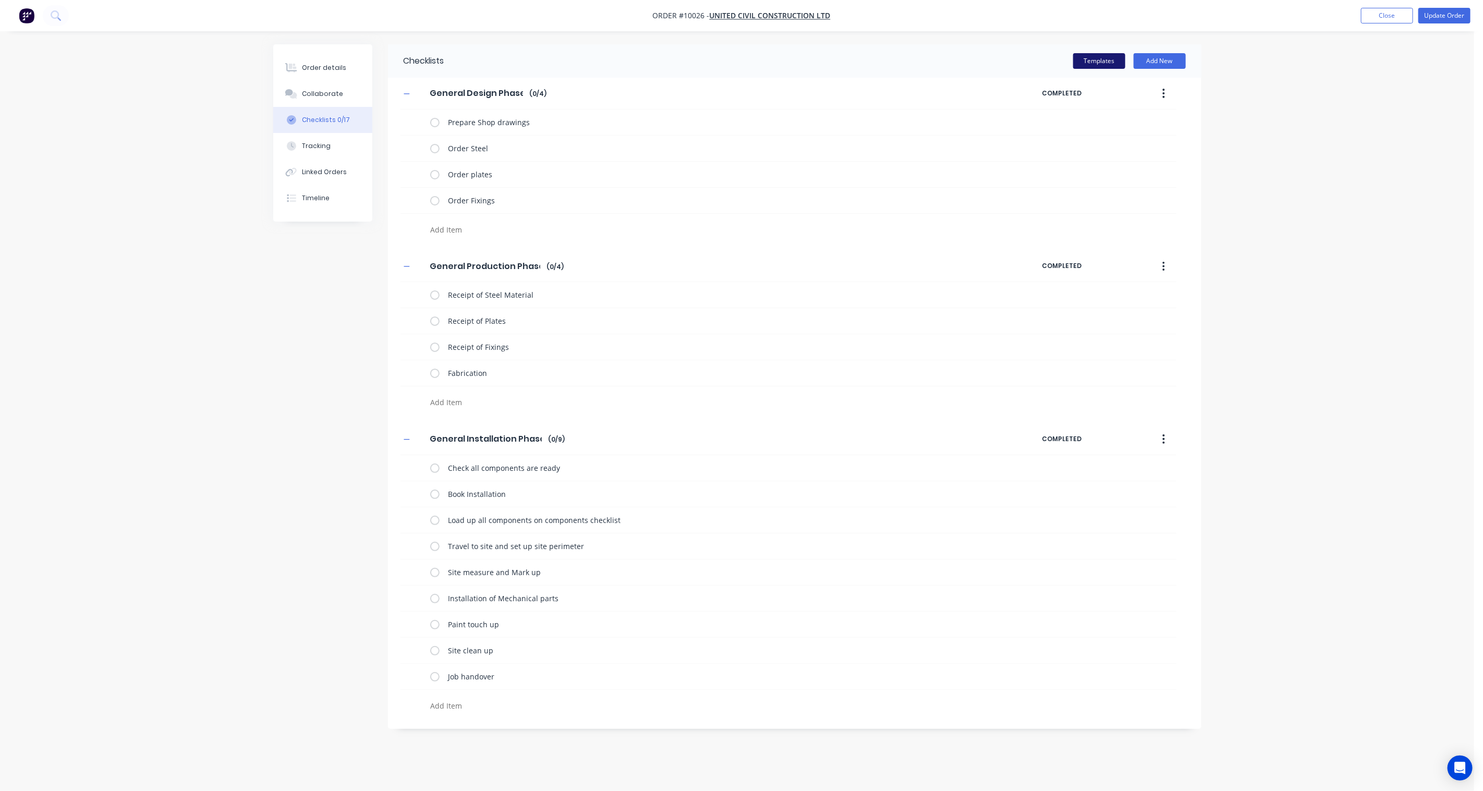
click at [1098, 57] on button "Templates" at bounding box center [1099, 61] width 52 height 16
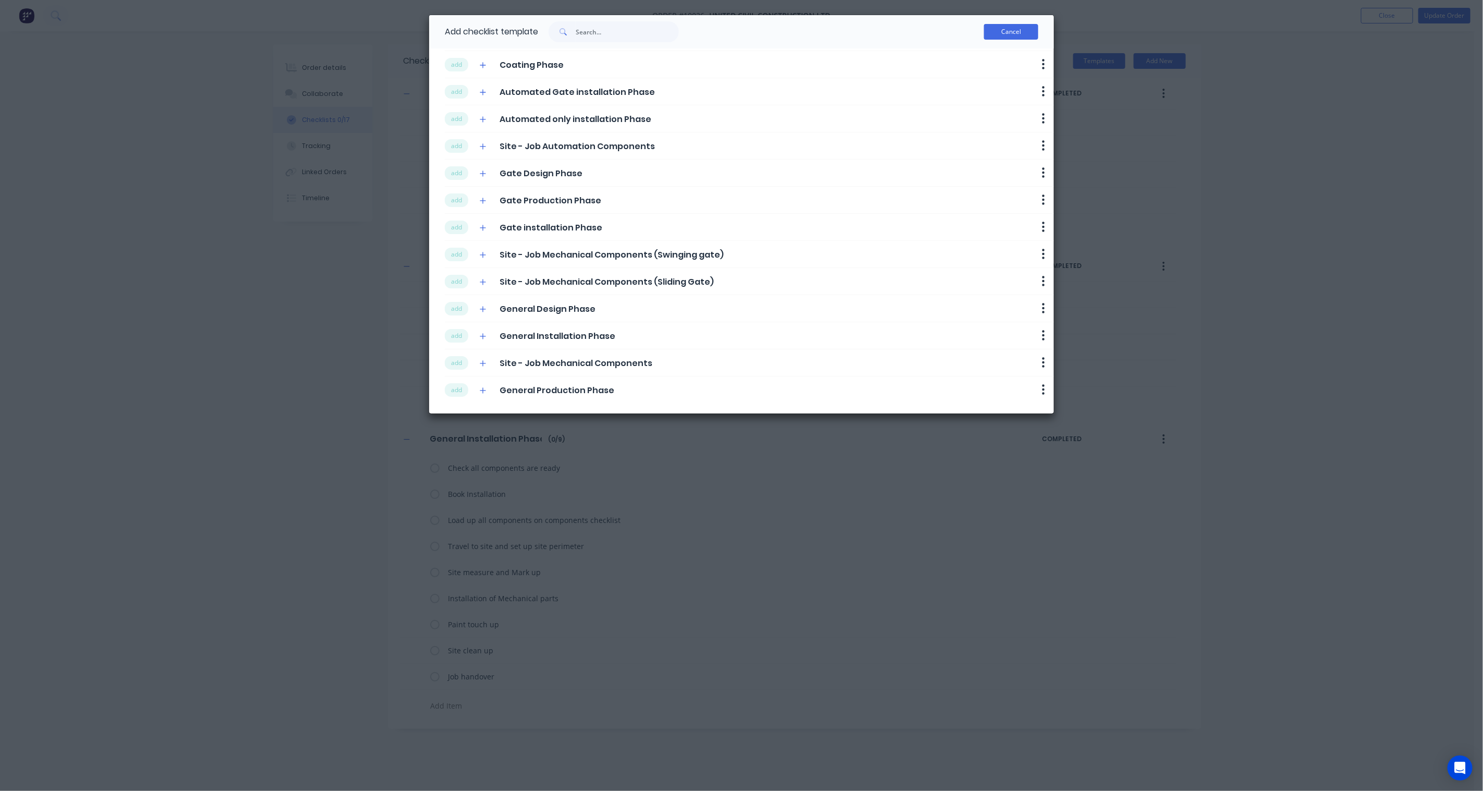
click at [1010, 33] on button "Cancel" at bounding box center [1011, 32] width 54 height 16
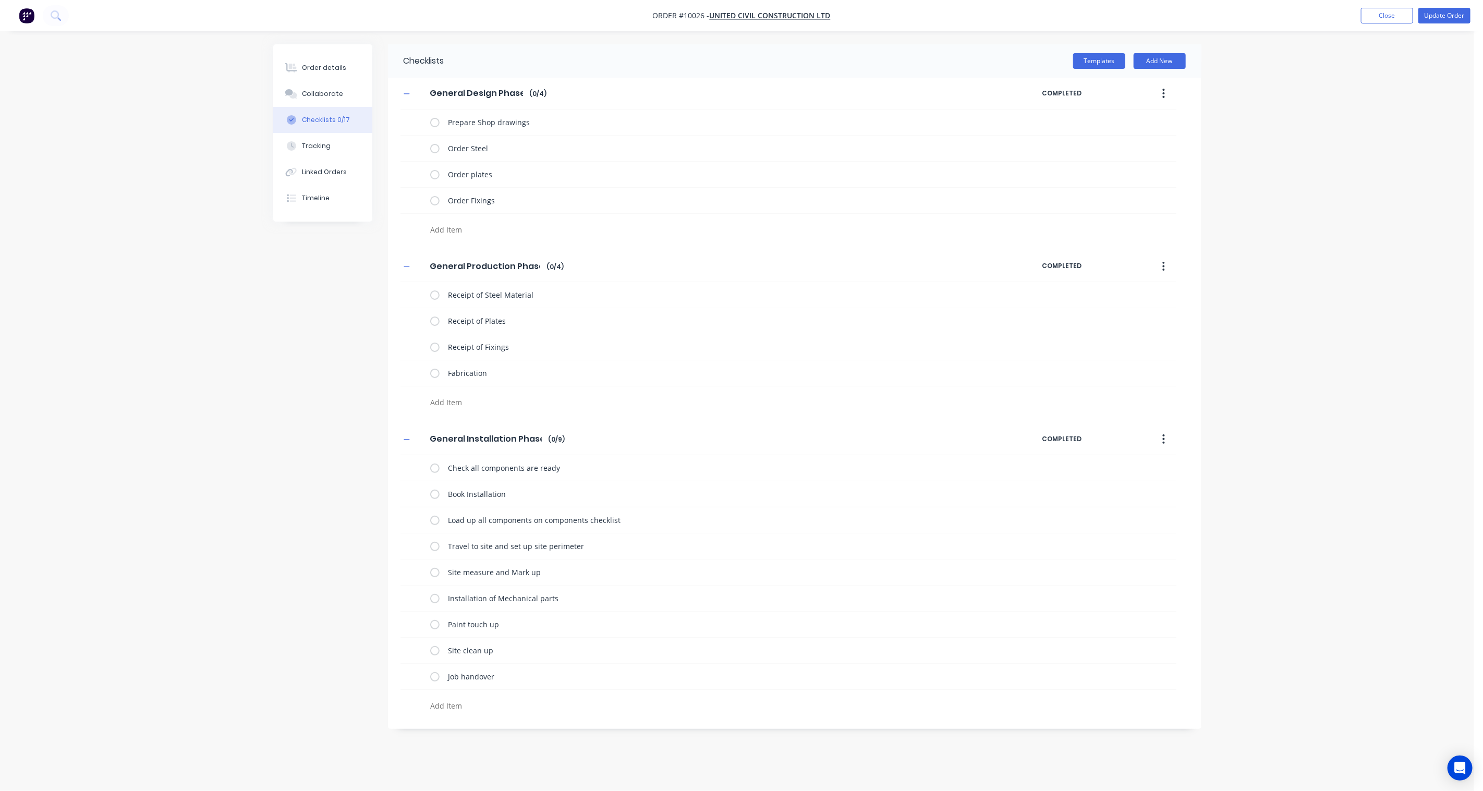
click at [1112, 439] on button "button" at bounding box center [1164, 439] width 25 height 19
click at [1105, 493] on div "Delete" at bounding box center [1127, 487] width 80 height 15
click at [1107, 65] on button "Templates" at bounding box center [1099, 61] width 52 height 16
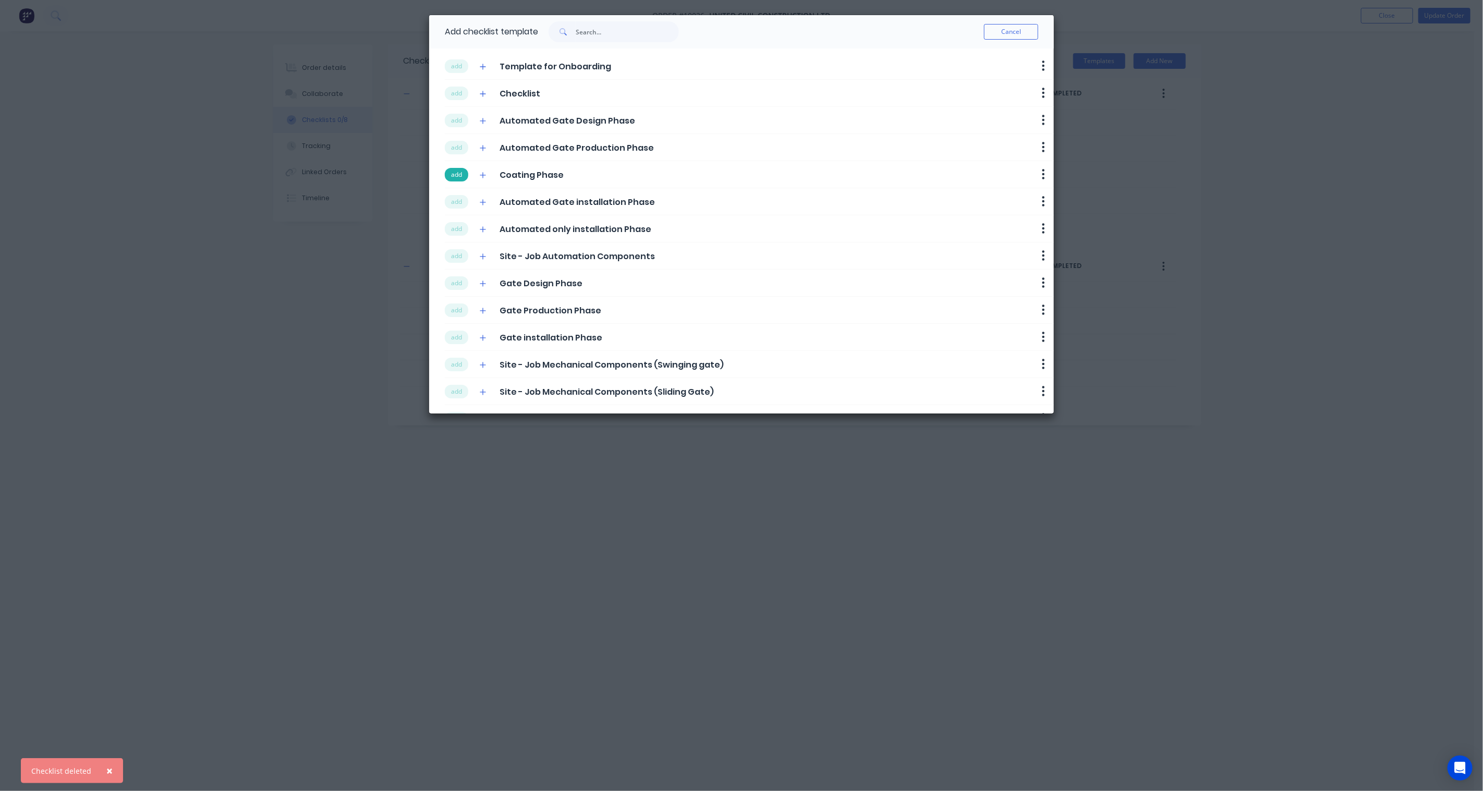
click at [463, 178] on button "add" at bounding box center [456, 175] width 23 height 14
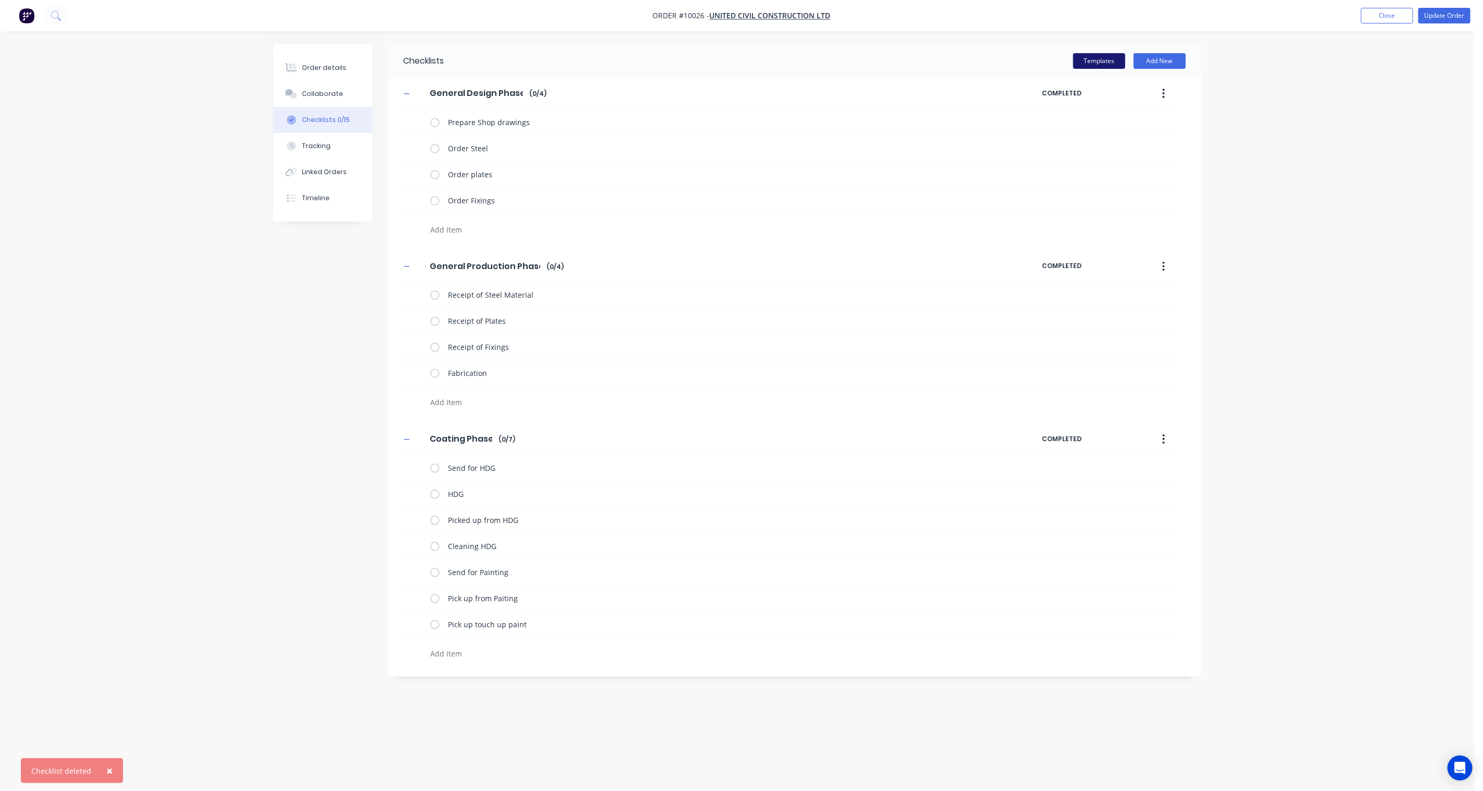
click at [1112, 63] on button "Templates" at bounding box center [1099, 61] width 52 height 16
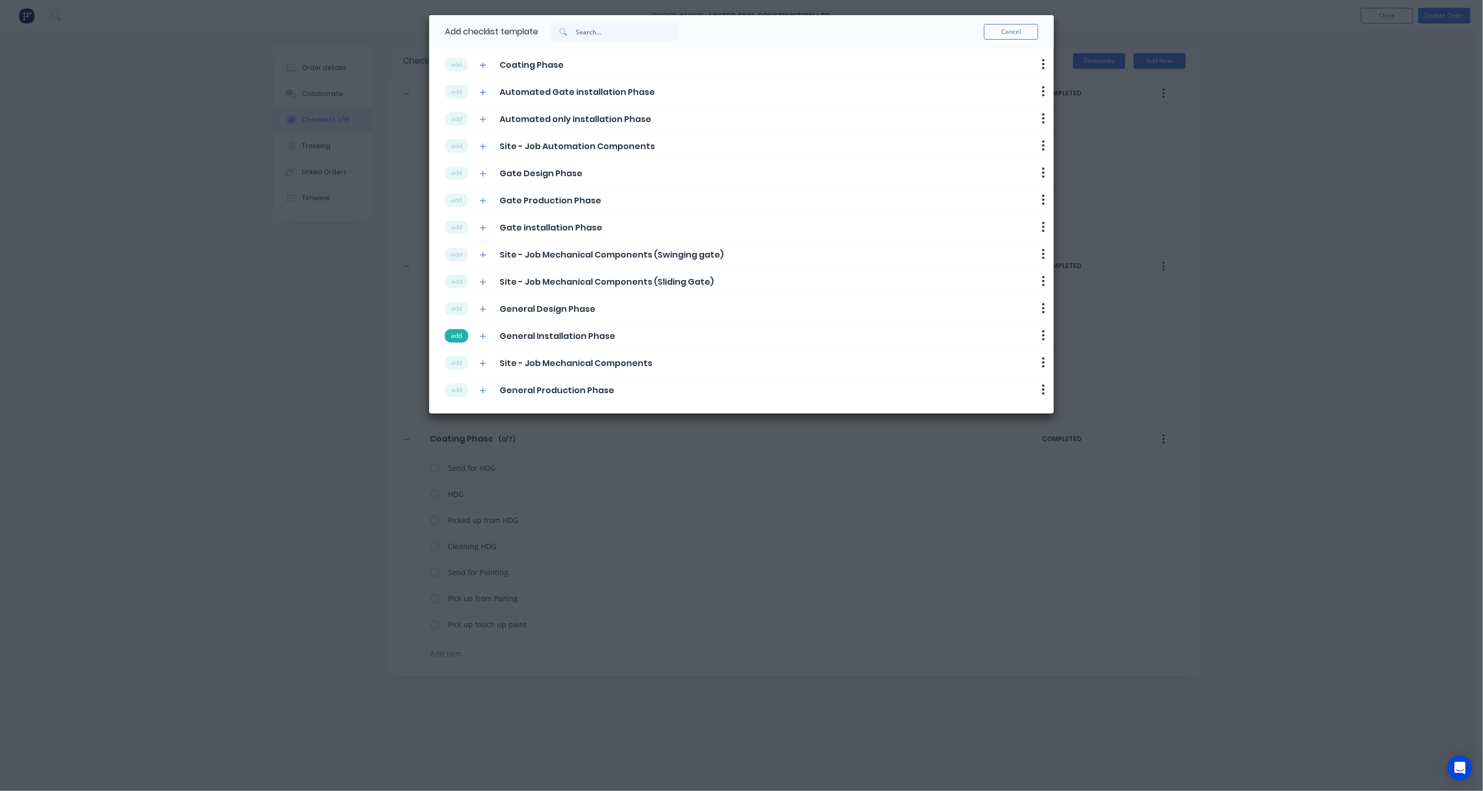
click at [461, 337] on button "add" at bounding box center [456, 336] width 23 height 14
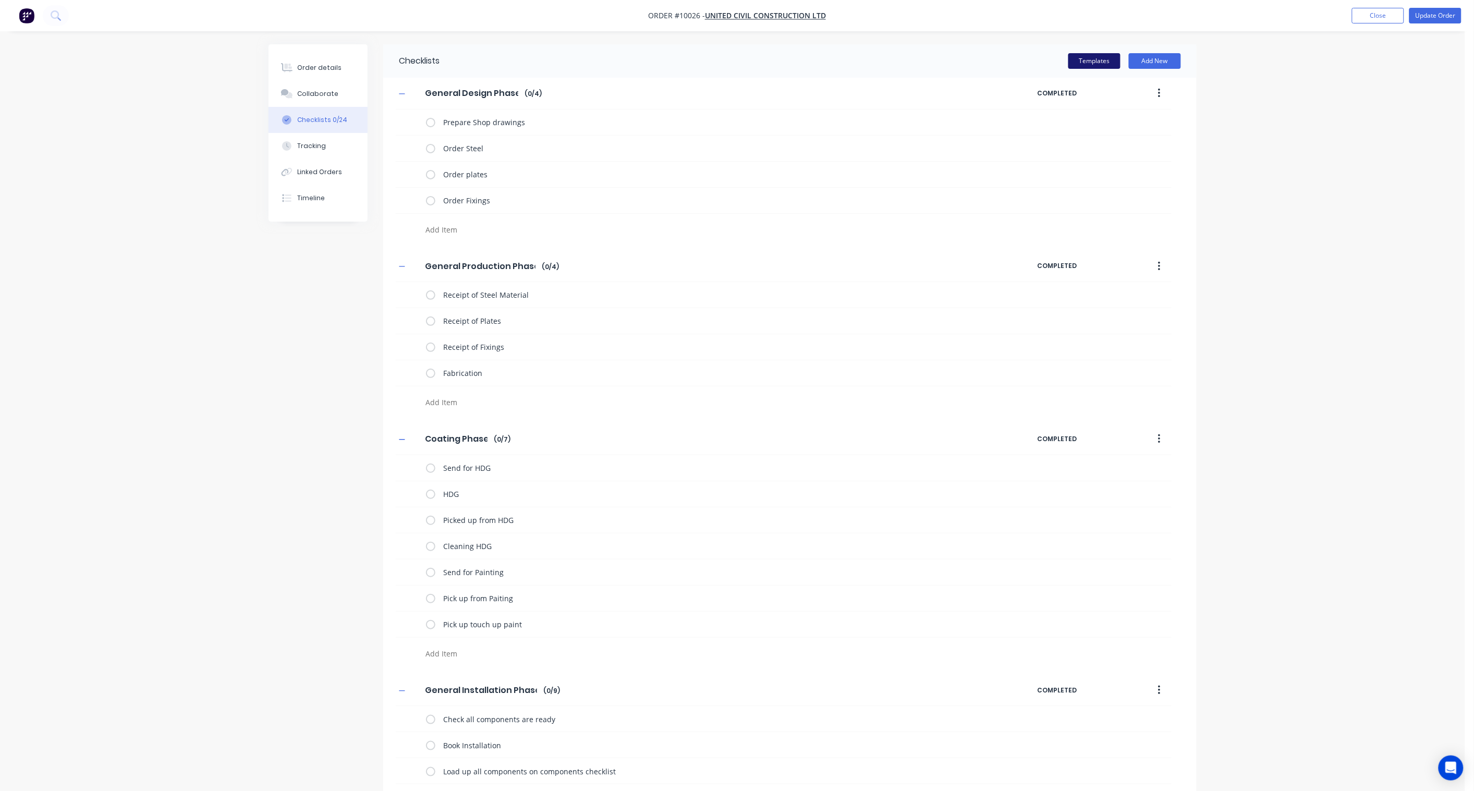
click at [1085, 62] on button "Templates" at bounding box center [1095, 61] width 52 height 16
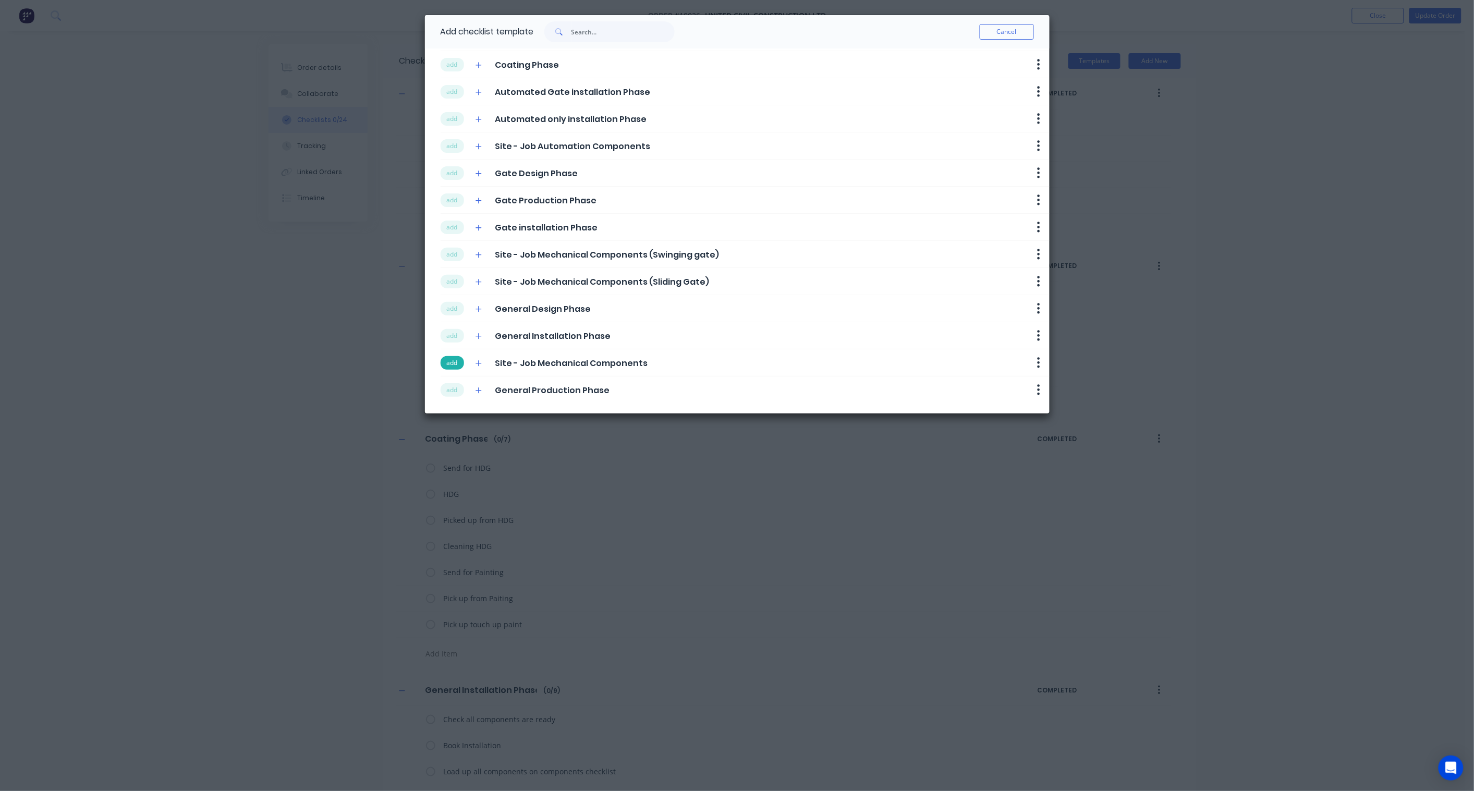
click at [441, 360] on button "add" at bounding box center [452, 363] width 23 height 14
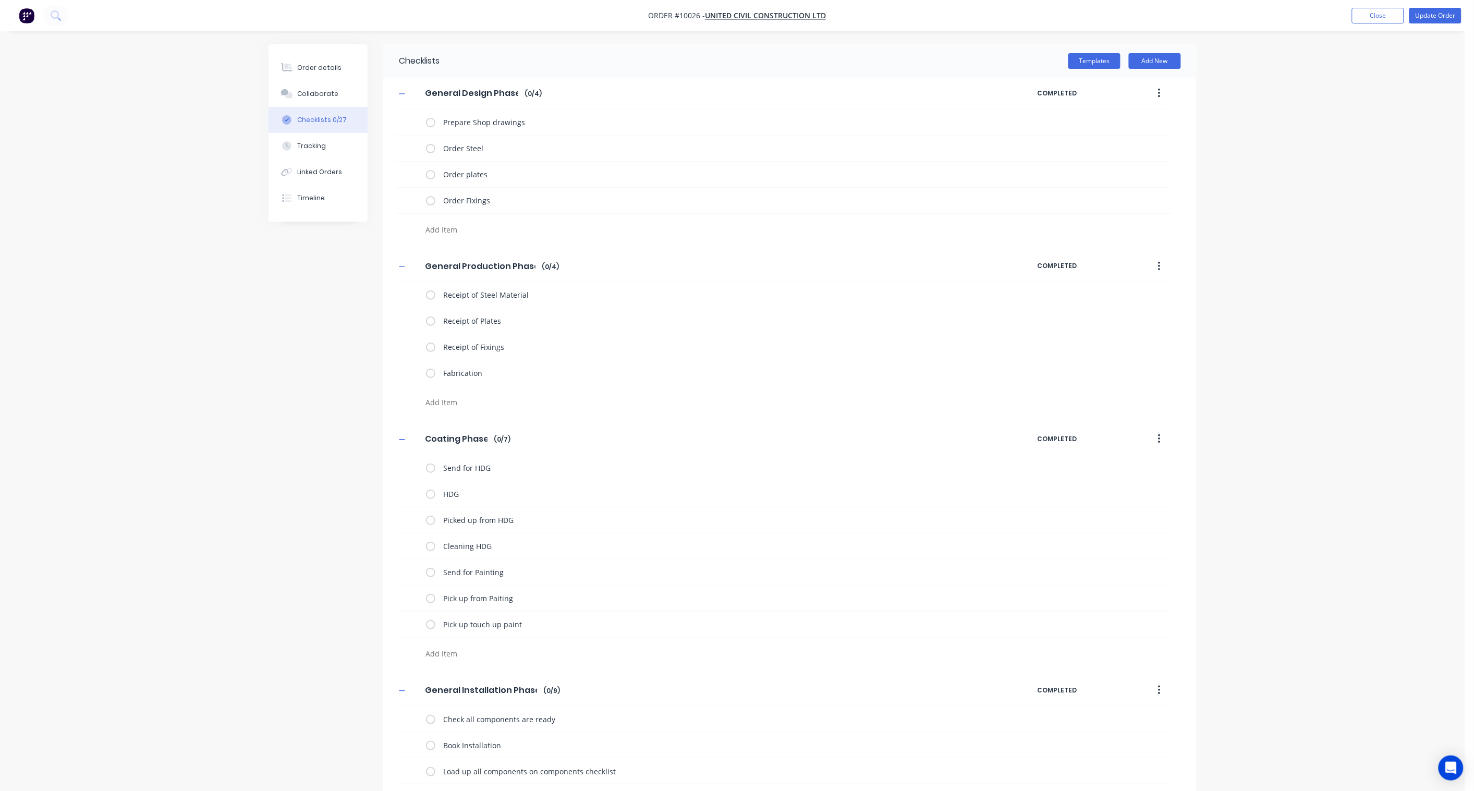
click at [275, 368] on div "Checklists Templates Add New General Design Phase General Design Phase Enter Ch…" at bounding box center [733, 585] width 928 height 1083
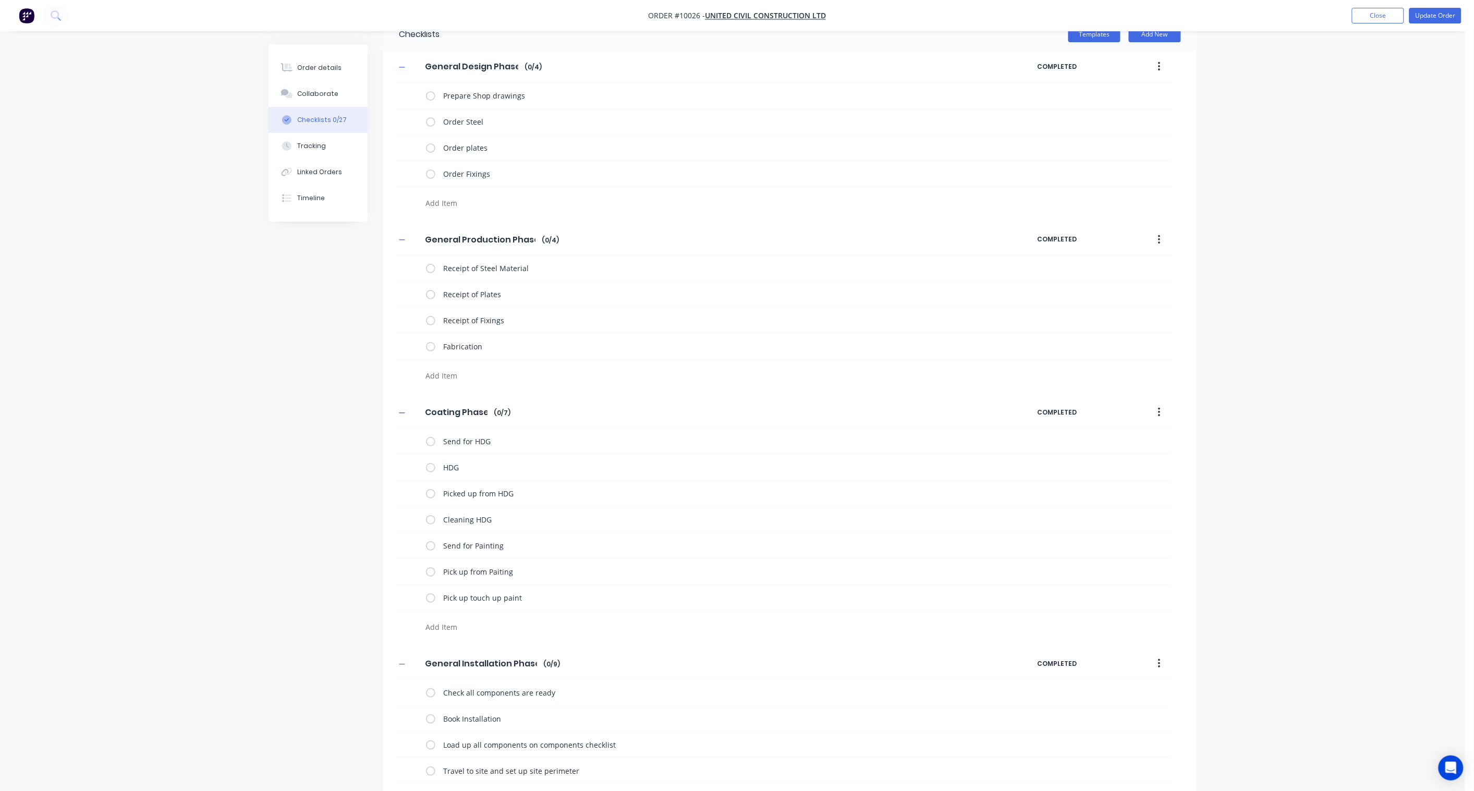
scroll to position [58, 0]
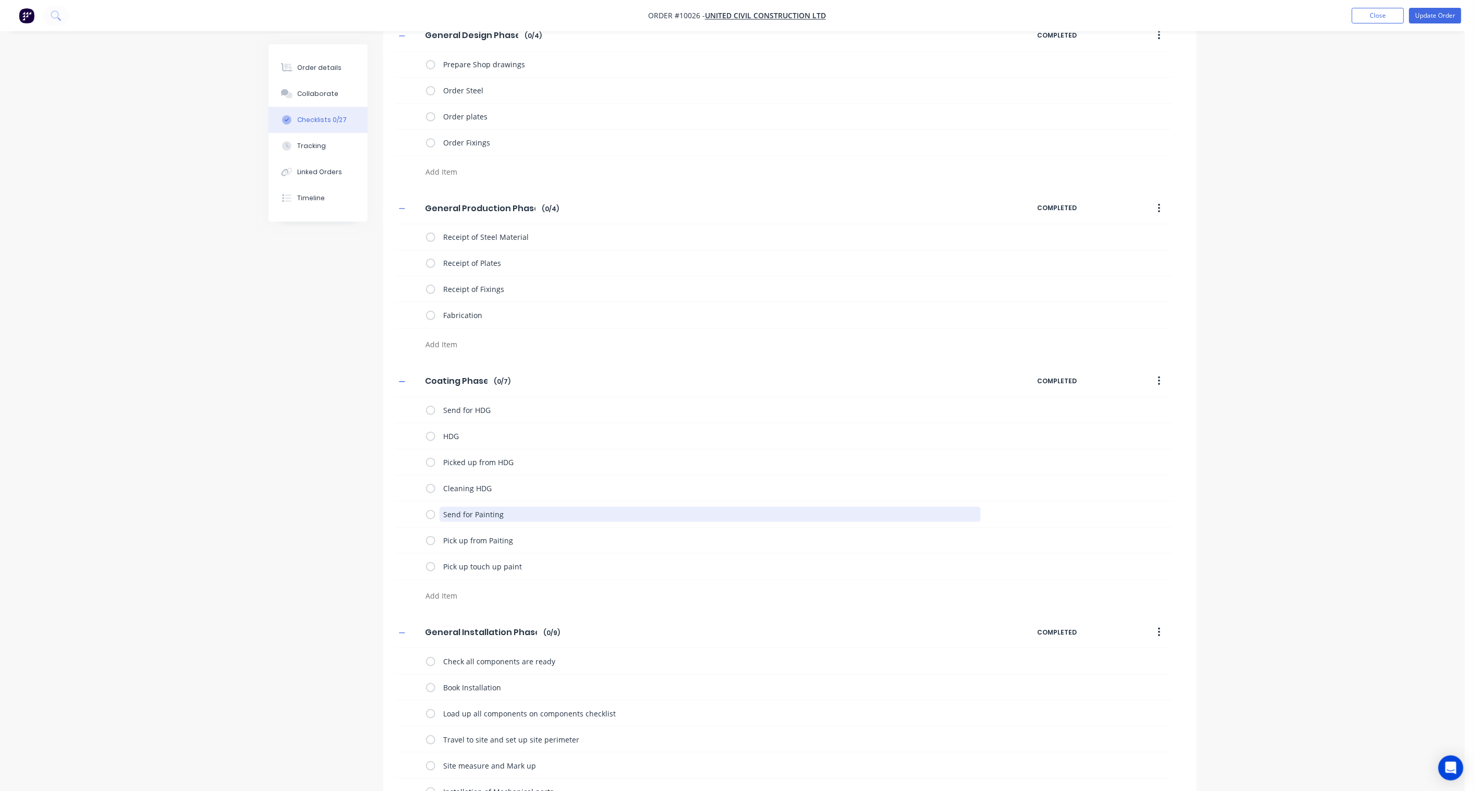
drag, startPoint x: 512, startPoint y: 516, endPoint x: 376, endPoint y: 504, distance: 136.7
click at [376, 504] on div "Checklists Templates Add New General Design Phase General Design Phase Enter Ch…" at bounding box center [733, 527] width 928 height 1083
drag, startPoint x: 528, startPoint y: 513, endPoint x: 382, endPoint y: 500, distance: 146.7
click at [382, 500] on div "Checklists Templates Add New General Design Phase General Design Phase Enter Ch…" at bounding box center [733, 514] width 928 height 1057
drag, startPoint x: 540, startPoint y: 512, endPoint x: 368, endPoint y: 505, distance: 172.3
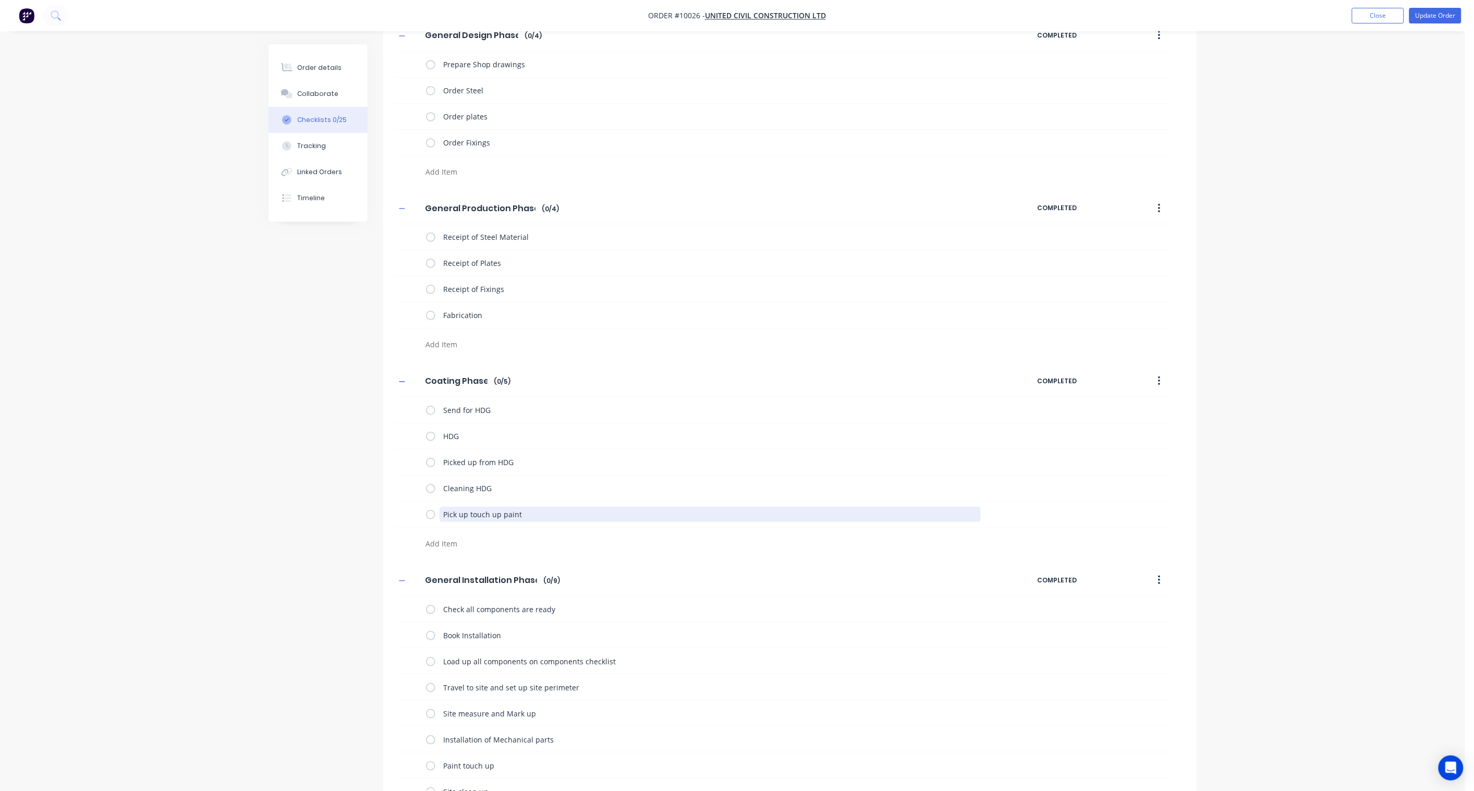
click at [368, 505] on div "Checklists Templates Add New General Design Phase General Design Phase Enter Ch…" at bounding box center [733, 501] width 928 height 1031
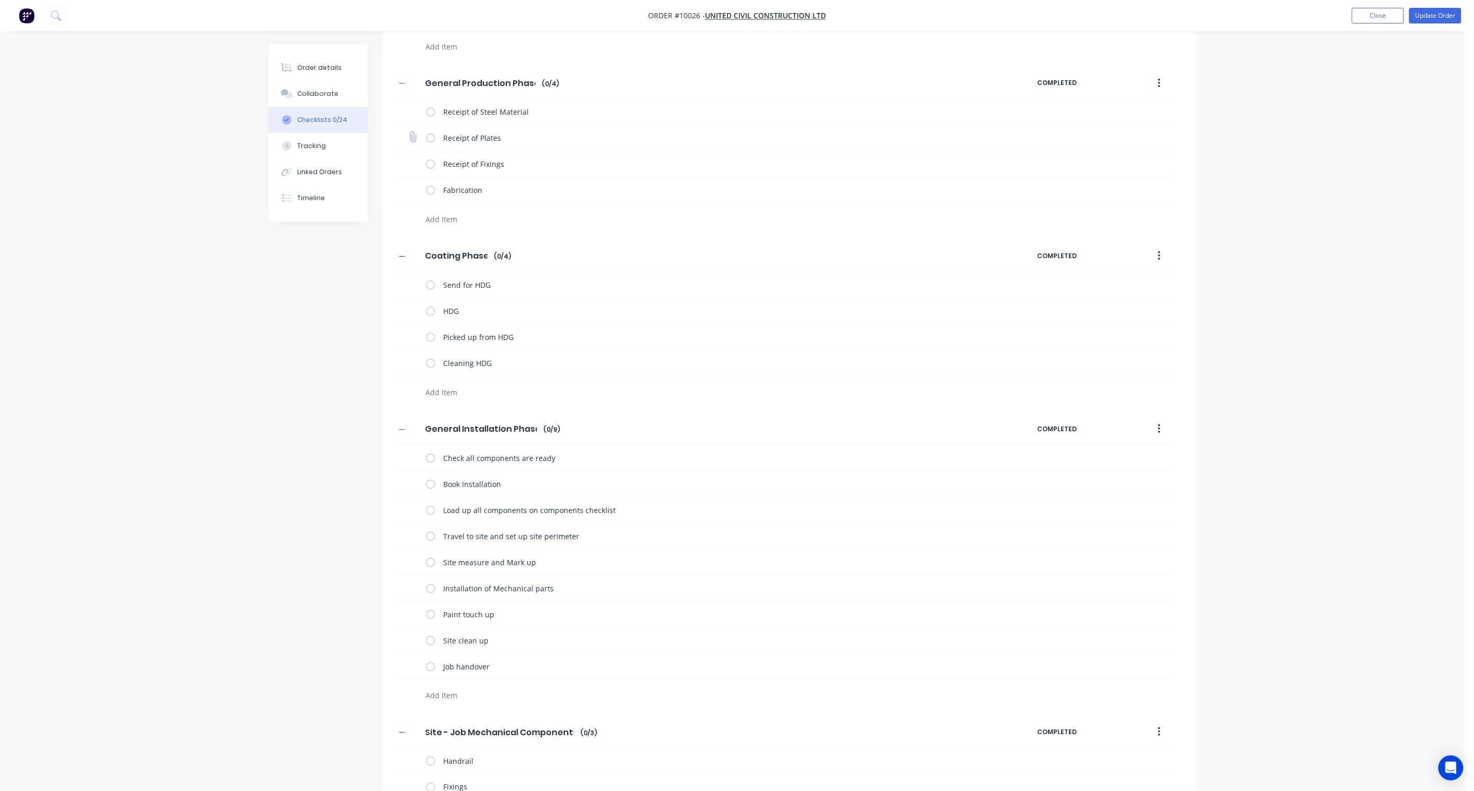
scroll to position [259, 0]
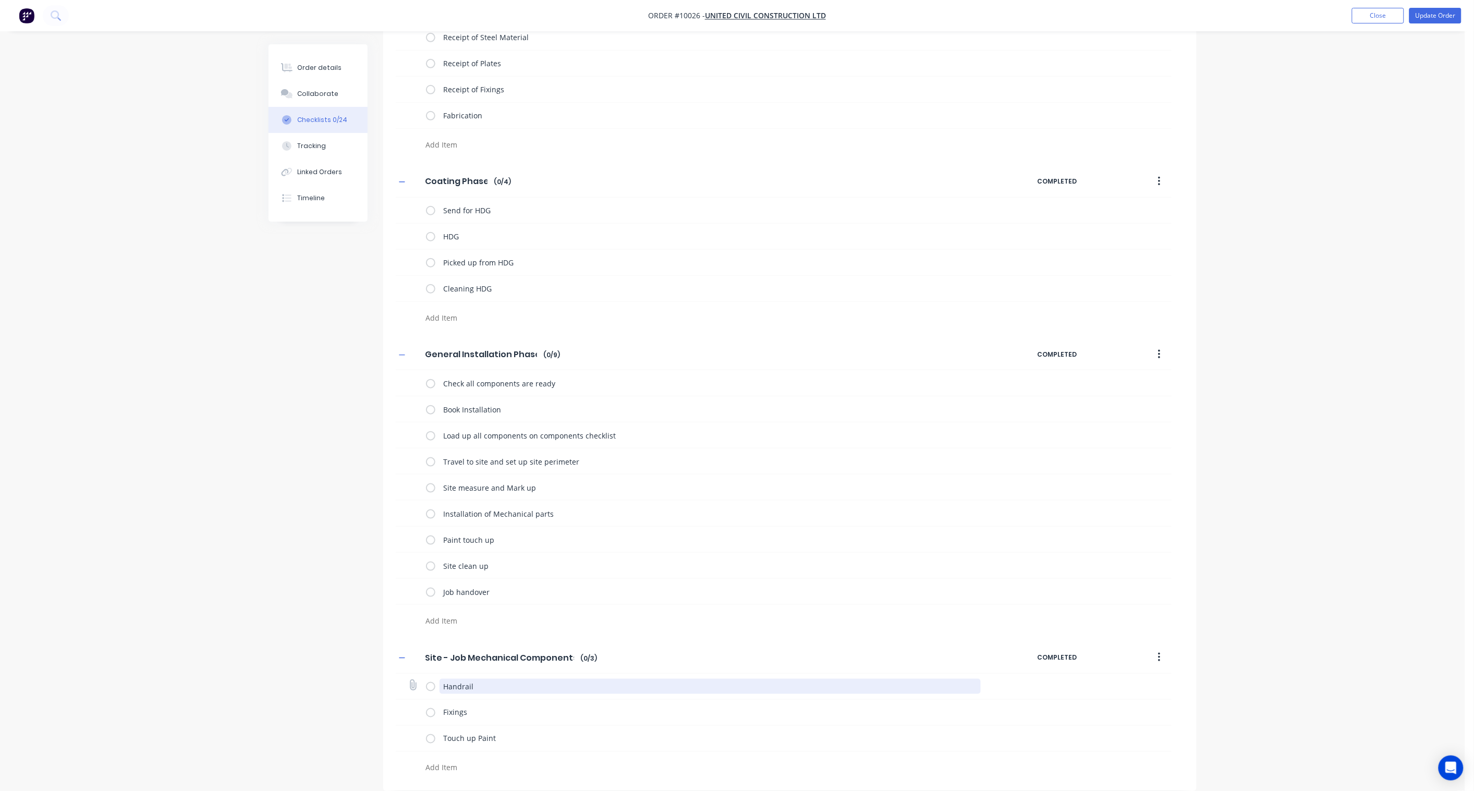
drag, startPoint x: 481, startPoint y: 685, endPoint x: 433, endPoint y: 686, distance: 47.5
click at [433, 582] on div "Handrail" at bounding box center [706, 686] width 560 height 21
drag, startPoint x: 506, startPoint y: 708, endPoint x: 371, endPoint y: 715, distance: 135.2
click at [371, 582] on div "Checklists Templates Add New General Design Phase General Design Phase Enter Ch…" at bounding box center [733, 289] width 928 height 1005
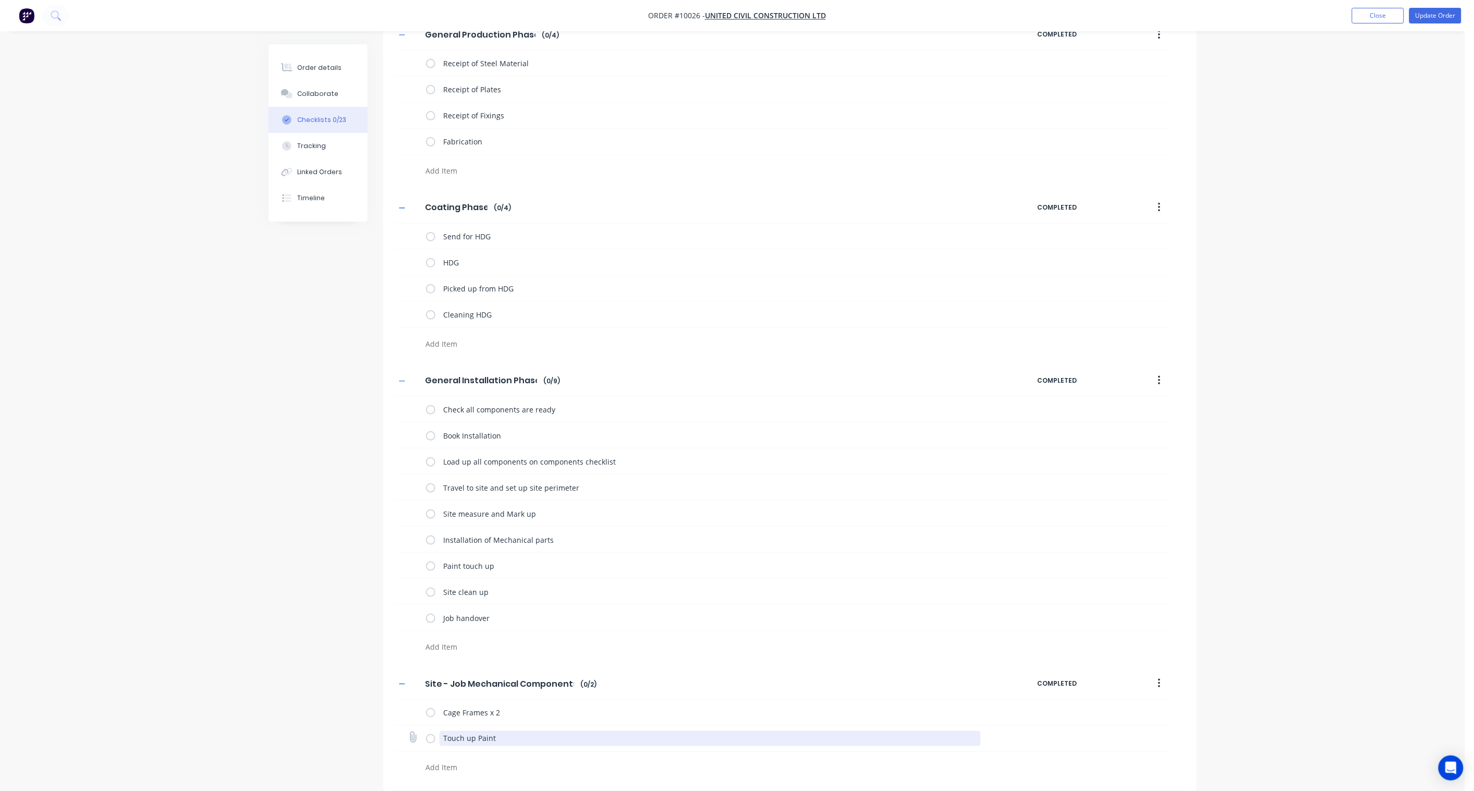
drag, startPoint x: 502, startPoint y: 739, endPoint x: 397, endPoint y: 736, distance: 104.9
click at [397, 582] on div "Touch up Paint" at bounding box center [784, 739] width 776 height 26
paste textarea "Fixings"
drag, startPoint x: 483, startPoint y: 736, endPoint x: 402, endPoint y: 736, distance: 81.4
click at [402, 582] on div "Fixings" at bounding box center [784, 739] width 776 height 26
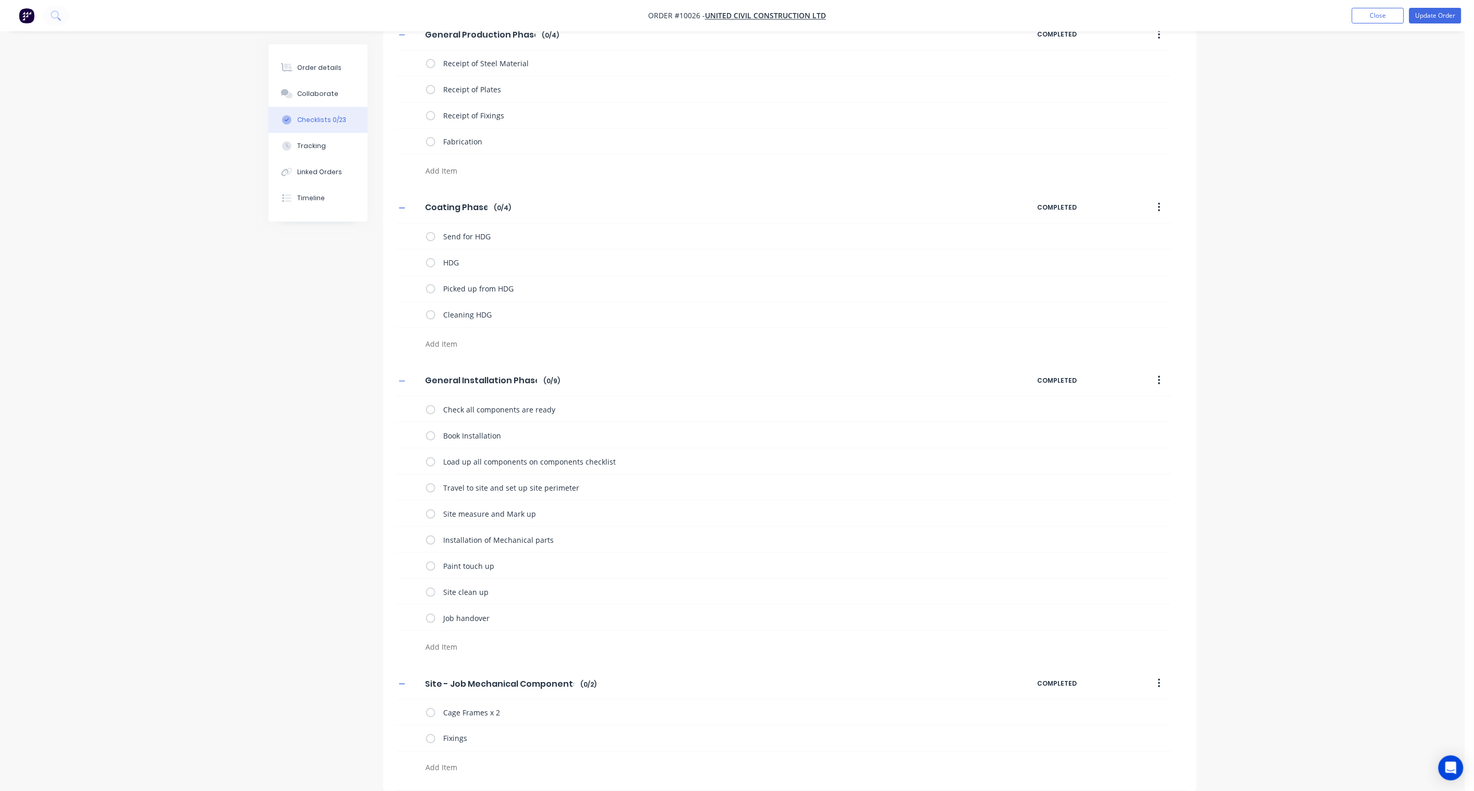
click at [437, 582] on textarea at bounding box center [673, 767] width 502 height 15
paste textarea "Fixings"
drag, startPoint x: 482, startPoint y: 739, endPoint x: 409, endPoint y: 743, distance: 73.2
click at [409, 582] on div "Fixings" at bounding box center [784, 737] width 776 height 26
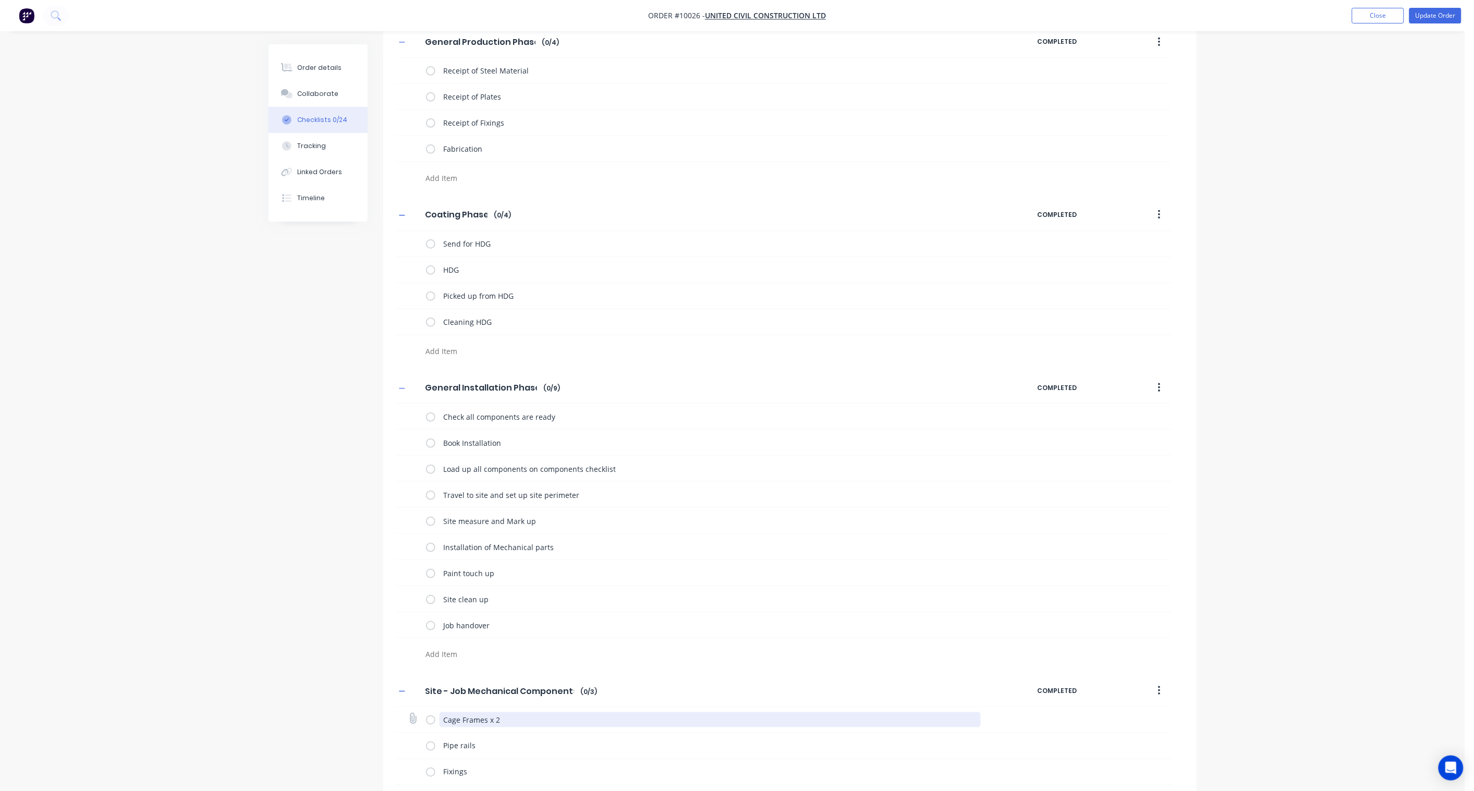
scroll to position [259, 0]
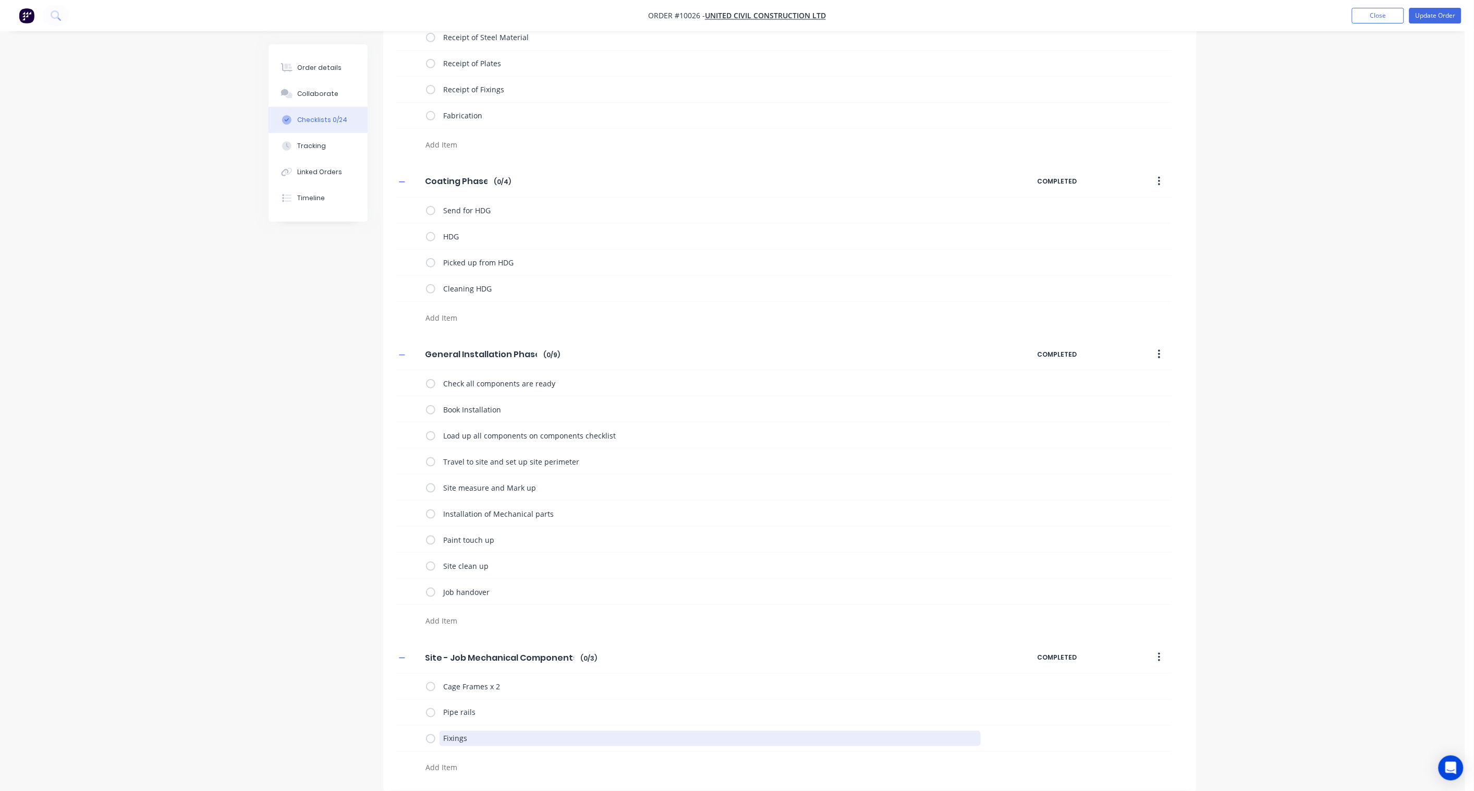
drag, startPoint x: 483, startPoint y: 742, endPoint x: 382, endPoint y: 743, distance: 101.2
click at [382, 582] on div "Checklists Templates Add New General Design Phase General Design Phase Enter Ch…" at bounding box center [733, 289] width 928 height 1005
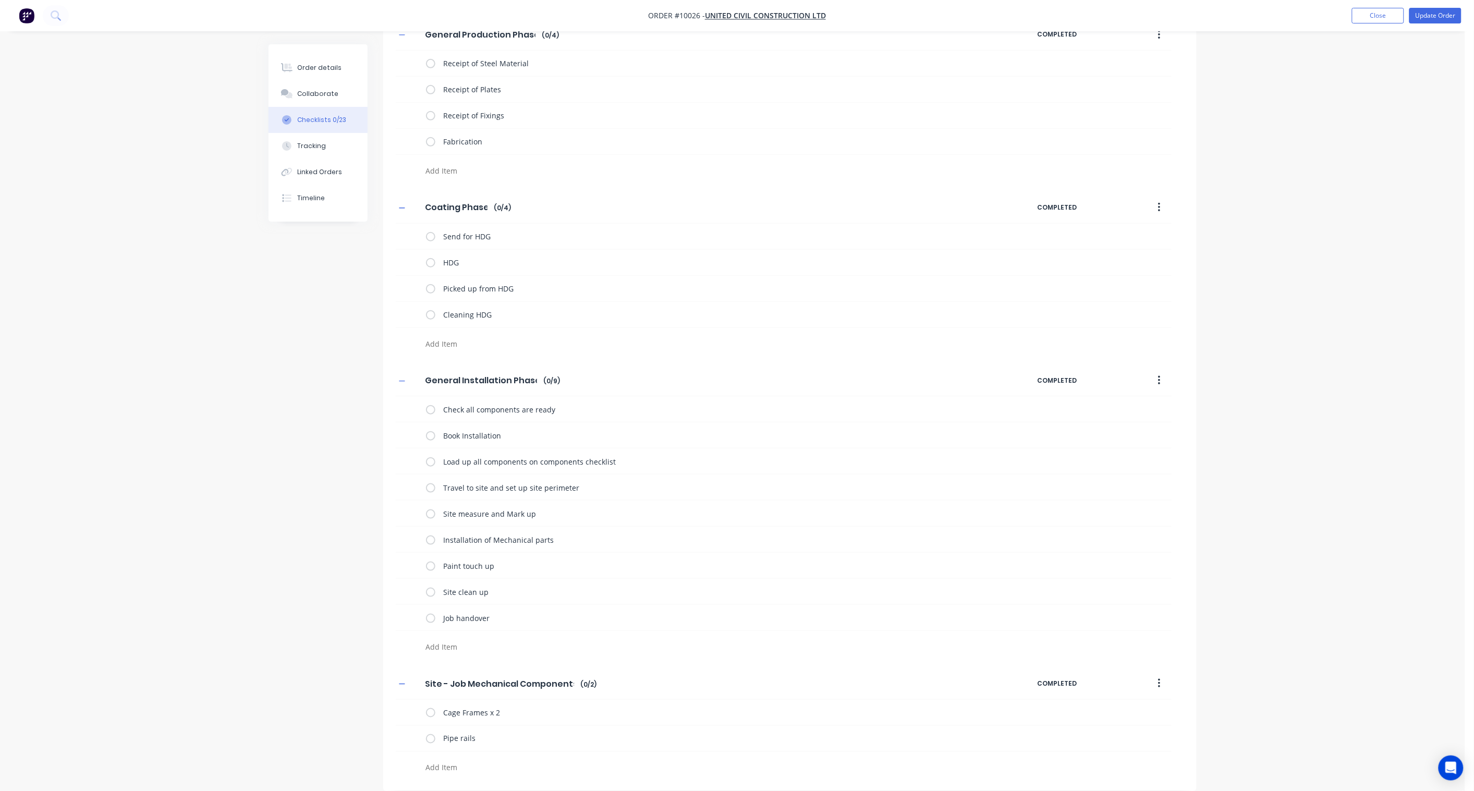
paste textarea "Fixings"
drag, startPoint x: 457, startPoint y: 771, endPoint x: 364, endPoint y: 768, distance: 93.4
click at [364, 582] on div "Checklists Templates Add New General Design Phase General Design Phase Enter Ch…" at bounding box center [733, 302] width 928 height 978
click at [446, 582] on textarea "Chainlink Mesh" at bounding box center [673, 767] width 502 height 15
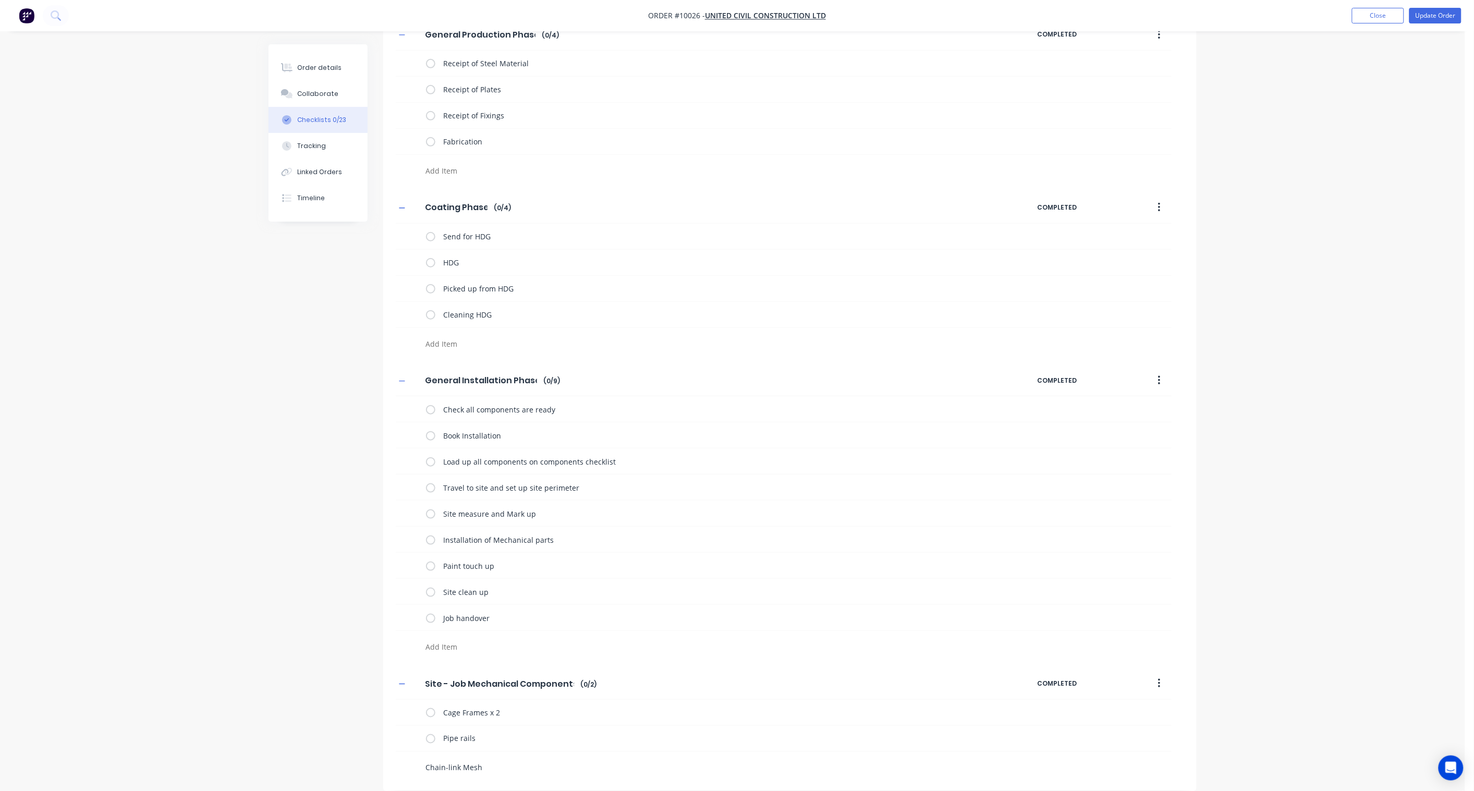
click at [507, 582] on textarea "Chain-link Mesh" at bounding box center [673, 767] width 502 height 15
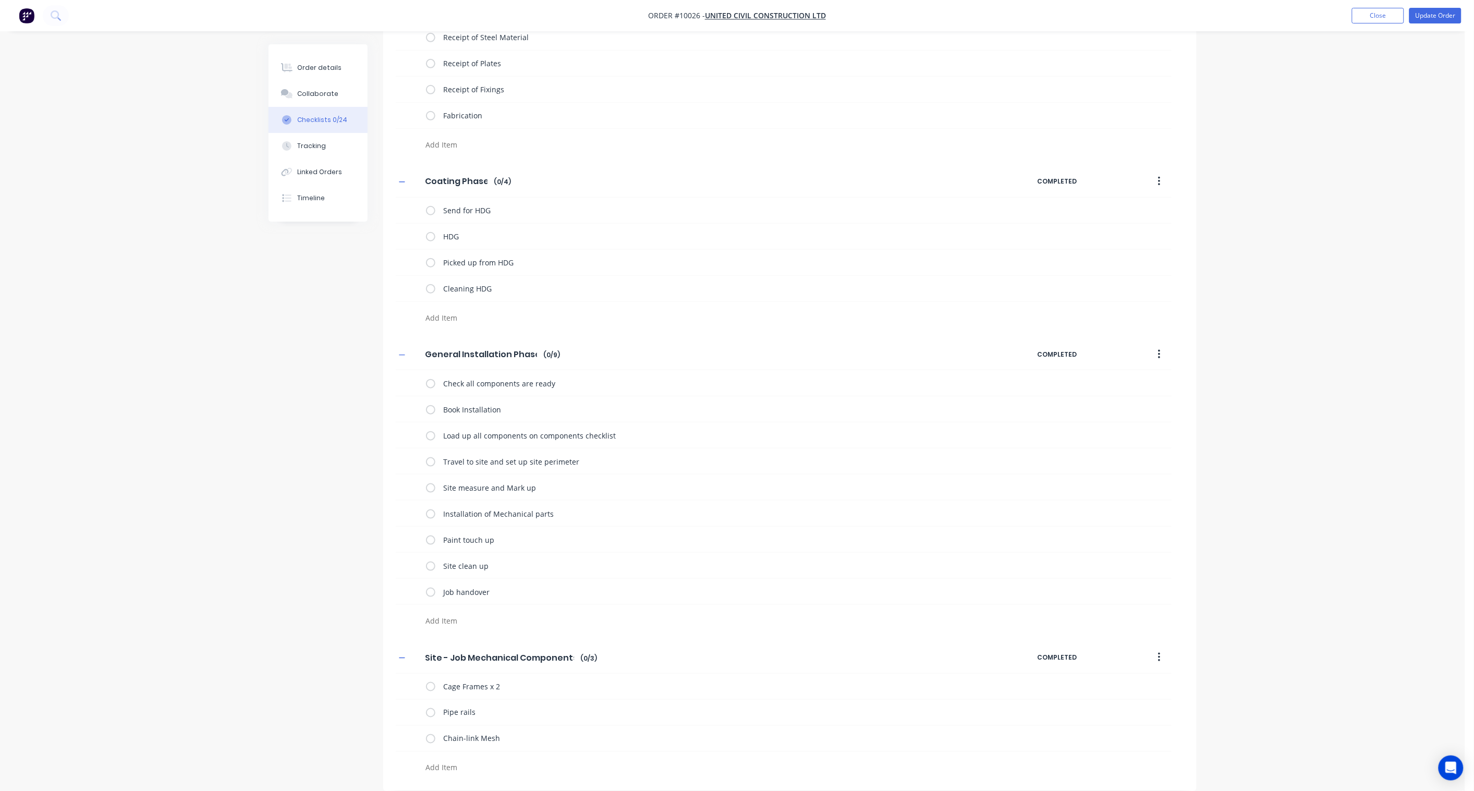
click at [470, 582] on div at bounding box center [673, 769] width 502 height 18
click at [459, 582] on textarea at bounding box center [673, 767] width 502 height 15
paste textarea "Fixings"
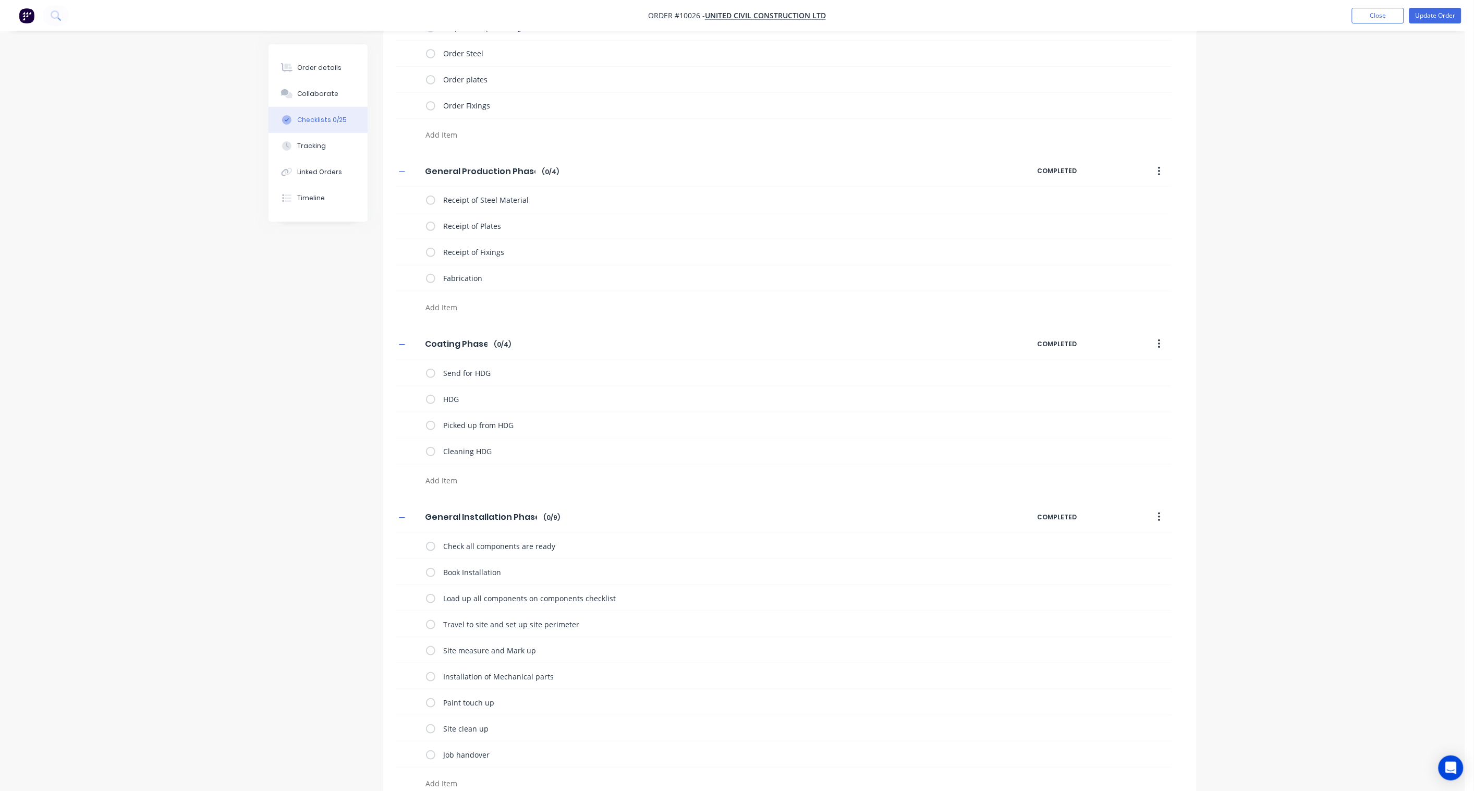
scroll to position [0, 0]
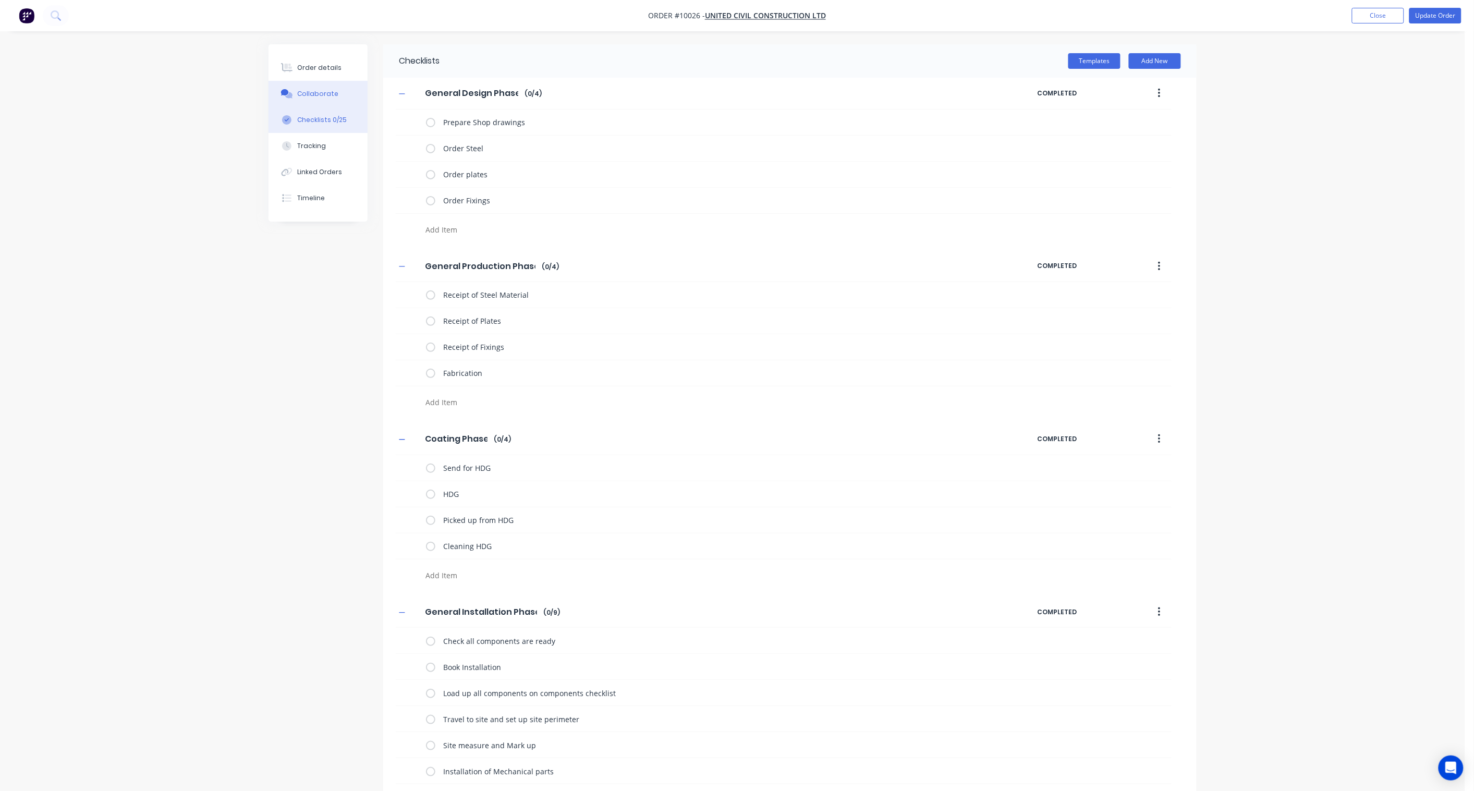
click at [335, 92] on button "Collaborate" at bounding box center [318, 94] width 99 height 26
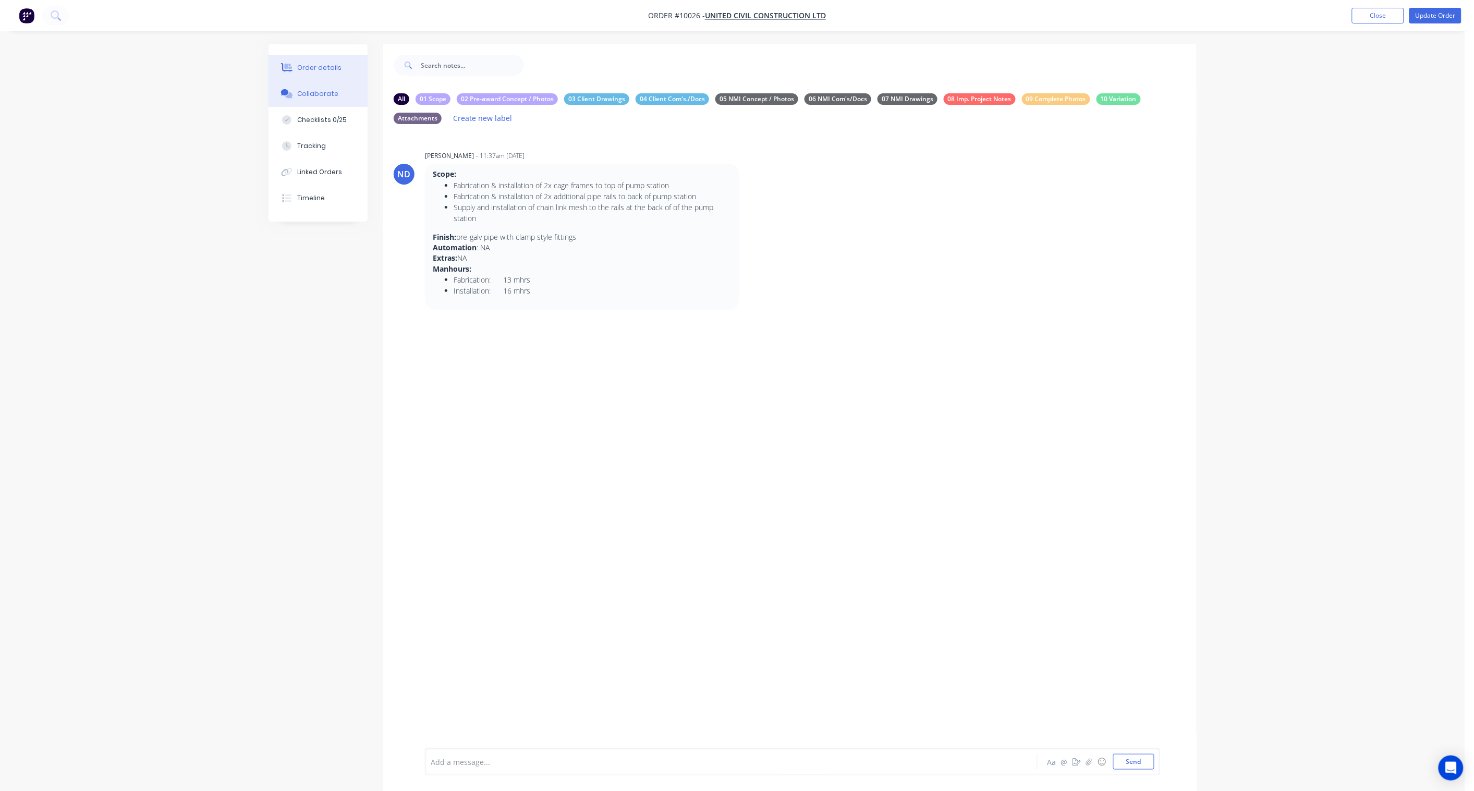
click at [329, 69] on div "Order details" at bounding box center [320, 67] width 44 height 9
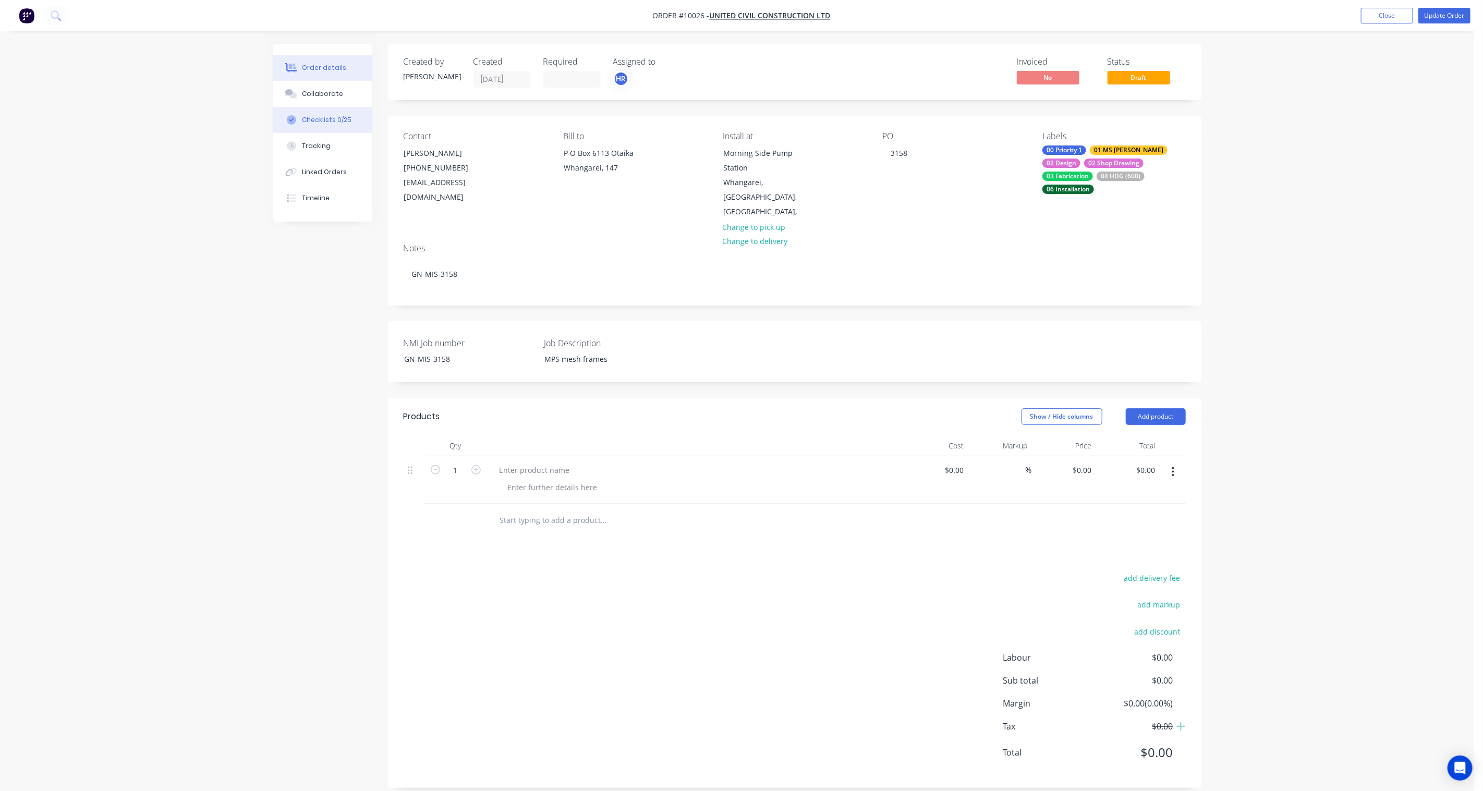
click at [321, 119] on div "Checklists 0/25" at bounding box center [327, 119] width 50 height 9
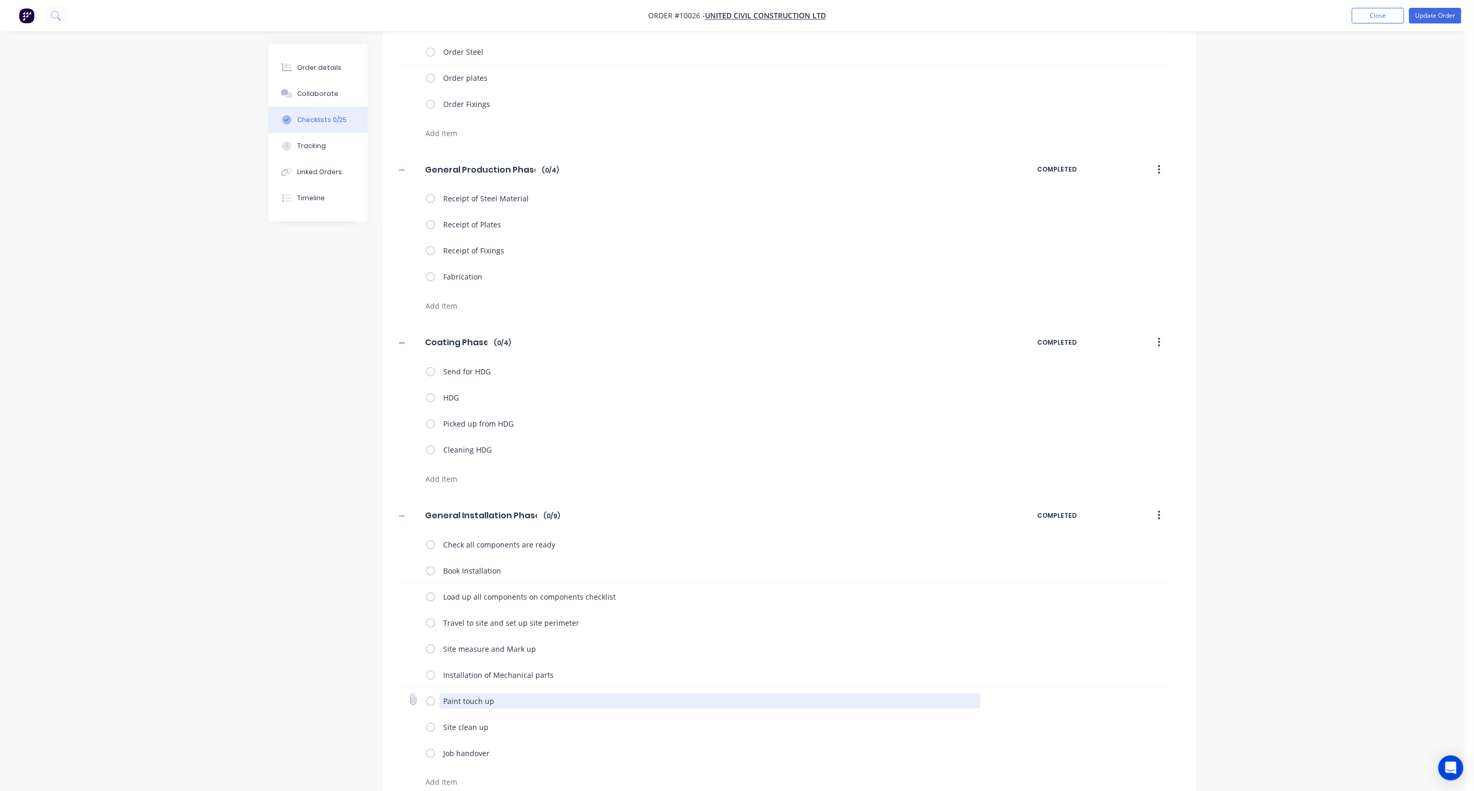
scroll to position [285, 0]
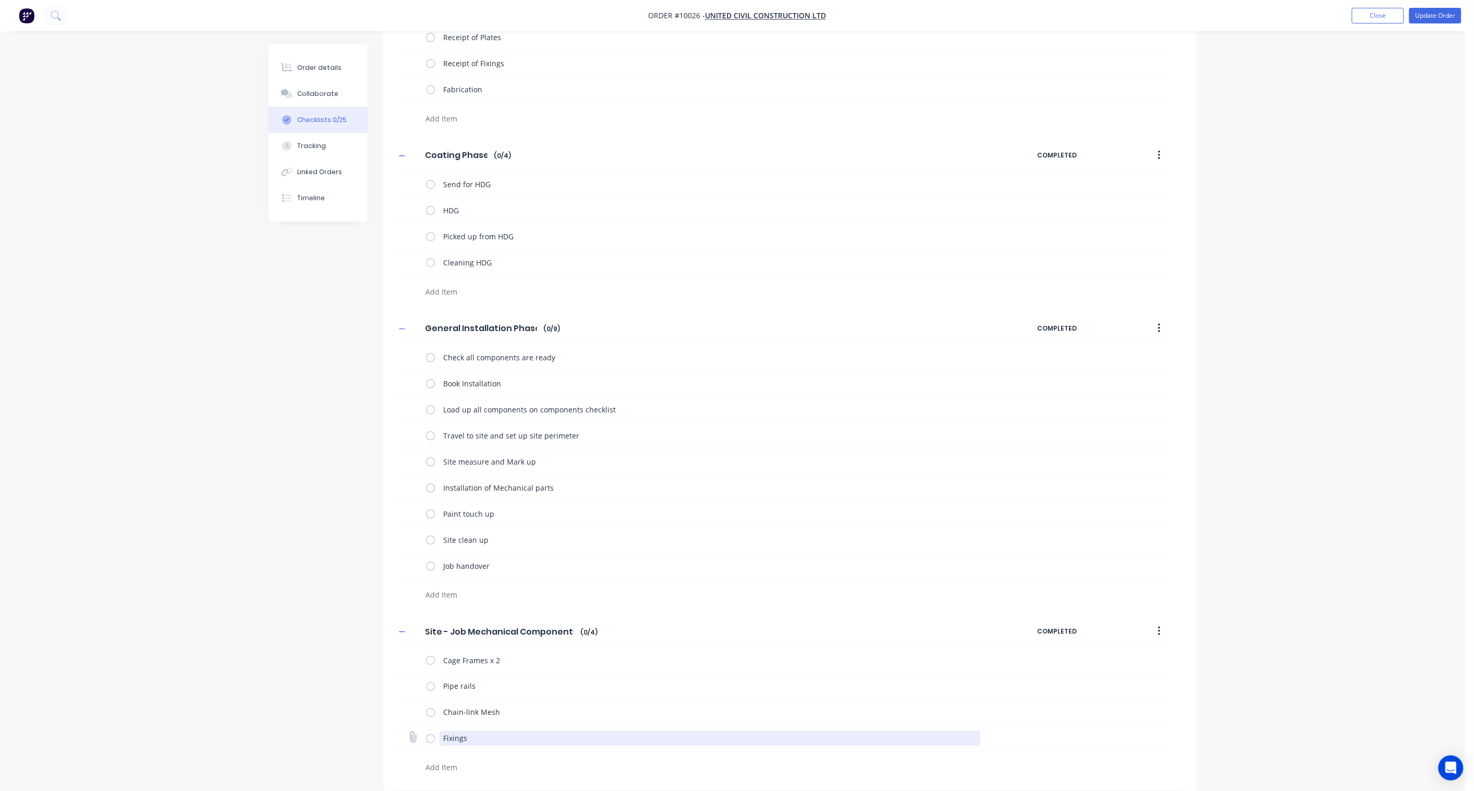
drag, startPoint x: 476, startPoint y: 741, endPoint x: 428, endPoint y: 732, distance: 48.8
click at [428, 582] on div "Fixings" at bounding box center [706, 739] width 560 height 21
paste textarea "Fixings"
click at [332, 582] on div "Checklists Templates Add New General Design Phase General Design Phase Enter Ch…" at bounding box center [733, 276] width 928 height 1031
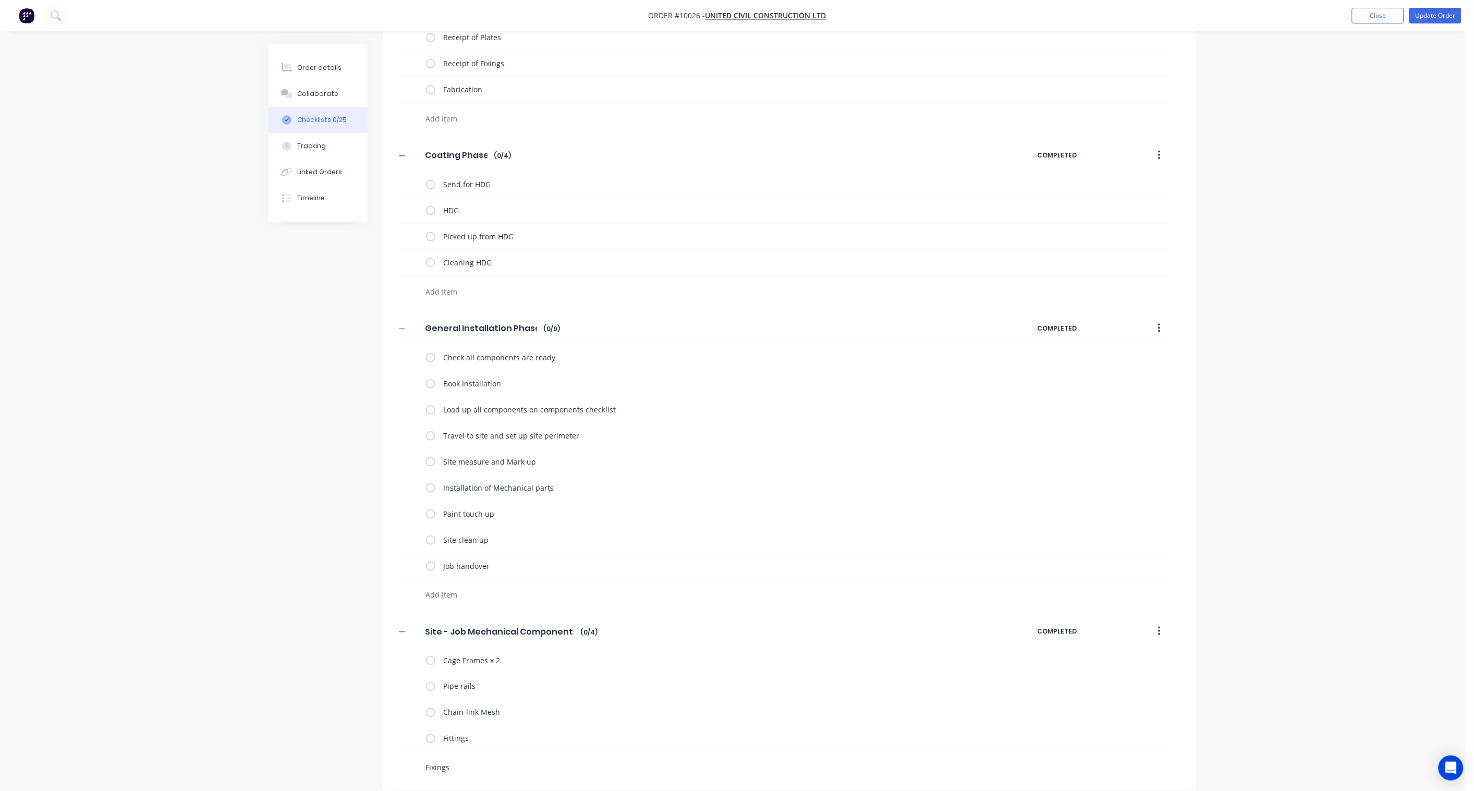
click at [467, 582] on textarea "Fixings" at bounding box center [673, 767] width 502 height 15
click at [294, 582] on div "Checklists Templates Add New General Design Phase General Design Phase Enter Ch…" at bounding box center [733, 287] width 928 height 1057
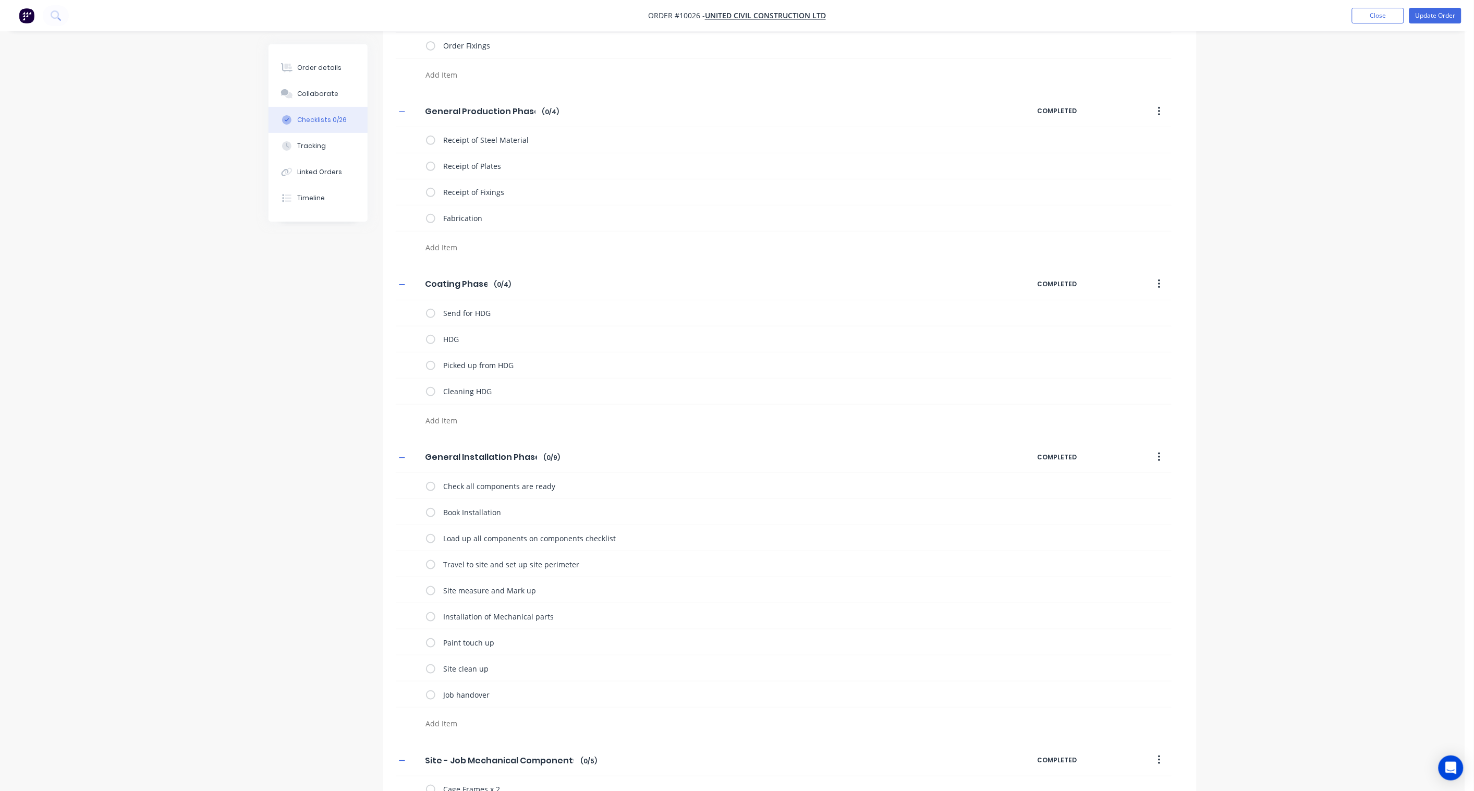
scroll to position [0, 0]
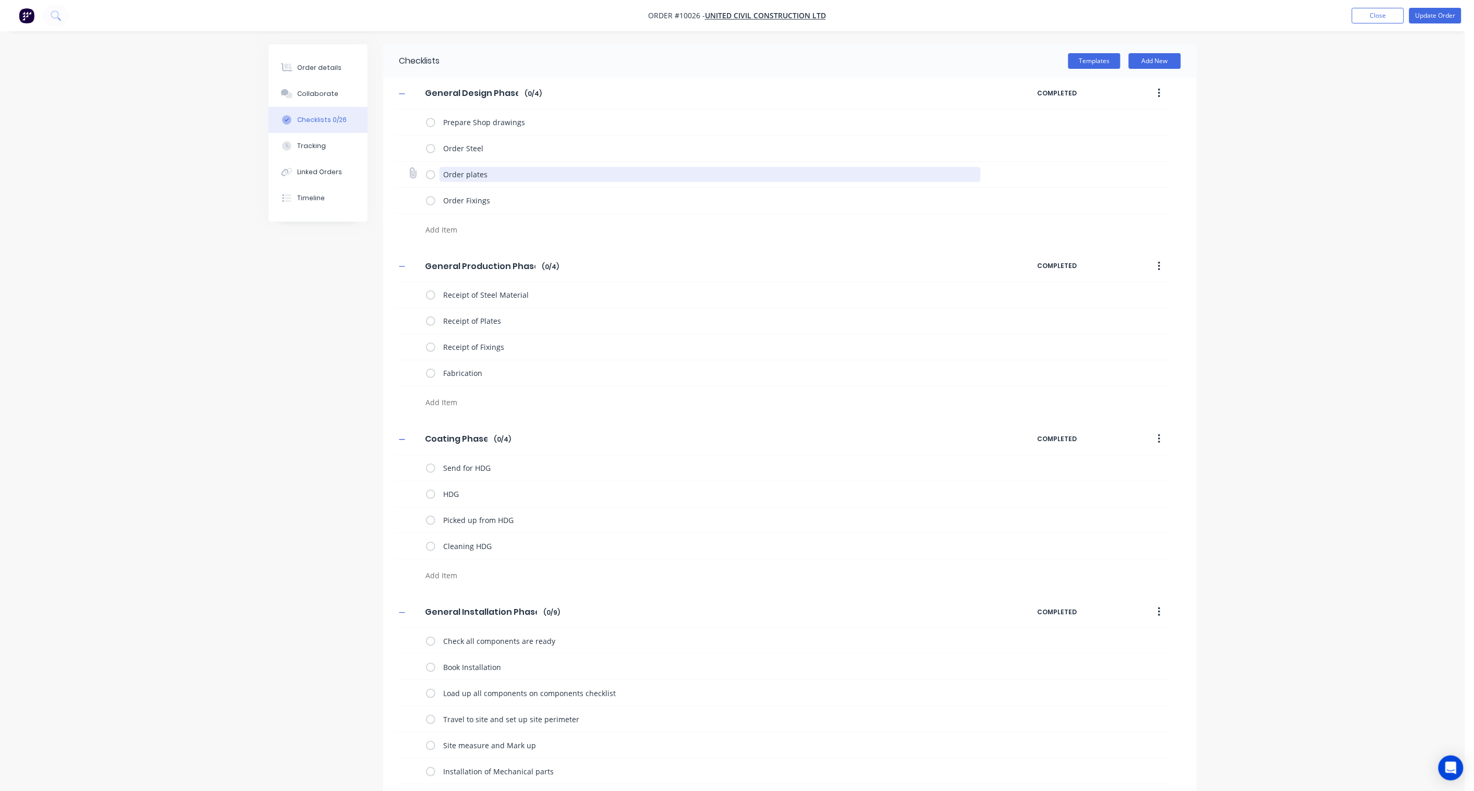
click at [488, 173] on textarea "Order plates" at bounding box center [711, 174] width 542 height 15
drag, startPoint x: 498, startPoint y: 173, endPoint x: 465, endPoint y: 169, distance: 33.6
click at [465, 169] on textarea "Order plates" at bounding box center [711, 174] width 542 height 15
click at [530, 345] on textarea "Receipt of Fixings" at bounding box center [711, 347] width 542 height 15
drag, startPoint x: 517, startPoint y: 347, endPoint x: 486, endPoint y: 345, distance: 31.4
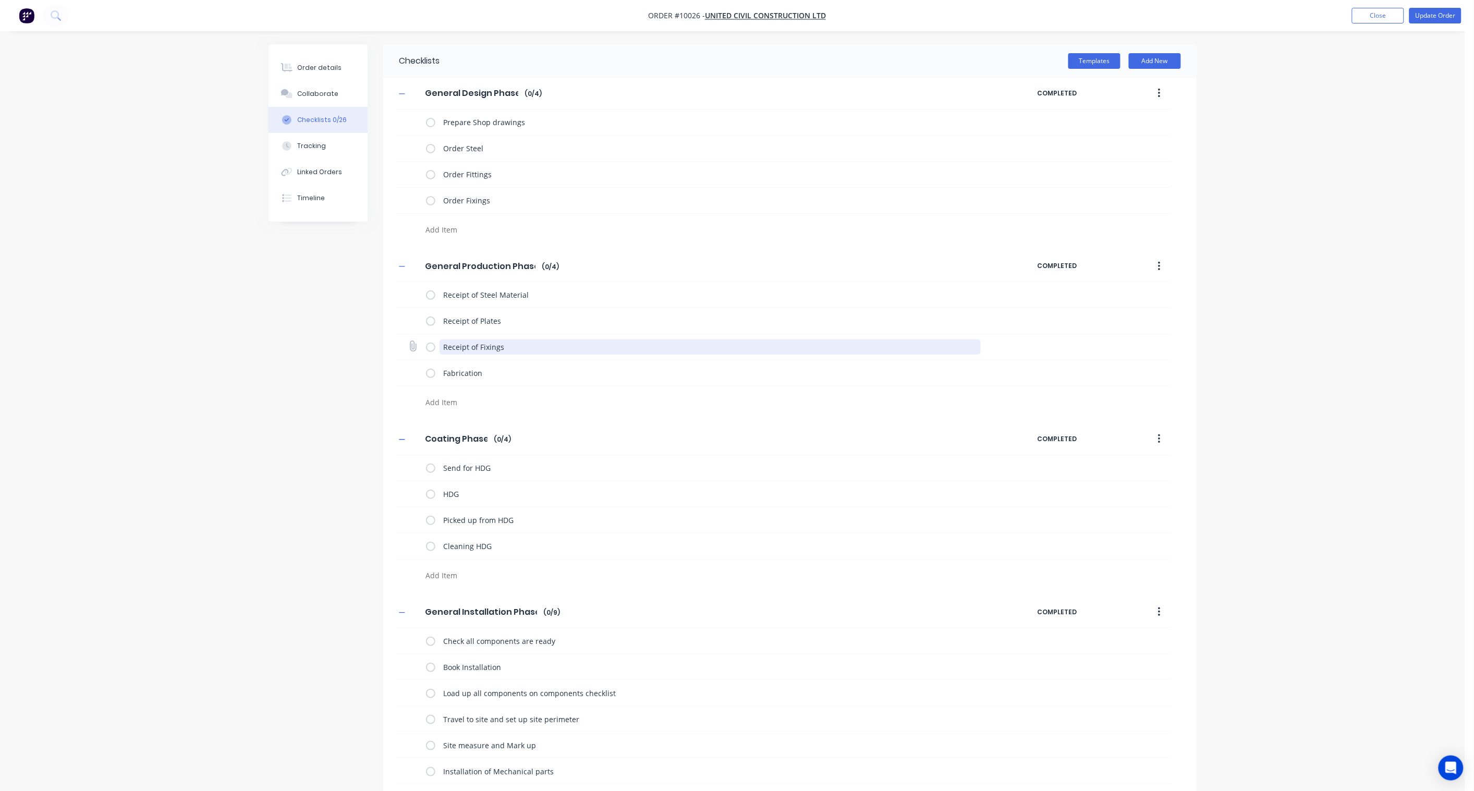
click at [486, 345] on textarea "Receipt of Fixings" at bounding box center [711, 347] width 542 height 15
click at [511, 176] on textarea "Order Fittings" at bounding box center [711, 174] width 542 height 15
drag, startPoint x: 511, startPoint y: 176, endPoint x: 470, endPoint y: 173, distance: 40.8
click at [470, 173] on textarea "Order Fittings" at bounding box center [711, 174] width 542 height 15
click at [305, 318] on div "Checklists Templates Add New General Design Phase General Design Phase Enter Ch…" at bounding box center [733, 572] width 928 height 1057
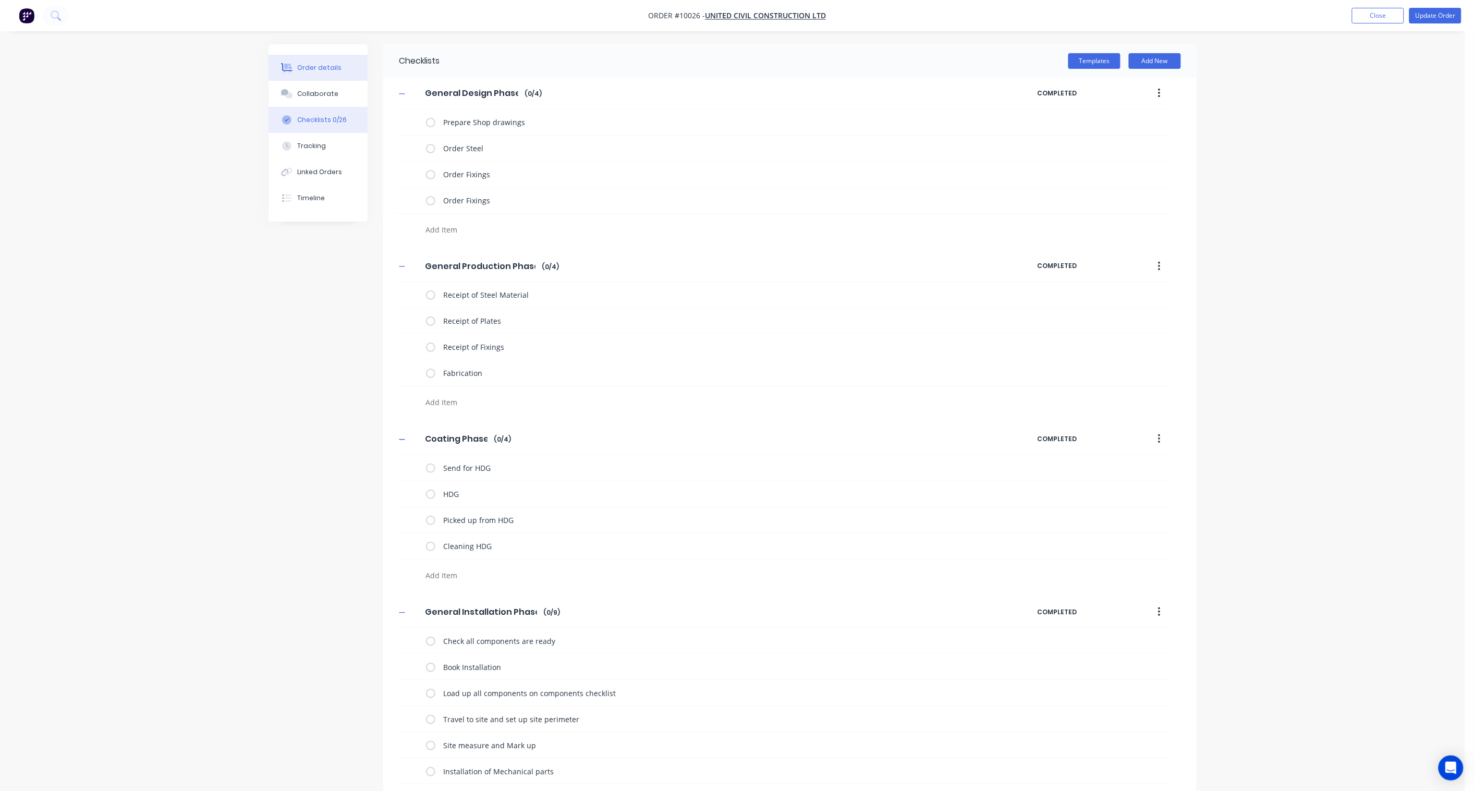
click at [303, 70] on div "Order details" at bounding box center [320, 67] width 44 height 9
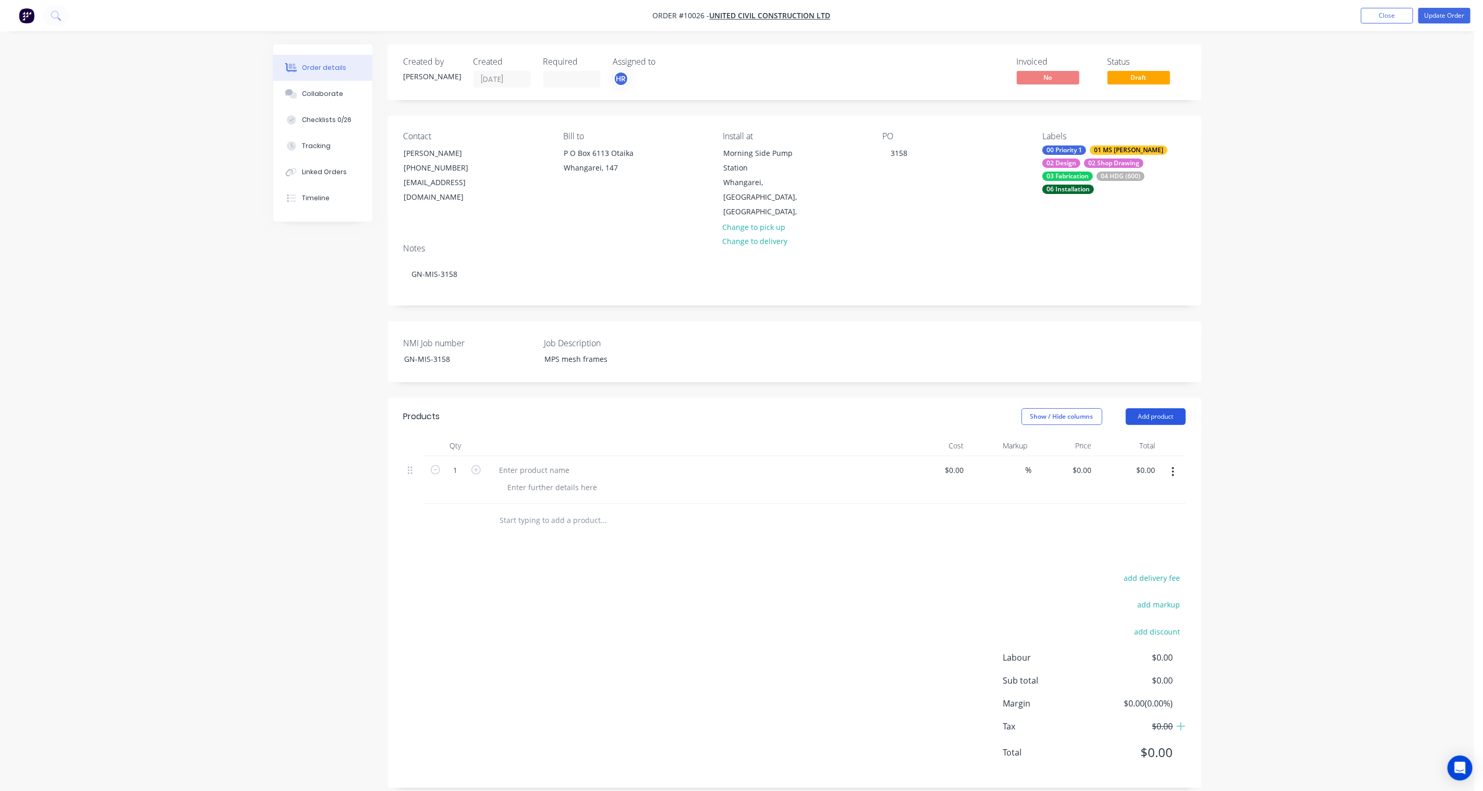
click at [1112, 408] on button "Add product" at bounding box center [1156, 416] width 60 height 17
click at [1112, 436] on div "Product catalogue" at bounding box center [1136, 443] width 80 height 15
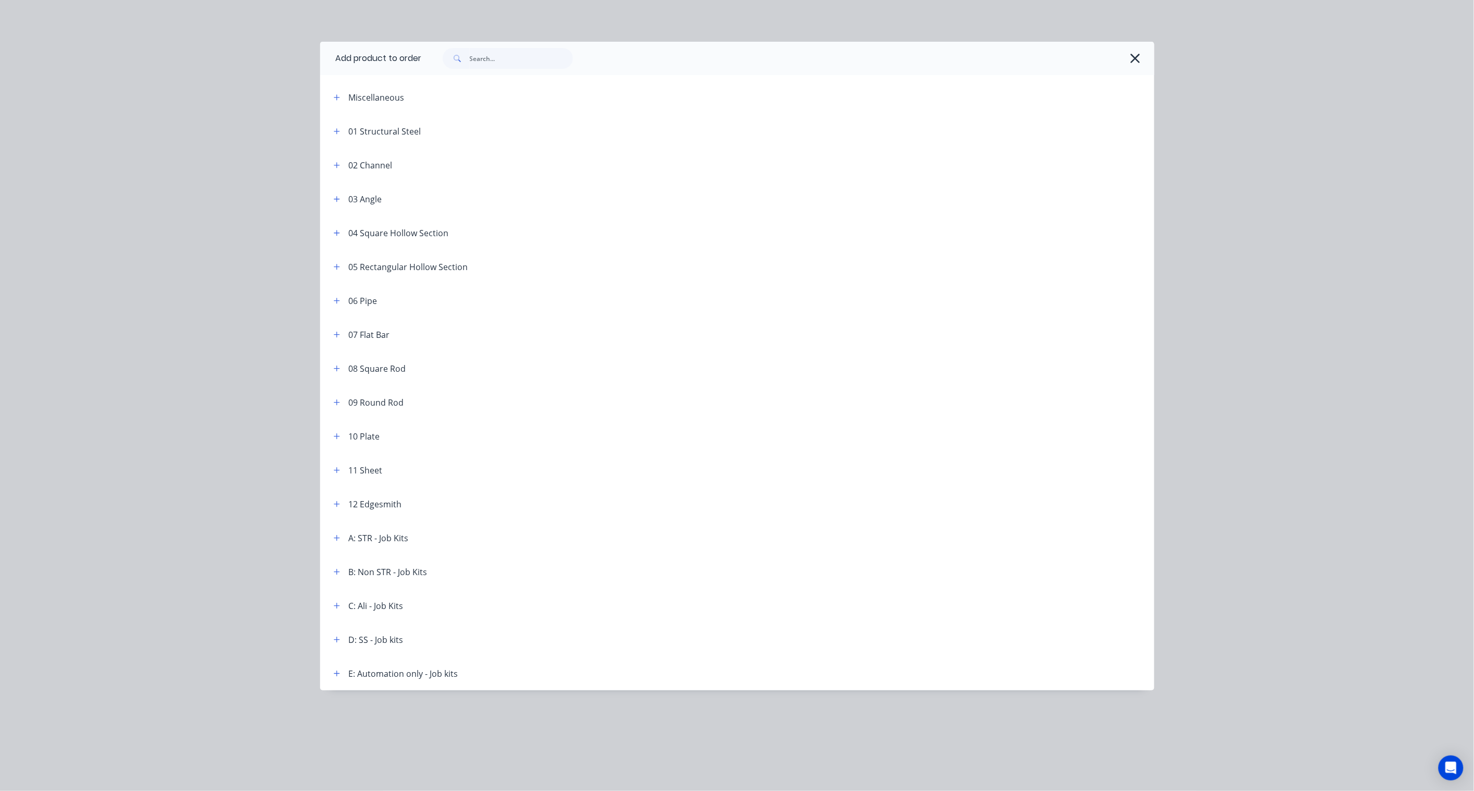
scroll to position [13, 0]
click at [339, 572] on icon "button" at bounding box center [337, 572] width 6 height 6
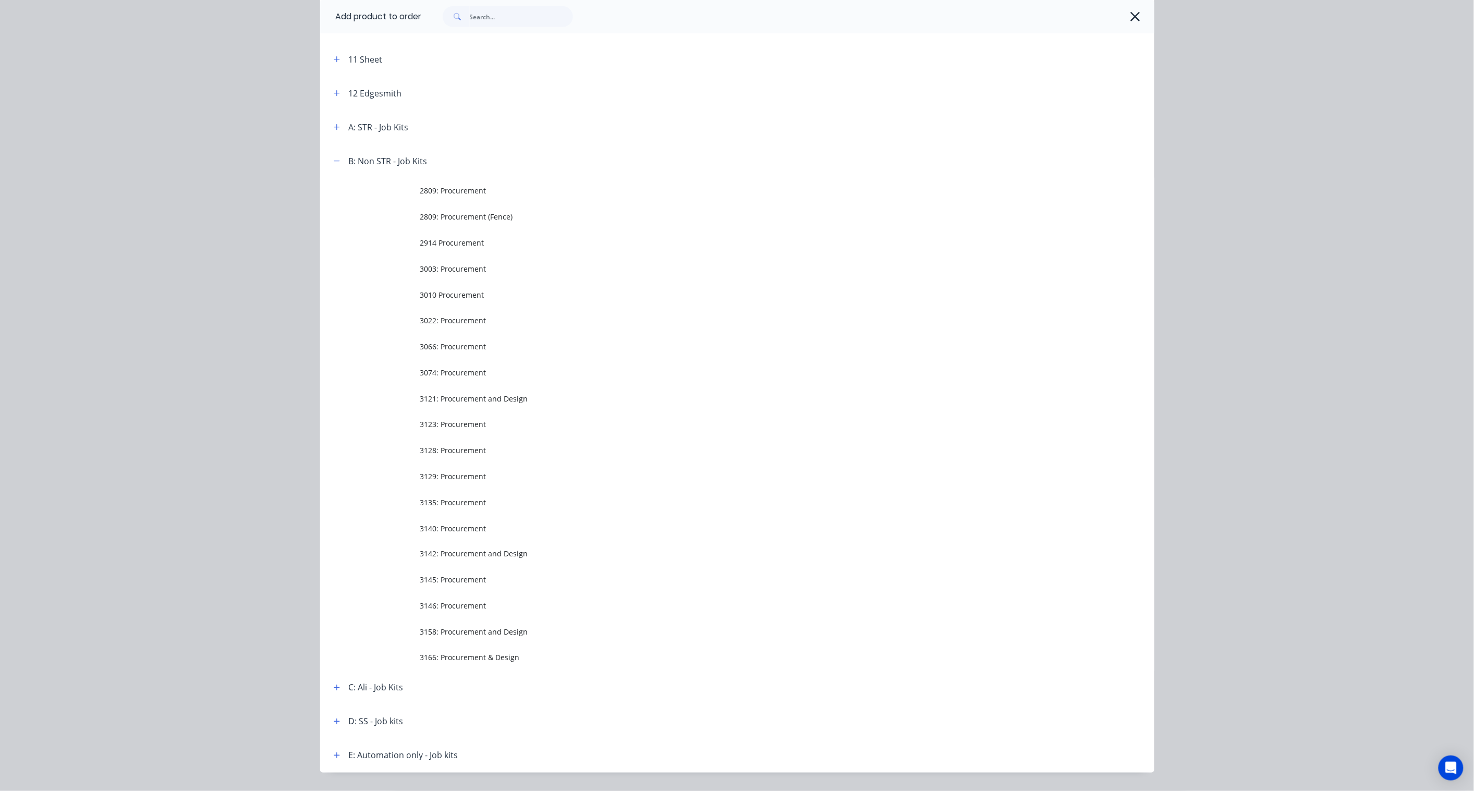
scroll to position [438, 0]
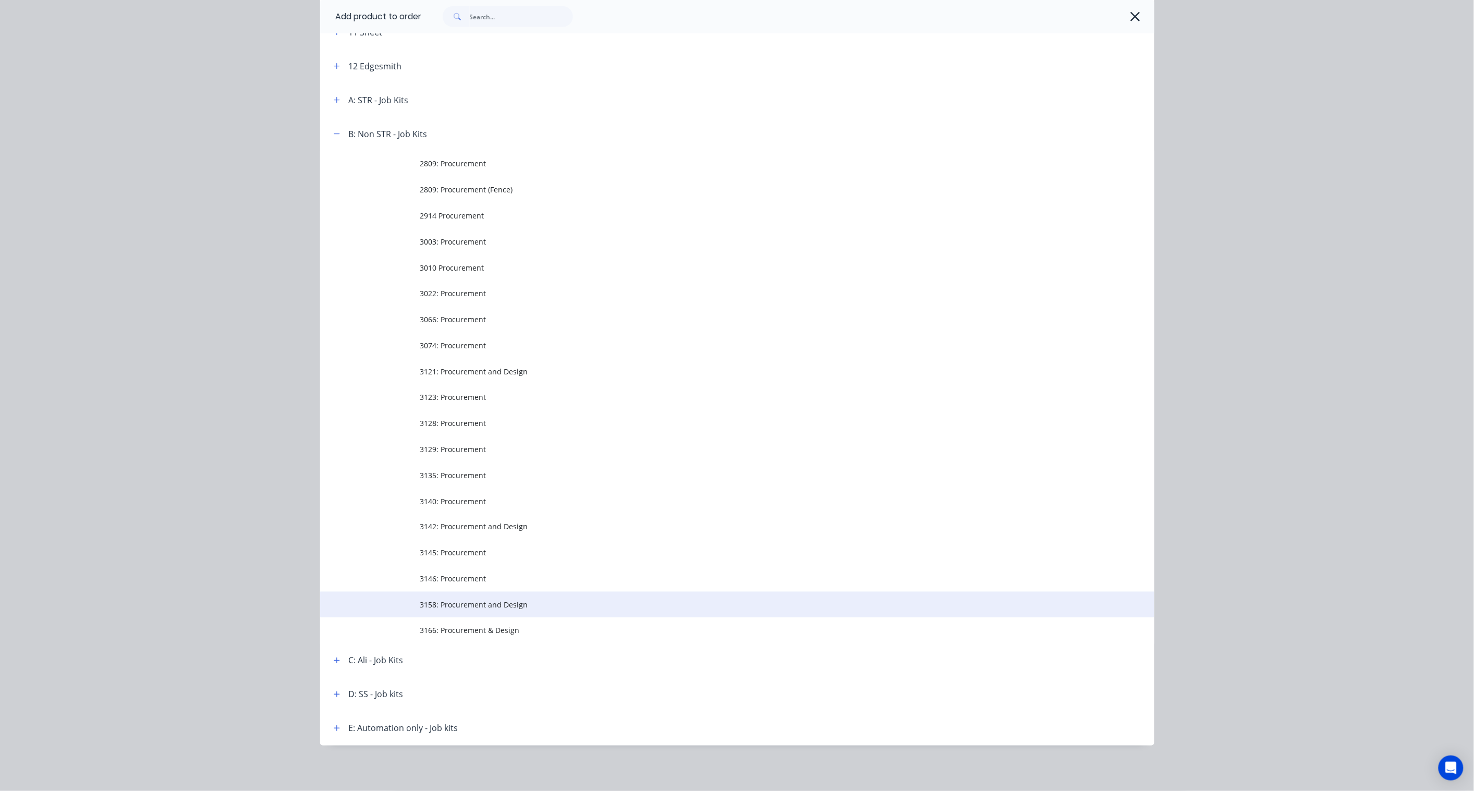
click at [480, 582] on span "3158: Procurement and Design" at bounding box center [713, 605] width 587 height 11
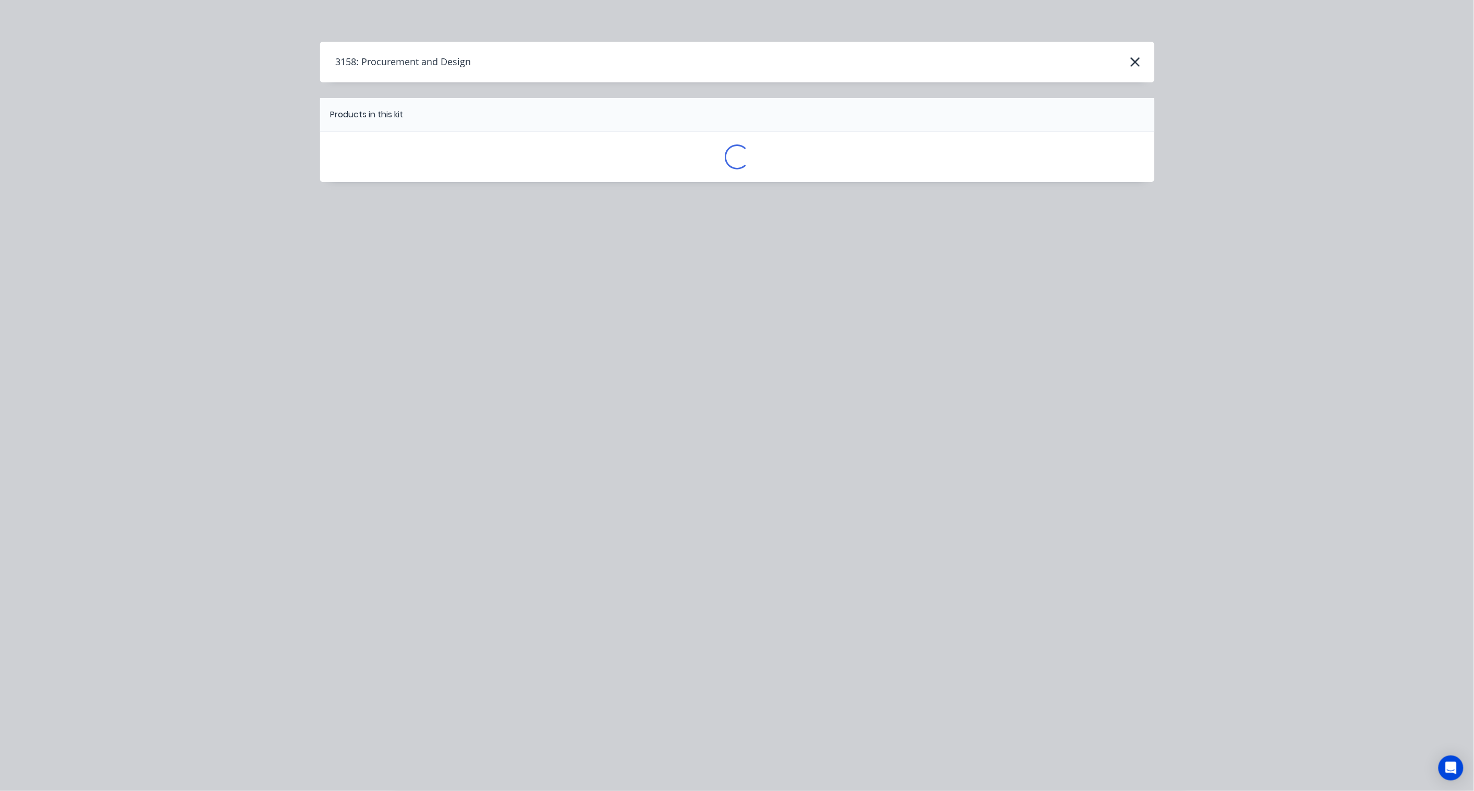
scroll to position [0, 0]
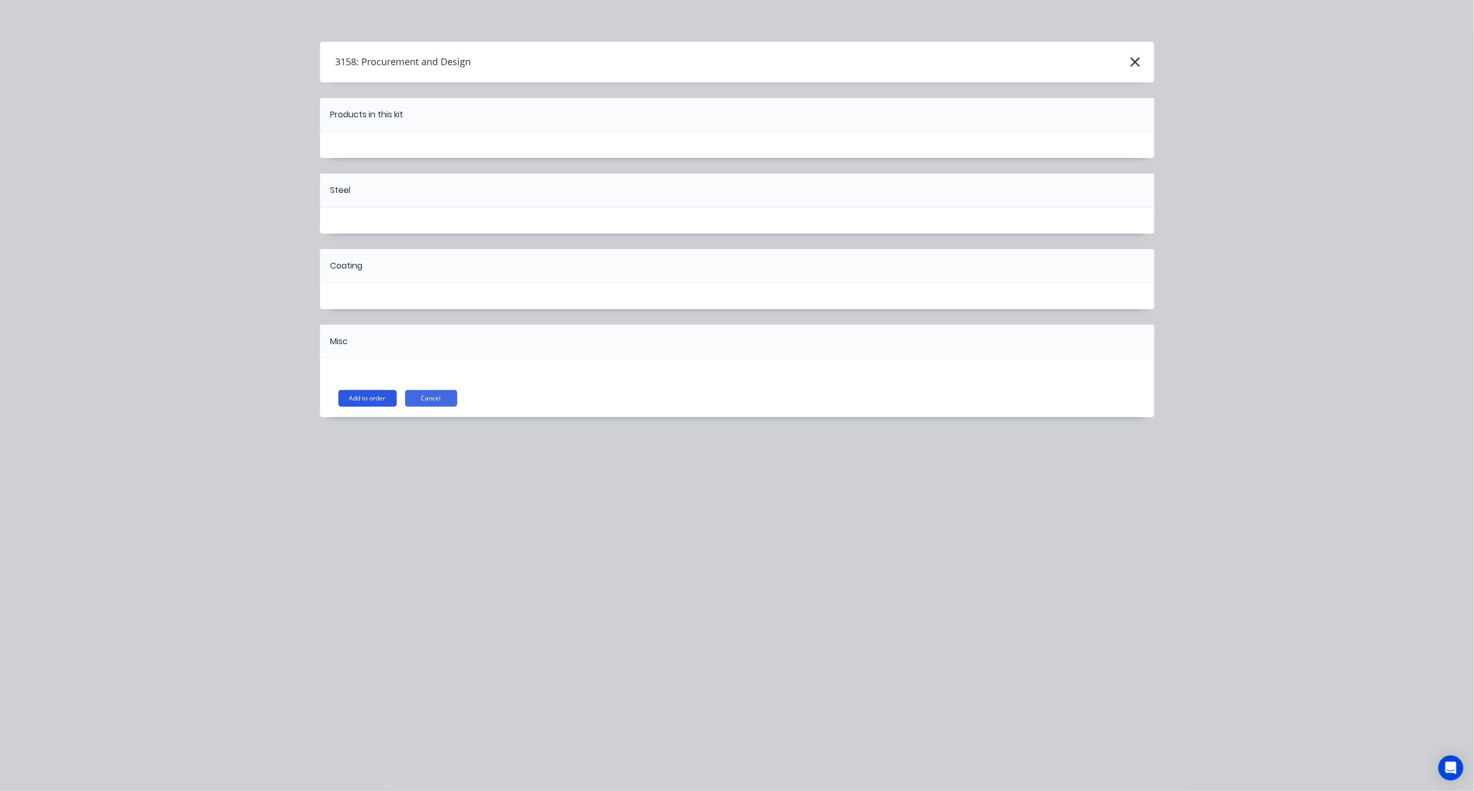
click at [358, 392] on button "Add to order" at bounding box center [367, 398] width 58 height 17
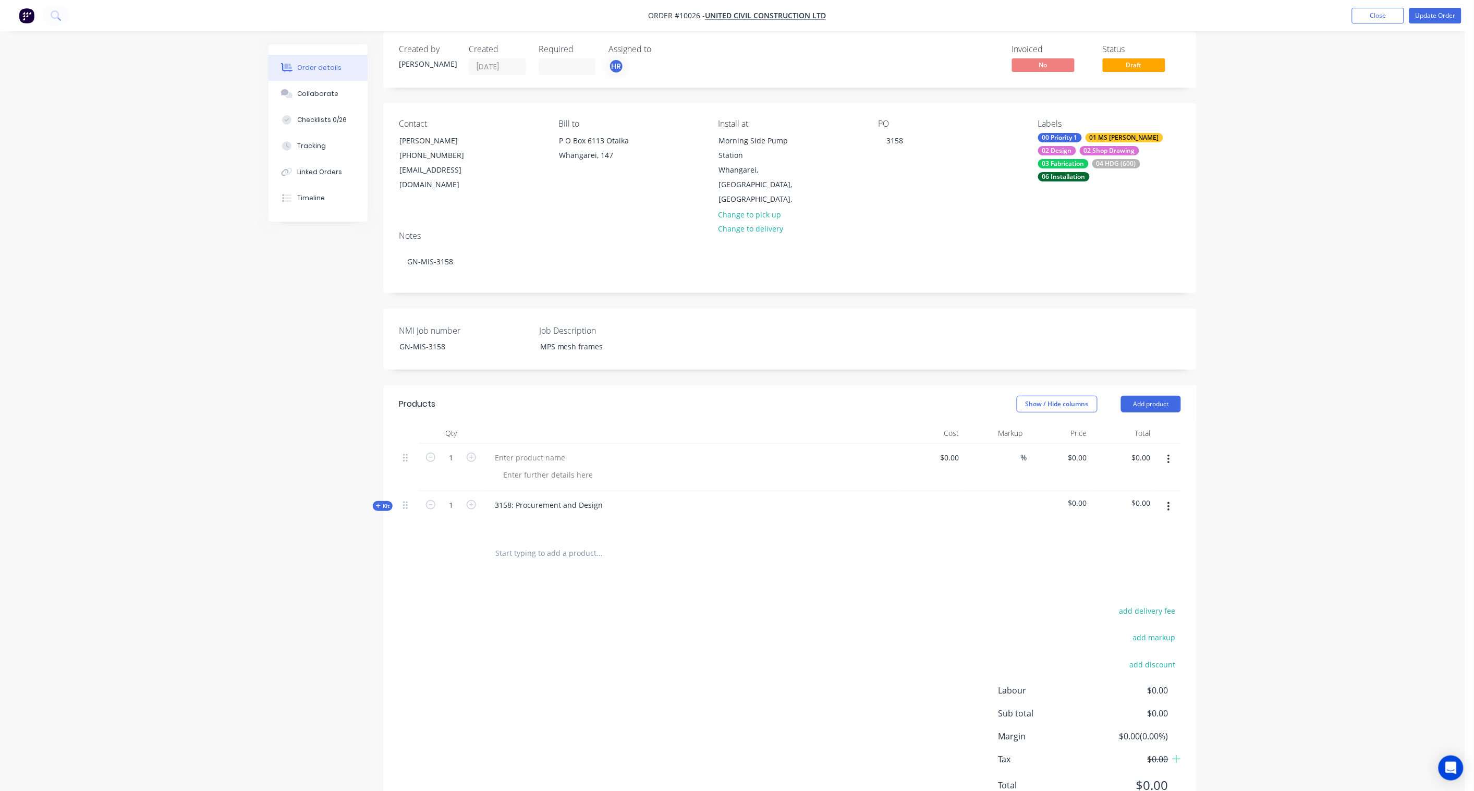
click at [1112, 455] on icon "button" at bounding box center [1169, 459] width 2 height 9
click at [1112, 542] on div "Delete" at bounding box center [1132, 549] width 80 height 15
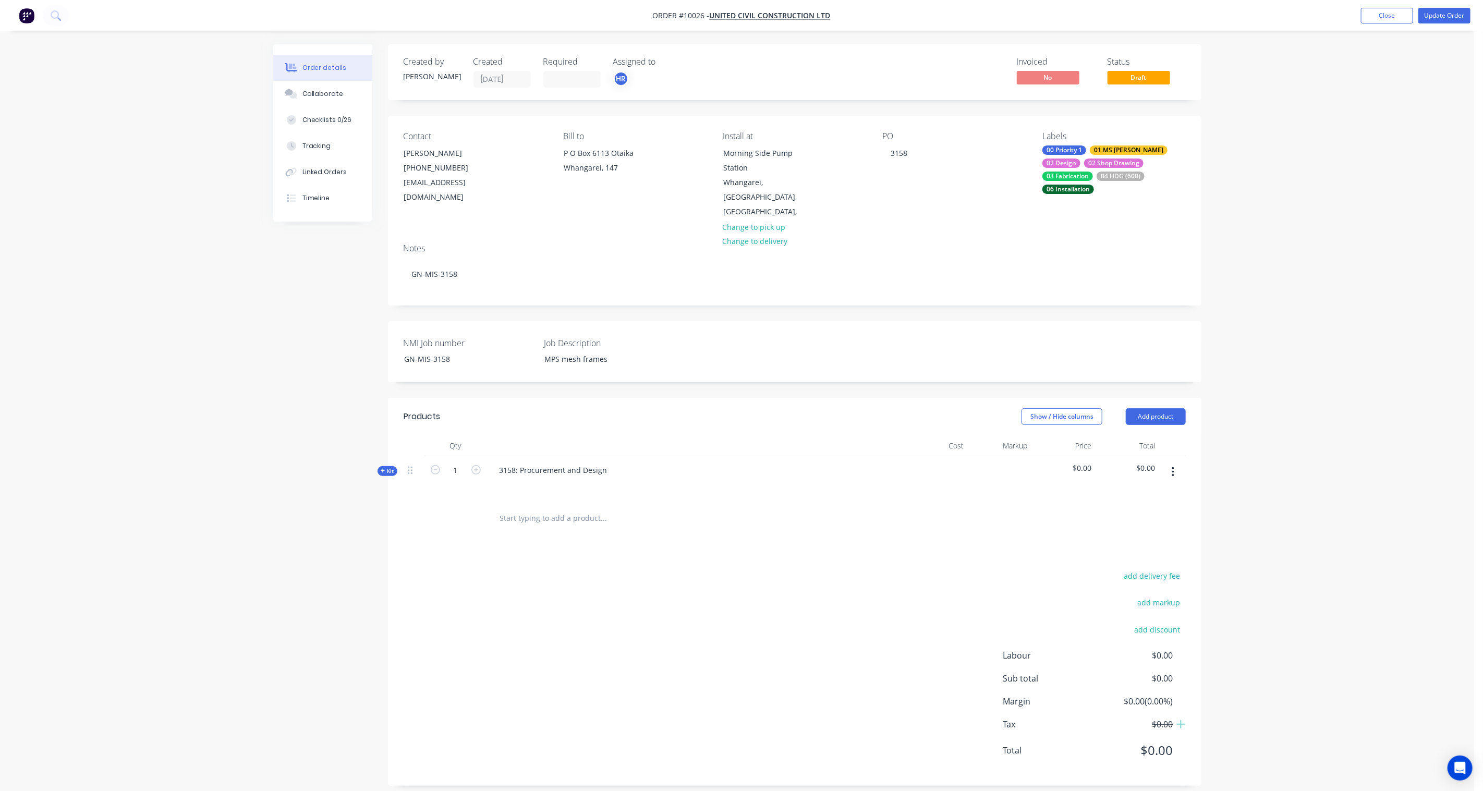
click at [385, 467] on span "Kit" at bounding box center [388, 471] width 14 height 8
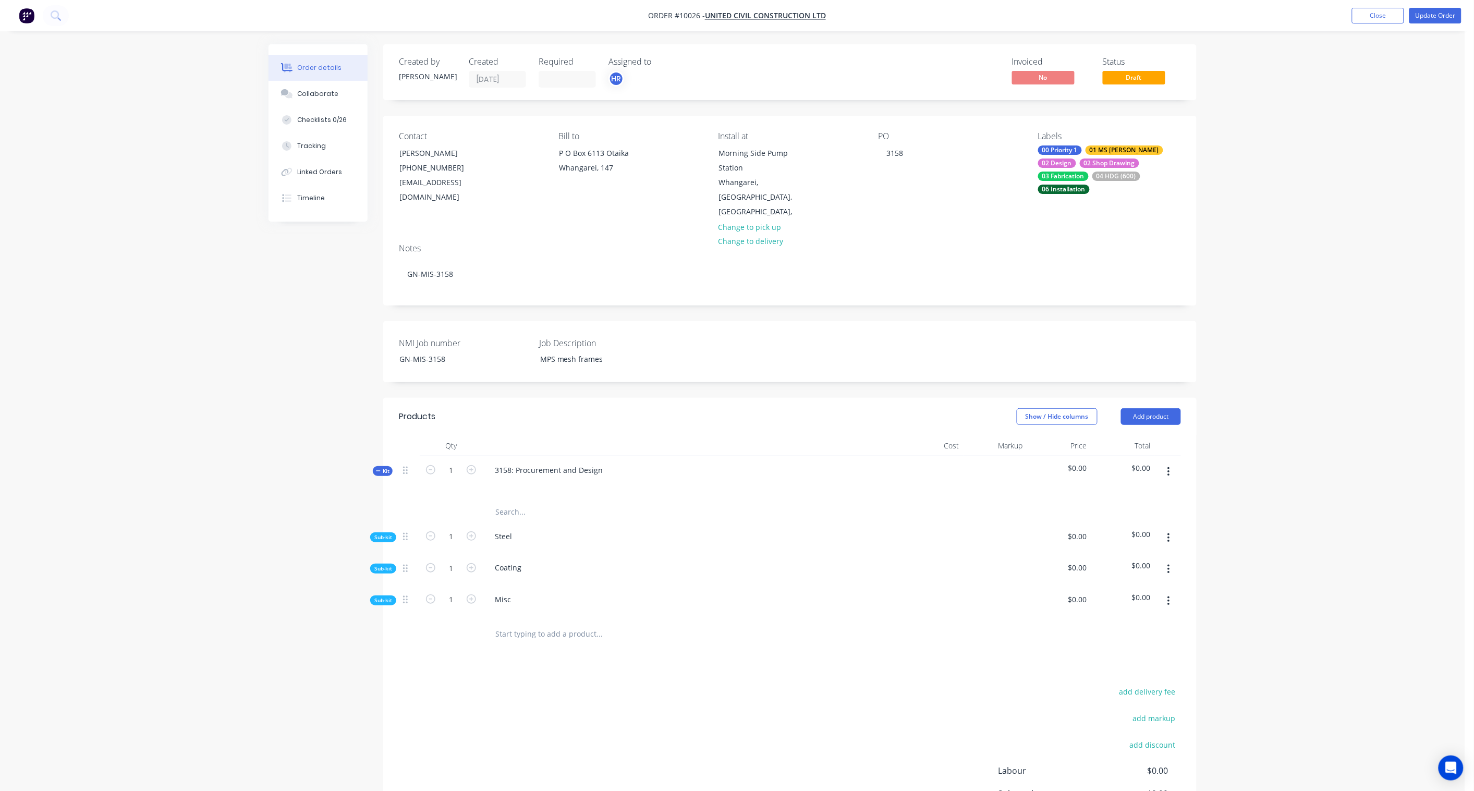
click at [379, 534] on span "Sub-kit" at bounding box center [383, 538] width 18 height 8
click at [379, 582] on span "Sub-kit" at bounding box center [383, 590] width 18 height 8
click at [383, 582] on span "Sub-kit" at bounding box center [383, 642] width 18 height 8
click at [1112, 534] on icon "button" at bounding box center [1169, 538] width 2 height 9
click at [1112, 558] on div "Add product to kit" at bounding box center [1132, 565] width 80 height 15
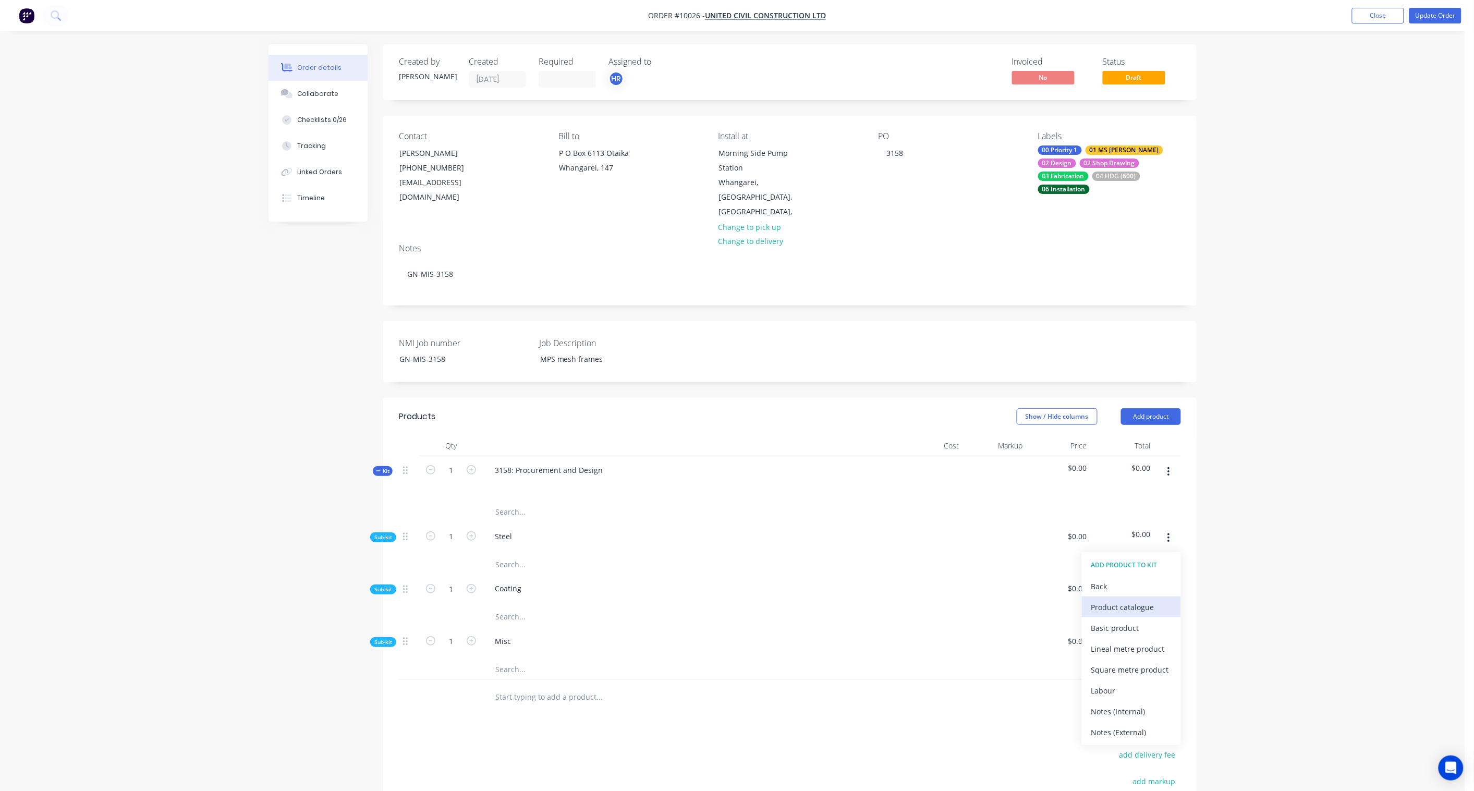
click at [1112, 582] on div "Product catalogue" at bounding box center [1132, 607] width 80 height 15
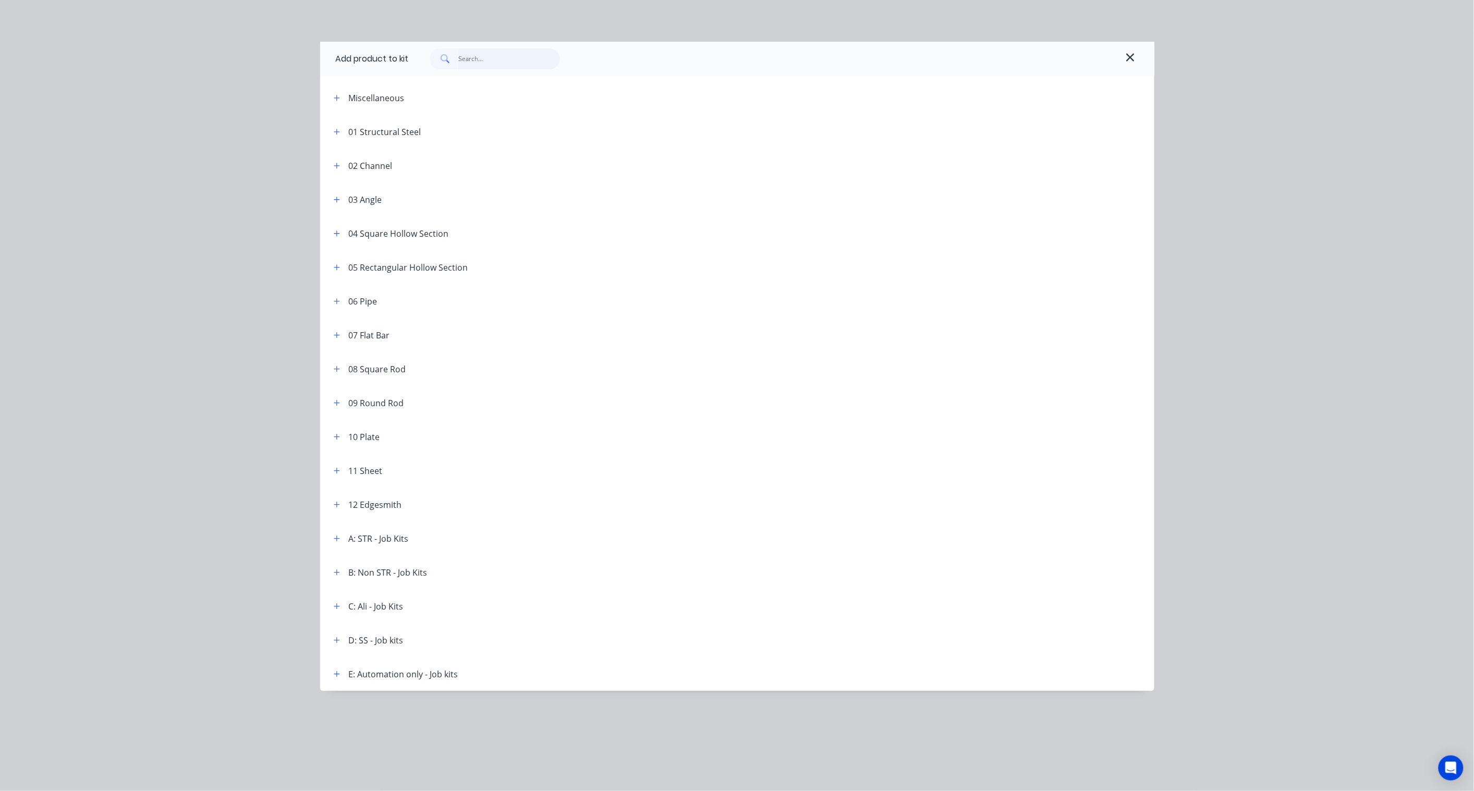
click at [471, 62] on input "text" at bounding box center [509, 59] width 102 height 21
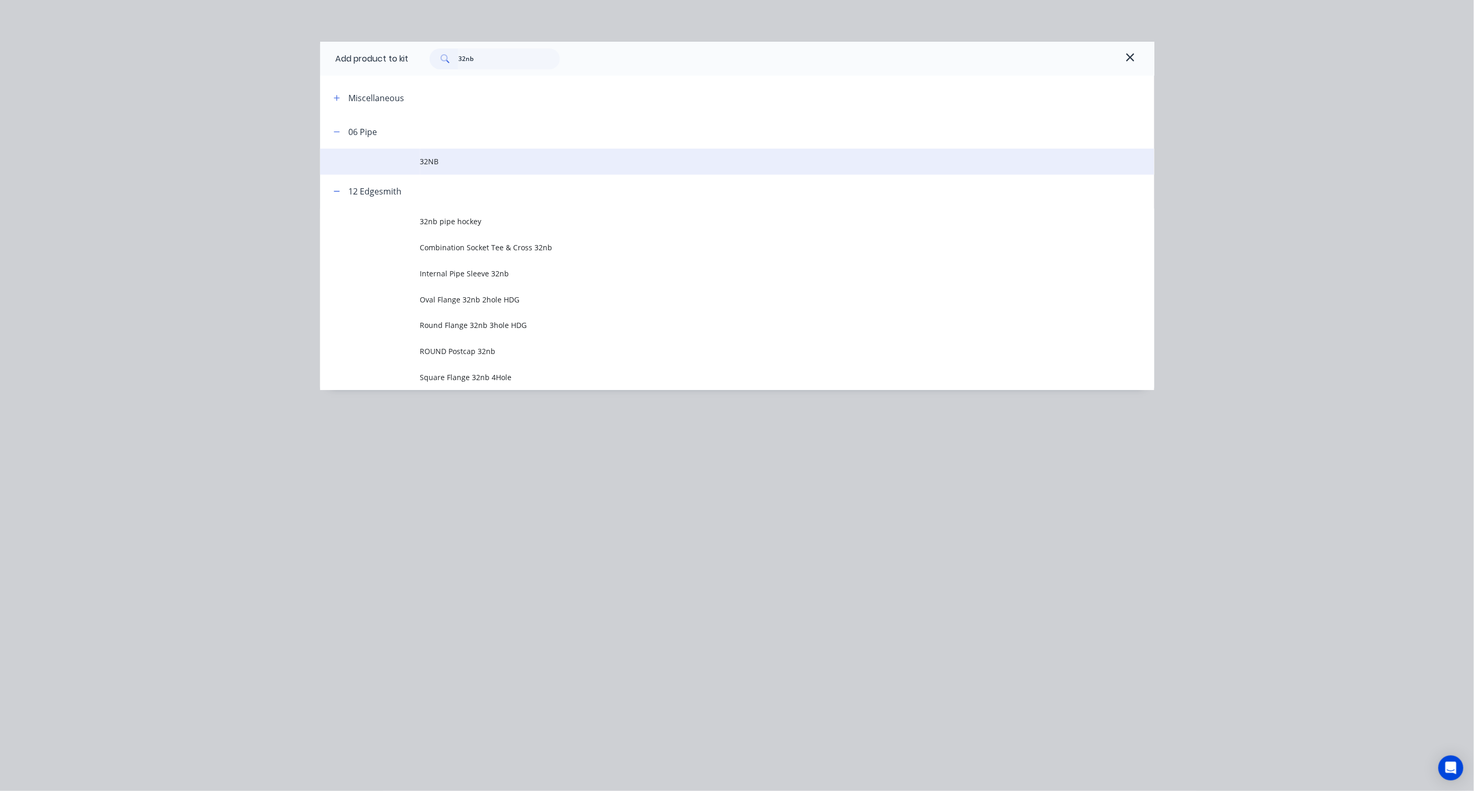
click at [436, 160] on span "32NB" at bounding box center [713, 161] width 587 height 11
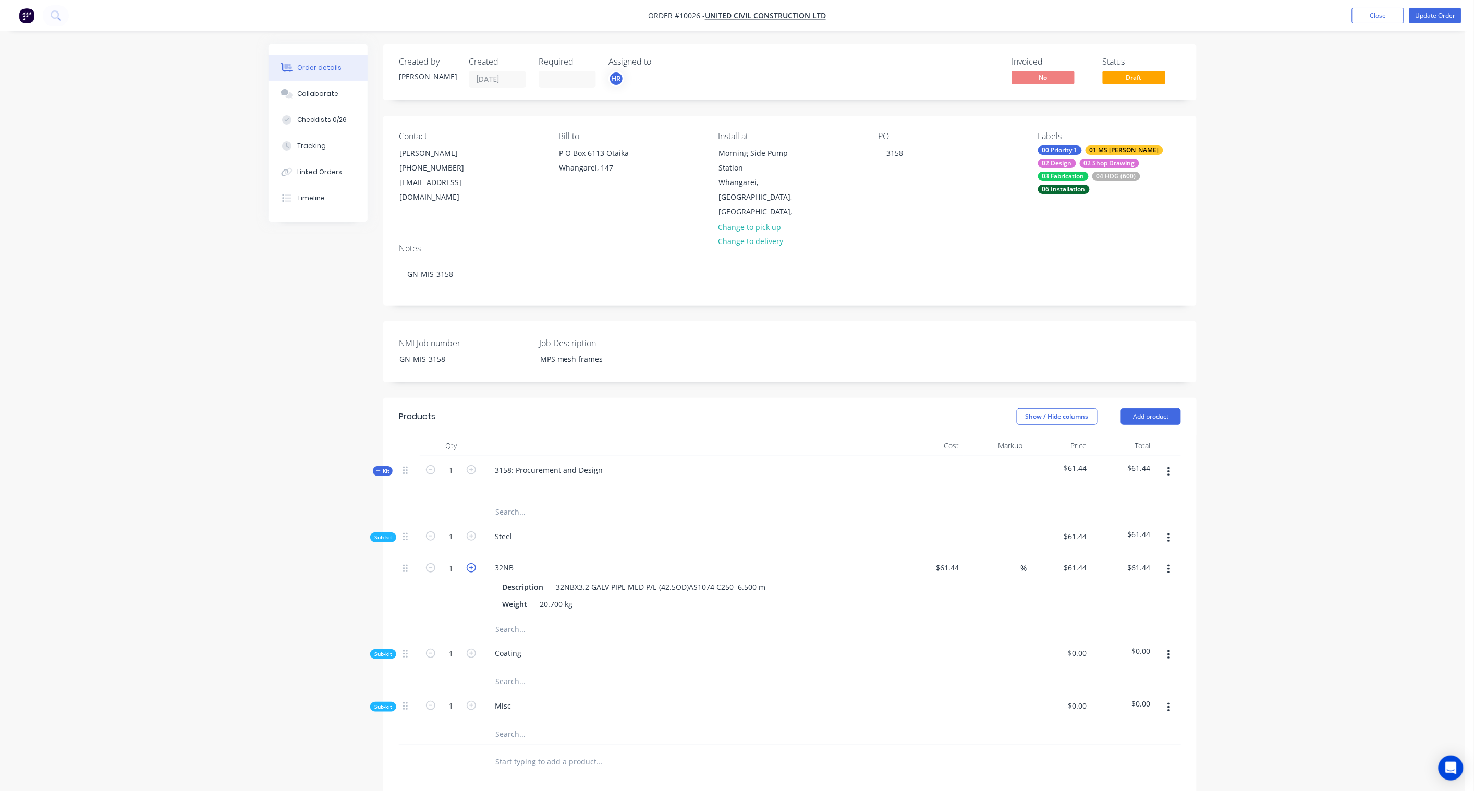
click at [476, 563] on icon "button" at bounding box center [471, 567] width 9 height 9
click at [475, 563] on icon "button" at bounding box center [471, 567] width 9 height 9
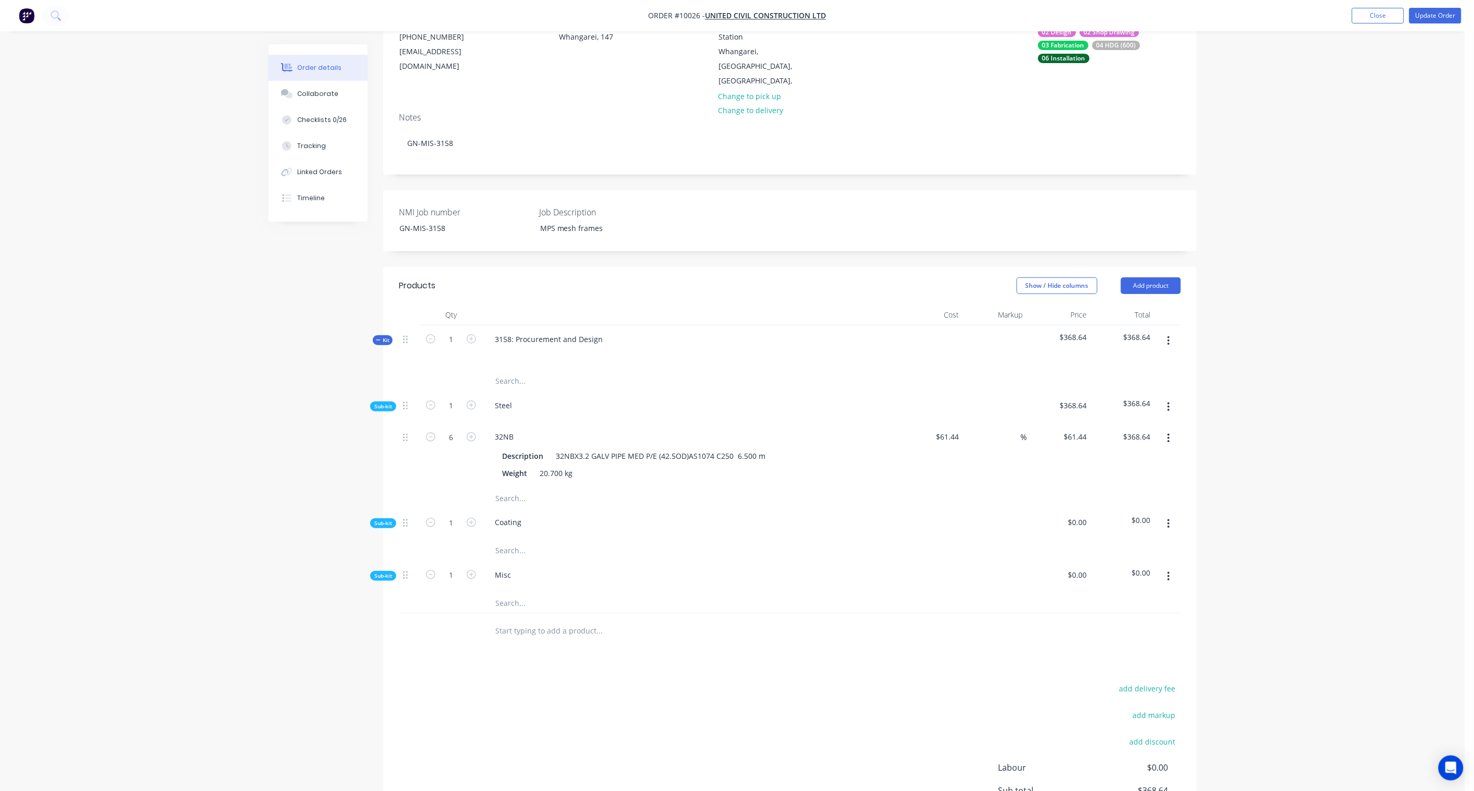
scroll to position [174, 0]
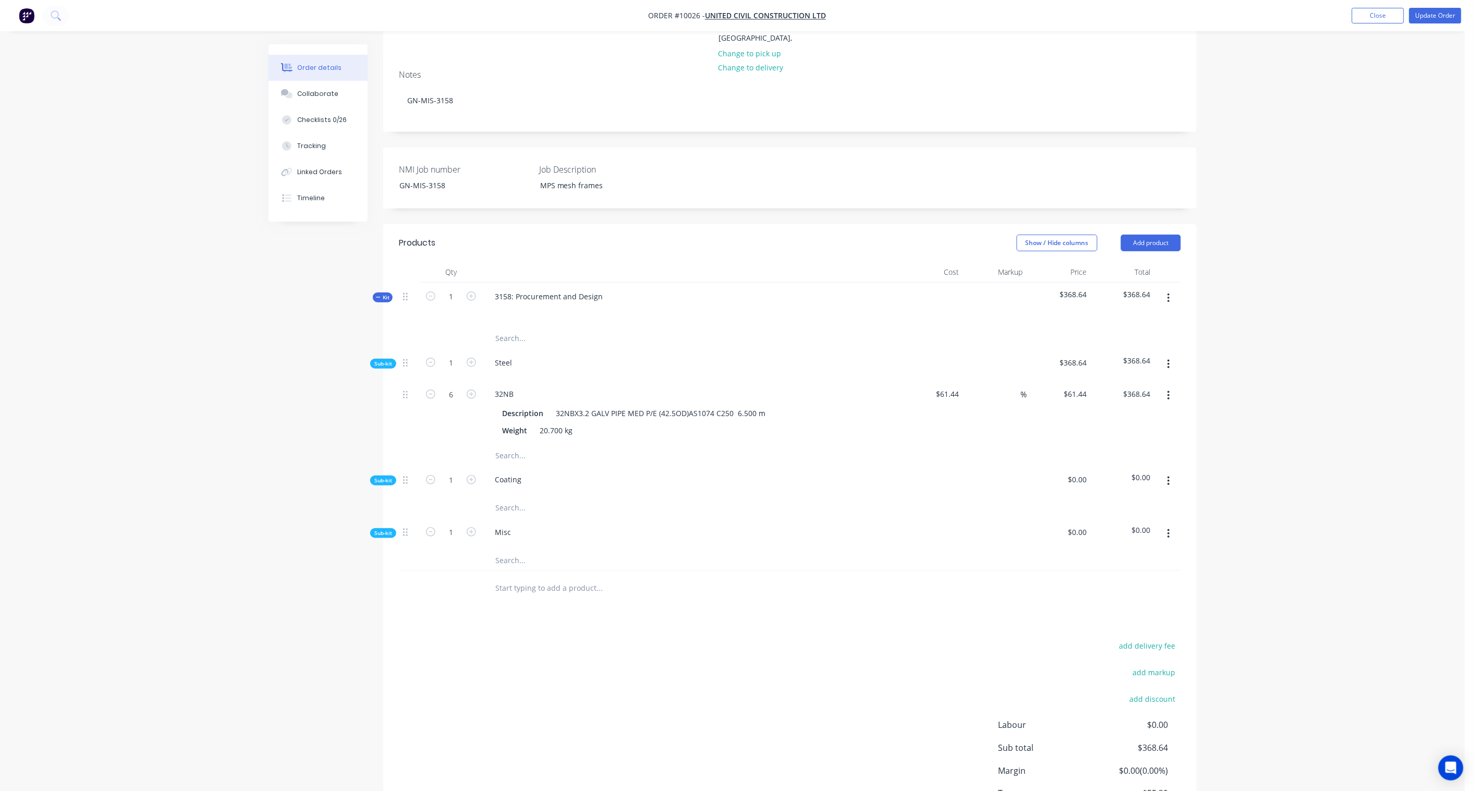
click at [1112, 390] on icon "button" at bounding box center [1169, 395] width 3 height 11
click at [1112, 367] on div "Order details Collaborate Checklists 0/26 Tracking Linked Orders Timeline Order…" at bounding box center [733, 348] width 1466 height 1045
click at [1112, 360] on icon "button" at bounding box center [1169, 364] width 2 height 9
click at [1108, 384] on div "Add product to kit" at bounding box center [1132, 391] width 80 height 15
click at [1112, 426] on div "Product catalogue" at bounding box center [1132, 433] width 80 height 15
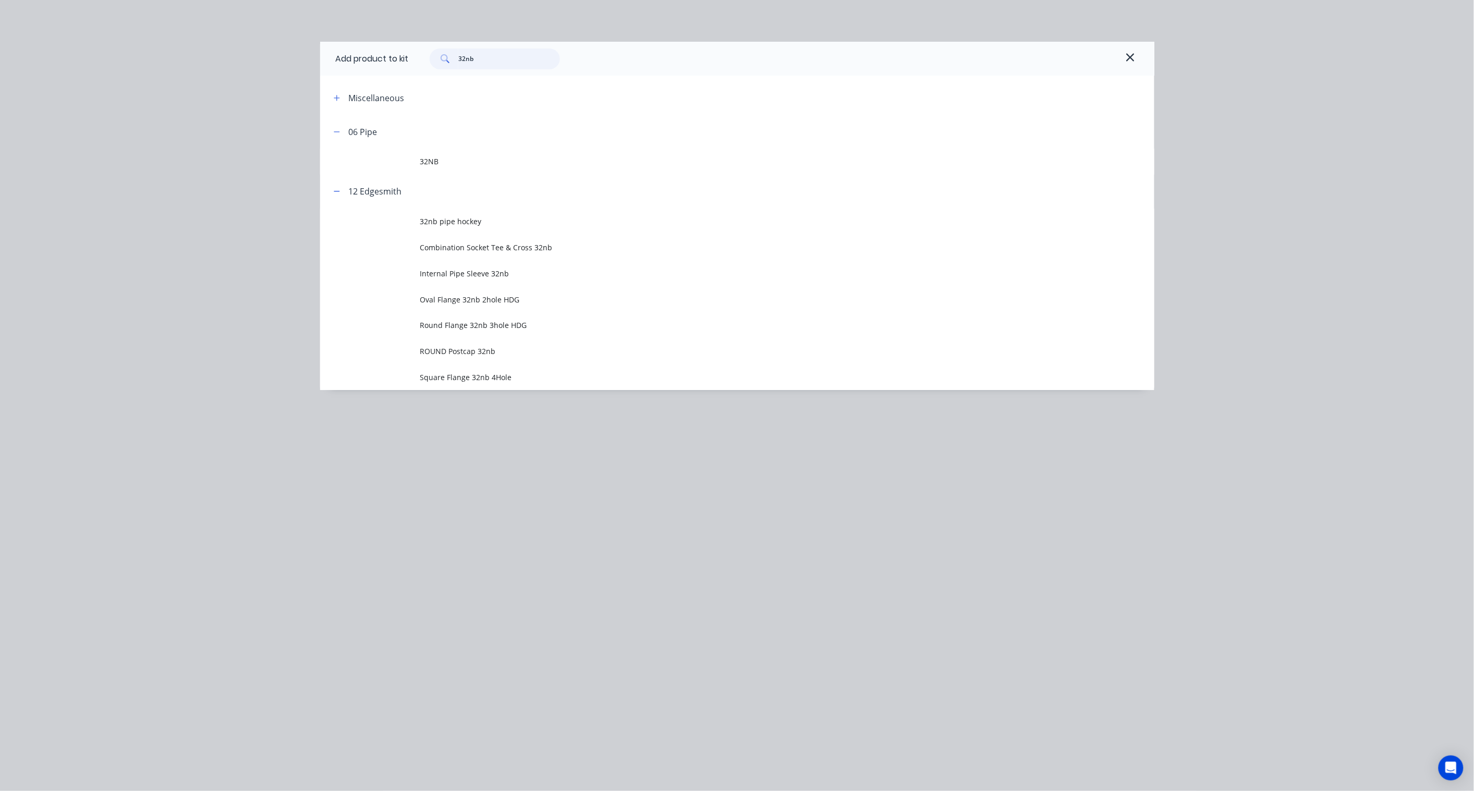
drag, startPoint x: 497, startPoint y: 56, endPoint x: 313, endPoint y: 42, distance: 184.1
click at [313, 42] on div "Add product to kit 32nb Miscellaneous 06 Pipe 32NB 12 Edgesmith 32nb pipe hocke…" at bounding box center [737, 395] width 1474 height 791
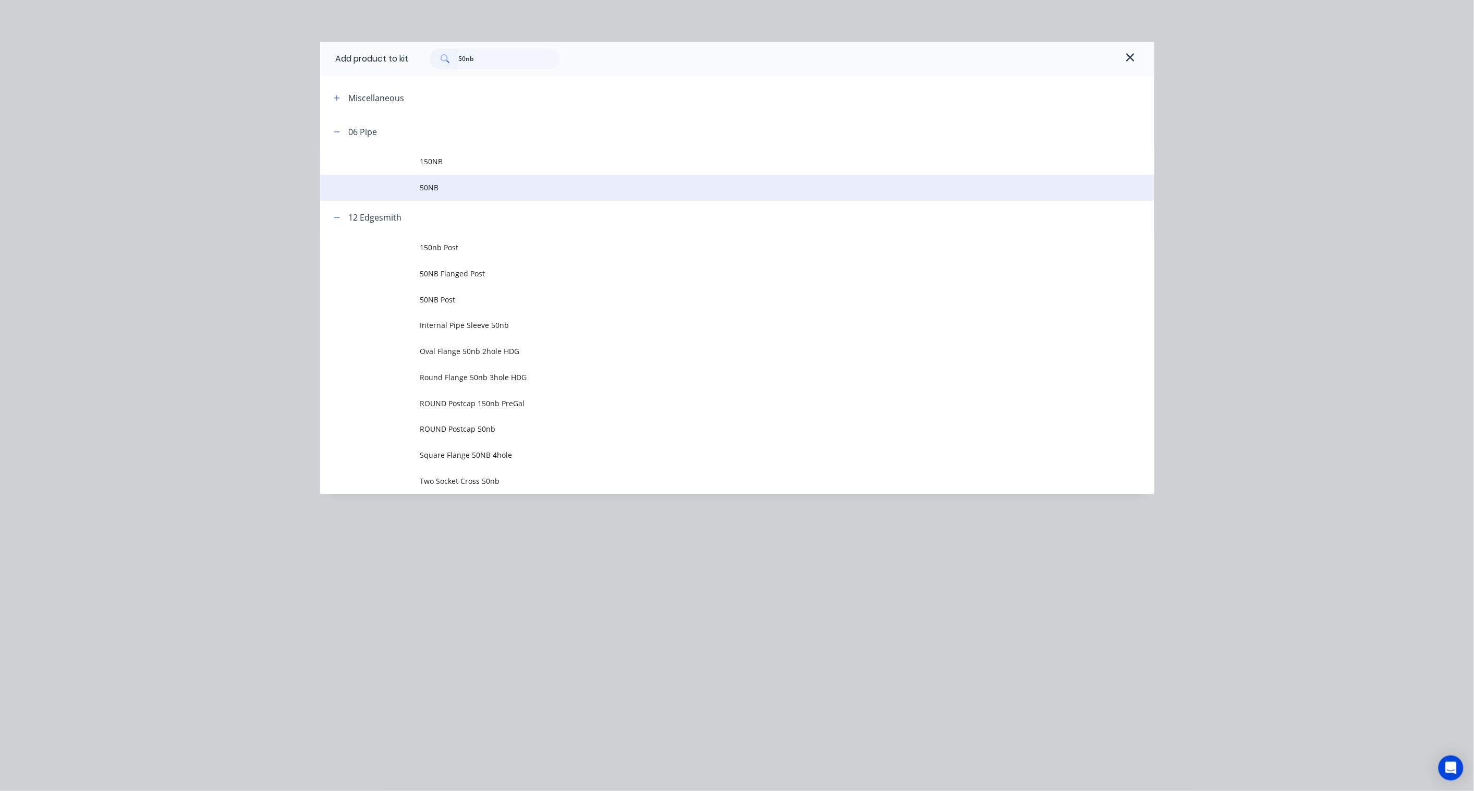
click at [452, 190] on span "50NB" at bounding box center [713, 187] width 587 height 11
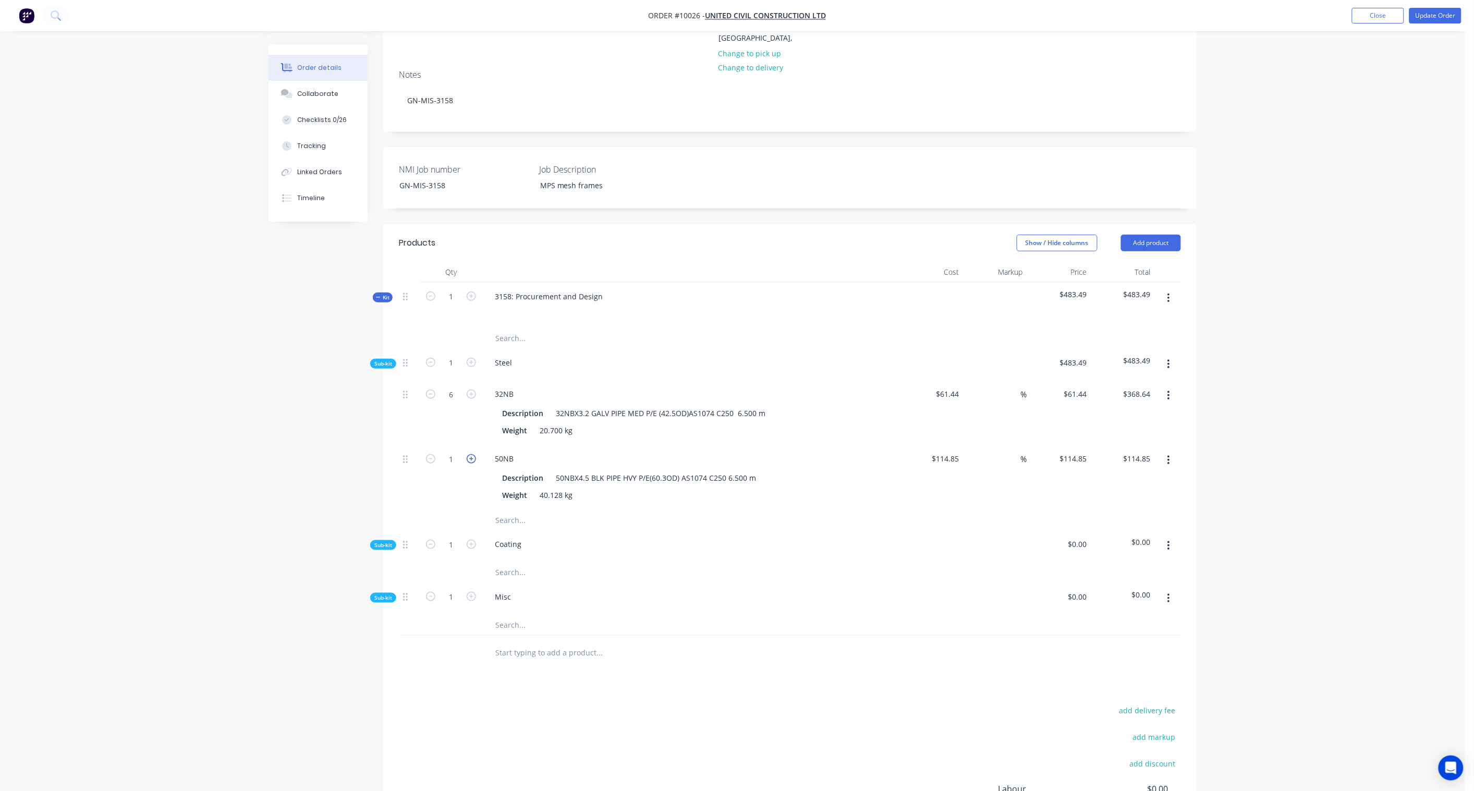
click at [469, 454] on icon "button" at bounding box center [471, 458] width 9 height 9
click at [957, 386] on input "$61.44" at bounding box center [950, 393] width 28 height 15
paste input "2.00"
drag, startPoint x: 1129, startPoint y: 378, endPoint x: 1200, endPoint y: 389, distance: 71.3
click at [1112, 386] on input "372.00" at bounding box center [1139, 393] width 32 height 15
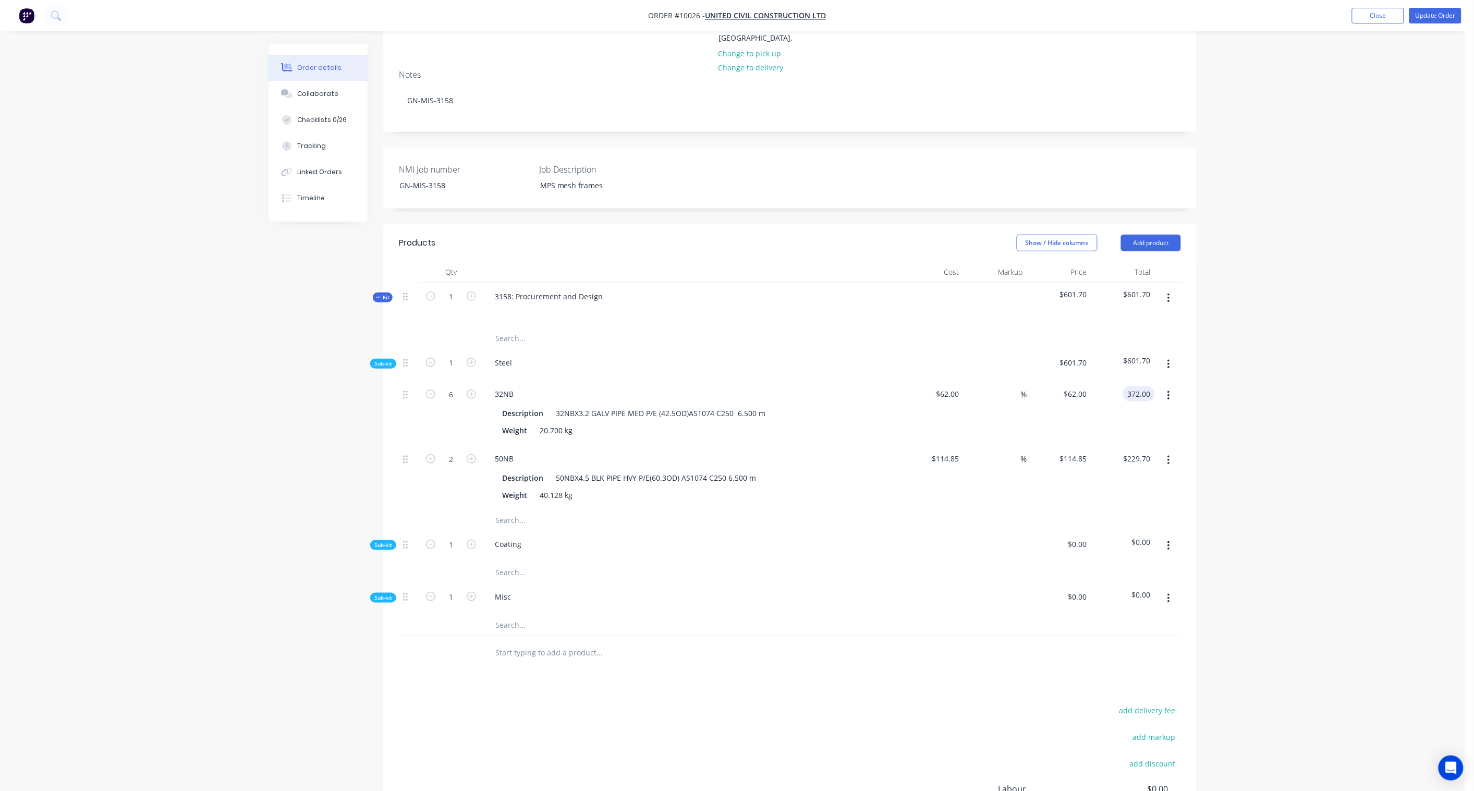
paste input "572.31"
click at [1112, 383] on div "Order details Collaborate Checklists 0/26 Tracking Linked Orders Timeline Order…" at bounding box center [733, 380] width 1466 height 1109
click at [950, 451] on input "114.85" at bounding box center [948, 458] width 32 height 15
paste input "3.00"
click at [1112, 416] on div "Order details Collaborate Checklists 0/26 Tracking Linked Orders Timeline Order…" at bounding box center [733, 380] width 1466 height 1109
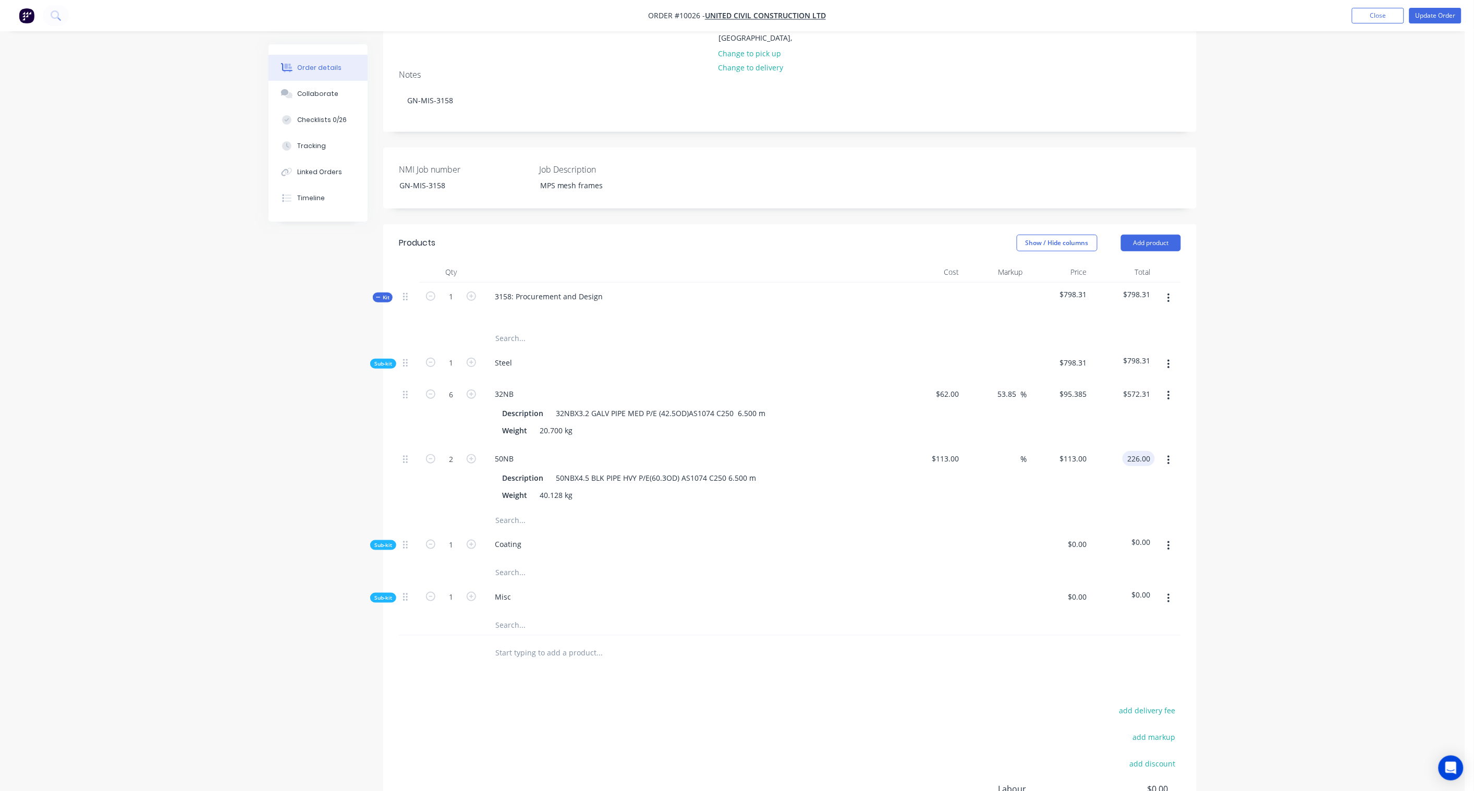
click at [1112, 451] on input "226.00" at bounding box center [1141, 458] width 28 height 15
paste input "301.33"
click at [1112, 425] on div "Order details Collaborate Checklists 0/26 Tracking Linked Orders Timeline Order…" at bounding box center [733, 380] width 1466 height 1109
click at [1112, 360] on icon "button" at bounding box center [1169, 364] width 2 height 9
click at [1112, 384] on div "Add product to kit" at bounding box center [1132, 391] width 80 height 15
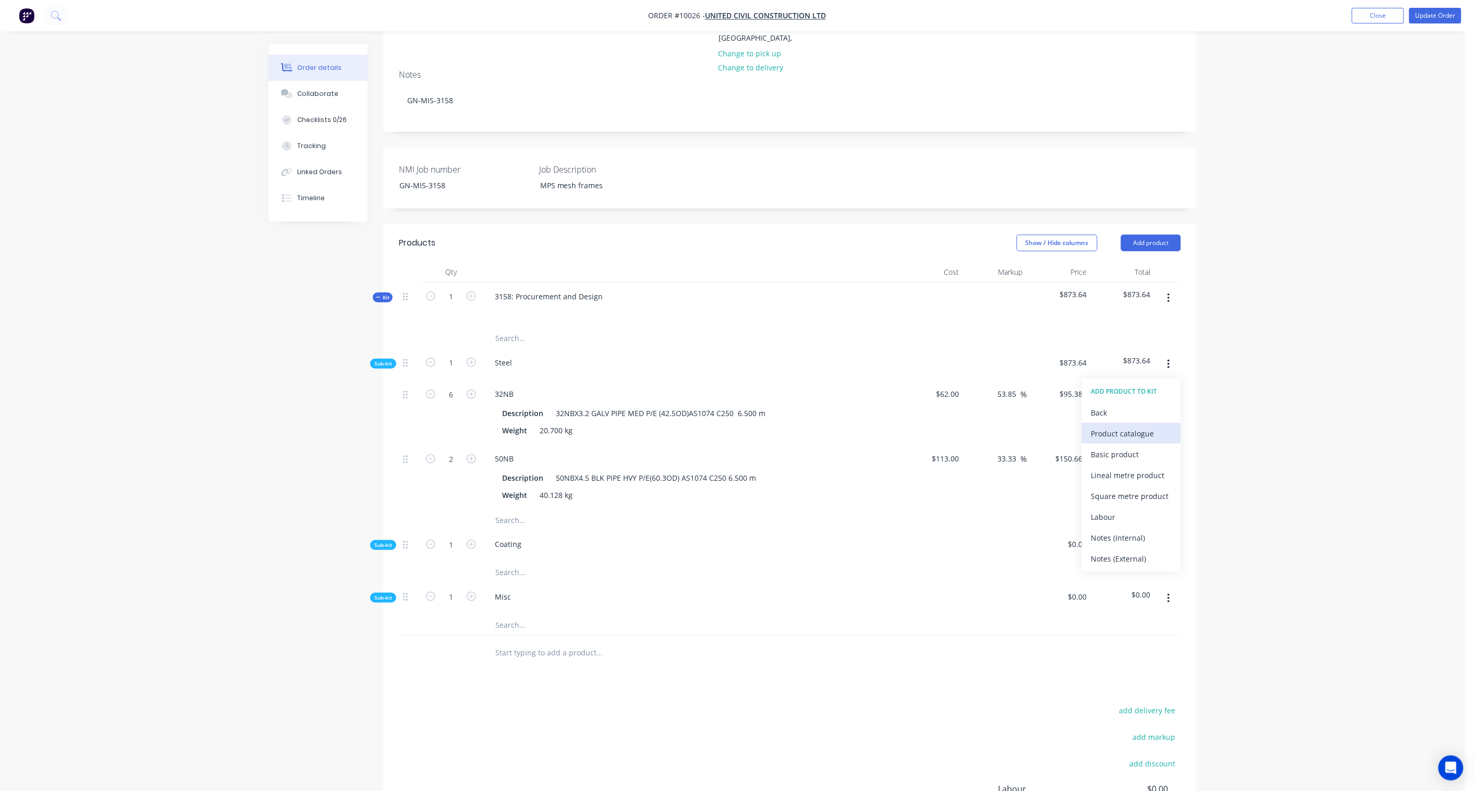
click at [1112, 426] on div "Product catalogue" at bounding box center [1132, 433] width 80 height 15
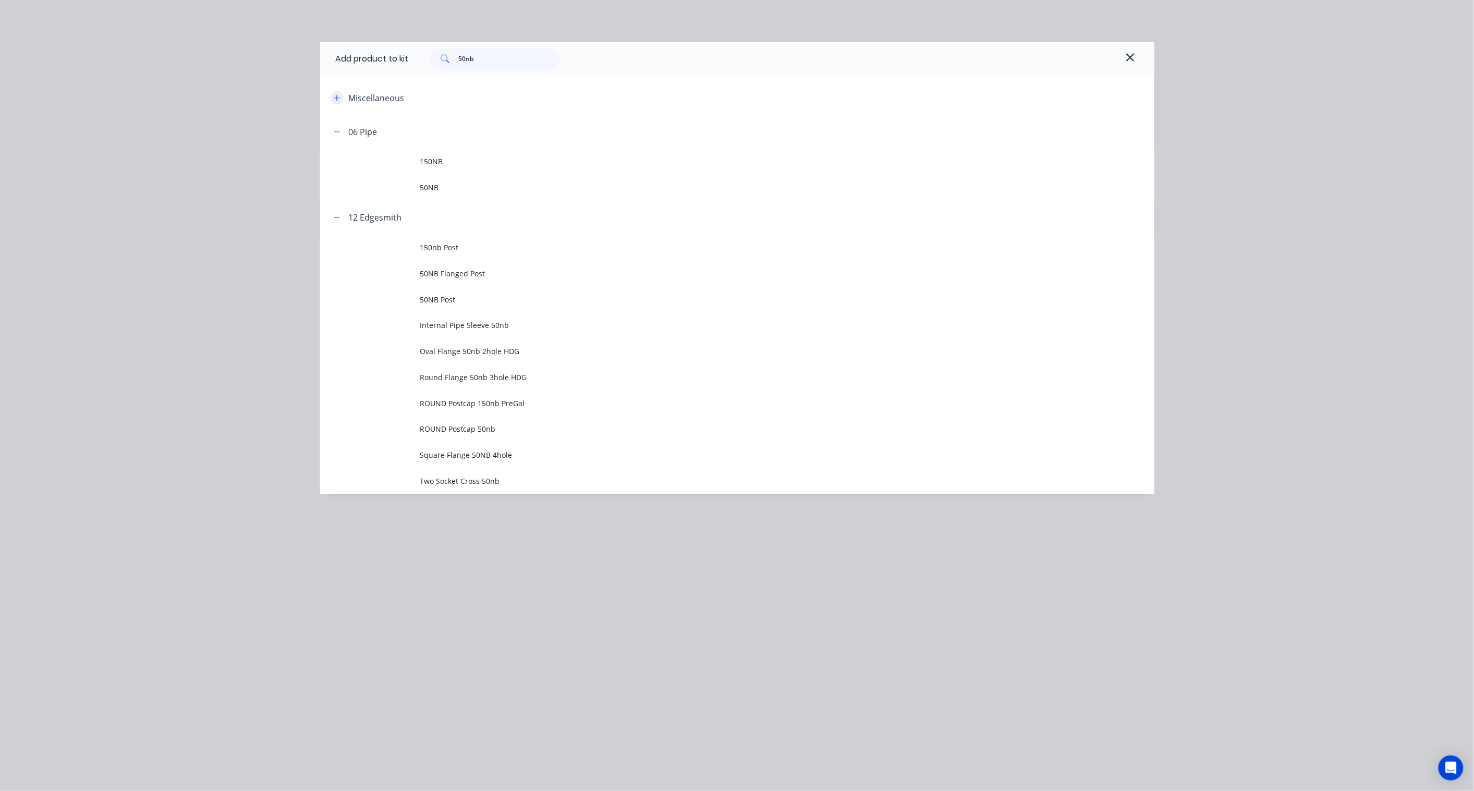
click at [340, 96] on icon "button" at bounding box center [337, 97] width 6 height 7
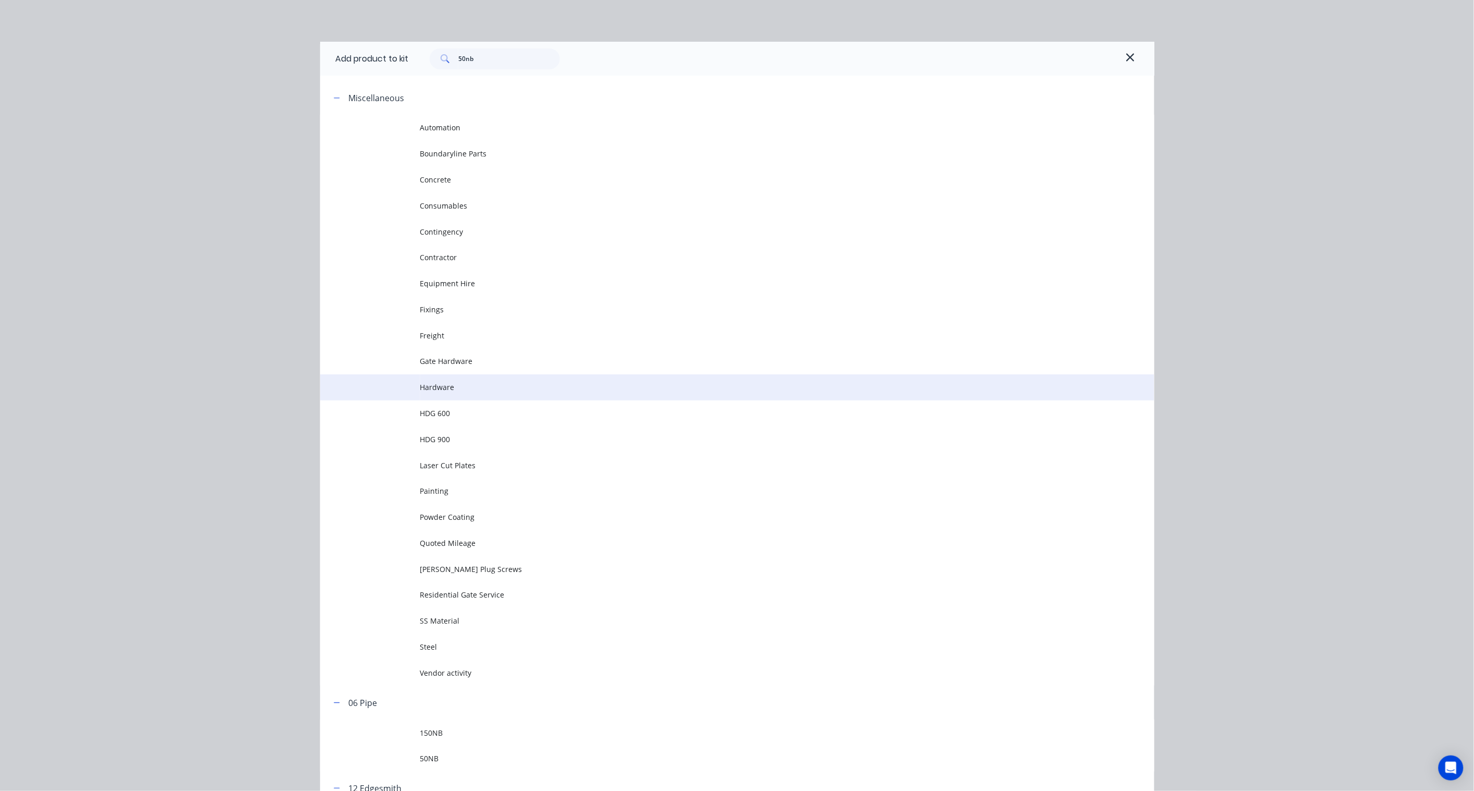
click at [447, 383] on span "Hardware" at bounding box center [713, 387] width 587 height 11
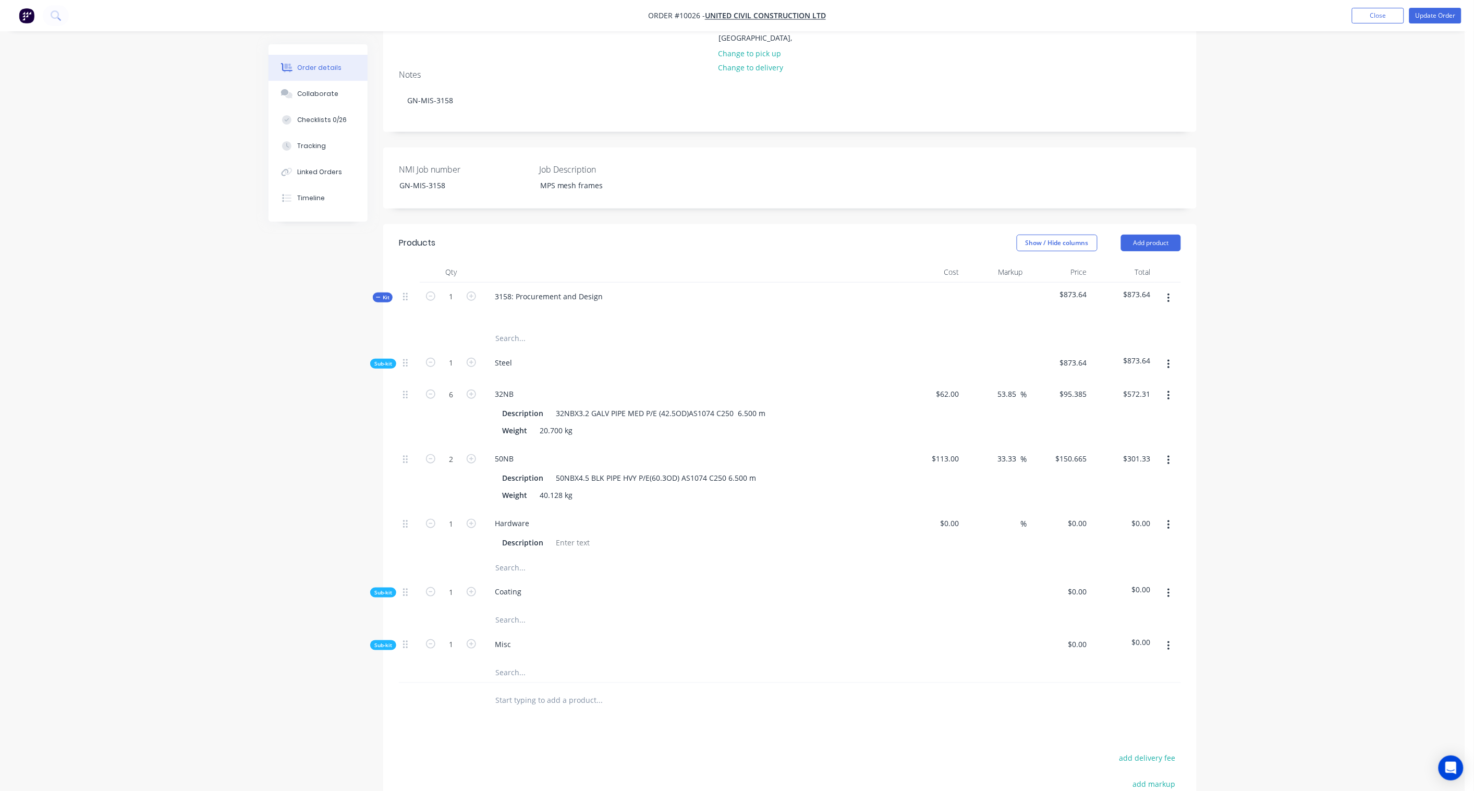
click at [1112, 359] on icon "button" at bounding box center [1169, 364] width 3 height 11
click at [1112, 384] on div "Add product to kit" at bounding box center [1132, 391] width 80 height 15
click at [1112, 426] on div "Product catalogue" at bounding box center [1132, 433] width 80 height 15
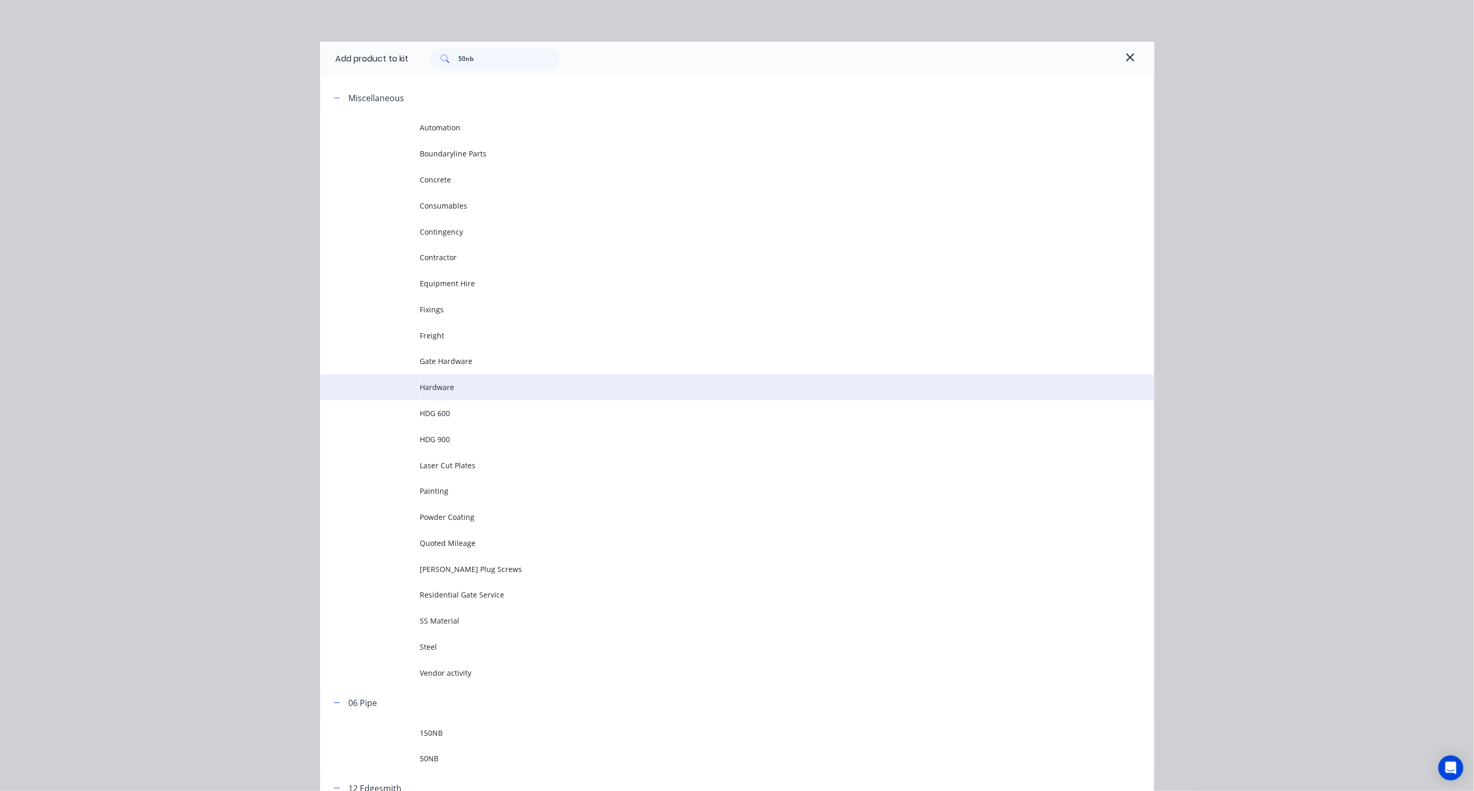
click at [442, 383] on span "Hardware" at bounding box center [713, 387] width 587 height 11
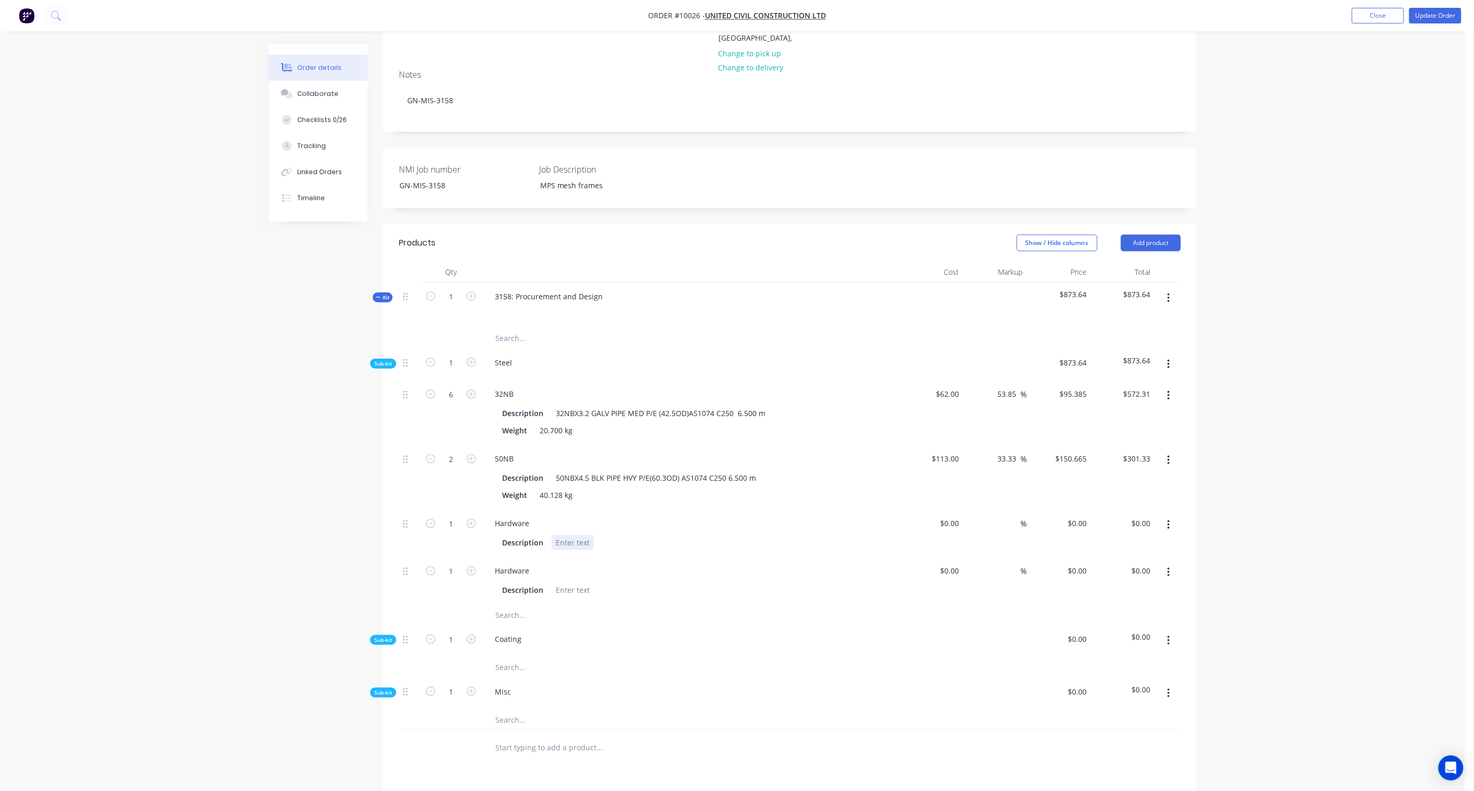
click at [572, 535] on div at bounding box center [573, 542] width 42 height 15
paste div
click at [955, 516] on input at bounding box center [958, 523] width 12 height 15
paste input "472.00"
click at [1112, 516] on input "$472.00" at bounding box center [1139, 523] width 32 height 15
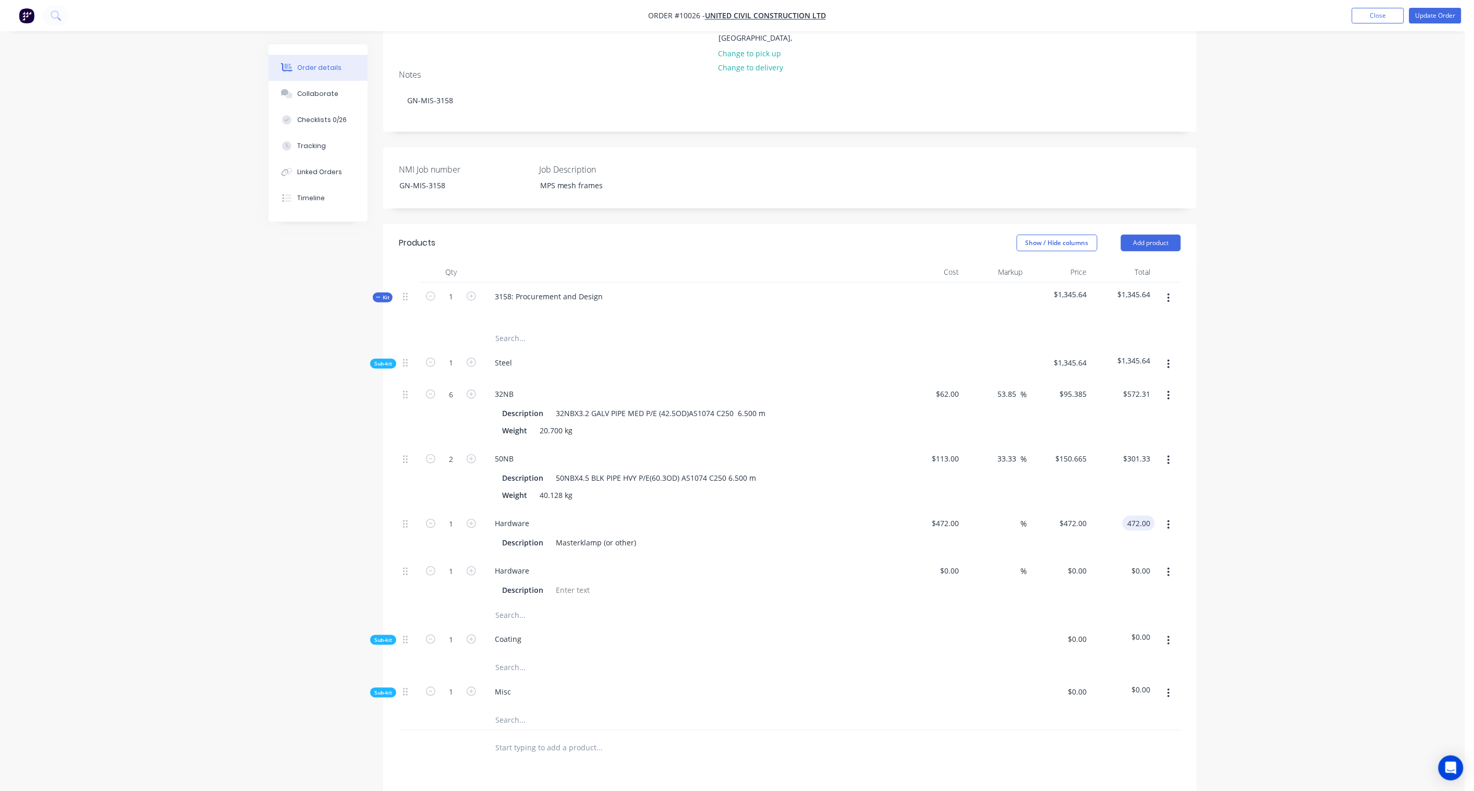
paste input "726.15"
click at [1112, 501] on div "Order details Collaborate Checklists 0/26 Tracking Linked Orders Timeline Order…" at bounding box center [733, 428] width 1466 height 1204
click at [584, 582] on div at bounding box center [573, 590] width 42 height 15
paste div
click at [948, 557] on div "$0.00" at bounding box center [932, 580] width 64 height 47
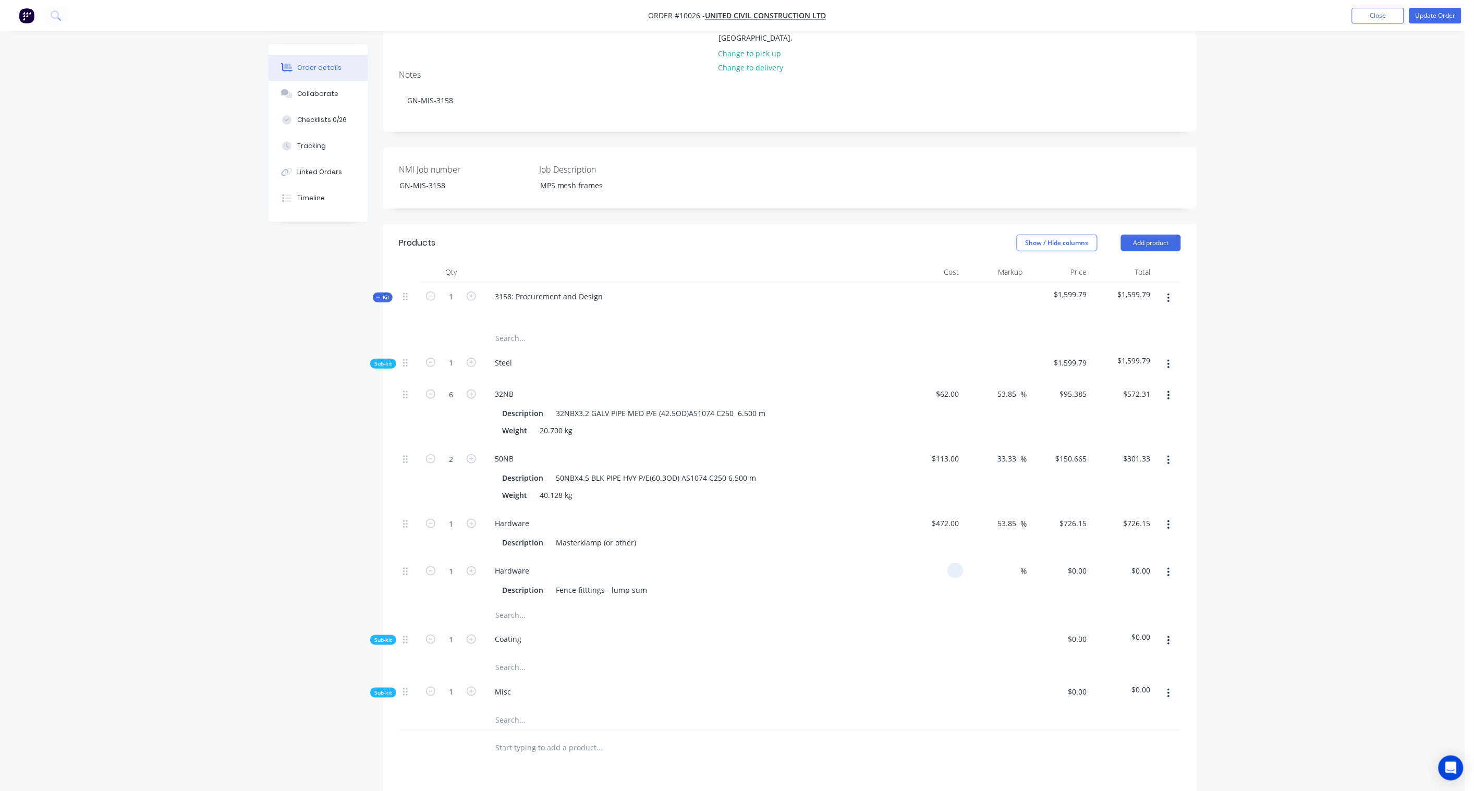
paste input "120.00"
drag, startPoint x: 1141, startPoint y: 555, endPoint x: 1172, endPoint y: 557, distance: 30.8
click at [1112, 563] on input "$120.00" at bounding box center [1139, 570] width 32 height 15
paste input "6"
click at [1112, 545] on div "Order details Collaborate Checklists 0/26 Tracking Linked Orders Timeline Order…" at bounding box center [733, 428] width 1466 height 1204
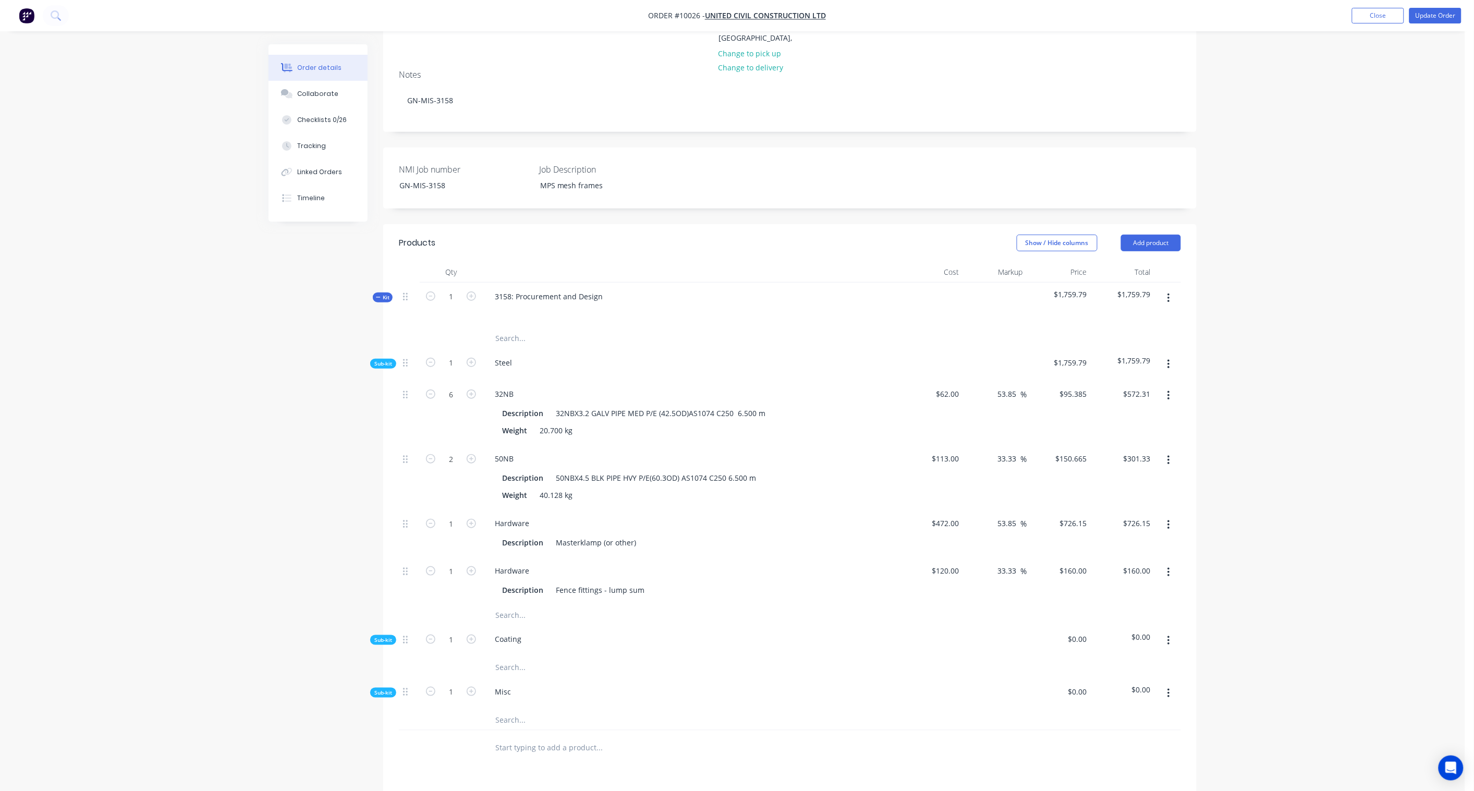
drag, startPoint x: 572, startPoint y: 530, endPoint x: 695, endPoint y: 658, distance: 177.8
click at [695, 582] on input "text" at bounding box center [599, 667] width 209 height 21
click at [1112, 582] on icon "button" at bounding box center [1169, 640] width 3 height 11
click at [1112, 582] on div "Add product to kit" at bounding box center [1132, 668] width 80 height 15
click at [1112, 582] on div "Product catalogue" at bounding box center [1132, 710] width 80 height 15
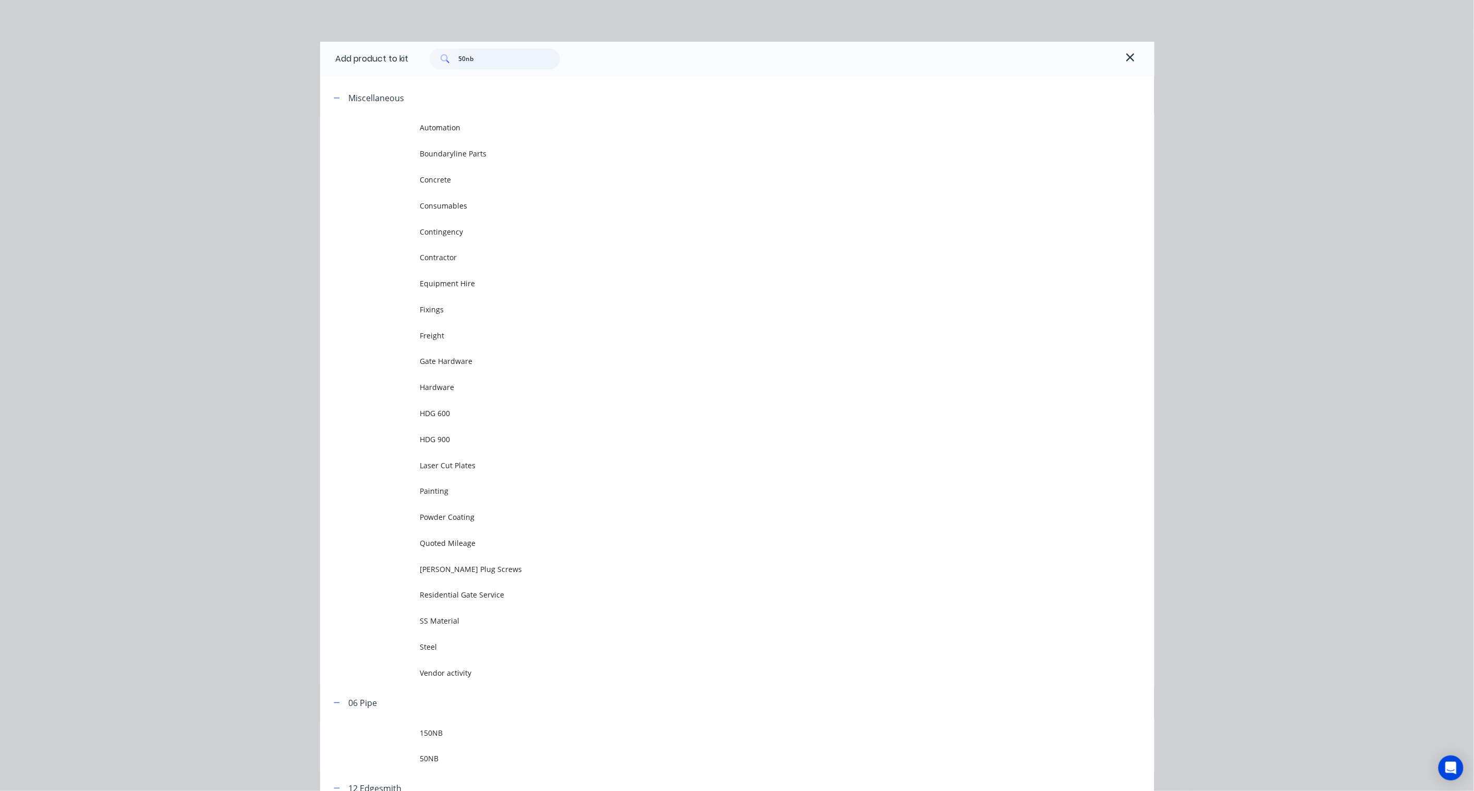
drag, startPoint x: 492, startPoint y: 60, endPoint x: 357, endPoint y: 55, distance: 134.7
click at [357, 55] on div "Add product to kit 50nb" at bounding box center [737, 59] width 834 height 34
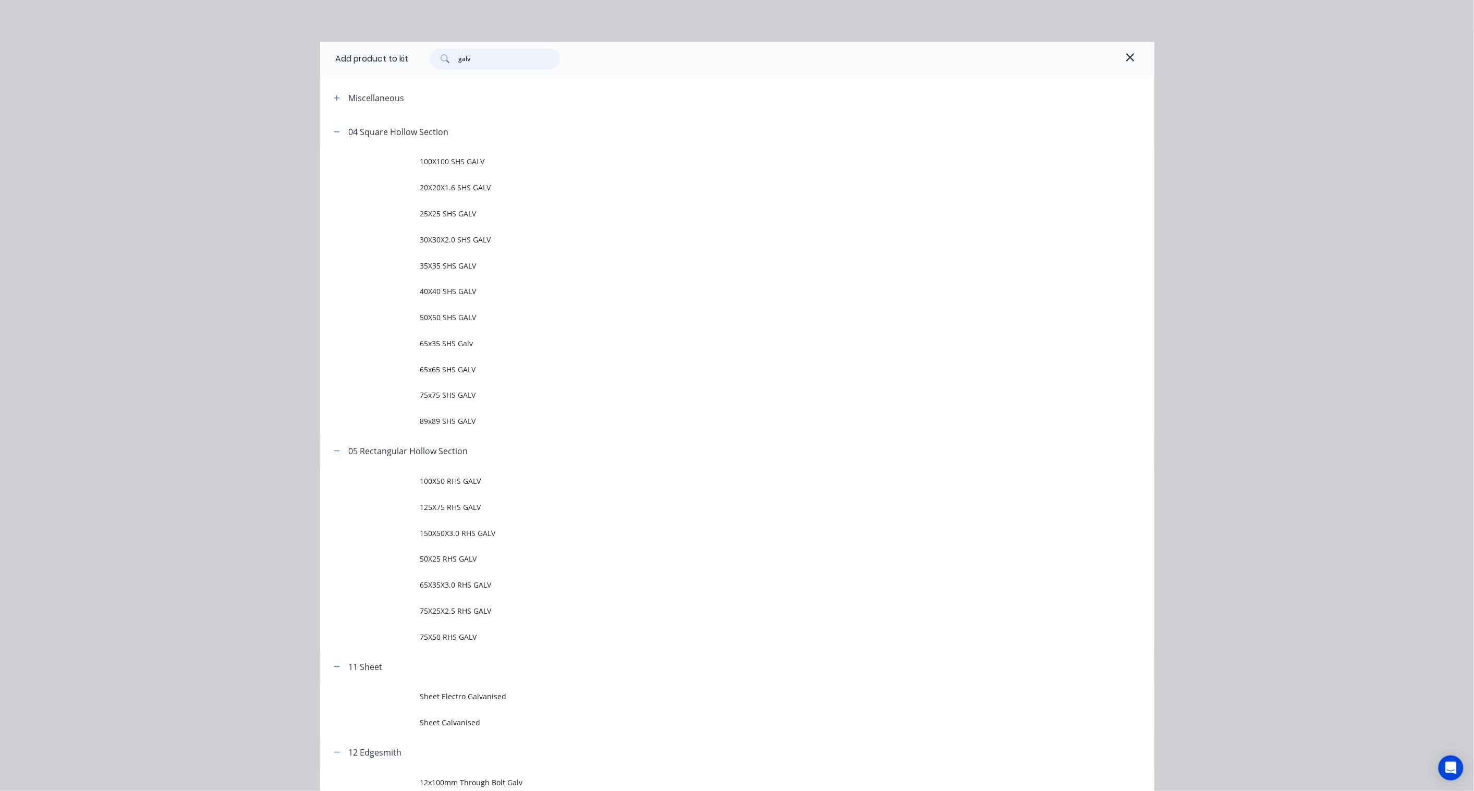
drag, startPoint x: 489, startPoint y: 63, endPoint x: 388, endPoint y: 53, distance: 101.1
click at [388, 53] on div "Add product to kit galv" at bounding box center [737, 59] width 834 height 34
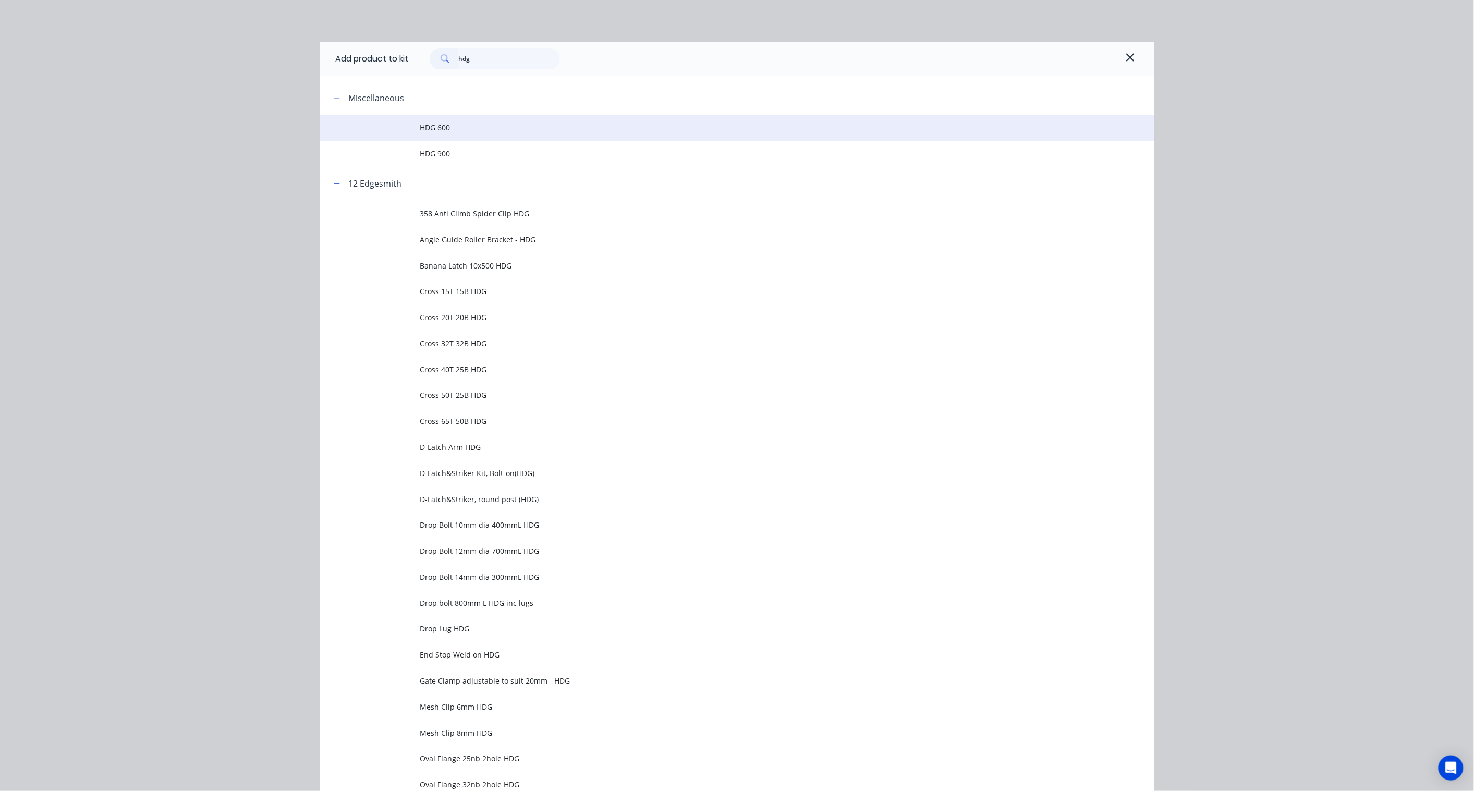
click at [444, 126] on span "HDG 600" at bounding box center [713, 127] width 587 height 11
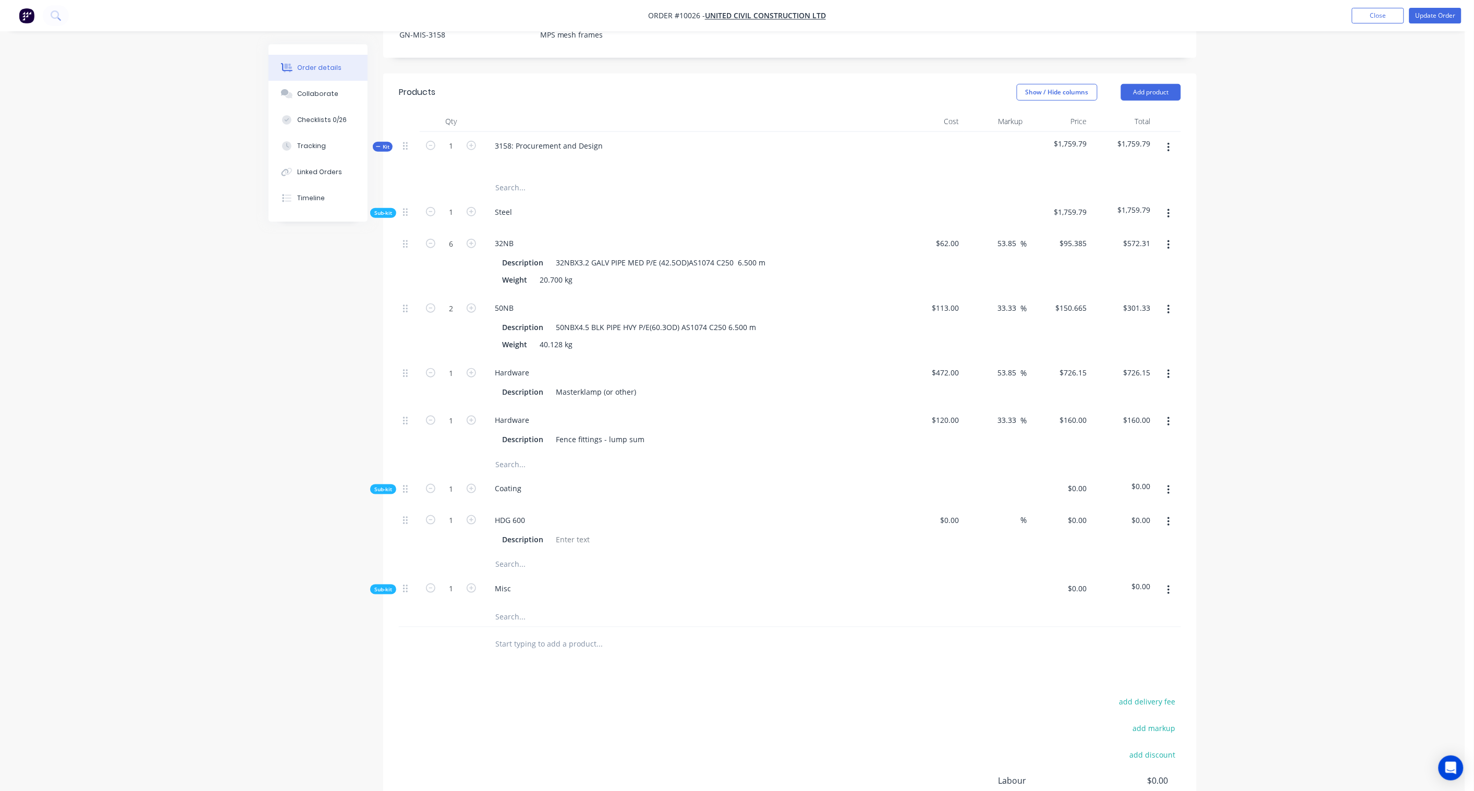
scroll to position [405, 0]
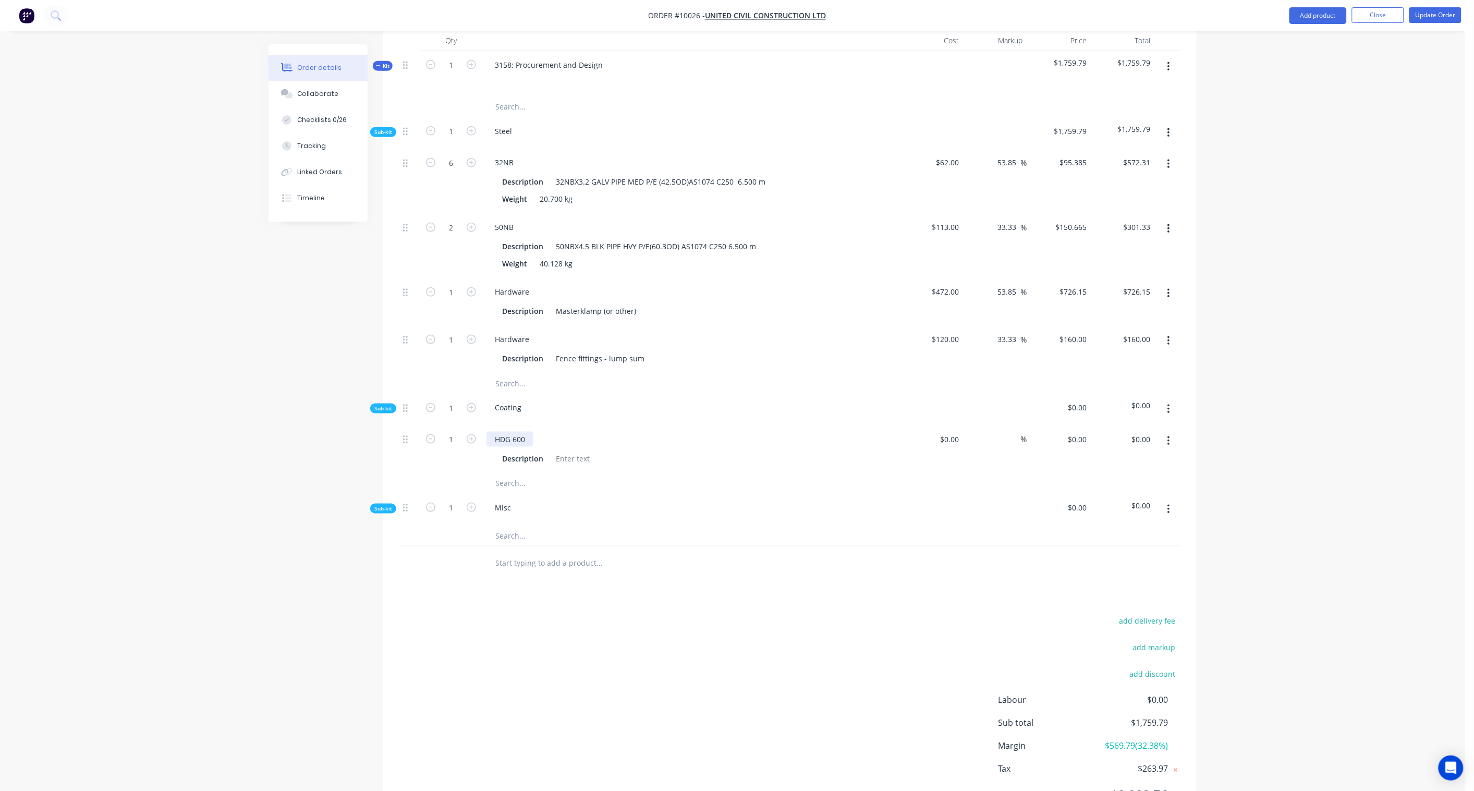
click at [527, 432] on div "HDG 600" at bounding box center [510, 439] width 47 height 15
drag, startPoint x: 533, startPoint y: 422, endPoint x: 467, endPoint y: 418, distance: 65.9
click at [467, 426] on div "1 HDG 600 Description $0.00 $0.00 % $0.00 $0.00 $0.00 $0.00" at bounding box center [790, 449] width 782 height 47
copy div "HDG 600"
click at [574, 451] on div at bounding box center [573, 458] width 42 height 15
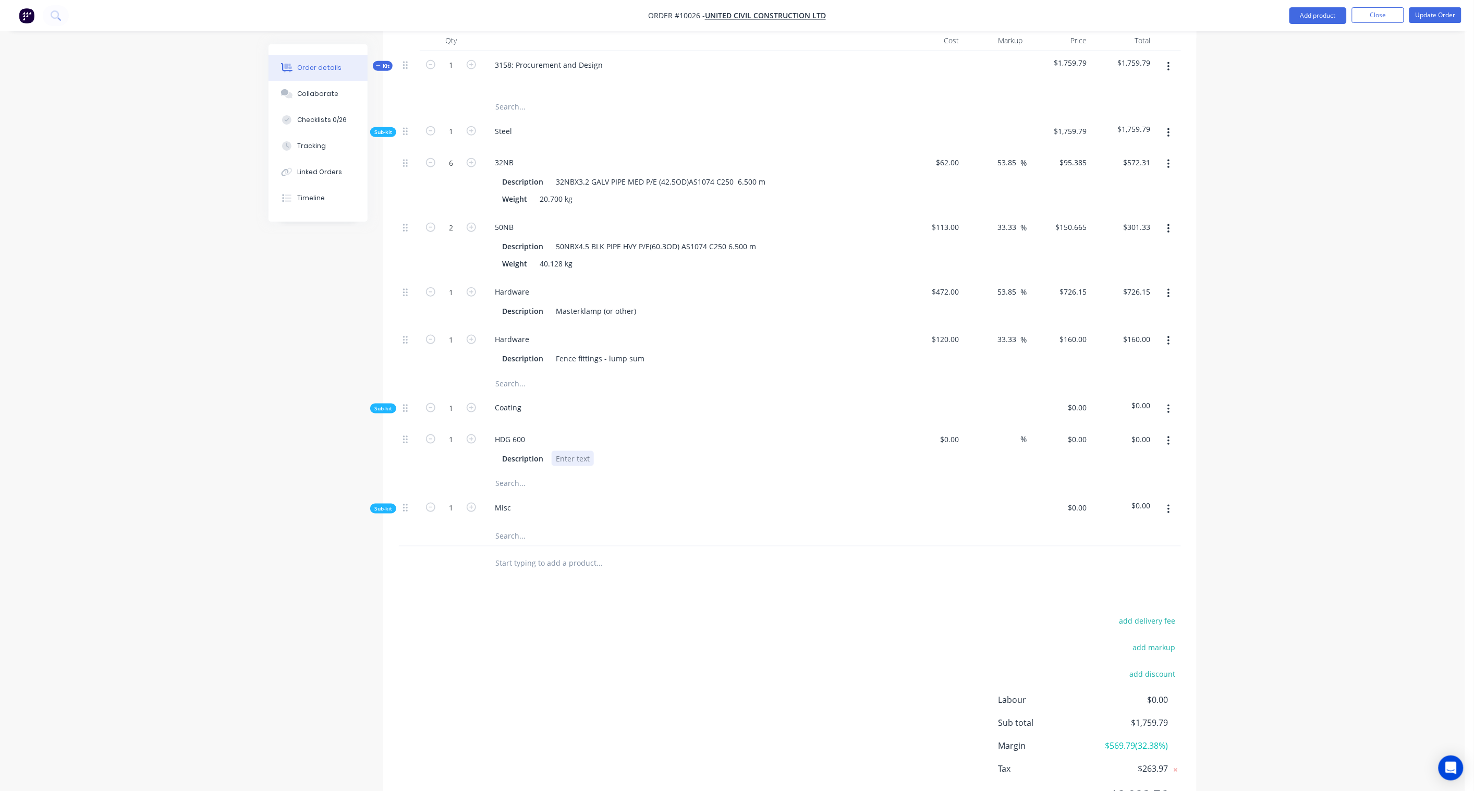
paste div
click at [947, 432] on div "$0.00" at bounding box center [950, 439] width 28 height 15
paste input "253.22"
click at [911, 510] on div at bounding box center [932, 510] width 64 height 32
click at [1112, 432] on input "253.22" at bounding box center [1139, 439] width 32 height 15
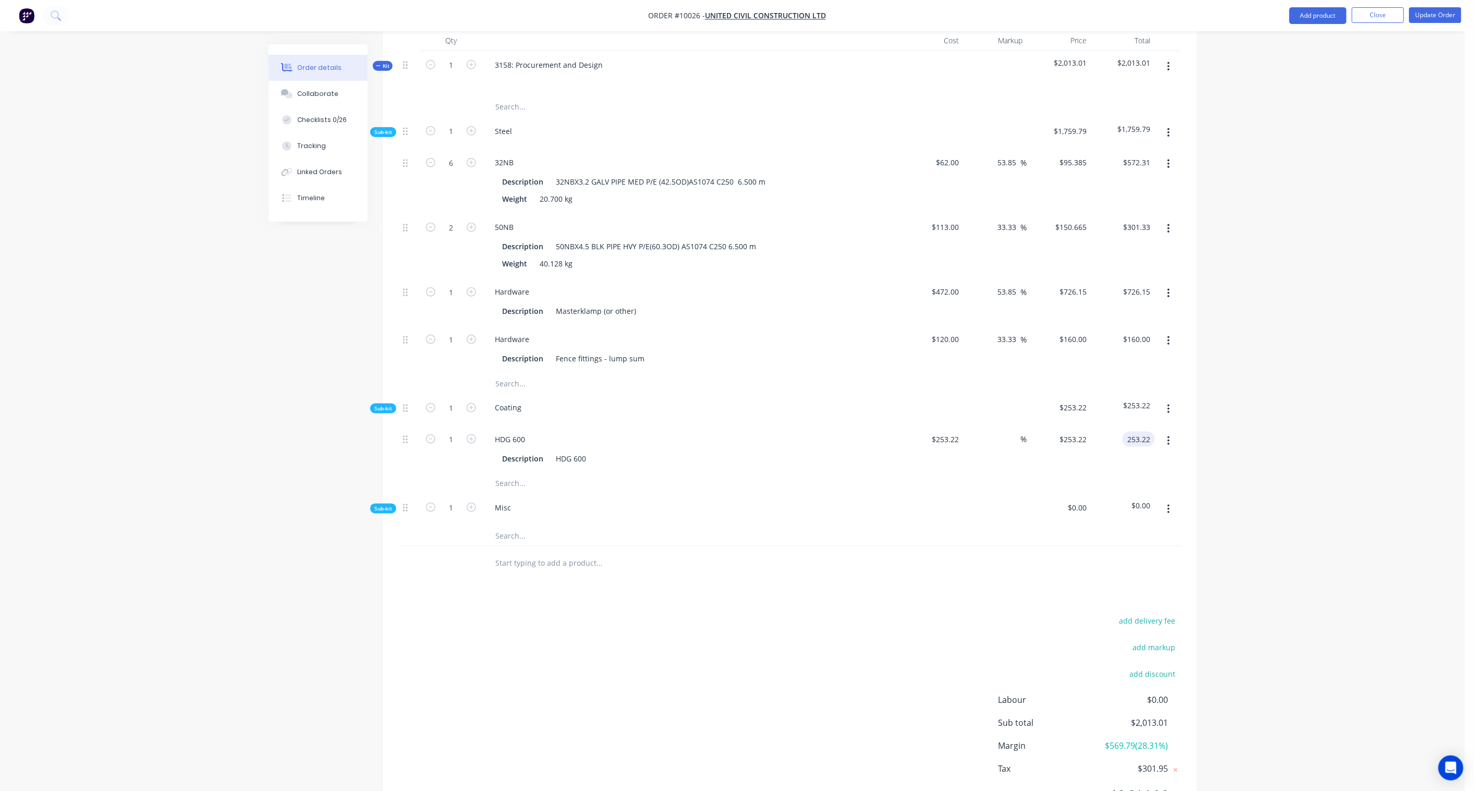
paste input "337.63"
click at [1112, 415] on div "Order details Collaborate Checklists 0/26 Tracking Linked Orders Timeline Order…" at bounding box center [733, 221] width 1466 height 1252
click at [1112, 127] on icon "button" at bounding box center [1169, 132] width 3 height 11
click at [1112, 153] on div "Add product to kit" at bounding box center [1132, 160] width 80 height 15
click at [1112, 195] on div "Product catalogue" at bounding box center [1132, 202] width 80 height 15
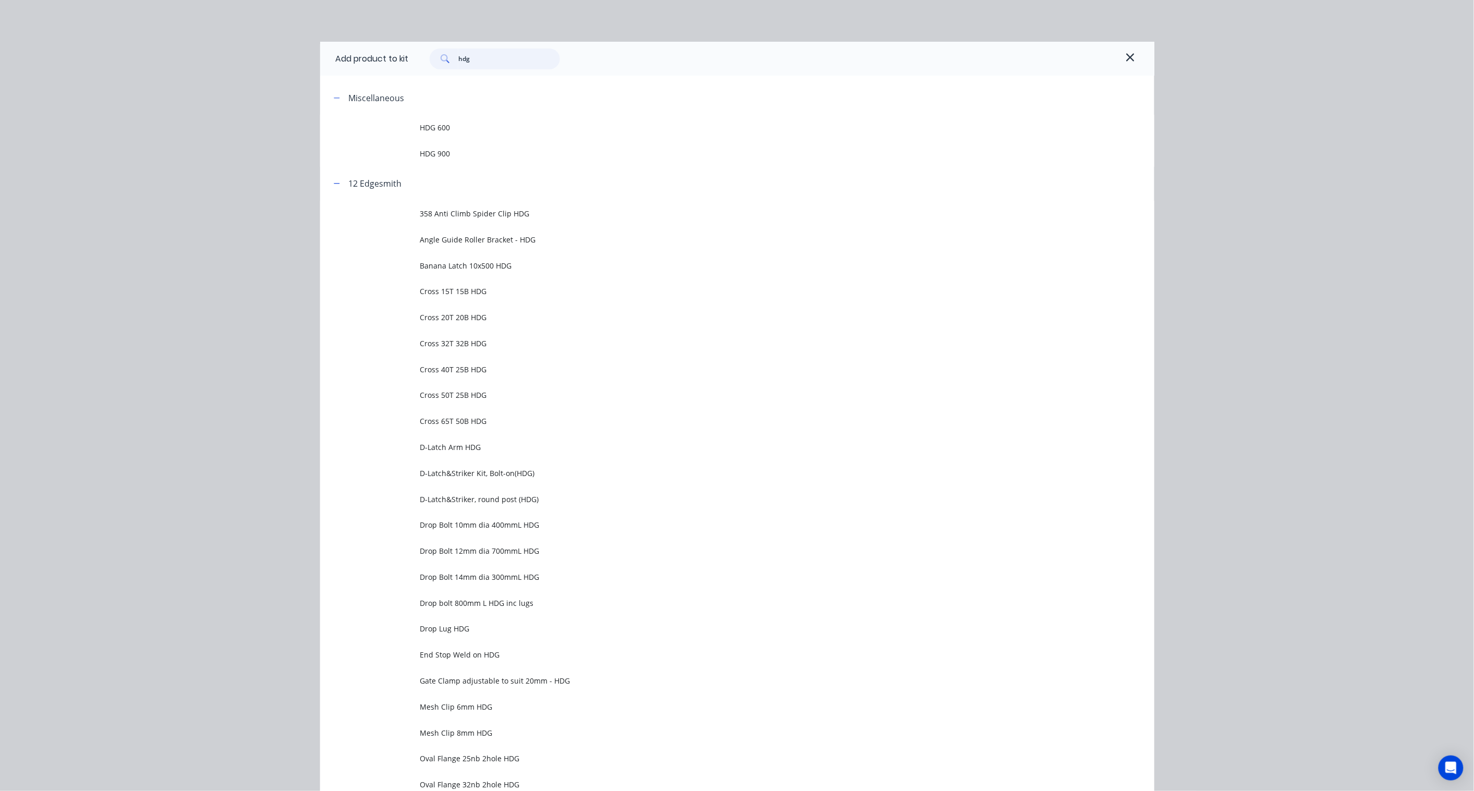
drag, startPoint x: 482, startPoint y: 64, endPoint x: 381, endPoint y: 53, distance: 101.8
click at [381, 53] on div "Add product to kit hdg" at bounding box center [737, 59] width 834 height 34
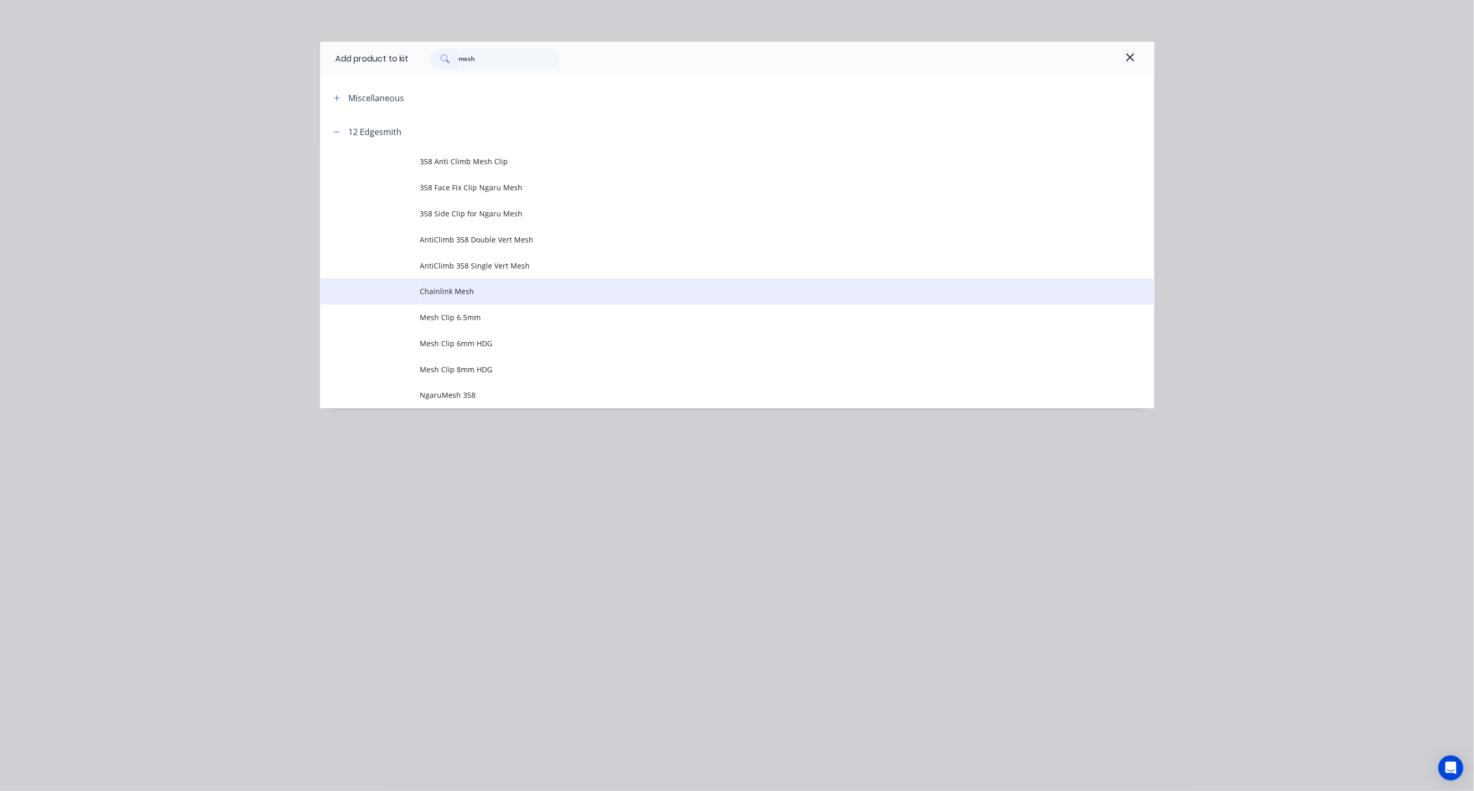
click at [464, 288] on span "Chainlink Mesh" at bounding box center [713, 291] width 587 height 11
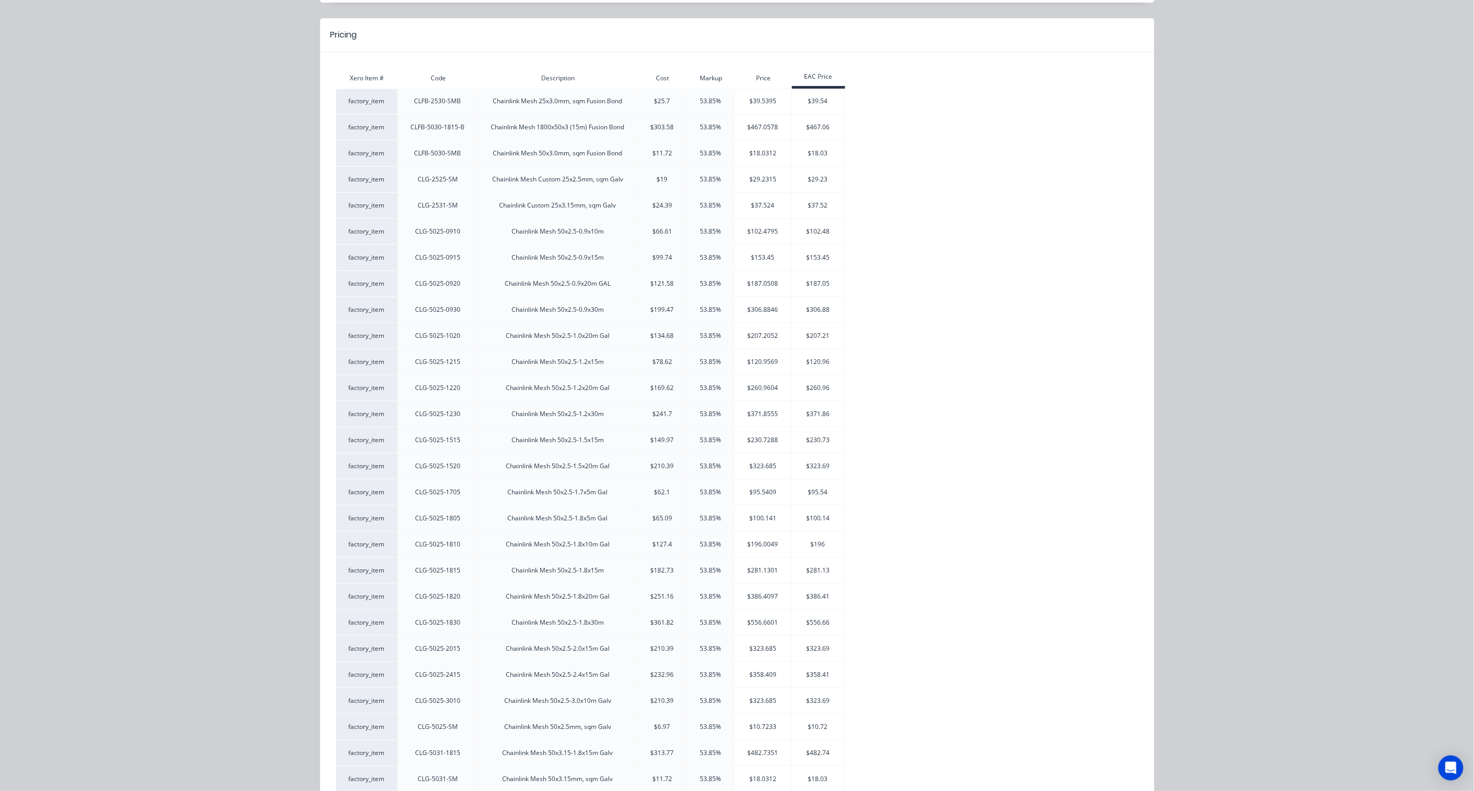
scroll to position [116, 0]
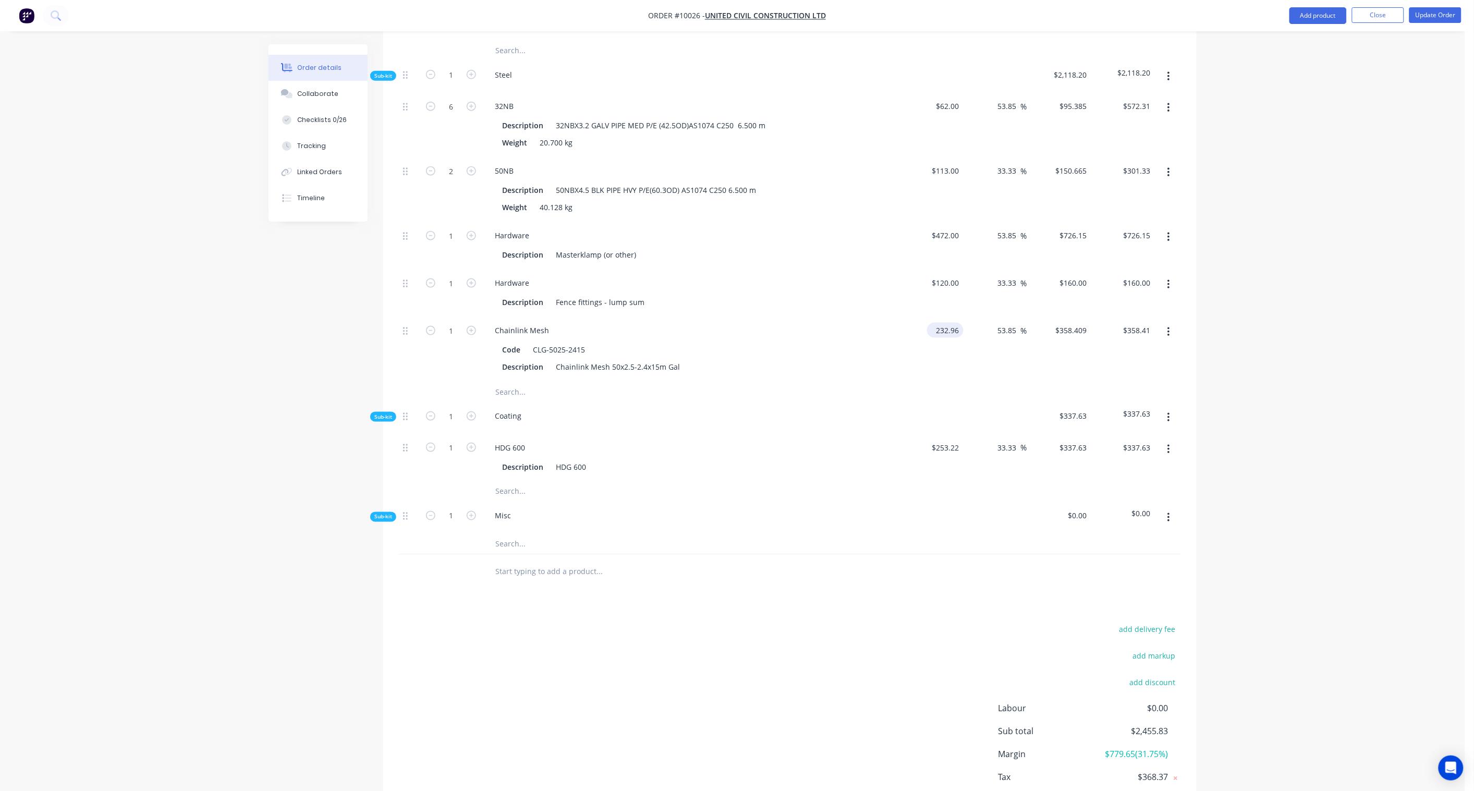
click at [942, 323] on input "232.96" at bounding box center [948, 330] width 32 height 15
paste input "70.00"
click at [1112, 323] on input "415.40" at bounding box center [1141, 330] width 28 height 15
paste input "38"
click at [1112, 317] on div "Order details Collaborate Checklists 0/26 Tracking Linked Orders Timeline Order…" at bounding box center [733, 196] width 1466 height 1316
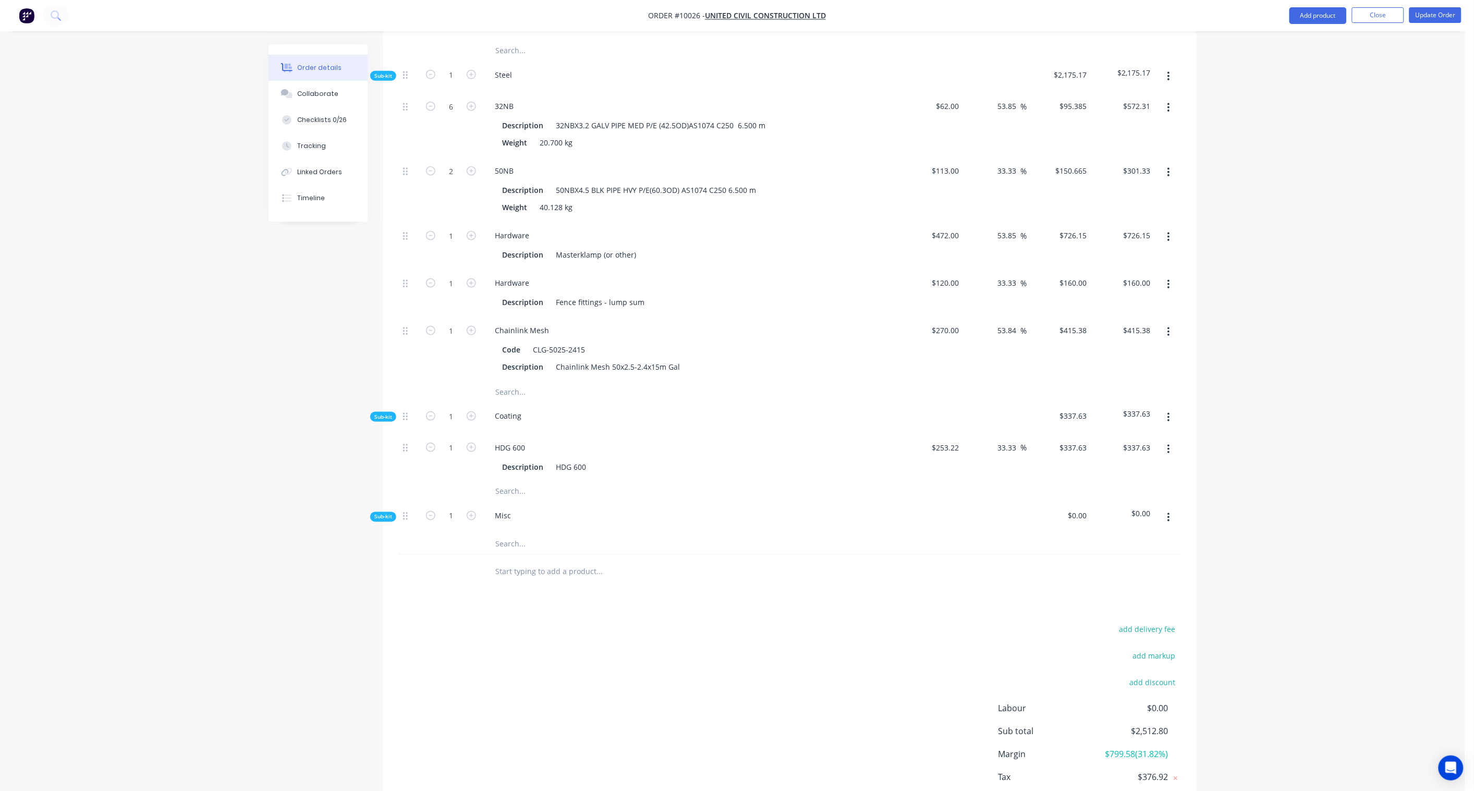
click at [1112, 509] on button "button" at bounding box center [1169, 518] width 25 height 19
click at [1112, 538] on div "Add product to kit" at bounding box center [1132, 545] width 80 height 15
click at [1112, 579] on div "Product catalogue" at bounding box center [1132, 586] width 80 height 15
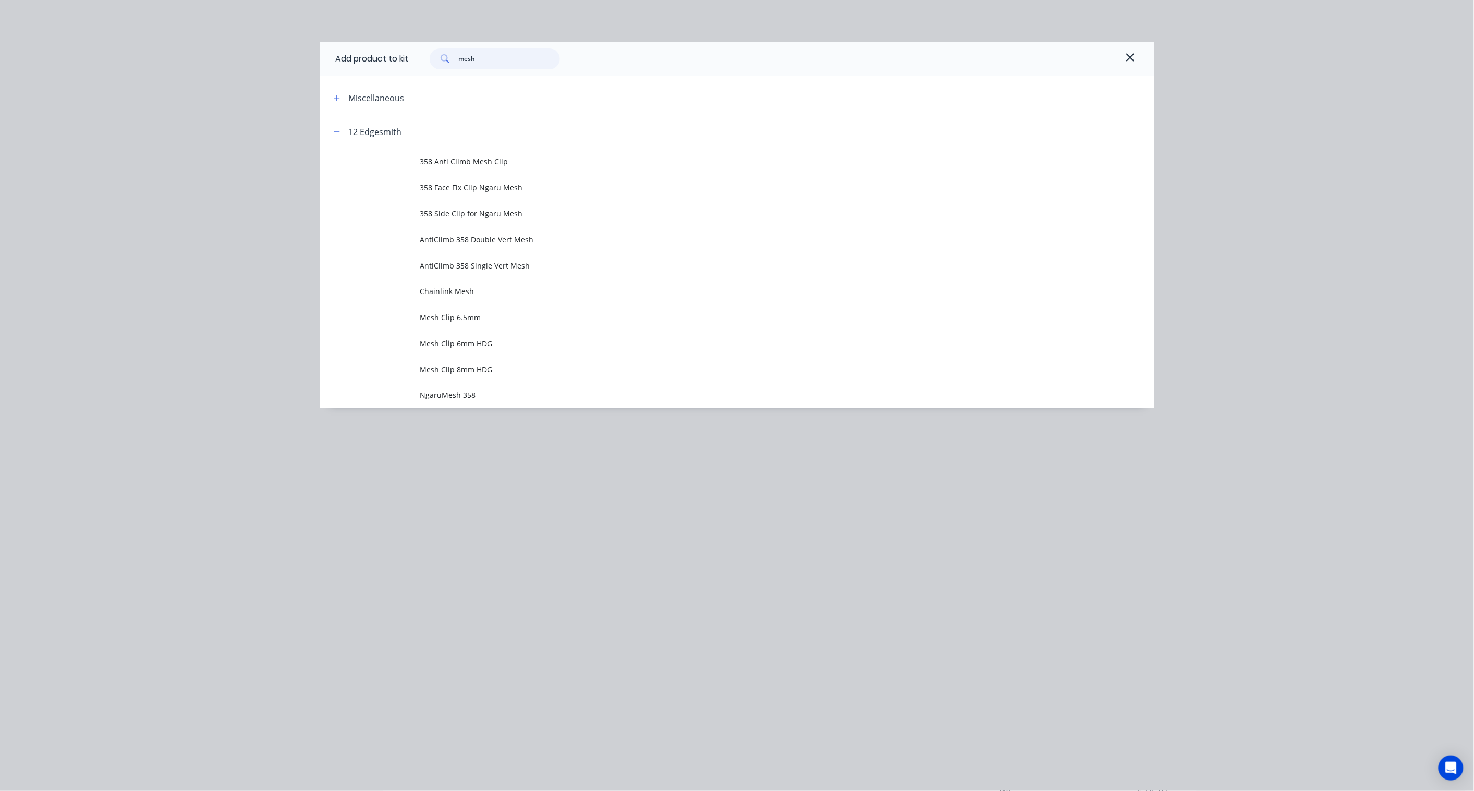
drag, startPoint x: 502, startPoint y: 62, endPoint x: 362, endPoint y: 54, distance: 140.0
click at [362, 54] on div "Add product to kit mesh" at bounding box center [737, 59] width 834 height 34
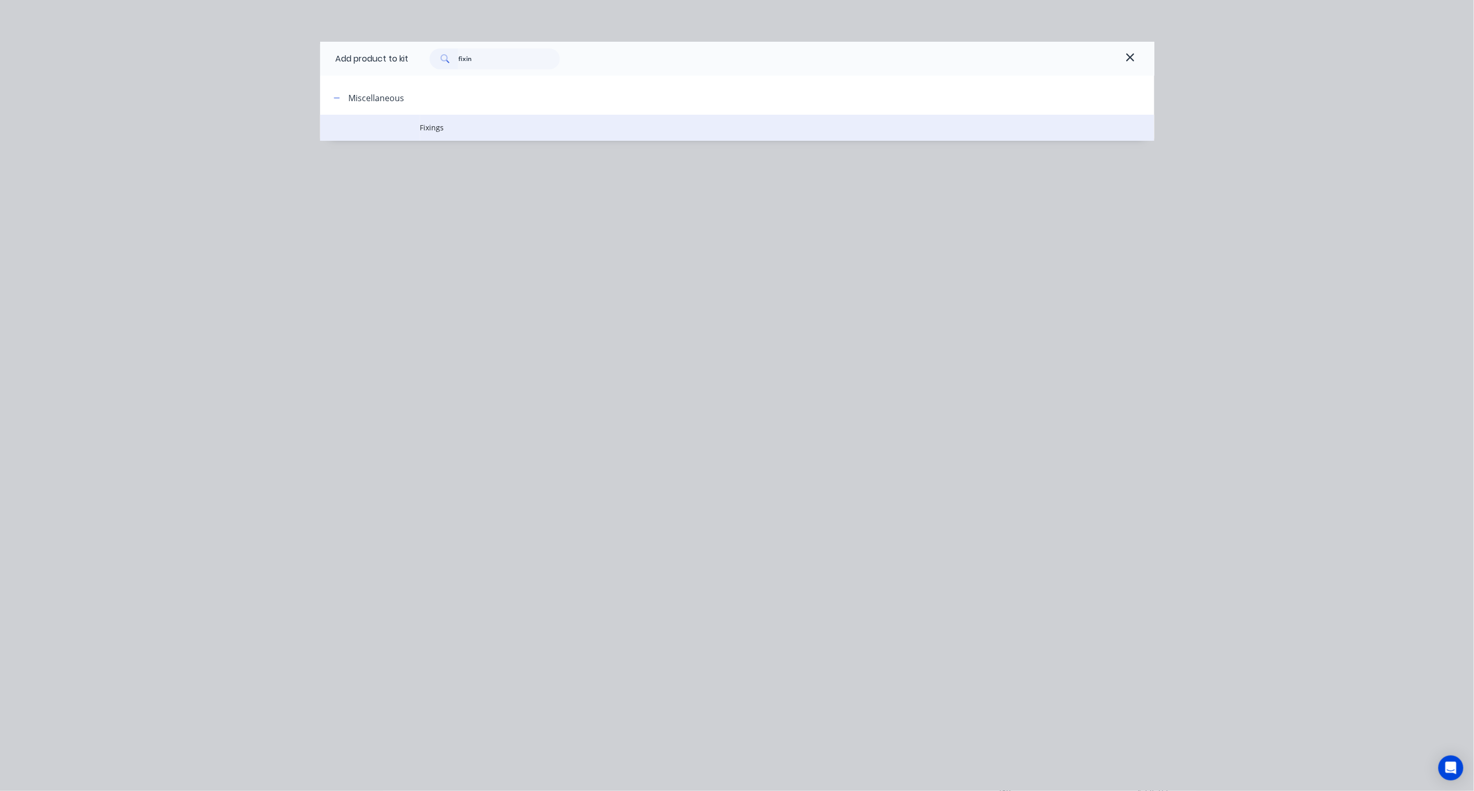
click at [433, 125] on span "Fixings" at bounding box center [713, 127] width 587 height 11
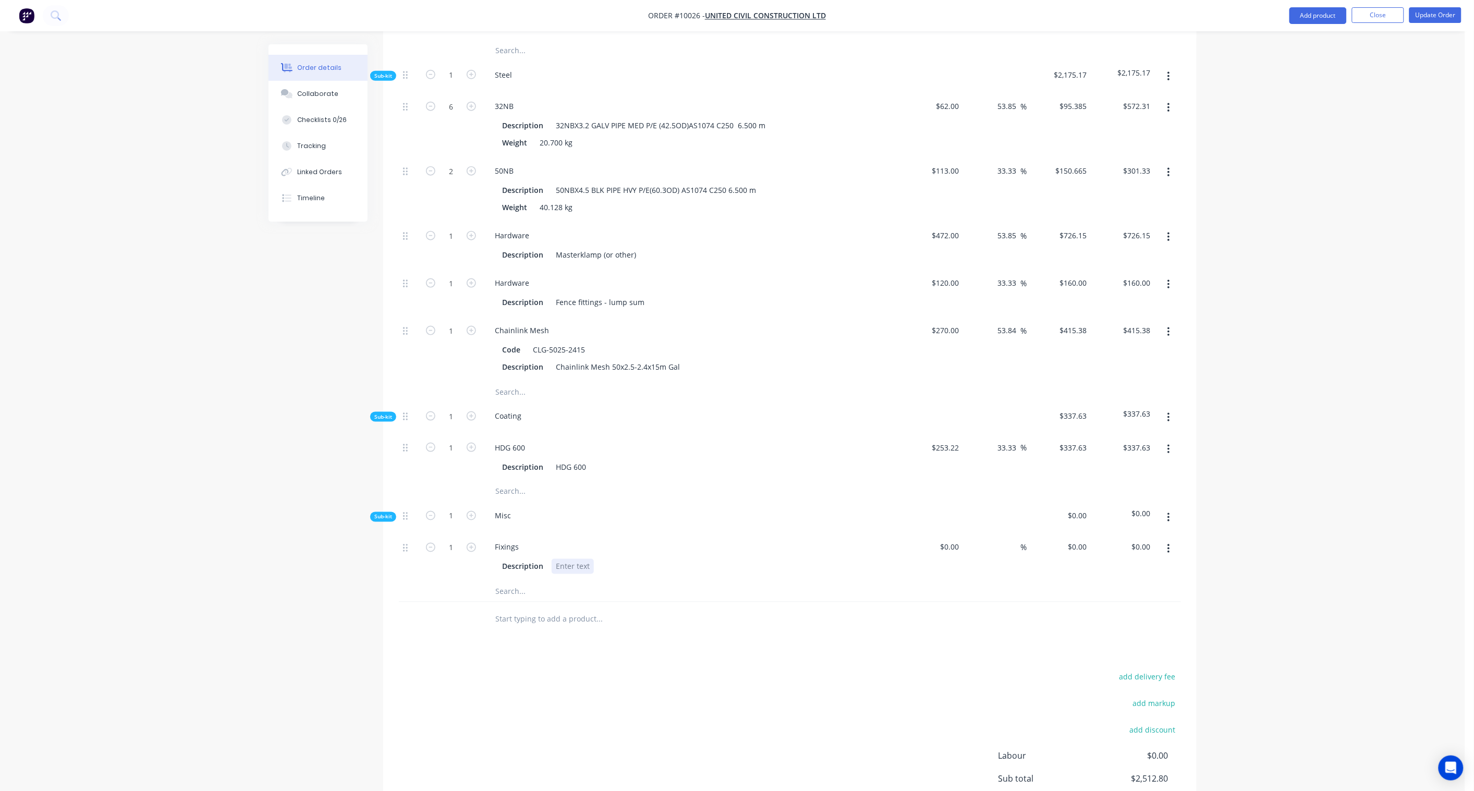
click at [565, 559] on div at bounding box center [573, 566] width 42 height 15
paste div
click at [962, 559] on div "$0.00 $0.00" at bounding box center [932, 557] width 64 height 47
click at [472, 543] on icon "button" at bounding box center [471, 547] width 9 height 9
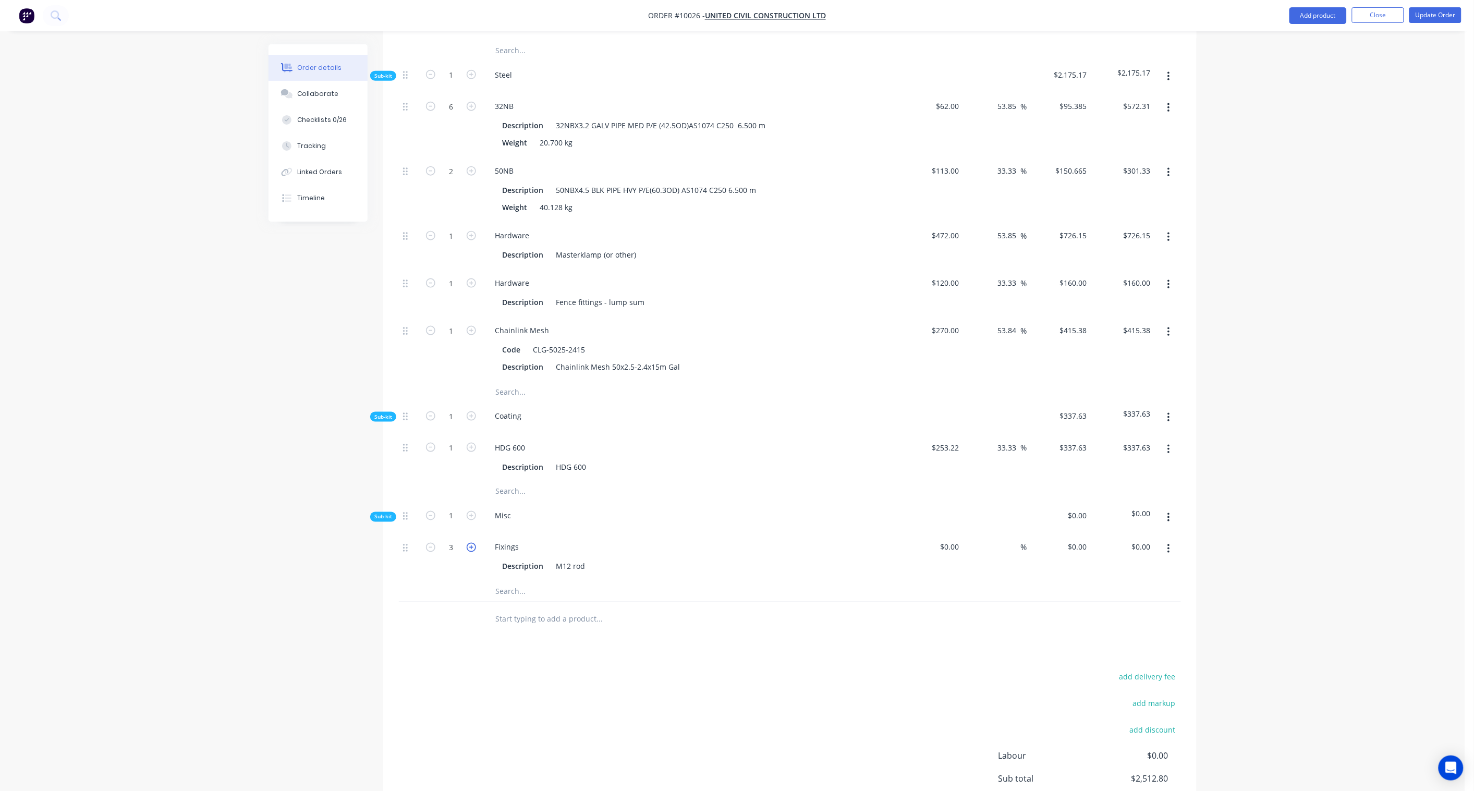
click at [472, 543] on icon "button" at bounding box center [471, 547] width 9 height 9
click at [945, 534] on div "$0.00" at bounding box center [932, 557] width 64 height 47
paste input "10.00"
click at [939, 582] on div at bounding box center [790, 619] width 782 height 34
click at [1112, 540] on input "40.00" at bounding box center [1141, 547] width 28 height 15
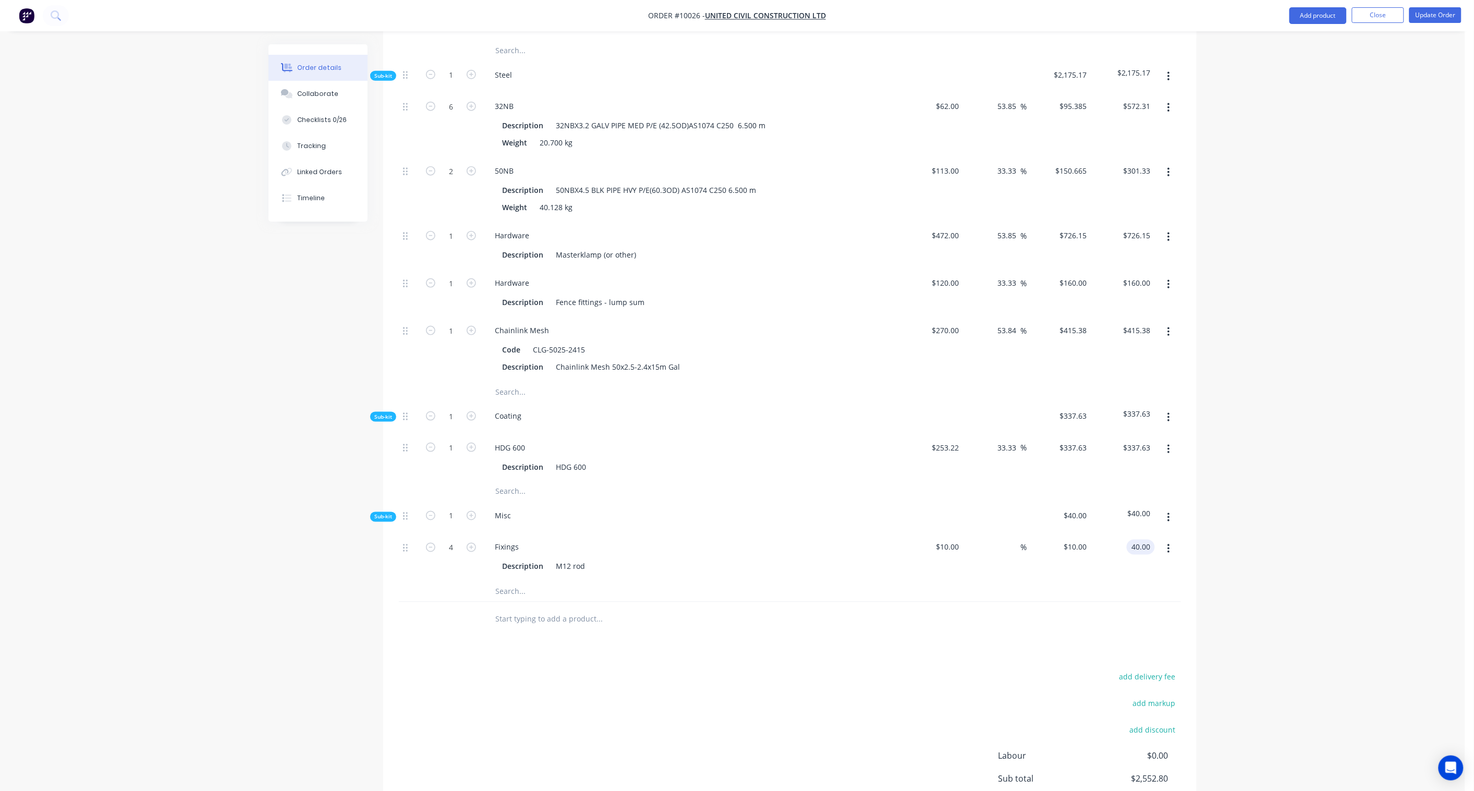
paste input "61.54"
click at [1112, 513] on div "Order details Collaborate Checklists 0/26 Tracking Linked Orders Timeline Order…" at bounding box center [733, 220] width 1466 height 1364
click at [1112, 328] on icon "button" at bounding box center [1169, 332] width 2 height 9
click at [1112, 323] on button "button" at bounding box center [1169, 332] width 25 height 19
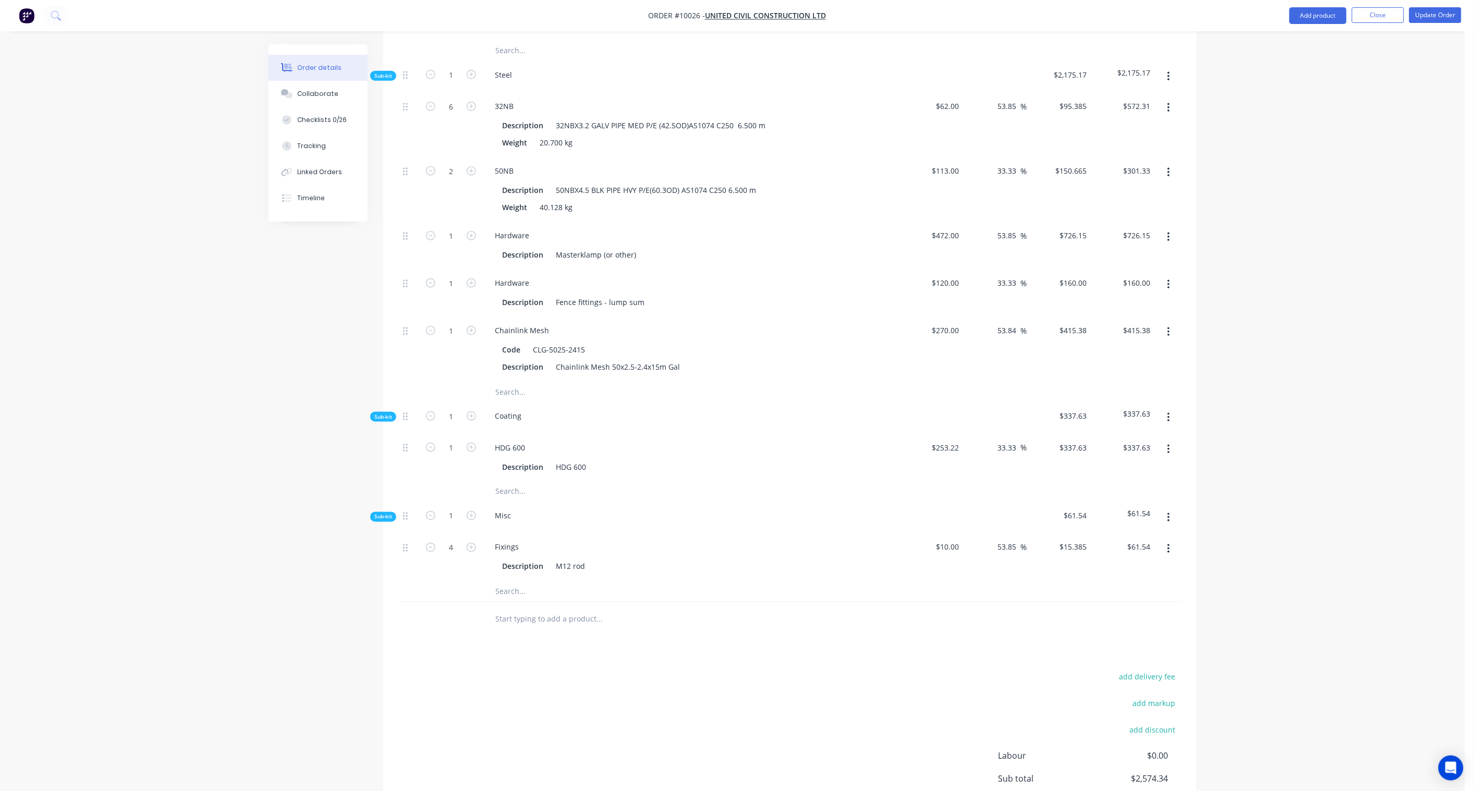
click at [1112, 321] on div "Order details Collaborate Checklists 0/26 Tracking Linked Orders Timeline Order…" at bounding box center [733, 220] width 1466 height 1364
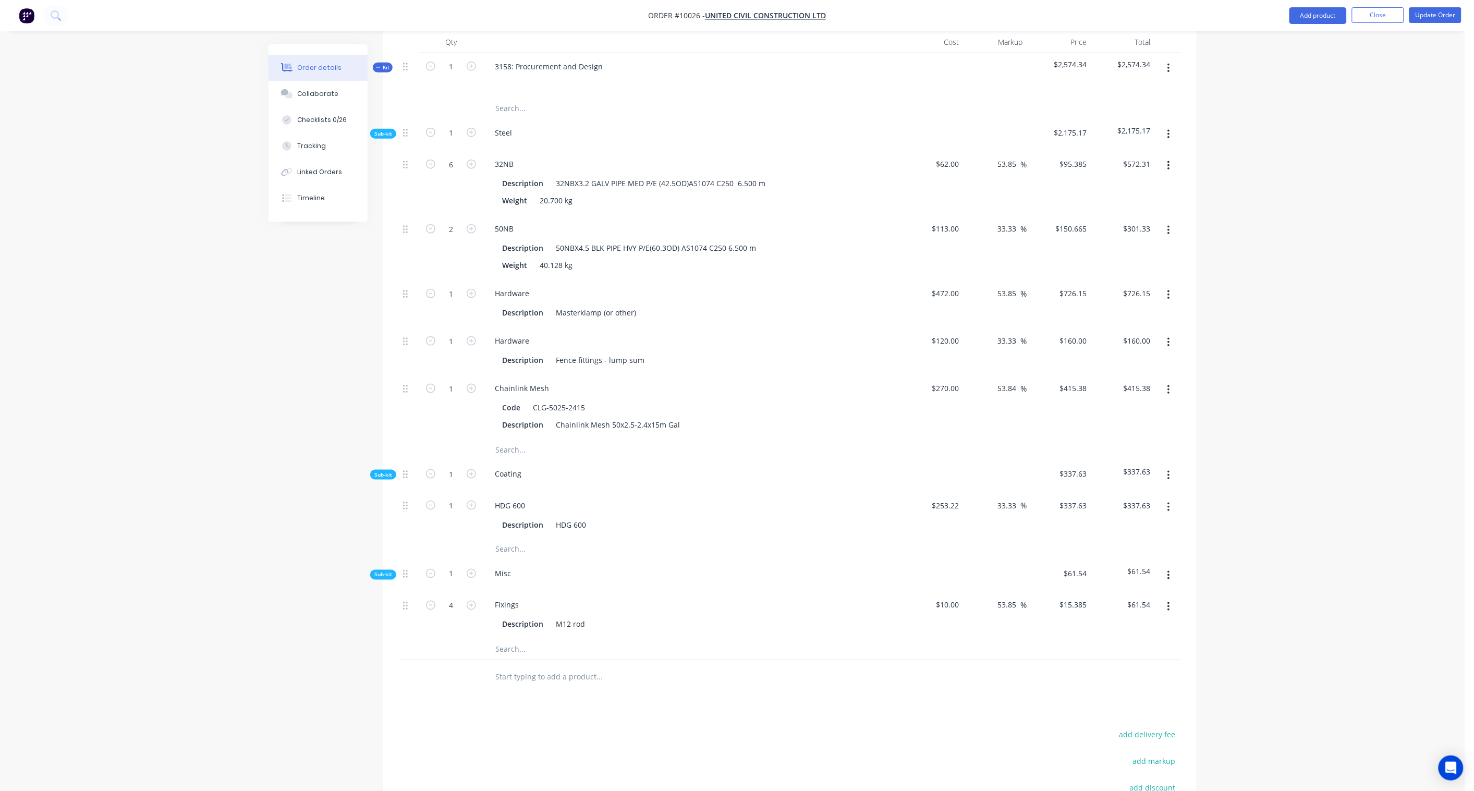
click at [1112, 125] on button "button" at bounding box center [1169, 134] width 25 height 19
click at [1112, 154] on div "Add product to kit" at bounding box center [1132, 161] width 80 height 15
click at [1112, 196] on div "Product catalogue" at bounding box center [1132, 203] width 80 height 15
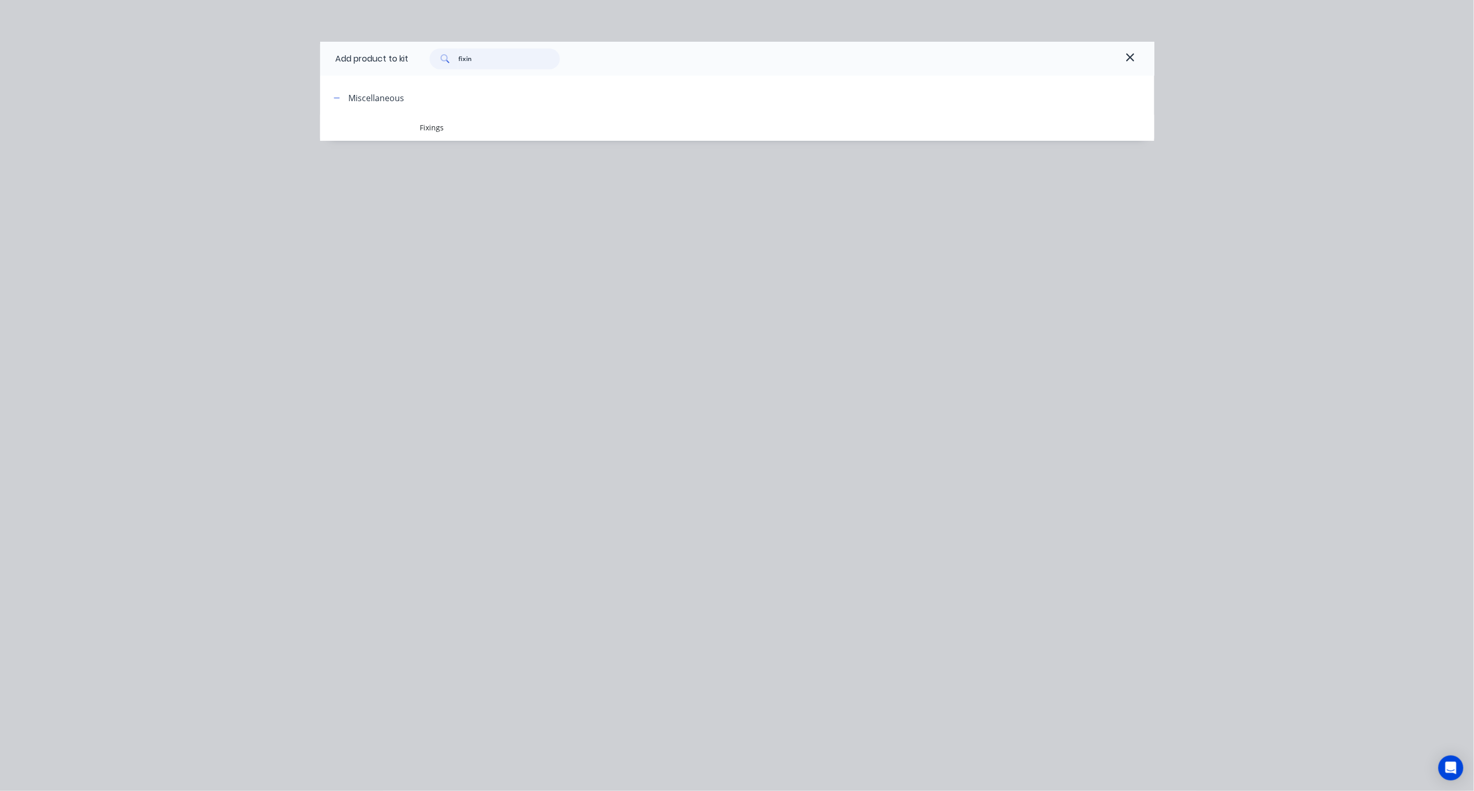
drag, startPoint x: 499, startPoint y: 61, endPoint x: 428, endPoint y: 50, distance: 72.4
click at [428, 50] on div "fixin" at bounding box center [489, 59] width 141 height 21
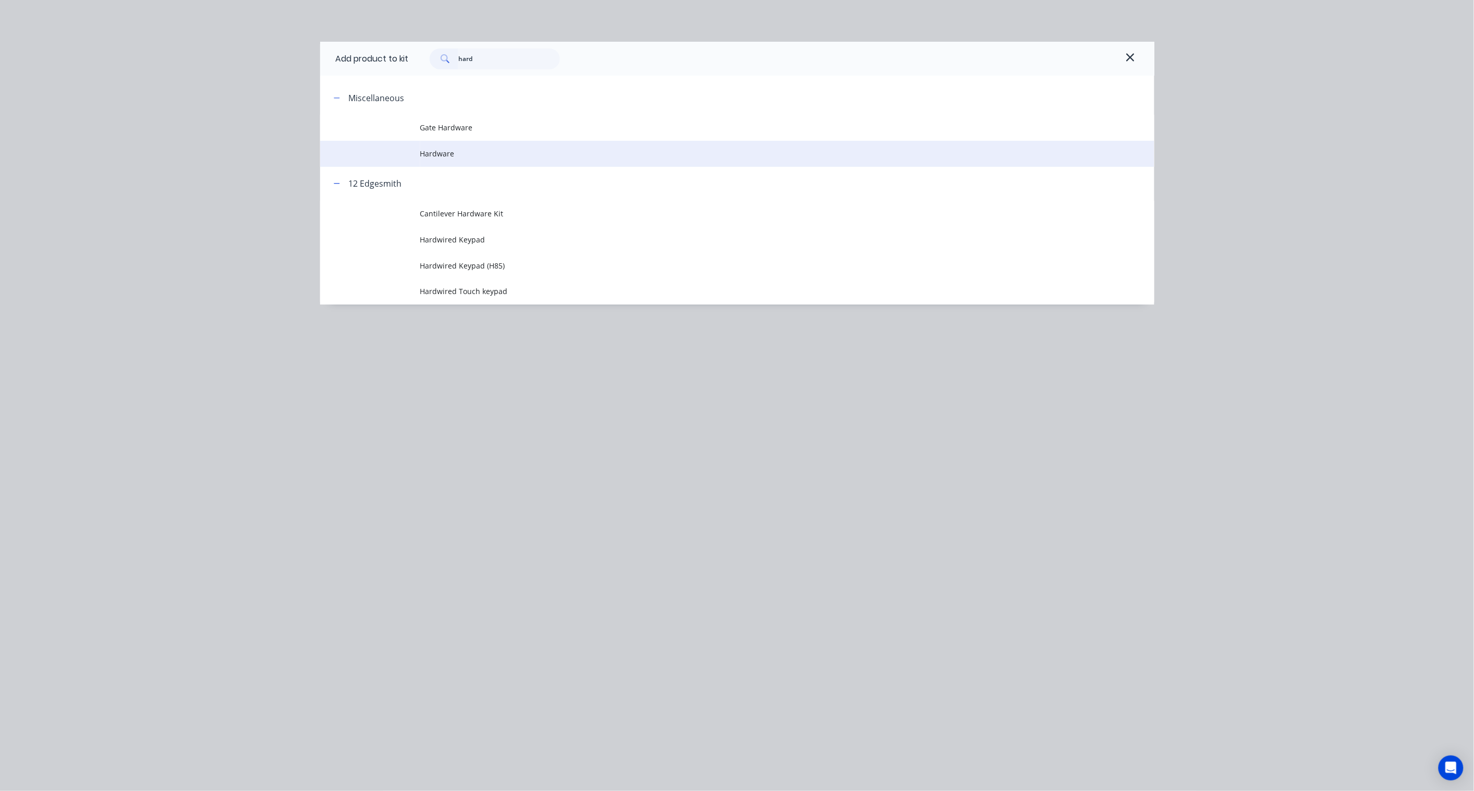
click at [461, 159] on span "Hardware" at bounding box center [713, 153] width 587 height 11
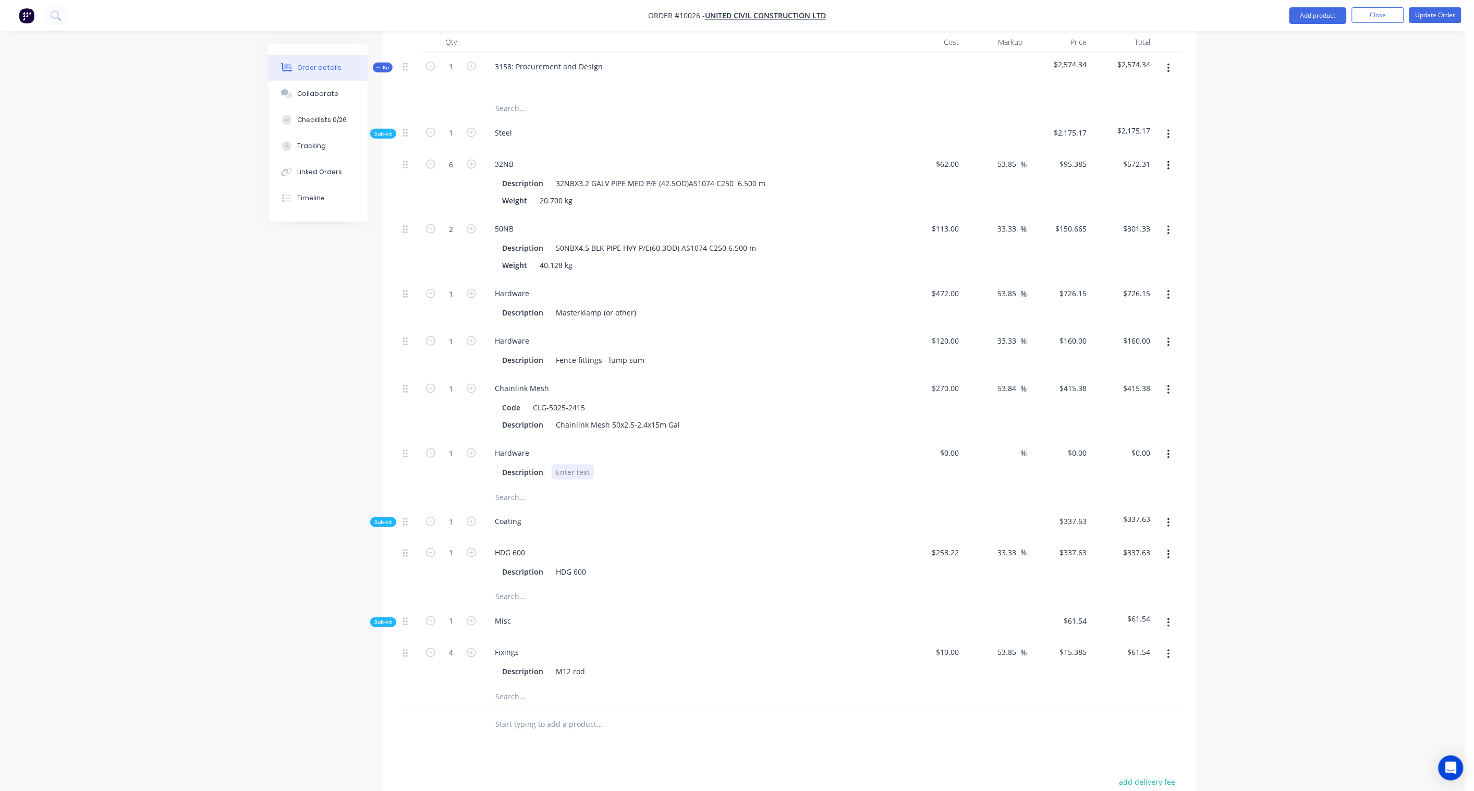
click at [579, 465] on div at bounding box center [573, 472] width 42 height 15
paste div
click at [947, 439] on div "$0.00 $0.00" at bounding box center [932, 462] width 64 height 47
paste input "80.00"
click at [1112, 445] on input "$80.00" at bounding box center [1141, 452] width 28 height 15
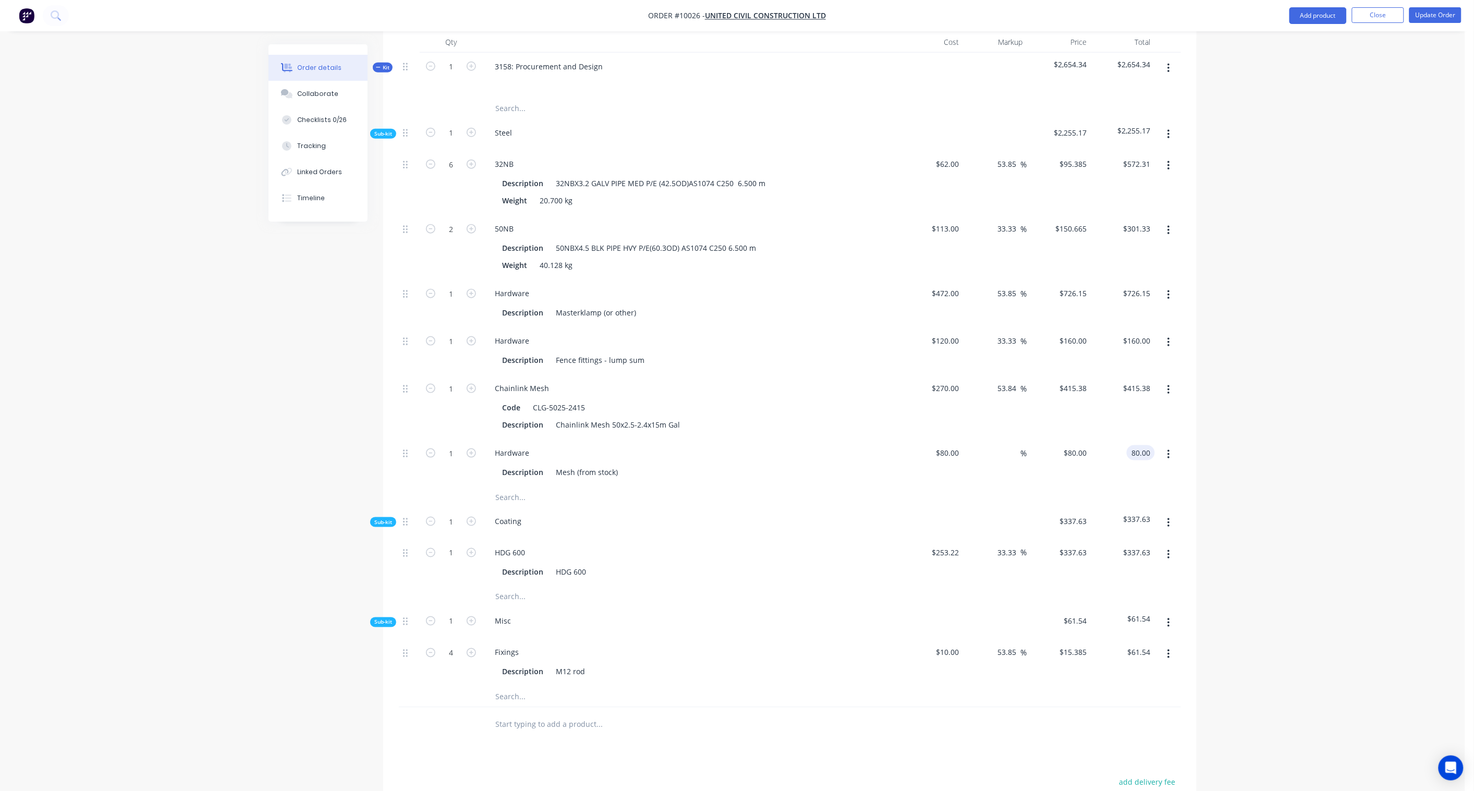
paste input "106.67"
click at [1112, 431] on div "Order details Collaborate Checklists 0/26 Tracking Linked Orders Timeline Order…" at bounding box center [733, 301] width 1466 height 1411
click at [506, 487] on input "text" at bounding box center [599, 497] width 209 height 21
click at [1112, 125] on button "button" at bounding box center [1169, 134] width 25 height 19
click at [1112, 154] on div "Add product to kit" at bounding box center [1132, 161] width 80 height 15
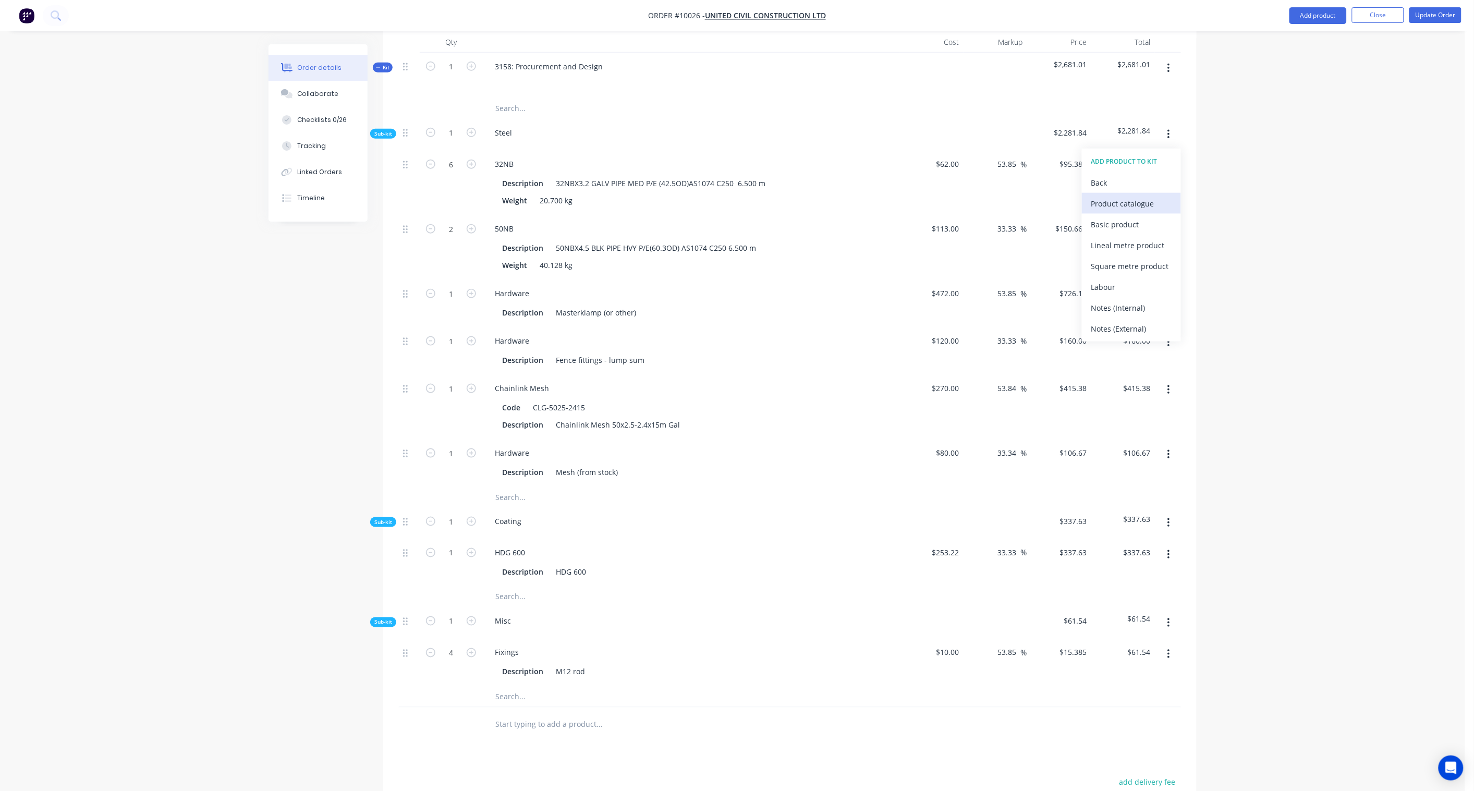
click at [1112, 196] on div "Product catalogue" at bounding box center [1132, 203] width 80 height 15
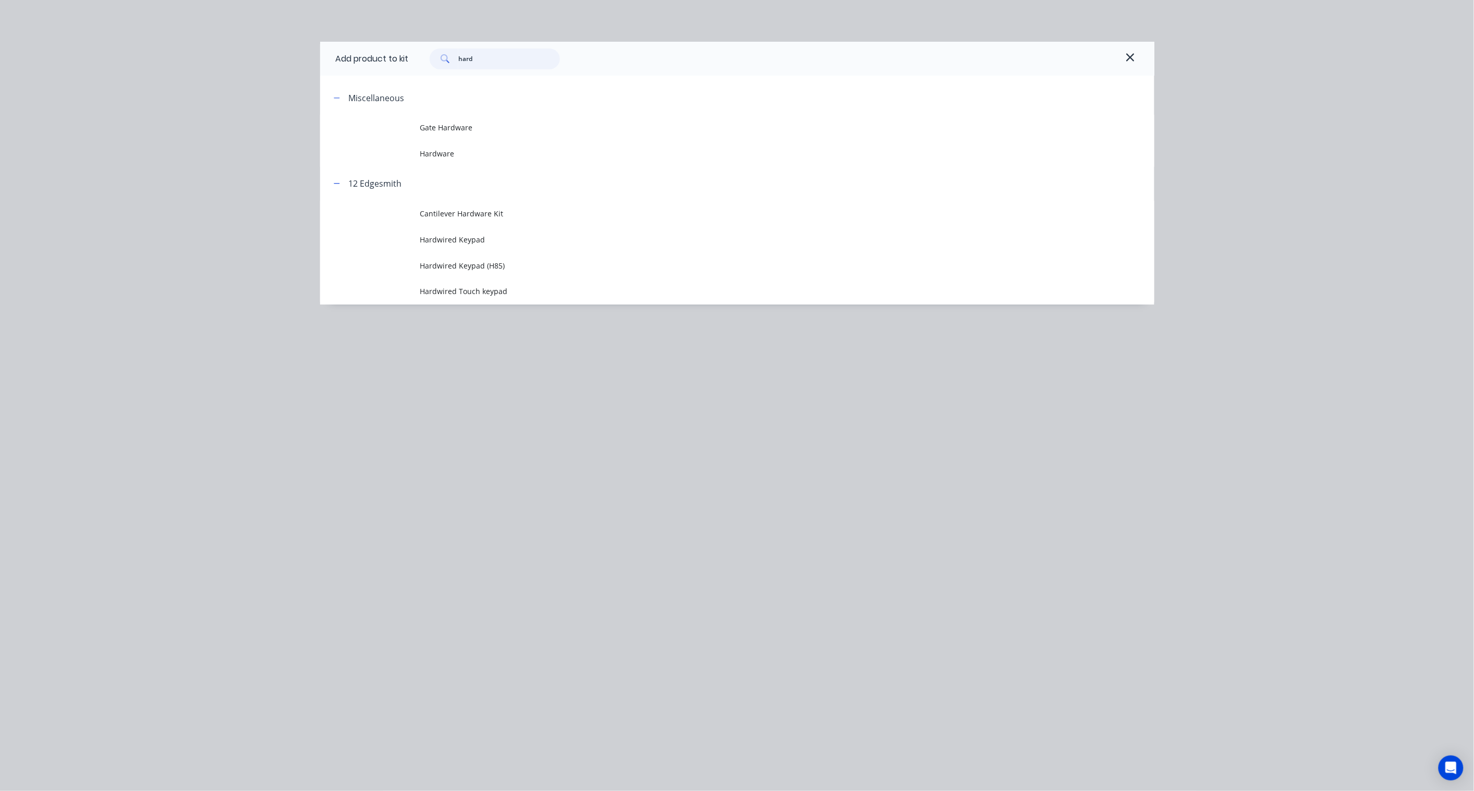
drag, startPoint x: 495, startPoint y: 60, endPoint x: 353, endPoint y: 54, distance: 142.5
click at [353, 54] on div "Add product to kit hard" at bounding box center [737, 59] width 834 height 34
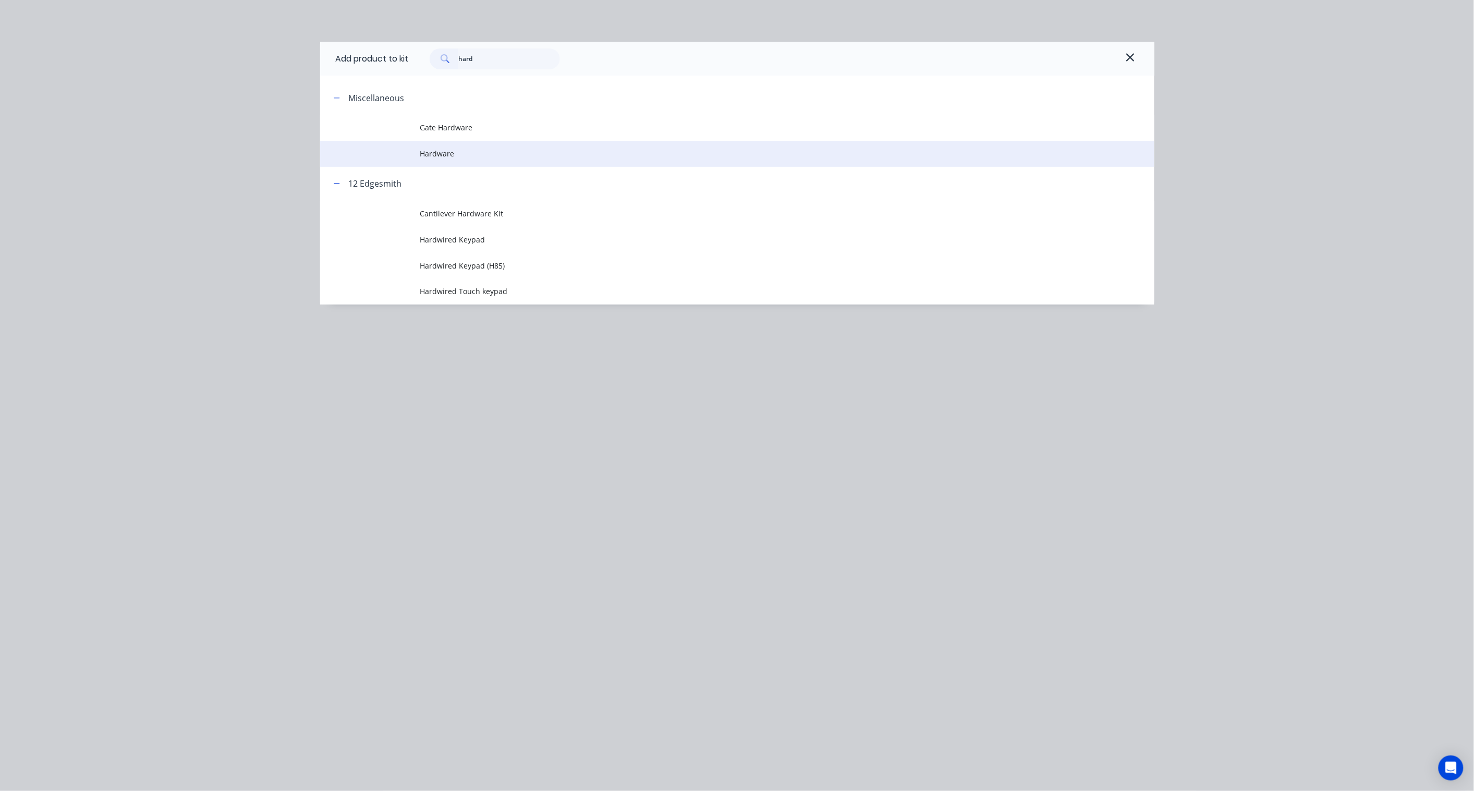
click at [436, 149] on span "Hardware" at bounding box center [713, 153] width 587 height 11
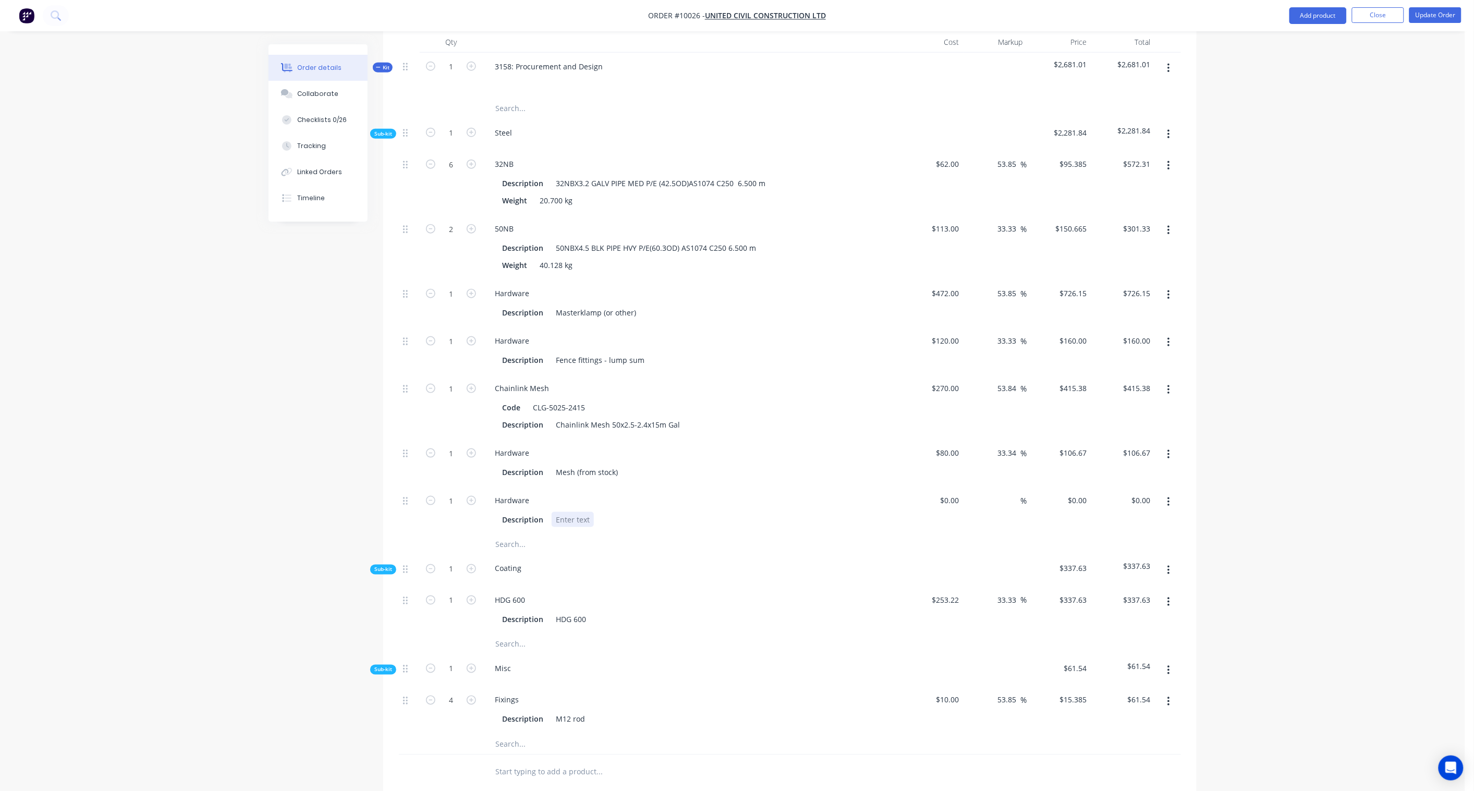
click at [588, 512] on div at bounding box center [573, 519] width 42 height 15
paste div
click at [473, 496] on icon "button" at bounding box center [471, 500] width 9 height 9
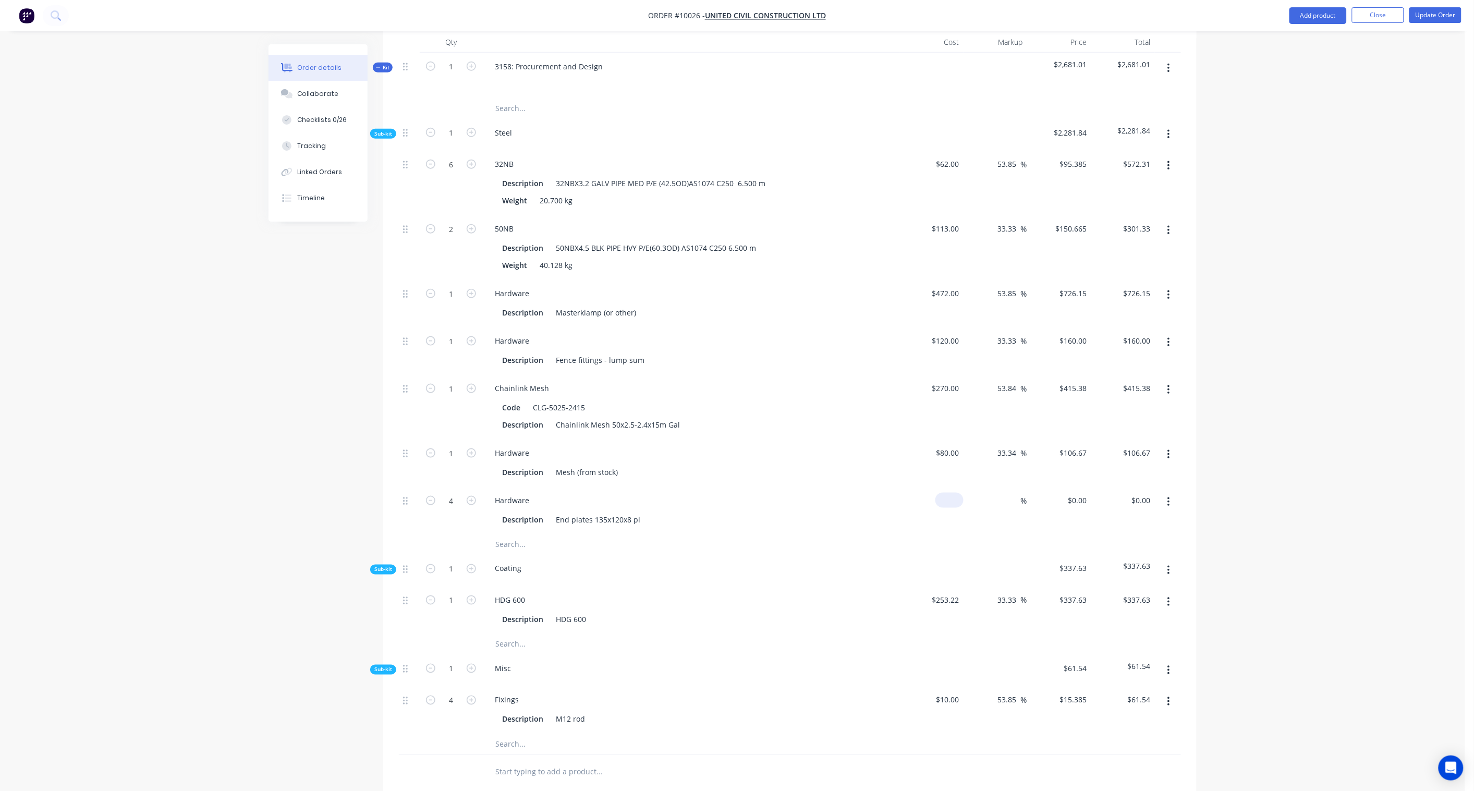
click at [959, 493] on input at bounding box center [952, 500] width 24 height 15
paste input "10.00"
click at [1112, 483] on div "Order details Collaborate Checklists 0/26 Tracking Linked Orders Timeline Order…" at bounding box center [733, 325] width 1466 height 1459
click at [1112, 492] on div "40.00 40.00" at bounding box center [1124, 510] width 64 height 47
paste input "53.33"
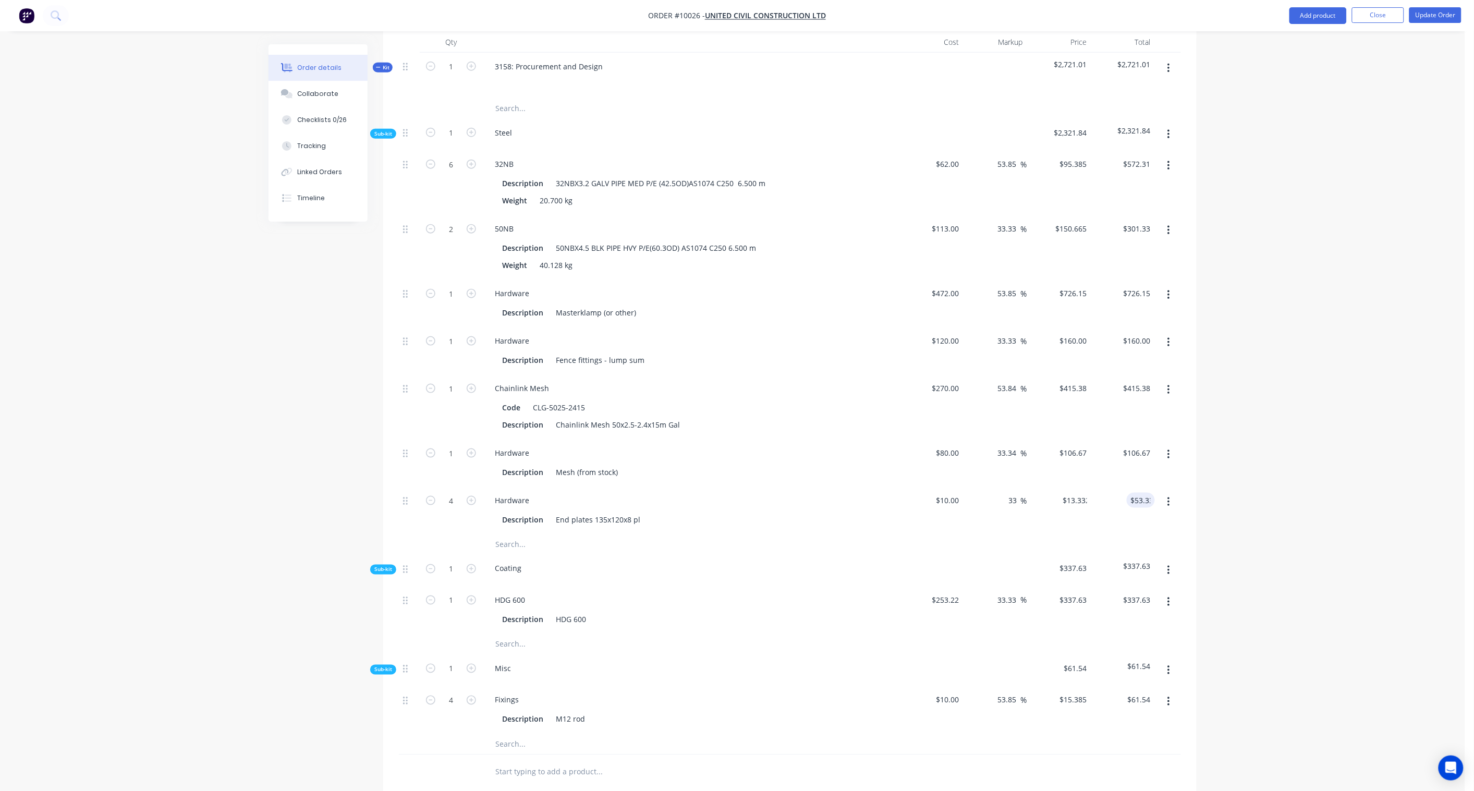
click at [1112, 455] on div "Order details Collaborate Checklists 0/26 Tracking Linked Orders Timeline Order…" at bounding box center [733, 325] width 1466 height 1459
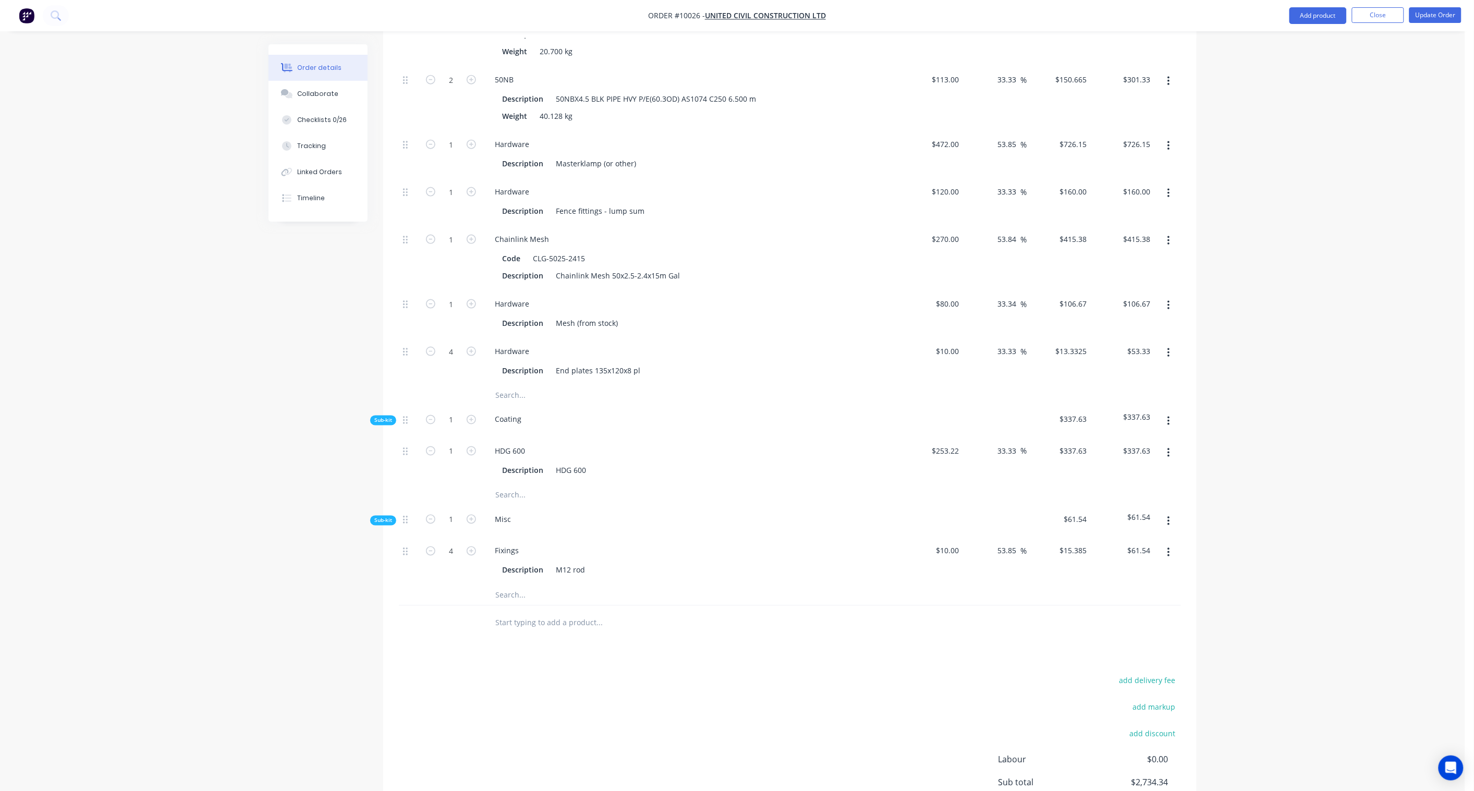
scroll to position [635, 0]
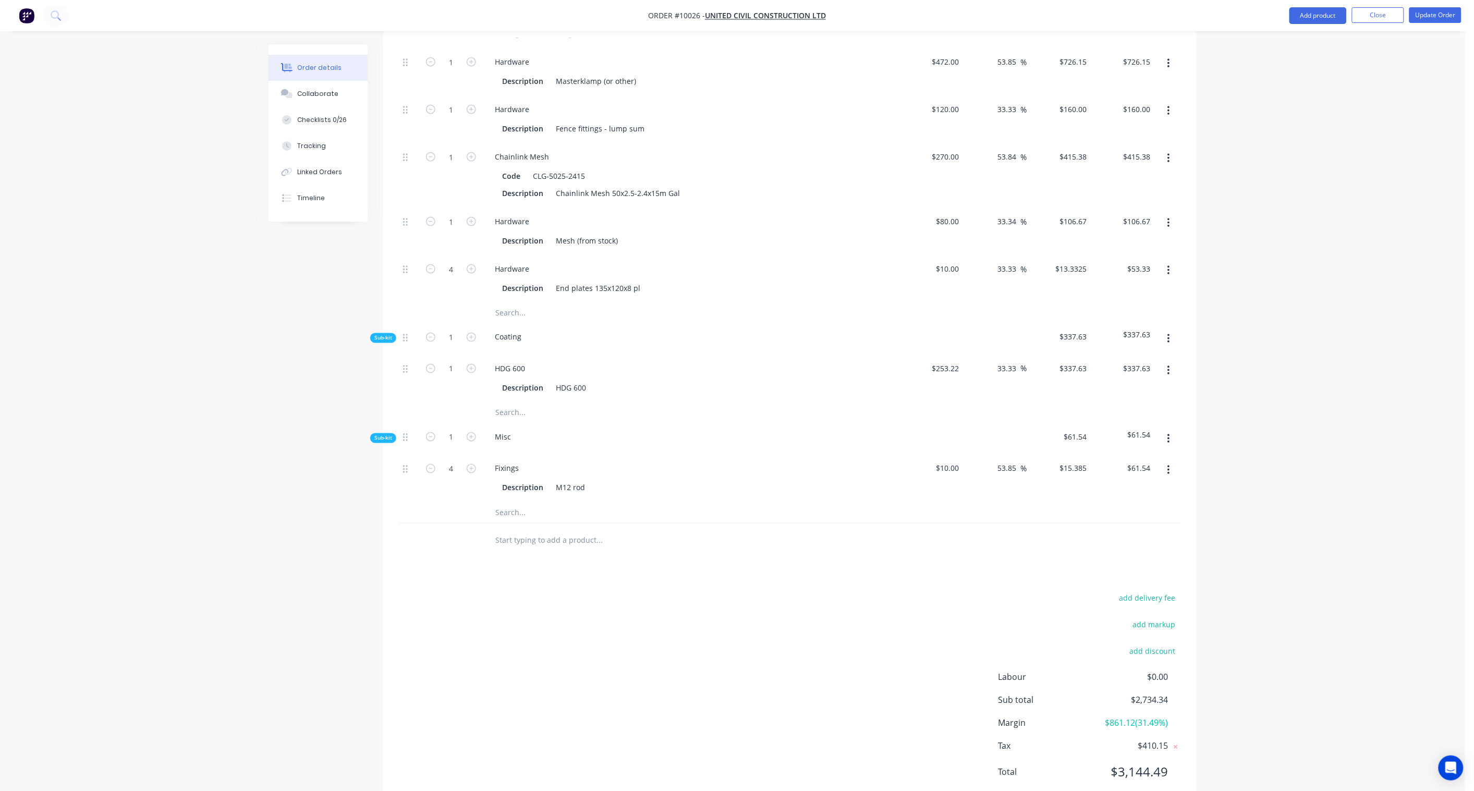
click at [1112, 433] on icon "button" at bounding box center [1169, 438] width 3 height 11
click at [1112, 459] on div "Add product to kit" at bounding box center [1132, 466] width 80 height 15
click at [1112, 501] on div "Product catalogue" at bounding box center [1132, 508] width 80 height 15
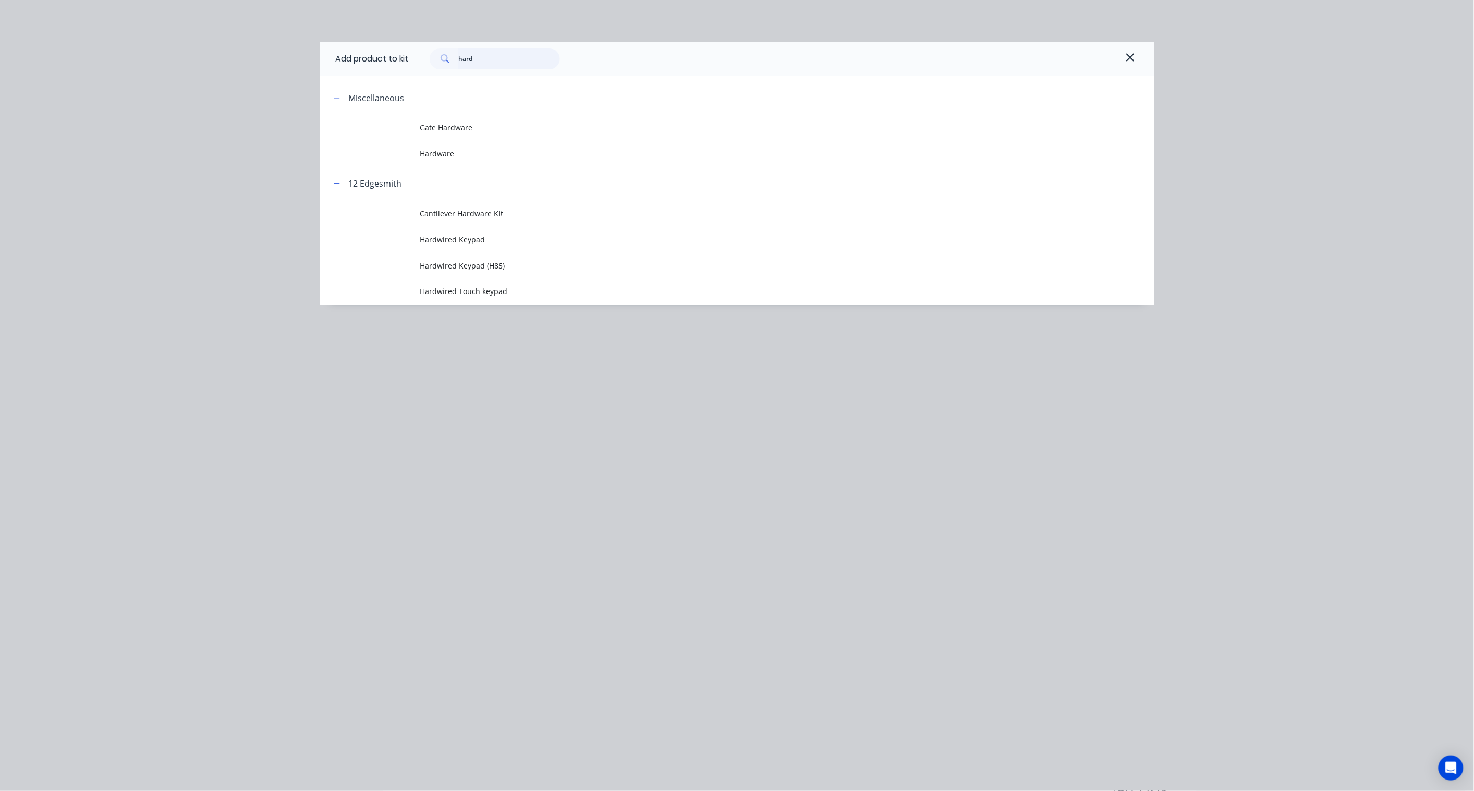
drag, startPoint x: 492, startPoint y: 59, endPoint x: 348, endPoint y: 55, distance: 143.5
click at [348, 55] on div "Add product to kit hard" at bounding box center [737, 59] width 834 height 34
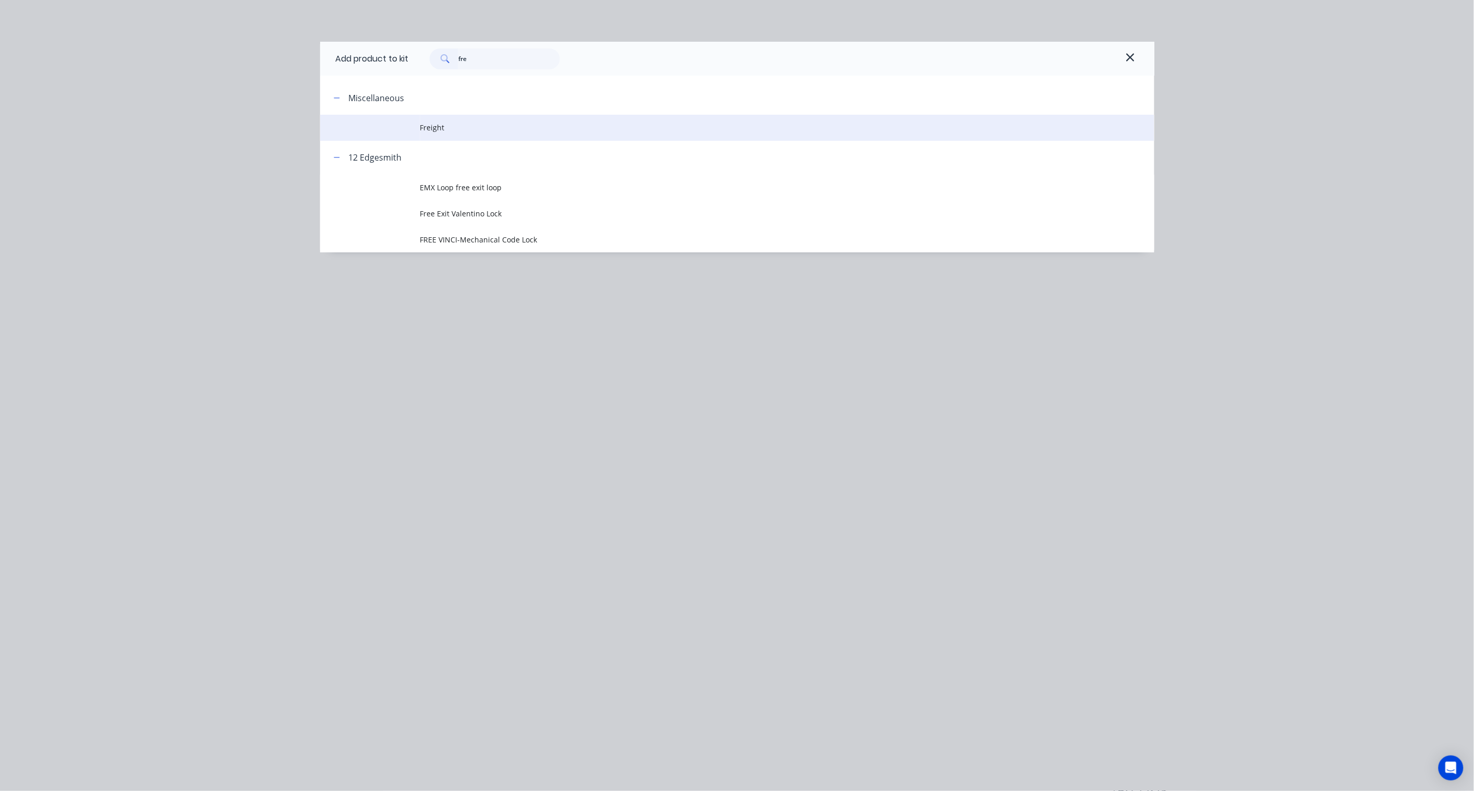
click at [443, 130] on span "Freight" at bounding box center [713, 127] width 587 height 11
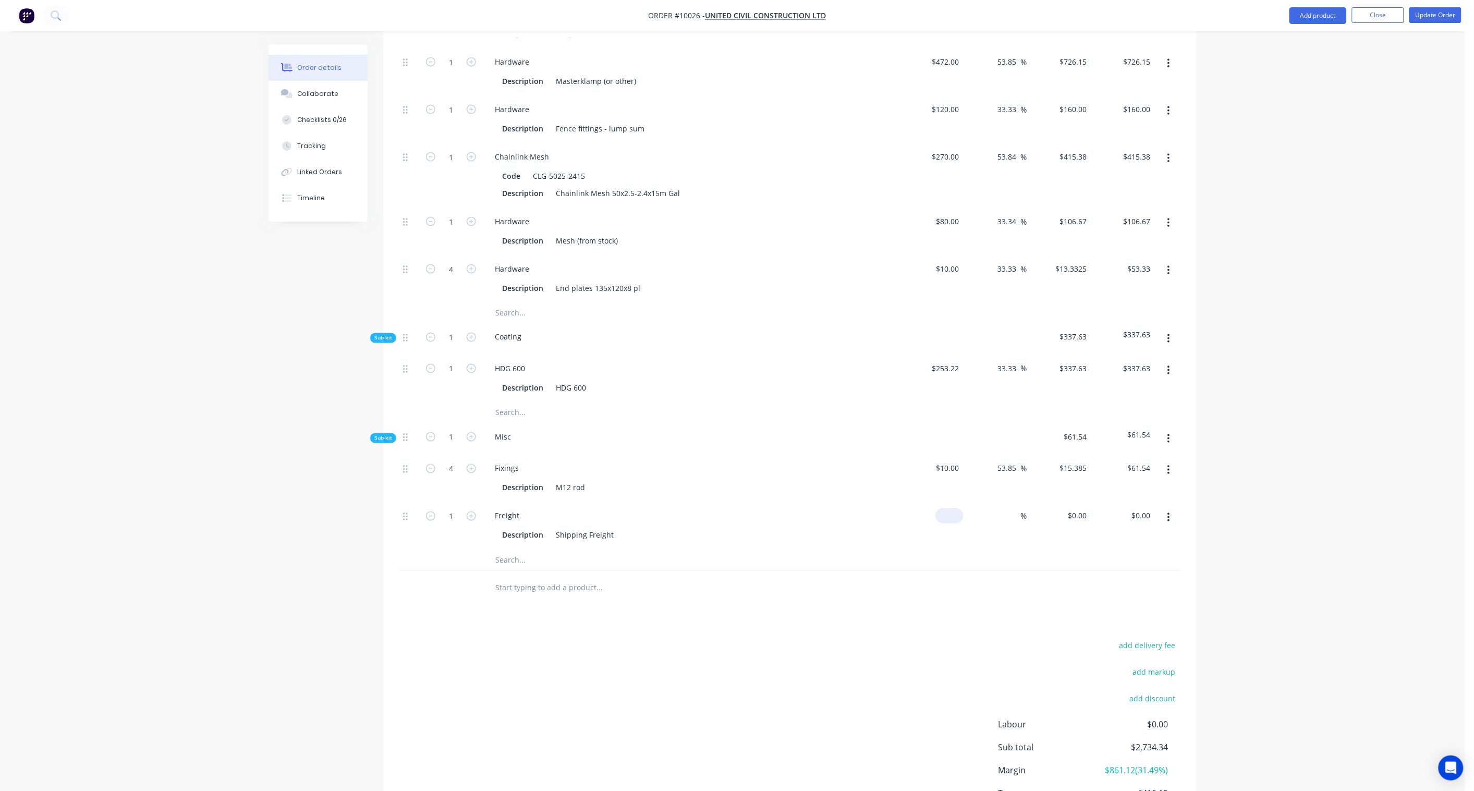
click at [954, 509] on input at bounding box center [952, 516] width 24 height 15
paste input "100.00"
click at [942, 582] on div at bounding box center [790, 588] width 782 height 34
click at [1112, 509] on input "100.00" at bounding box center [1139, 516] width 32 height 15
paste input "33.33"
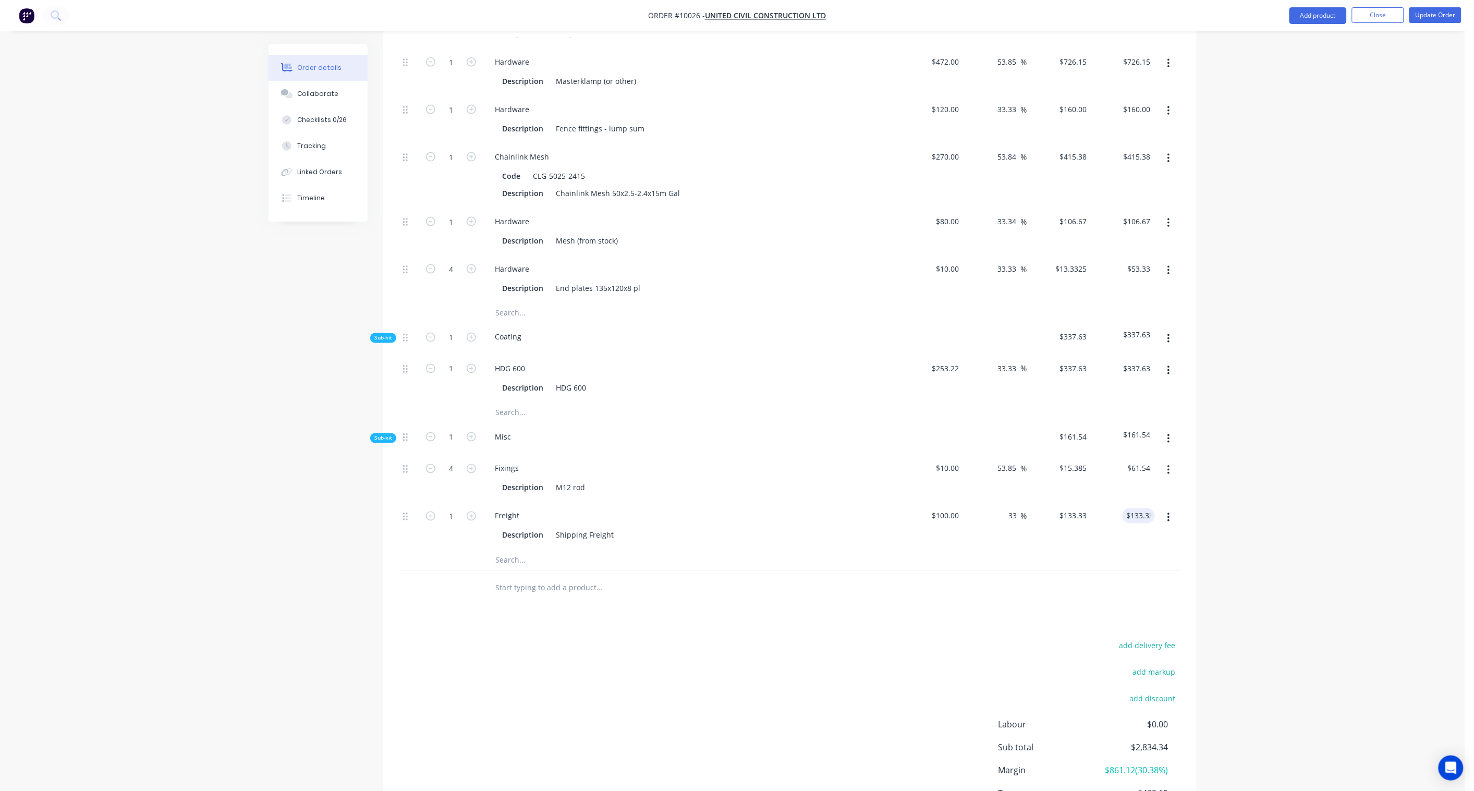
click at [1112, 491] on div "Order details Collaborate Checklists 0/26 Tracking Linked Orders Timeline Order…" at bounding box center [733, 118] width 1466 height 1506
click at [1112, 433] on icon "button" at bounding box center [1169, 438] width 3 height 11
click at [1112, 459] on div "Add product to kit" at bounding box center [1132, 466] width 80 height 15
click at [1112, 501] on div "Product catalogue" at bounding box center [1132, 508] width 80 height 15
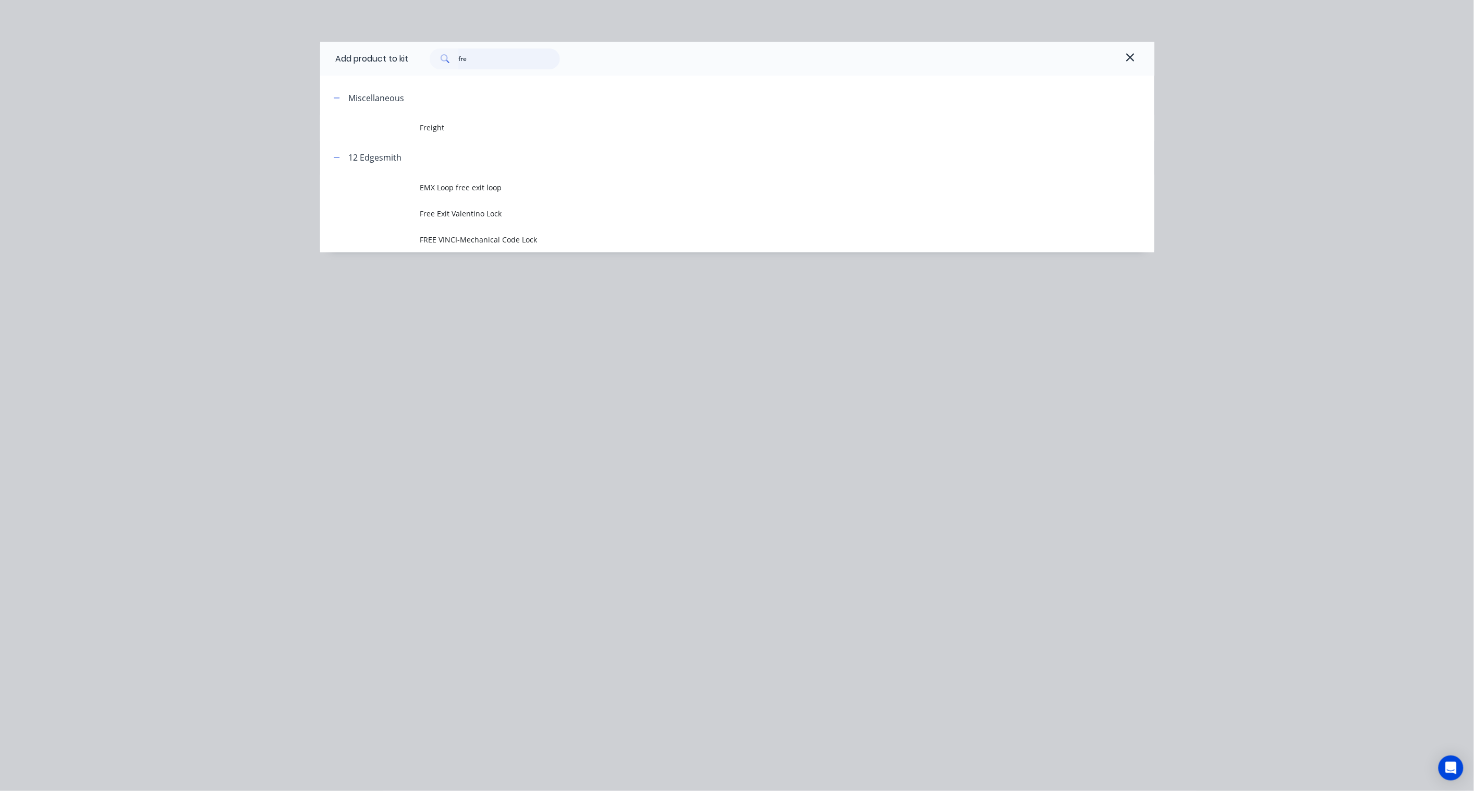
drag, startPoint x: 473, startPoint y: 58, endPoint x: 381, endPoint y: 51, distance: 92.0
click at [381, 51] on div "Add product to kit fre" at bounding box center [737, 59] width 834 height 34
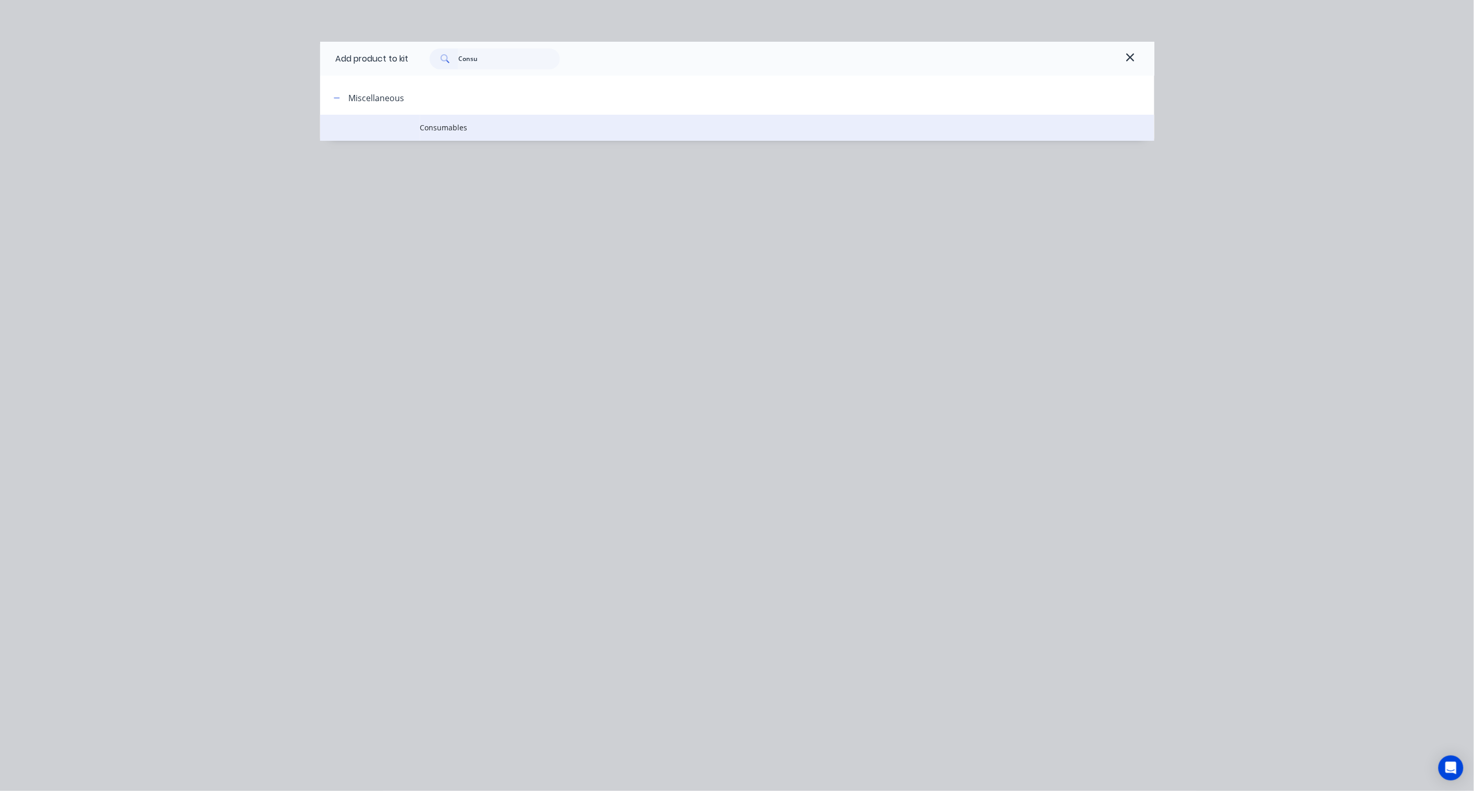
click at [425, 120] on td "Consumables" at bounding box center [787, 128] width 734 height 26
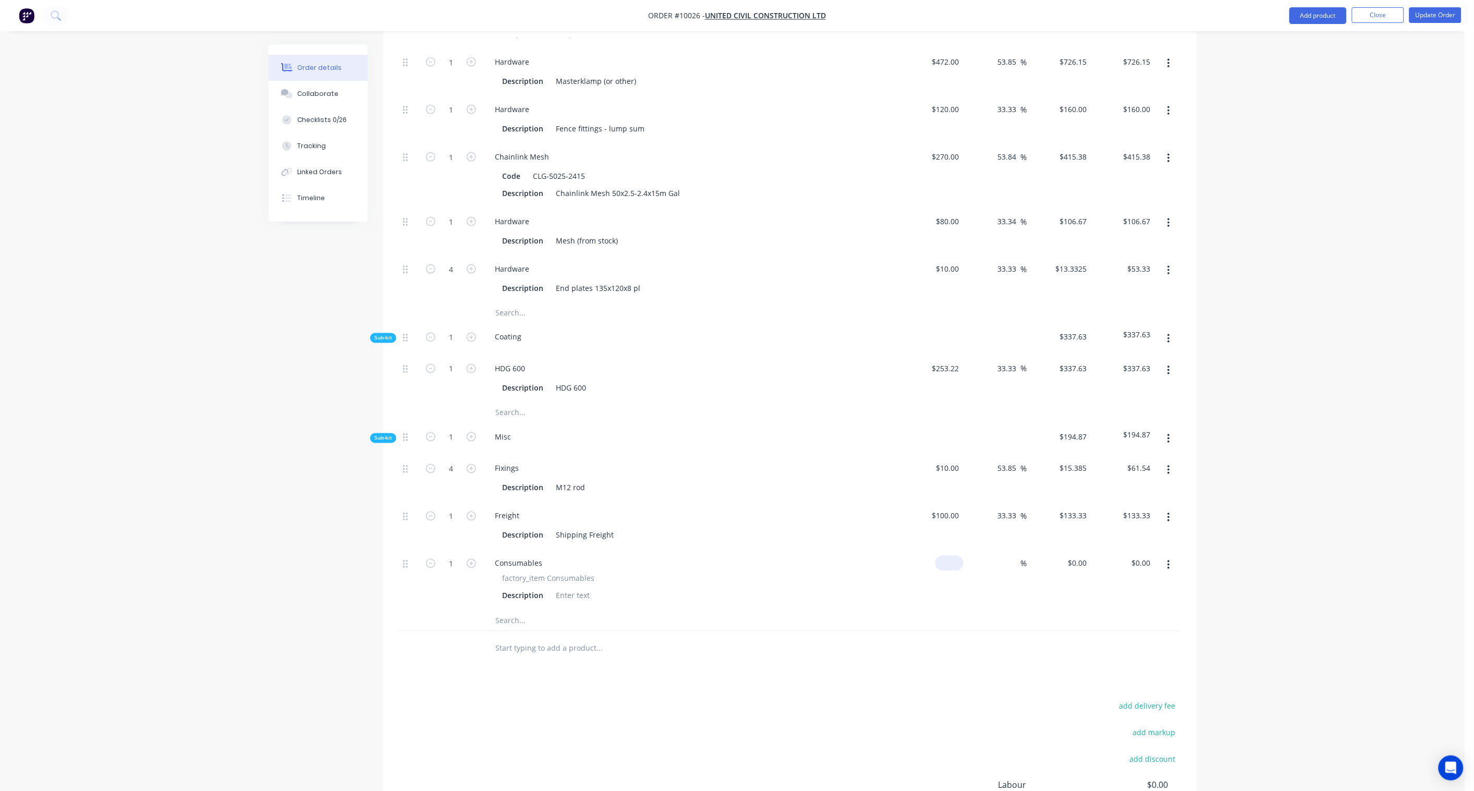
click at [950, 556] on div "$0.00" at bounding box center [950, 563] width 28 height 15
paste input "192.32"
click at [1112, 556] on input "192.32" at bounding box center [1139, 563] width 32 height 15
paste input "274.74"
click at [1112, 530] on div "Order details Collaborate Checklists 0/26 Tracking Linked Orders Timeline Order…" at bounding box center [733, 148] width 1466 height 1567
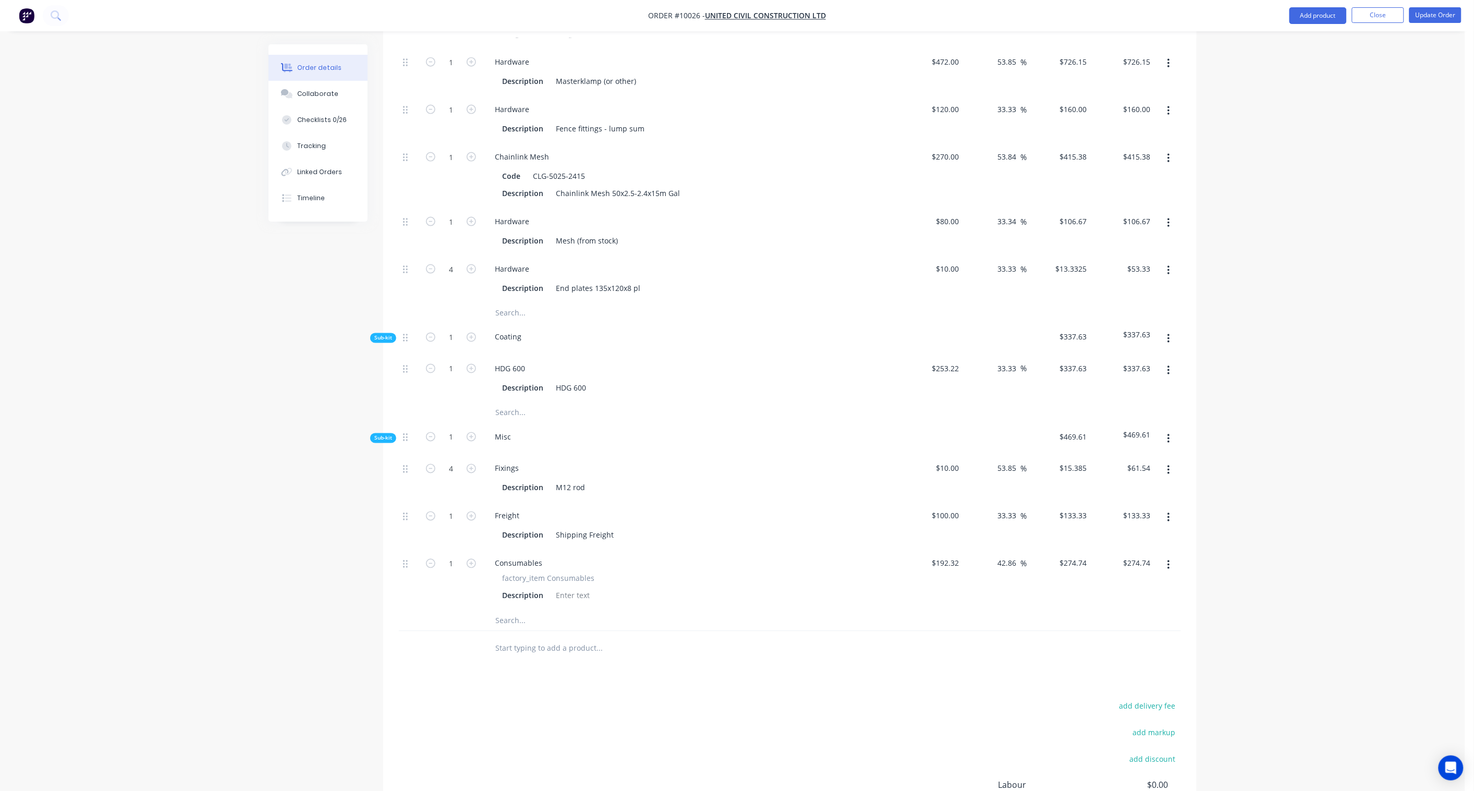
click at [1112, 430] on button "button" at bounding box center [1169, 439] width 25 height 19
click at [1112, 459] on div "Add product to kit" at bounding box center [1132, 466] width 80 height 15
click at [1112, 501] on div "Product catalogue" at bounding box center [1132, 508] width 80 height 15
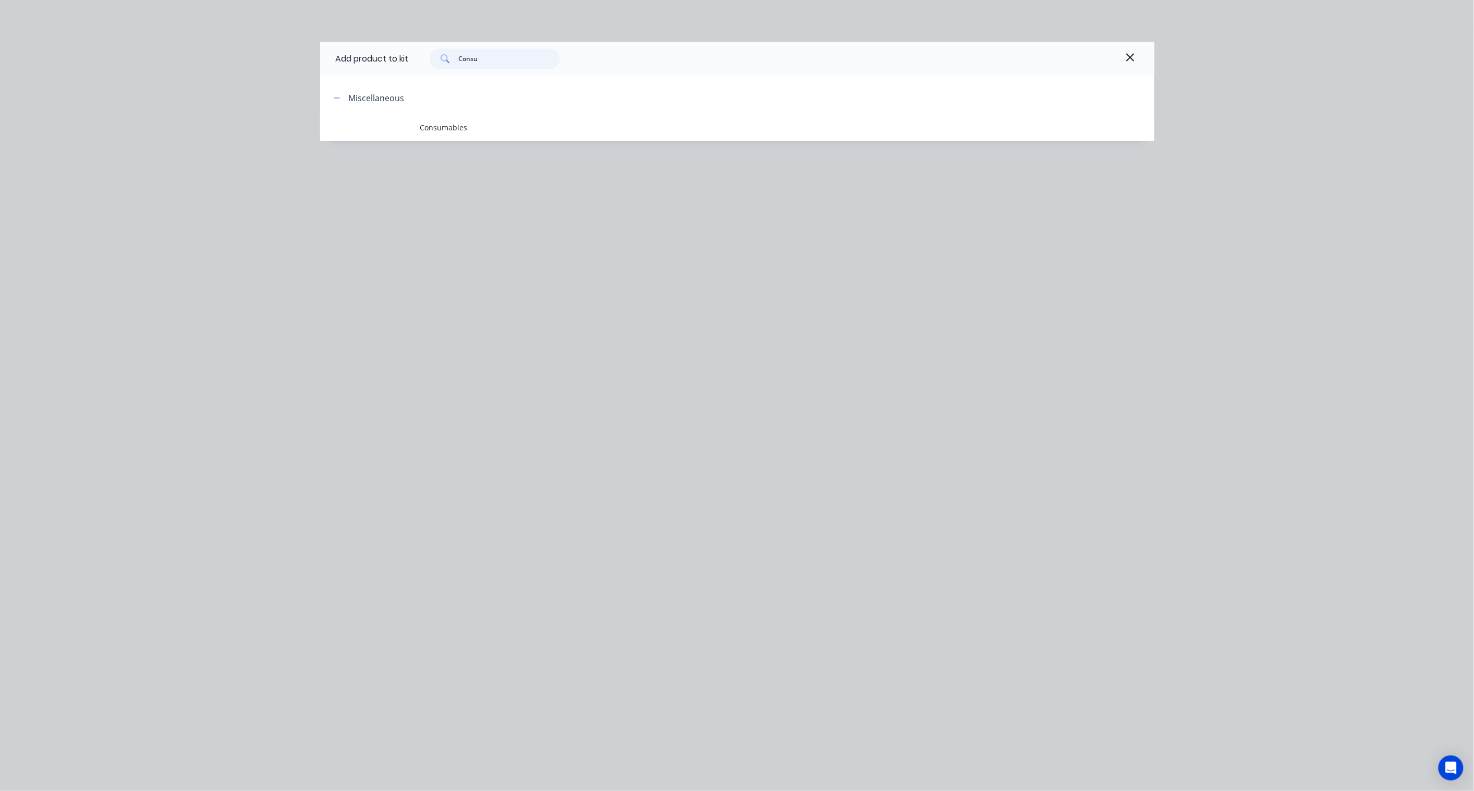
drag, startPoint x: 489, startPoint y: 55, endPoint x: 363, endPoint y: 50, distance: 125.8
click at [363, 50] on div "Add product to kit Consu" at bounding box center [737, 59] width 834 height 34
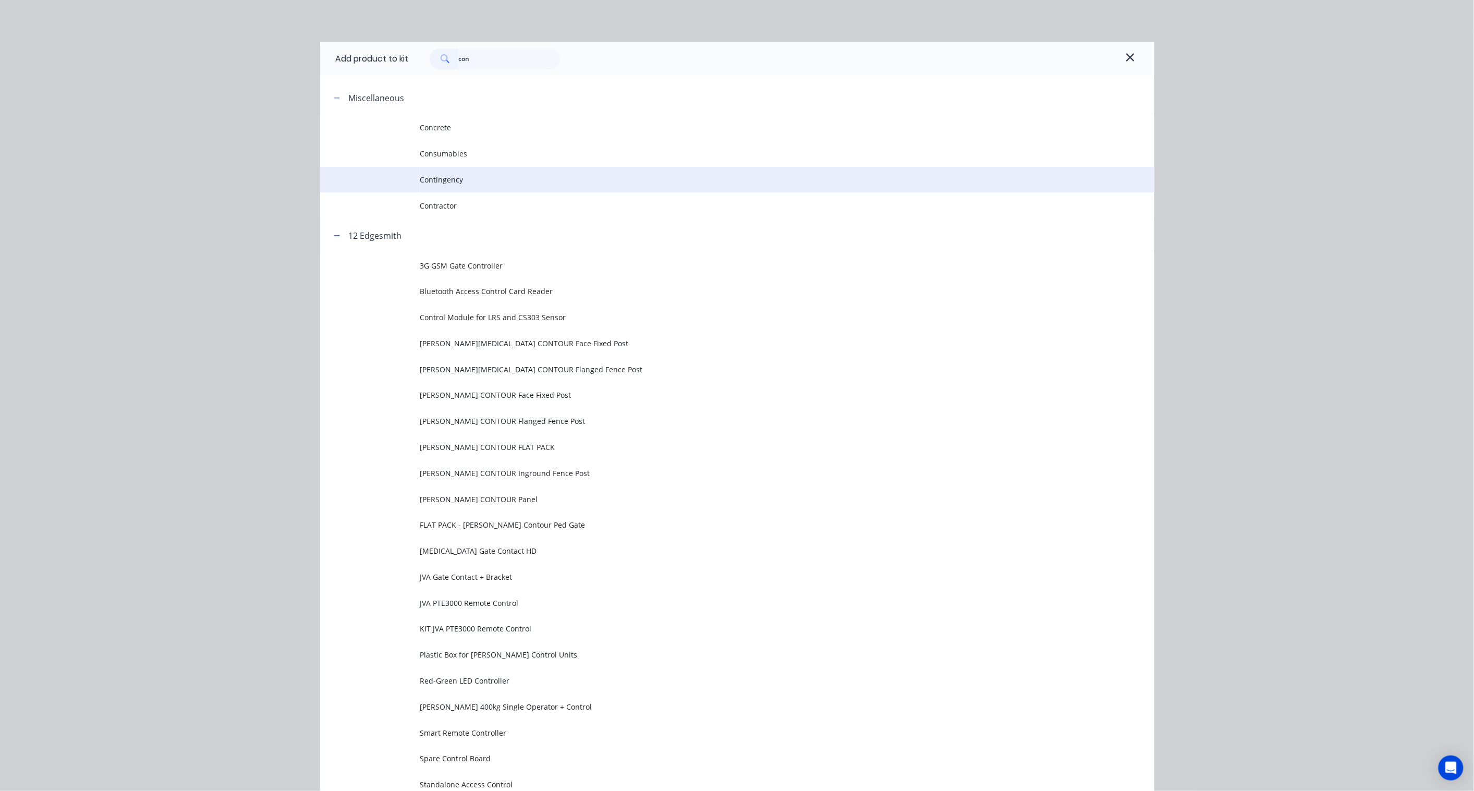
click at [451, 179] on span "Contingency" at bounding box center [713, 179] width 587 height 11
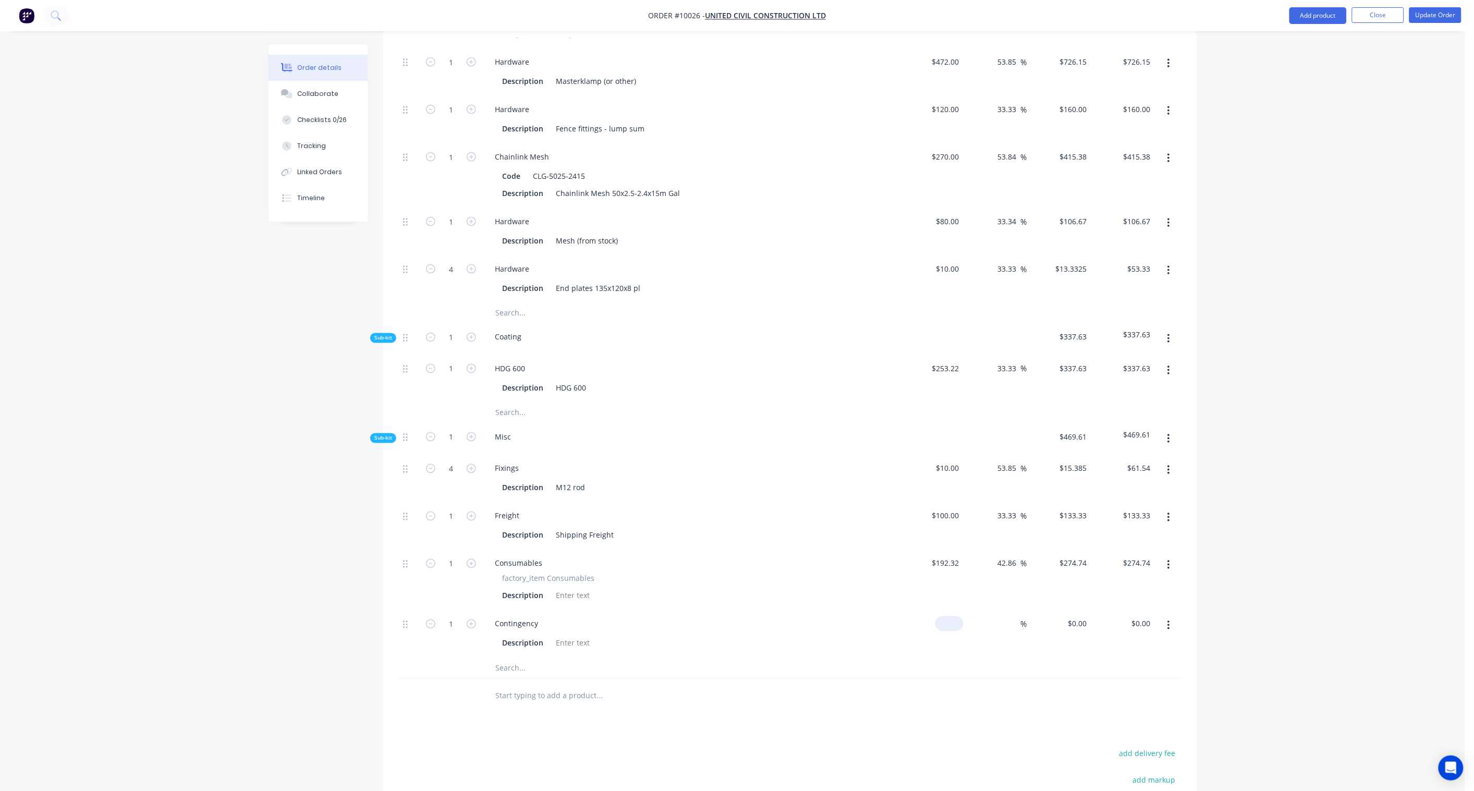
click at [952, 582] on input at bounding box center [952, 623] width 24 height 15
paste input "223.20"
click at [1112, 582] on input "$223.20" at bounding box center [1139, 623] width 32 height 15
paste input "529.58"
click at [1112, 558] on div "Order details Collaborate Checklists 0/26 Tracking Linked Orders Timeline Order…" at bounding box center [733, 172] width 1466 height 1614
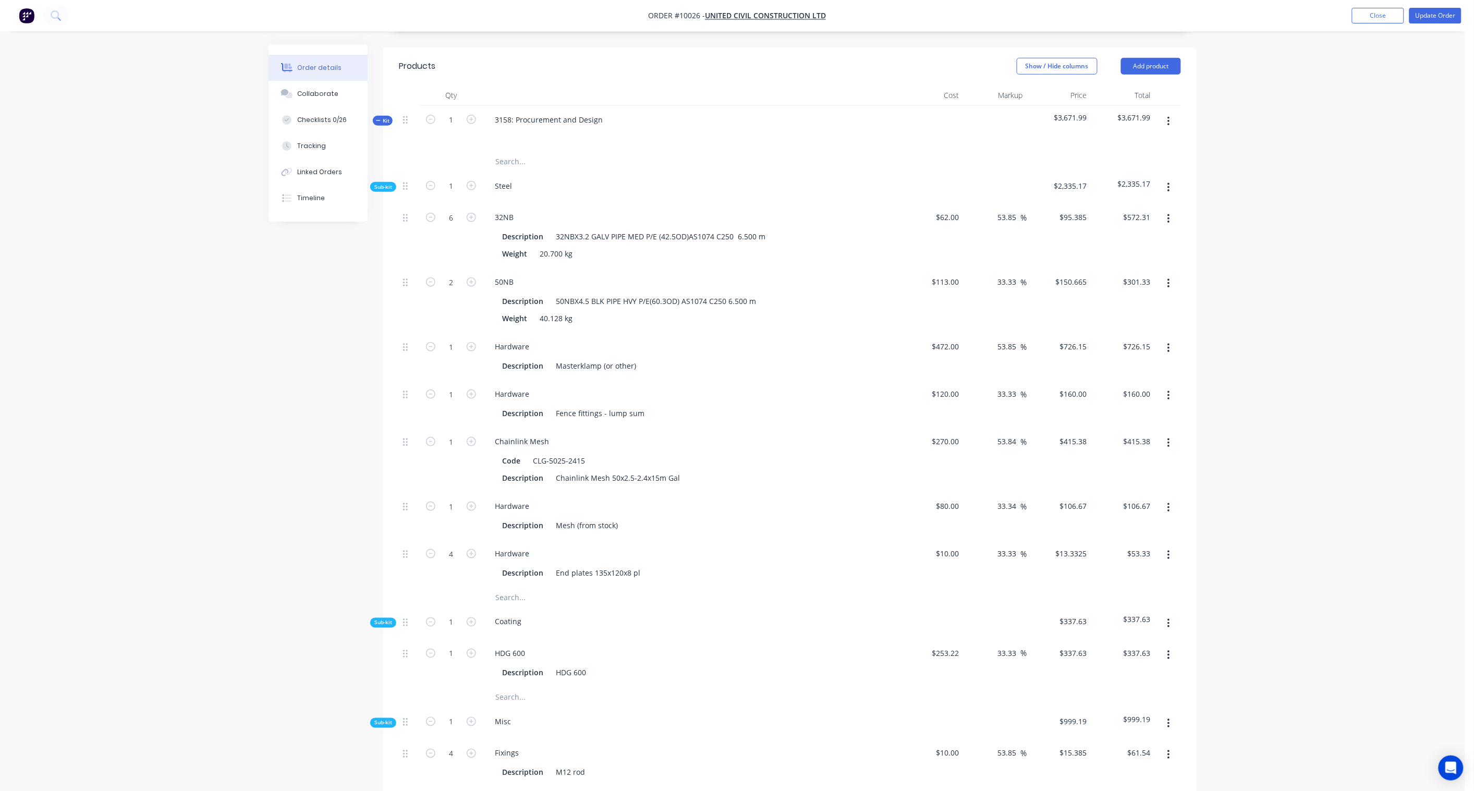
scroll to position [346, 0]
click at [1112, 63] on button "Add product" at bounding box center [1151, 71] width 60 height 17
click at [1112, 90] on div "Product catalogue" at bounding box center [1132, 97] width 80 height 15
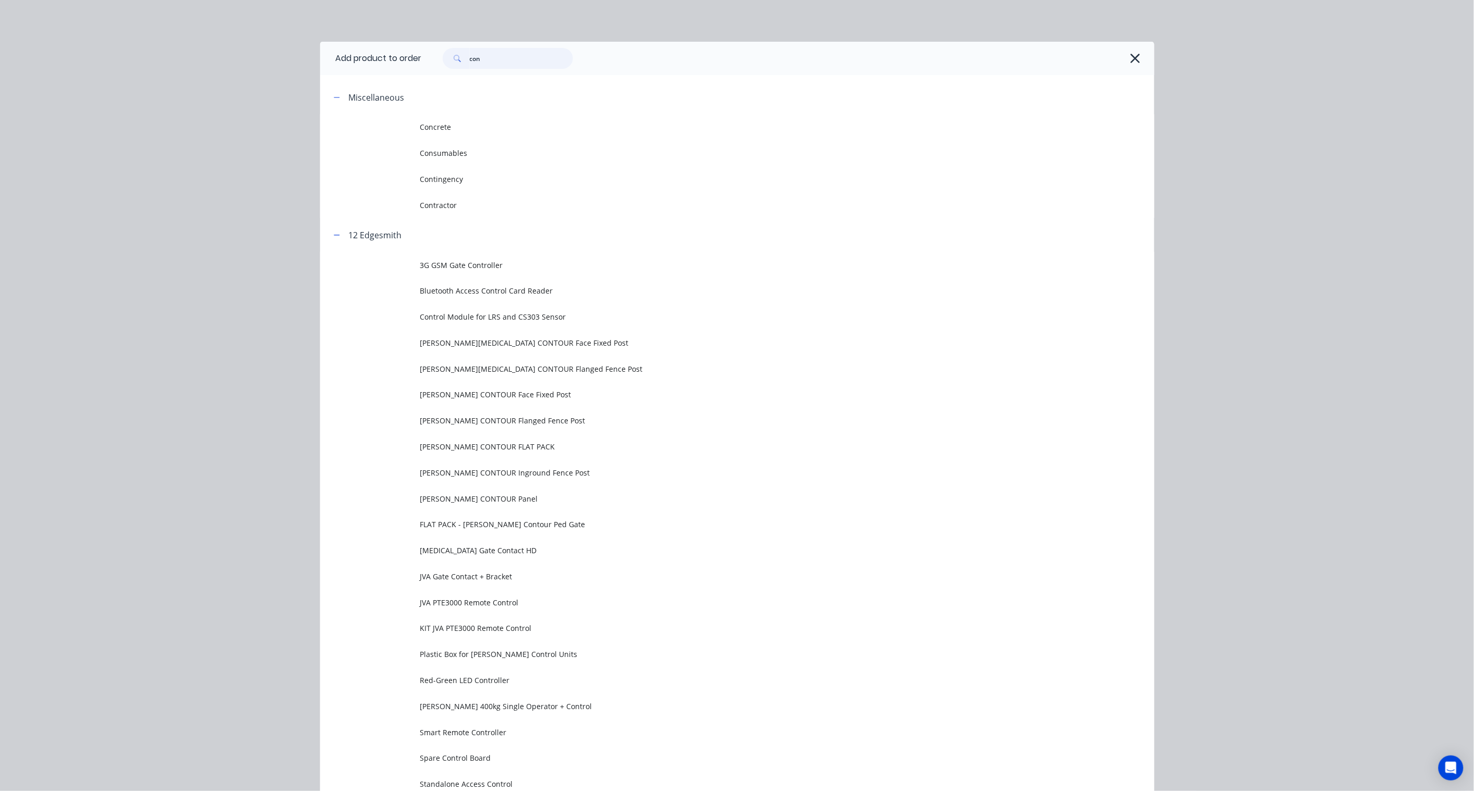
drag, startPoint x: 499, startPoint y: 64, endPoint x: 369, endPoint y: 53, distance: 130.8
click at [369, 53] on header "Add product to order con" at bounding box center [737, 58] width 834 height 33
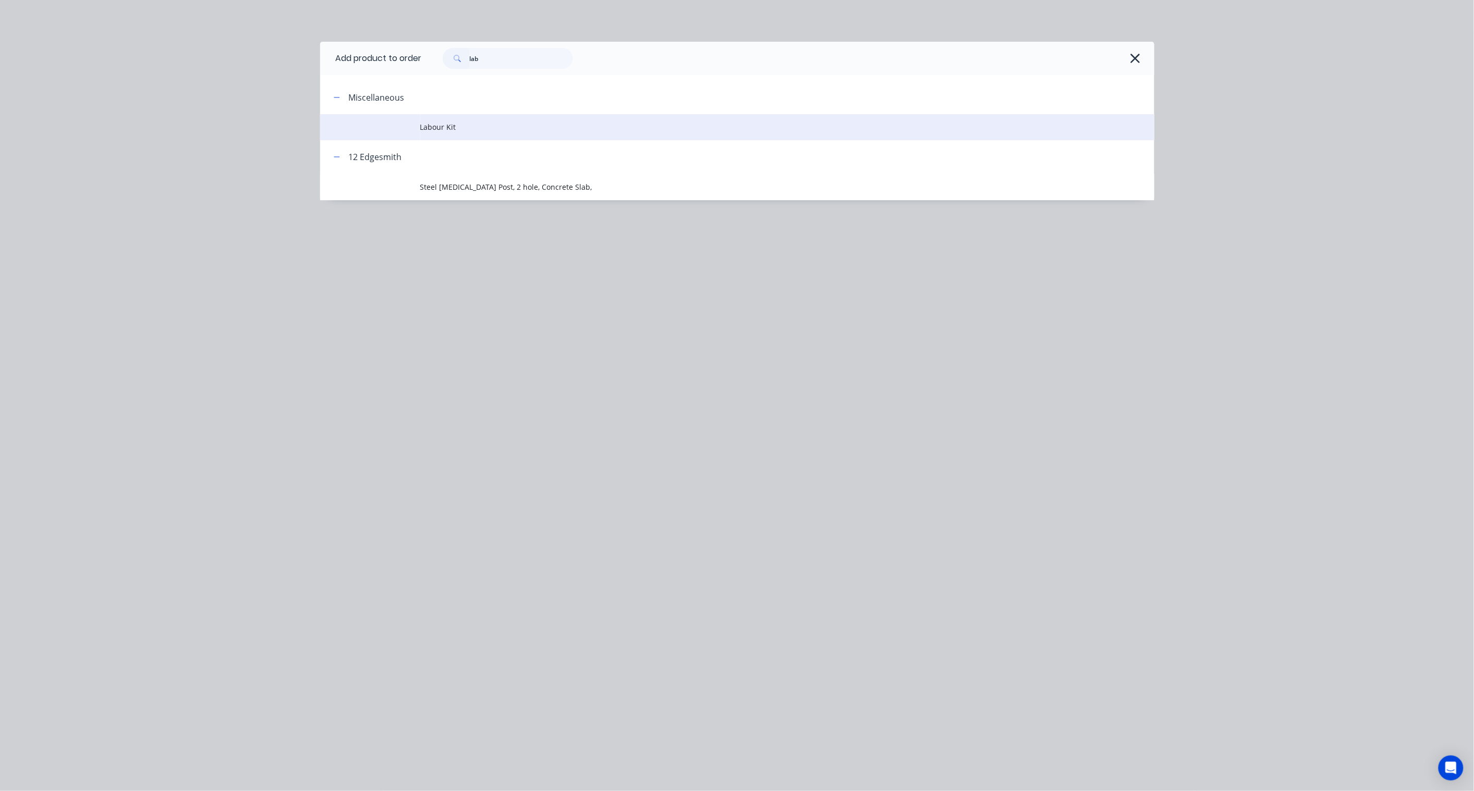
click at [454, 131] on span "Labour Kit" at bounding box center [713, 127] width 587 height 11
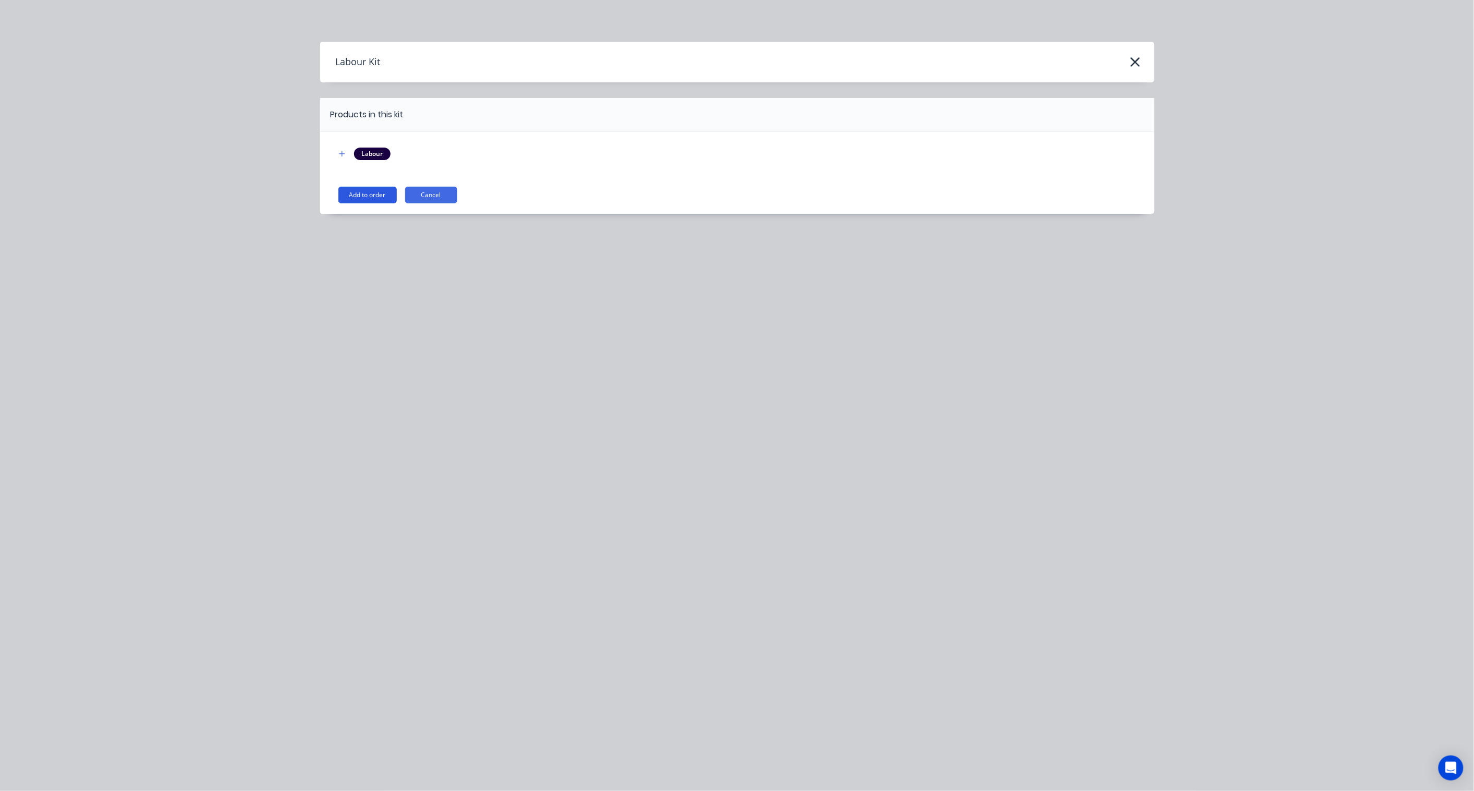
click at [366, 195] on button "Add to order" at bounding box center [367, 195] width 58 height 17
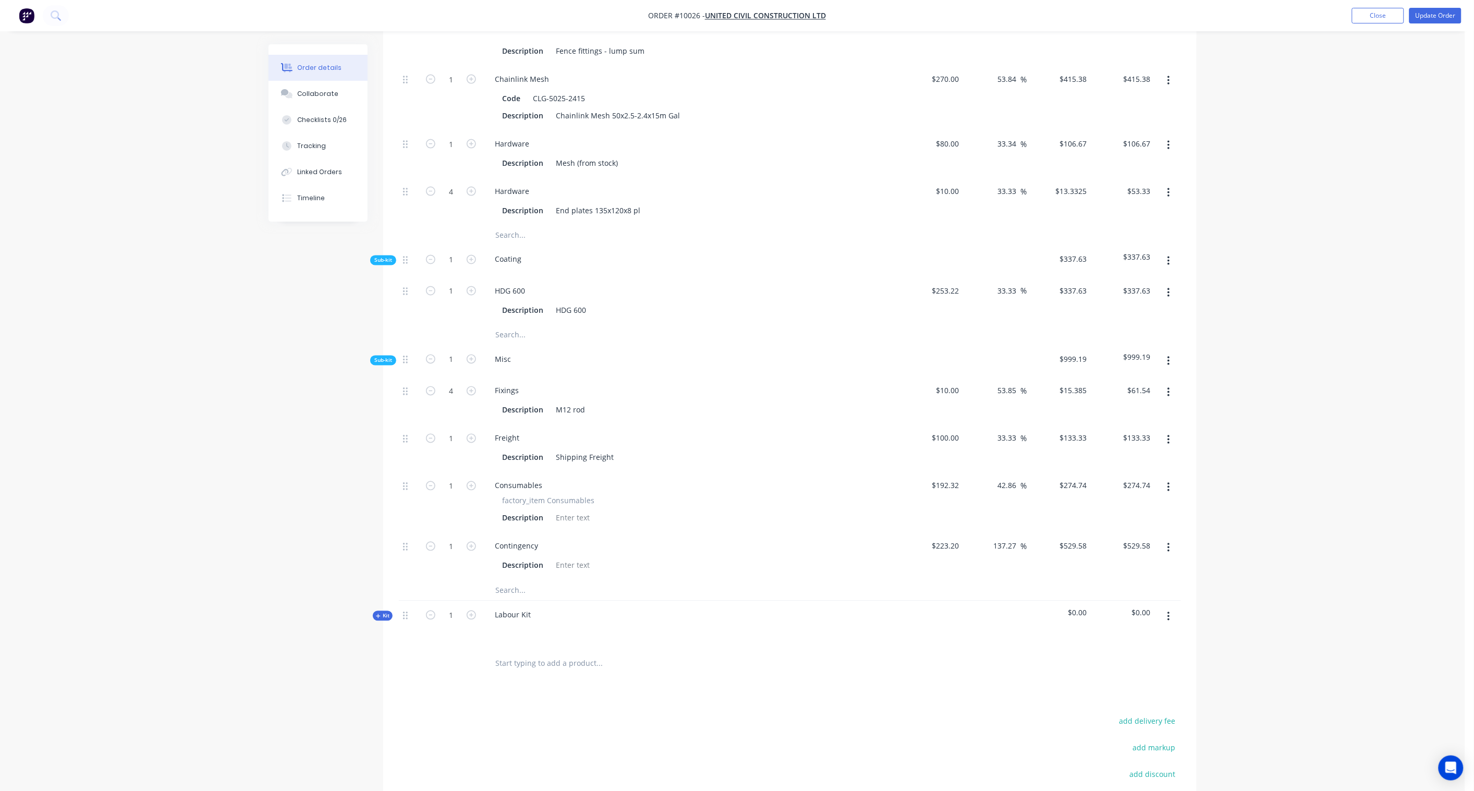
scroll to position [809, 0]
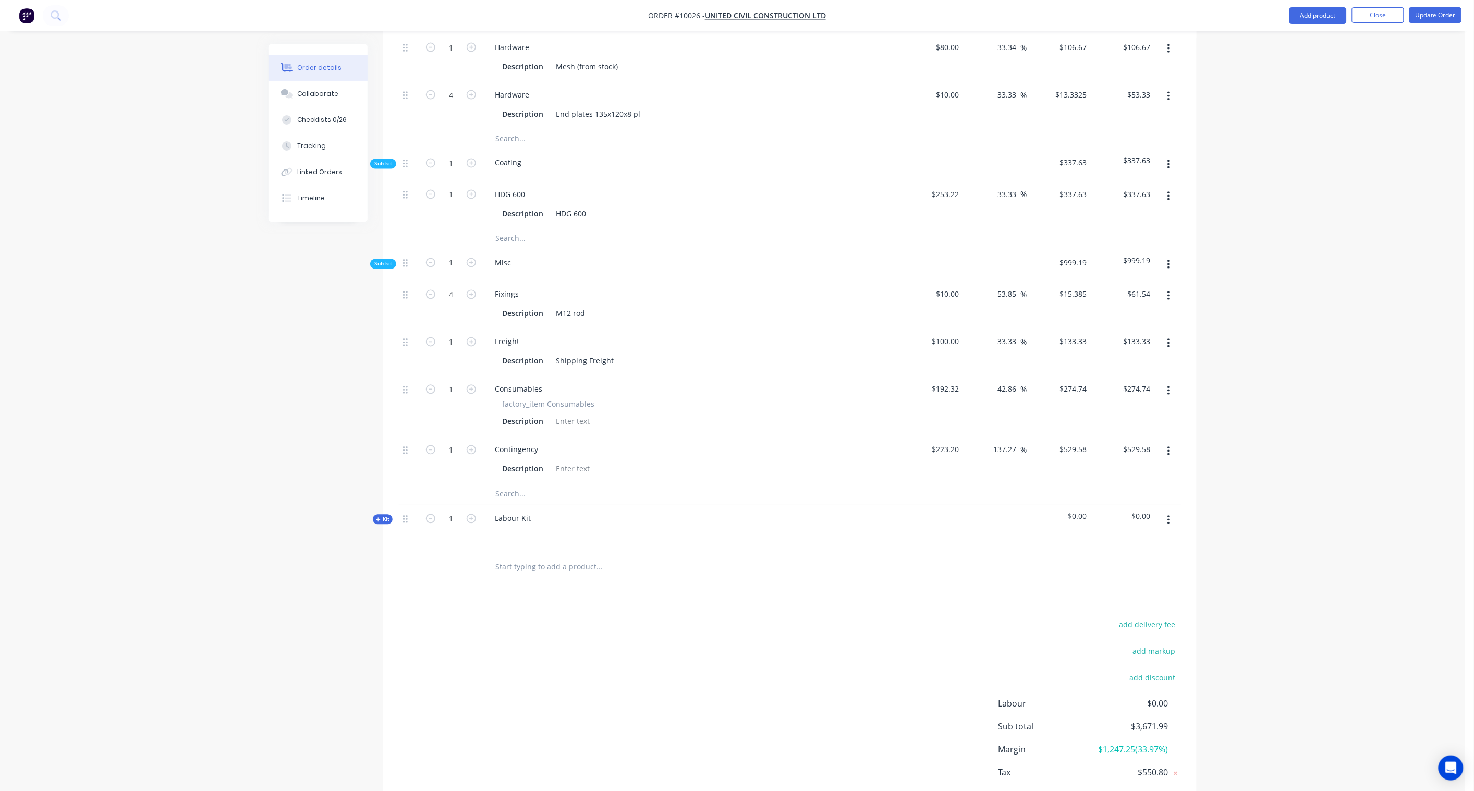
click at [382, 516] on span "Kit" at bounding box center [383, 520] width 14 height 8
click at [537, 511] on div "Labour Kit" at bounding box center [513, 518] width 53 height 15
drag, startPoint x: 537, startPoint y: 506, endPoint x: 470, endPoint y: 505, distance: 67.3
click at [470, 505] on div "Kit 1 Labour Kit $0.00 $0.00" at bounding box center [790, 527] width 782 height 45
click at [290, 582] on div "Created by [PERSON_NAME] Created [DATE] Required Assigned to HR Invoiced No Sta…" at bounding box center [733, 69] width 928 height 1668
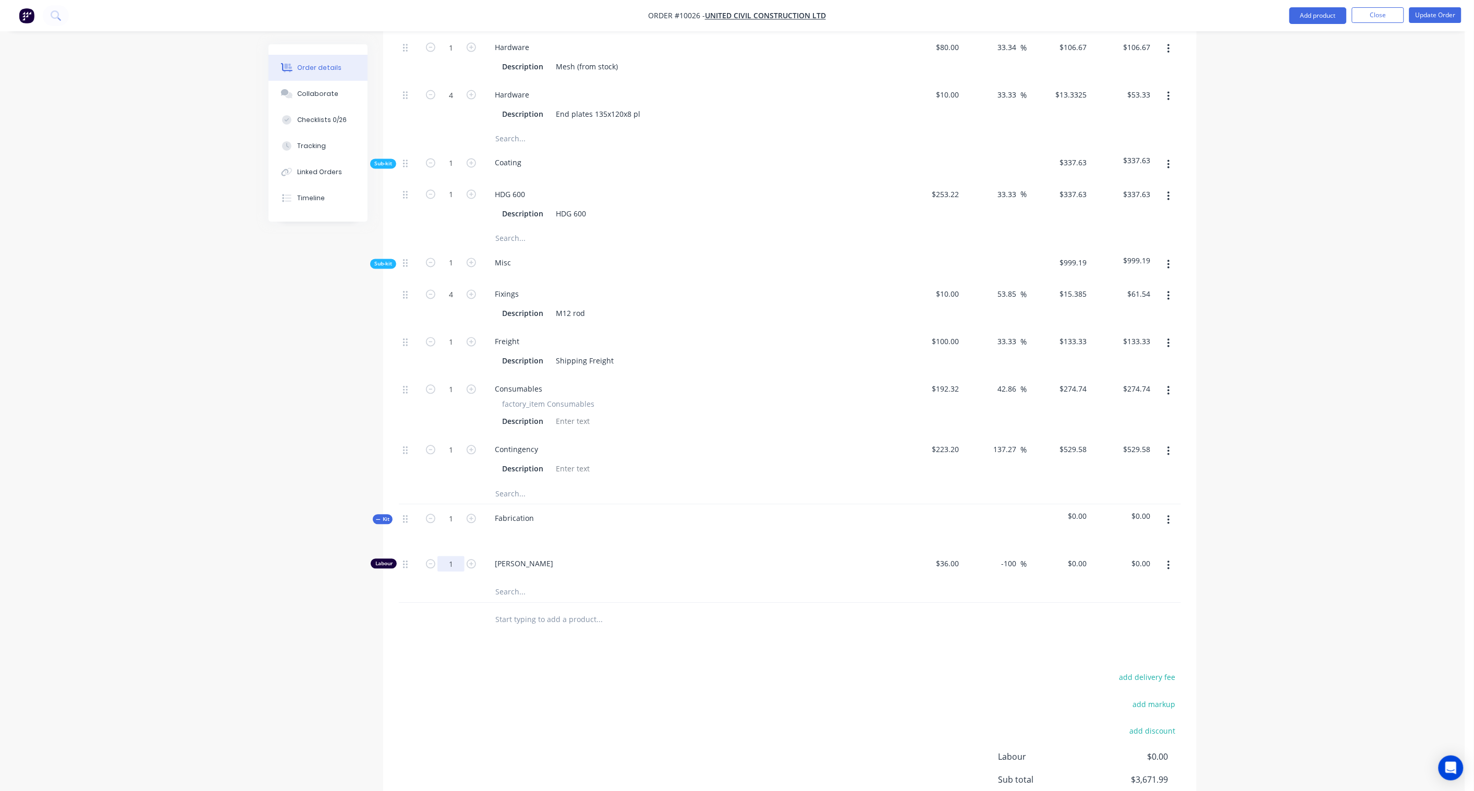
click at [314, 582] on div "Created by [PERSON_NAME] Created [DATE] Required Assigned to HR Invoiced No Sta…" at bounding box center [733, 69] width 928 height 1668
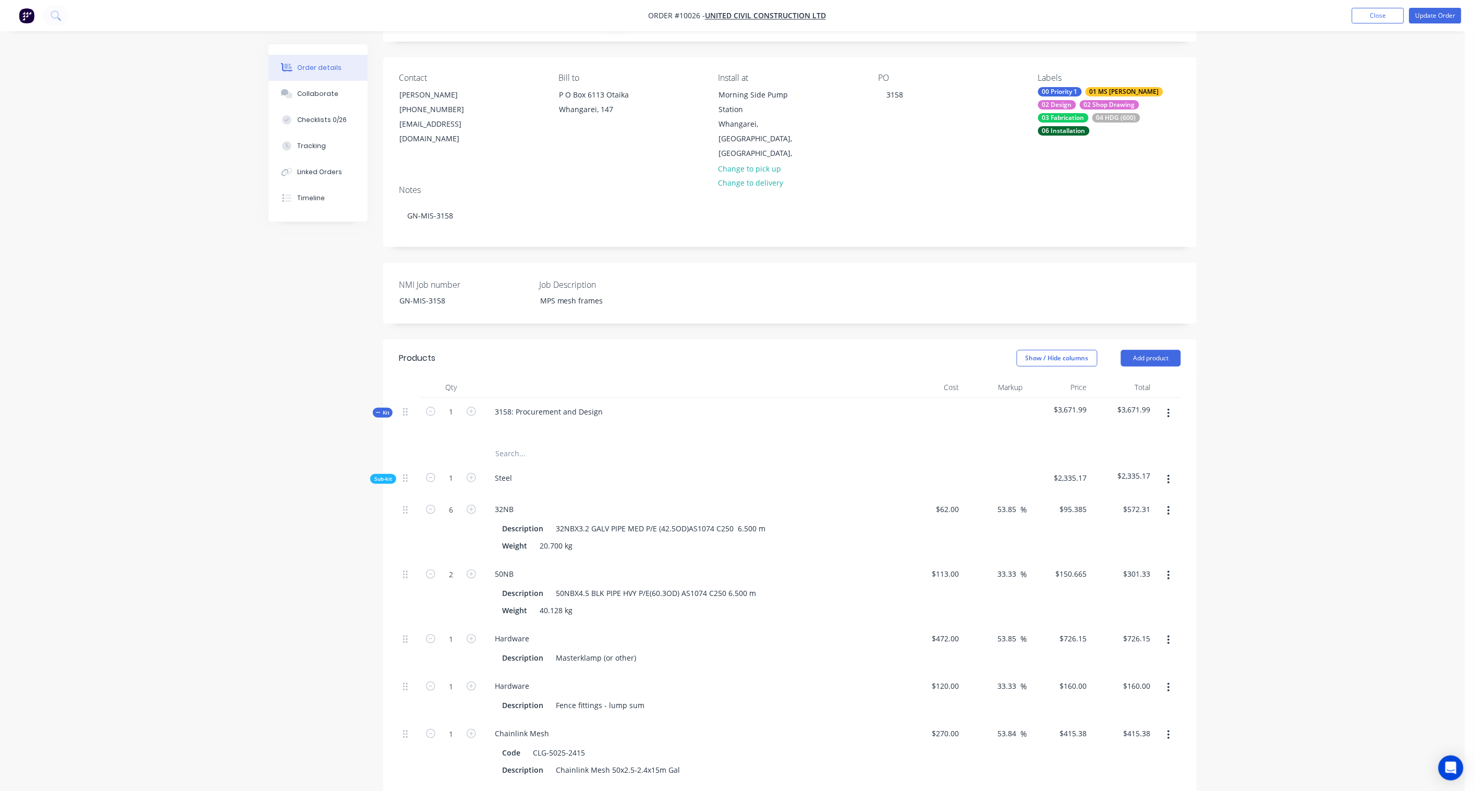
scroll to position [56, 0]
click at [1112, 353] on button "Add product" at bounding box center [1151, 361] width 60 height 17
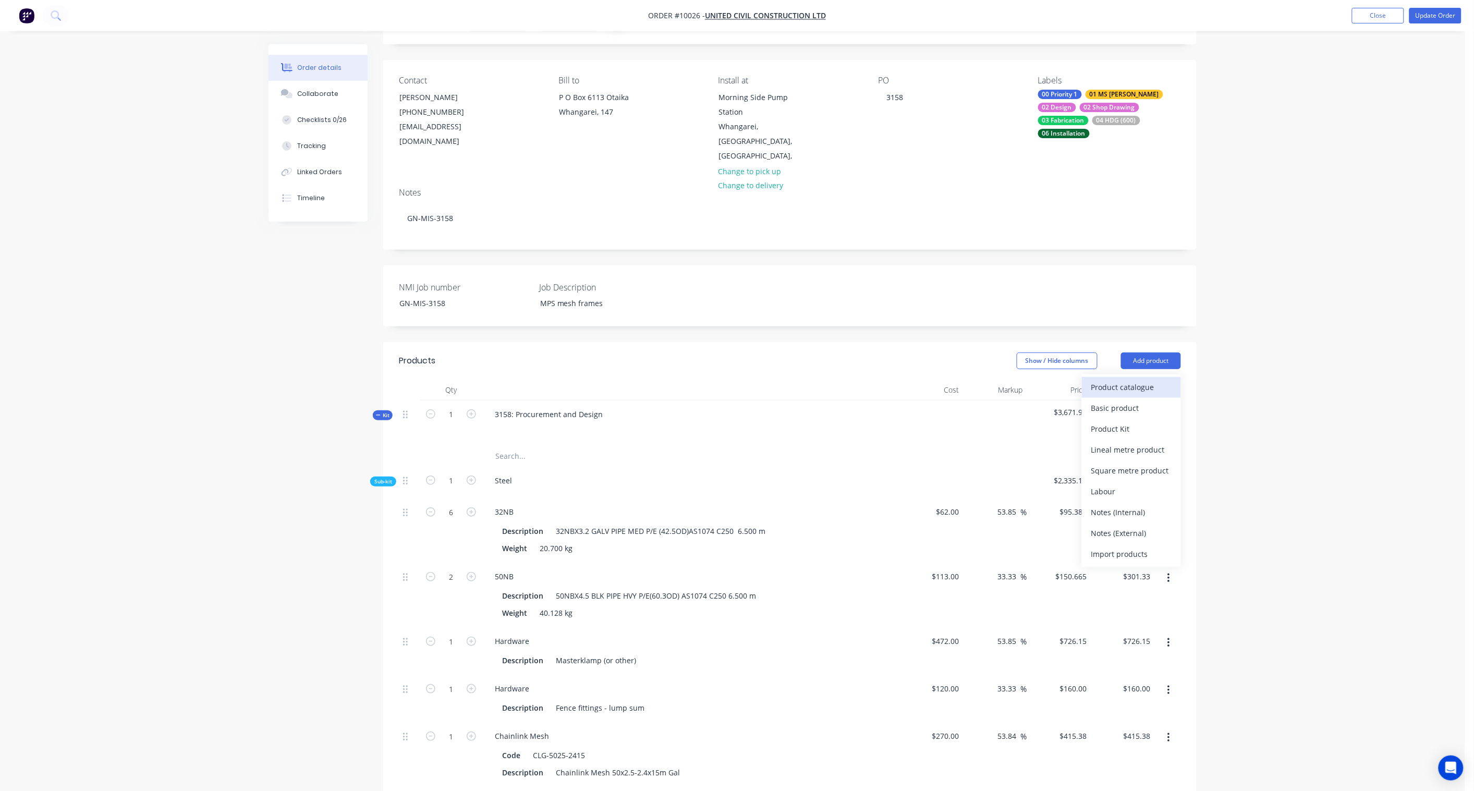
click at [1112, 380] on div "Product catalogue" at bounding box center [1132, 387] width 80 height 15
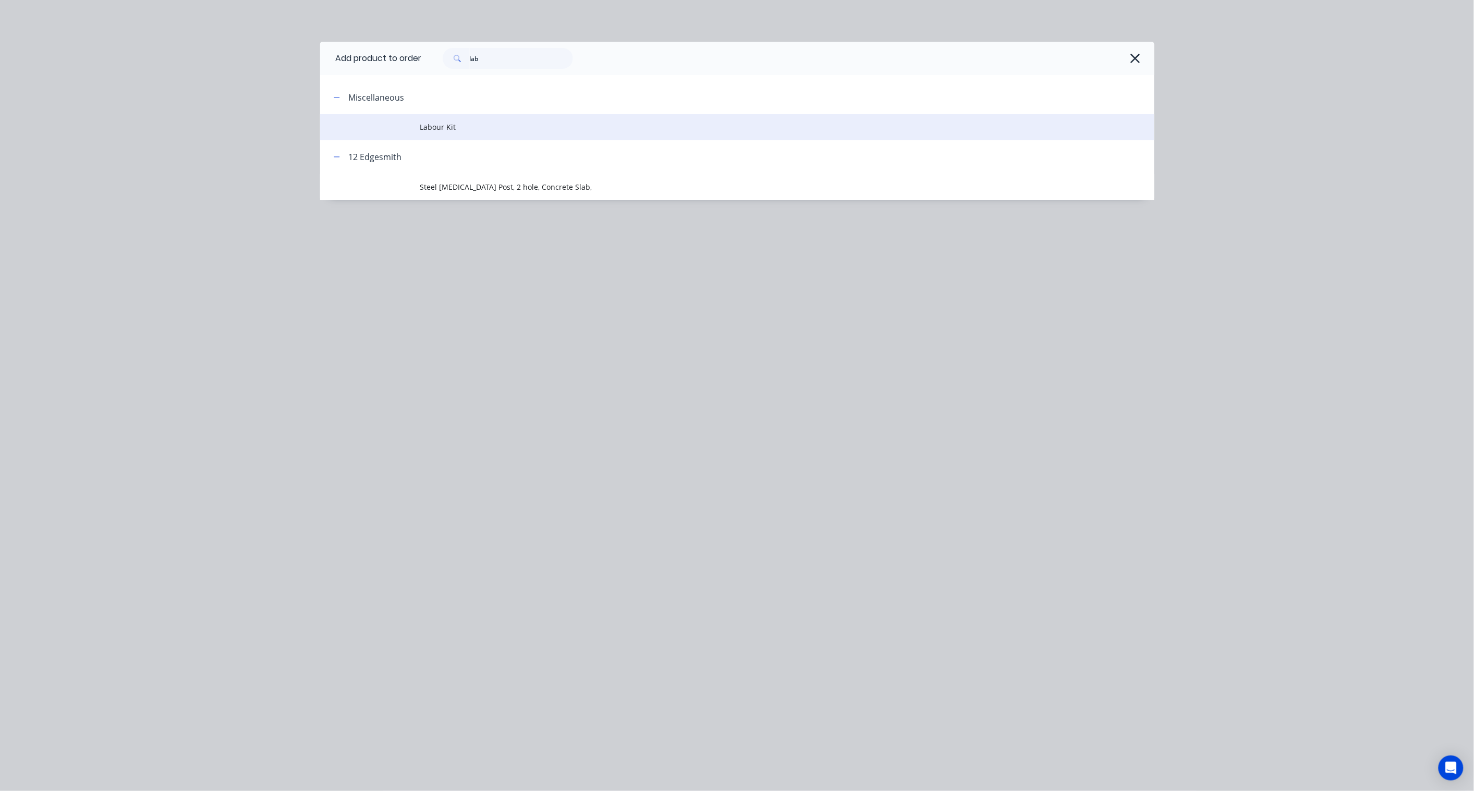
click at [456, 121] on td "Labour Kit" at bounding box center [787, 127] width 734 height 26
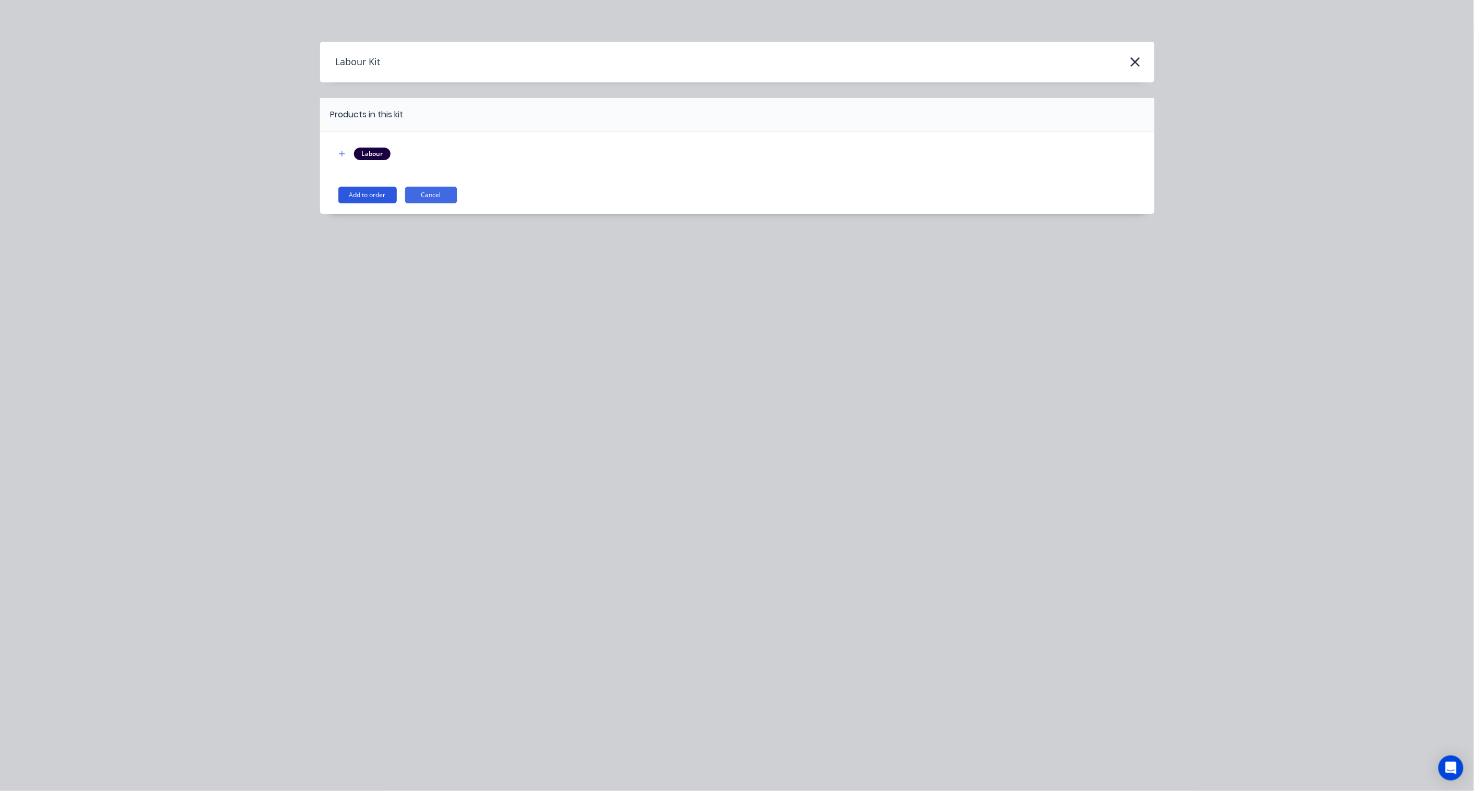
click at [353, 195] on button "Add to order" at bounding box center [367, 195] width 58 height 17
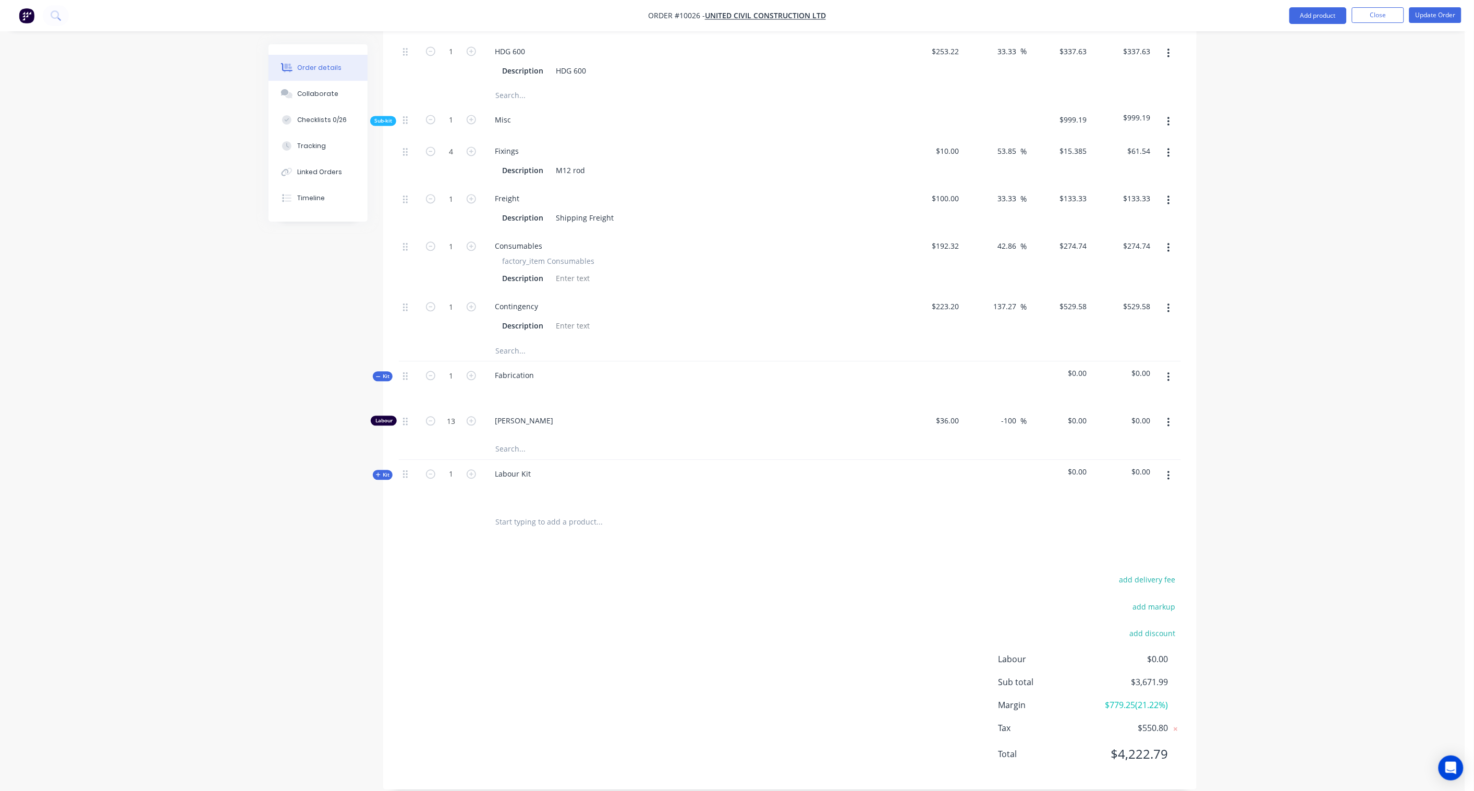
scroll to position [895, 0]
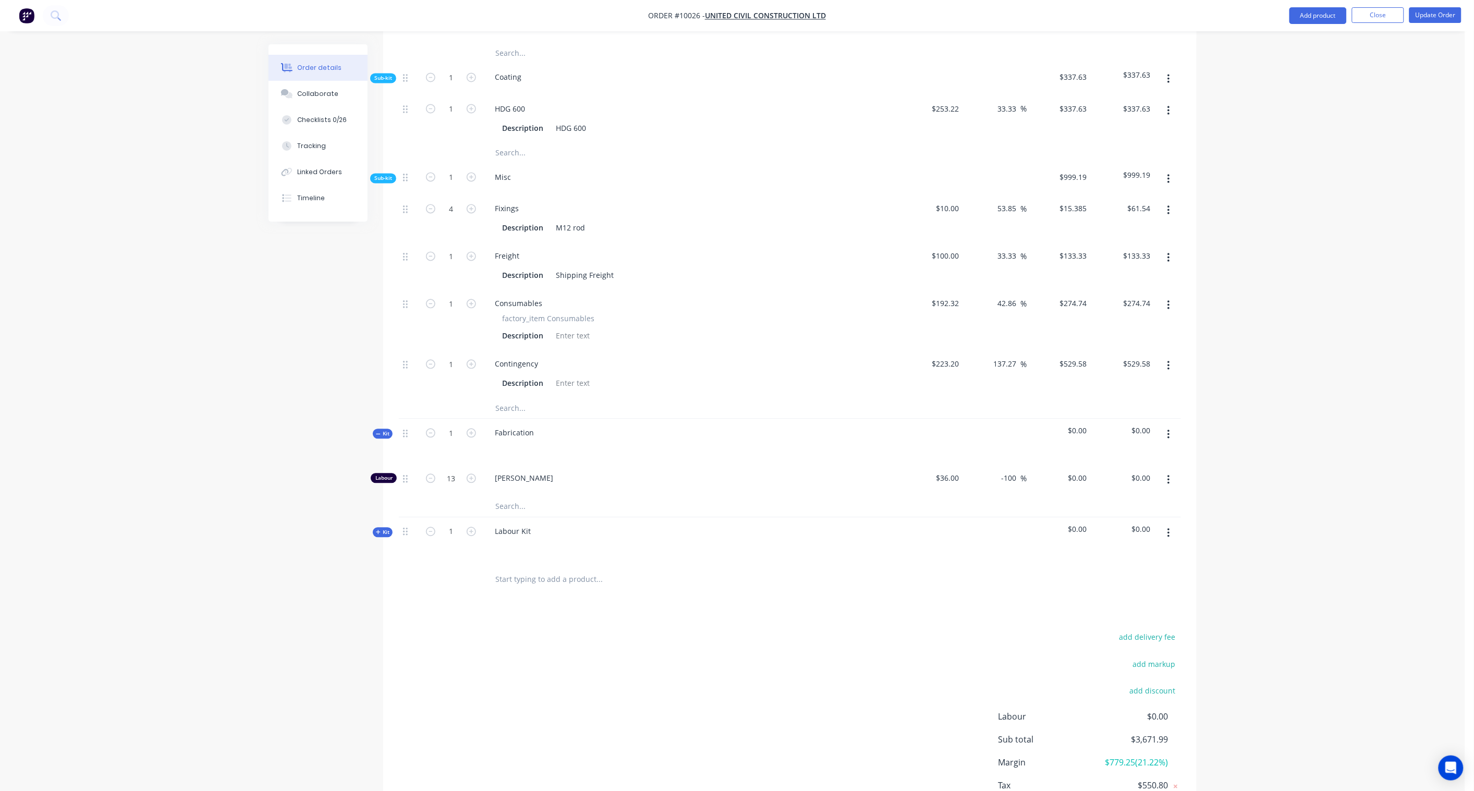
click at [388, 529] on span "Kit" at bounding box center [383, 533] width 14 height 8
click at [256, 569] on div "Order details Collaborate Checklists 0/26 Tracking Linked Orders Timeline Order…" at bounding box center [733, 10] width 1466 height 1811
click at [1112, 471] on input "0.00" at bounding box center [1143, 478] width 24 height 15
paste input "118"
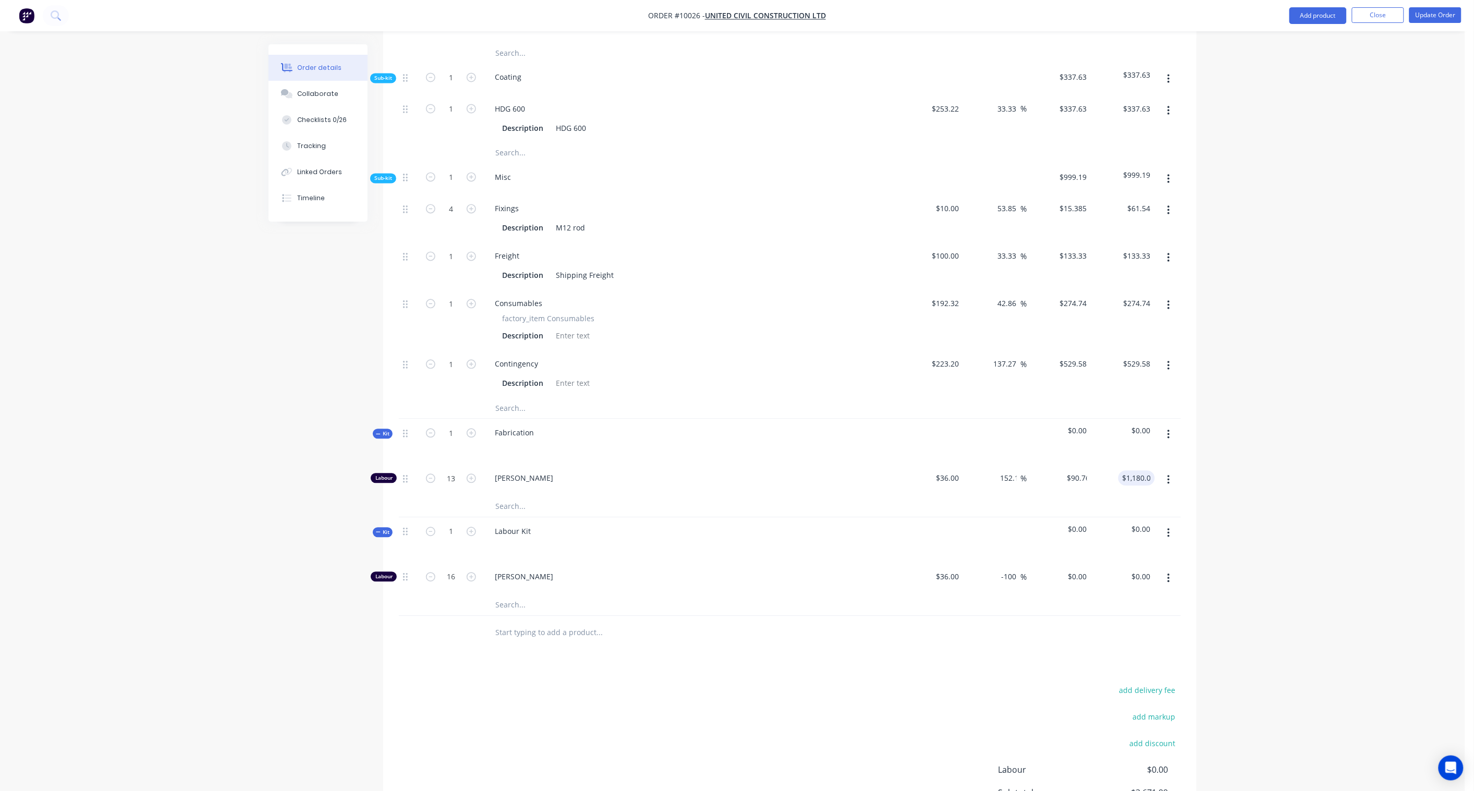
click at [1112, 467] on div "Order details Collaborate Checklists 0/26 Tracking Linked Orders Timeline Order…" at bounding box center [733, 10] width 1466 height 1811
drag, startPoint x: 1147, startPoint y: 561, endPoint x: 1154, endPoint y: 563, distance: 7.3
click at [1112, 570] on input "0.00" at bounding box center [1143, 577] width 24 height 15
paste input "160"
click at [1112, 543] on div "Order details Collaborate Checklists 0/26 Tracking Linked Orders Timeline Order…" at bounding box center [733, 10] width 1466 height 1811
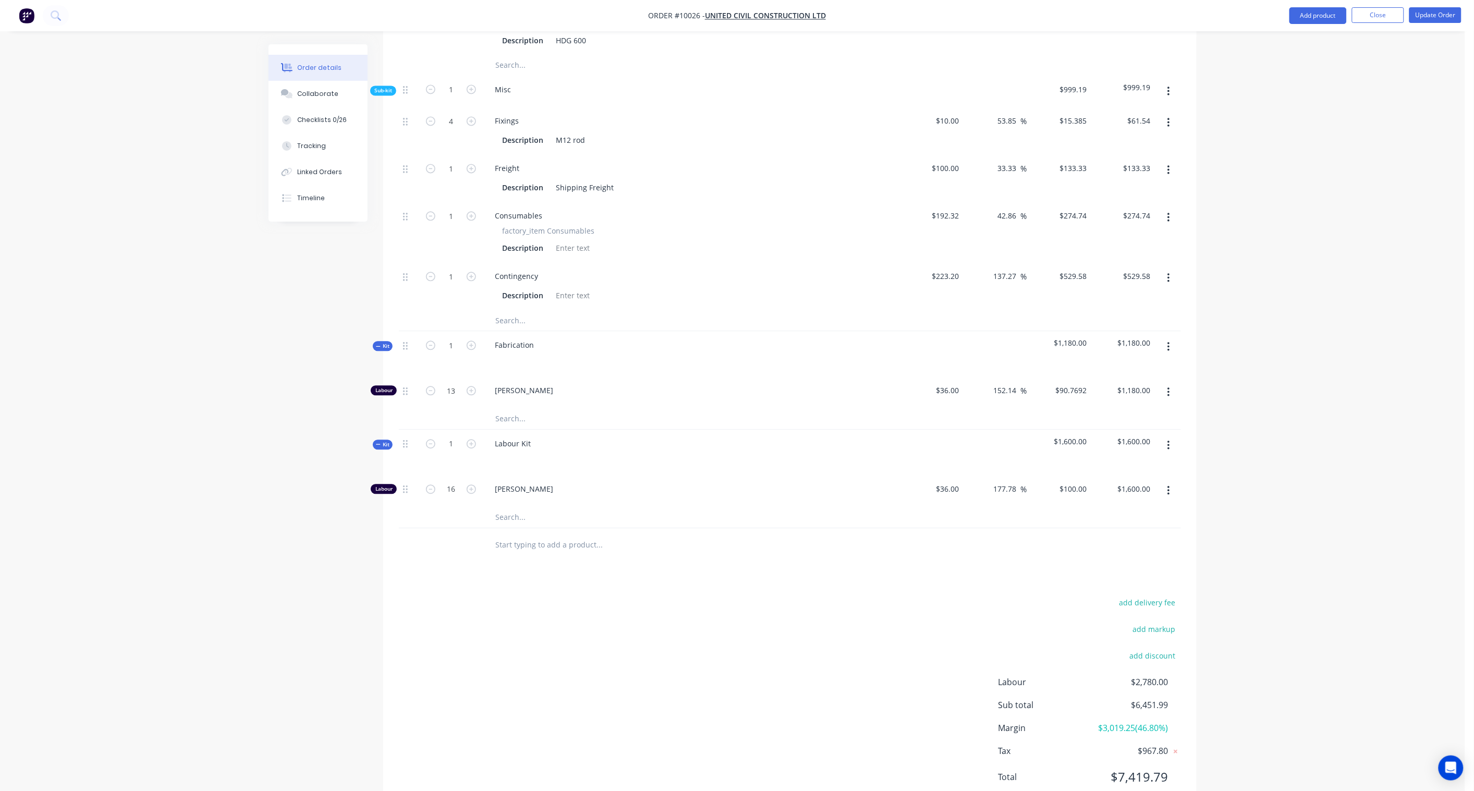
scroll to position [1007, 0]
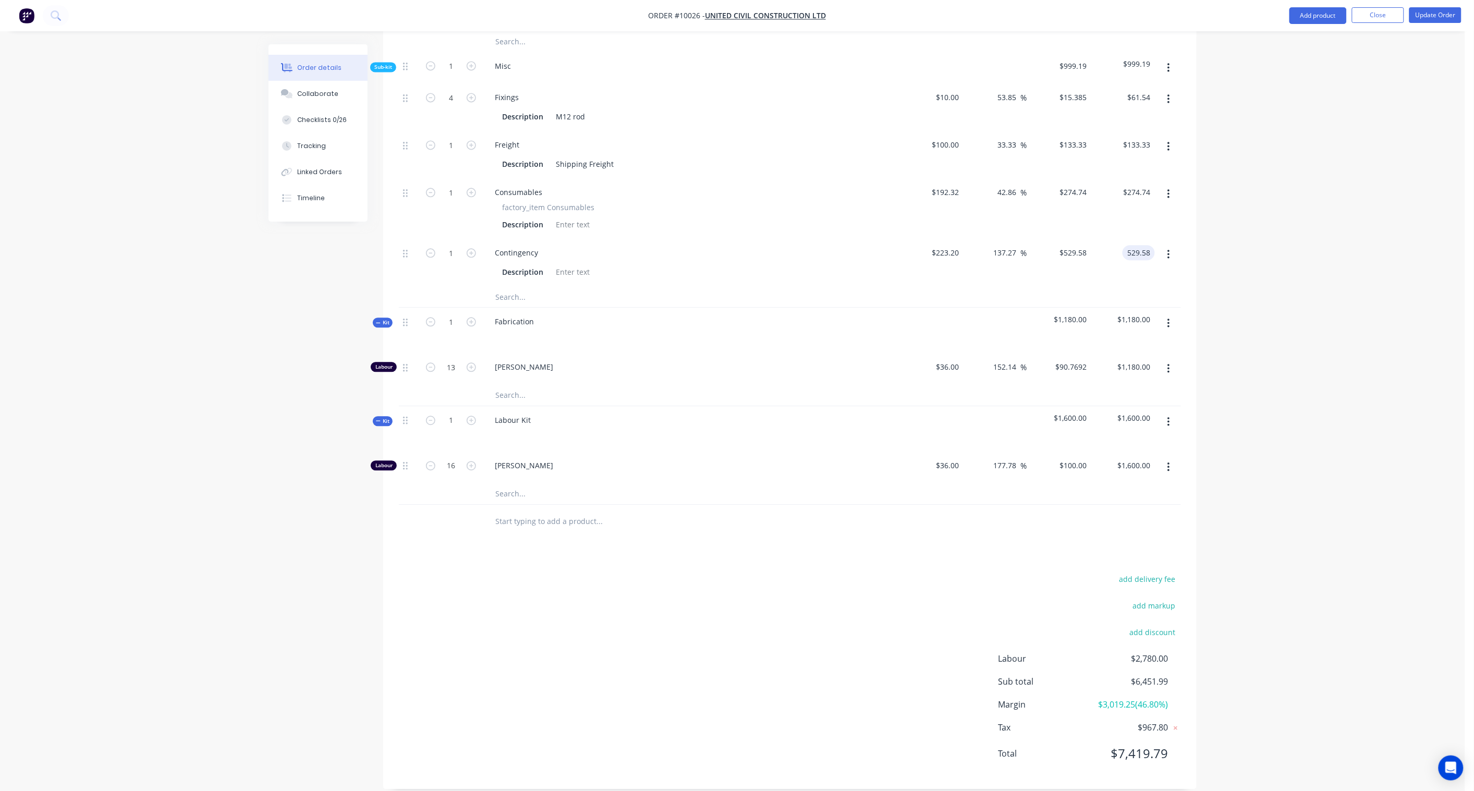
click at [1112, 245] on input "529.58" at bounding box center [1141, 252] width 28 height 15
click at [1112, 245] on input "529.59" at bounding box center [1141, 252] width 28 height 15
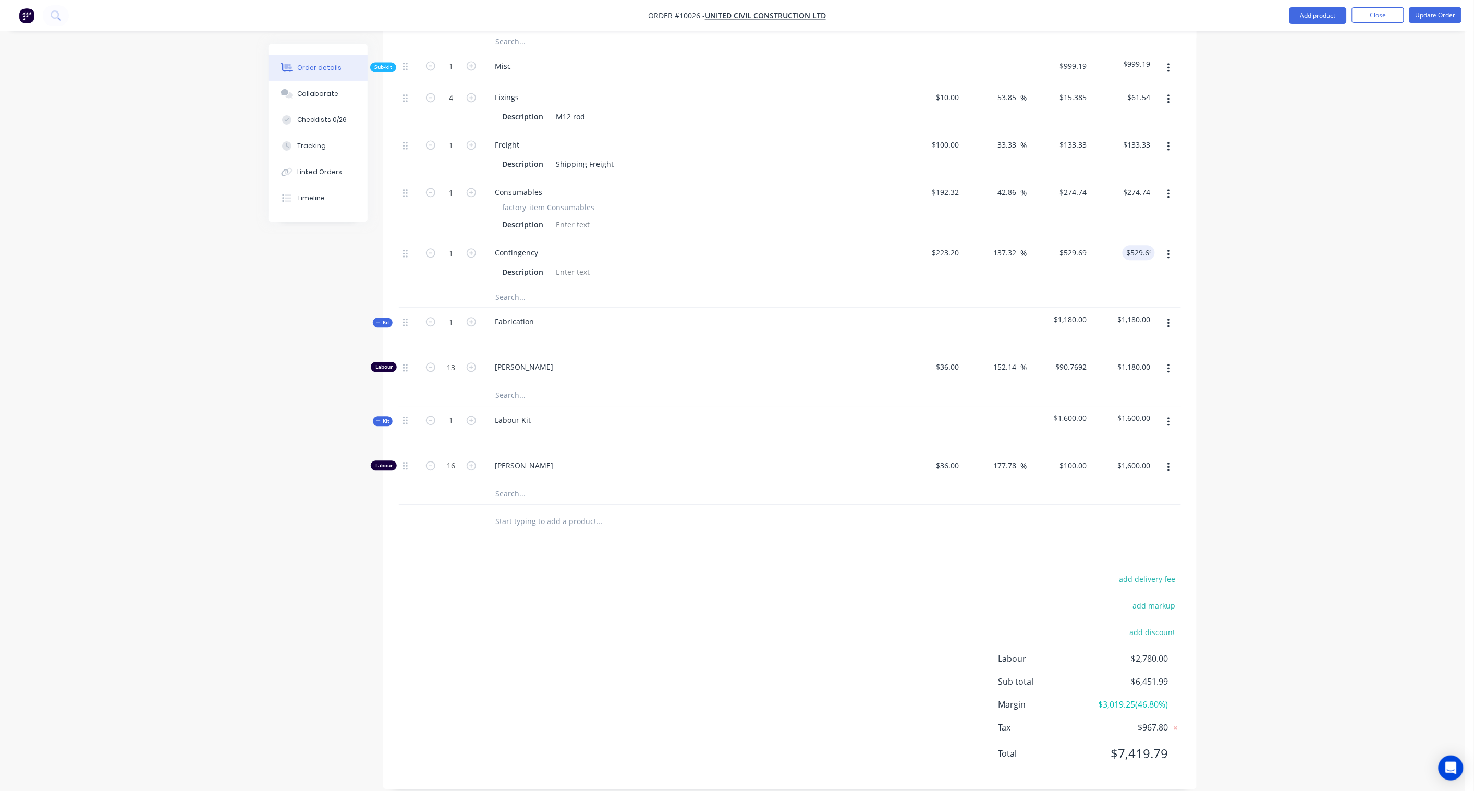
click at [1112, 245] on input "529.69" at bounding box center [1139, 252] width 32 height 15
click at [1112, 245] on input "529.69" at bounding box center [1141, 252] width 28 height 15
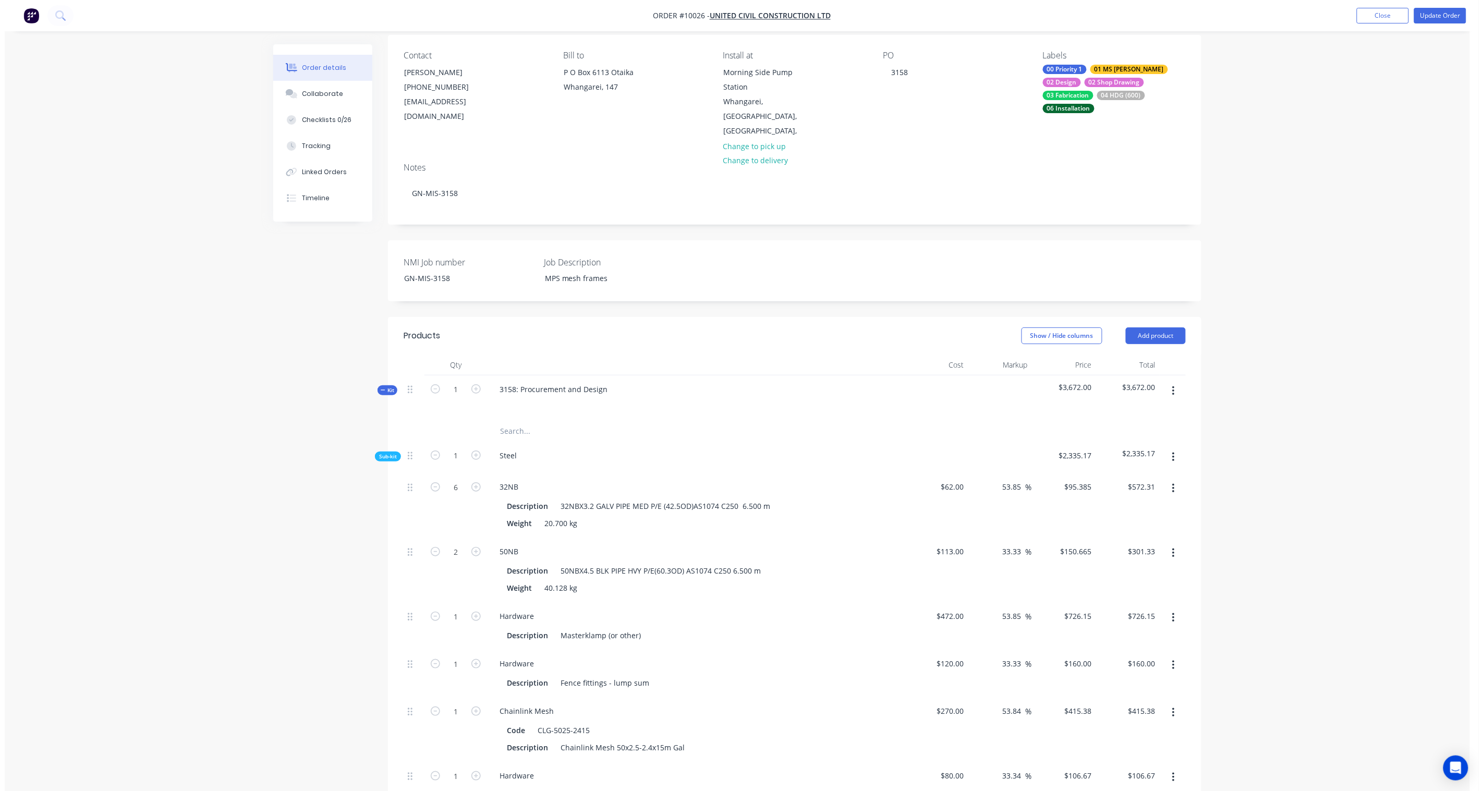
scroll to position [0, 0]
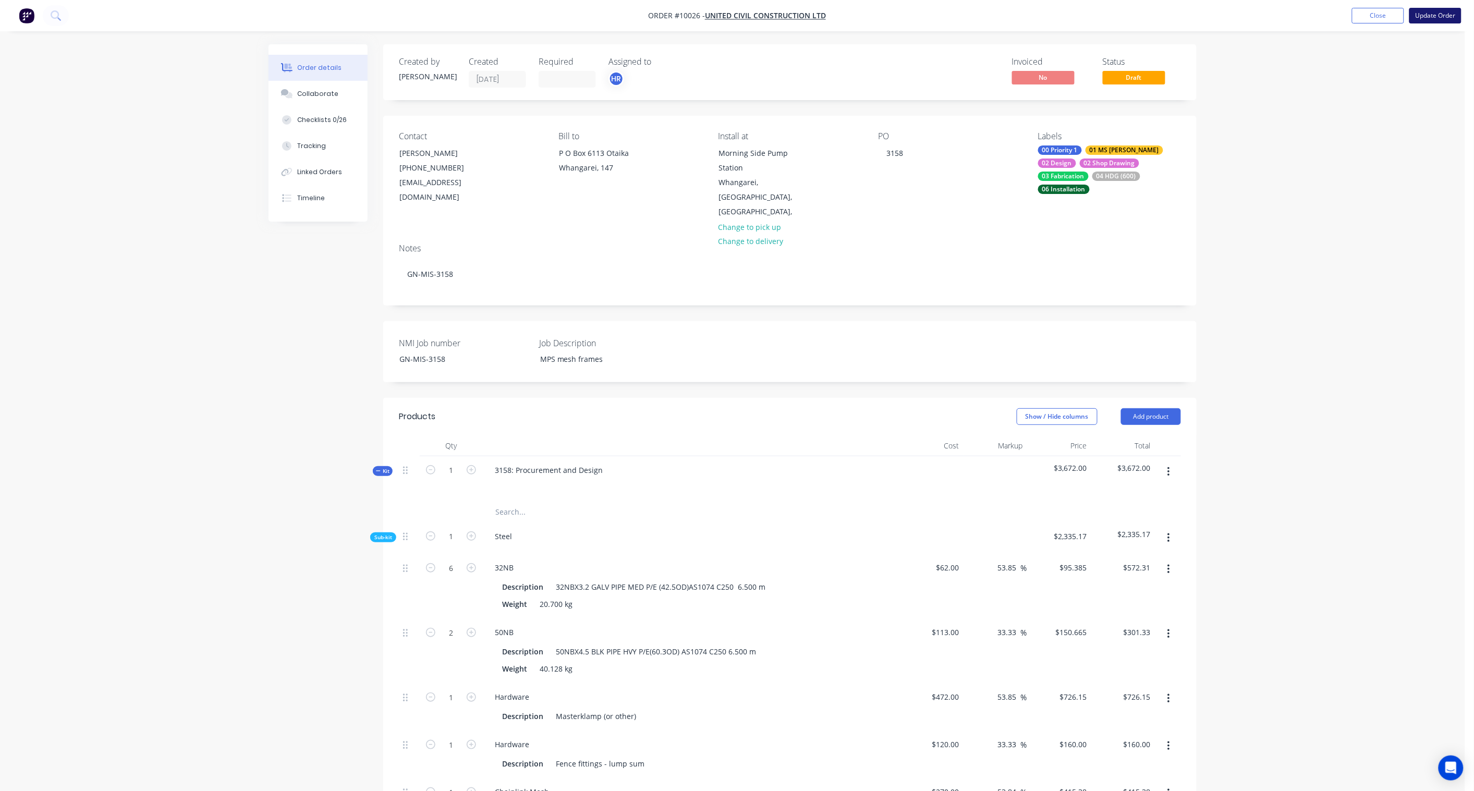
click at [1112, 16] on button "Update Order" at bounding box center [1436, 16] width 52 height 16
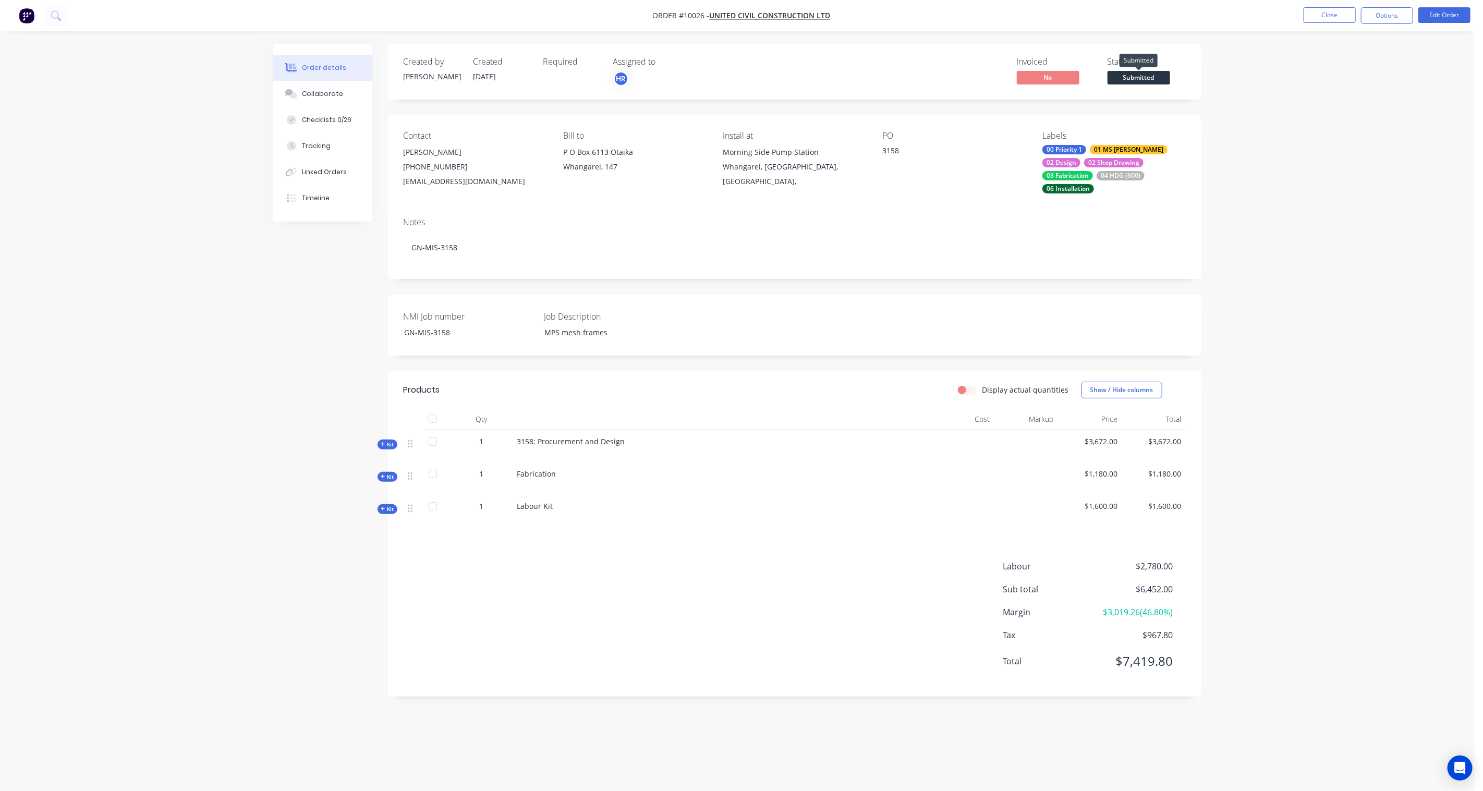
click at [1112, 76] on span "Submitted" at bounding box center [1139, 77] width 63 height 13
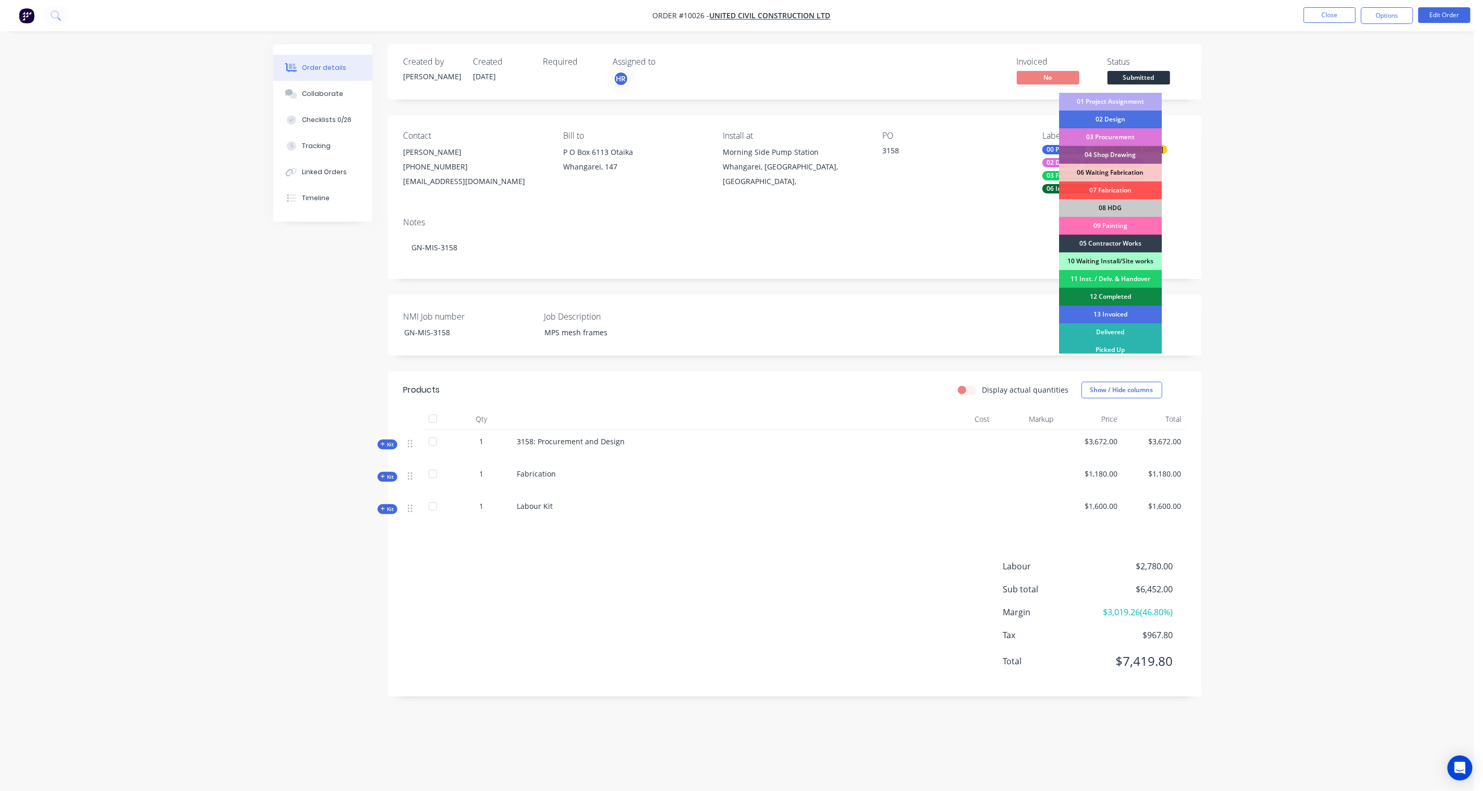
click at [1112, 98] on div "01 Project Assignment" at bounding box center [1110, 102] width 103 height 18
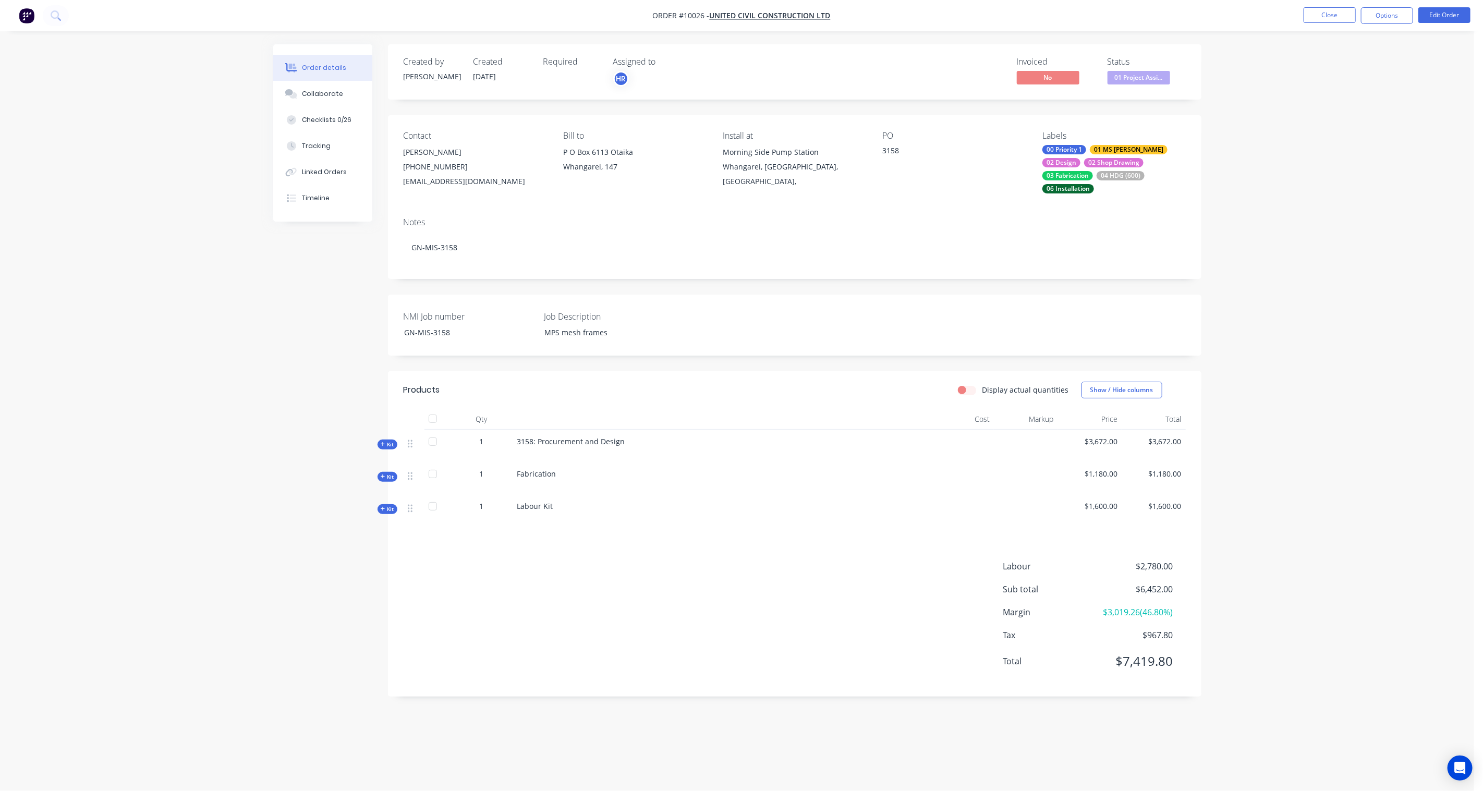
click at [1112, 127] on div "Order details Collaborate Checklists 0/26 Tracking Linked Orders Timeline Order…" at bounding box center [737, 395] width 1474 height 791
click at [332, 172] on div "Linked Orders" at bounding box center [324, 171] width 45 height 9
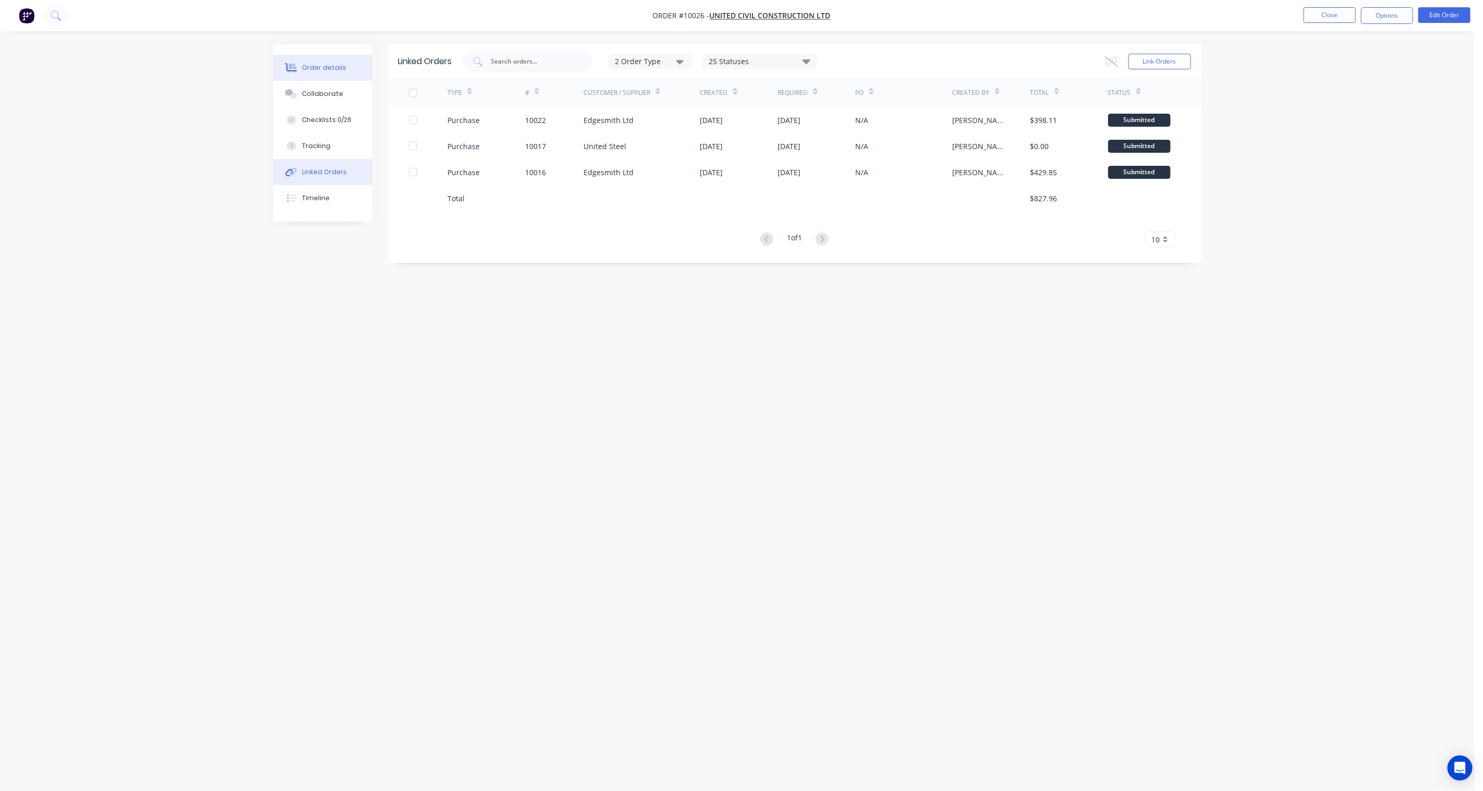
click at [310, 71] on div "Order details" at bounding box center [324, 67] width 44 height 9
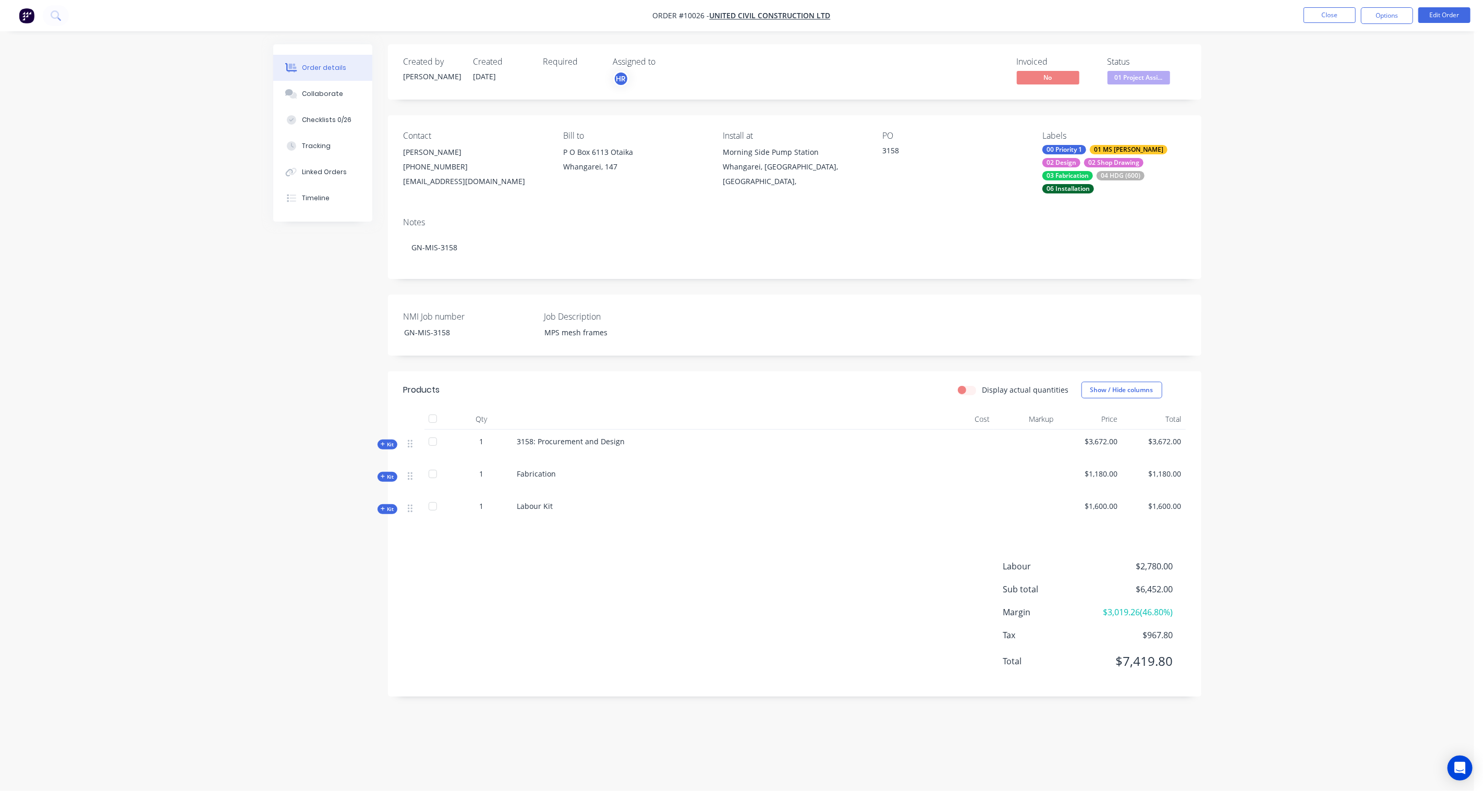
click at [1112, 84] on span "01 Project Assi..." at bounding box center [1139, 77] width 63 height 13
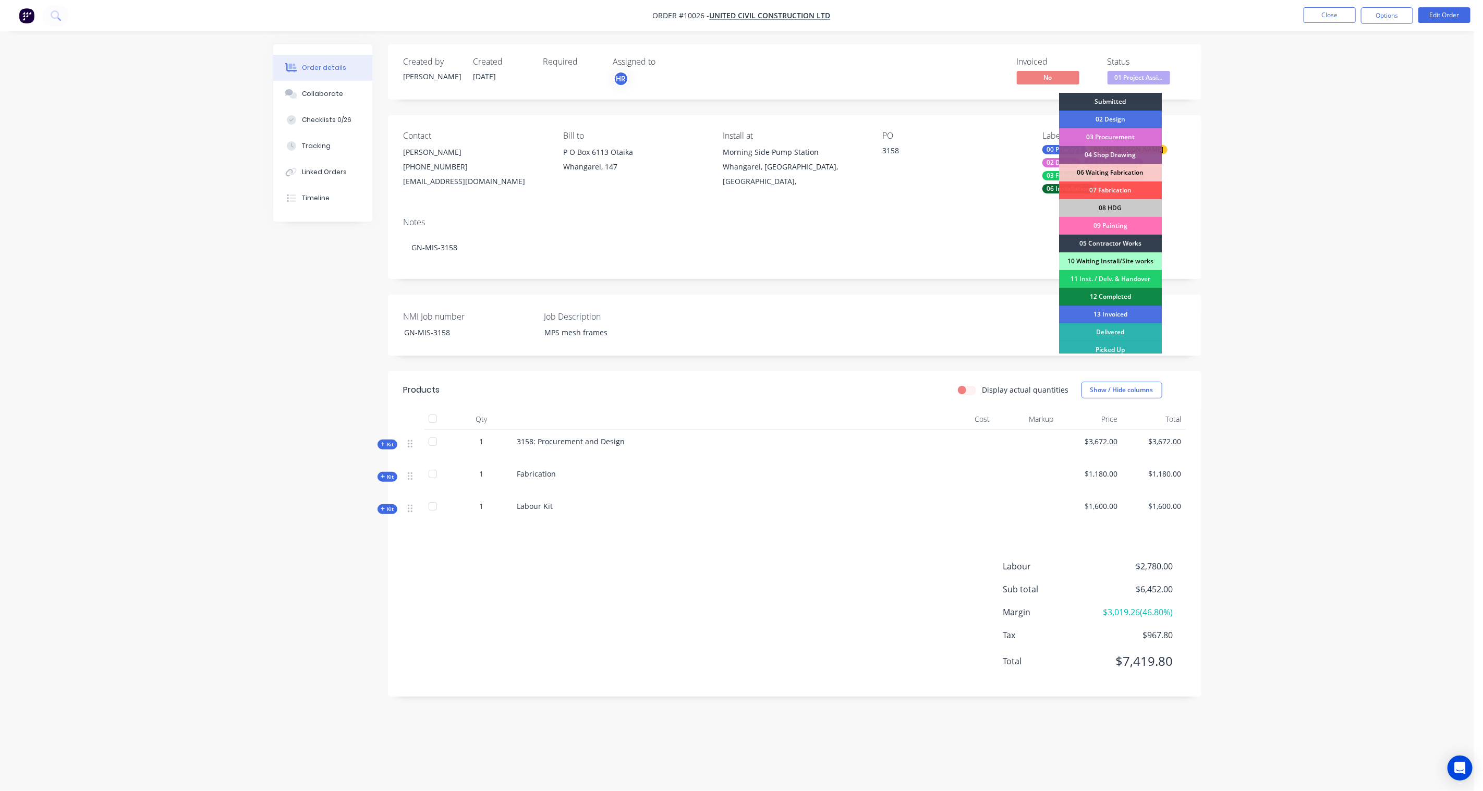
click at [1112, 134] on div "03 Procurement" at bounding box center [1110, 137] width 103 height 18
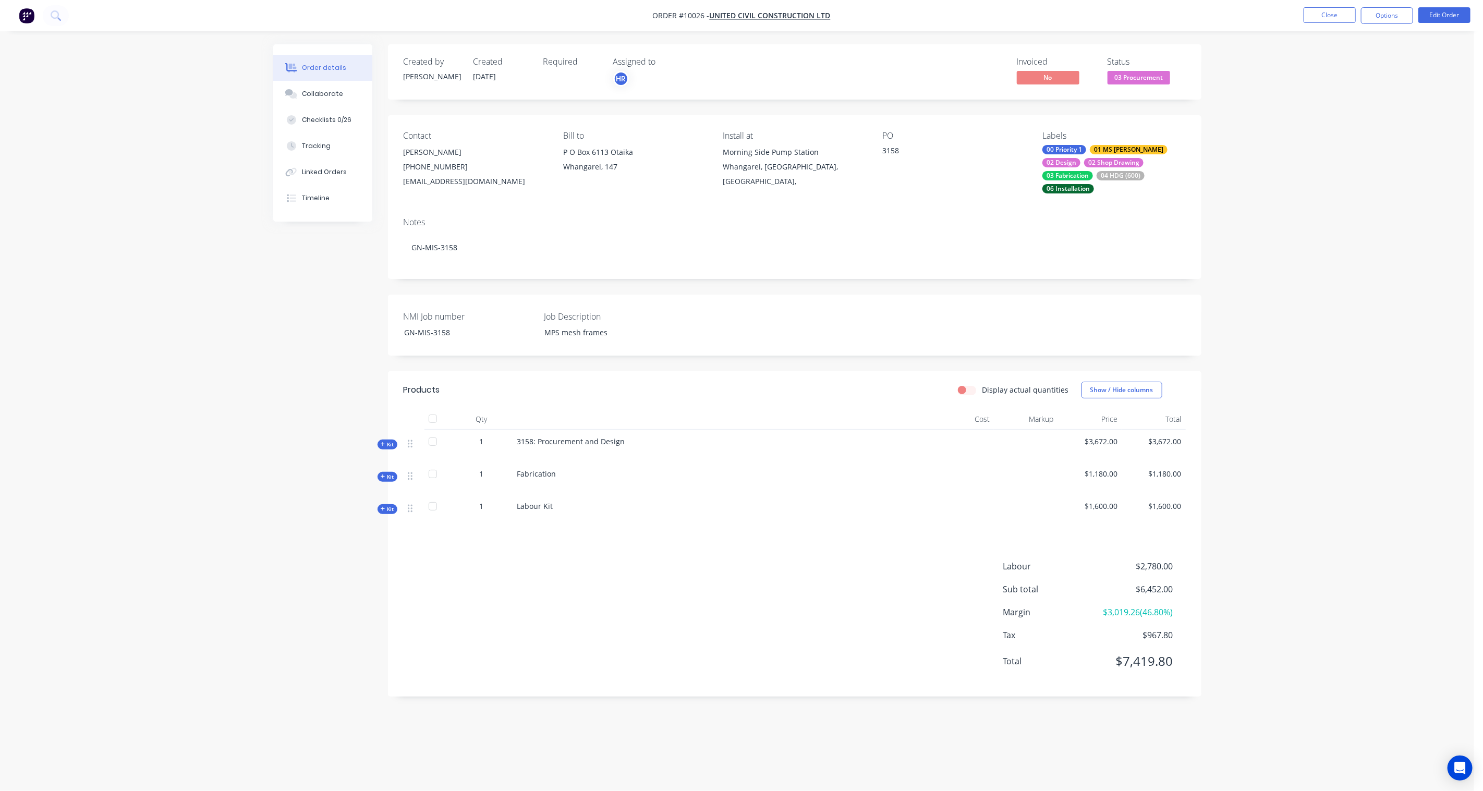
click at [1112, 145] on div "Order details Collaborate Checklists 0/26 Tracking Linked Orders Timeline Order…" at bounding box center [737, 395] width 1474 height 791
click at [1112, 16] on button "Close" at bounding box center [1330, 15] width 52 height 16
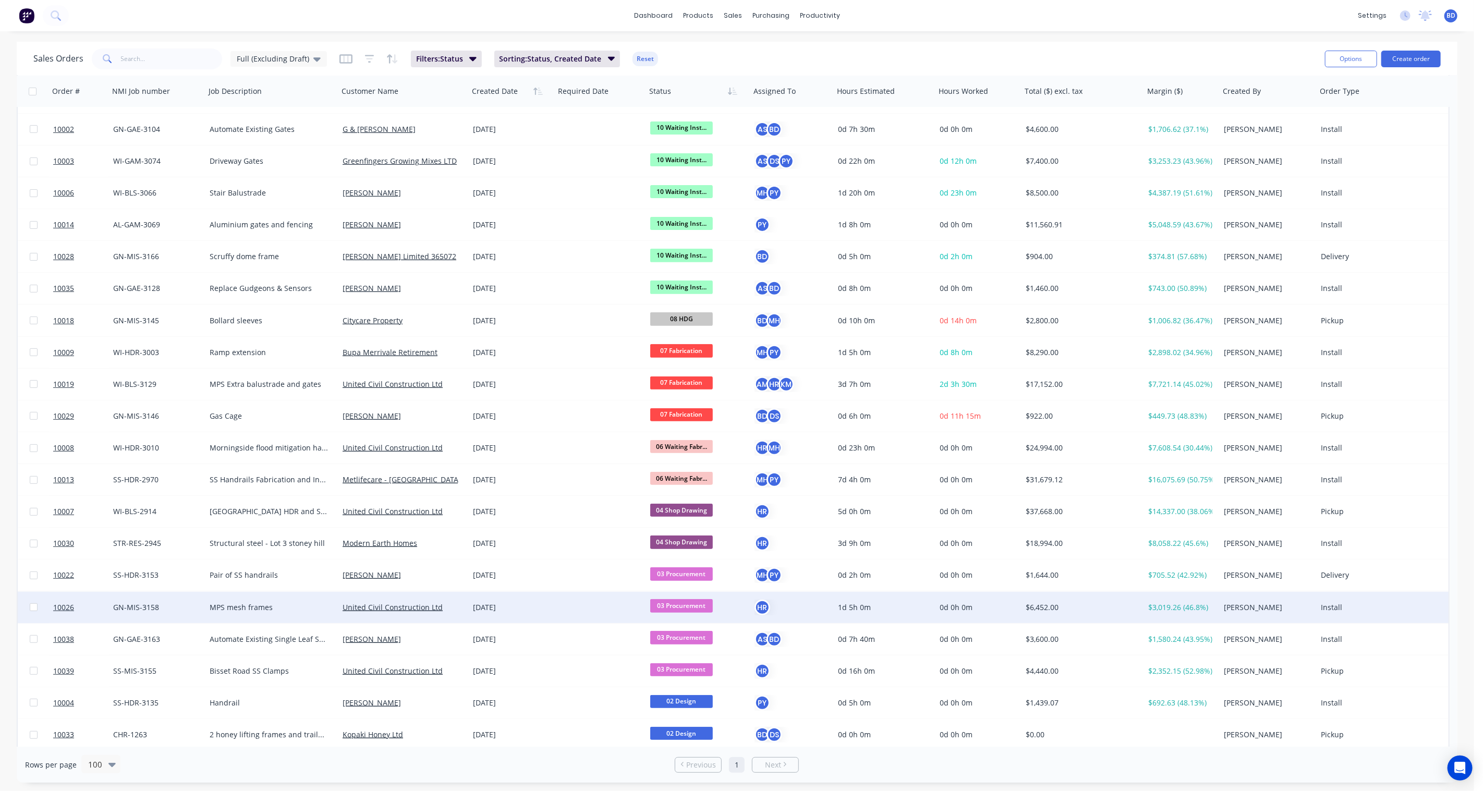
scroll to position [347, 0]
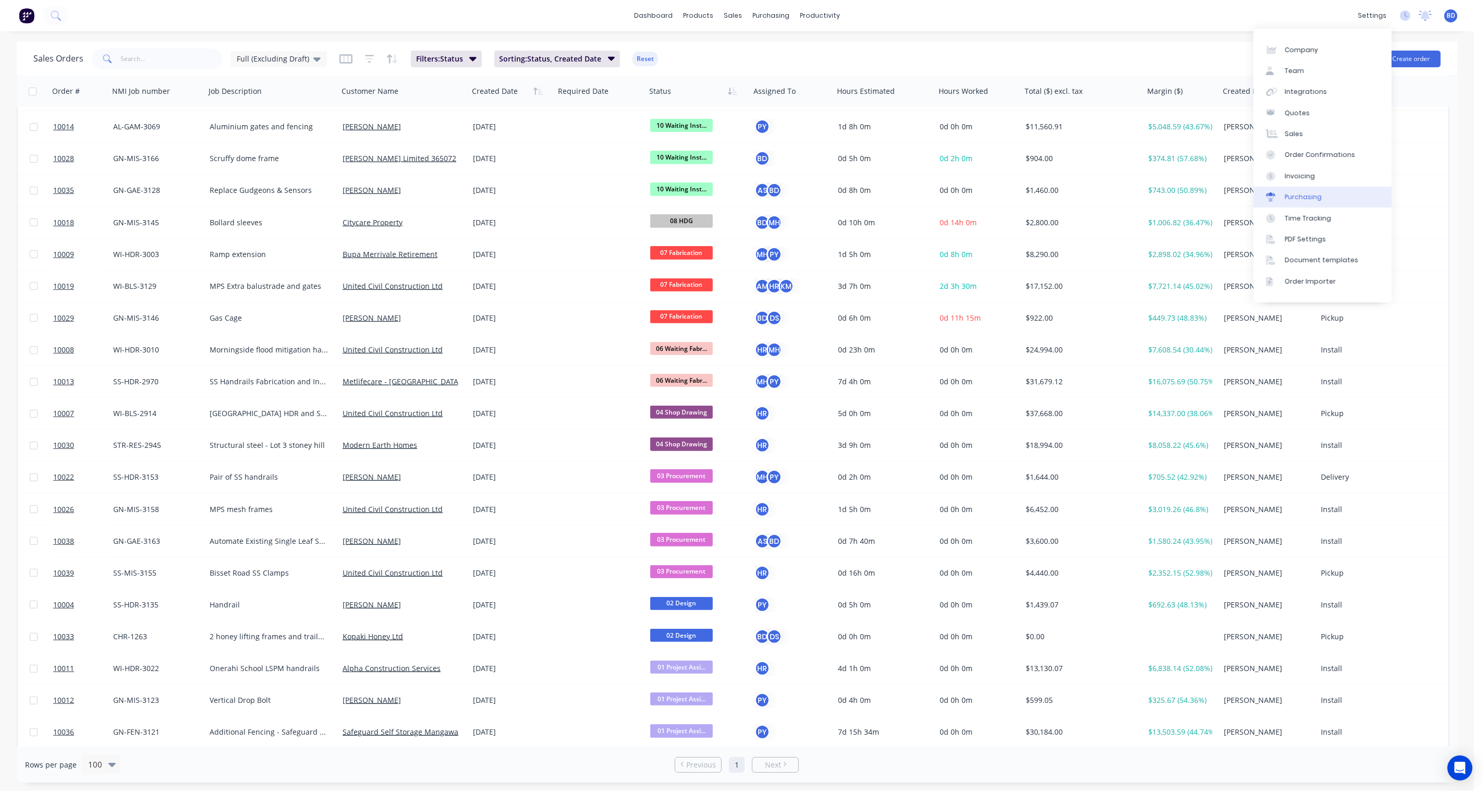
click at [1112, 191] on link "Purchasing" at bounding box center [1323, 197] width 138 height 21
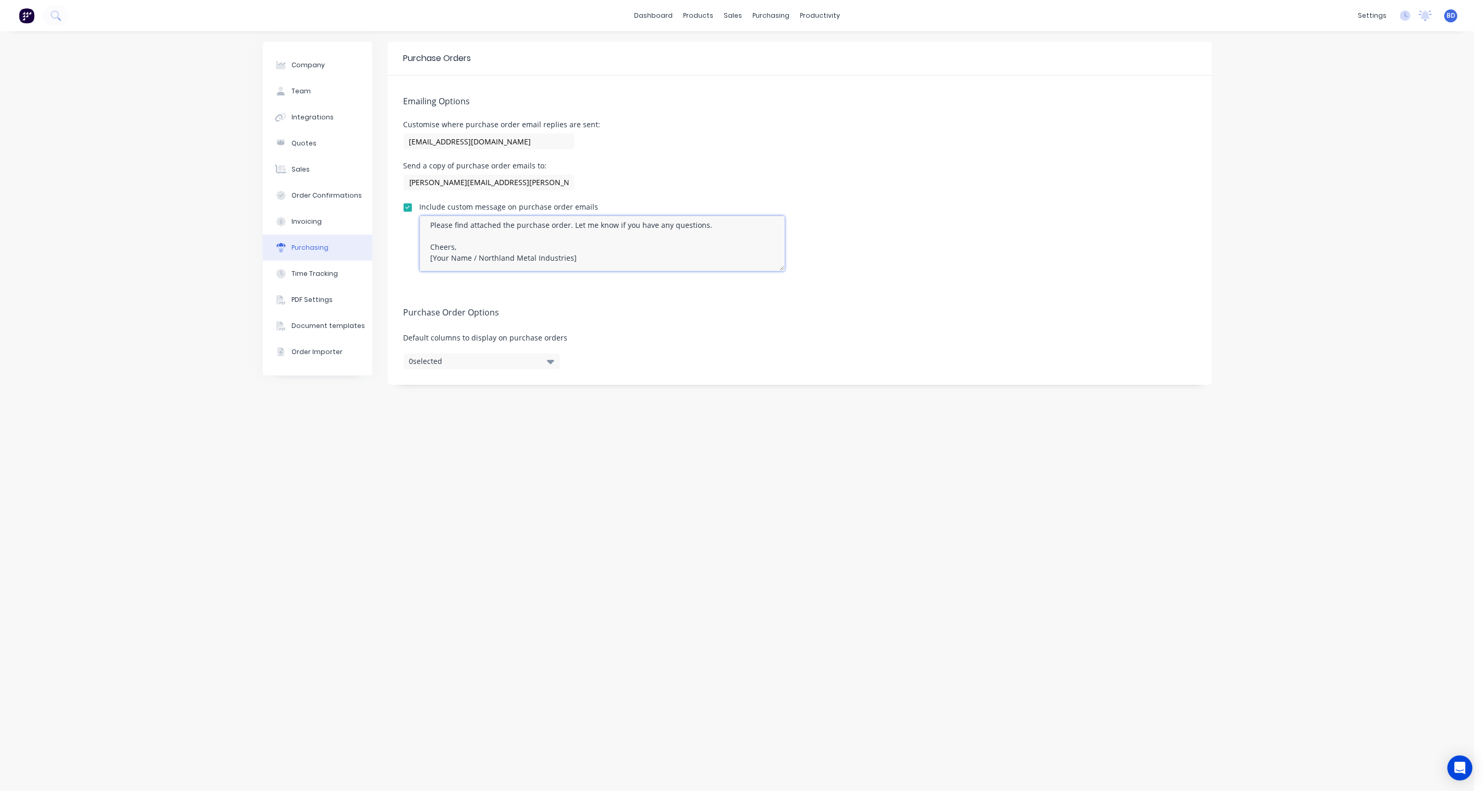
scroll to position [32, 0]
drag, startPoint x: 471, startPoint y: 252, endPoint x: 426, endPoint y: 254, distance: 44.9
click at [426, 254] on textarea "Hi [Supplier Name], Please find attached the purchase order. Let me know if you…" at bounding box center [602, 243] width 365 height 55
click at [434, 256] on textarea "Hi [Supplier Name], Please find attached the purchase order. Let me know if you…" at bounding box center [602, 243] width 365 height 55
click at [433, 253] on textarea "Hi [Supplier Name], Please find attached the purchase order. Let me know if you…" at bounding box center [602, 243] width 365 height 55
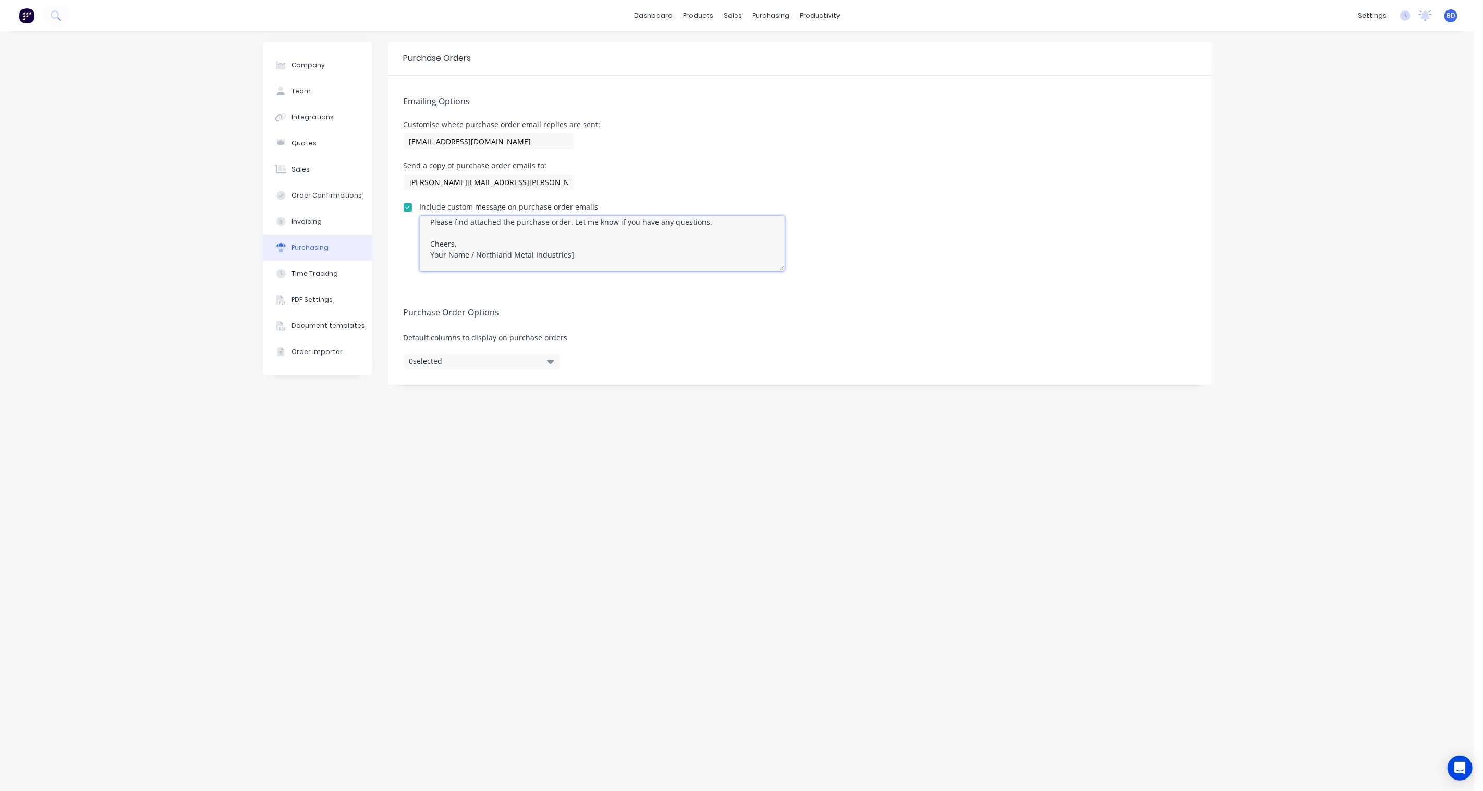
click at [475, 252] on textarea "Hi [Supplier Name], Please find attached the purchase order. Let me know if you…" at bounding box center [602, 243] width 365 height 55
click at [507, 250] on textarea "Hi [Supplier Name], Please find attached the purchase order. Let me know if you…" at bounding box center [602, 243] width 365 height 55
click at [533, 264] on textarea "Hi [Supplier Name], Please find attached the purchase order. Let me know if you…" at bounding box center [602, 243] width 365 height 55
click at [713, 252] on textarea "Hi [Supplier Name], Please find attached the purchase order. Let me know if you…" at bounding box center [602, 243] width 365 height 55
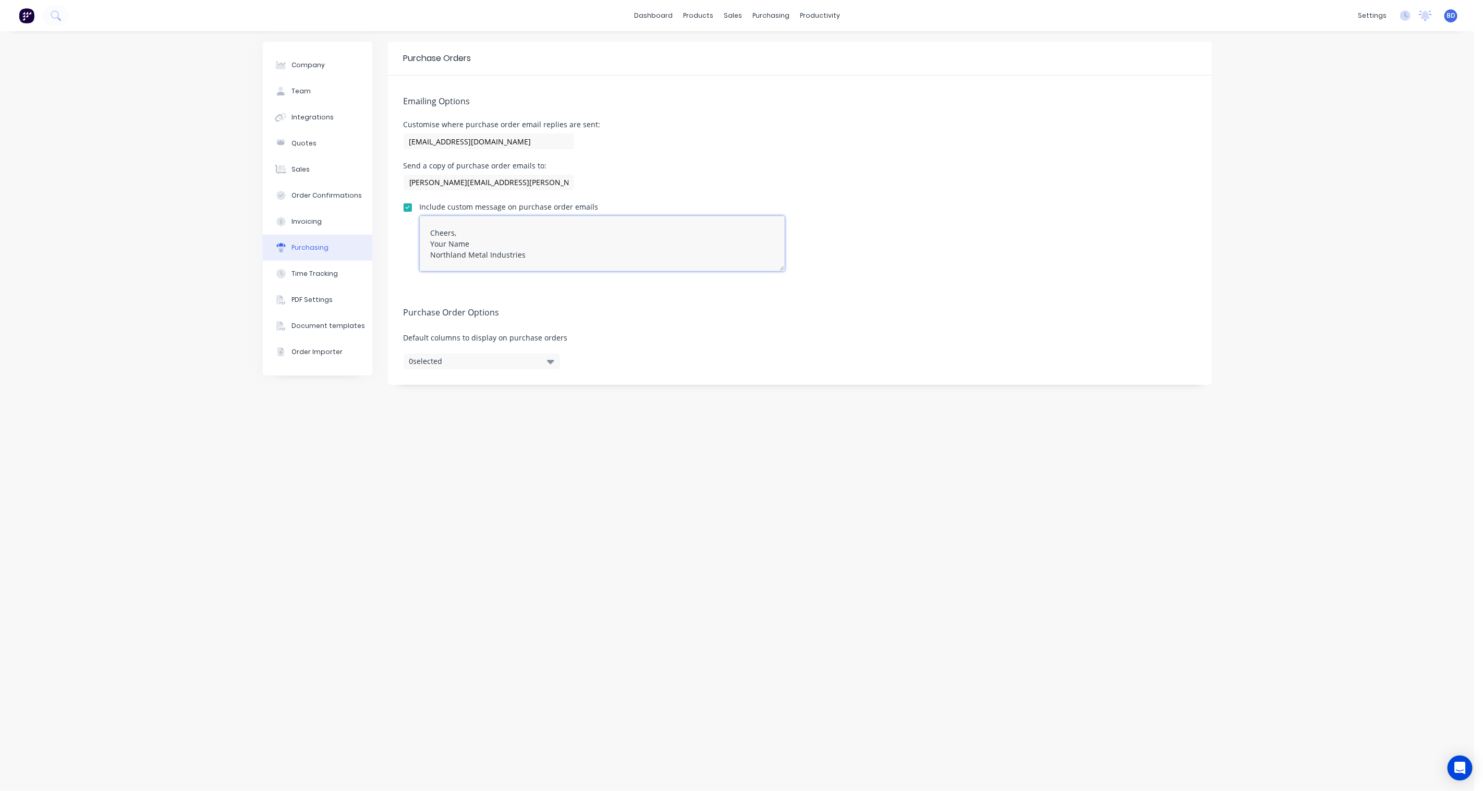
drag, startPoint x: 523, startPoint y: 262, endPoint x: 538, endPoint y: 262, distance: 15.1
click at [538, 262] on textarea "Hi [Supplier Name], Please find attached the purchase order. Let me know if you…" at bounding box center [602, 243] width 365 height 55
click at [521, 263] on textarea "Hi [Supplier Name], Please find attached the purchase order. Let me know if you…" at bounding box center [602, 243] width 365 height 55
drag, startPoint x: 431, startPoint y: 261, endPoint x: 642, endPoint y: 231, distance: 212.9
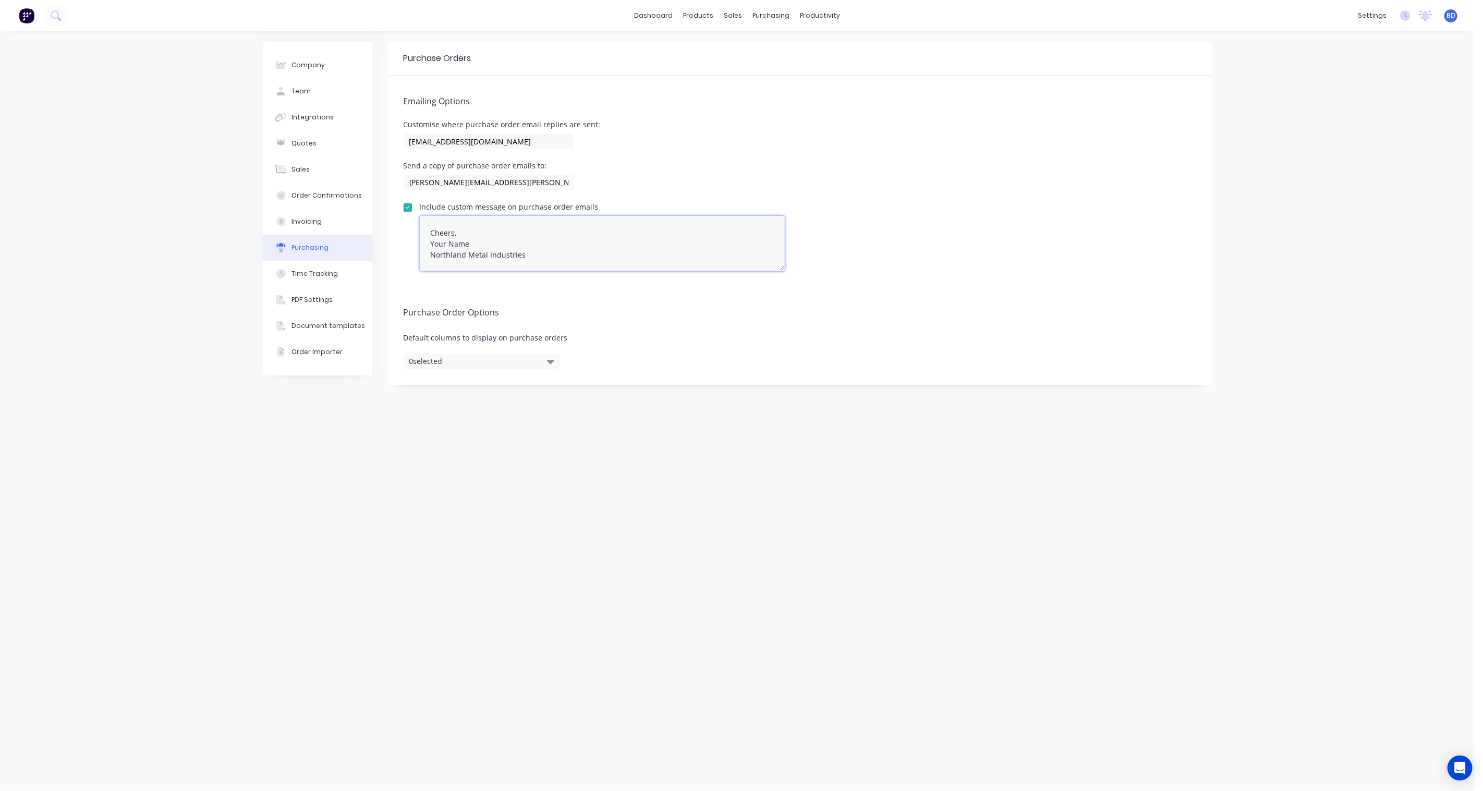
click at [642, 231] on textarea "Hi [Supplier Name], Please find attached the purchase order. Let me know if you…" at bounding box center [602, 243] width 365 height 55
drag, startPoint x: 780, startPoint y: 269, endPoint x: 763, endPoint y: 408, distance: 140.8
click at [763, 392] on textarea "Hi [Supplier Name], Please find attached the purchase order. Let me know if you…" at bounding box center [602, 304] width 365 height 176
click at [551, 294] on textarea "Hi [Supplier Name], Please find attached the purchase order. Let me know if you…" at bounding box center [602, 313] width 365 height 195
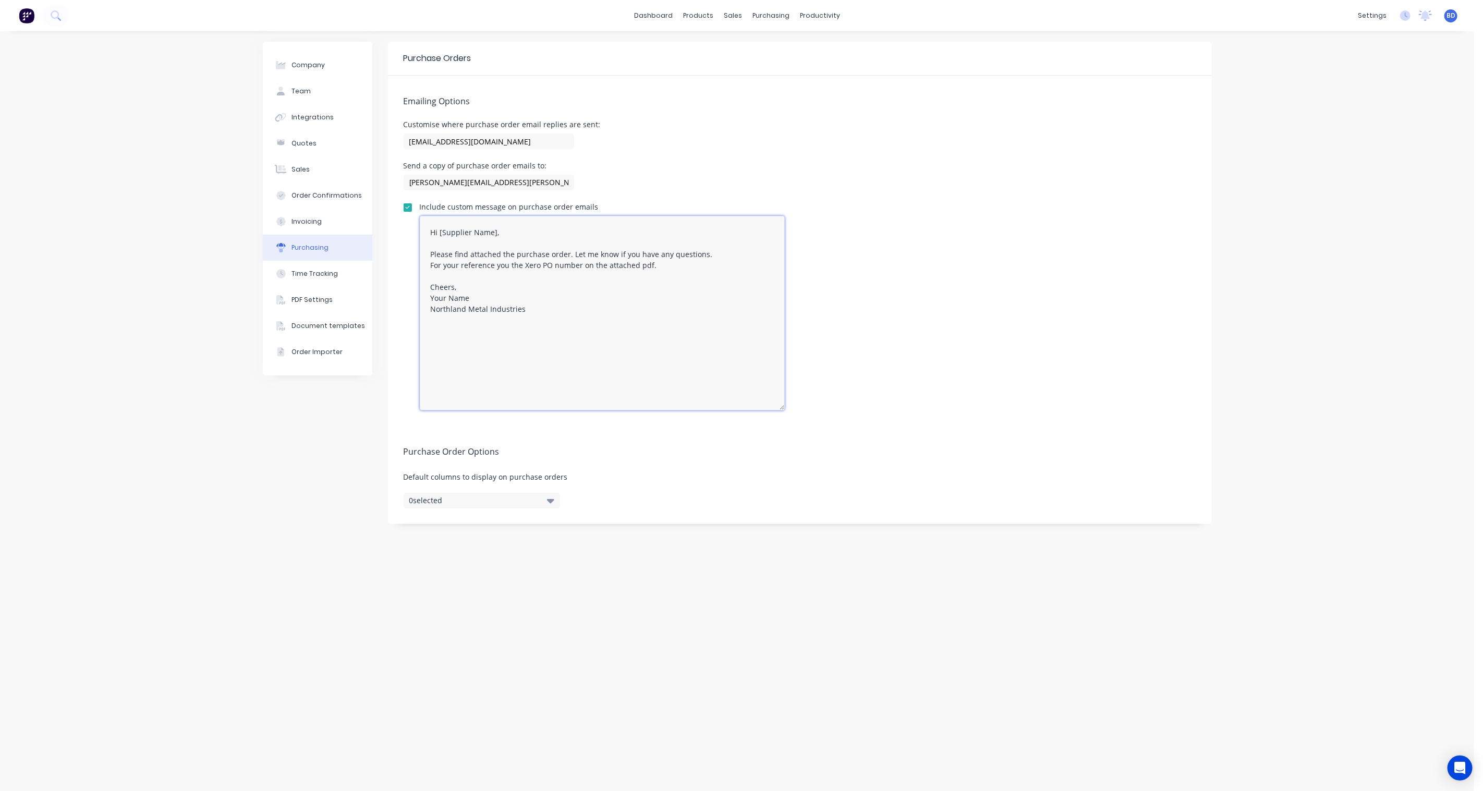
drag, startPoint x: 432, startPoint y: 264, endPoint x: 657, endPoint y: 264, distance: 225.3
click at [657, 264] on textarea "Hi [Supplier Name], Please find attached the purchase order. Let me know if you…" at bounding box center [602, 313] width 365 height 195
click at [434, 264] on textarea "Hi [Supplier Name], Please find attached the purchase order. Let me know if you…" at bounding box center [602, 313] width 365 height 195
click at [431, 264] on textarea "Hi [Supplier Name], Please find attached the purchase order. Let me know if you…" at bounding box center [602, 313] width 365 height 195
click at [973, 397] on div "Include custom message on purchase order emails Hi [Supplier Name], Please find…" at bounding box center [800, 306] width 793 height 207
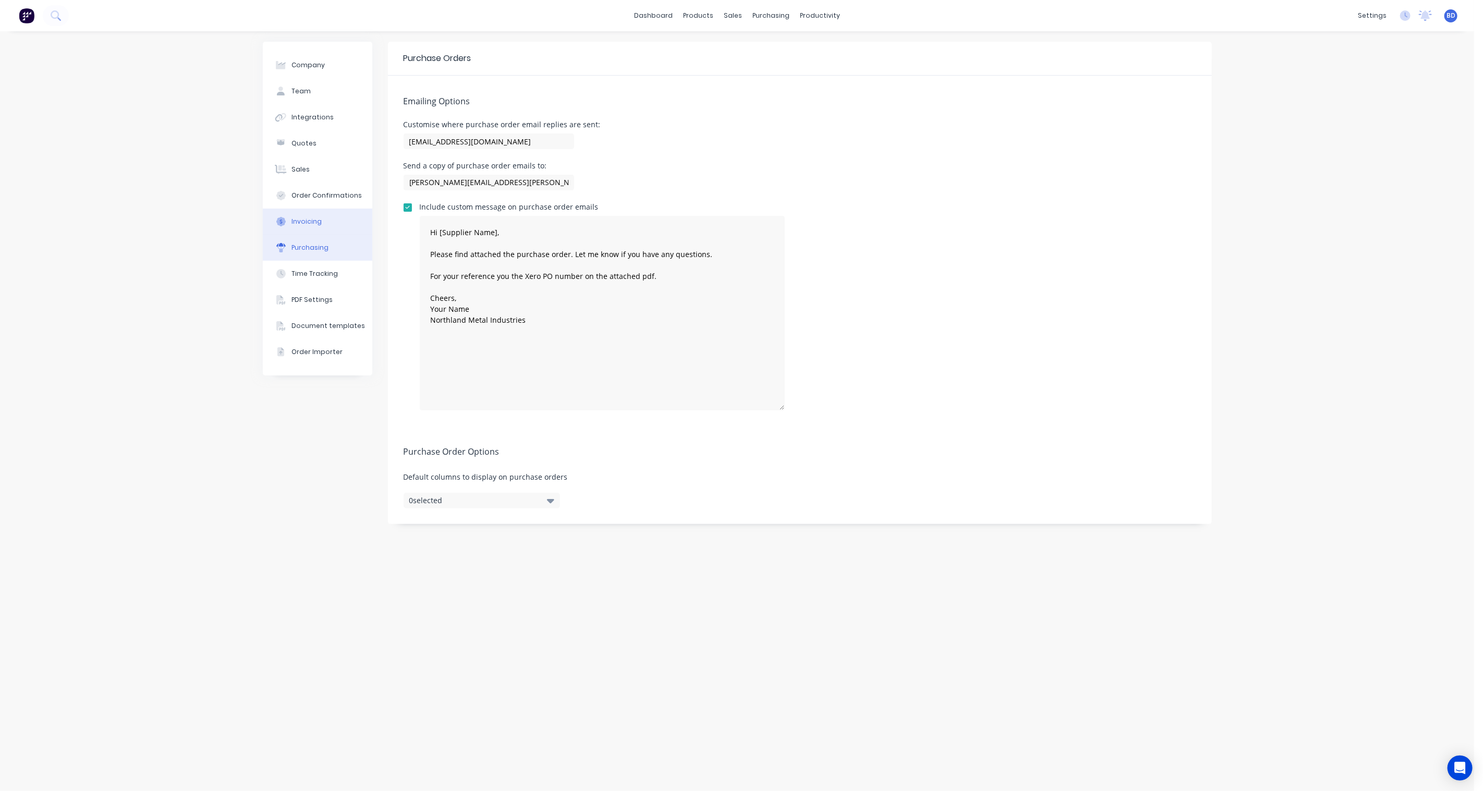
click at [323, 225] on button "Invoicing" at bounding box center [318, 222] width 110 height 26
click at [319, 244] on div "Purchasing" at bounding box center [310, 247] width 37 height 9
drag, startPoint x: 779, startPoint y: 269, endPoint x: 768, endPoint y: 341, distance: 72.3
click at [768, 341] on textarea "Hi [Supplier Name], Please find attached the purchase order. Let me know if you…" at bounding box center [602, 279] width 365 height 126
click at [506, 276] on textarea "Hi [Supplier Name], Please find attached the purchase order. Let me know if you…" at bounding box center [602, 279] width 365 height 126
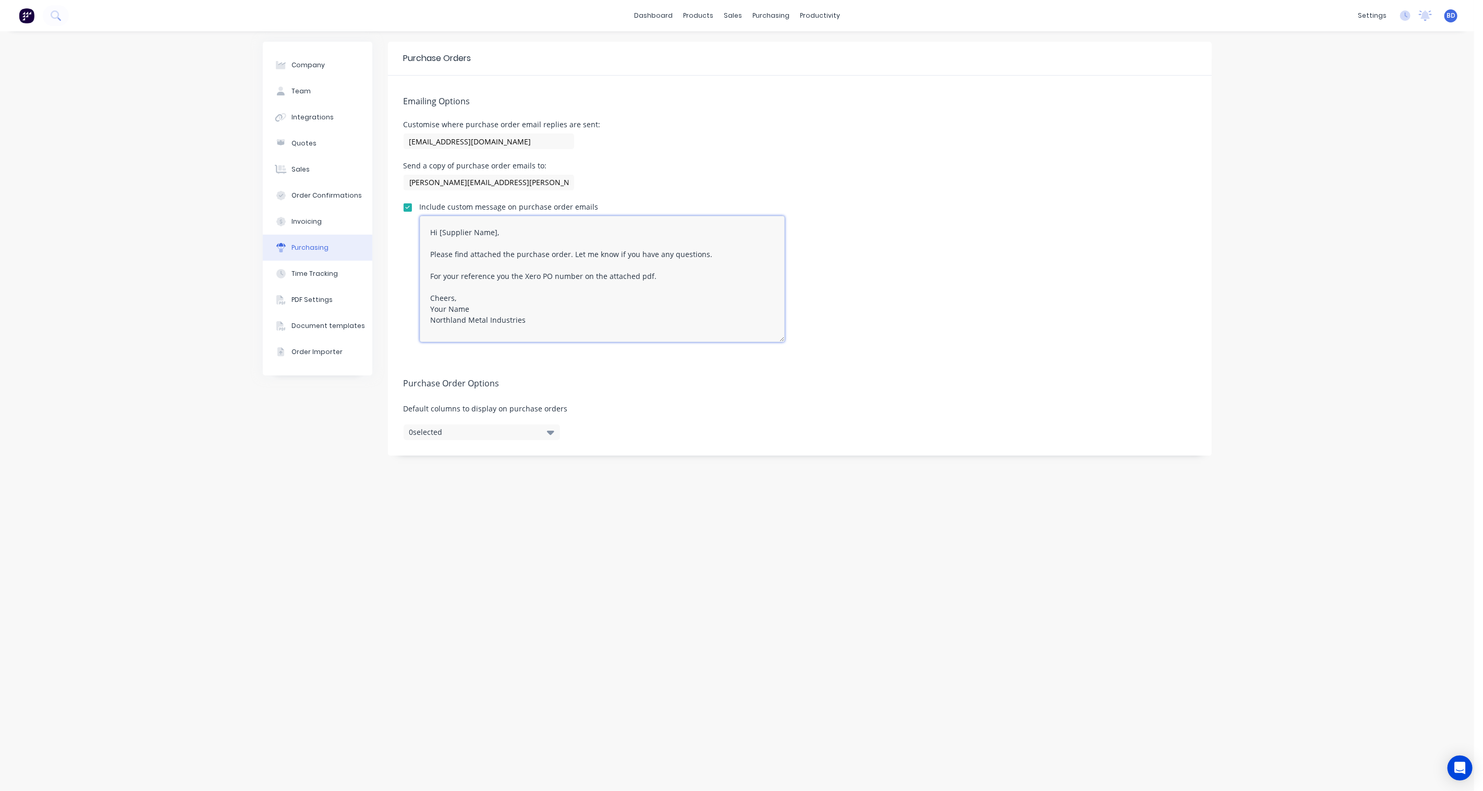
click at [497, 275] on textarea "Hi [Supplier Name], Please find attached the purchase order. Let me know if you…" at bounding box center [602, 279] width 365 height 126
click at [621, 436] on div "Purchase Order Options Default columns to display on purchase orders 0 selected" at bounding box center [800, 407] width 824 height 98
click at [294, 224] on div "Invoicing" at bounding box center [307, 221] width 30 height 9
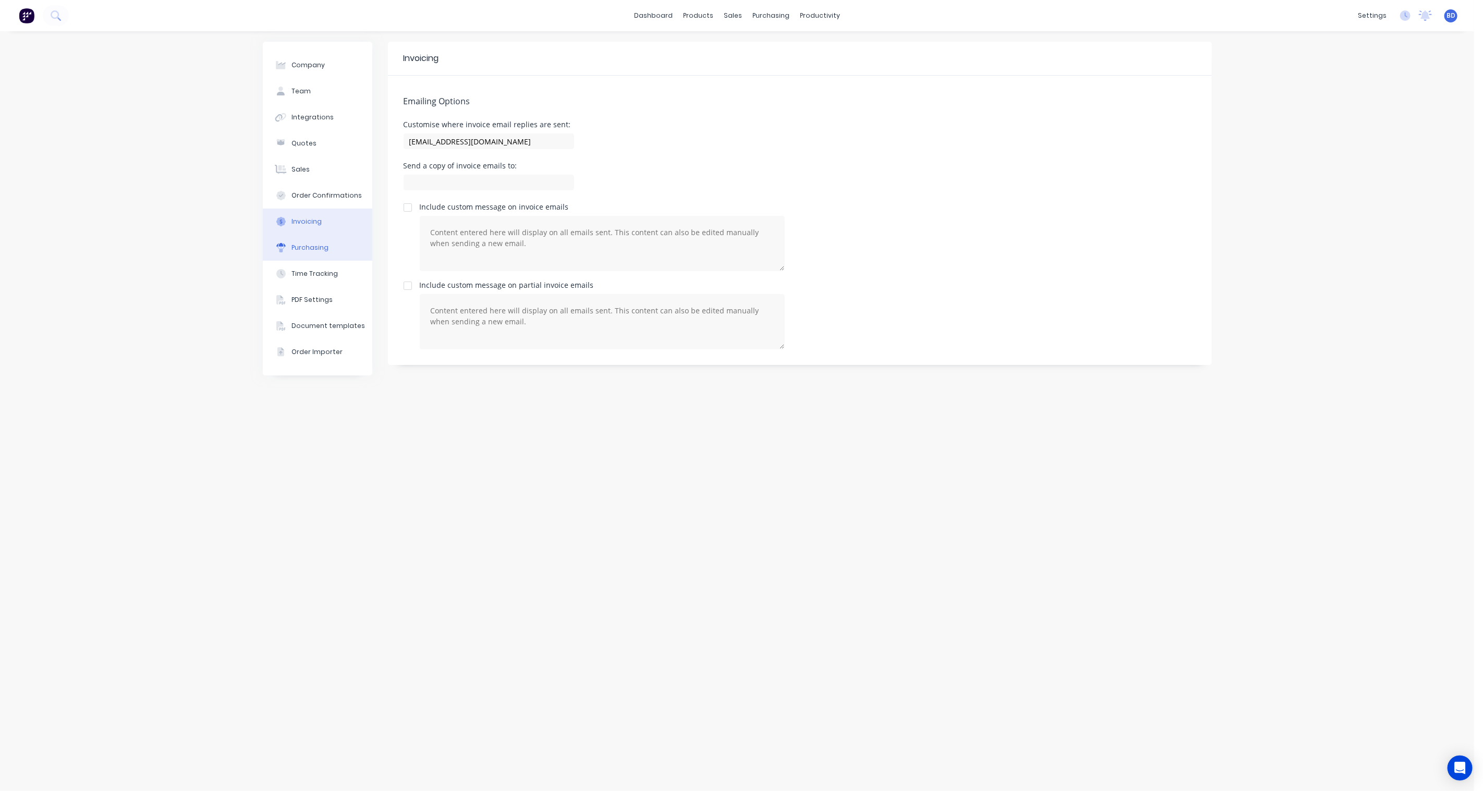
click at [306, 243] on div "Purchasing" at bounding box center [310, 247] width 37 height 9
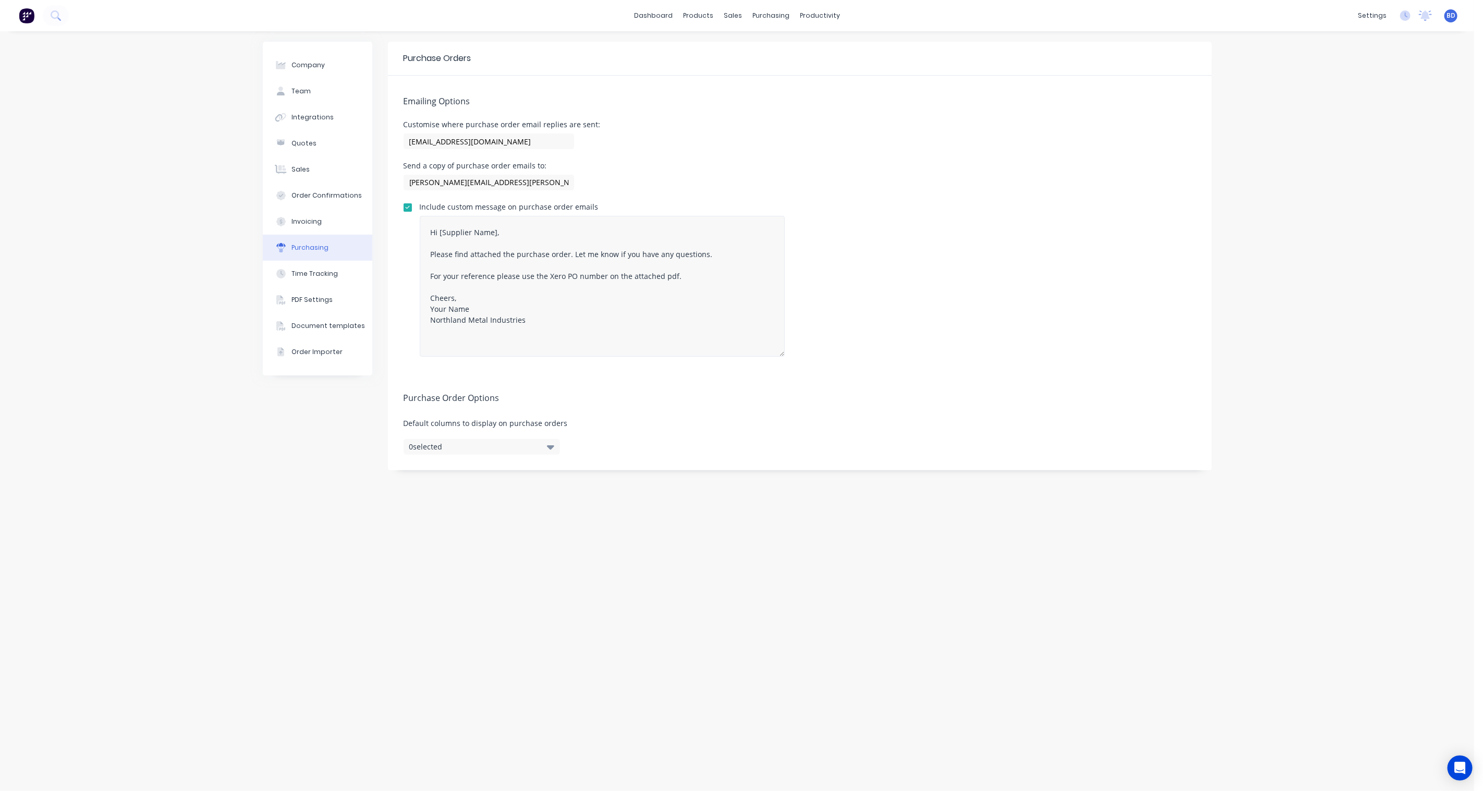
drag, startPoint x: 780, startPoint y: 268, endPoint x: 784, endPoint y: 354, distance: 85.6
click at [784, 354] on textarea "Hi [Supplier Name], Please find attached the purchase order. Let me know if you…" at bounding box center [602, 286] width 365 height 141
drag, startPoint x: 707, startPoint y: 252, endPoint x: 569, endPoint y: 249, distance: 137.7
click at [569, 249] on textarea "Hi [Supplier Name], Please find attached the purchase order. Let me know if you…" at bounding box center [602, 286] width 365 height 141
click at [690, 275] on textarea "Hi [Supplier Name], Please find attached the purchase order. For your reference…" at bounding box center [602, 286] width 365 height 141
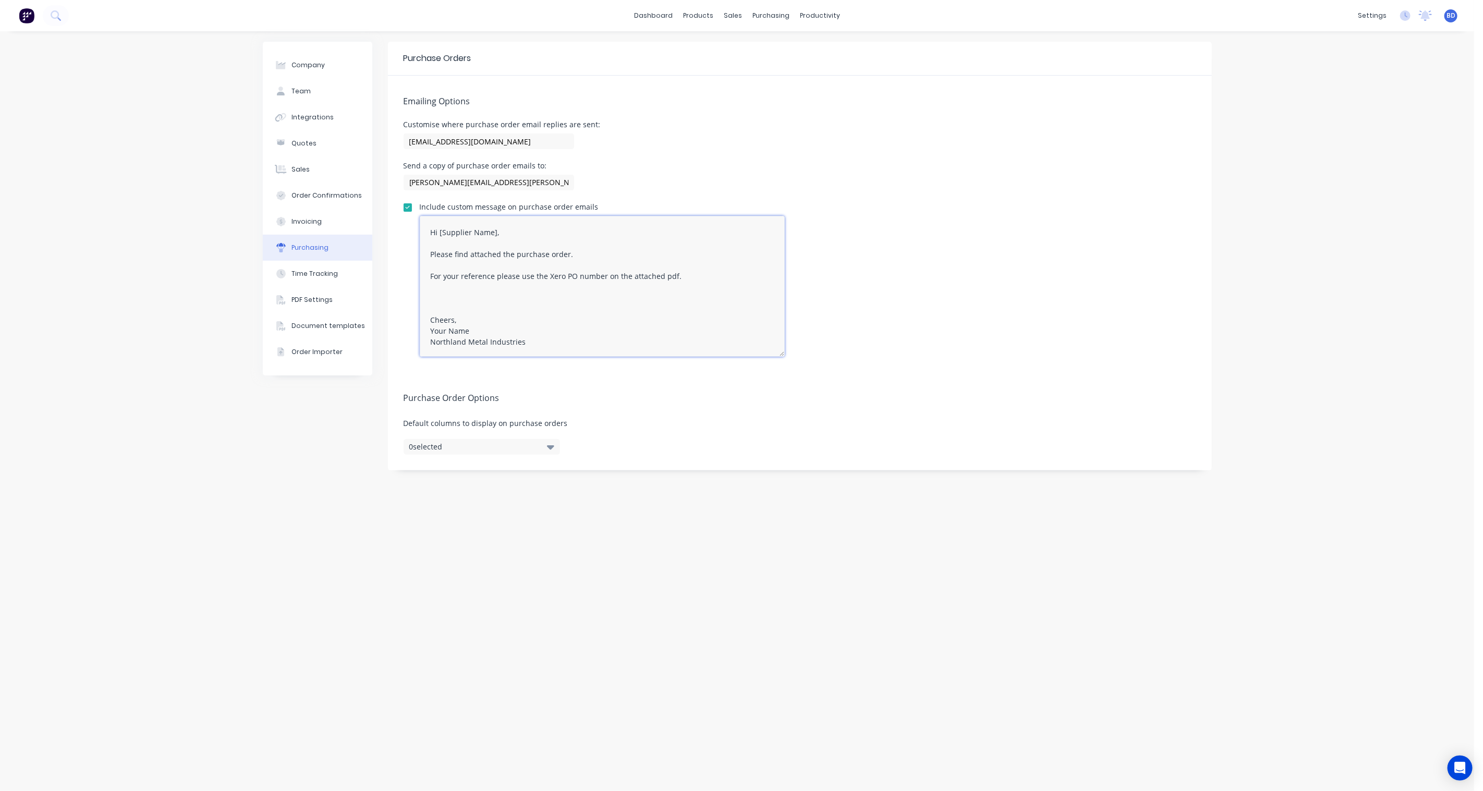
paste textarea "Let me know if you have any questions."
click at [801, 419] on span "Default columns to display on purchase orders" at bounding box center [800, 423] width 793 height 11
click at [361, 428] on div "Company Team Integrations Quotes Sales Order Confirmations Invoicing Purchasing…" at bounding box center [318, 411] width 110 height 739
click at [317, 226] on div "Invoicing" at bounding box center [307, 221] width 30 height 9
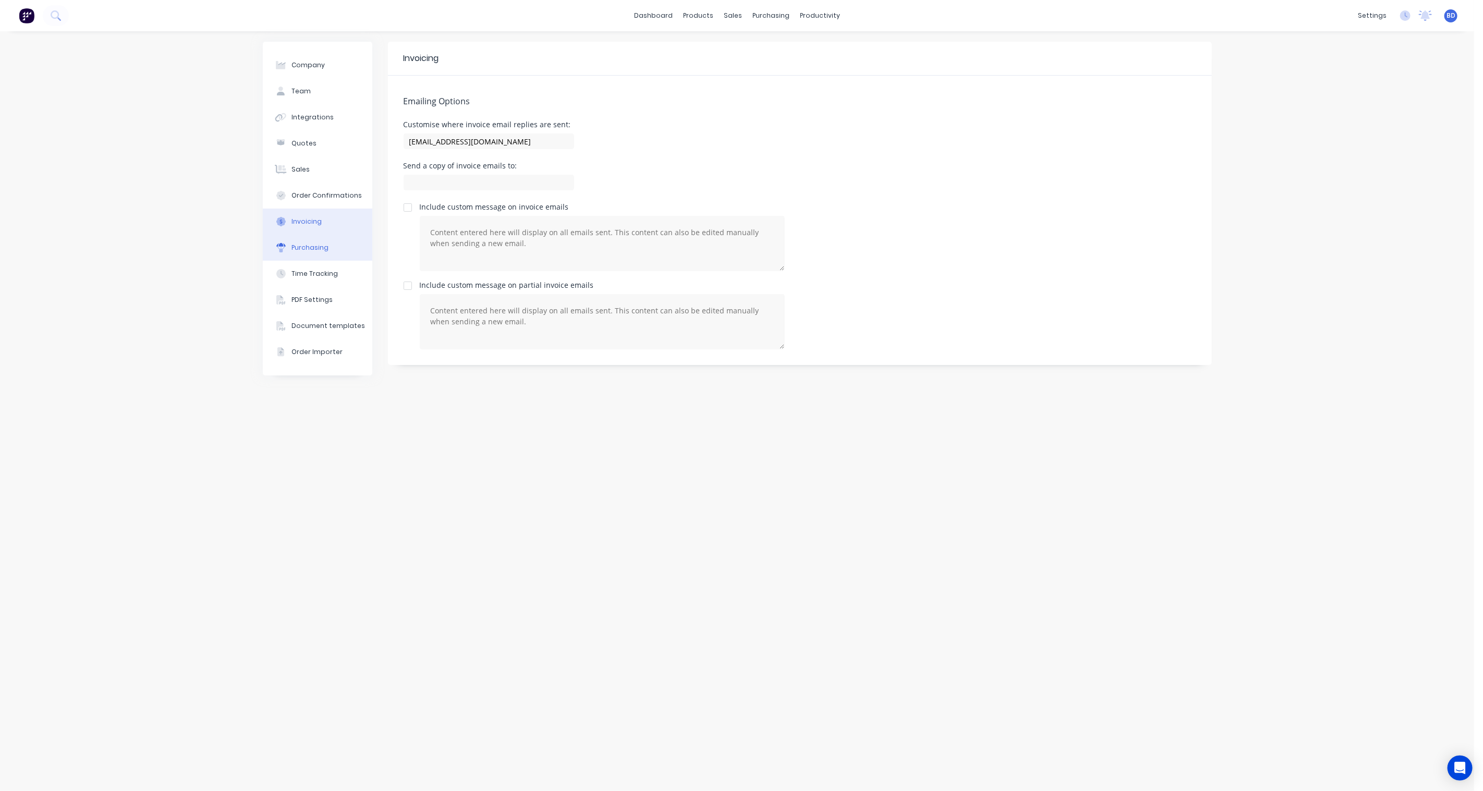
click at [316, 247] on div "Purchasing" at bounding box center [310, 247] width 37 height 9
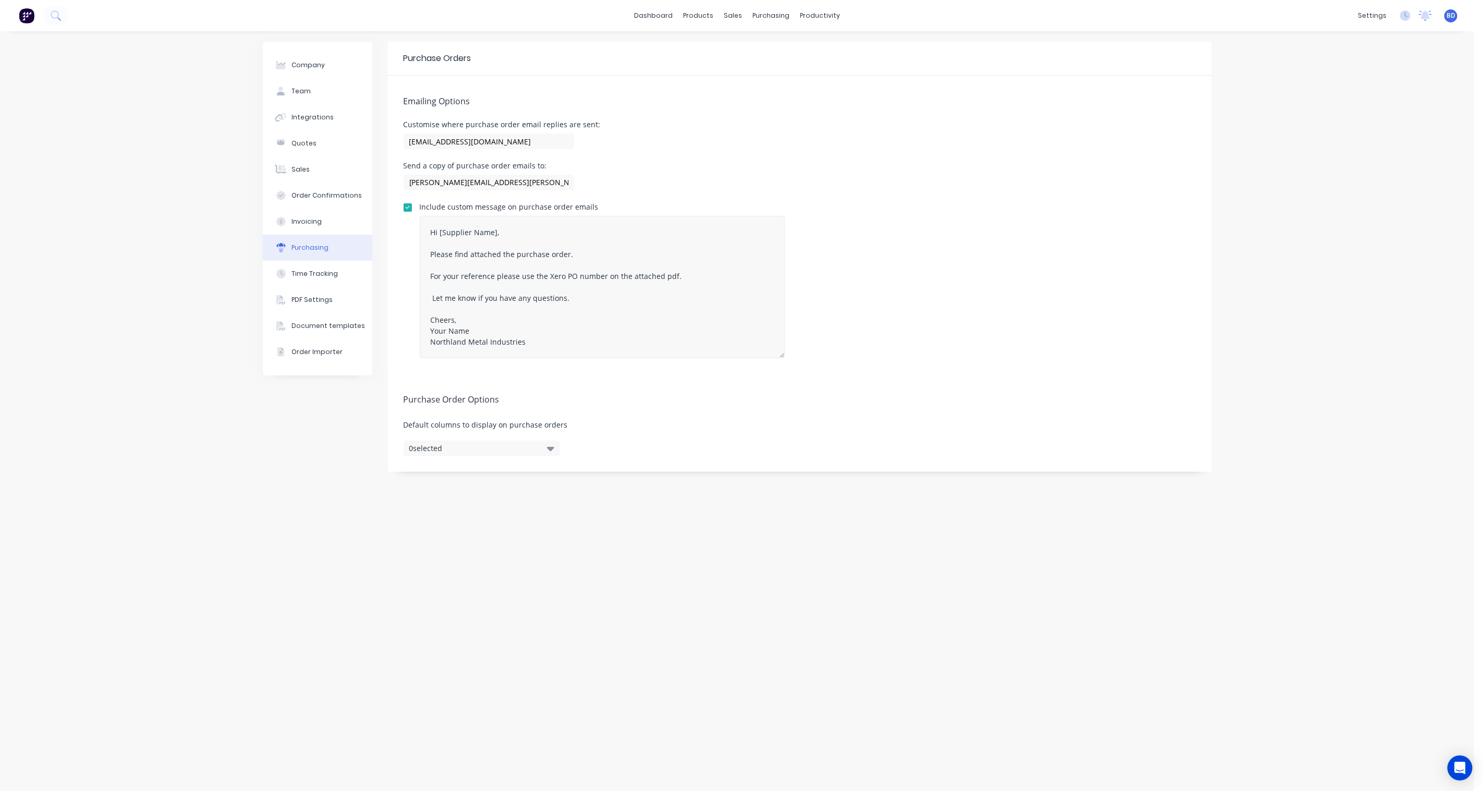
drag, startPoint x: 781, startPoint y: 268, endPoint x: 766, endPoint y: 356, distance: 89.0
click at [766, 356] on textarea "Hi [Supplier Name], Please find attached the purchase order. For your reference…" at bounding box center [602, 287] width 365 height 142
click at [442, 231] on textarea "Hi [Supplier Name], Please find attached the purchase order. For your reference…" at bounding box center [602, 287] width 365 height 142
click at [493, 235] on textarea "Hi Supplier Name], Please find attached the purchase order. For your reference …" at bounding box center [602, 287] width 365 height 142
click at [699, 431] on div "Purchase Order Options Default columns to display on purchase orders 0 selected" at bounding box center [800, 423] width 824 height 98
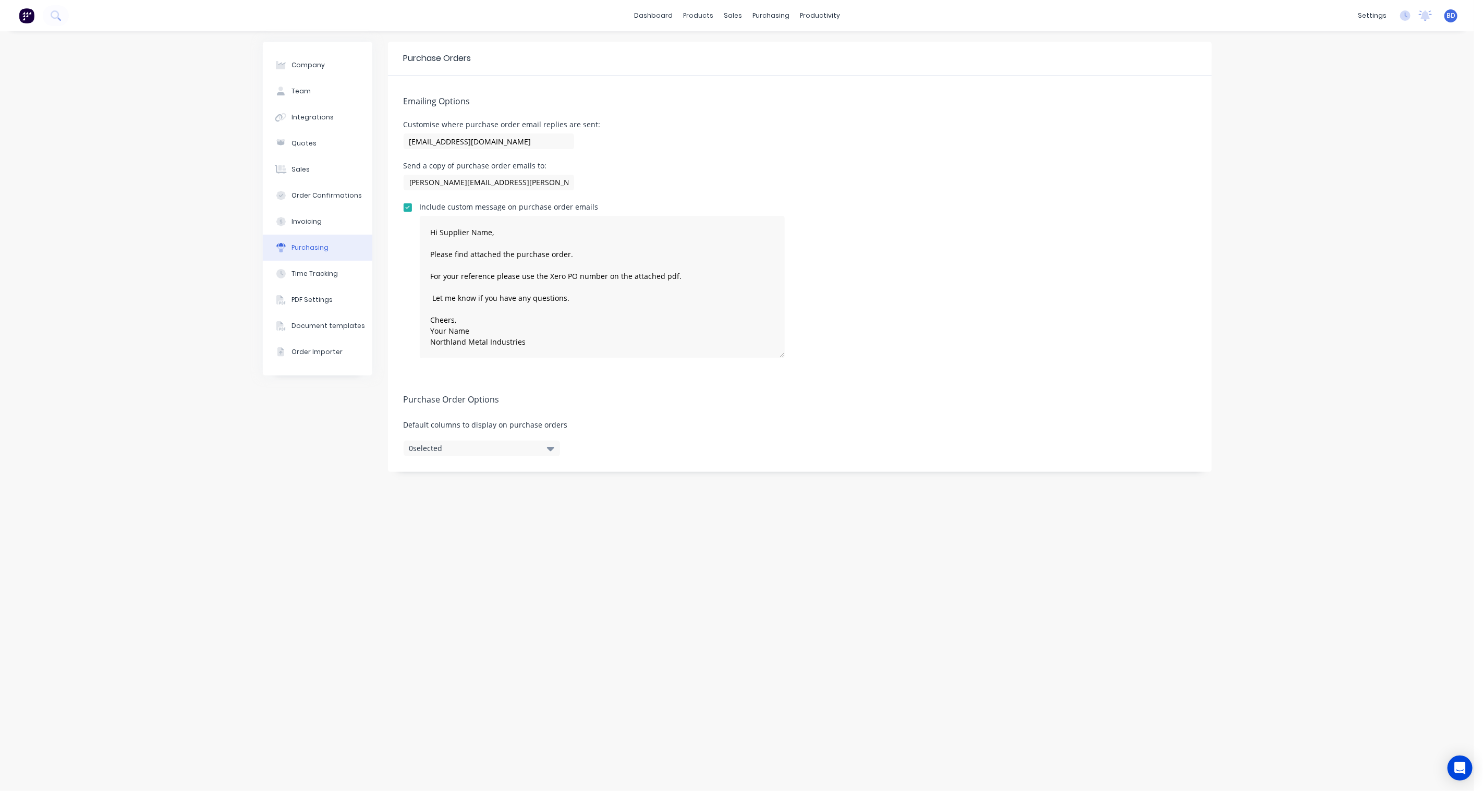
click at [364, 452] on div "Company Team Integrations Quotes Sales Order Confirmations Invoicing Purchasing…" at bounding box center [318, 411] width 110 height 739
click at [326, 67] on button "Company" at bounding box center [318, 65] width 110 height 26
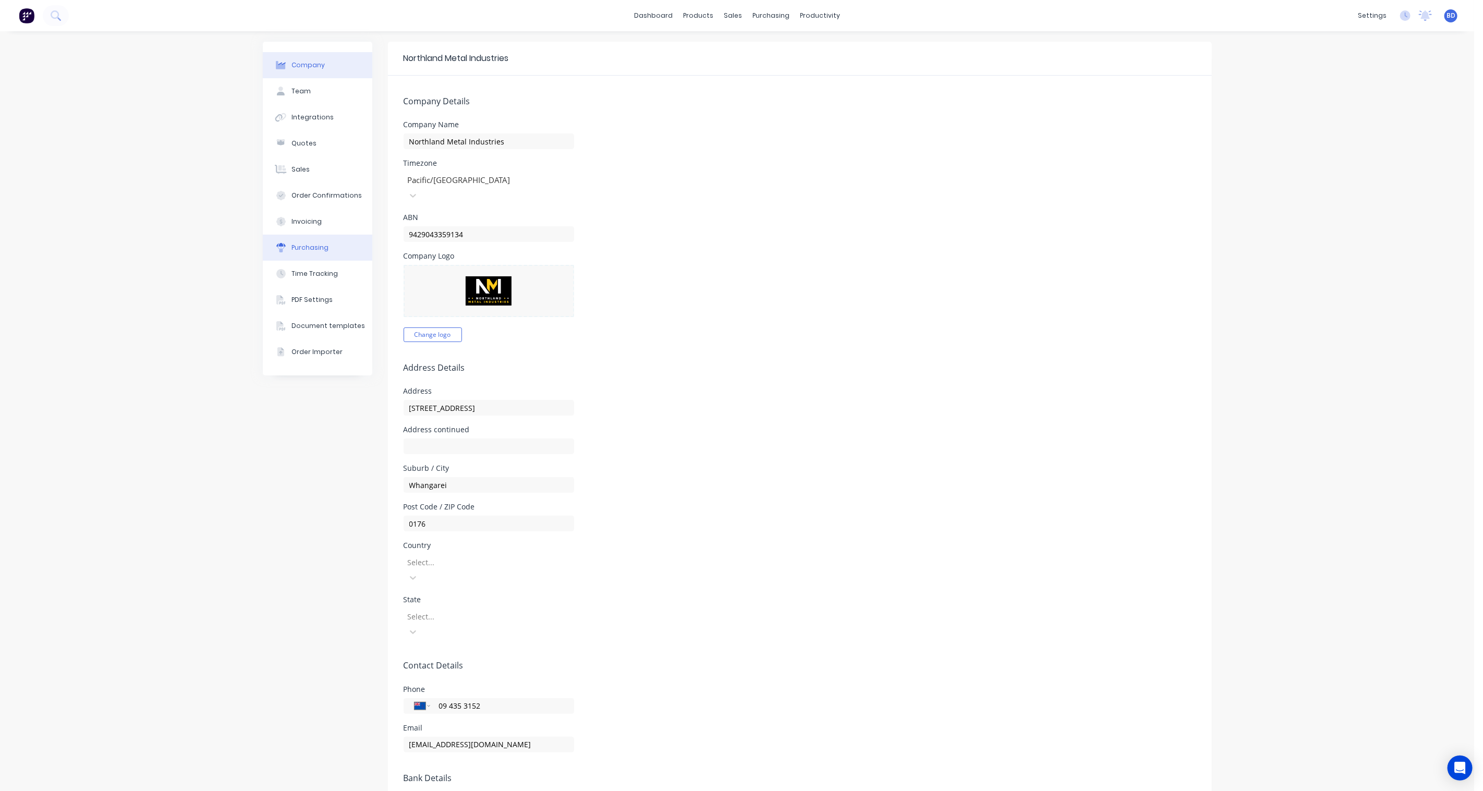
click at [317, 244] on div "Purchasing" at bounding box center [310, 247] width 37 height 9
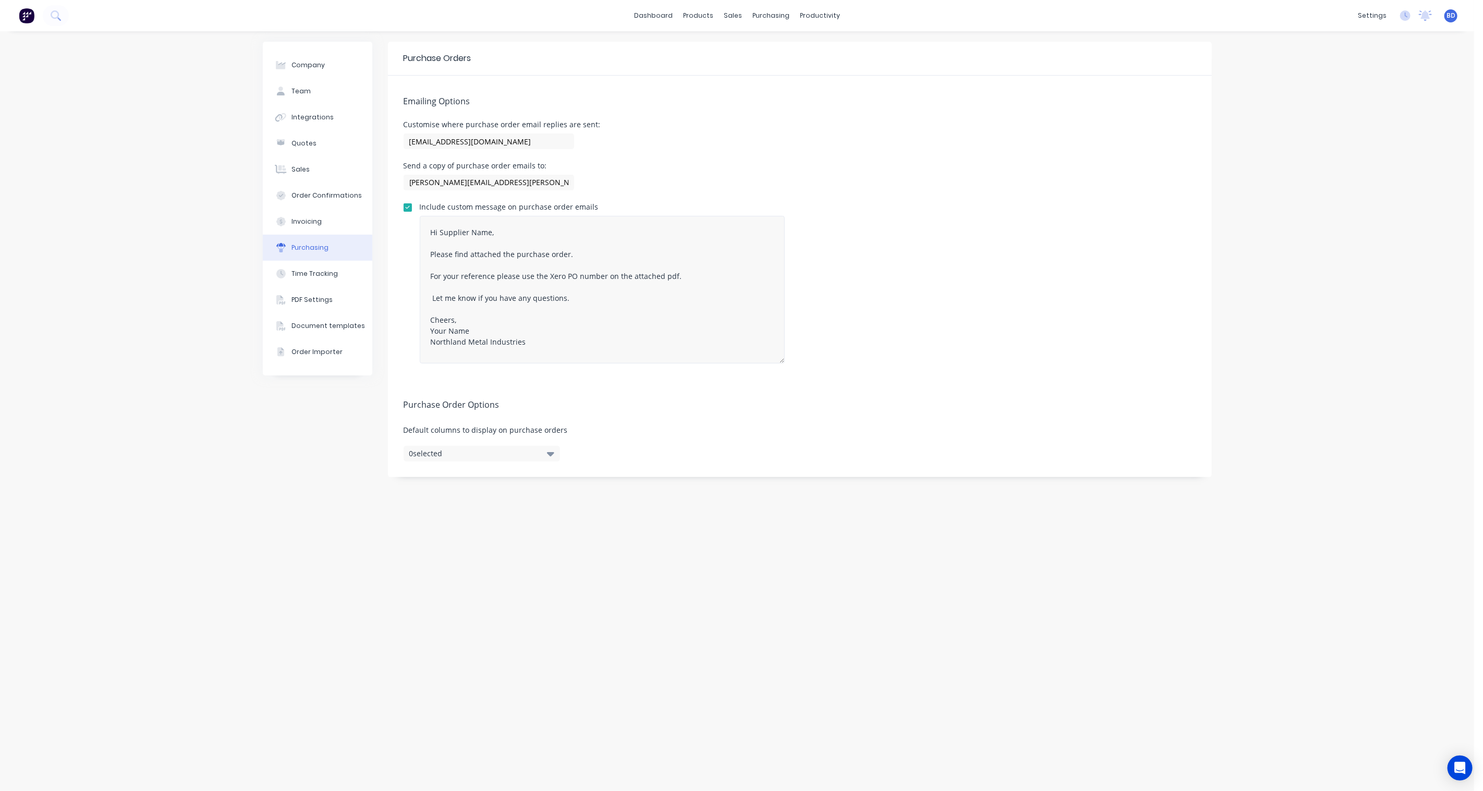
drag, startPoint x: 783, startPoint y: 266, endPoint x: 773, endPoint y: 358, distance: 92.9
click at [773, 358] on textarea "Hi Supplier Name, Please find attached the purchase order. For your reference p…" at bounding box center [602, 290] width 365 height 148
click at [548, 455] on icon "button" at bounding box center [550, 453] width 7 height 11
click at [621, 437] on div "Purchase Order Options Default columns to display on purchase orders 0 selected" at bounding box center [800, 428] width 824 height 98
click at [328, 63] on button "Company" at bounding box center [318, 65] width 110 height 26
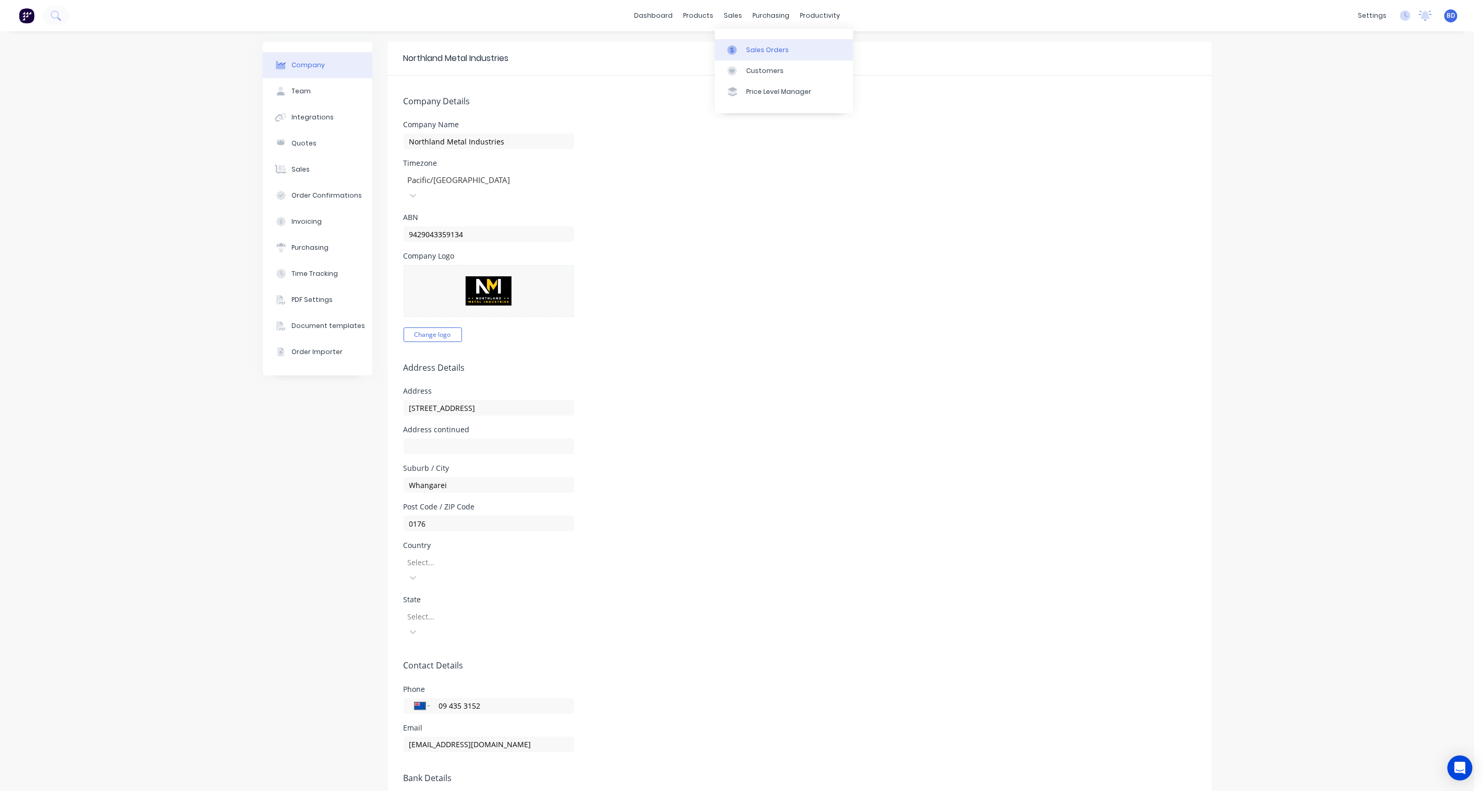
click at [762, 49] on div "Sales Orders" at bounding box center [767, 49] width 43 height 9
